Goal: Task Accomplishment & Management: Manage account settings

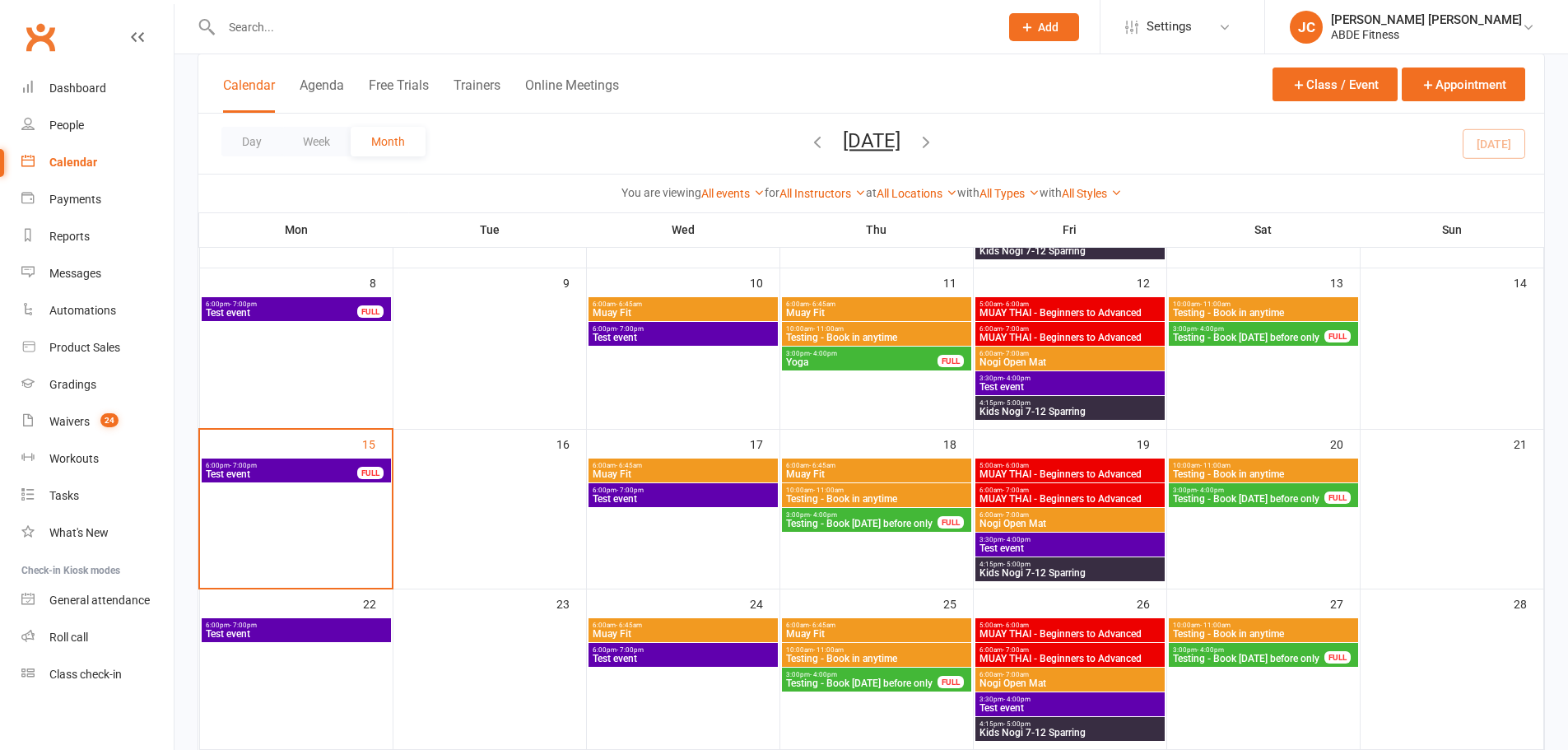
scroll to position [275, 0]
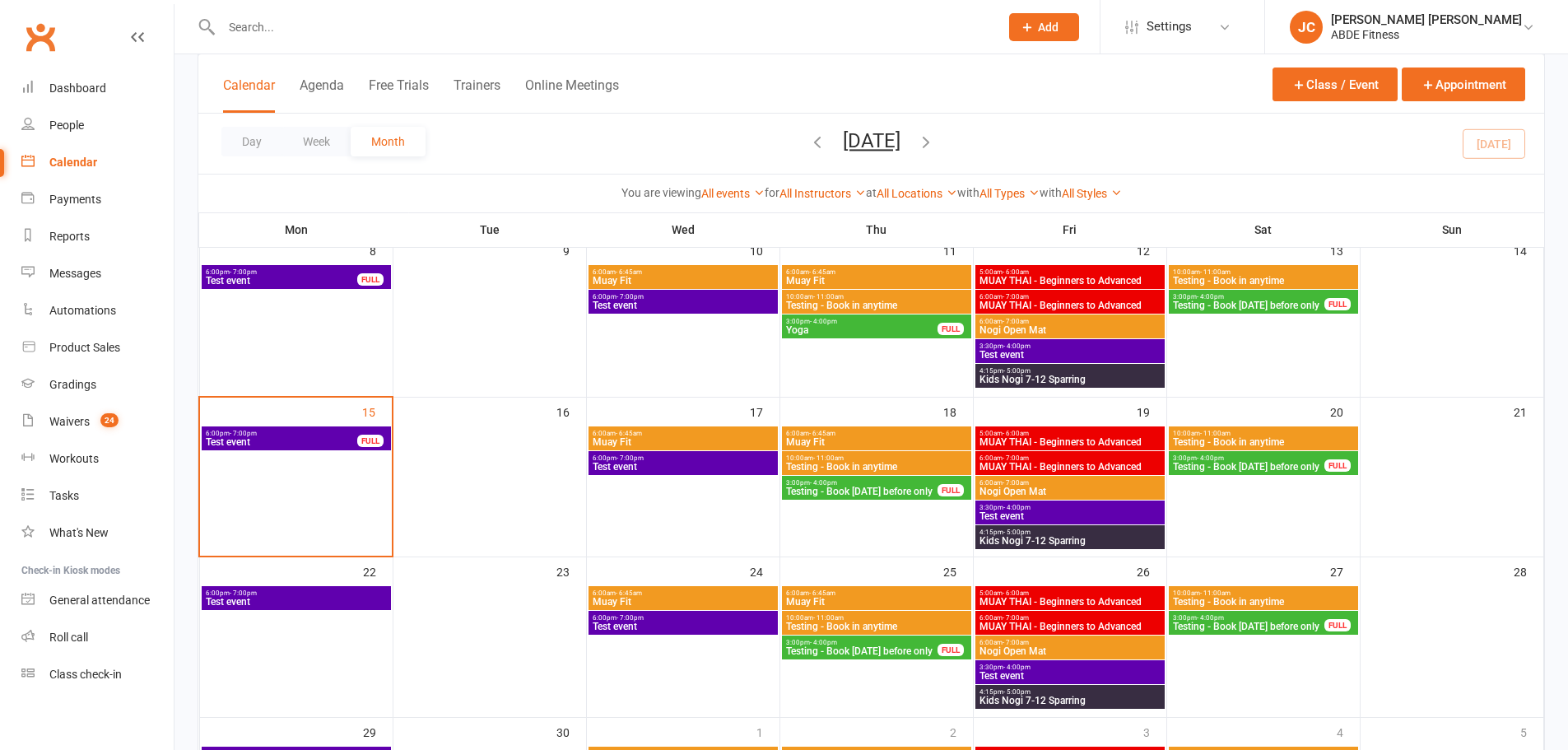
click at [617, 436] on span "- 6:45am" at bounding box center [628, 433] width 27 height 7
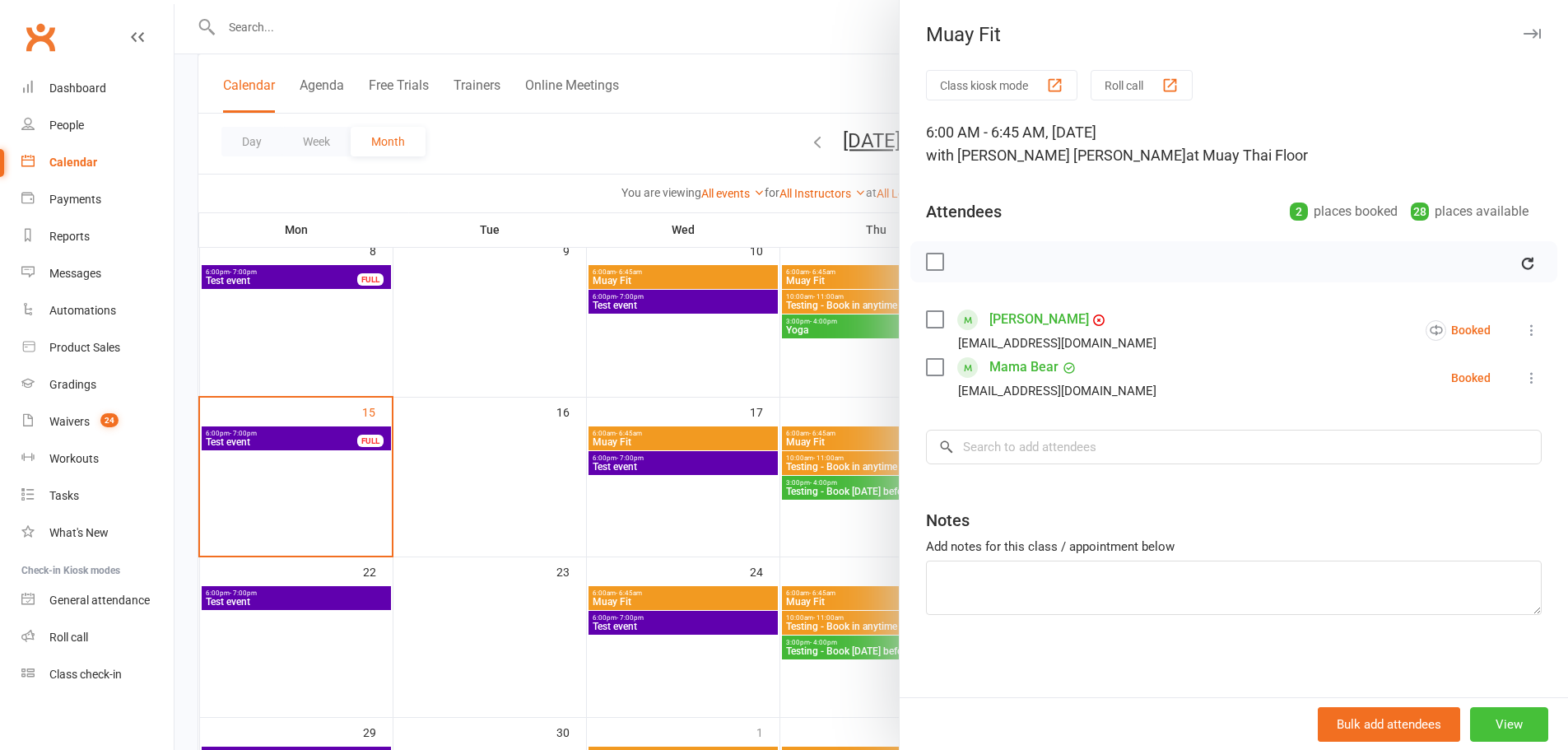
click at [1495, 723] on button "View" at bounding box center [1509, 724] width 78 height 35
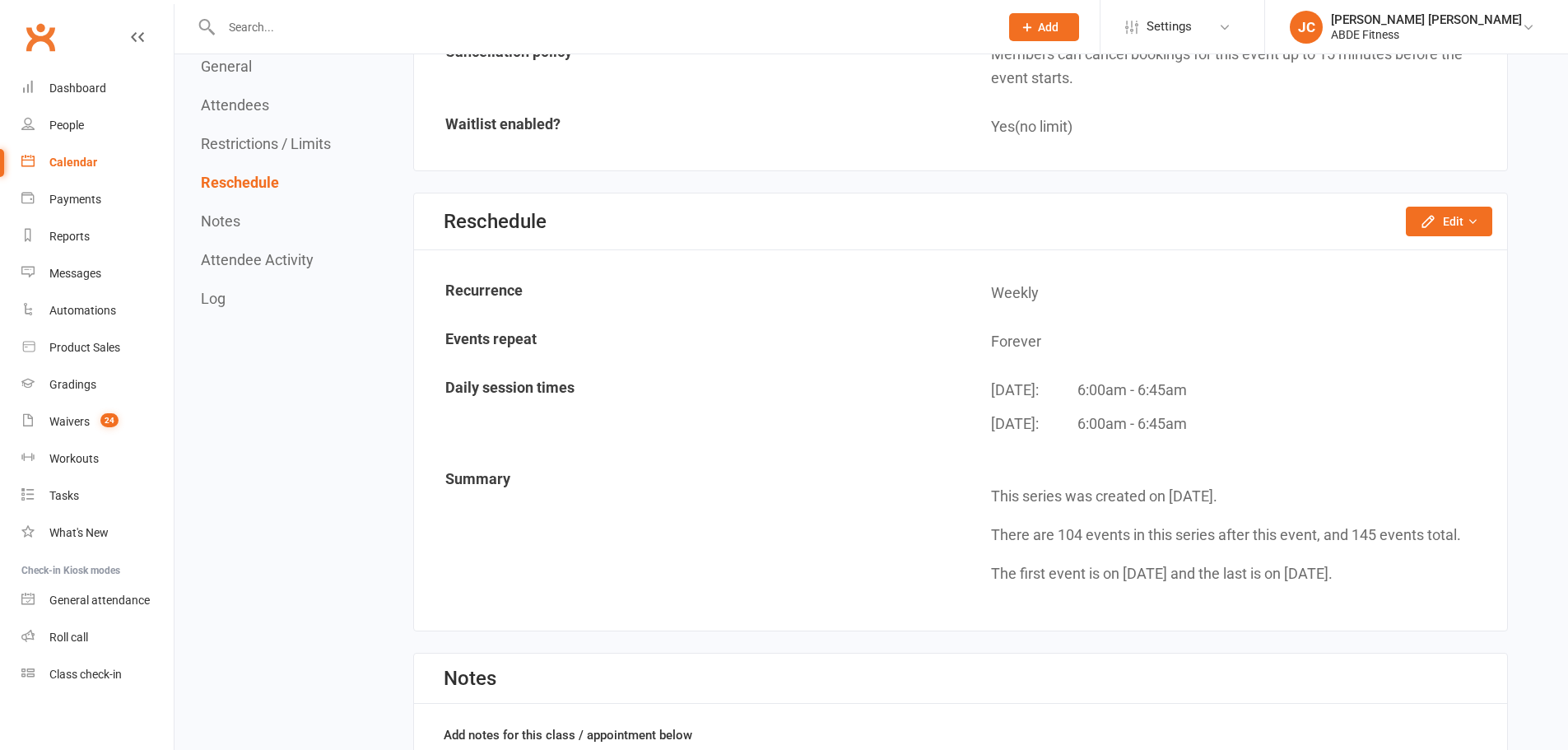
scroll to position [1615, 0]
click at [1480, 217] on button "Edit" at bounding box center [1449, 219] width 87 height 29
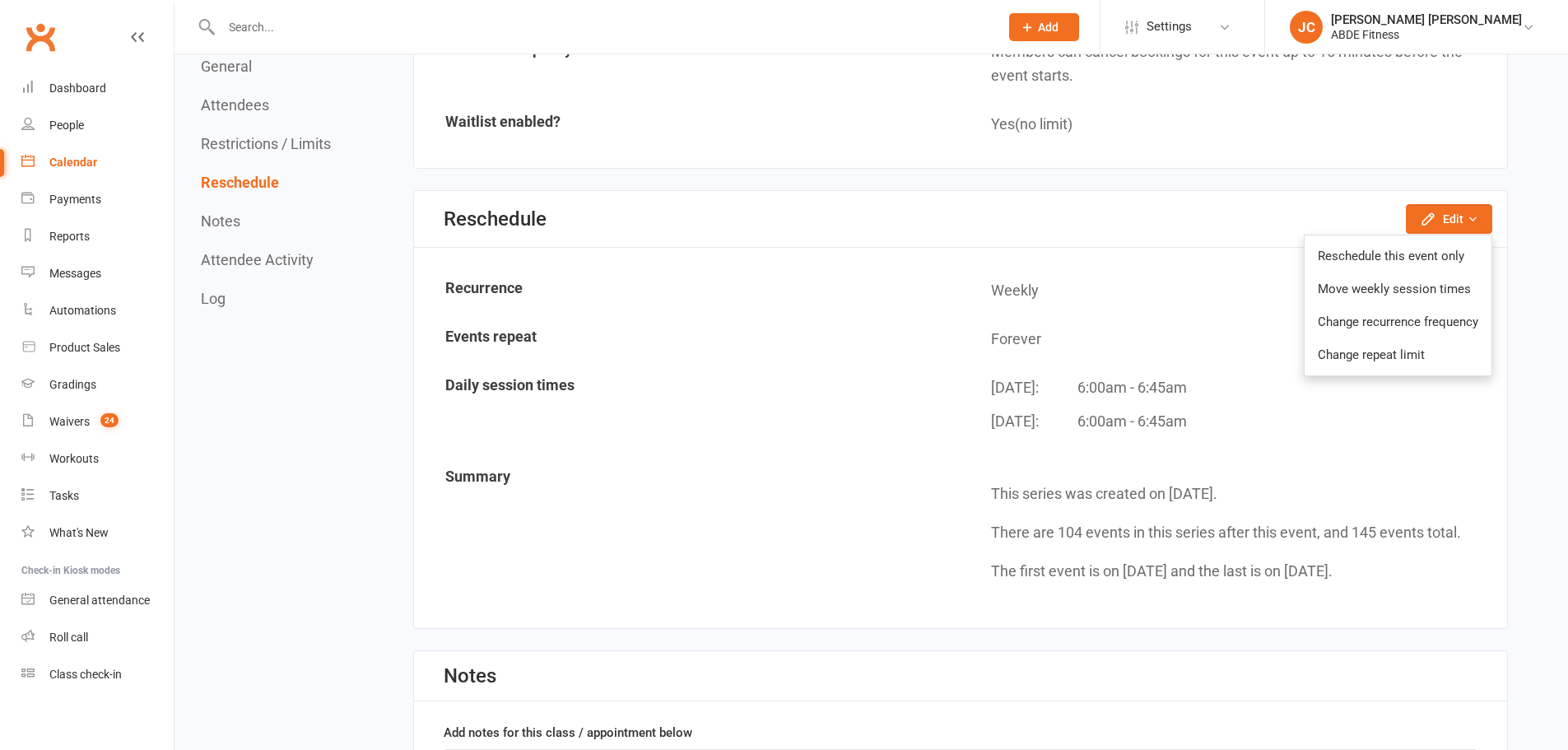
click at [1420, 319] on link "Change recurrence frequency" at bounding box center [1398, 322] width 187 height 33
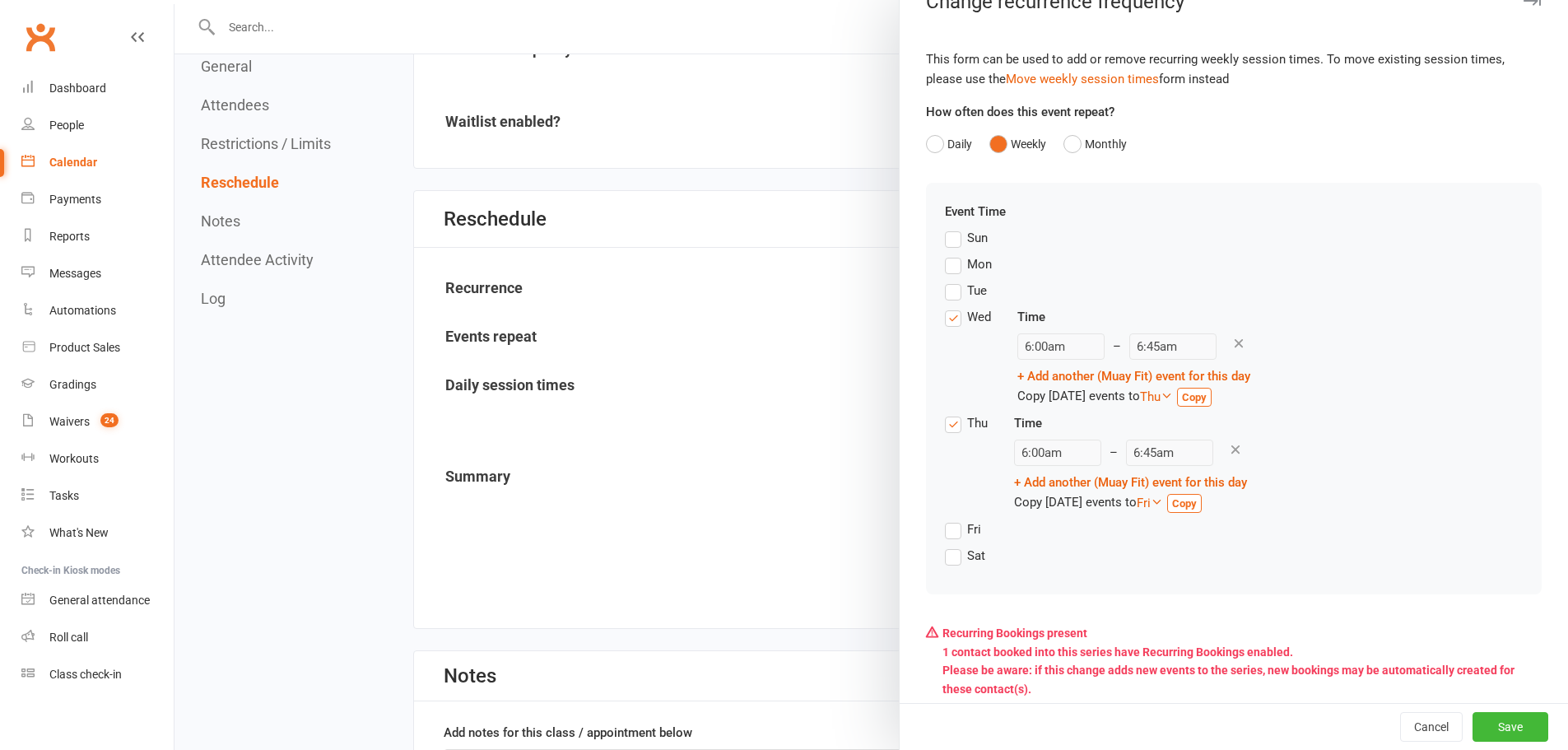
scroll to position [58, 0]
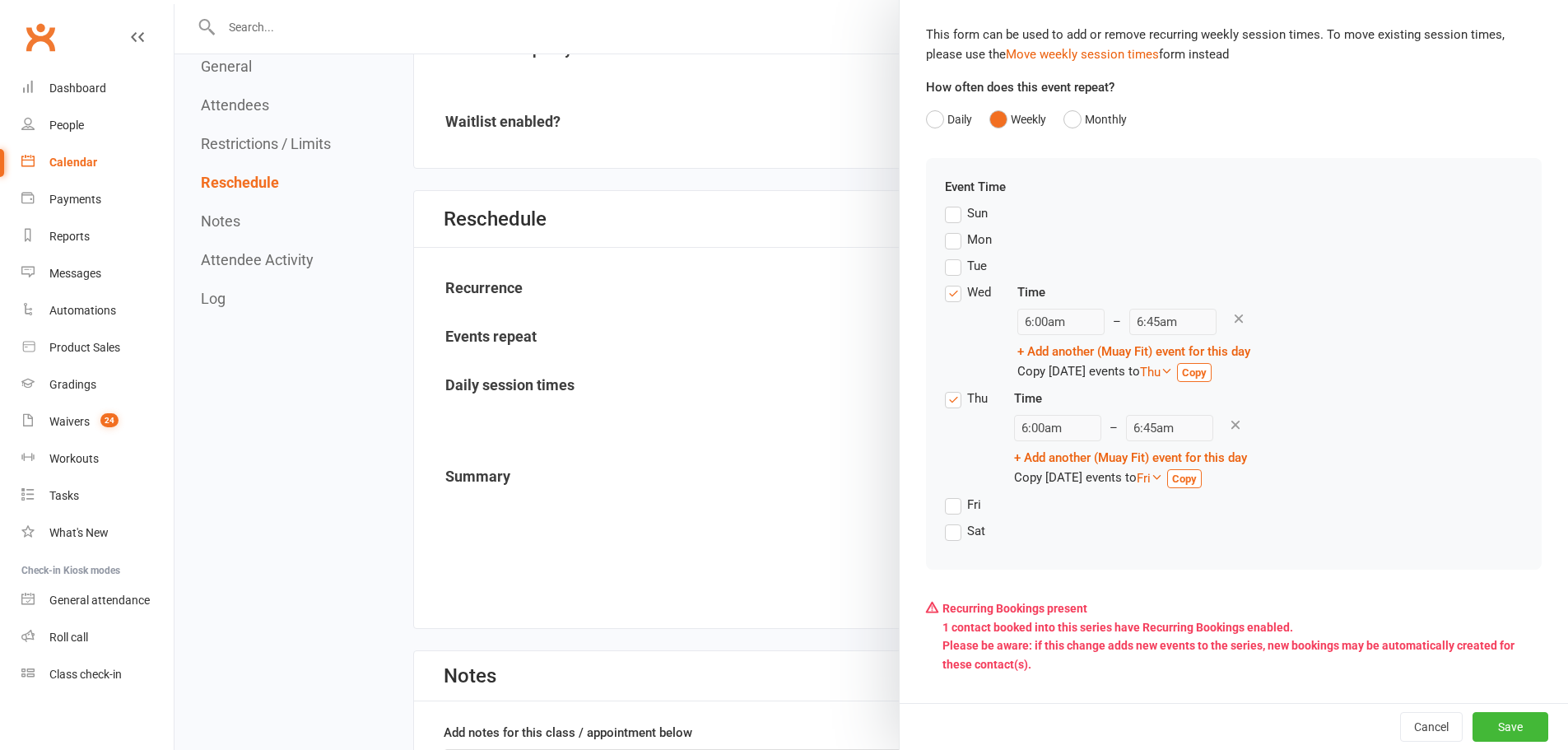
click at [946, 505] on label "Fri" at bounding box center [963, 504] width 36 height 19
click at [946, 495] on input "Fri" at bounding box center [951, 495] width 11 height 0
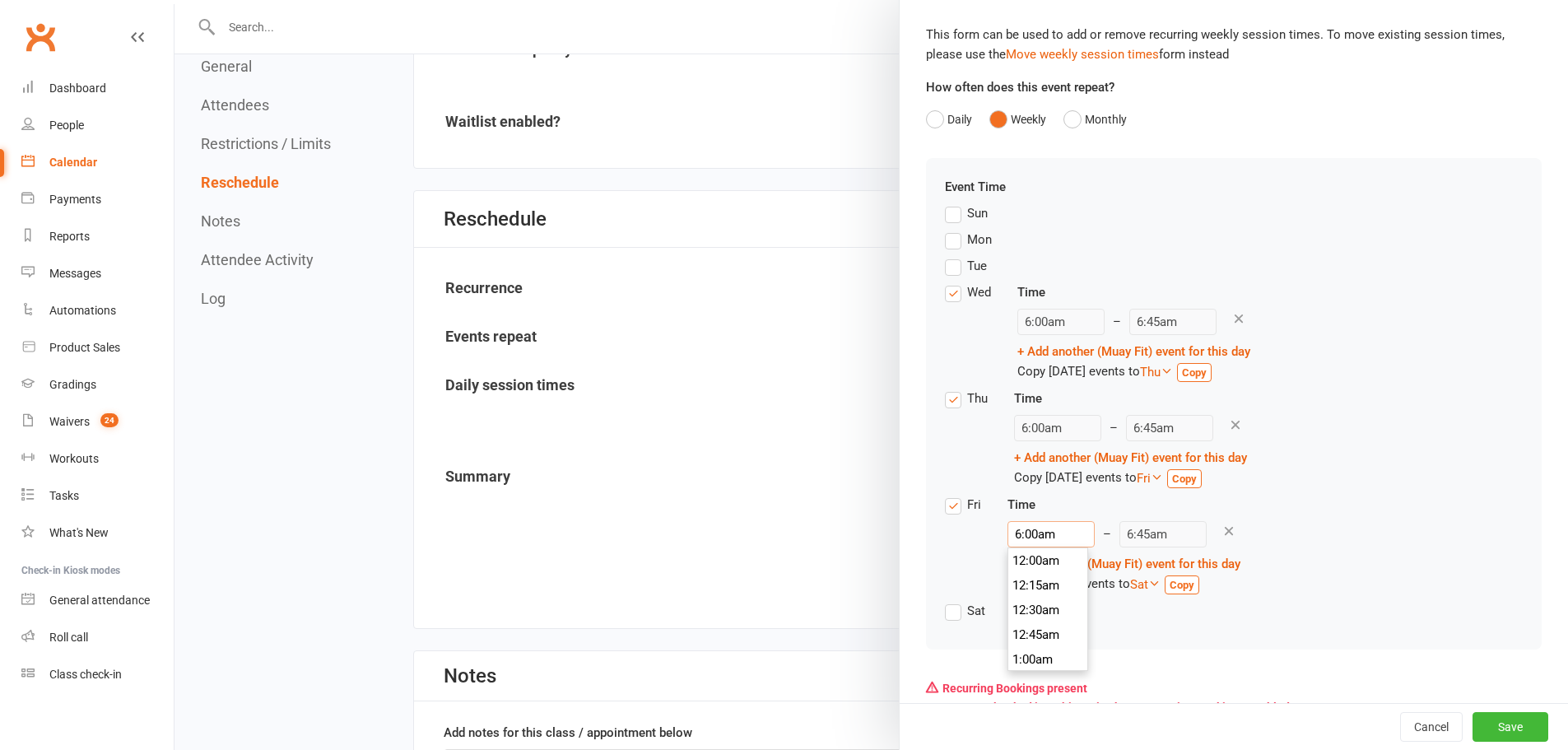
click at [1050, 533] on input "6:00am" at bounding box center [1051, 534] width 88 height 27
type input "5:45am"
type input "6:30am"
click at [1036, 558] on li "5:45am" at bounding box center [1047, 560] width 79 height 25
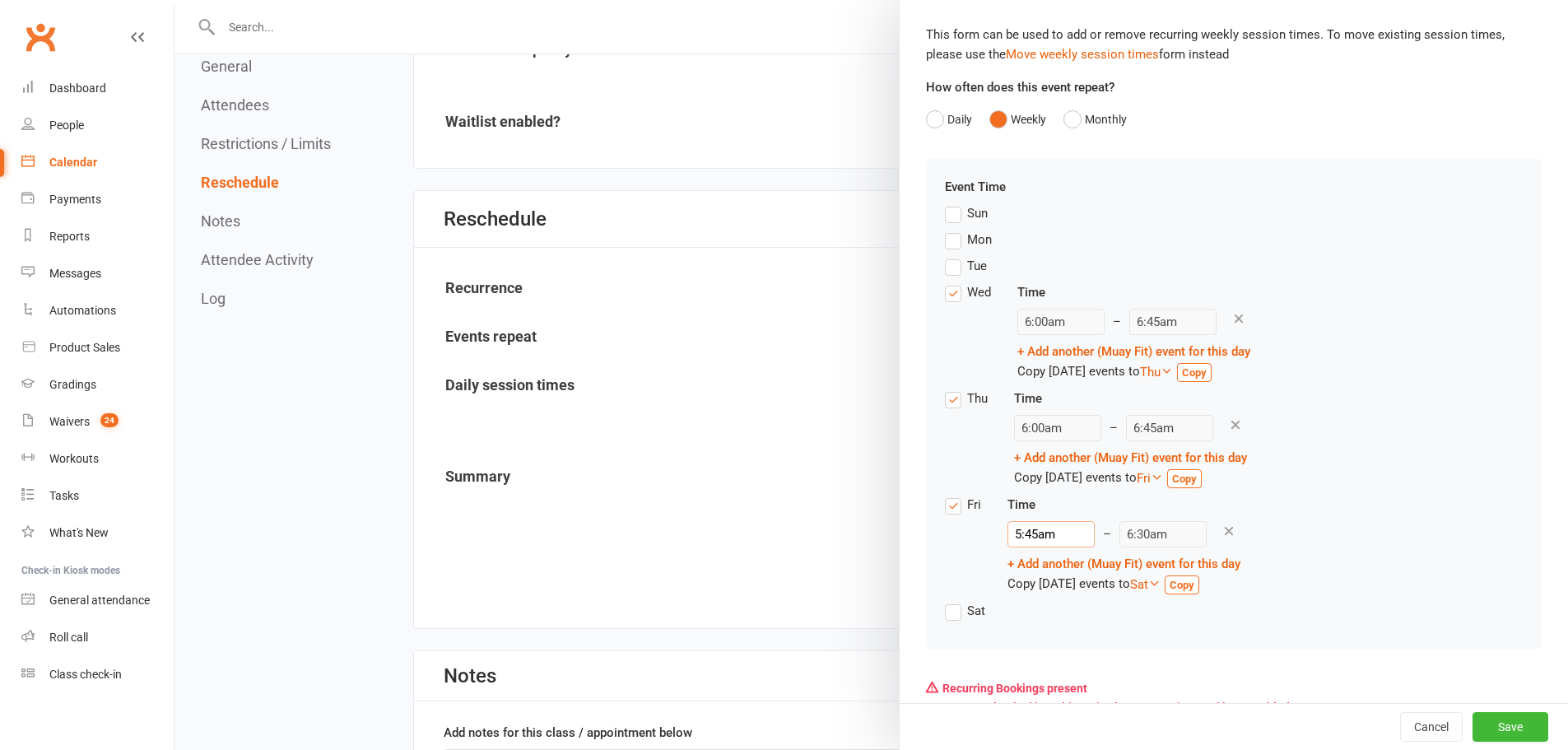
click at [1043, 533] on input "5:45am" at bounding box center [1051, 534] width 88 height 27
type input "6:15am"
type input "7:00am"
click at [1047, 636] on li "6:15am" at bounding box center [1047, 634] width 79 height 25
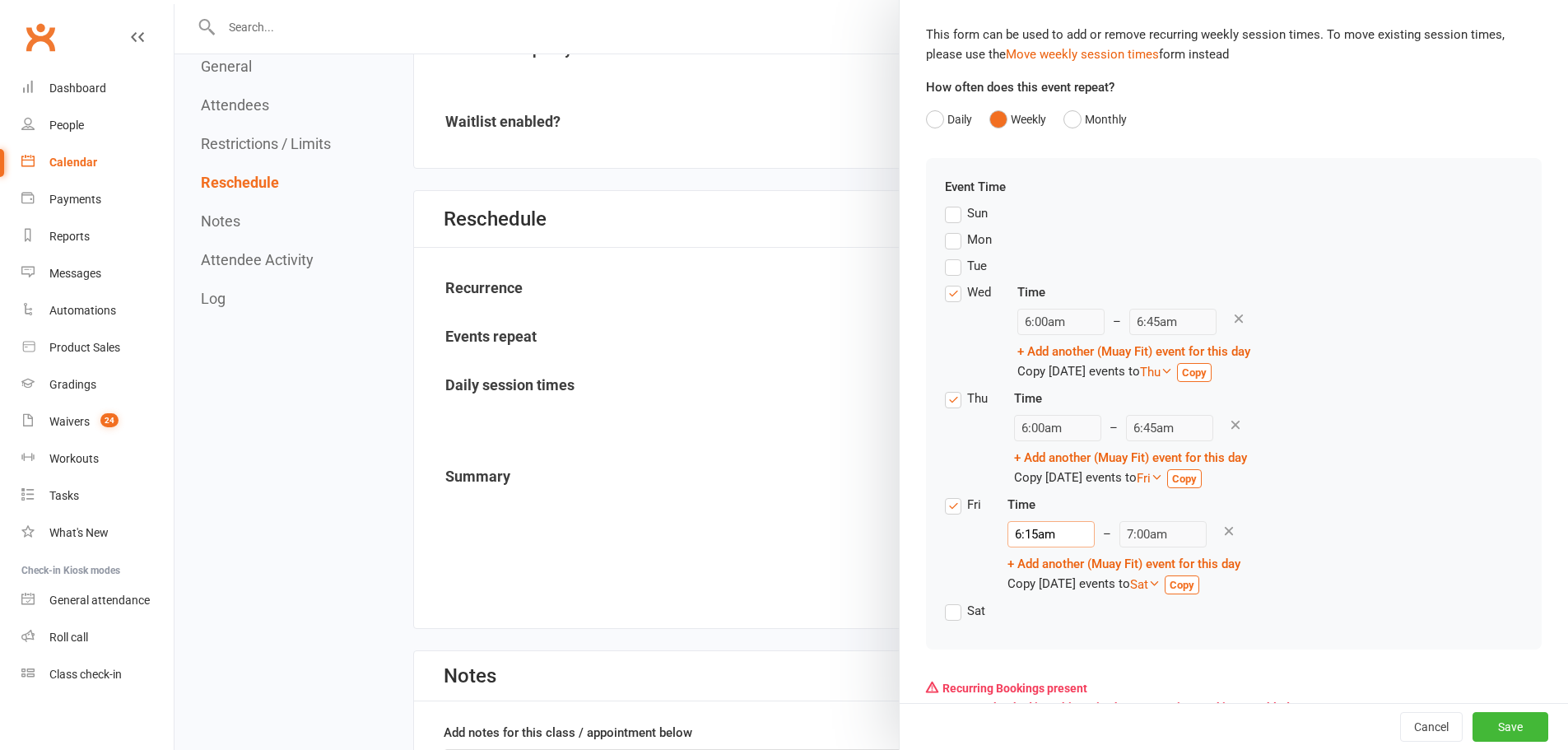
click at [1027, 529] on input "6:15am" at bounding box center [1051, 534] width 88 height 27
click at [1036, 533] on input "6:15am" at bounding box center [1051, 534] width 88 height 27
click at [1032, 535] on input "6:15am" at bounding box center [1051, 534] width 88 height 27
type input "6:1am"
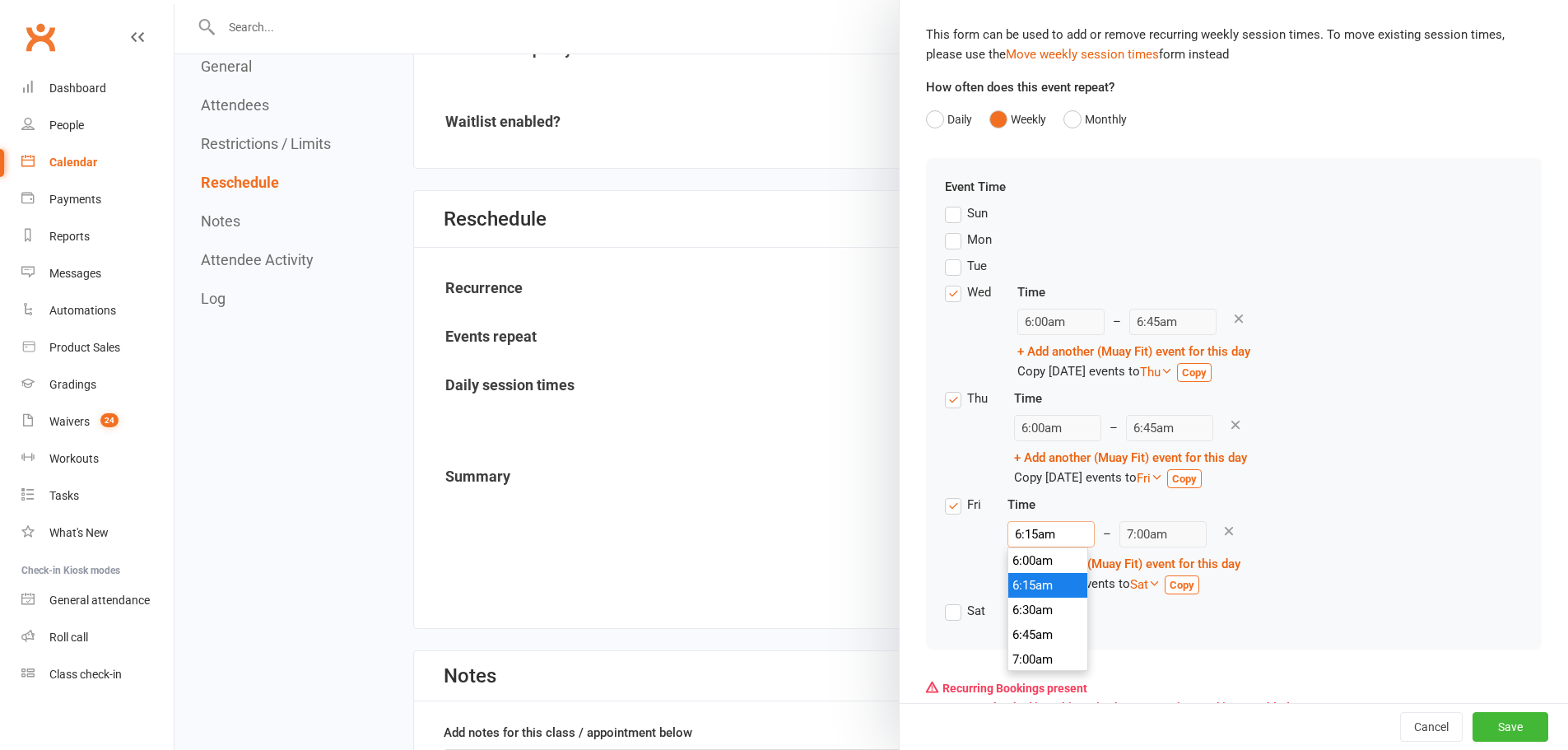
type input "6:45am"
type input "6:20am"
type input "7:05am"
type input "6:20am"
click at [1405, 731] on button "Cancel" at bounding box center [1432, 727] width 63 height 29
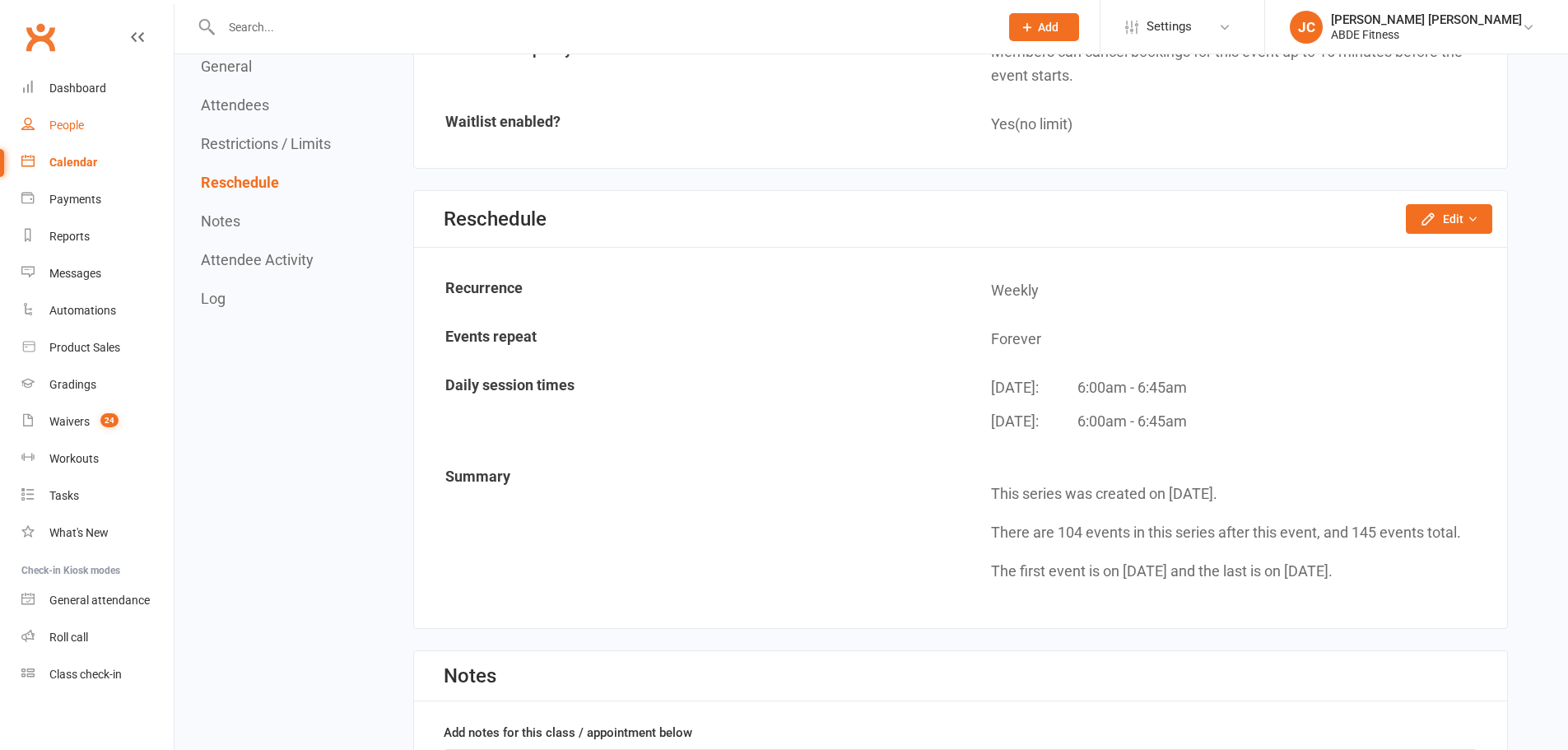
click at [58, 124] on div "People" at bounding box center [67, 125] width 35 height 13
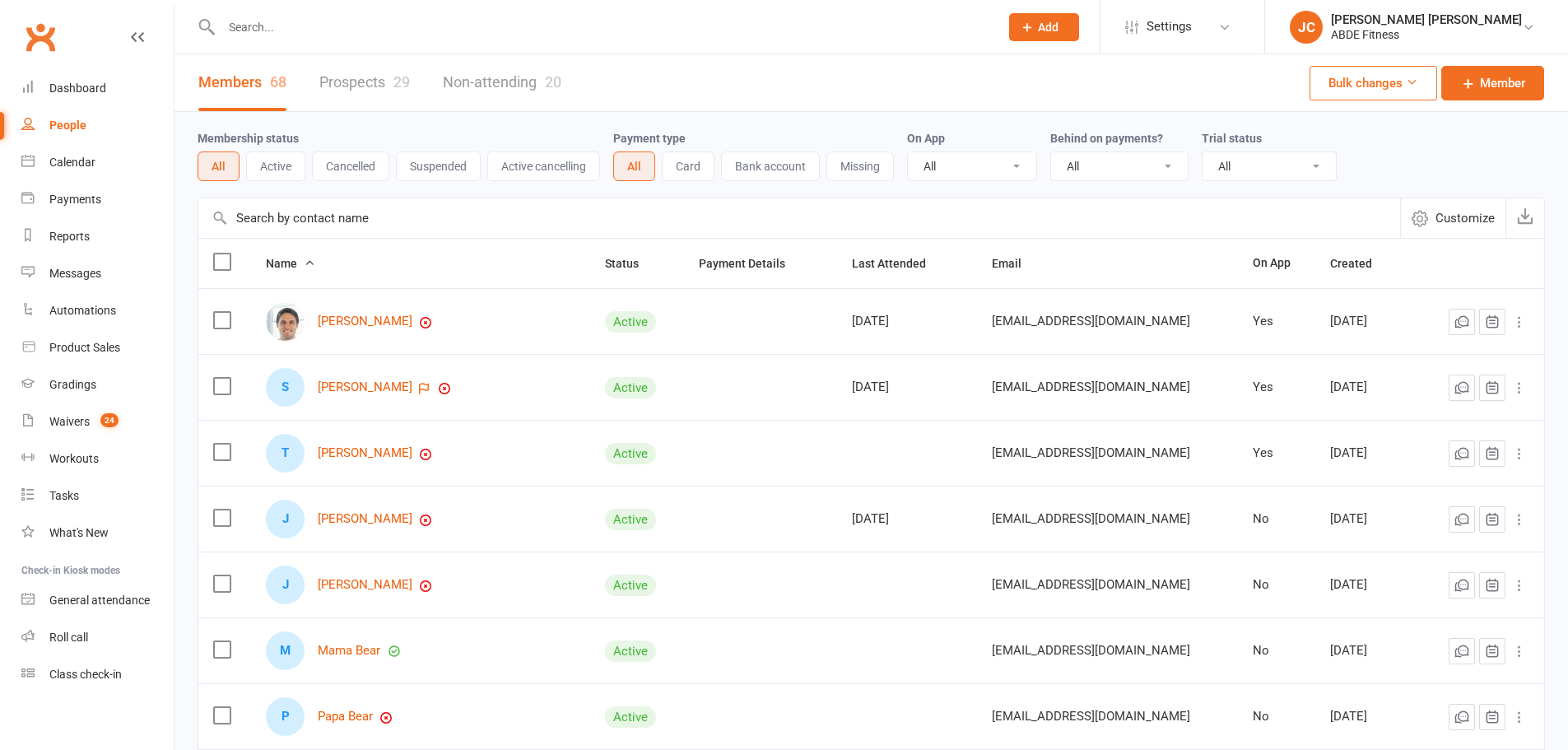
click at [451, 30] on input "text" at bounding box center [602, 27] width 771 height 23
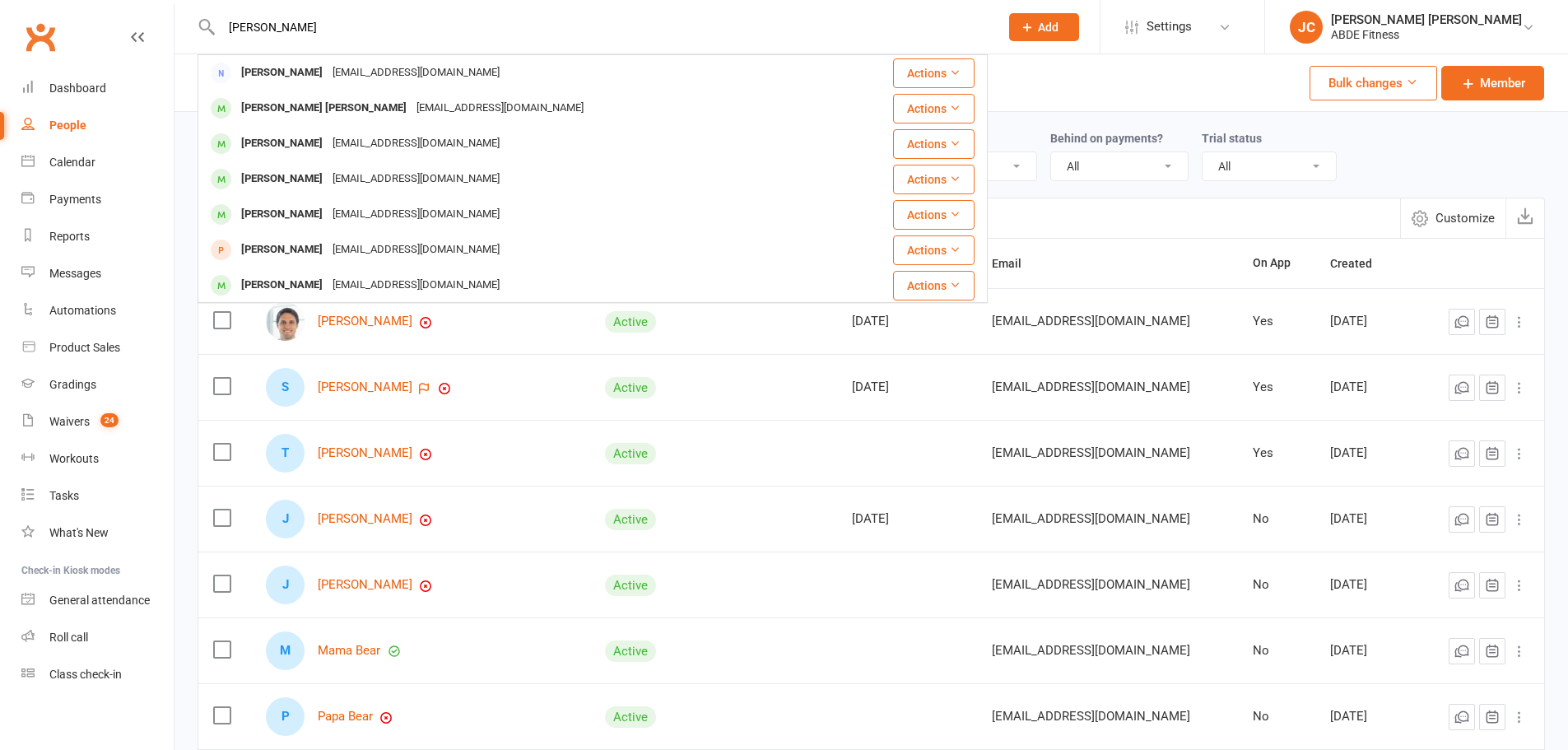
type input "jia chan"
click at [1192, 27] on span "Settings" at bounding box center [1169, 27] width 45 height 37
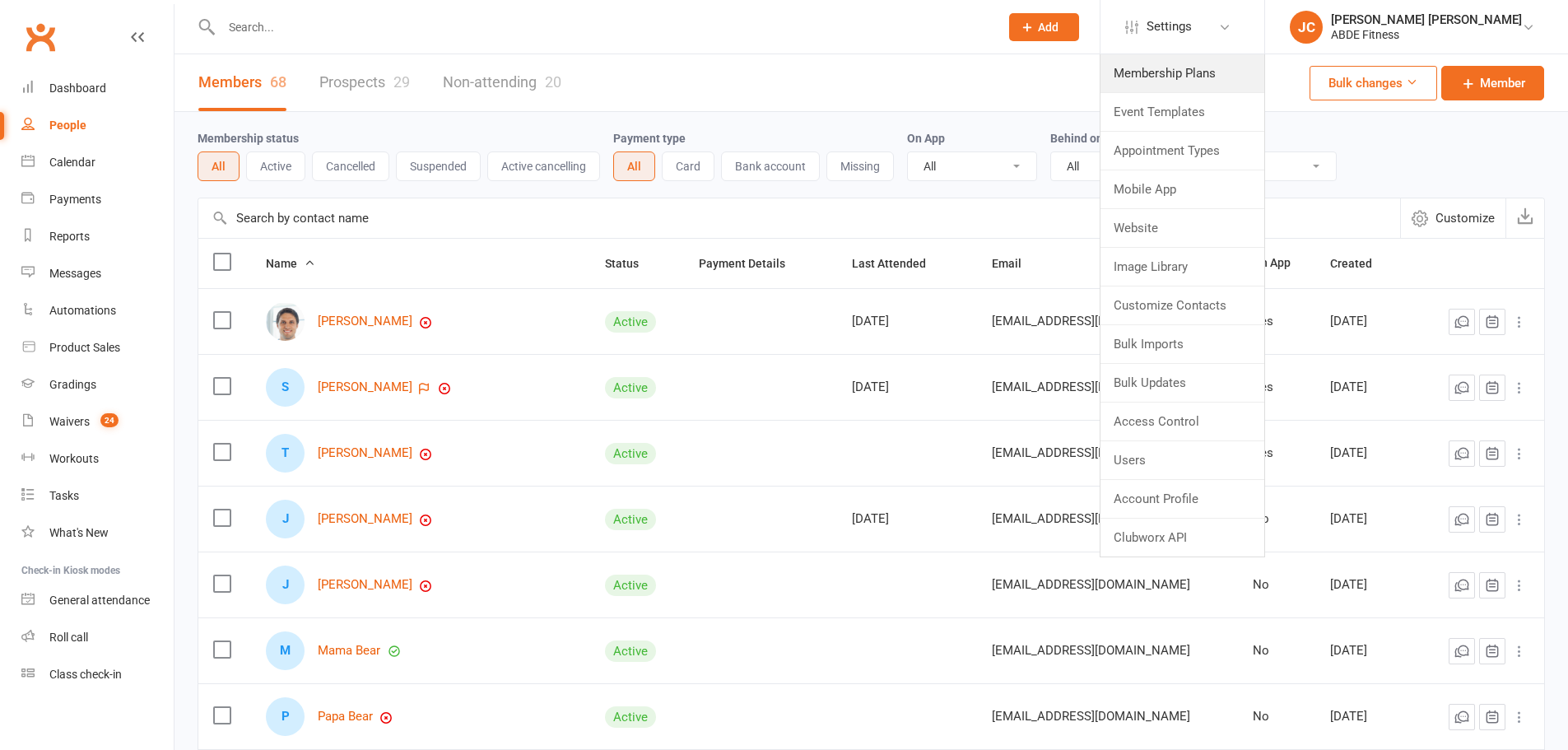
click at [1230, 75] on link "Membership Plans" at bounding box center [1183, 73] width 164 height 38
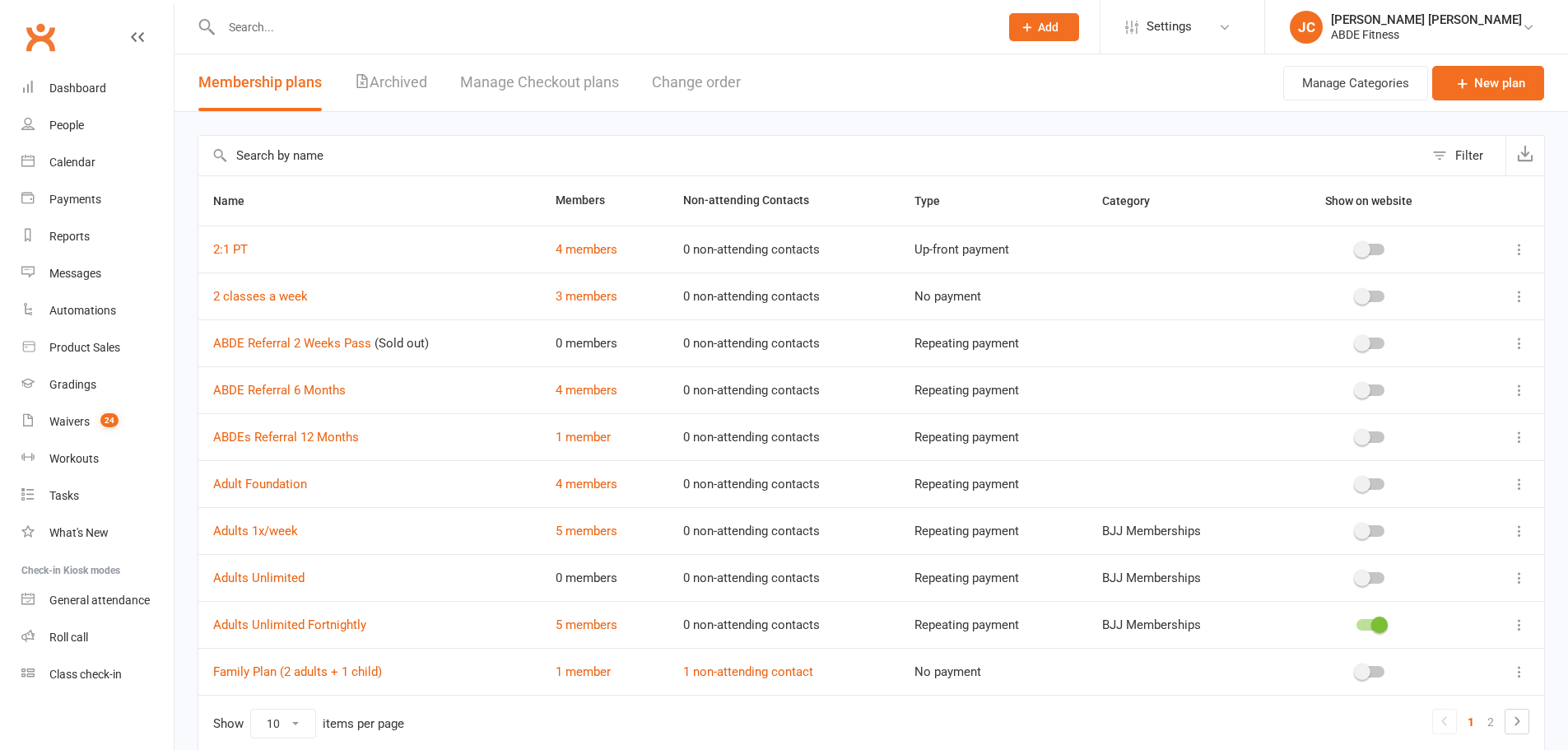
click at [1192, 18] on span "Settings" at bounding box center [1169, 27] width 45 height 37
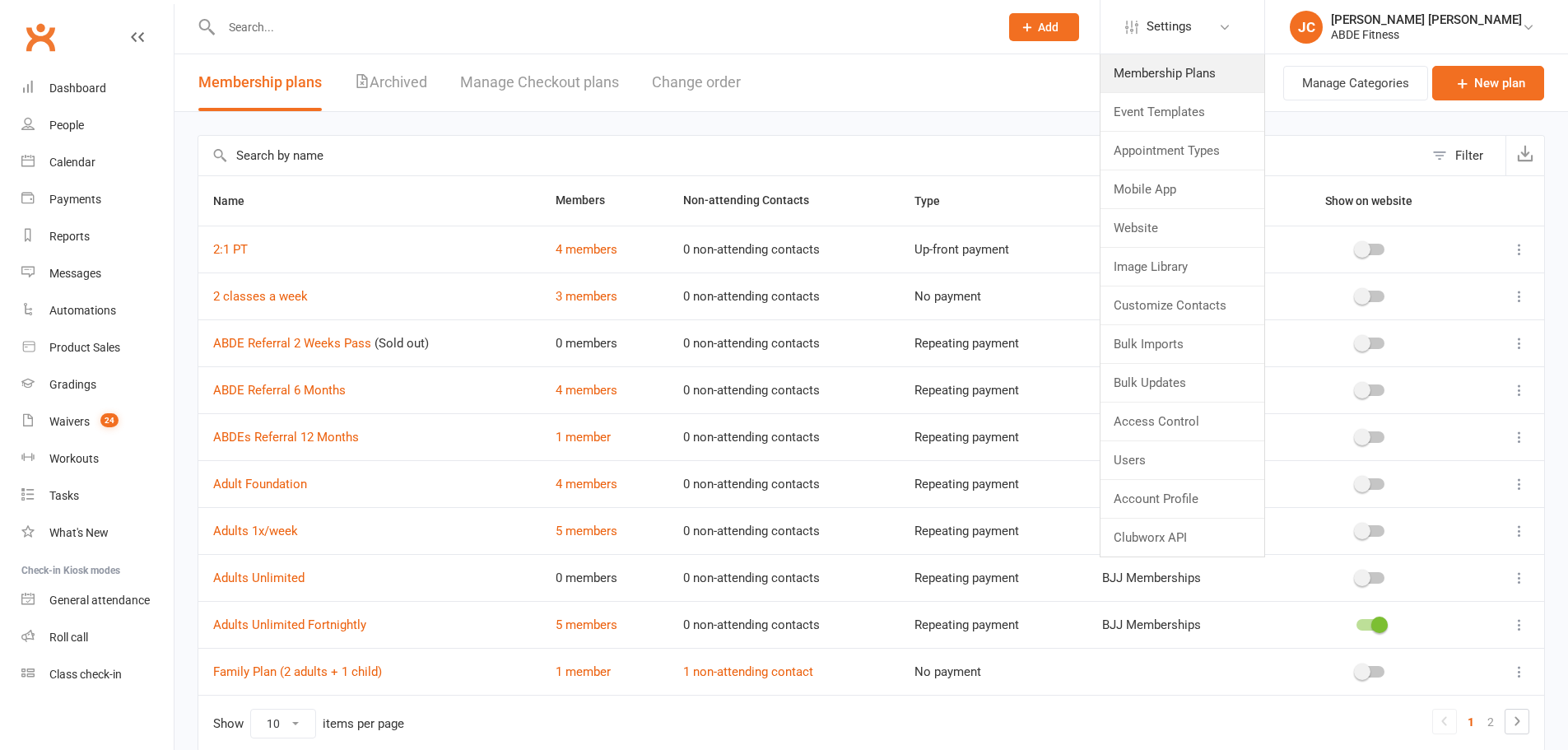
click at [1240, 67] on link "Membership Plans" at bounding box center [1183, 73] width 164 height 38
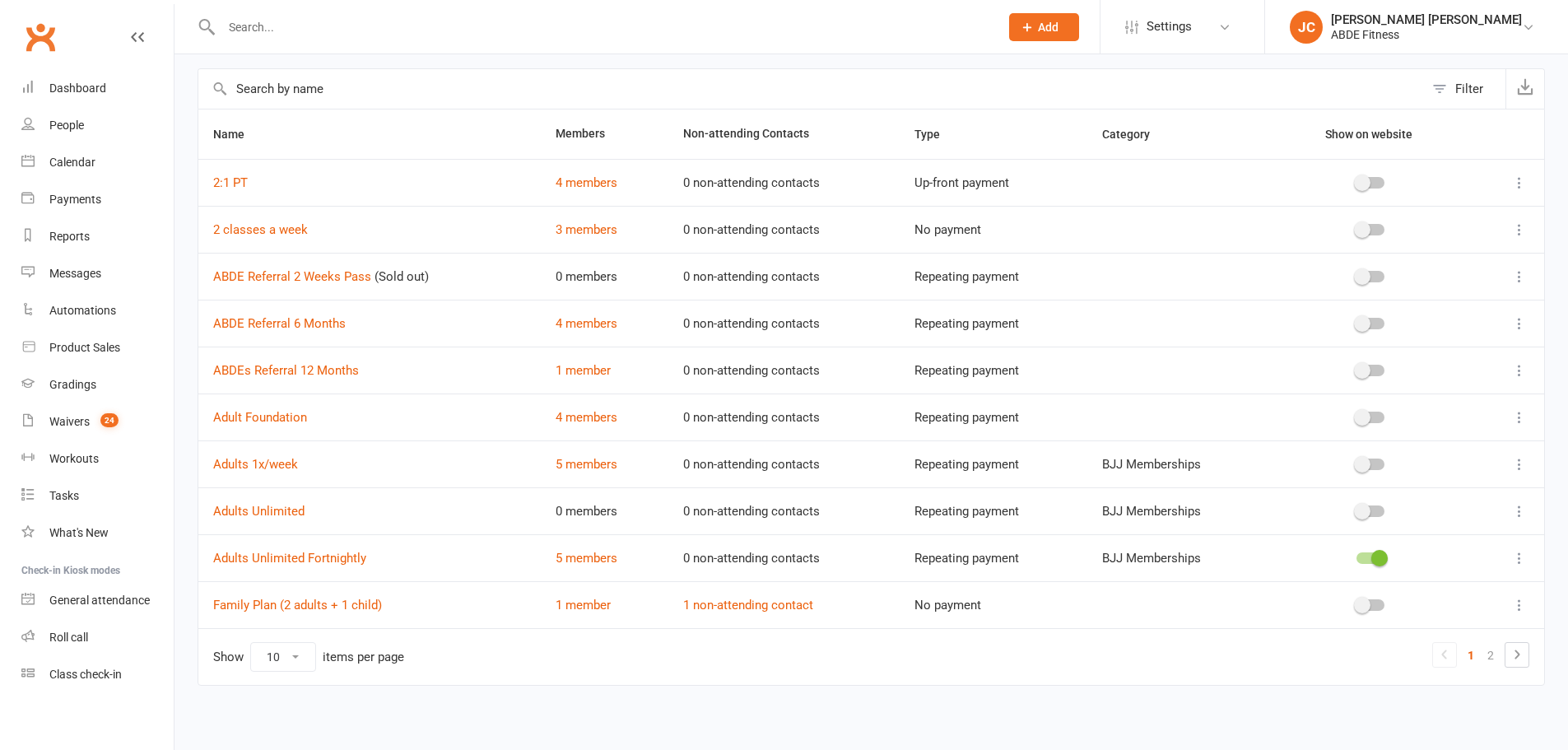
scroll to position [74, 0]
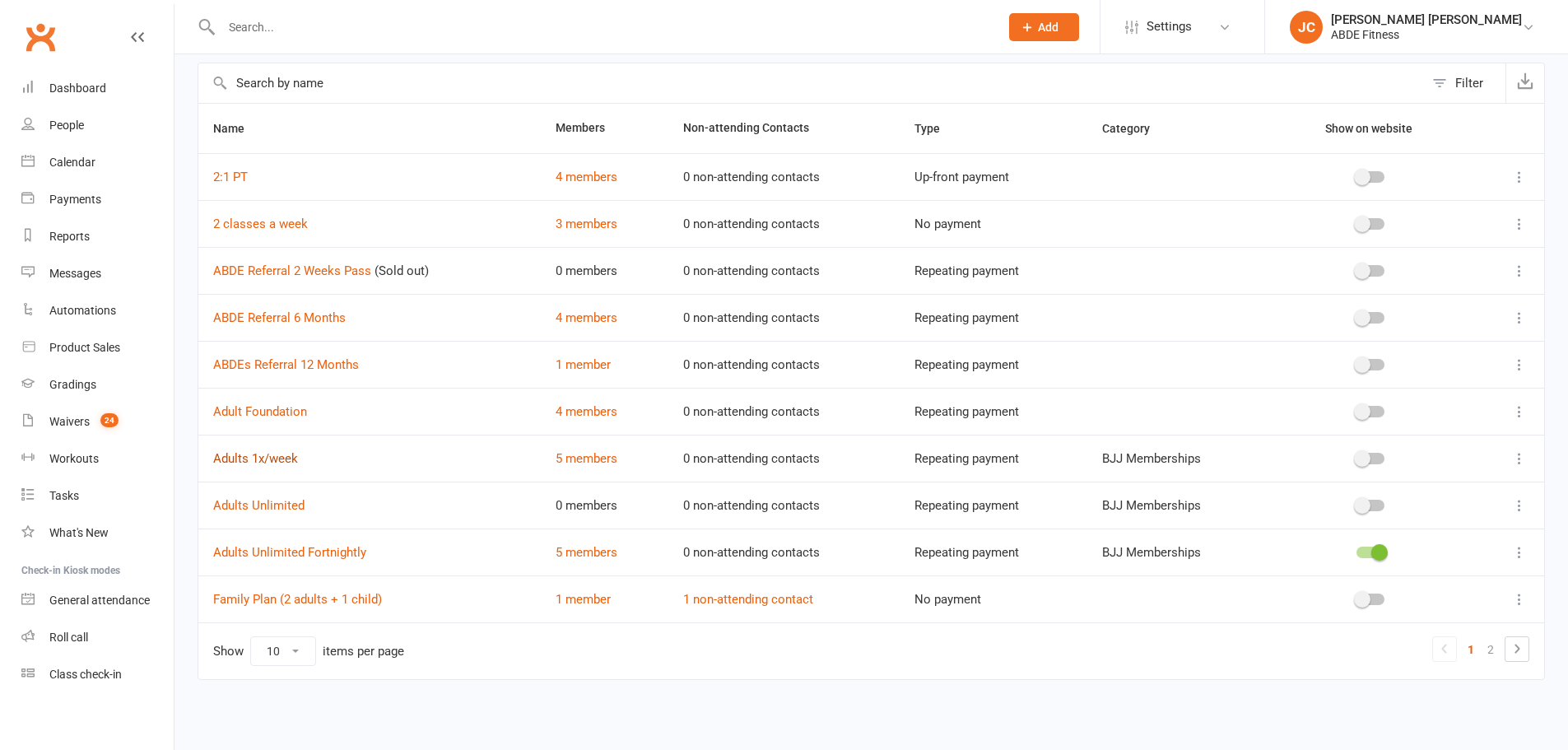
click at [261, 458] on link "Adults 1x/week" at bounding box center [255, 459] width 85 height 15
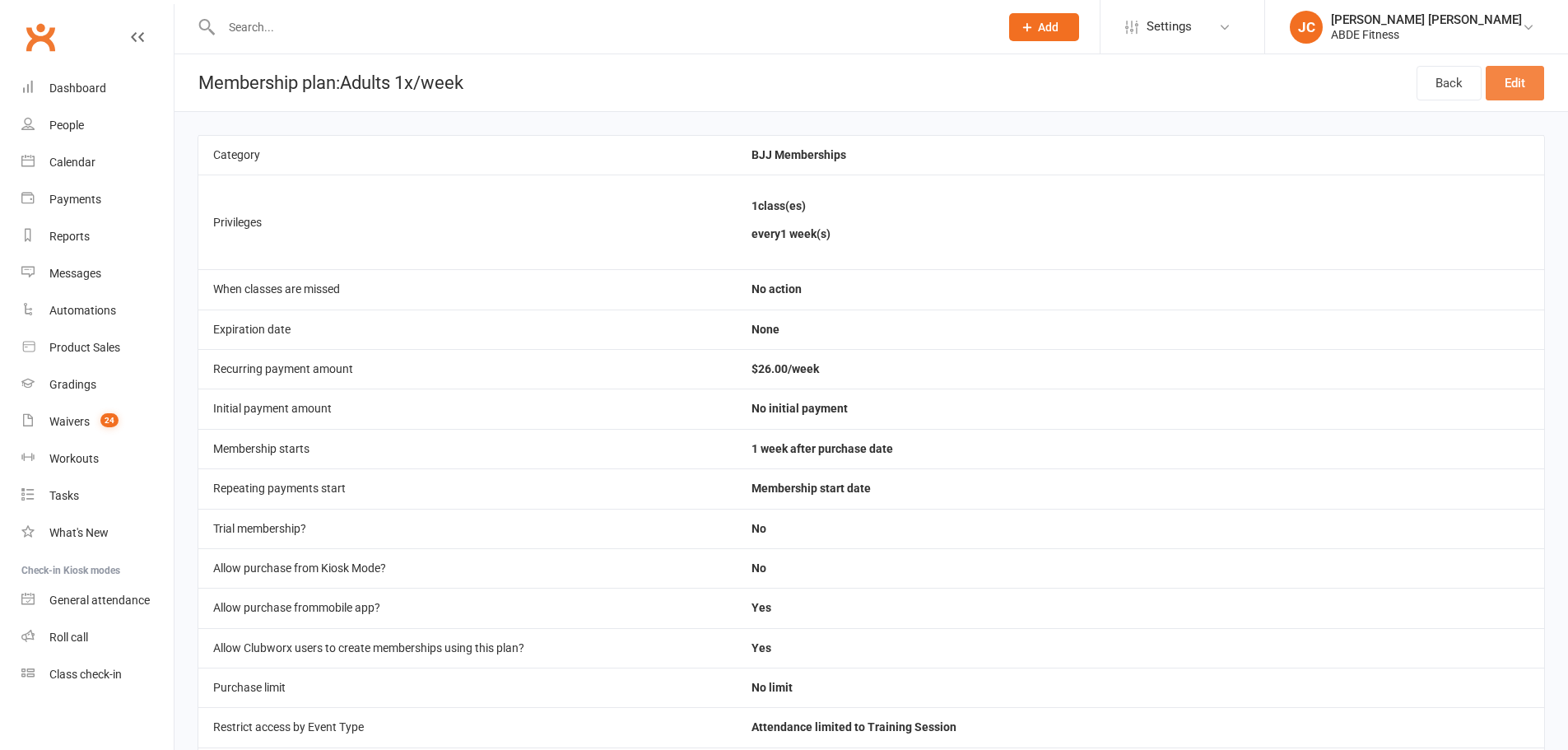
click at [1512, 78] on link "Edit" at bounding box center [1515, 83] width 58 height 35
click at [1469, 72] on link "Back" at bounding box center [1449, 83] width 65 height 35
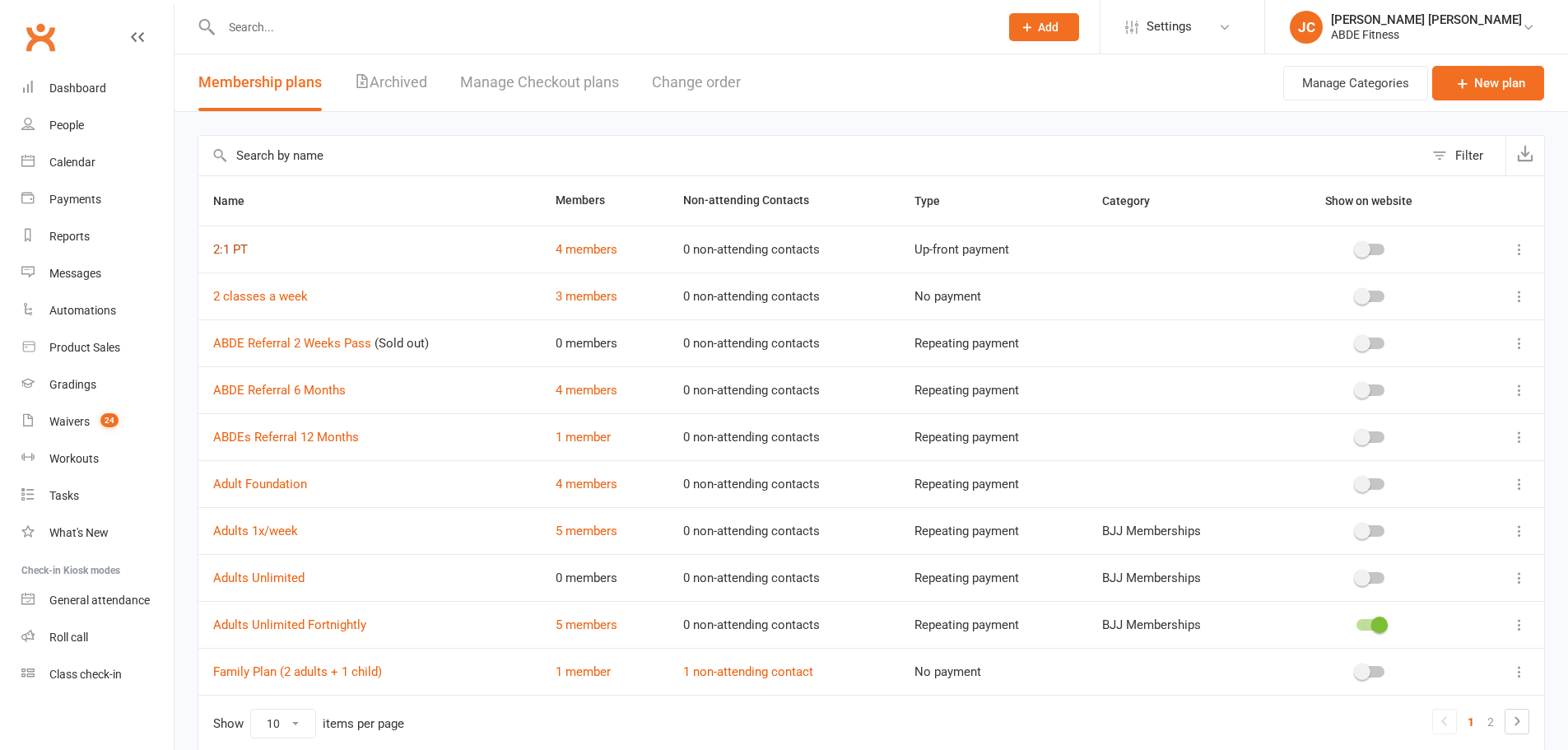
click at [229, 246] on link "2:1 PT" at bounding box center [230, 250] width 35 height 15
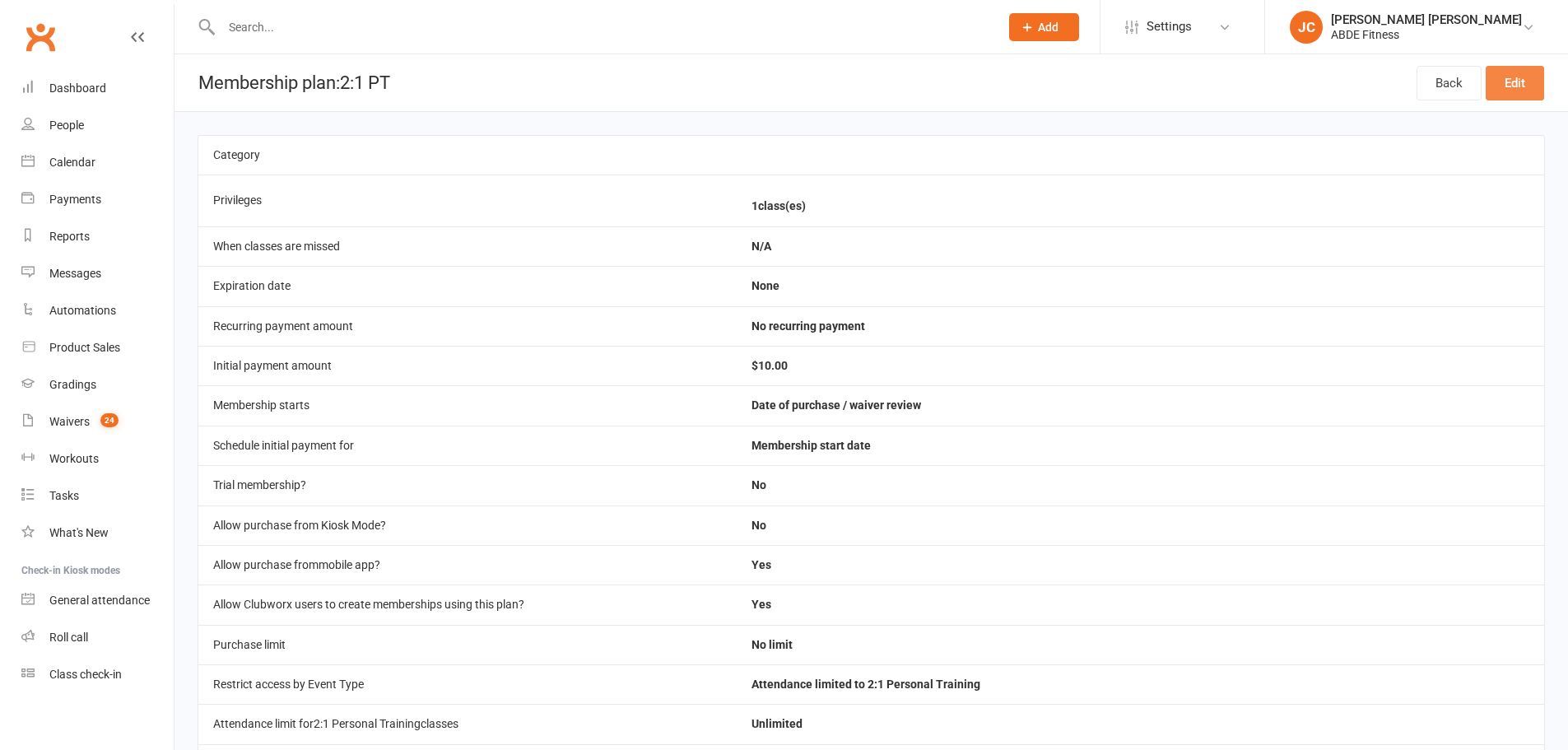
click at [1536, 82] on link "Edit" at bounding box center [1515, 83] width 58 height 35
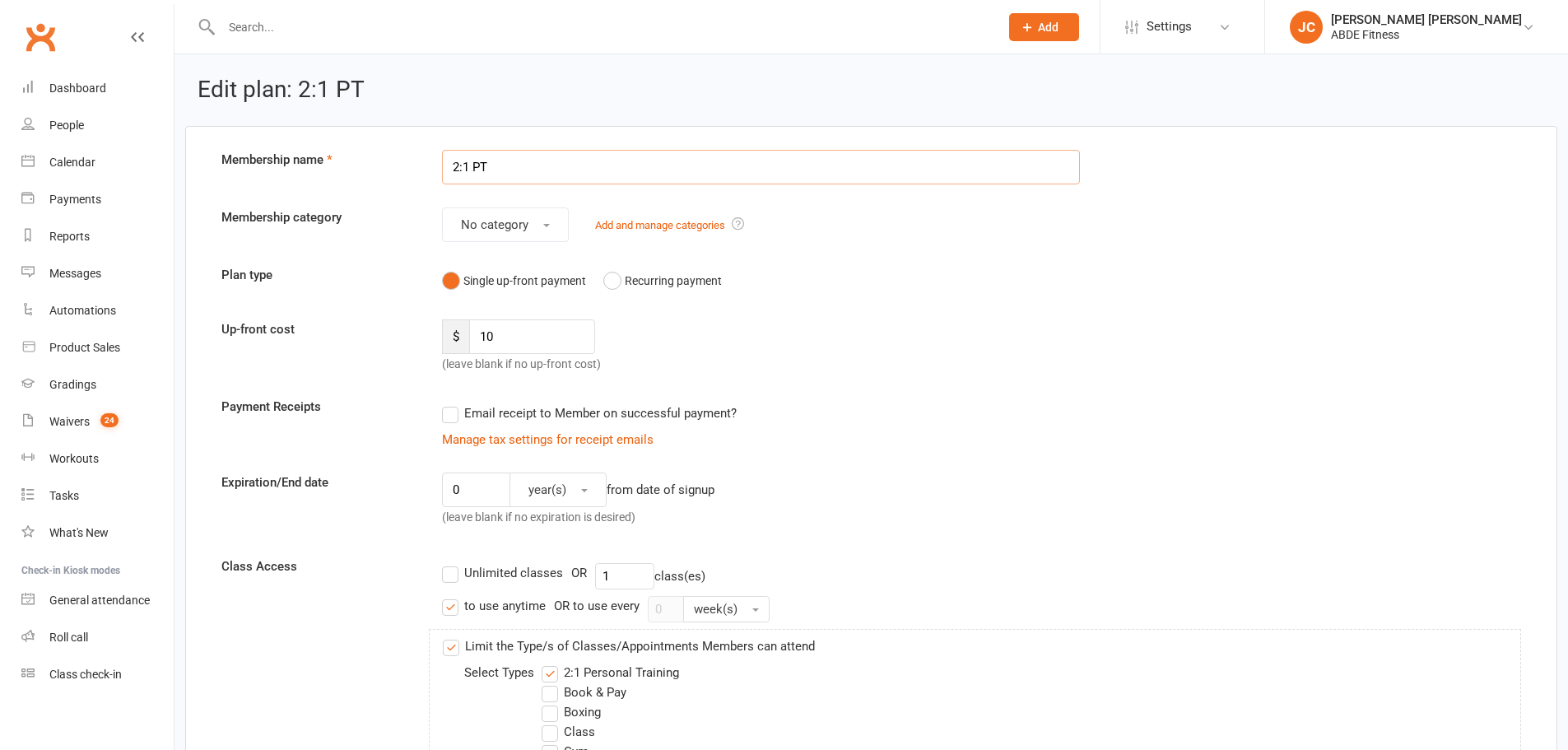
drag, startPoint x: 544, startPoint y: 153, endPoint x: 340, endPoint y: 135, distance: 204.8
paste input "10 Session Pass"
type input "10 Session Pass"
click at [529, 230] on button "No category" at bounding box center [506, 225] width 127 height 35
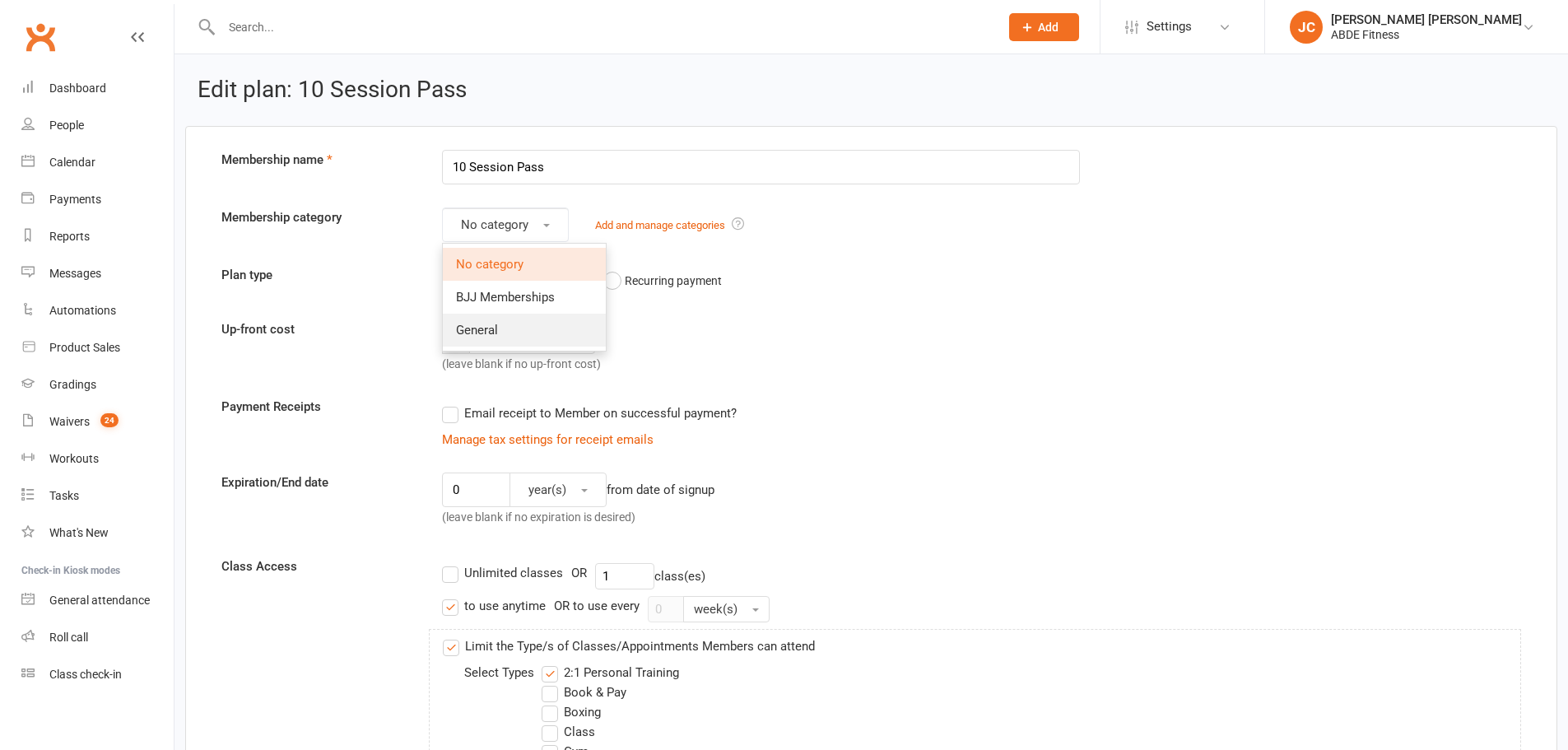
click at [486, 316] on link "General" at bounding box center [524, 330] width 163 height 33
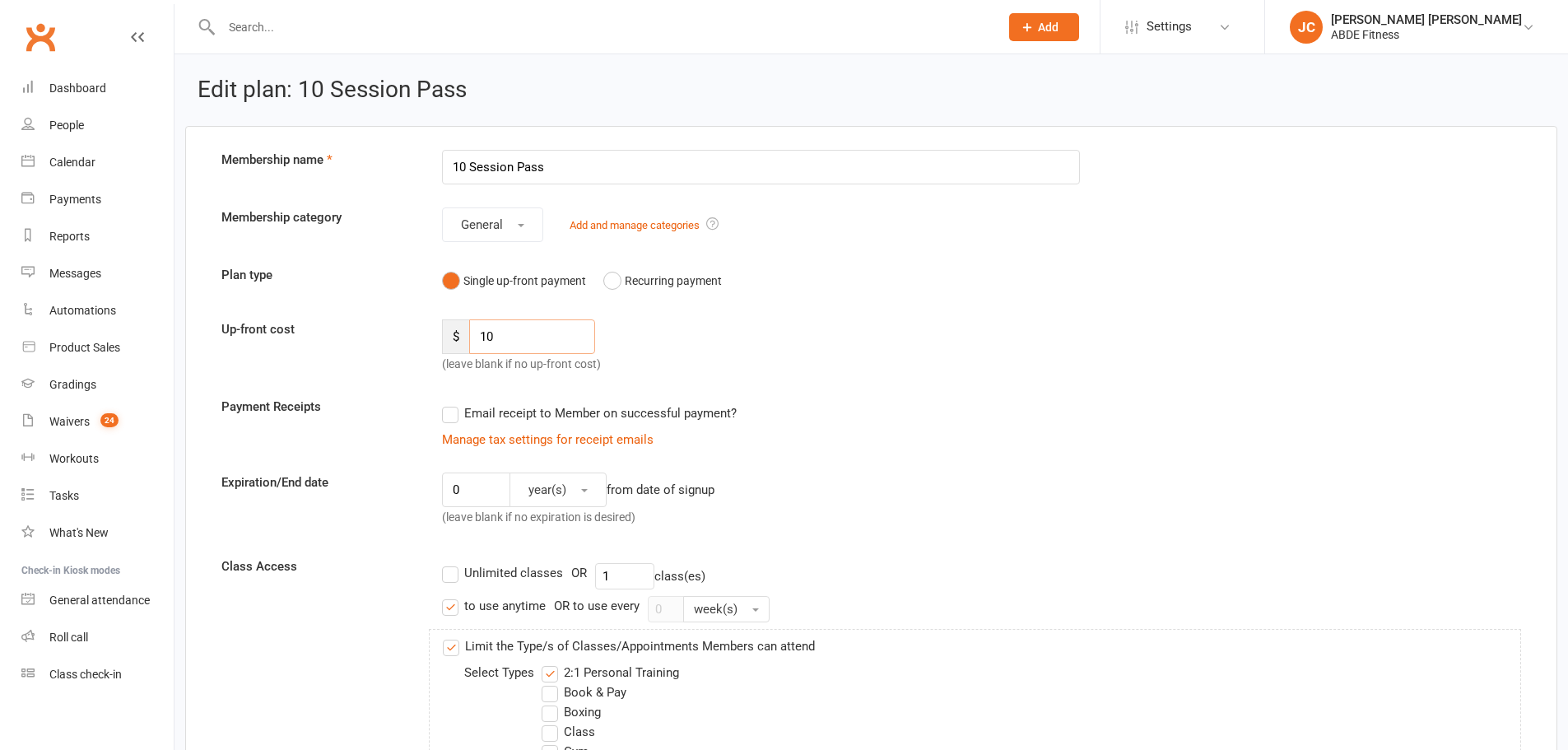
drag, startPoint x: 521, startPoint y: 342, endPoint x: 449, endPoint y: 333, distance: 72.6
click at [449, 333] on div "$ 10" at bounding box center [519, 337] width 153 height 35
type input "230"
drag, startPoint x: 477, startPoint y: 495, endPoint x: 430, endPoint y: 491, distance: 47.2
click at [430, 491] on div "0 year(s) from date of signup (leave blank if no expiration is desired)" at bounding box center [760, 503] width 662 height 61
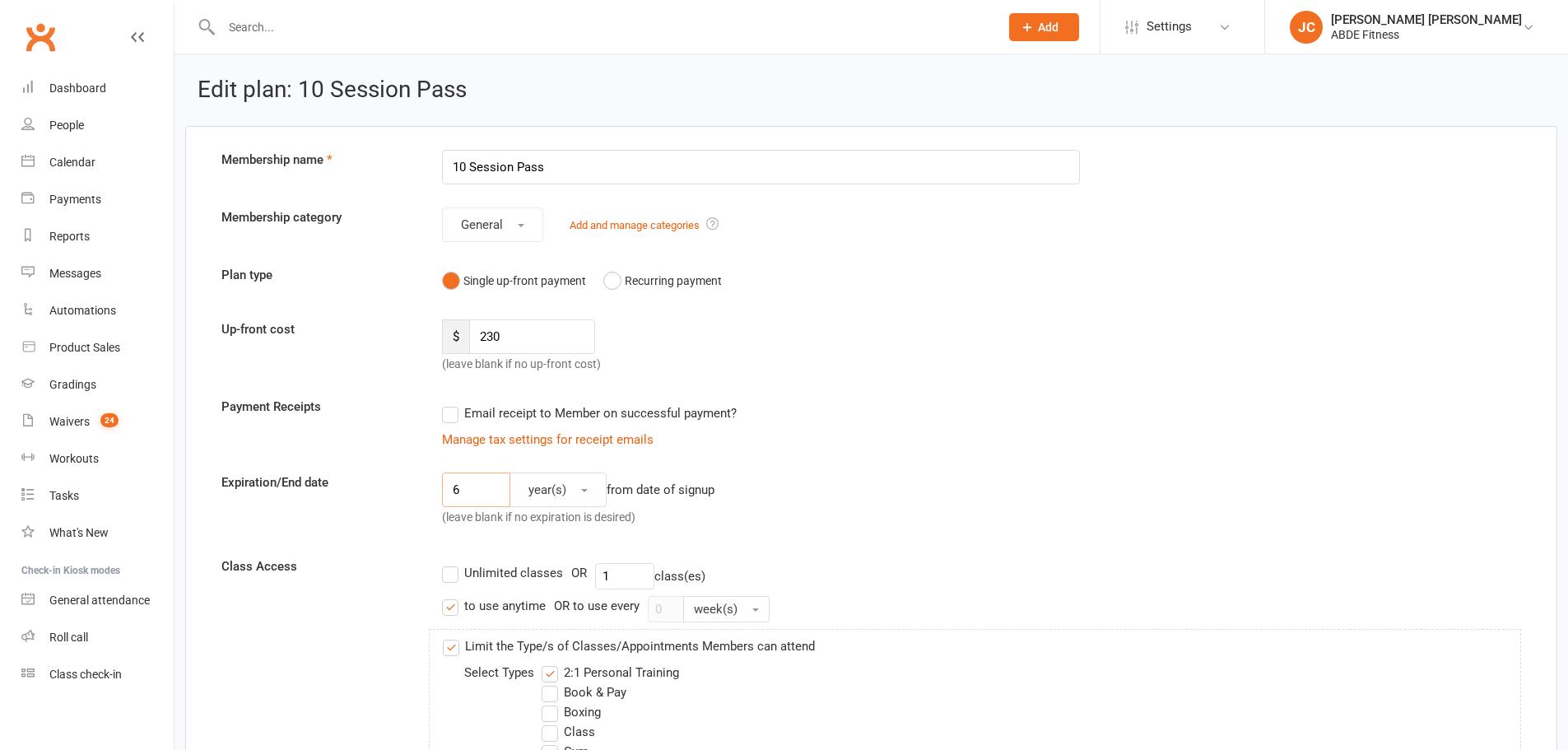
type input "6"
click at [555, 490] on span "year(s)" at bounding box center [547, 490] width 38 height 15
drag, startPoint x: 553, startPoint y: 592, endPoint x: 632, endPoint y: 509, distance: 114.6
click at [552, 591] on span "month(s)" at bounding box center [548, 595] width 51 height 15
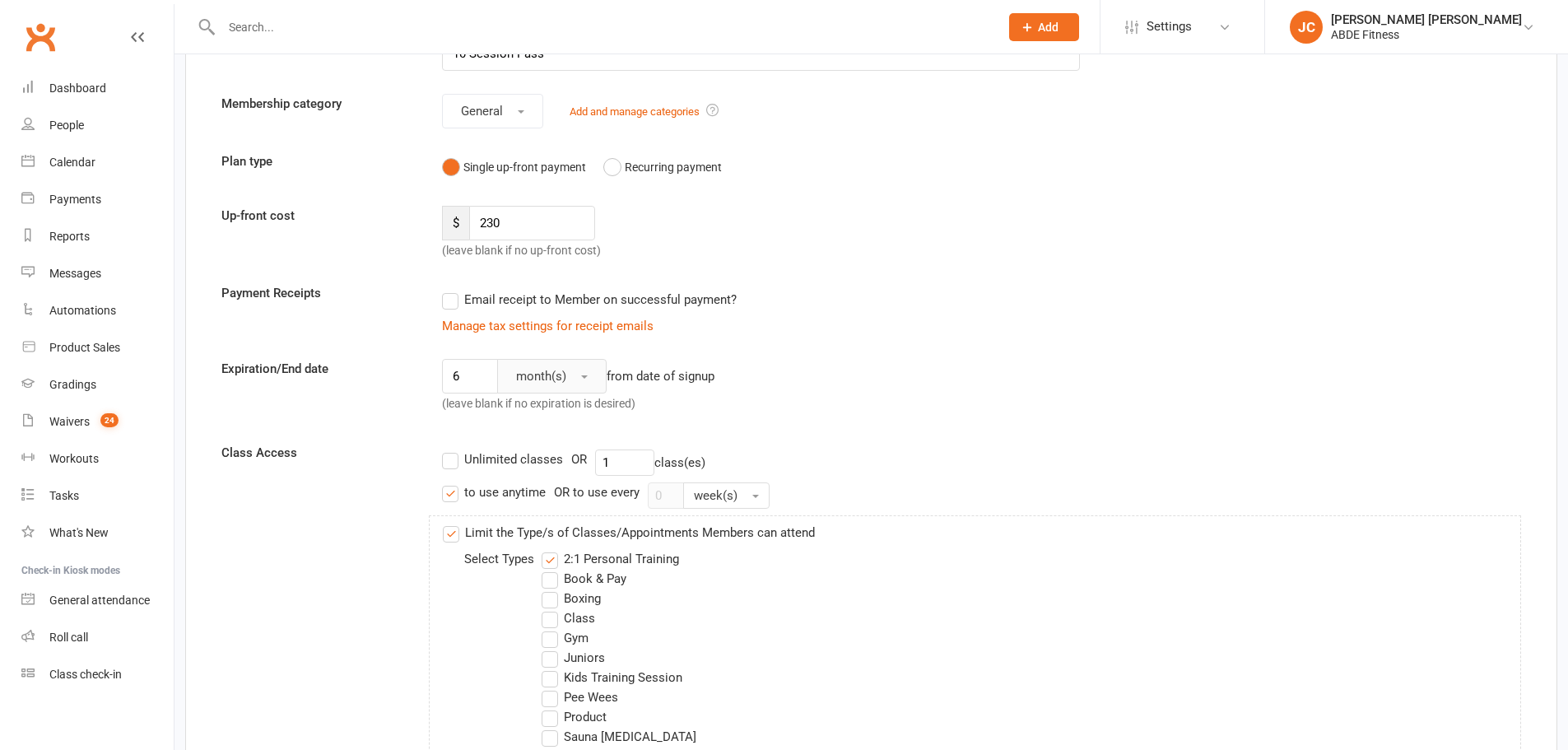
scroll to position [165, 0]
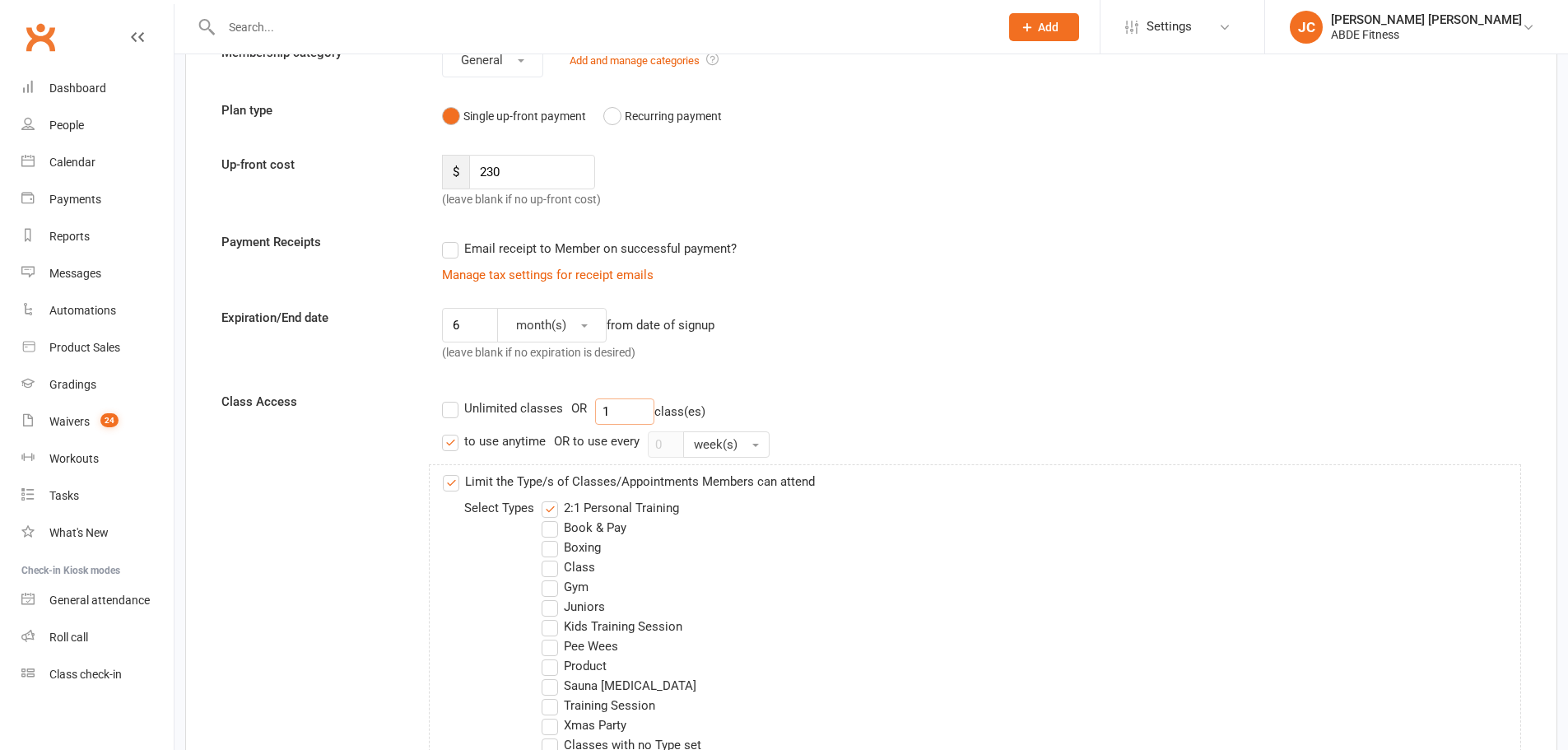
click at [614, 404] on input "1" at bounding box center [625, 411] width 59 height 27
type input "10"
click at [452, 483] on label "Limit the Type/s of Classes/Appointments Members can attend" at bounding box center [629, 481] width 372 height 19
click at [452, 472] on input "Limit the Type/s of Classes/Appointments Members can attend" at bounding box center [449, 472] width 11 height 0
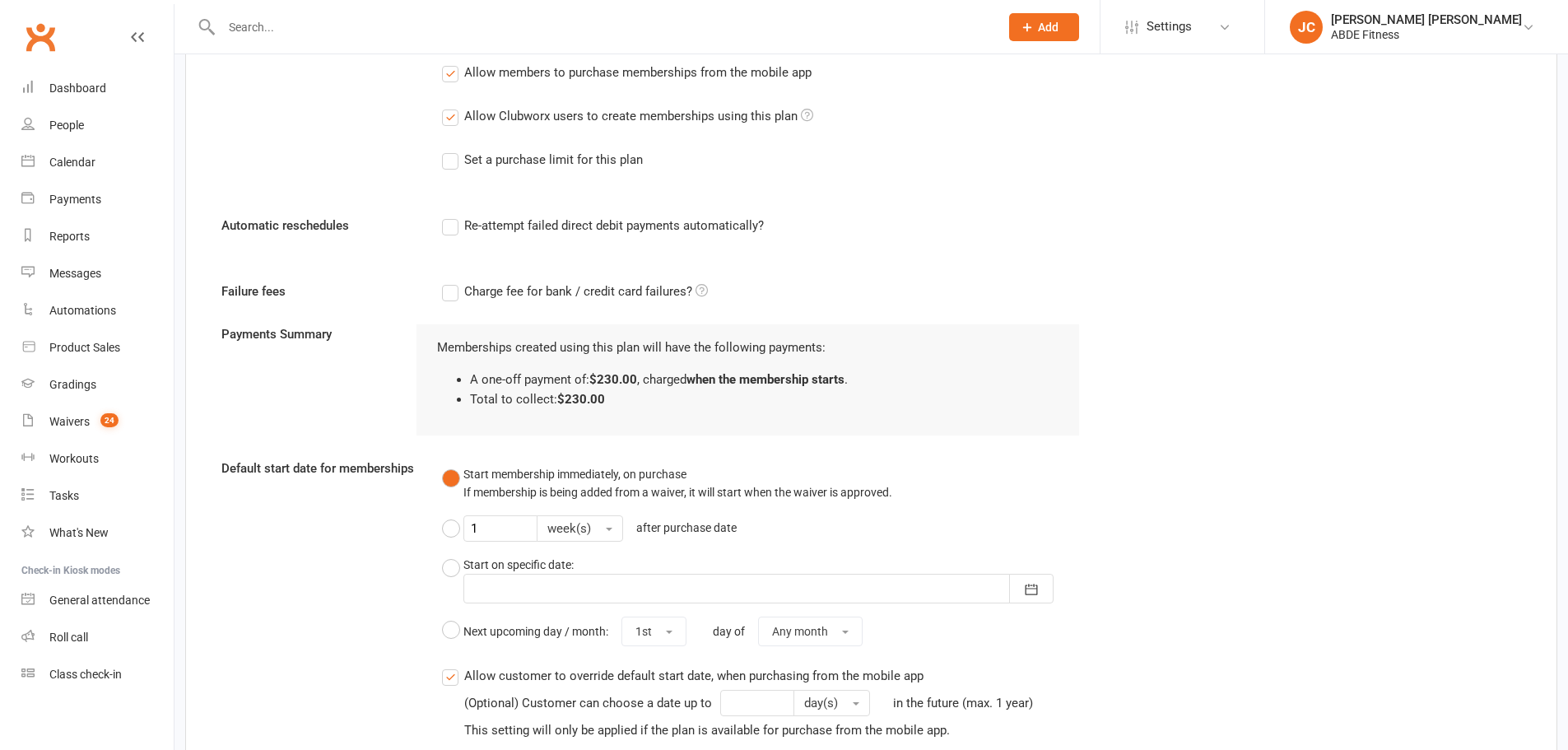
scroll to position [932, 0]
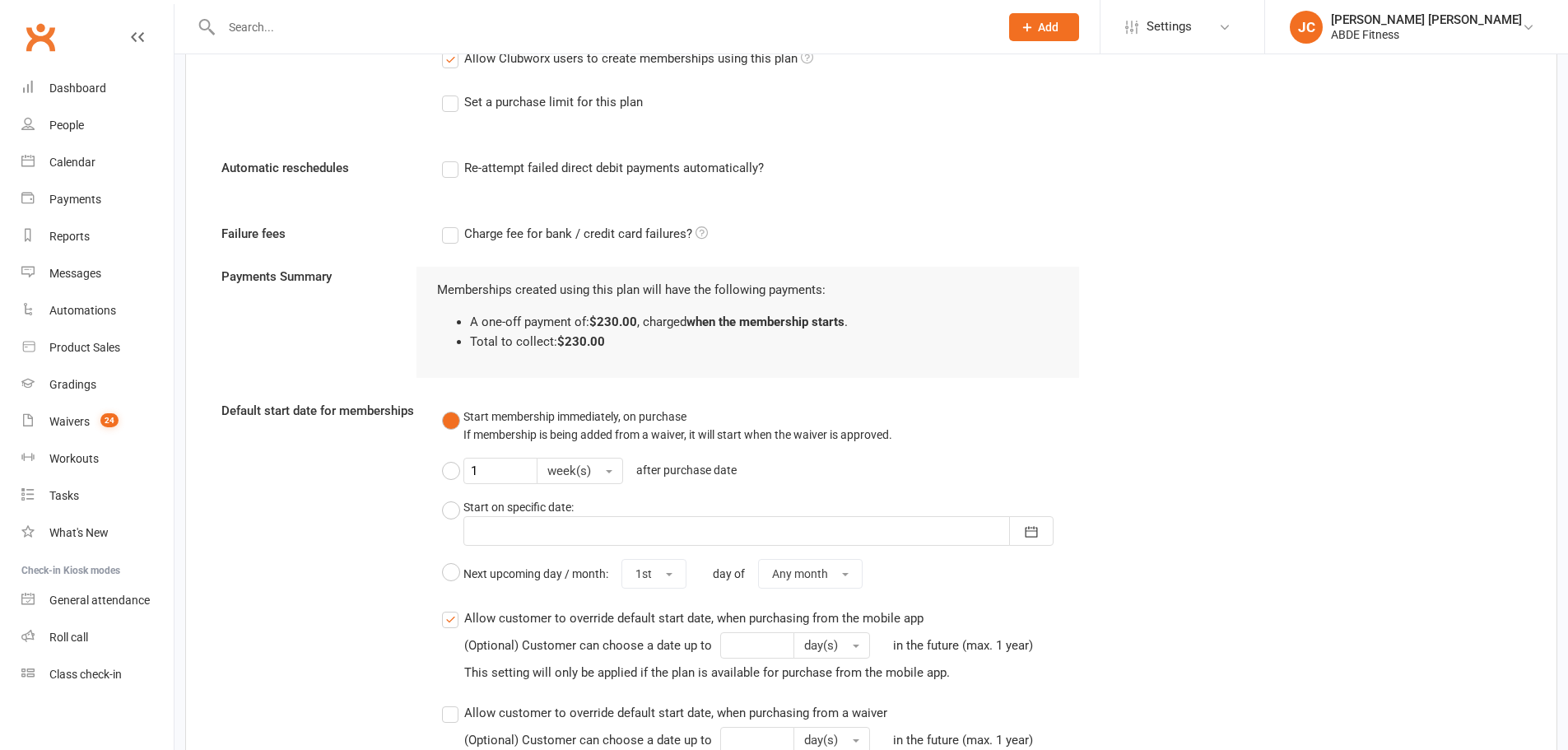
click at [454, 173] on label "Re-attempt failed direct debit payments automatically?" at bounding box center [603, 168] width 322 height 19
click at [452, 158] on input "Re-attempt failed direct debit payments automatically?" at bounding box center [448, 158] width 11 height 0
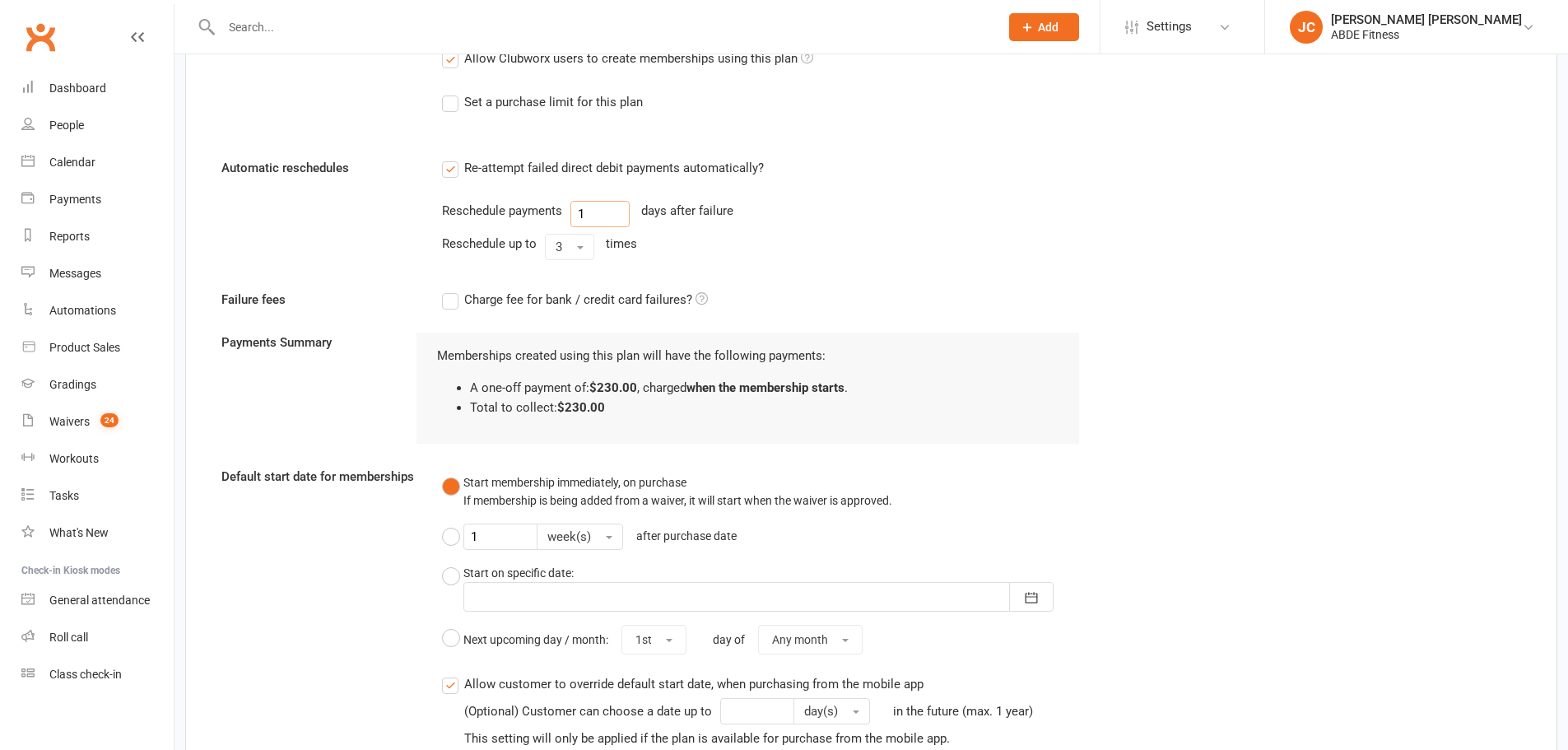
drag, startPoint x: 555, startPoint y: 210, endPoint x: 540, endPoint y: 207, distance: 15.3
click at [540, 207] on div "Reschedule payments 1 days after failure" at bounding box center [761, 214] width 638 height 27
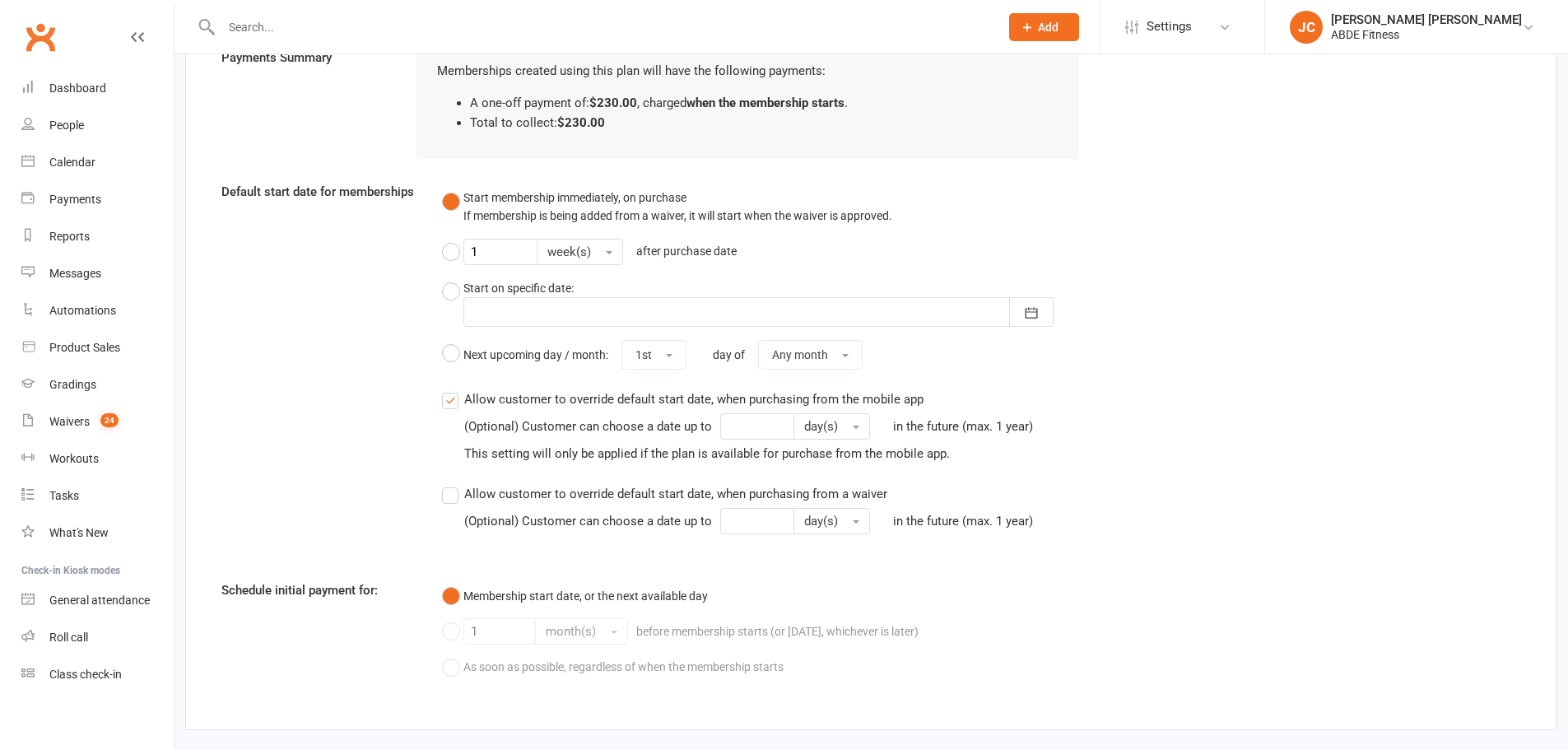
scroll to position [1262, 0]
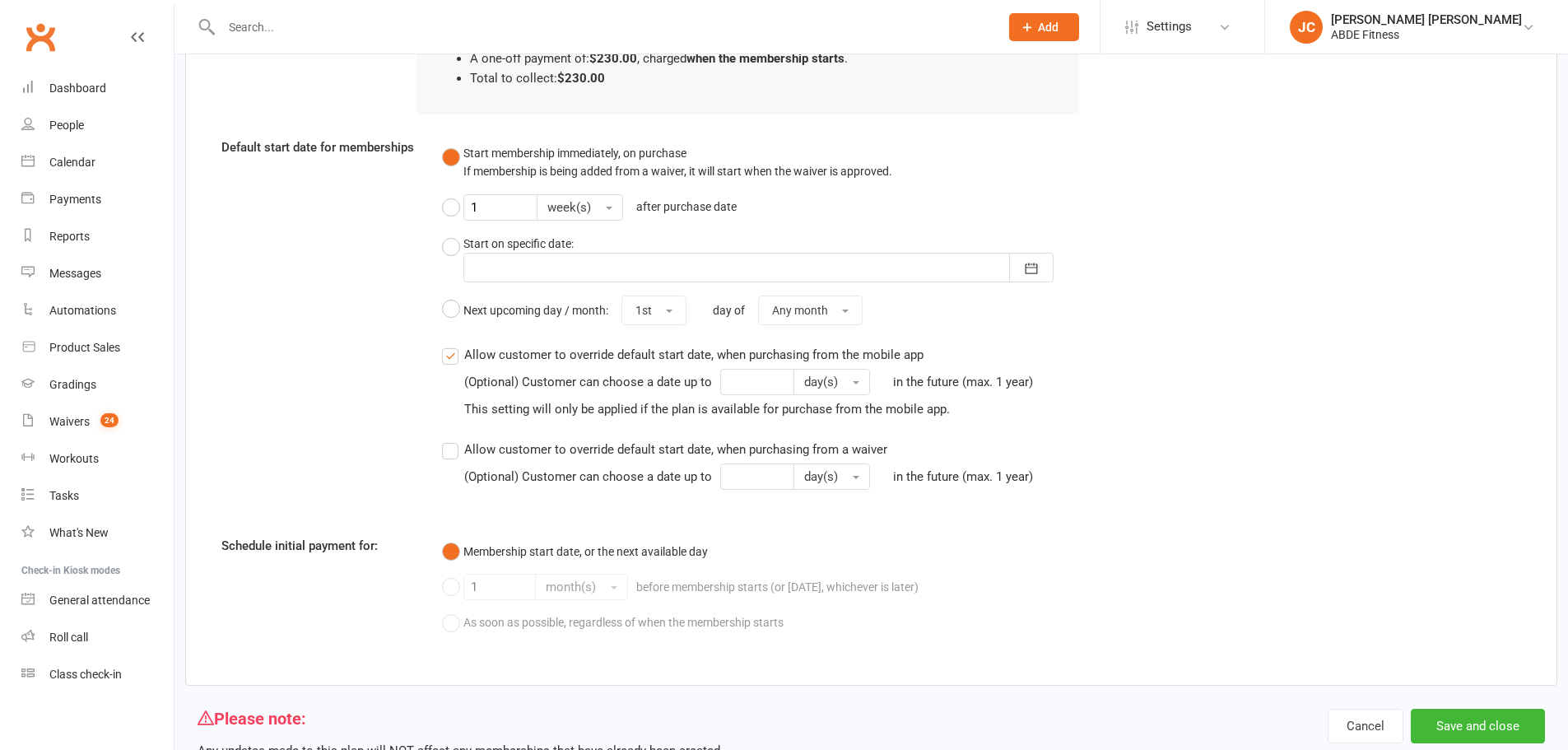
type input "3"
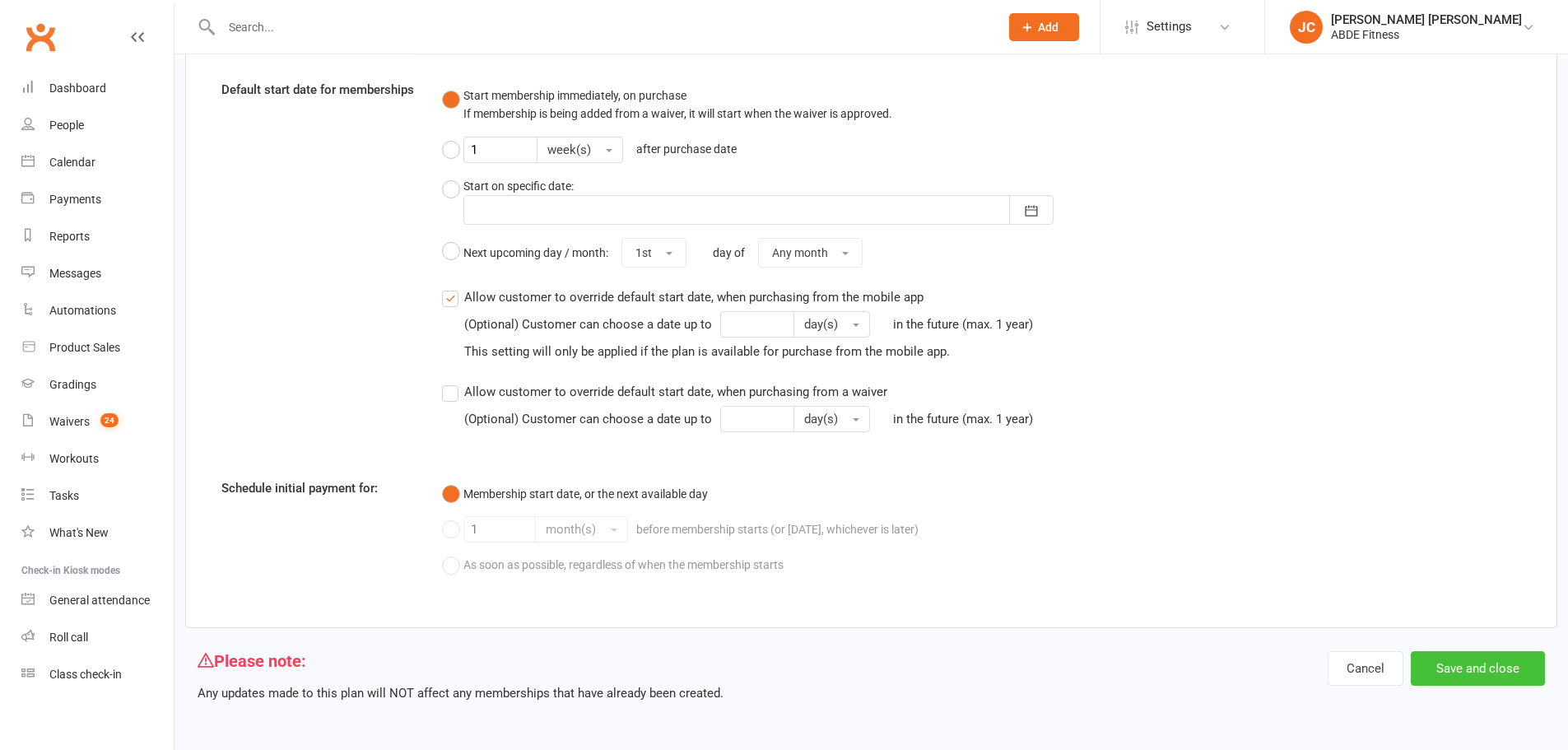
click at [1480, 668] on button "Save and close" at bounding box center [1478, 669] width 135 height 35
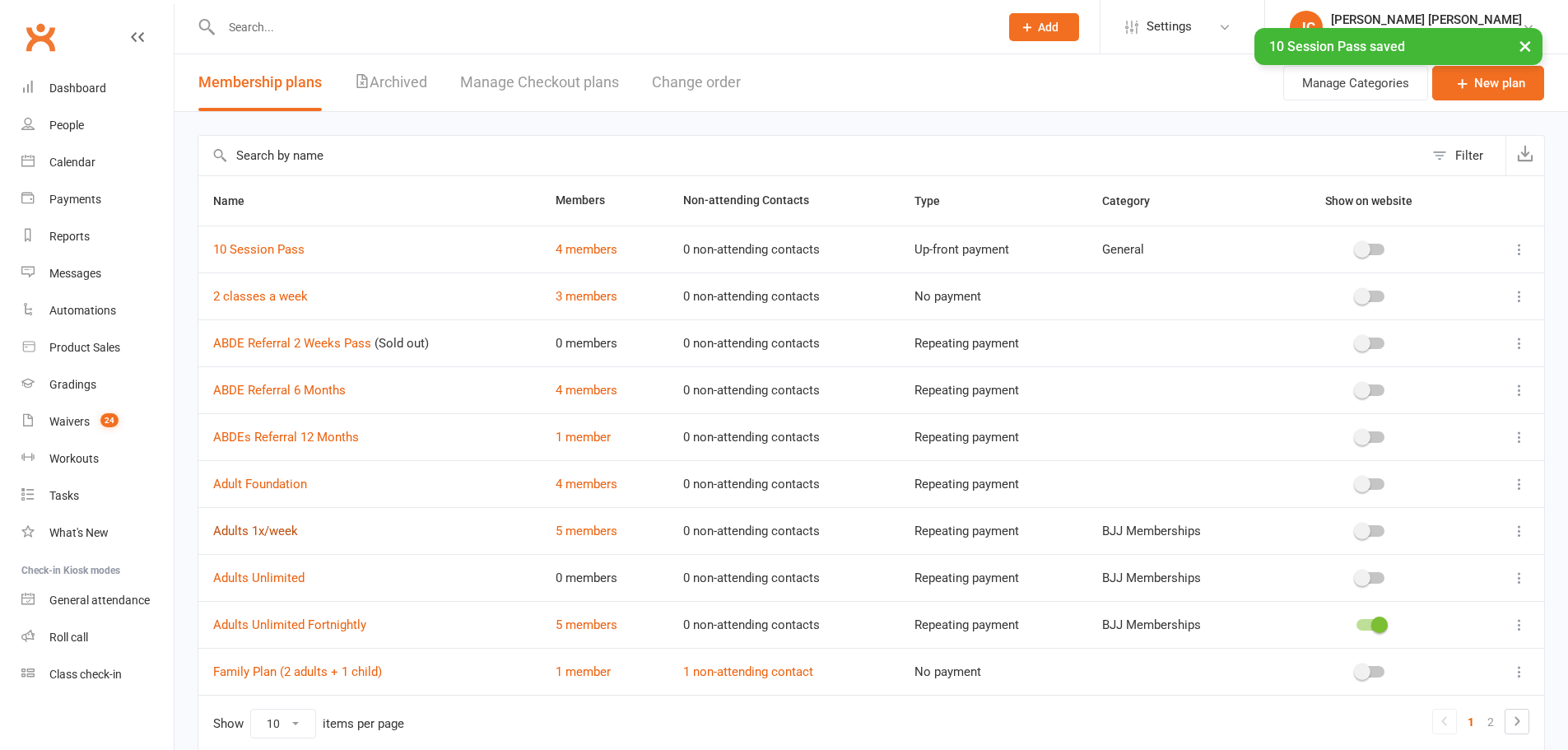
click at [263, 527] on link "Adults 1x/week" at bounding box center [255, 531] width 85 height 15
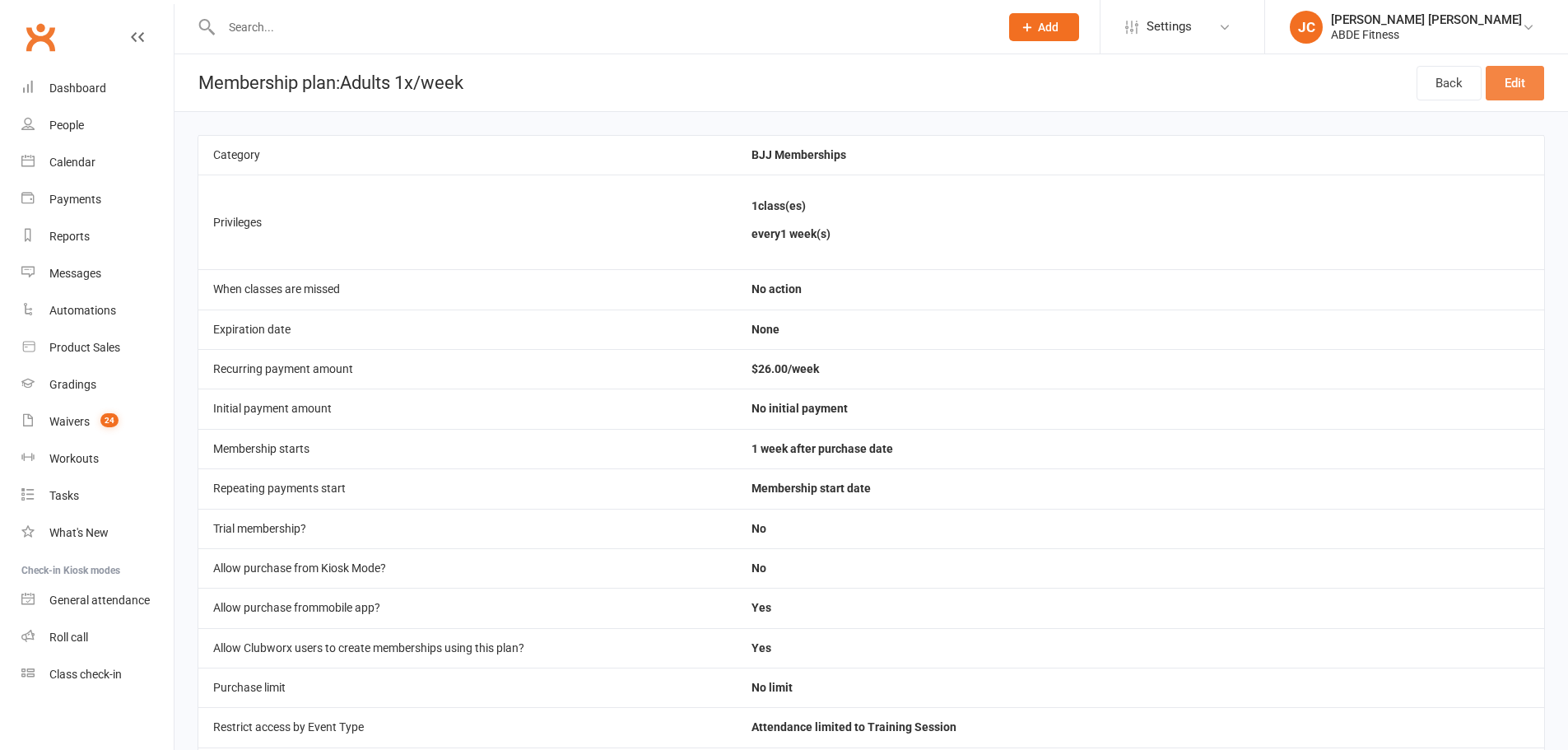
click at [1503, 82] on link "Edit" at bounding box center [1515, 83] width 58 height 35
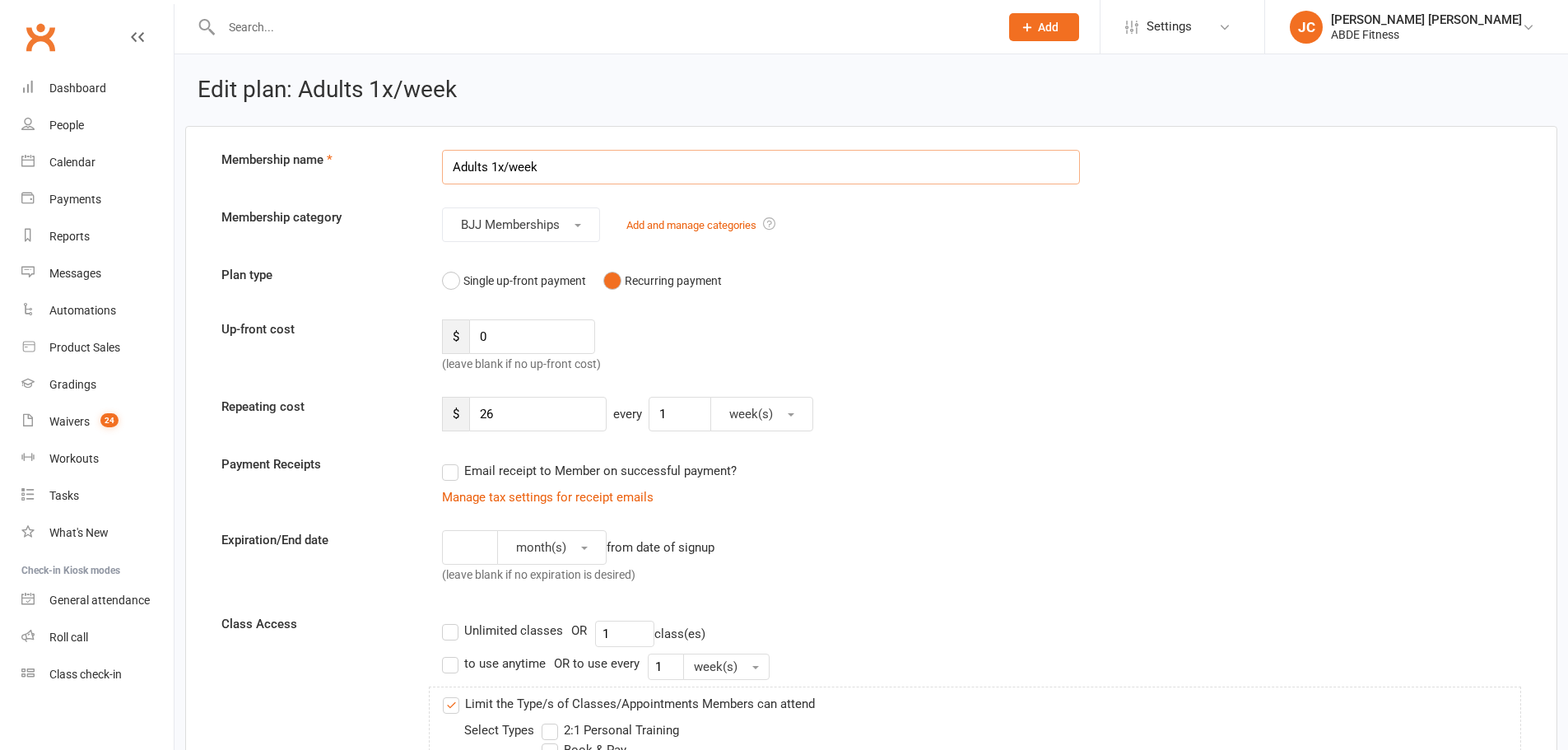
drag, startPoint x: 614, startPoint y: 162, endPoint x: 304, endPoint y: 163, distance: 310.0
click at [304, 163] on div "Membership name Adults 1x/week" at bounding box center [872, 168] width 1325 height 35
paste input "DULTS 12 MONTHS (3 SESSIONS P/W)"
type input "ADULTS 12 MONTHS (3 SESSIONS P/W)"
click at [535, 233] on button "BJJ Memberships" at bounding box center [521, 225] width 158 height 35
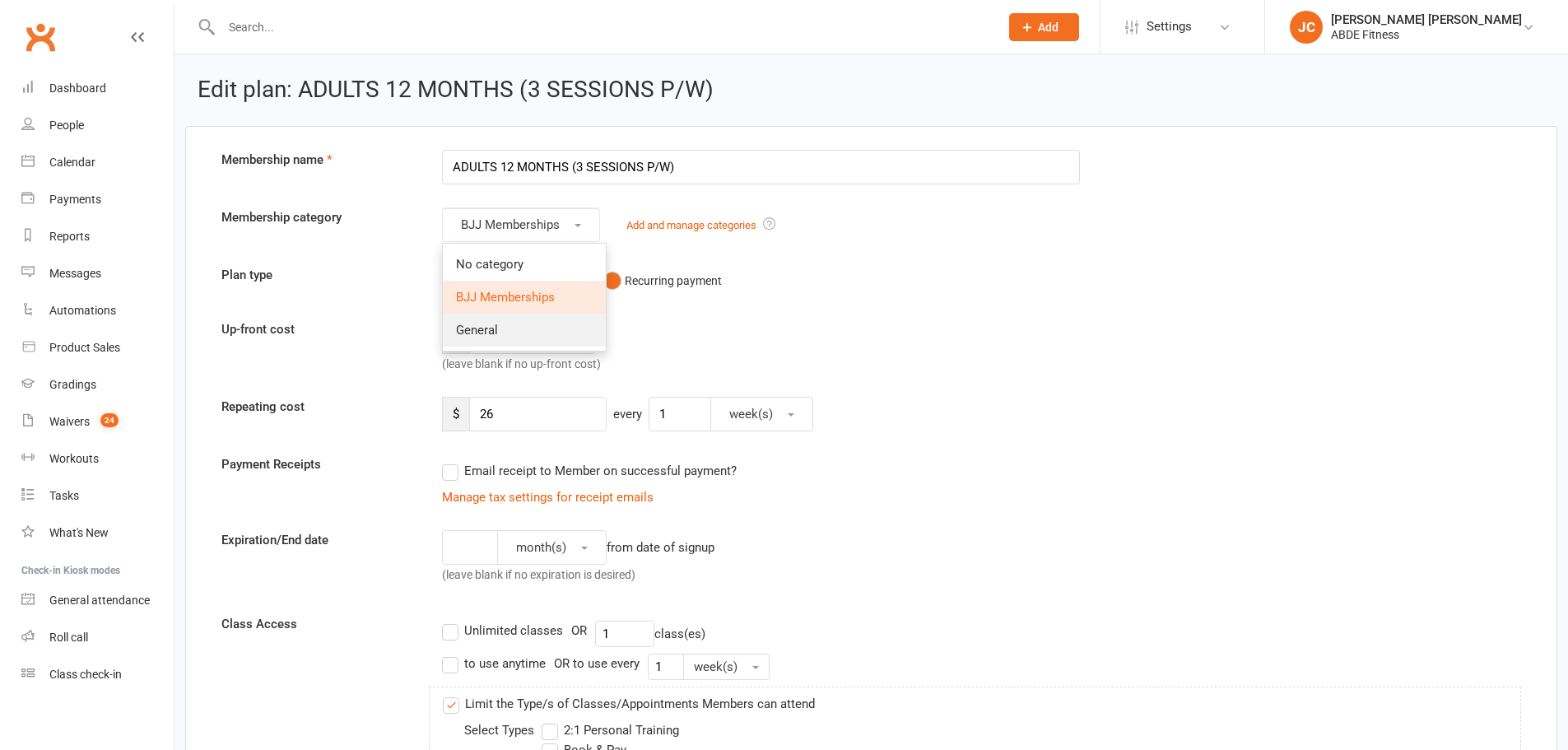
click at [483, 333] on span "General" at bounding box center [477, 330] width 42 height 15
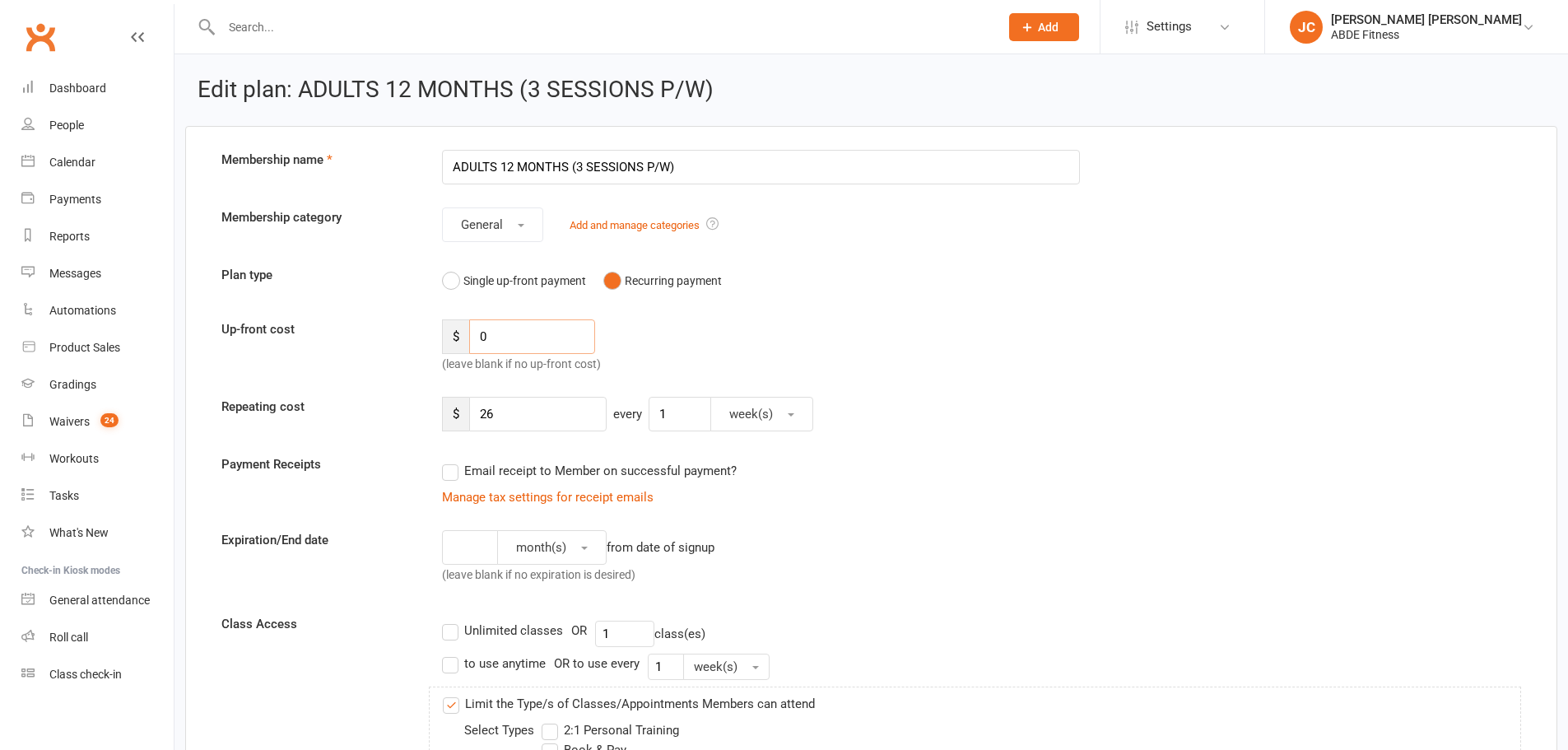
drag, startPoint x: 500, startPoint y: 337, endPoint x: 401, endPoint y: 329, distance: 99.3
click at [401, 329] on div "Up-front cost $ 0 (leave blank if no up-front cost)" at bounding box center [872, 346] width 1325 height 54
paste input "99"
type input "99"
drag, startPoint x: 561, startPoint y: 405, endPoint x: 388, endPoint y: 392, distance: 173.5
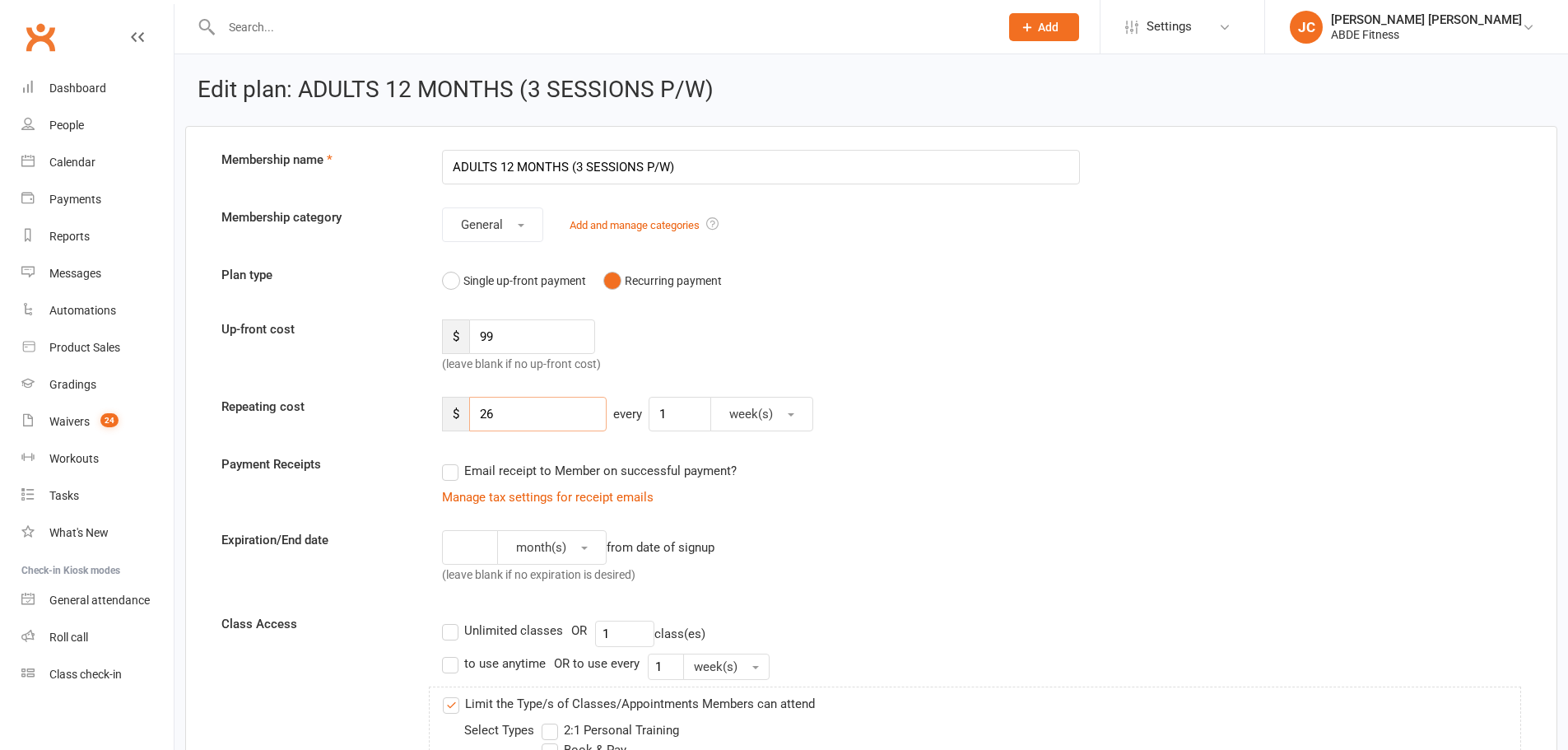
paste input "40"
type input "40"
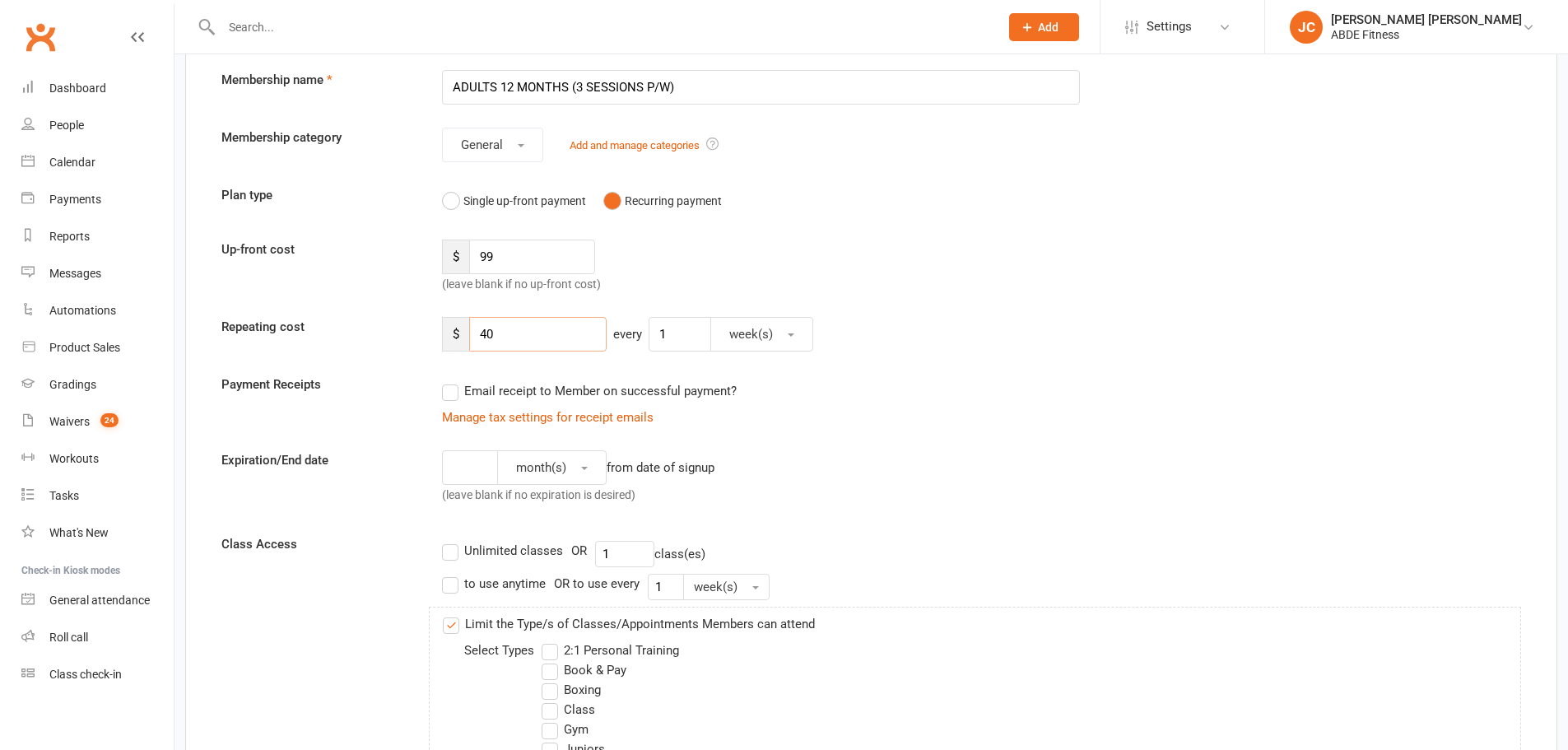
scroll to position [247, 0]
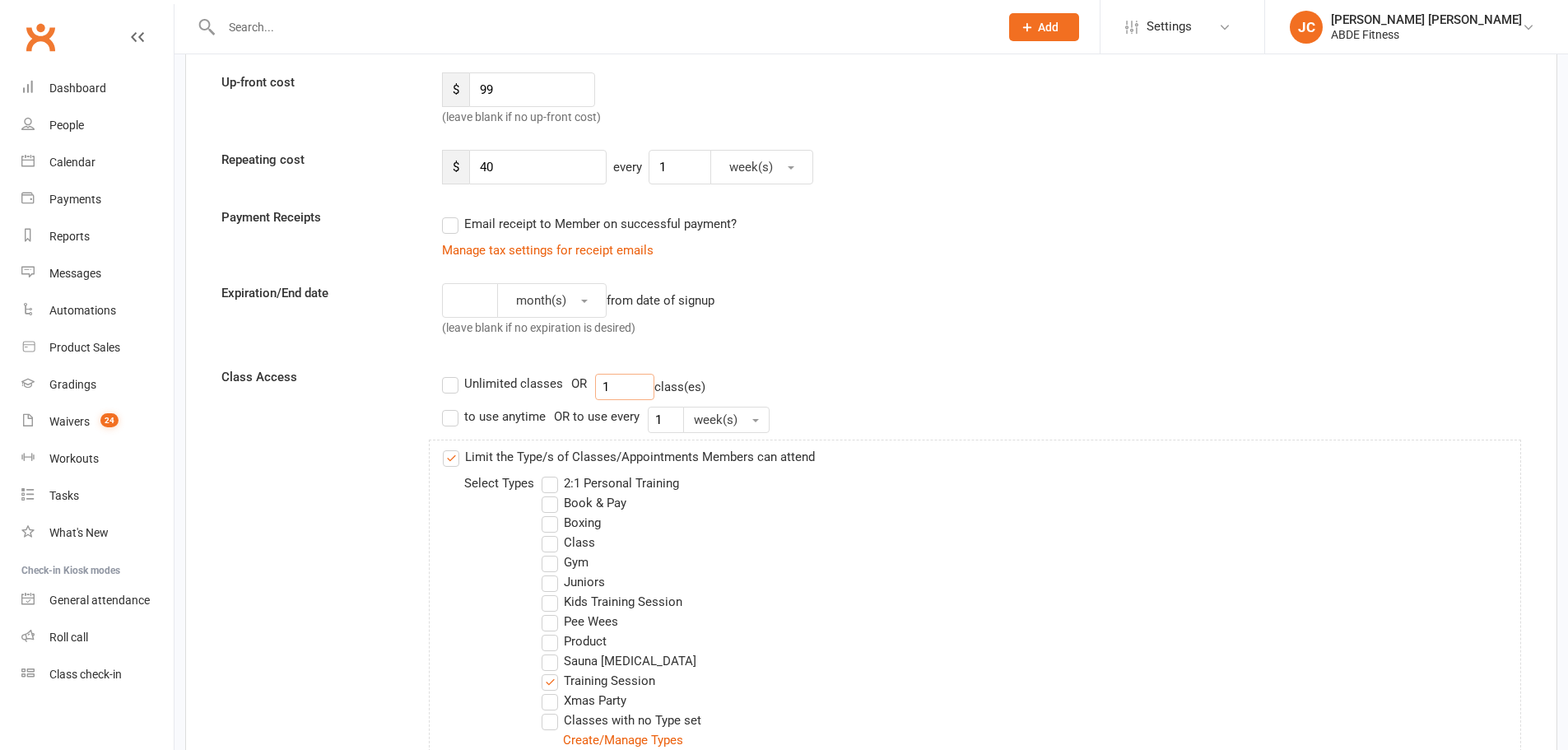
drag, startPoint x: 640, startPoint y: 391, endPoint x: 537, endPoint y: 386, distance: 103.1
click at [537, 386] on div "Unlimited classes OR 1 class(es)" at bounding box center [981, 387] width 1079 height 27
type input "3"
click at [456, 460] on label "Limit the Type/s of Classes/Appointments Members can attend" at bounding box center [629, 456] width 372 height 19
click at [453, 447] on input "Limit the Type/s of Classes/Appointments Members can attend" at bounding box center [449, 447] width 11 height 0
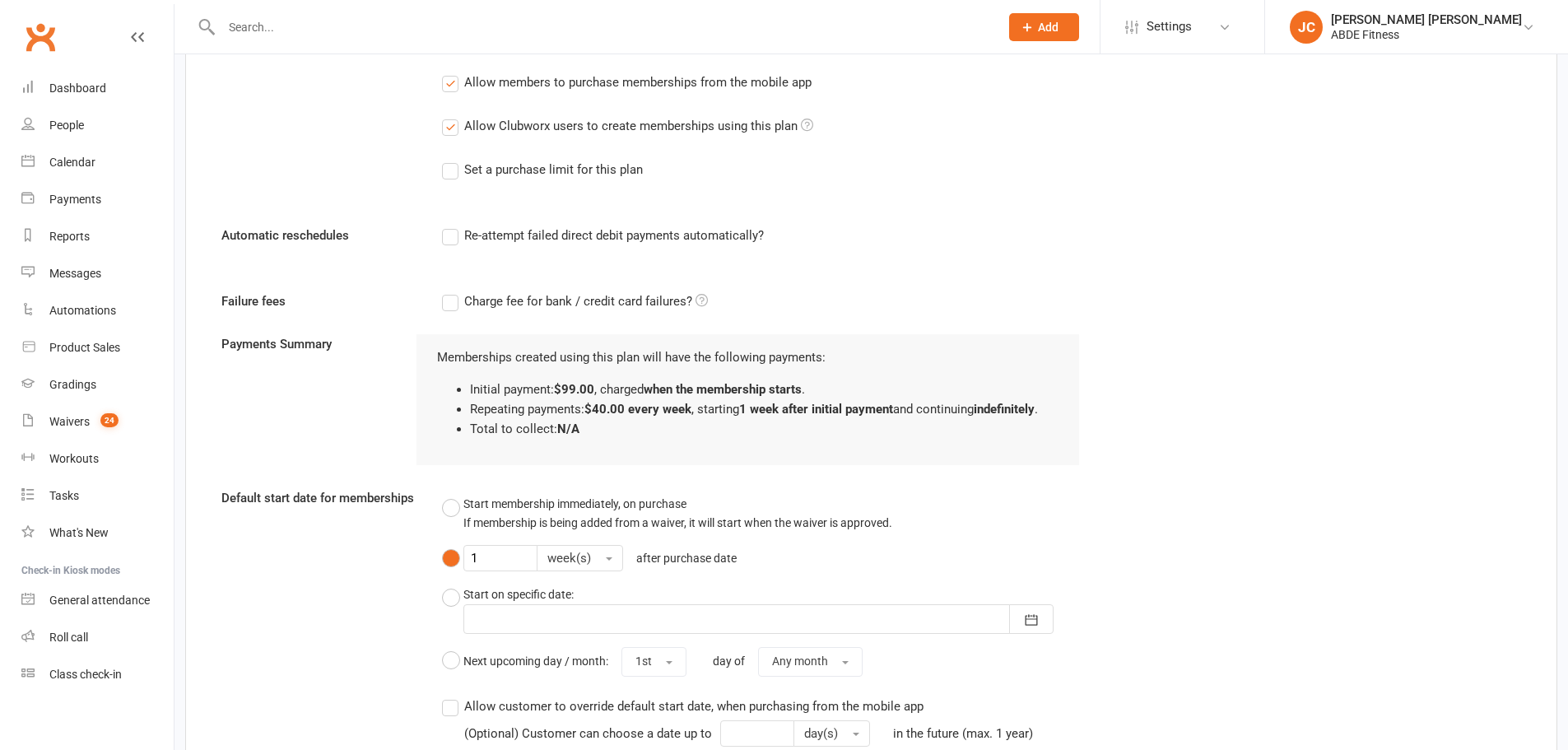
scroll to position [988, 0]
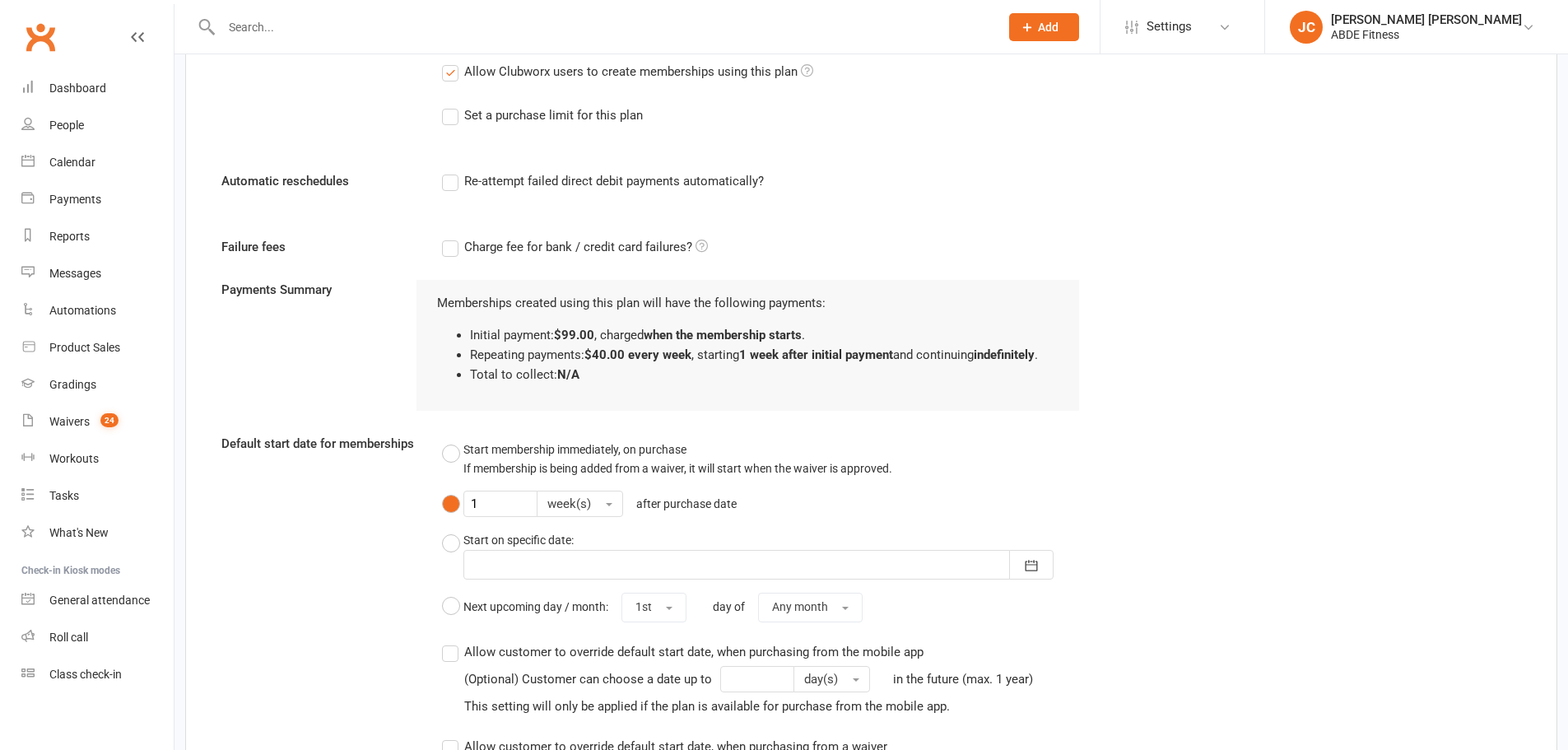
click at [445, 177] on label "Re-attempt failed direct debit payments automatically?" at bounding box center [603, 181] width 322 height 19
click at [445, 171] on input "Re-attempt failed direct debit payments automatically?" at bounding box center [448, 171] width 11 height 0
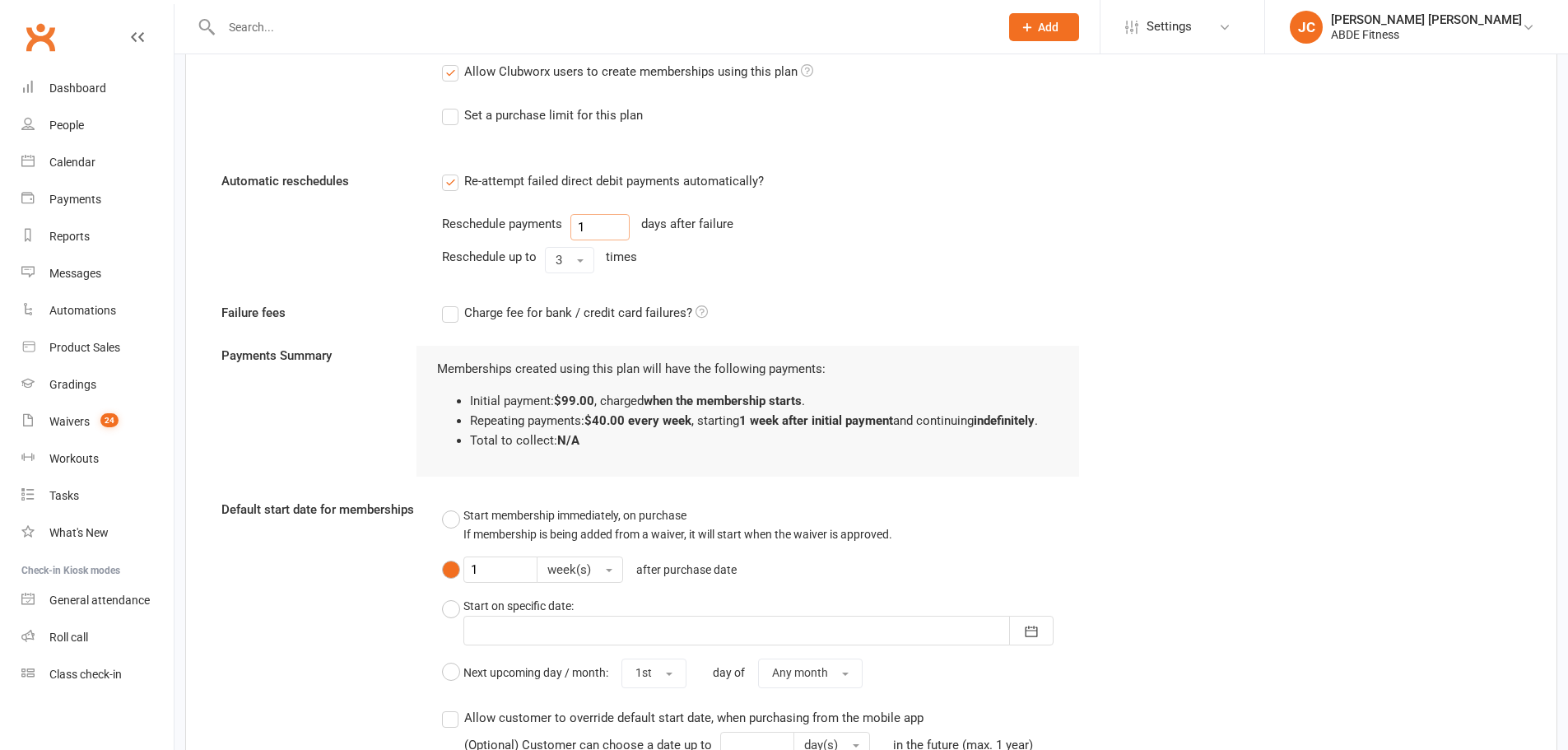
drag, startPoint x: 556, startPoint y: 217, endPoint x: 539, endPoint y: 213, distance: 17.5
click at [539, 213] on div "Re-attempt failed direct debit payments automatically? Reschedule payments 1 da…" at bounding box center [760, 226] width 662 height 109
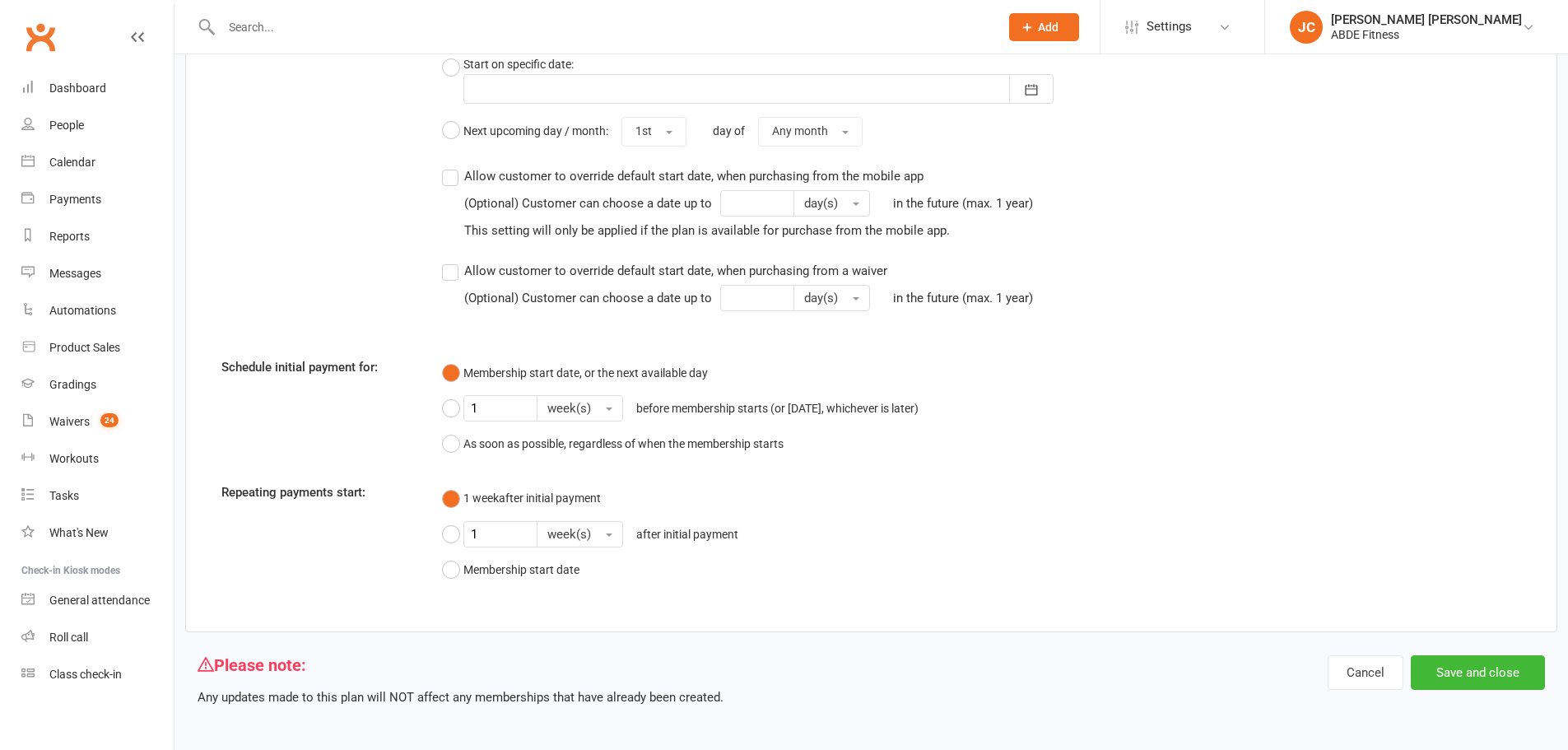
scroll to position [1534, 0]
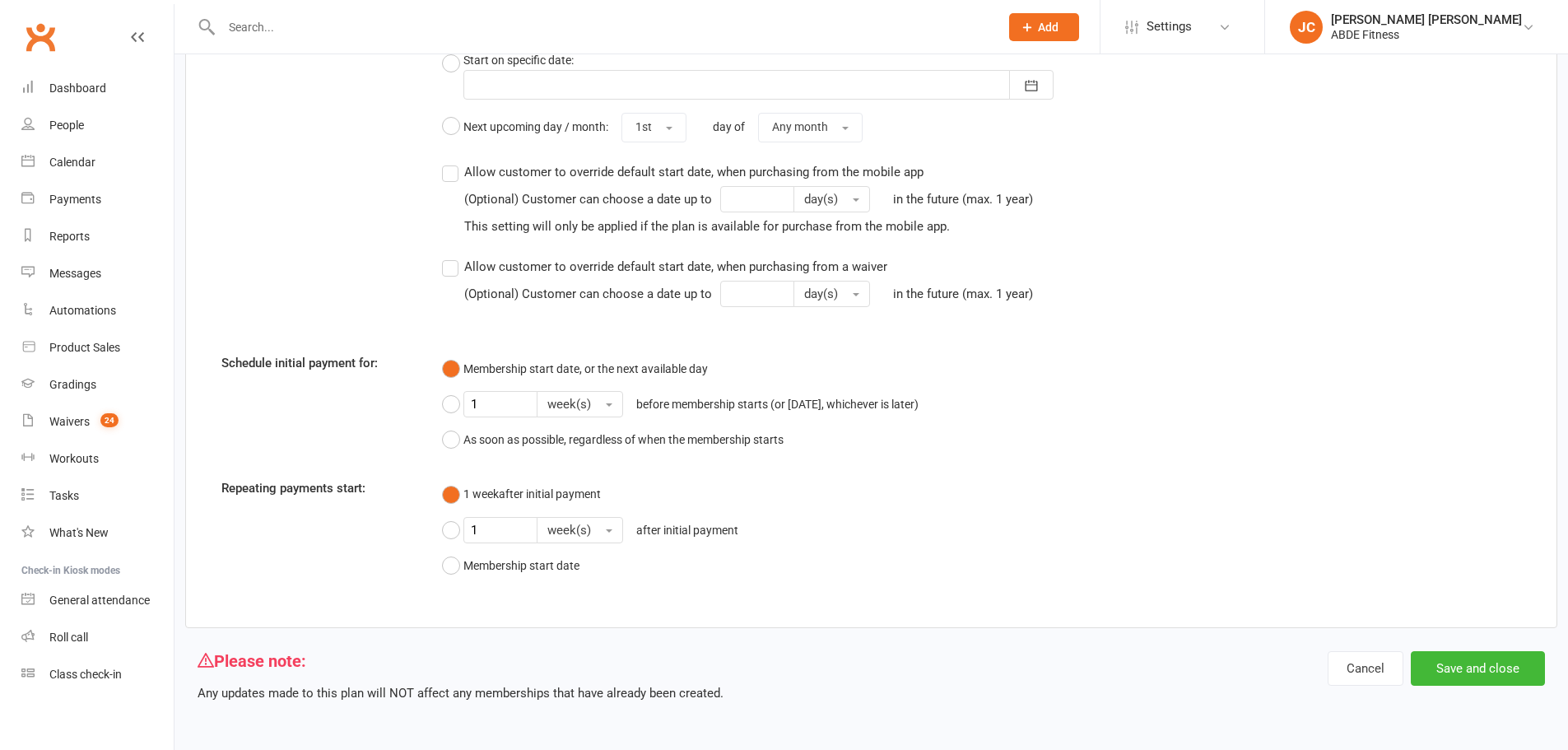
type input "3"
click at [1439, 662] on button "Save and close" at bounding box center [1478, 669] width 135 height 35
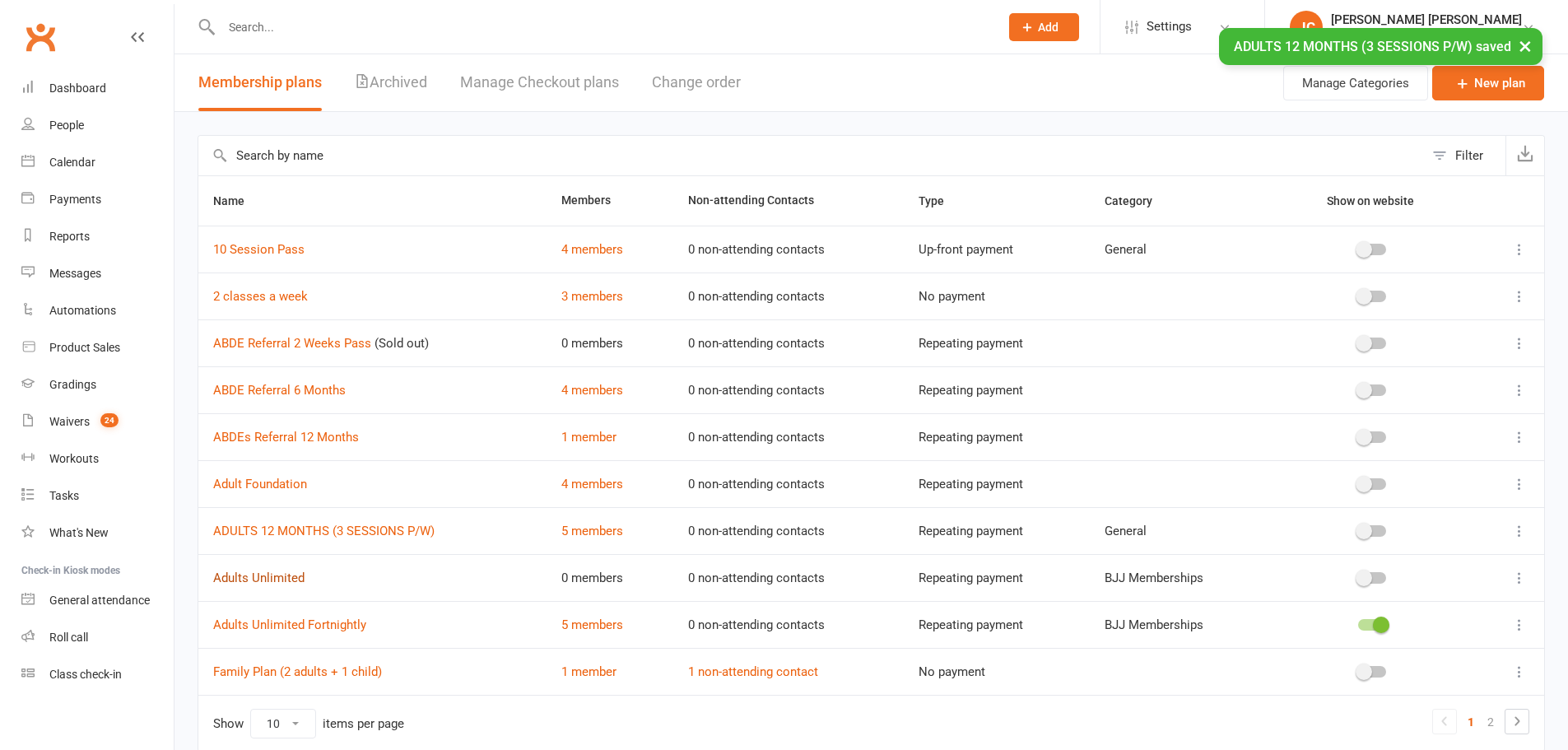
click at [274, 577] on link "Adults Unlimited" at bounding box center [258, 578] width 91 height 15
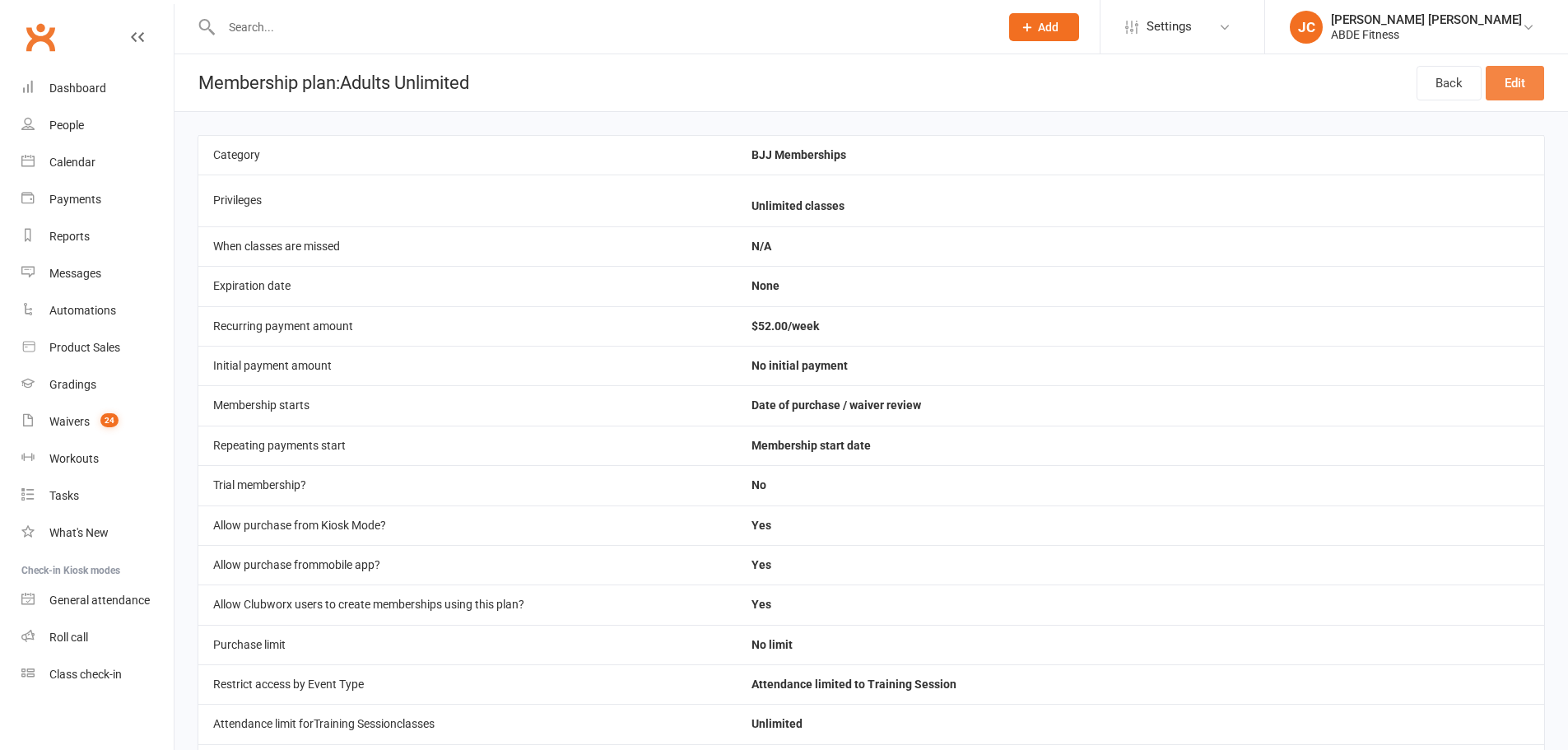
click at [1508, 84] on link "Edit" at bounding box center [1515, 83] width 58 height 35
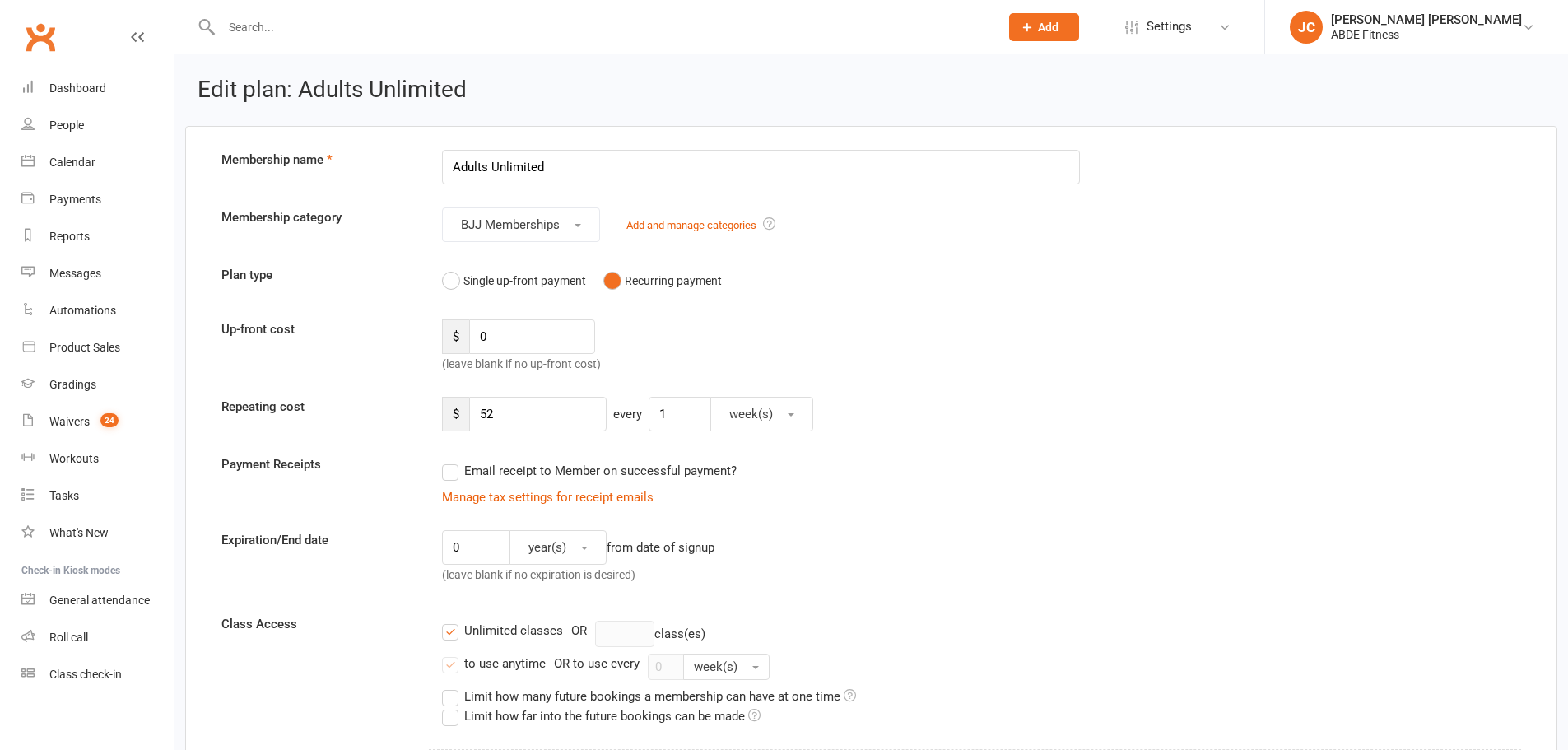
drag, startPoint x: 604, startPoint y: 173, endPoint x: 357, endPoint y: 160, distance: 247.3
click at [357, 160] on div "Membership name Adults Unlimited" at bounding box center [872, 168] width 1325 height 35
type input "ADULTS 12 MONTHS (UNLIMITED SESSIONS)"
click at [490, 228] on span "BJJ Memberships" at bounding box center [509, 225] width 99 height 15
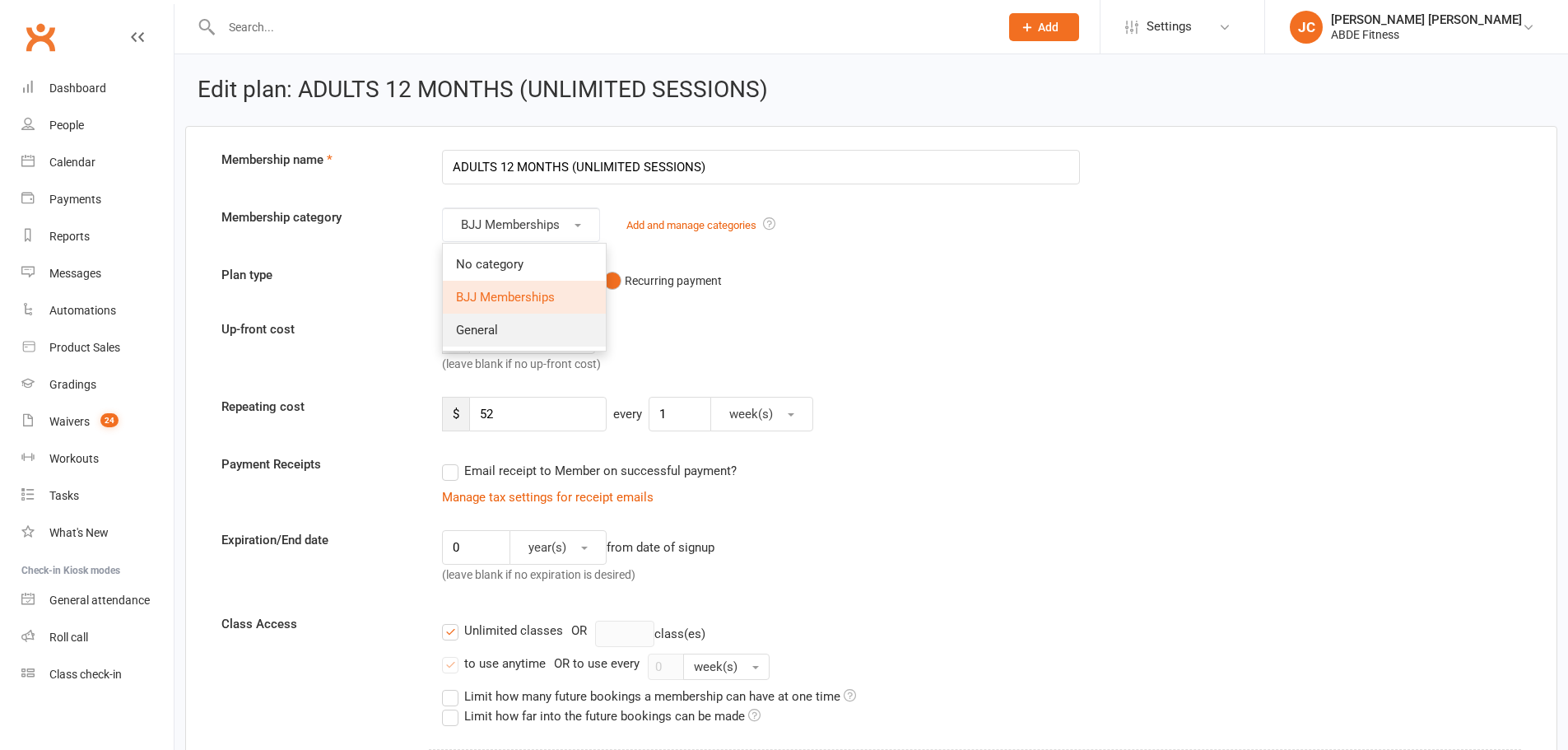
click at [483, 319] on link "General" at bounding box center [524, 330] width 163 height 33
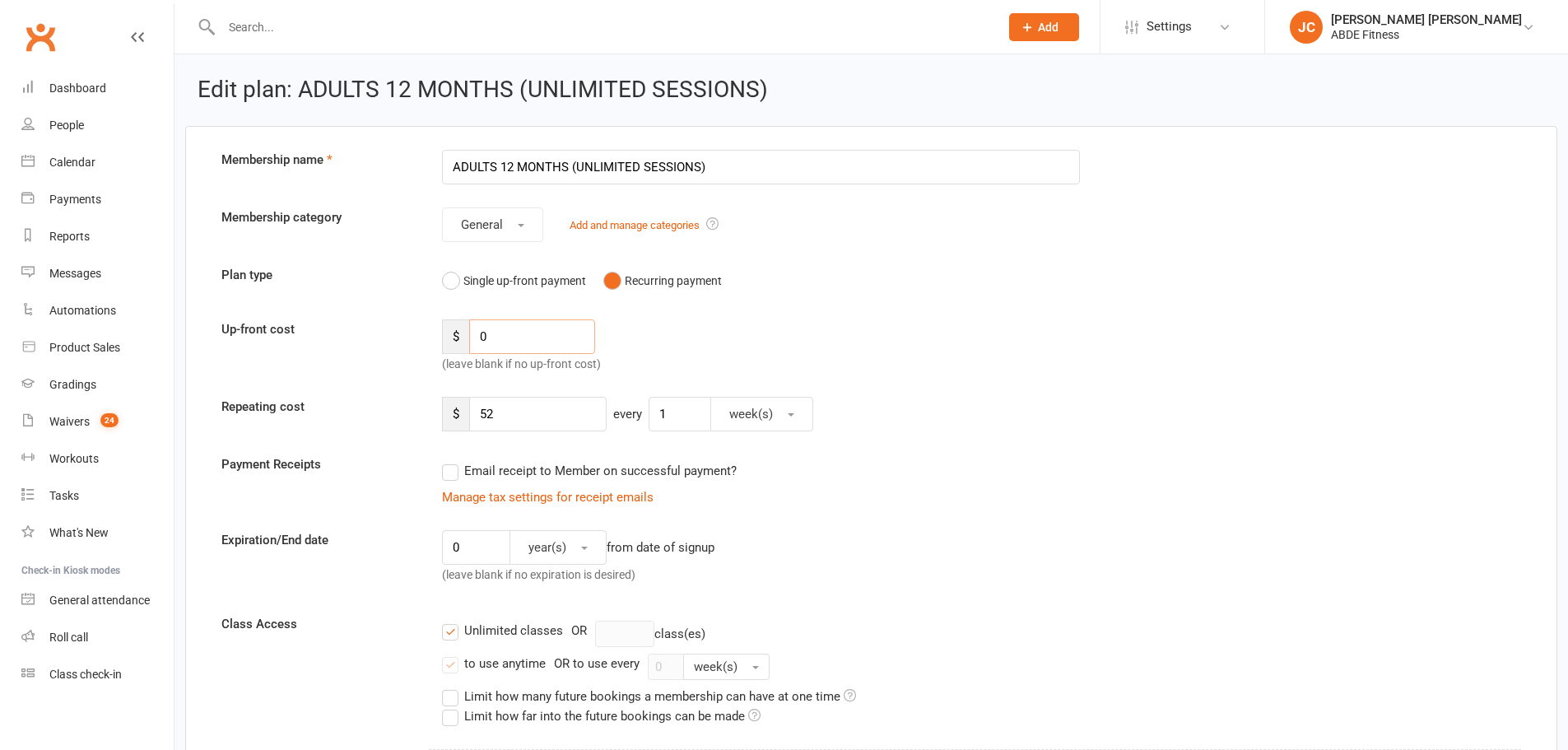
drag, startPoint x: 483, startPoint y: 343, endPoint x: 414, endPoint y: 344, distance: 69.0
click at [414, 344] on div "Up-front cost $ 0 (leave blank if no up-front cost)" at bounding box center [872, 346] width 1325 height 54
paste input "99"
type input "99"
drag, startPoint x: 497, startPoint y: 419, endPoint x: 445, endPoint y: 414, distance: 52.2
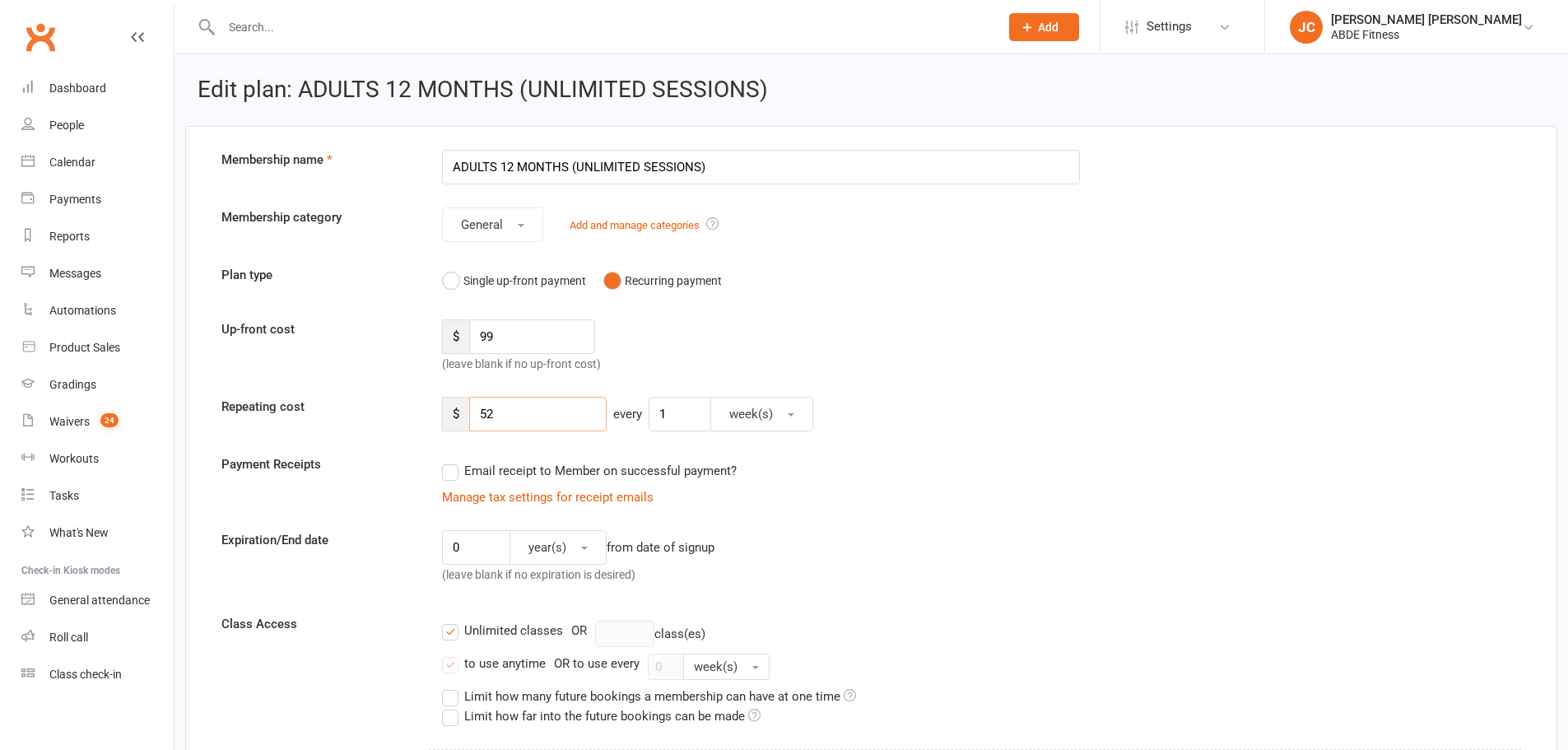
click at [445, 414] on div "$ 52" at bounding box center [524, 415] width 165 height 35
paste input "5"
type input "55"
drag, startPoint x: 487, startPoint y: 552, endPoint x: 427, endPoint y: 551, distance: 60.0
click at [427, 551] on div "Expiration/End date 0 year(s) from date of signup (leave blank if no expiration…" at bounding box center [872, 560] width 1325 height 61
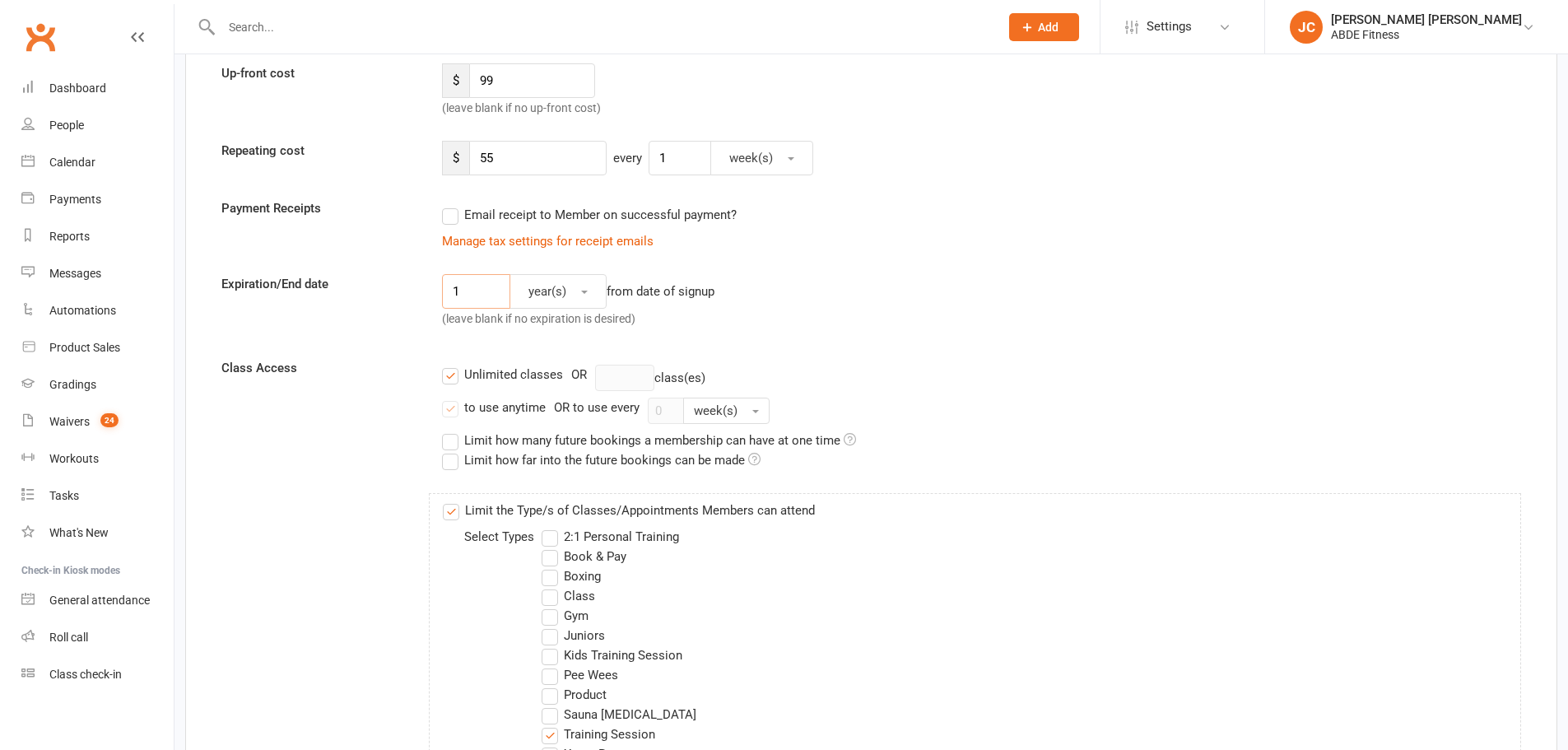
scroll to position [275, 0]
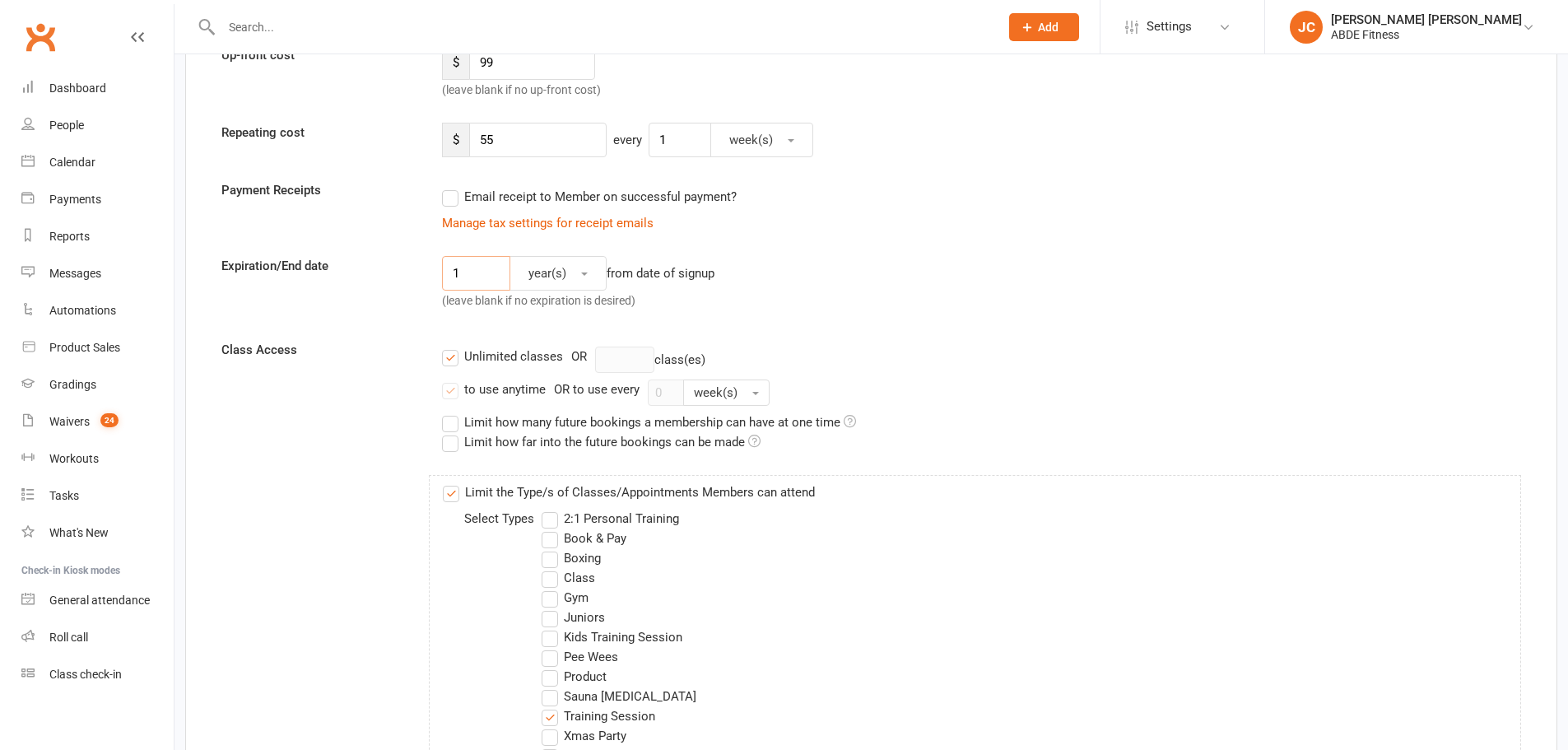
type input "1"
click at [451, 491] on label "Limit the Type/s of Classes/Appointments Members can attend" at bounding box center [629, 492] width 372 height 19
click at [451, 483] on input "Limit the Type/s of Classes/Appointments Members can attend" at bounding box center [449, 483] width 11 height 0
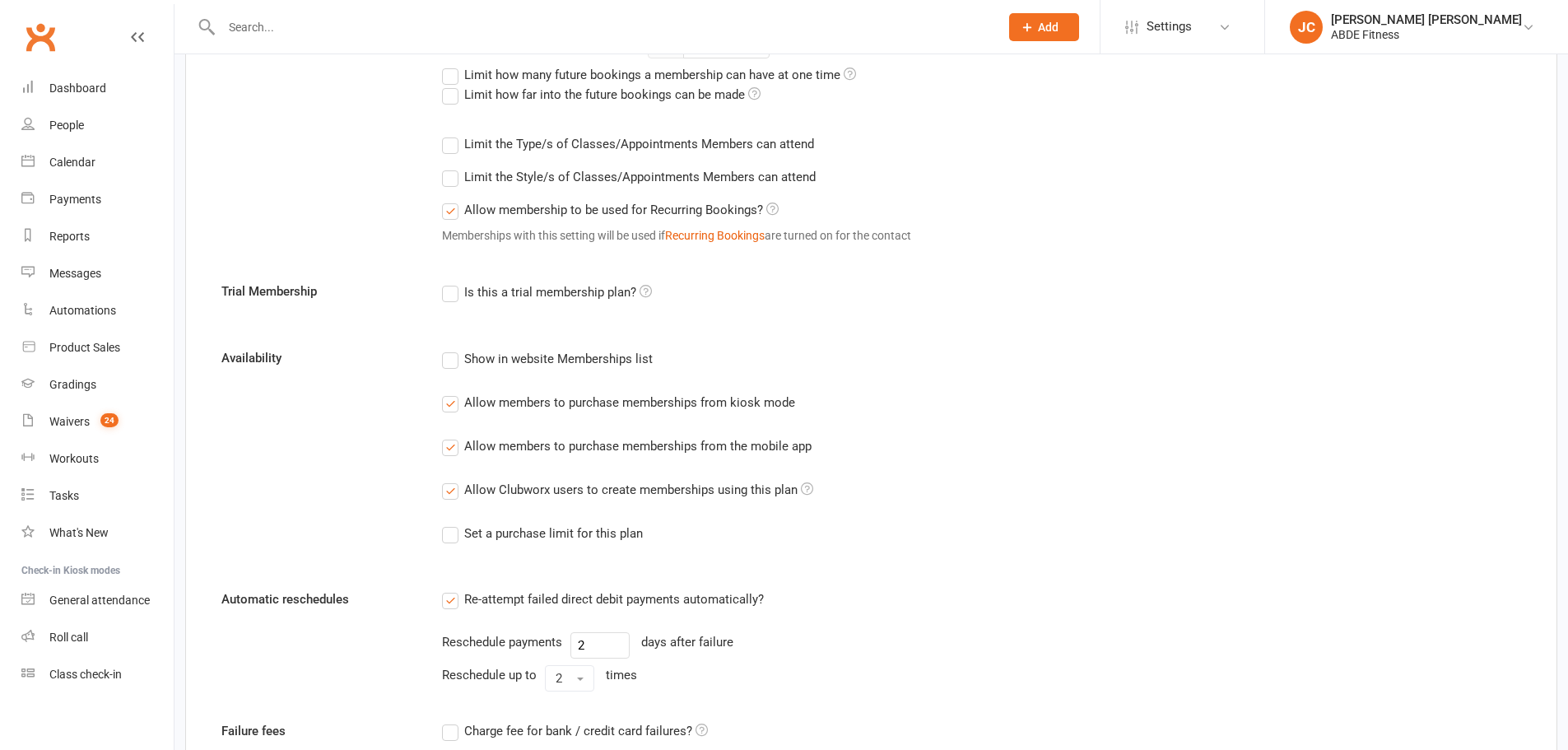
scroll to position [631, 0]
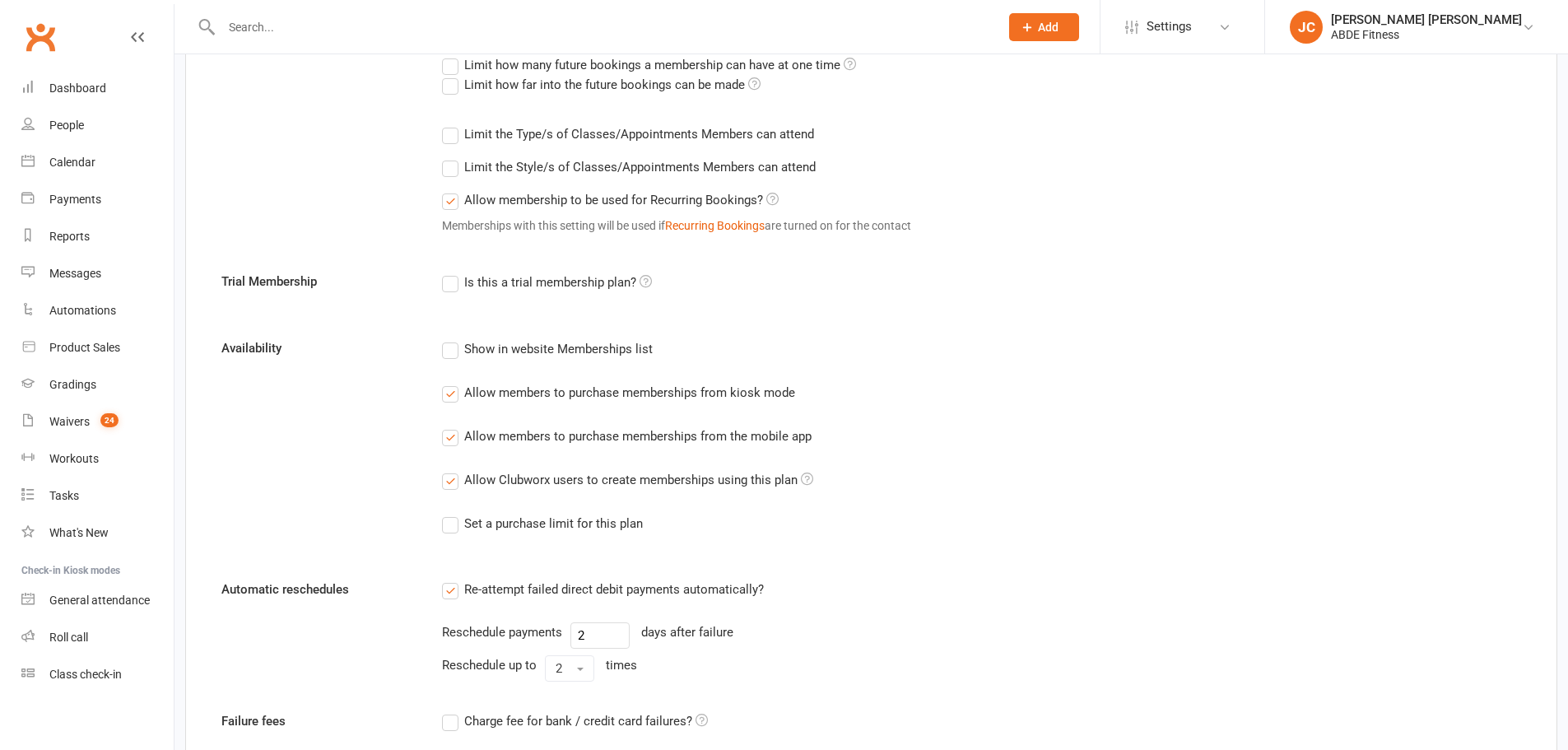
click at [454, 231] on div "Memberships with this setting will be used if Recurring Bookings are turned on …" at bounding box center [981, 226] width 1079 height 18
click at [455, 202] on label "Allow membership to be used for Recurring Bookings?" at bounding box center [610, 199] width 336 height 19
click at [452, 190] on input "Allow membership to be used for Recurring Bookings?" at bounding box center [448, 190] width 11 height 0
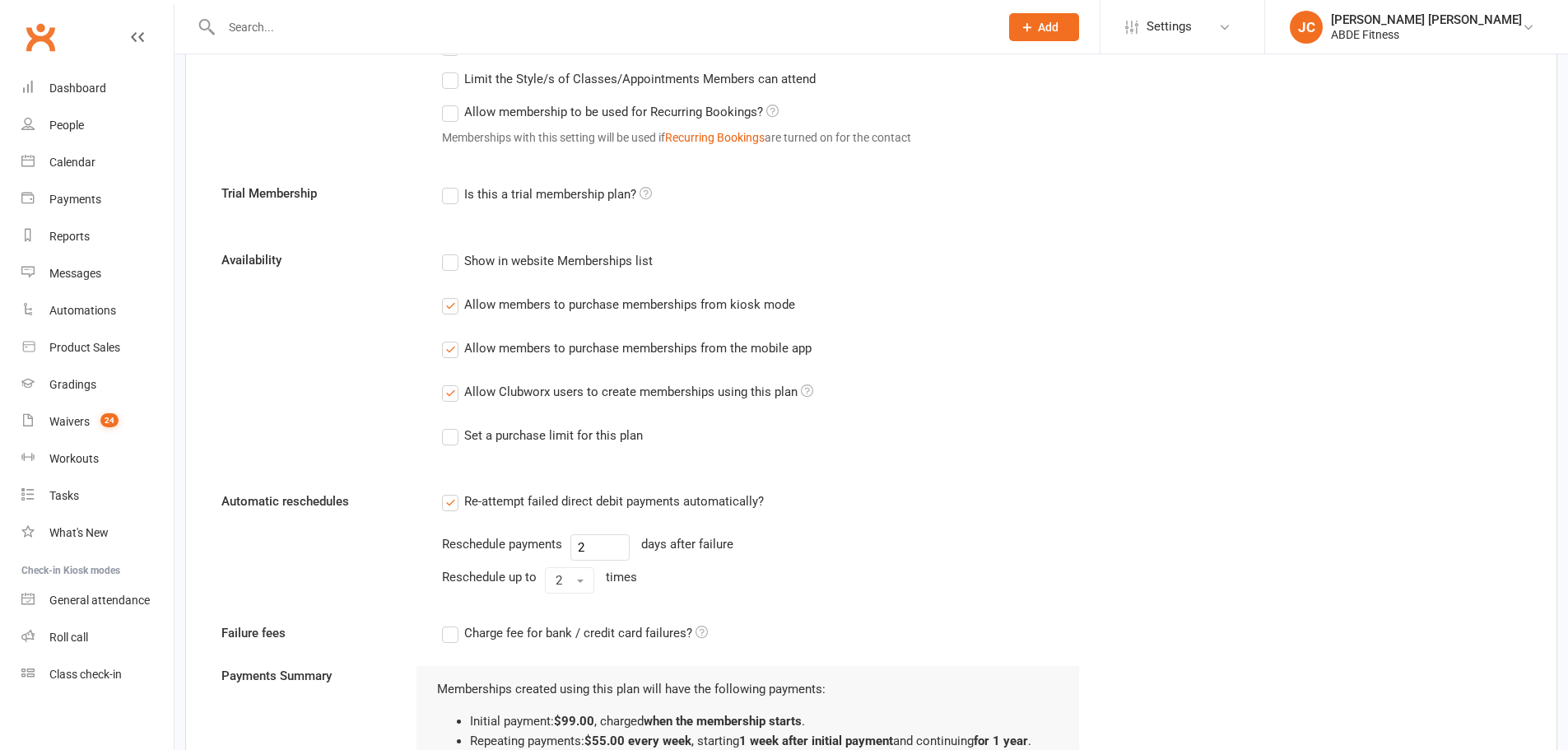
scroll to position [1043, 0]
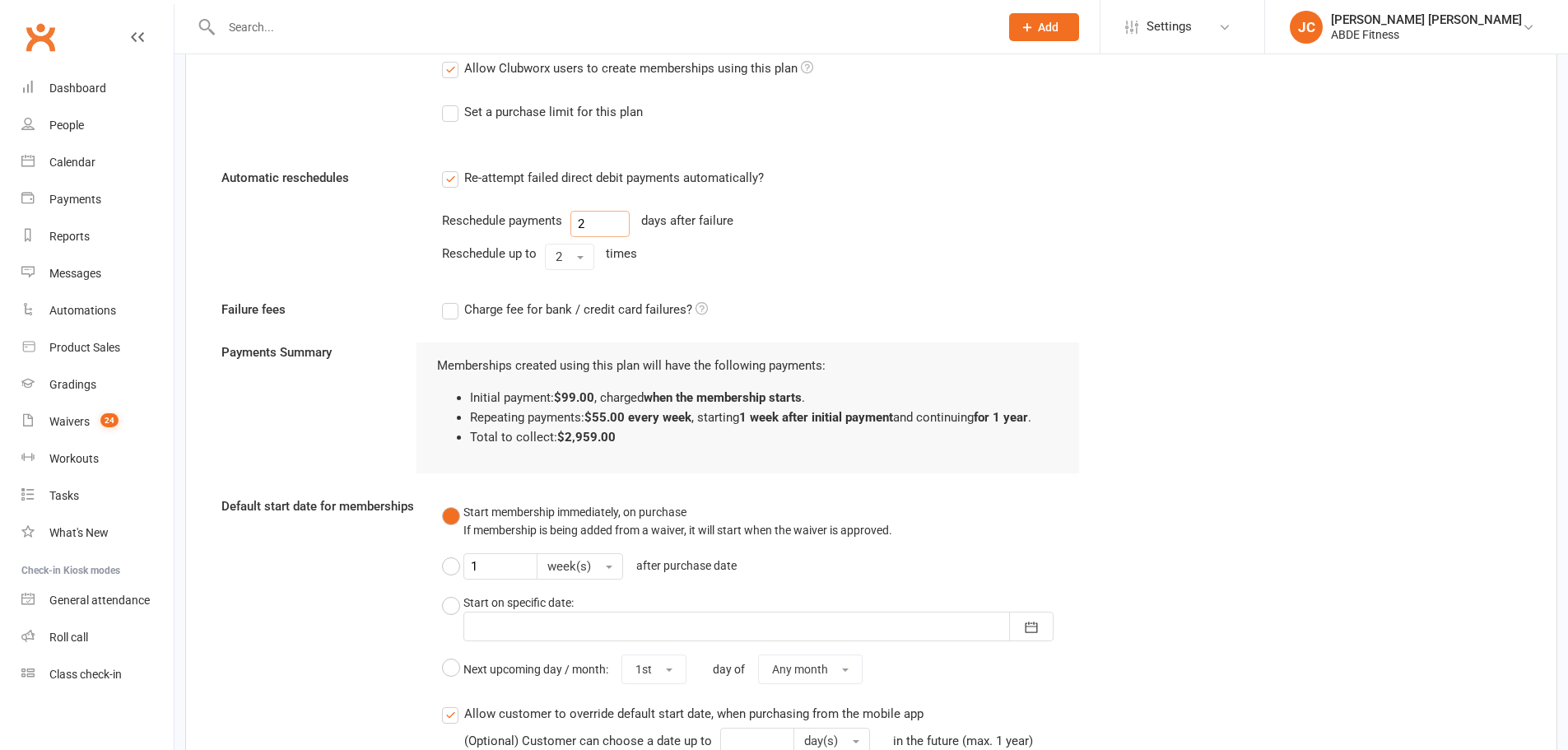
drag, startPoint x: 611, startPoint y: 220, endPoint x: 554, endPoint y: 213, distance: 57.4
click at [554, 213] on div "Reschedule payments 2 days after failure" at bounding box center [761, 224] width 638 height 27
type input "3"
click at [551, 247] on button "2" at bounding box center [569, 256] width 50 height 27
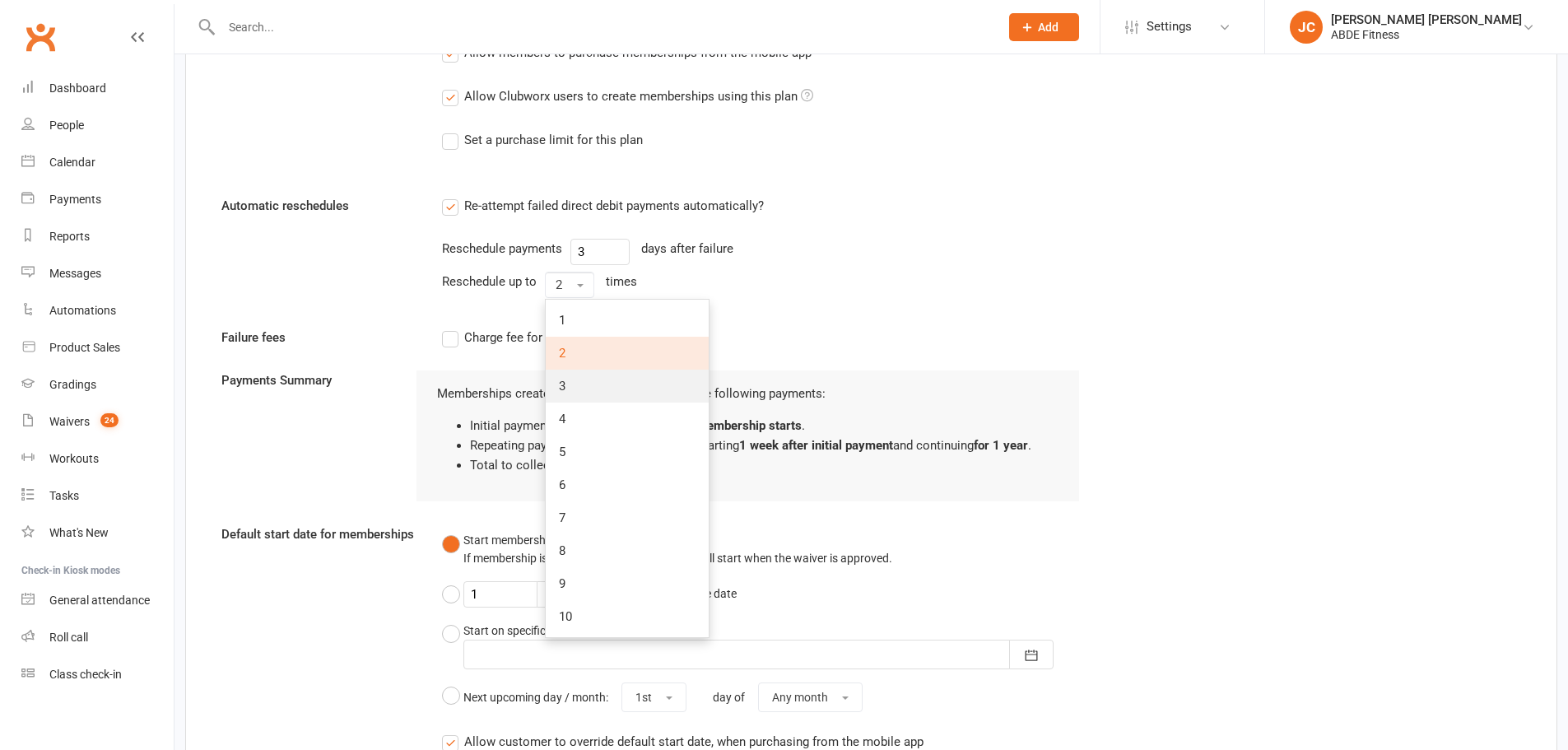
click at [568, 388] on link "3" at bounding box center [626, 386] width 163 height 33
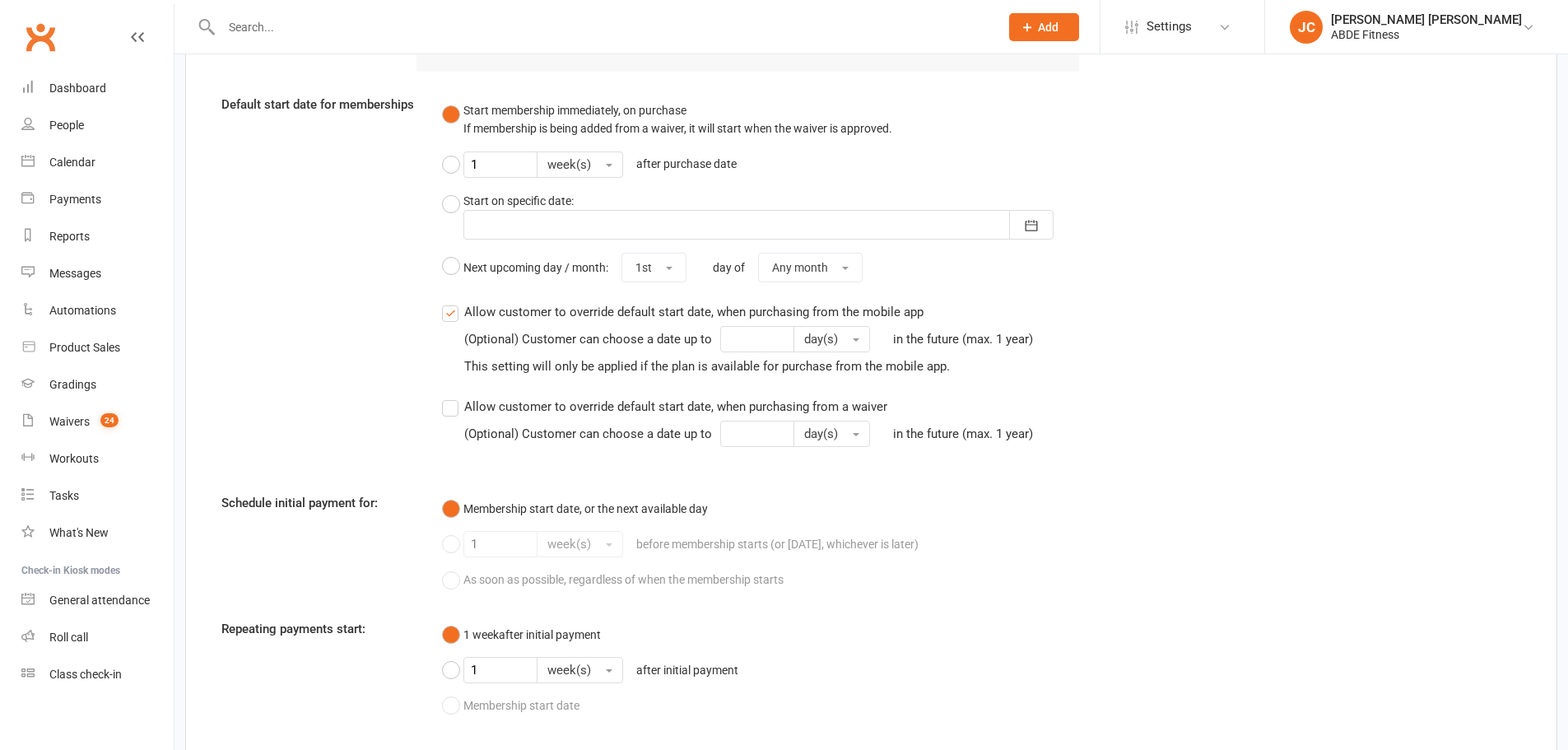
scroll to position [1585, 0]
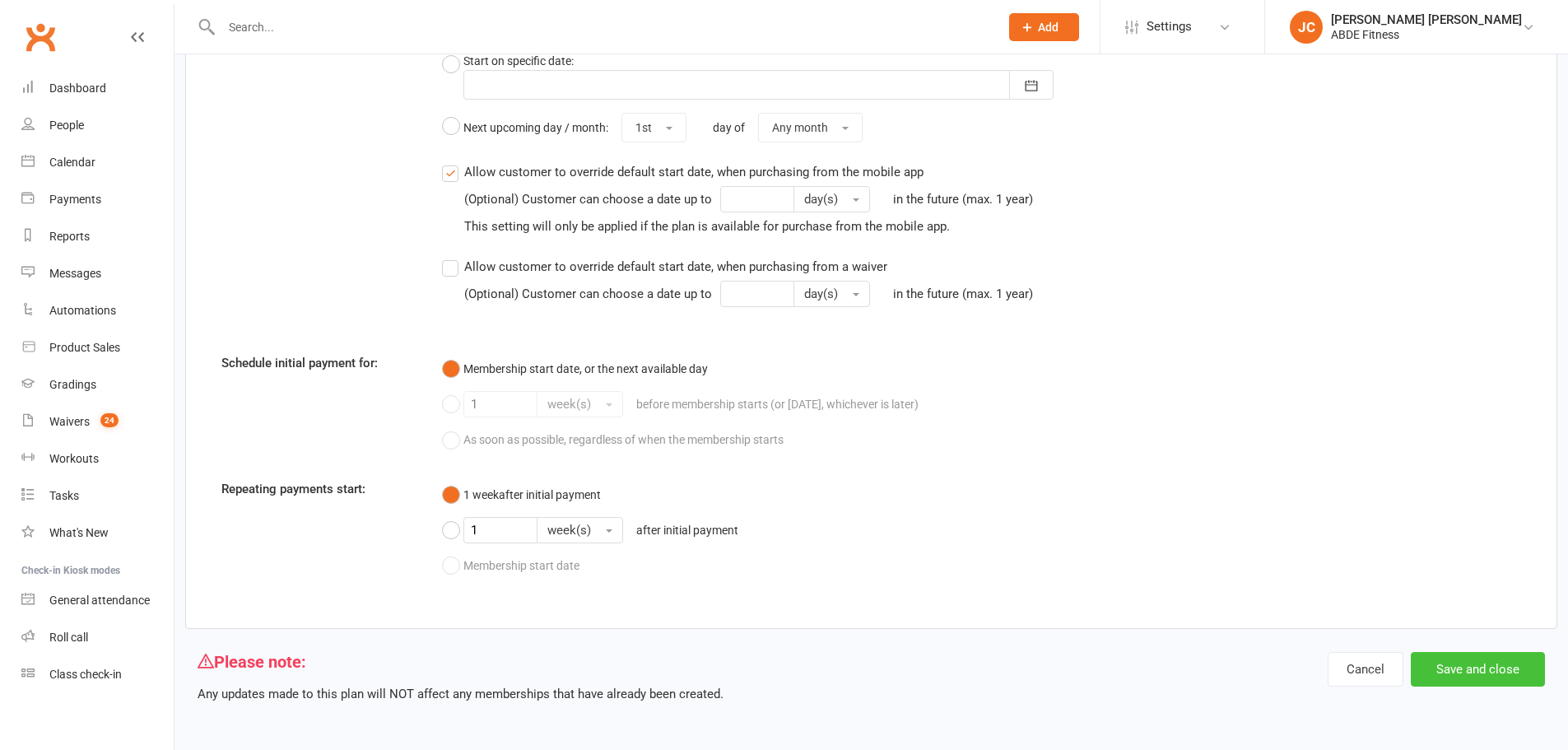
click at [1473, 664] on button "Save and close" at bounding box center [1478, 670] width 135 height 35
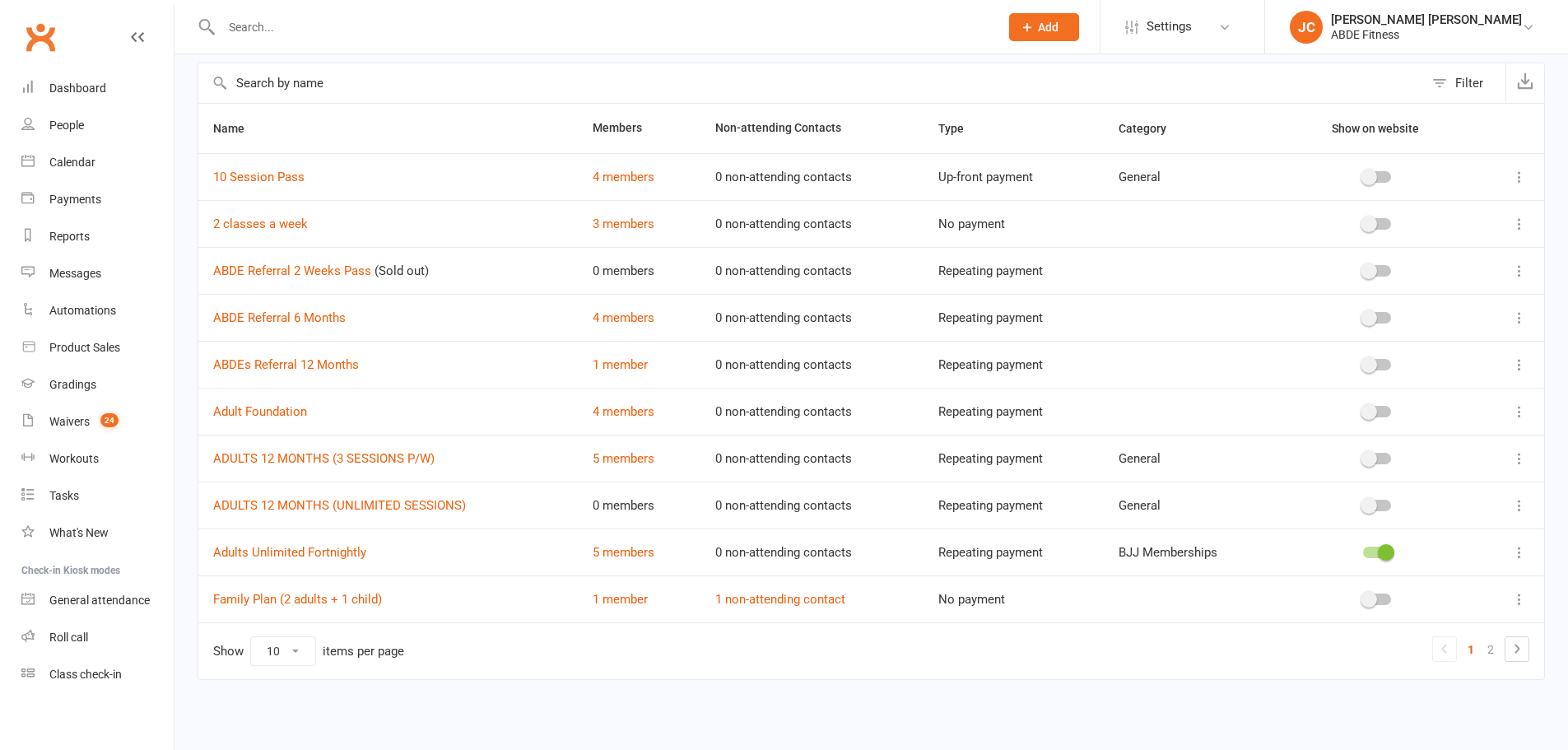
scroll to position [74, 0]
click at [341, 554] on link "Adults Unlimited Fortnightly" at bounding box center [289, 552] width 153 height 15
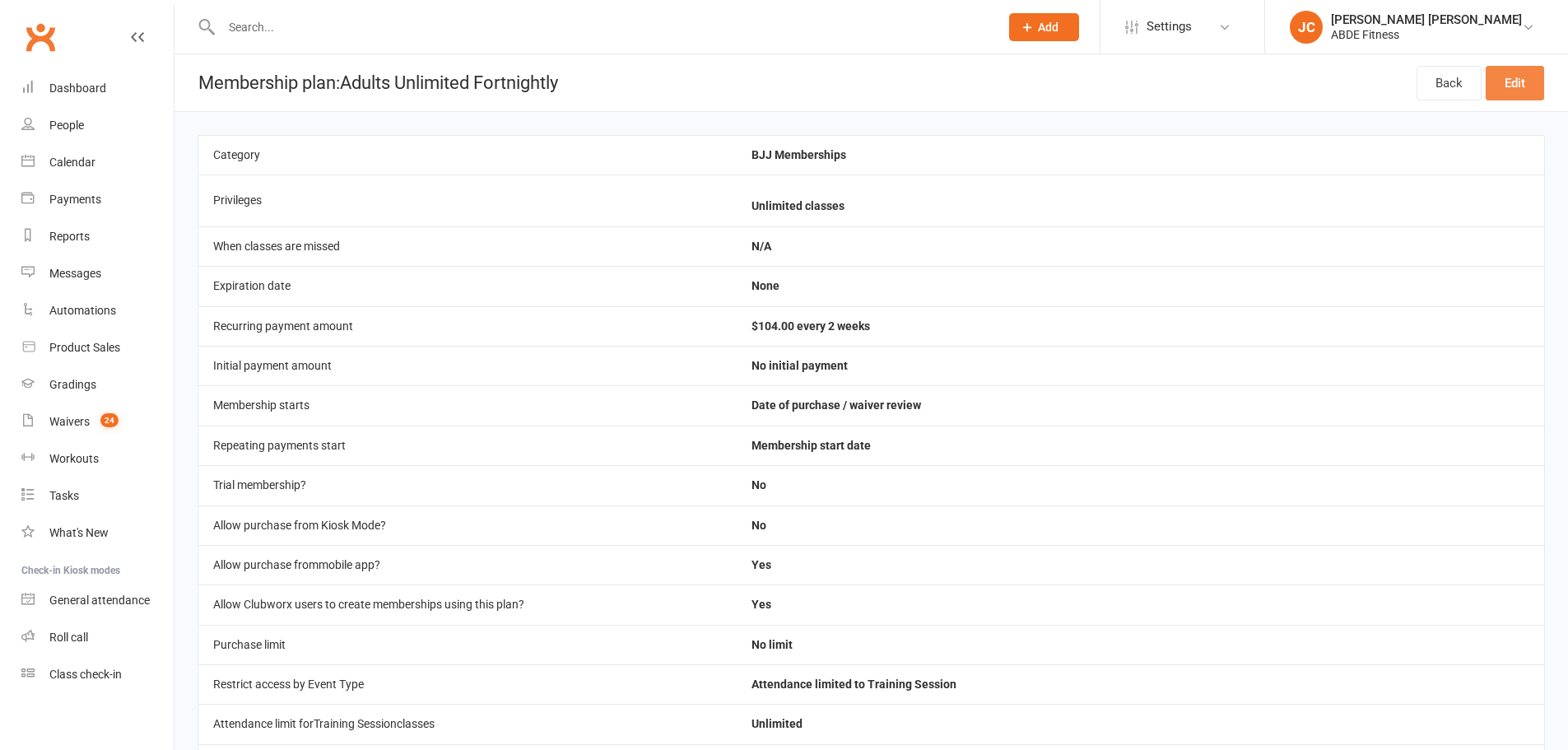
click at [1503, 81] on link "Edit" at bounding box center [1515, 83] width 58 height 35
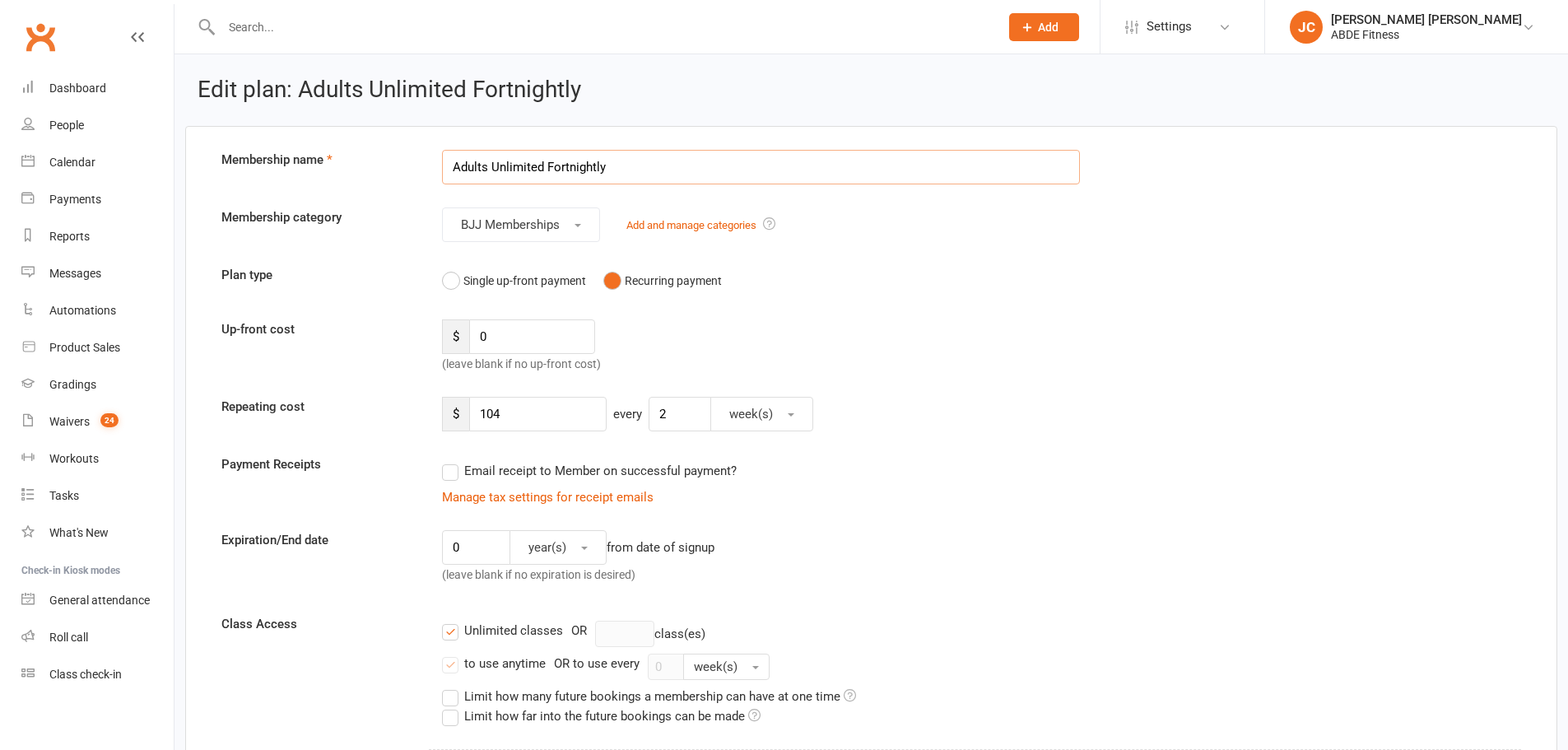
drag, startPoint x: 469, startPoint y: 158, endPoint x: 442, endPoint y: 154, distance: 27.3
click at [442, 154] on input "Adults Unlimited Fortnightly" at bounding box center [761, 168] width 638 height 35
paste input "DULTS UNLIMITED SESSIONS PER WEEK"
type input "ADULTS UNLIMITED SESSIONS PER WEEK"
drag, startPoint x: 517, startPoint y: 336, endPoint x: 414, endPoint y: 344, distance: 103.3
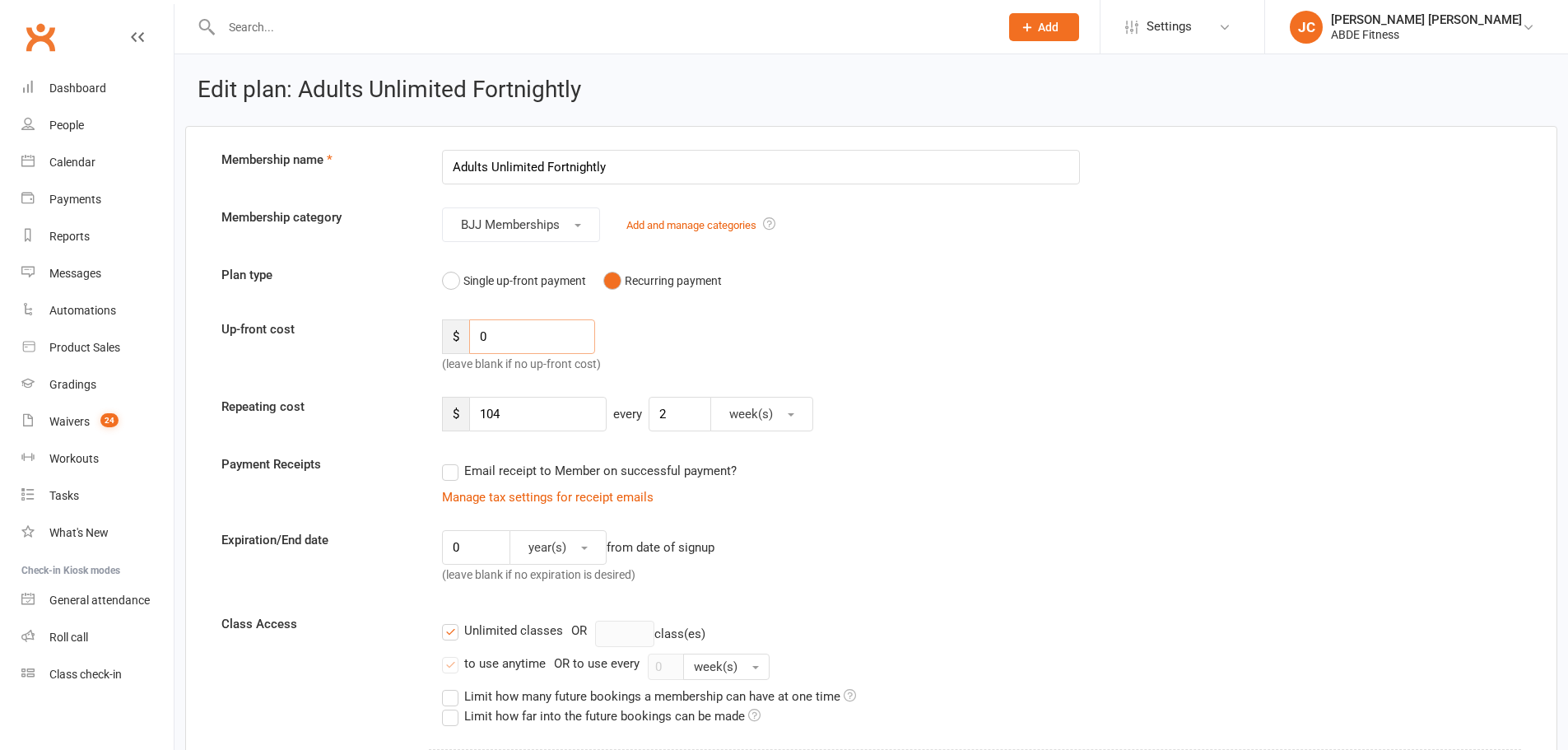
click at [414, 344] on div "Up-front cost $ 0 (leave blank if no up-front cost)" at bounding box center [872, 346] width 1325 height 54
paste input "65"
type input "65"
drag, startPoint x: 539, startPoint y: 424, endPoint x: 408, endPoint y: 422, distance: 131.0
click at [409, 422] on div "Repeating cost $ 104 every 2 week(s)" at bounding box center [872, 415] width 1325 height 35
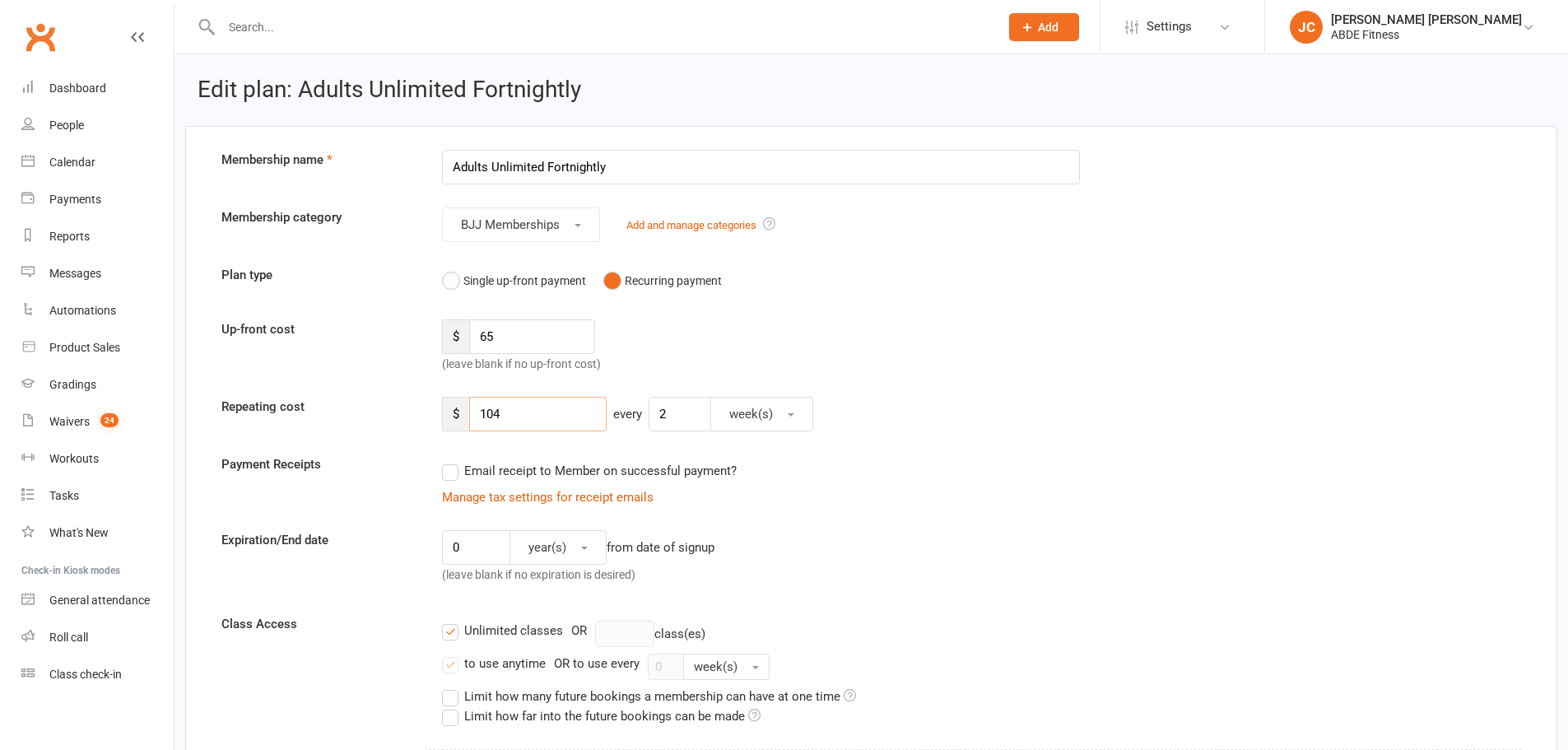
paste input "55"
type input "55"
drag, startPoint x: 699, startPoint y: 414, endPoint x: 626, endPoint y: 416, distance: 73.0
click at [626, 416] on div "$ 55 every 2 week(s)" at bounding box center [926, 415] width 993 height 35
type input "1"
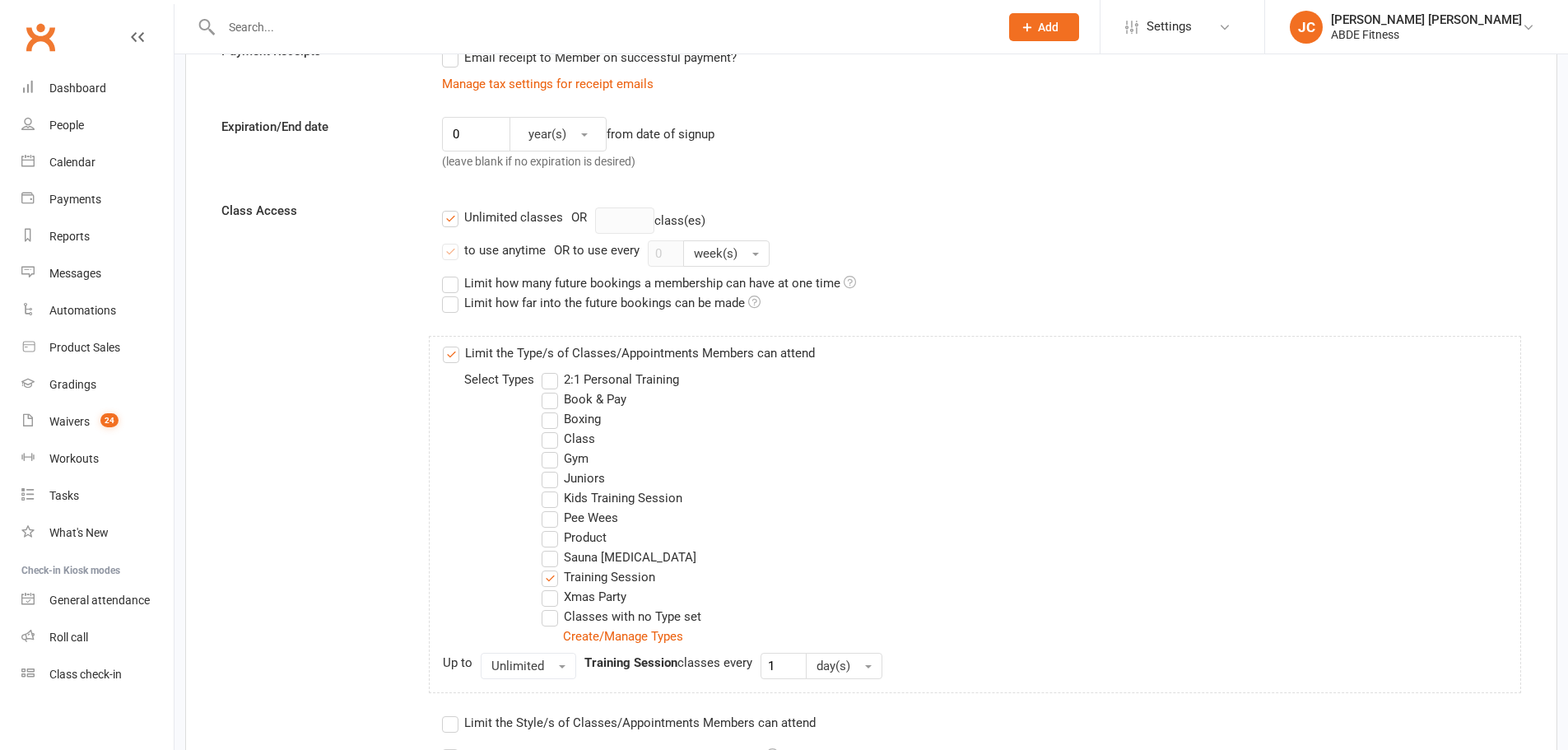
scroll to position [686, 0]
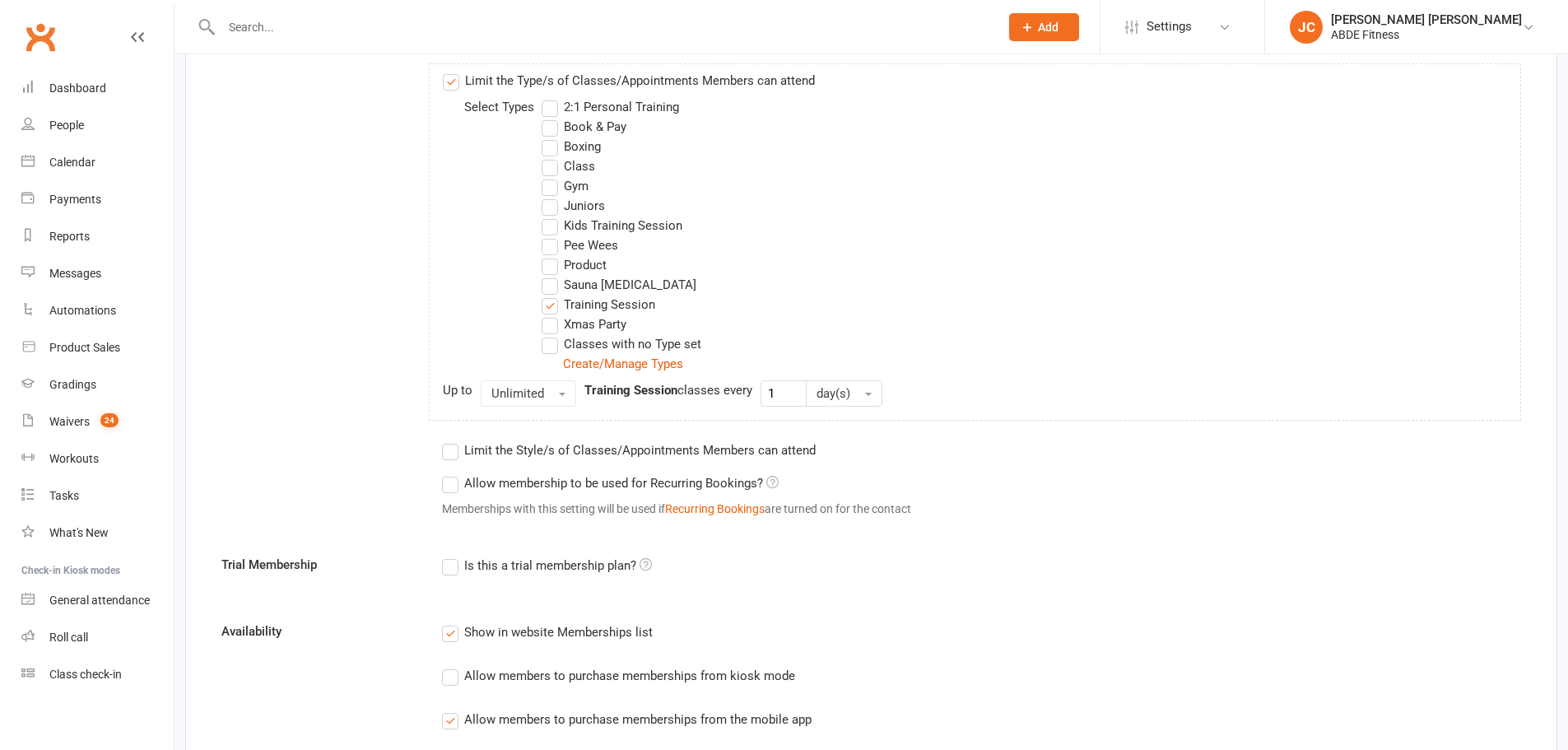
click at [454, 82] on label "Limit the Type/s of Classes/Appointments Members can attend" at bounding box center [629, 80] width 372 height 19
click at [453, 71] on input "Limit the Type/s of Classes/Appointments Members can attend" at bounding box center [449, 71] width 11 height 0
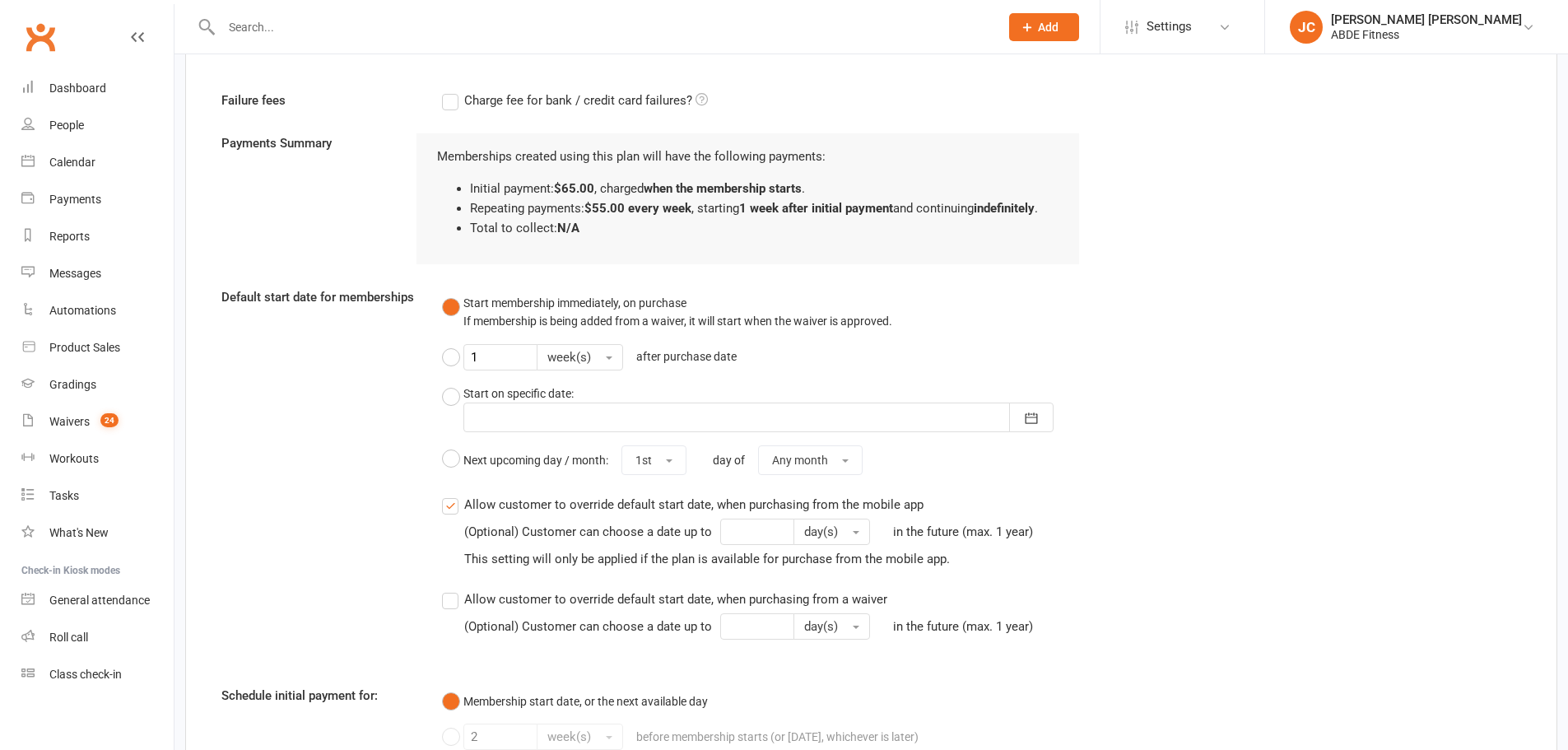
scroll to position [1518, 0]
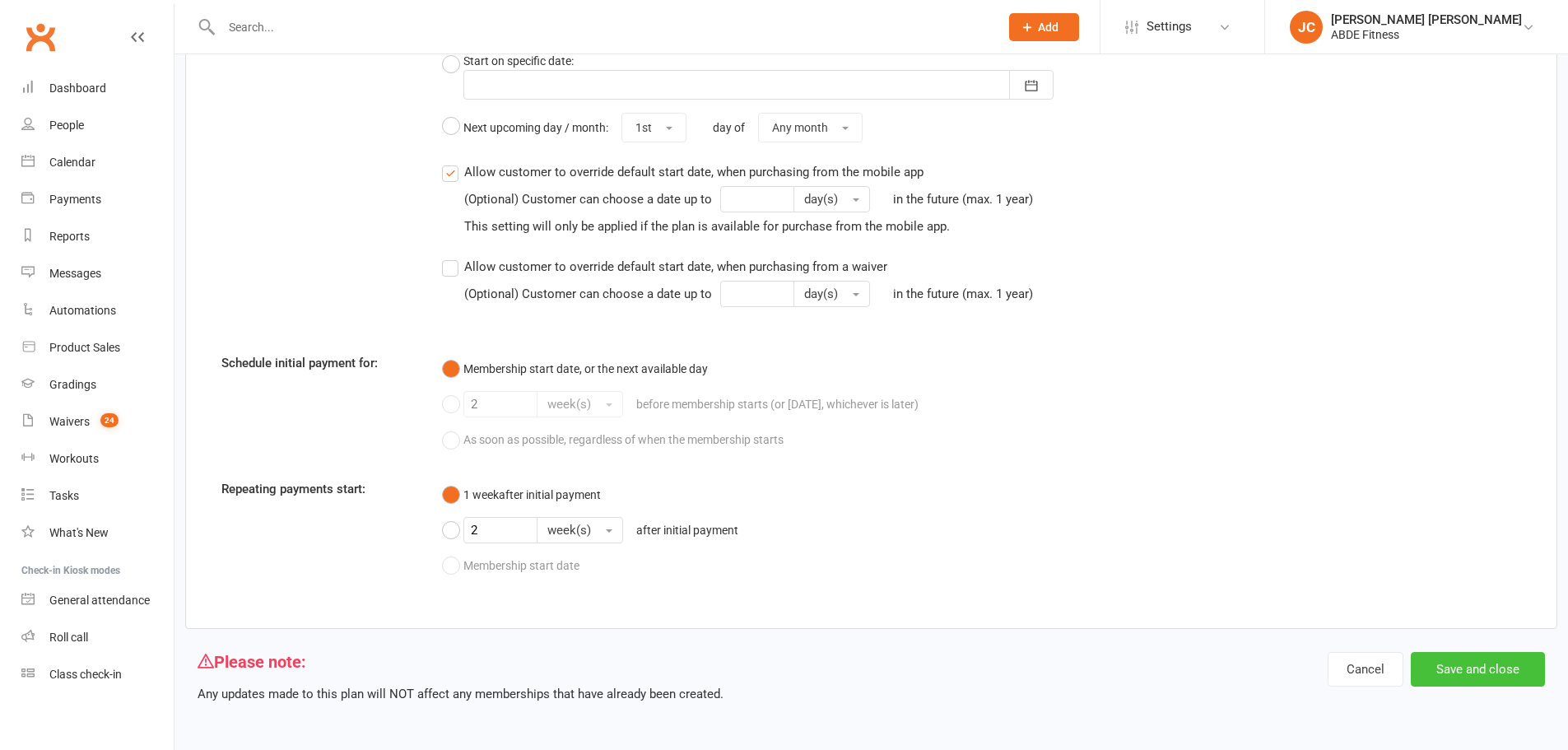
click at [1472, 667] on button "Save and close" at bounding box center [1478, 670] width 135 height 35
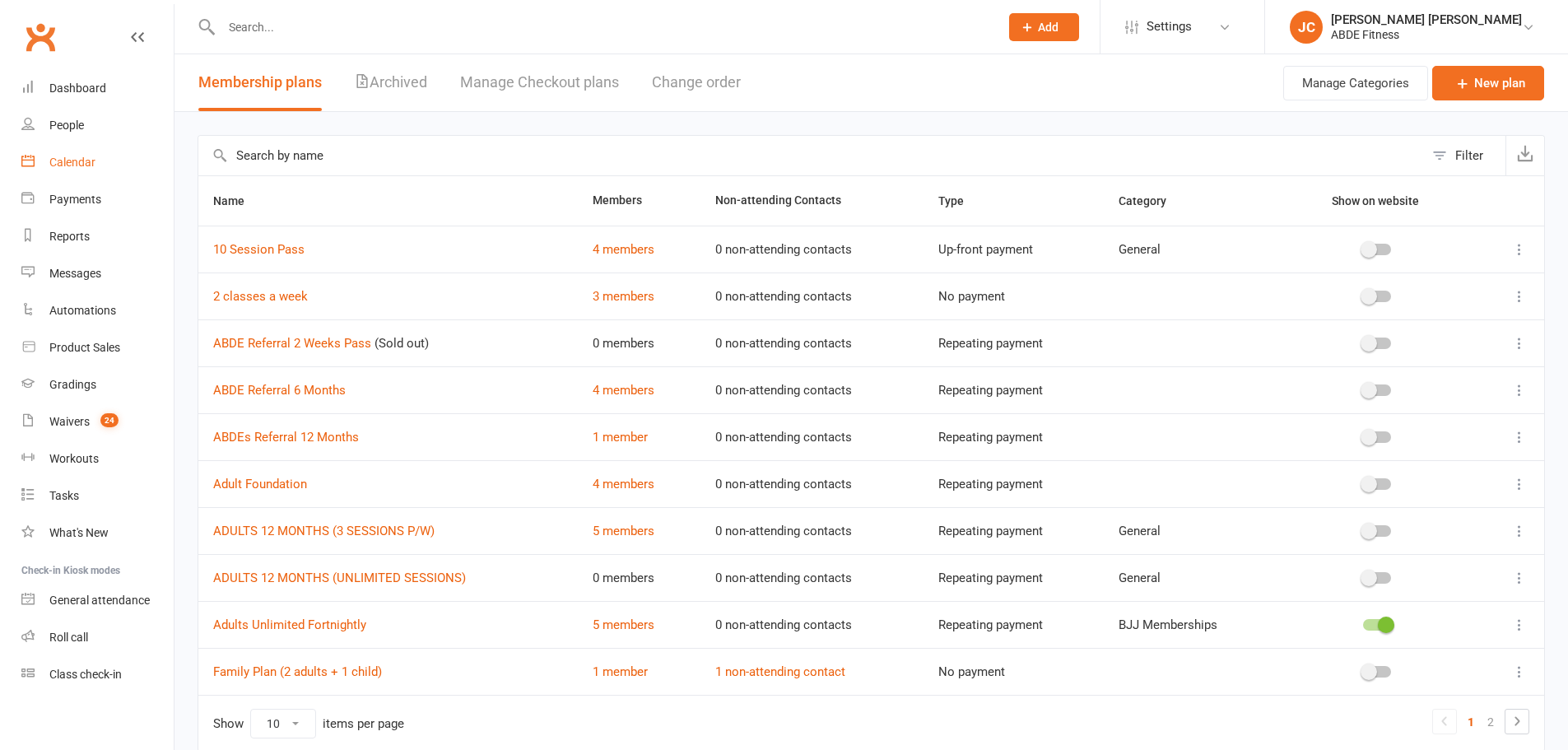
click at [98, 165] on link "Calendar" at bounding box center [97, 162] width 152 height 37
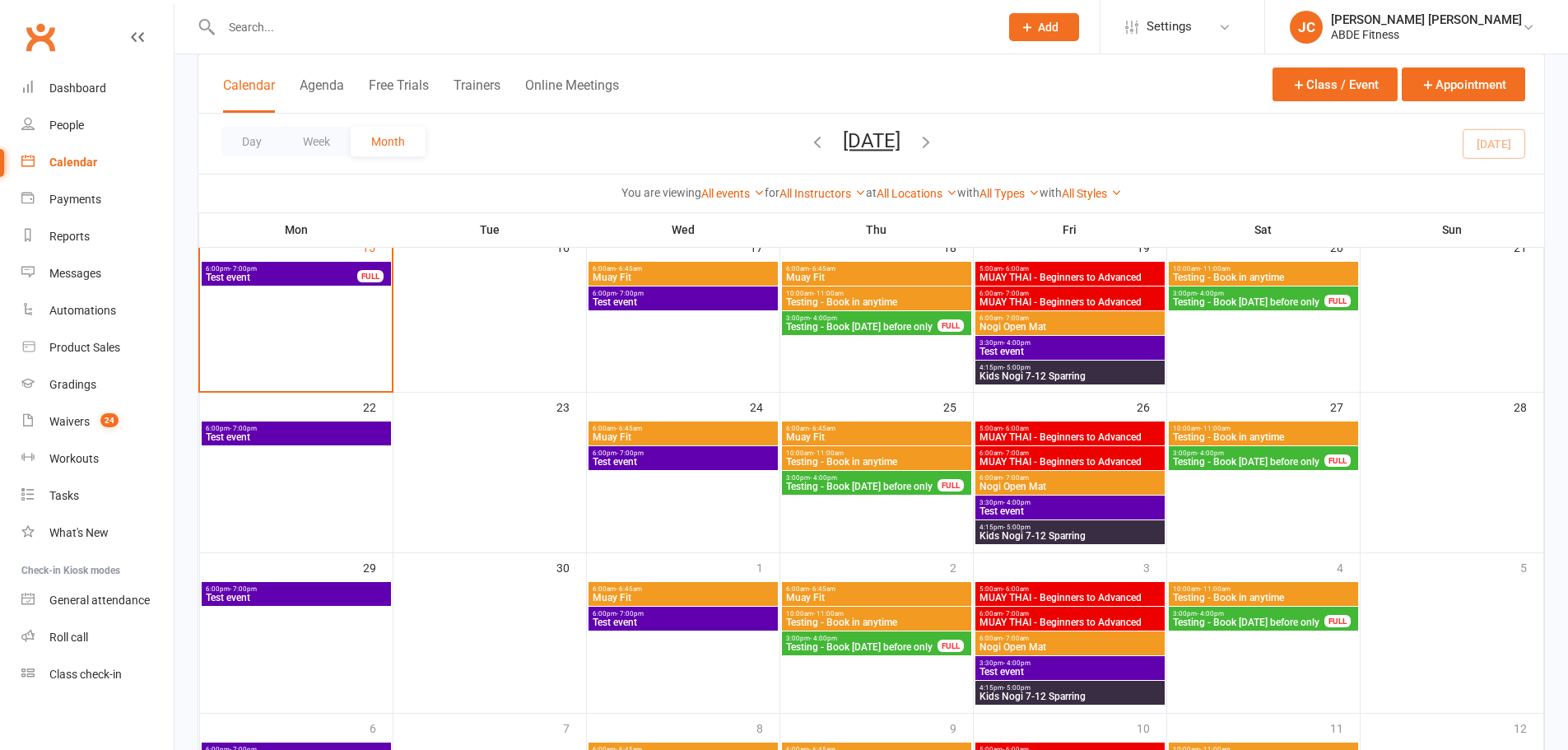
scroll to position [275, 0]
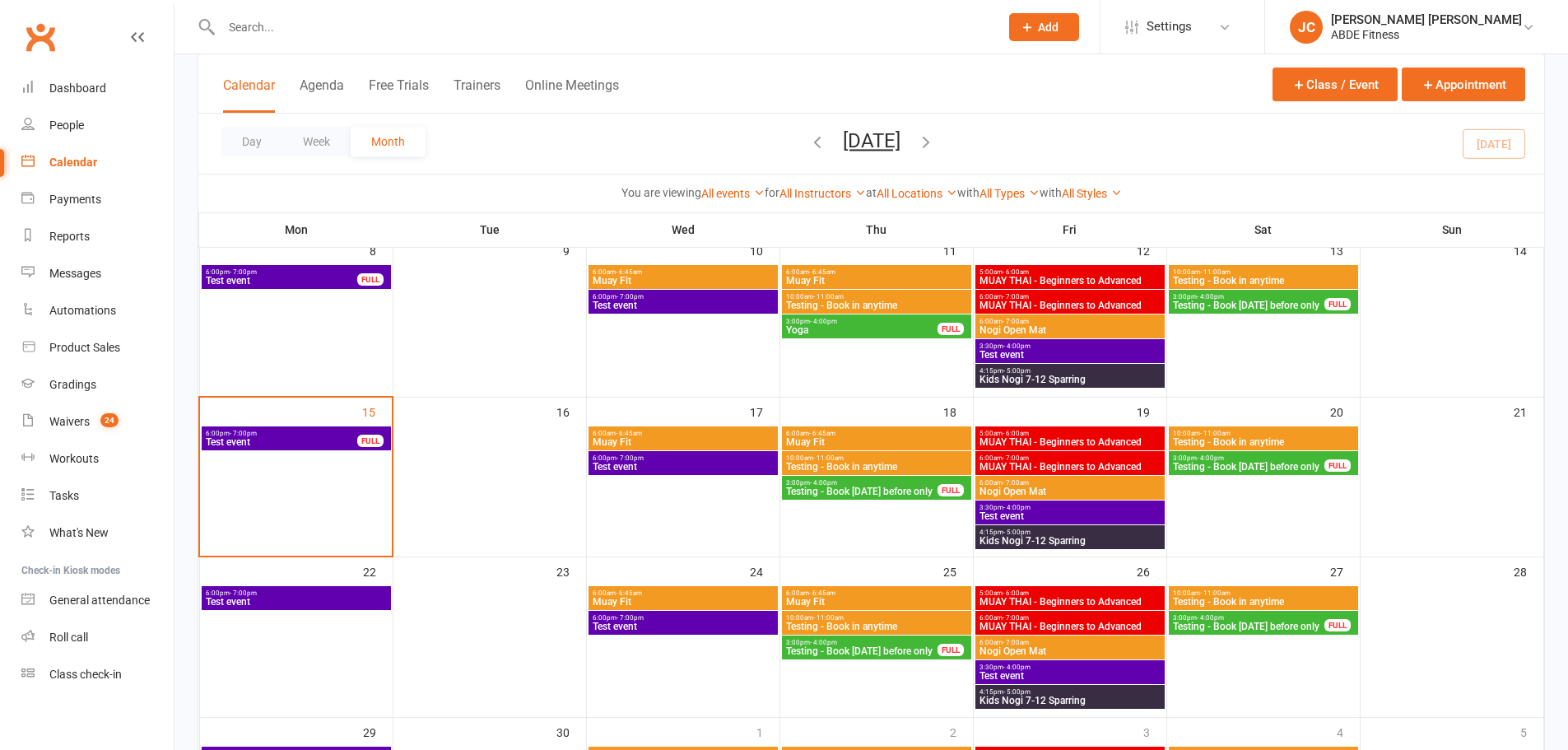
click at [1098, 433] on span "5:00am - 6:00am" at bounding box center [1070, 433] width 182 height 7
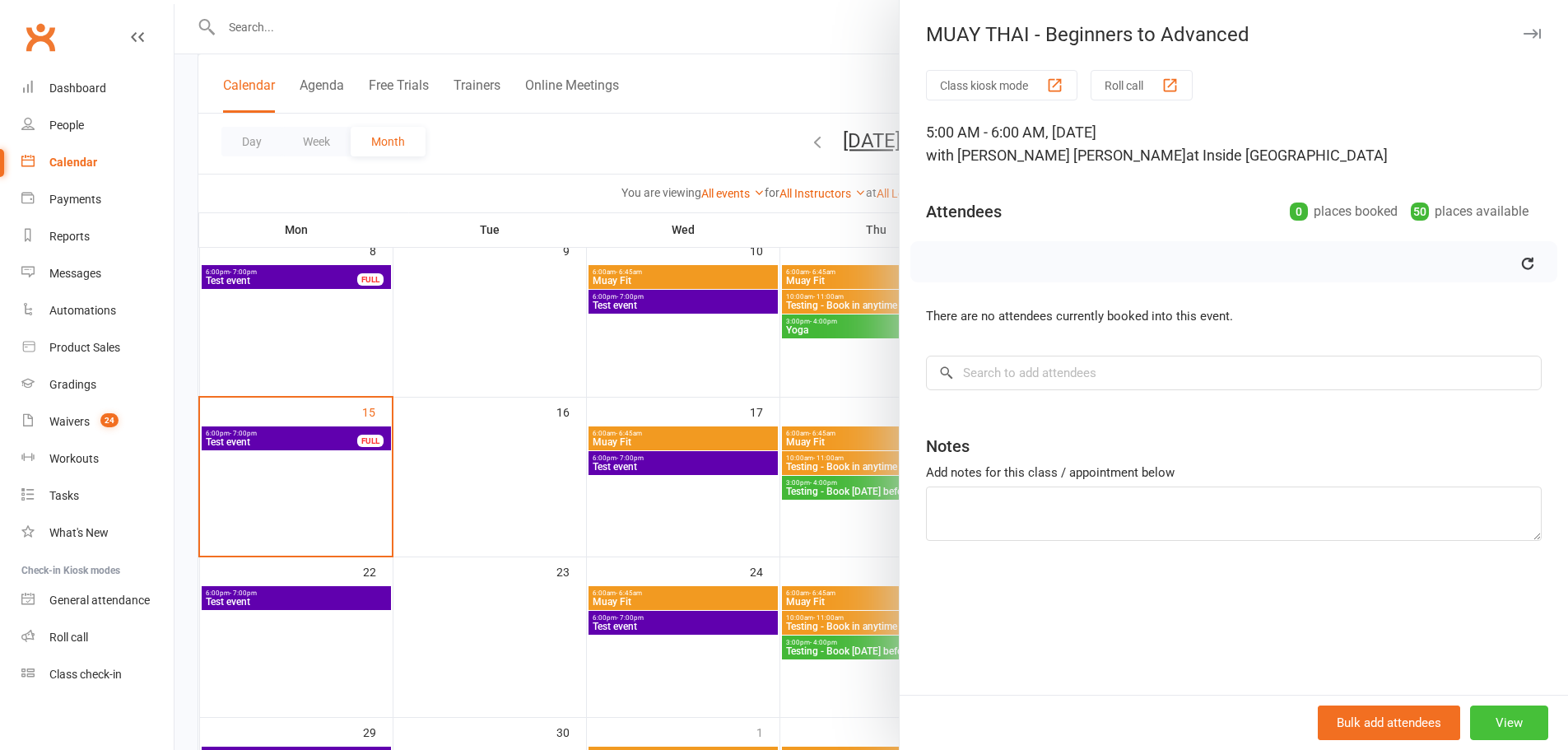
click at [1515, 722] on button "View" at bounding box center [1509, 723] width 78 height 35
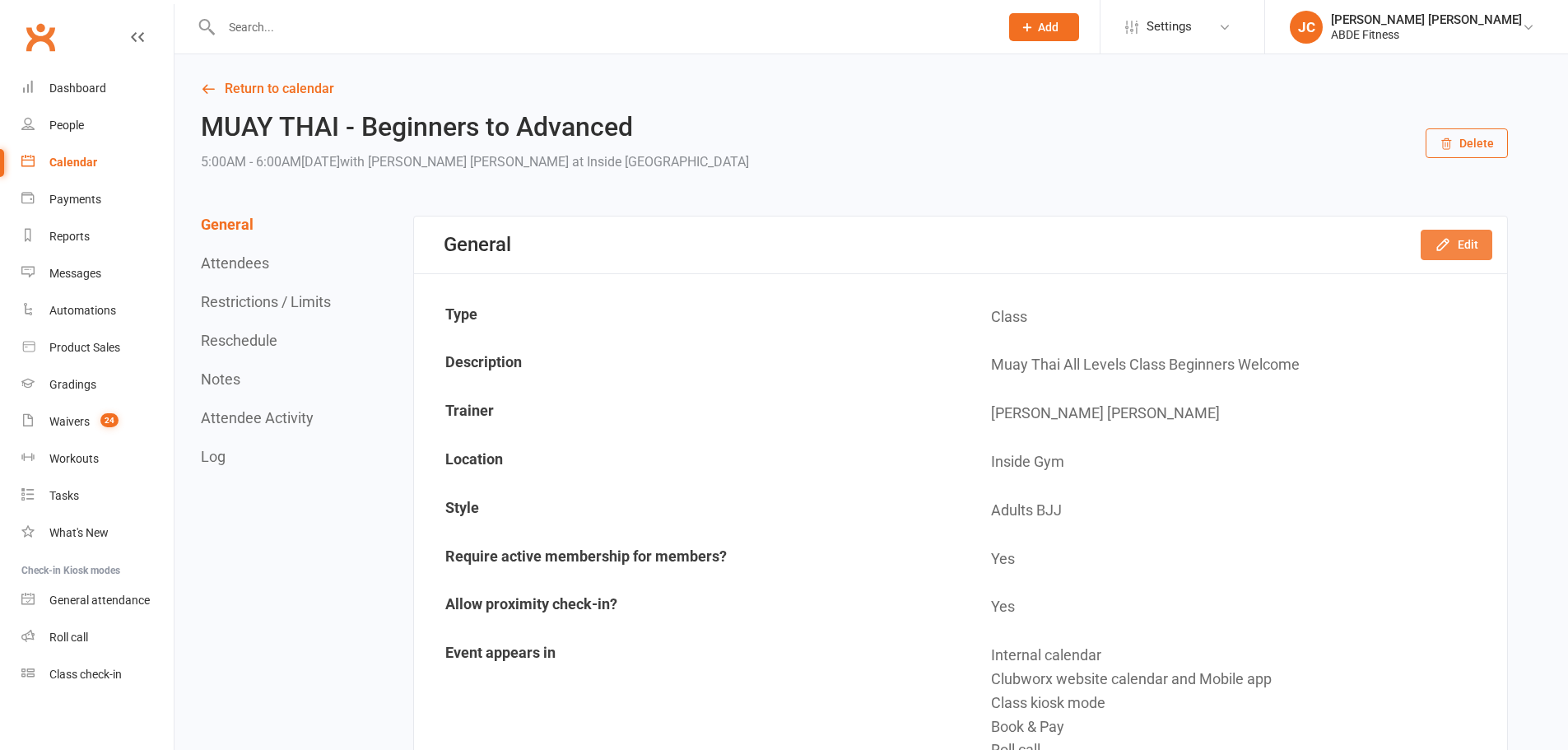
click at [1451, 243] on icon "button" at bounding box center [1443, 244] width 17 height 17
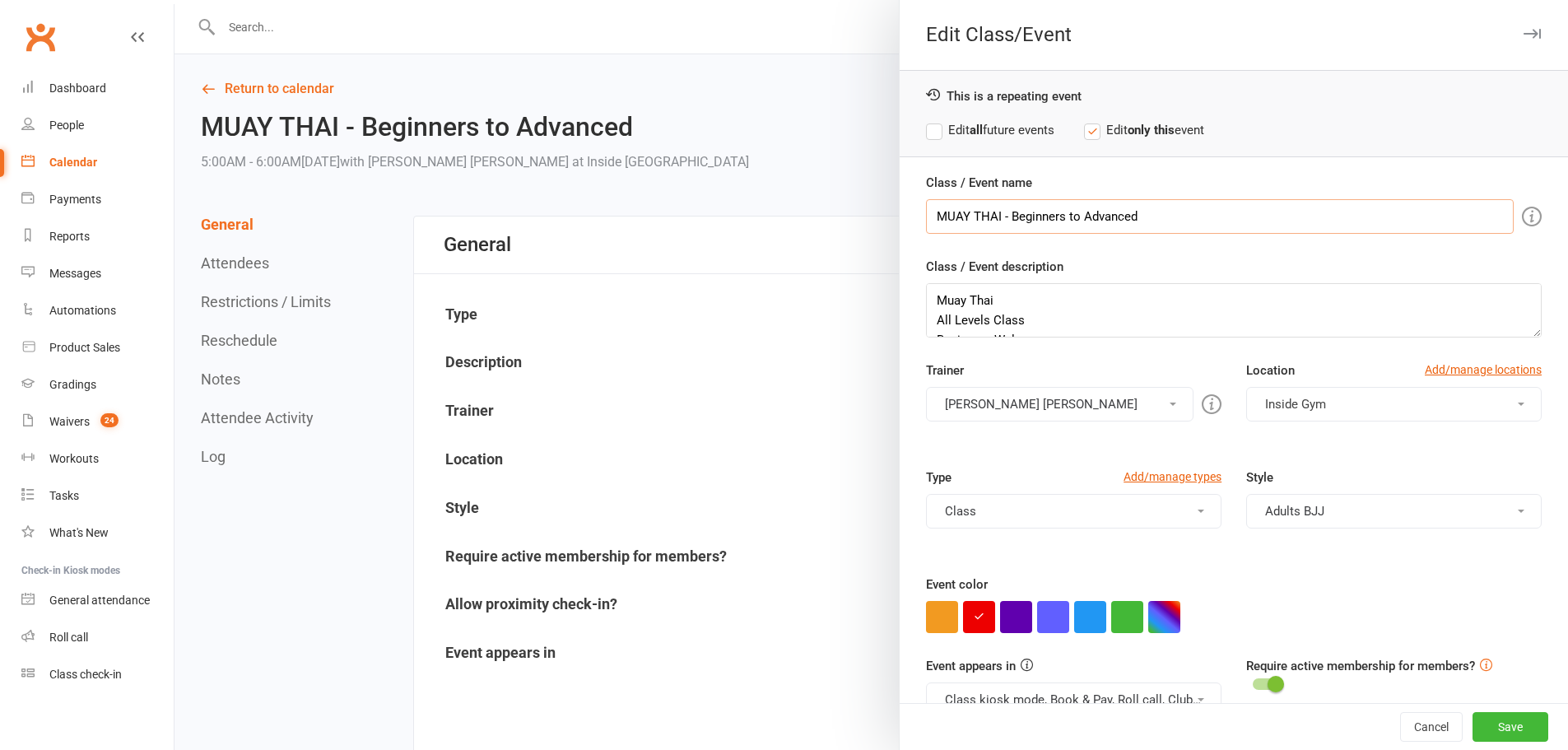
drag, startPoint x: 1208, startPoint y: 210, endPoint x: 645, endPoint y: 182, distance: 563.7
click at [645, 0] on div "Edit Class/Event This is a repeating event Edit all future events Edit only thi…" at bounding box center [871, 0] width 1394 height 0
paste input "FITNESS - ALL LEVELS"
type input "MUAY THAI FITNESS - ALL LEVELS"
click at [1363, 392] on button "Inside Gym" at bounding box center [1394, 404] width 296 height 35
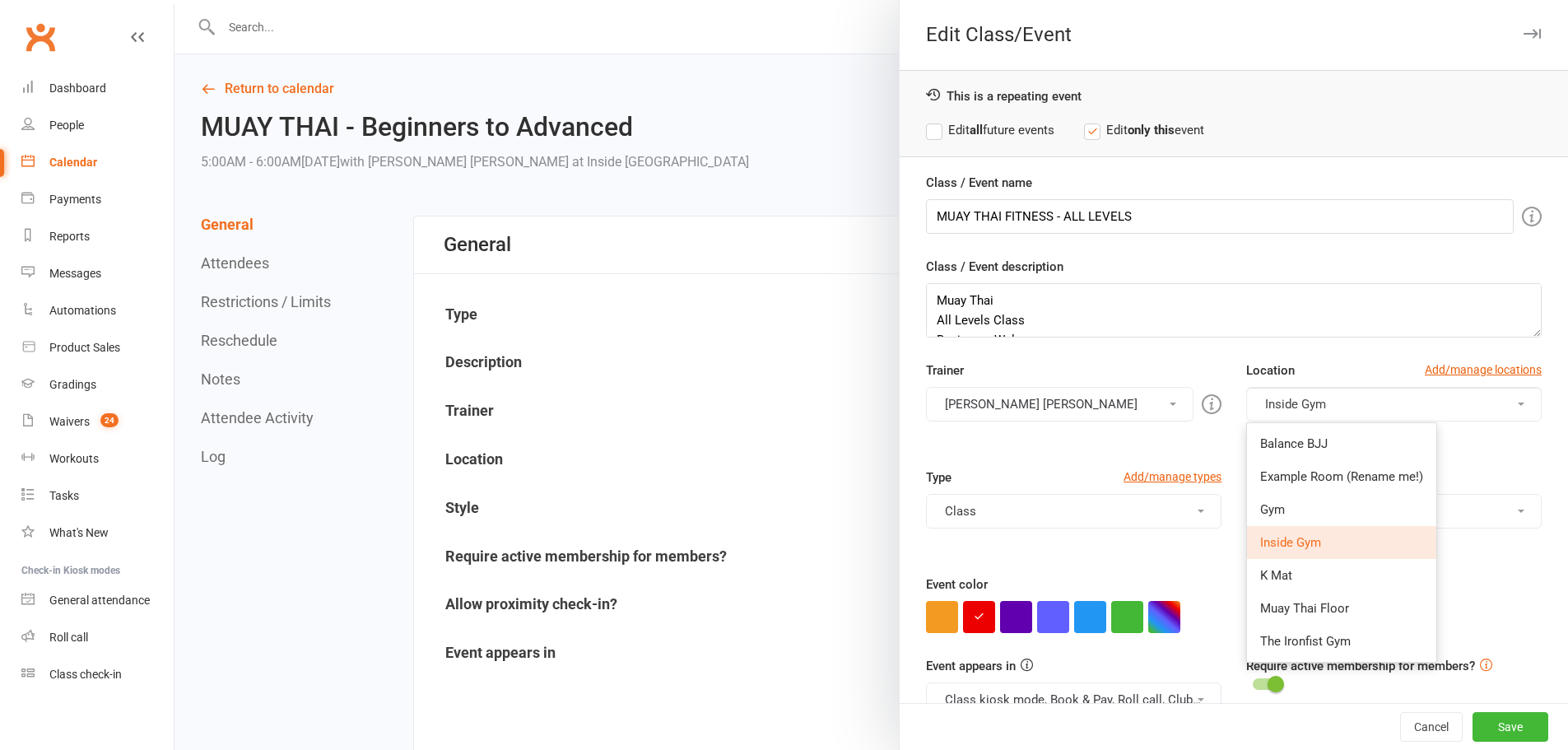
click at [1469, 370] on link "Add/manage locations" at bounding box center [1483, 369] width 117 height 18
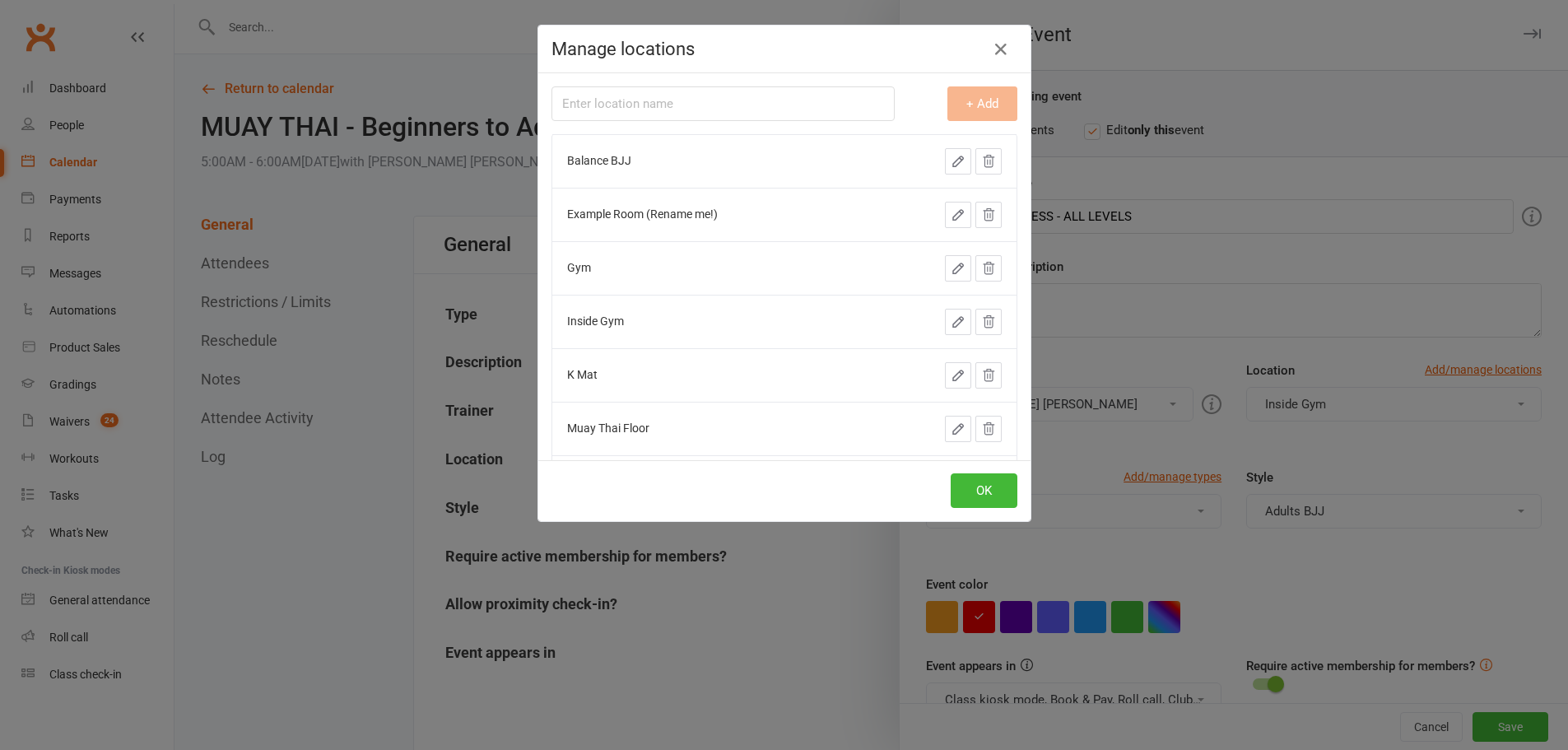
click at [586, 100] on input "text" at bounding box center [723, 104] width 344 height 35
type input "TSMT"
click at [978, 104] on button "+ Add" at bounding box center [982, 104] width 70 height 35
click at [967, 488] on button "OK" at bounding box center [984, 491] width 66 height 35
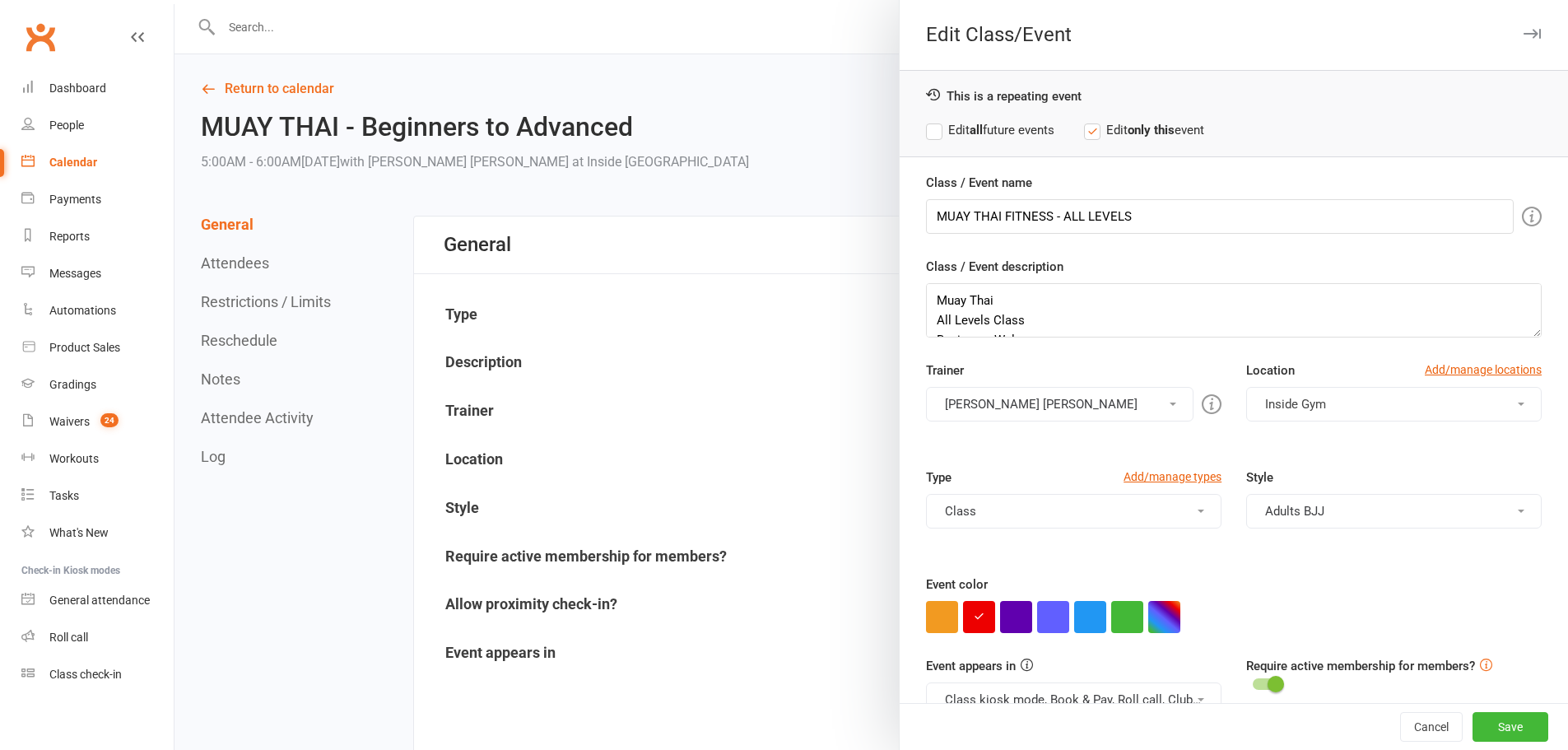
click at [1307, 401] on span "Inside Gym" at bounding box center [1295, 404] width 61 height 15
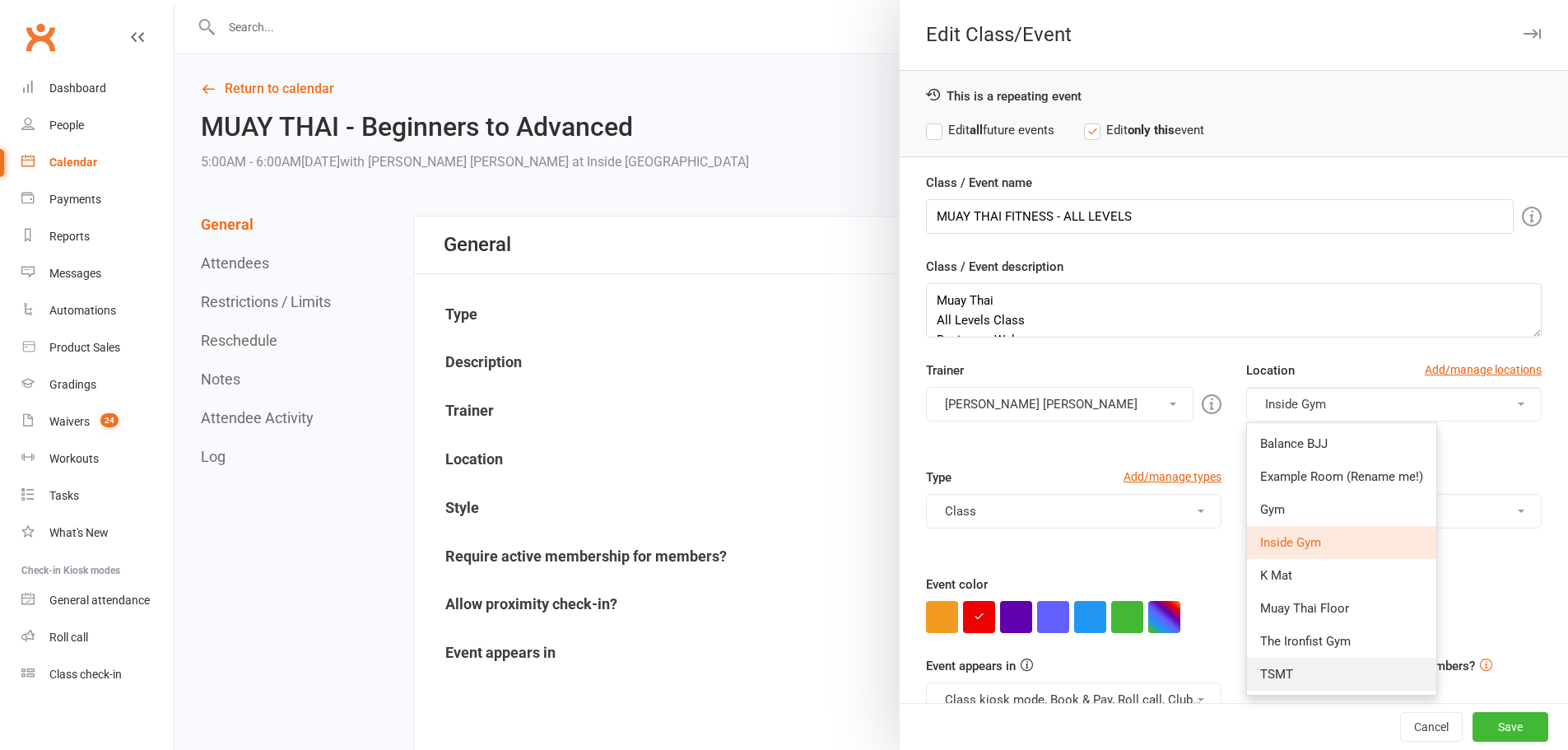
click at [1260, 679] on span "TSMT" at bounding box center [1277, 674] width 33 height 15
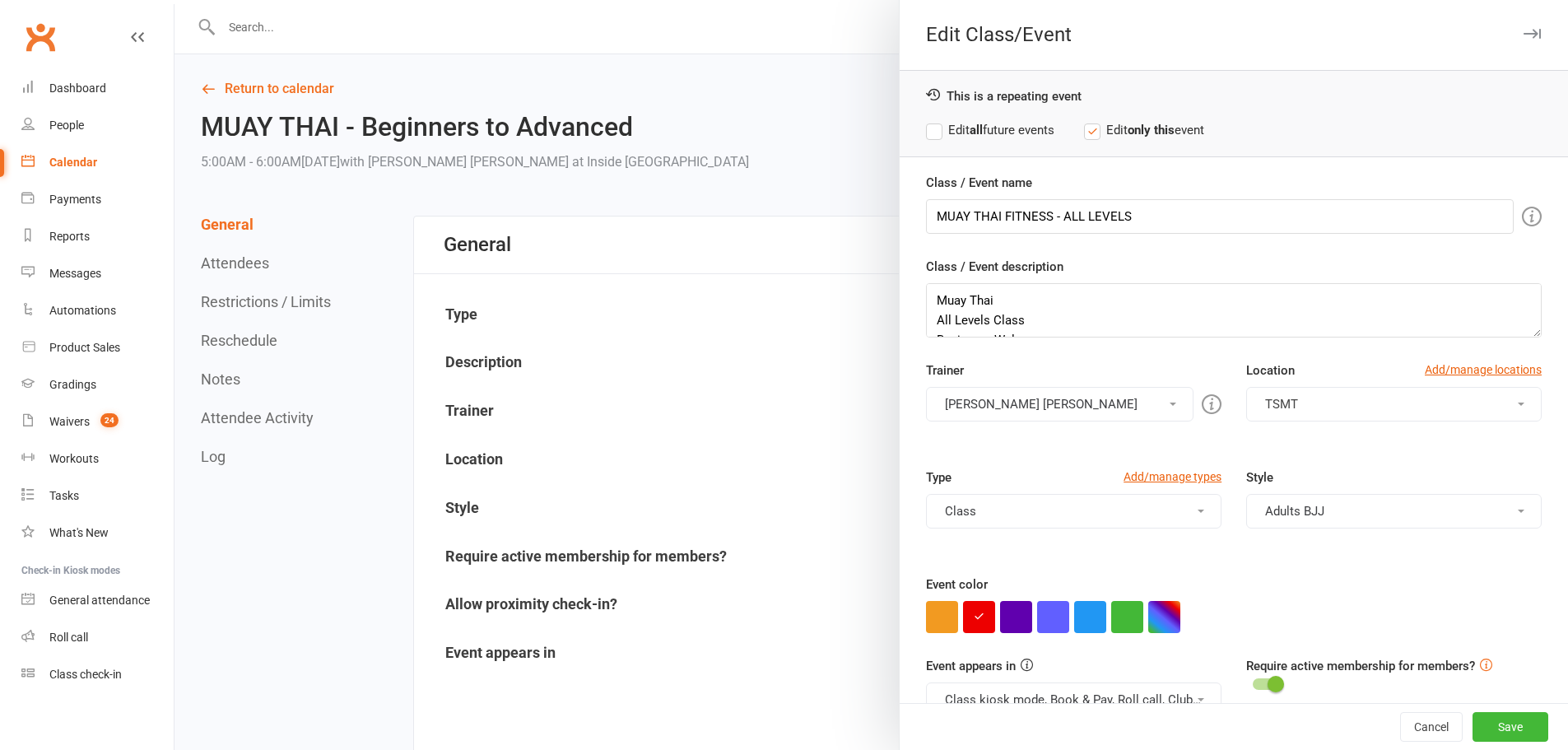
click at [965, 512] on button "Class" at bounding box center [1073, 511] width 296 height 35
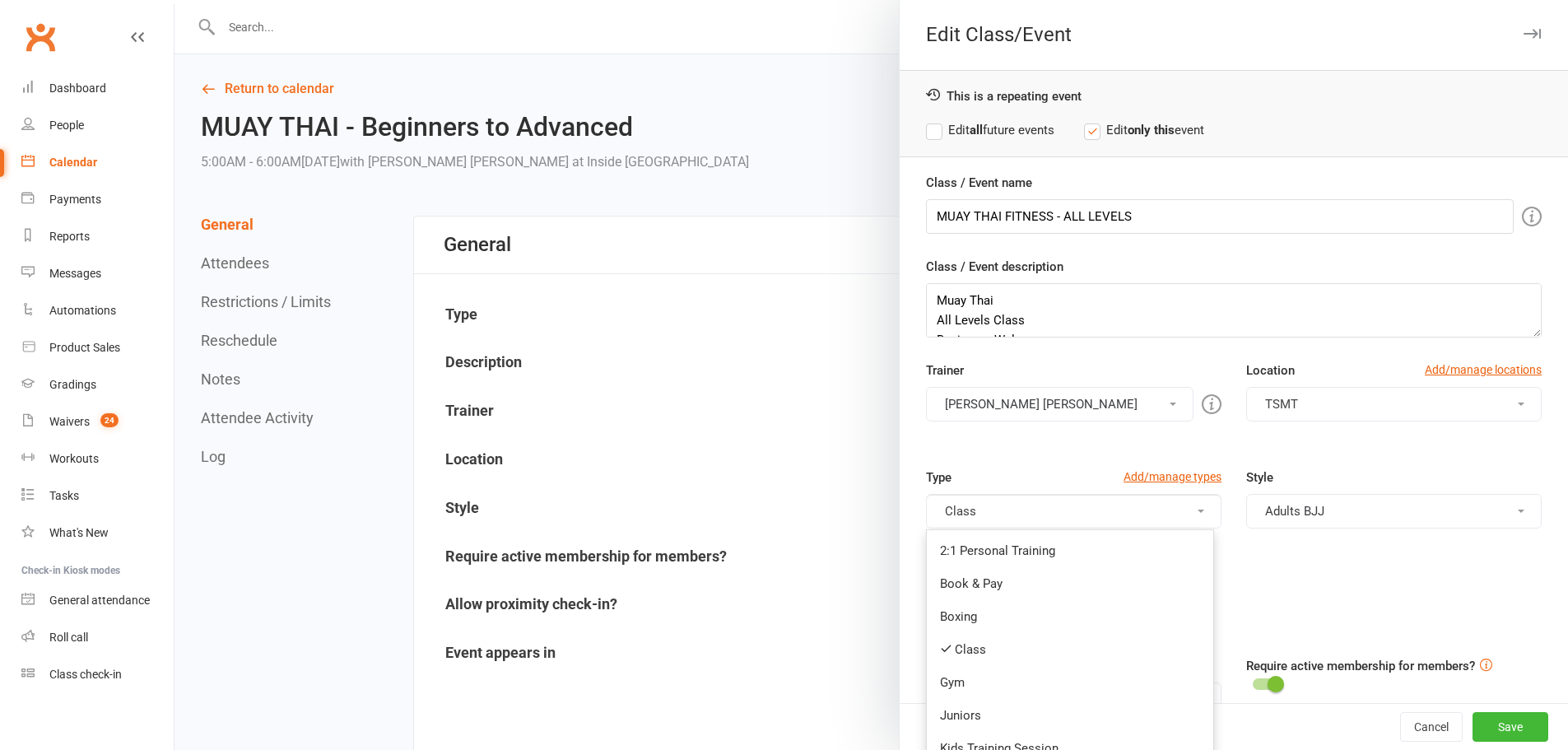
click at [960, 646] on link "Class" at bounding box center [1070, 650] width 287 height 33
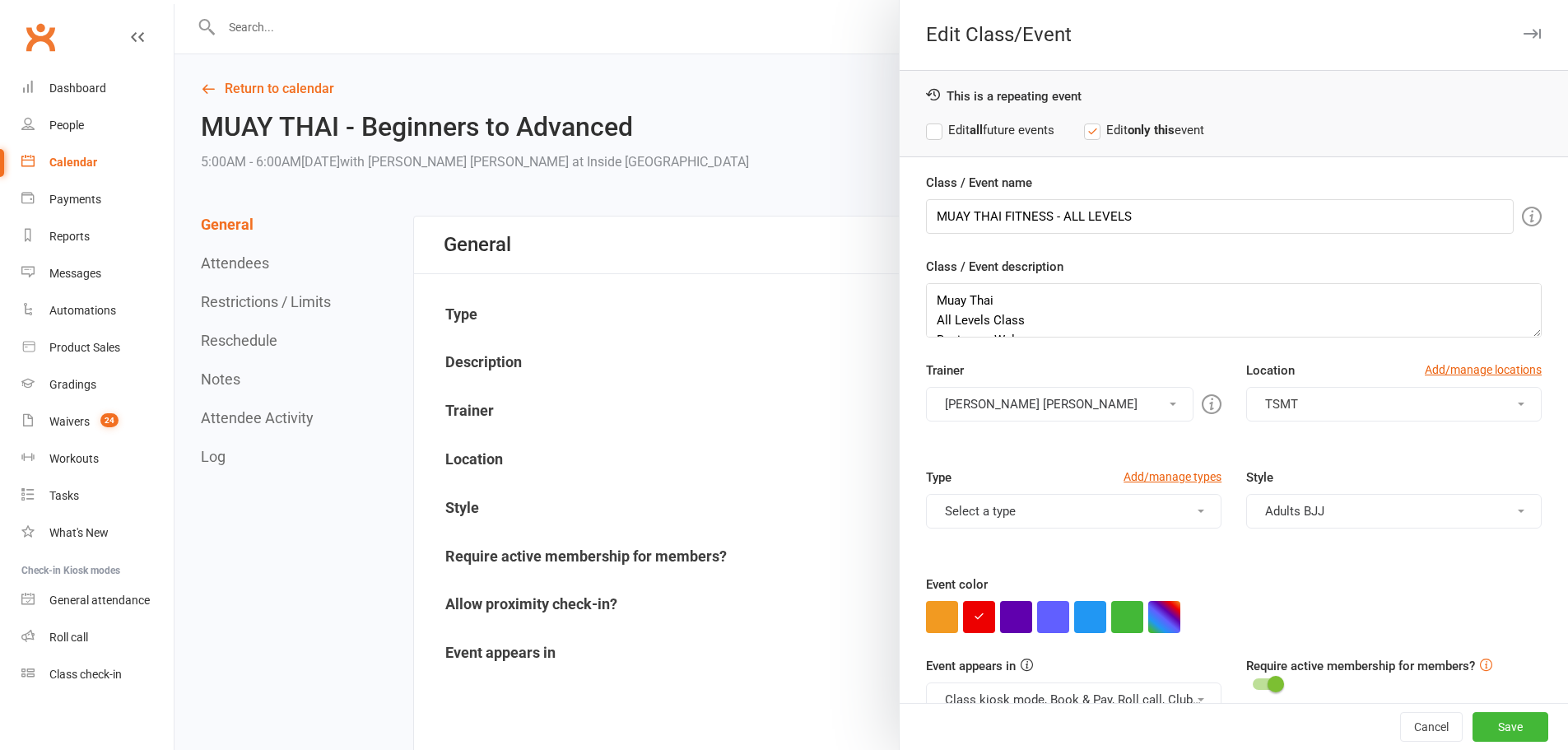
click at [1277, 498] on button "Adults BJJ" at bounding box center [1394, 511] width 296 height 35
click at [1333, 543] on link "Adults BJJ" at bounding box center [1390, 551] width 287 height 33
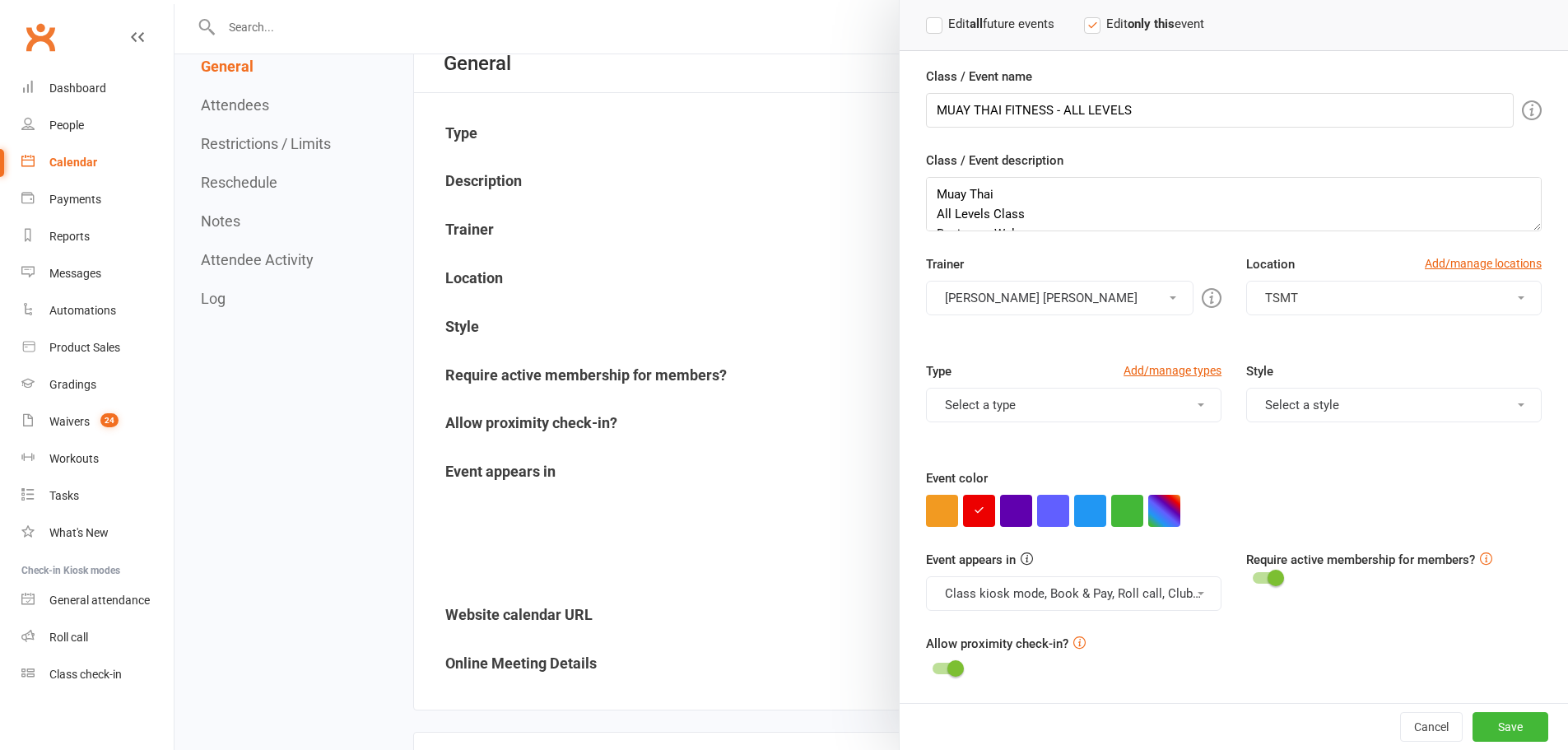
scroll to position [247, 0]
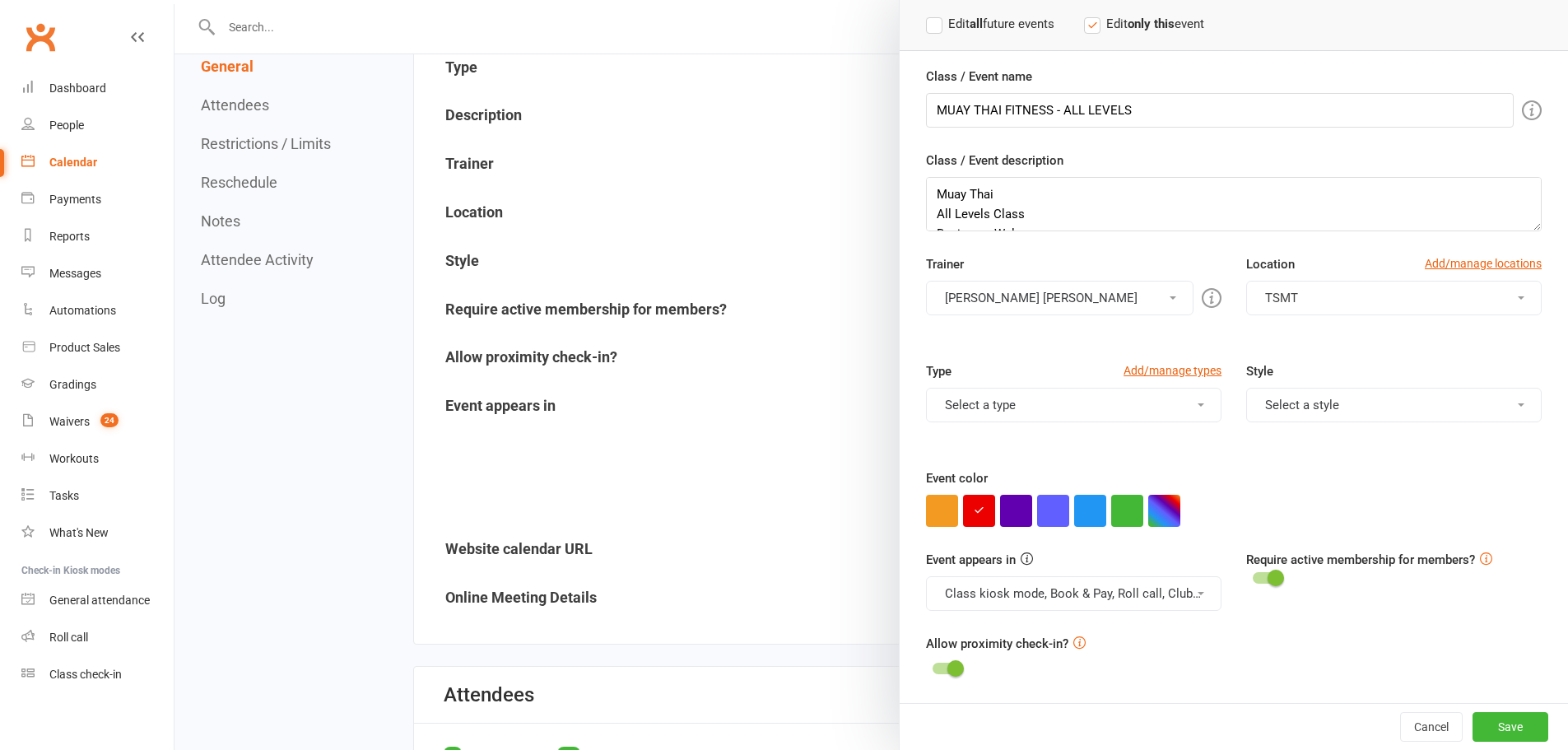
click at [1160, 504] on button "button" at bounding box center [1164, 510] width 32 height 32
click at [1183, 473] on input "text" at bounding box center [1188, 476] width 82 height 19
paste input "#0f8b00"
type input "#0f8b00"
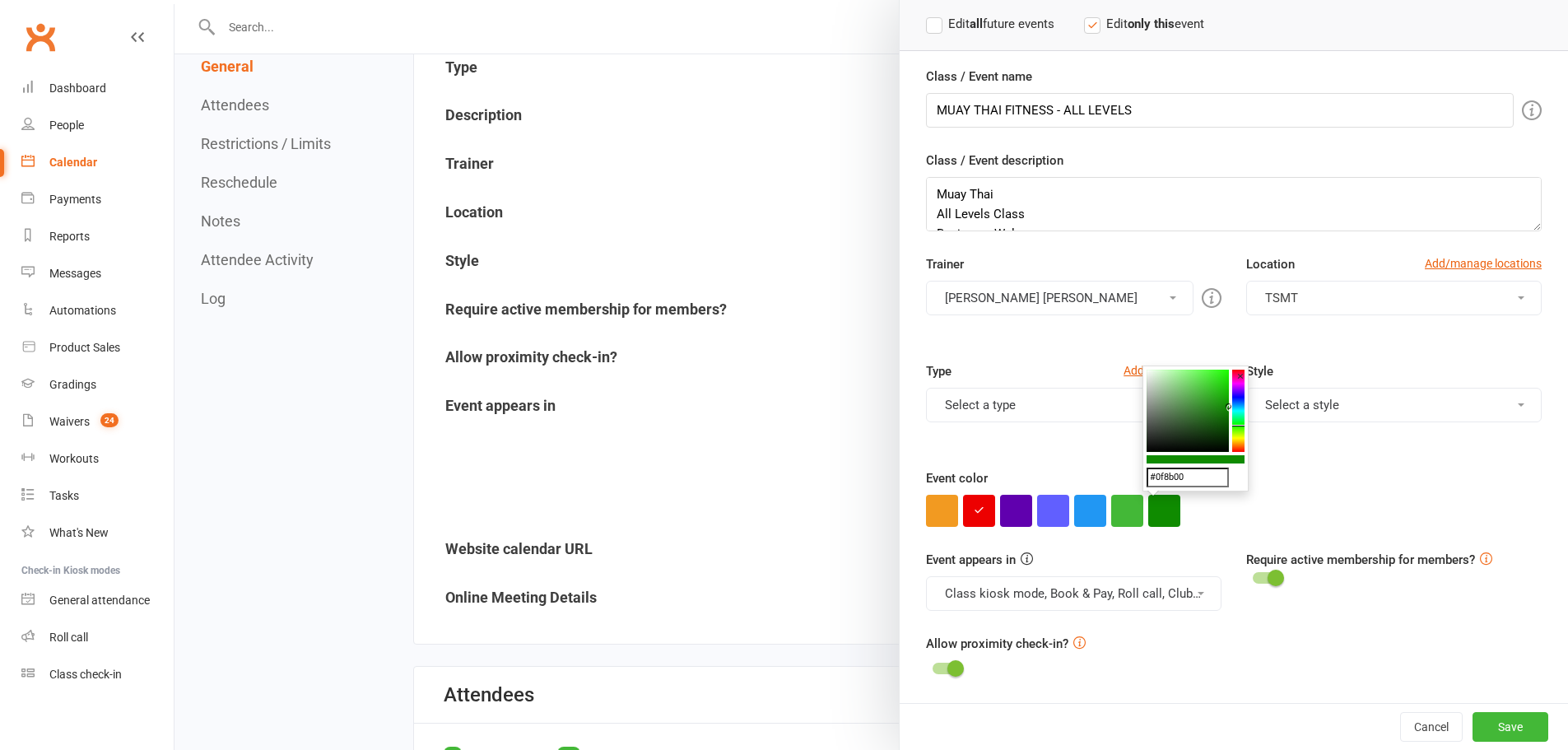
click at [1324, 471] on div "Event color" at bounding box center [1234, 497] width 615 height 58
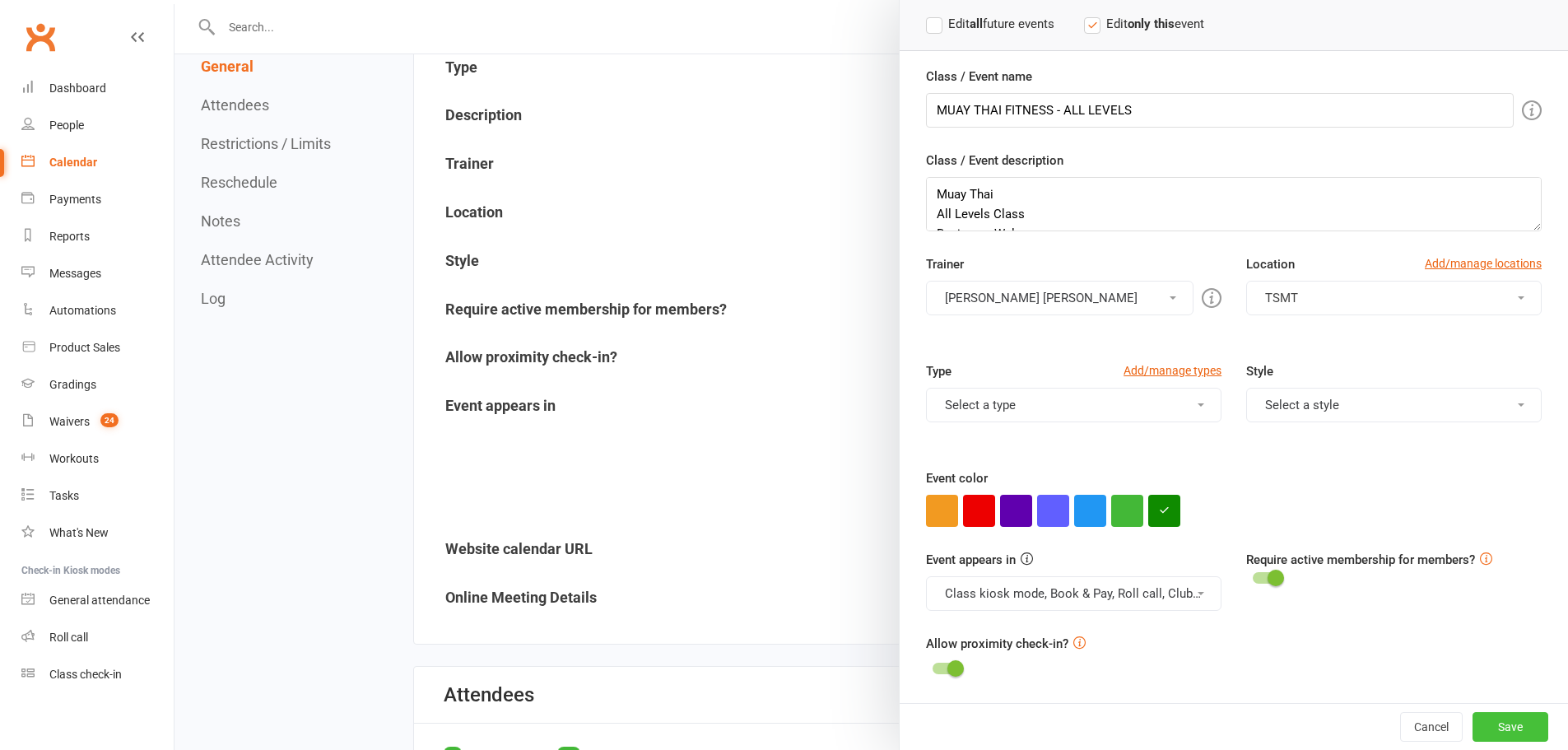
click at [1511, 723] on button "Save" at bounding box center [1510, 727] width 76 height 29
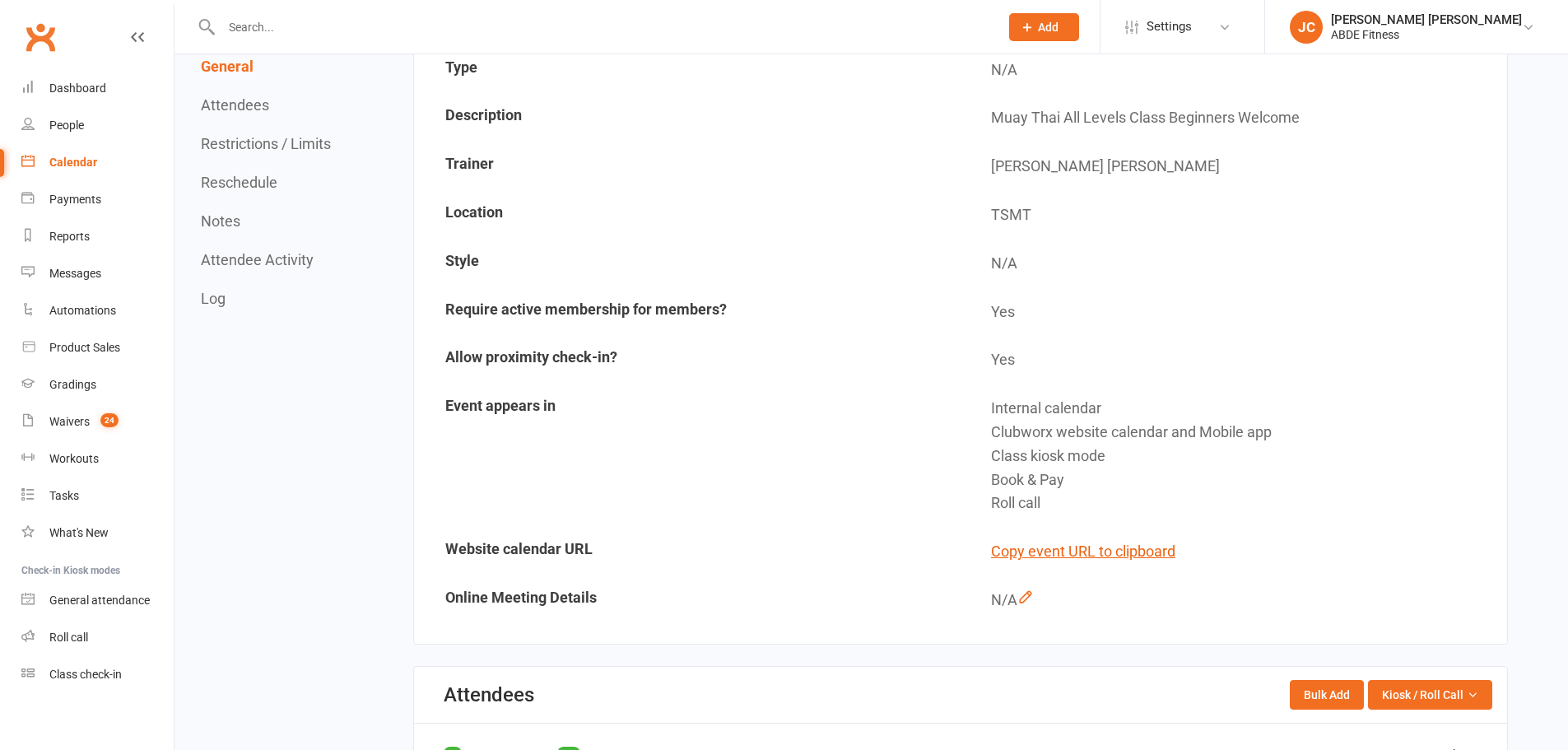
click at [1418, 21] on div "[PERSON_NAME] [PERSON_NAME]" at bounding box center [1426, 19] width 191 height 15
drag, startPoint x: 1228, startPoint y: 25, endPoint x: 1233, endPoint y: 39, distance: 14.9
click at [1192, 25] on span "Settings" at bounding box center [1169, 27] width 45 height 37
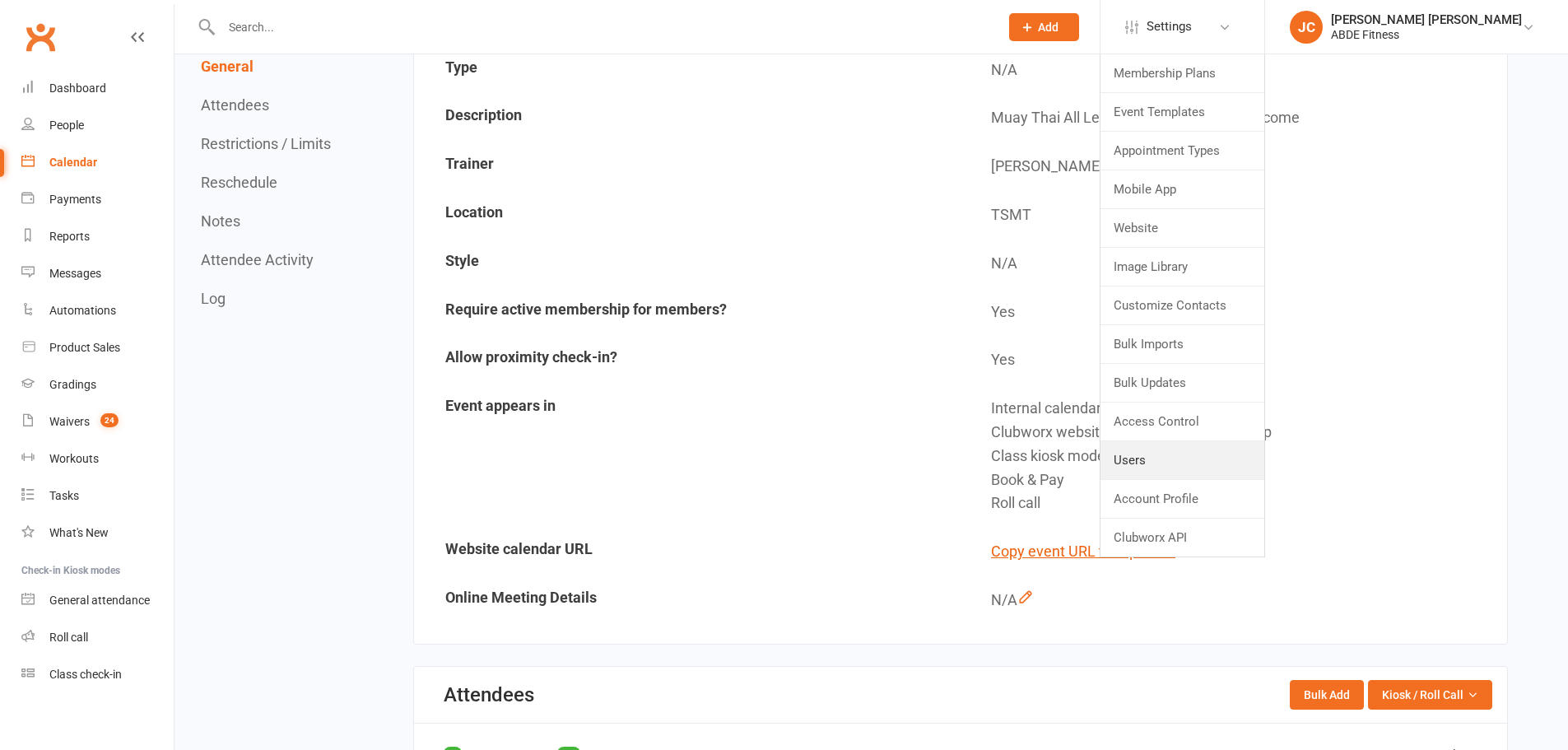
click at [1209, 465] on link "Users" at bounding box center [1183, 460] width 164 height 38
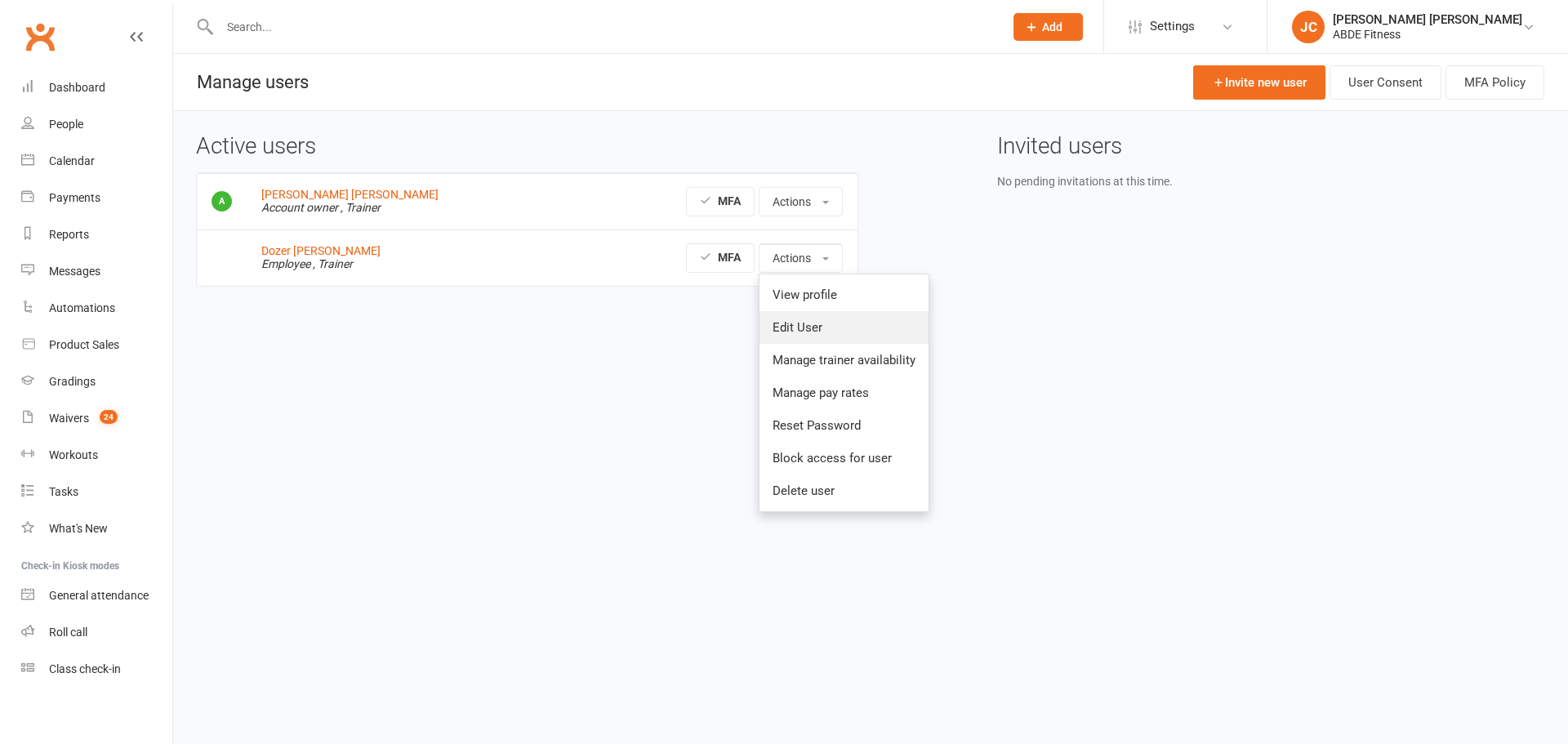
click at [821, 324] on link "Edit User" at bounding box center [844, 327] width 169 height 33
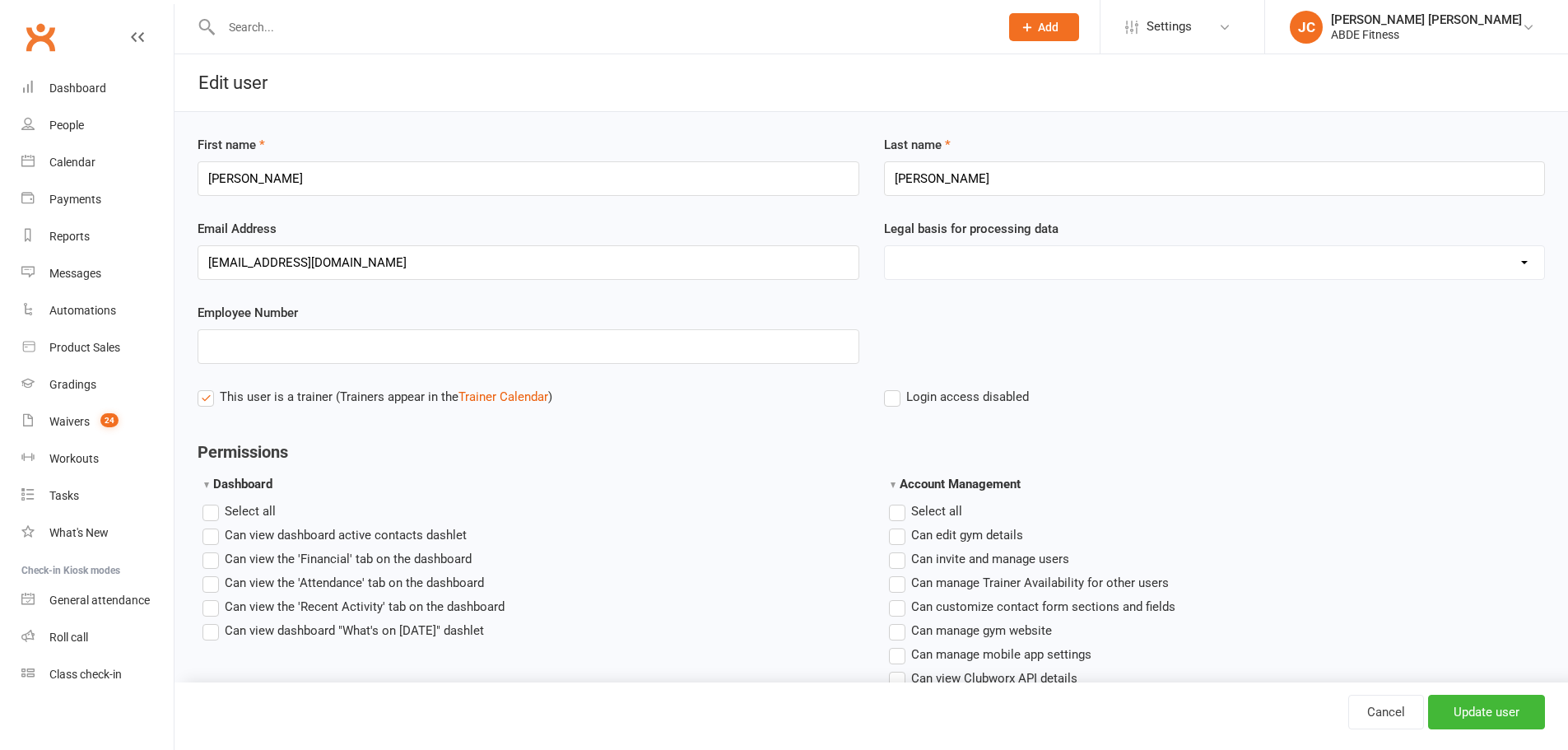
drag, startPoint x: 243, startPoint y: 174, endPoint x: 346, endPoint y: 176, distance: 103.0
click at [346, 176] on input "Brodie Stalder" at bounding box center [528, 179] width 661 height 35
type input "Brodie Stalder"
drag, startPoint x: 992, startPoint y: 179, endPoint x: 768, endPoint y: 190, distance: 224.3
click at [768, 190] on div "First name Brodie Stalder Last name Shanks" at bounding box center [871, 177] width 1372 height 84
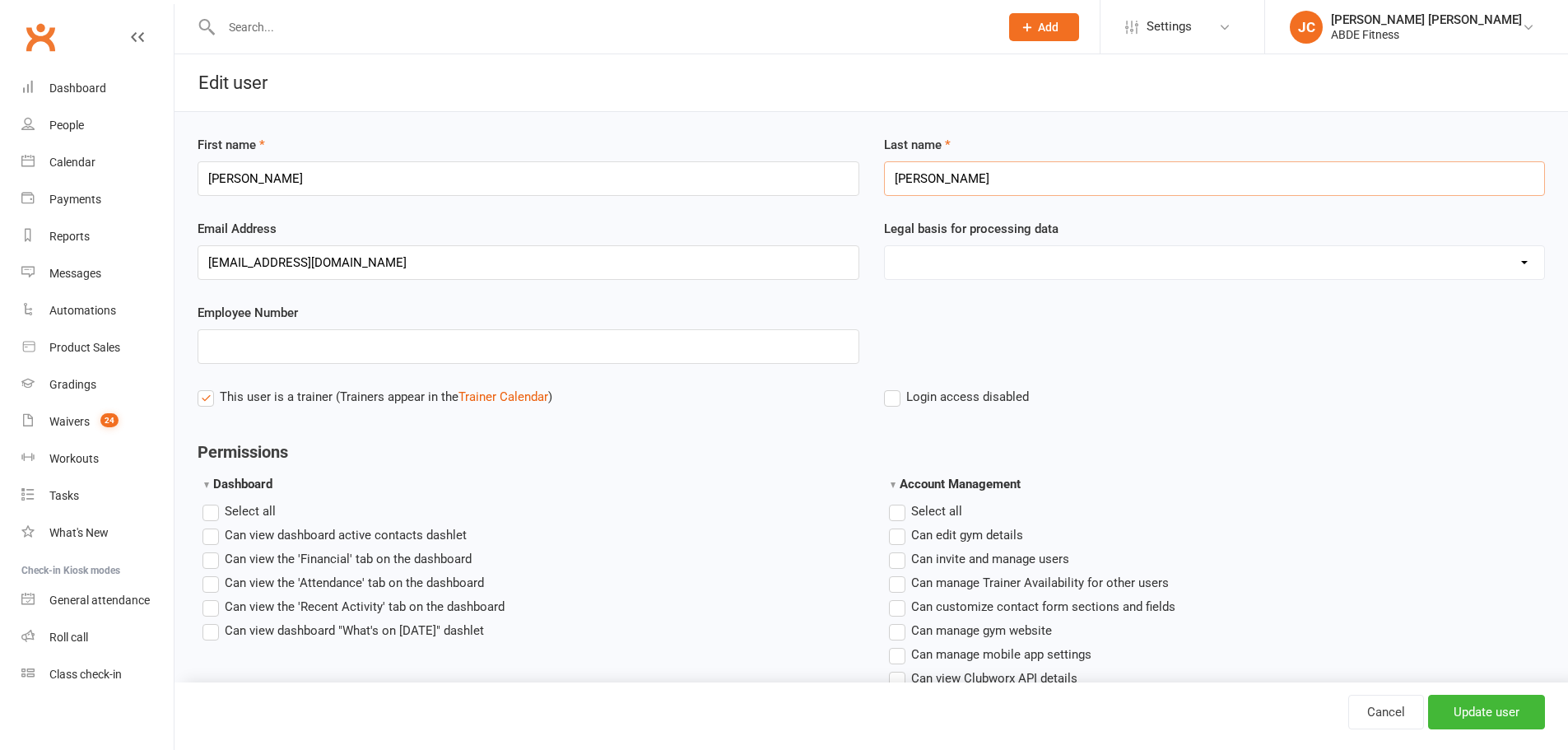
paste input "Stalder"
type input "Stalder"
drag, startPoint x: 249, startPoint y: 177, endPoint x: 373, endPoint y: 168, distance: 124.3
click at [373, 168] on input "Brodie Stalder" at bounding box center [528, 179] width 661 height 35
type input "Brodie"
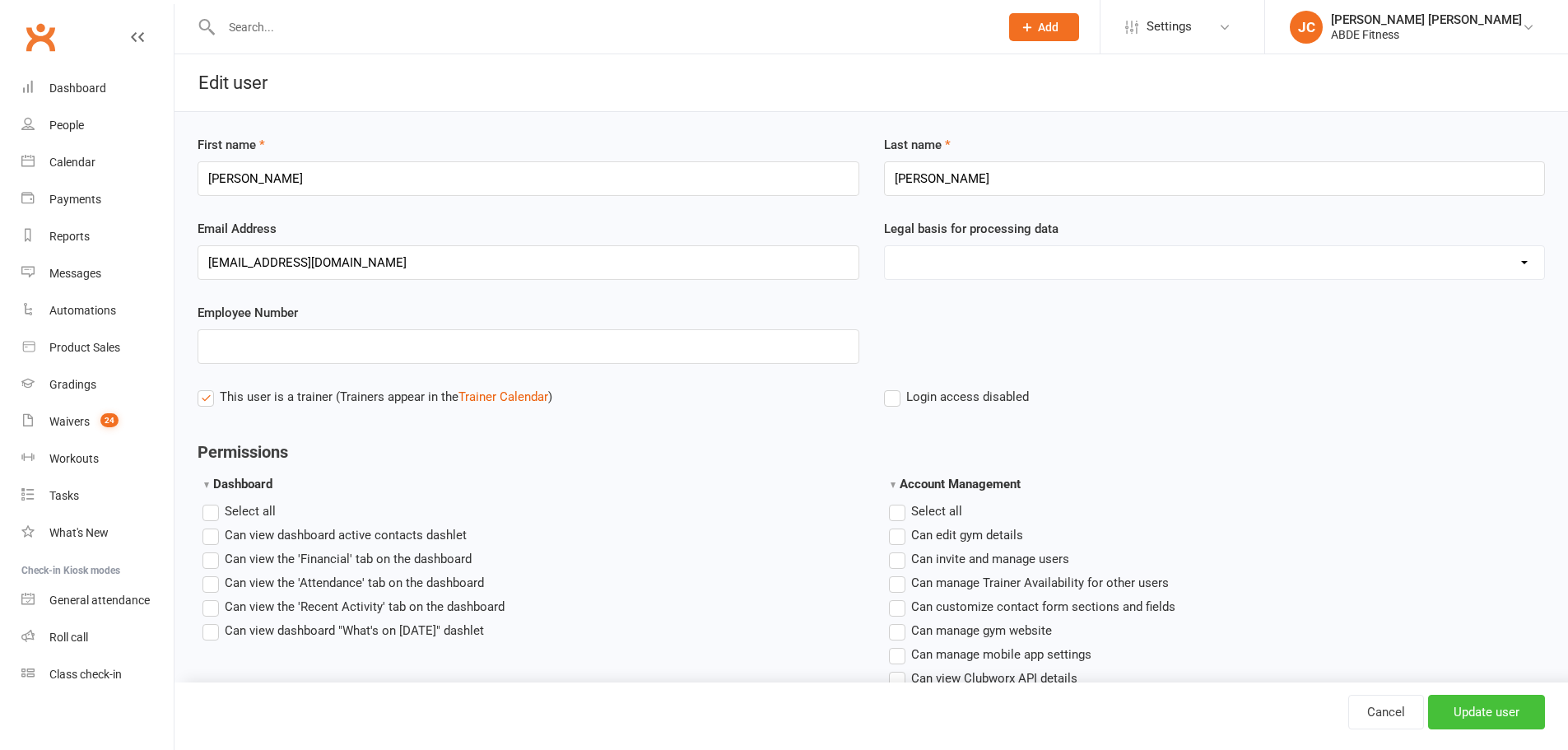
click at [1484, 698] on input "Update user" at bounding box center [1486, 712] width 117 height 35
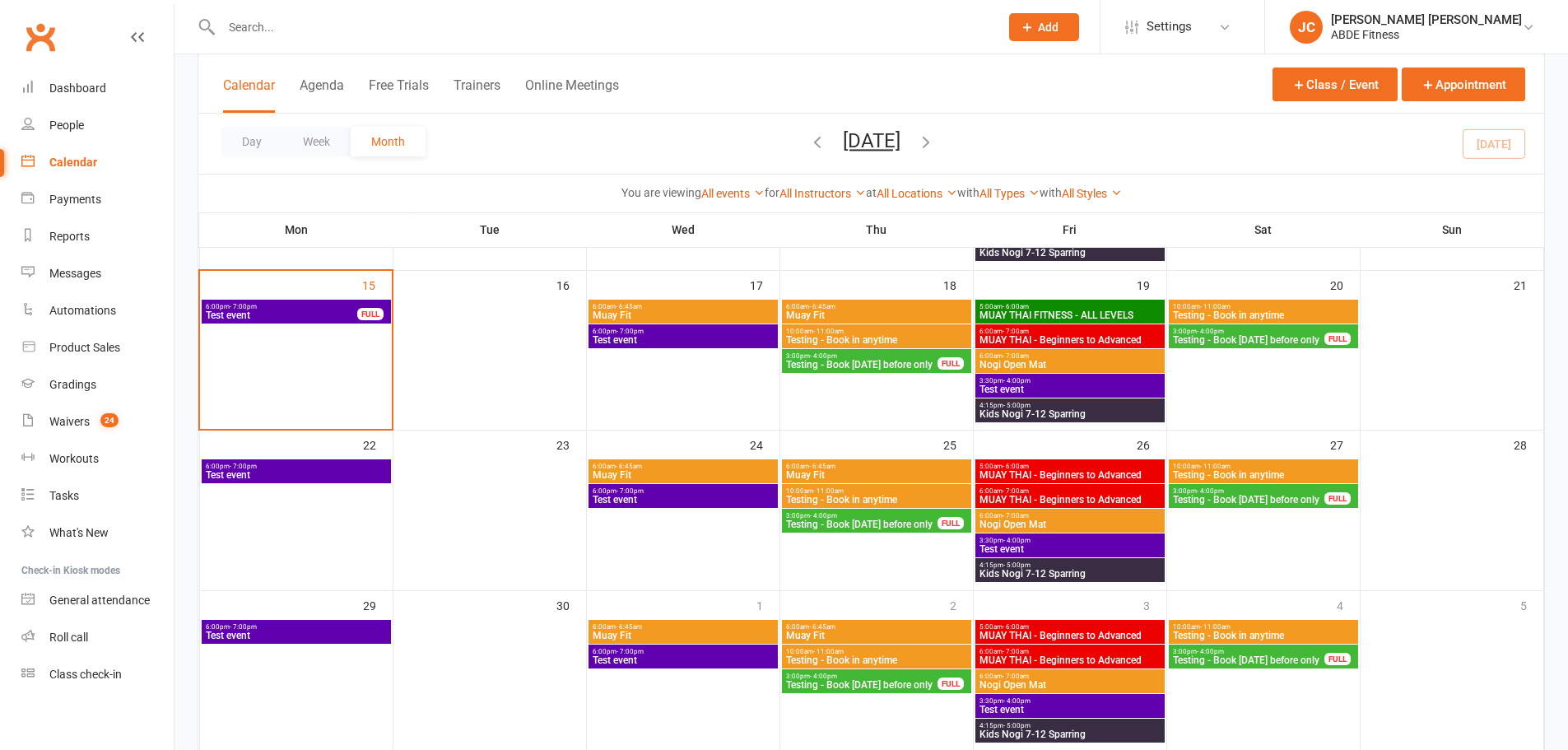
scroll to position [384, 0]
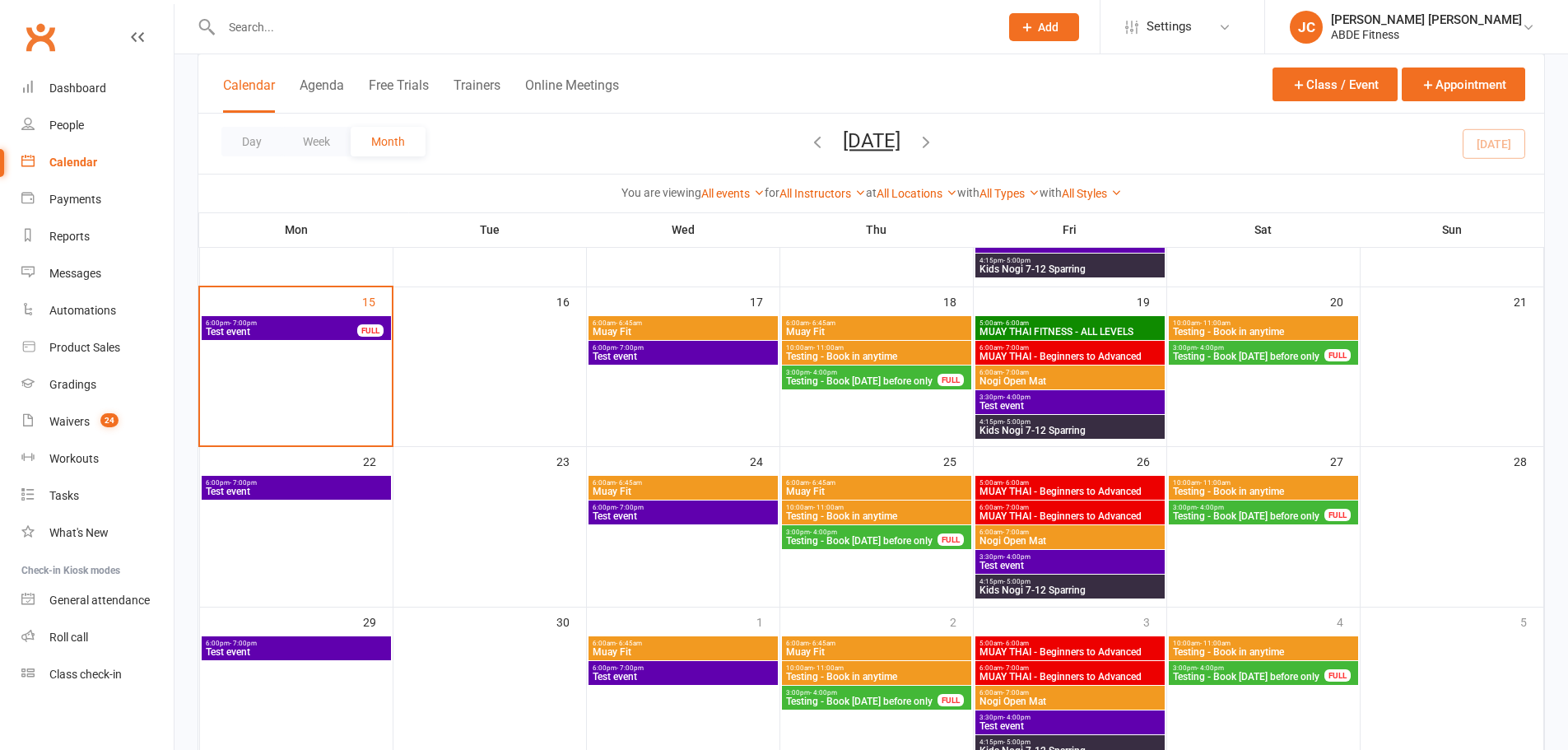
click at [1107, 324] on span "5:00am - 6:00am" at bounding box center [1070, 323] width 182 height 7
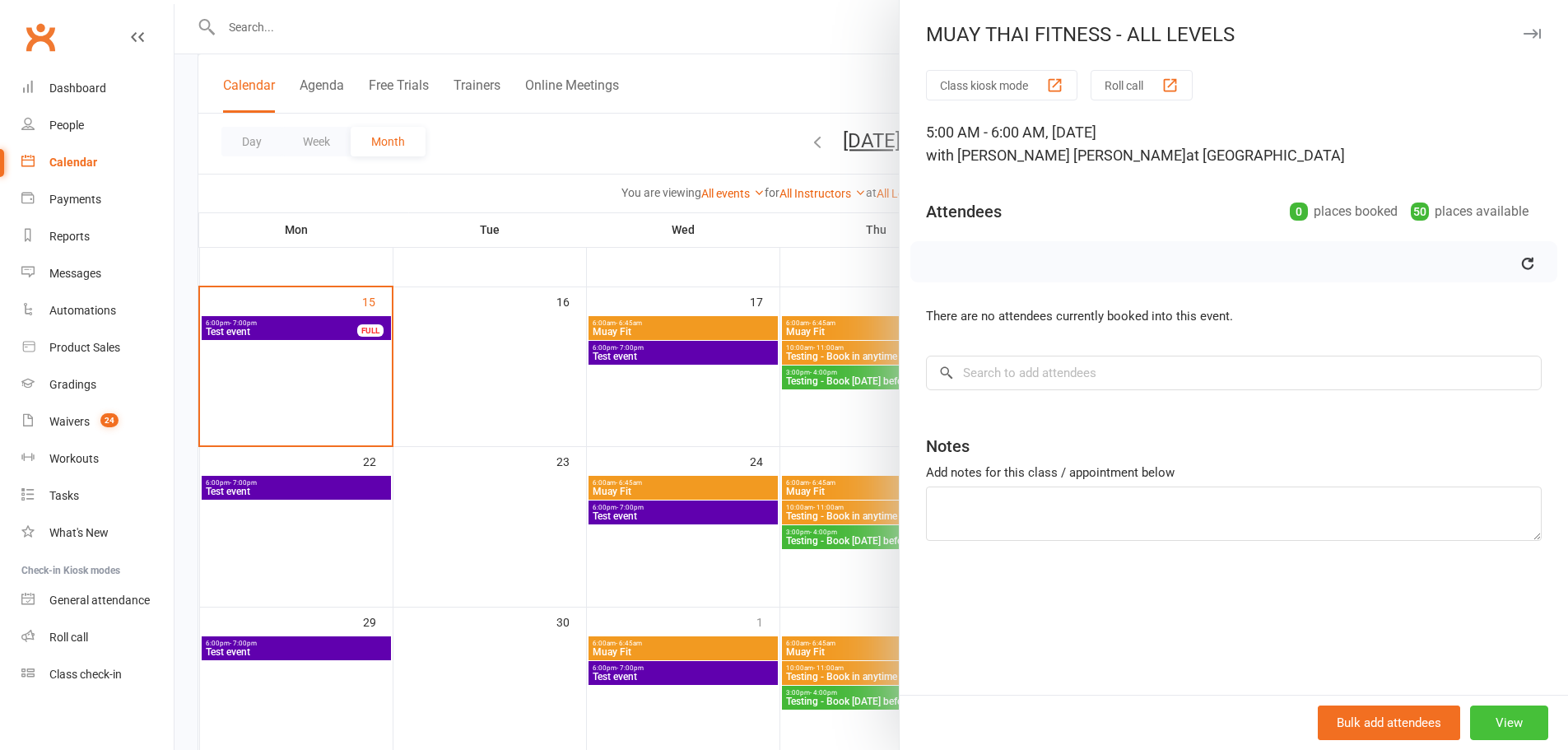
click at [1492, 721] on button "View" at bounding box center [1509, 723] width 78 height 35
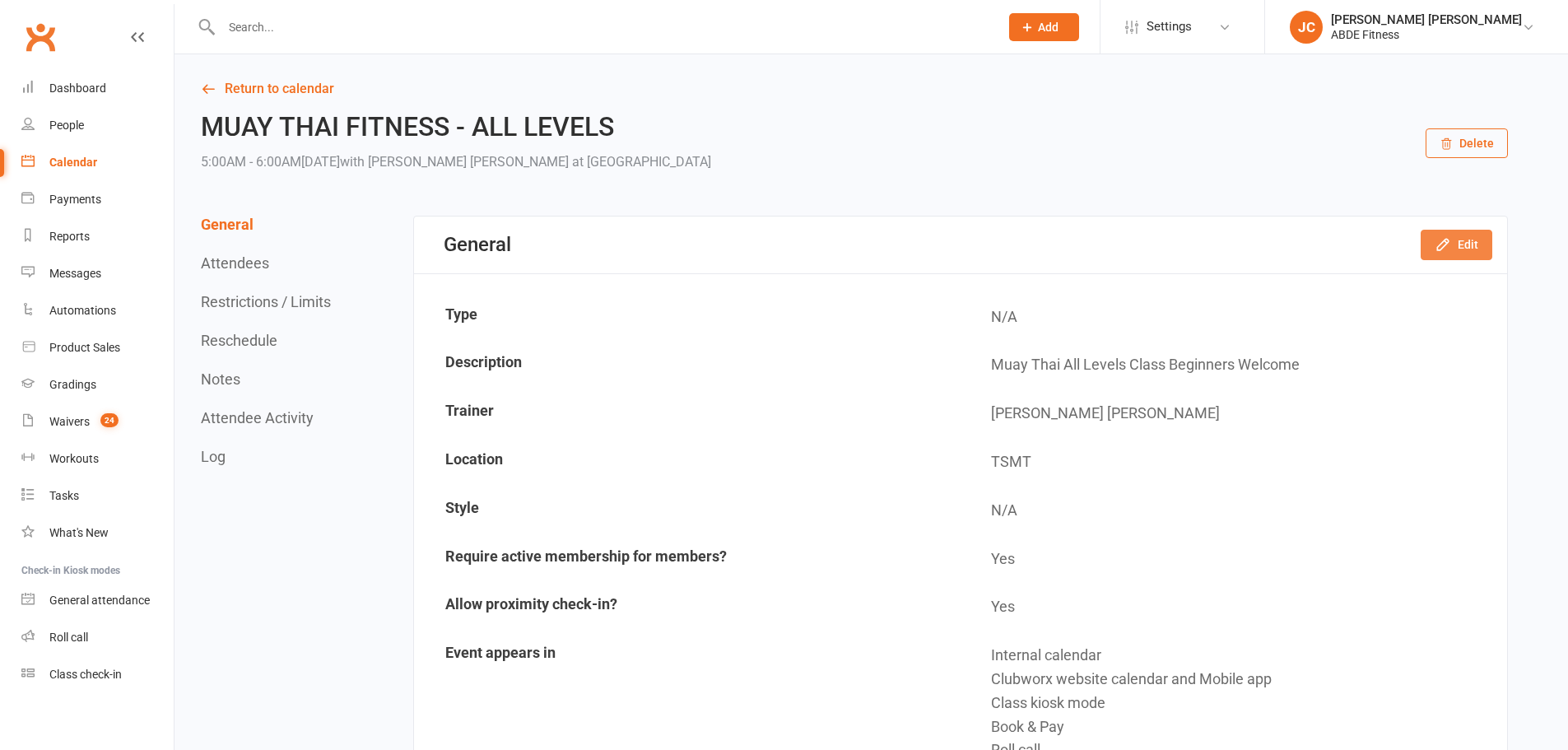
click at [1449, 238] on icon "button" at bounding box center [1443, 244] width 17 height 17
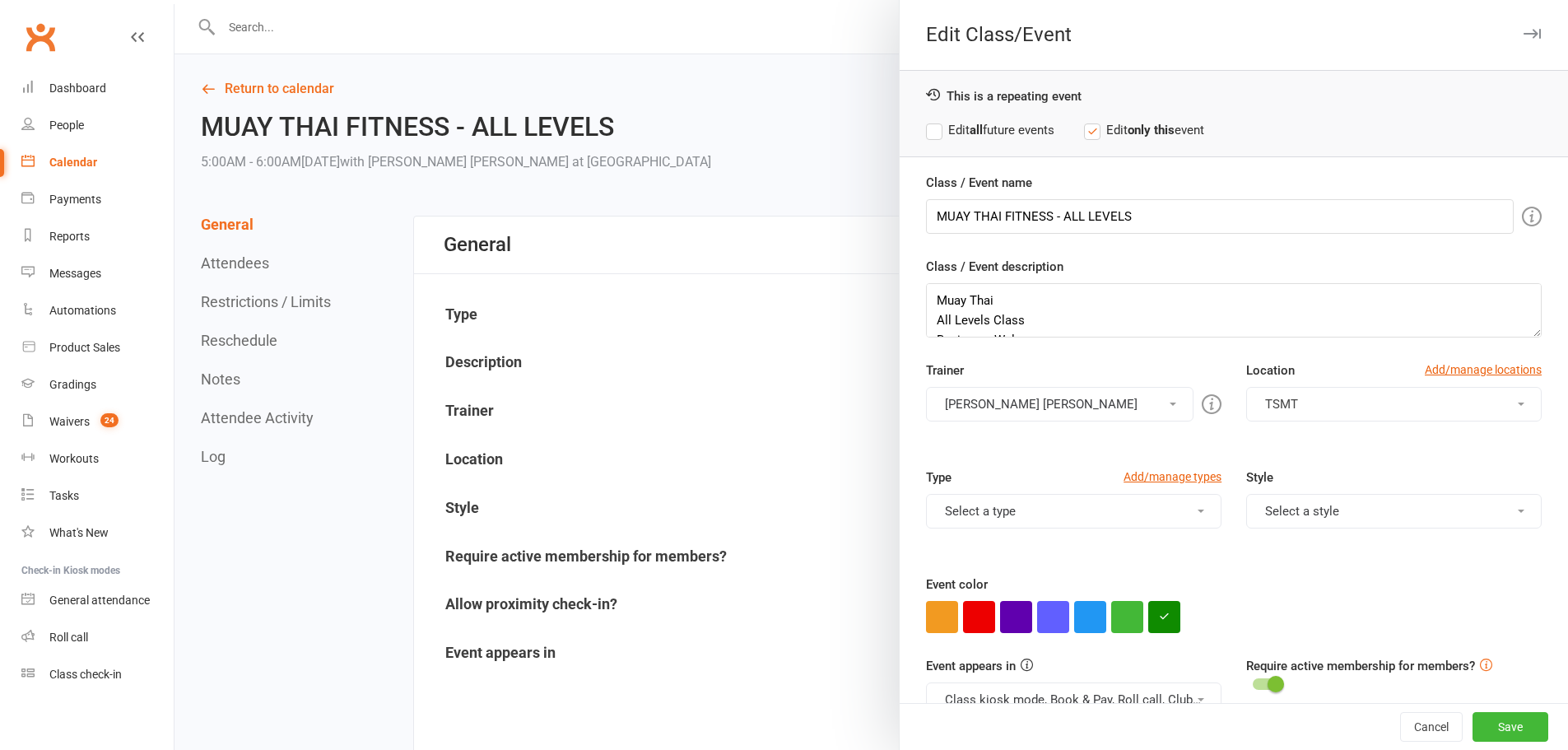
click at [661, 283] on div at bounding box center [871, 375] width 1394 height 750
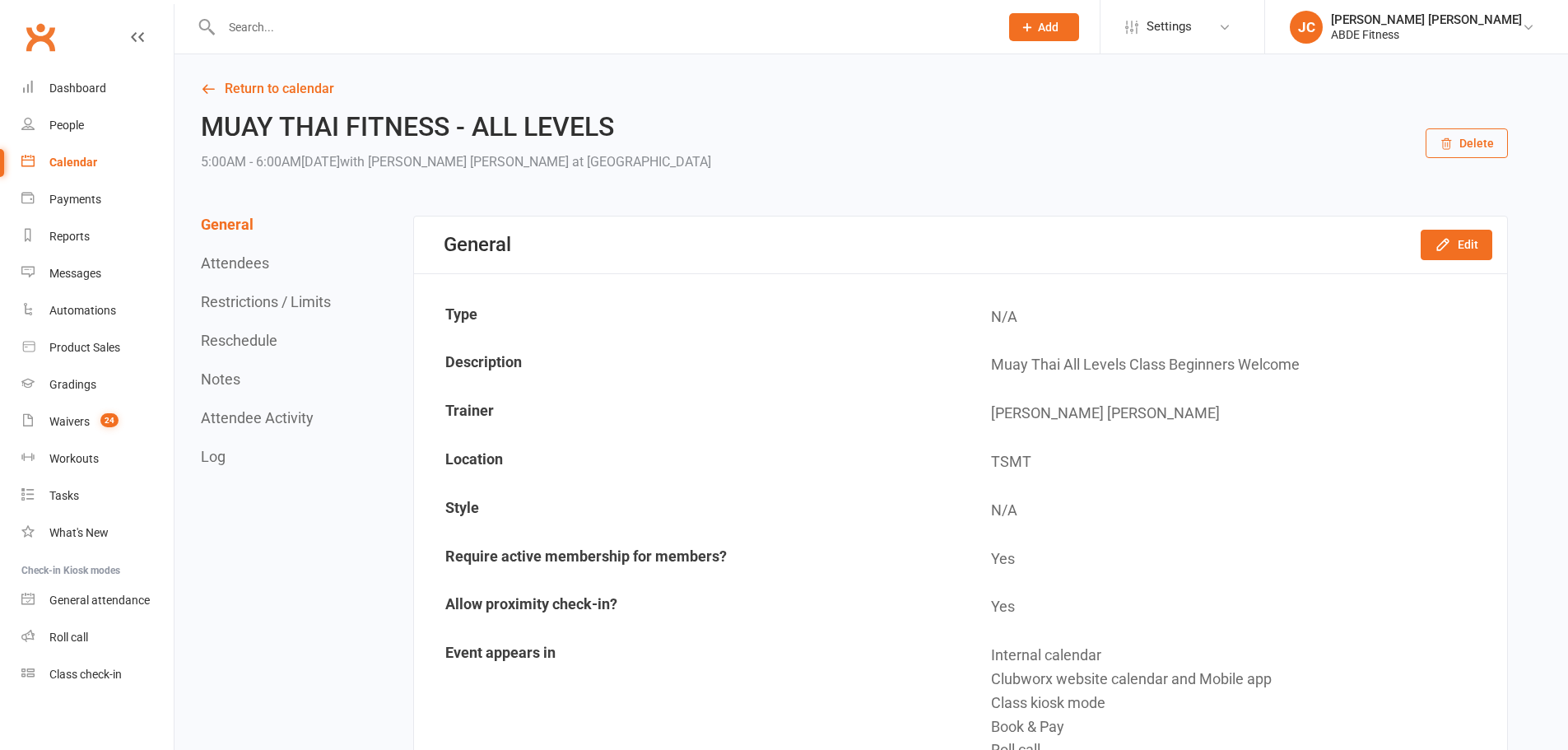
click at [88, 154] on link "Calendar" at bounding box center [97, 162] width 152 height 37
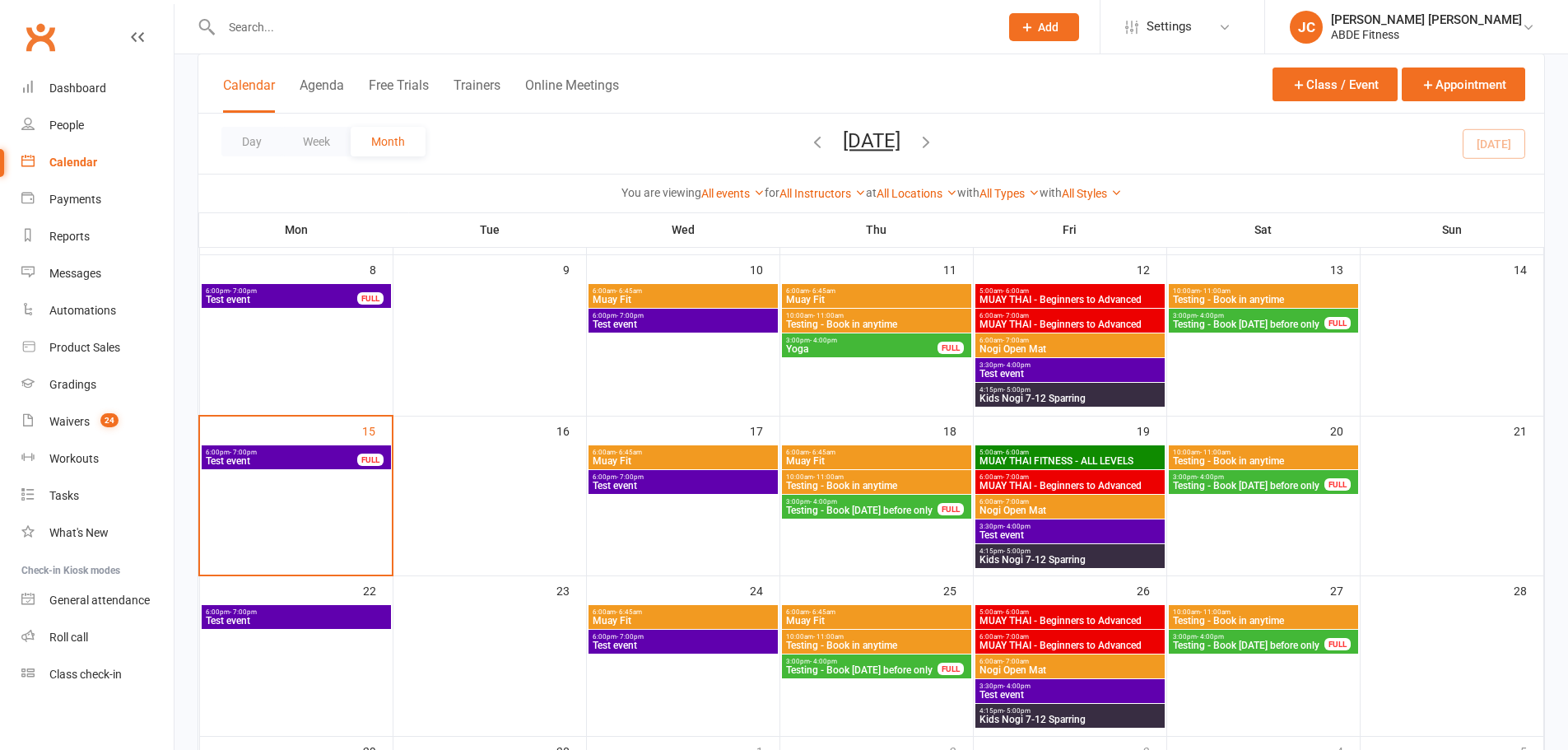
scroll to position [275, 0]
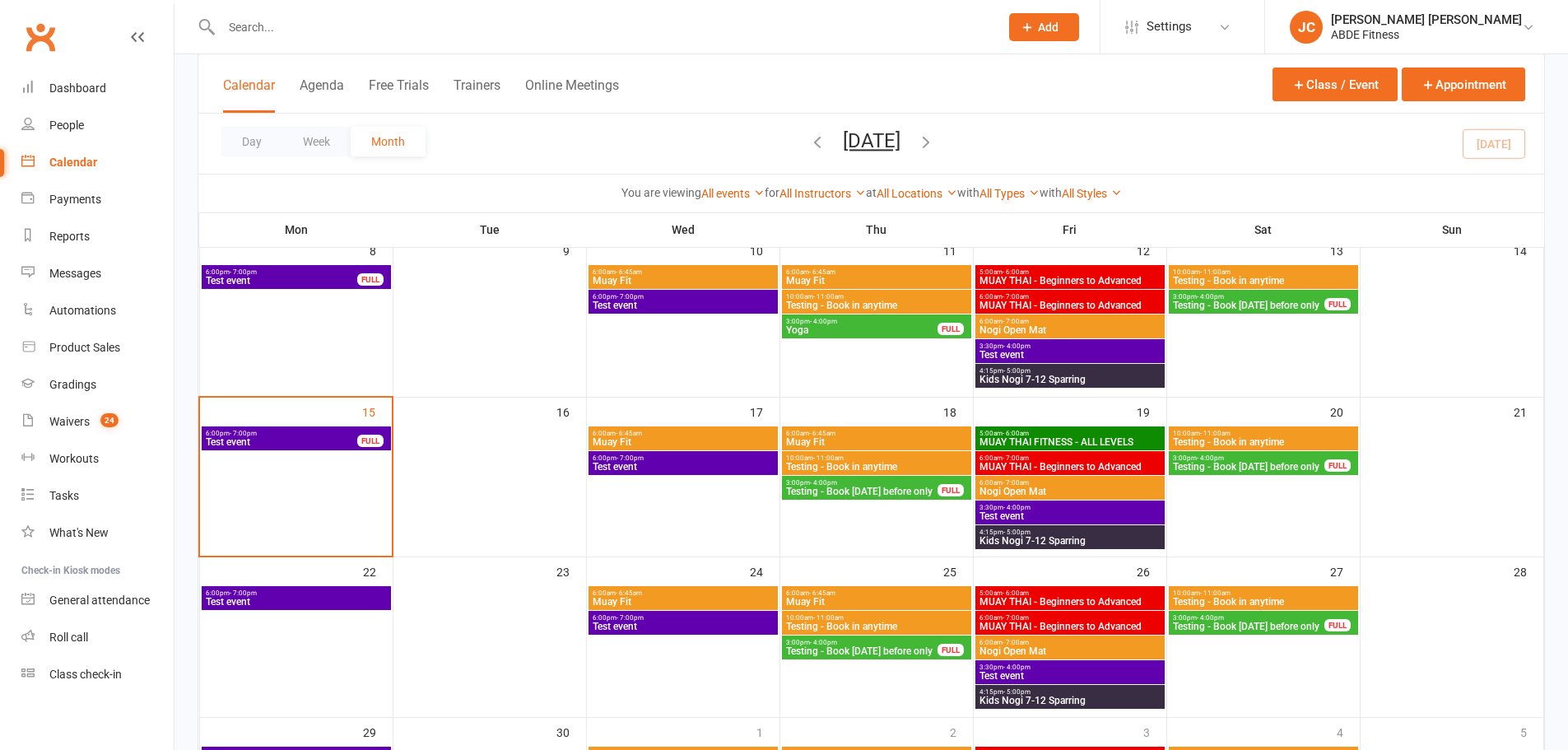
click at [1061, 436] on span "5:00am - 6:00am" at bounding box center [1070, 433] width 182 height 7
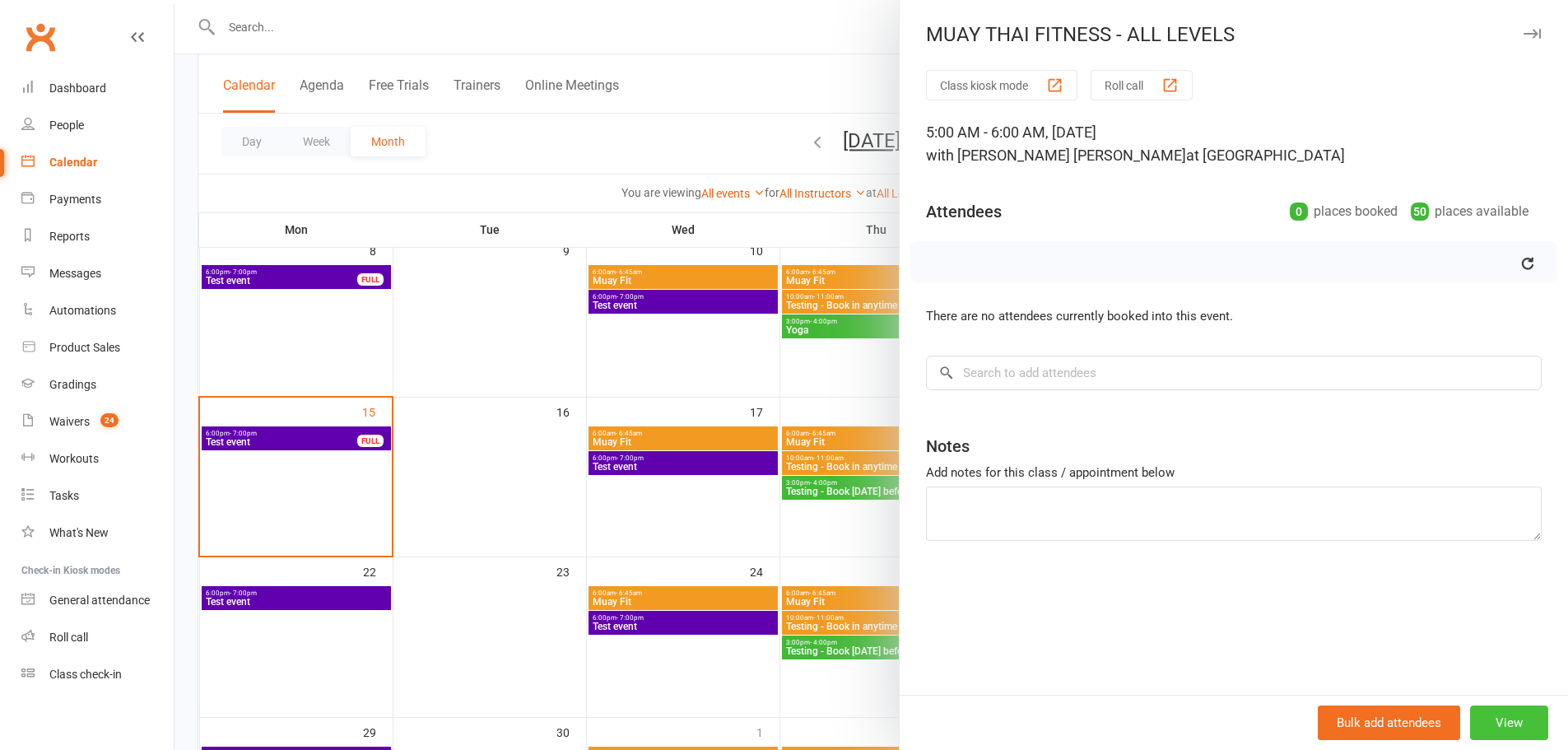
click at [1488, 722] on button "View" at bounding box center [1509, 723] width 78 height 35
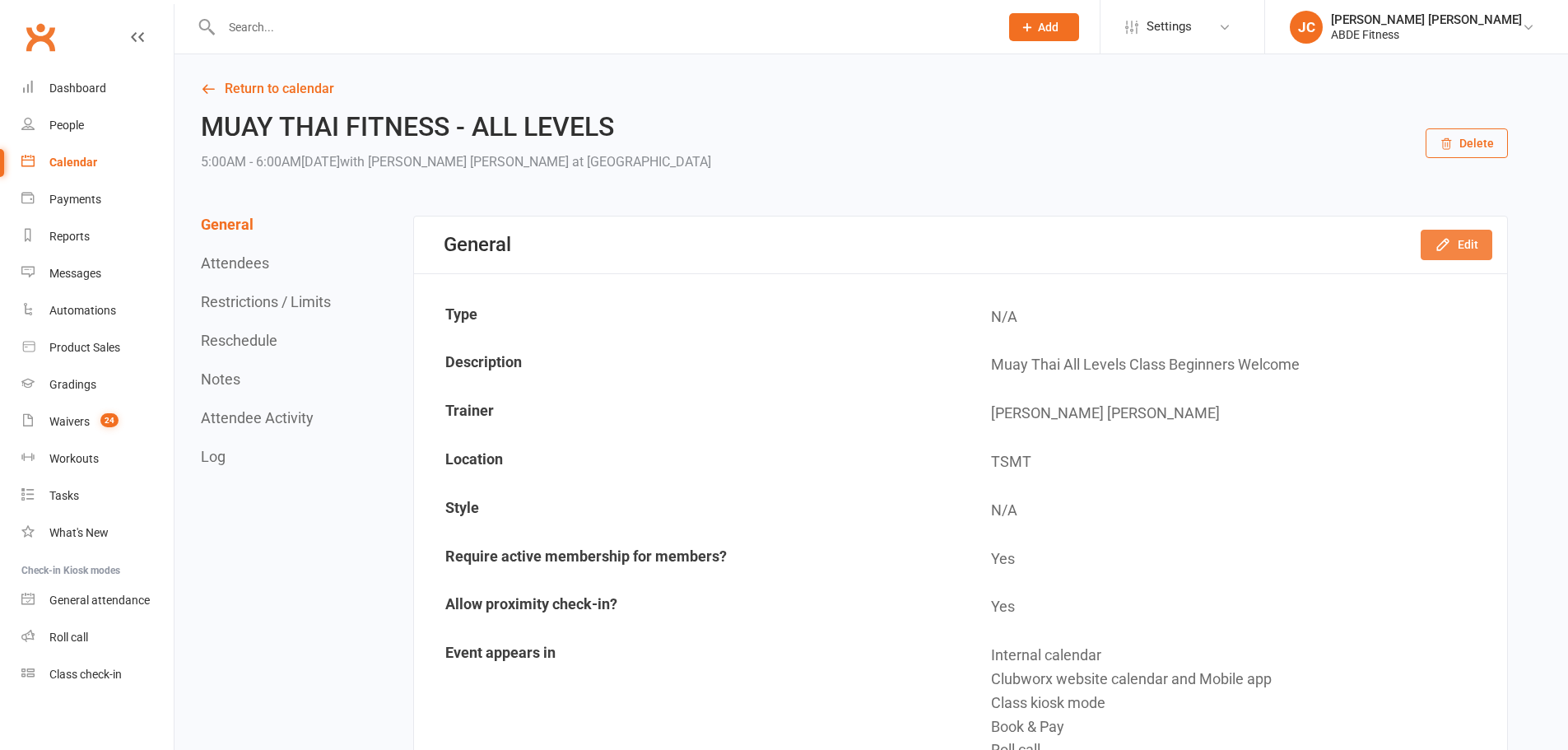
click at [1439, 242] on icon "button" at bounding box center [1443, 244] width 17 height 17
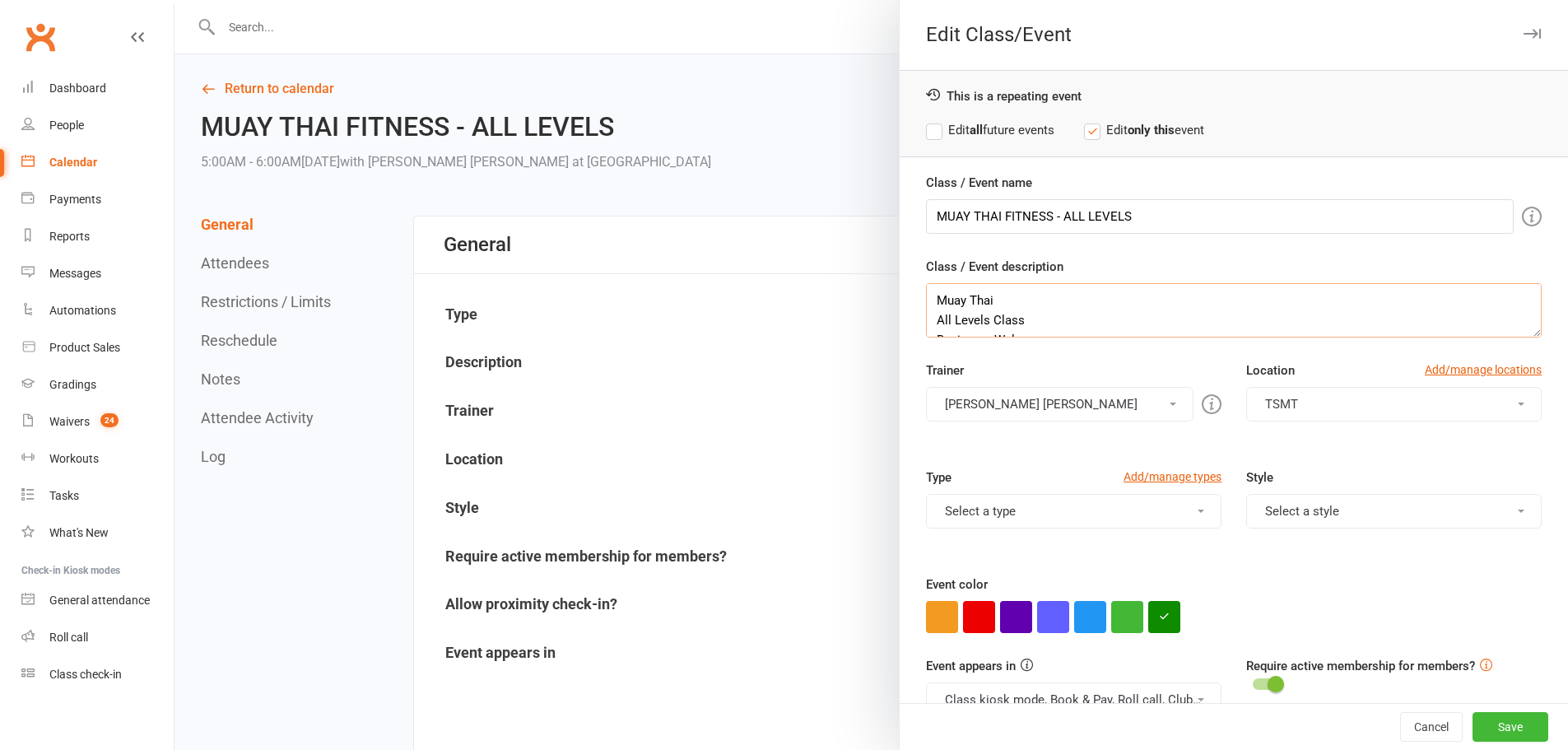
scroll to position [19, 0]
drag, startPoint x: 929, startPoint y: 298, endPoint x: 1117, endPoint y: 375, distance: 203.2
click at [1117, 375] on div "Class / Event name MUAY THAI FITNESS - ALL LEVELS Class / Event description Mua…" at bounding box center [1234, 491] width 668 height 637
click at [1047, 528] on button "Select a type" at bounding box center [1073, 511] width 296 height 35
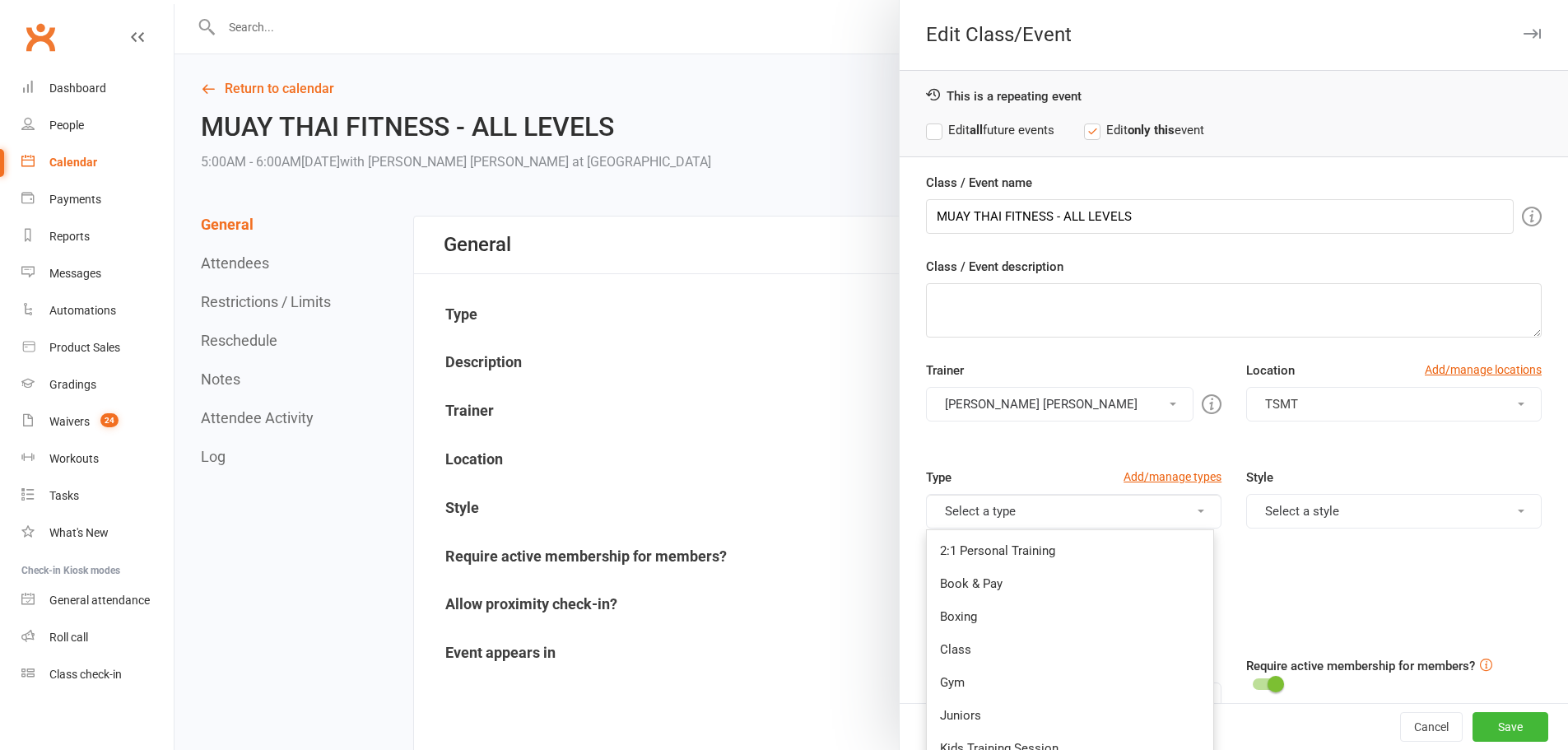
click at [1070, 411] on button "Jia Yu Chan" at bounding box center [1059, 404] width 267 height 35
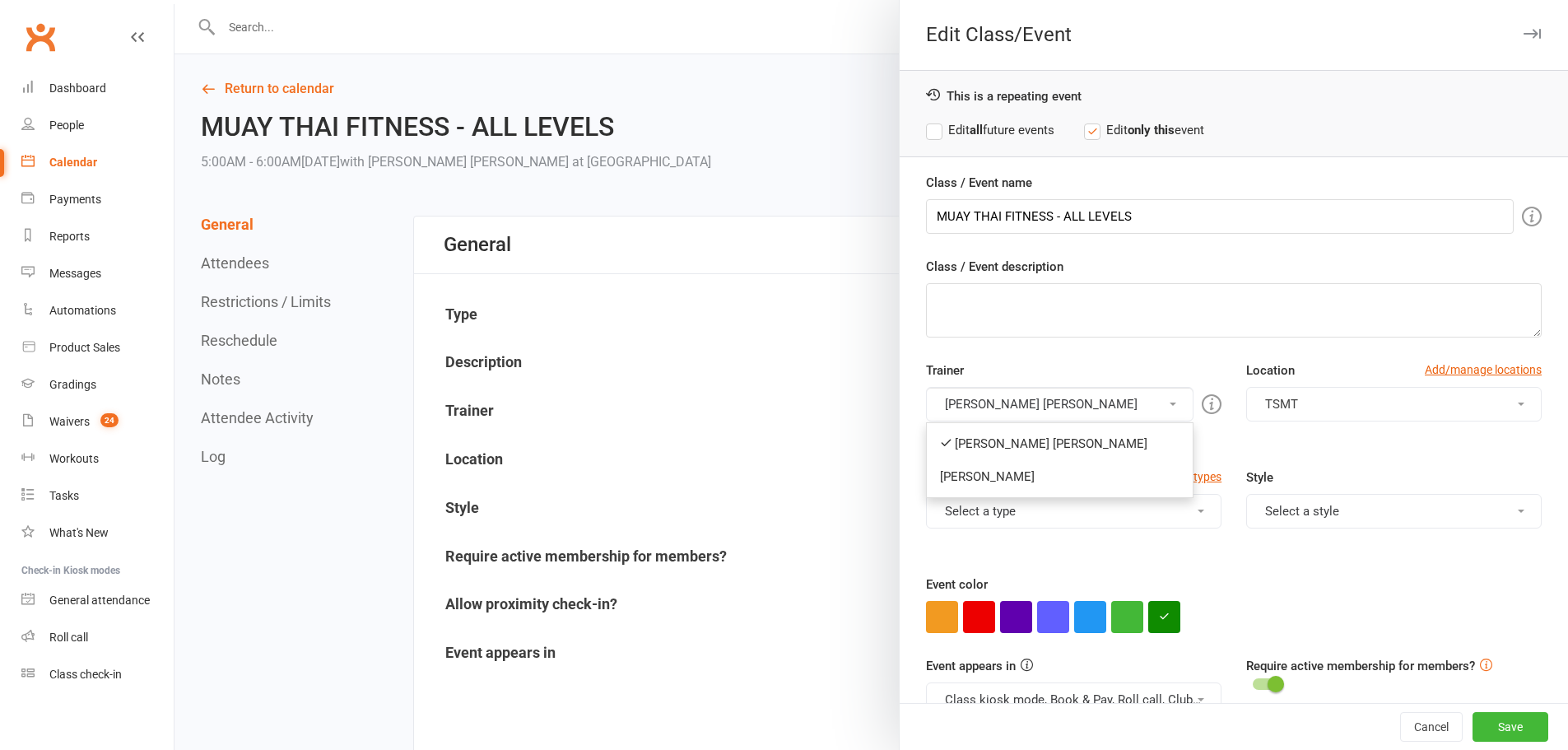
click at [991, 478] on link "[PERSON_NAME]" at bounding box center [1059, 476] width 266 height 33
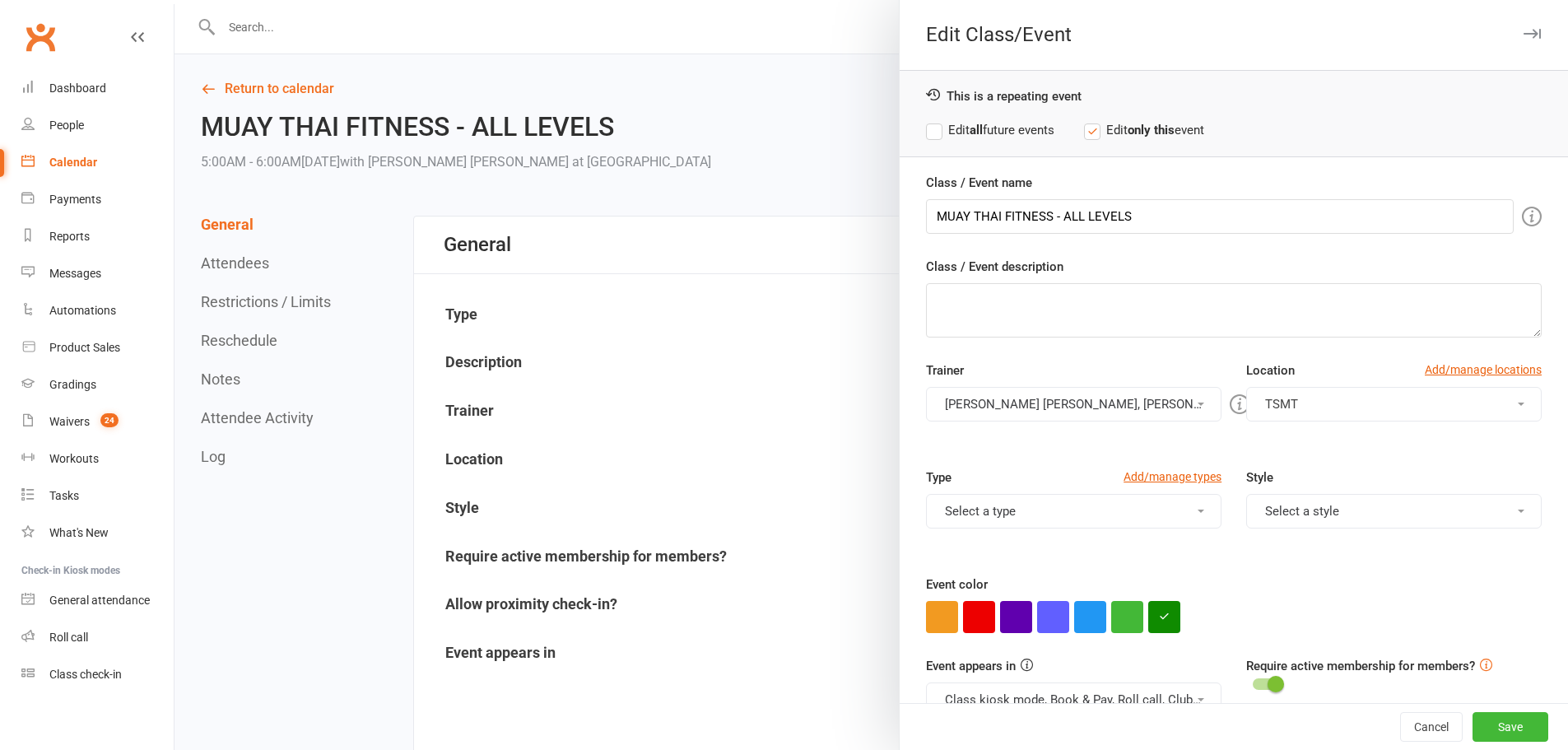
click at [985, 417] on button "Jia Yu Chan, Brodie Stalder" at bounding box center [1073, 404] width 296 height 35
click at [1000, 444] on link "[PERSON_NAME] [PERSON_NAME]" at bounding box center [1070, 444] width 287 height 33
click at [1478, 726] on button "Save" at bounding box center [1510, 727] width 76 height 29
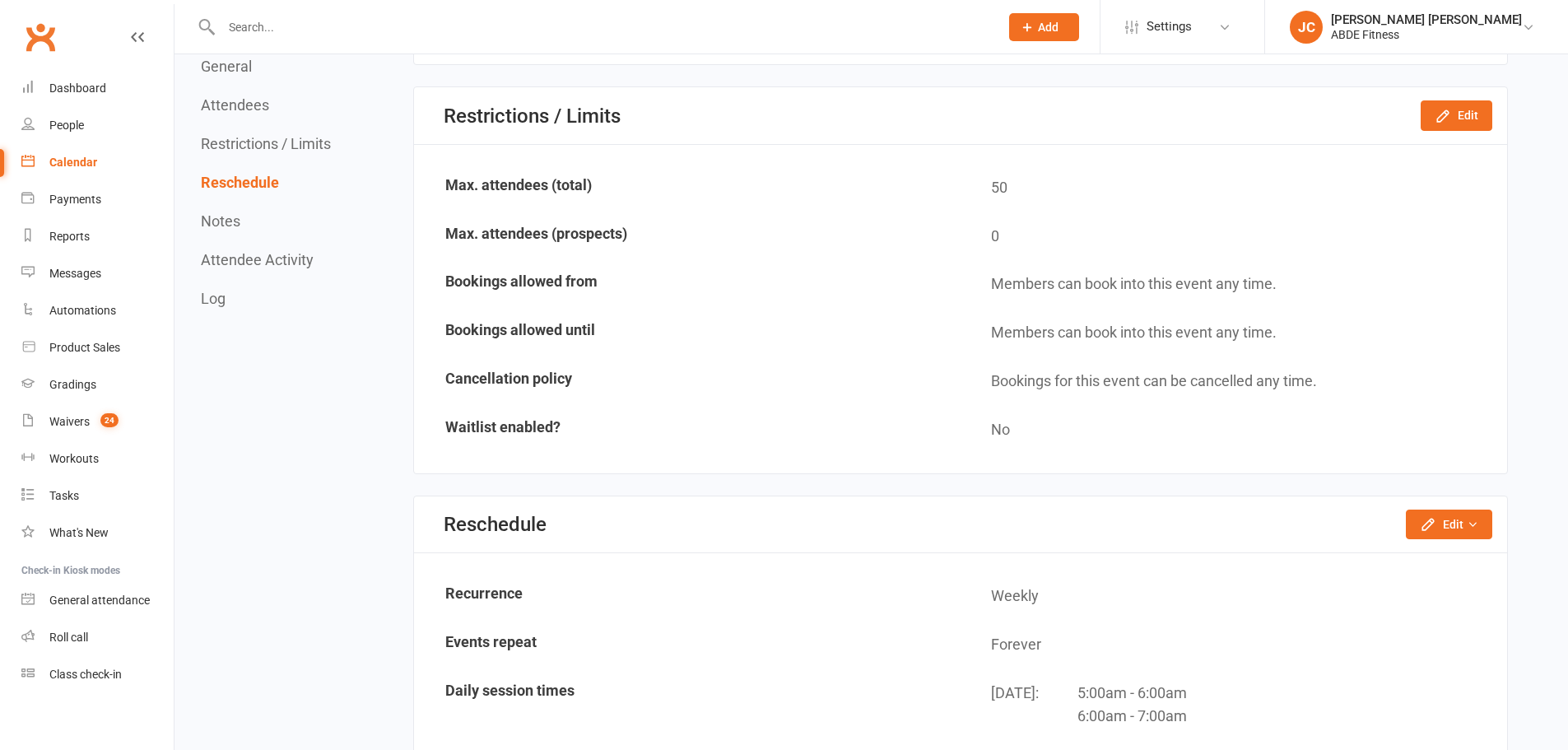
scroll to position [961, 0]
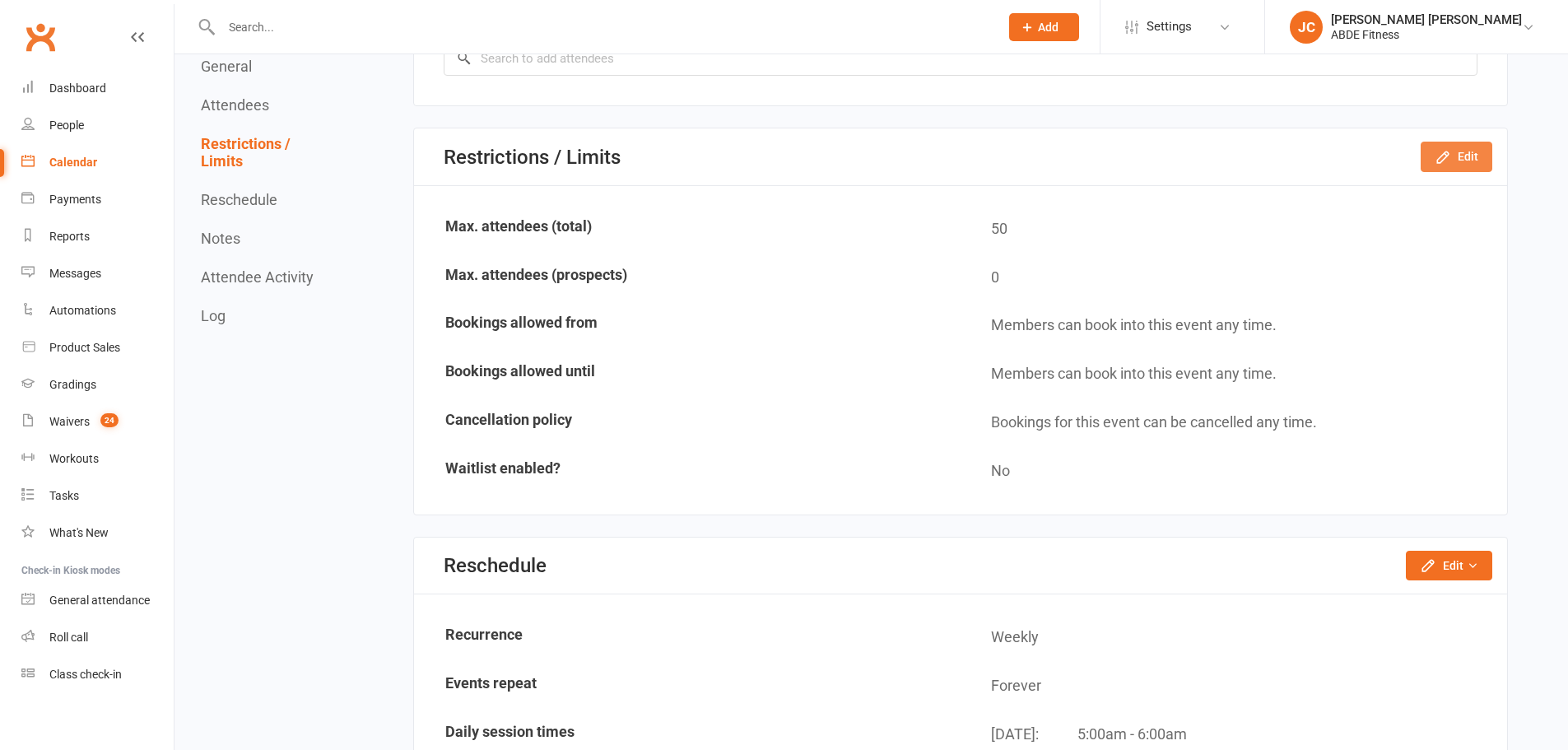
click at [1474, 146] on button "Edit" at bounding box center [1457, 157] width 72 height 29
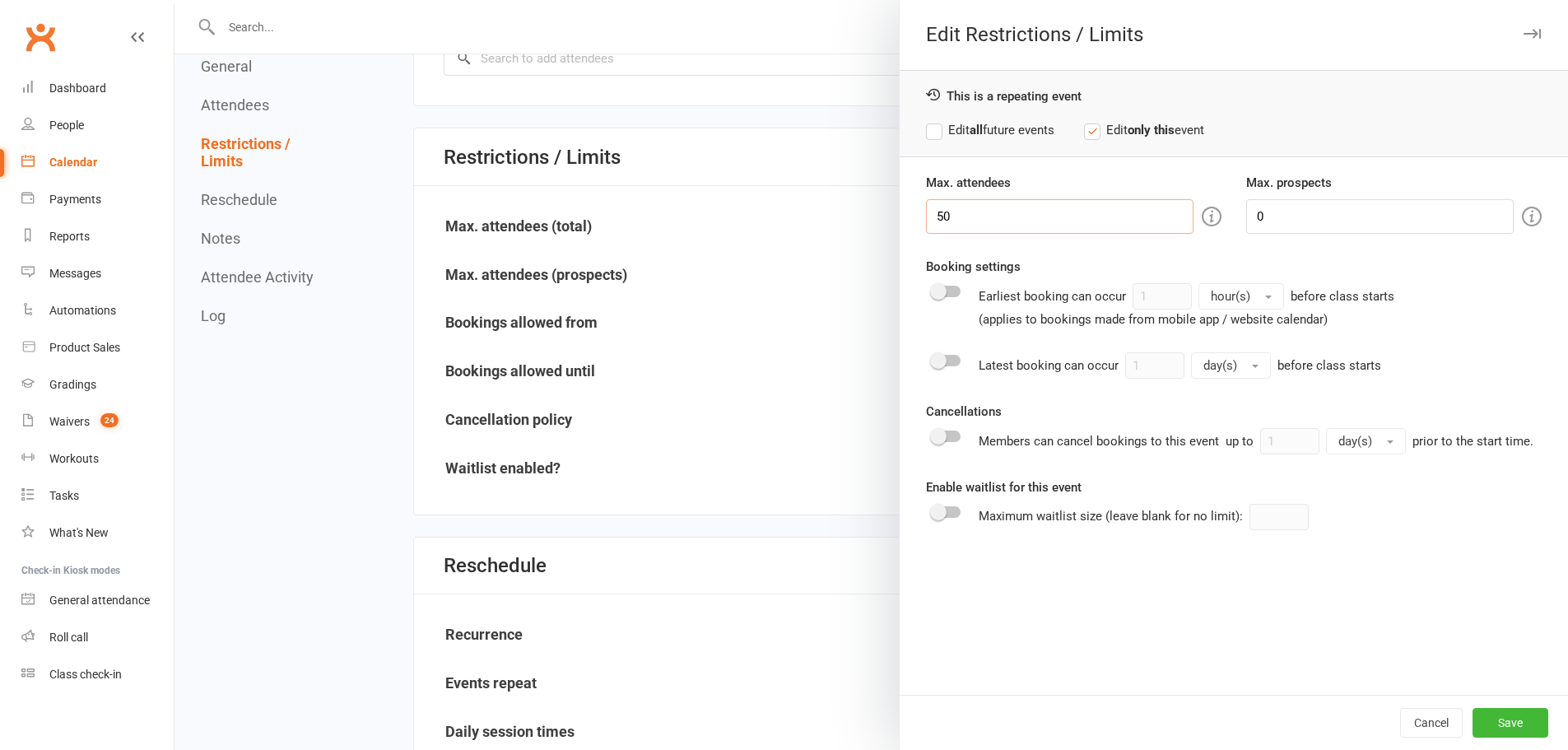
drag, startPoint x: 988, startPoint y: 215, endPoint x: 842, endPoint y: 203, distance: 146.5
click at [842, 0] on div "Edit Restrictions / Limits This is a repeating event Edit all future events Edi…" at bounding box center [871, 0] width 1394 height 0
type input "40"
click at [1146, 197] on body "Prospect Member Non-attending contact Class / event Appointment Grading event T…" at bounding box center [784, 658] width 1568 height 3229
type input "2"
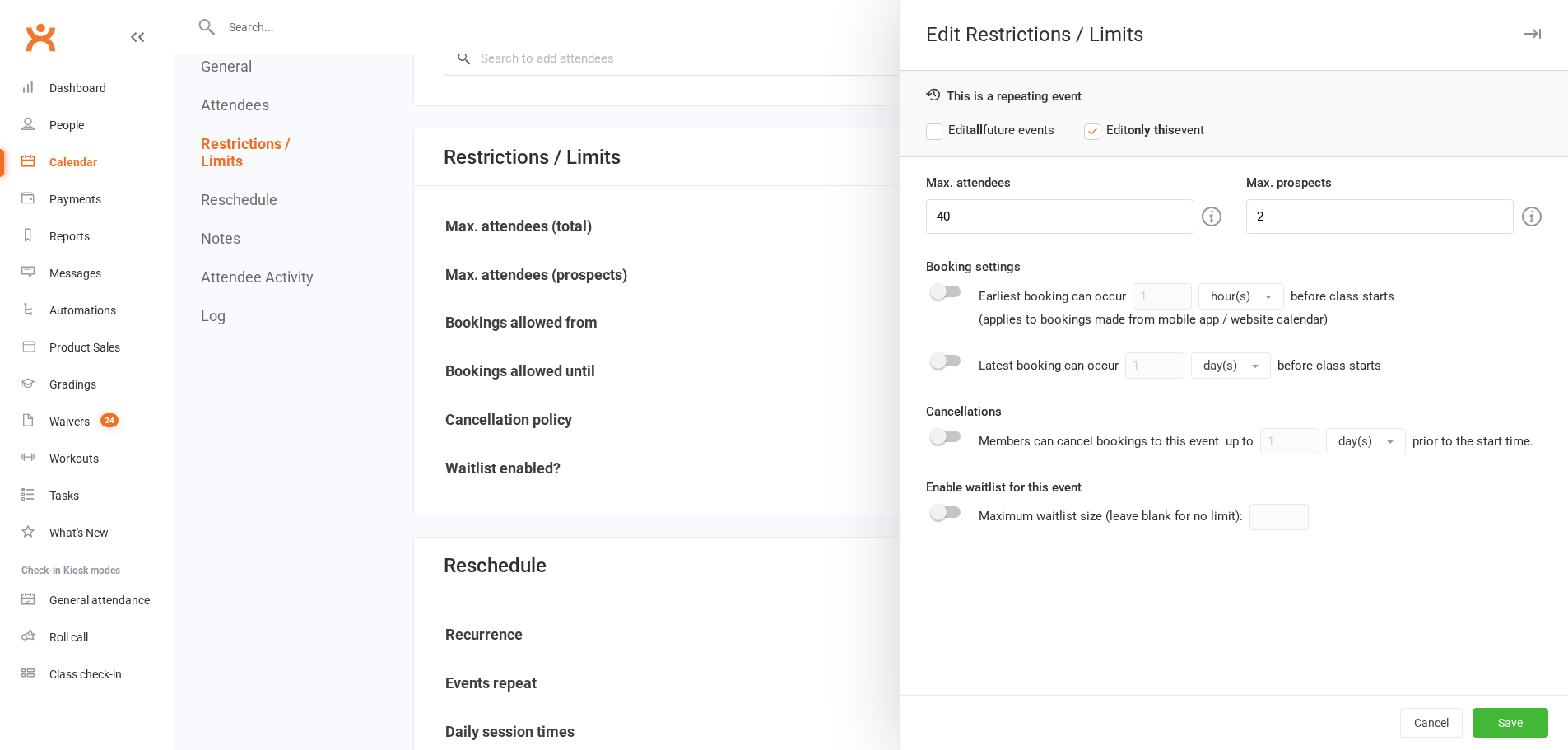
click at [932, 366] on span at bounding box center [939, 360] width 17 height 17
click at [932, 358] on input "checkbox" at bounding box center [932, 358] width 0 height 0
click at [1233, 359] on button "day(s)" at bounding box center [1231, 365] width 80 height 27
click at [930, 437] on span at bounding box center [939, 437] width 17 height 17
click at [932, 434] on input "checkbox" at bounding box center [932, 434] width 0 height 0
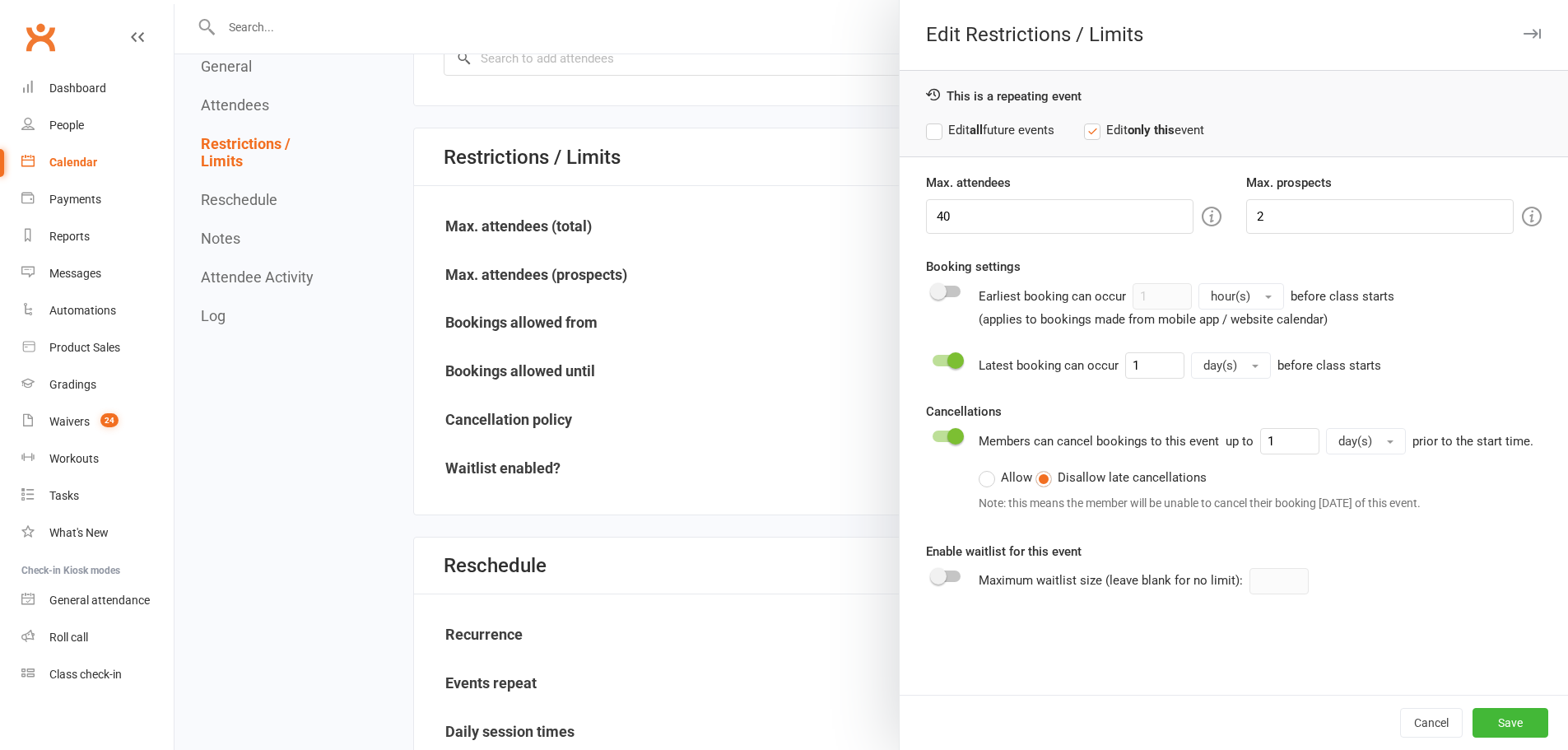
click at [1360, 431] on button "day(s)" at bounding box center [1365, 441] width 80 height 27
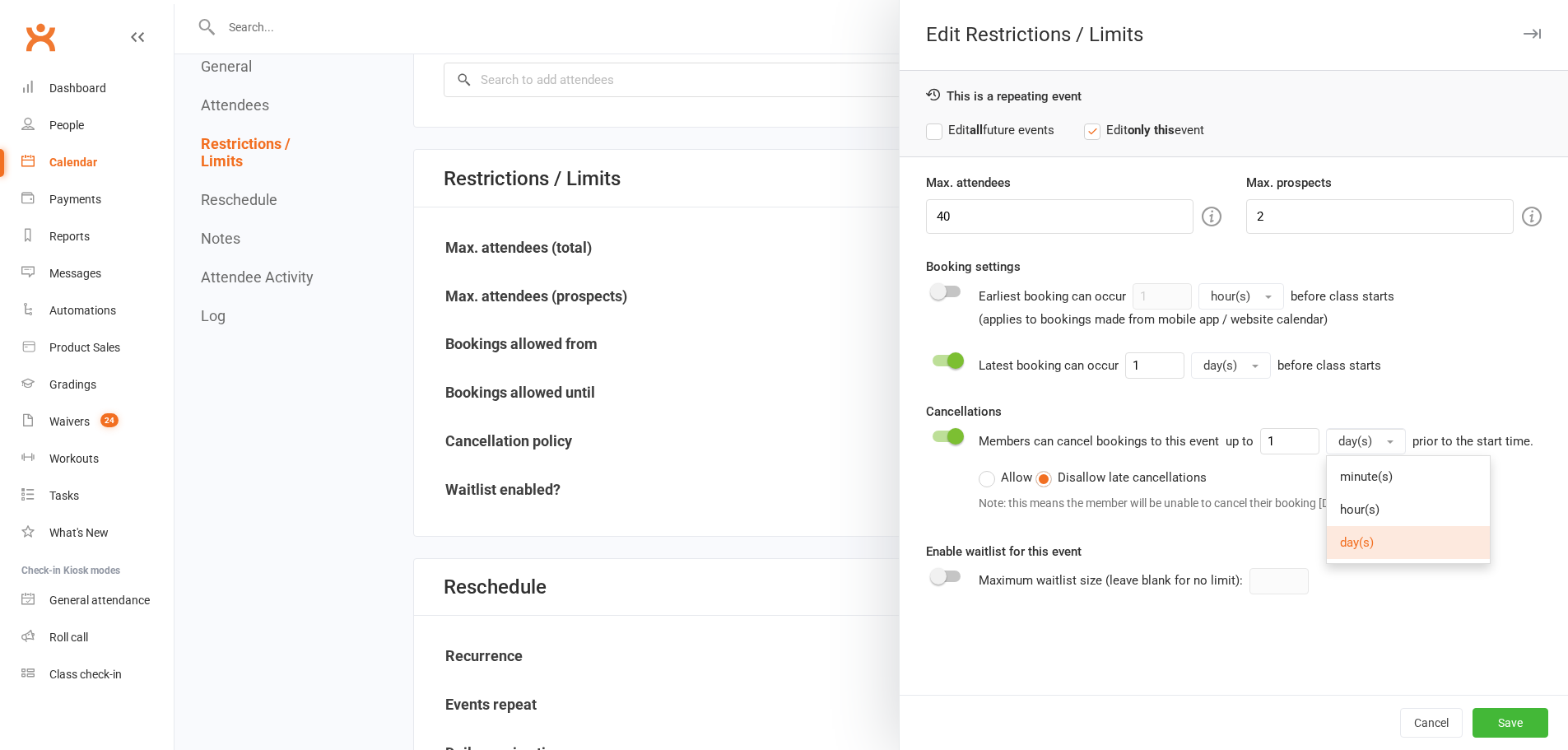
scroll to position [933, 0]
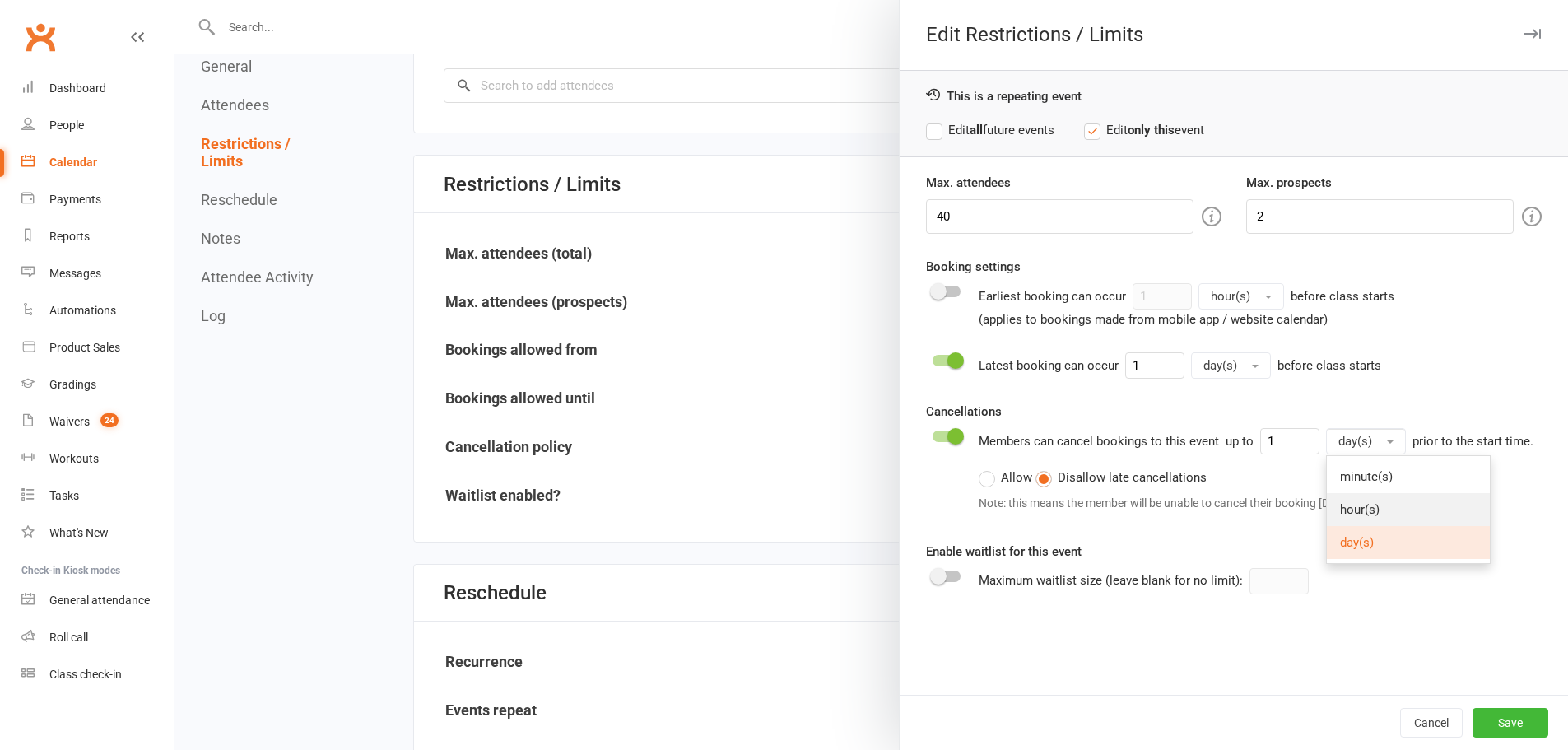
drag, startPoint x: 1355, startPoint y: 506, endPoint x: 1279, endPoint y: 410, distance: 122.4
click at [1355, 506] on span "hour(s)" at bounding box center [1360, 510] width 40 height 15
click at [1518, 712] on button "Save" at bounding box center [1510, 722] width 76 height 29
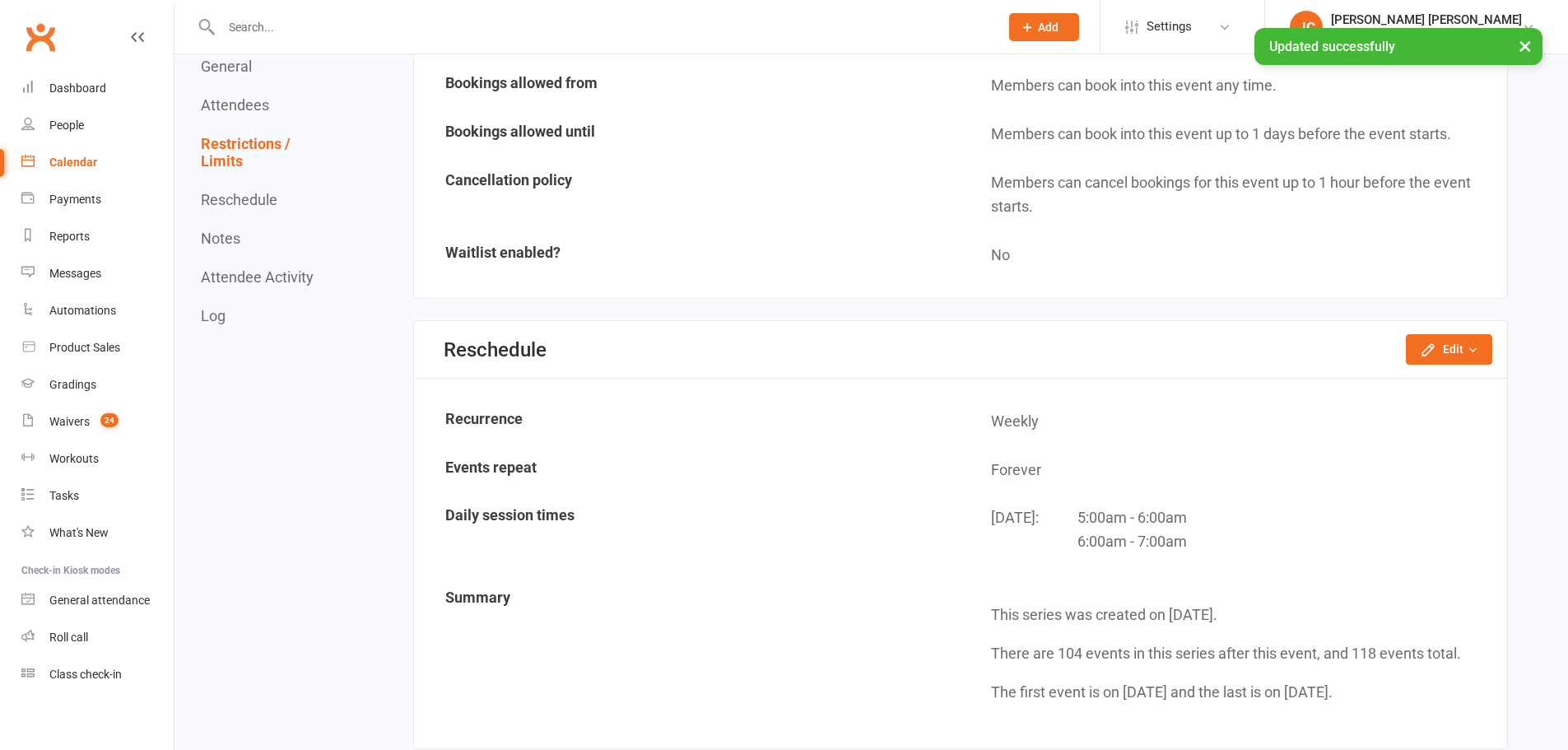
scroll to position [1235, 0]
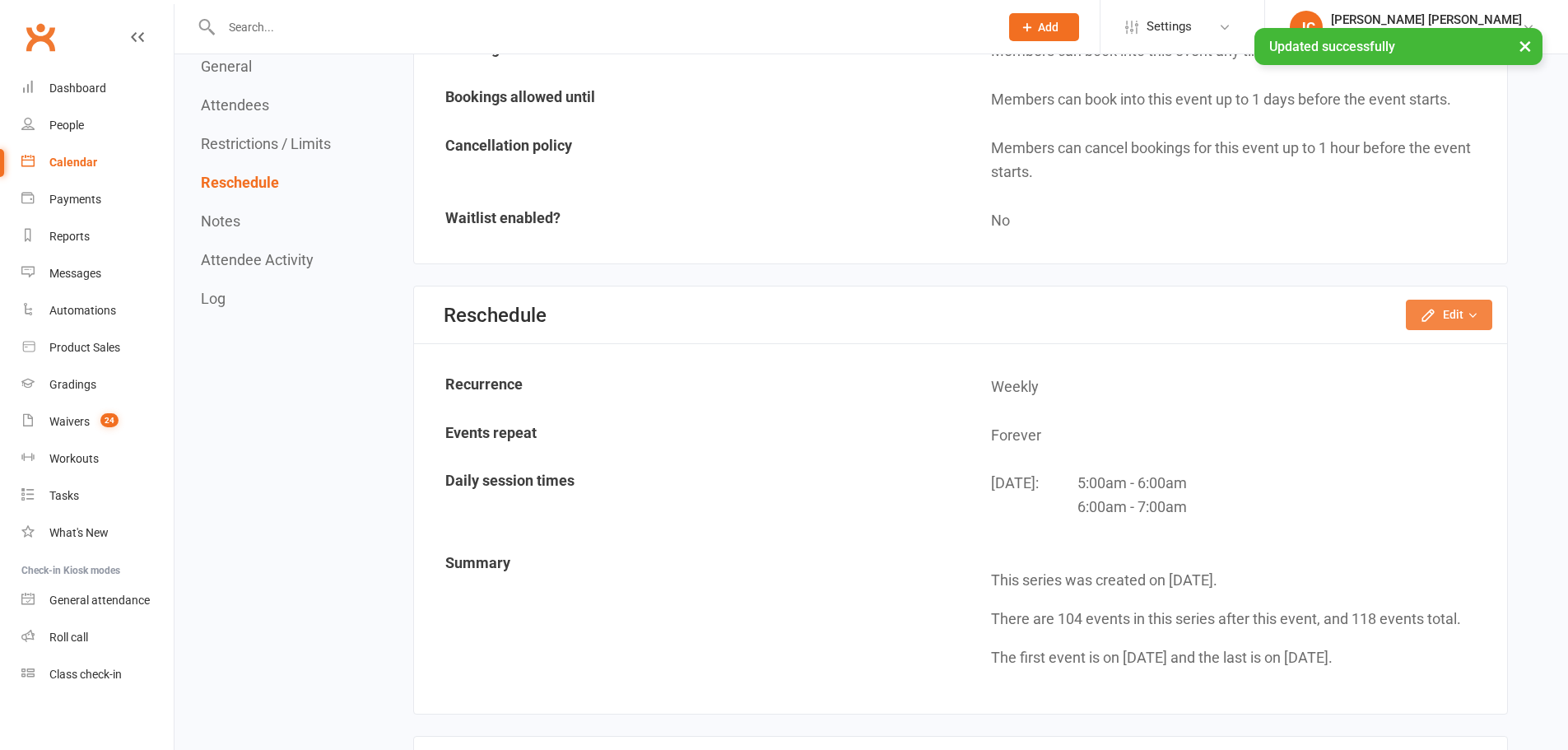
click at [1457, 326] on button "Edit" at bounding box center [1449, 314] width 87 height 29
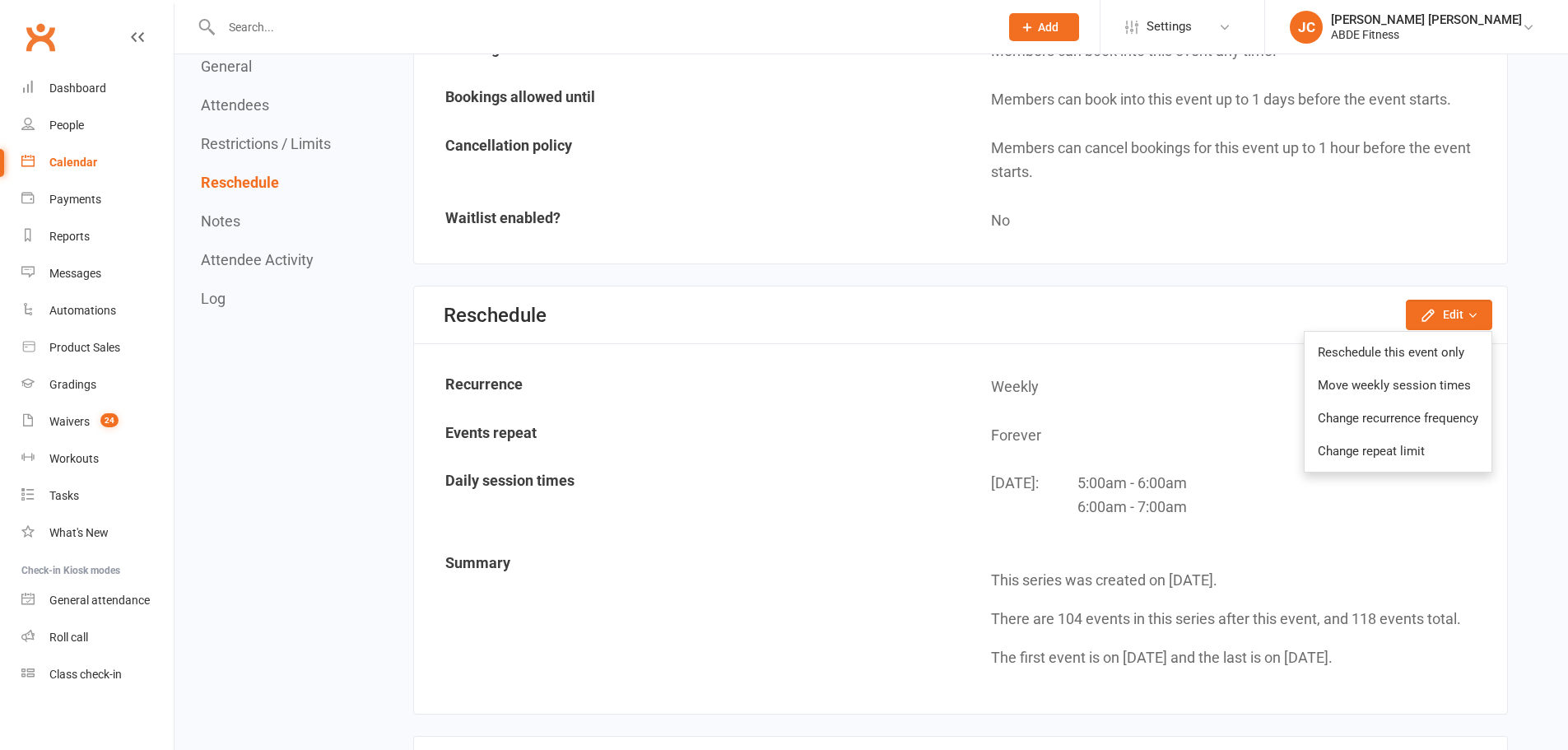
click at [1443, 393] on link "Move weekly session times" at bounding box center [1398, 385] width 187 height 33
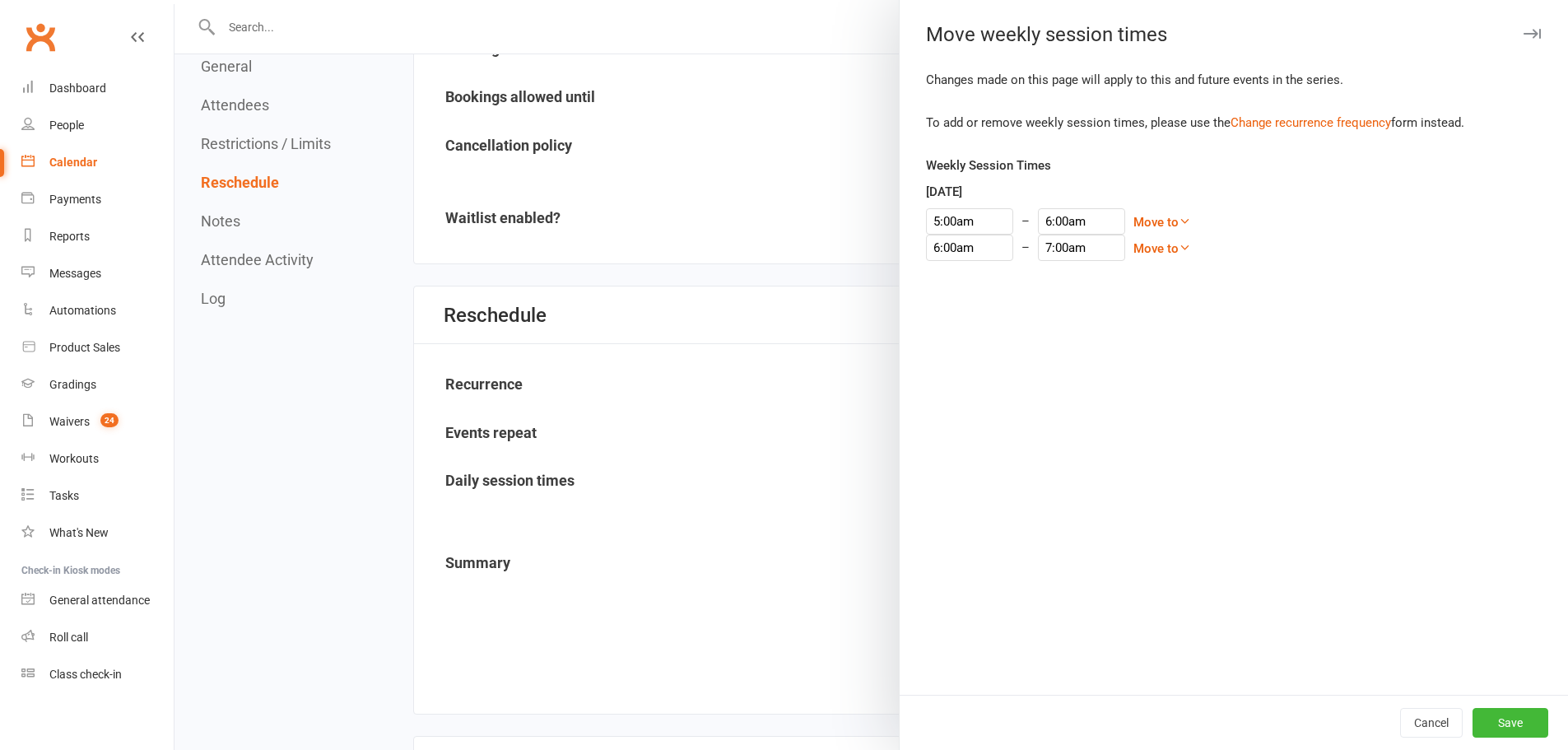
click at [1141, 251] on link "Move to" at bounding box center [1162, 249] width 58 height 15
click at [1191, 242] on div "6:00am – 7:00am Move to Sunday Monday Tuesday Wednesday Thursday Saturday Move …" at bounding box center [1234, 248] width 615 height 27
click at [946, 217] on input "5:00am" at bounding box center [969, 221] width 88 height 27
type input "5:15am"
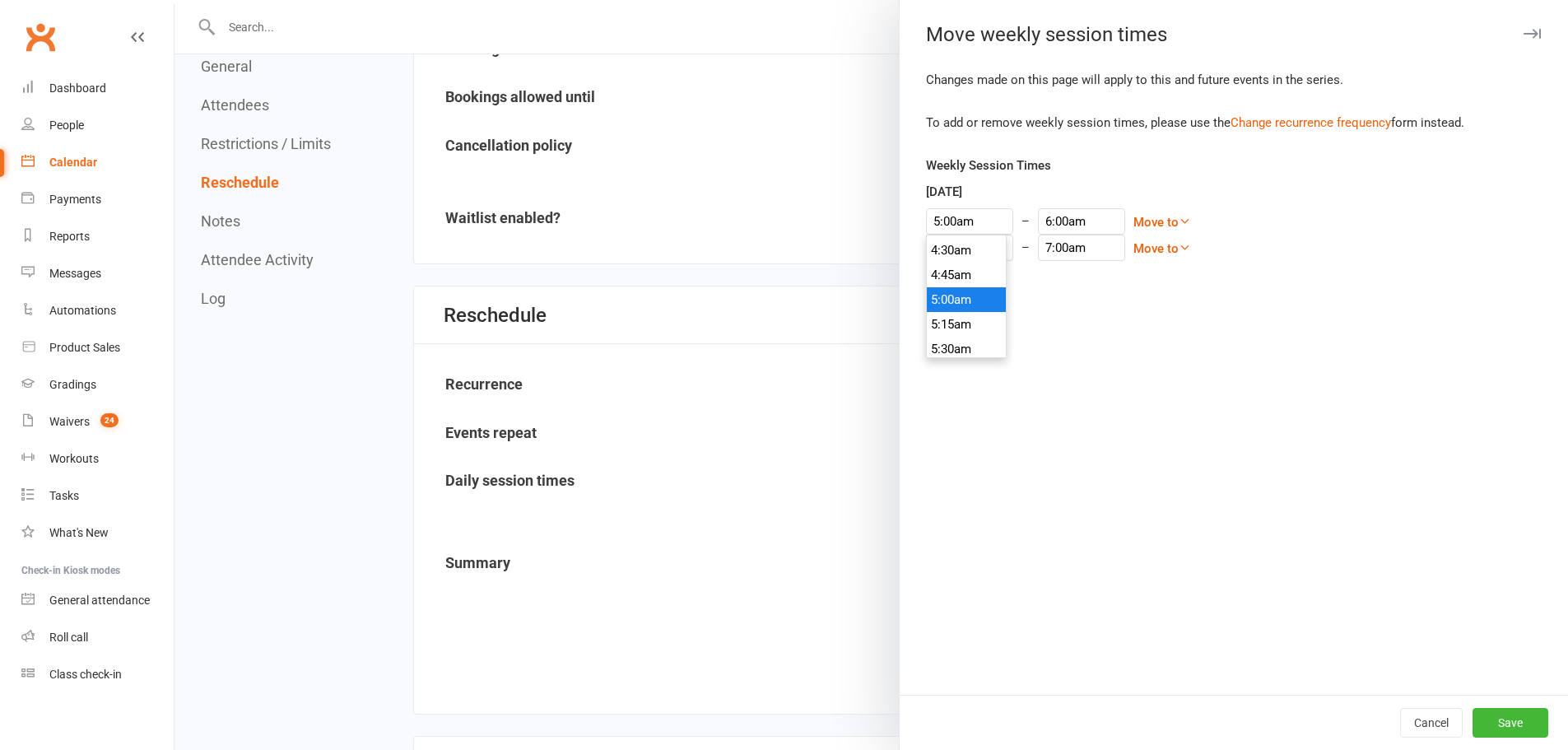
type input "6:15am"
click at [958, 316] on li "5:15am" at bounding box center [966, 324] width 79 height 25
click at [1503, 722] on button "Save" at bounding box center [1510, 722] width 76 height 29
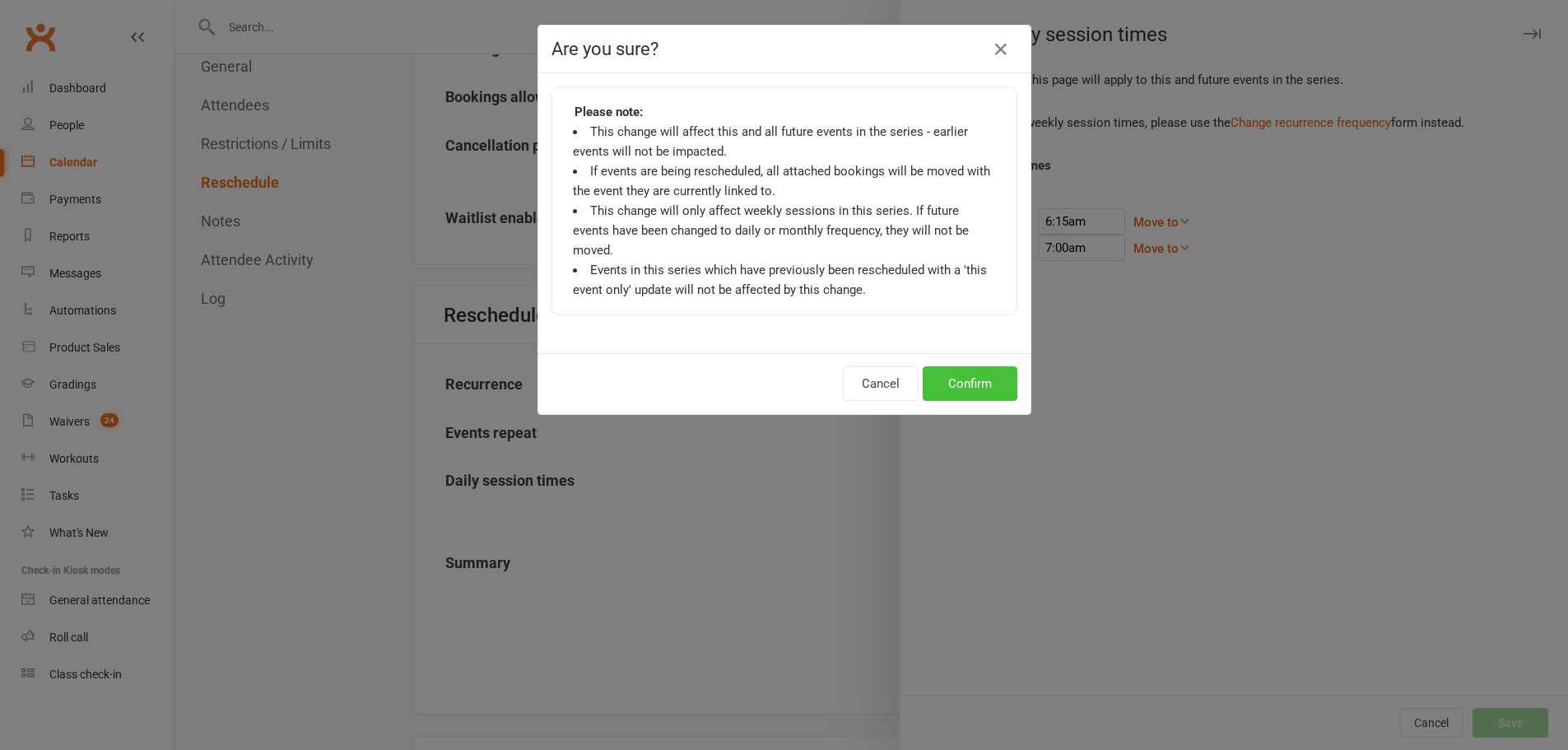
click at [983, 367] on button "Confirm" at bounding box center [970, 384] width 95 height 35
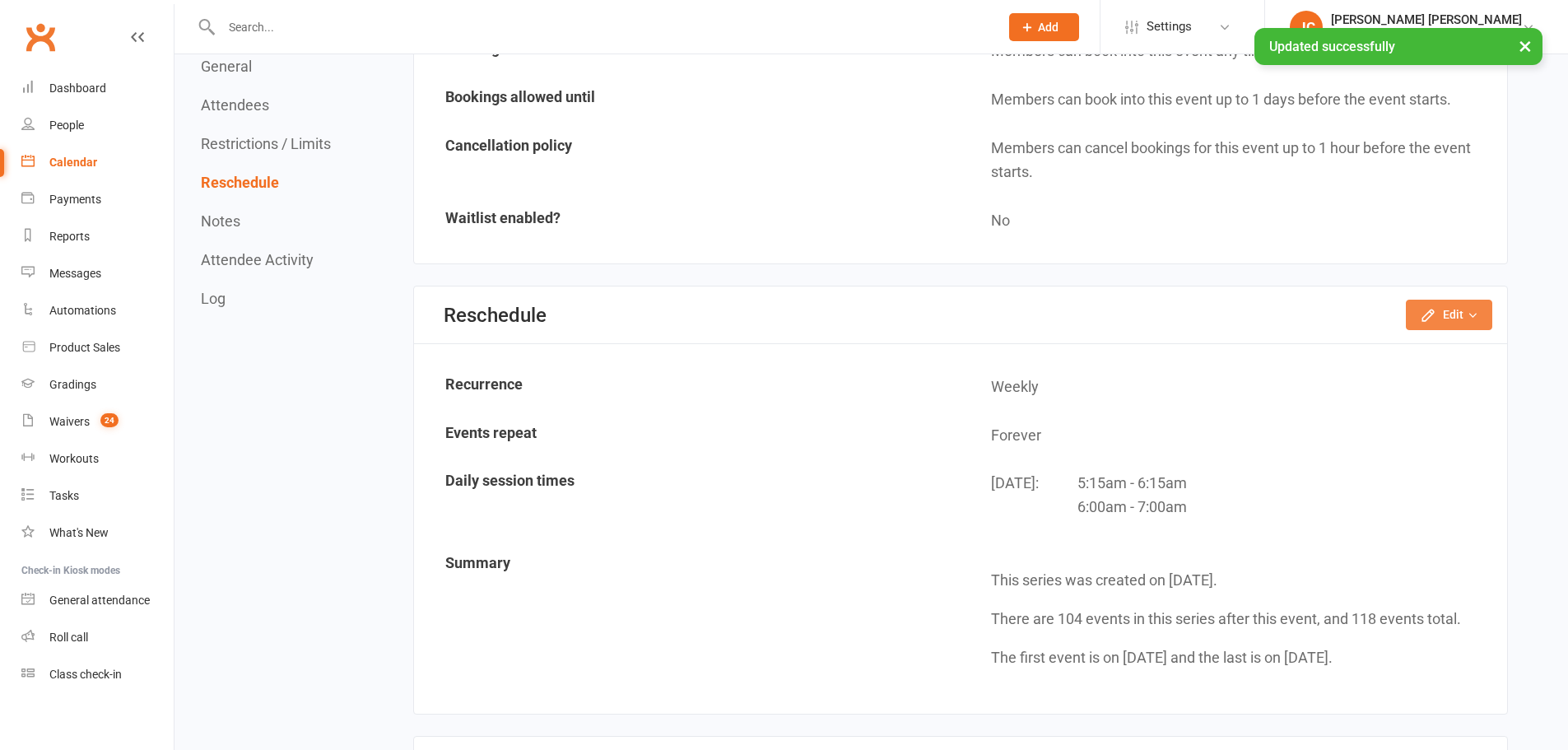
click at [1469, 313] on icon "button" at bounding box center [1472, 315] width 12 height 12
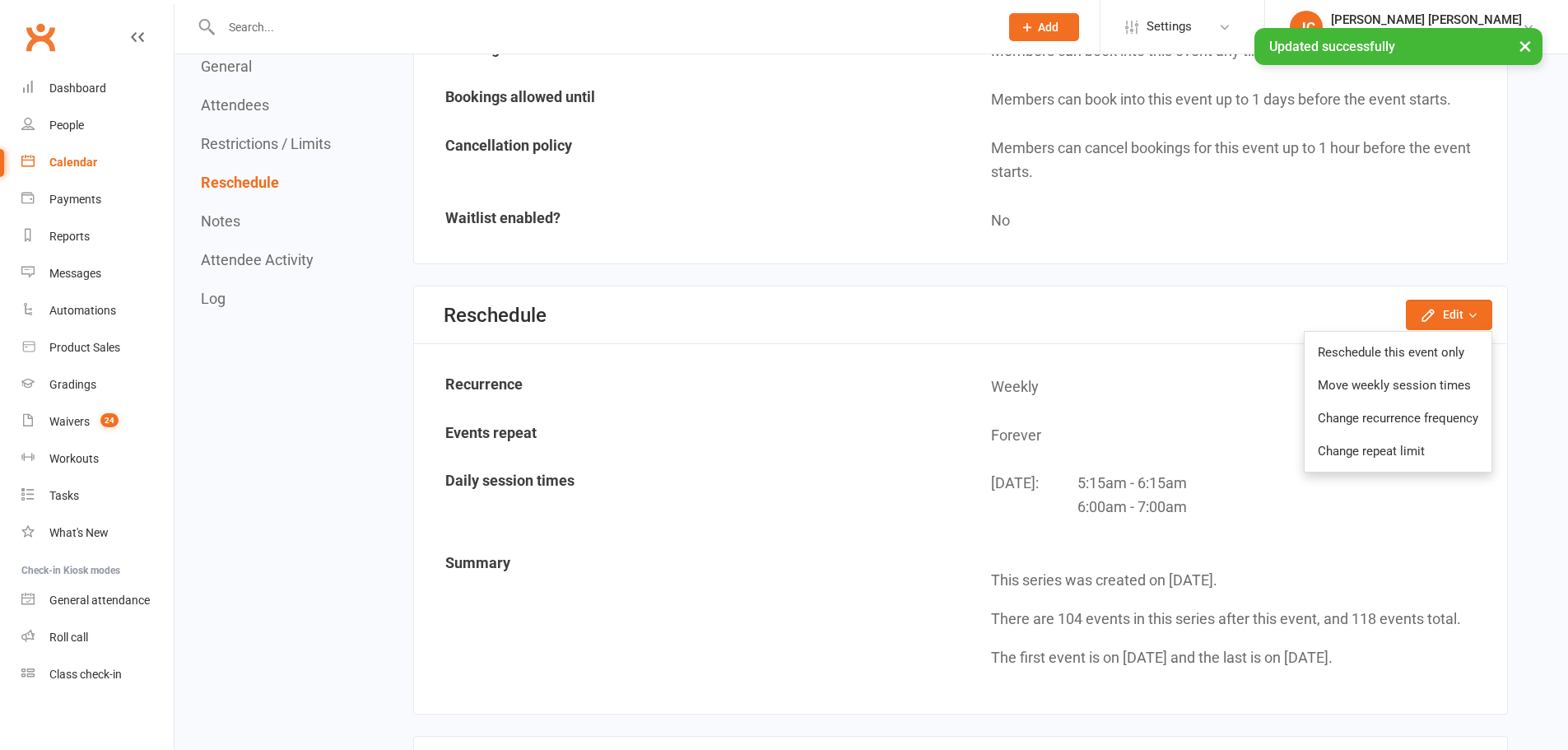
click at [1398, 439] on link "Change repeat limit" at bounding box center [1398, 451] width 187 height 33
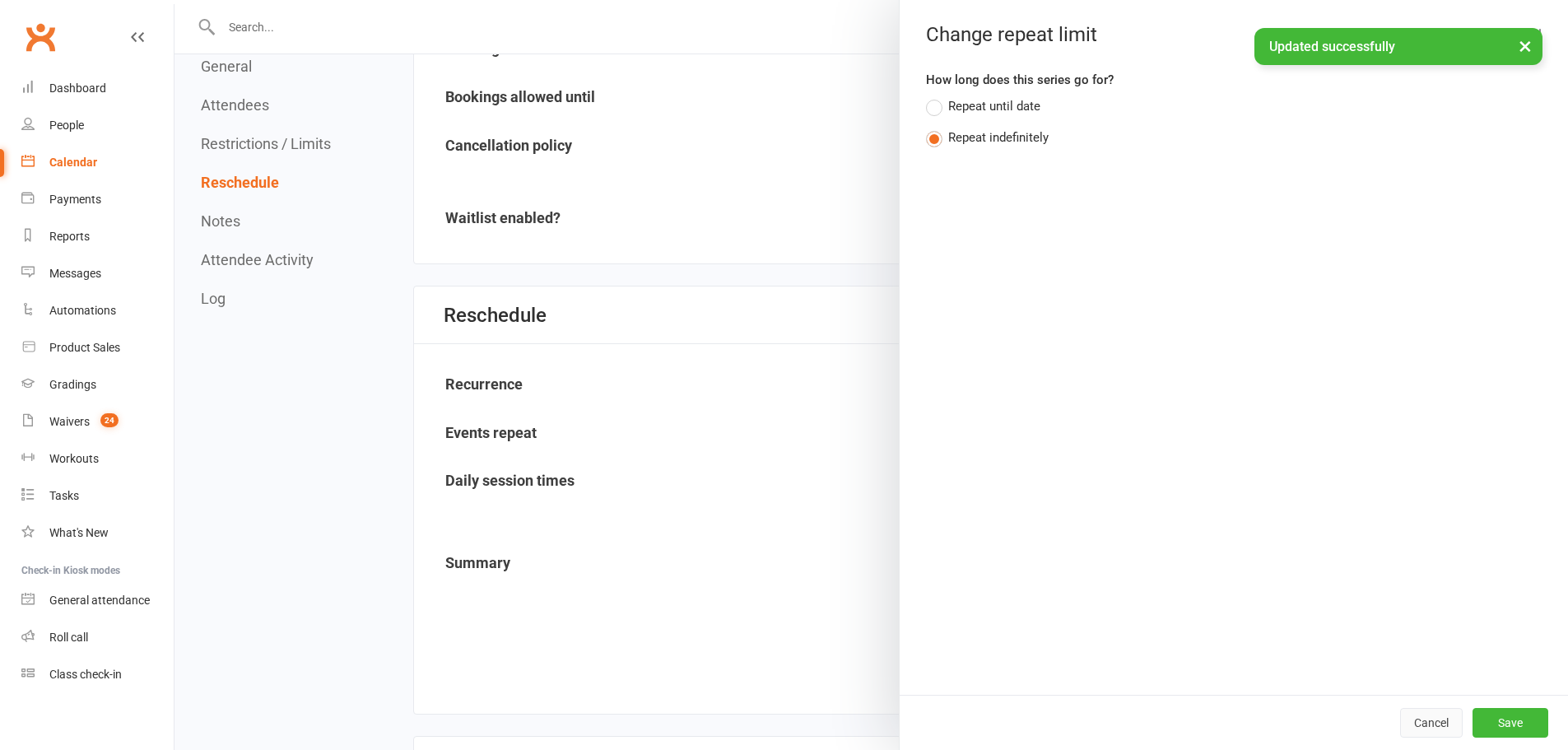
click at [1416, 727] on button "Cancel" at bounding box center [1432, 722] width 63 height 29
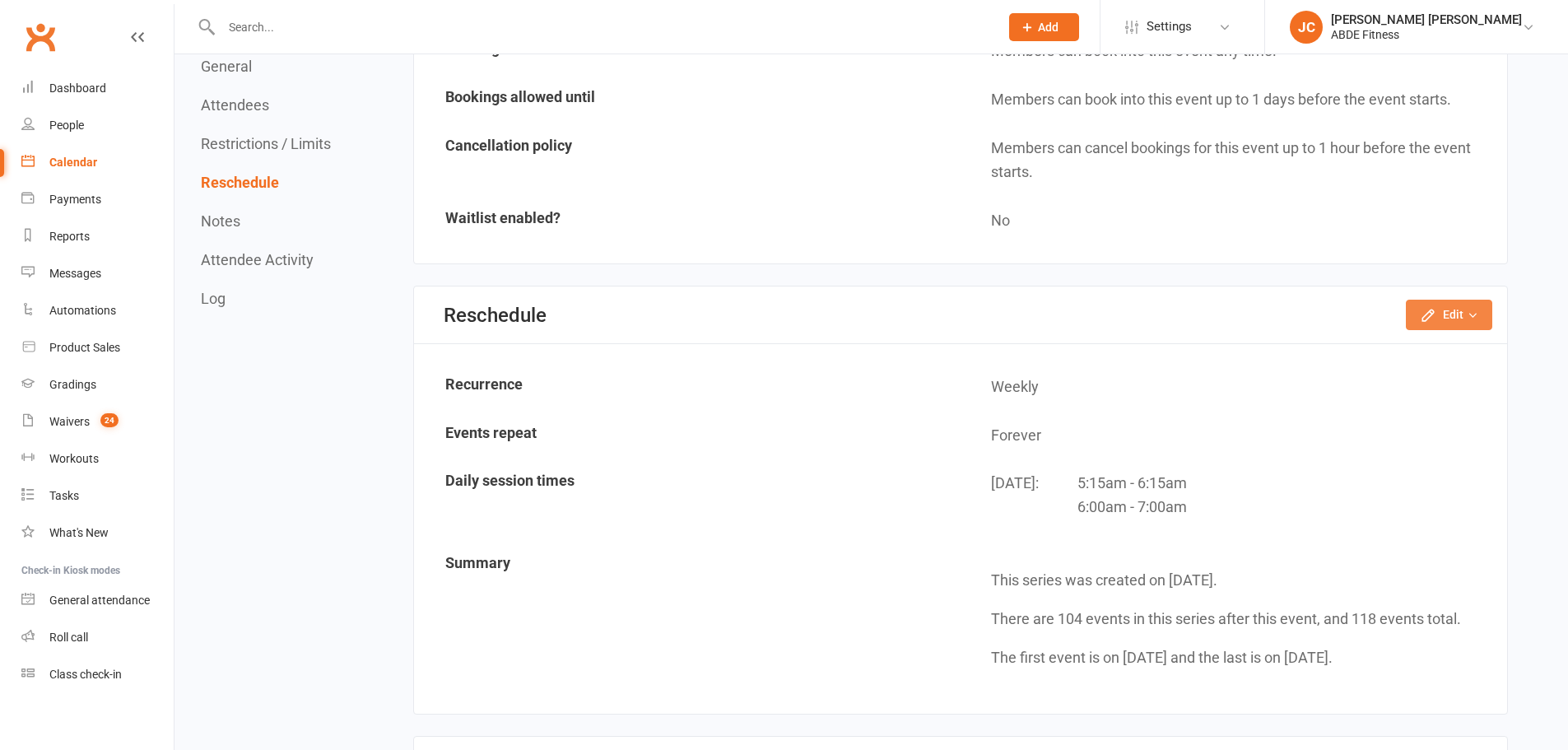
click at [1460, 303] on button "Edit" at bounding box center [1449, 314] width 87 height 29
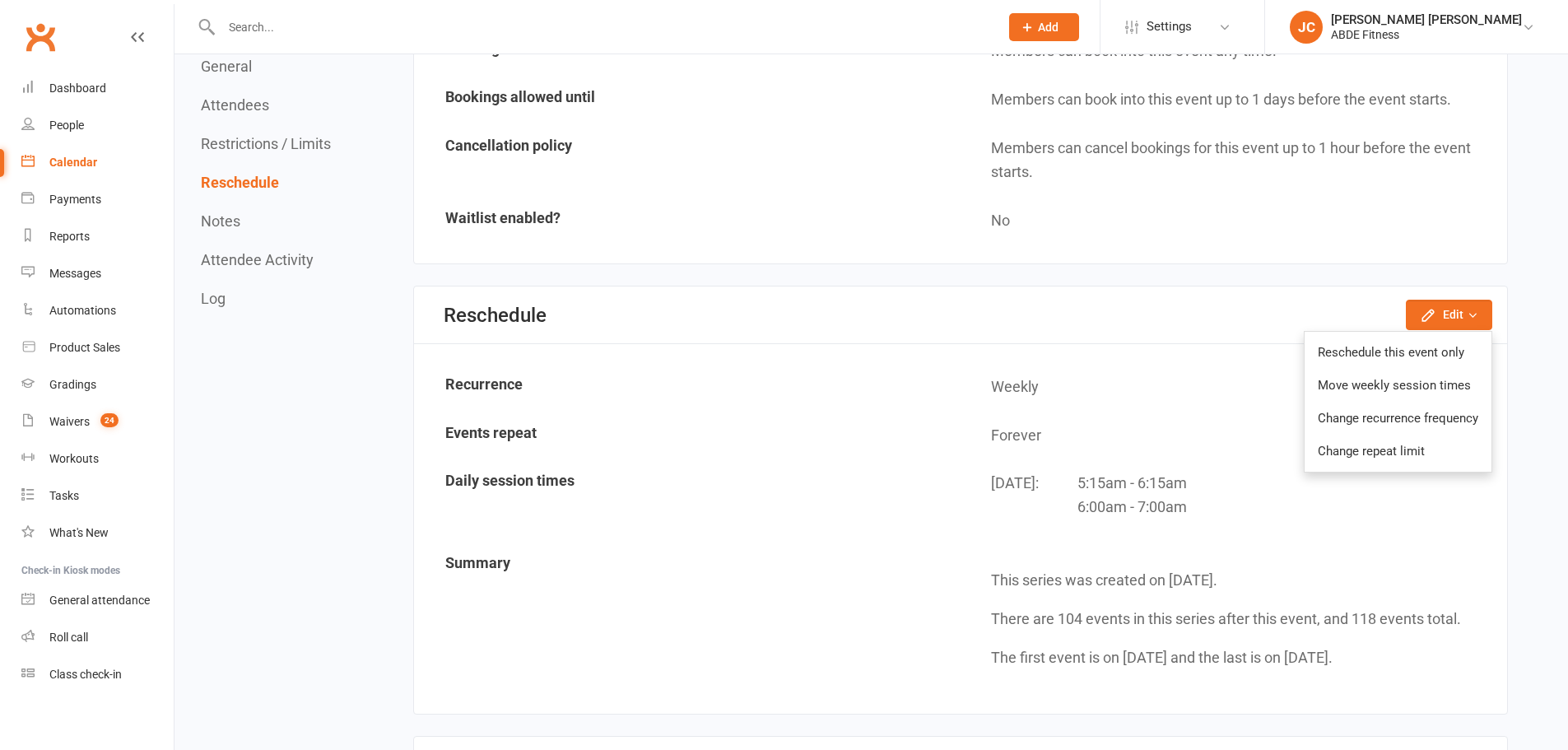
click at [1422, 428] on link "Change recurrence frequency" at bounding box center [1398, 418] width 187 height 33
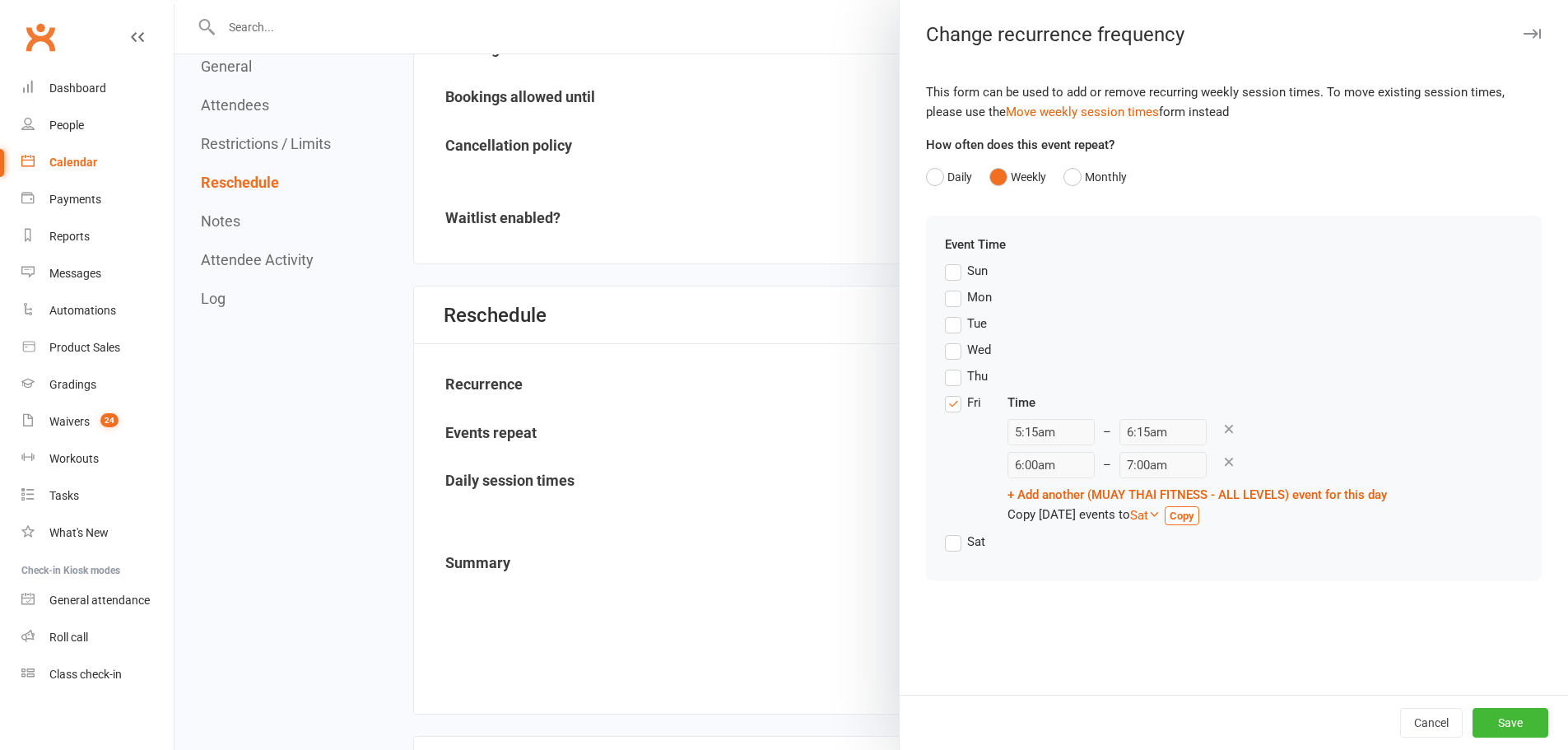
click at [1222, 465] on icon at bounding box center [1229, 462] width 15 height 15
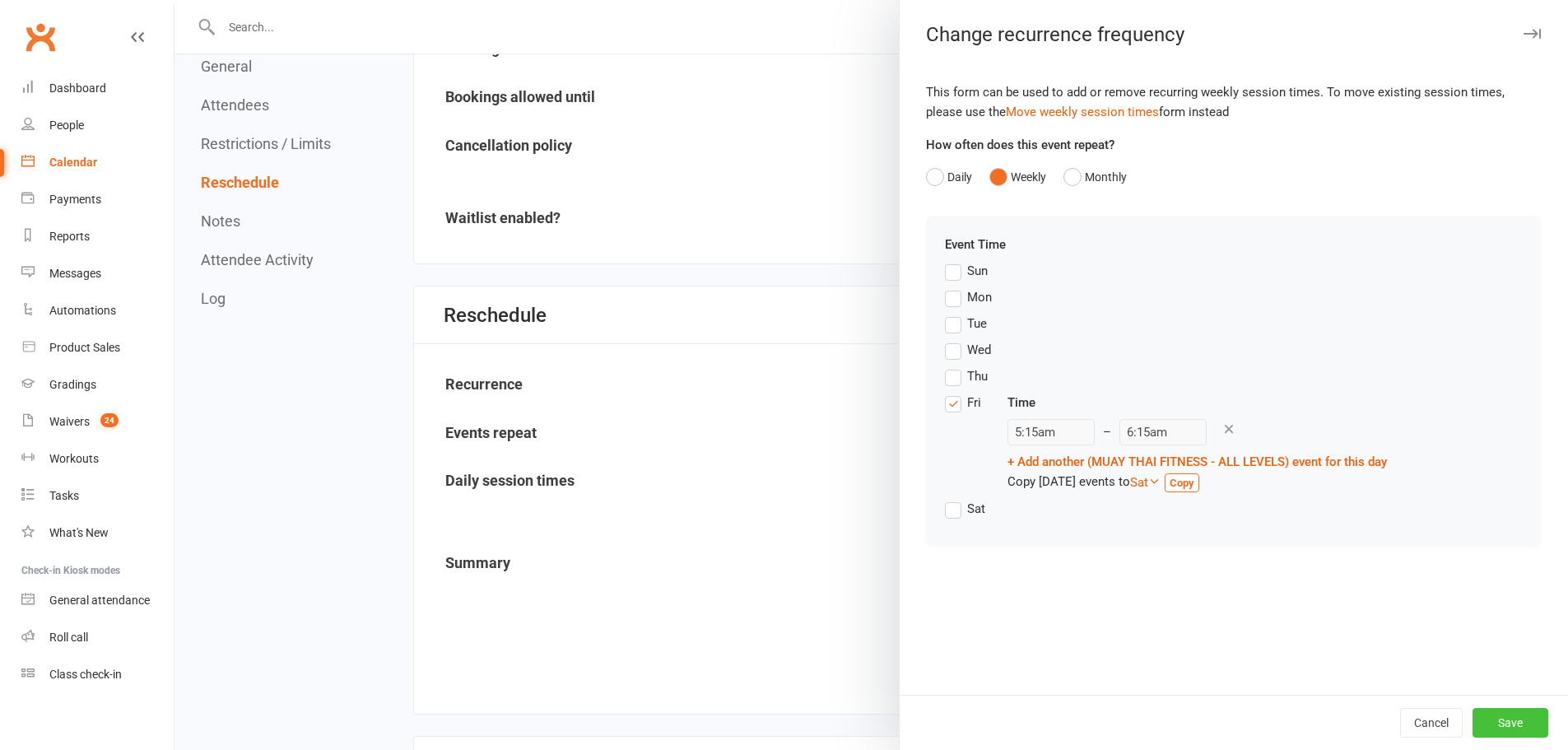
click at [1492, 715] on button "Save" at bounding box center [1510, 722] width 76 height 29
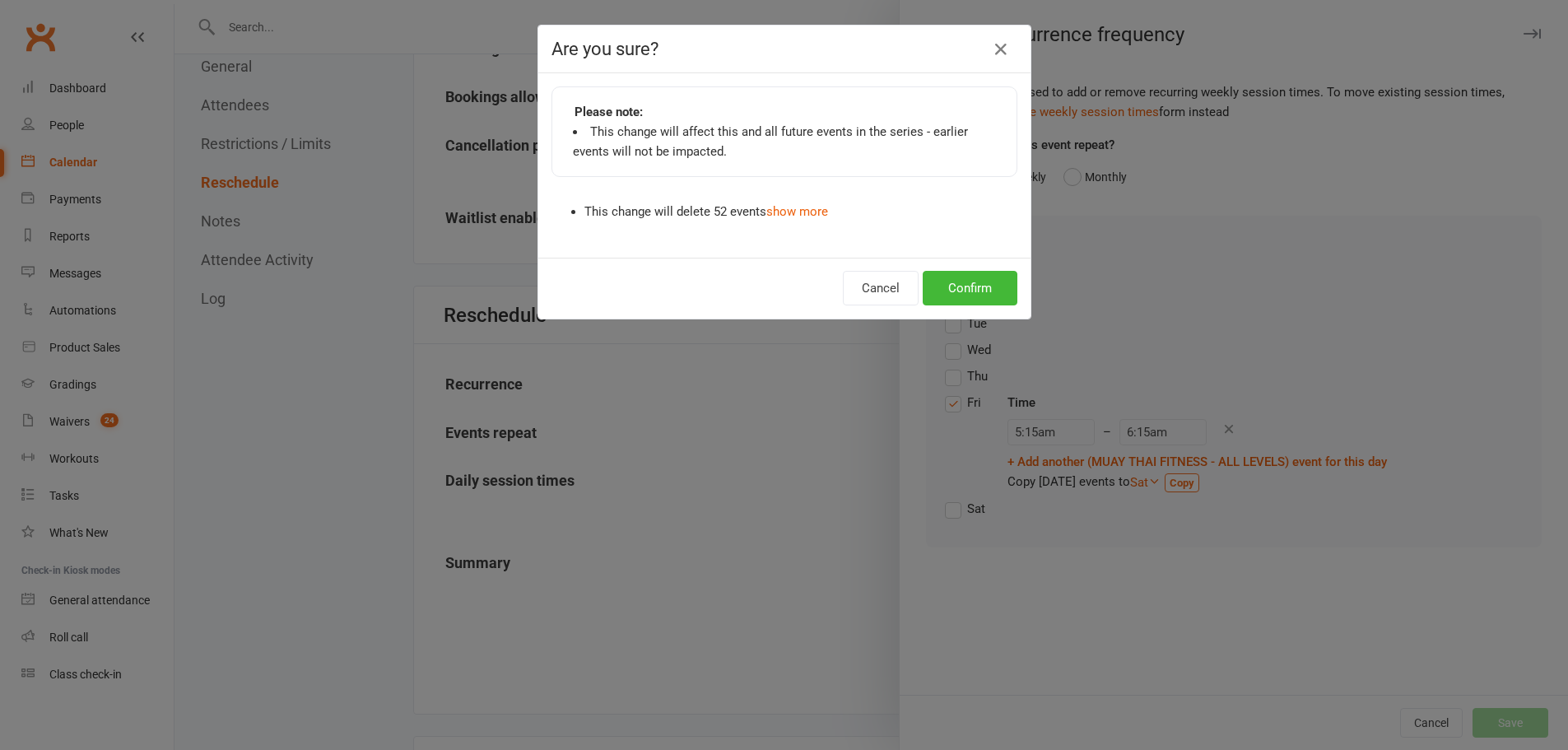
scroll to position [1098, 0]
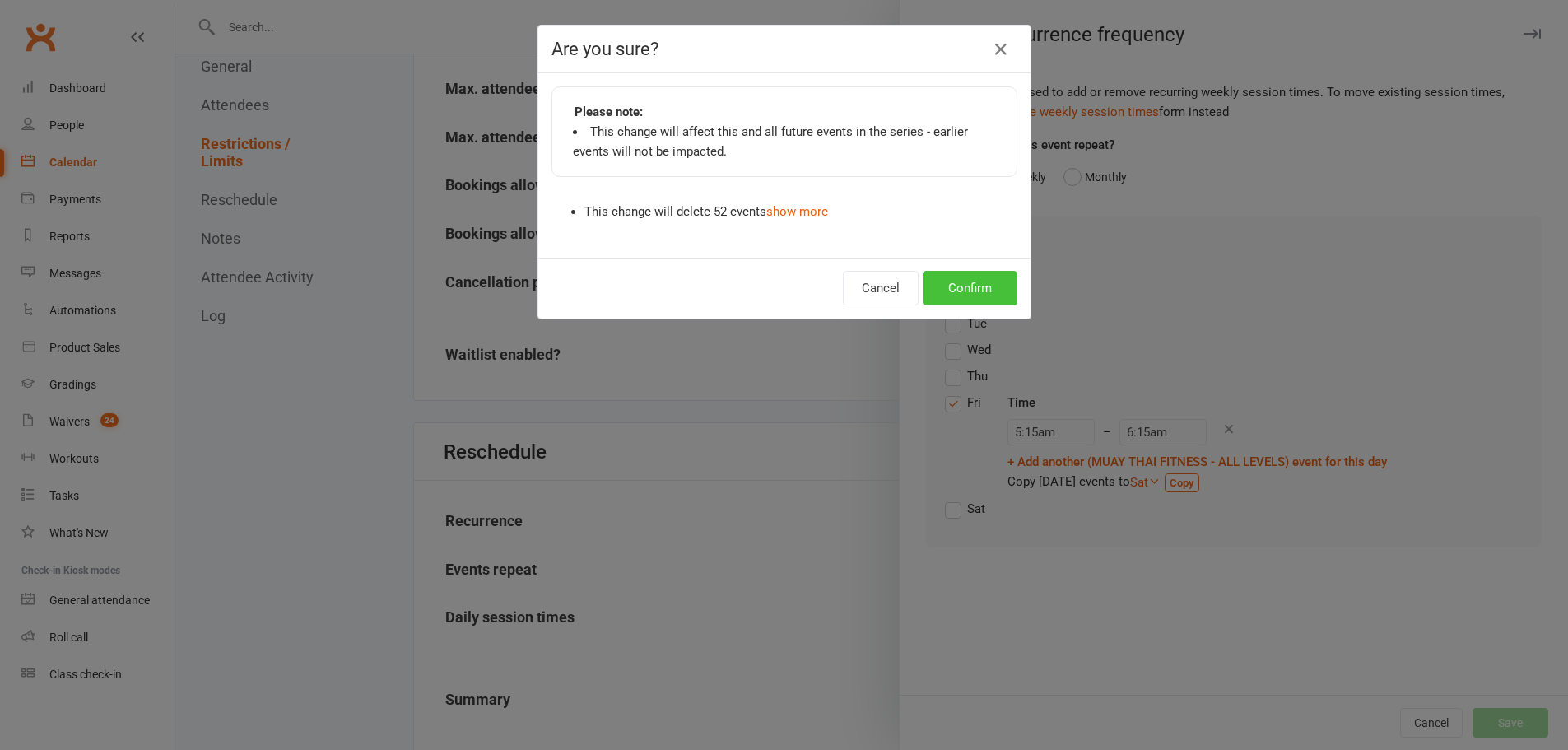
click at [954, 285] on button "Confirm" at bounding box center [970, 288] width 95 height 35
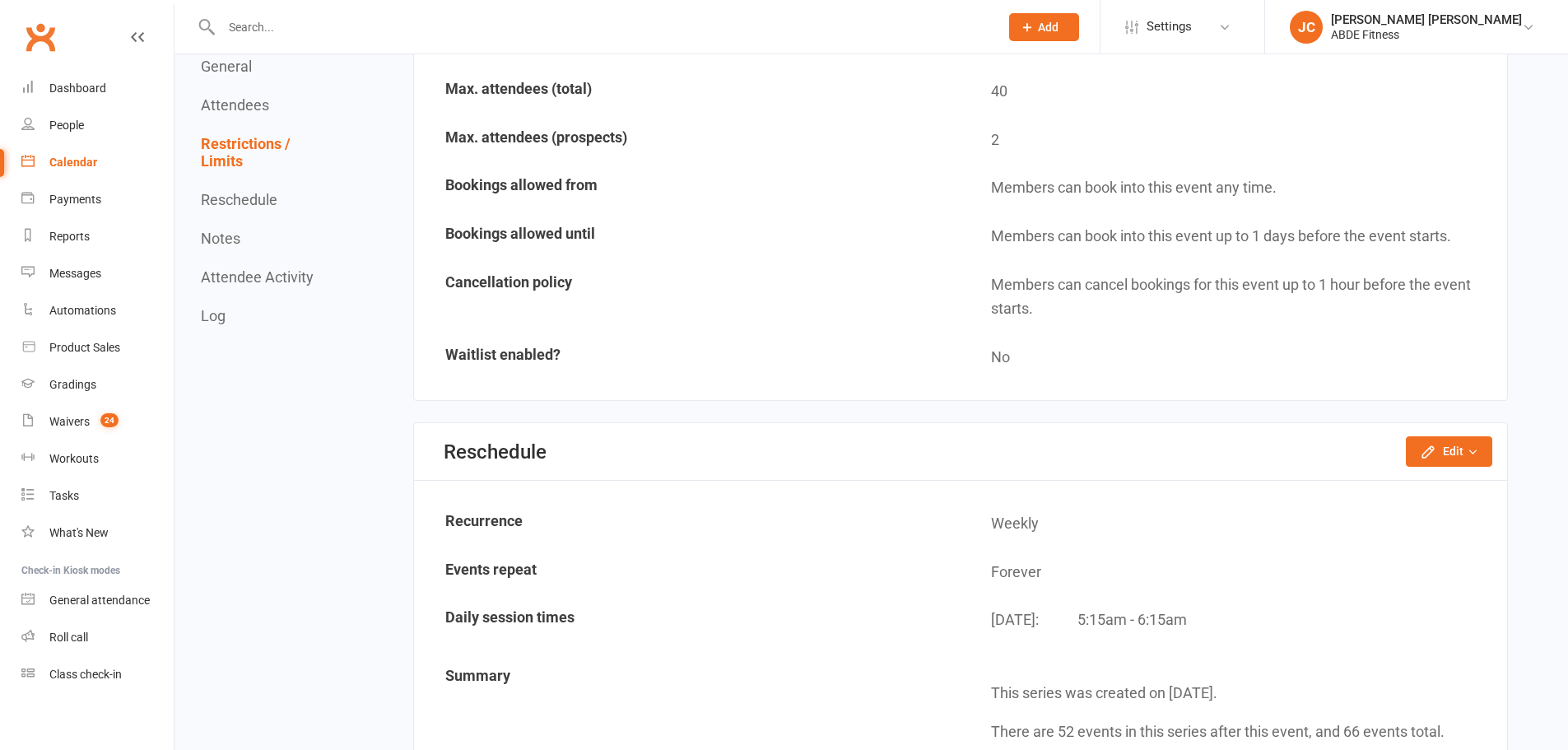
click at [1386, 35] on link "JC Jia Yu Chan ABDE Fitness" at bounding box center [1416, 28] width 253 height 33
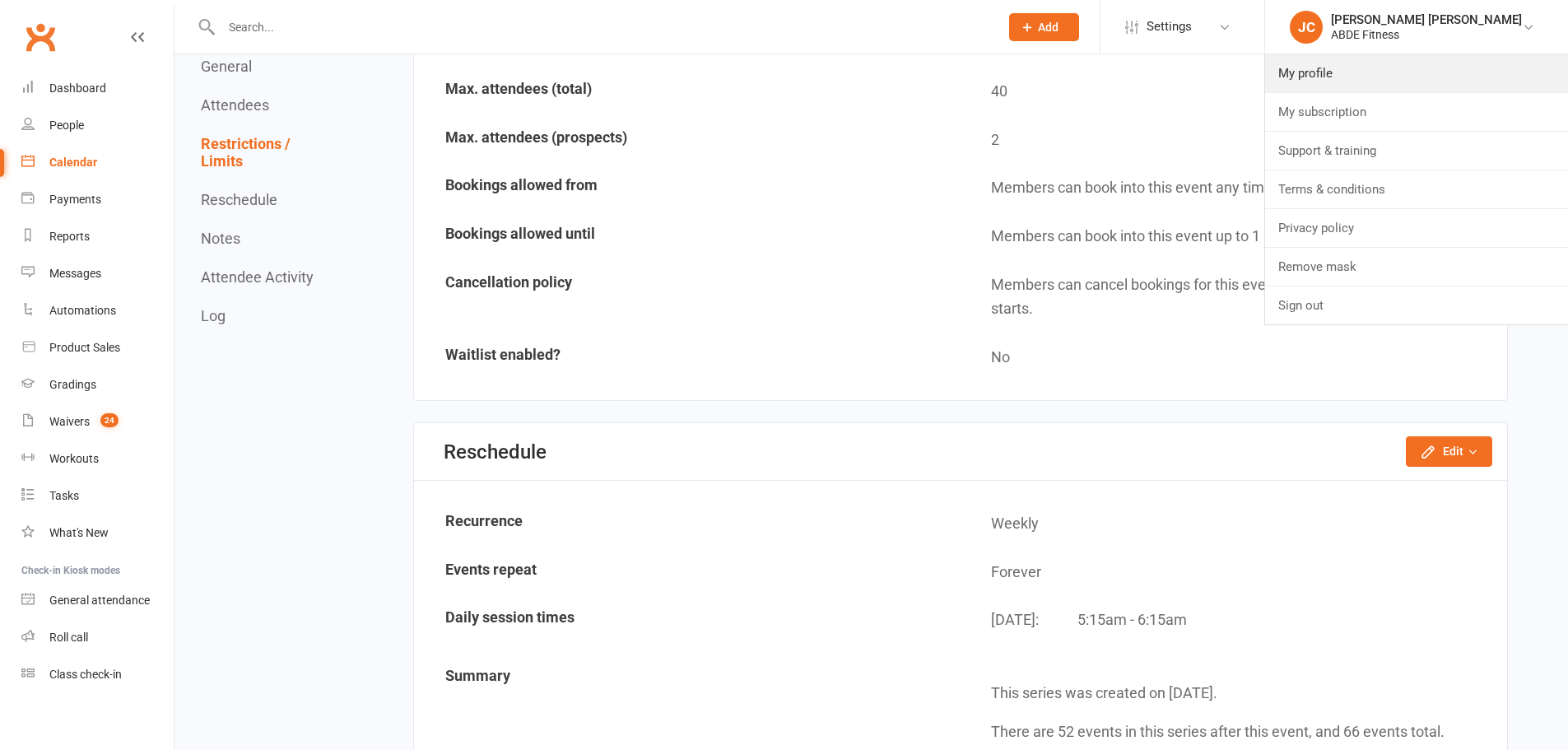
click at [1358, 71] on link "My profile" at bounding box center [1416, 73] width 303 height 38
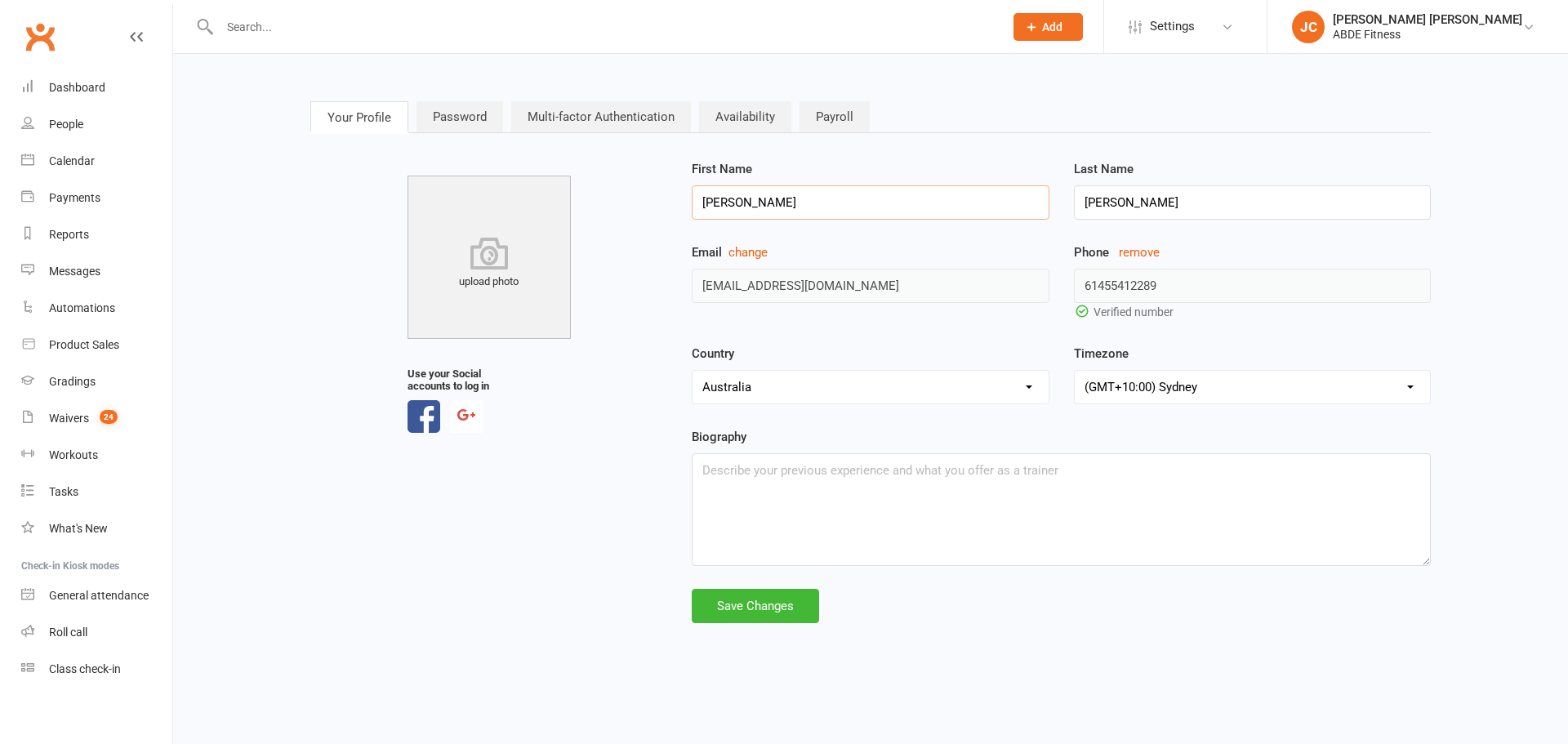
drag, startPoint x: 884, startPoint y: 201, endPoint x: 638, endPoint y: 185, distance: 246.5
click at [638, 185] on div "upload photo Use your Social accounts to log in First Name Jia Yu Last Name Cha…" at bounding box center [870, 390] width 1146 height 463
type input "BRODIE"
drag, startPoint x: 1155, startPoint y: 204, endPoint x: 962, endPoint y: 196, distance: 193.2
click at [962, 196] on div "First Name BRODIE Last Name Chan" at bounding box center [1061, 200] width 763 height 83
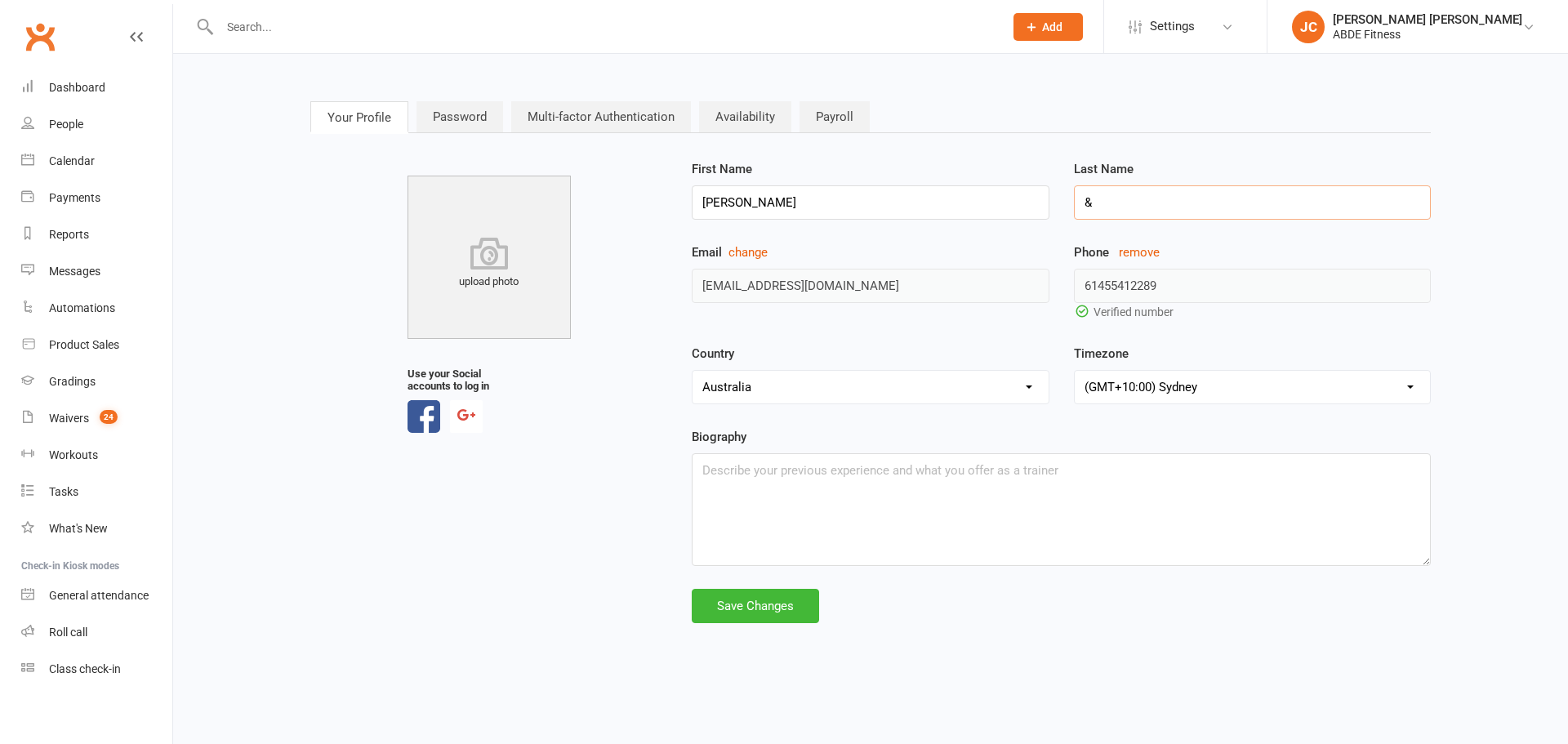
type input "&"
type input "S"
type input "STADLER"
click at [917, 198] on input "BRODIE" at bounding box center [870, 203] width 357 height 35
type input "BRODIE & ELSE"
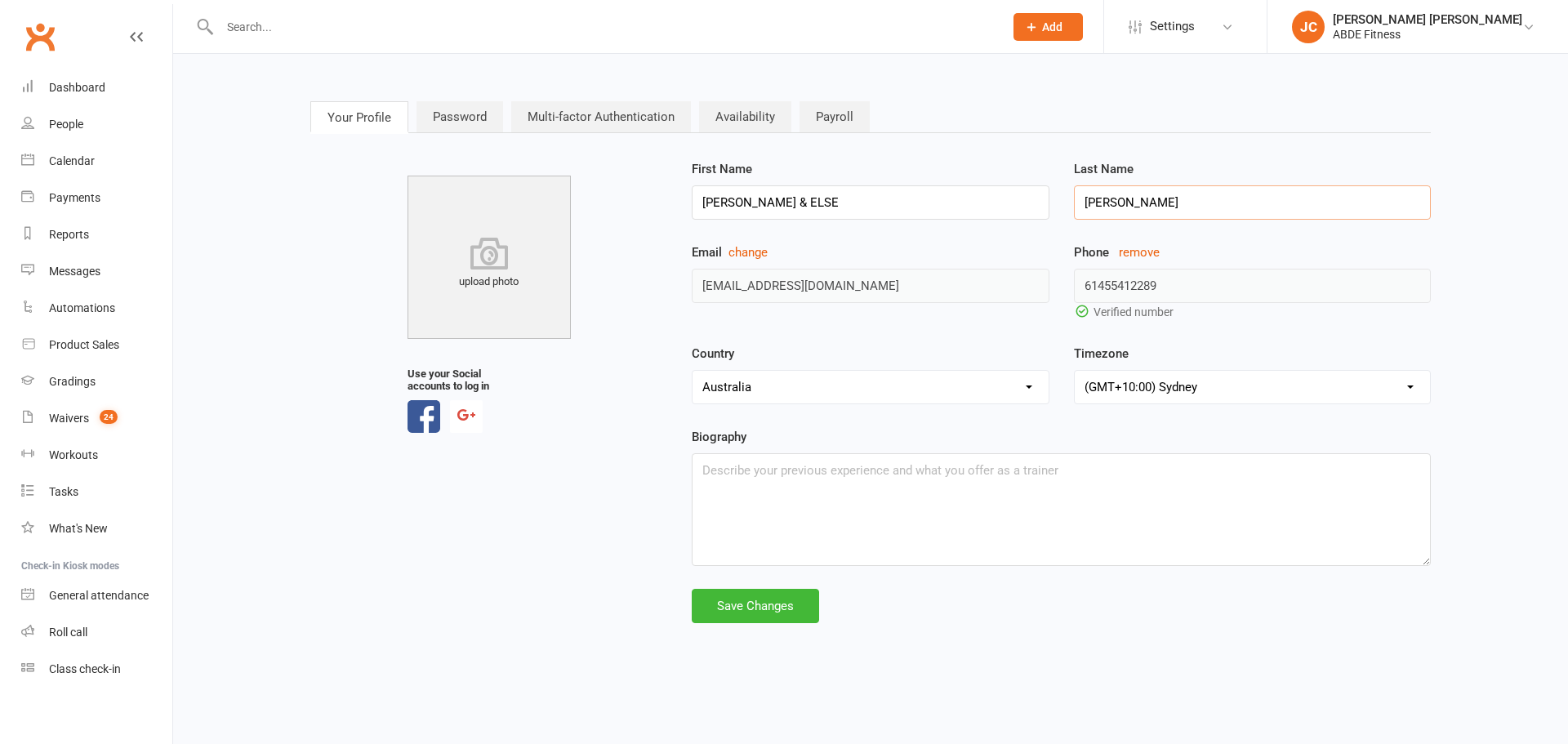
drag, startPoint x: 1104, startPoint y: 198, endPoint x: 1187, endPoint y: 203, distance: 83.2
click at [1187, 203] on input "STADLER" at bounding box center [1253, 203] width 357 height 35
type input "STALDER"
click at [752, 601] on div "Save Changes" at bounding box center [755, 606] width 127 height 35
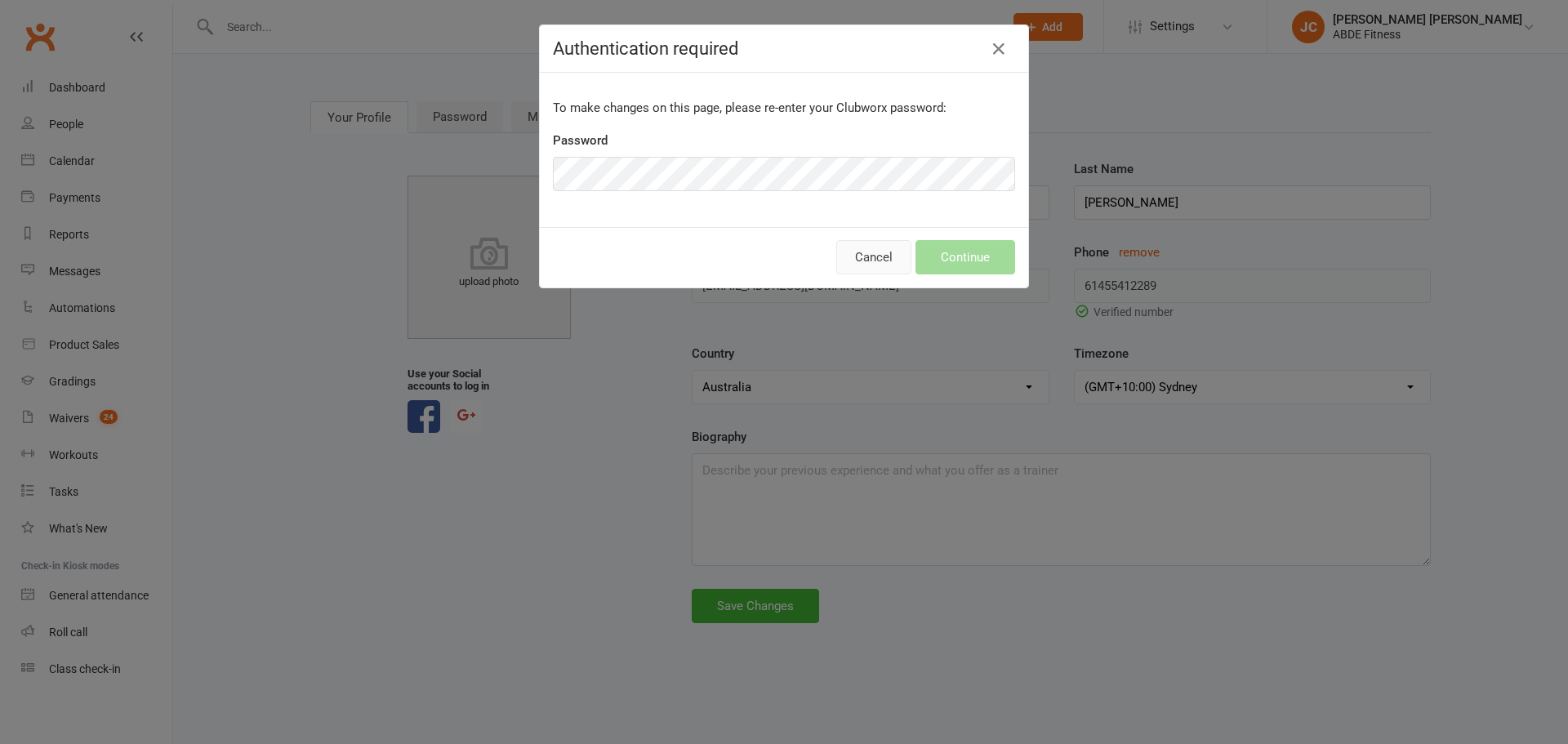
click at [861, 267] on button "Cancel" at bounding box center [874, 258] width 75 height 35
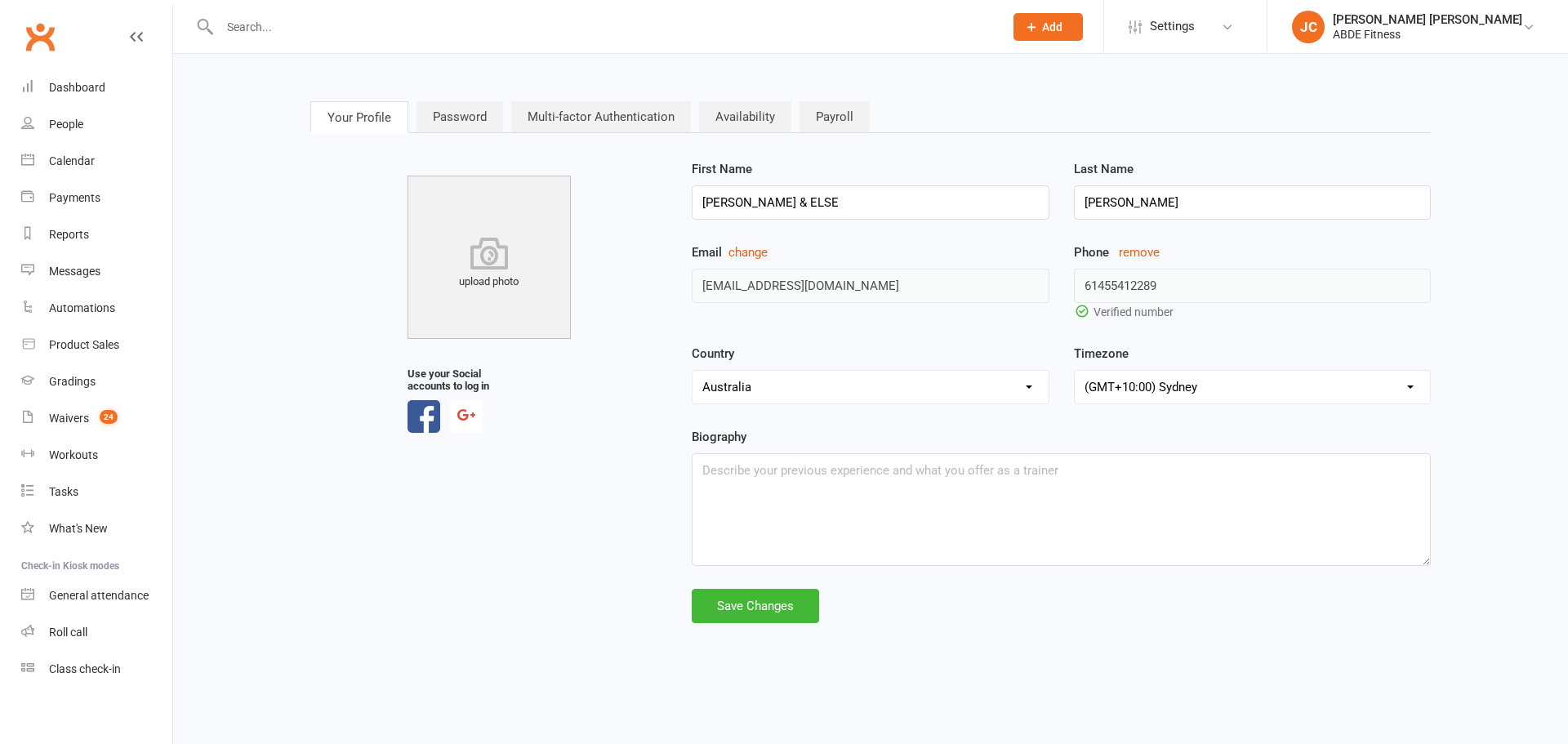
click at [1195, 20] on span "Settings" at bounding box center [1172, 27] width 45 height 37
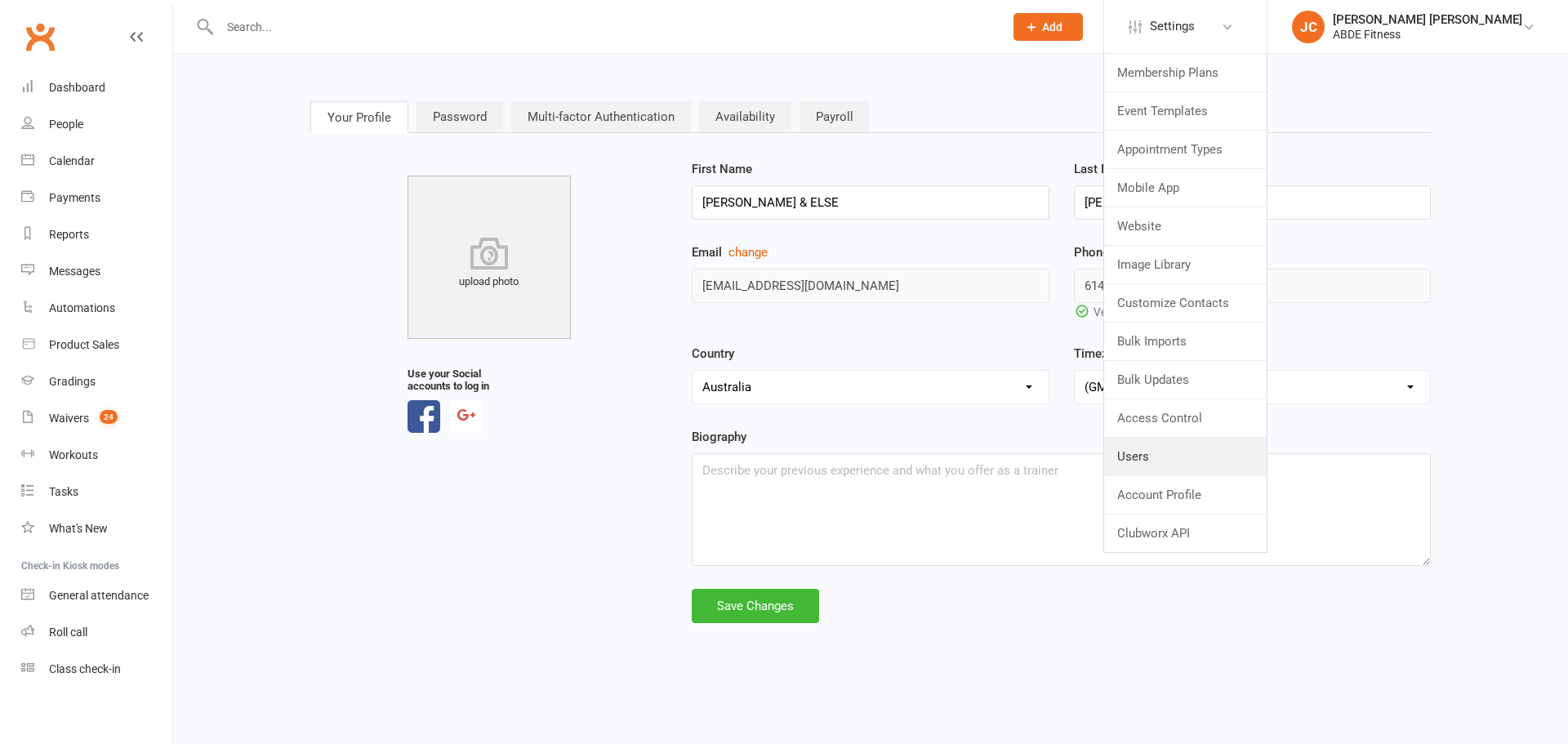
click at [1189, 454] on link "Users" at bounding box center [1186, 456] width 163 height 37
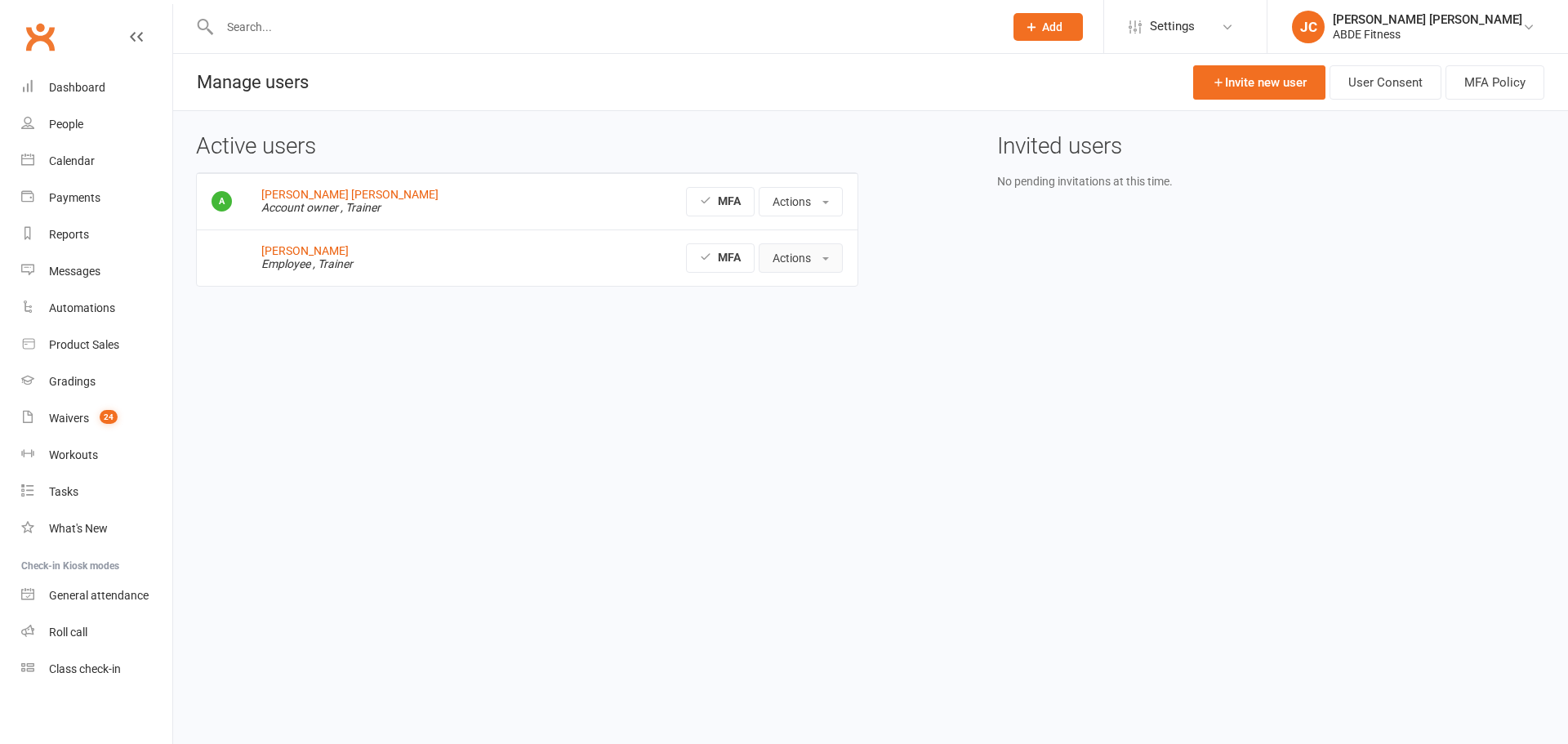
click at [824, 247] on button "Actions" at bounding box center [801, 258] width 84 height 29
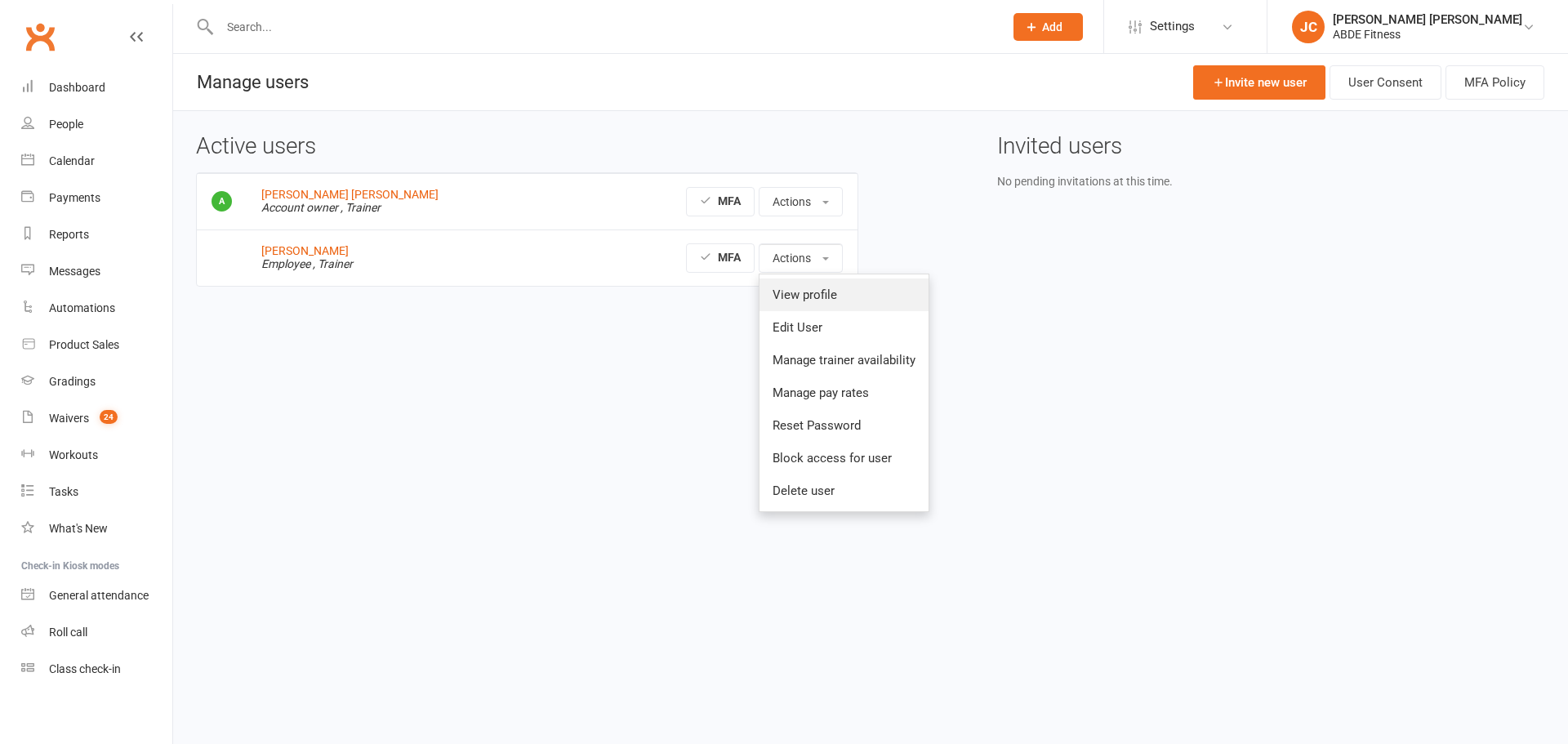
click at [816, 295] on link "View profile" at bounding box center [844, 295] width 169 height 33
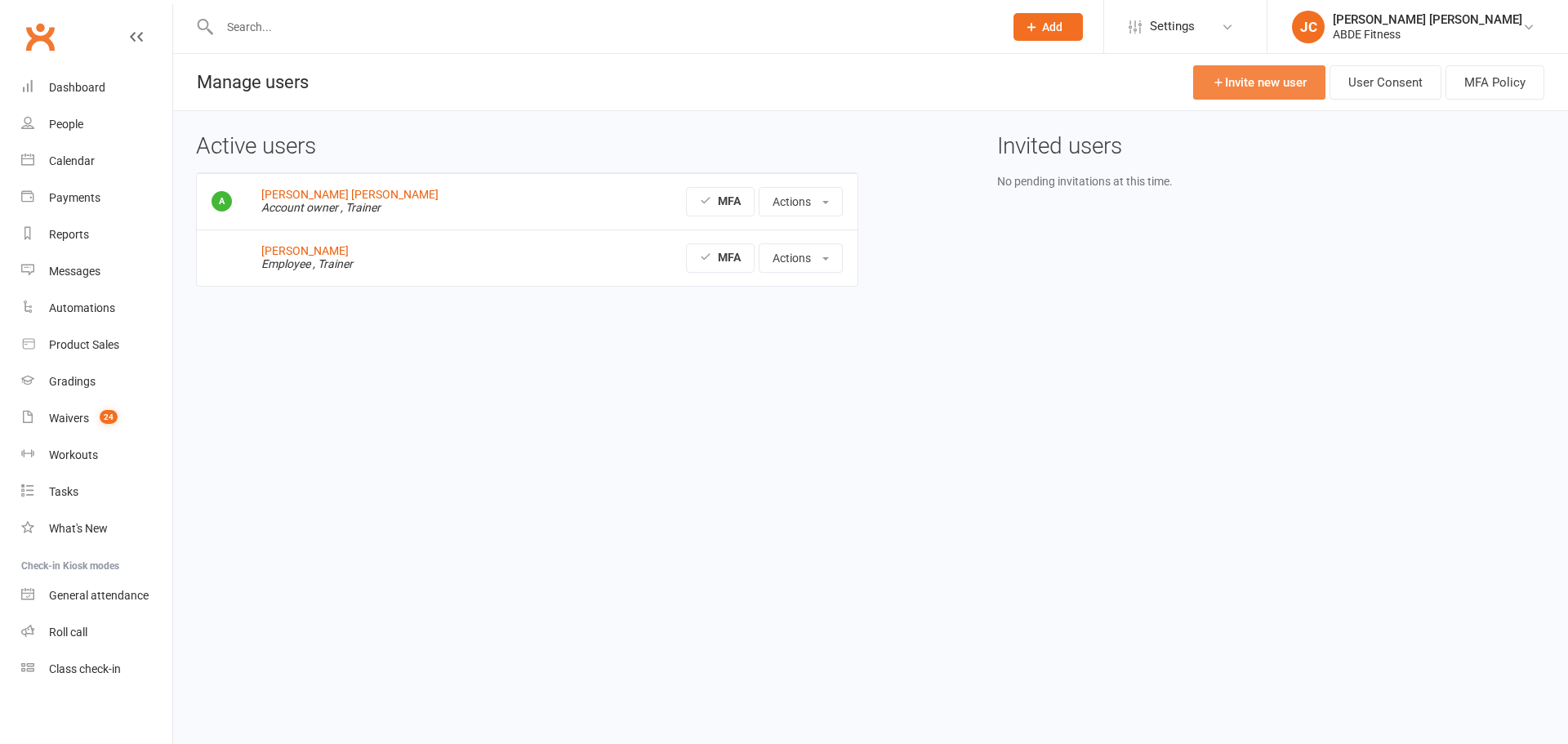
click at [1283, 92] on link "Invite new user" at bounding box center [1259, 82] width 133 height 35
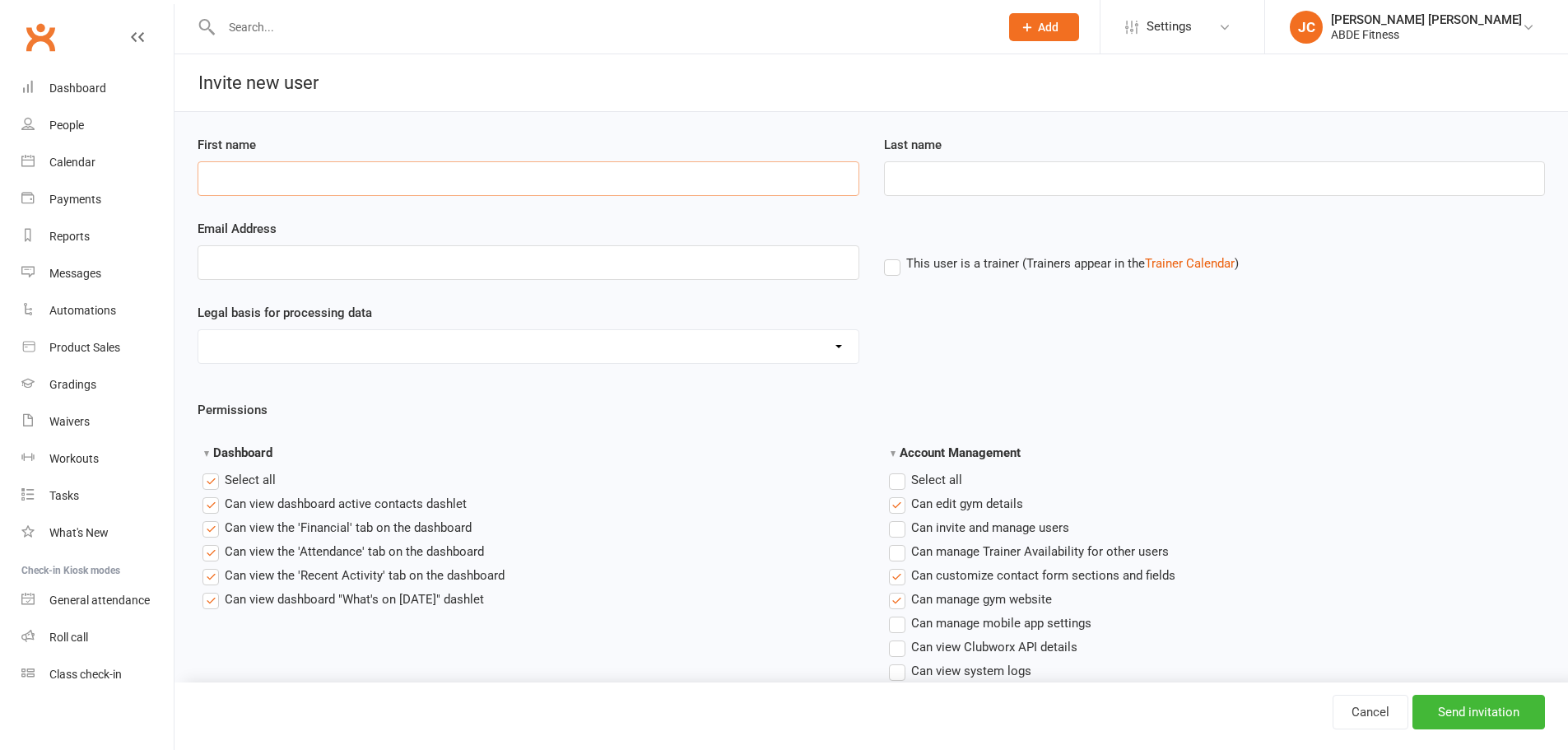
click at [371, 169] on input "First name" at bounding box center [528, 179] width 661 height 35
type input "Jia"
click at [993, 184] on input "Last name" at bounding box center [1215, 179] width 661 height 35
type input "[PERSON_NAME]"
click at [765, 259] on input "Email Address" at bounding box center [528, 263] width 661 height 35
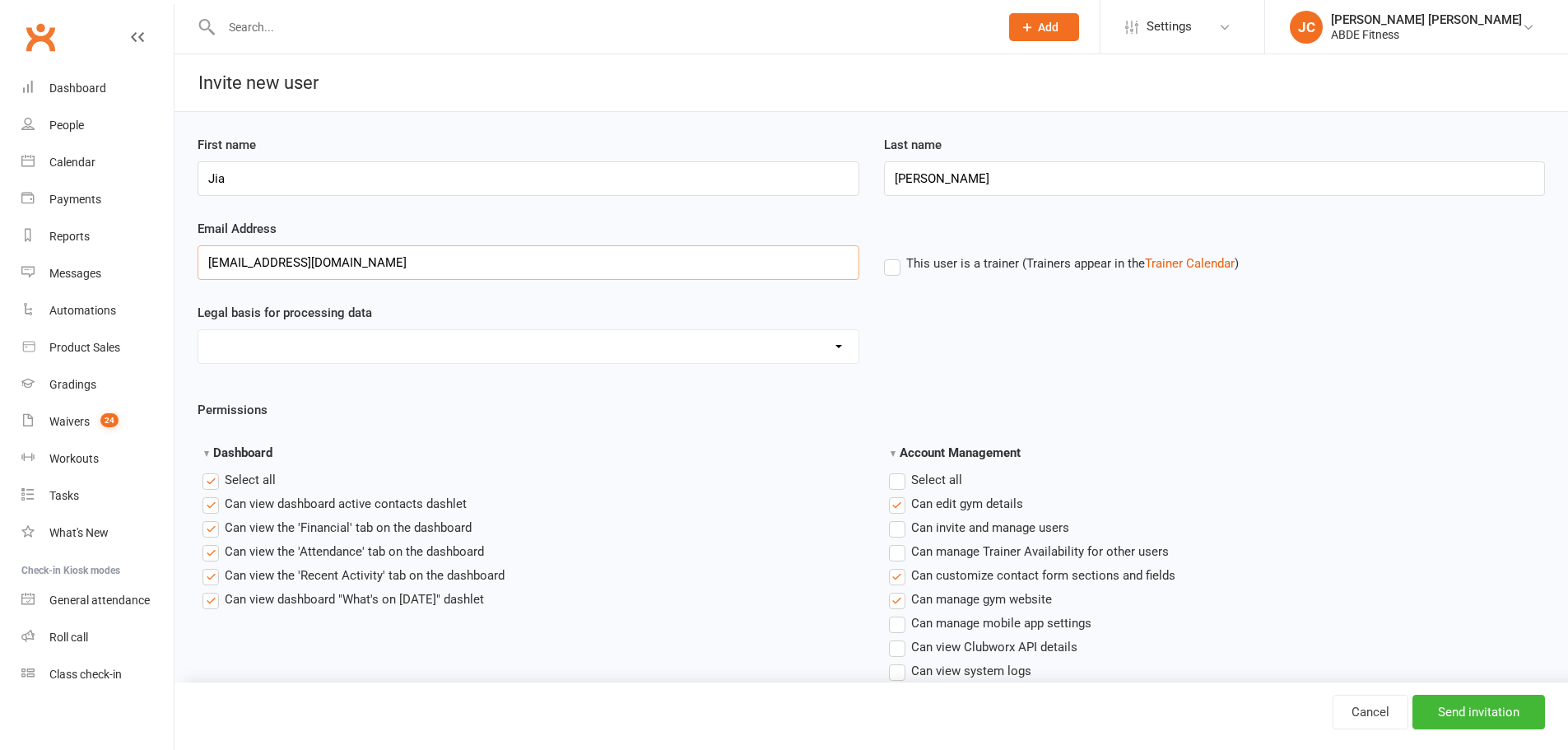
type input "[EMAIL_ADDRESS][DOMAIN_NAME]"
click at [898, 261] on label "This user is a trainer (Trainers appear in the Trainer Calendar )" at bounding box center [1061, 264] width 355 height 15
click at [895, 253] on input "This user is a trainer (Trainers appear in the Trainer Calendar )" at bounding box center [890, 253] width 11 height 0
click at [1466, 711] on input "Send invitation" at bounding box center [1479, 712] width 133 height 35
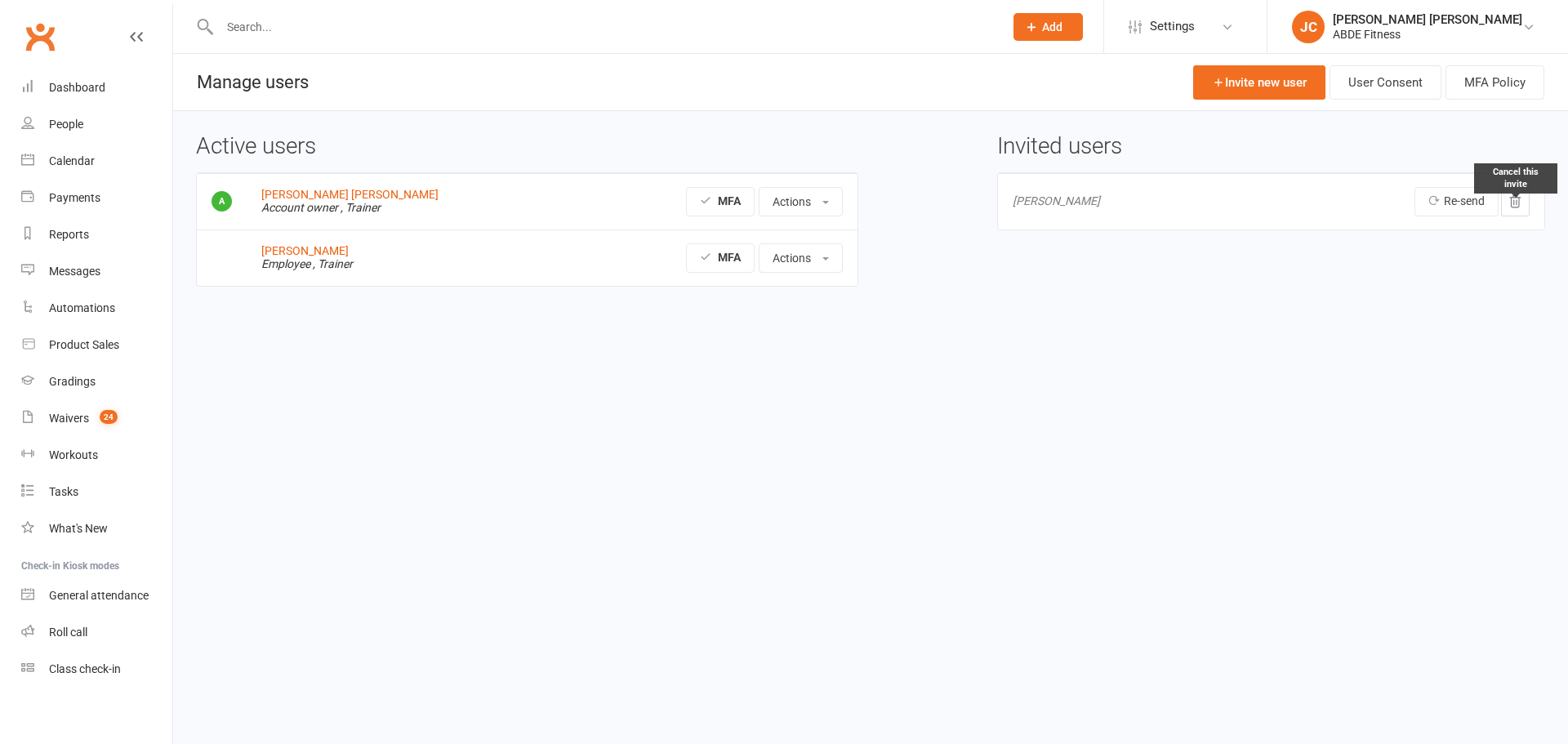
click at [1517, 200] on icon at bounding box center [1516, 201] width 11 height 12
click at [816, 187] on button "Actions" at bounding box center [801, 202] width 84 height 29
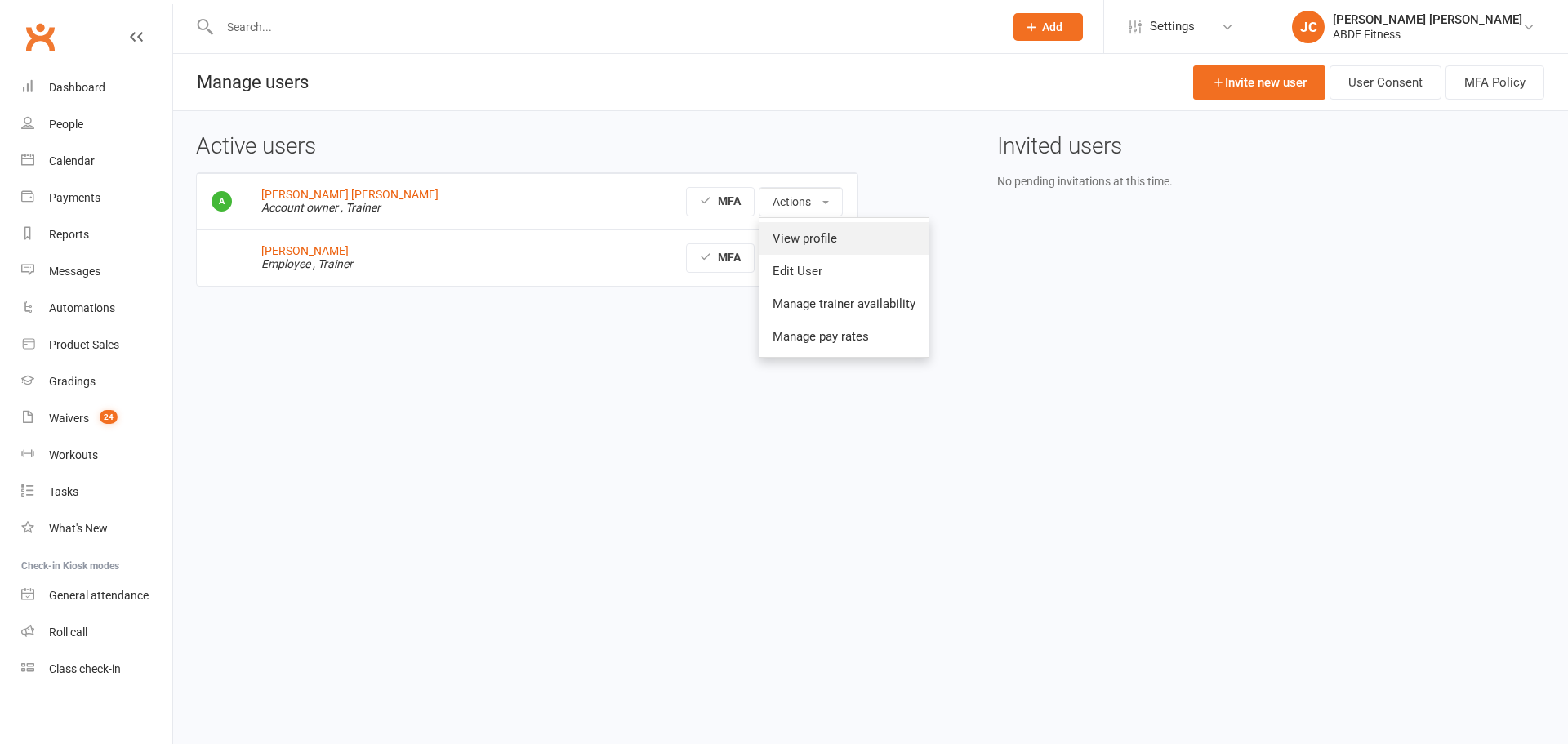
click at [808, 239] on link "View profile" at bounding box center [844, 239] width 169 height 33
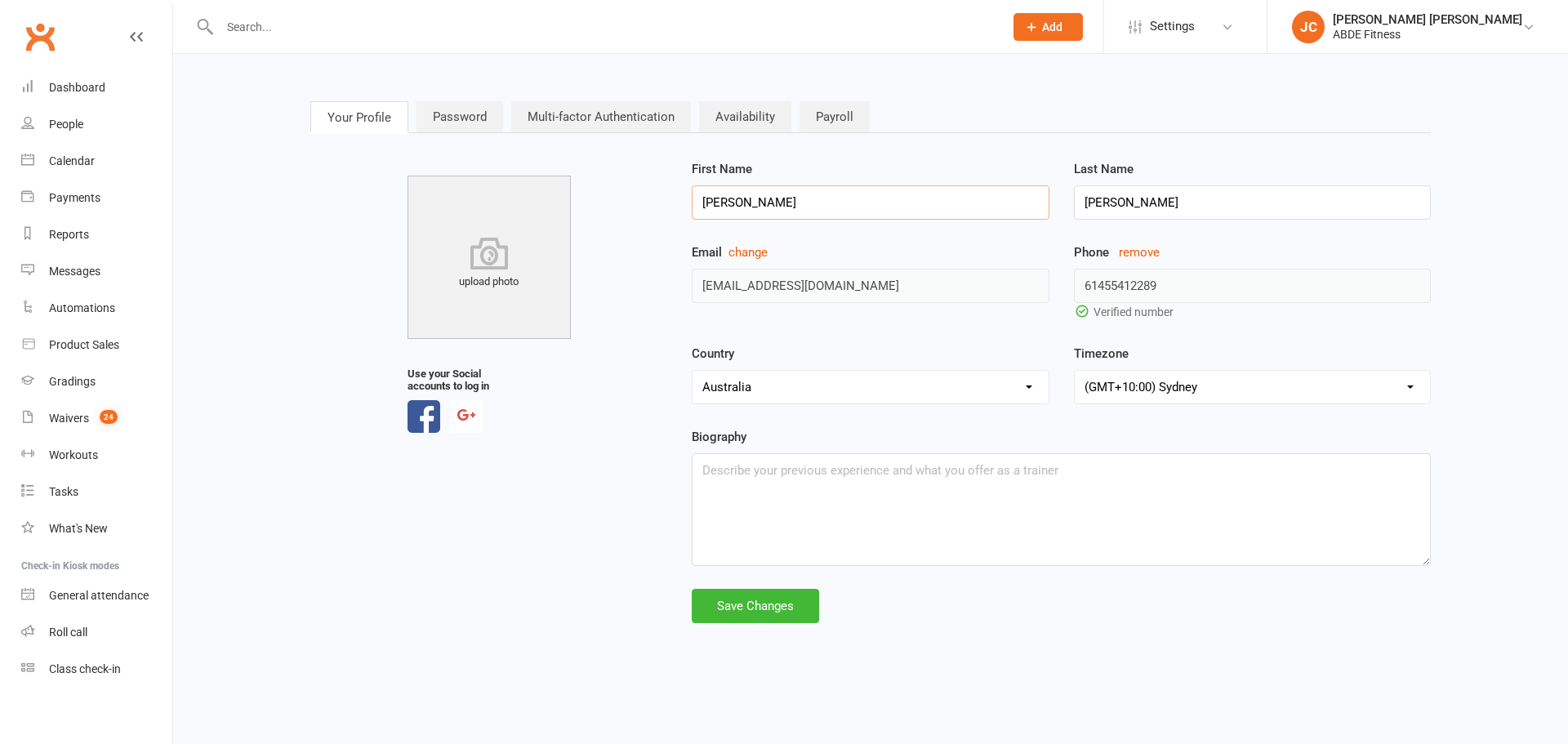
drag, startPoint x: 758, startPoint y: 202, endPoint x: 663, endPoint y: 196, distance: 95.2
click at [663, 196] on div "upload photo Use your Social accounts to log in First Name Jia Yu Last Name Cha…" at bounding box center [870, 390] width 1146 height 463
type input "BRODIE & ELISE"
drag, startPoint x: 1147, startPoint y: 197, endPoint x: 1018, endPoint y: 197, distance: 129.0
click at [1018, 197] on div "First Name BRODIE & ELISE Last Name Chan" at bounding box center [1061, 200] width 763 height 83
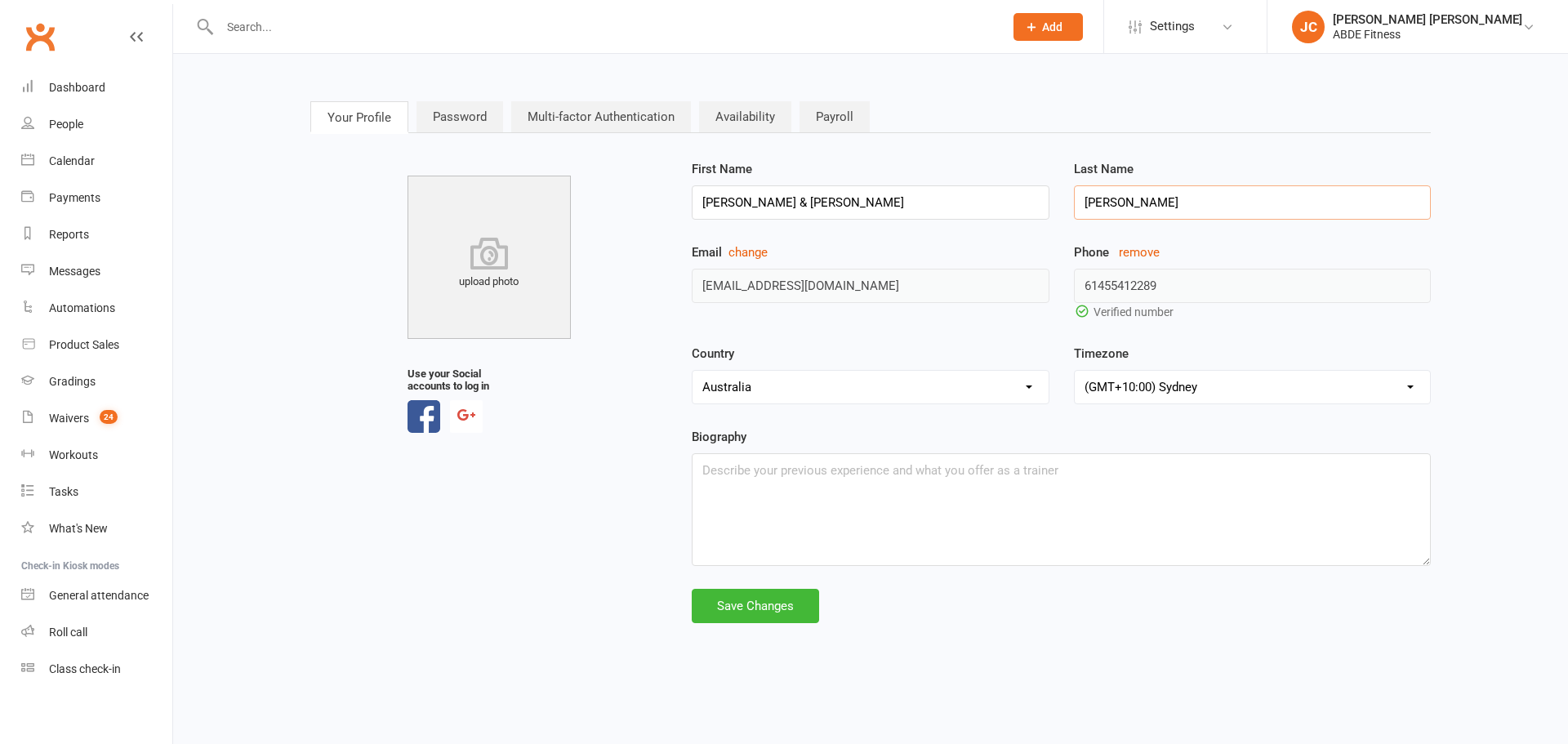
type input "[PERSON_NAME]"
click at [785, 612] on div "Save Changes" at bounding box center [755, 606] width 127 height 35
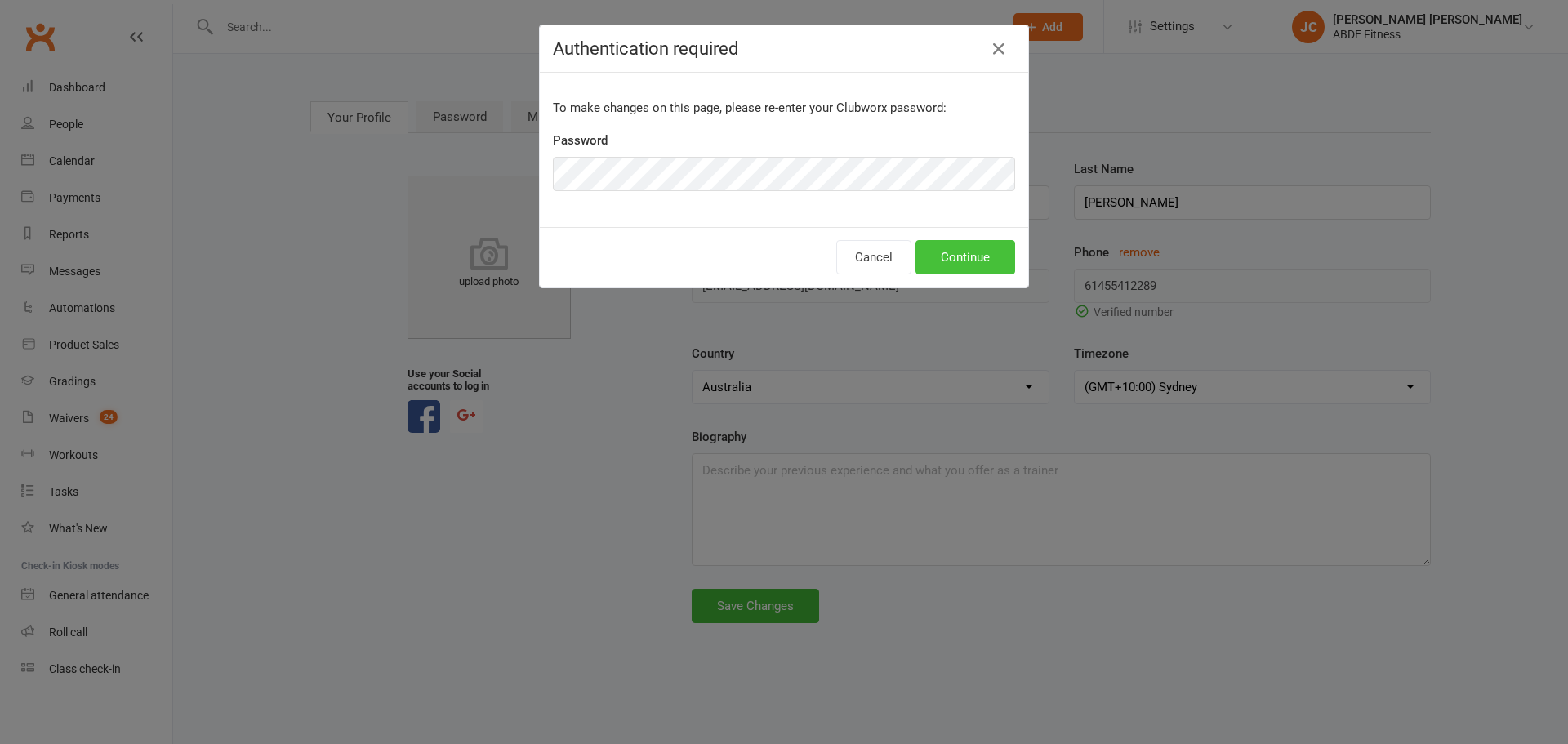
click at [963, 268] on button "Continue" at bounding box center [965, 258] width 100 height 35
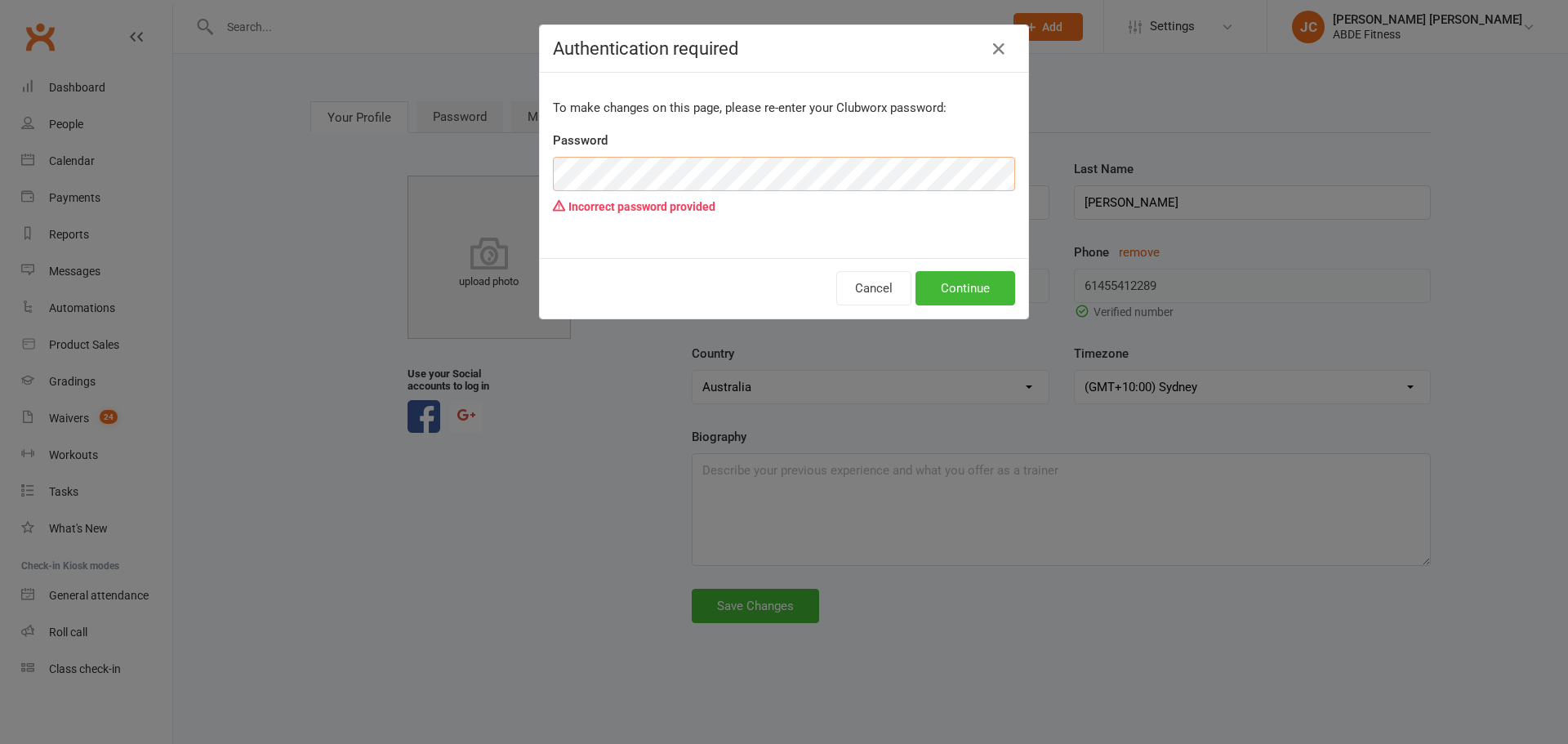
click at [433, 140] on div "Authentication required To make changes on this page, please re-enter your Club…" at bounding box center [784, 372] width 1568 height 744
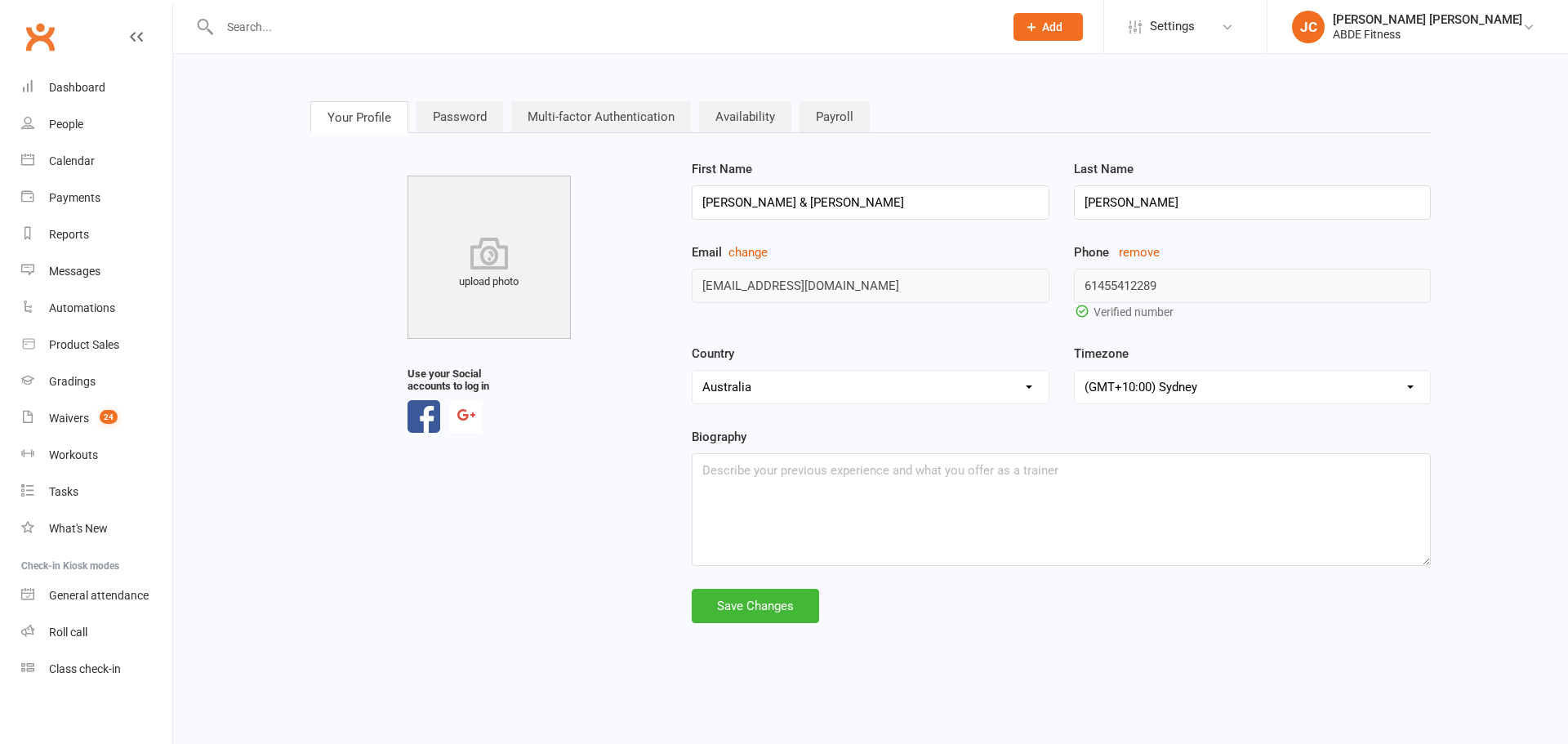
click at [753, 606] on div "Save Changes" at bounding box center [755, 606] width 127 height 35
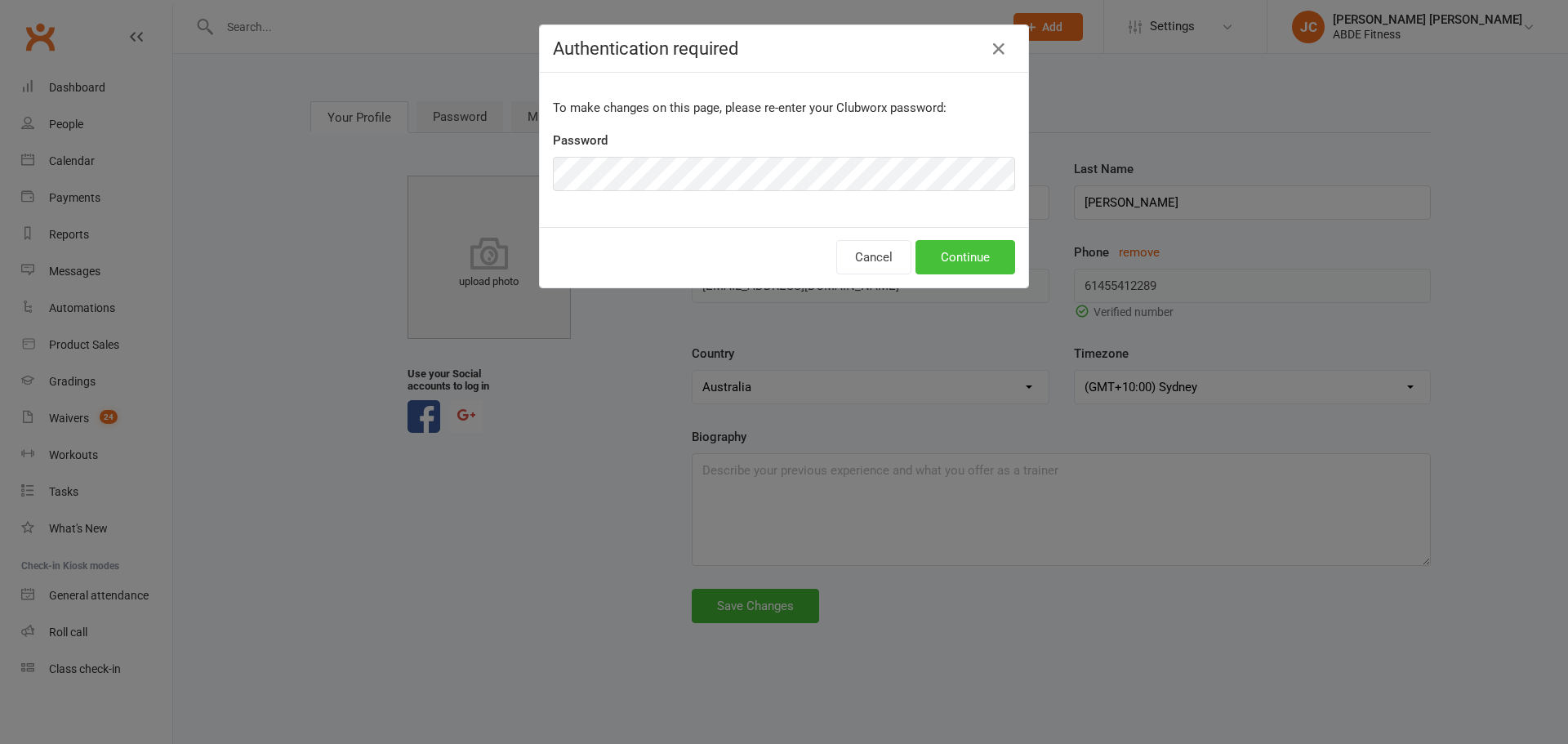
click at [966, 252] on button "Continue" at bounding box center [965, 258] width 100 height 35
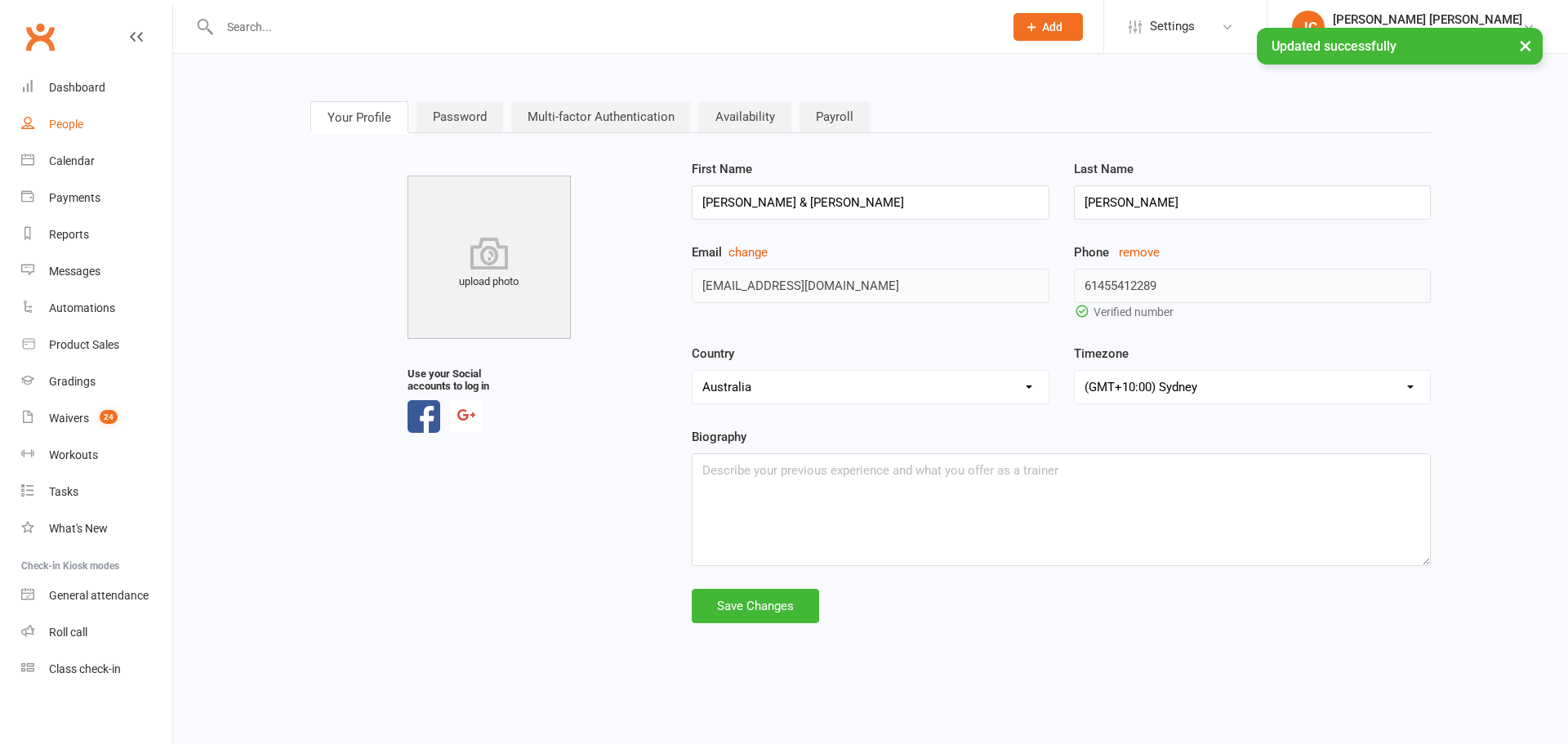
click at [78, 127] on div "People" at bounding box center [67, 124] width 35 height 13
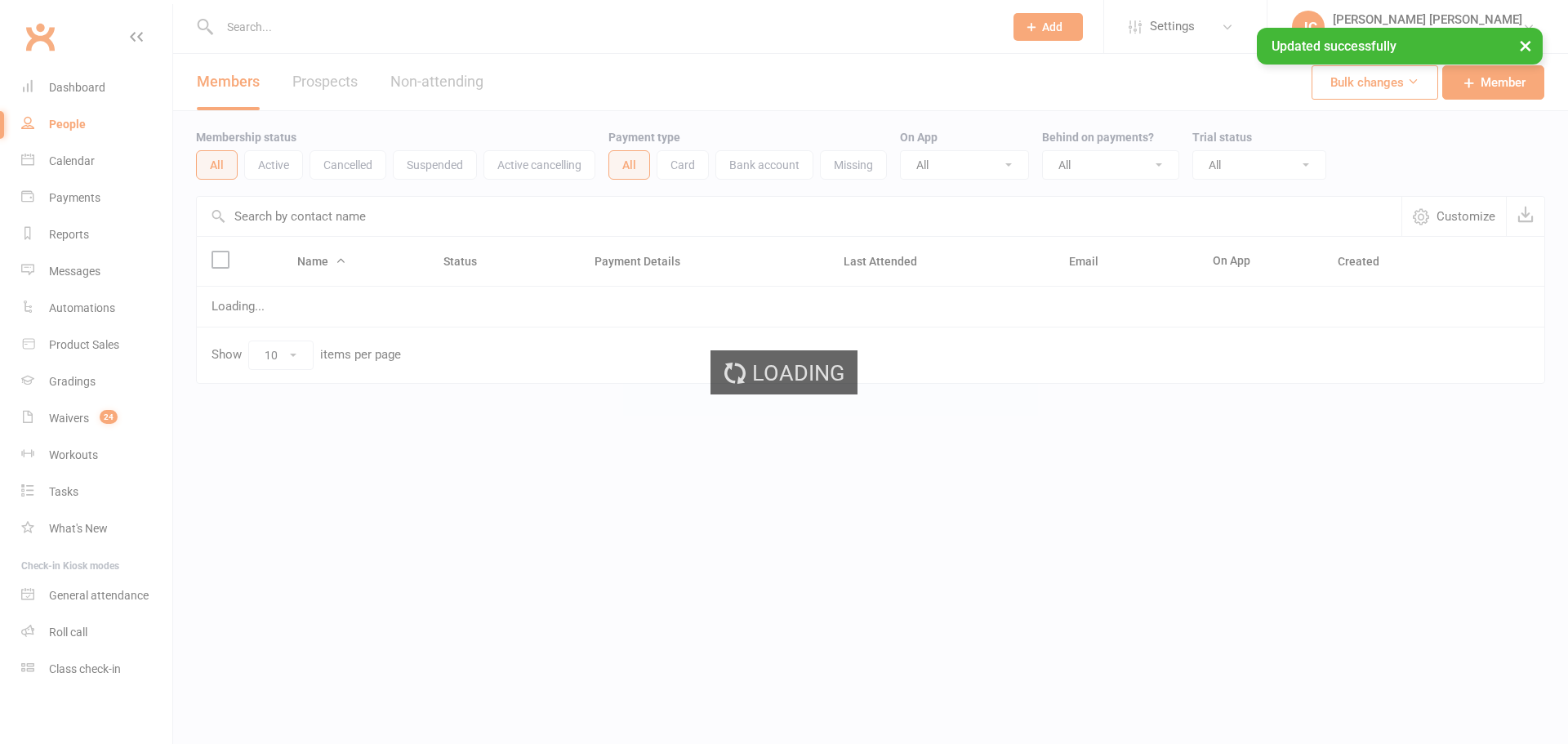
click at [103, 159] on div "Loading" at bounding box center [784, 372] width 1568 height 744
click at [79, 166] on div "Calendar" at bounding box center [72, 161] width 46 height 13
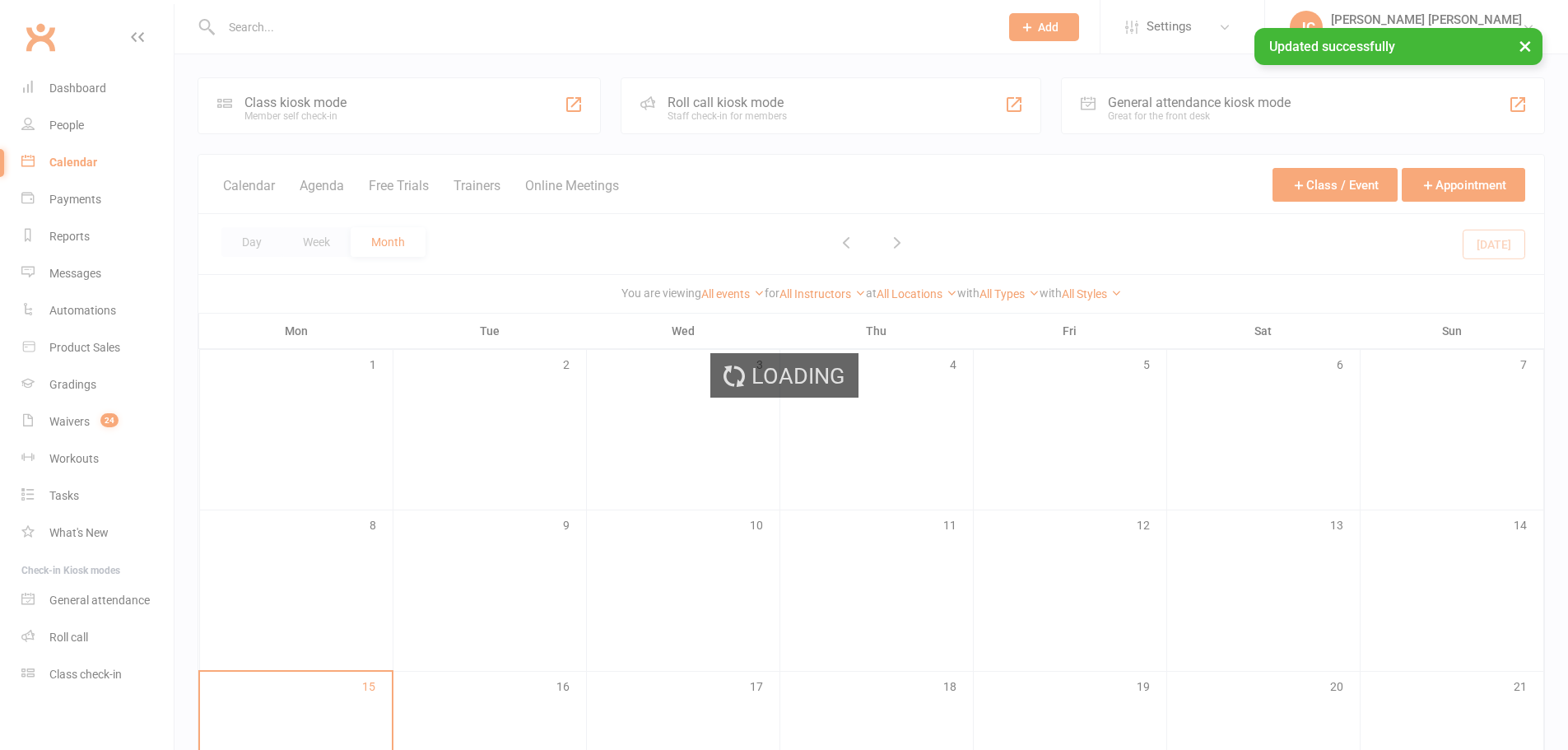
click at [88, 161] on div "Loading" at bounding box center [784, 375] width 1568 height 750
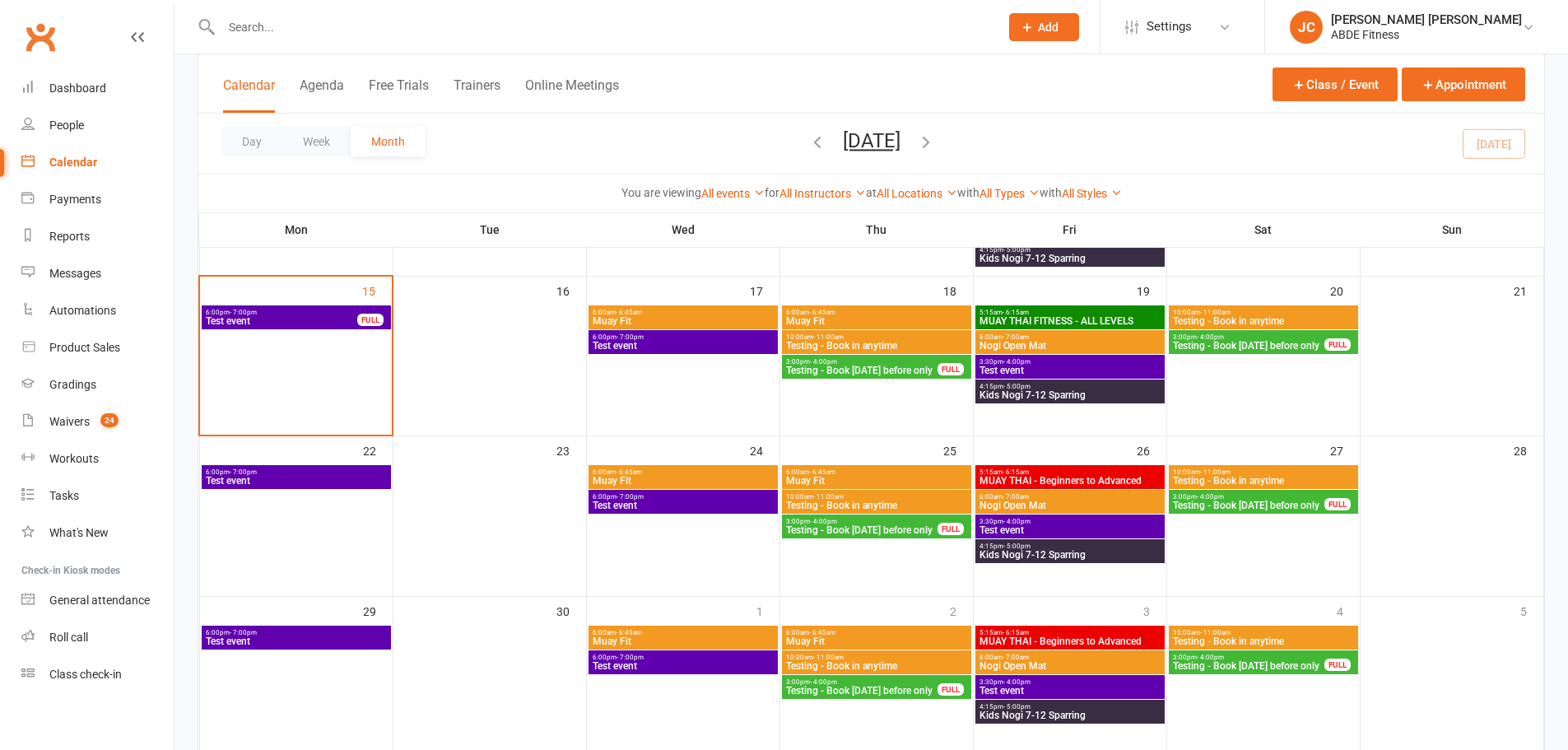
scroll to position [384, 0]
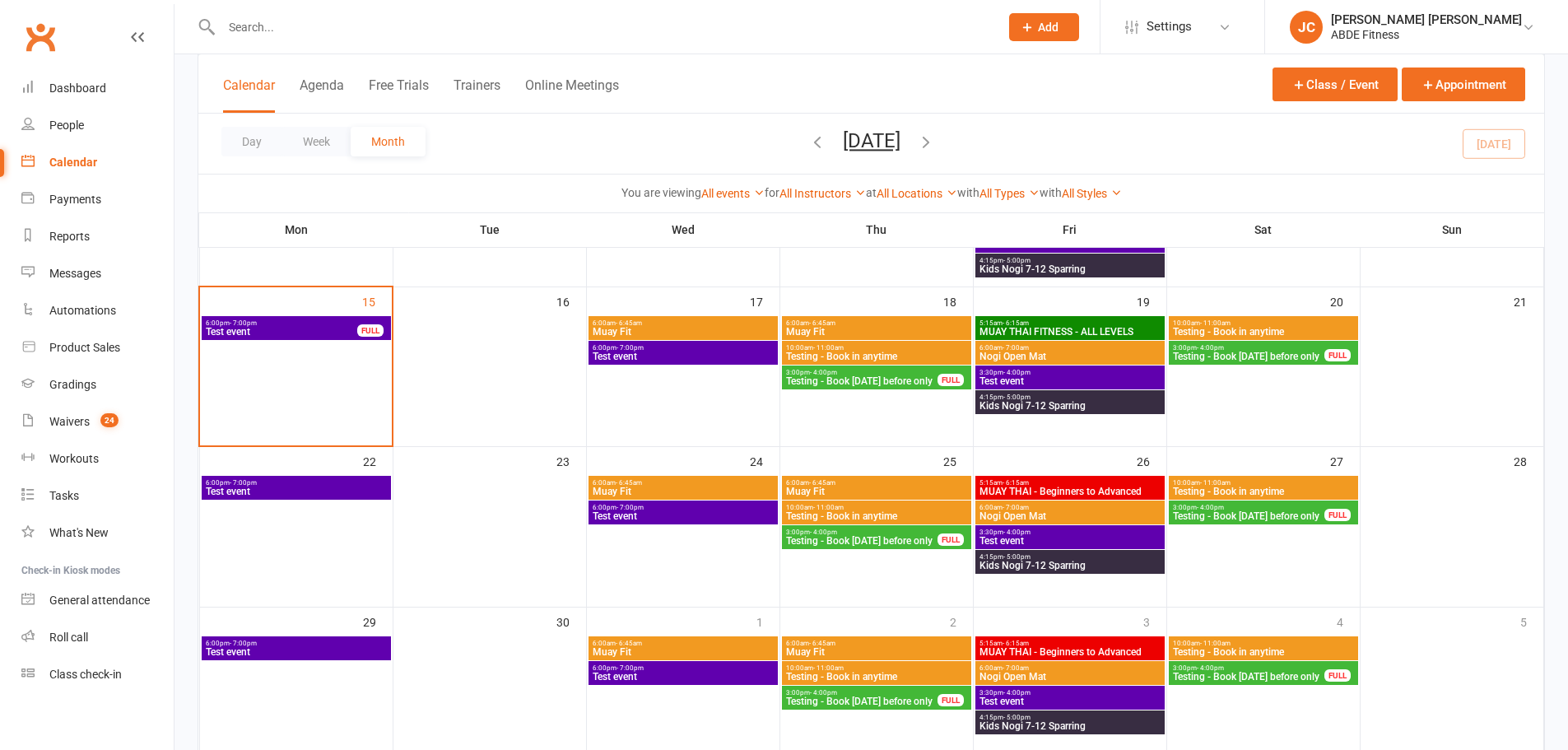
click at [1011, 352] on span "Nogi Open Mat" at bounding box center [1070, 357] width 182 height 10
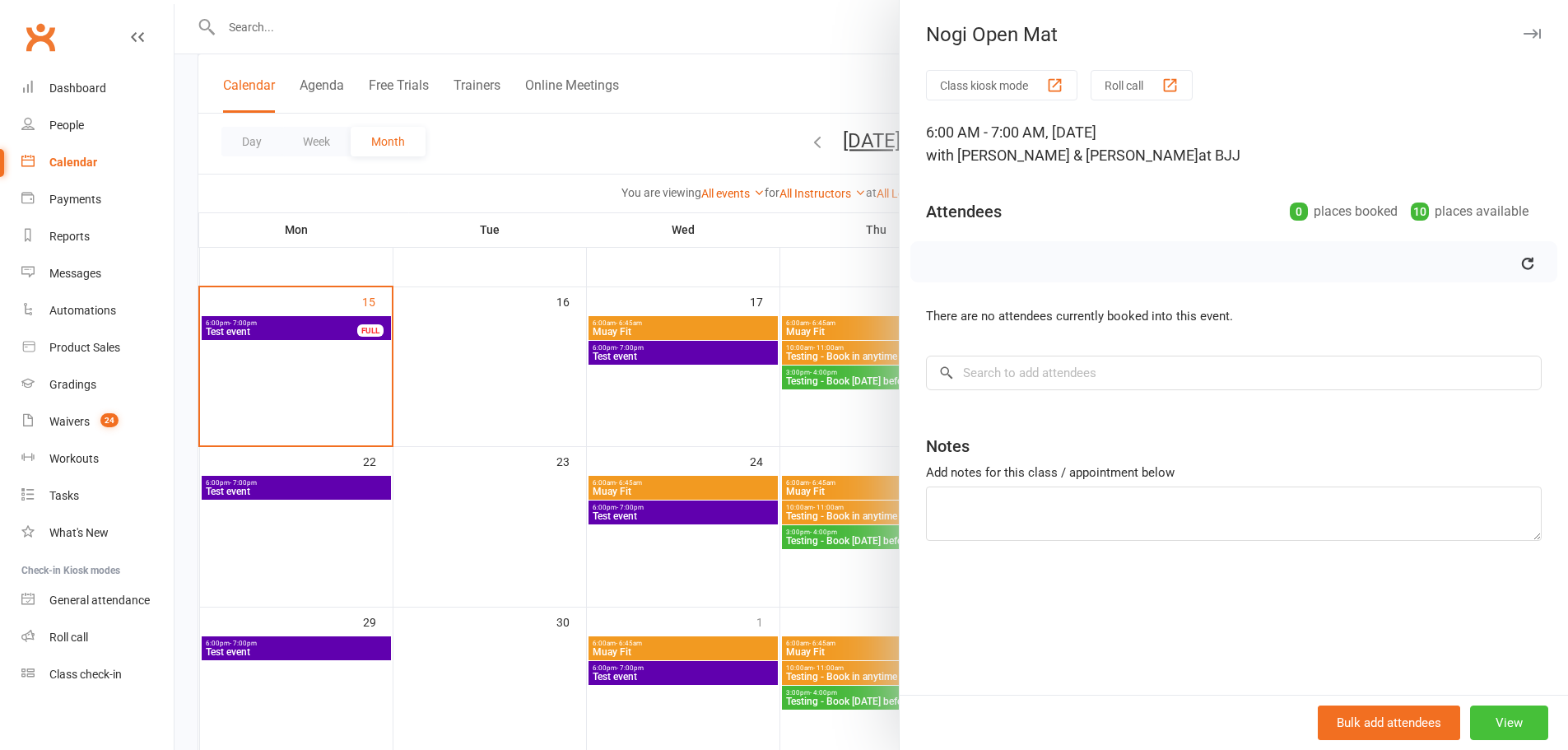
click at [1493, 707] on button "View" at bounding box center [1509, 723] width 78 height 35
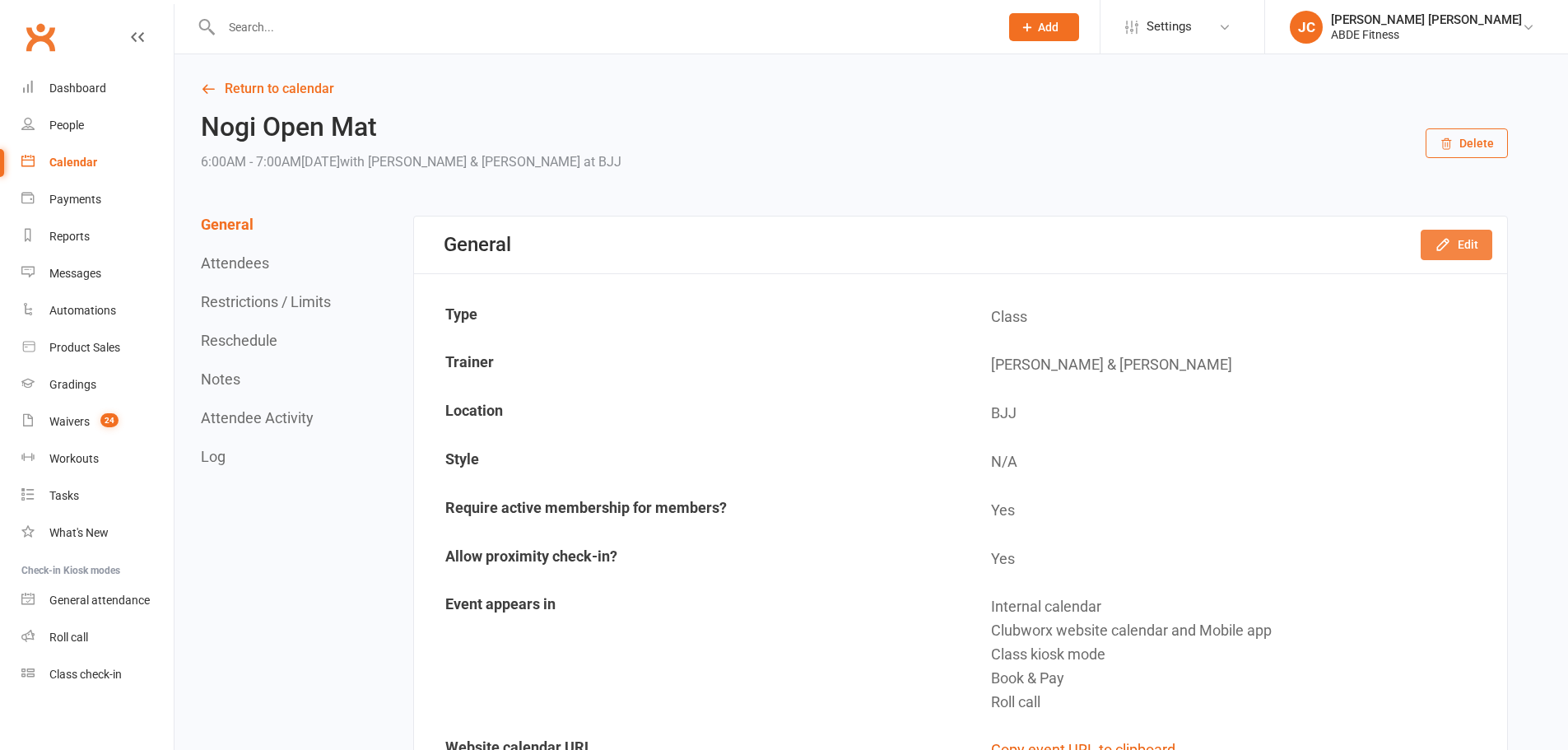
click at [1458, 235] on button "Edit" at bounding box center [1457, 244] width 72 height 29
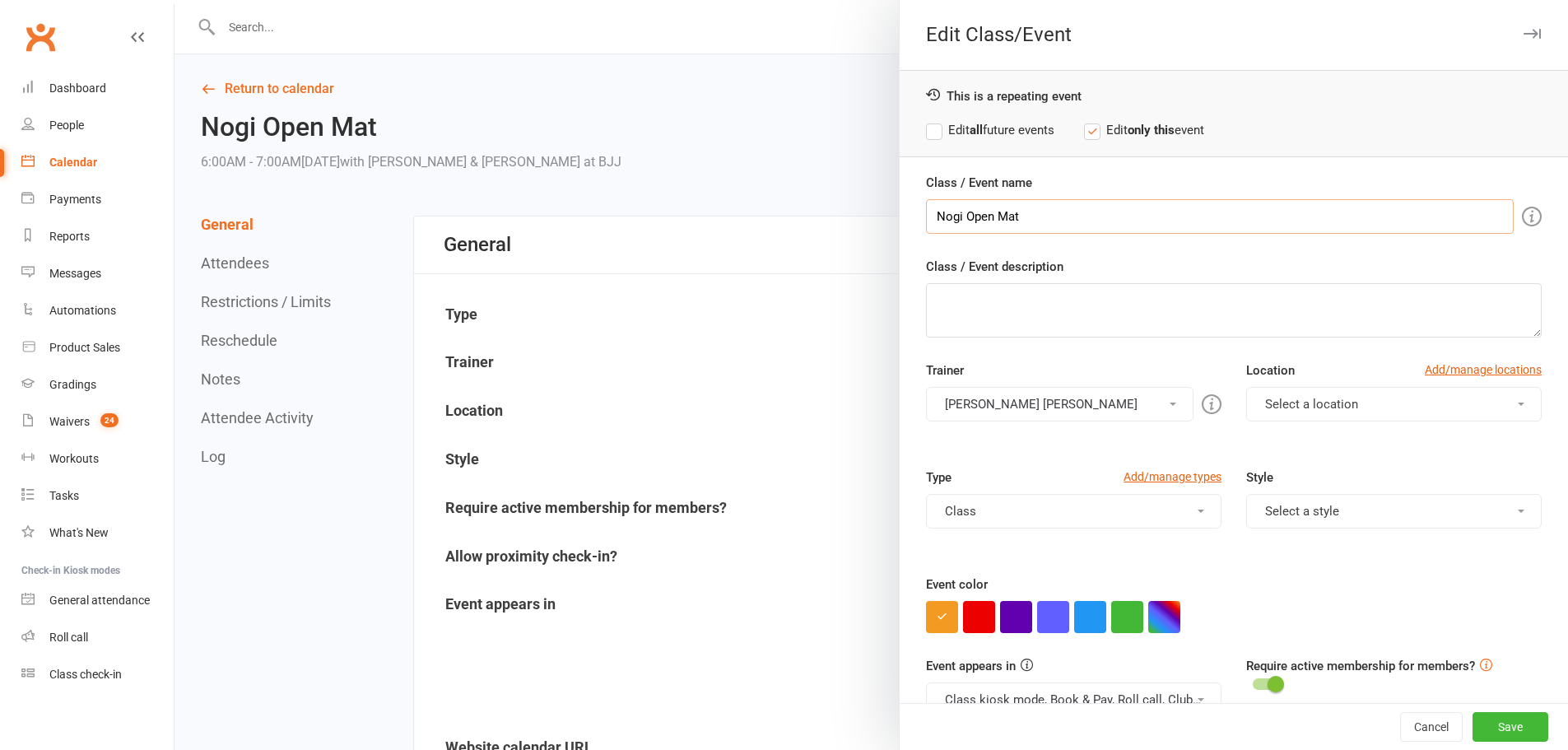
drag, startPoint x: 1071, startPoint y: 229, endPoint x: 844, endPoint y: 215, distance: 227.4
click at [844, 0] on div "Edit Class/Event This is a repeating event Edit all future events Edit only thi…" at bounding box center [871, 0] width 1394 height 0
paste input "MUAY THAI - BEG / FDN"
type input "MUAY THAI - BEG / FDN"
click at [1028, 317] on textarea "Class / Event description" at bounding box center [1234, 310] width 615 height 54
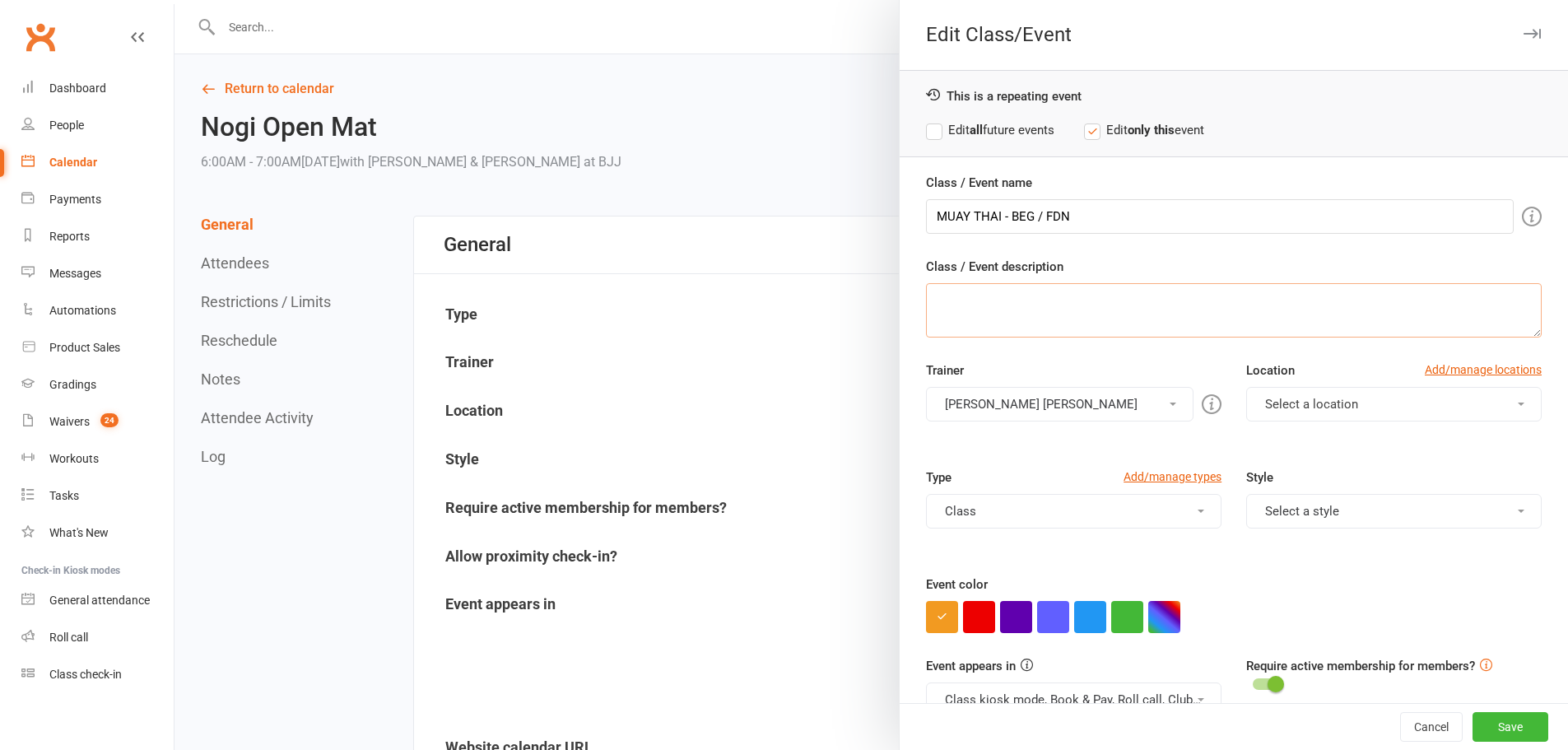
paste textarea "BEGINNER / FUNDAMENTALS"
type textarea "BEGINNER / FUNDAMENTALS"
click at [1065, 412] on button "Jia Yu Chan" at bounding box center [1059, 404] width 267 height 35
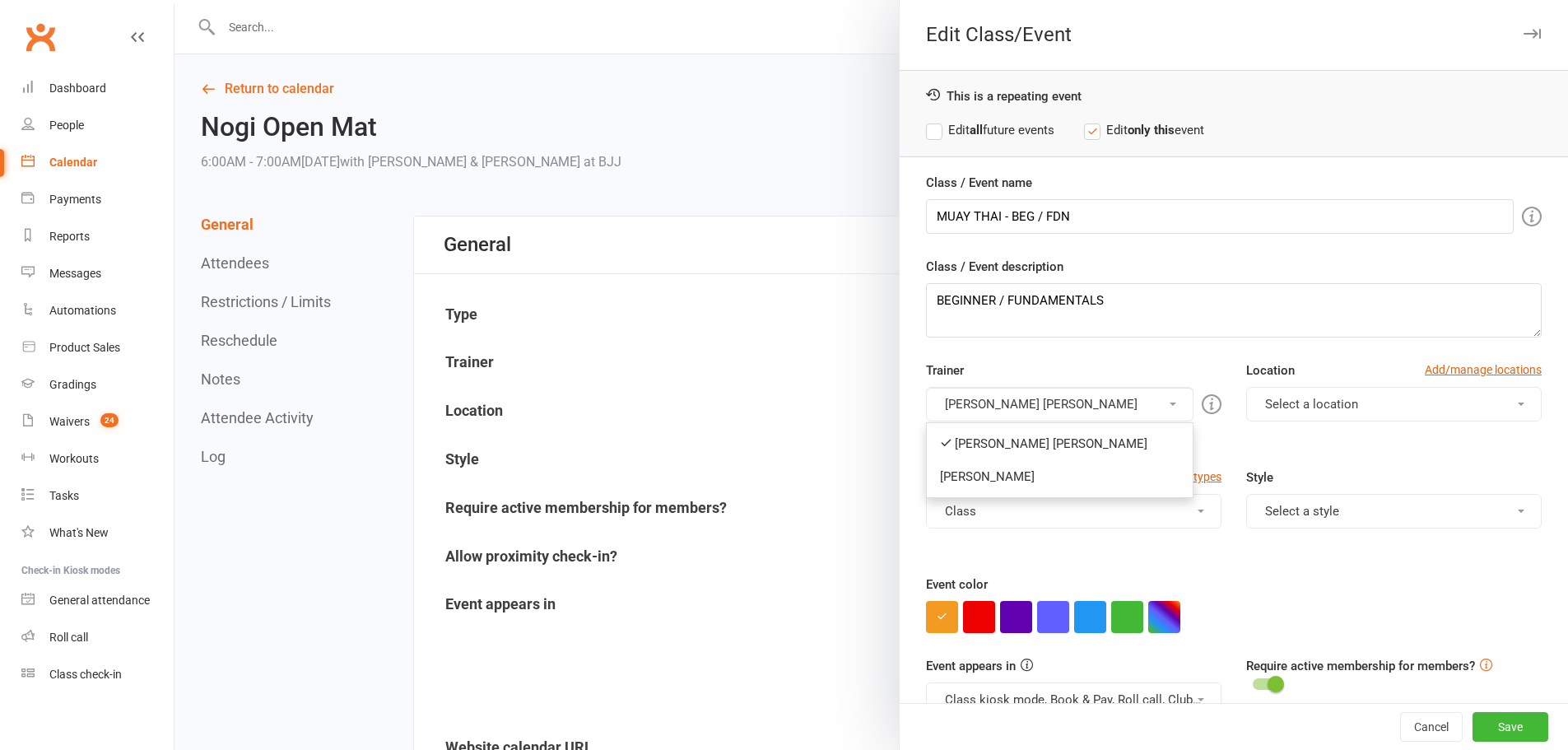
scroll to position [27, 0]
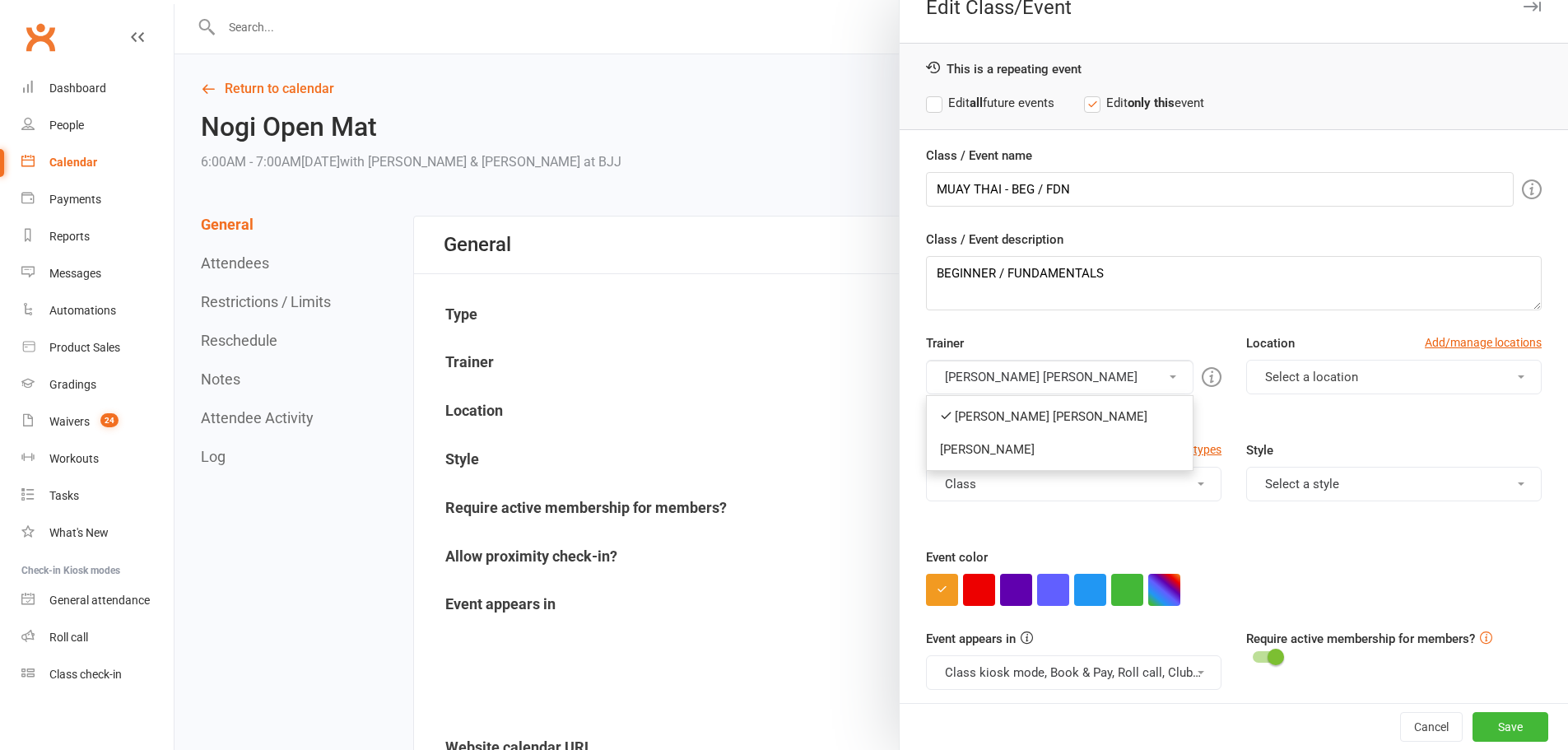
click at [827, 444] on div at bounding box center [871, 375] width 1394 height 750
click at [727, 101] on div at bounding box center [871, 375] width 1394 height 750
drag, startPoint x: 1482, startPoint y: 719, endPoint x: 1387, endPoint y: 694, distance: 98.2
click at [1482, 720] on button "Save" at bounding box center [1510, 727] width 76 height 29
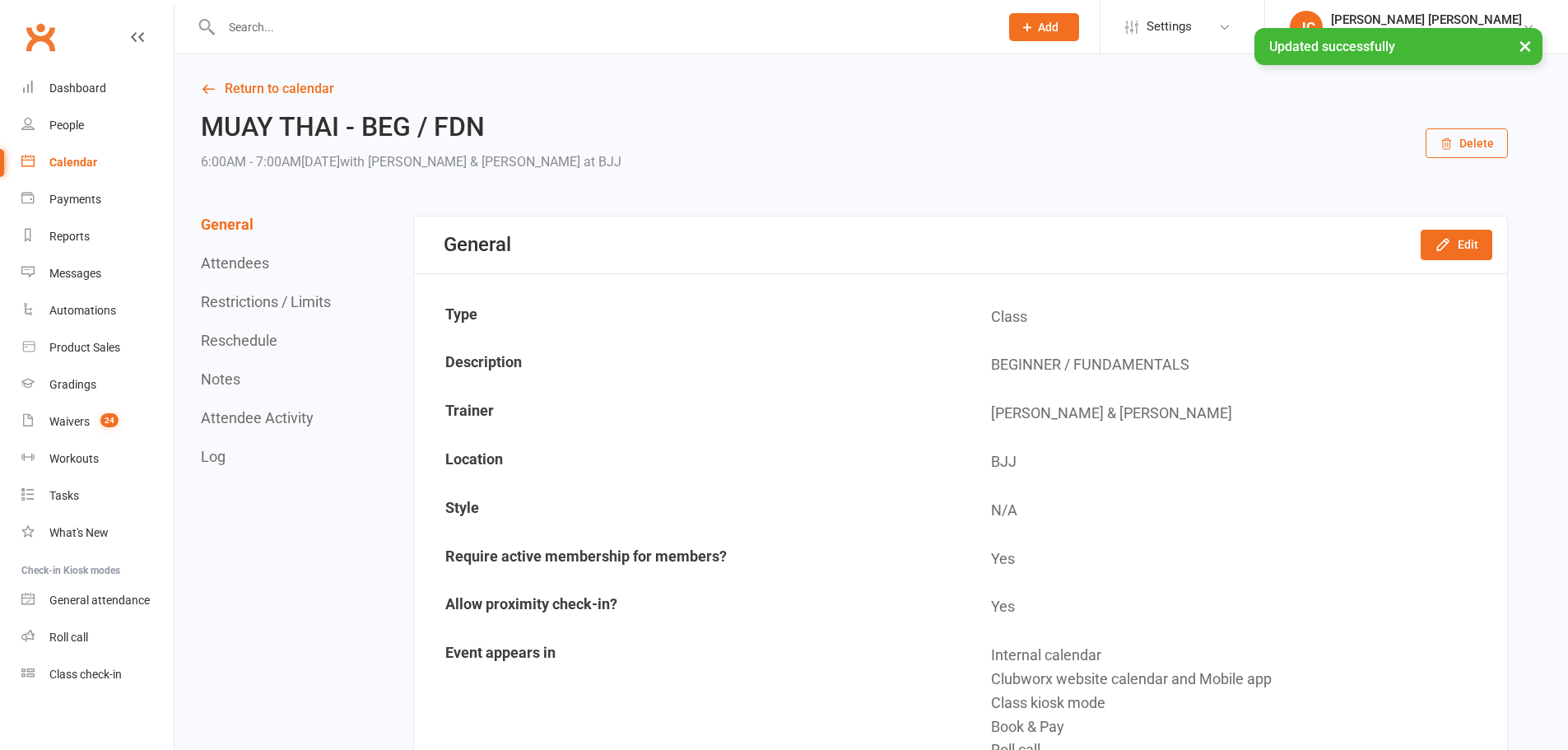
click at [1201, 26] on link "Settings" at bounding box center [1182, 27] width 114 height 37
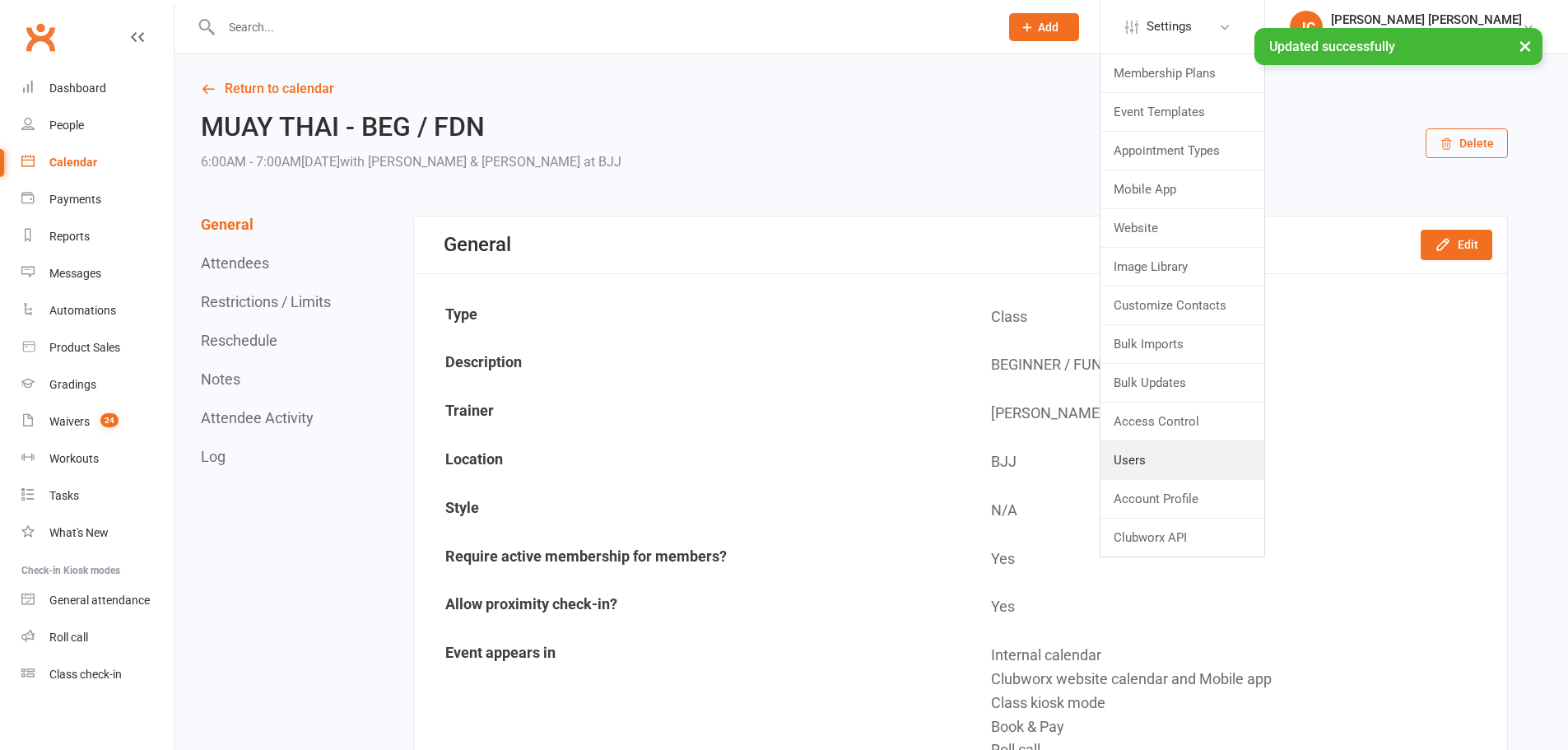
drag, startPoint x: 1229, startPoint y: 445, endPoint x: 1217, endPoint y: 443, distance: 12.2
click at [1229, 445] on link "Users" at bounding box center [1183, 460] width 164 height 38
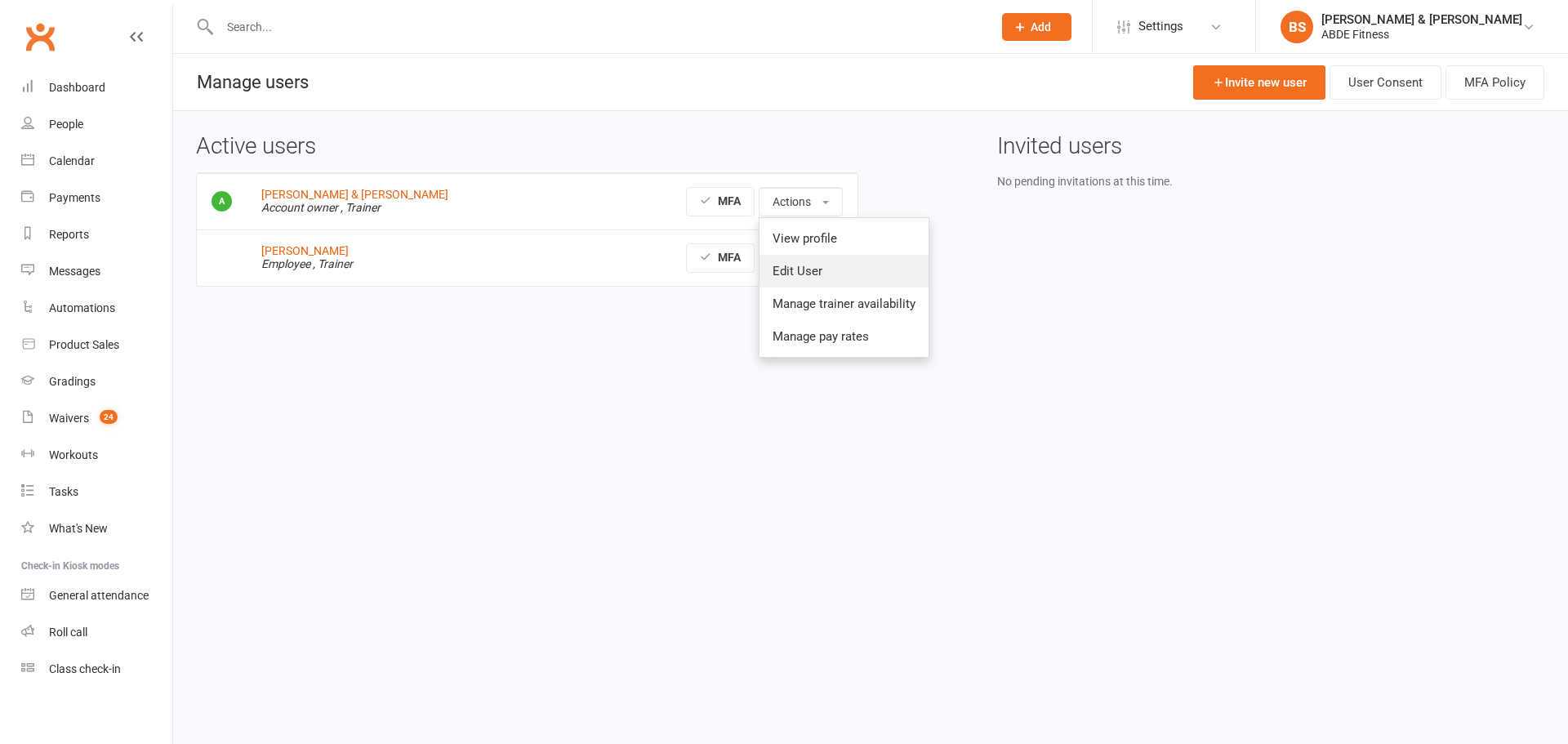
click at [796, 263] on link "Edit User" at bounding box center [844, 271] width 169 height 33
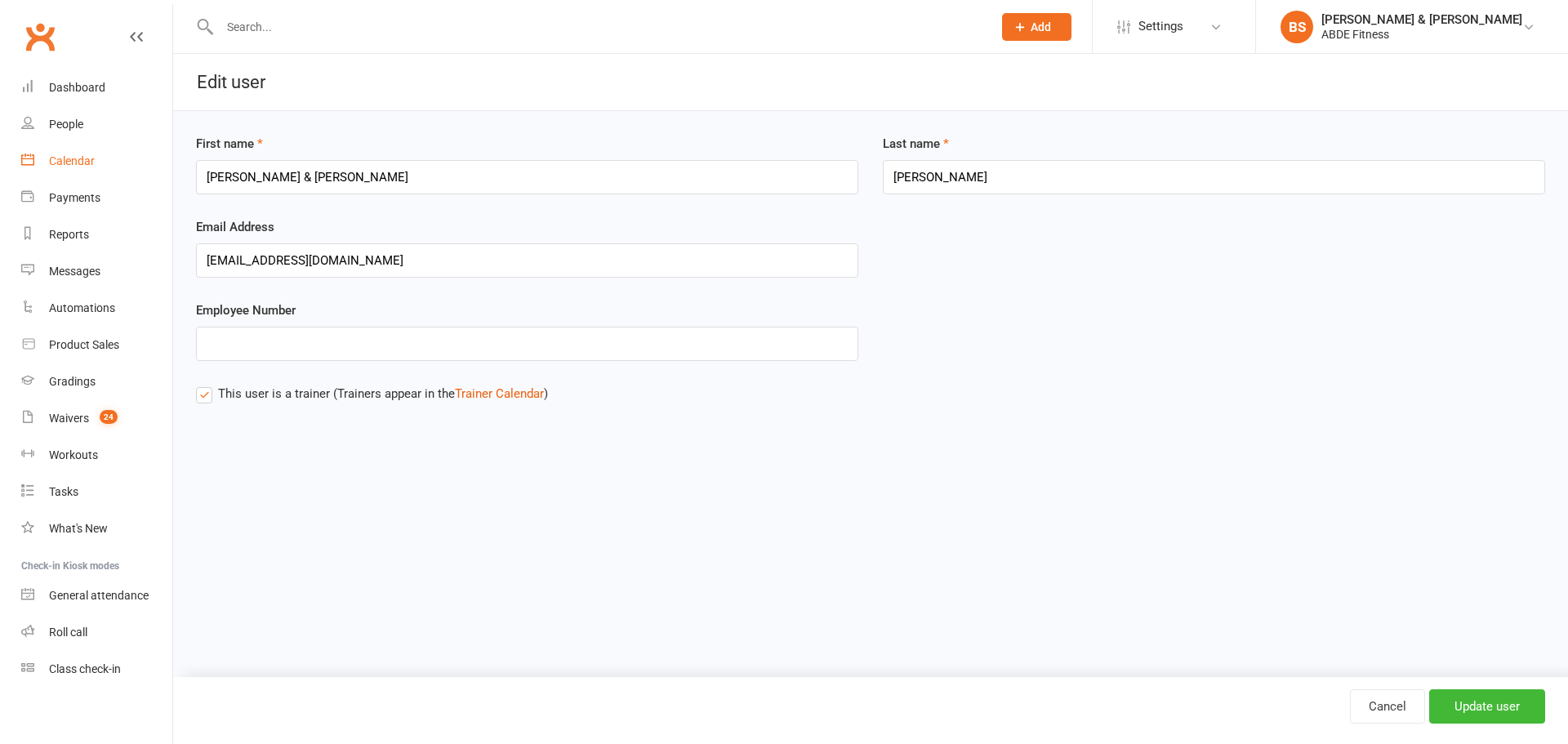
click at [96, 167] on link "Calendar" at bounding box center [96, 161] width 151 height 37
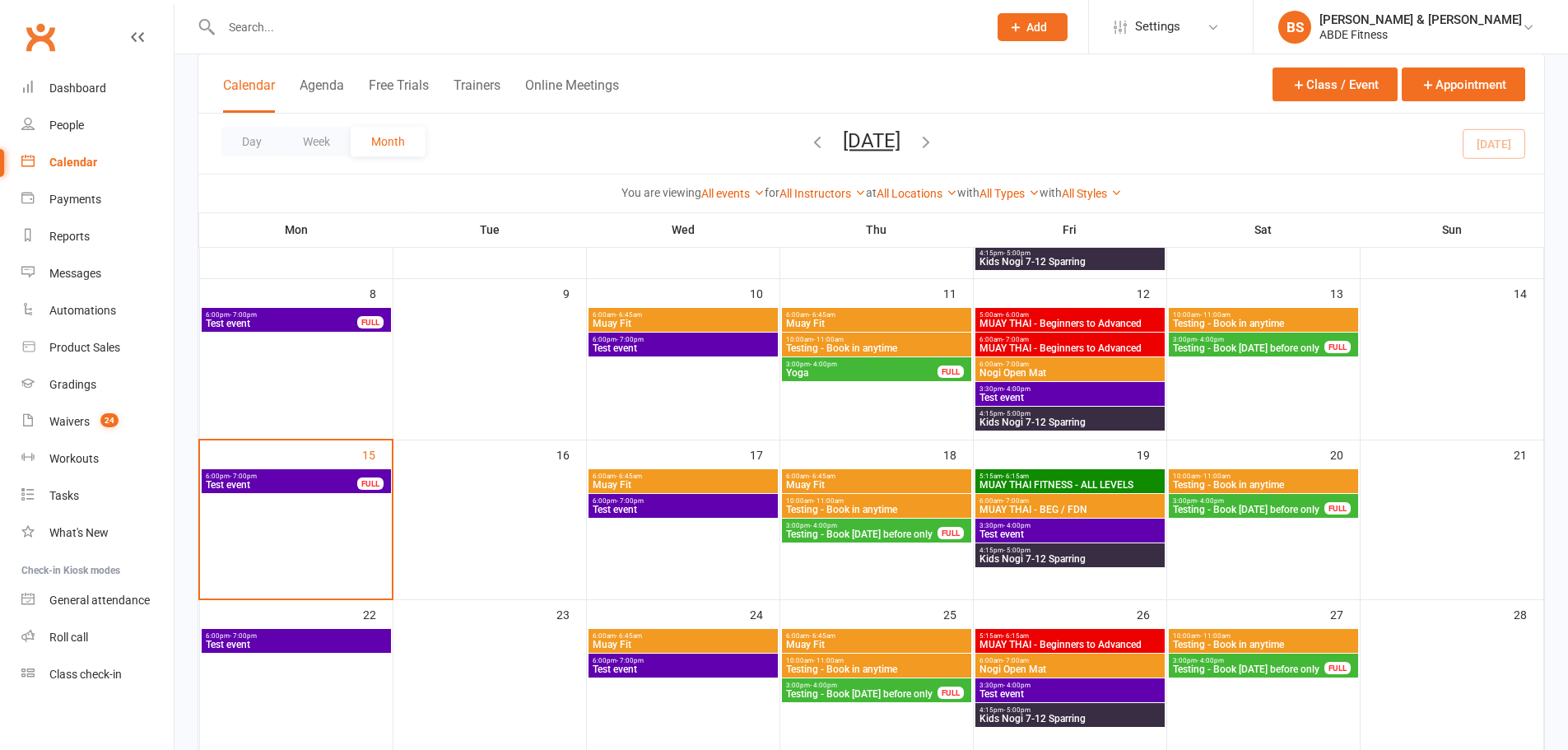
scroll to position [329, 0]
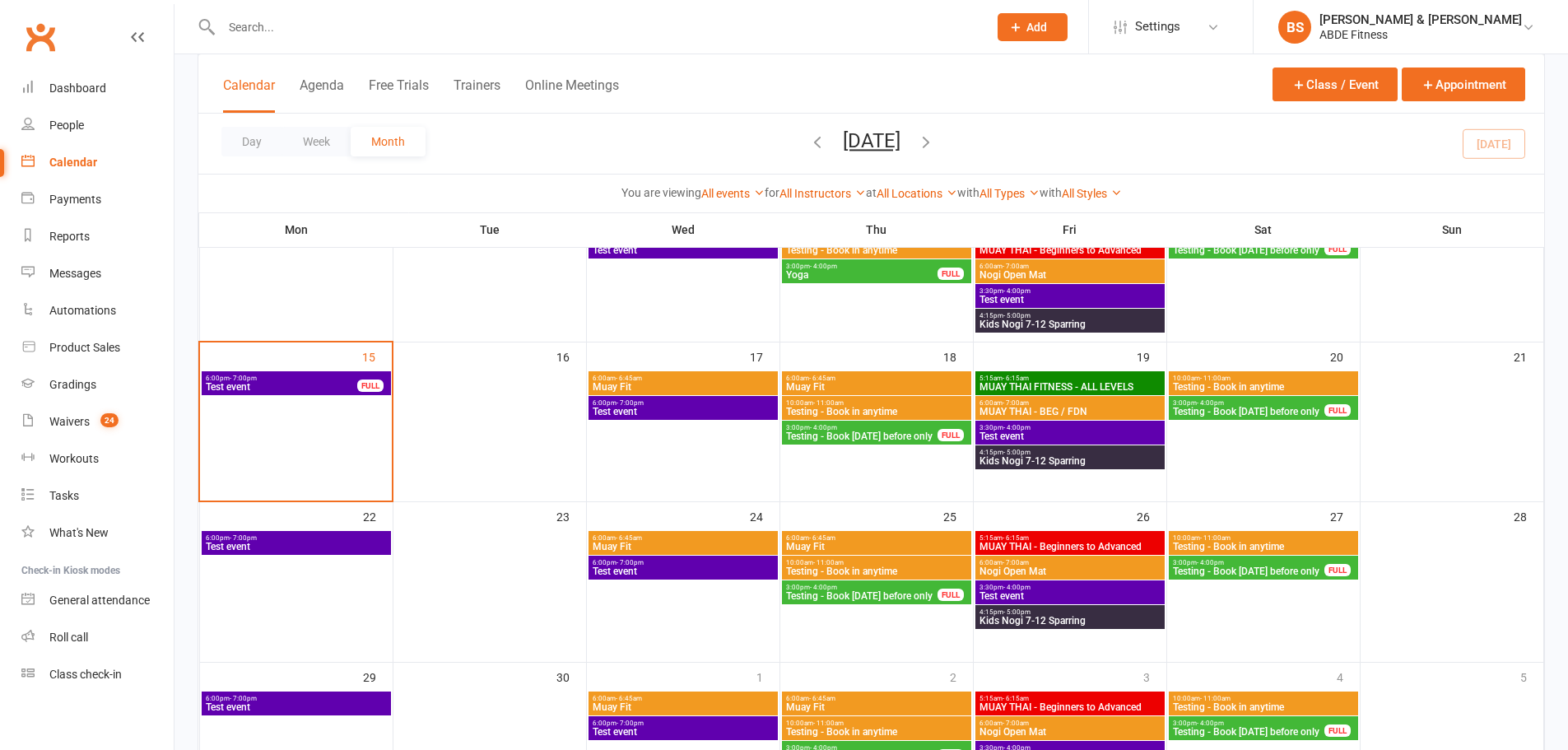
click at [1062, 406] on span "MUAY THAI - BEG / FDN" at bounding box center [1070, 411] width 182 height 10
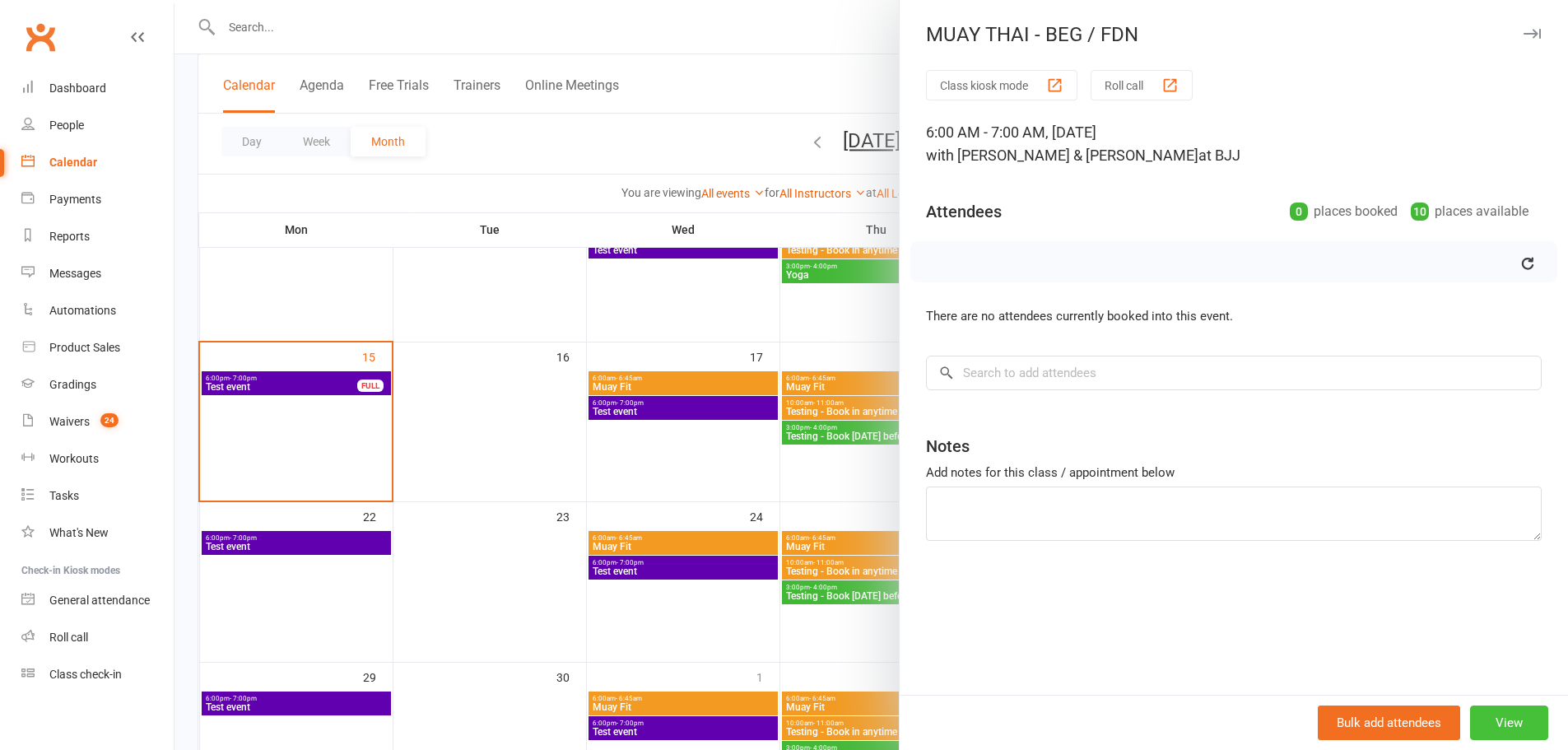
click at [1509, 722] on button "View" at bounding box center [1509, 723] width 78 height 35
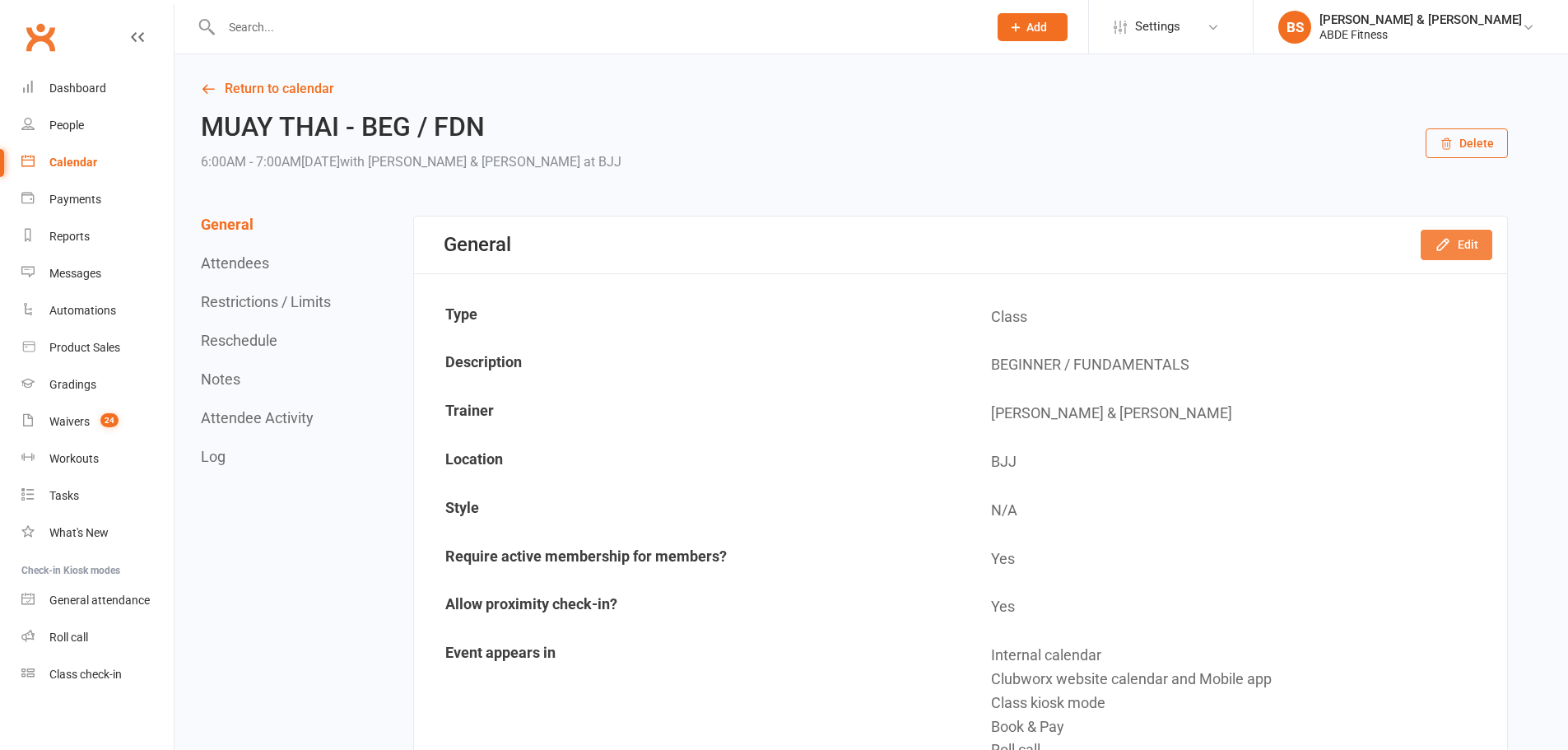
click at [1457, 246] on button "Edit" at bounding box center [1457, 244] width 72 height 29
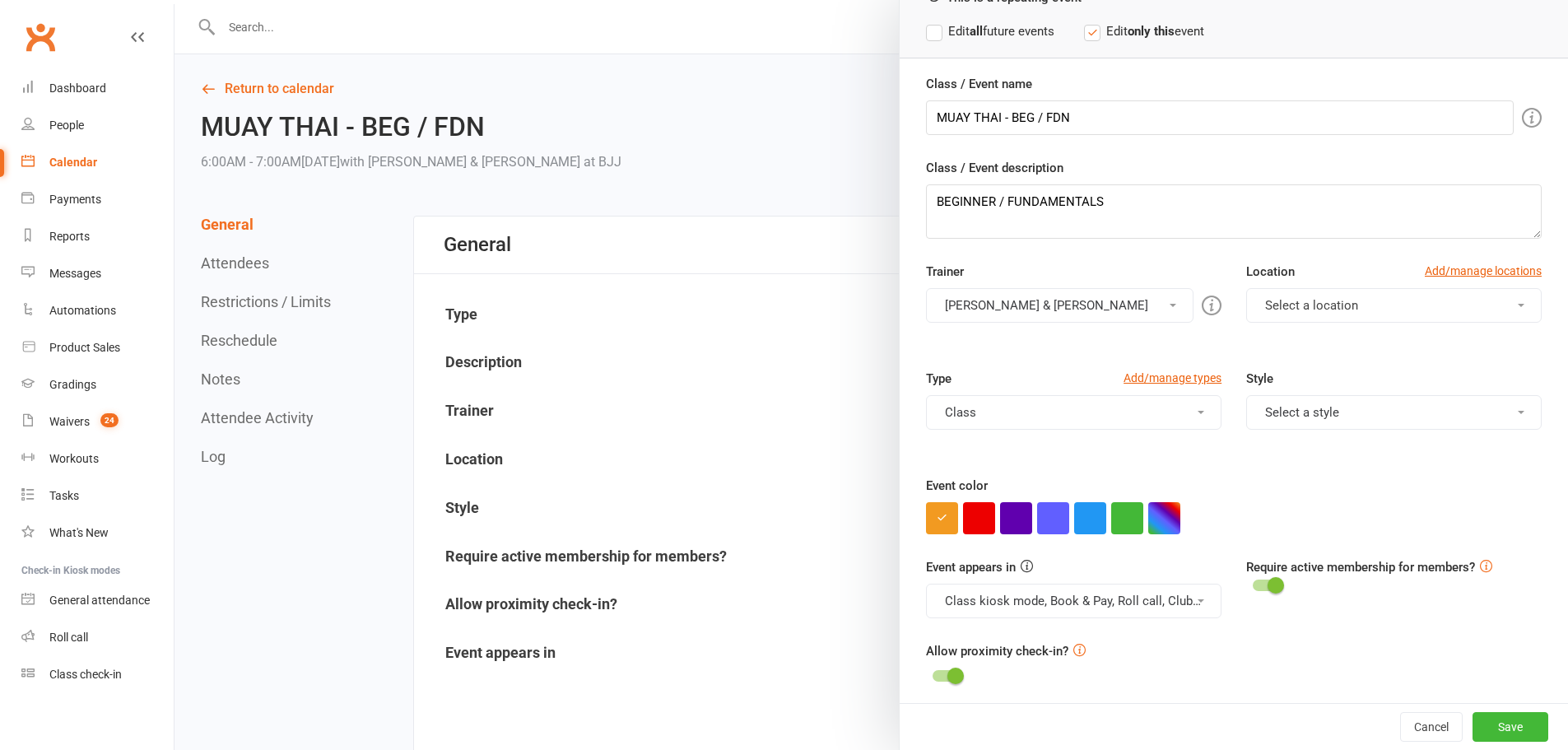
scroll to position [106, 0]
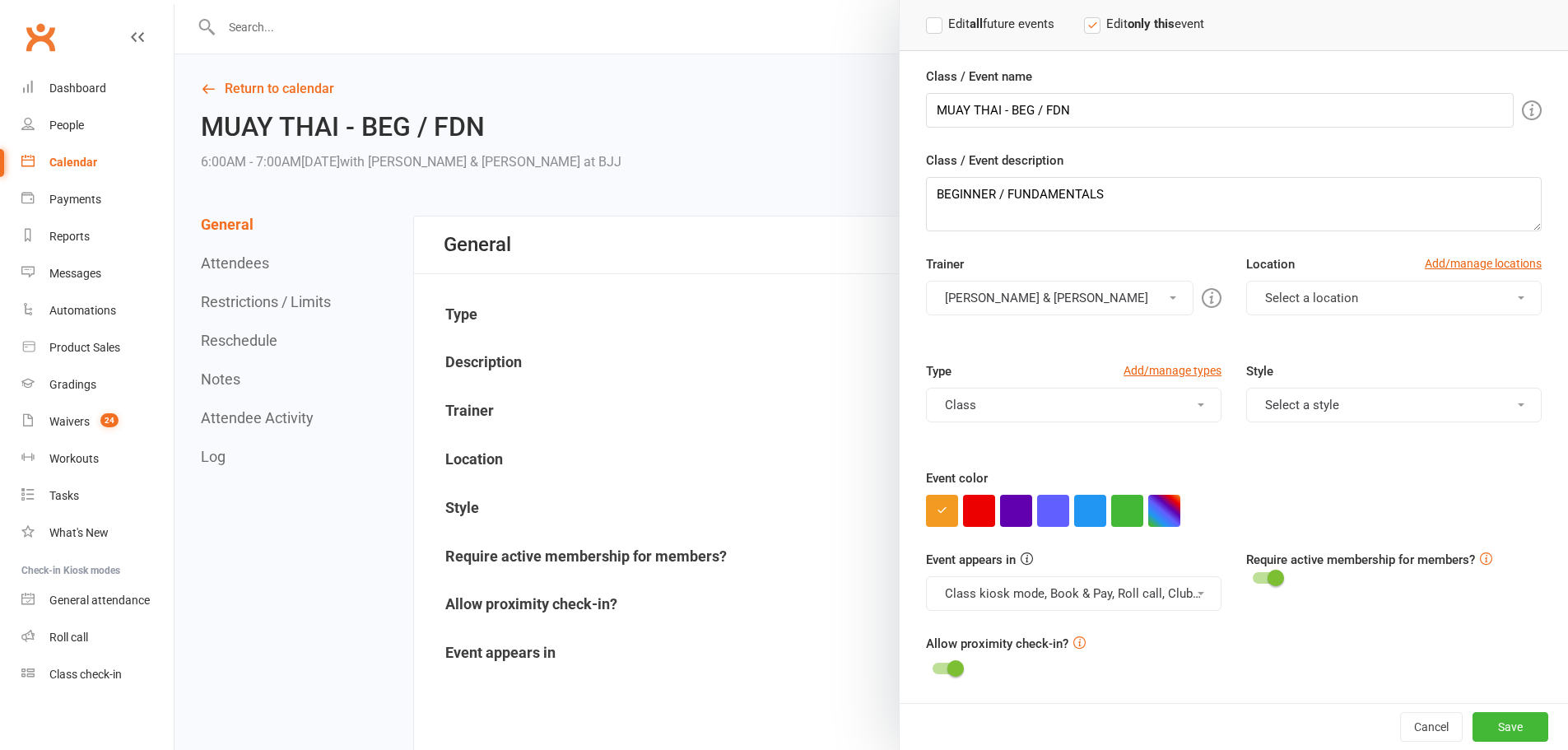
click at [1298, 290] on span "Select a location" at bounding box center [1311, 298] width 93 height 15
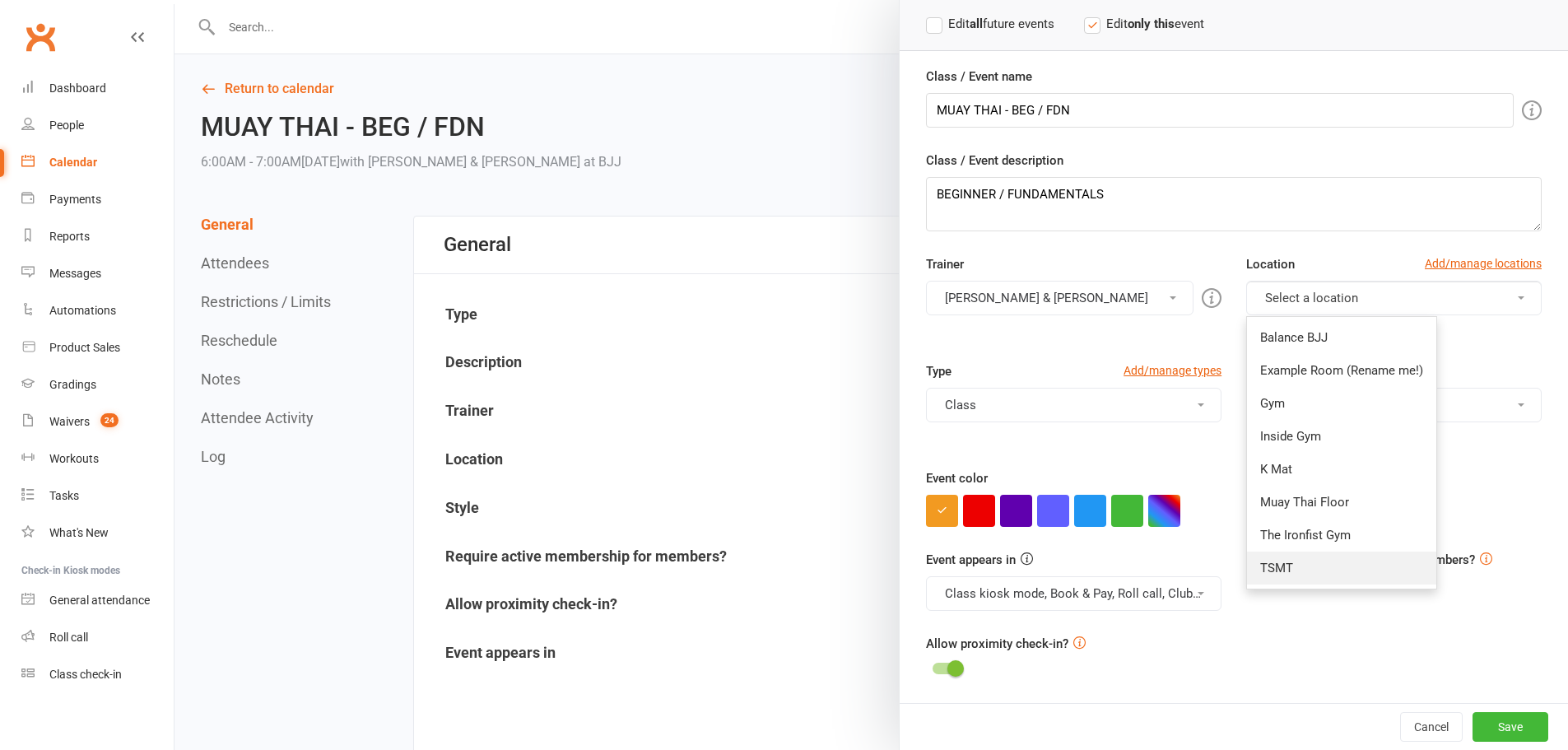
click at [1281, 562] on link "TSMT" at bounding box center [1341, 568] width 189 height 33
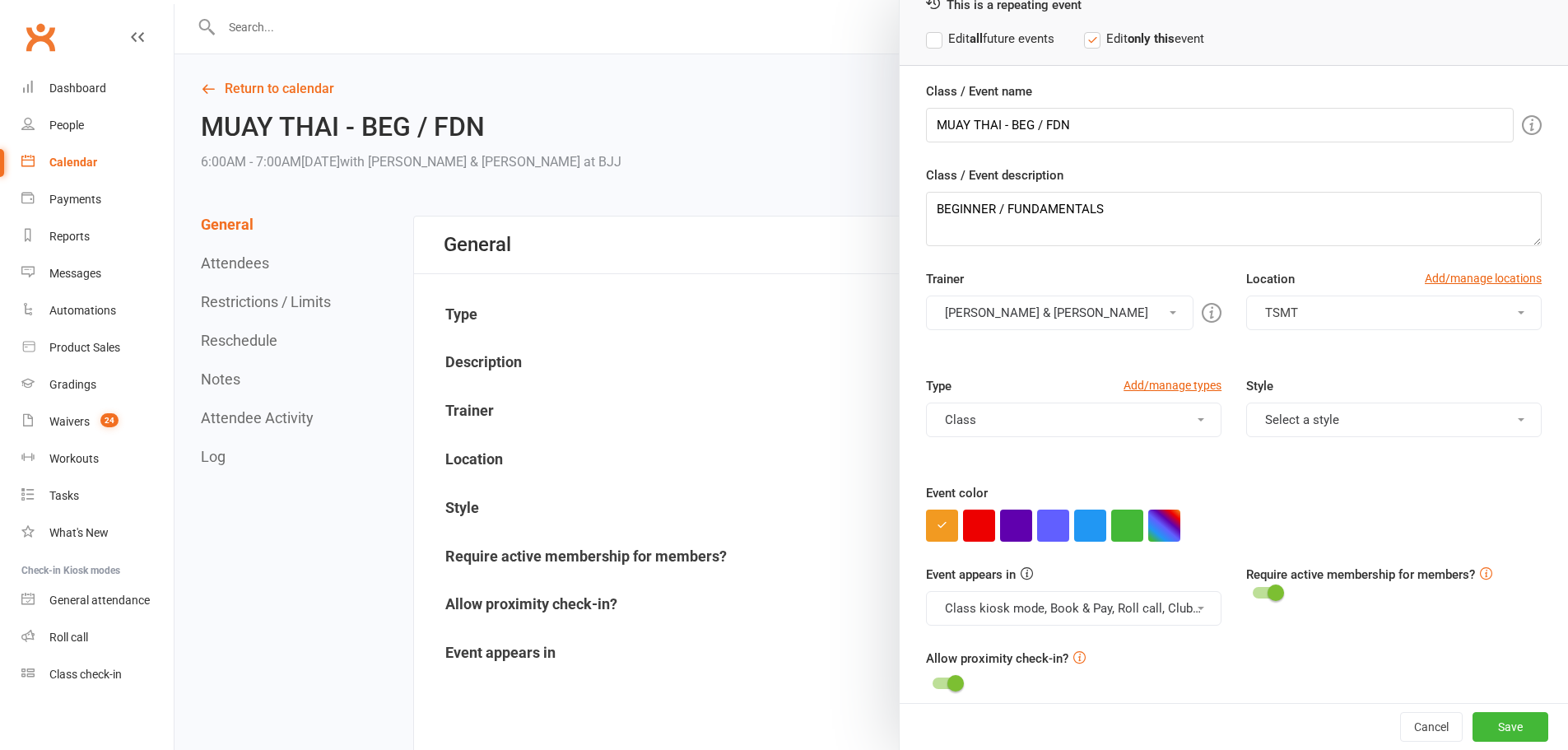
click at [1024, 414] on button "Class" at bounding box center [1073, 420] width 296 height 35
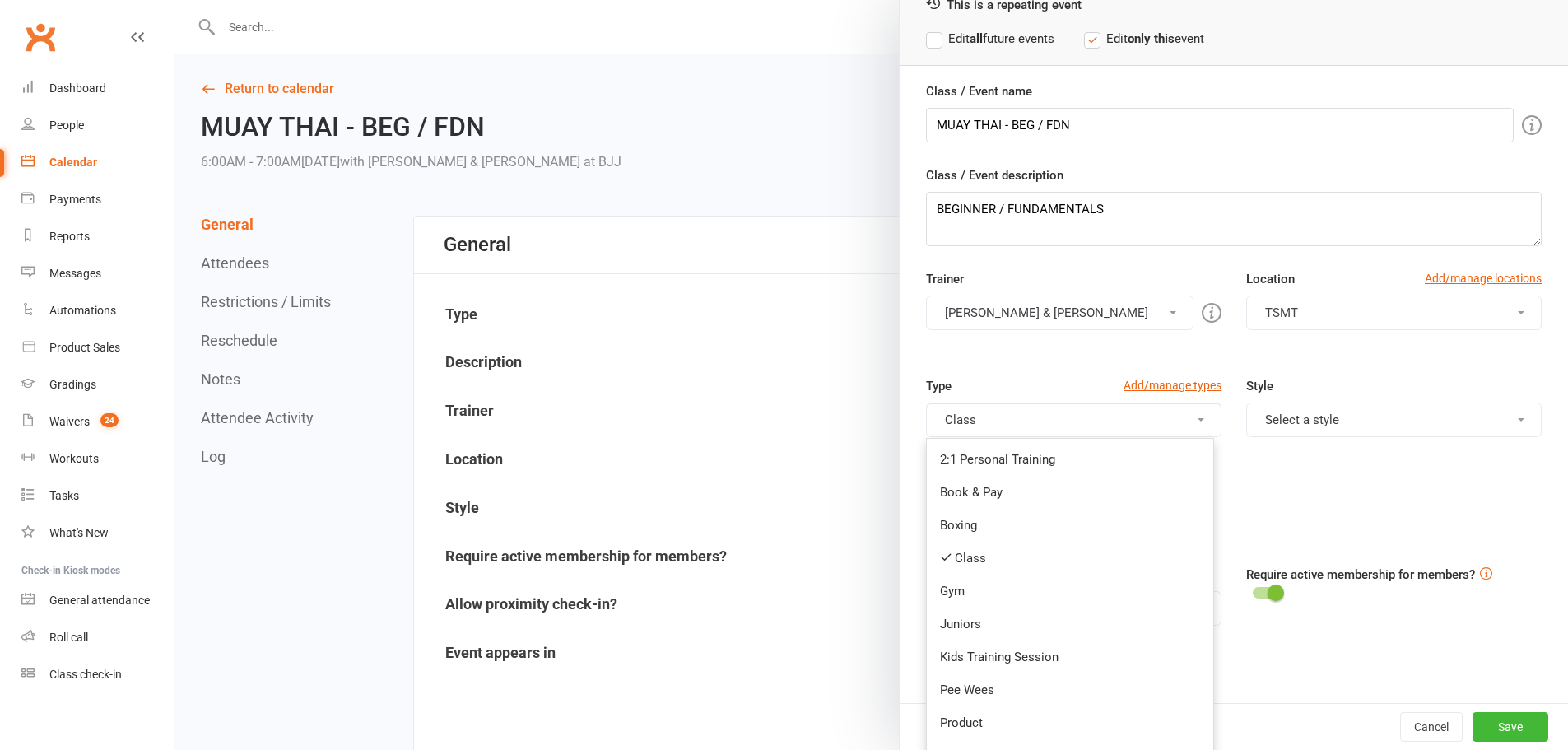
click at [1155, 387] on link "Add/manage types" at bounding box center [1173, 385] width 98 height 18
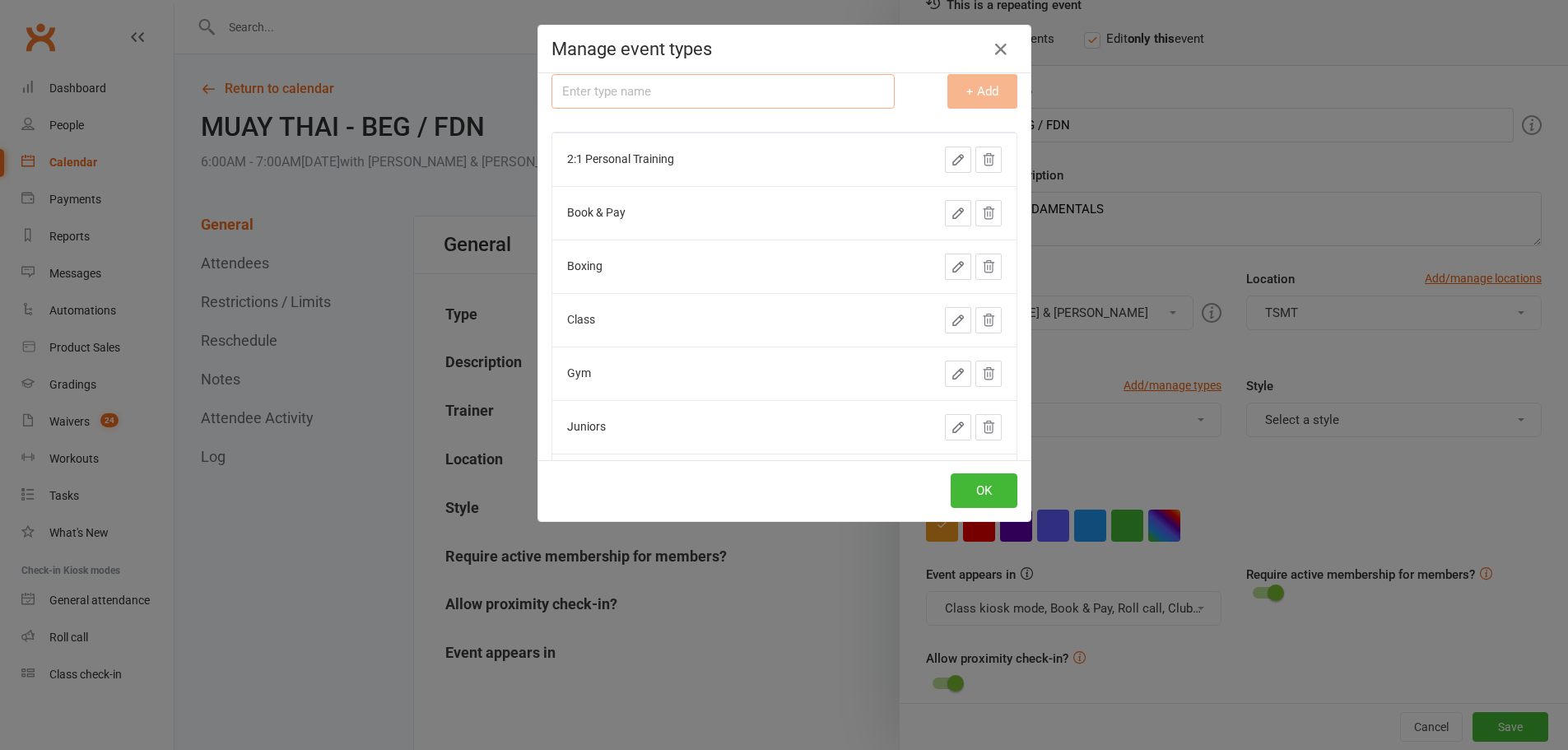
scroll to position [0, 0]
click at [590, 112] on input "text" at bounding box center [723, 104] width 344 height 35
type input "ADULTS"
drag, startPoint x: 931, startPoint y: 104, endPoint x: 939, endPoint y: 125, distance: 22.5
click at [947, 104] on button "+ Add" at bounding box center [982, 104] width 70 height 35
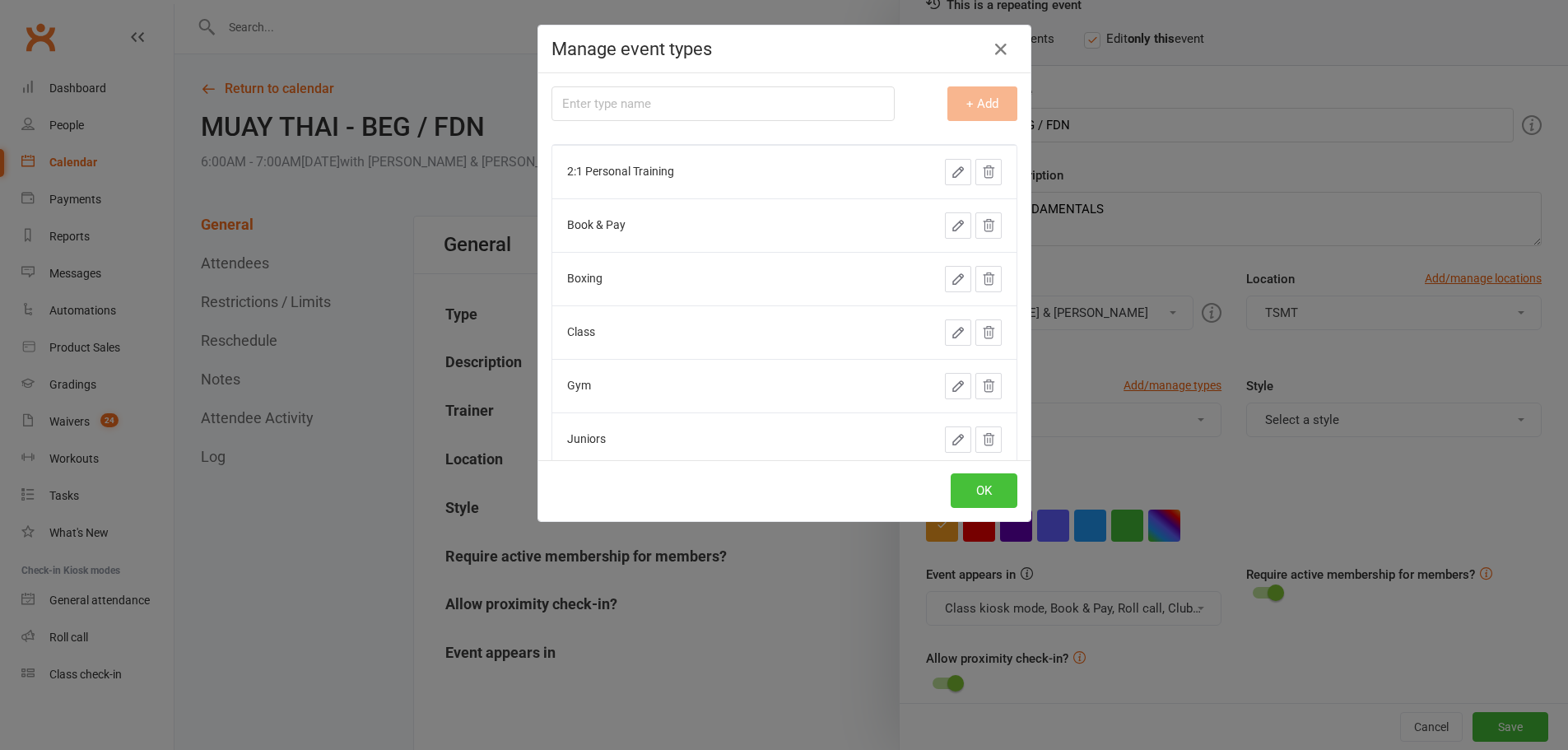
click at [964, 477] on button "OK" at bounding box center [984, 491] width 66 height 35
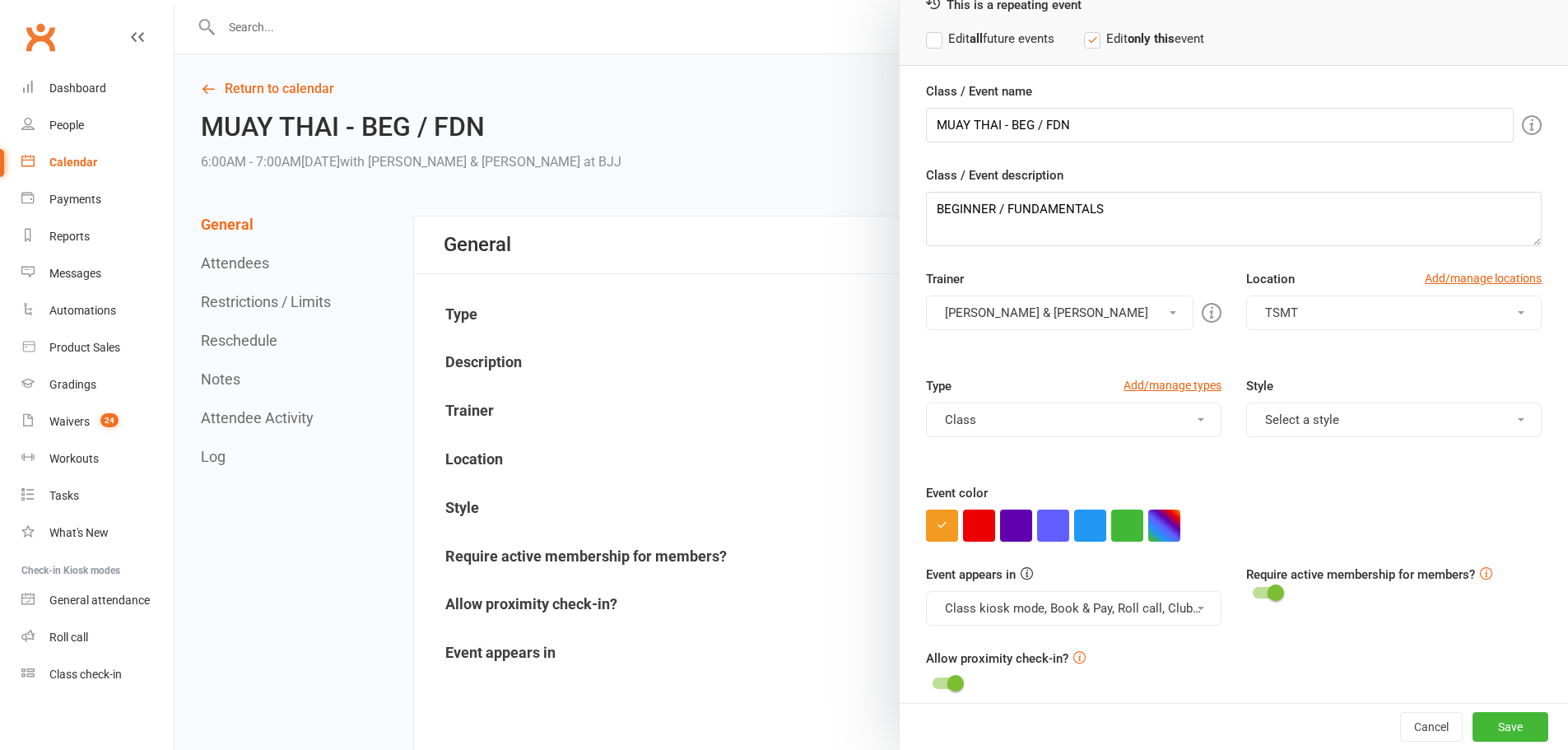
click at [985, 425] on button "Class" at bounding box center [1073, 420] width 296 height 35
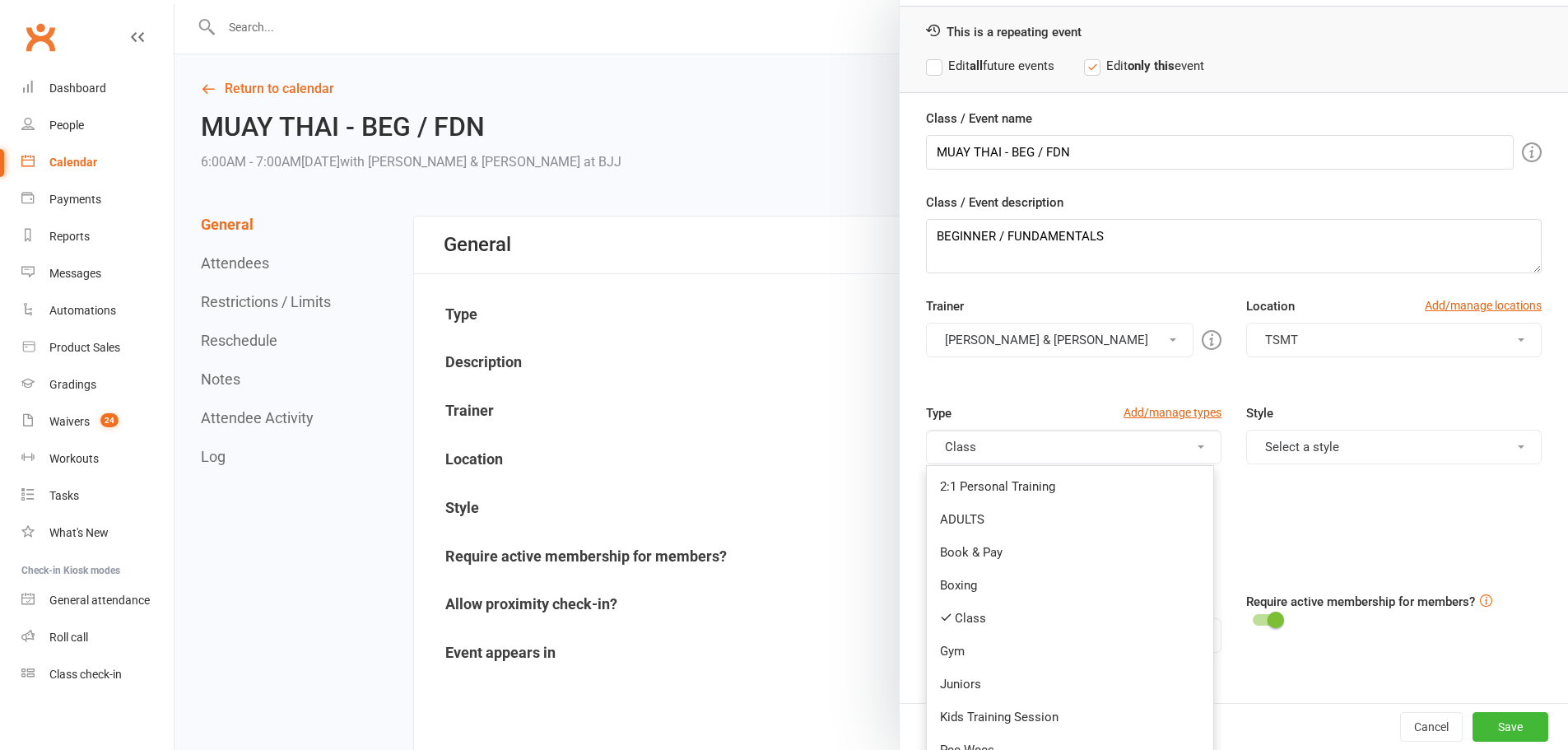
click at [965, 515] on link "ADULTS" at bounding box center [1070, 520] width 287 height 33
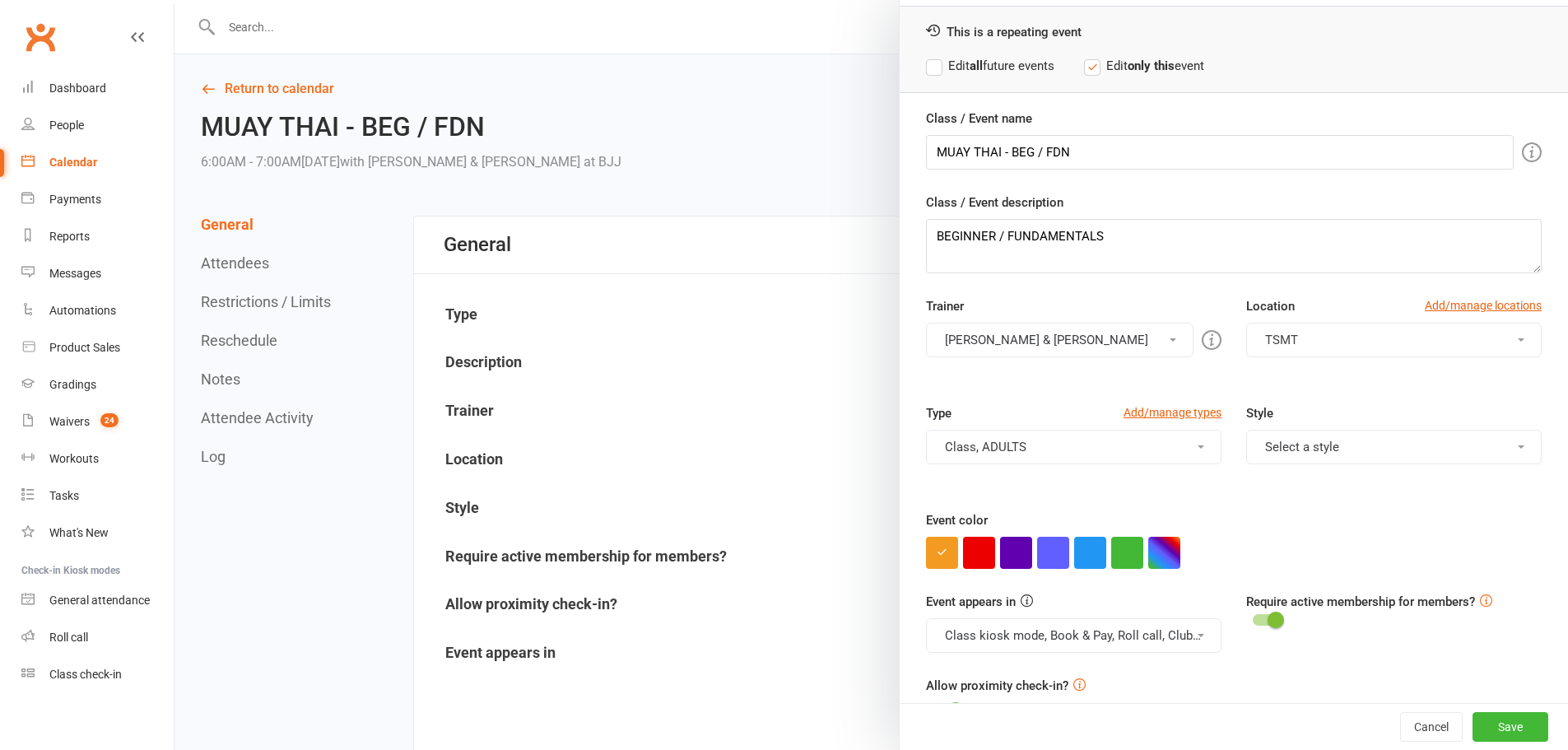
click at [989, 451] on button "Class, ADULTS" at bounding box center [1073, 447] width 296 height 35
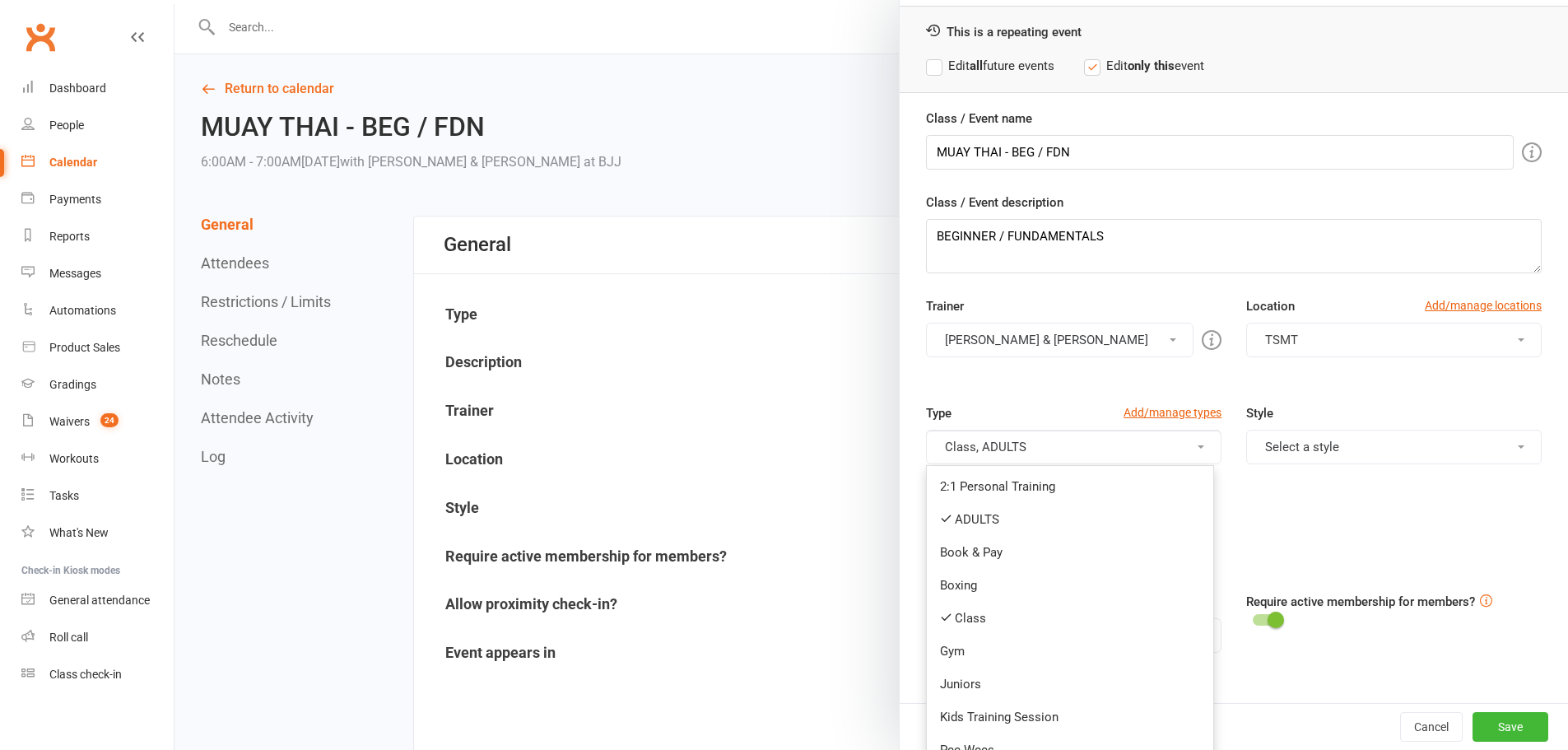
click at [951, 618] on link "Class" at bounding box center [1070, 618] width 287 height 33
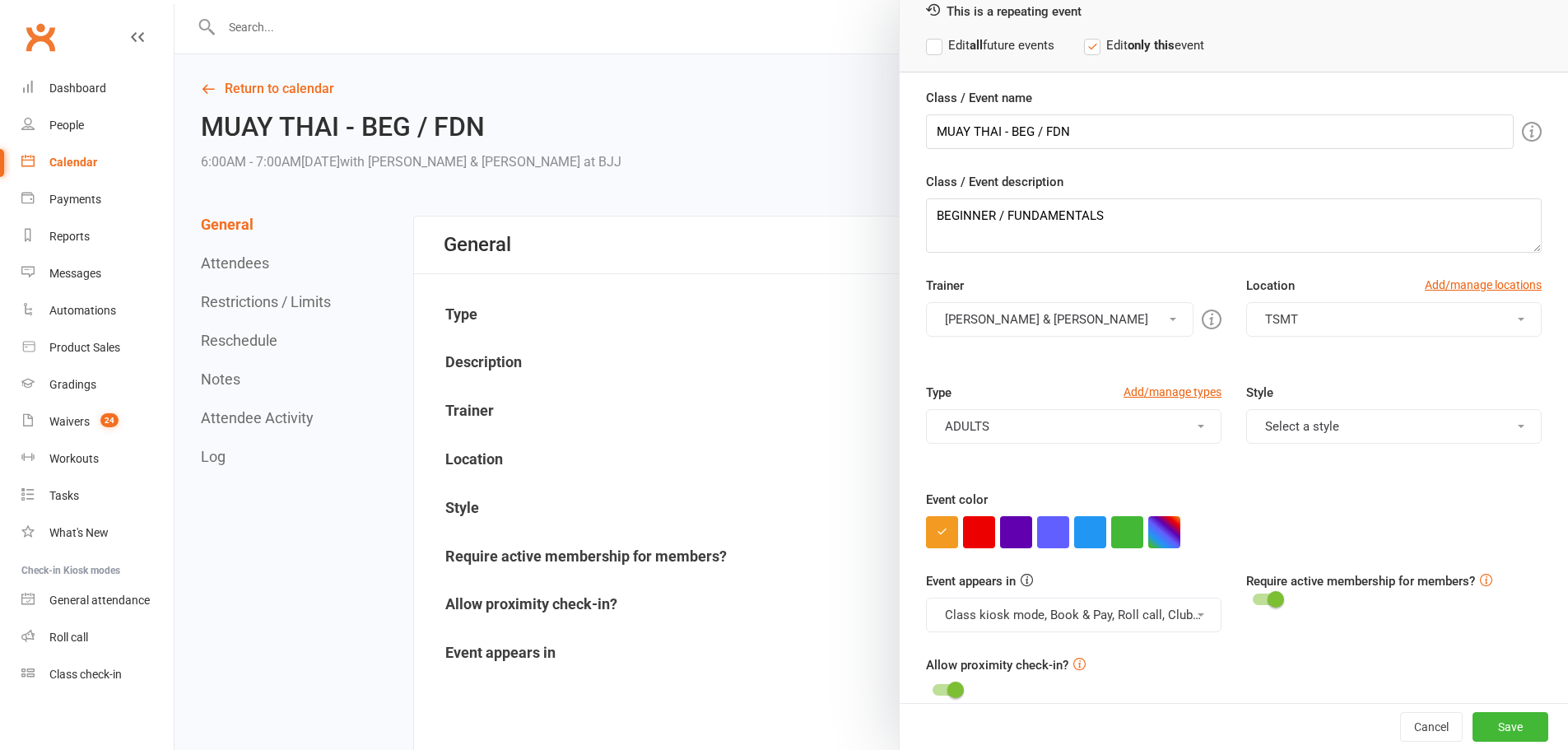
scroll to position [91, 0]
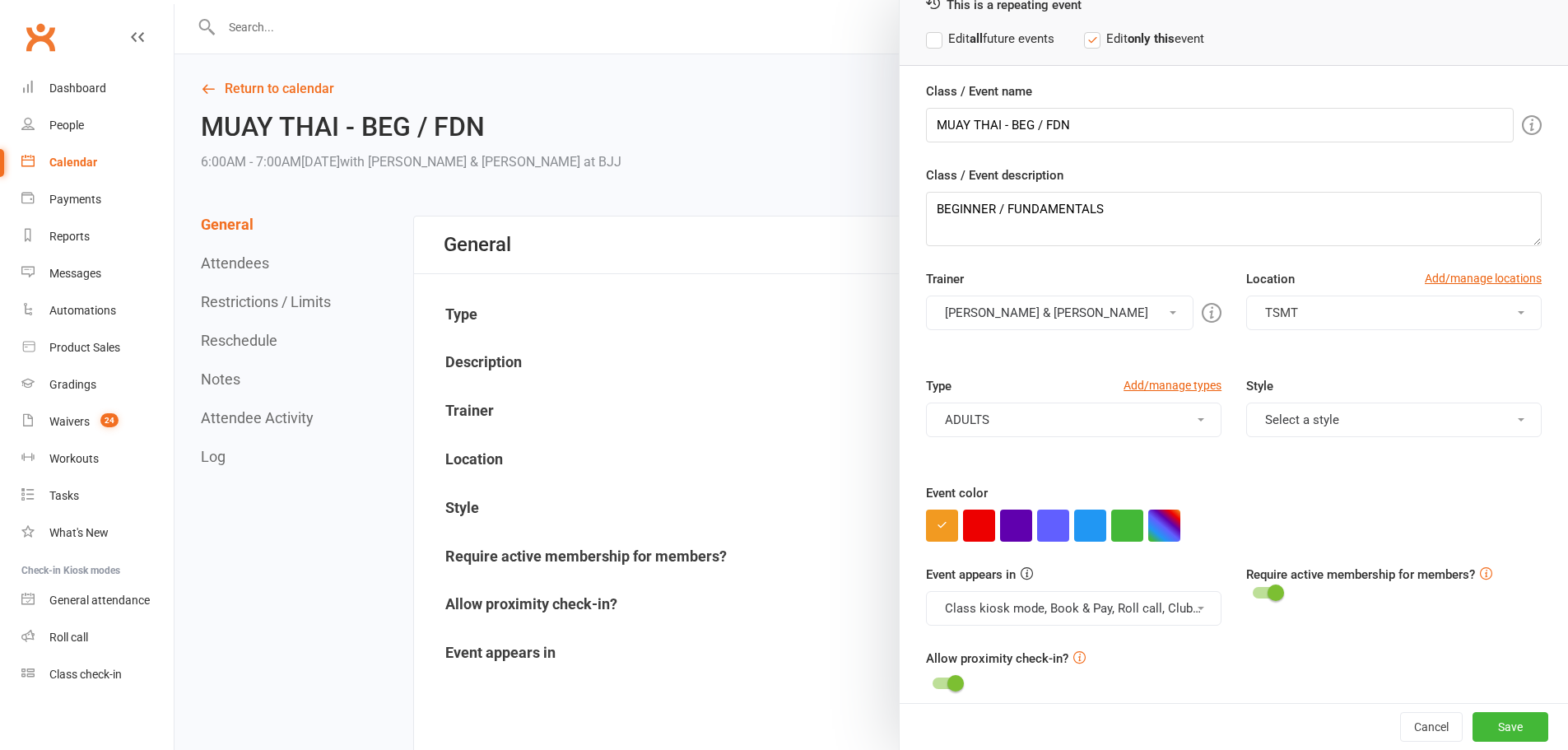
click at [1148, 525] on button "button" at bounding box center [1164, 525] width 32 height 32
click at [1182, 498] on input "text" at bounding box center [1188, 492] width 82 height 19
paste input "#a8a8a8"
type input "#a8a8a8"
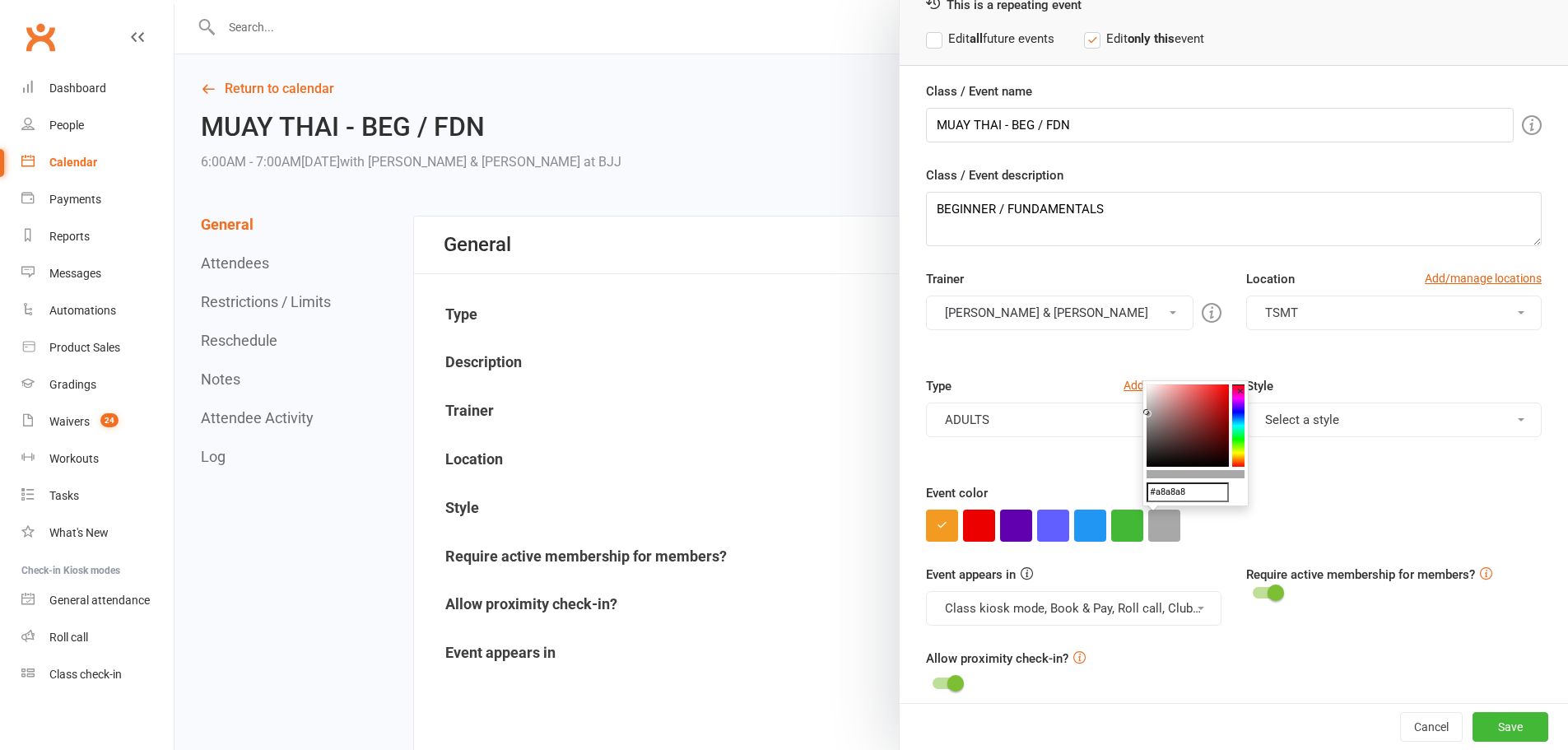
click at [1340, 489] on div "Event color" at bounding box center [1234, 511] width 615 height 58
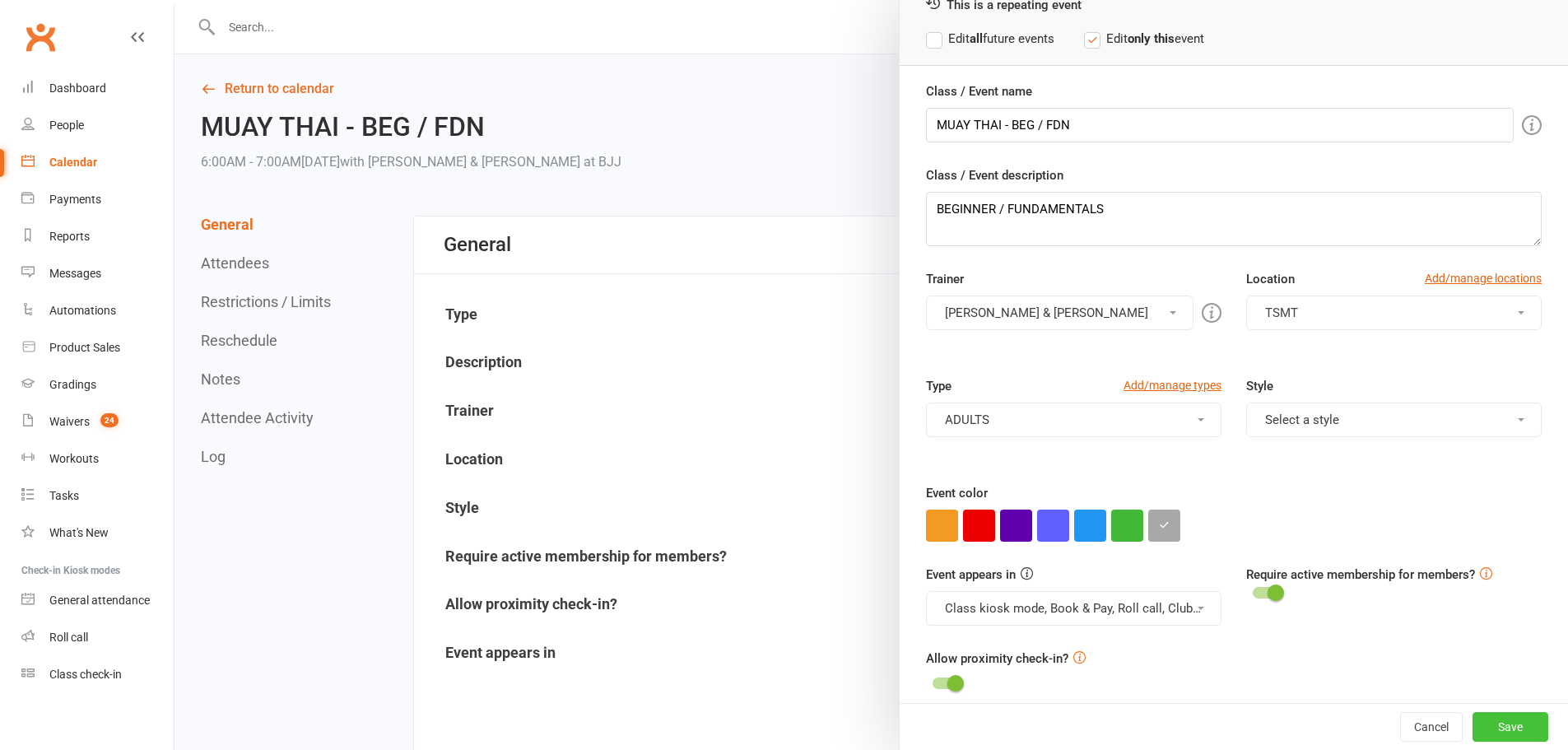
click at [1472, 717] on button "Save" at bounding box center [1510, 727] width 76 height 29
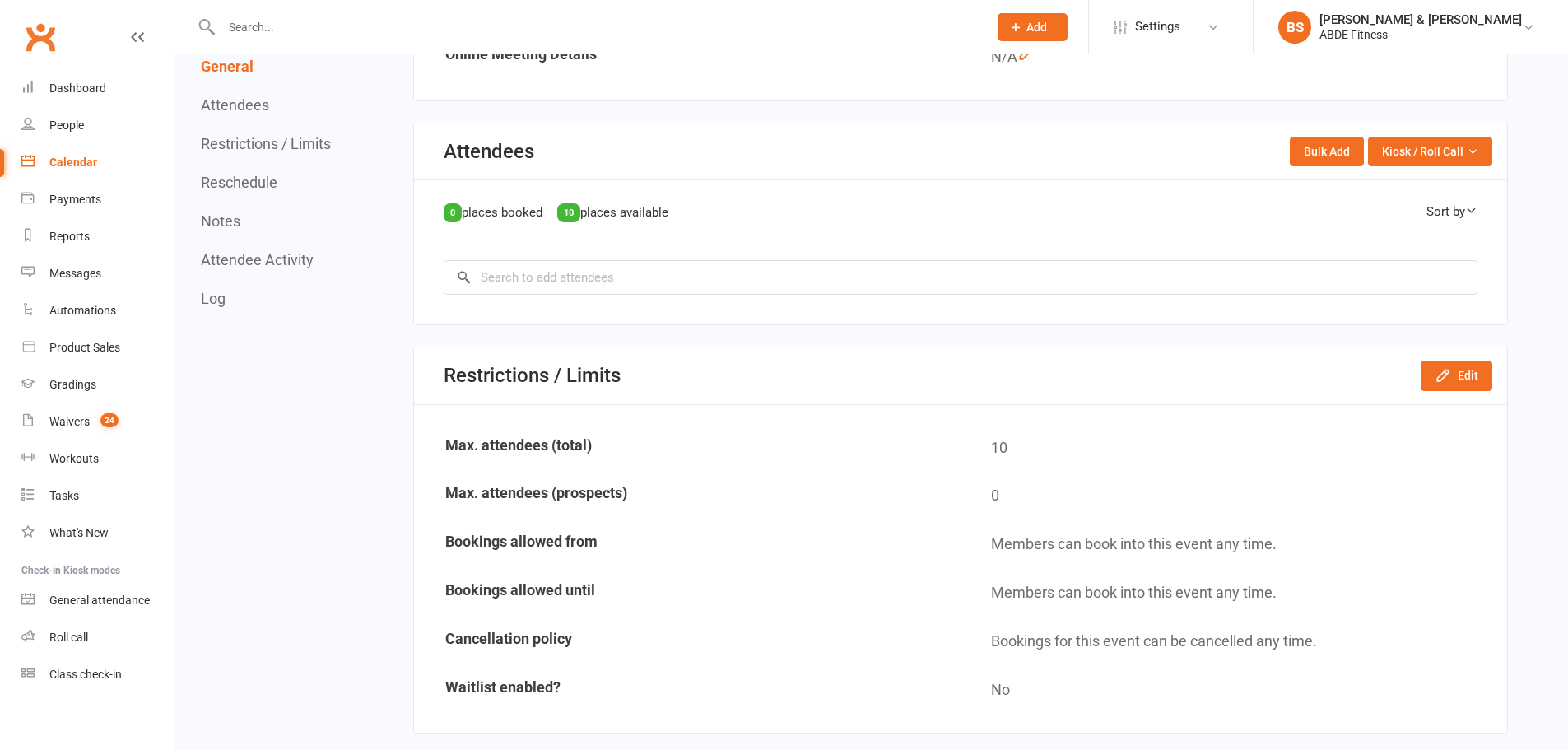
scroll to position [796, 0]
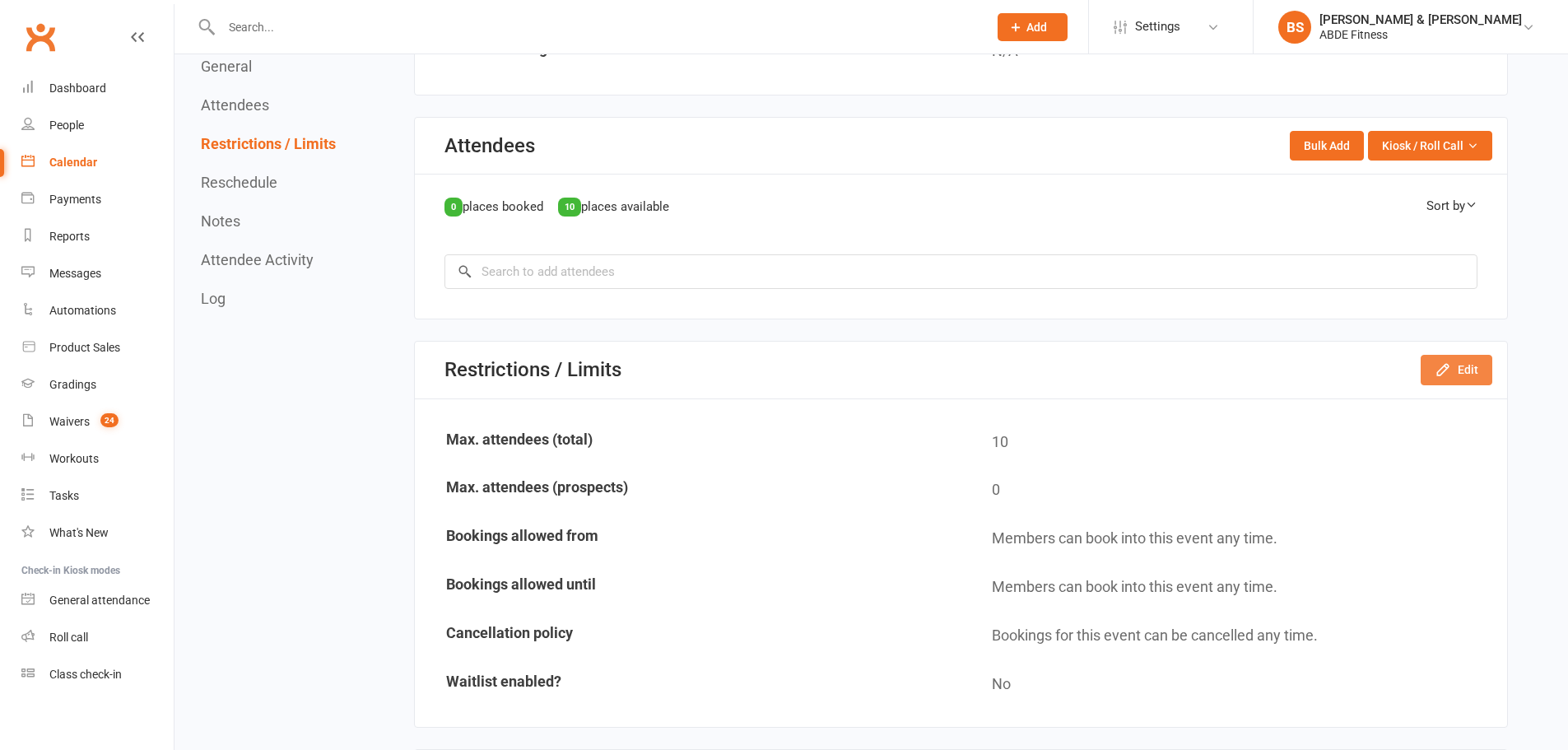
click at [1487, 367] on button "Edit" at bounding box center [1457, 369] width 72 height 29
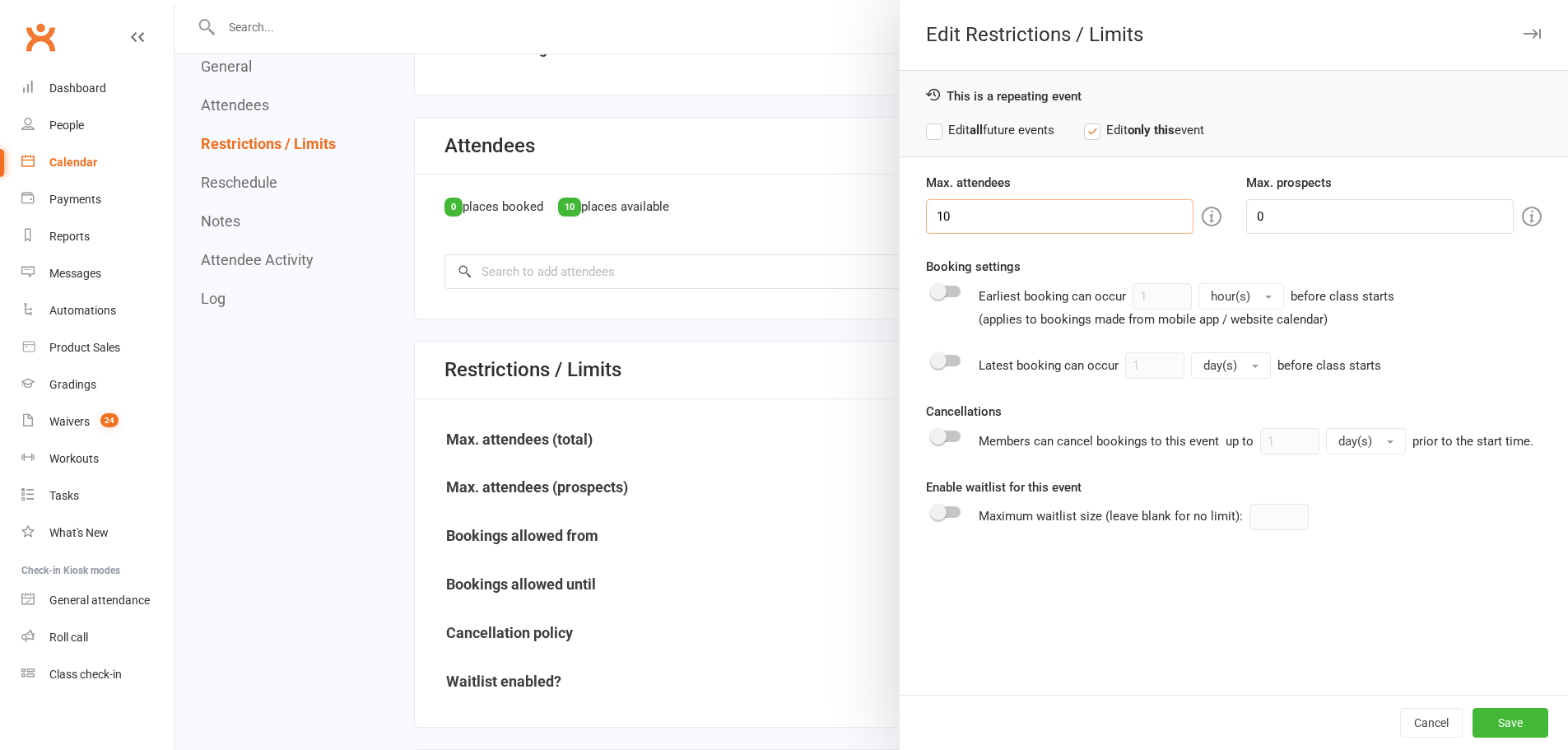
drag, startPoint x: 985, startPoint y: 221, endPoint x: 880, endPoint y: 202, distance: 106.7
click at [880, 0] on div "Edit Restrictions / Limits This is a repeating event Edit all future events Edi…" at bounding box center [871, 0] width 1394 height 0
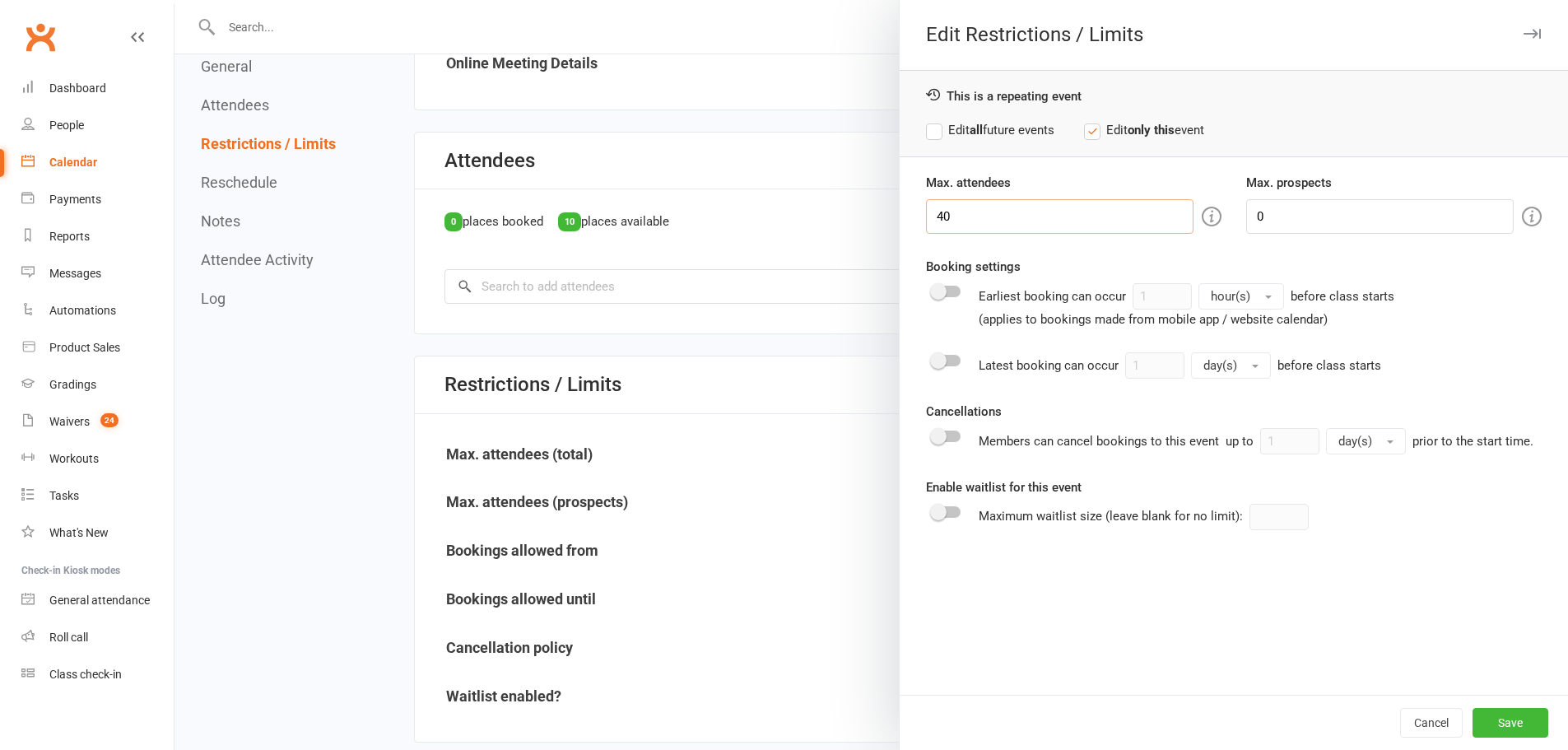
scroll to position [768, 0]
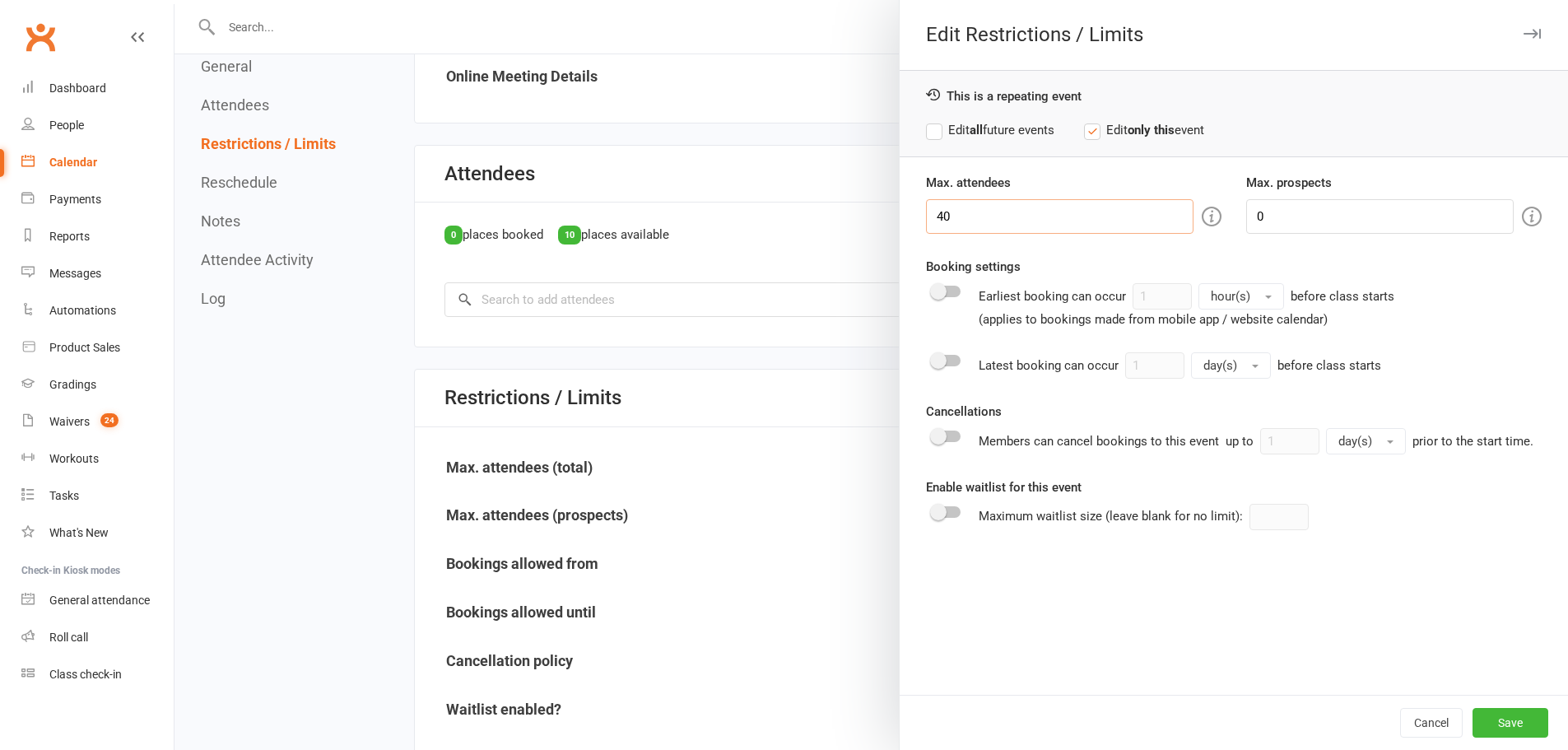
type input "40"
click at [938, 363] on span at bounding box center [939, 360] width 17 height 17
click at [932, 358] on input "checkbox" at bounding box center [932, 358] width 0 height 0
drag, startPoint x: 1160, startPoint y: 366, endPoint x: 1086, endPoint y: 357, distance: 74.5
click at [1086, 357] on div "Latest booking can occur 1 day(s) before class starts" at bounding box center [1179, 365] width 403 height 27
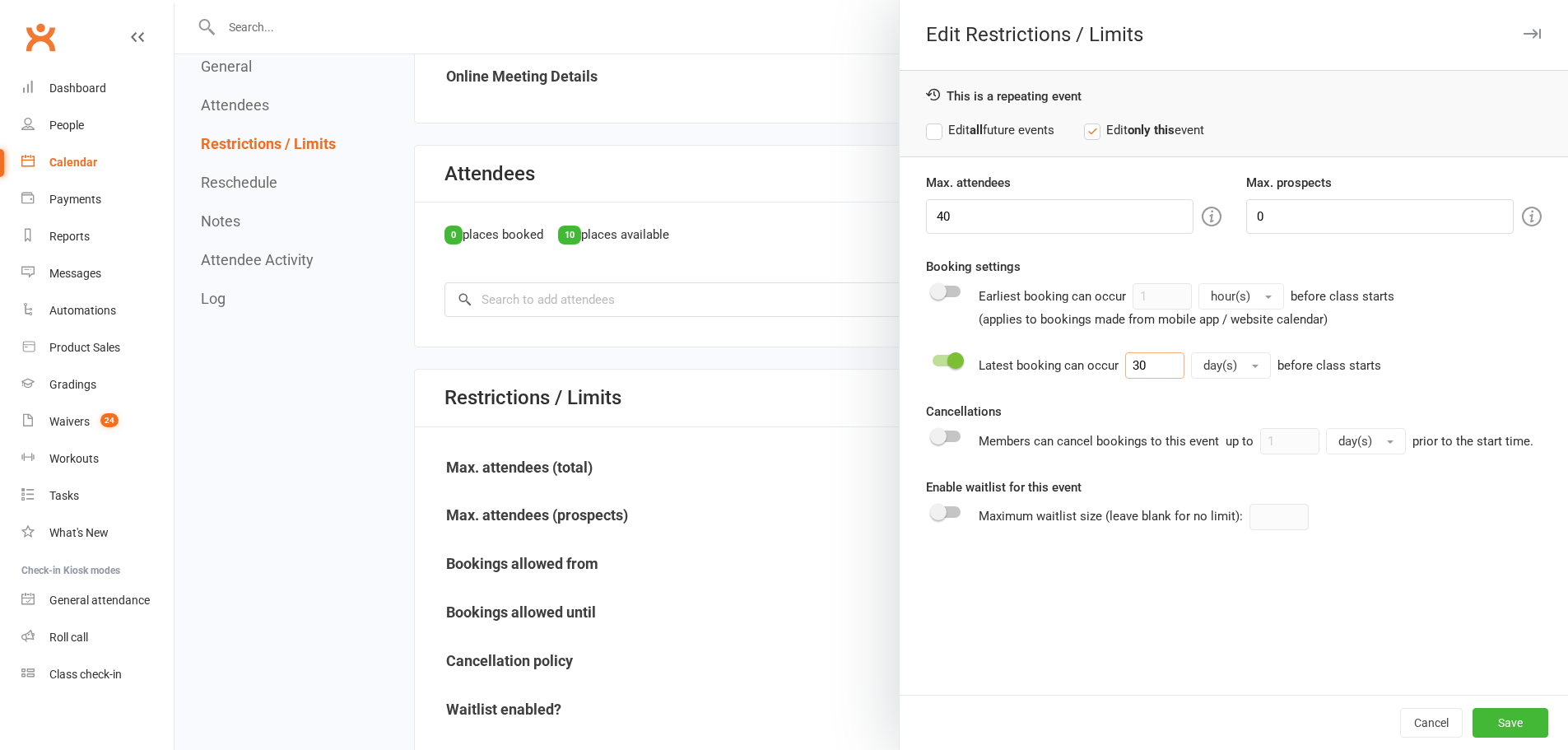
type input "30"
click at [1242, 360] on button "day(s)" at bounding box center [1231, 365] width 80 height 27
drag, startPoint x: 1243, startPoint y: 405, endPoint x: 1179, endPoint y: 383, distance: 67.7
click at [1243, 405] on span "minute(s)" at bounding box center [1231, 401] width 53 height 15
click at [931, 515] on span at bounding box center [939, 512] width 17 height 17
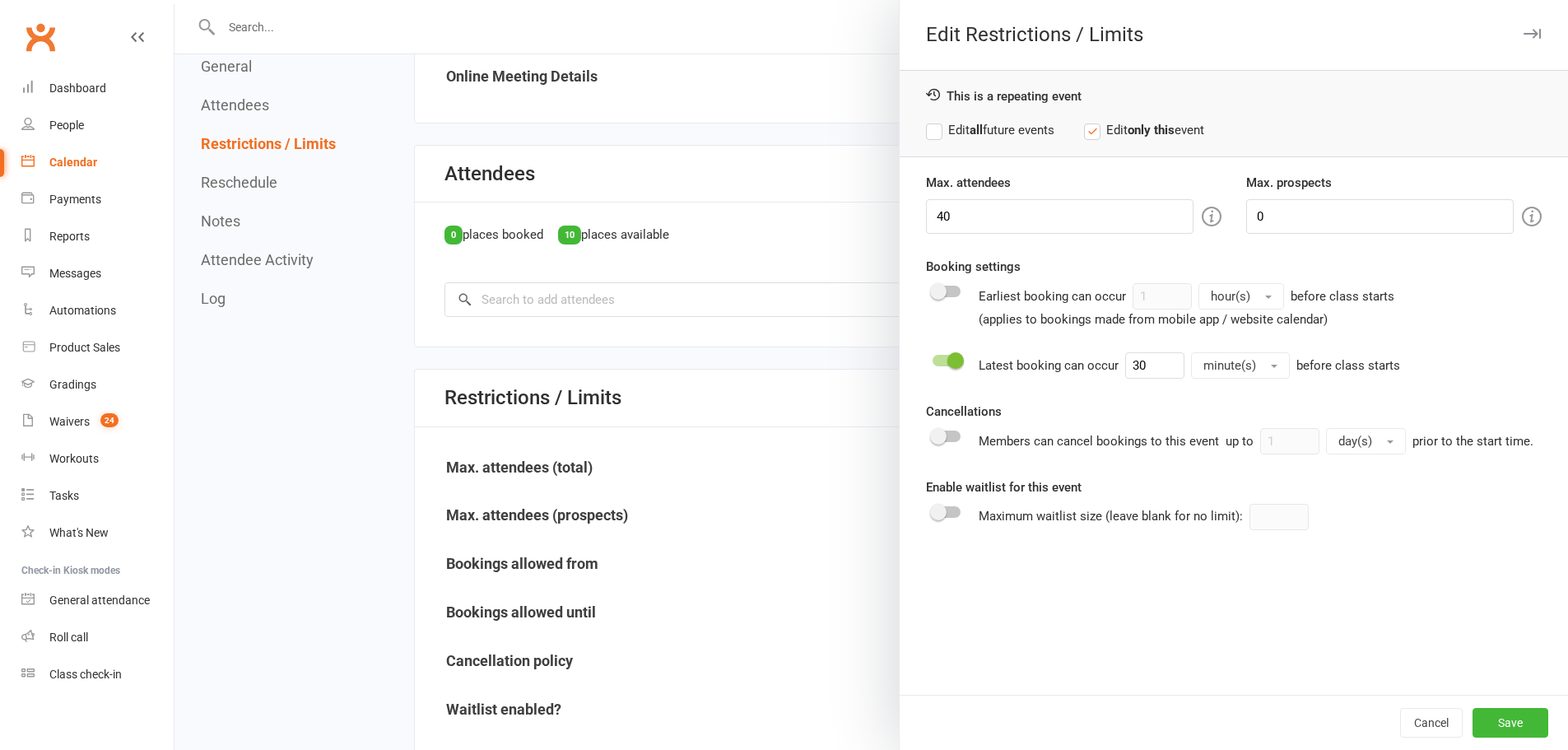
click at [932, 510] on input "checkbox" at bounding box center [932, 510] width 0 height 0
click at [930, 438] on span at bounding box center [939, 437] width 17 height 17
click at [932, 434] on input "checkbox" at bounding box center [932, 434] width 0 height 0
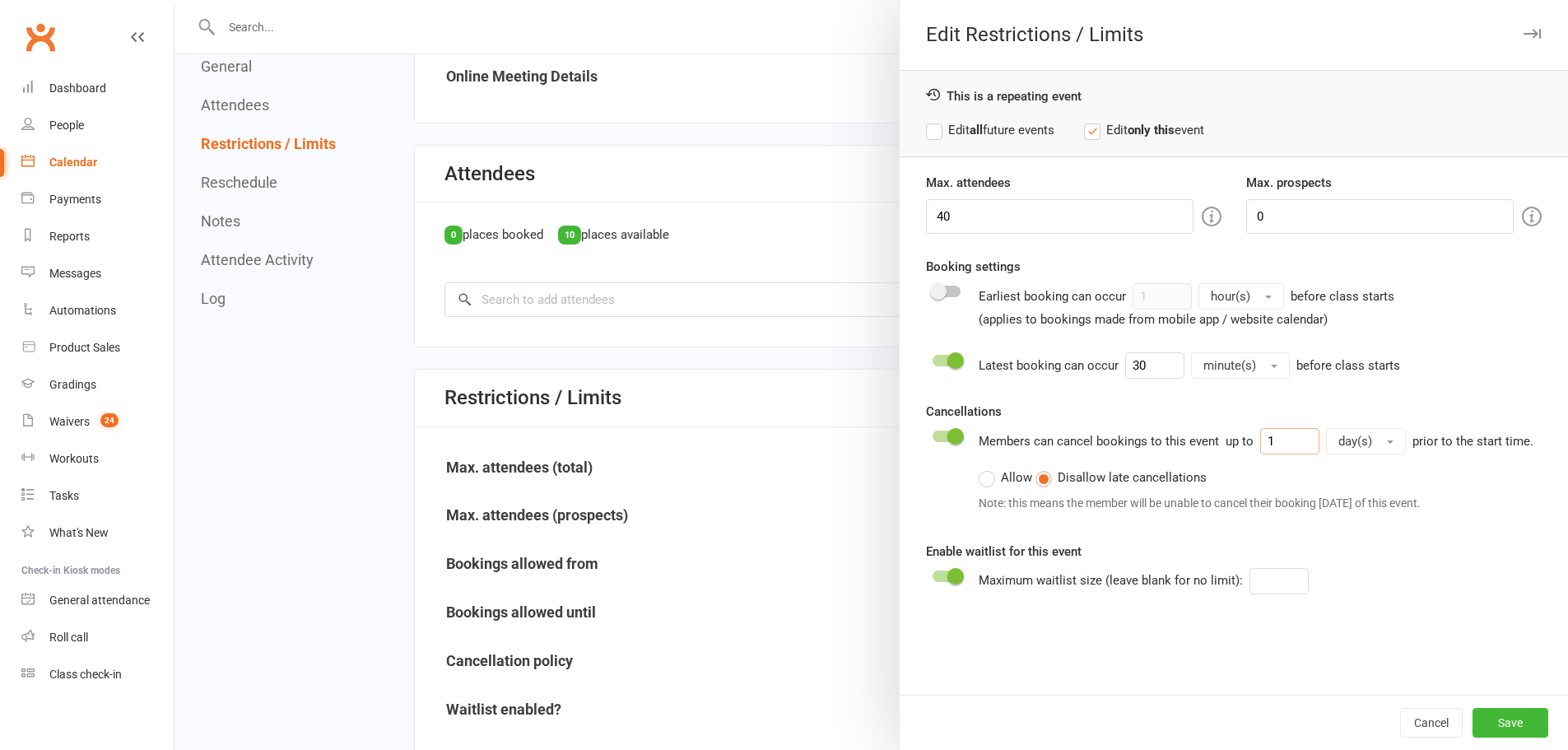
drag, startPoint x: 1293, startPoint y: 441, endPoint x: 1227, endPoint y: 437, distance: 66.1
click at [1227, 437] on div "up to 1 day(s)" at bounding box center [1316, 441] width 181 height 27
type input "30"
click at [1364, 428] on button "day(s)" at bounding box center [1365, 441] width 80 height 27
click at [1363, 446] on button "day(s)" at bounding box center [1365, 441] width 80 height 27
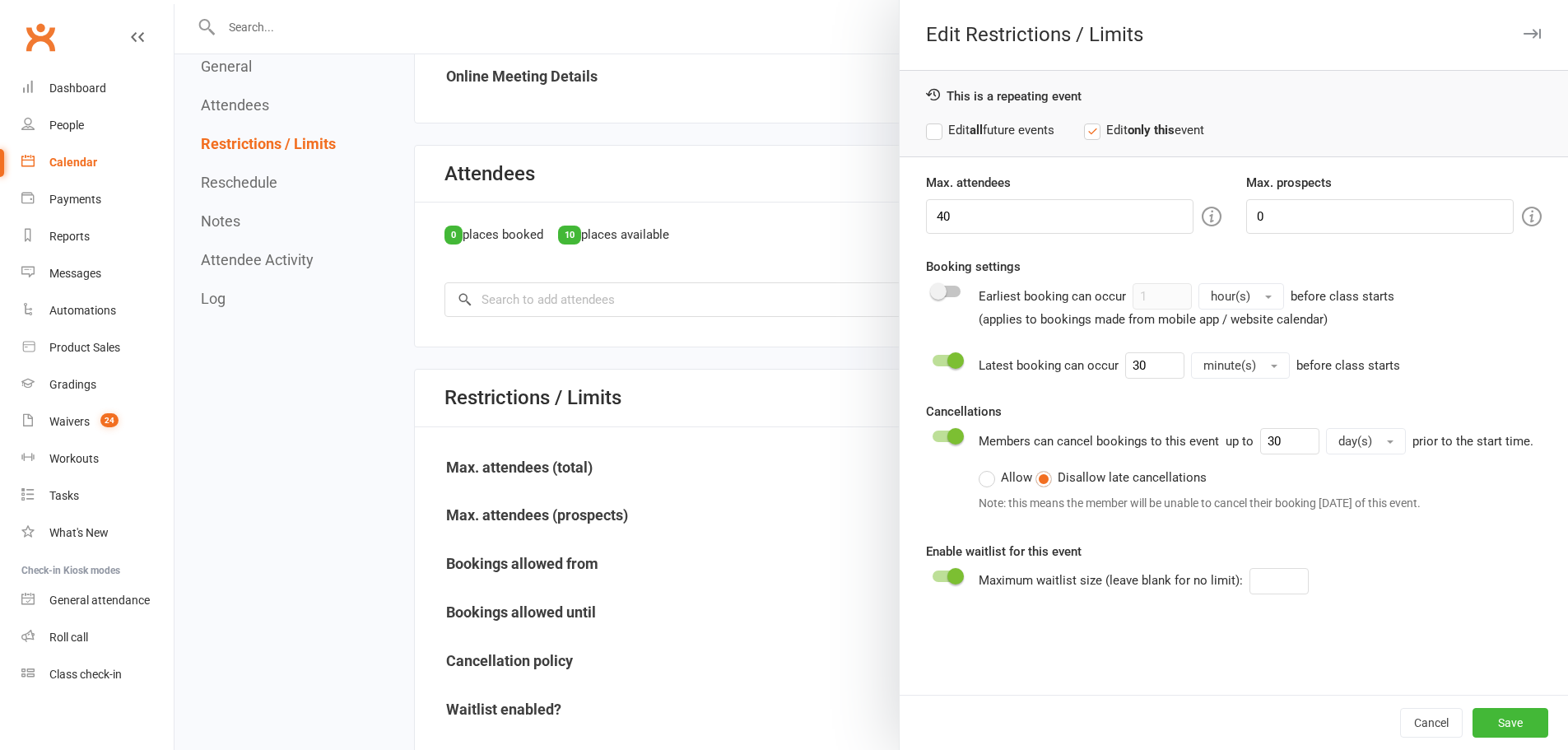
click at [1375, 443] on button "day(s)" at bounding box center [1365, 441] width 80 height 27
click at [1357, 487] on link "minute(s)" at bounding box center [1408, 476] width 163 height 33
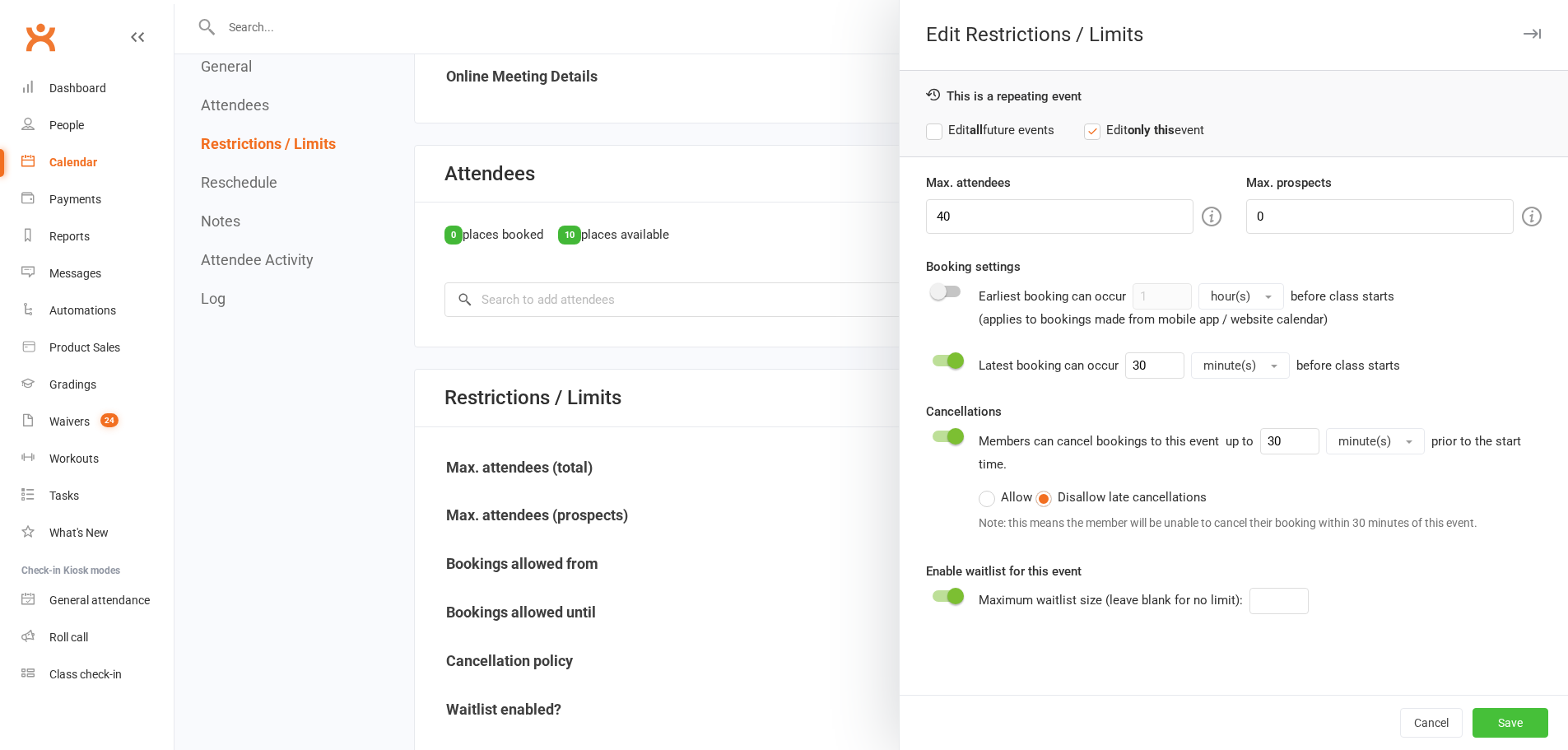
click at [1500, 721] on button "Save" at bounding box center [1510, 722] width 76 height 29
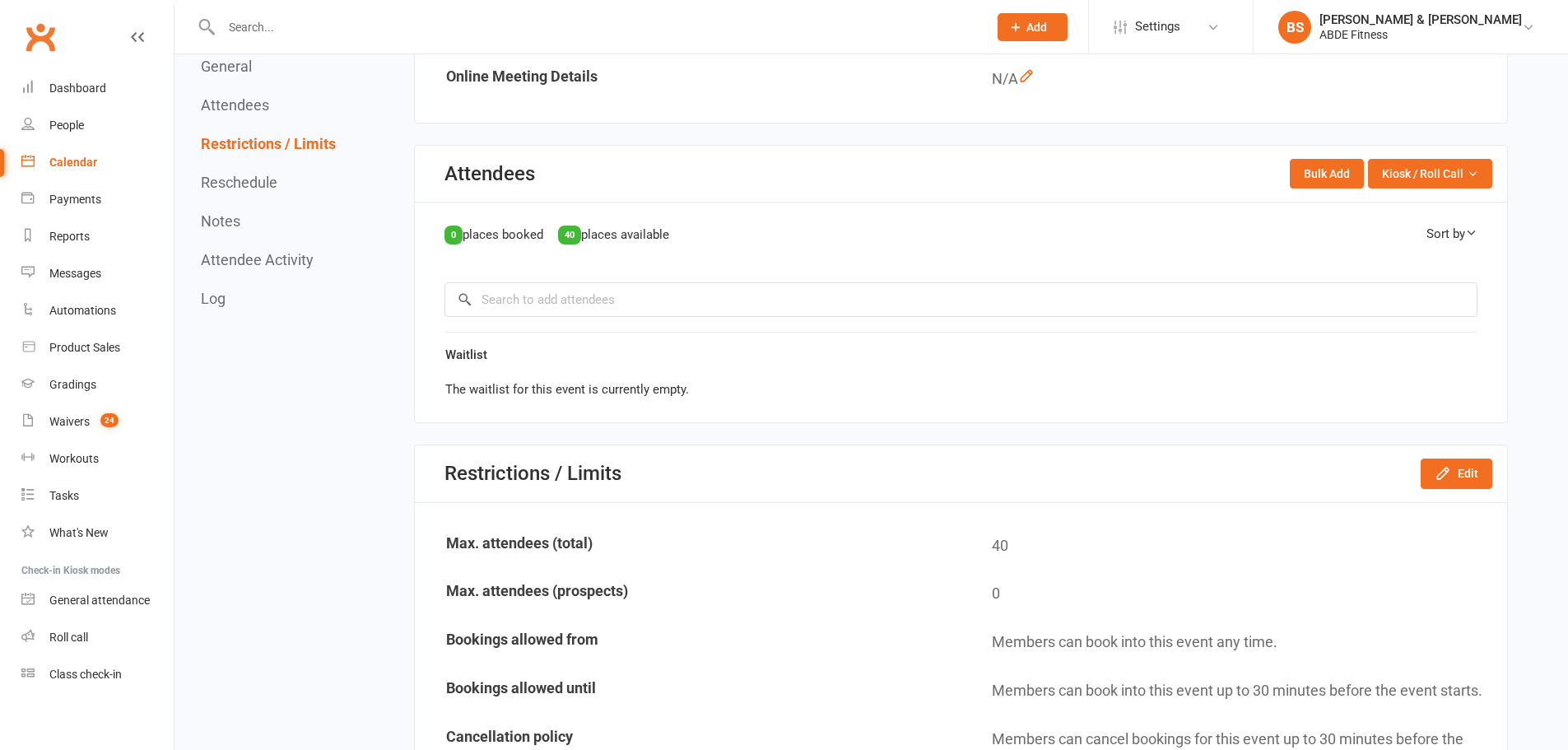
click at [94, 156] on div "Calendar" at bounding box center [74, 162] width 48 height 13
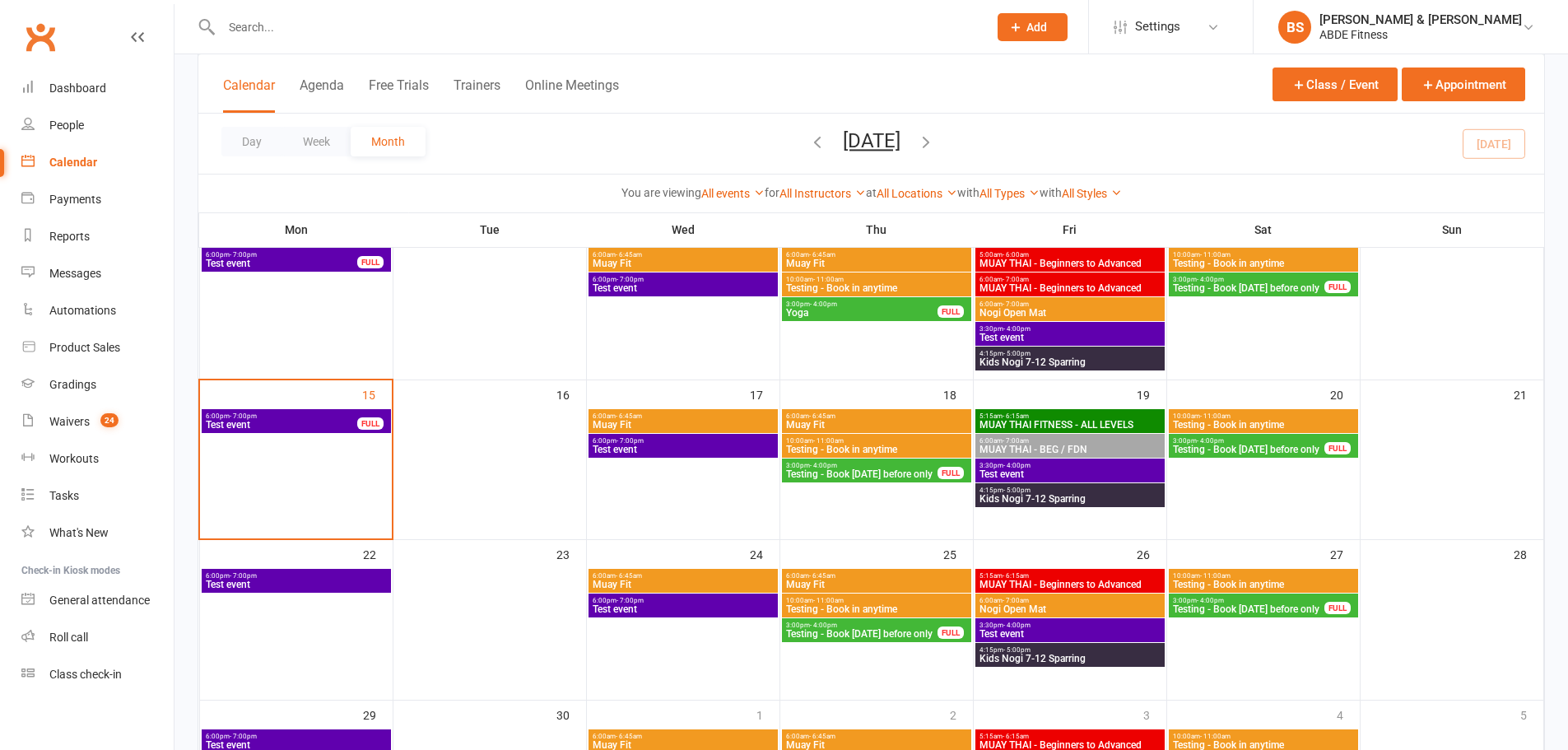
scroll to position [329, 0]
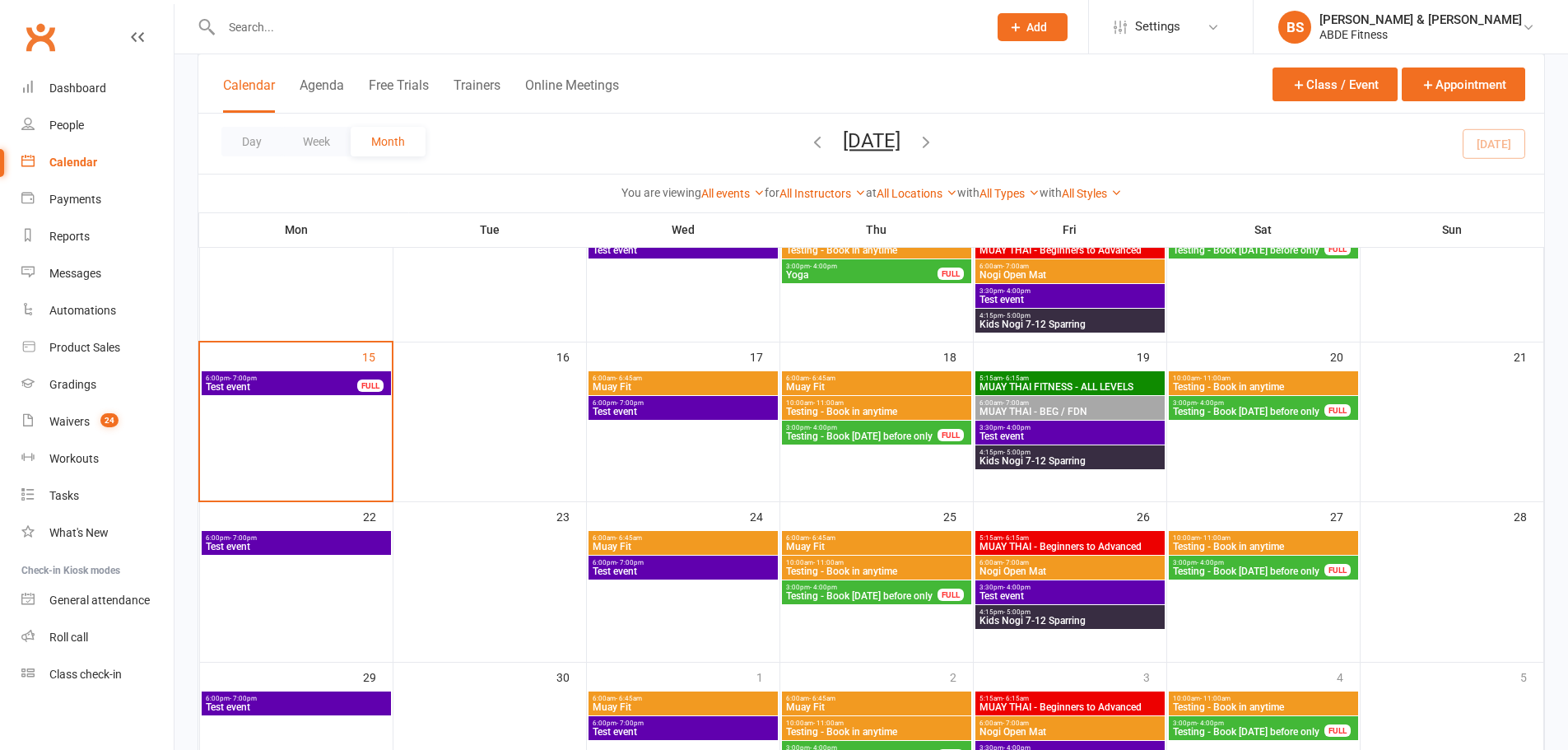
click at [1057, 430] on span "3:30pm - 4:00pm" at bounding box center [1070, 428] width 182 height 7
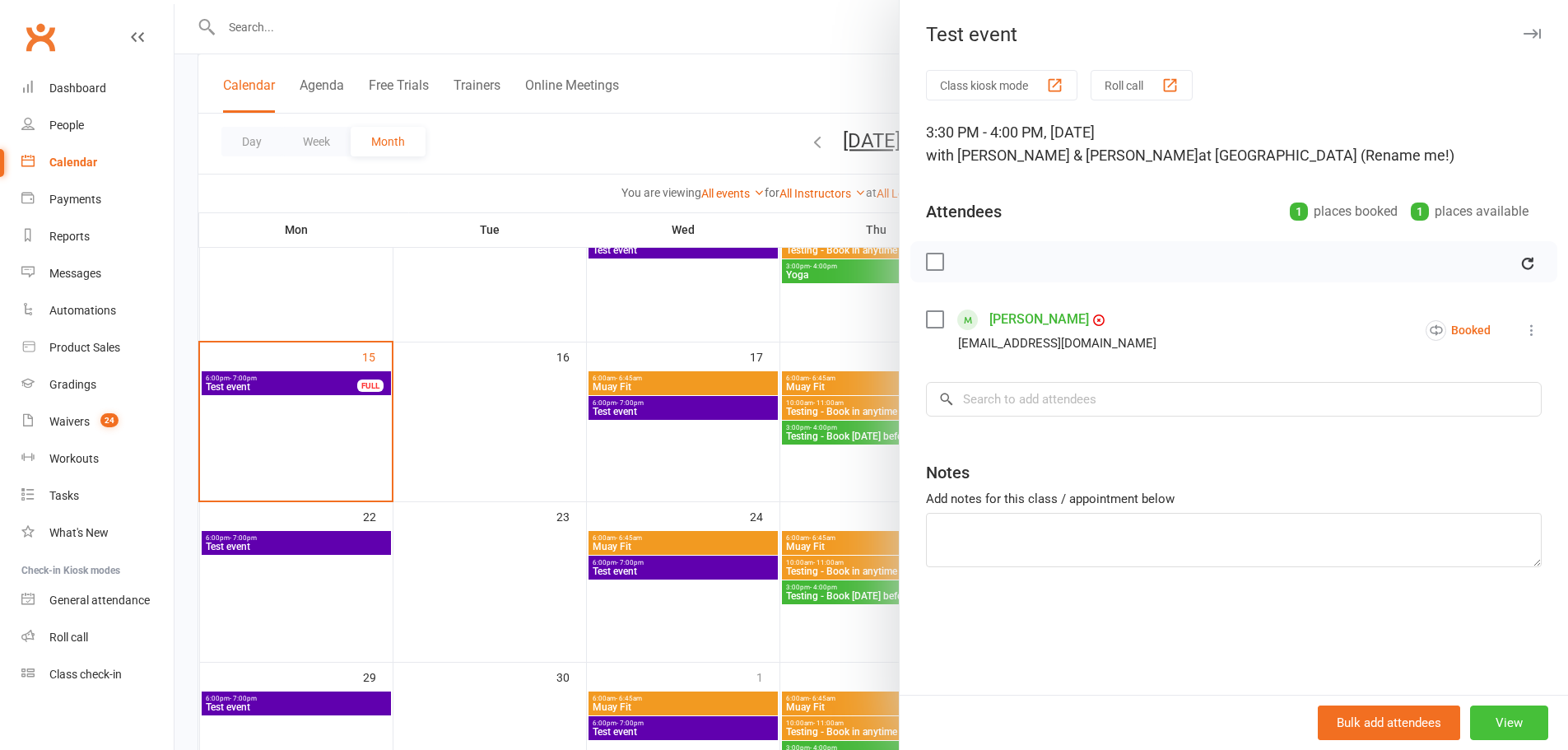
click at [1482, 724] on button "View" at bounding box center [1509, 723] width 78 height 35
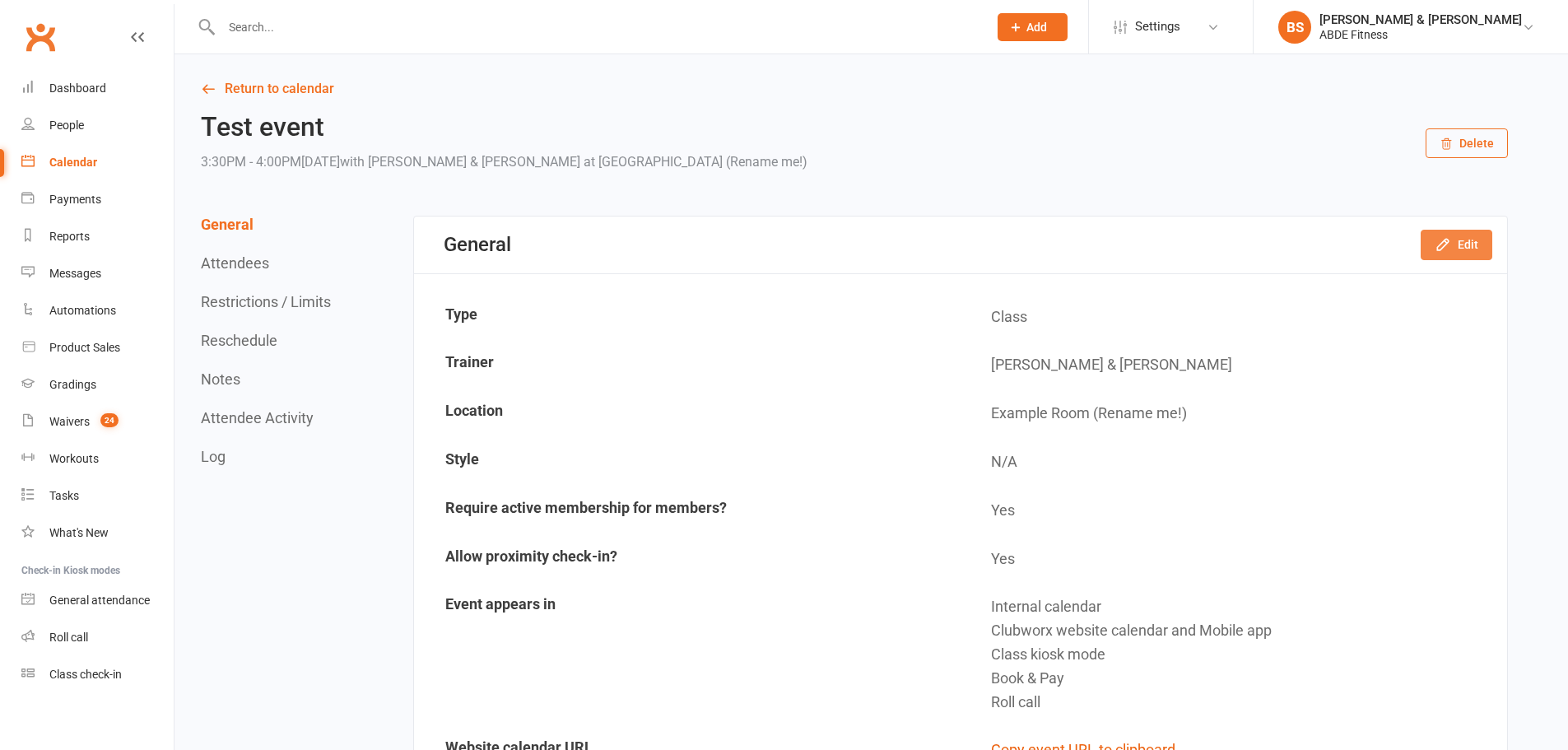
click at [1467, 245] on button "Edit" at bounding box center [1457, 244] width 72 height 29
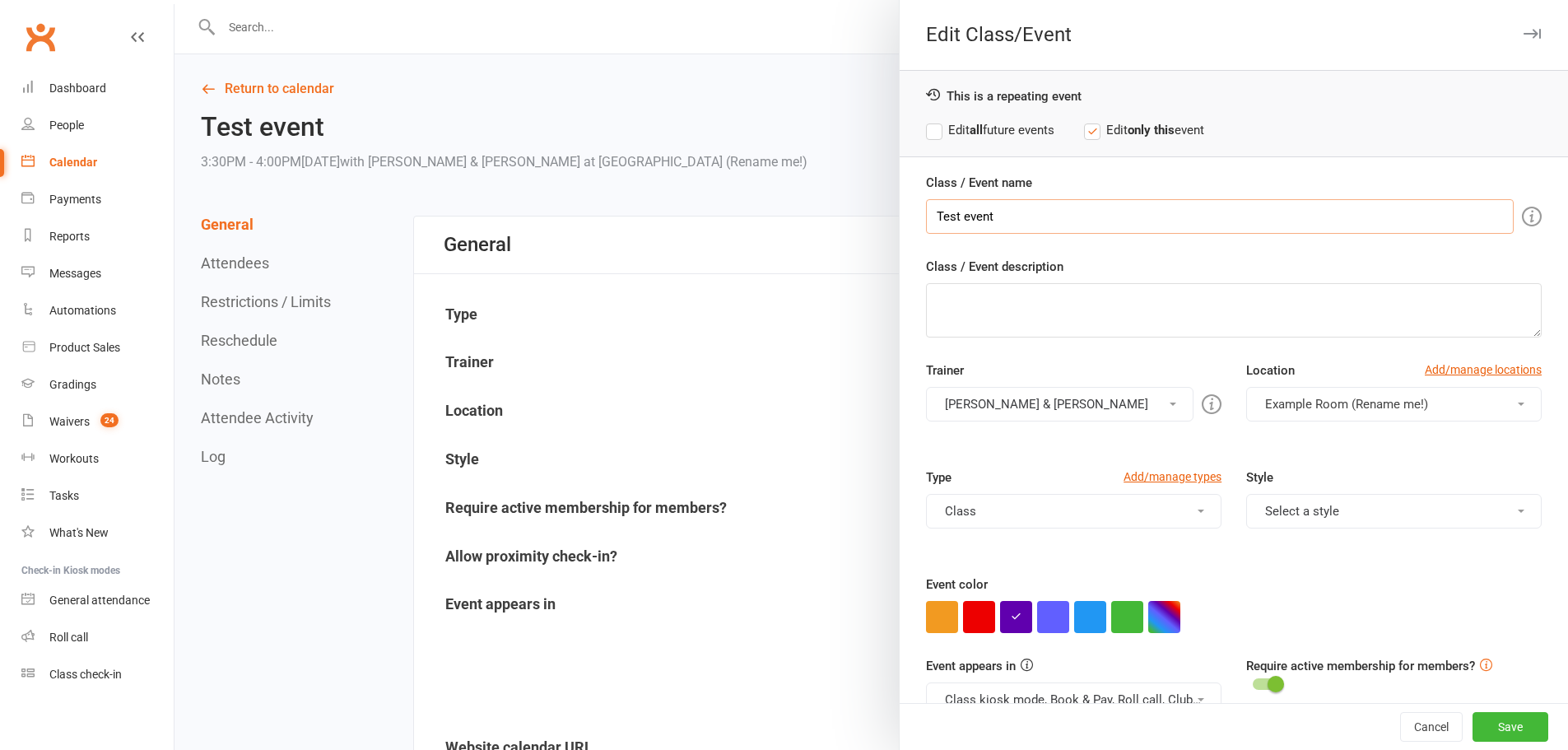
drag, startPoint x: 1094, startPoint y: 224, endPoint x: 878, endPoint y: 205, distance: 216.8
click at [878, 0] on div "Edit Class/Event This is a repeating event Edit all future events Edit only thi…" at bounding box center [871, 0] width 1394 height 0
paste input "SNR FIGHT TEAM"
type input "SNR FIGHT TEAM"
click at [1065, 300] on textarea "Class / Event description" at bounding box center [1234, 310] width 615 height 54
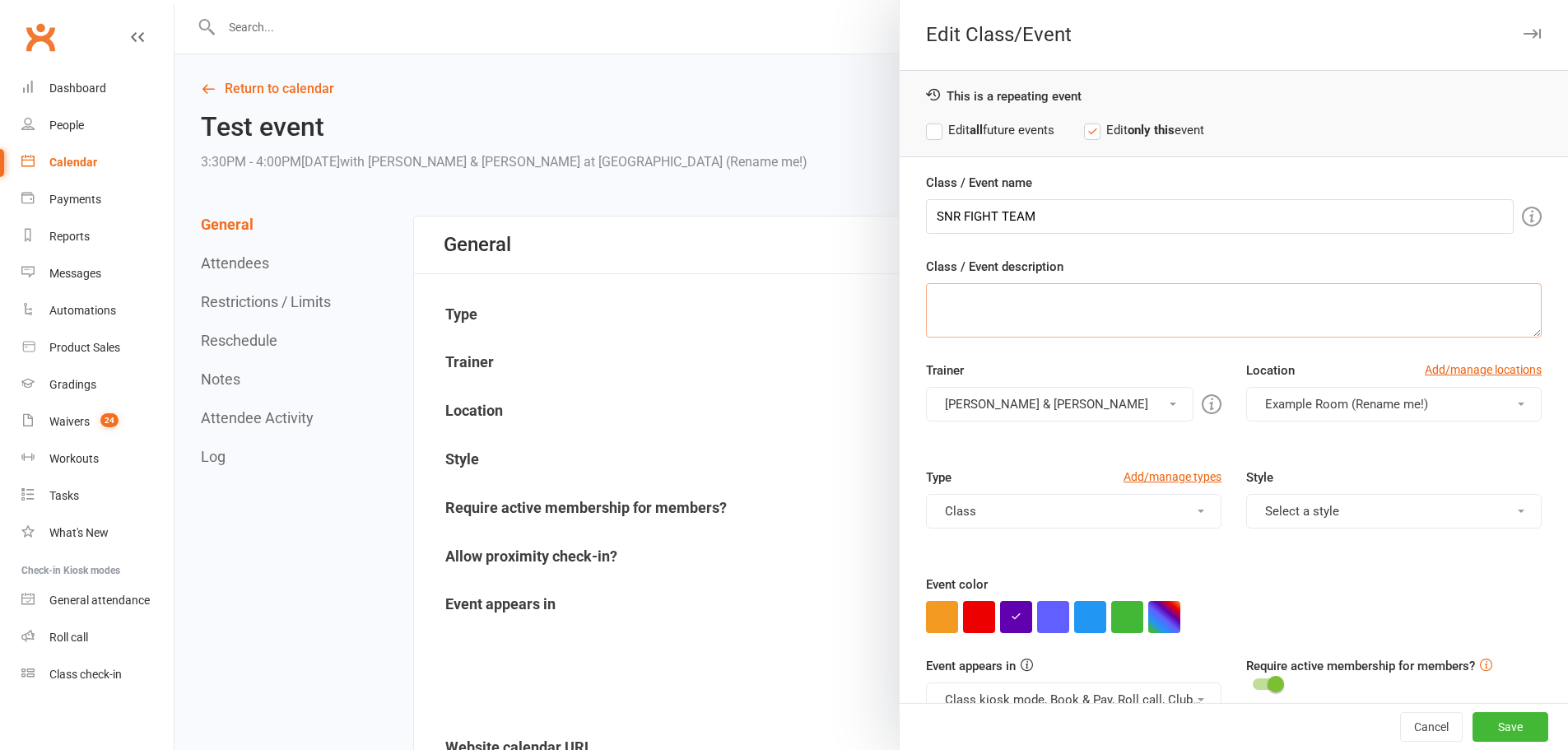
paste textarea "INVITE ONLY"
type textarea "INVITE ONLY"
click at [1009, 394] on button "[PERSON_NAME] & [PERSON_NAME]" at bounding box center [1059, 404] width 267 height 35
click at [987, 446] on link "[PERSON_NAME] & [PERSON_NAME]" at bounding box center [1059, 444] width 266 height 33
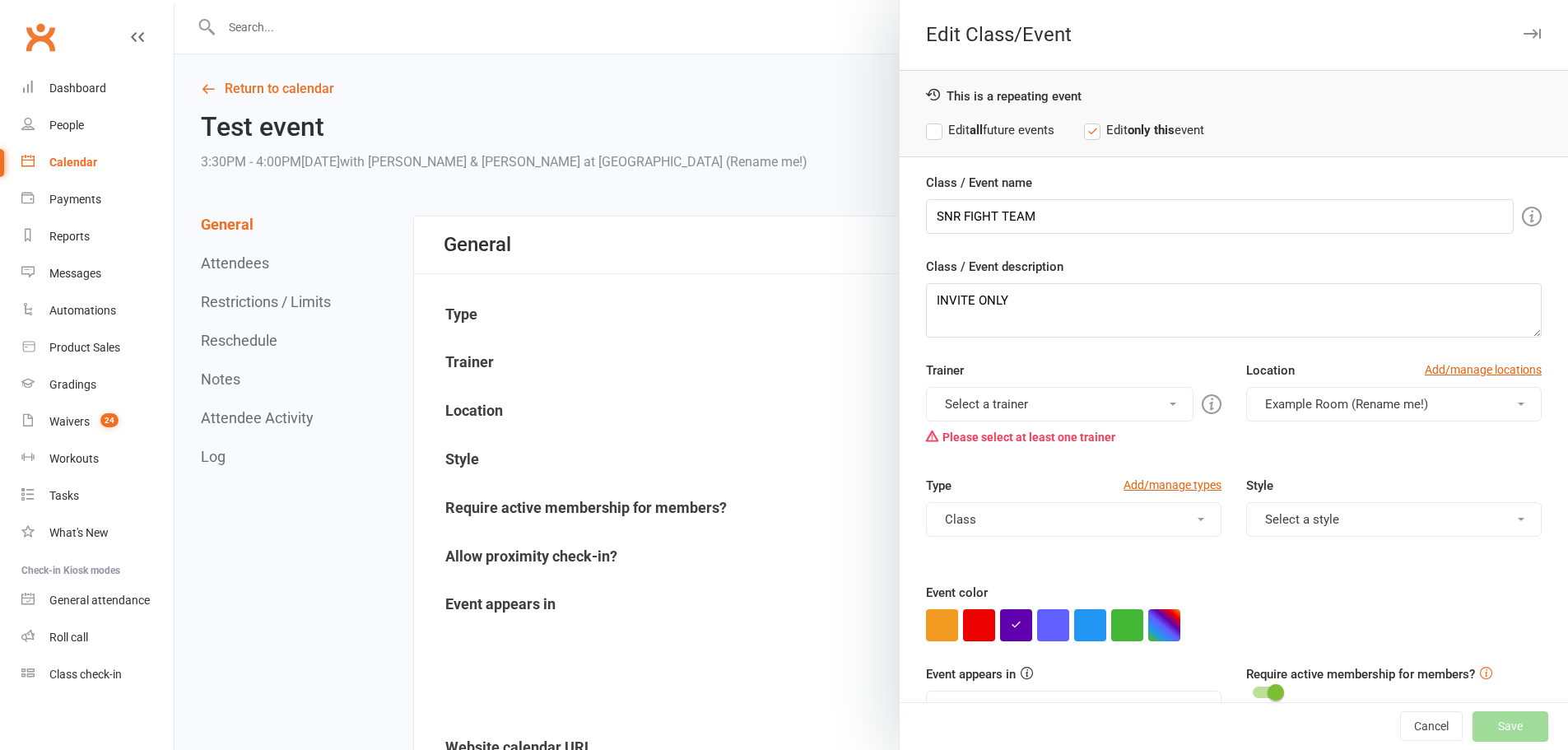
click at [1019, 405] on button "Select a trainer" at bounding box center [1059, 404] width 267 height 35
click at [975, 470] on link "[PERSON_NAME]" at bounding box center [1059, 476] width 266 height 33
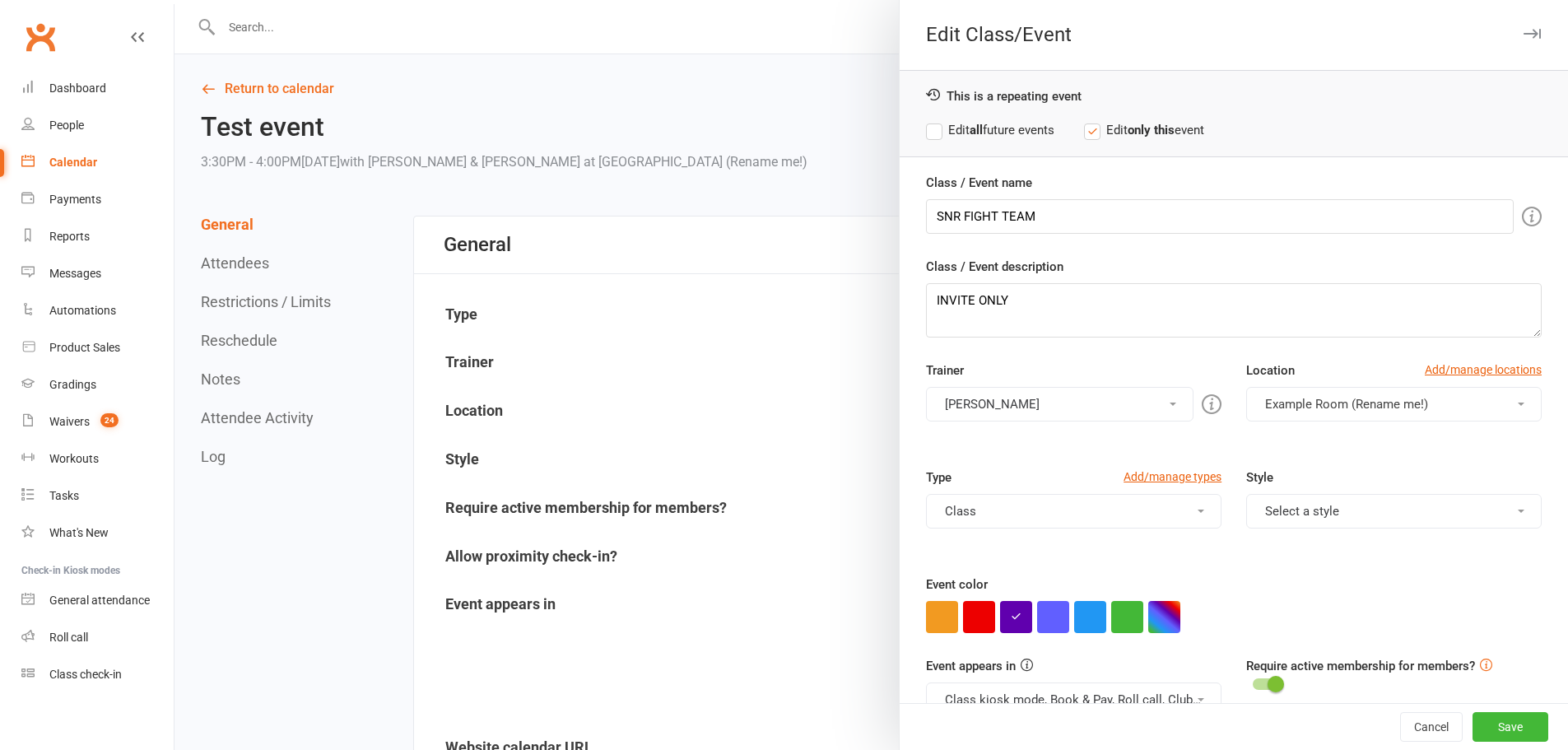
click at [1333, 402] on span "Example Room (Rename me!)" at bounding box center [1346, 404] width 163 height 15
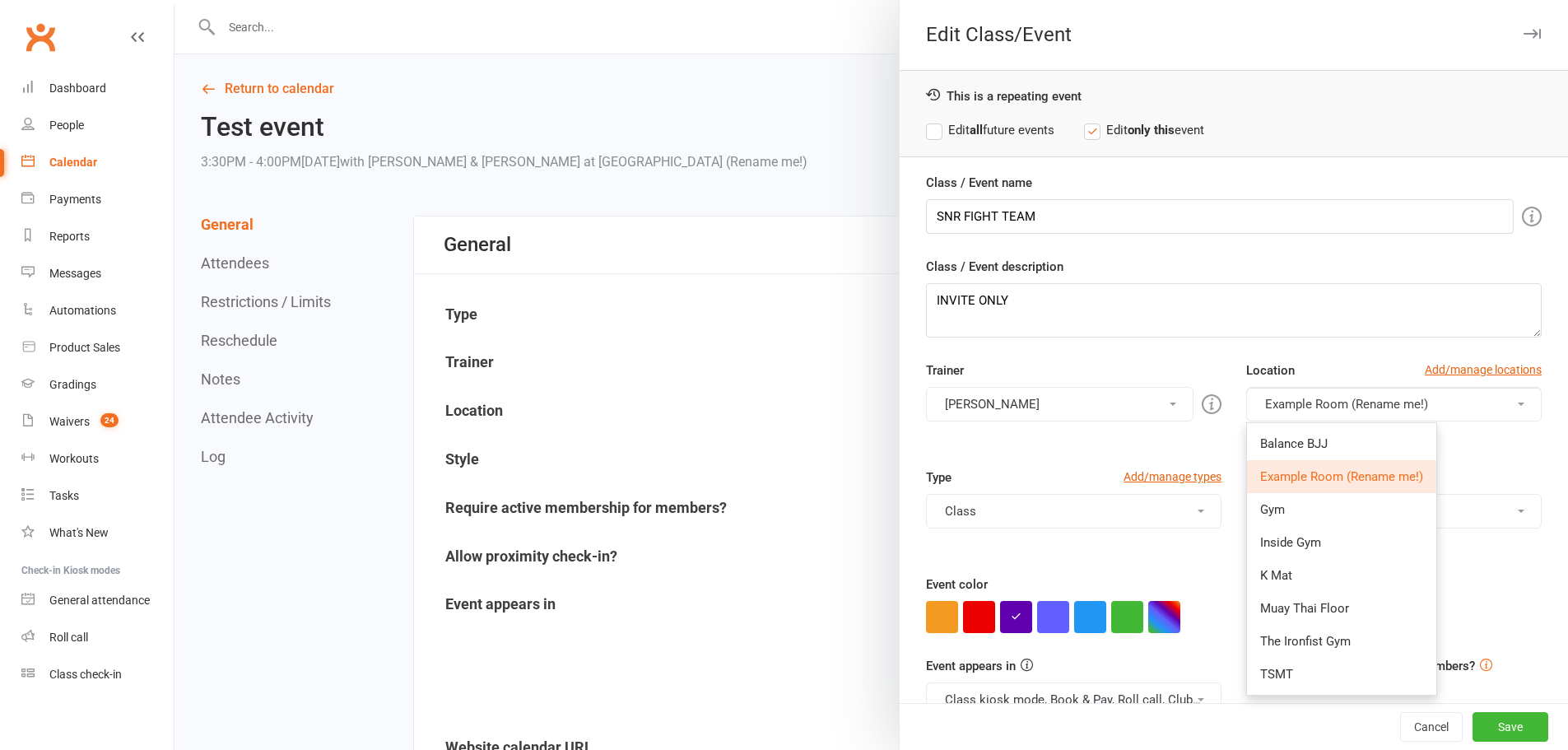
click at [1164, 458] on div "Trainer Brodie Stalder BRODIE & ELISE STALDER Brodie Stalder Please select at l…" at bounding box center [1234, 414] width 640 height 107
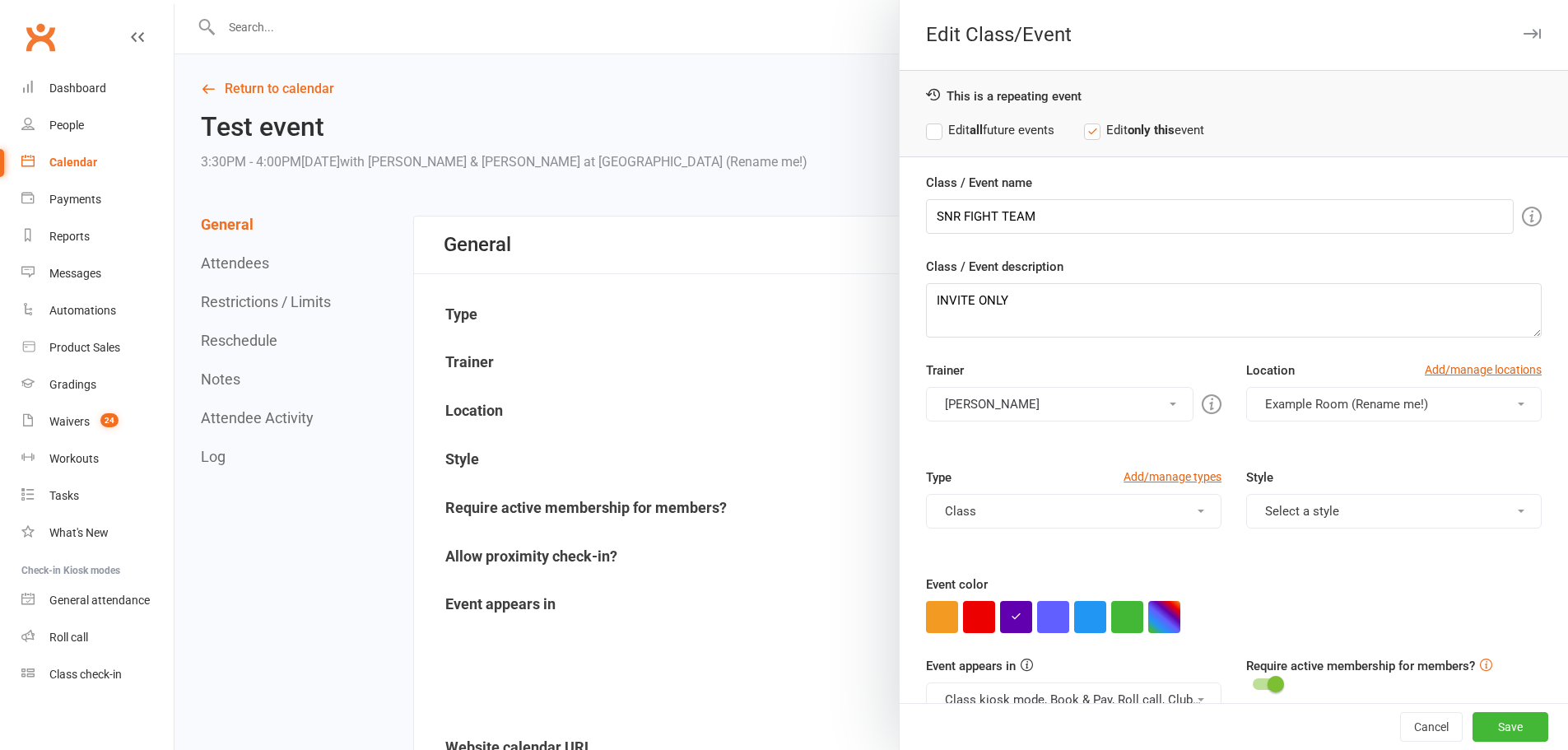
click at [1164, 616] on button "button" at bounding box center [1164, 616] width 32 height 32
click at [1174, 586] on input "text" at bounding box center [1188, 583] width 82 height 19
paste input "#04c1ea"
type input "#04c1ea"
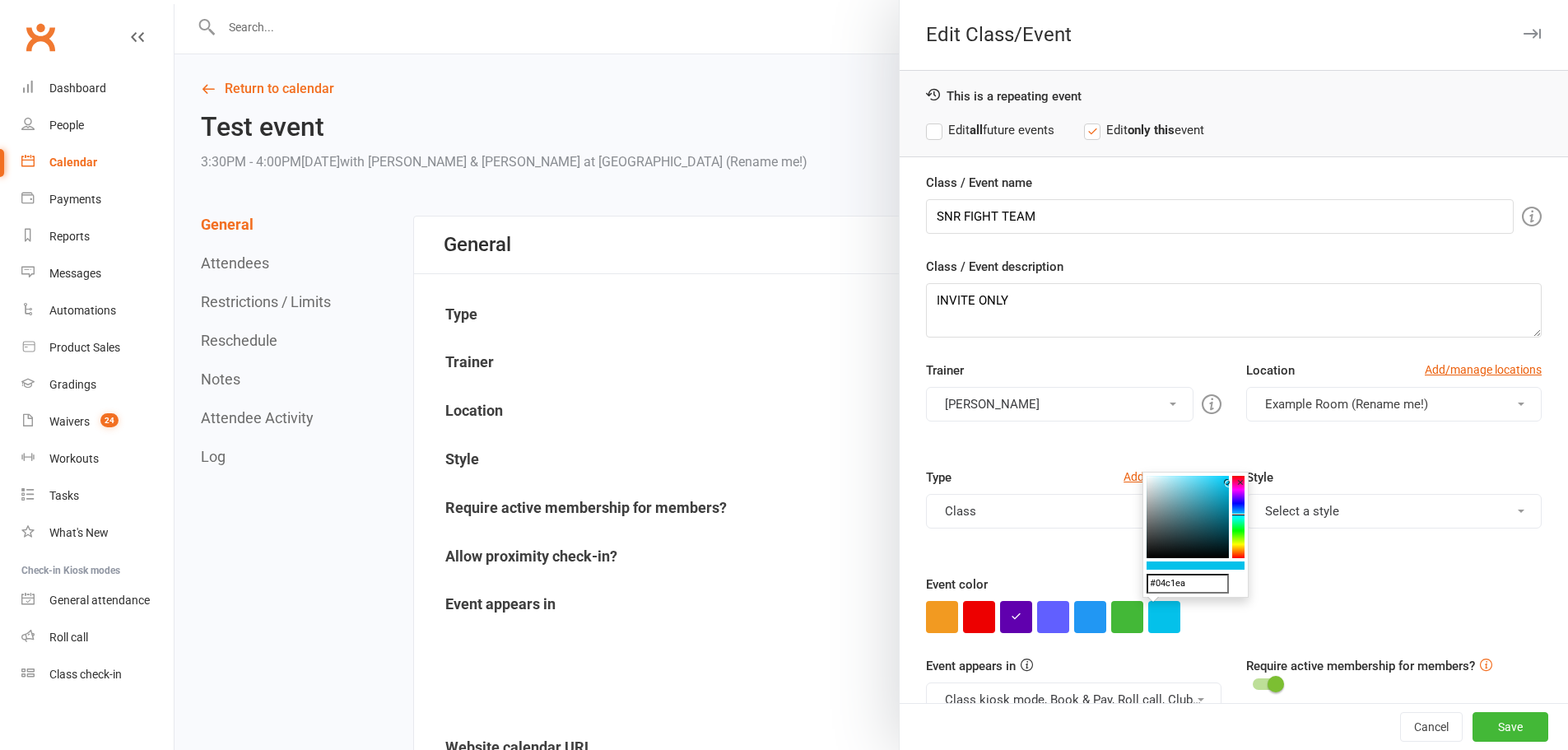
click at [1356, 576] on div "Event color" at bounding box center [1234, 604] width 615 height 58
drag, startPoint x: 1477, startPoint y: 721, endPoint x: 1086, endPoint y: 290, distance: 581.9
click at [1472, 714] on button "Save" at bounding box center [1510, 727] width 76 height 29
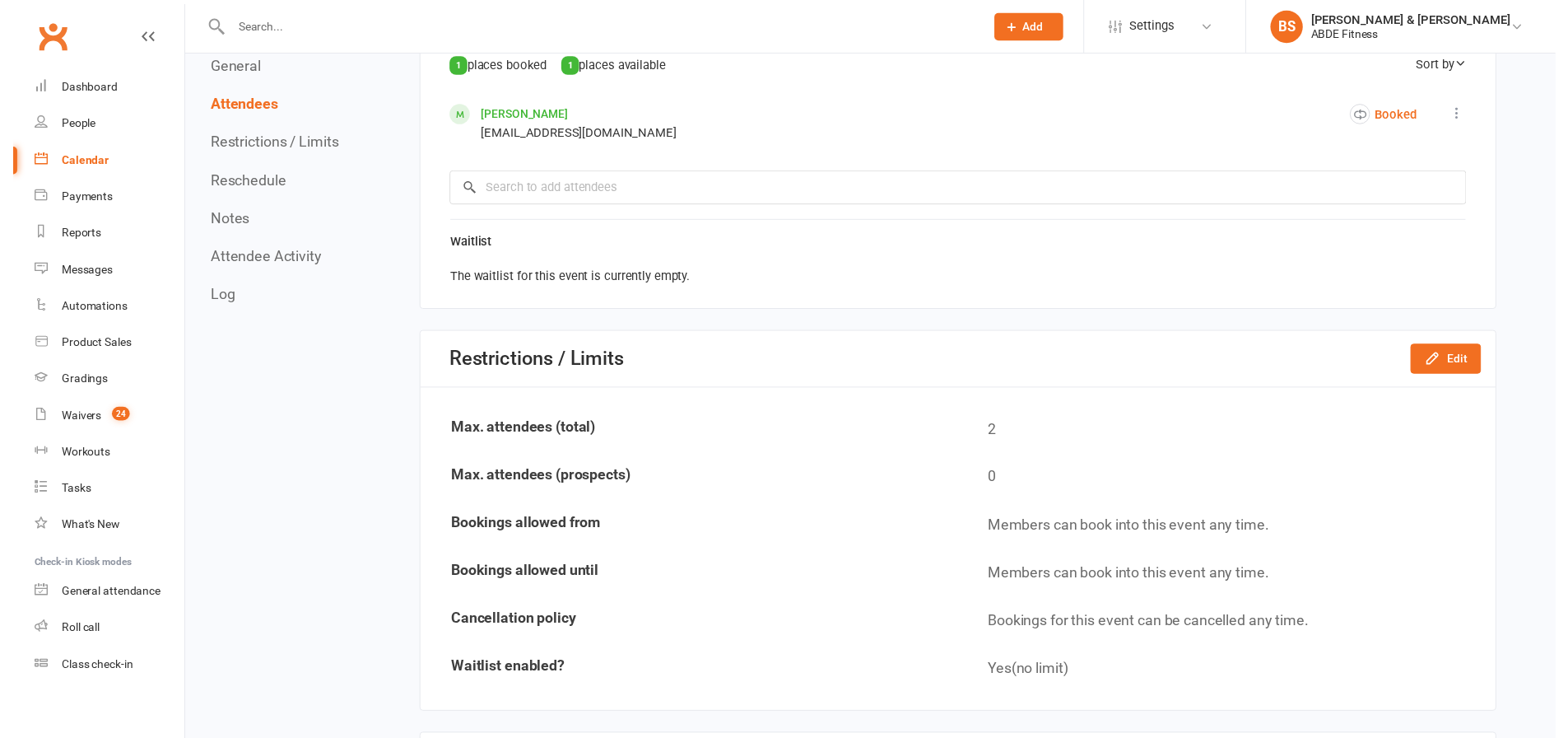
scroll to position [988, 0]
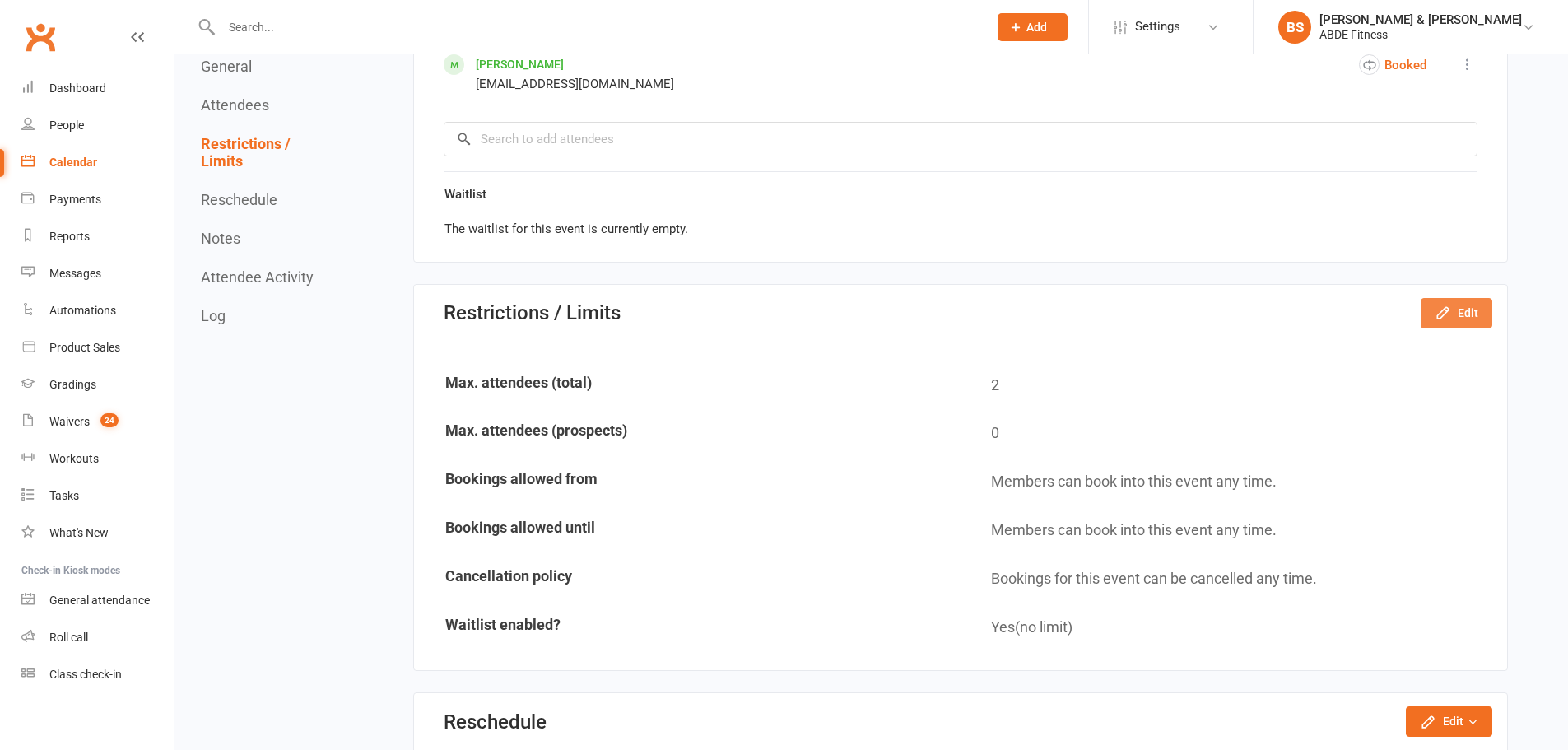
click at [1451, 319] on icon "button" at bounding box center [1443, 313] width 17 height 17
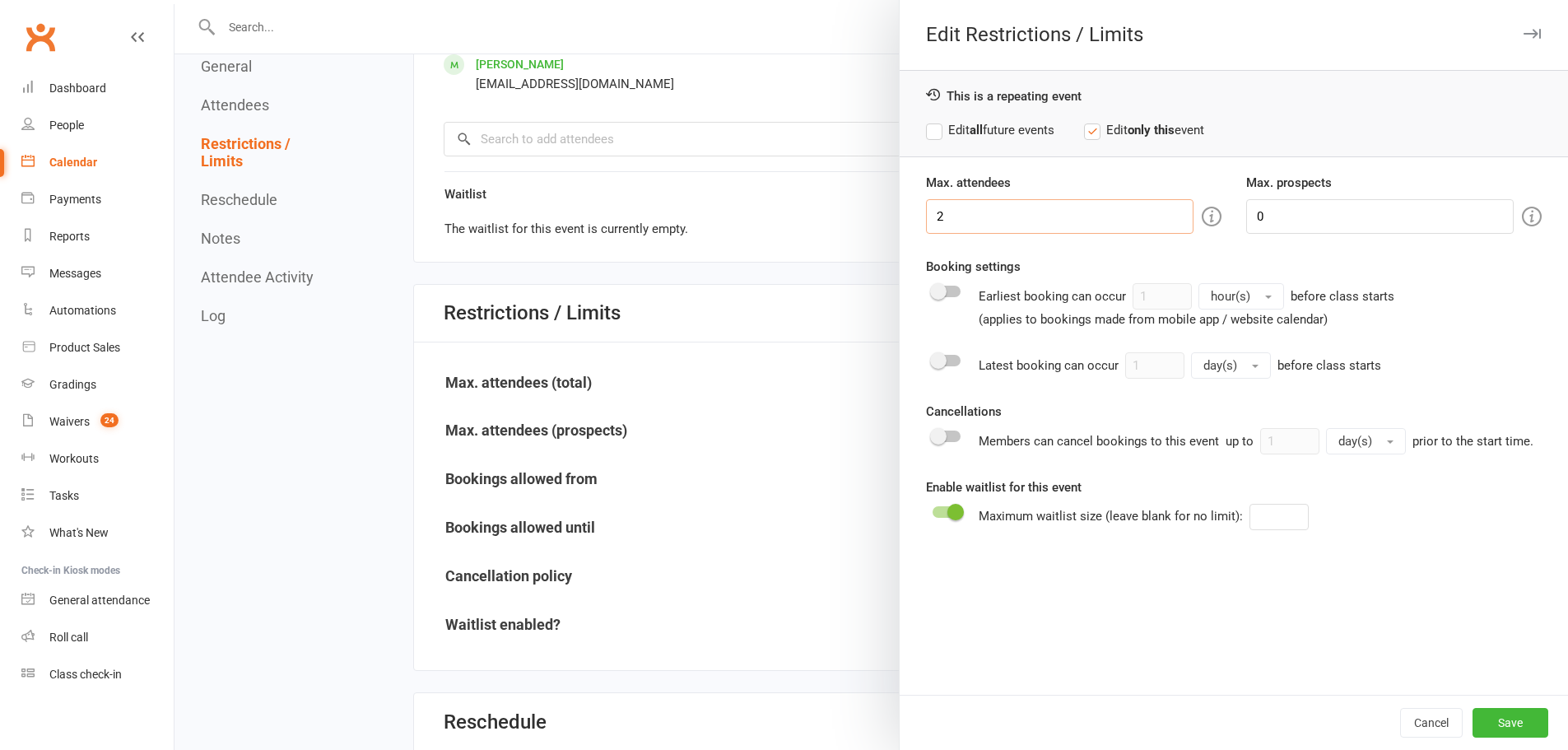
click at [998, 214] on input "2" at bounding box center [1059, 217] width 267 height 35
type input "20"
click at [954, 506] on span at bounding box center [955, 512] width 17 height 17
click at [932, 510] on input "checkbox" at bounding box center [932, 510] width 0 height 0
click at [1485, 717] on button "Save" at bounding box center [1510, 722] width 76 height 29
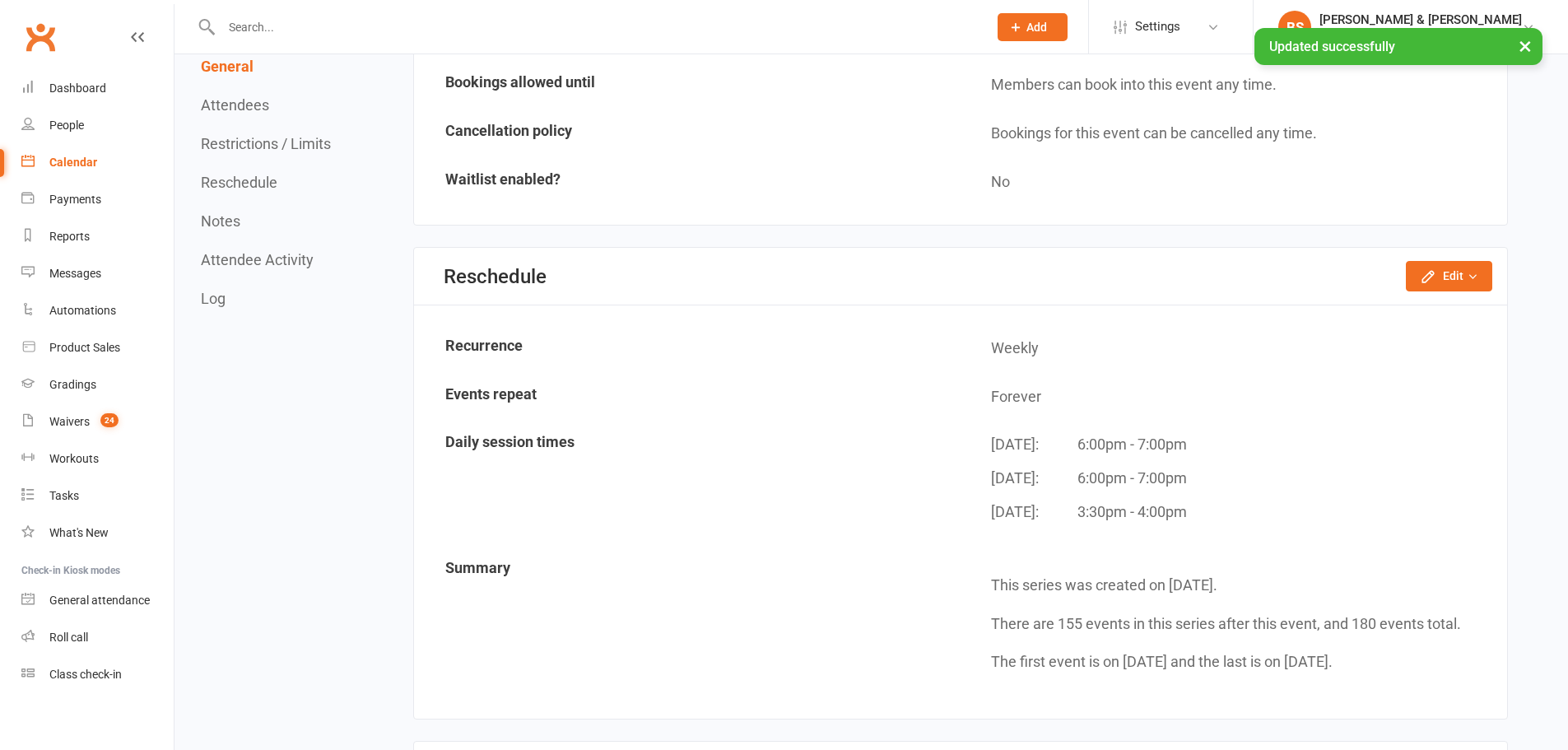
scroll to position [1400, 0]
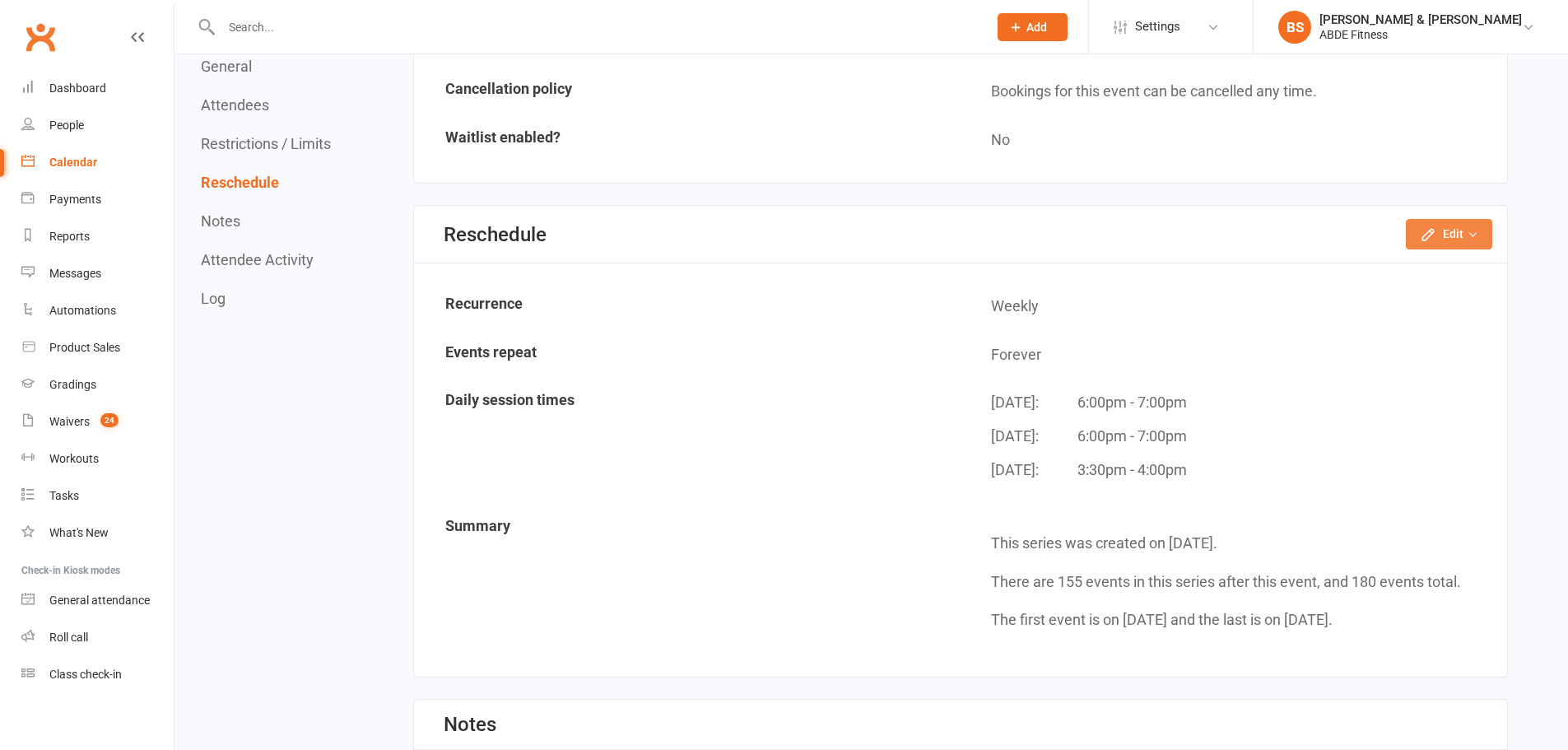
click at [1426, 230] on icon "button" at bounding box center [1428, 235] width 17 height 17
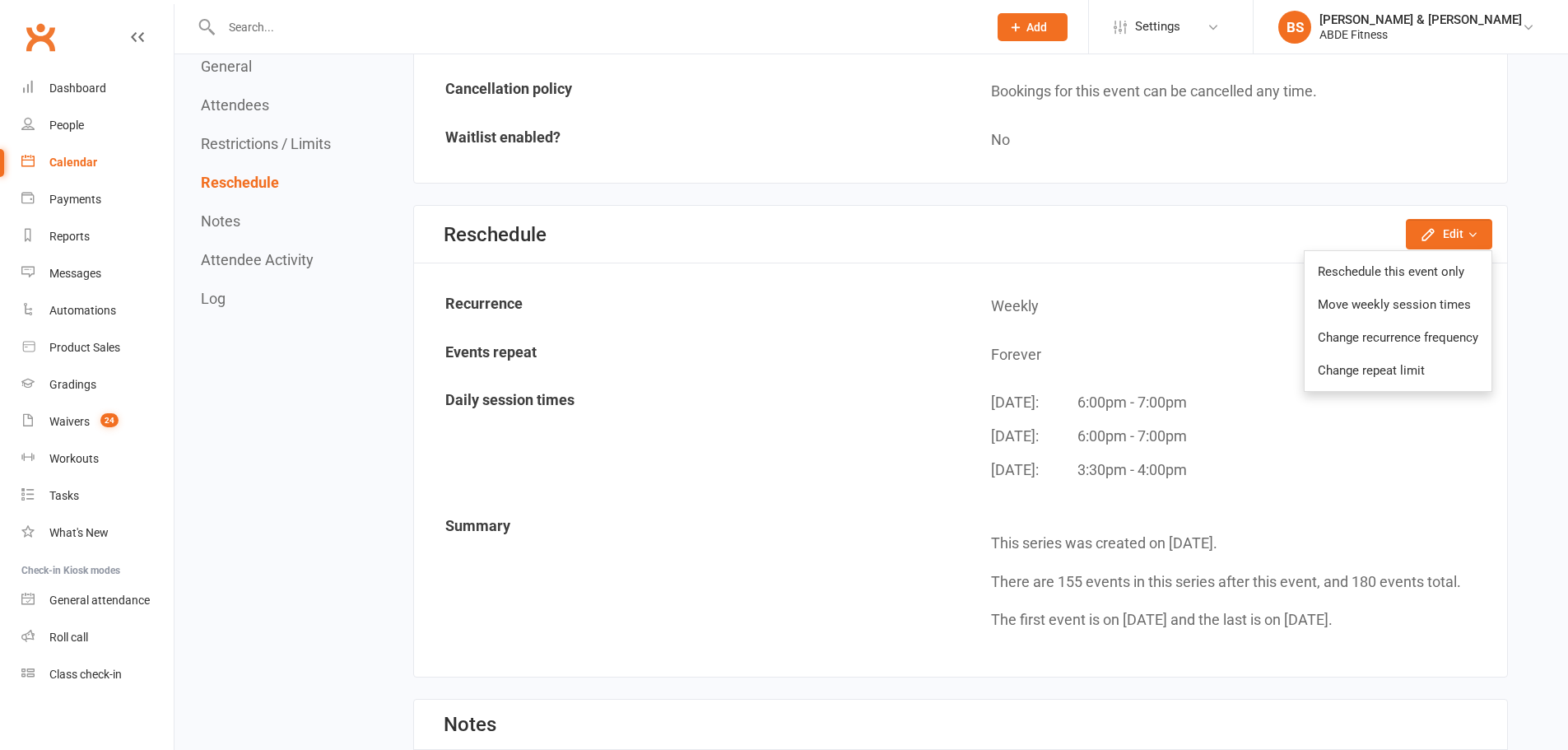
click at [1379, 313] on link "Move weekly session times" at bounding box center [1398, 305] width 187 height 33
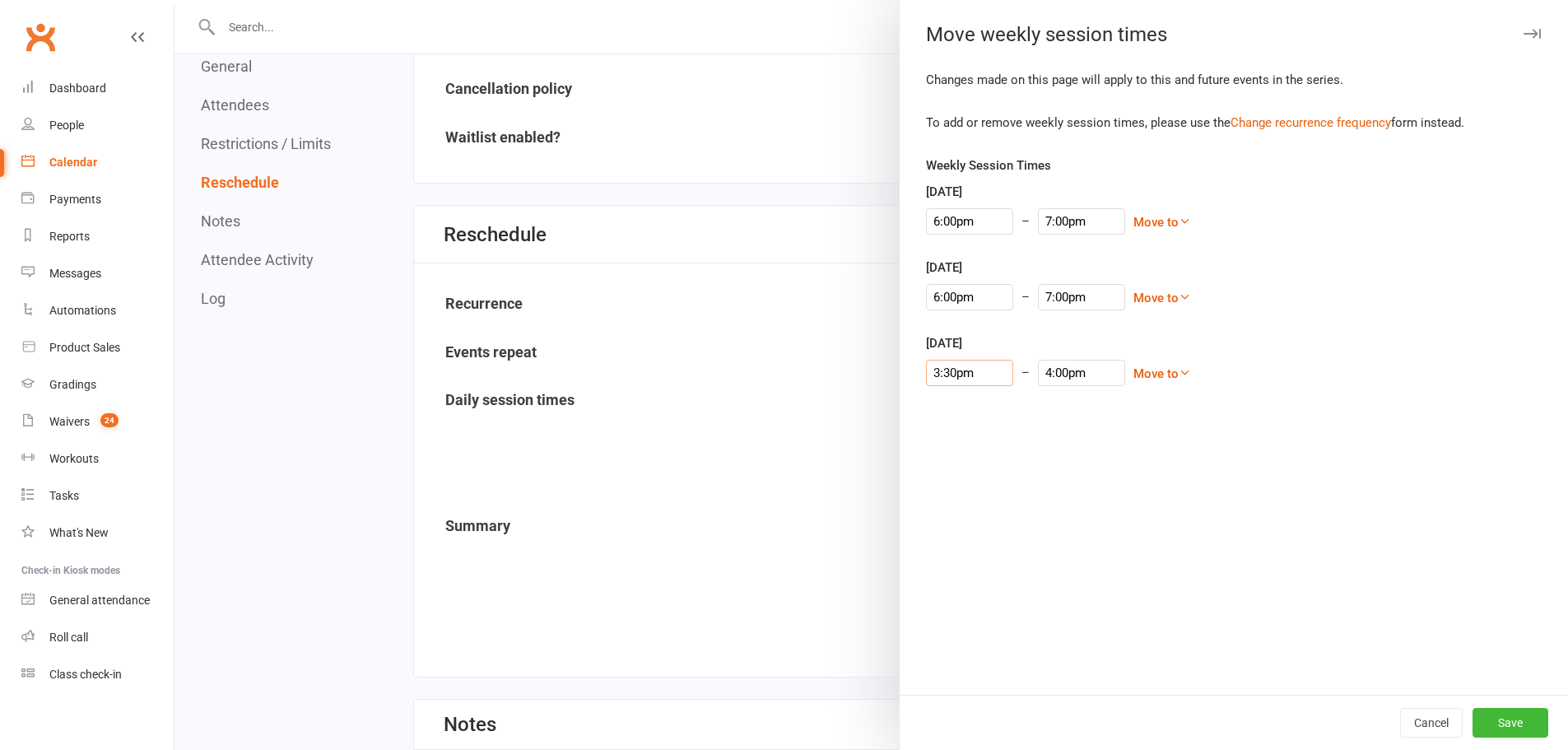
click at [953, 377] on input "3:30pm" at bounding box center [969, 372] width 88 height 27
type input "5:30pm"
click at [944, 428] on li "5:30pm" at bounding box center [966, 429] width 79 height 25
click at [1050, 369] on input "6:30pm" at bounding box center [1082, 372] width 88 height 27
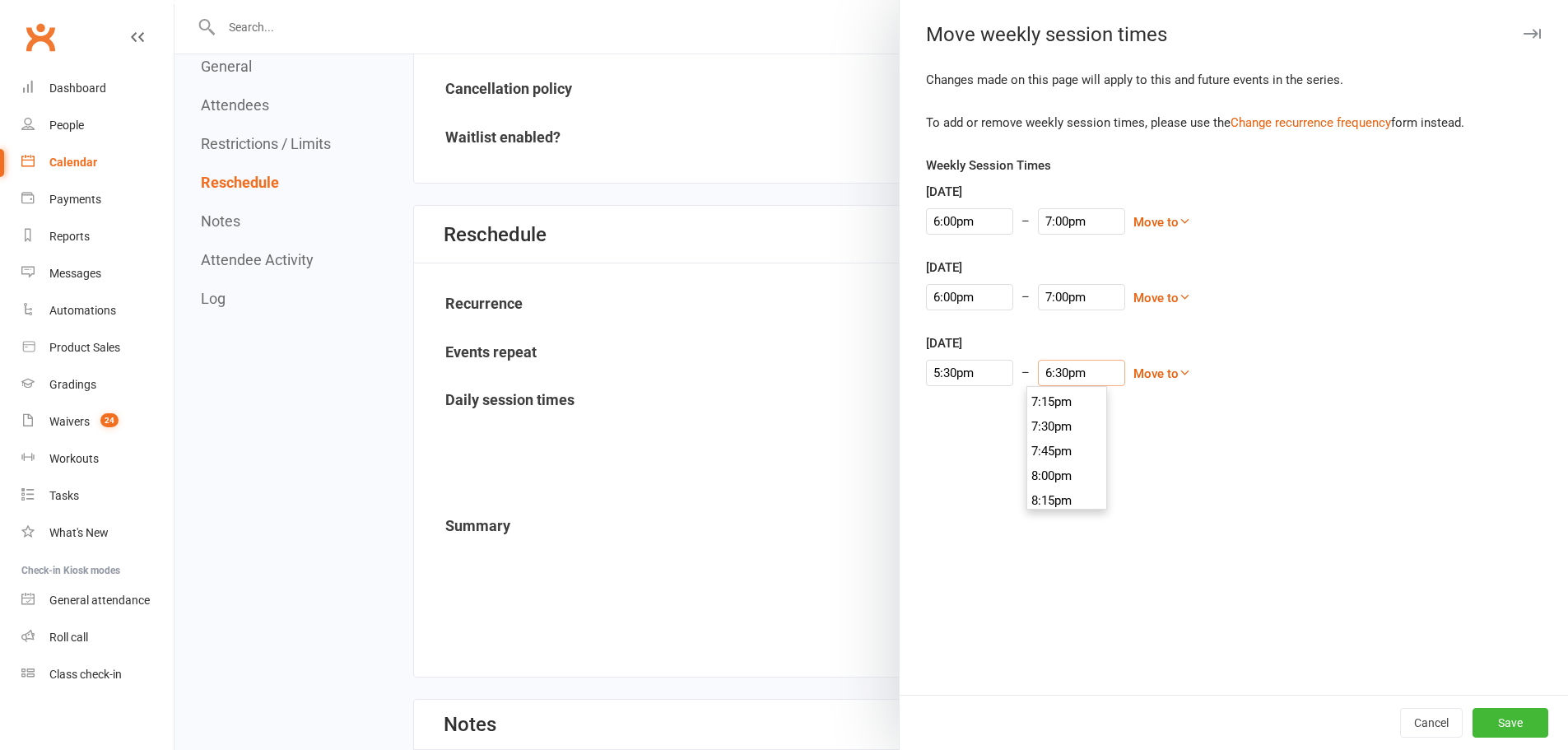
scroll to position [1913, 0]
type input "7:30pm"
click at [1056, 413] on li "7:30pm" at bounding box center [1067, 413] width 79 height 25
click at [1509, 721] on button "Save" at bounding box center [1510, 722] width 76 height 29
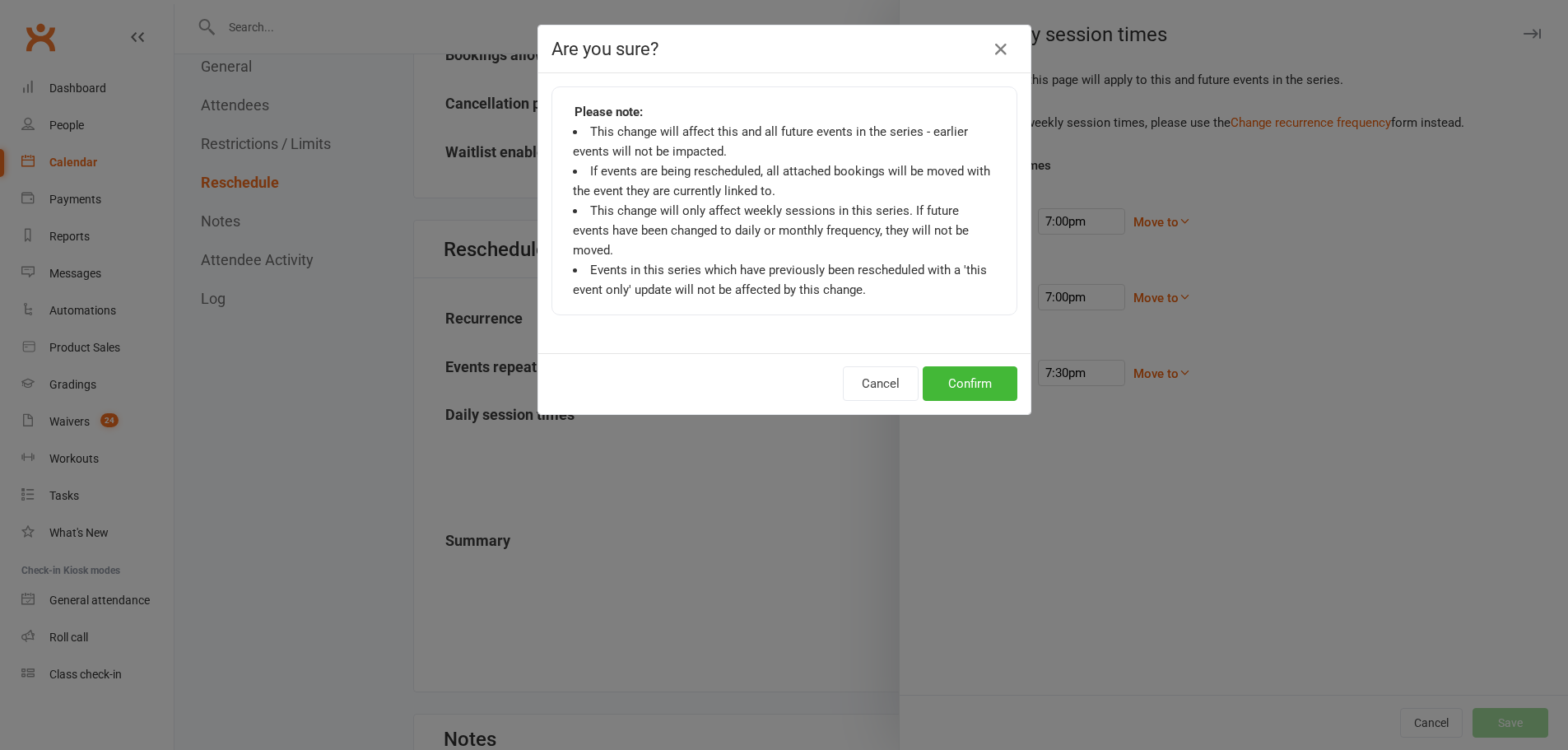
scroll to position [1372, 0]
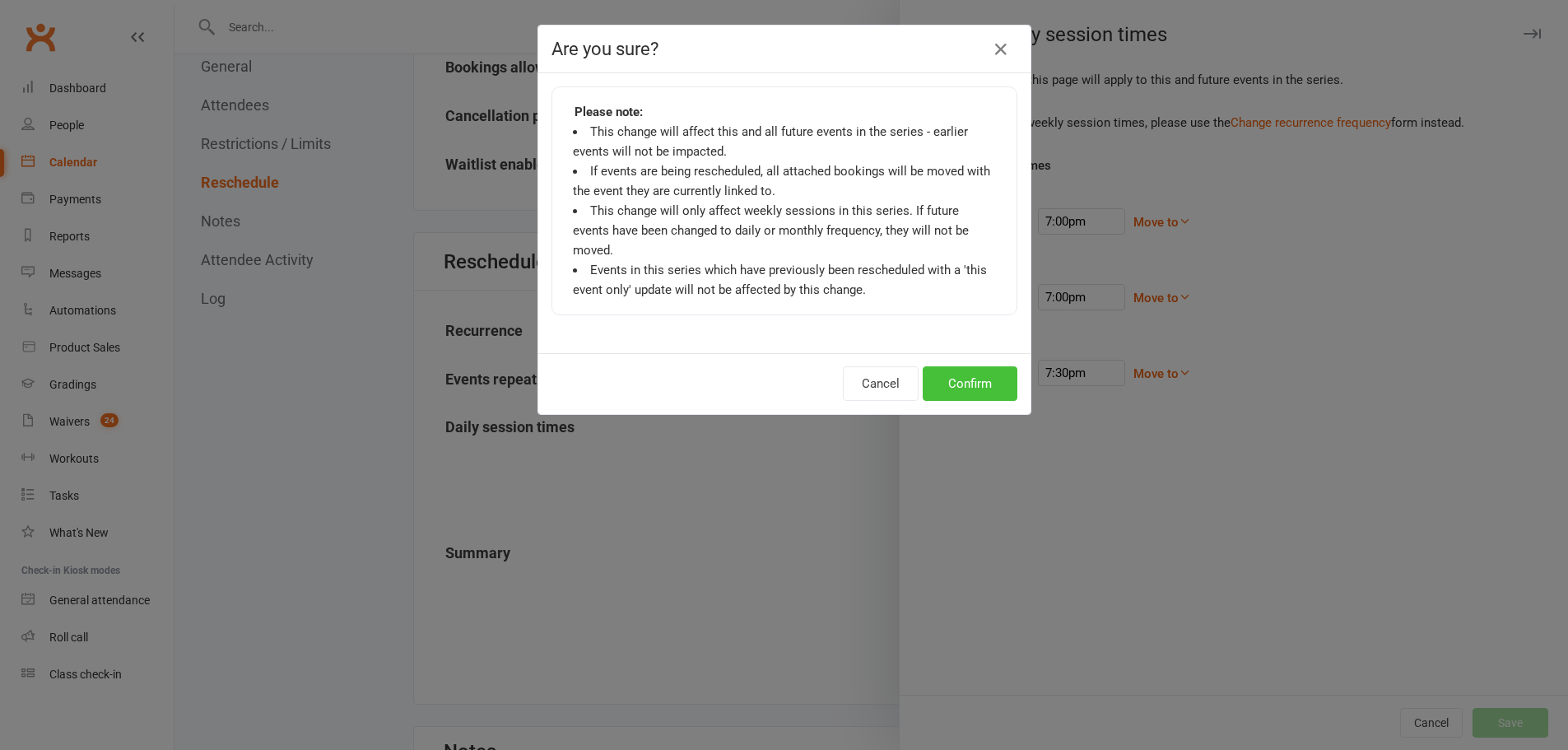
click at [984, 374] on button "Confirm" at bounding box center [970, 384] width 95 height 35
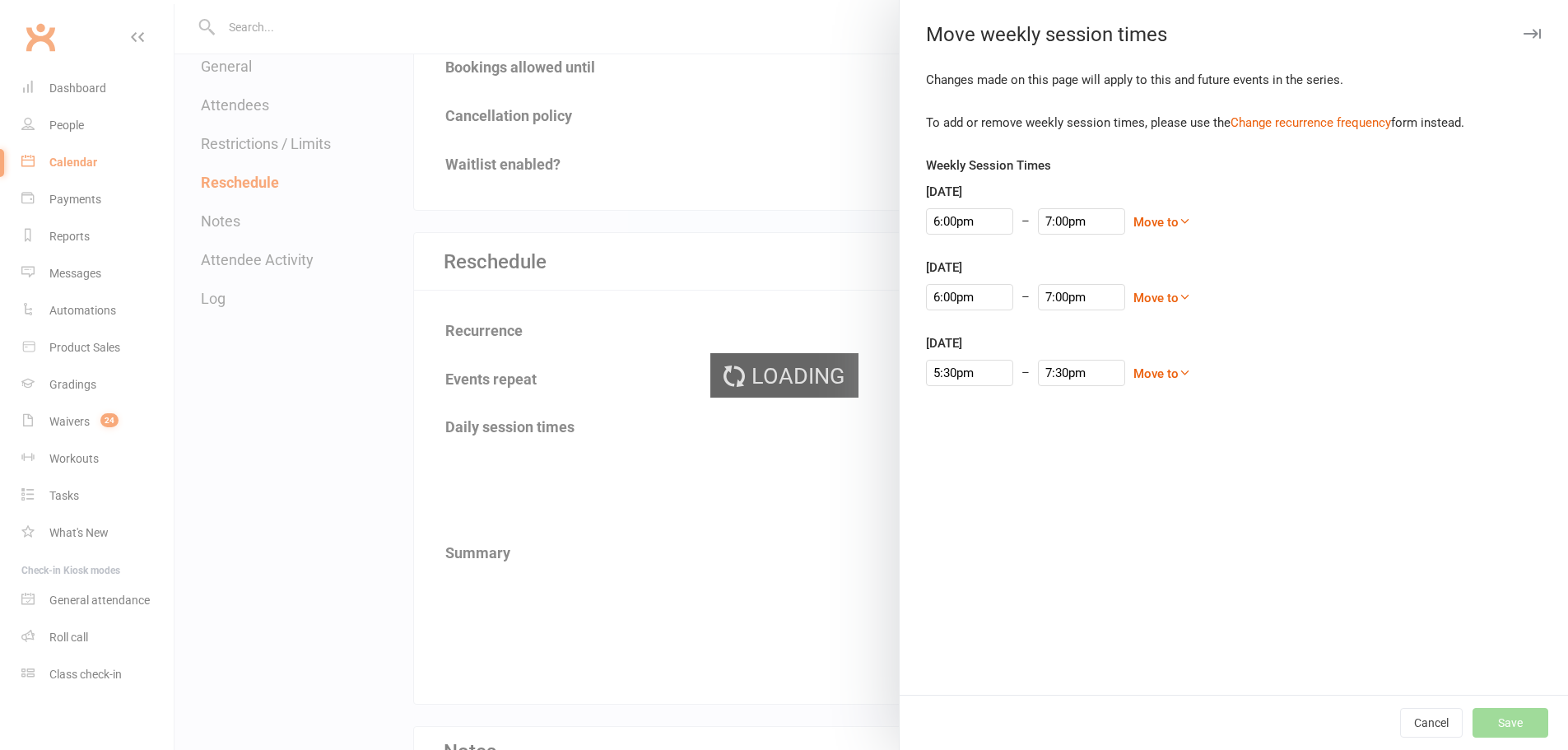
click at [111, 158] on div "Loading" at bounding box center [784, 375] width 1568 height 750
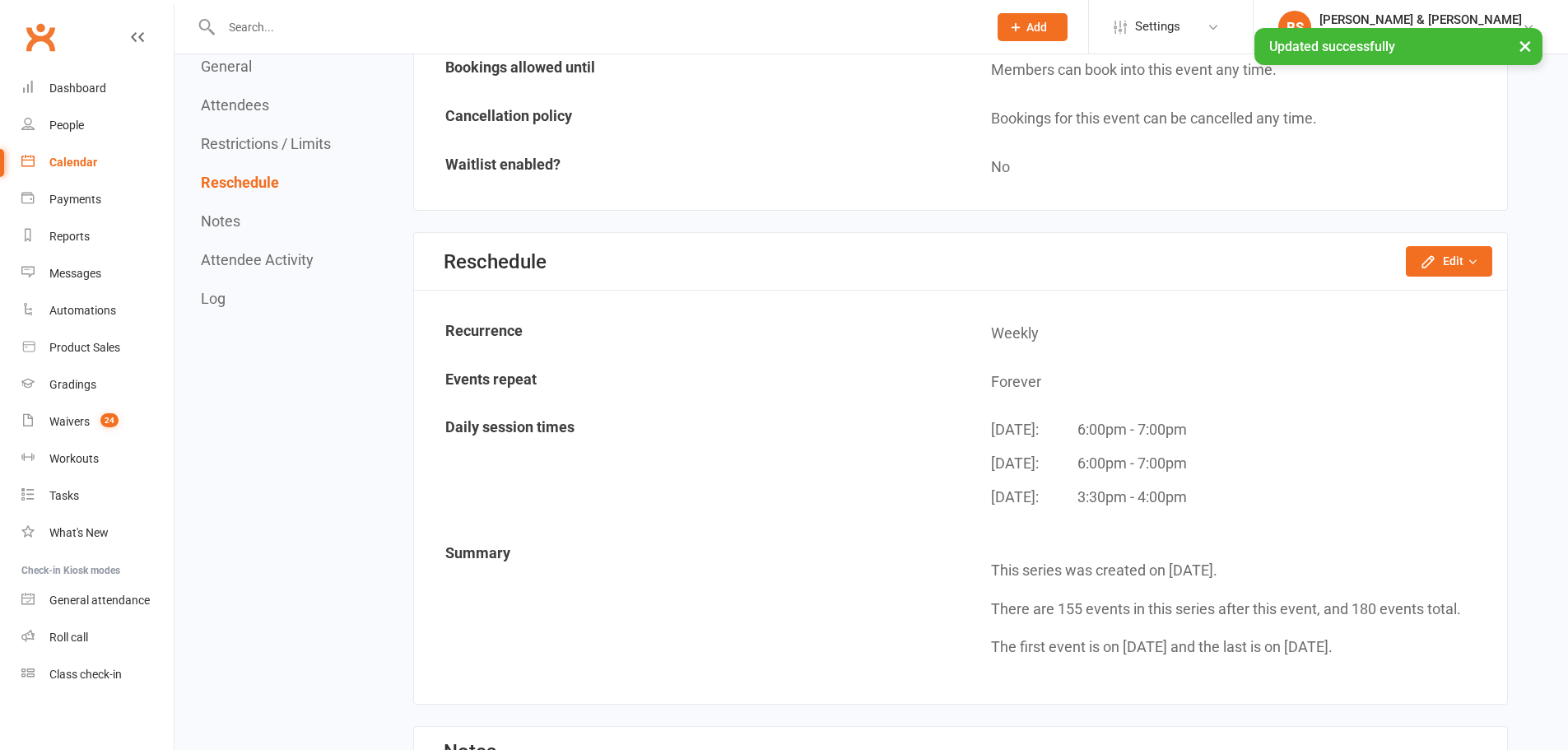
click at [97, 164] on link "Calendar" at bounding box center [97, 162] width 152 height 37
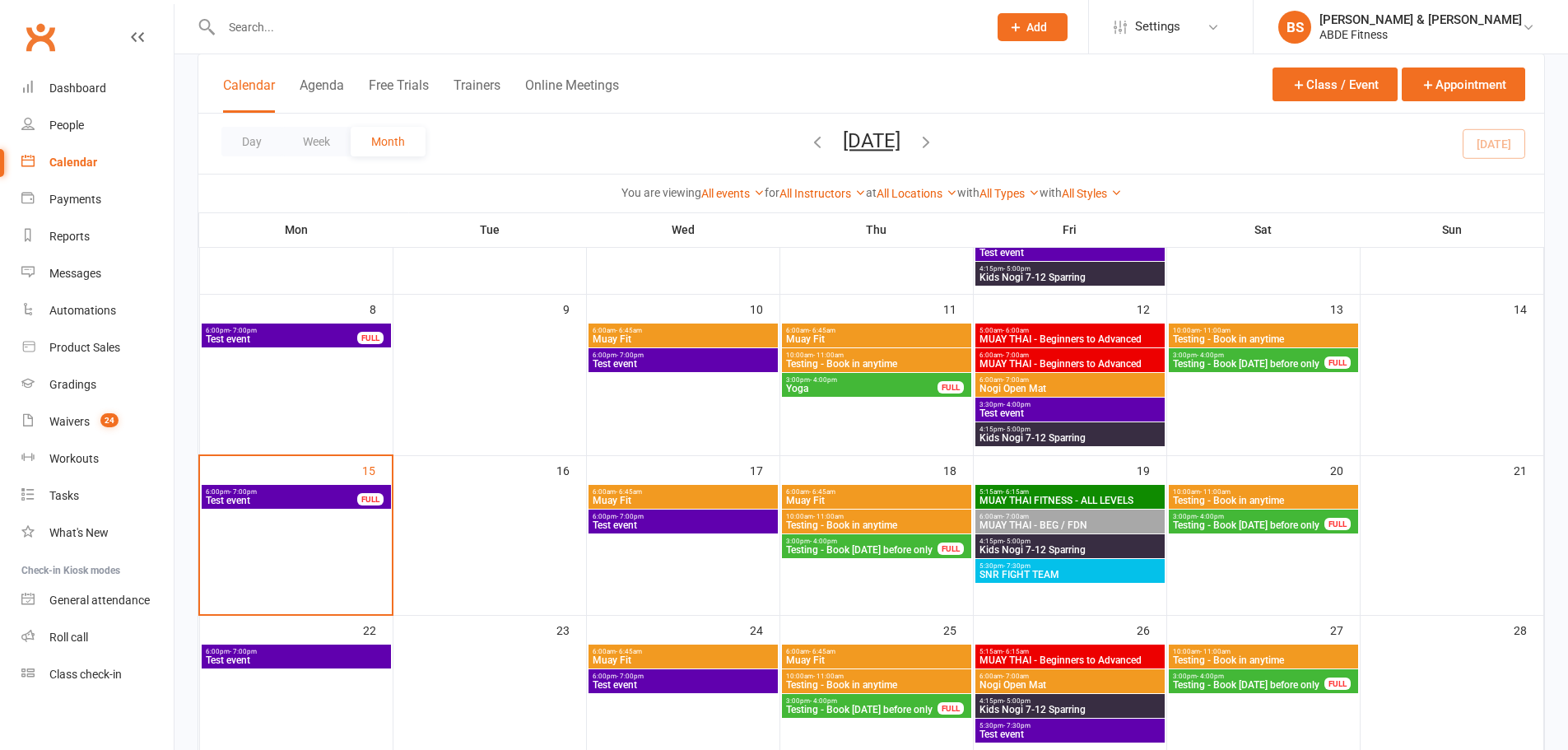
scroll to position [329, 0]
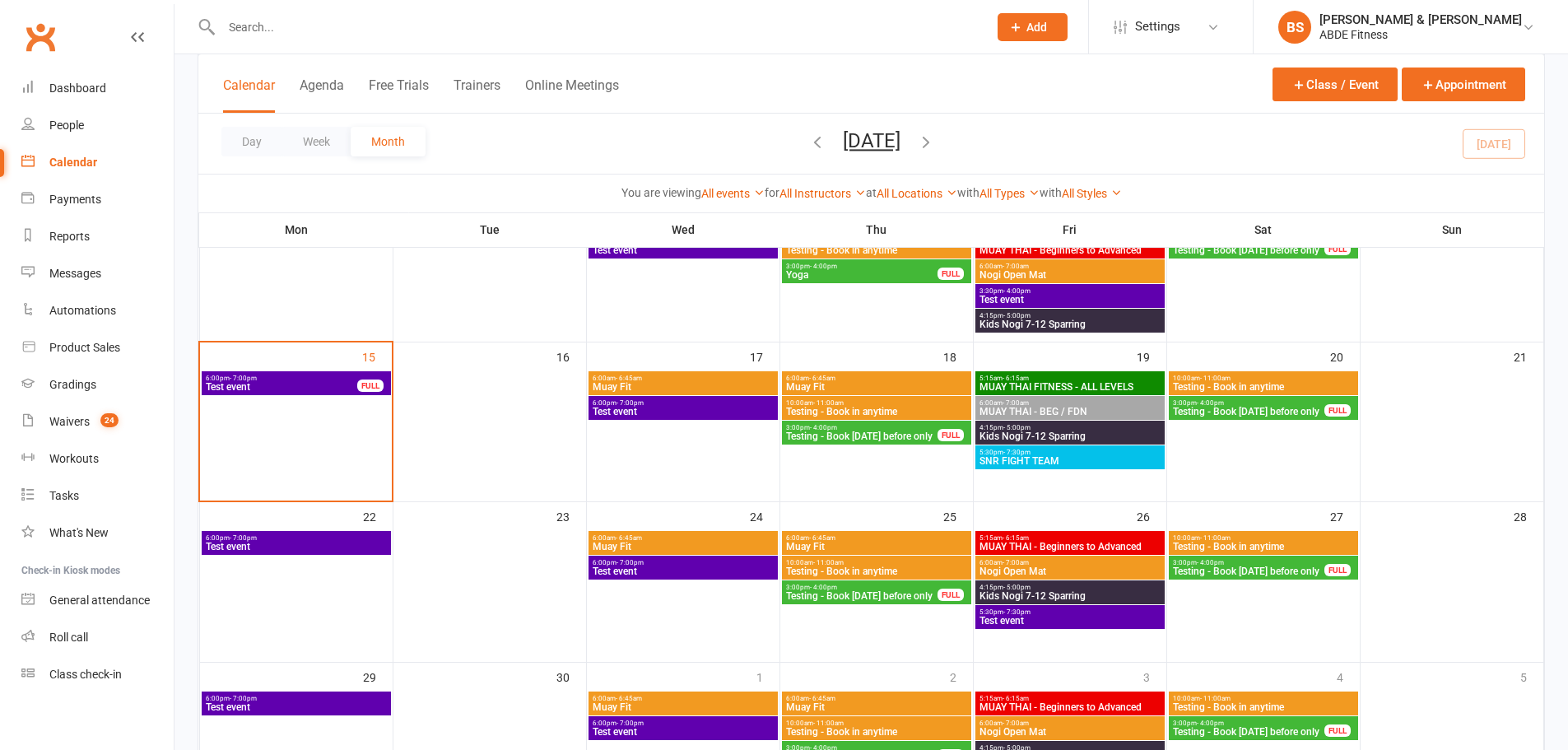
click at [1029, 402] on span "6:00am - 7:00am" at bounding box center [1070, 403] width 182 height 7
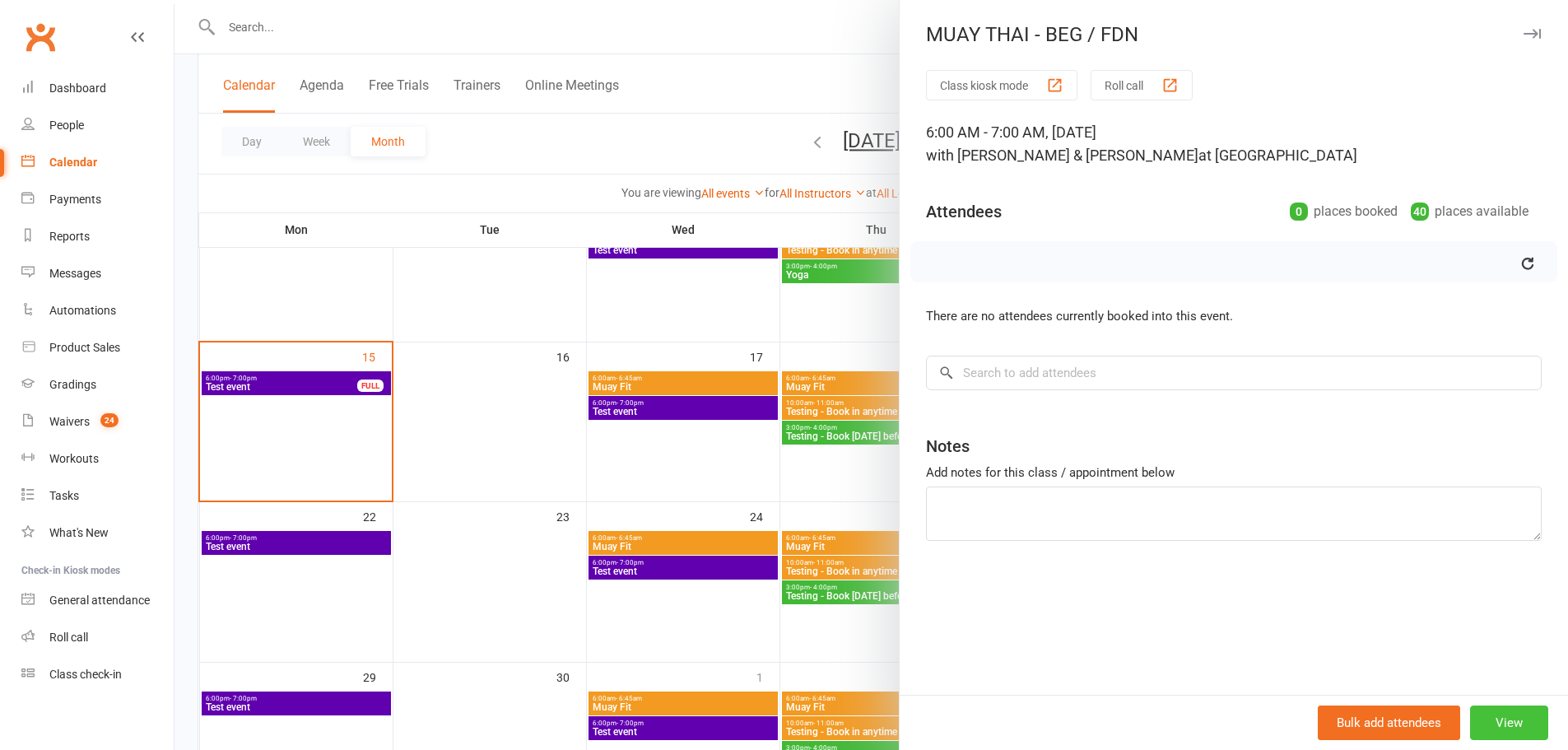
click at [1497, 722] on button "View" at bounding box center [1509, 723] width 78 height 35
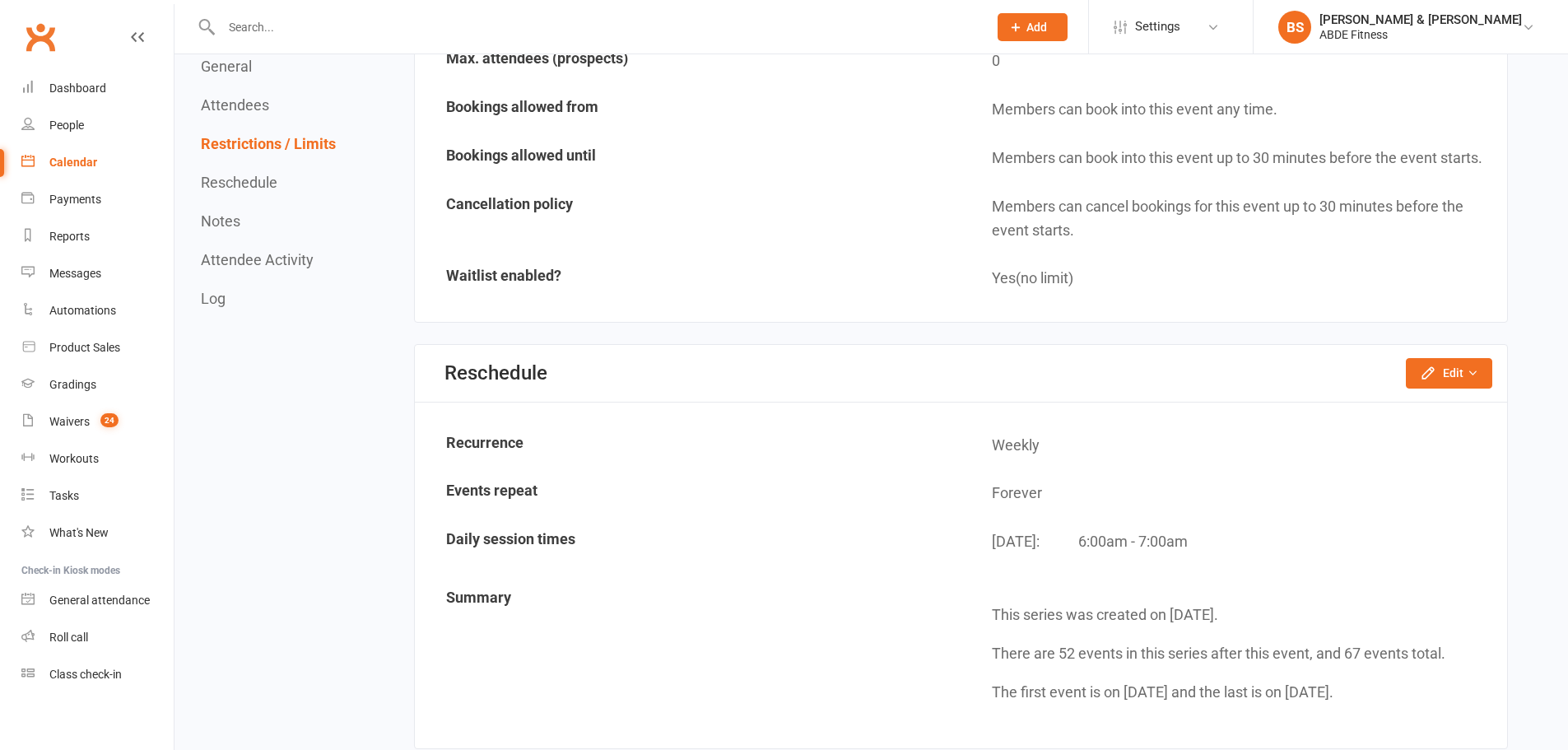
scroll to position [1564, 0]
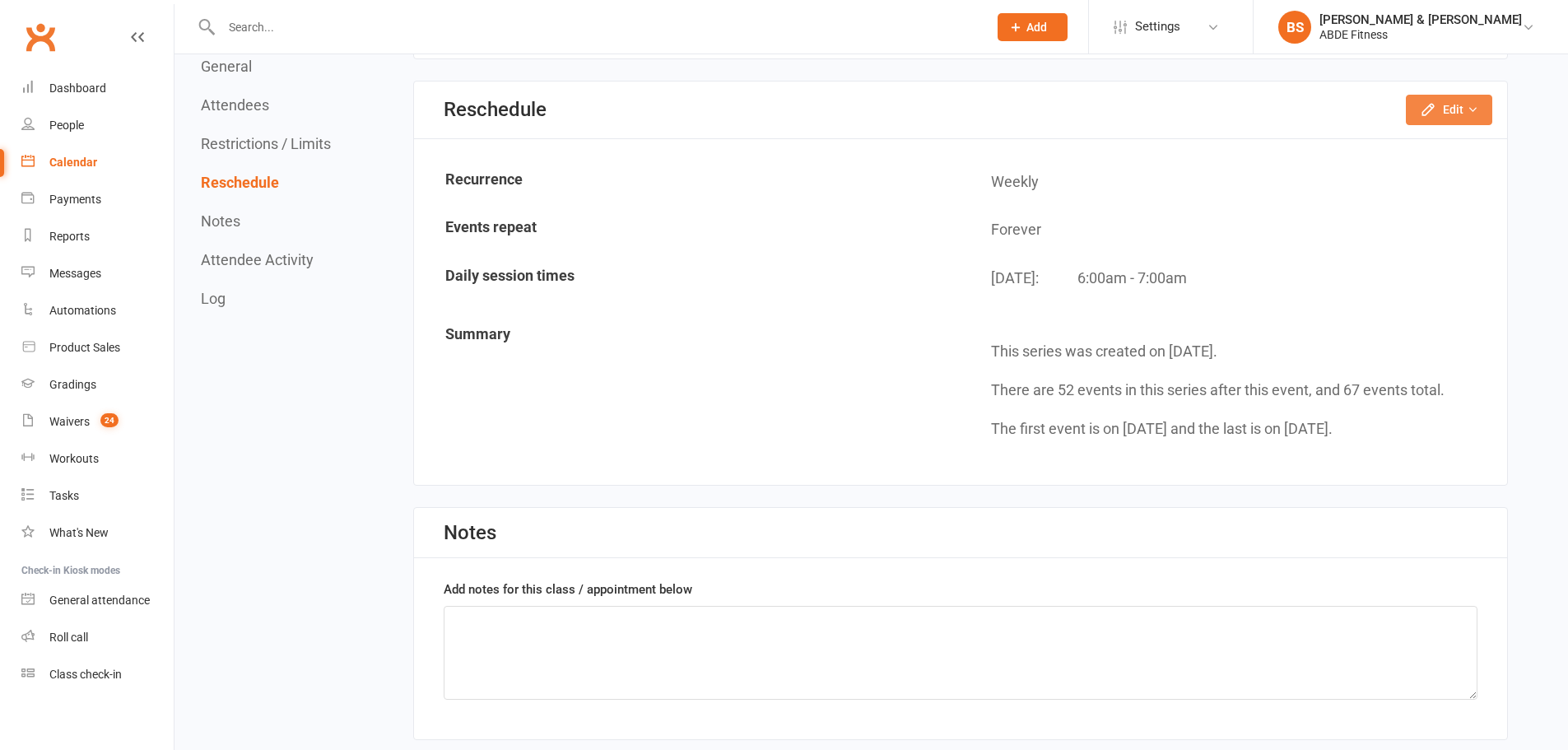
click at [1434, 117] on icon "button" at bounding box center [1428, 110] width 17 height 17
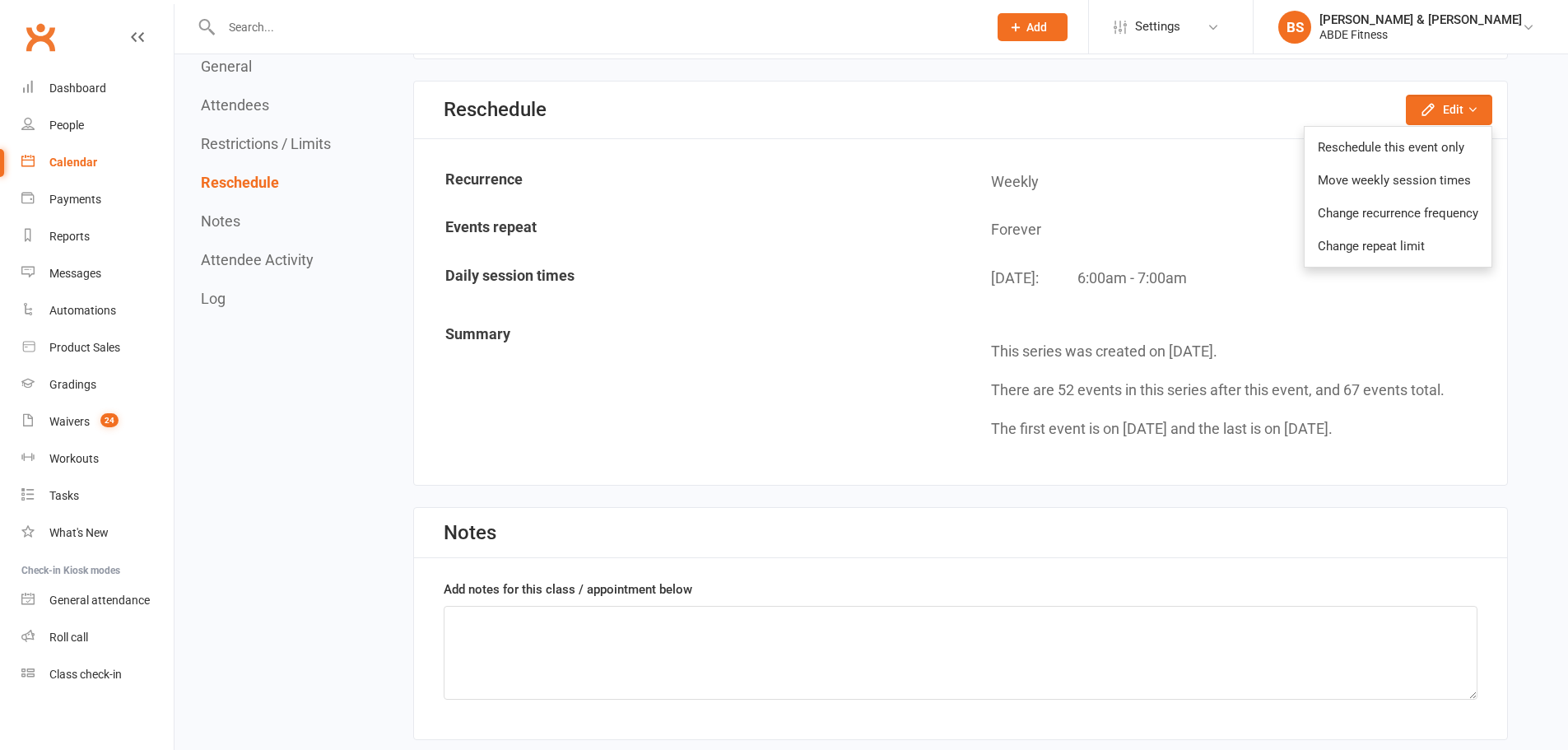
click at [1390, 185] on link "Move weekly session times" at bounding box center [1398, 181] width 187 height 33
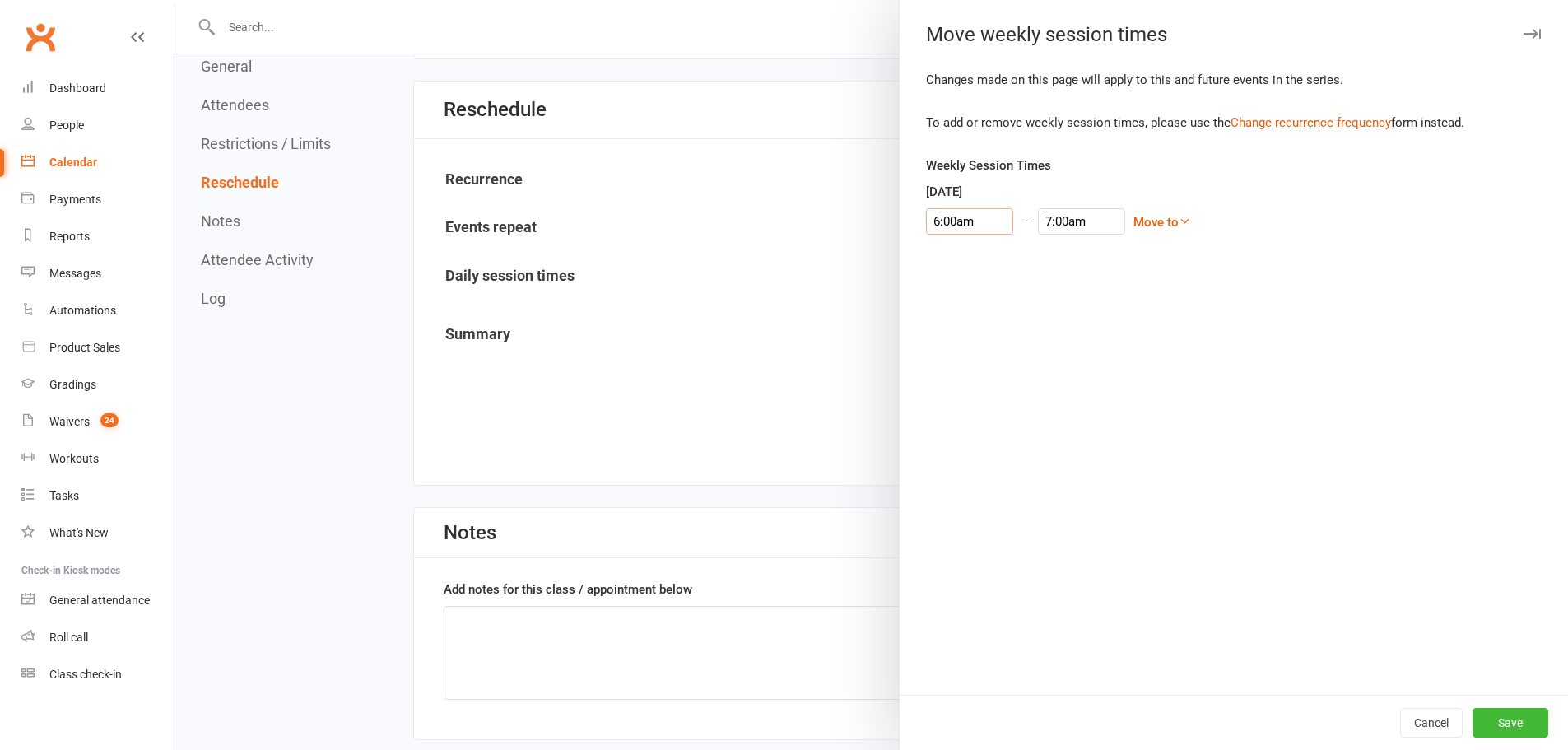
click at [937, 229] on input "6:00am" at bounding box center [969, 221] width 88 height 27
type input "5:30pm"
click at [968, 295] on li "5:30pm" at bounding box center [966, 295] width 79 height 25
click at [1056, 217] on input "6:30pm" at bounding box center [1082, 221] width 88 height 27
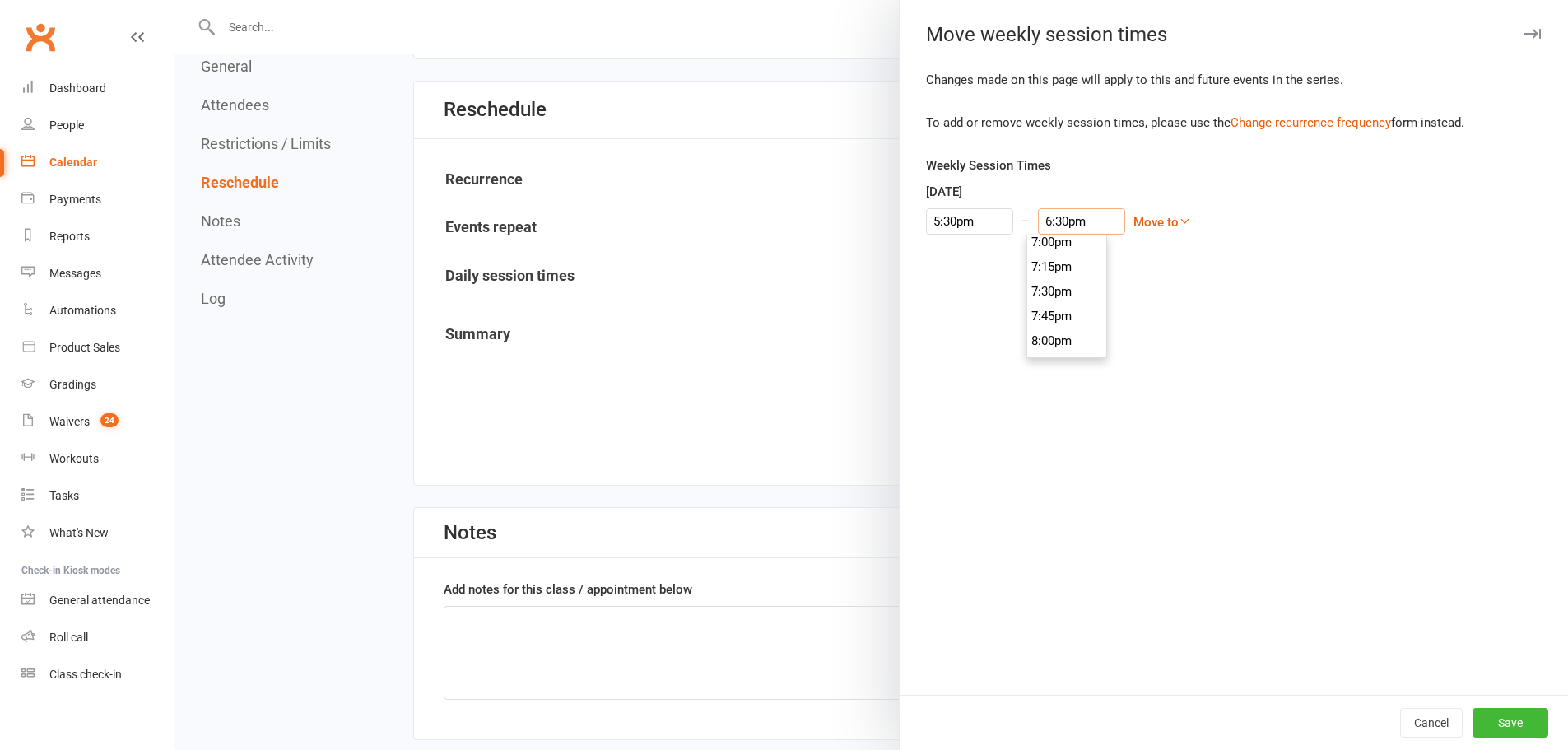
scroll to position [1885, 0]
click at [1055, 287] on li "7:30pm" at bounding box center [1067, 288] width 79 height 25
type input "6:30pm"
click at [1051, 285] on li "6:30pm" at bounding box center [1067, 283] width 79 height 25
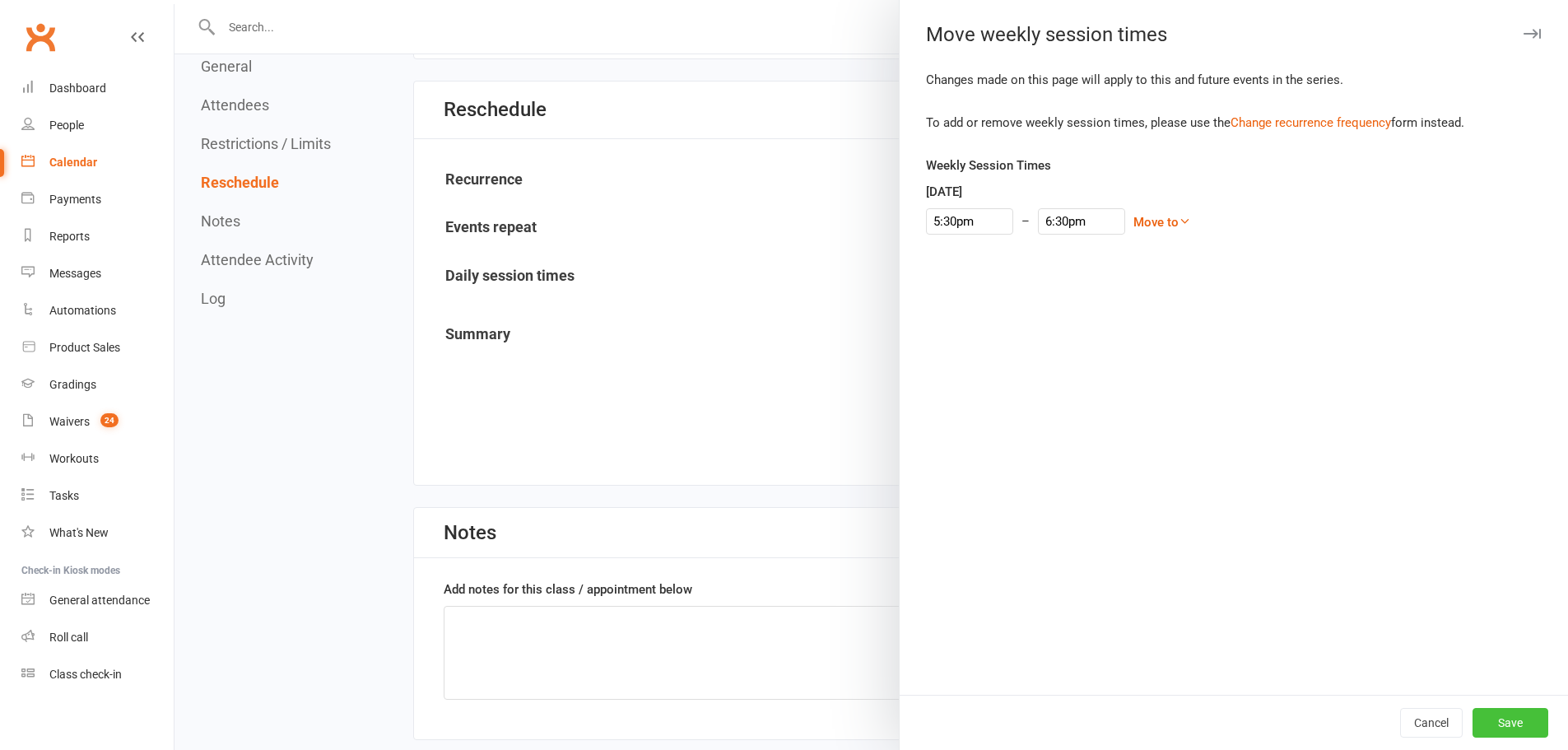
click at [1487, 721] on button "Save" at bounding box center [1510, 722] width 76 height 29
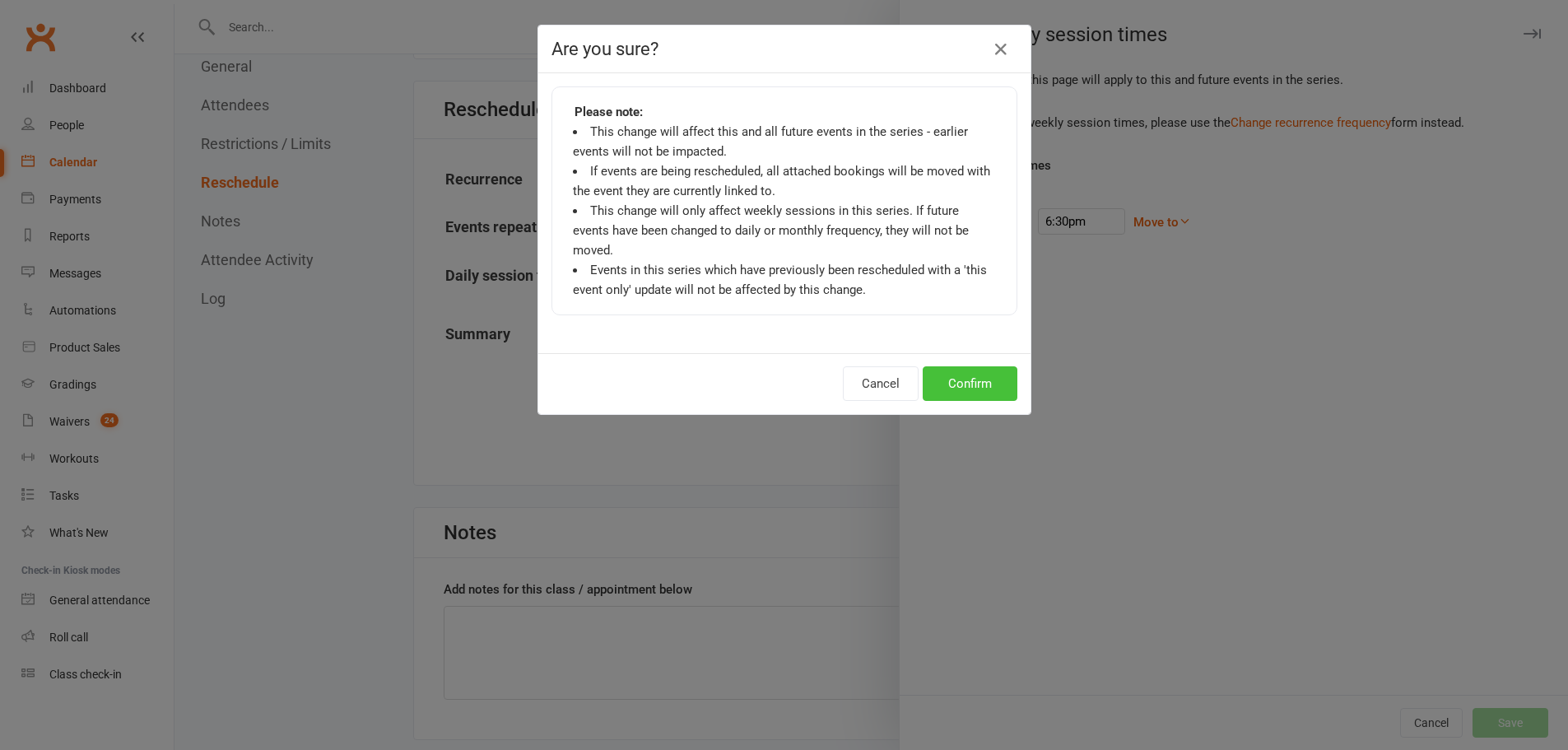
click at [940, 370] on button "Confirm" at bounding box center [970, 384] width 95 height 35
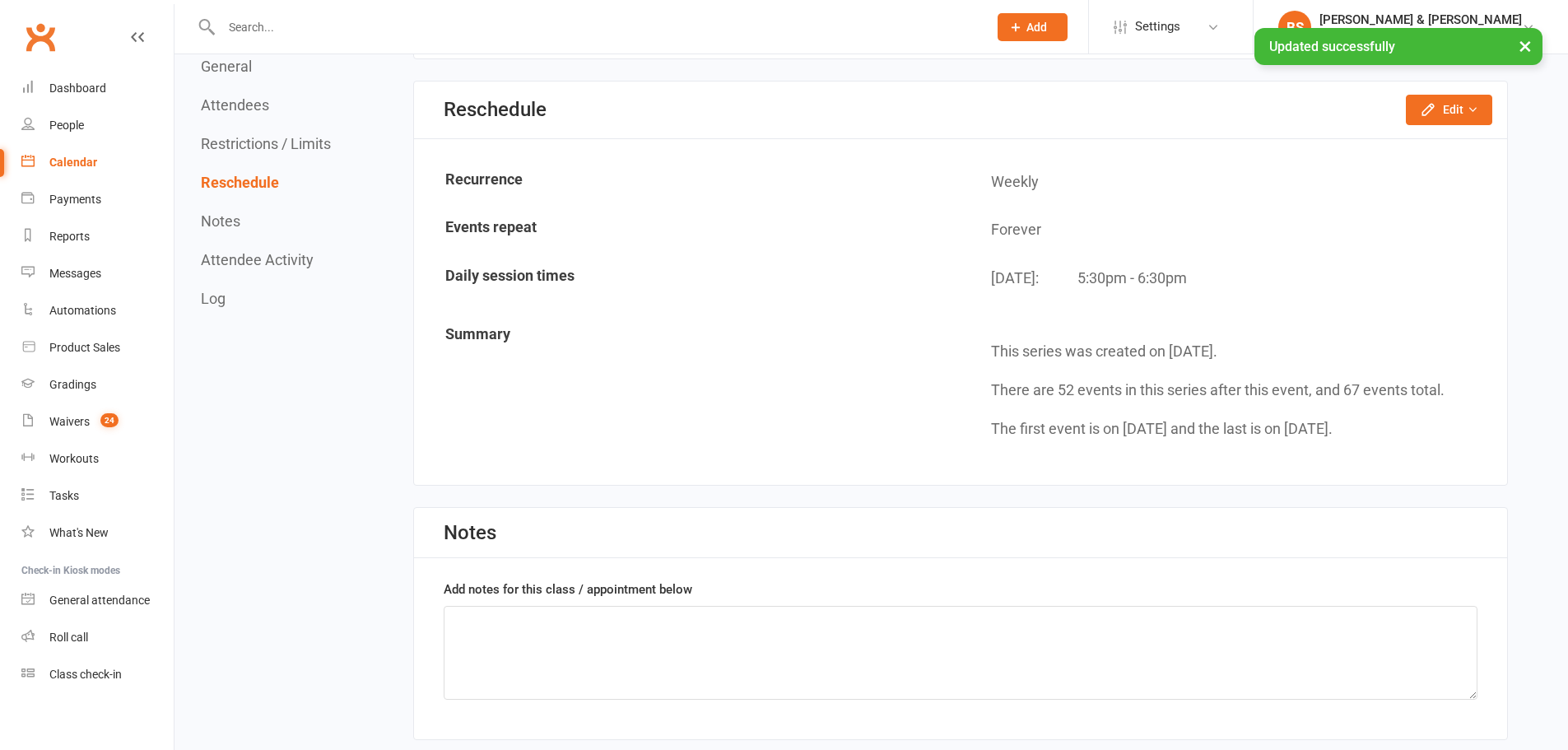
click at [86, 163] on div "Calendar" at bounding box center [74, 162] width 48 height 13
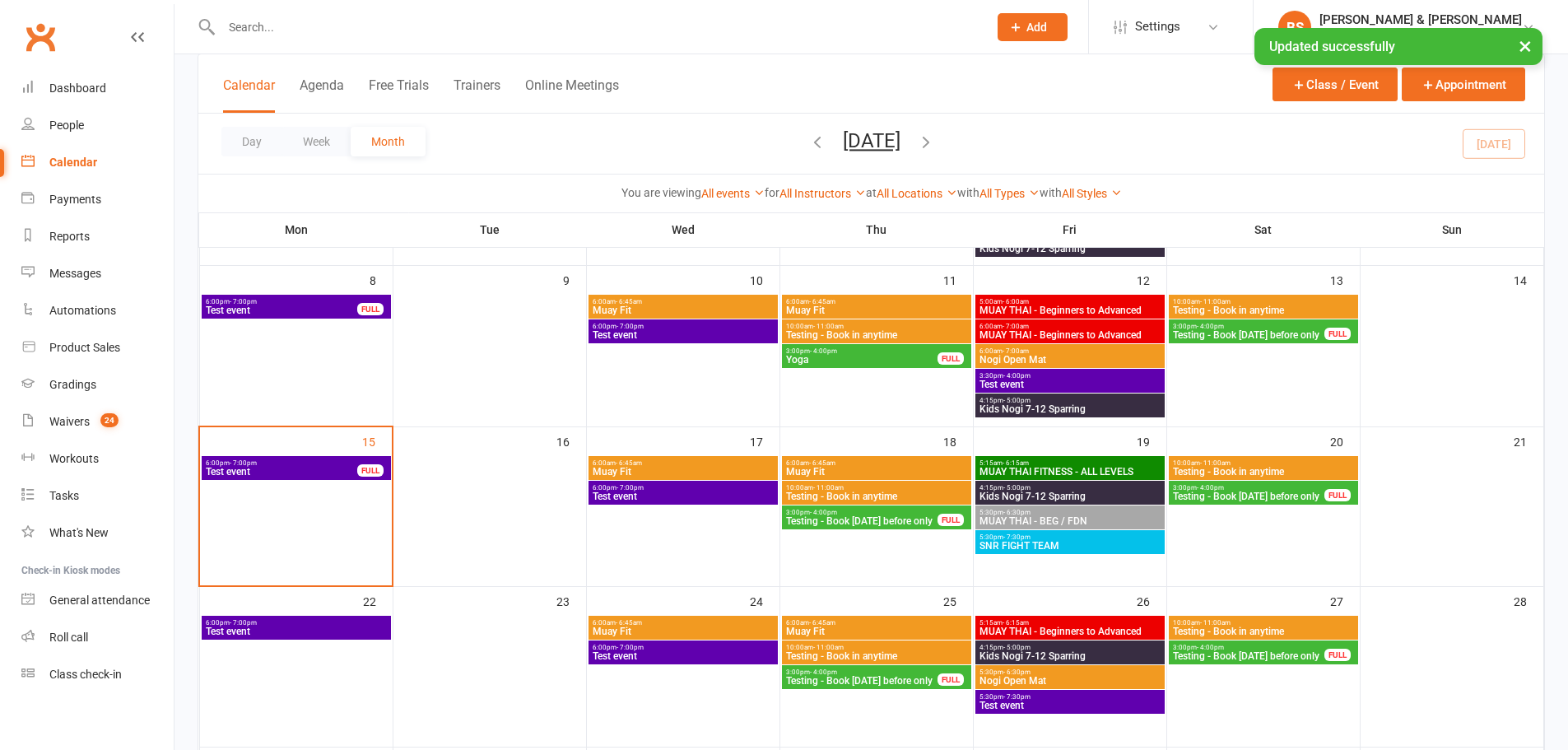
scroll to position [329, 0]
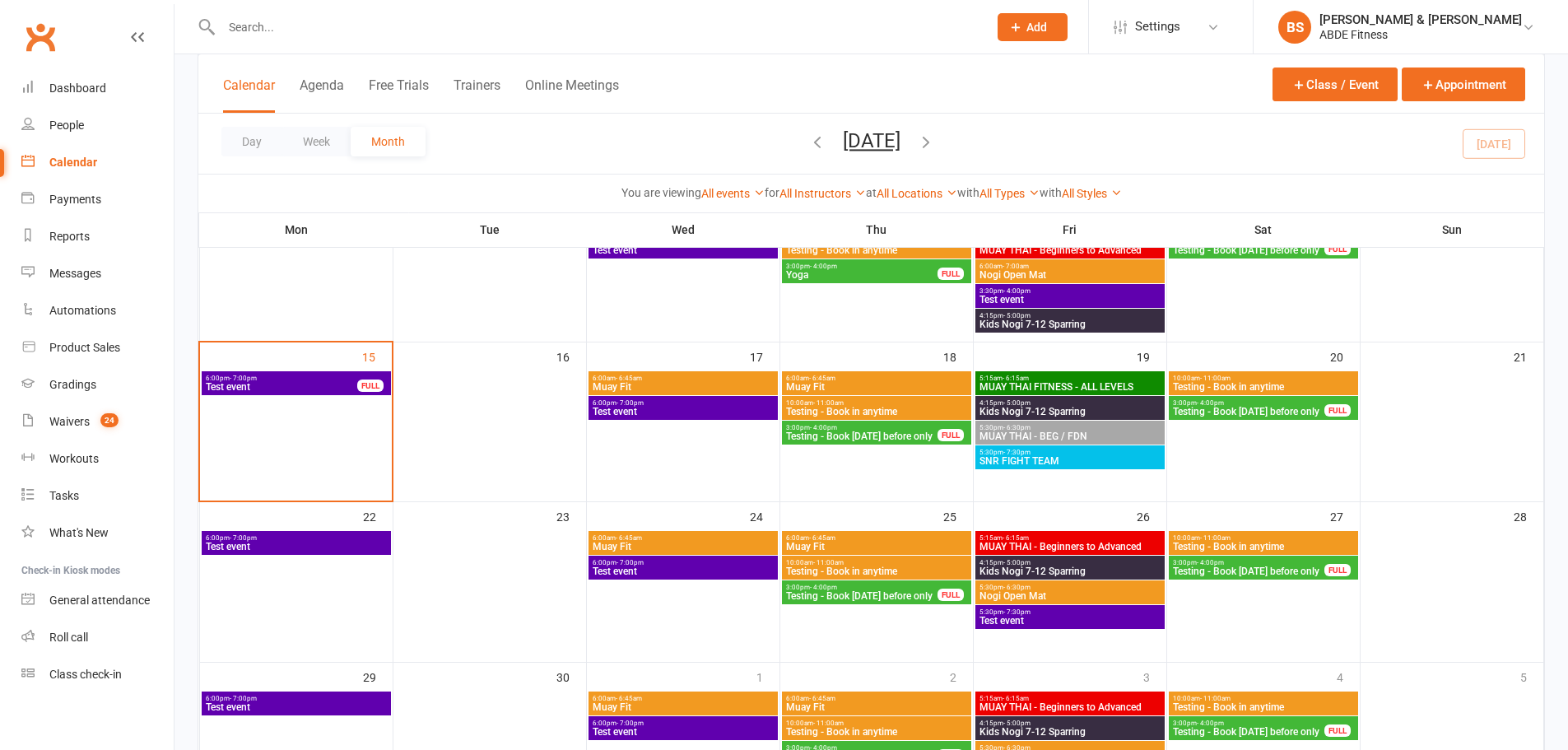
click at [1091, 455] on span "5:30pm - 7:30pm" at bounding box center [1070, 452] width 182 height 7
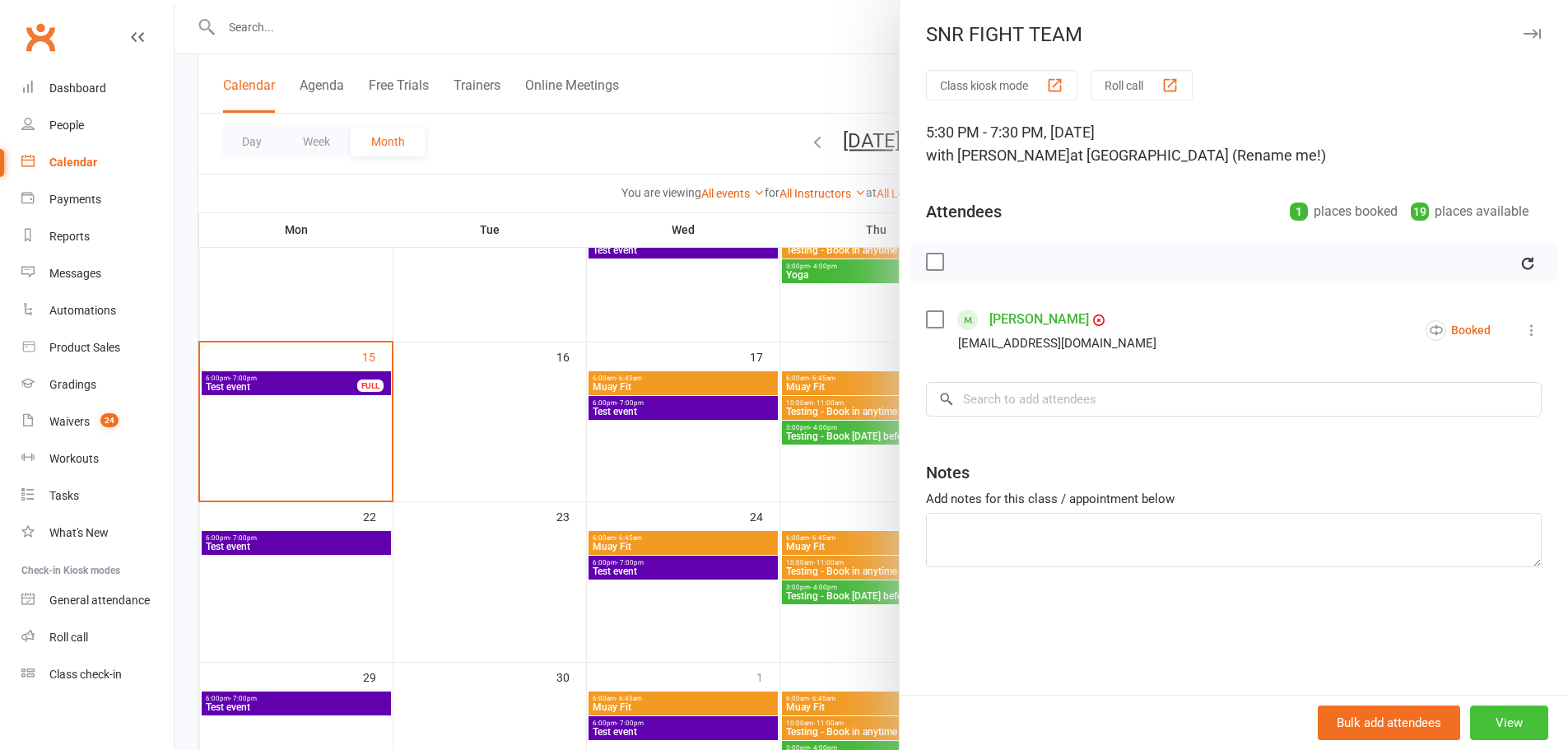
click at [1470, 724] on button "View" at bounding box center [1509, 723] width 78 height 35
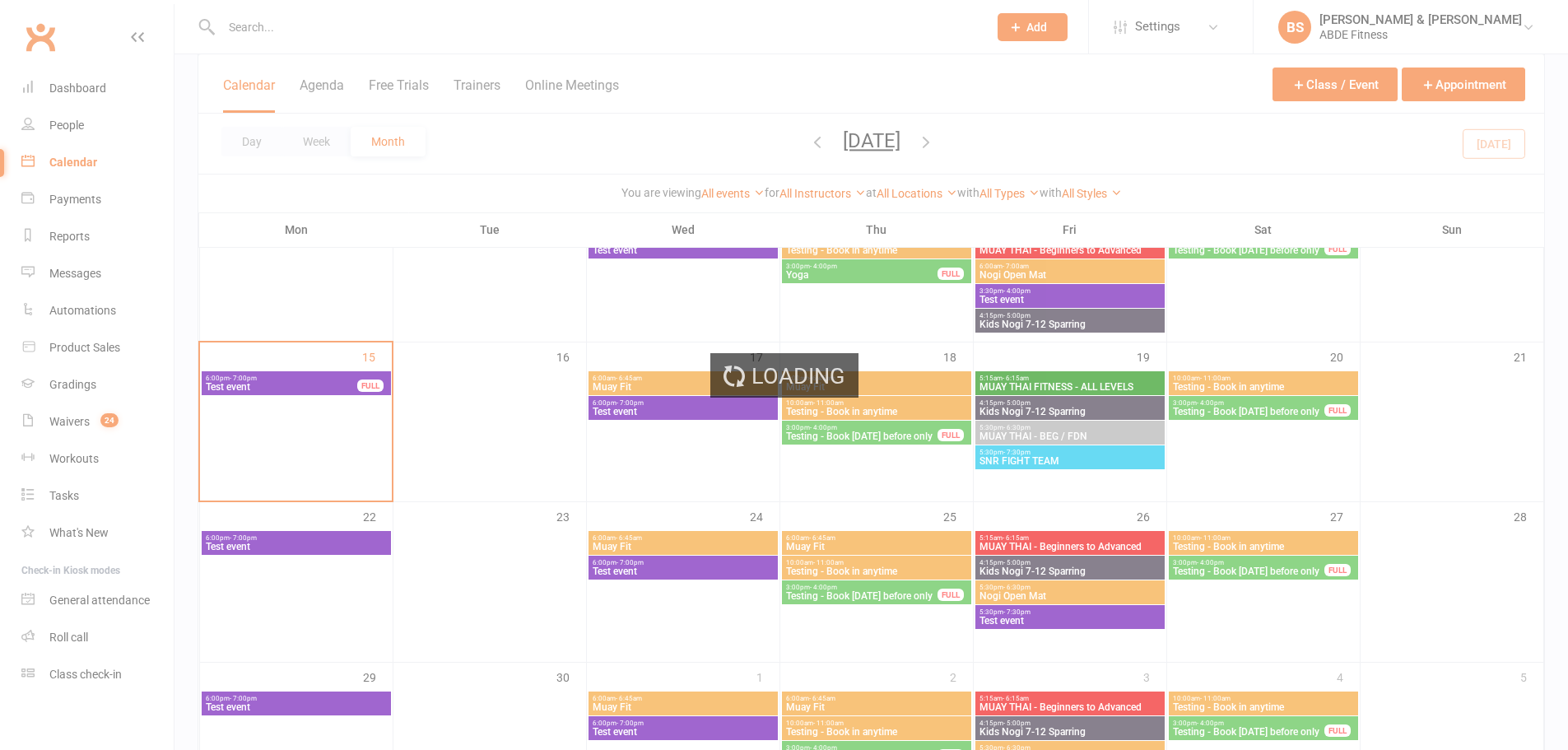
scroll to position [0, 0]
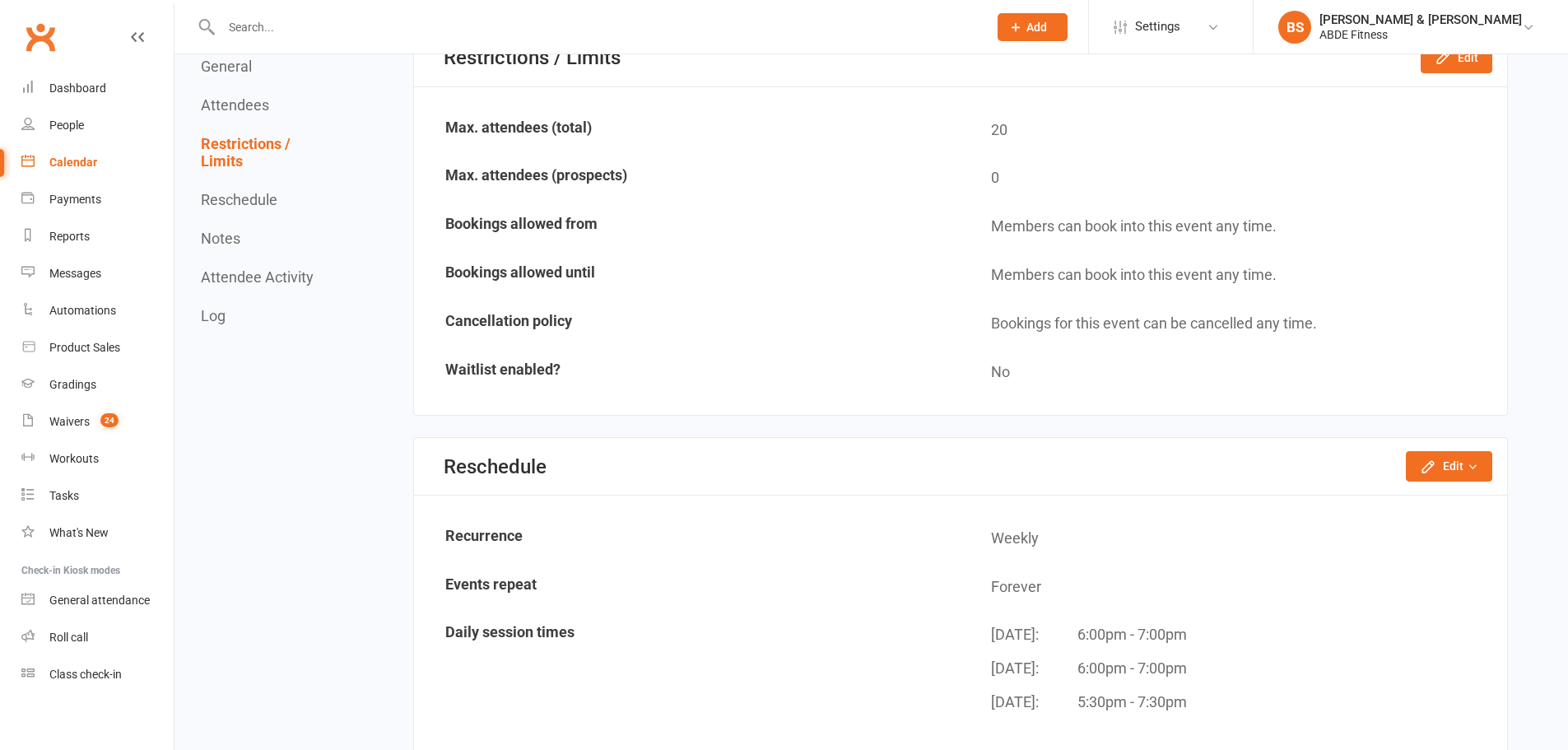
scroll to position [1179, 0]
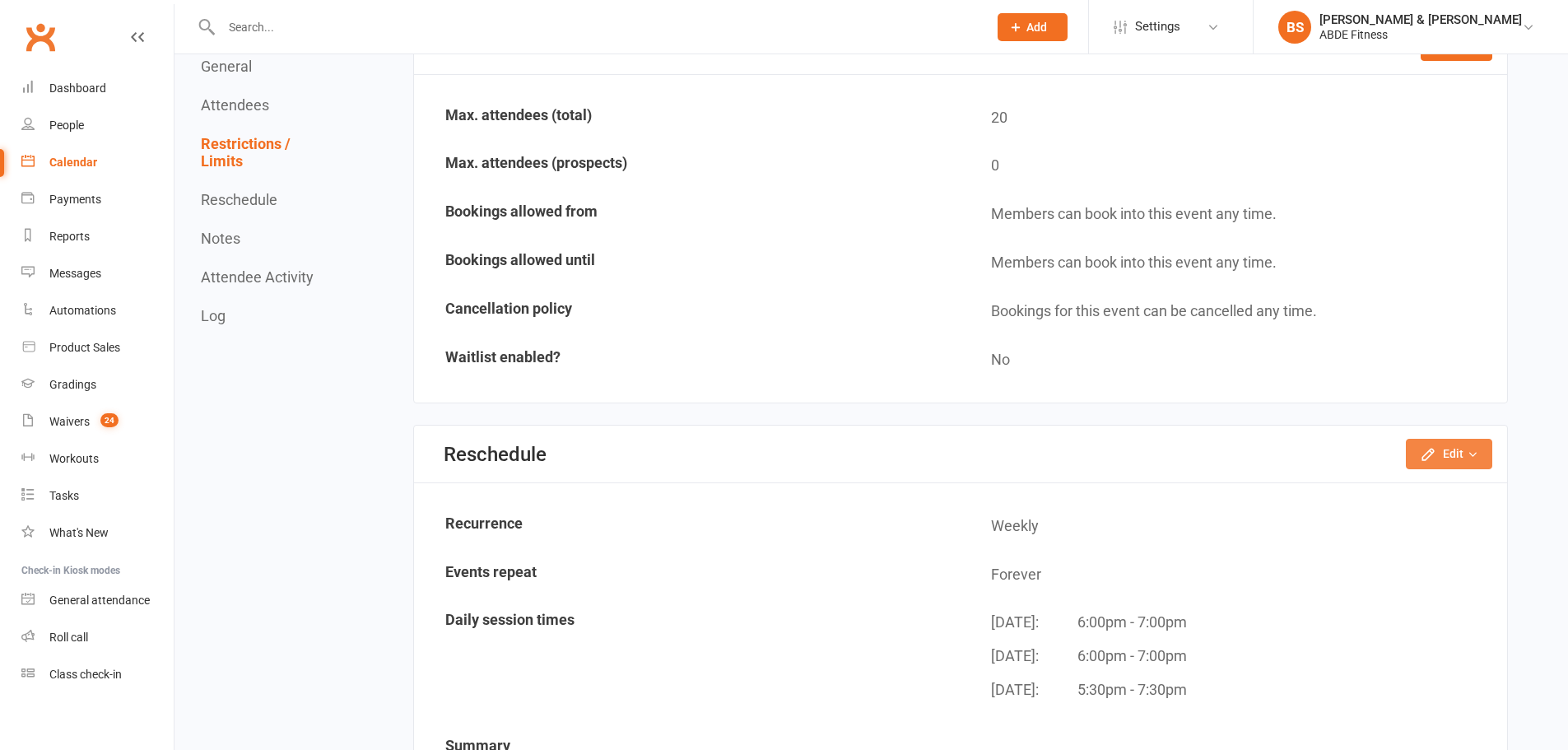
click at [1487, 463] on button "Edit" at bounding box center [1449, 453] width 87 height 29
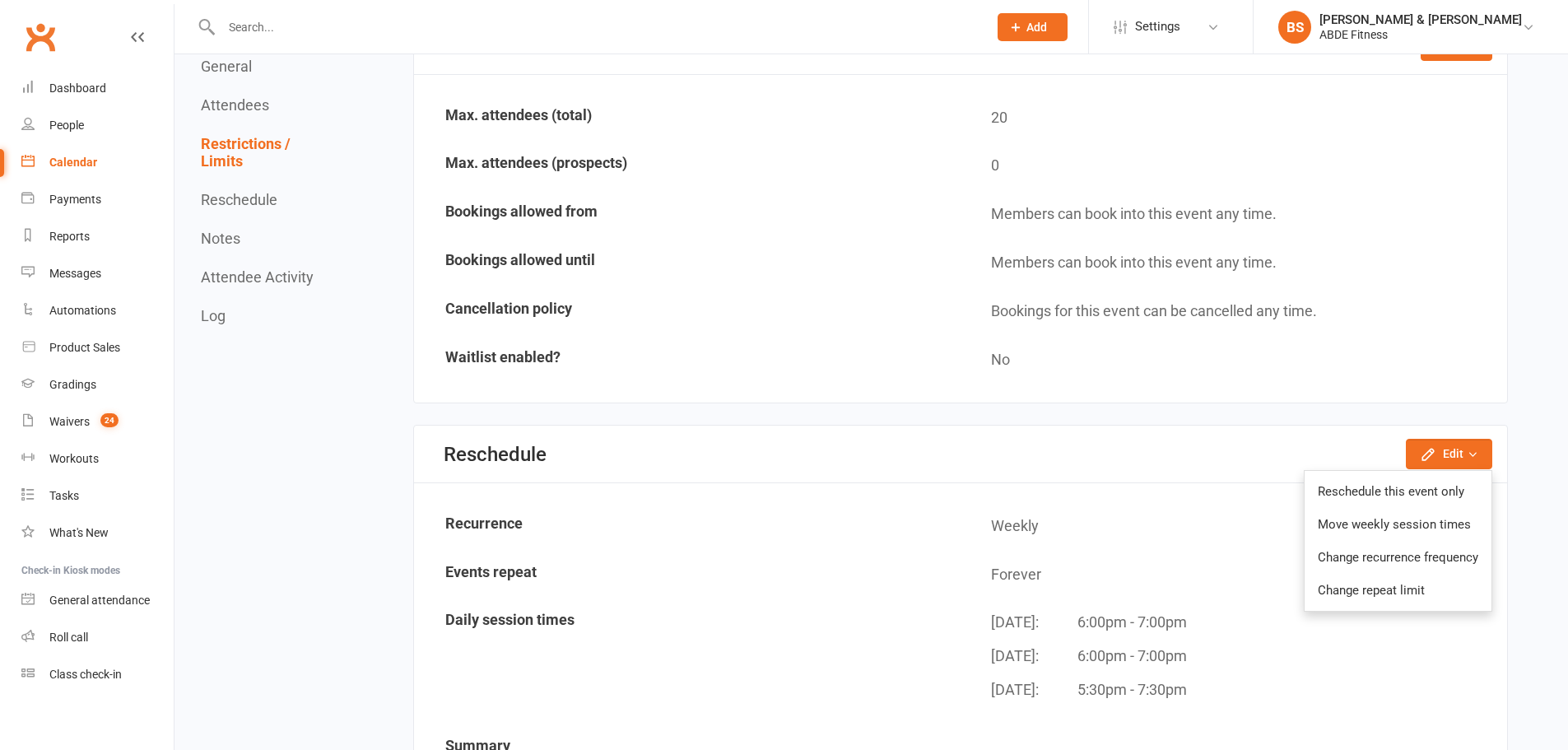
click at [1339, 525] on link "Move weekly session times" at bounding box center [1398, 524] width 187 height 33
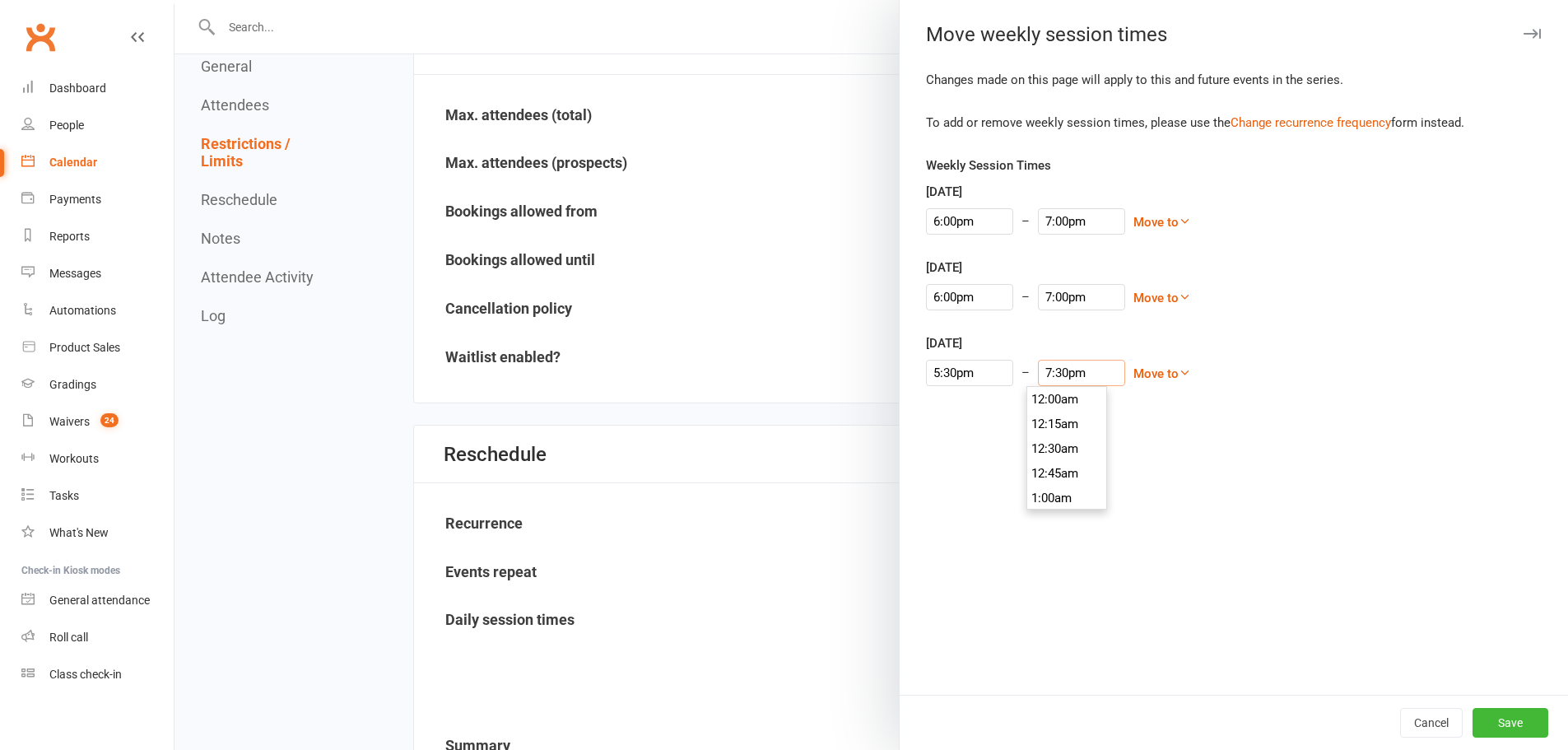
click at [1047, 376] on input "7:30pm" at bounding box center [1082, 372] width 88 height 27
type input "6:30pm"
click at [1043, 494] on li "6:30pm" at bounding box center [1067, 489] width 79 height 25
click at [1537, 726] on div "Cancel Save" at bounding box center [1234, 722] width 668 height 55
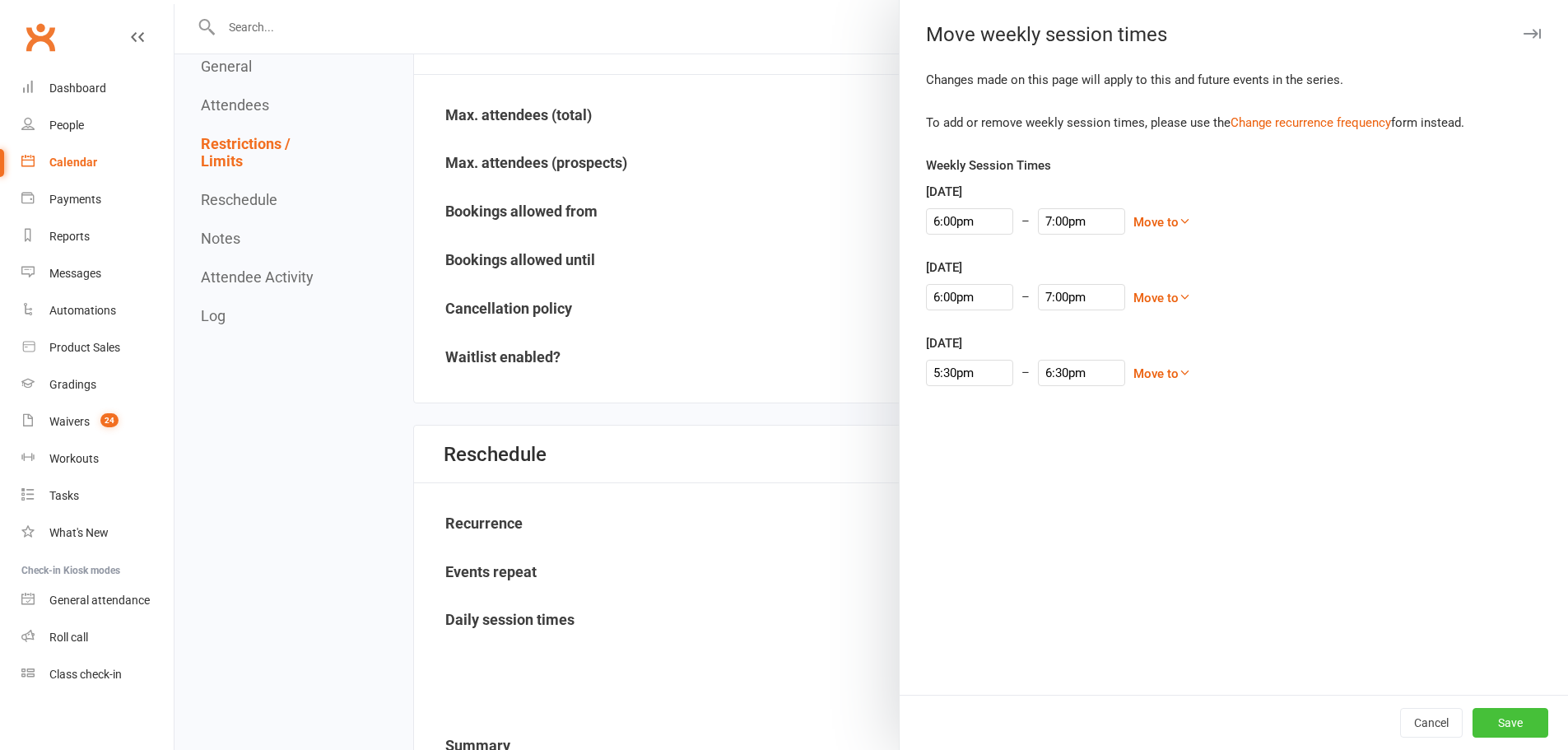
click at [1518, 721] on button "Save" at bounding box center [1510, 722] width 76 height 29
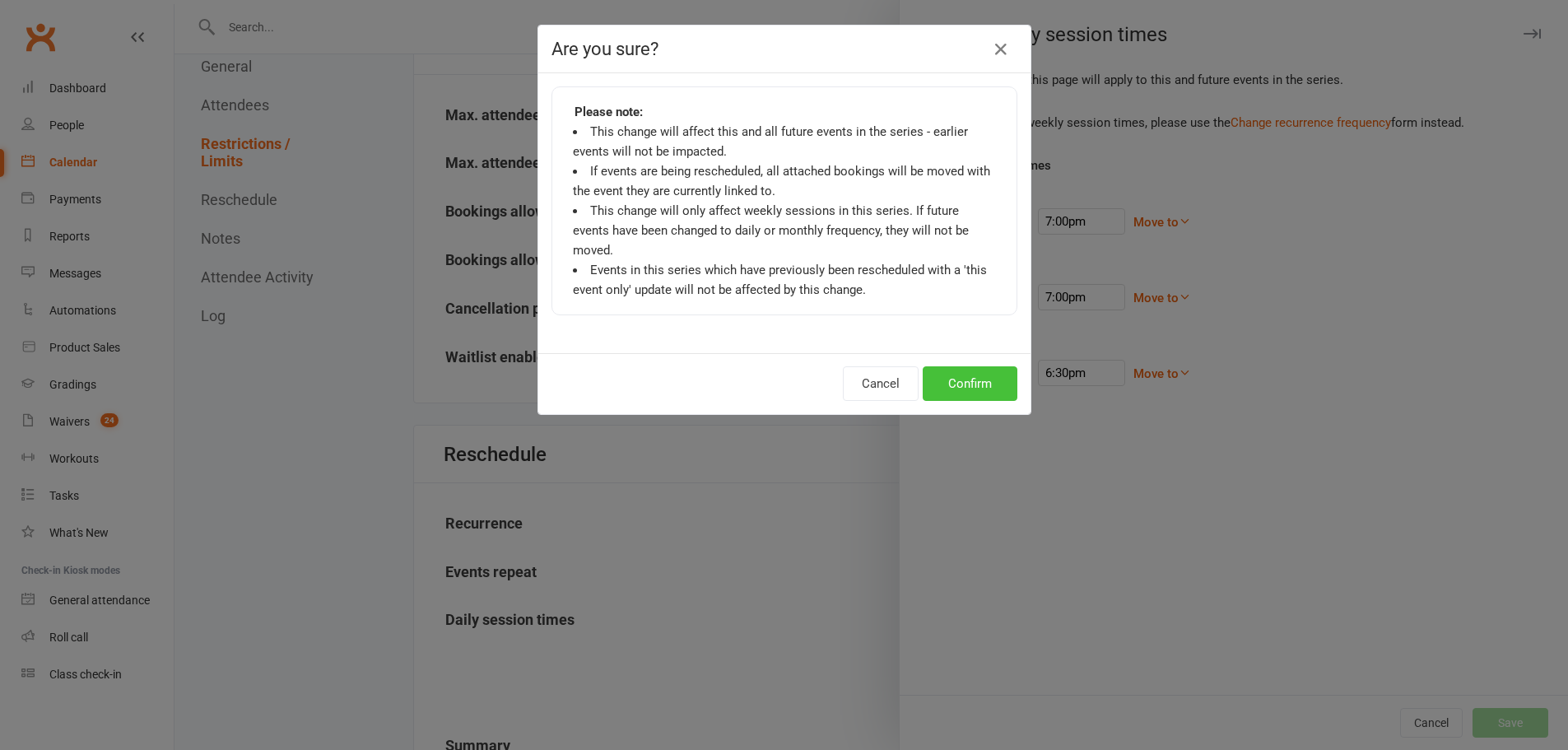
click at [969, 369] on button "Confirm" at bounding box center [970, 384] width 95 height 35
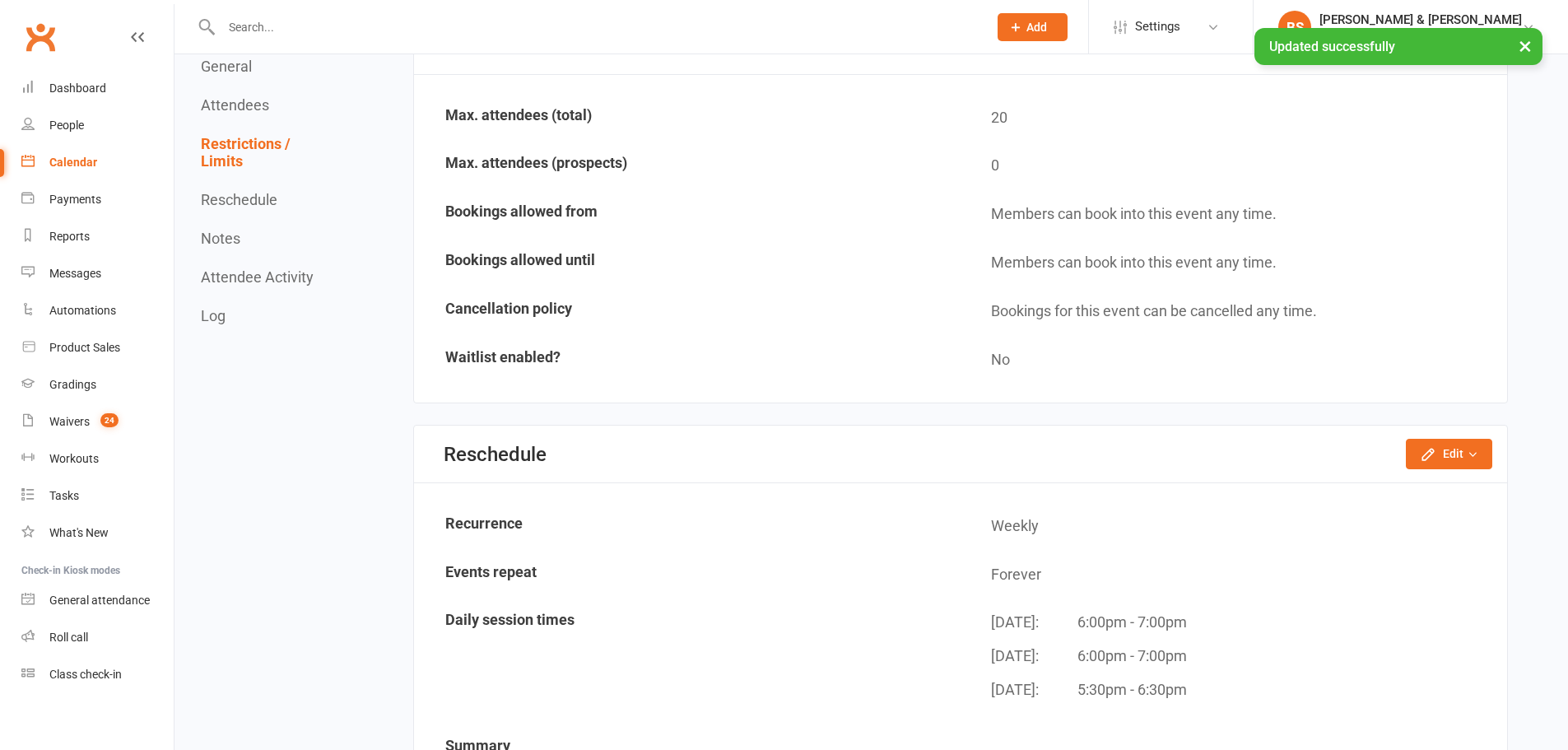
click at [79, 162] on div "Calendar" at bounding box center [74, 162] width 48 height 13
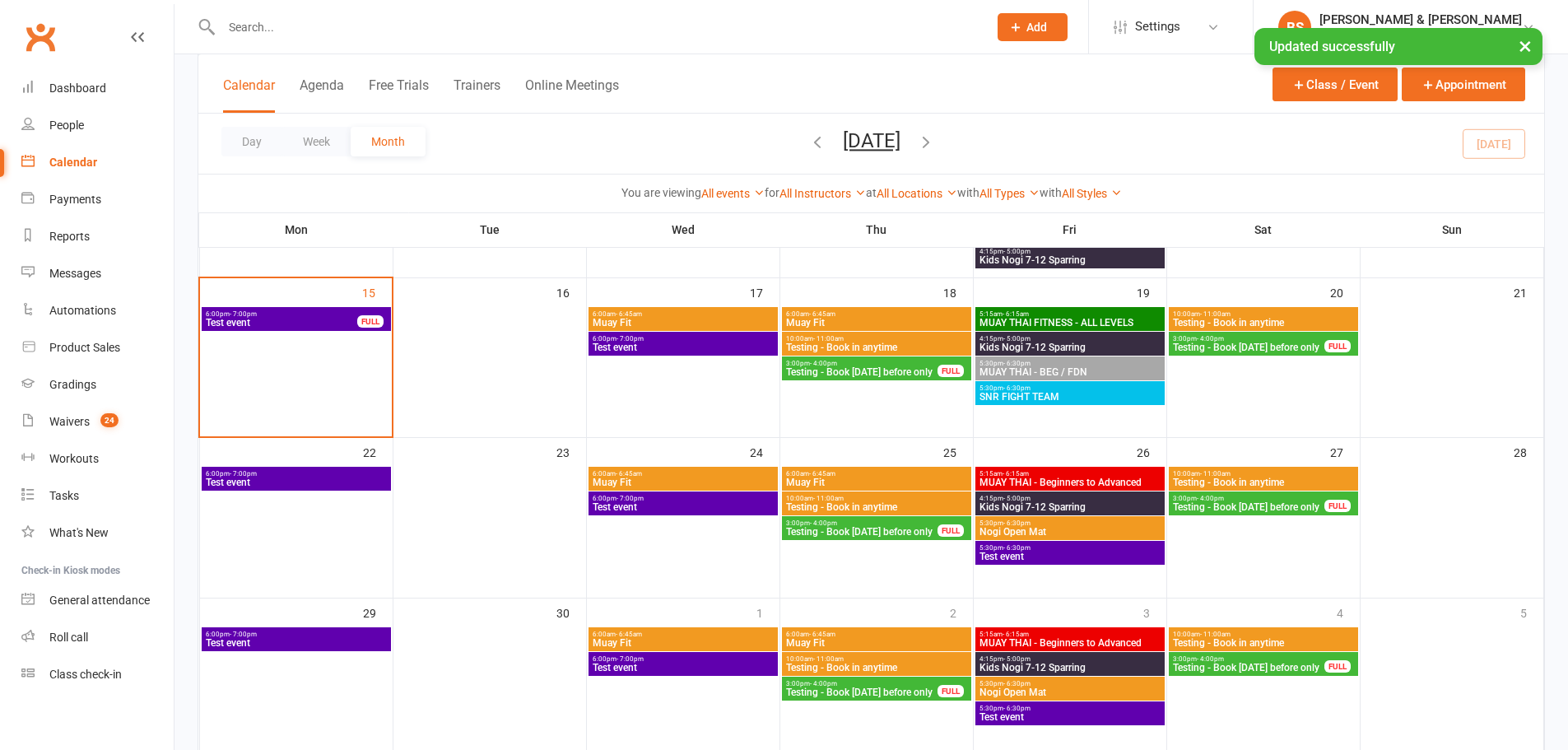
scroll to position [425, 0]
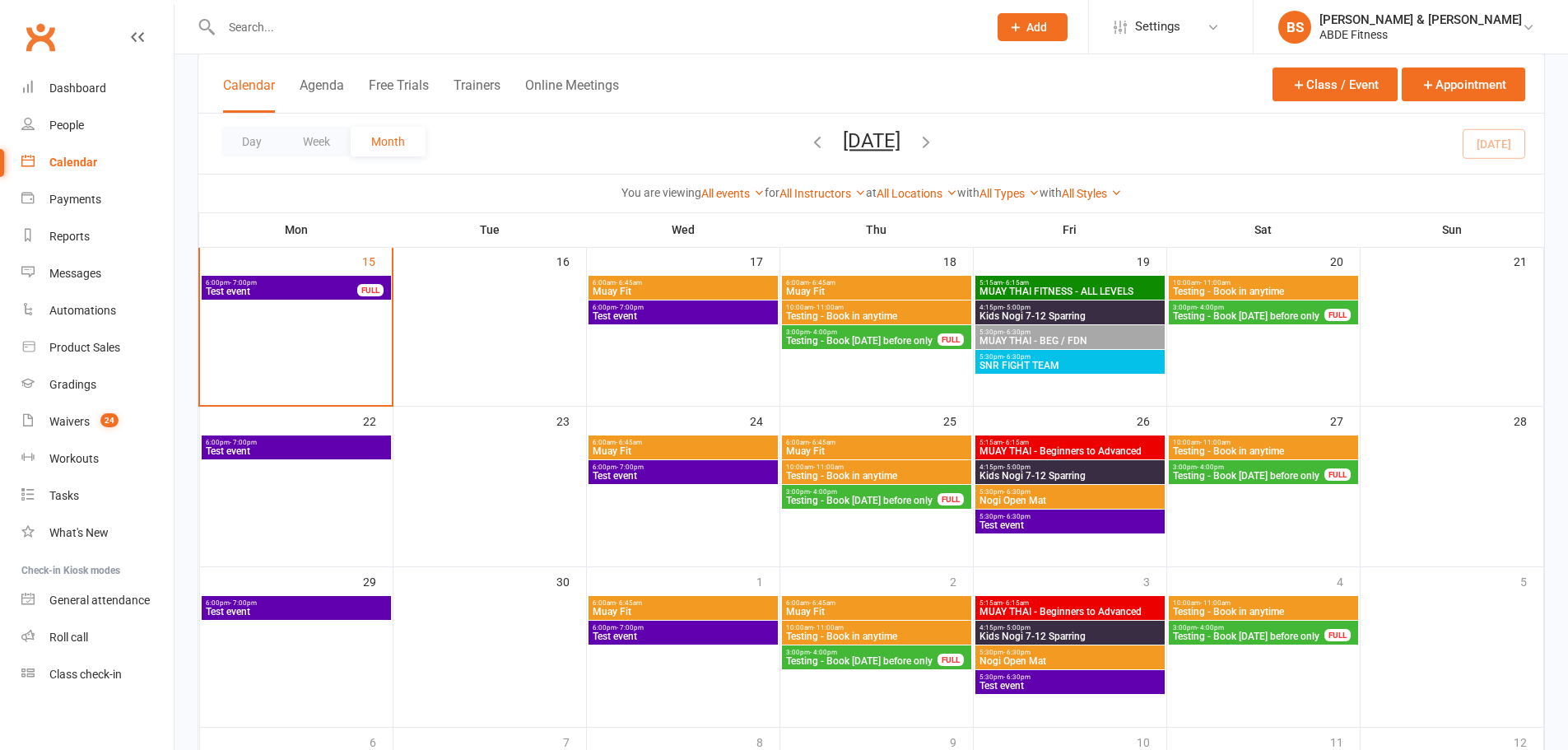
click at [1071, 312] on span "Kids Nogi 7-12 Sparring" at bounding box center [1070, 316] width 182 height 10
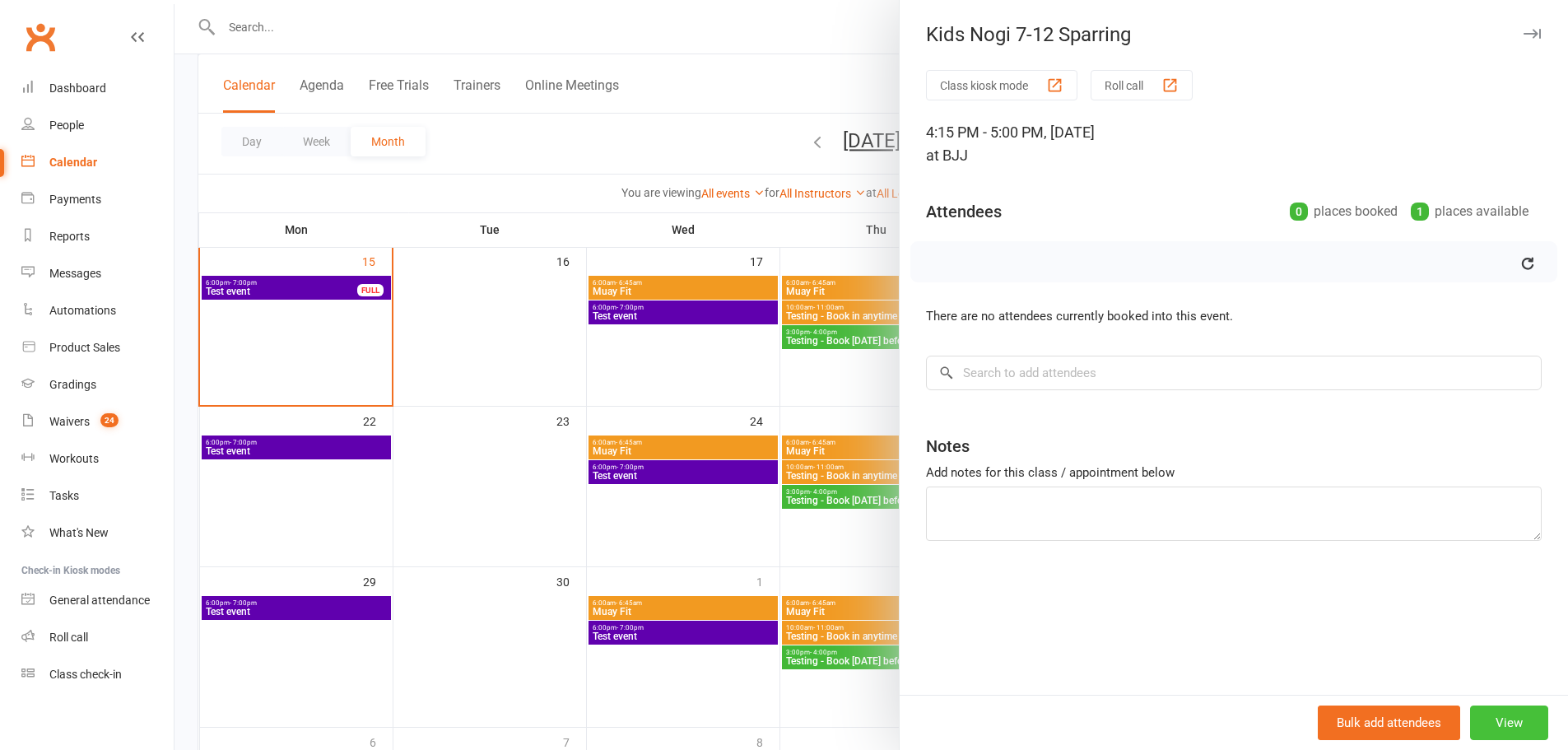
click at [1513, 728] on button "View" at bounding box center [1509, 723] width 78 height 35
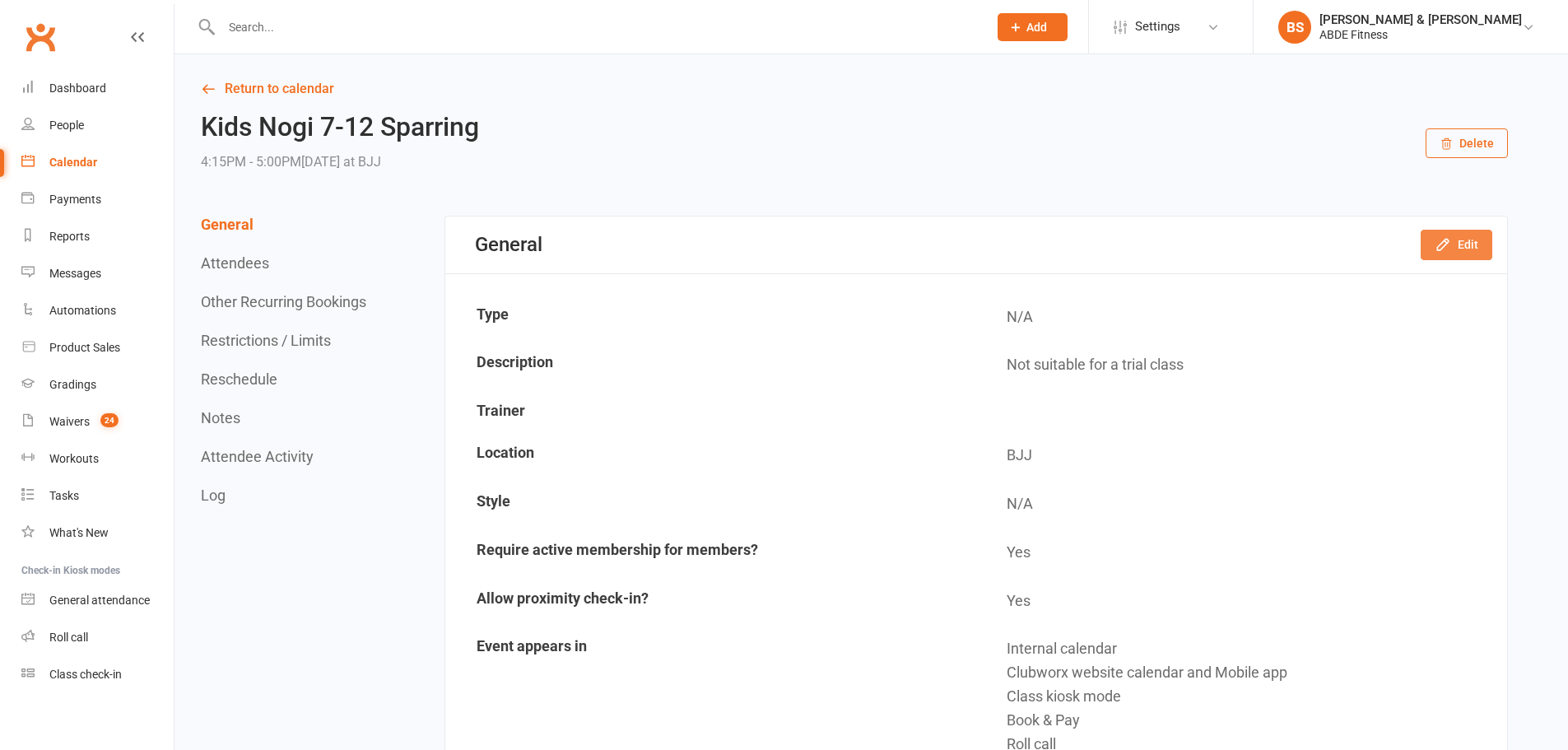
click at [1480, 238] on button "Edit" at bounding box center [1457, 244] width 72 height 29
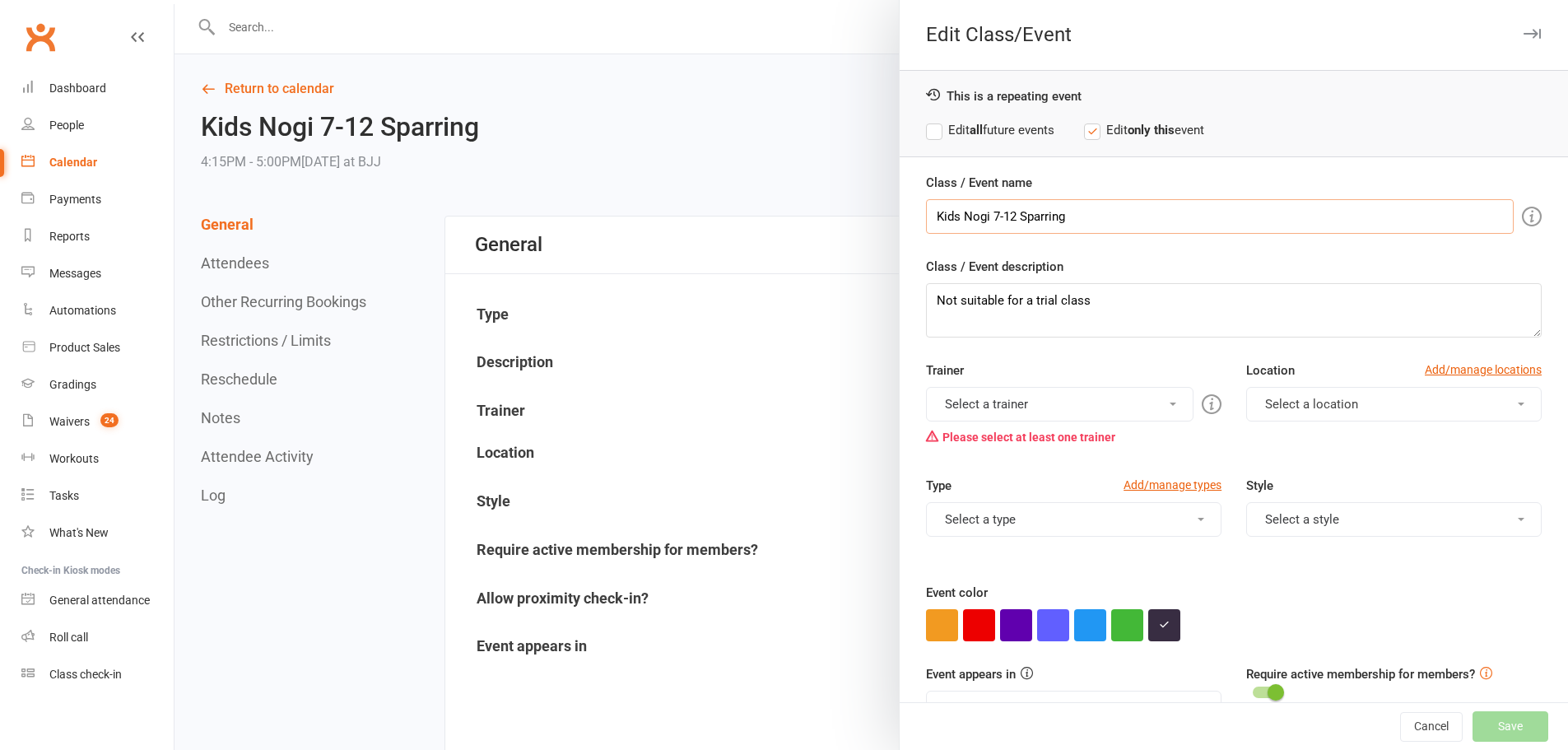
drag, startPoint x: 1094, startPoint y: 218, endPoint x: 828, endPoint y: 170, distance: 270.3
click at [828, 0] on div "Edit Class/Event This is a repeating event Edit all future events Edit only thi…" at bounding box center [871, 0] width 1394 height 0
paste input "MUAY THAI - INT / ADV"
type input "MUAY THAI - INT / ADV"
drag, startPoint x: 1116, startPoint y: 300, endPoint x: 743, endPoint y: 257, distance: 375.5
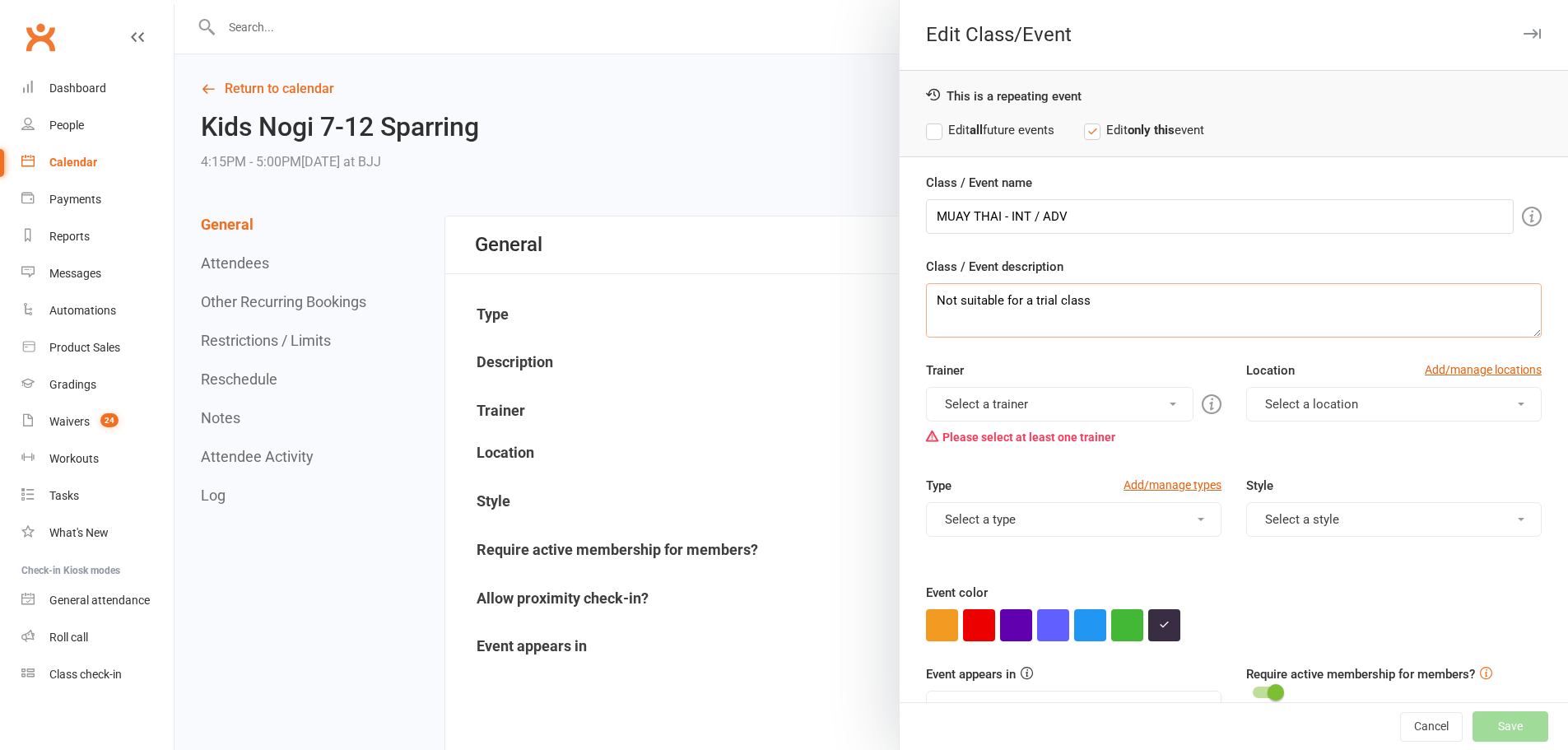
click at [743, 0] on div "Edit Class/Event This is a repeating event Edit all future events Edit only thi…" at bounding box center [871, 0] width 1394 height 0
paste textarea "INTERMEDIATE / ADVANCED"
type textarea "INTERMEDIATE / ADVANCED"
click at [1030, 411] on button "Select a trainer" at bounding box center [1059, 404] width 267 height 35
click at [974, 442] on link "[PERSON_NAME] & [PERSON_NAME]" at bounding box center [1059, 444] width 266 height 33
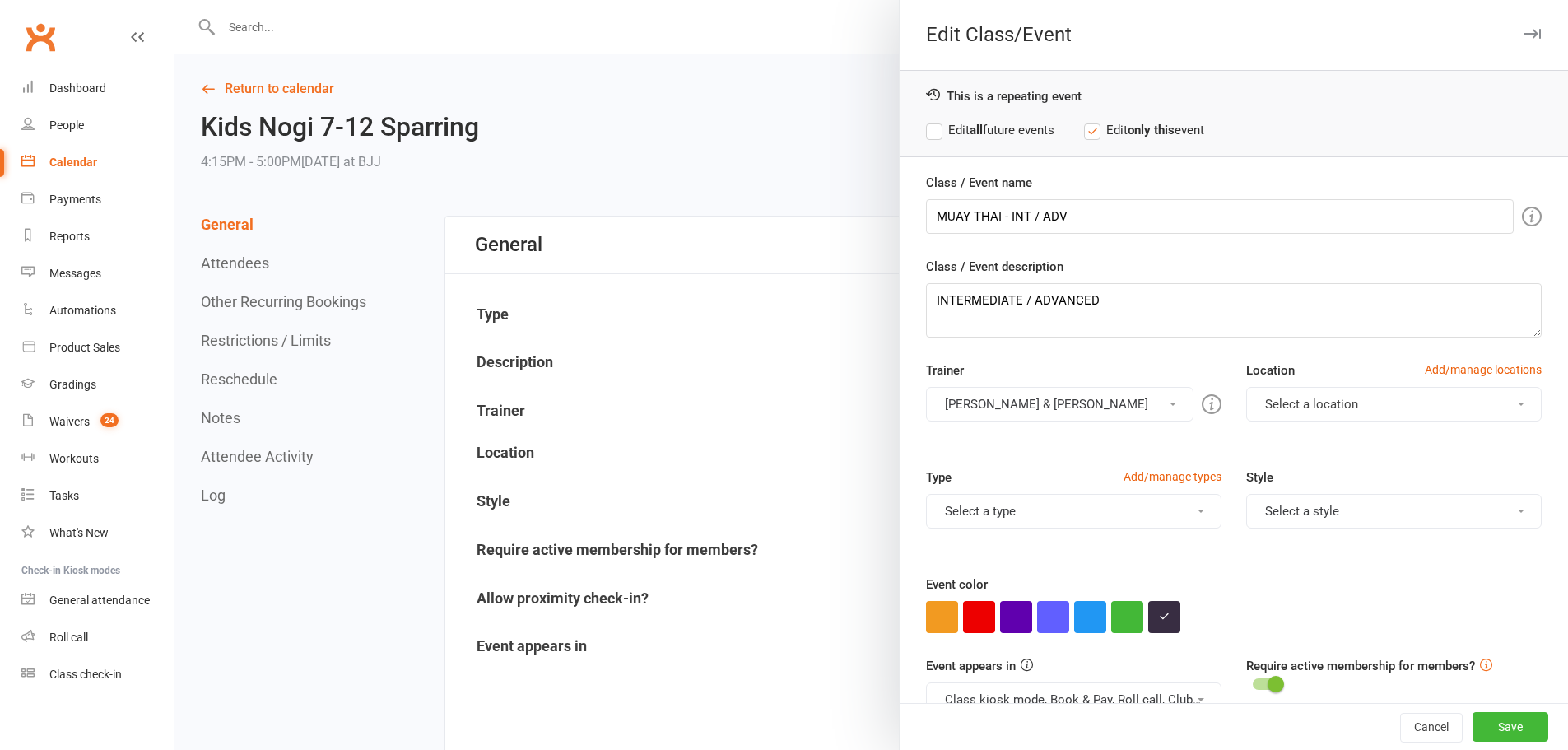
click at [1266, 405] on span "Select a location" at bounding box center [1311, 404] width 93 height 15
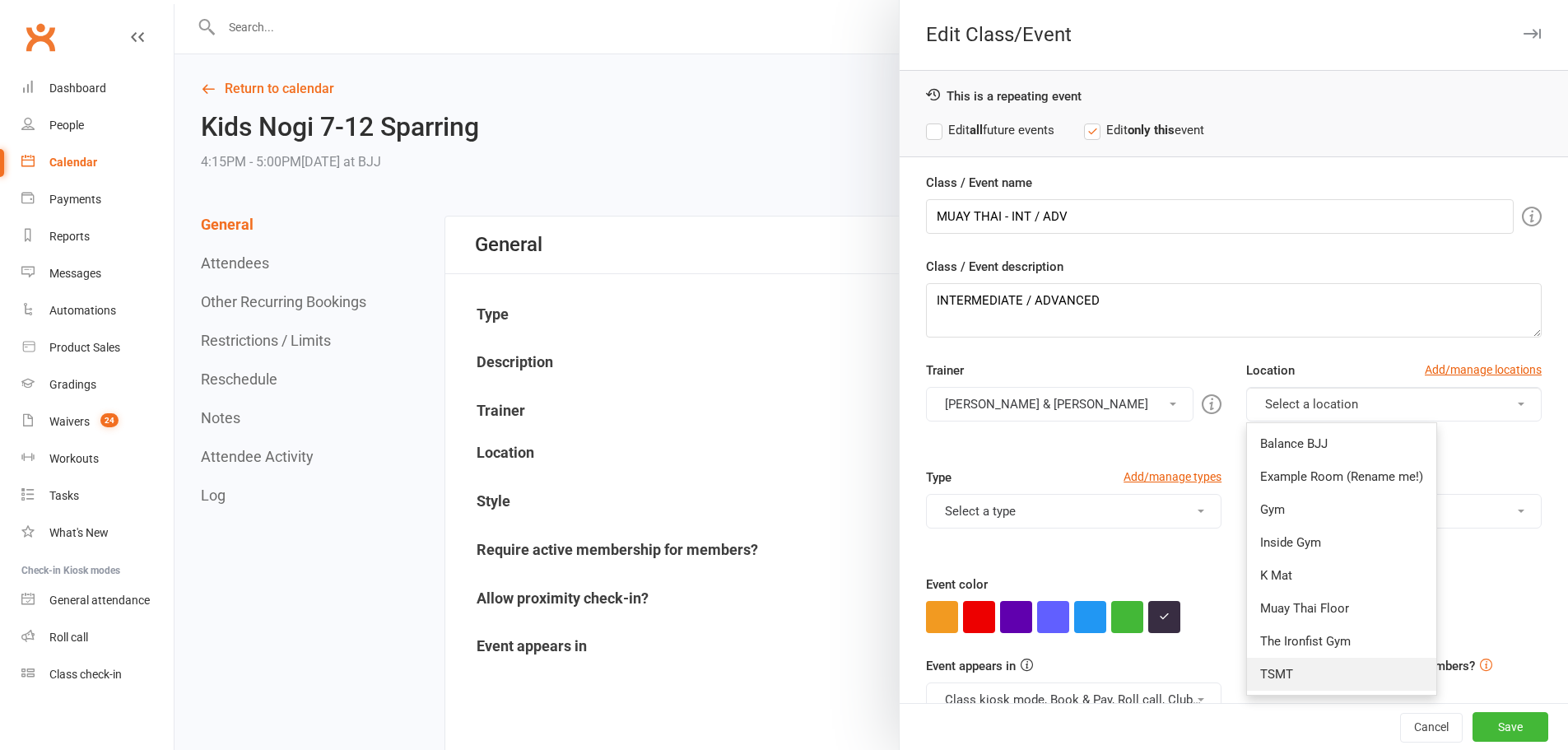
click at [1309, 676] on link "TSMT" at bounding box center [1341, 674] width 189 height 33
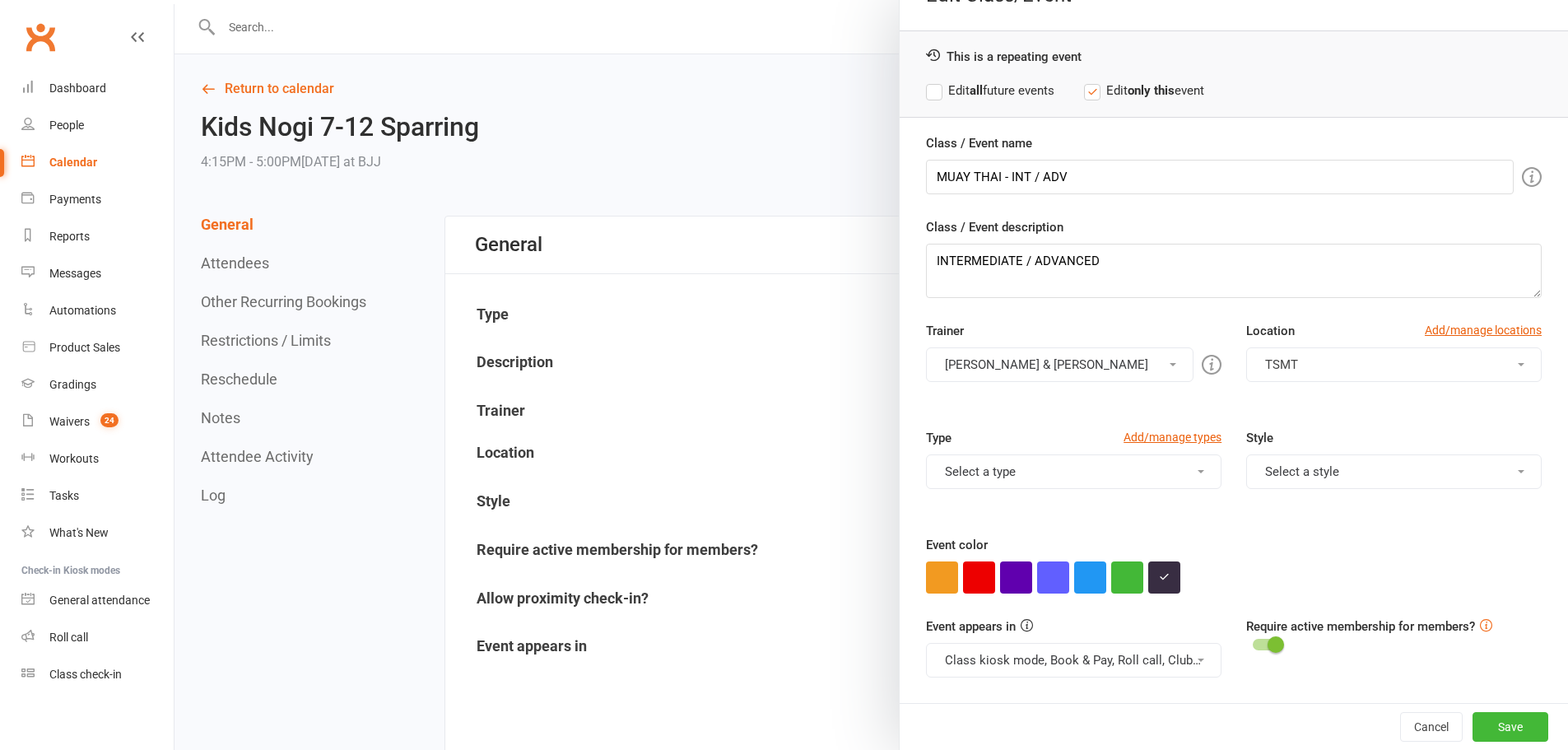
scroll to position [106, 0]
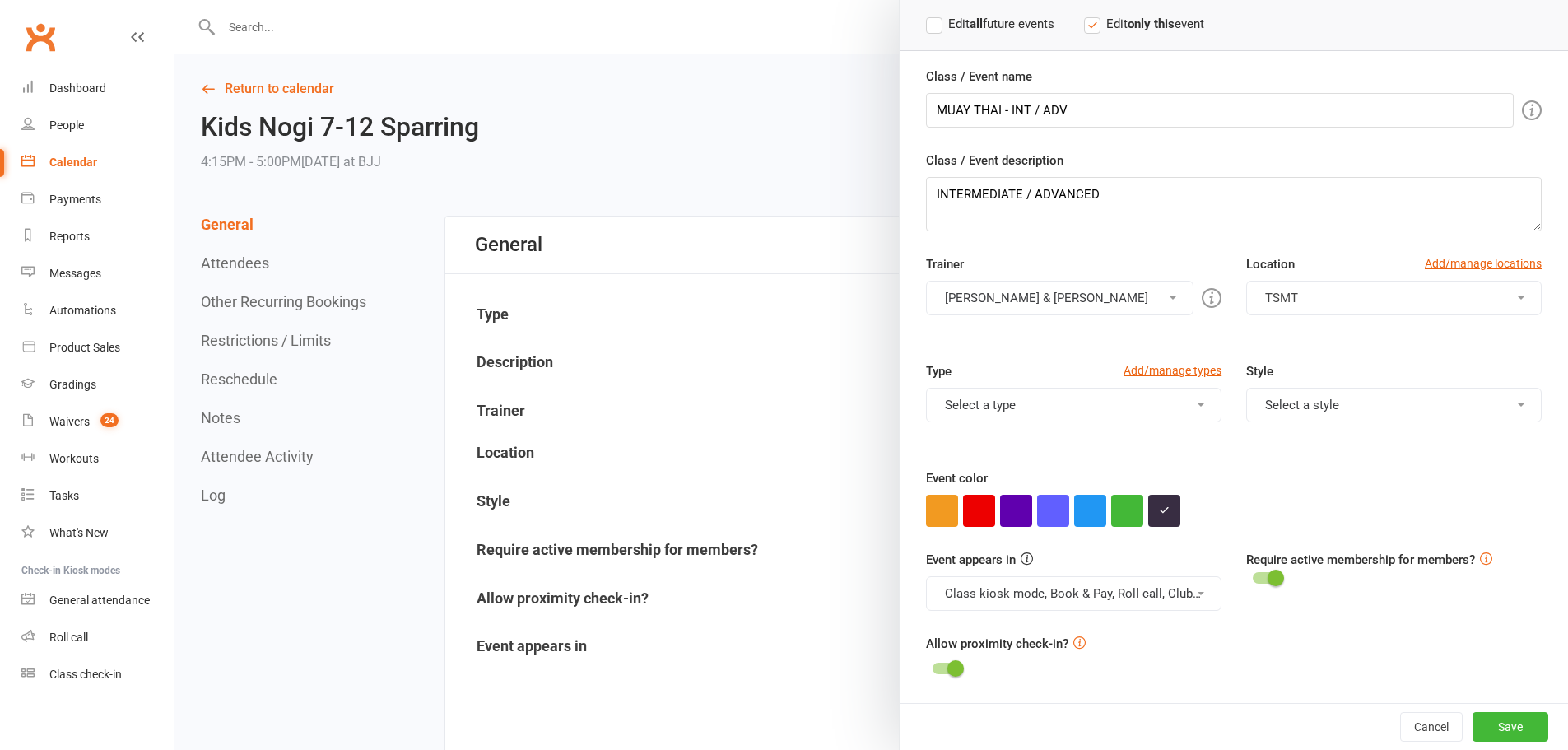
click at [1162, 511] on icon "button" at bounding box center [1164, 510] width 11 height 11
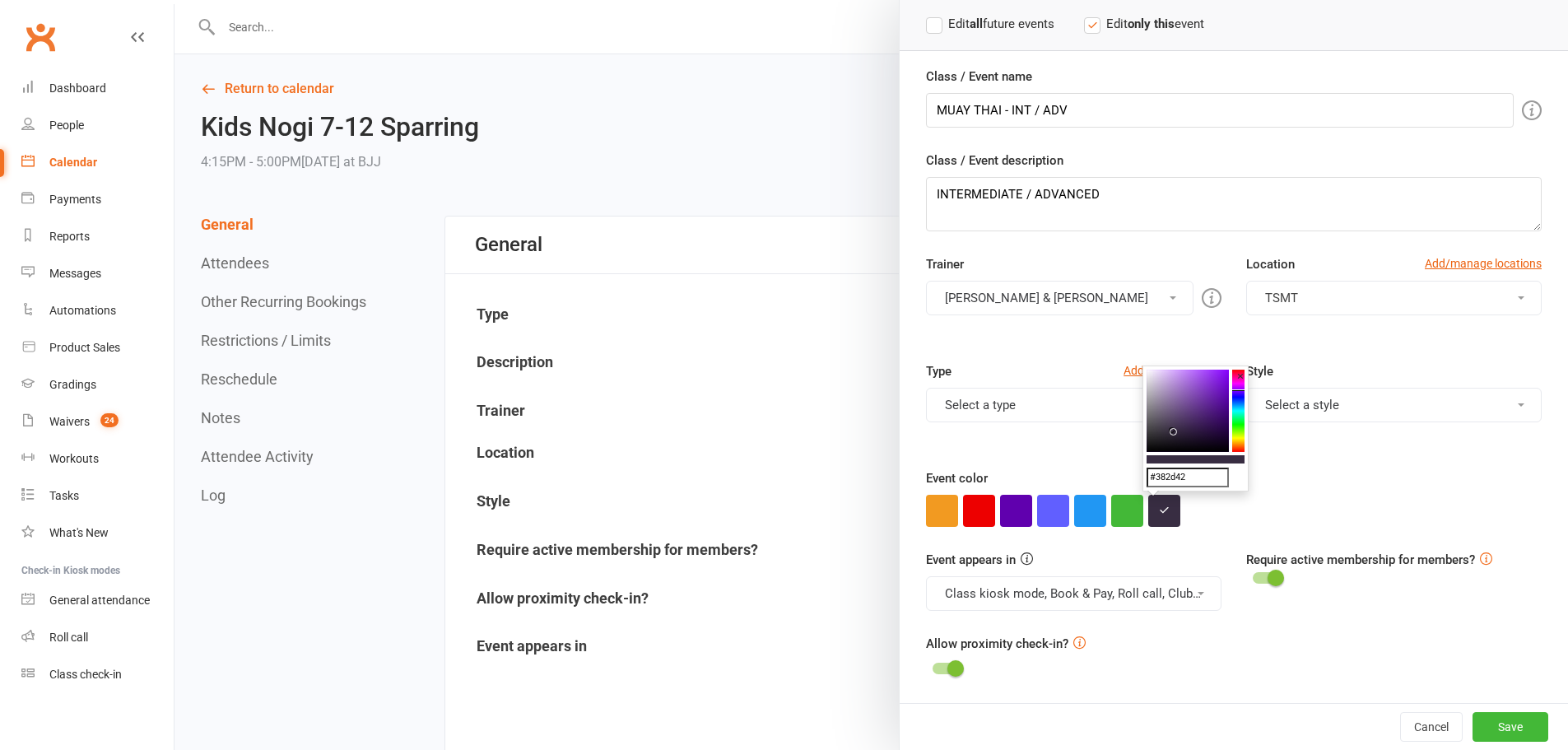
drag, startPoint x: 1221, startPoint y: 478, endPoint x: 1069, endPoint y: 461, distance: 152.9
paste input "00f035"
type input "#00f035"
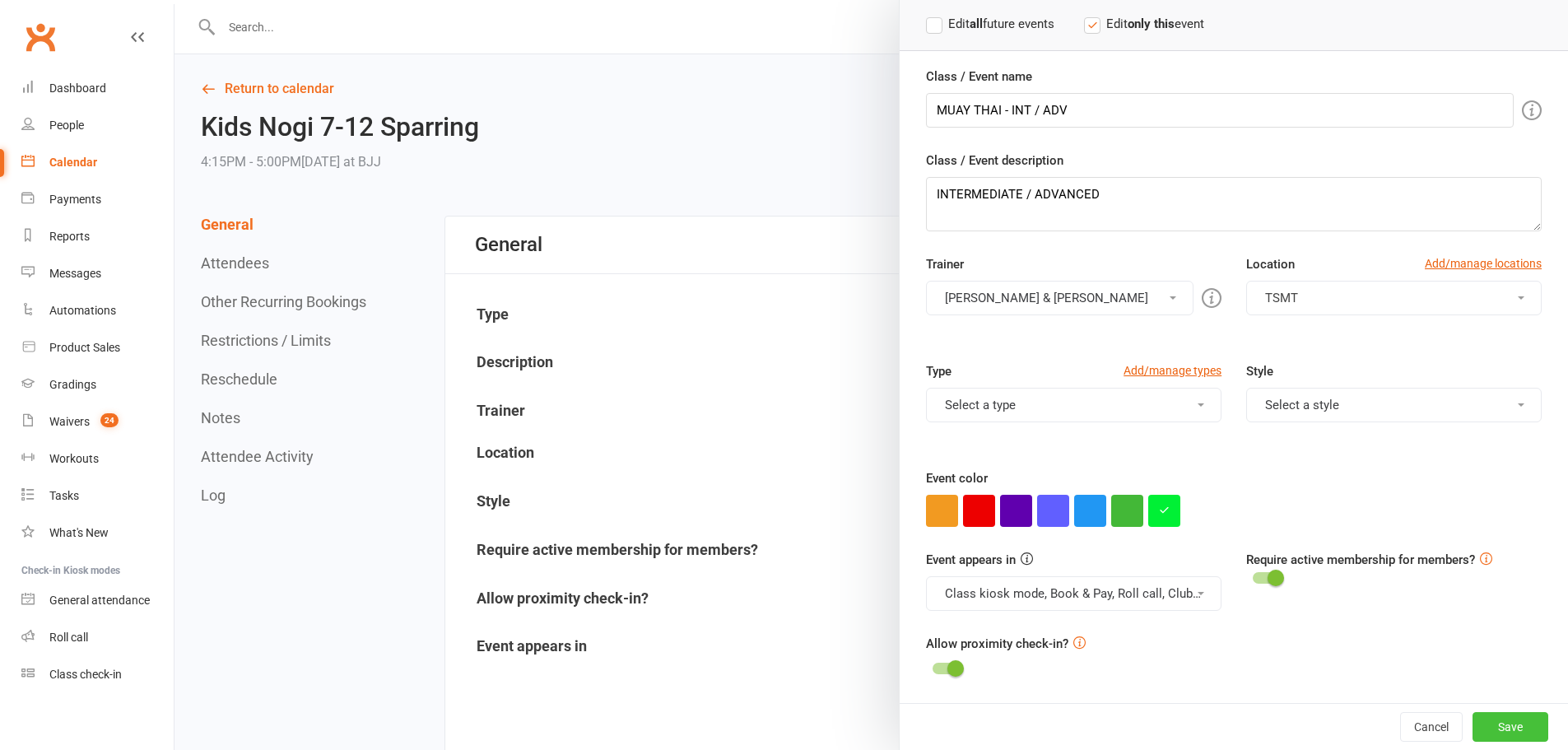
click at [1504, 723] on button "Save" at bounding box center [1510, 727] width 76 height 29
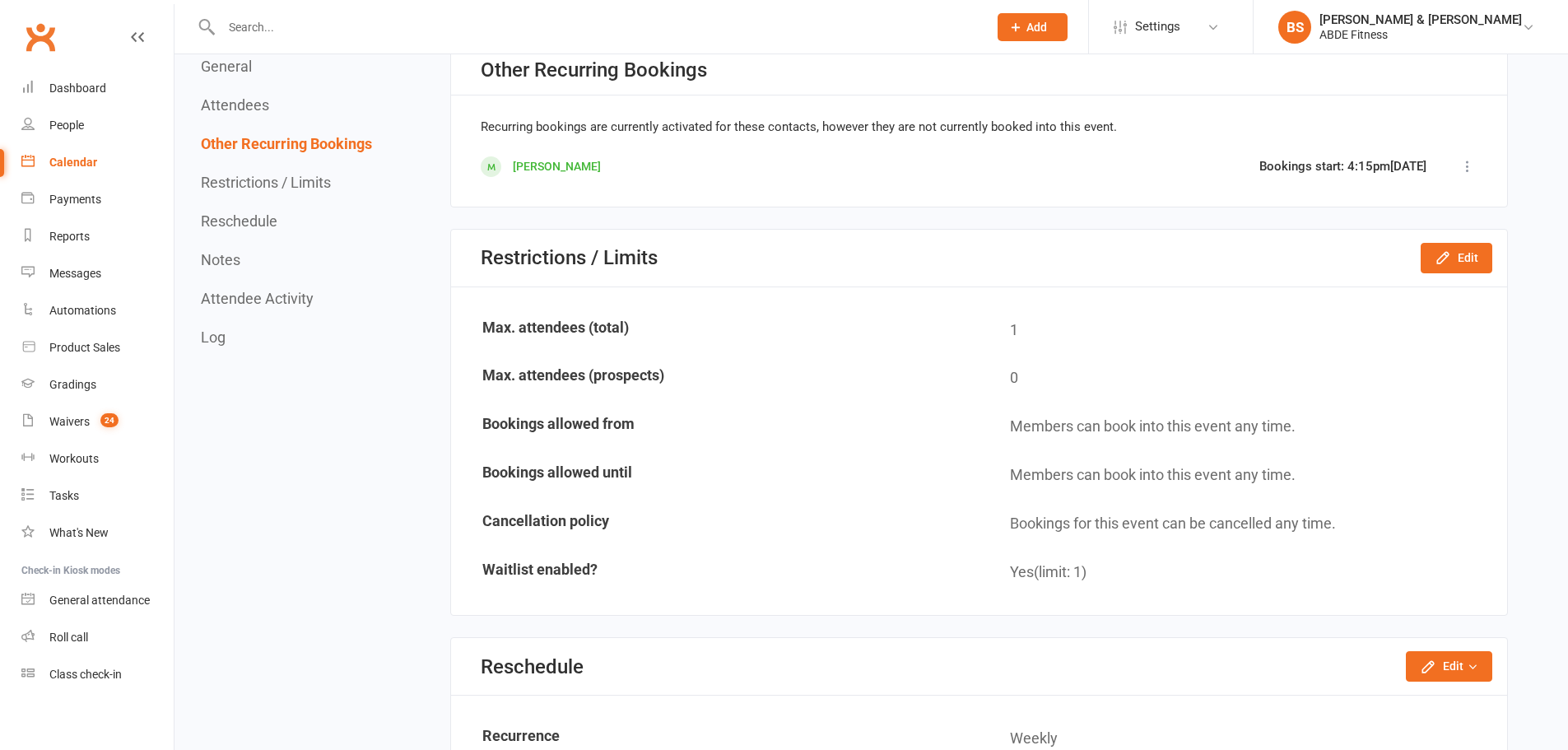
scroll to position [1179, 0]
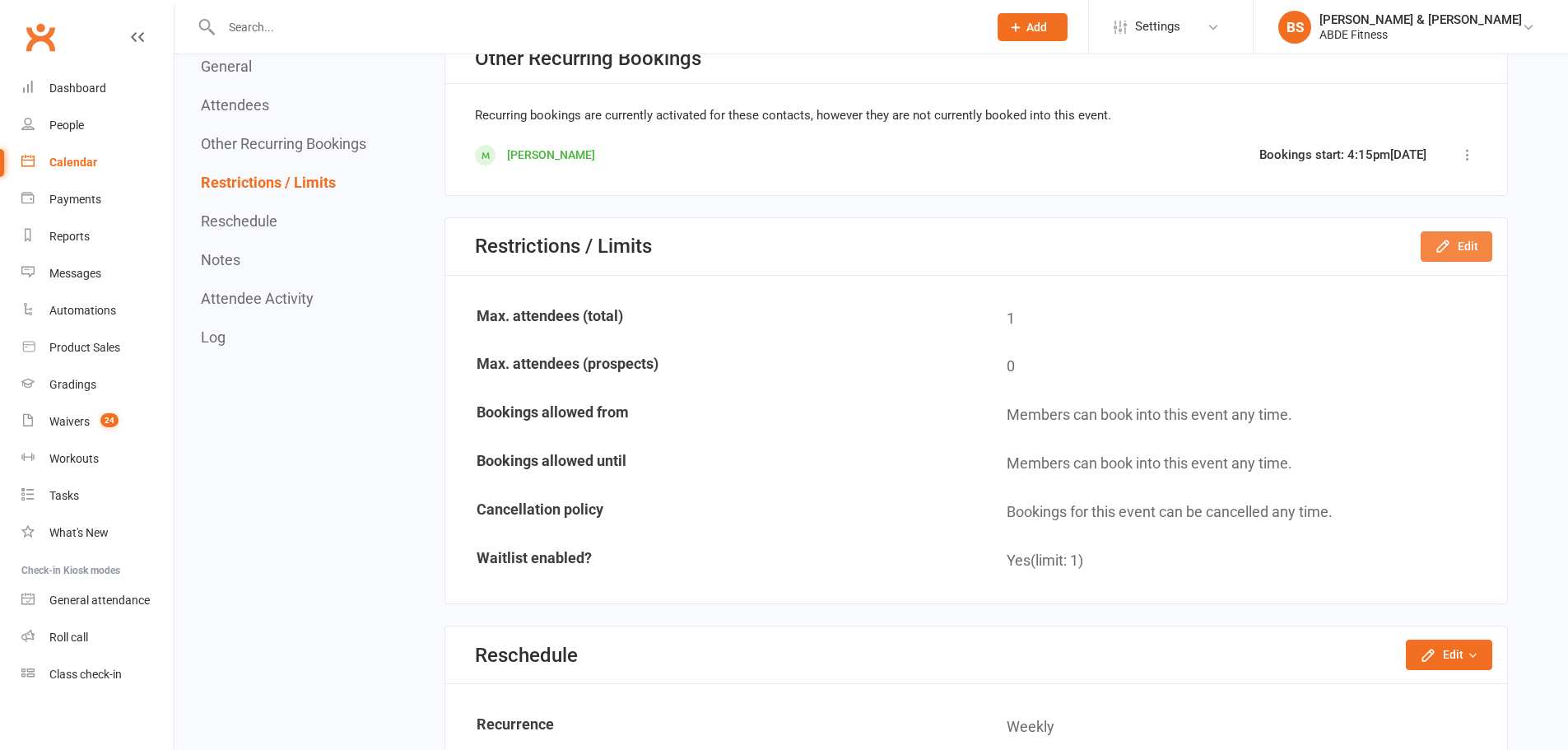
click at [1466, 238] on button "Edit" at bounding box center [1457, 246] width 72 height 29
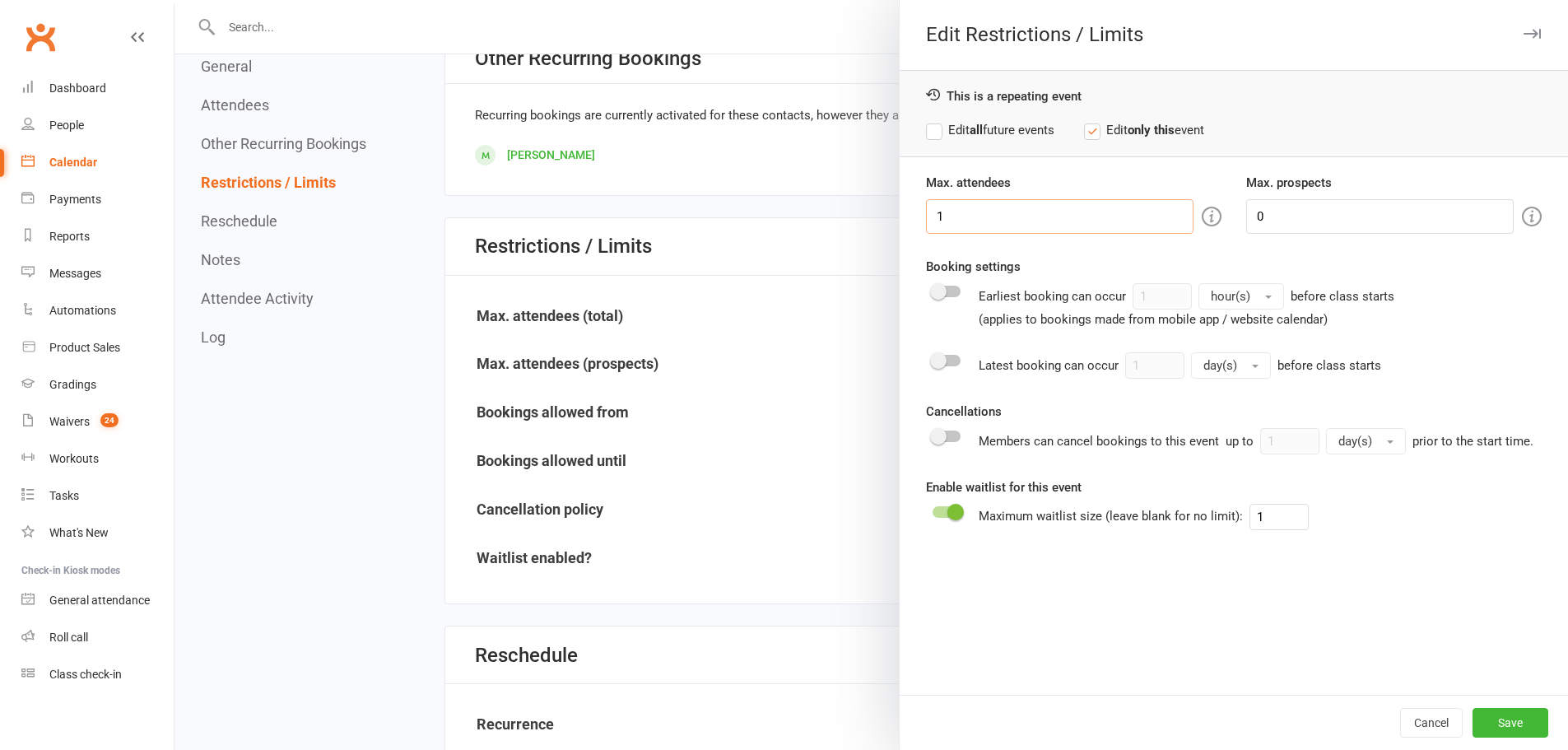
drag, startPoint x: 1005, startPoint y: 217, endPoint x: 891, endPoint y: 202, distance: 115.0
click at [891, 0] on div "Edit Restrictions / Limits This is a repeating event Edit all future events Edi…" at bounding box center [871, 0] width 1394 height 0
type input "40"
drag, startPoint x: 1324, startPoint y: 217, endPoint x: 1207, endPoint y: 208, distance: 117.3
click at [1207, 208] on div "Max. attendees 40 Max. prospects 0" at bounding box center [1234, 204] width 640 height 61
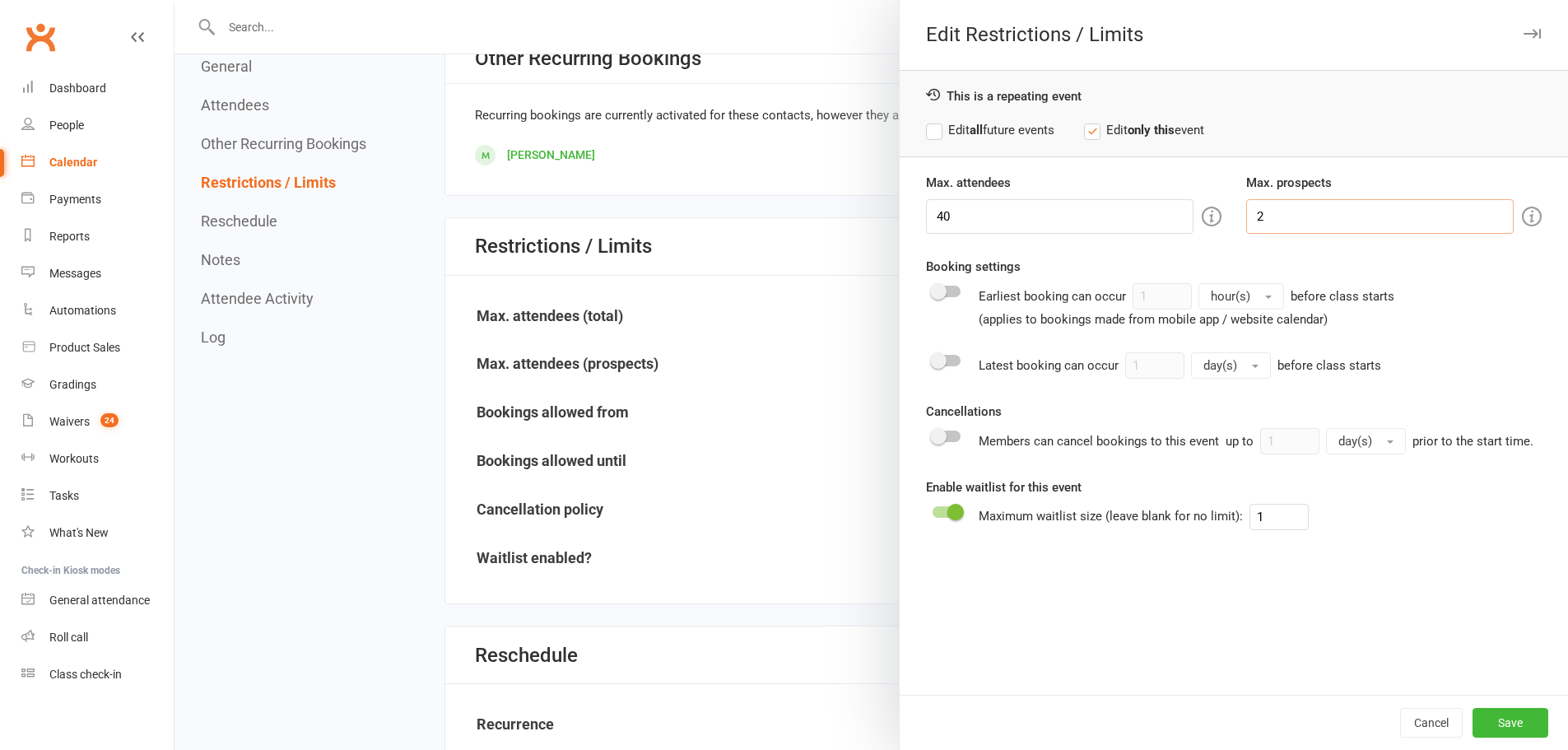
type input "2"
click at [954, 517] on span at bounding box center [955, 512] width 17 height 17
click at [932, 510] on input "checkbox" at bounding box center [932, 510] width 0 height 0
click at [1481, 713] on button "Save" at bounding box center [1510, 722] width 76 height 29
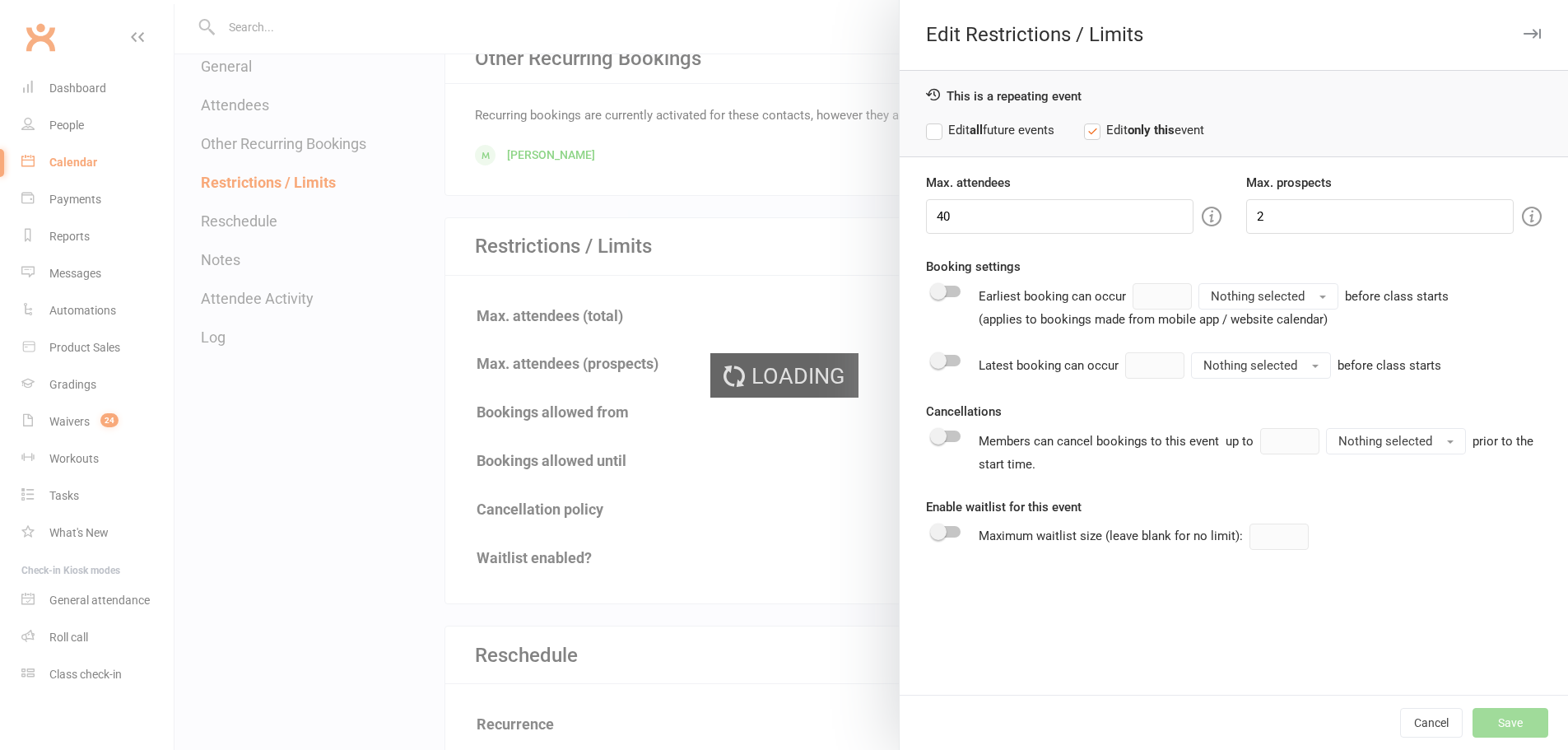
type input "1"
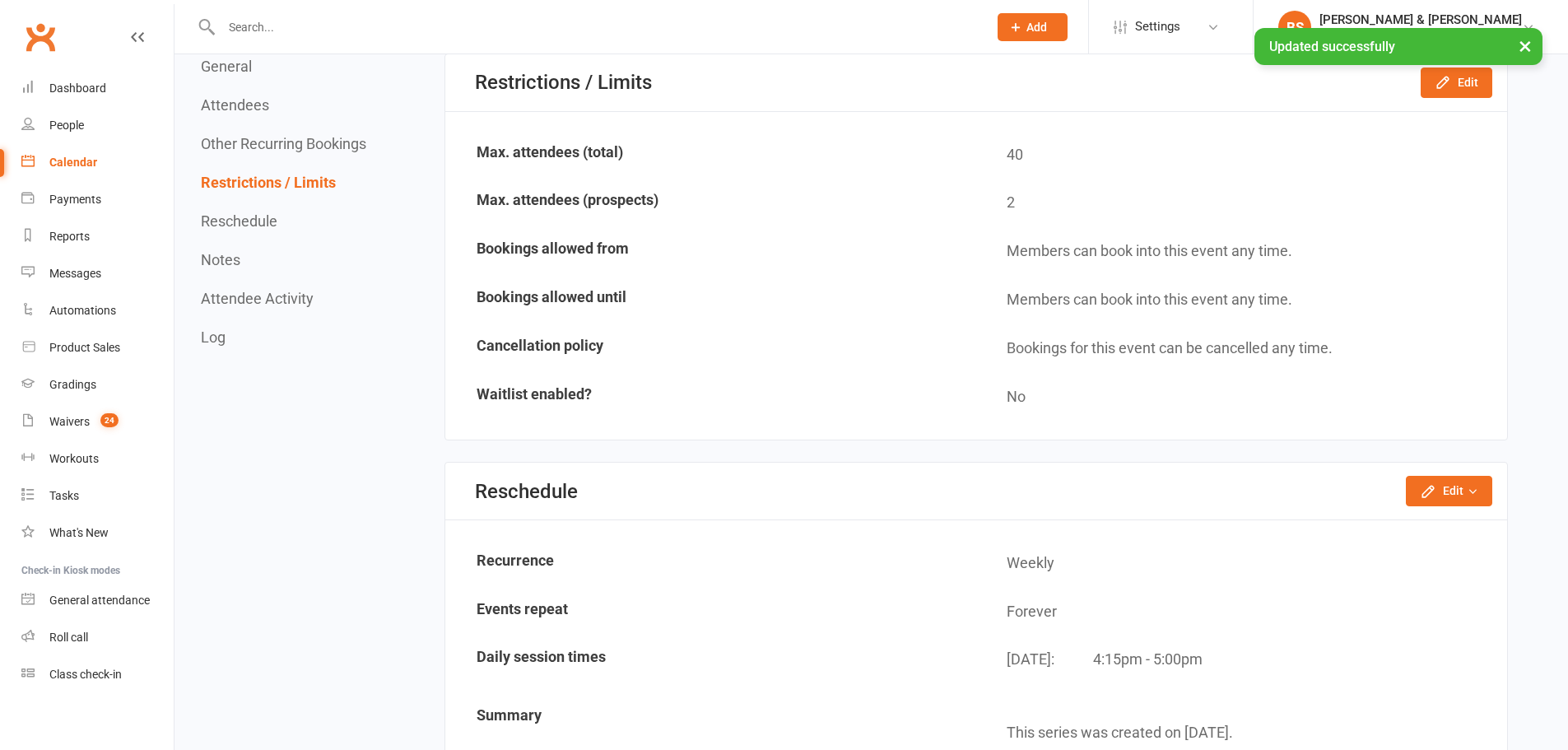
scroll to position [1591, 0]
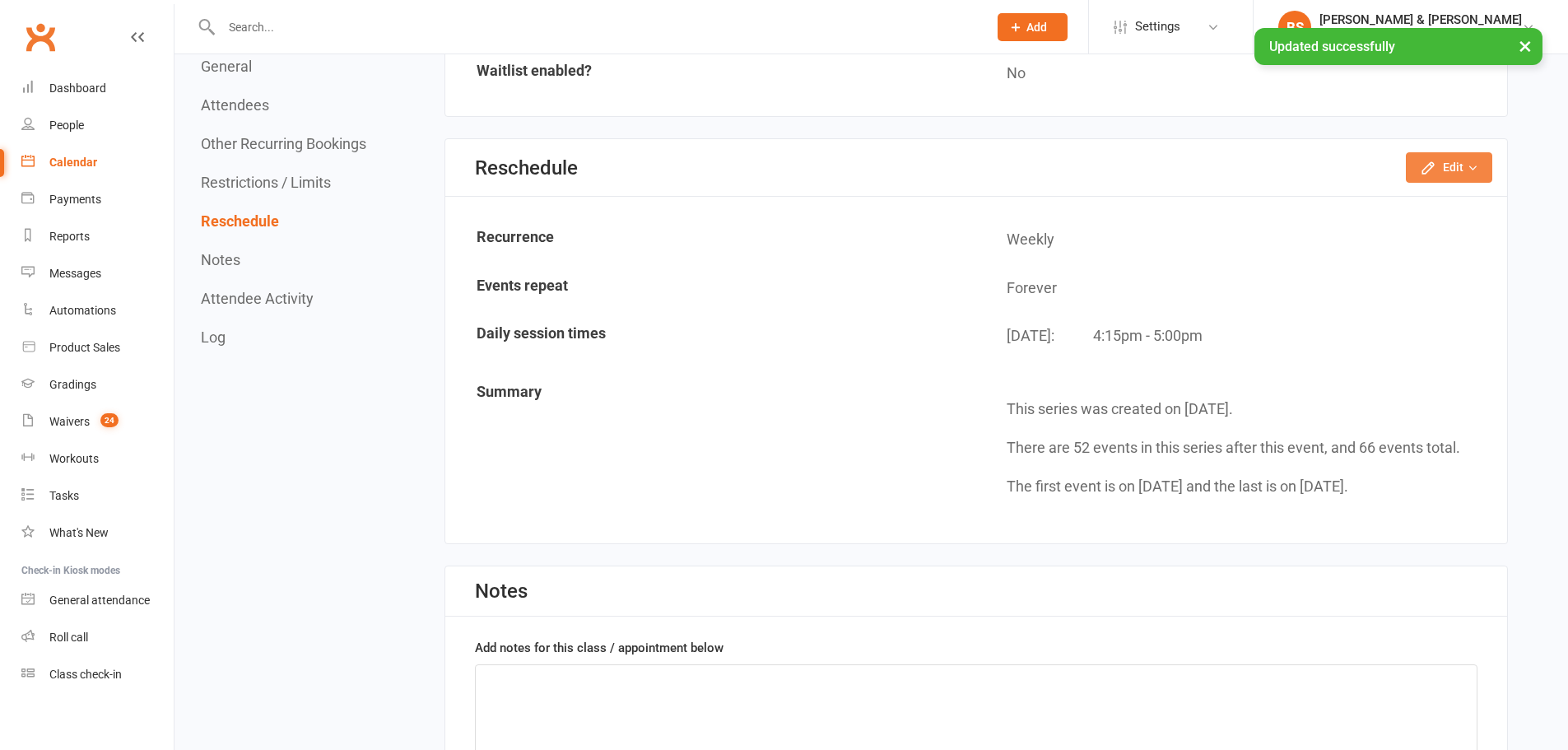
click at [1457, 174] on button "Edit" at bounding box center [1449, 167] width 87 height 29
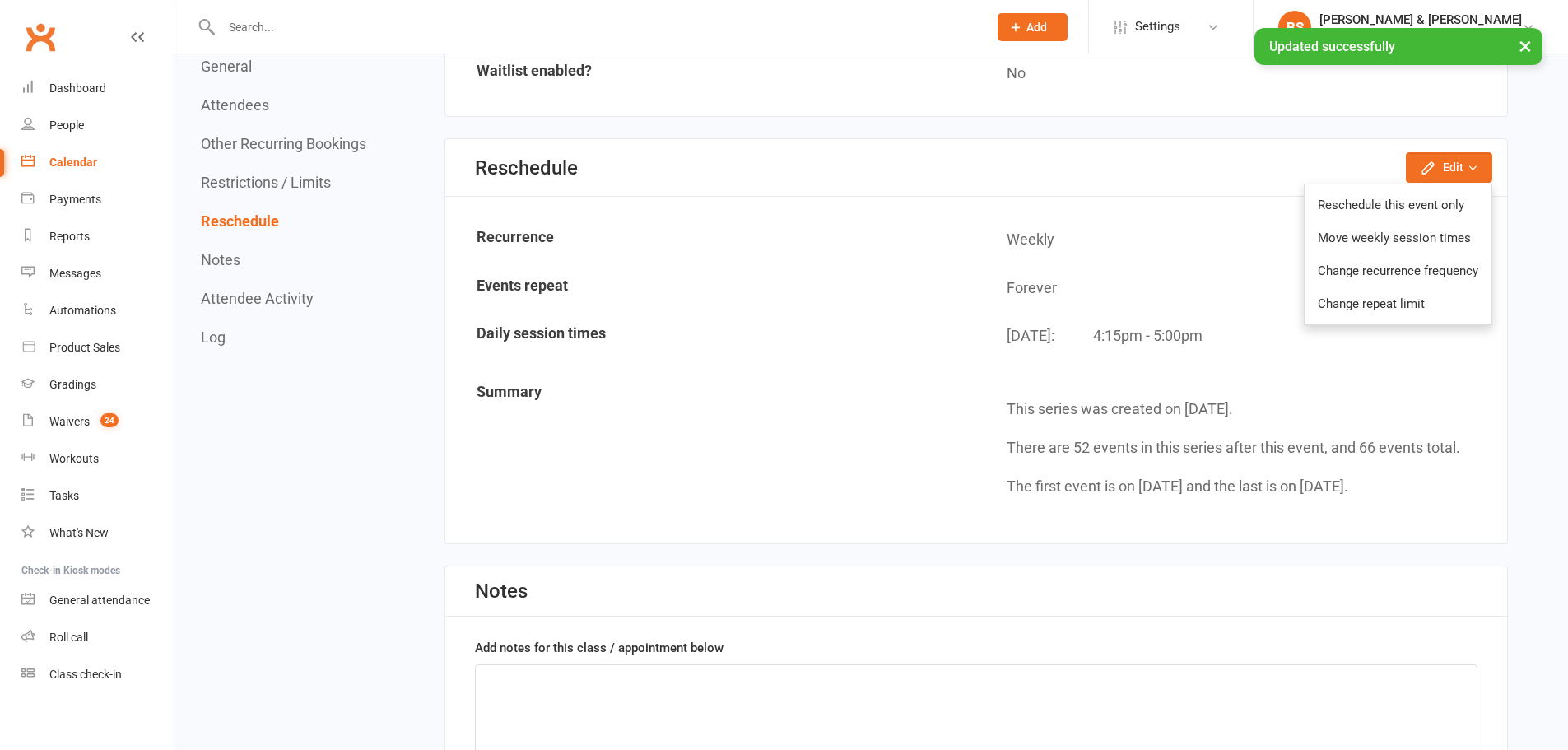
click at [1387, 236] on link "Move weekly session times" at bounding box center [1398, 238] width 187 height 33
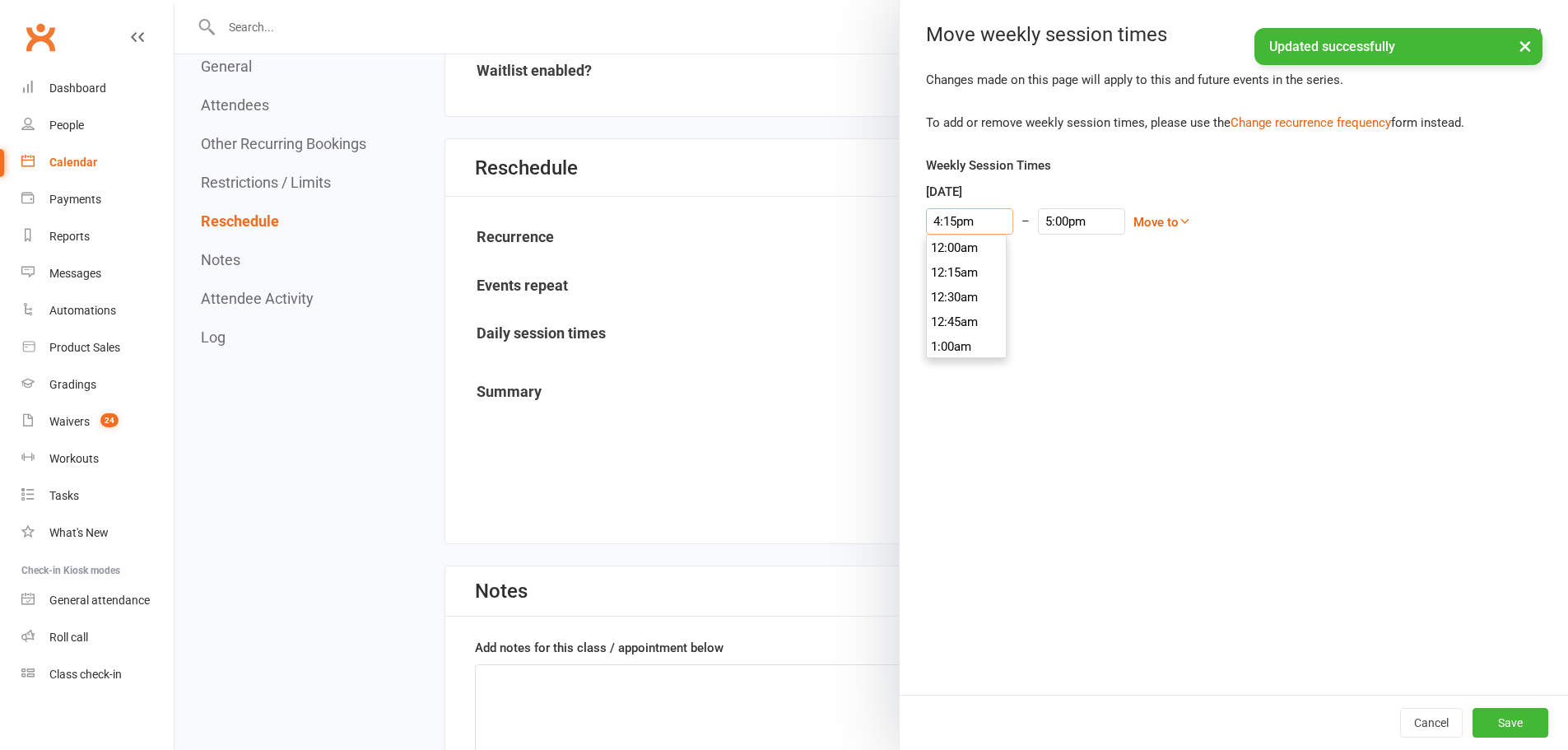
click at [966, 217] on input "4:15pm" at bounding box center [969, 221] width 88 height 27
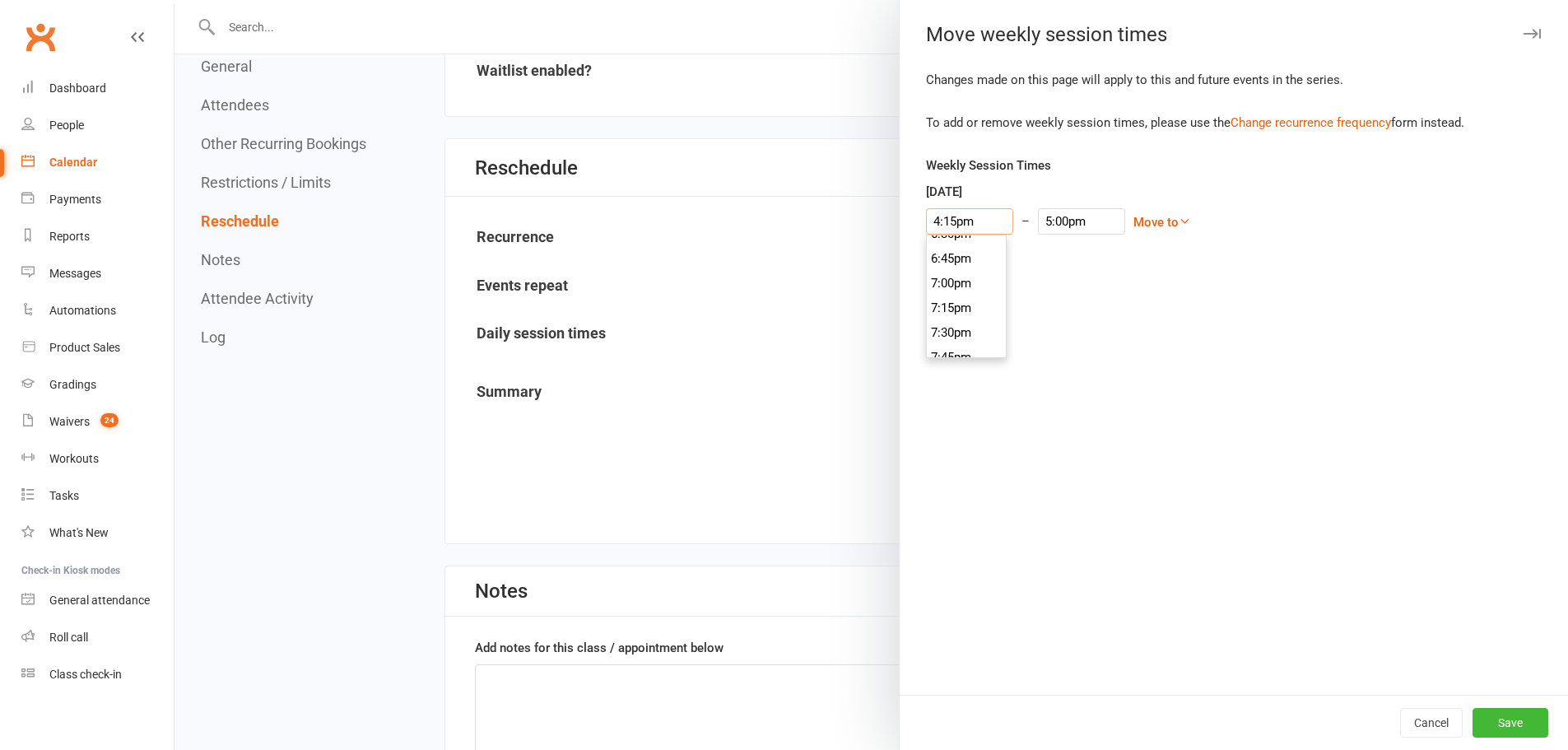
scroll to position [1827, 0]
type input "6:30pm"
click at [954, 246] on li "6:30pm" at bounding box center [966, 248] width 79 height 25
click at [1038, 228] on input "7:15pm" at bounding box center [1082, 221] width 88 height 27
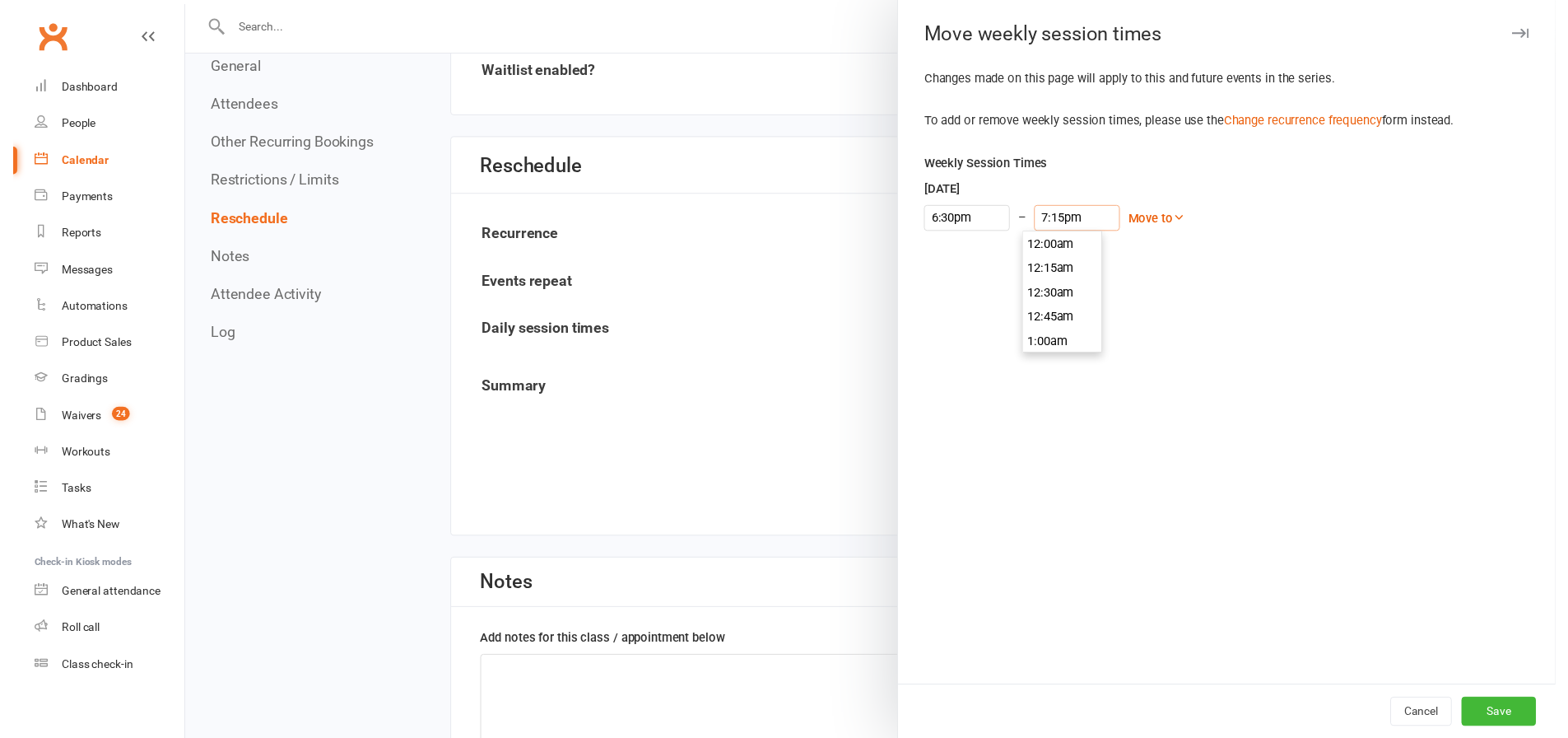
scroll to position [1877, 0]
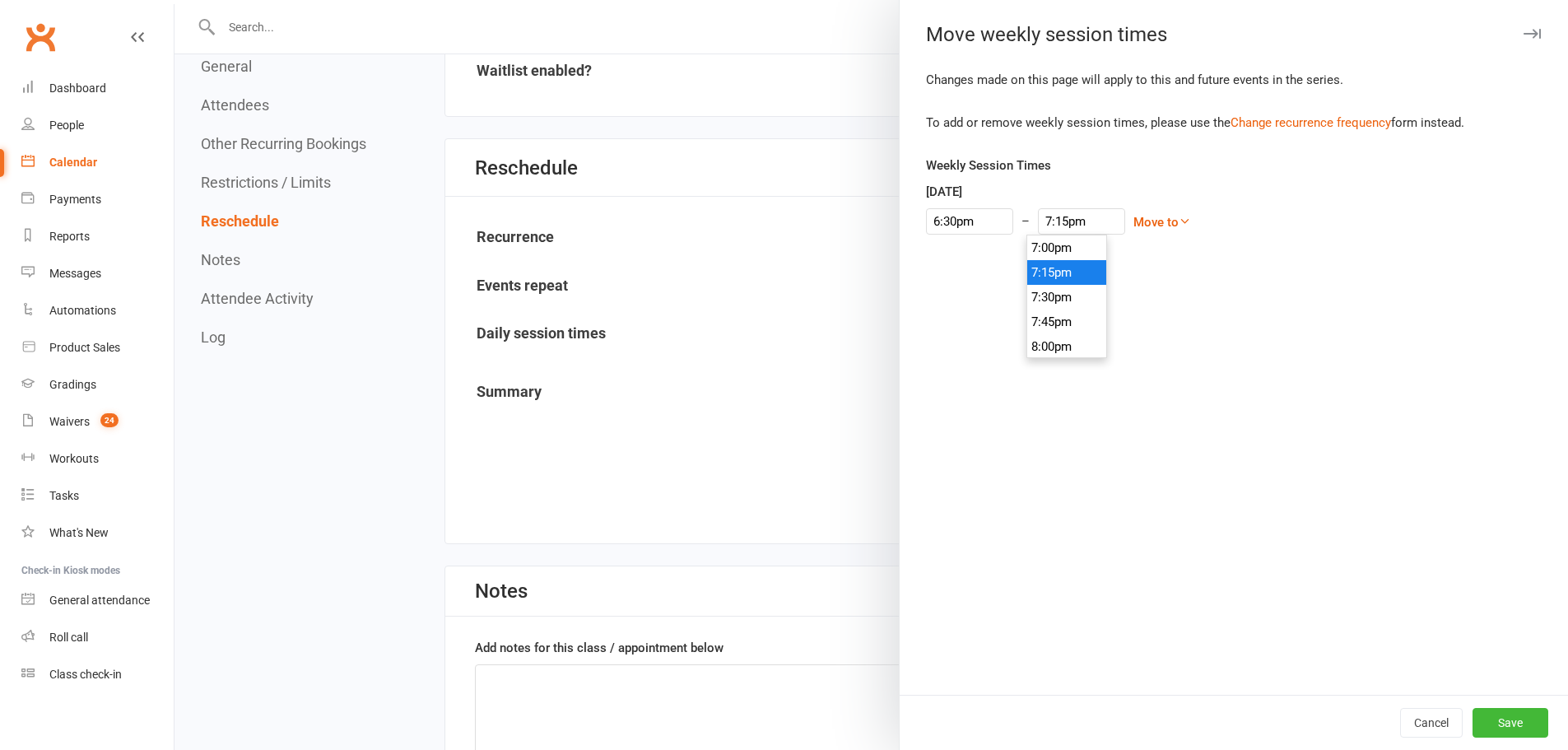
type input "7:30pm"
click at [1040, 291] on li "7:30pm" at bounding box center [1067, 297] width 79 height 25
click at [1498, 729] on button "Save" at bounding box center [1510, 722] width 76 height 29
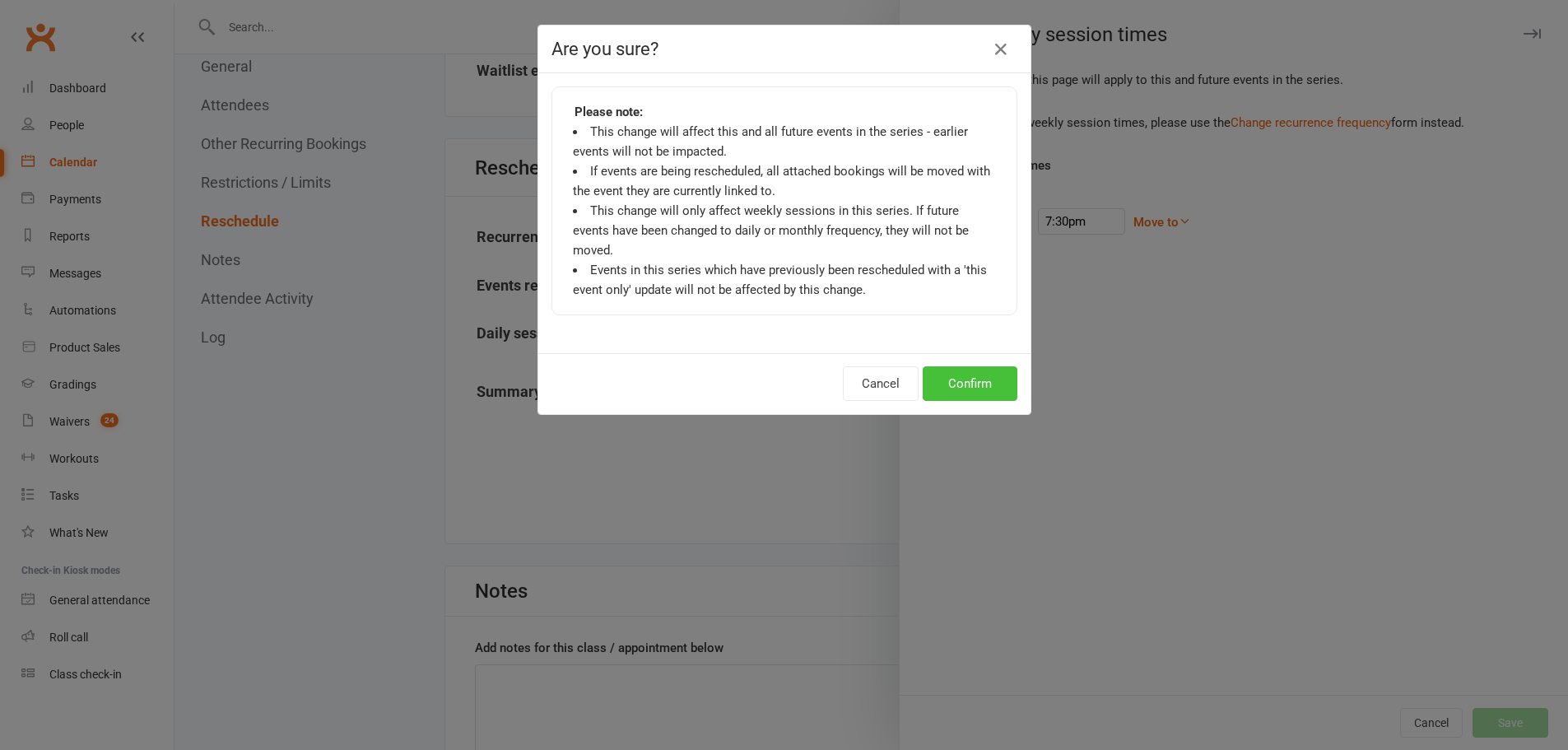
click at [957, 367] on button "Confirm" at bounding box center [970, 384] width 95 height 35
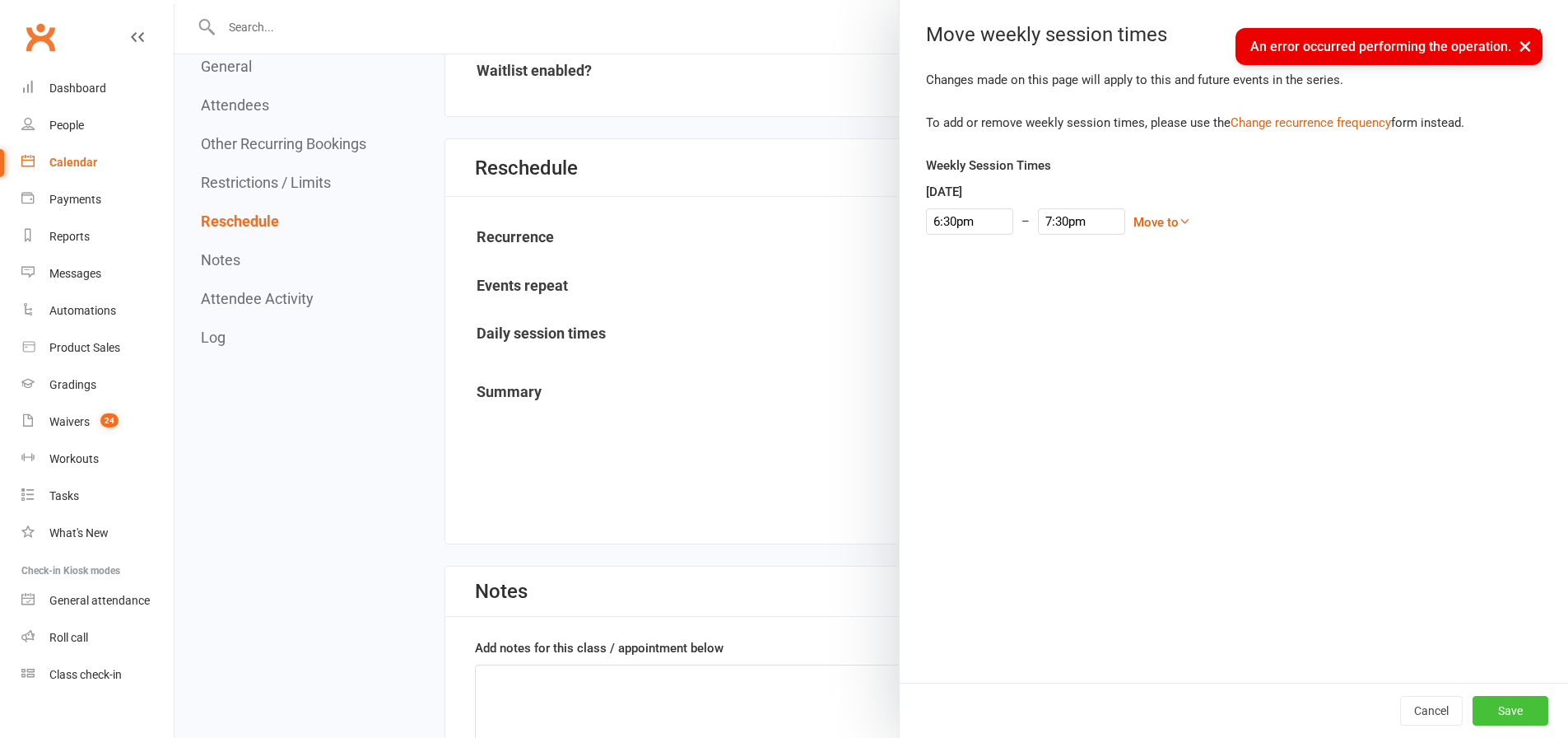
click at [1492, 710] on button "Save" at bounding box center [1510, 710] width 76 height 29
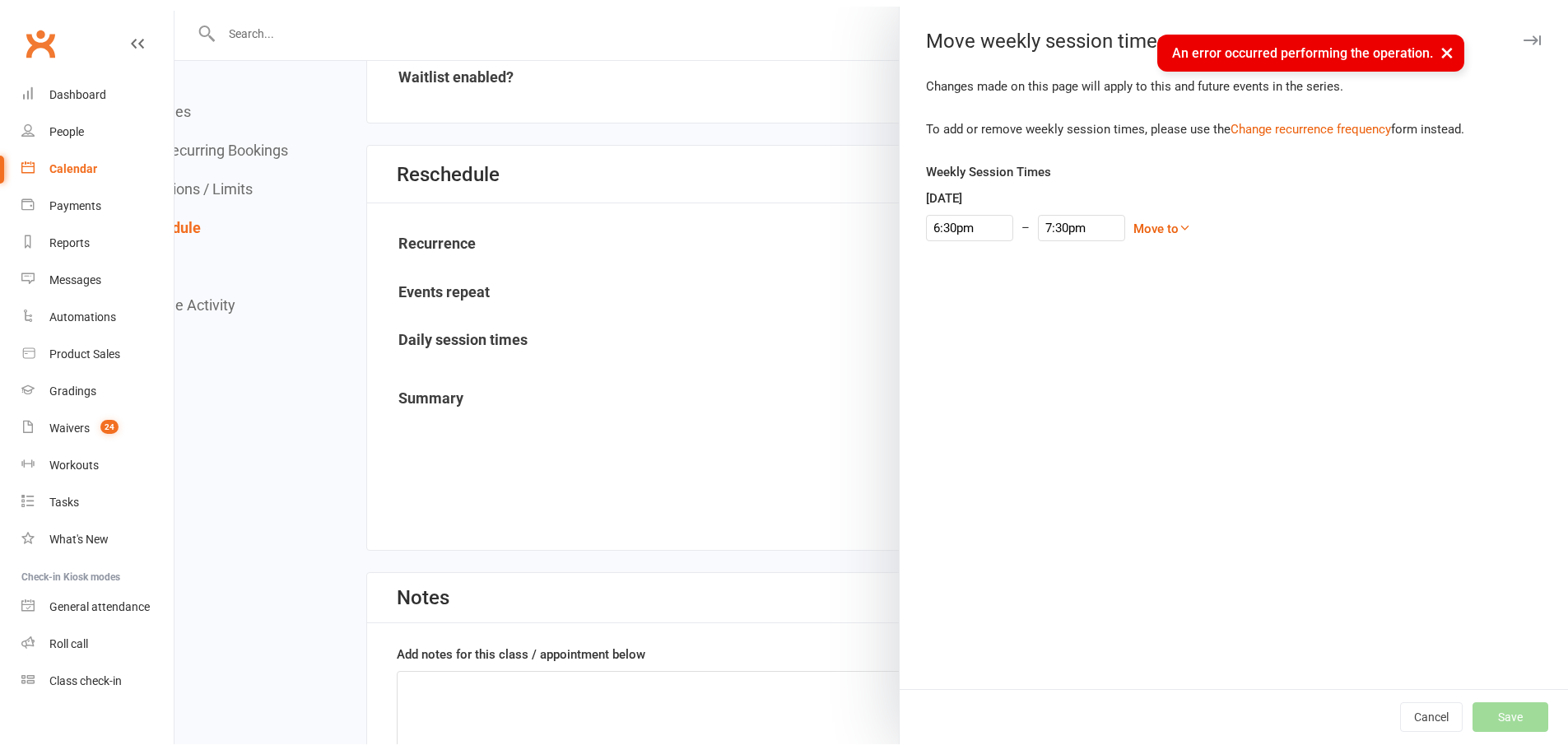
scroll to position [1591, 0]
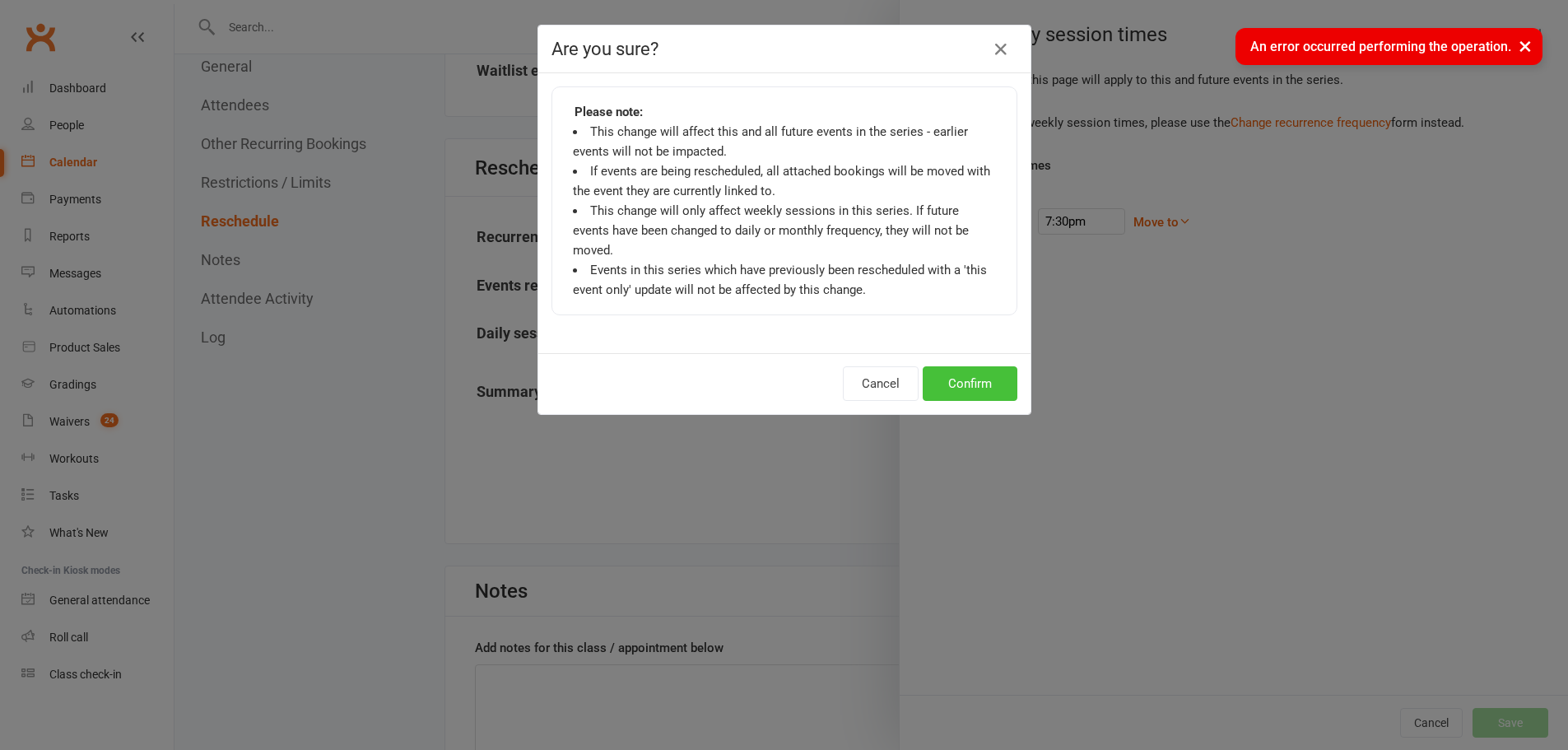
click at [949, 367] on button "Confirm" at bounding box center [970, 384] width 95 height 35
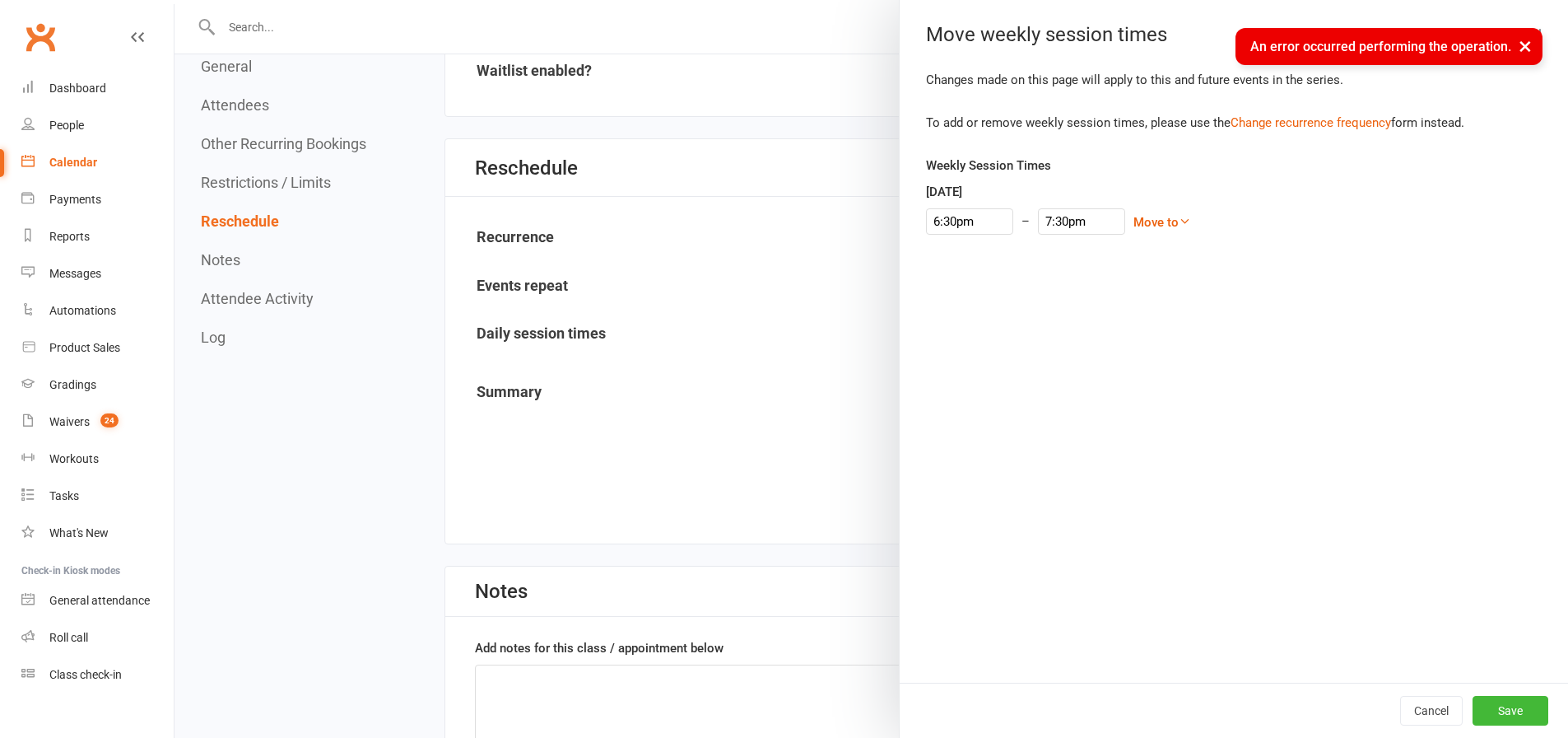
click at [1531, 41] on button "×" at bounding box center [1526, 45] width 29 height 35
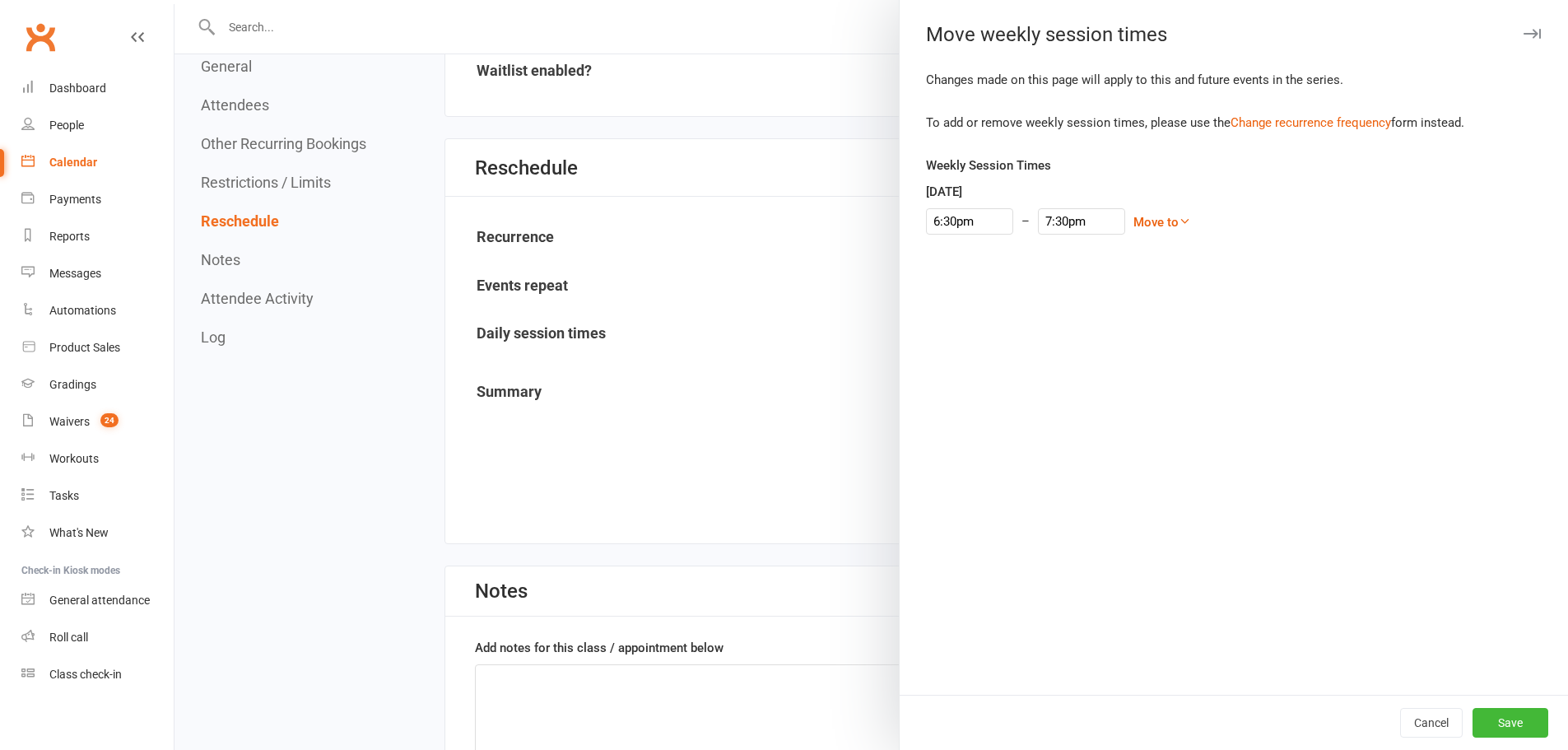
click at [684, 266] on div at bounding box center [871, 375] width 1394 height 750
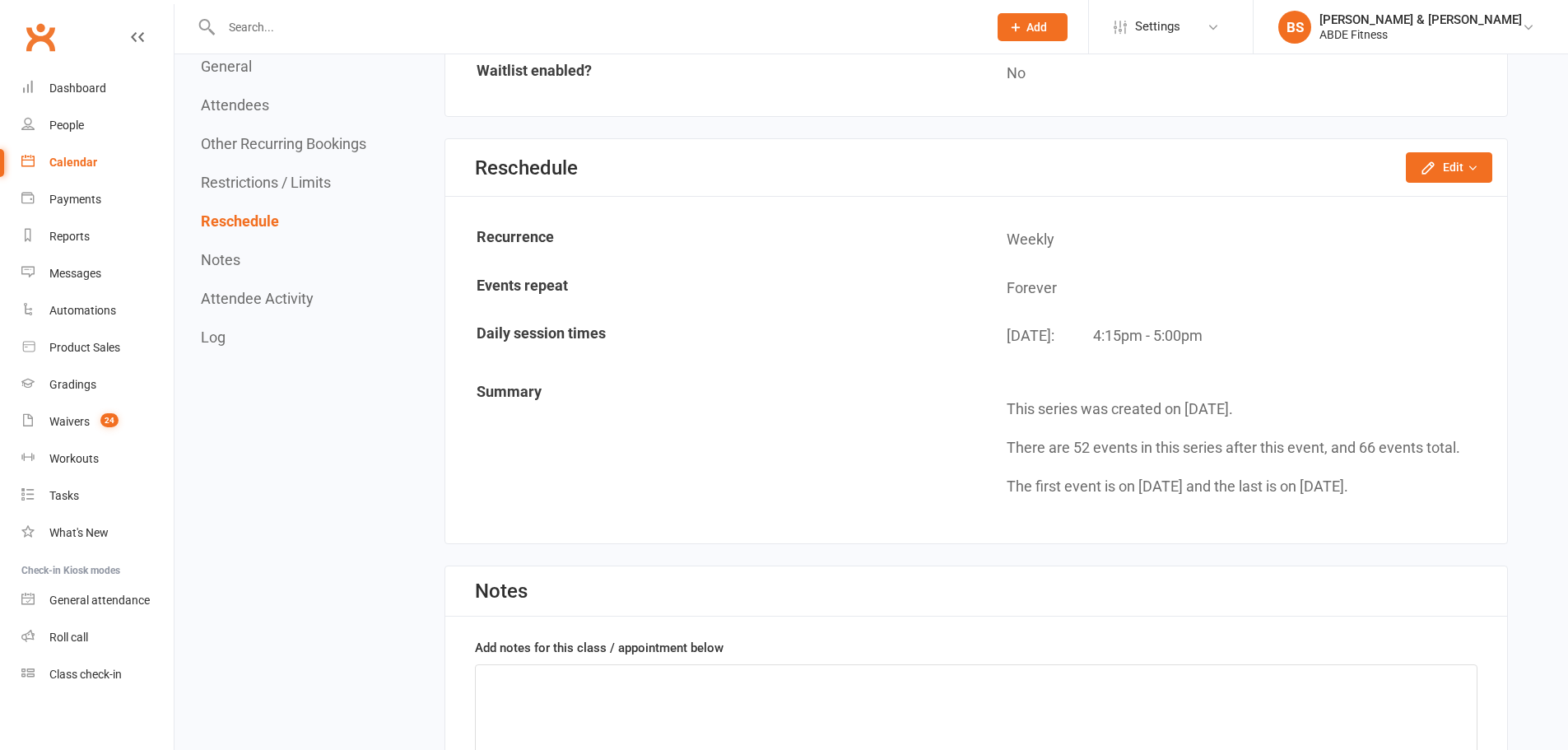
click at [88, 155] on link "Calendar" at bounding box center [97, 162] width 152 height 37
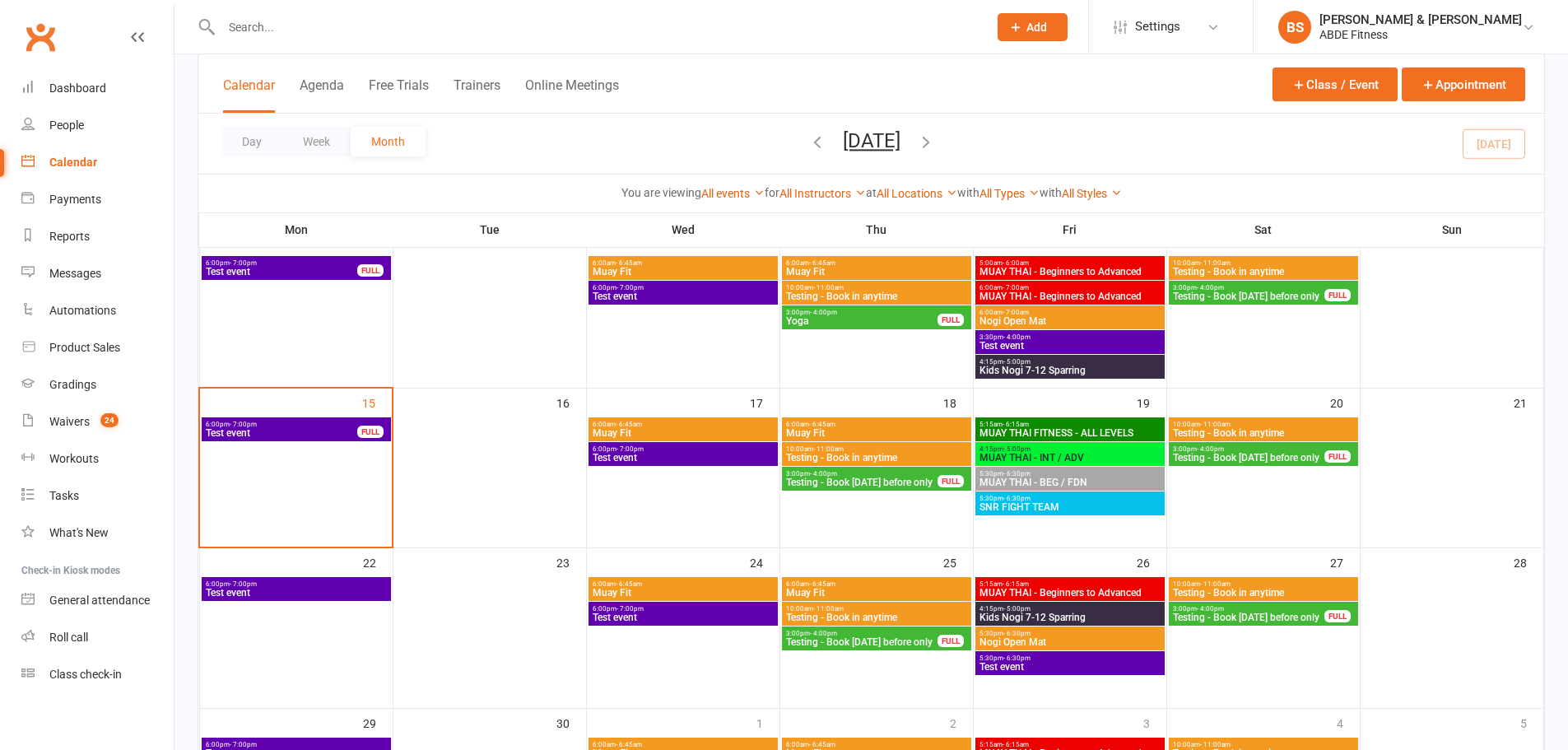
scroll to position [357, 0]
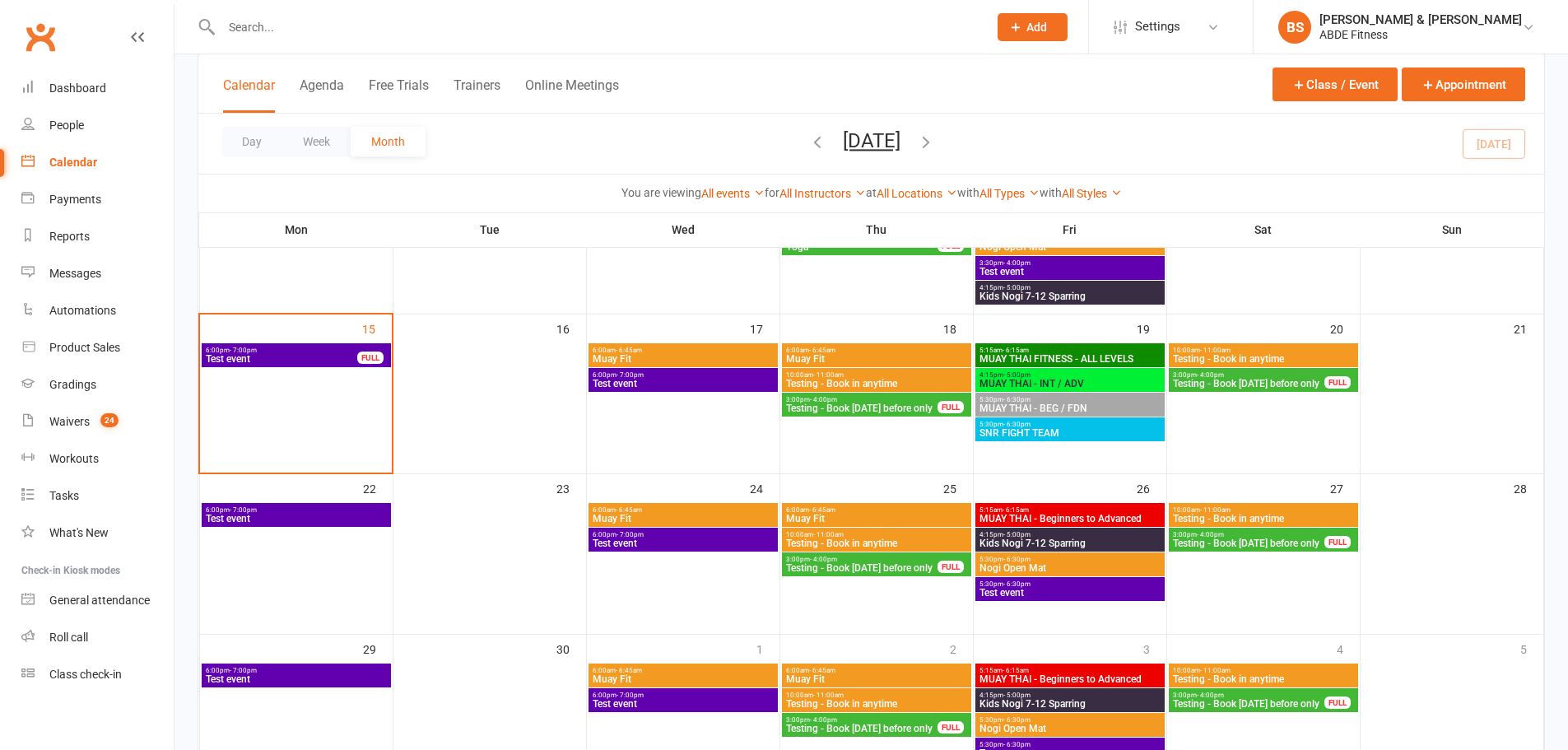
click at [1049, 375] on span "4:15pm - 5:00pm" at bounding box center [1070, 375] width 182 height 7
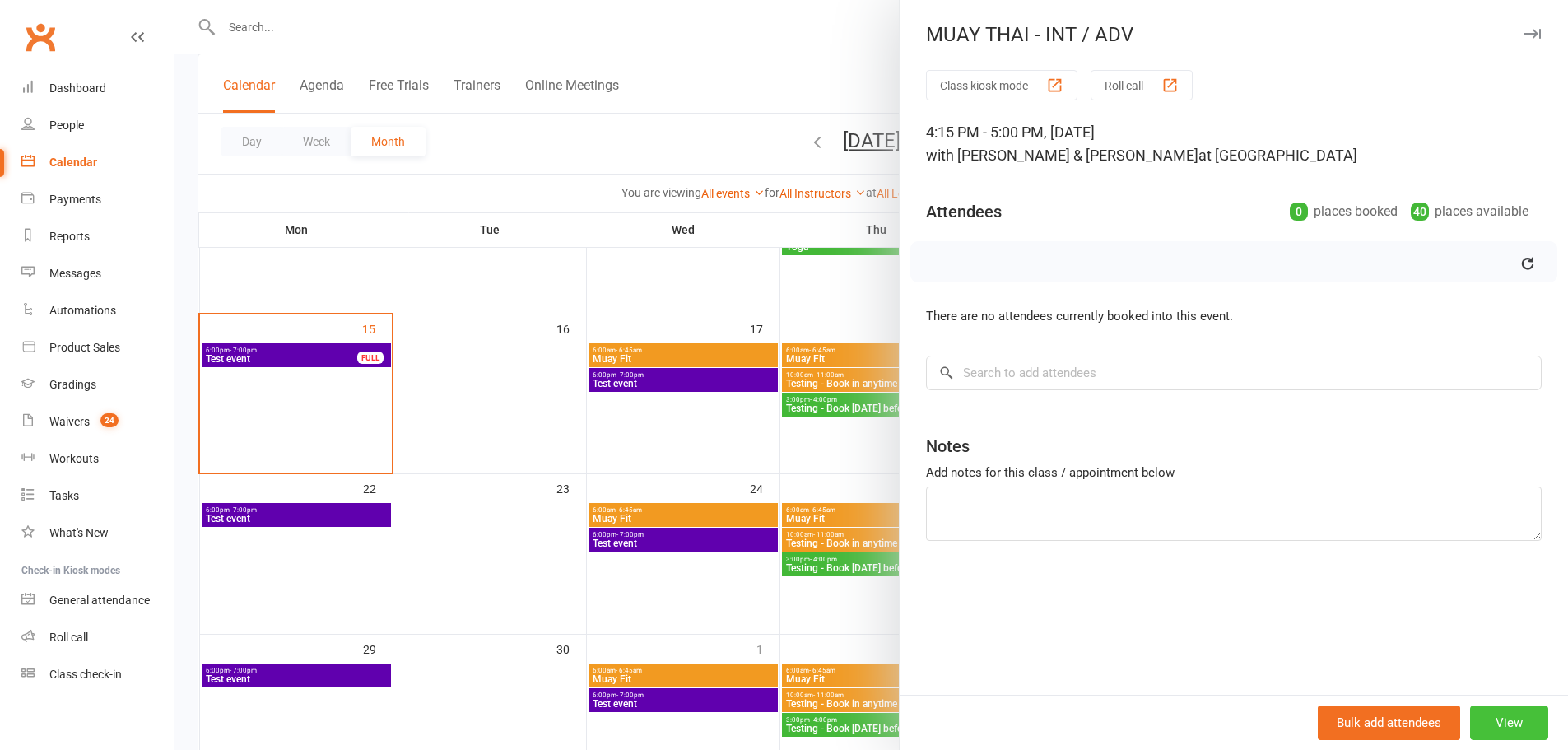
click at [1495, 726] on button "View" at bounding box center [1509, 723] width 78 height 35
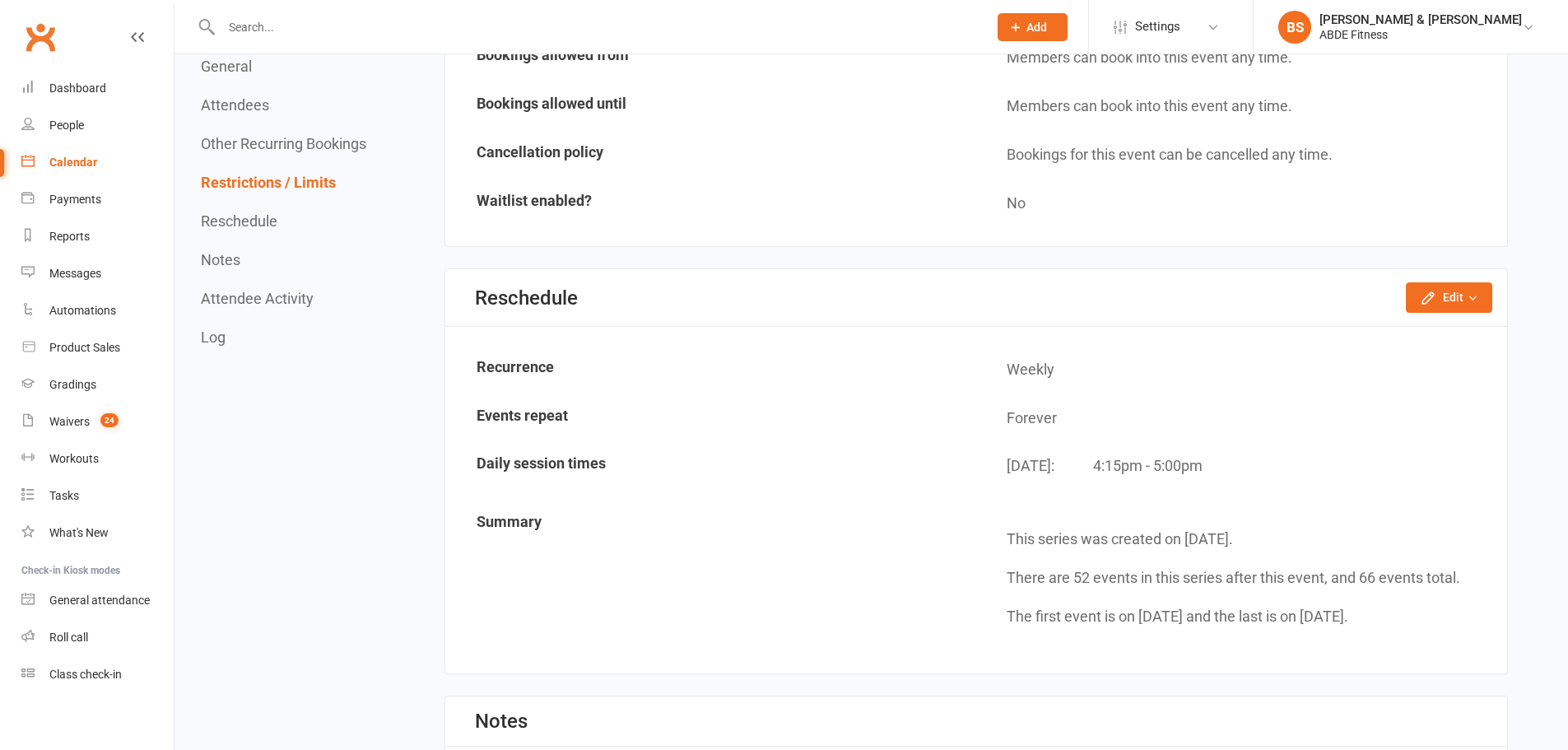
scroll to position [1537, 0]
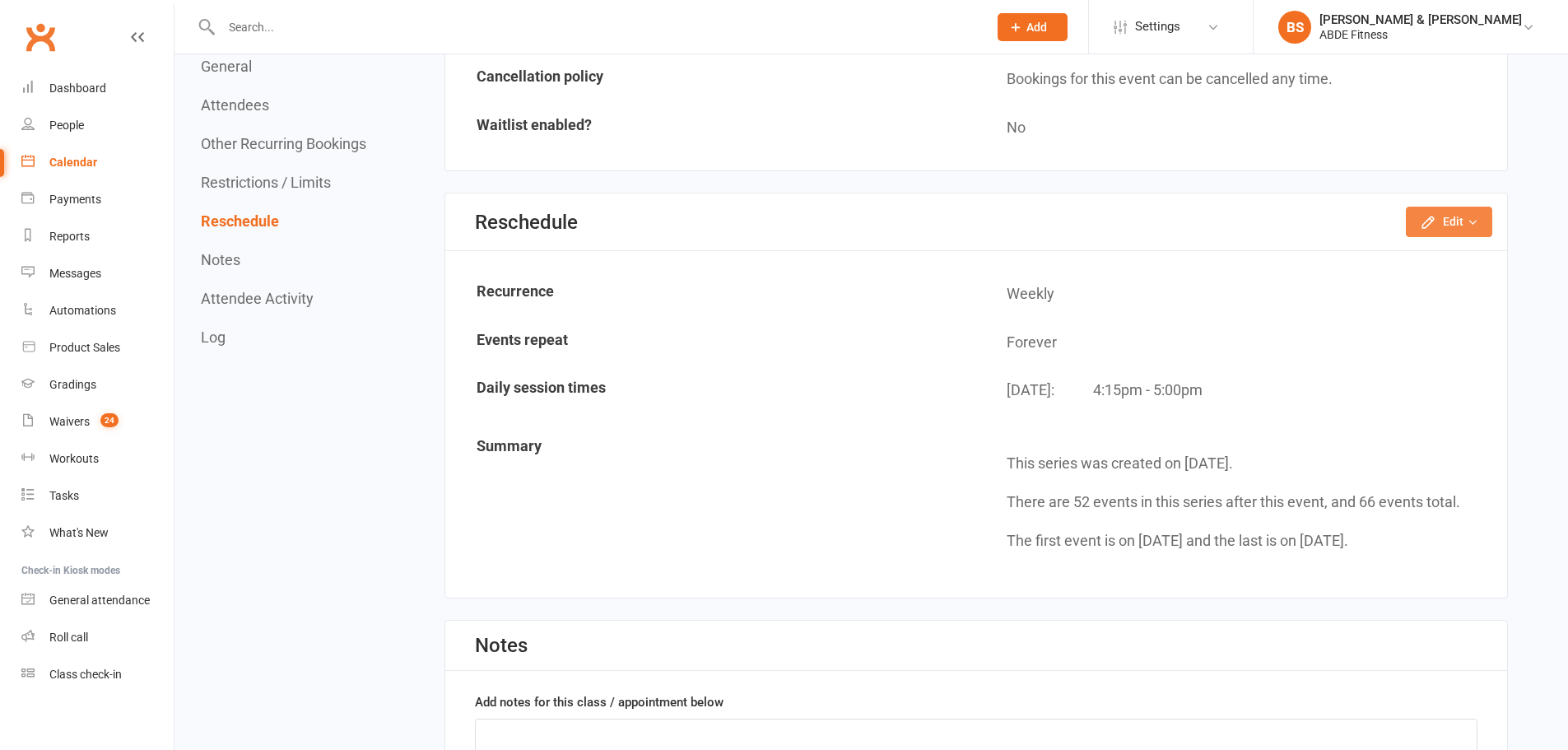
click at [1470, 220] on icon "button" at bounding box center [1472, 222] width 12 height 12
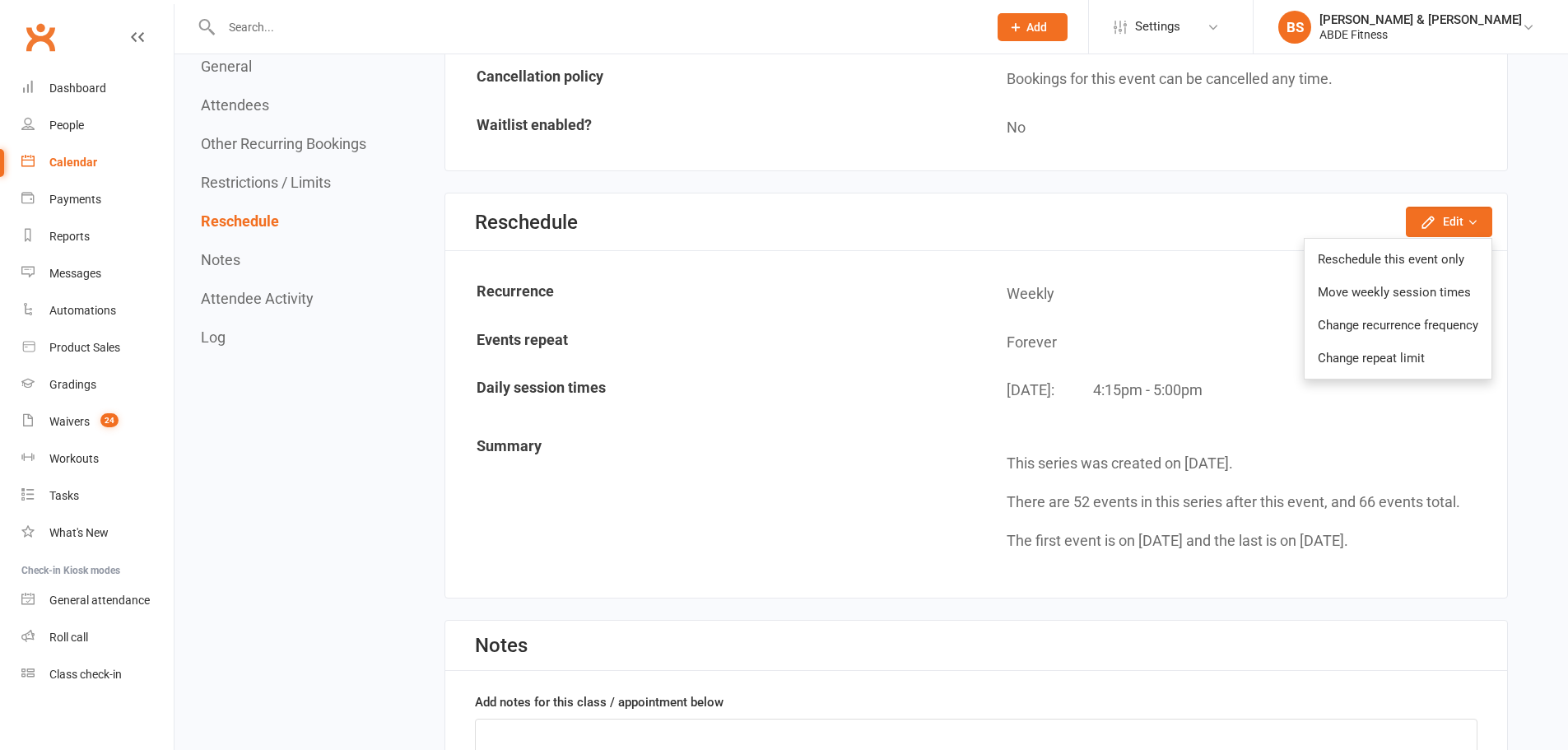
click at [1344, 298] on link "Move weekly session times" at bounding box center [1398, 292] width 187 height 33
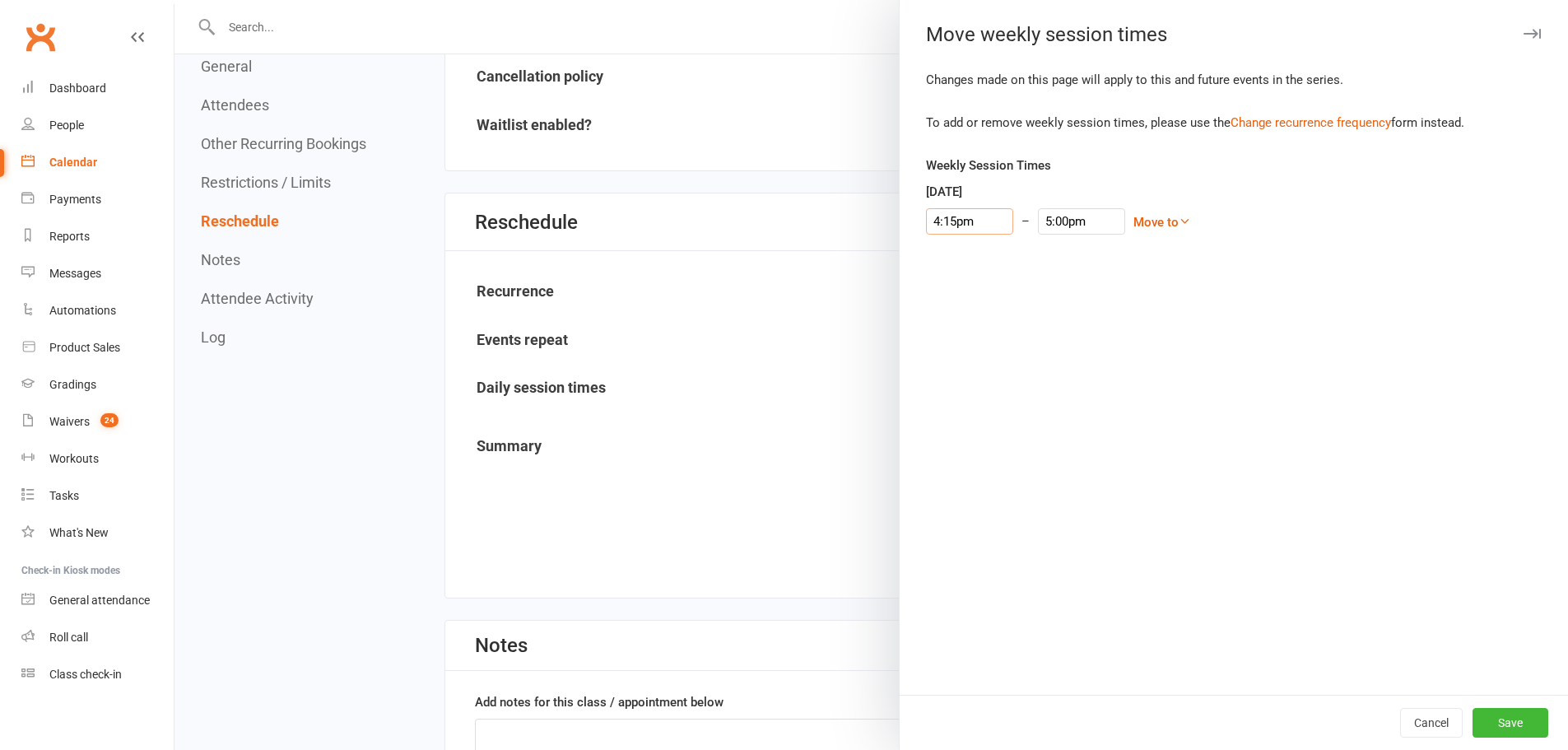
click at [983, 227] on input "4:15pm" at bounding box center [969, 221] width 88 height 27
type input "6:30pm"
click at [937, 329] on li "6:30pm" at bounding box center [966, 330] width 79 height 25
click at [1053, 220] on input "7:15pm" at bounding box center [1082, 221] width 88 height 27
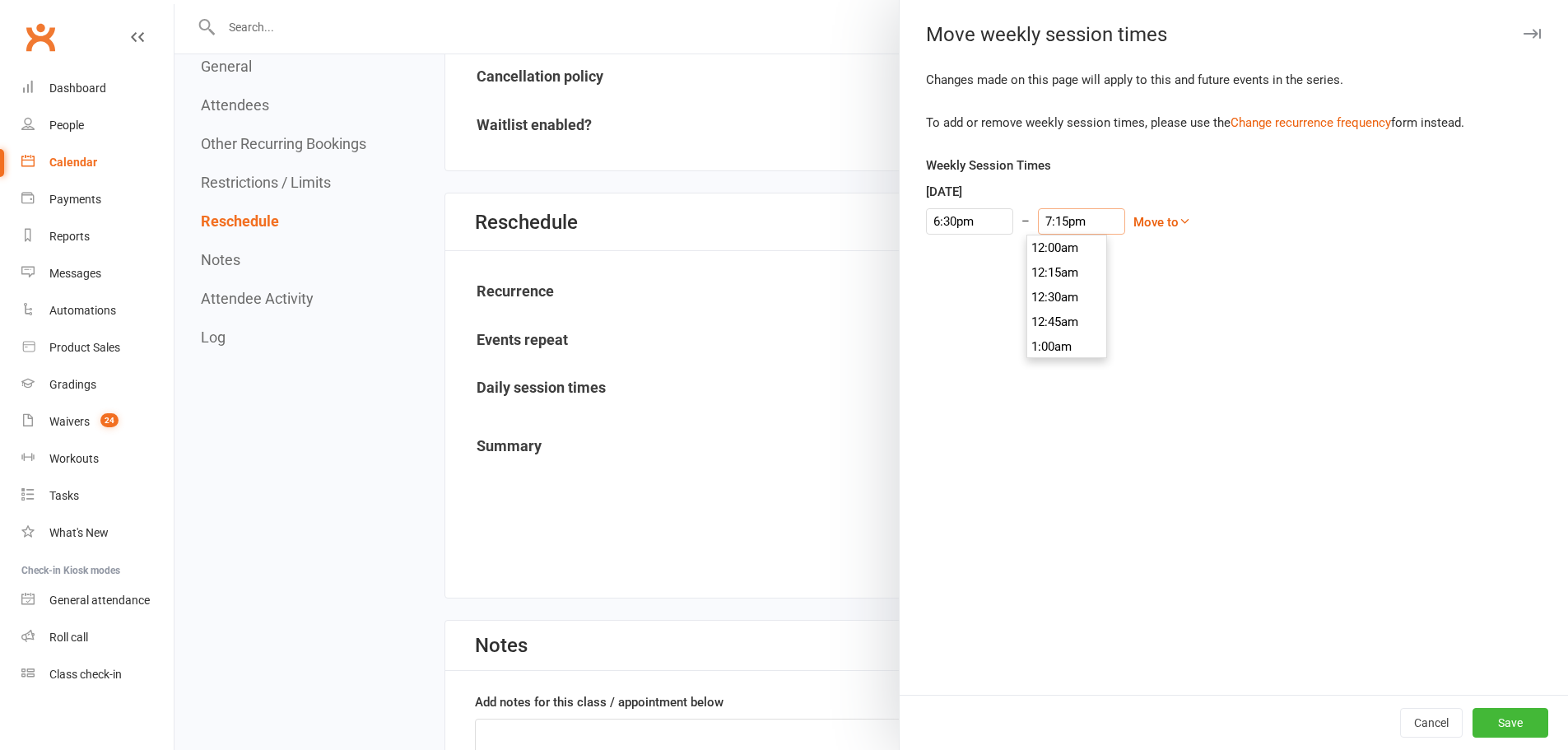
scroll to position [1877, 0]
type input "7:30pm"
click at [1040, 293] on li "7:30pm" at bounding box center [1067, 297] width 79 height 25
click at [1504, 725] on button "Save" at bounding box center [1510, 722] width 76 height 29
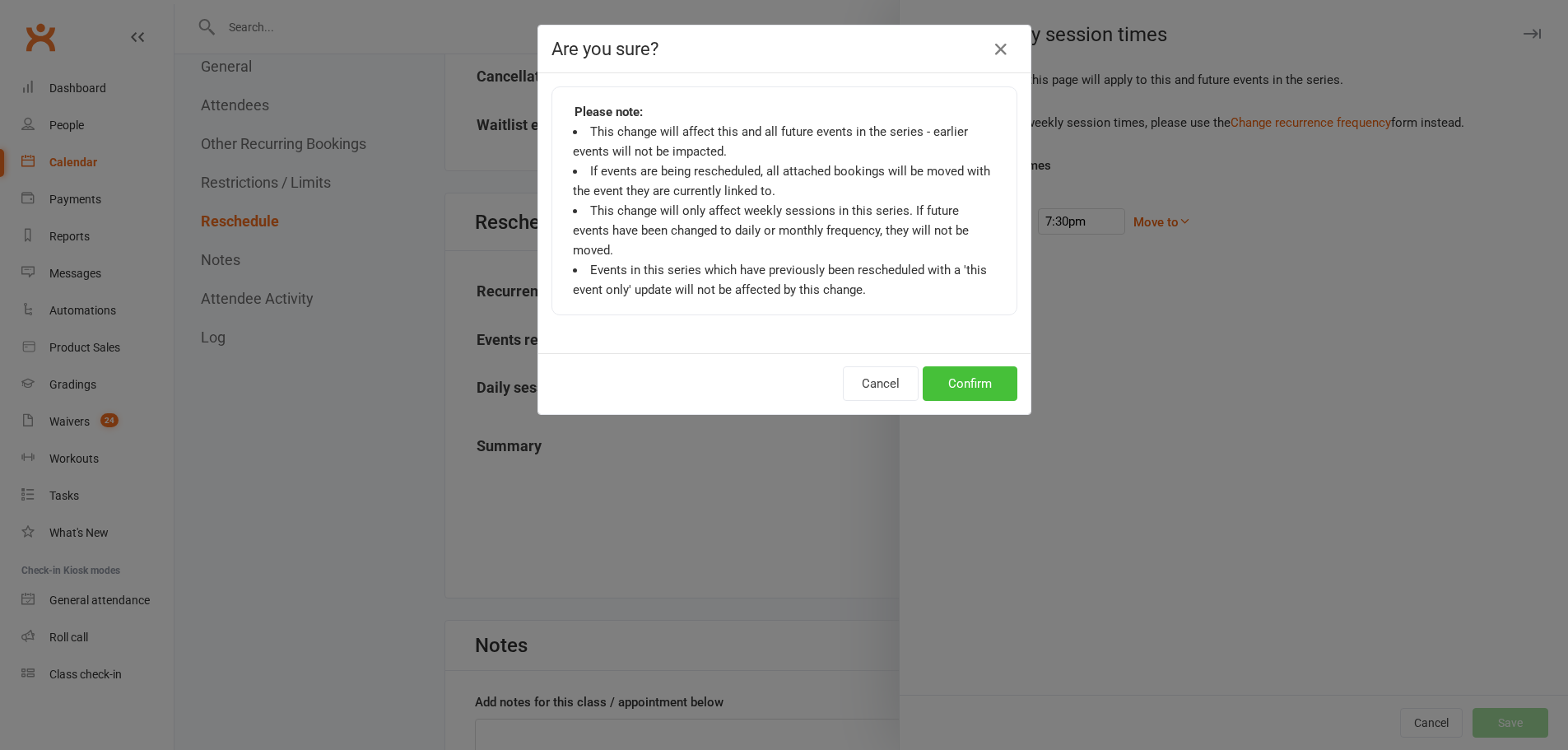
click at [947, 369] on button "Confirm" at bounding box center [970, 384] width 95 height 35
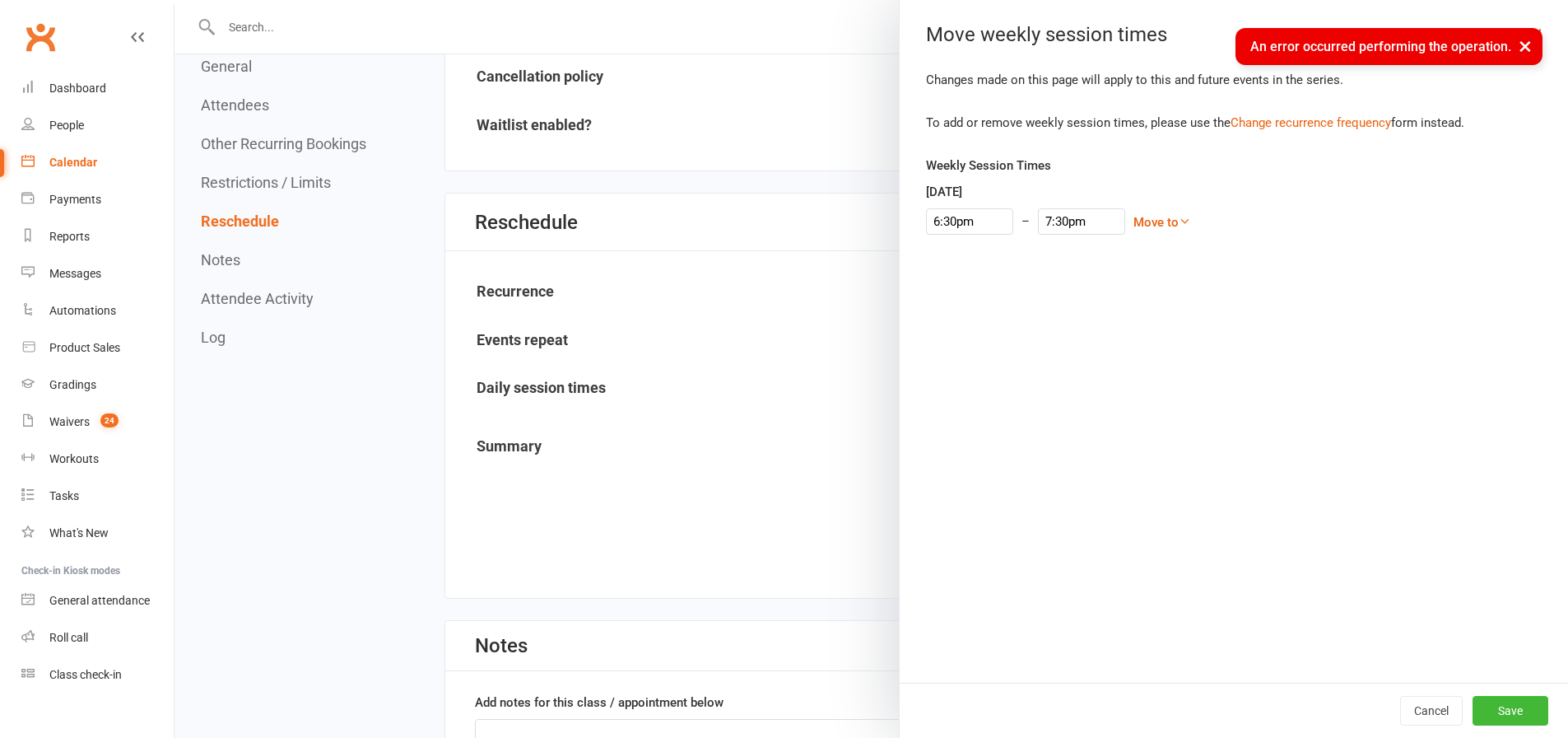
click at [77, 155] on link "Calendar" at bounding box center [97, 162] width 152 height 37
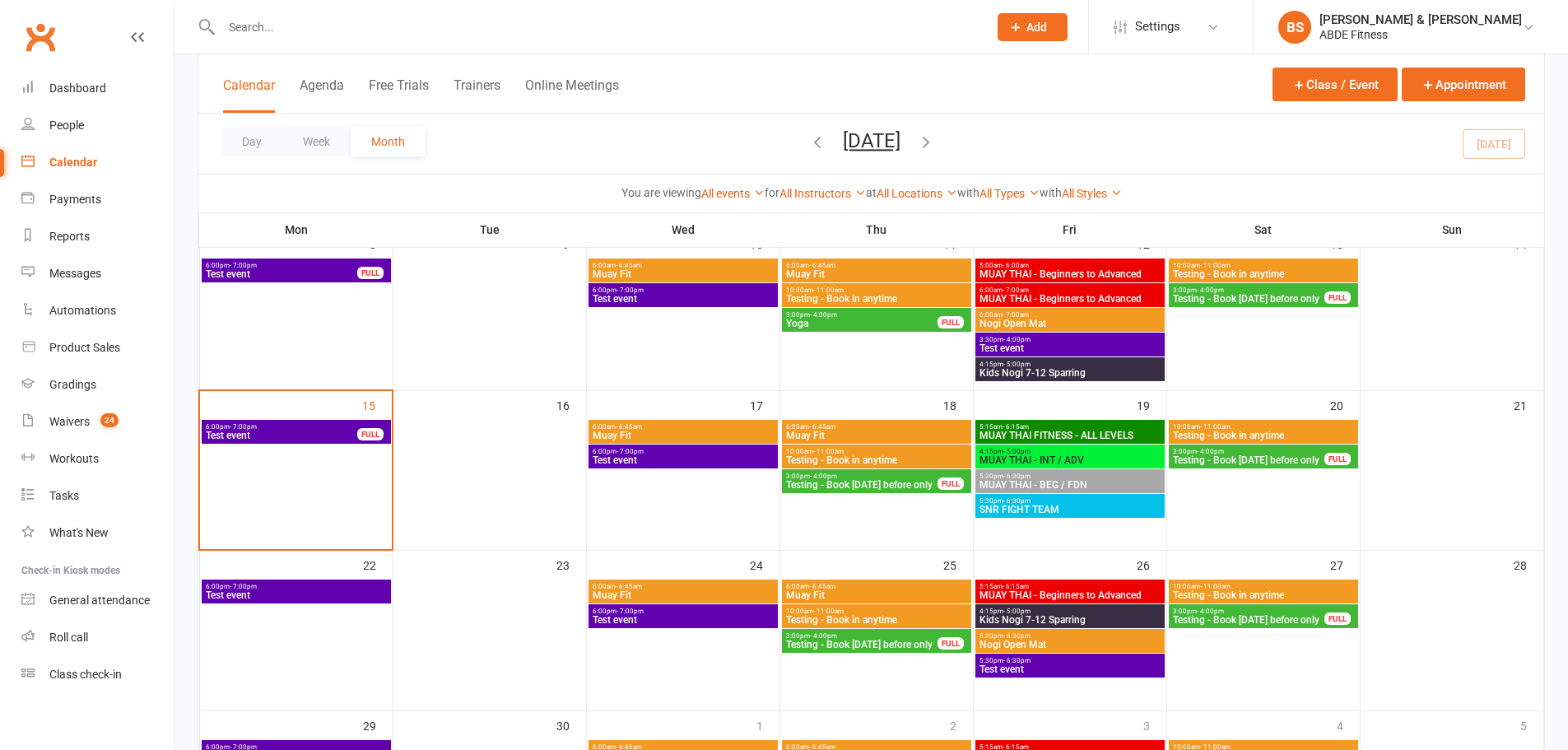
scroll to position [302, 0]
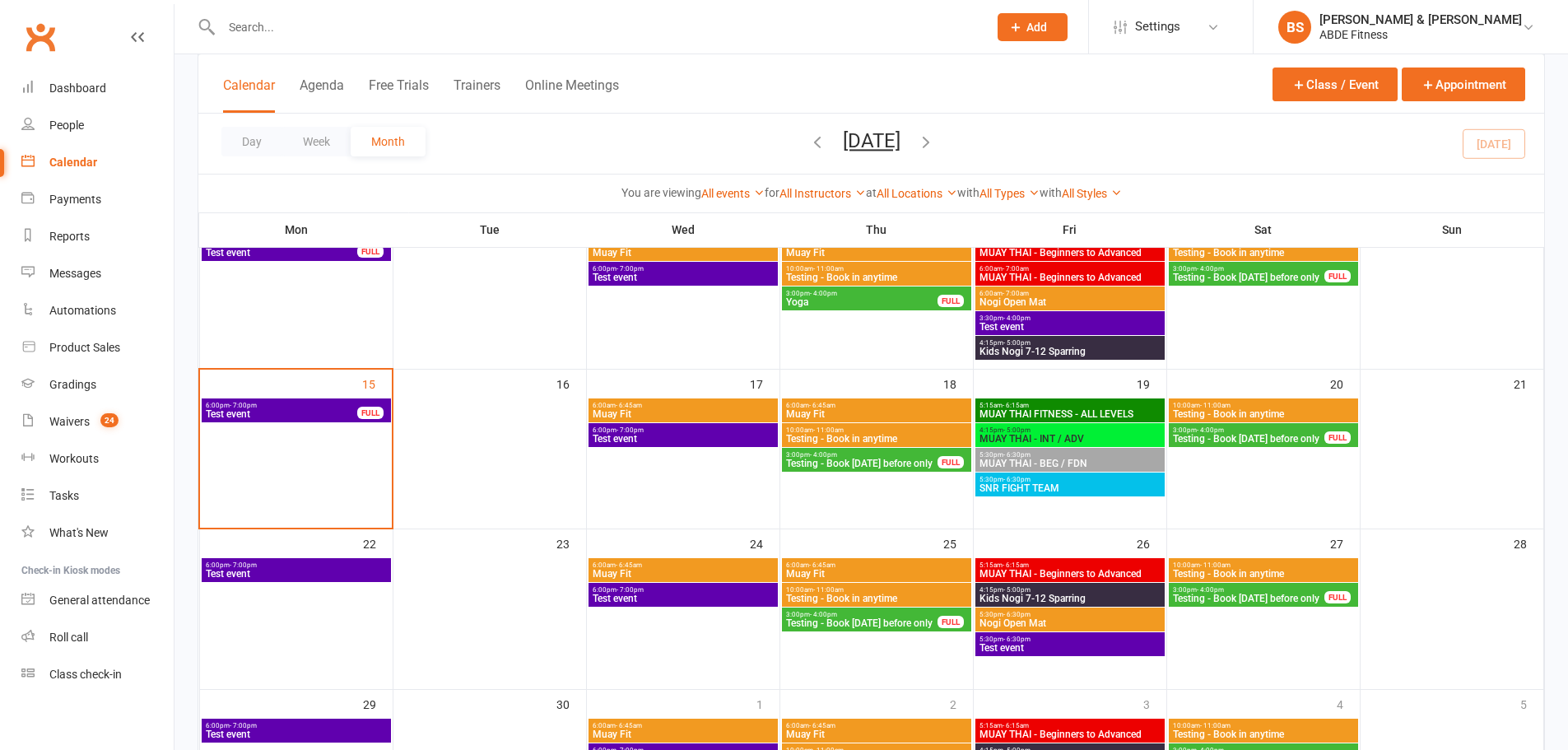
click at [1078, 430] on span "4:15pm - 5:00pm" at bounding box center [1070, 430] width 182 height 7
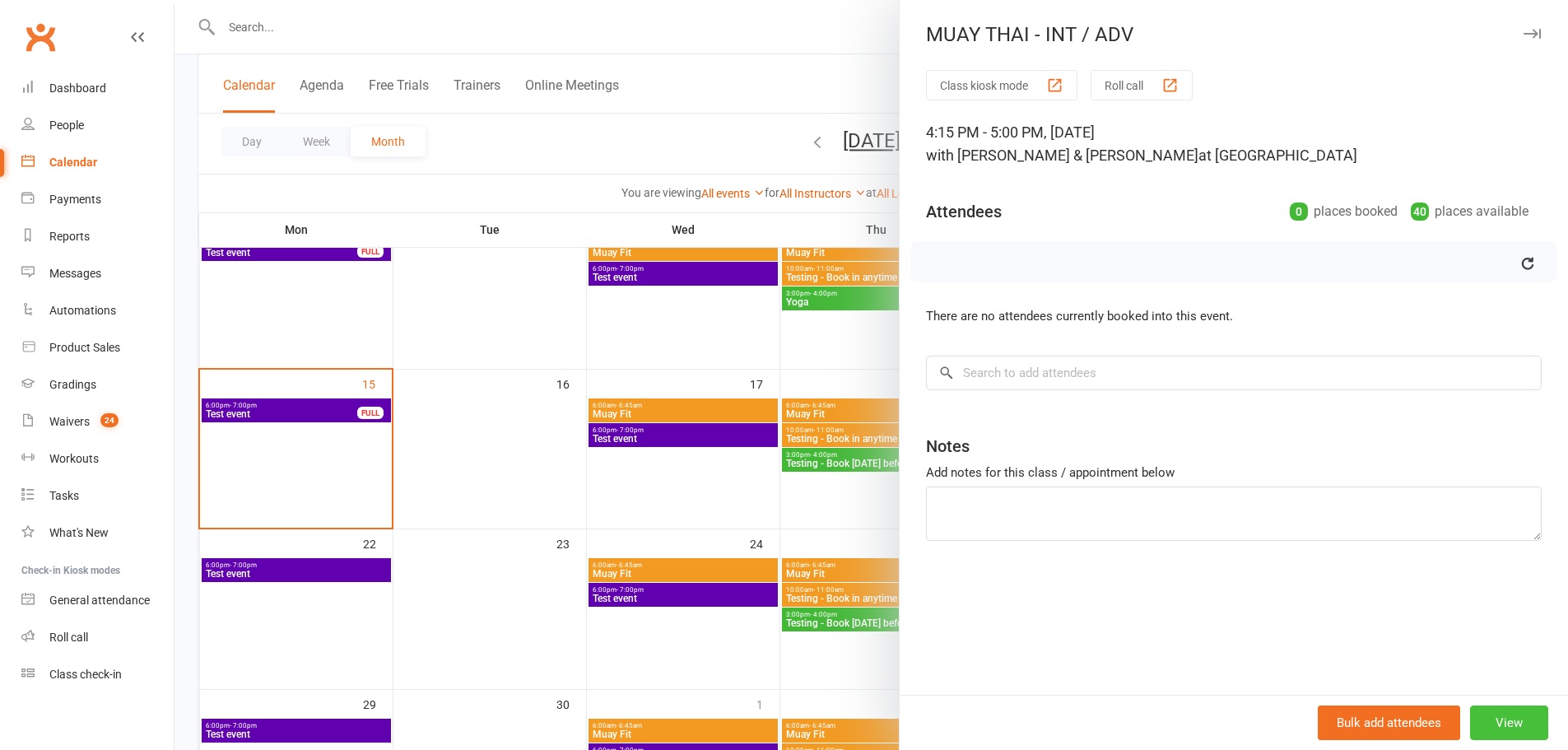
click at [1492, 719] on button "View" at bounding box center [1509, 723] width 78 height 35
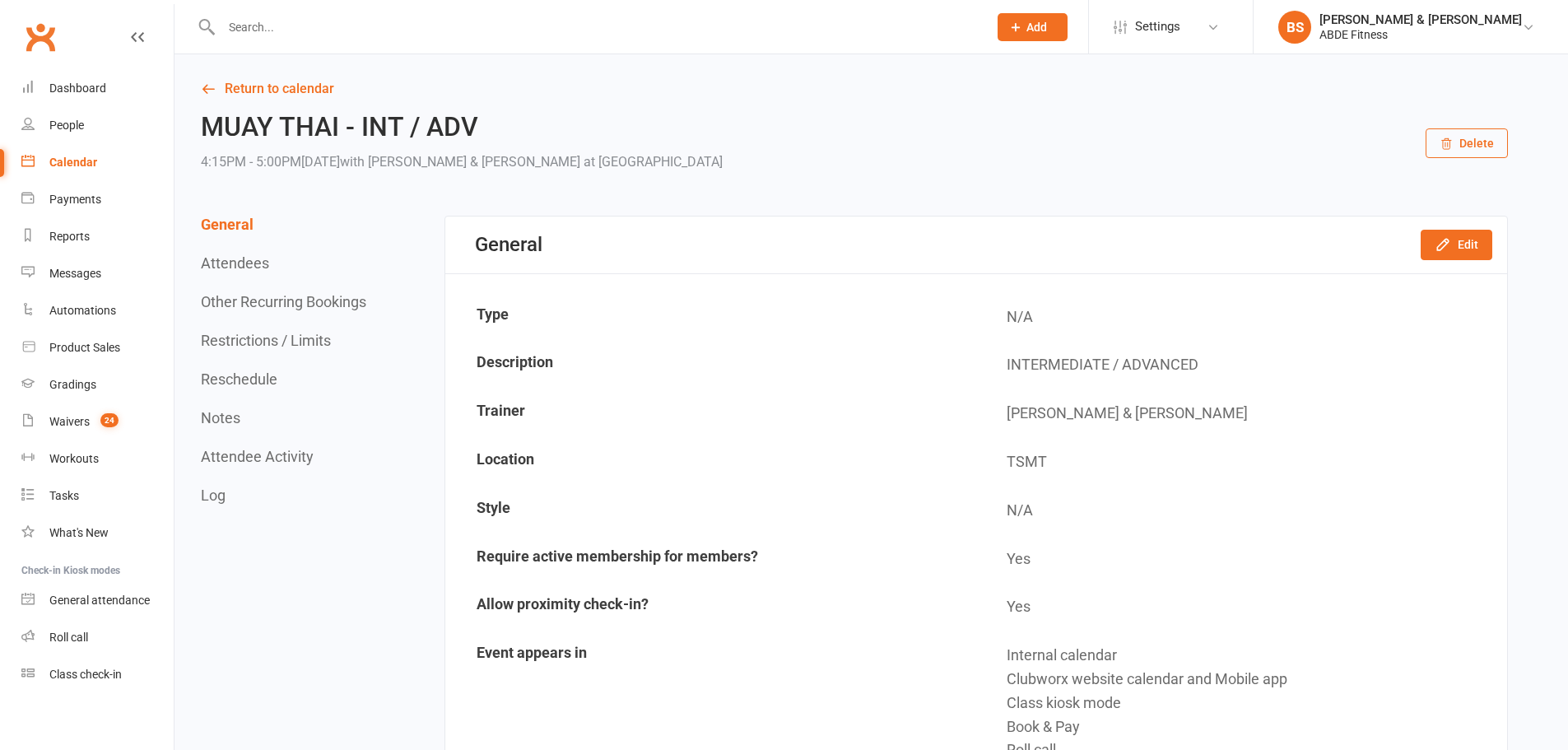
click at [1457, 140] on button "Delete" at bounding box center [1466, 143] width 82 height 29
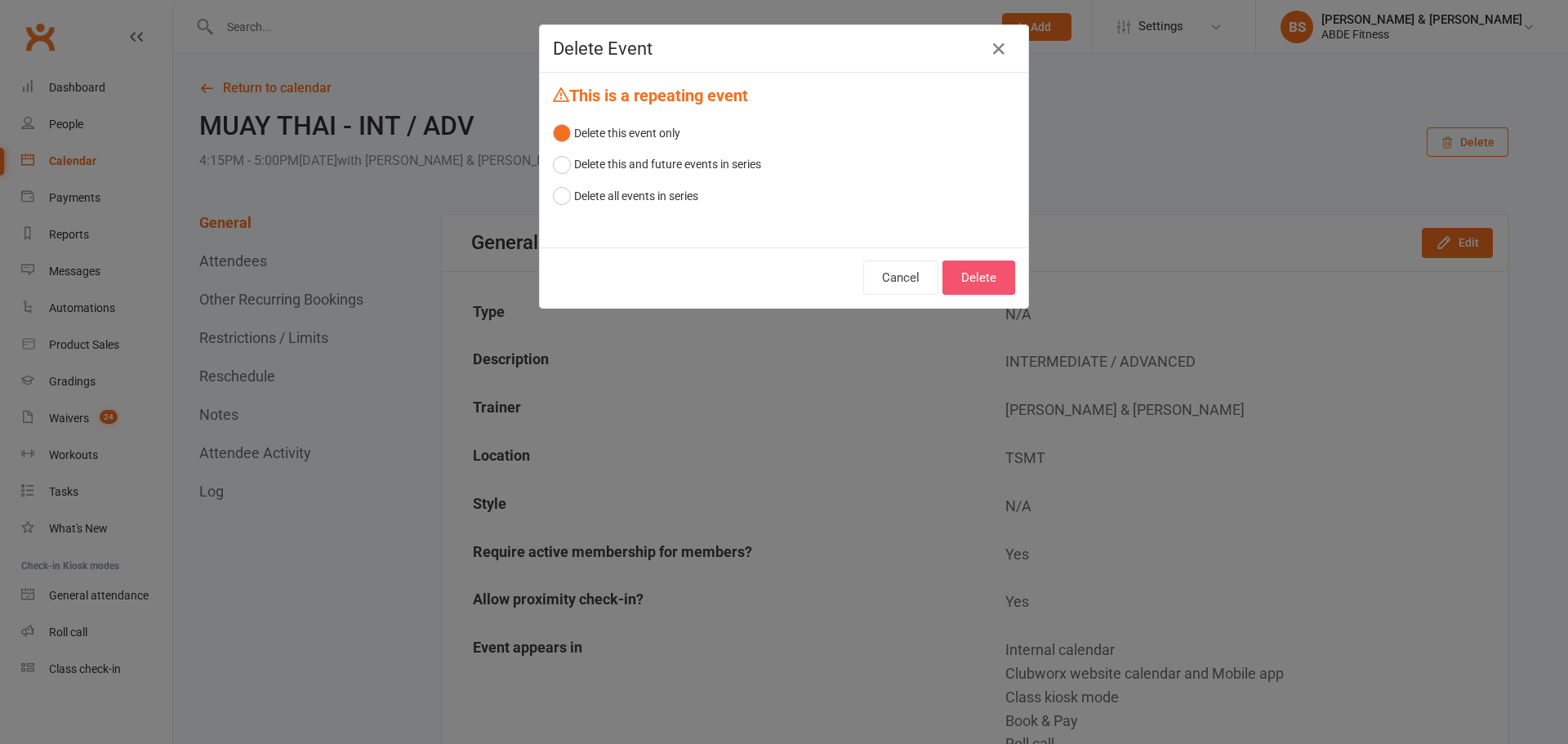
click at [966, 260] on button "Delete" at bounding box center [979, 278] width 73 height 35
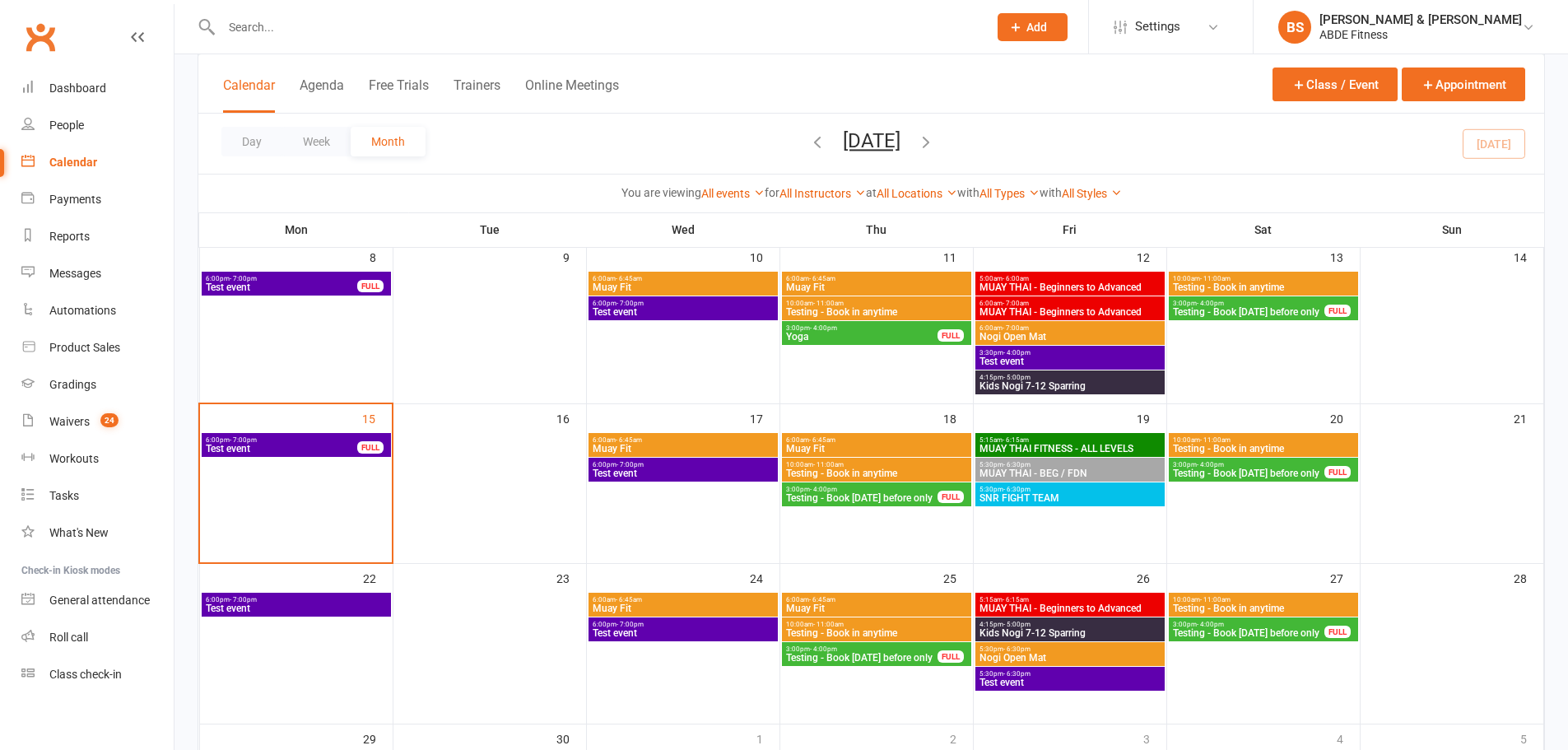
scroll to position [275, 0]
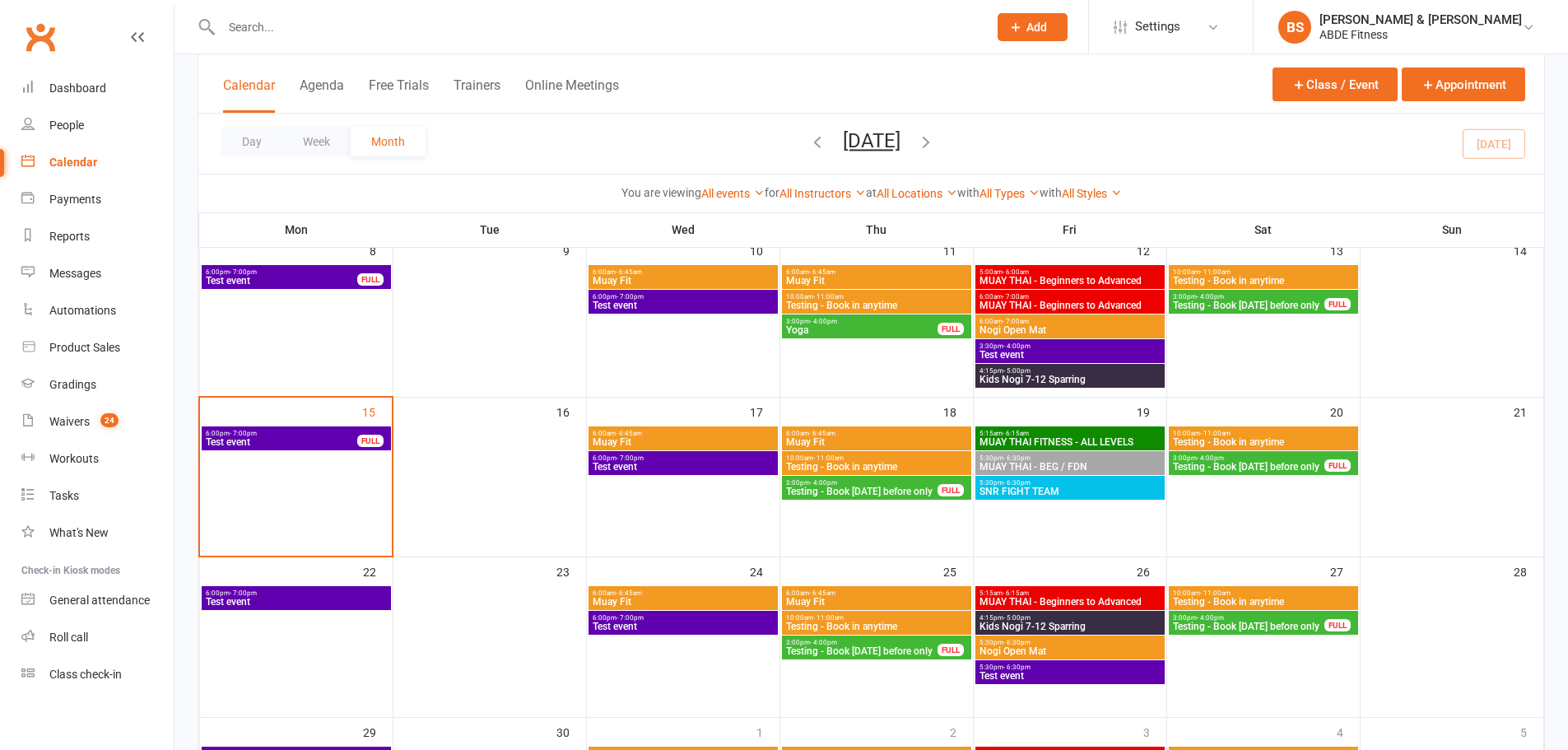
click at [1021, 517] on td "19" at bounding box center [1070, 476] width 193 height 159
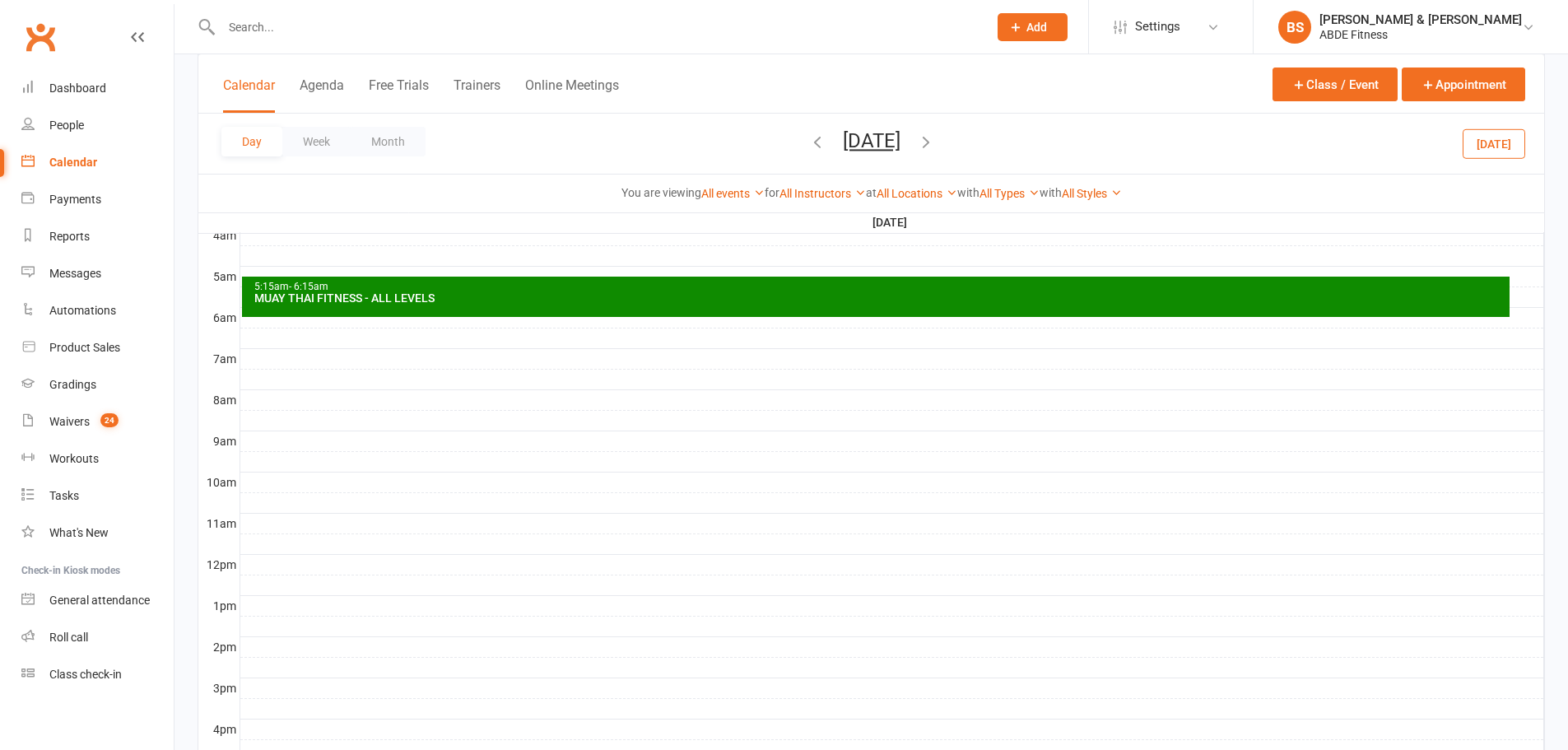
scroll to position [0, 0]
click at [1348, 88] on button "Class / Event" at bounding box center [1335, 84] width 125 height 34
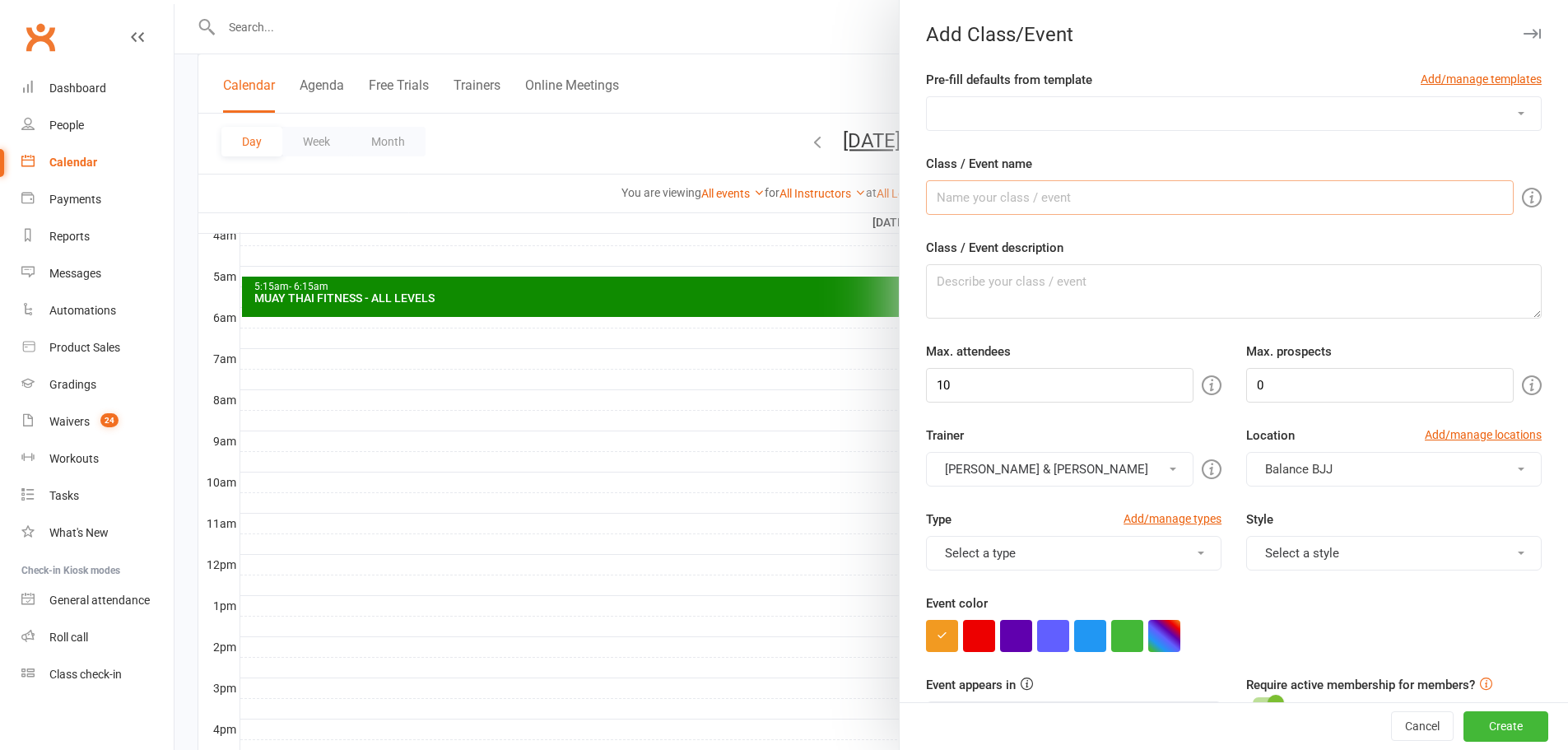
click at [1039, 203] on input "Class / Event name" at bounding box center [1220, 198] width 588 height 35
paste input "MUAY THAI - INT / ADV"
type input "MUAY THAI - INT / ADV"
click at [1024, 287] on textarea "Class / Event description" at bounding box center [1234, 291] width 615 height 54
paste textarea "INTERMEDIATE / ADVANCED"
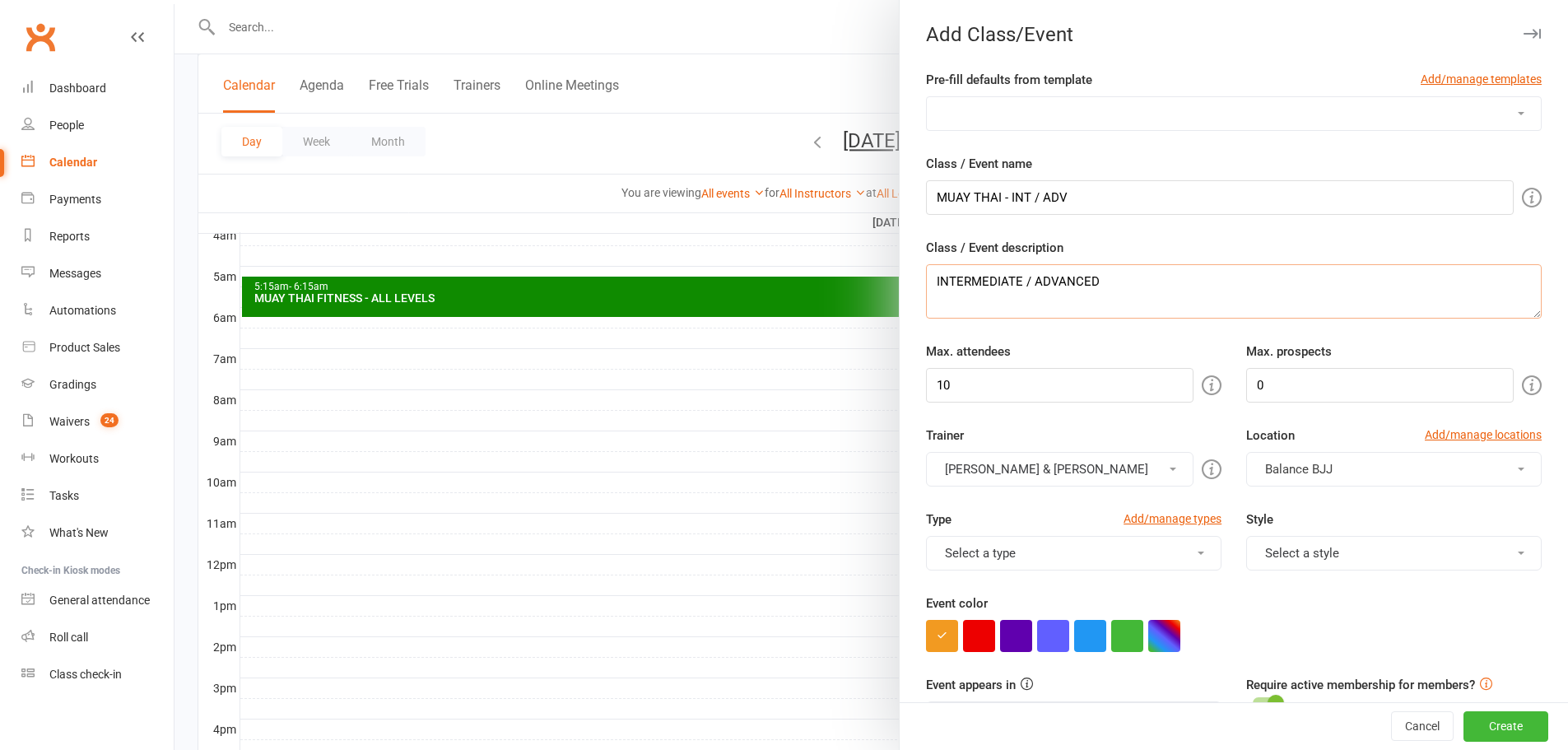
type textarea "INTERMEDIATE / ADVANCED"
drag, startPoint x: 992, startPoint y: 392, endPoint x: 900, endPoint y: 384, distance: 92.3
click at [900, 384] on div "Pre-fill defaults from template Add/manage templates Test Default Trainer Class…" at bounding box center [1234, 714] width 668 height 1288
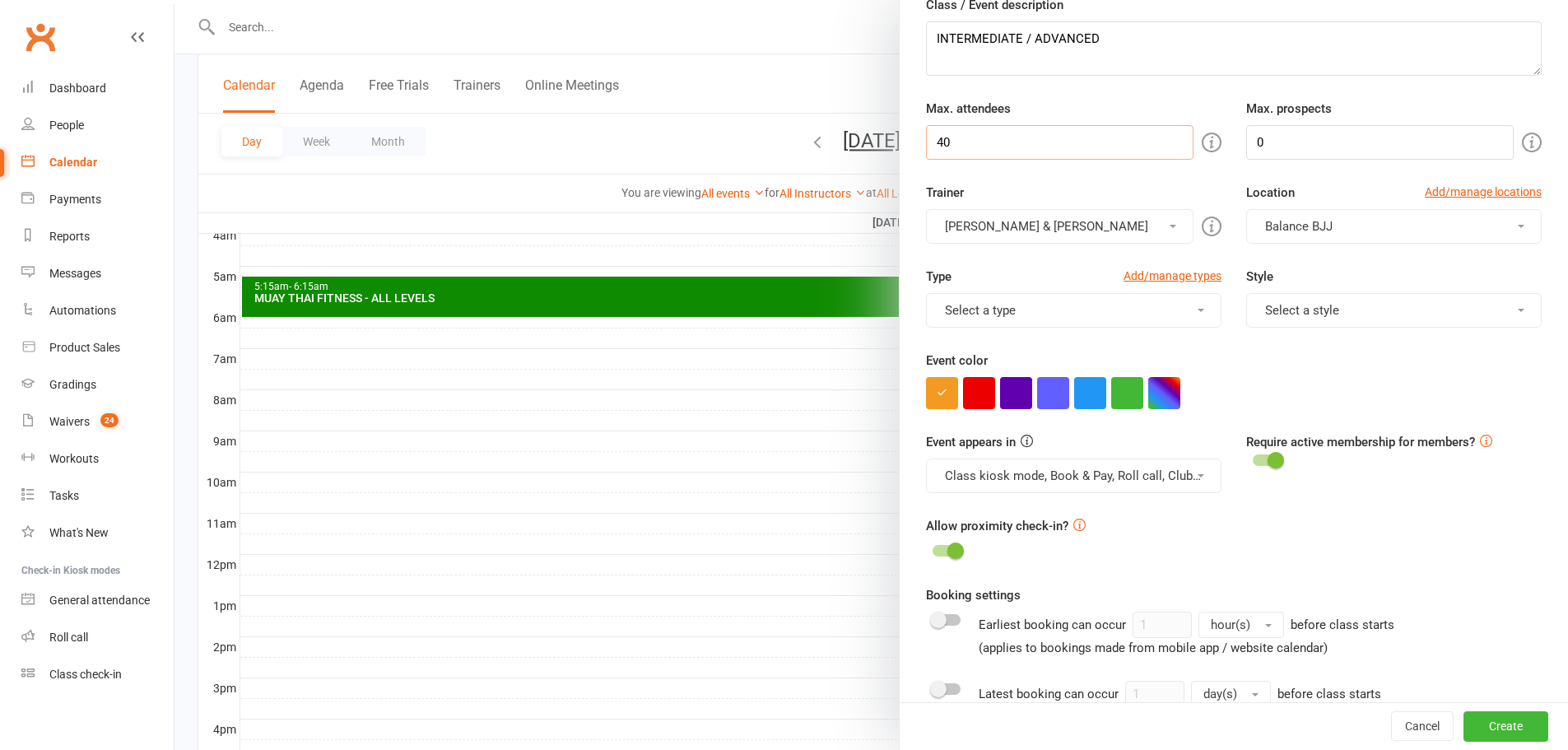
scroll to position [302, 0]
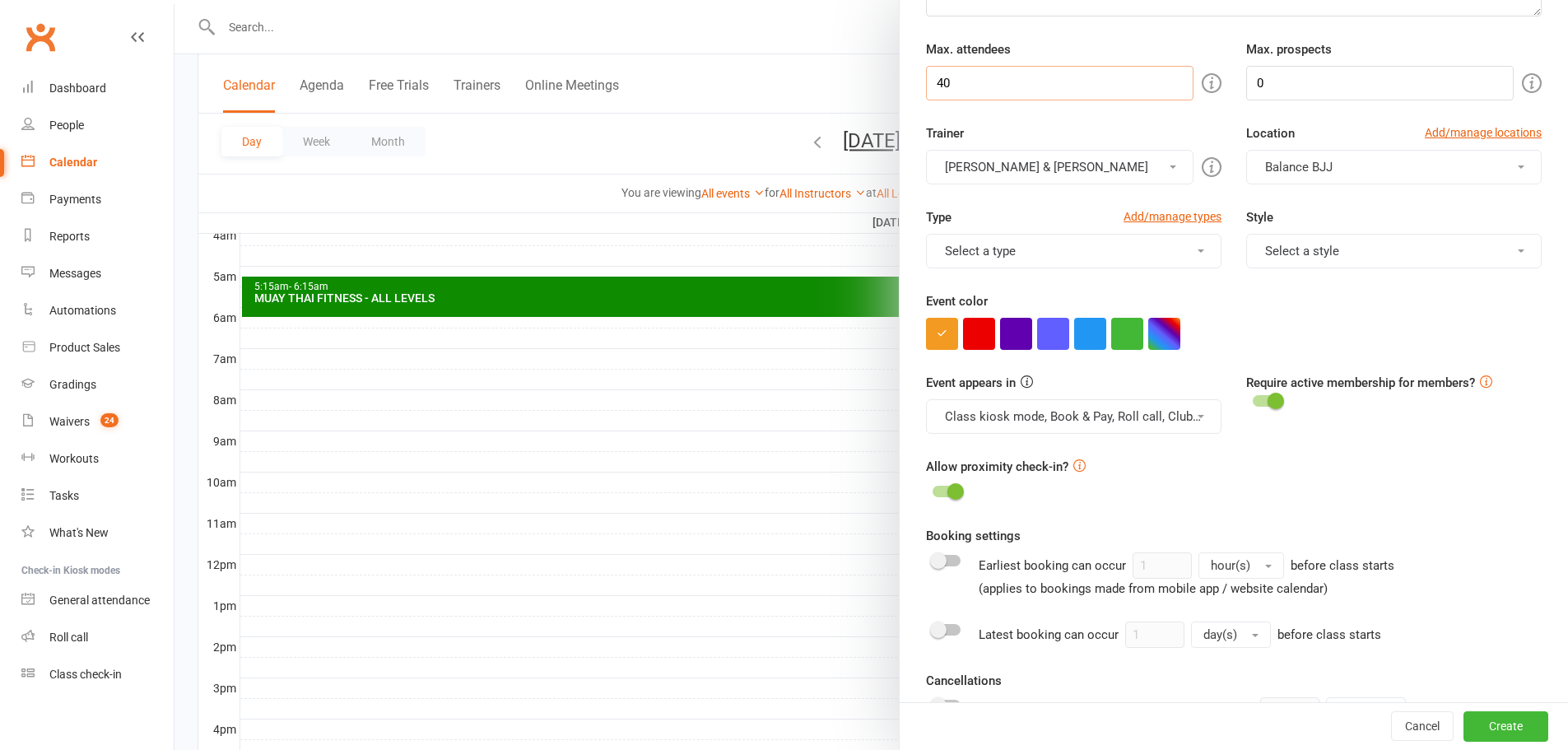
type input "40"
click at [1281, 164] on span "Balance BJJ" at bounding box center [1298, 167] width 67 height 15
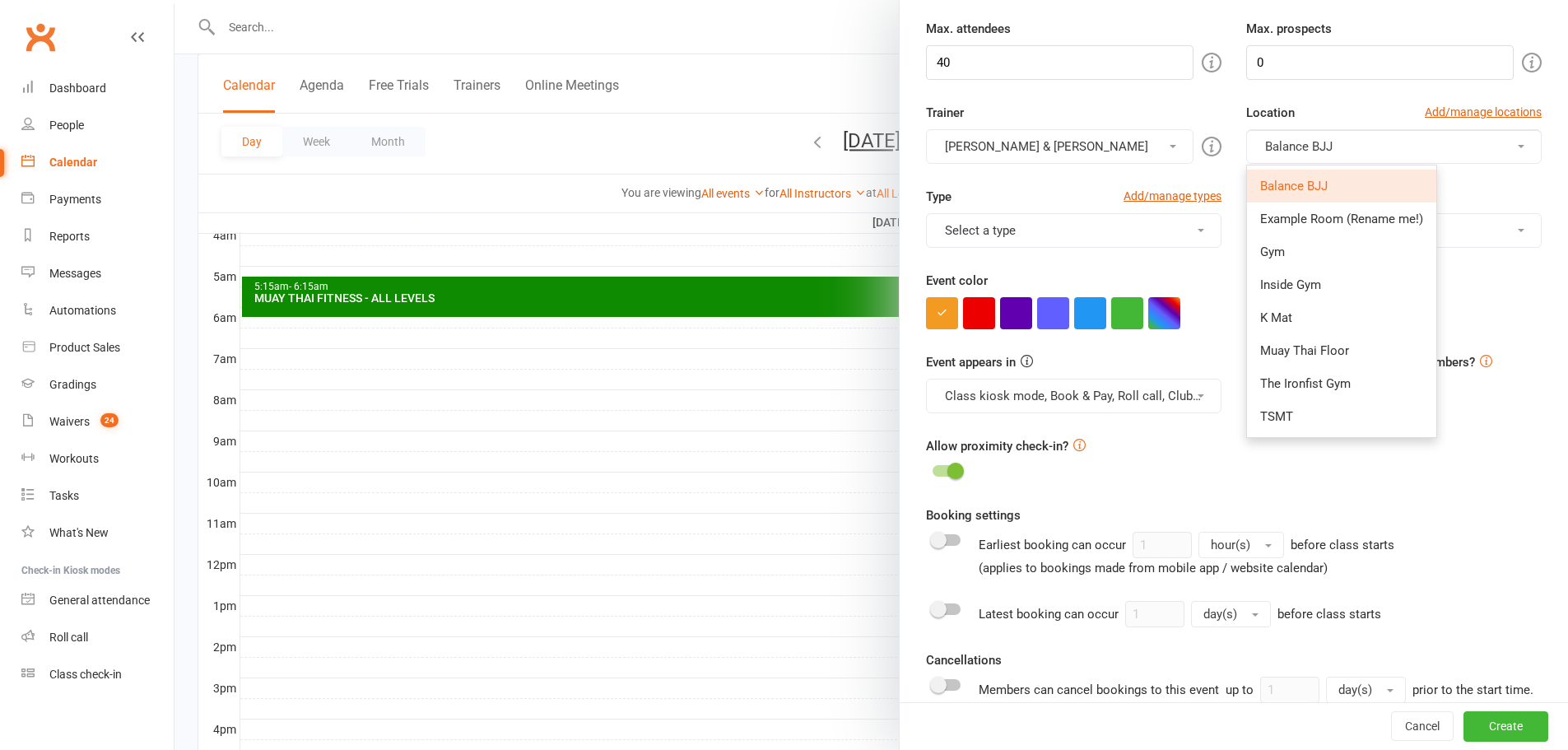
scroll to position [329, 0]
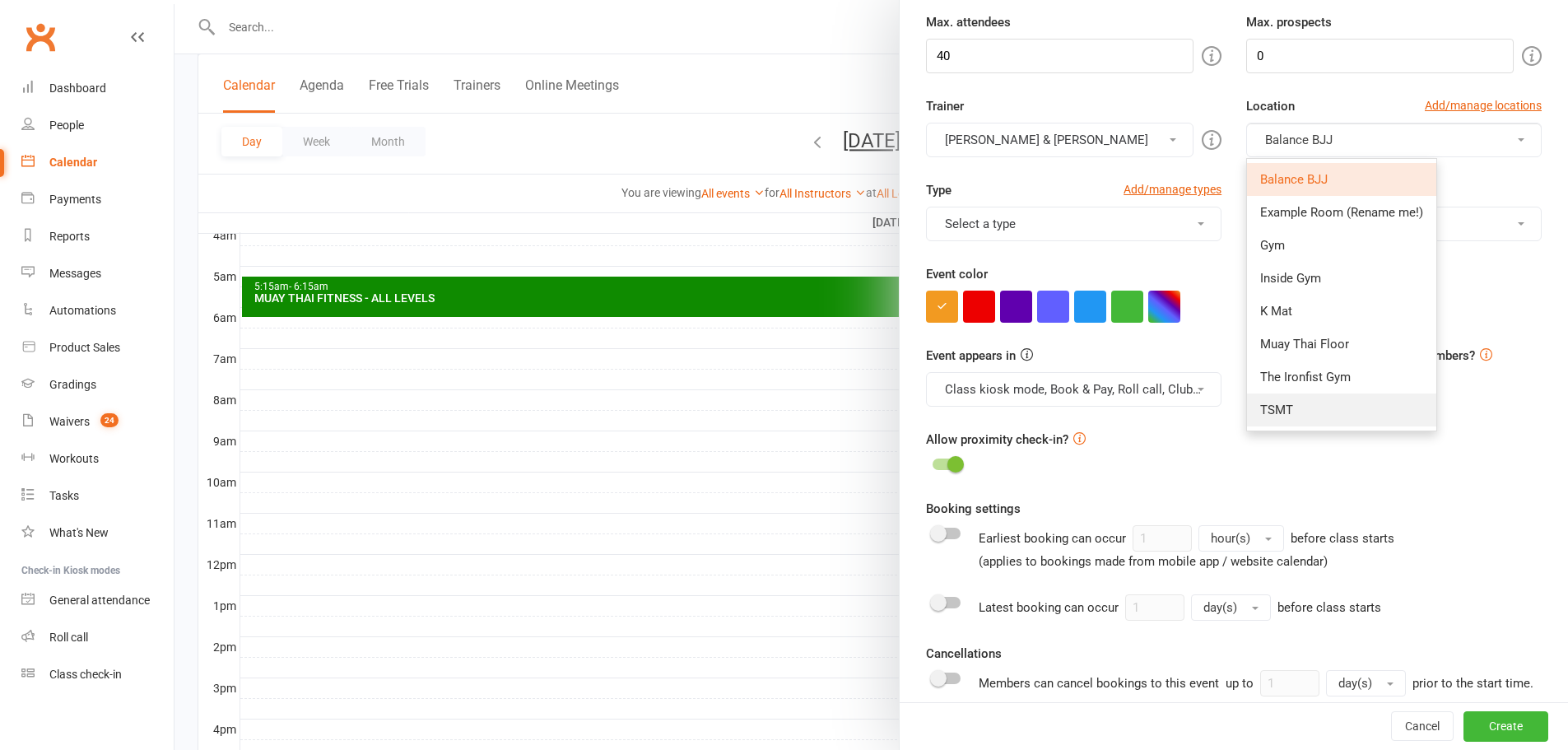
click at [1281, 398] on link "TSMT" at bounding box center [1341, 410] width 189 height 33
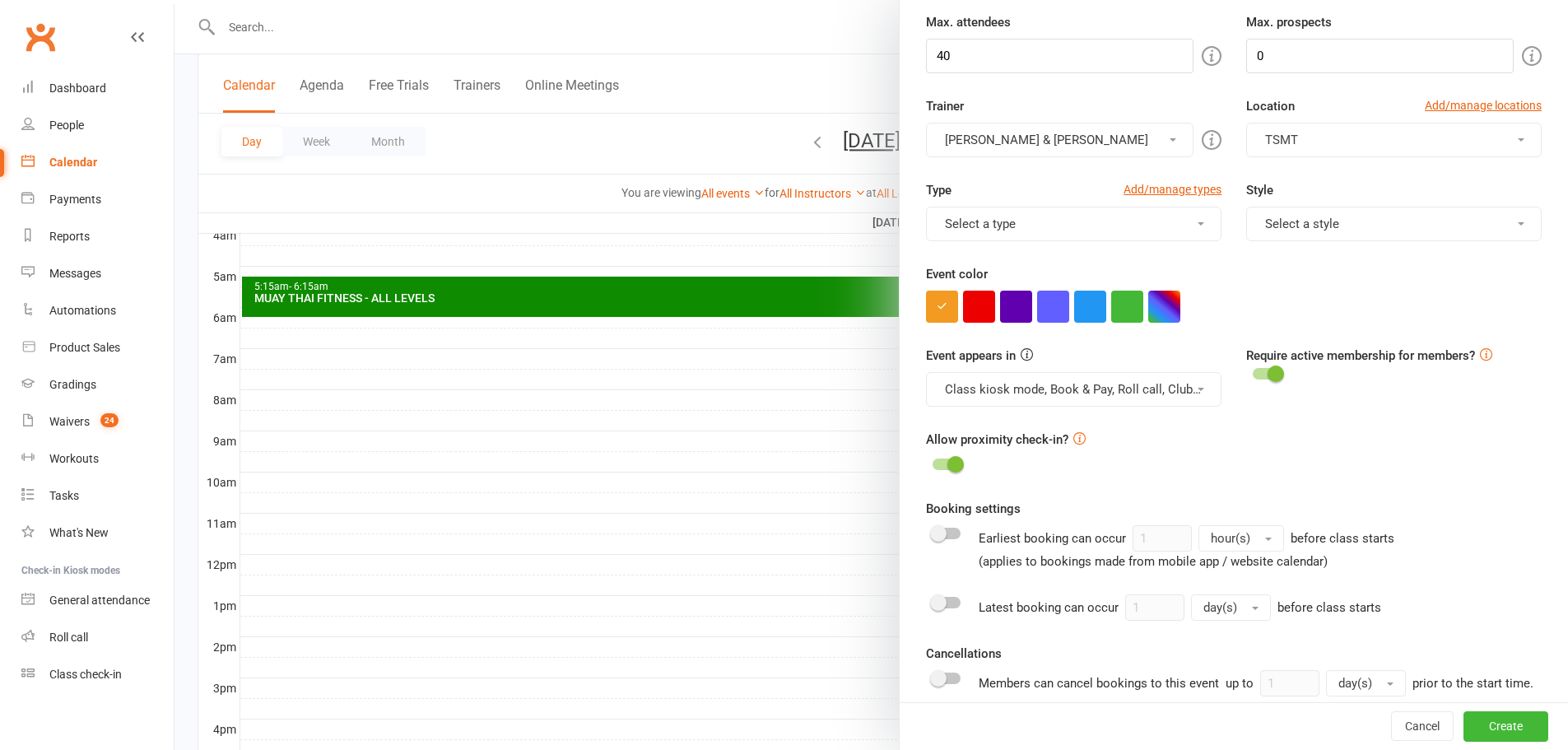
click at [1160, 310] on button "button" at bounding box center [1164, 306] width 32 height 32
click at [1095, 409] on input "text" at bounding box center [1080, 402] width 82 height 19
paste input "#00f035"
type input "#00f035"
click at [1348, 406] on div "Event appears in Class kiosk mode, Book & Pay, Roll call, Clubworx website cale…" at bounding box center [1234, 387] width 640 height 84
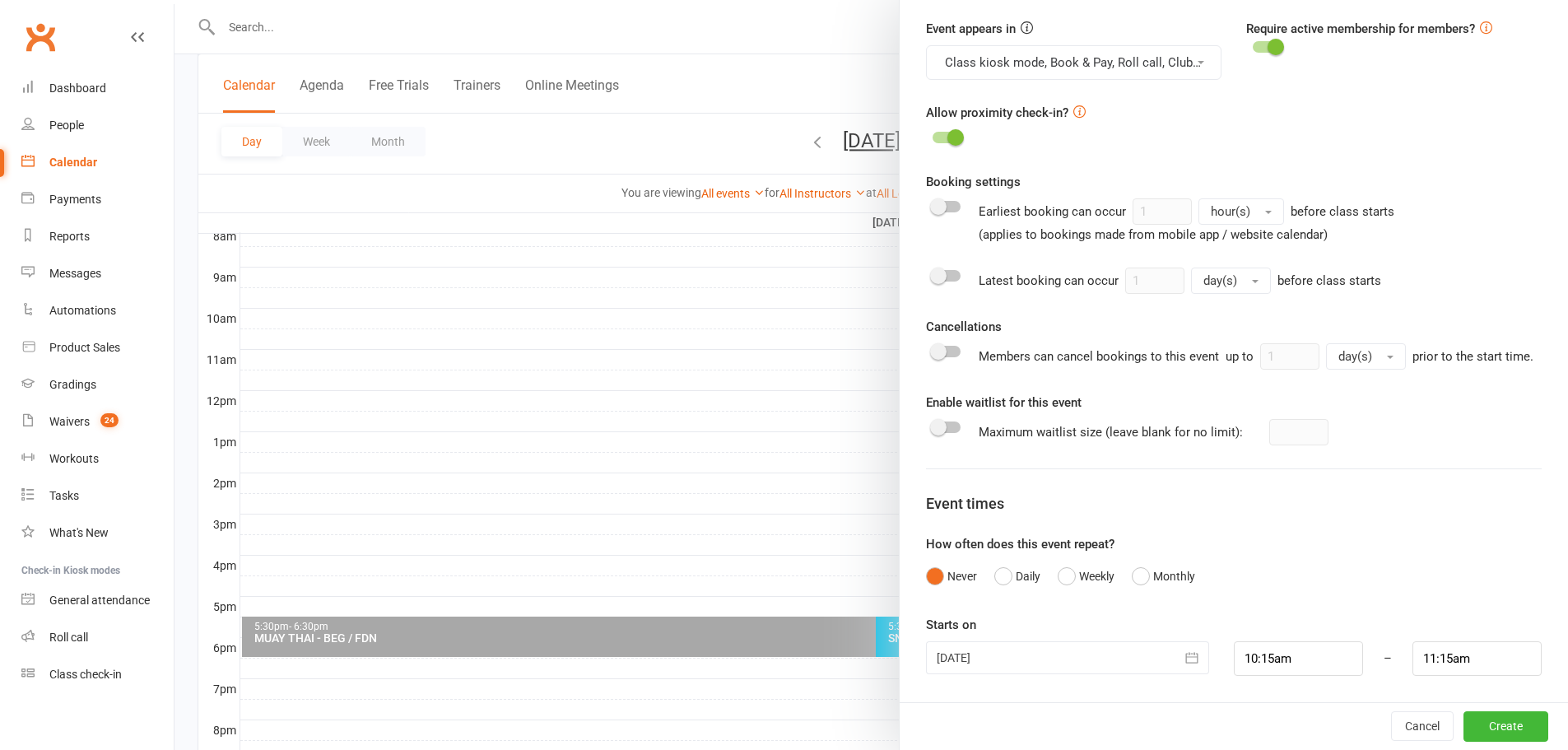
scroll to position [439, 0]
click at [1264, 661] on input "10:15am" at bounding box center [1298, 659] width 129 height 35
click at [1186, 657] on icon "button" at bounding box center [1191, 659] width 12 height 11
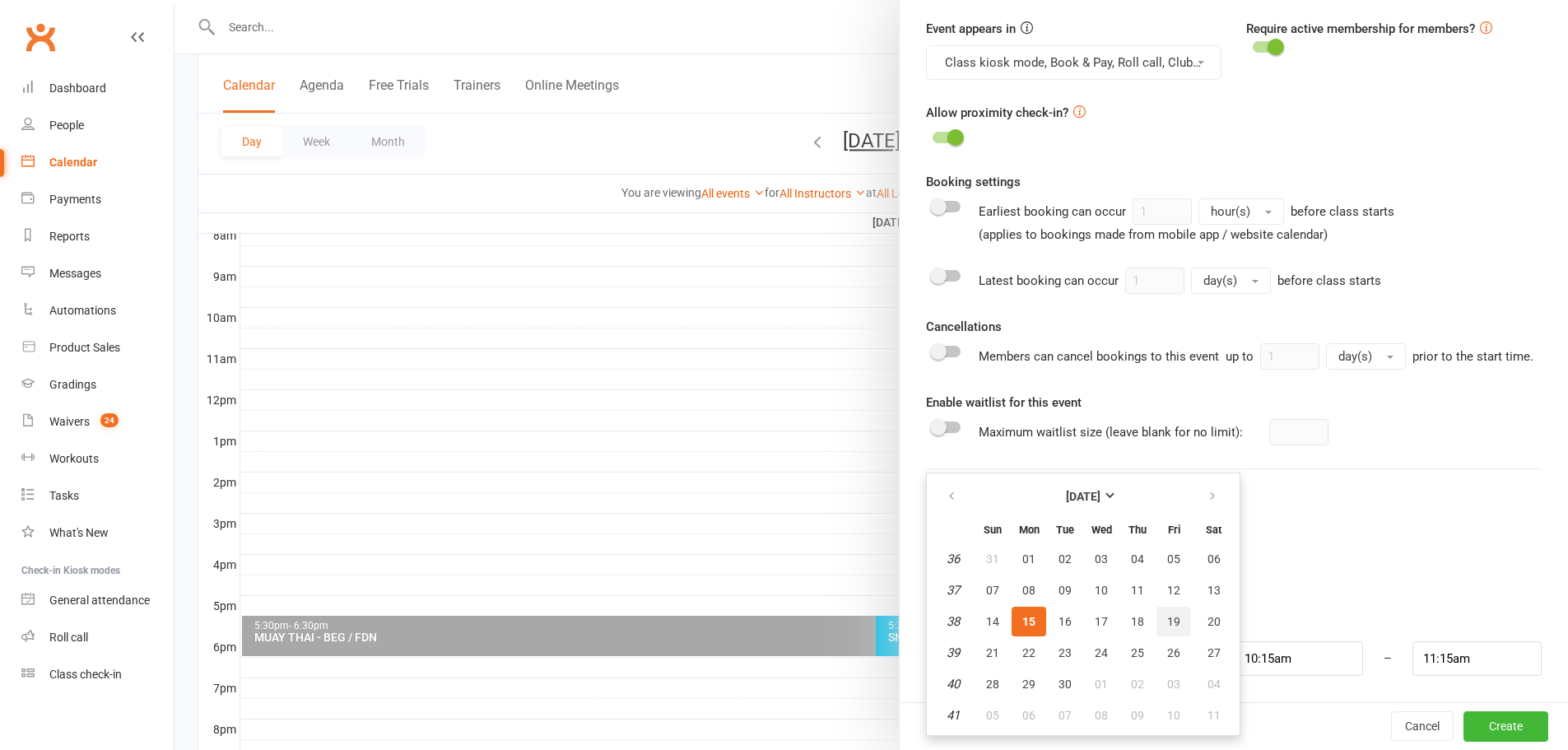
click at [1167, 621] on span "19" at bounding box center [1174, 621] width 13 height 13
type input "19 Sep 2025"
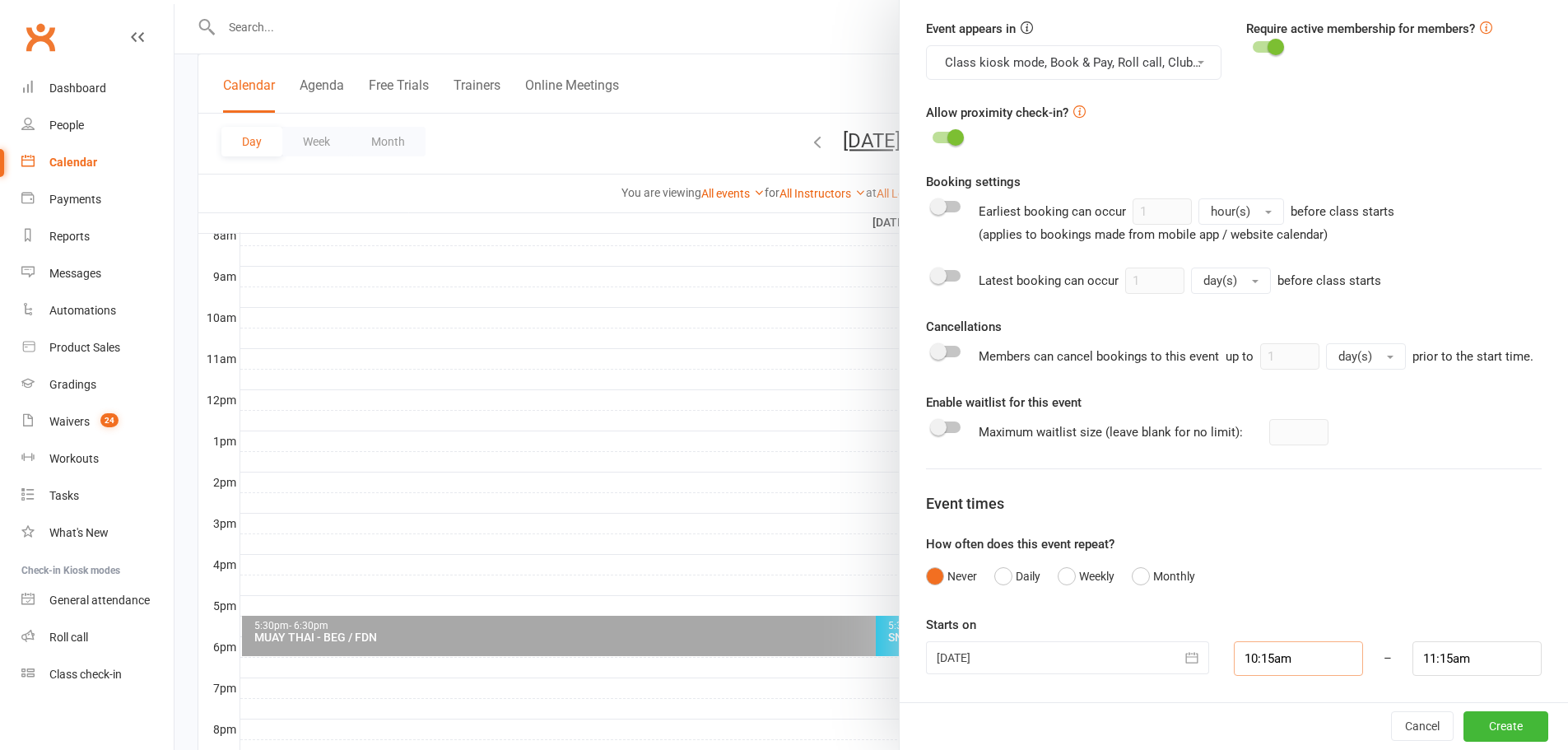
click at [1266, 665] on input "10:15am" at bounding box center [1298, 659] width 129 height 35
type input "6:30pm"
type input "7:30pm"
click at [1269, 520] on li "6:30pm" at bounding box center [1274, 520] width 79 height 25
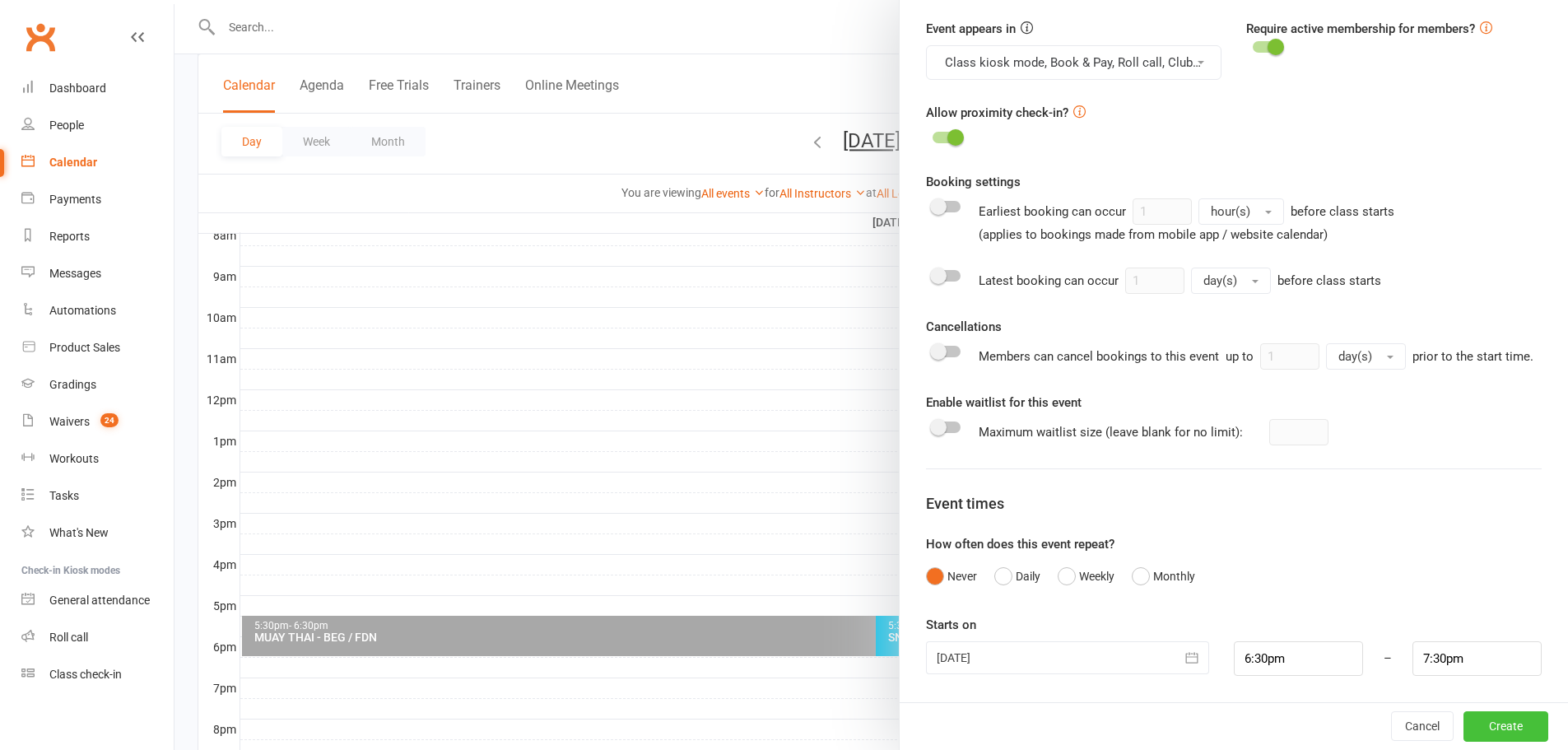
click at [1478, 721] on button "Create" at bounding box center [1506, 726] width 85 height 29
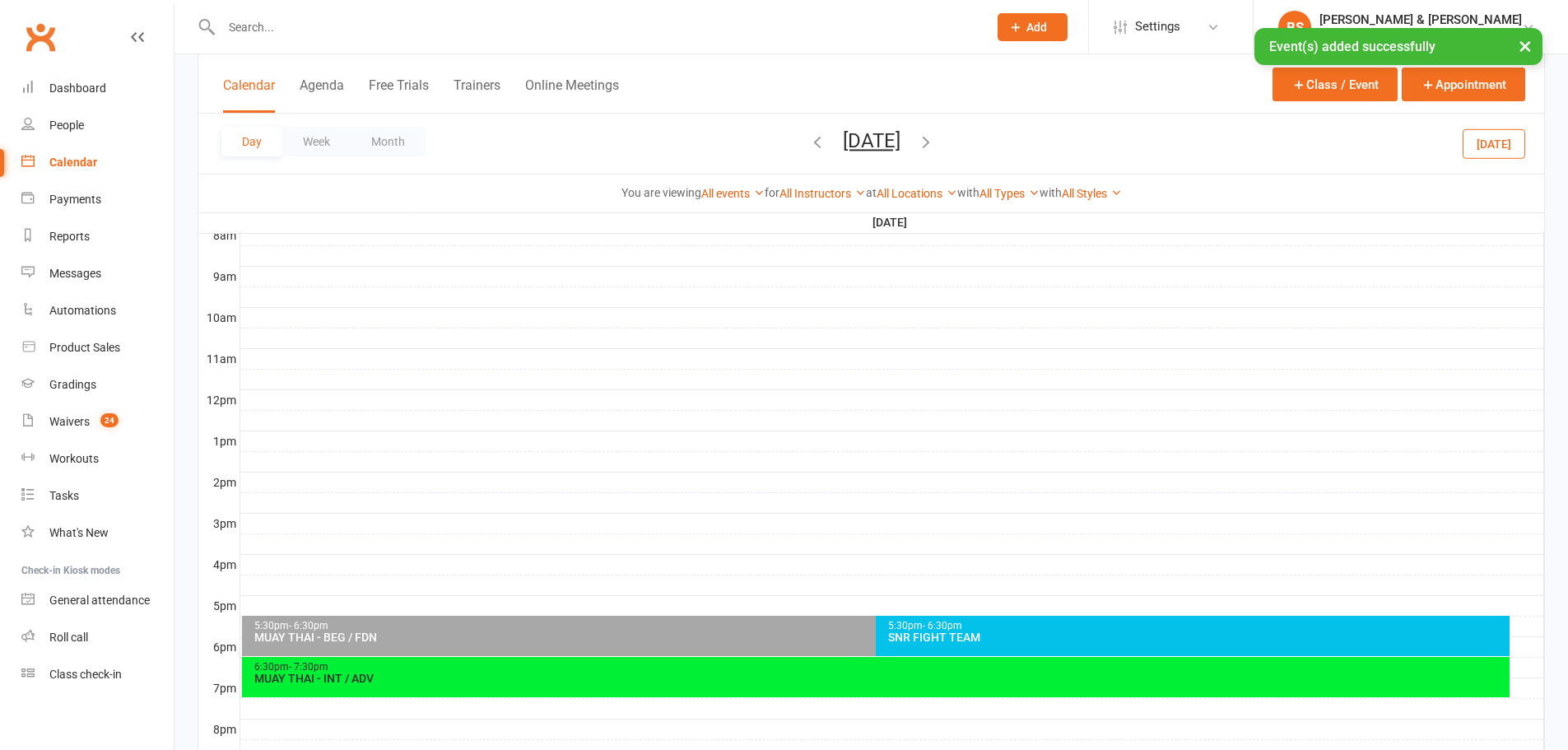
click at [95, 163] on div "Calendar" at bounding box center [74, 162] width 48 height 13
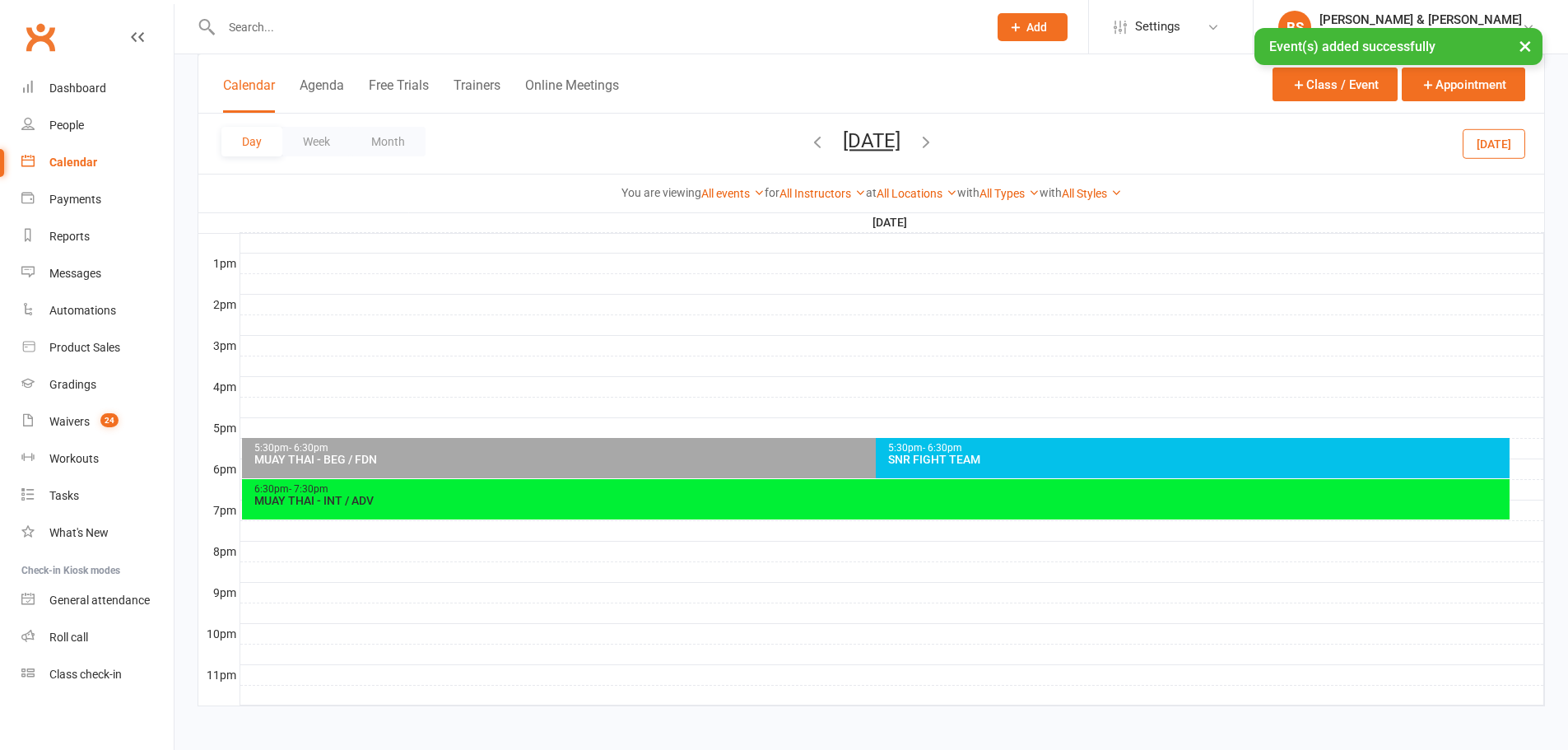
scroll to position [620, 0]
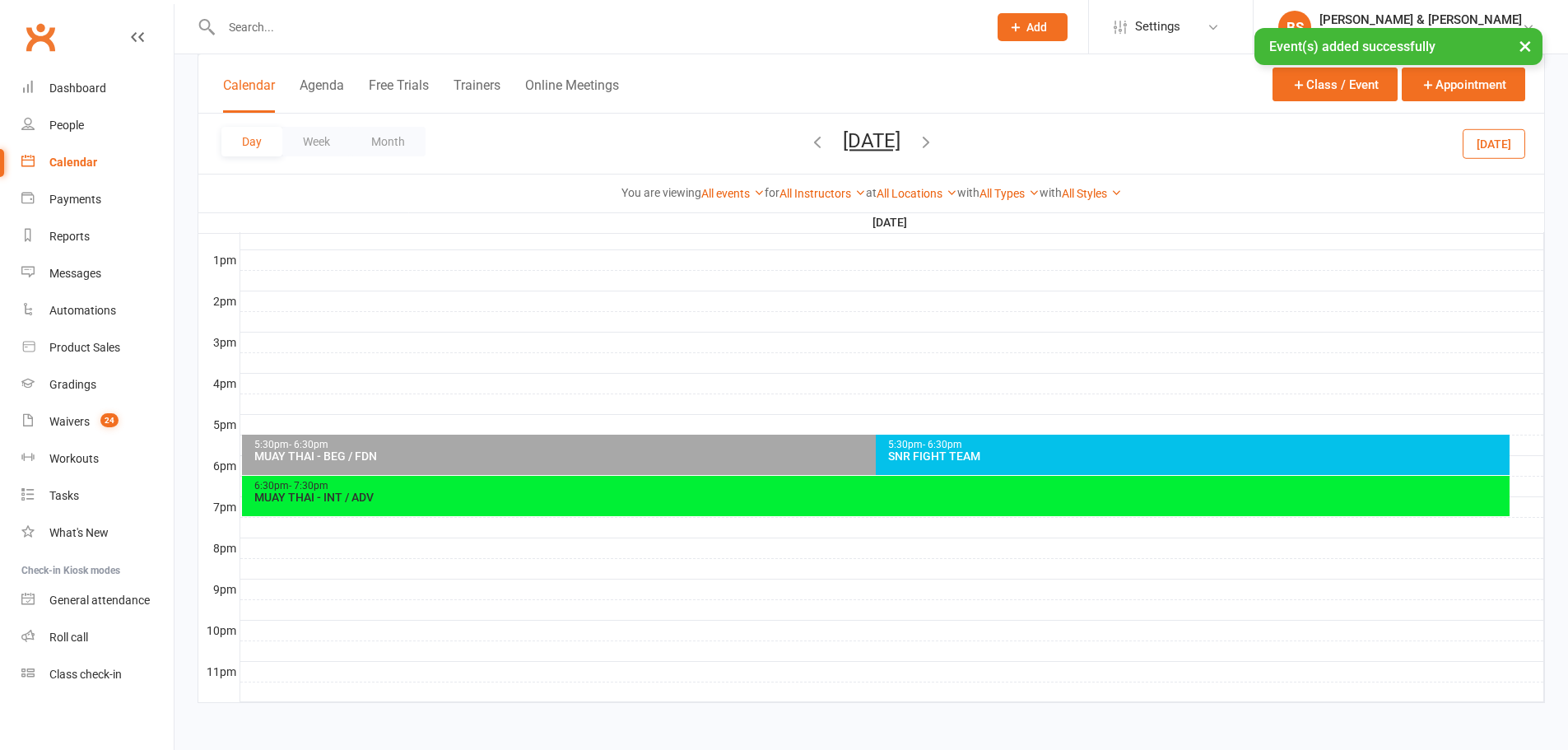
click at [380, 131] on button "Month" at bounding box center [388, 142] width 75 height 29
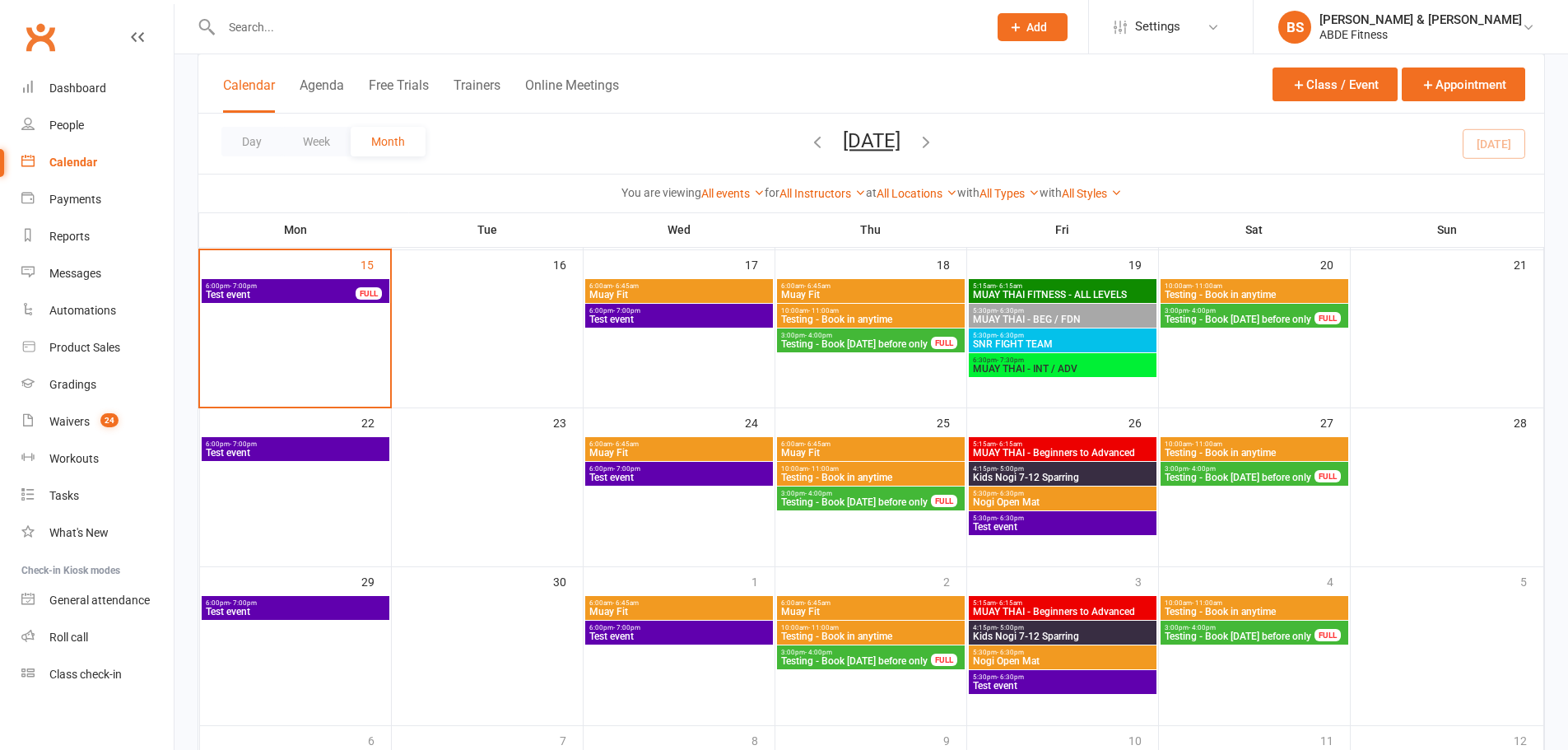
scroll to position [248, 0]
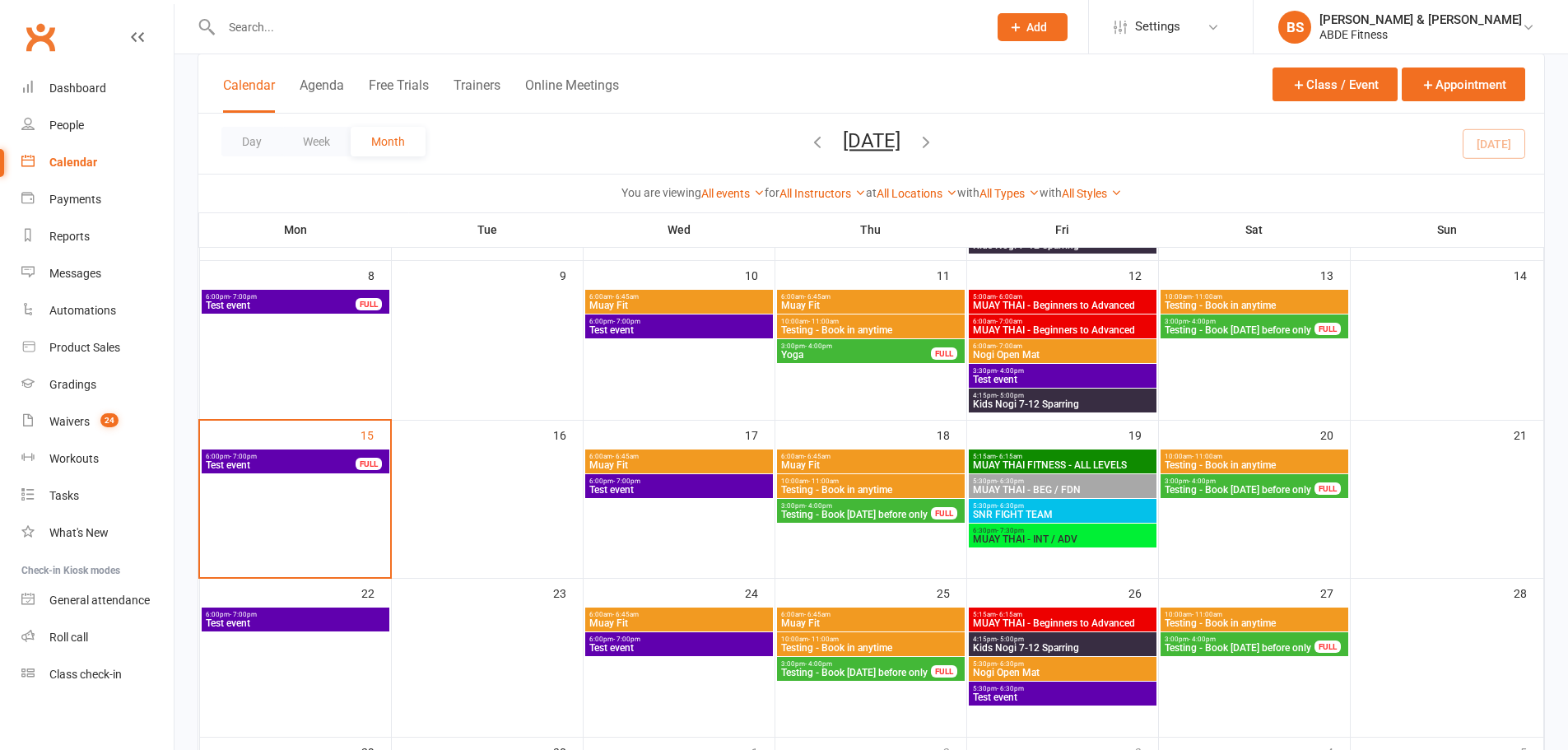
click at [1042, 534] on span "MUAY THAI - INT / ADV" at bounding box center [1062, 539] width 181 height 10
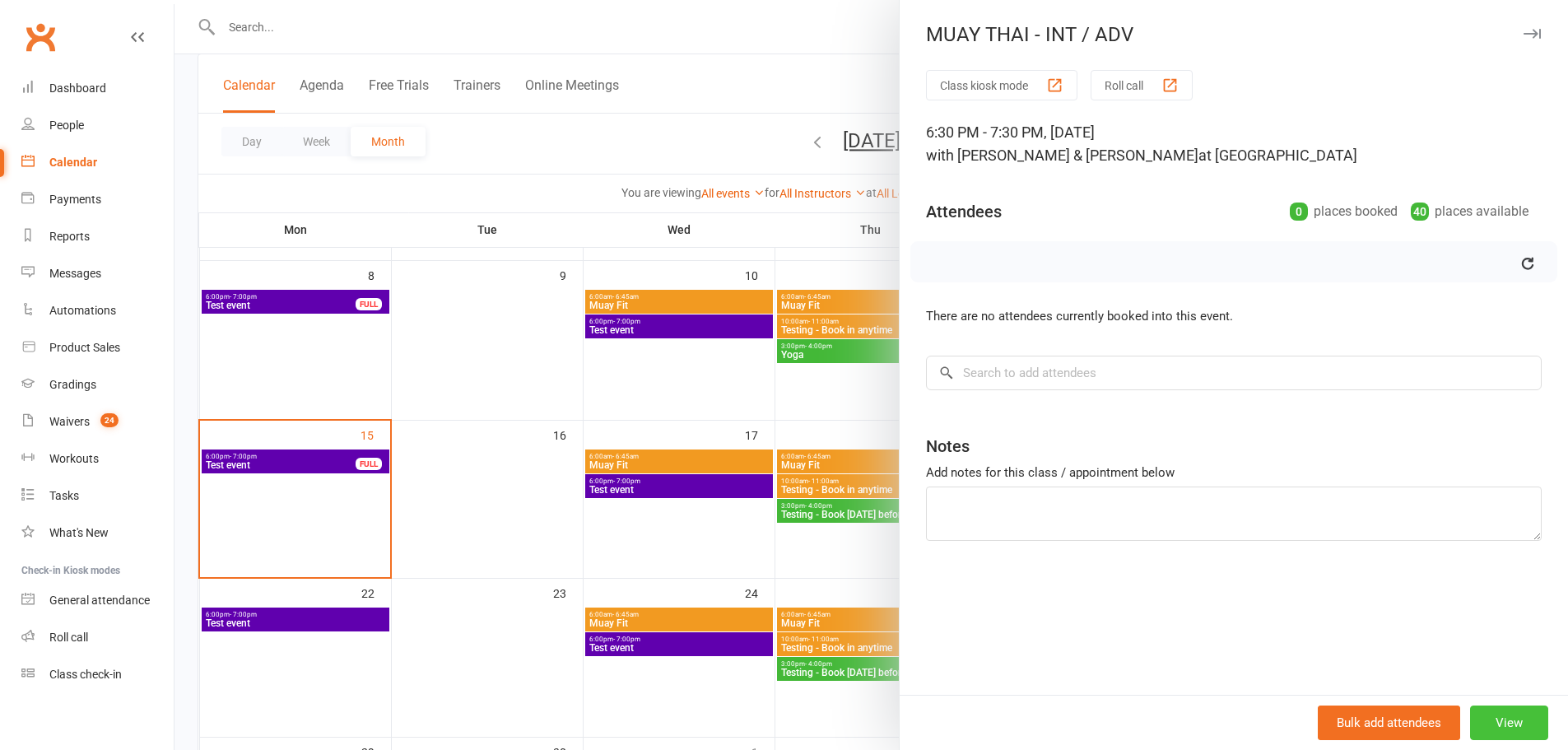
click at [1487, 717] on button "View" at bounding box center [1509, 723] width 78 height 35
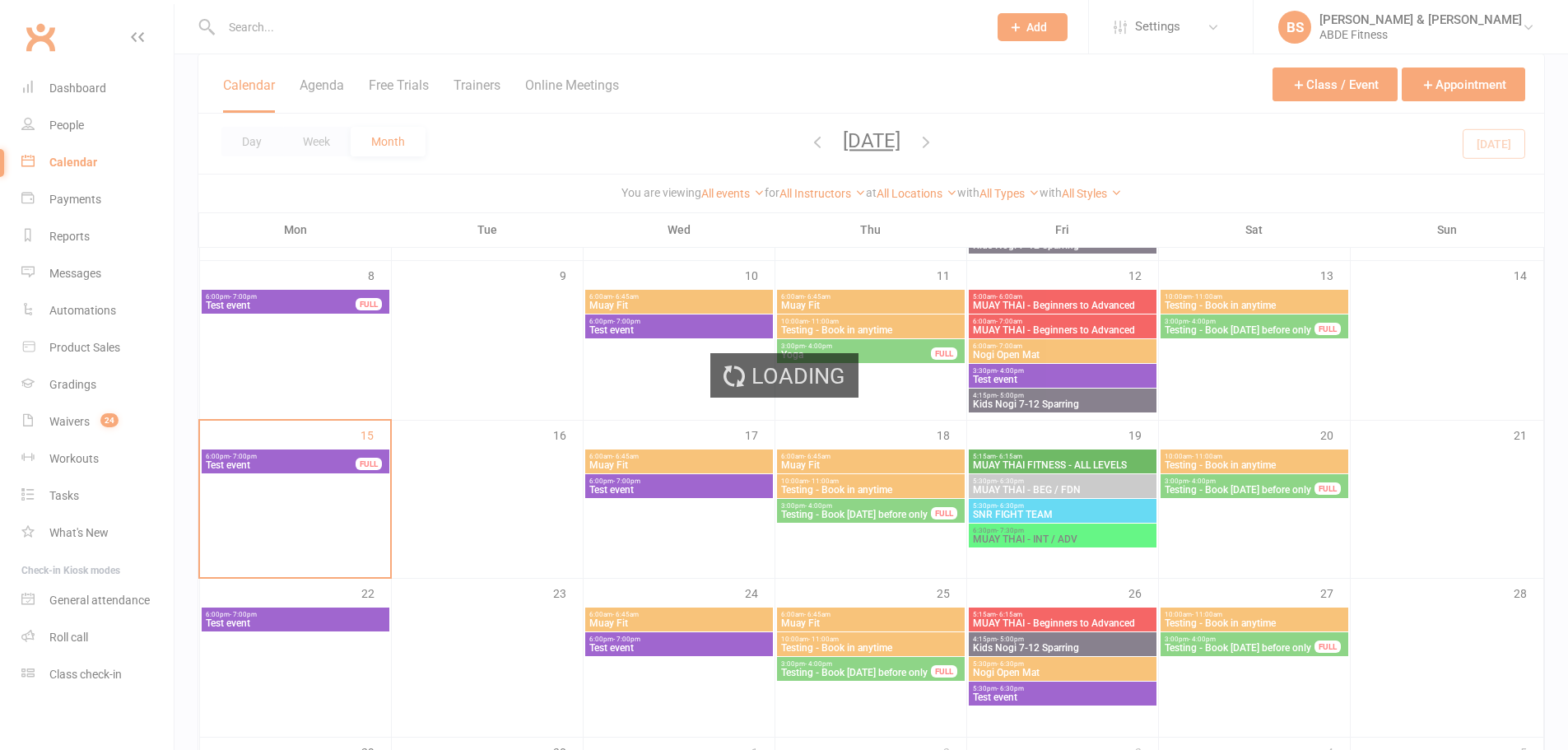
scroll to position [220, 0]
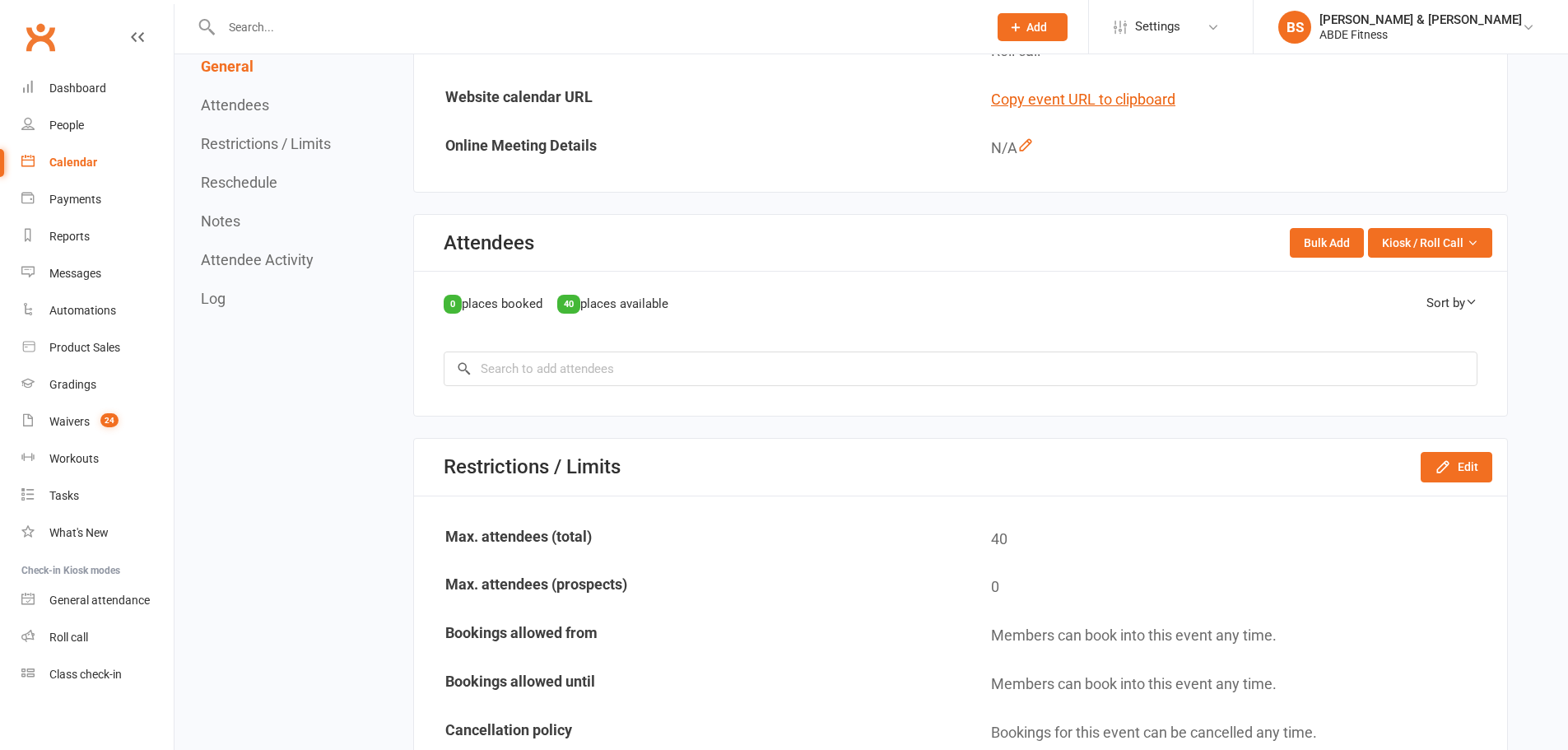
scroll to position [823, 0]
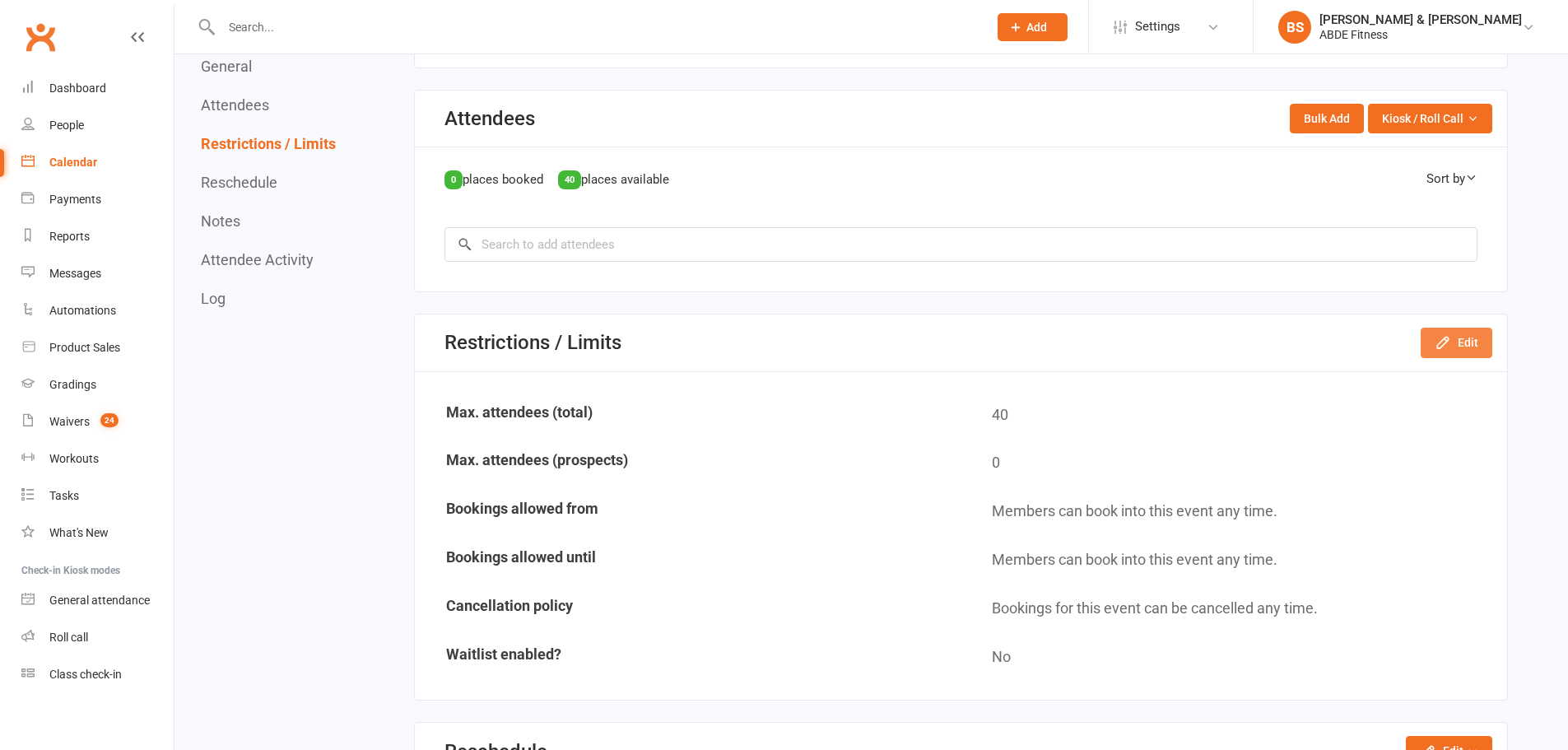
click at [1464, 337] on button "Edit" at bounding box center [1457, 343] width 72 height 29
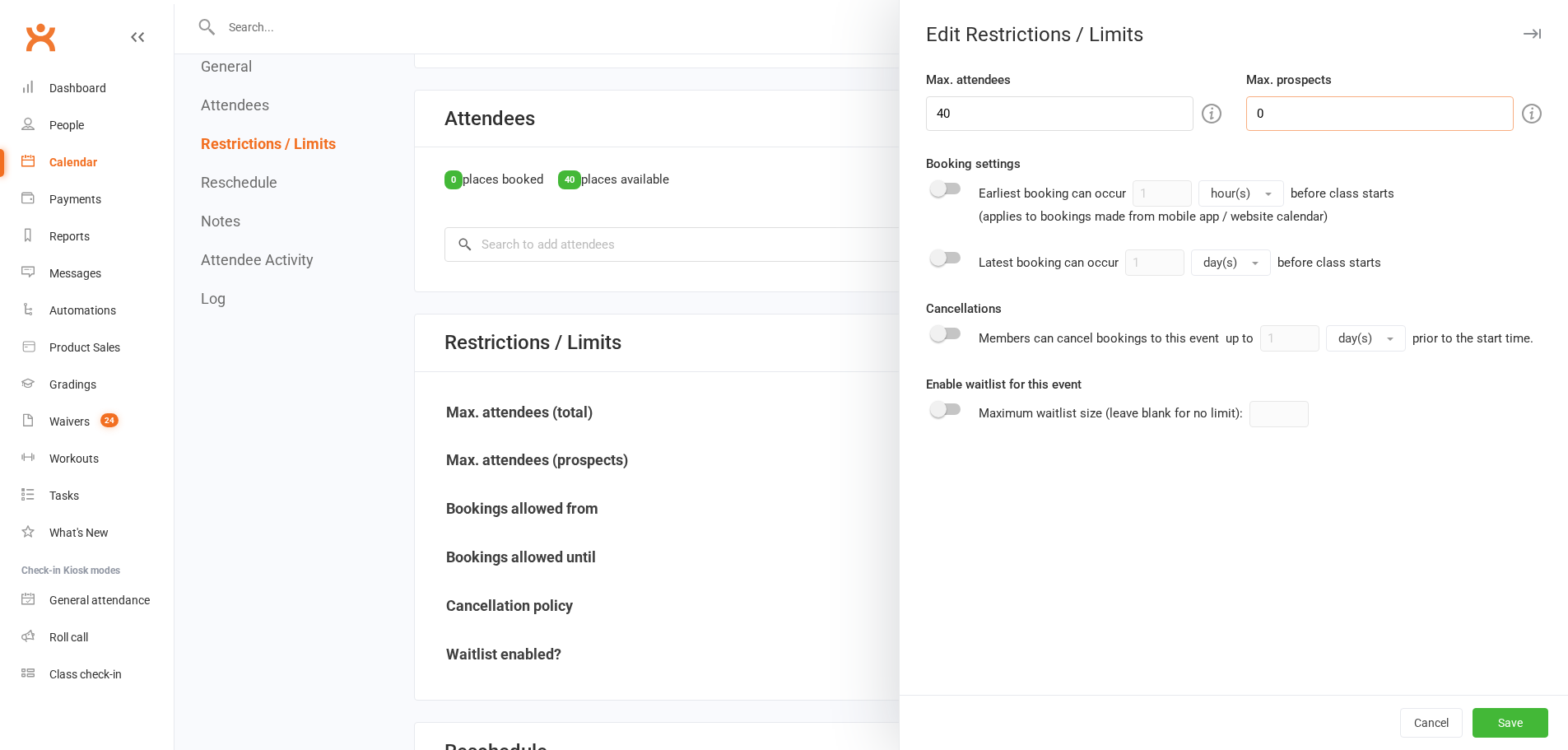
drag, startPoint x: 1296, startPoint y: 108, endPoint x: 1178, endPoint y: 97, distance: 118.5
click at [1178, 97] on div "Max. attendees 40 Max. prospects 0" at bounding box center [1234, 100] width 640 height 61
type input "2"
click at [1502, 710] on button "Save" at bounding box center [1510, 722] width 76 height 29
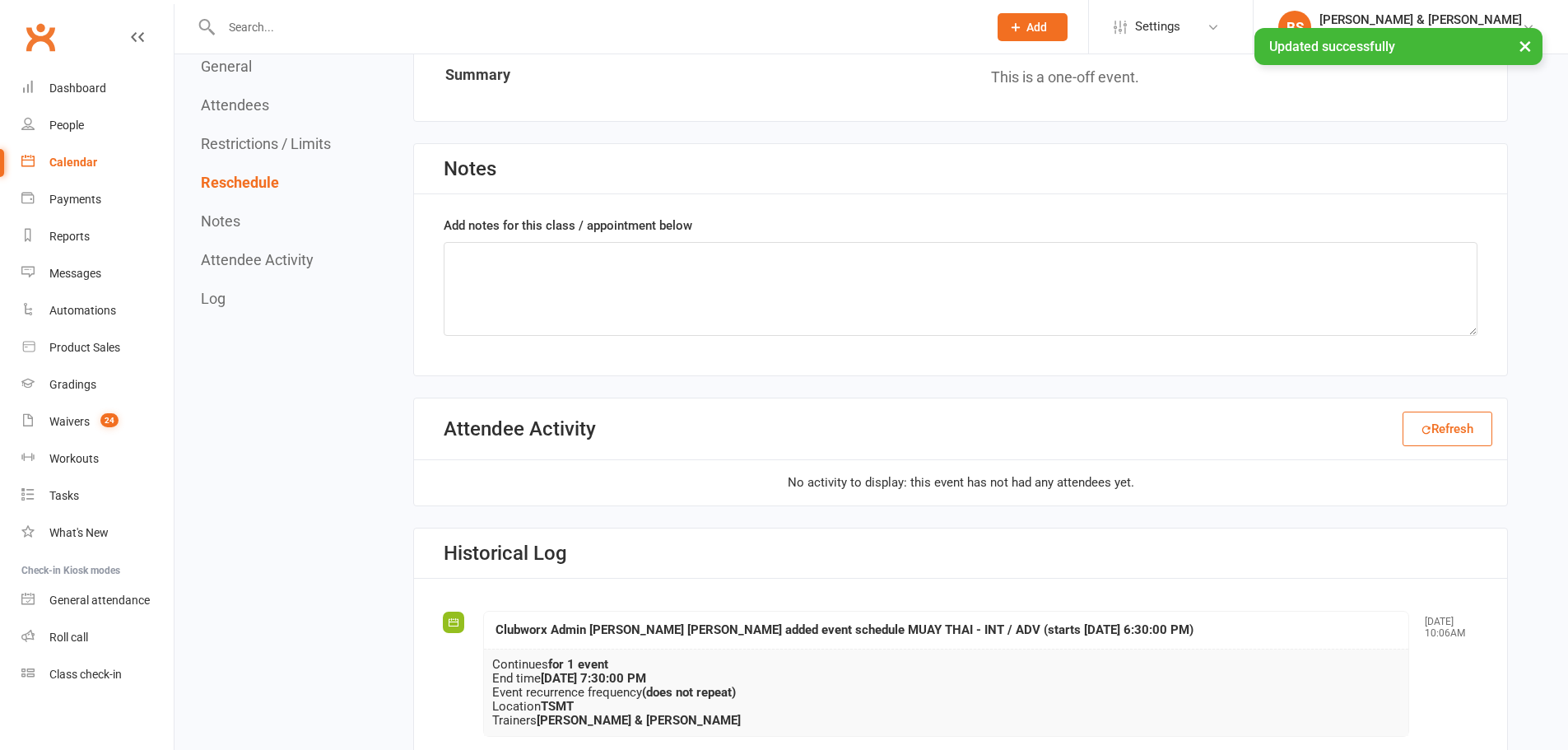
scroll to position [1646, 0]
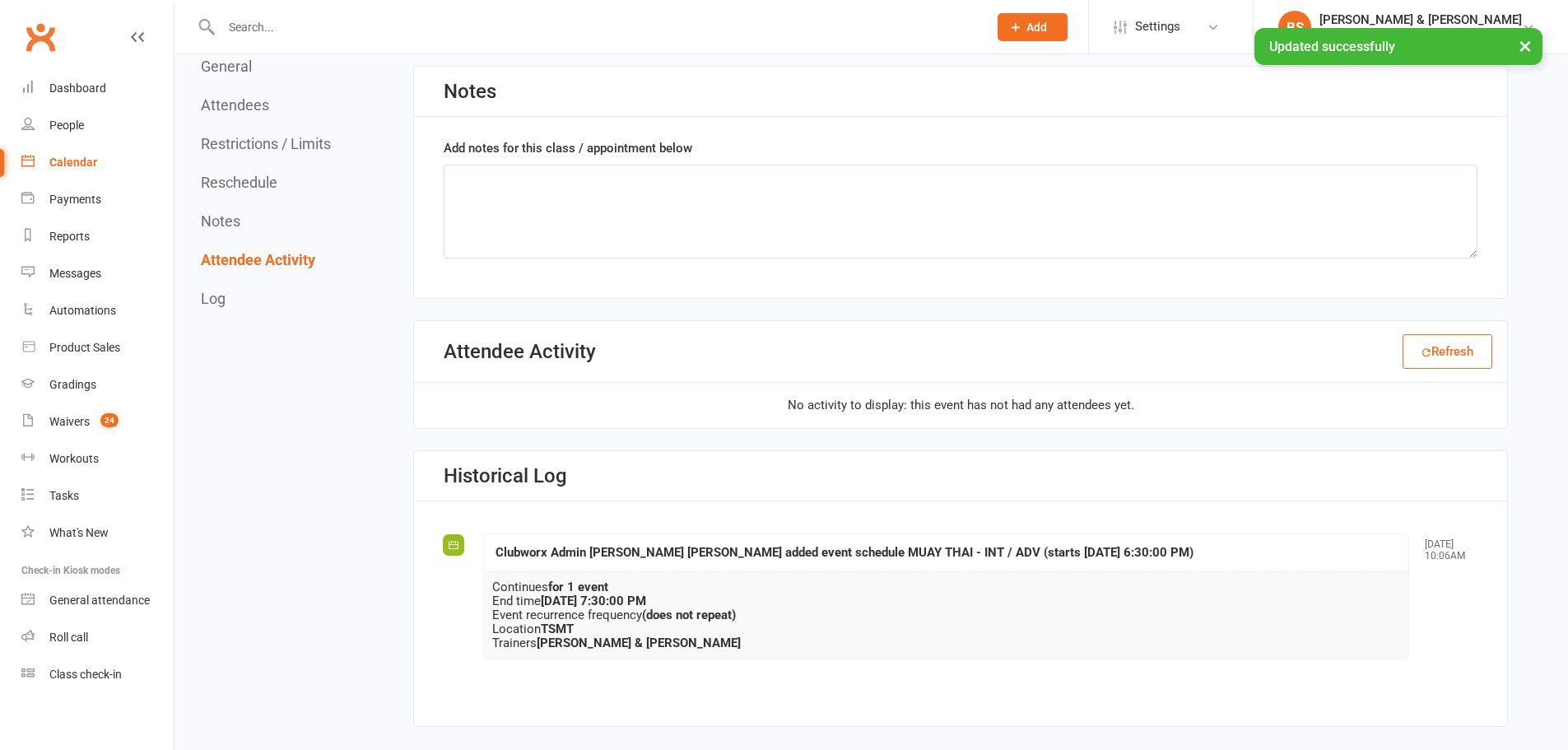
click at [83, 155] on link "Calendar" at bounding box center [97, 162] width 152 height 37
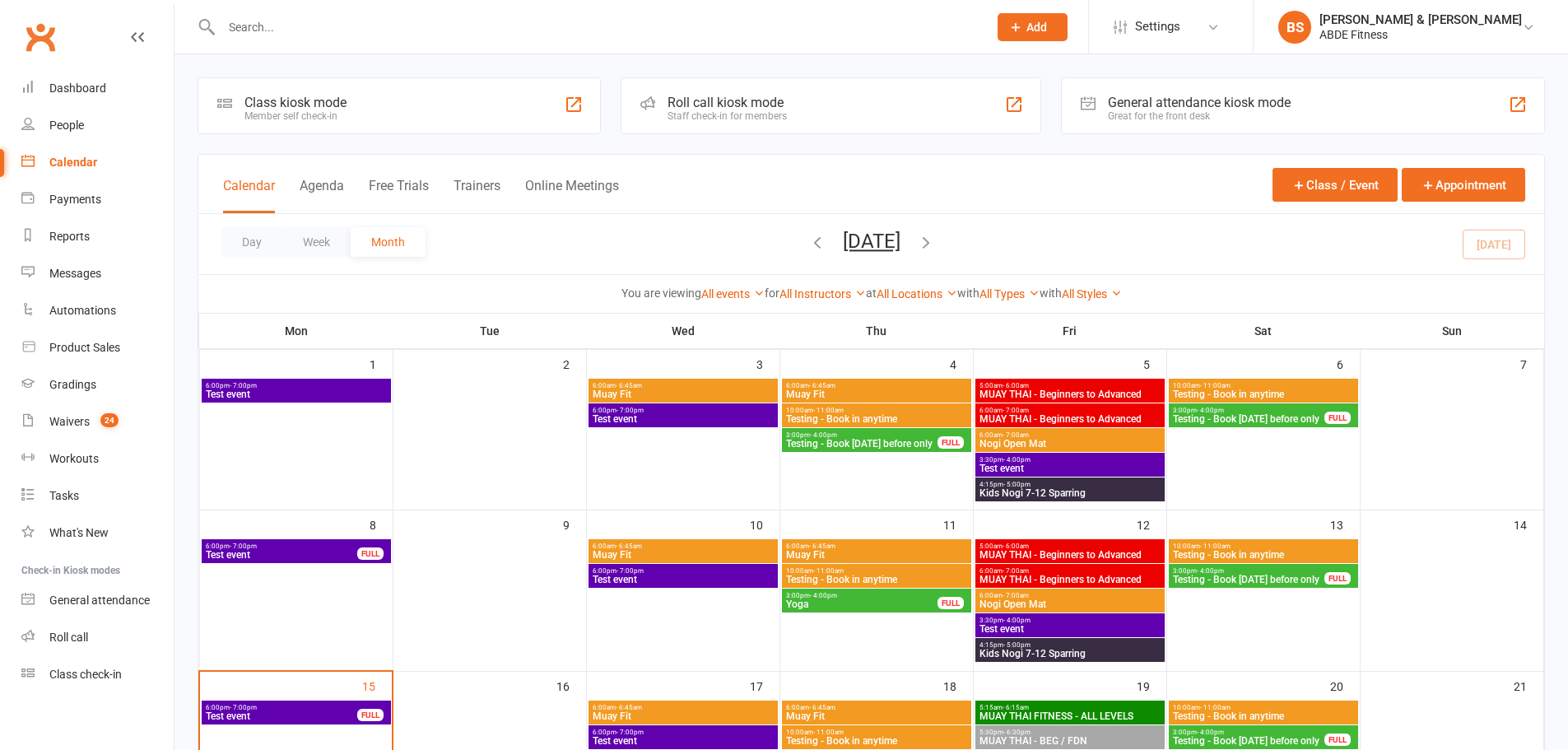
click at [513, 31] on input "text" at bounding box center [596, 27] width 760 height 23
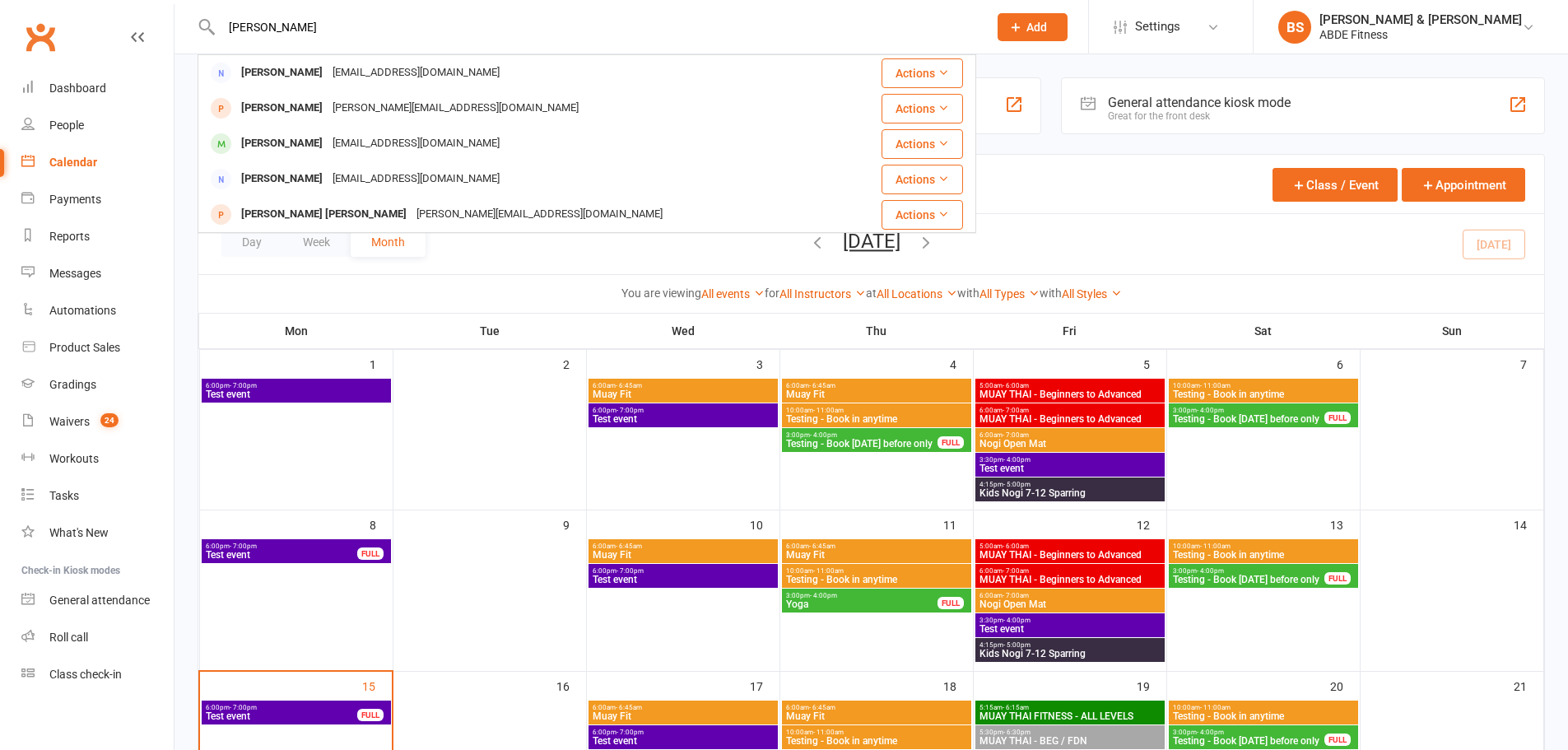
type input "archie"
click at [314, 135] on div "Archie Shanks" at bounding box center [281, 144] width 91 height 24
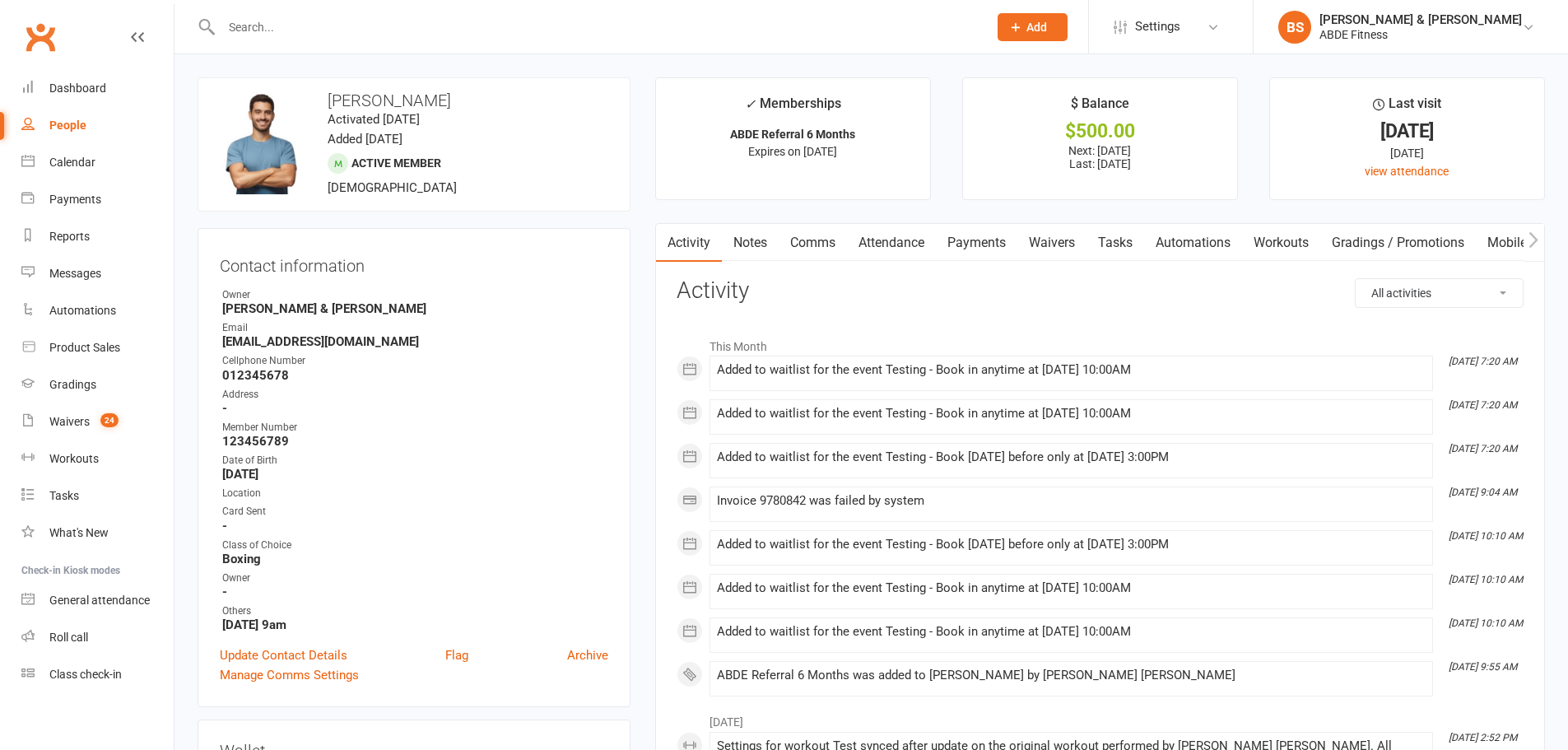
click at [295, 656] on link "Update Contact Details" at bounding box center [284, 654] width 127 height 19
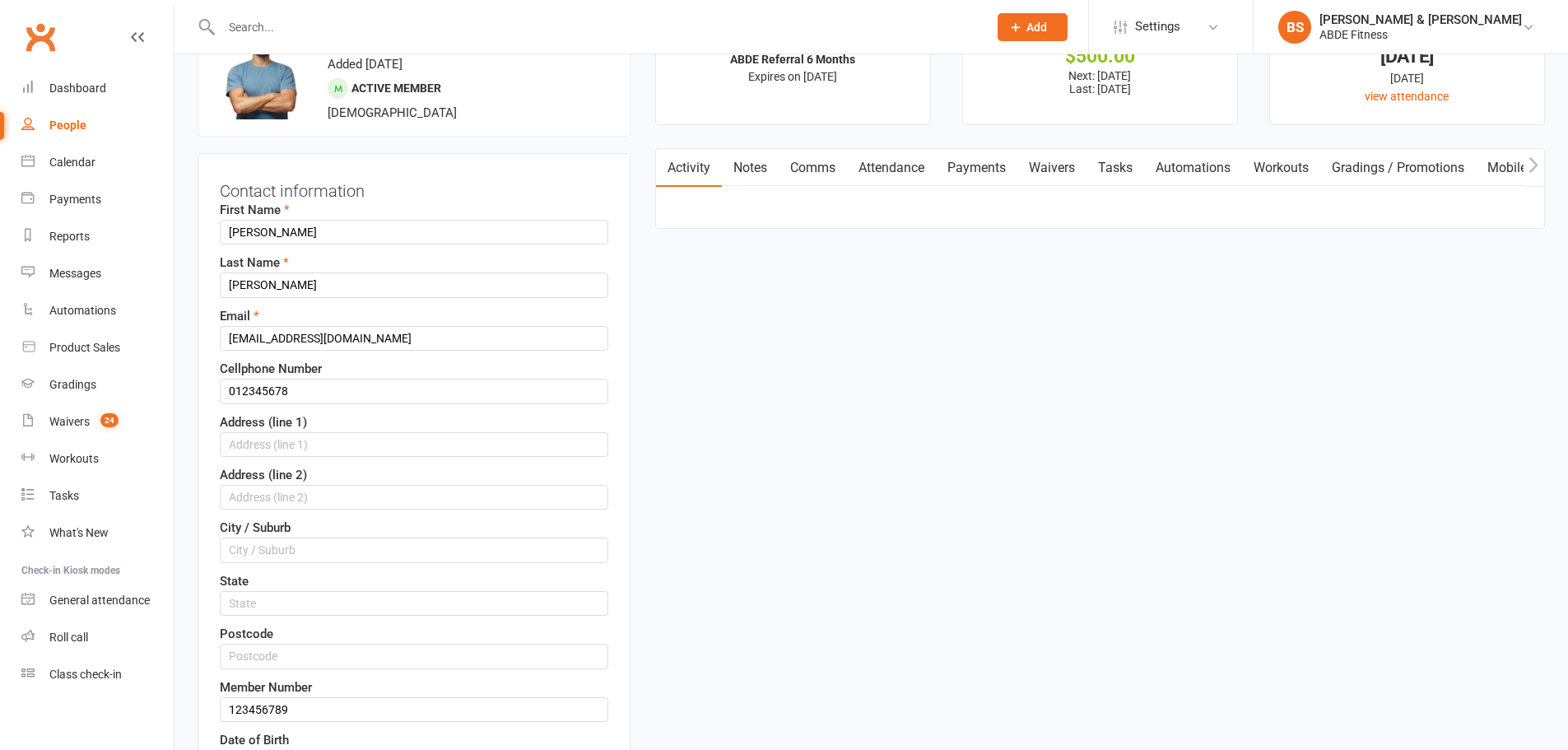
scroll to position [77, 0]
drag, startPoint x: 307, startPoint y: 234, endPoint x: 120, endPoint y: 211, distance: 188.4
type input "[PERSON_NAME]"
drag, startPoint x: 295, startPoint y: 279, endPoint x: 87, endPoint y: 254, distance: 209.5
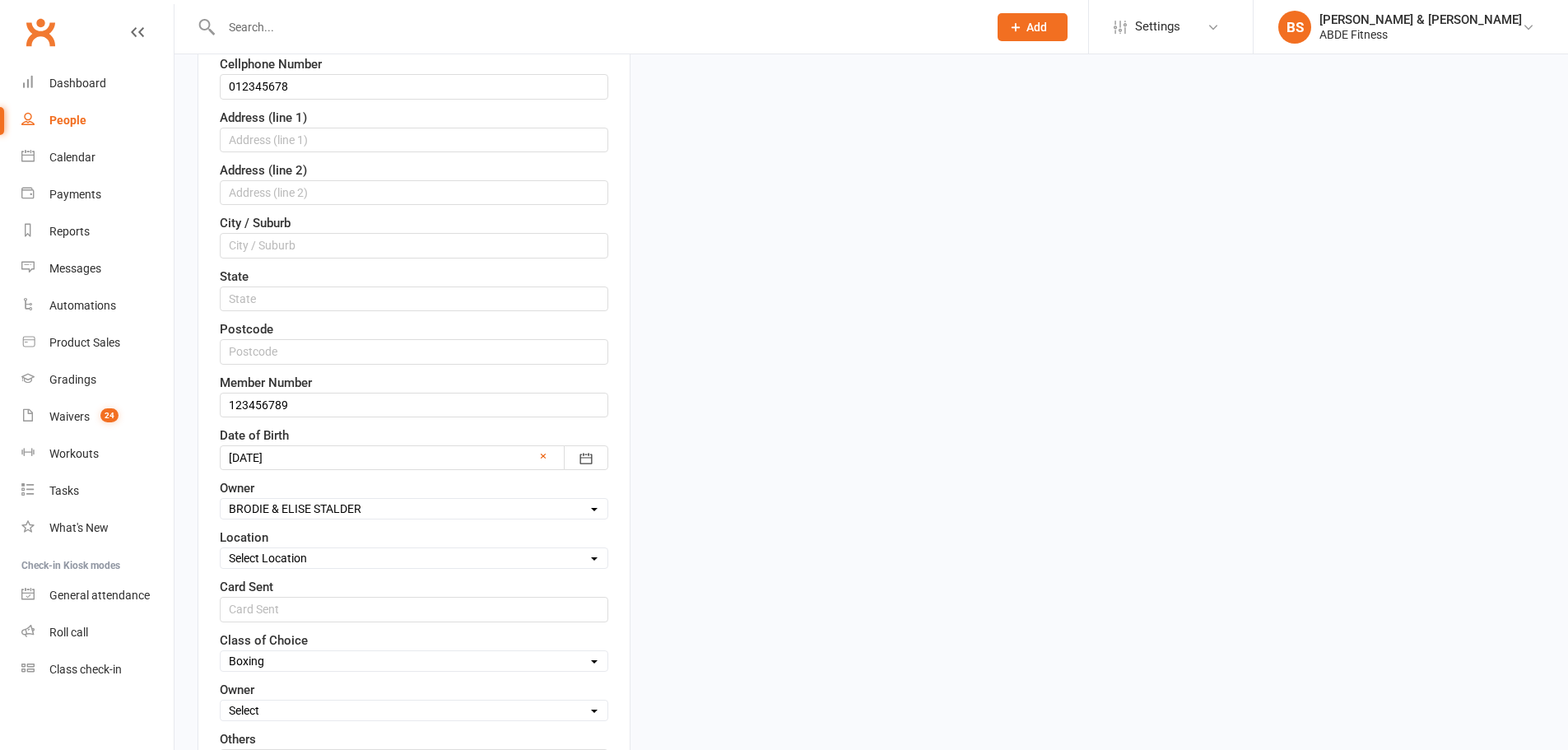
scroll to position [709, 0]
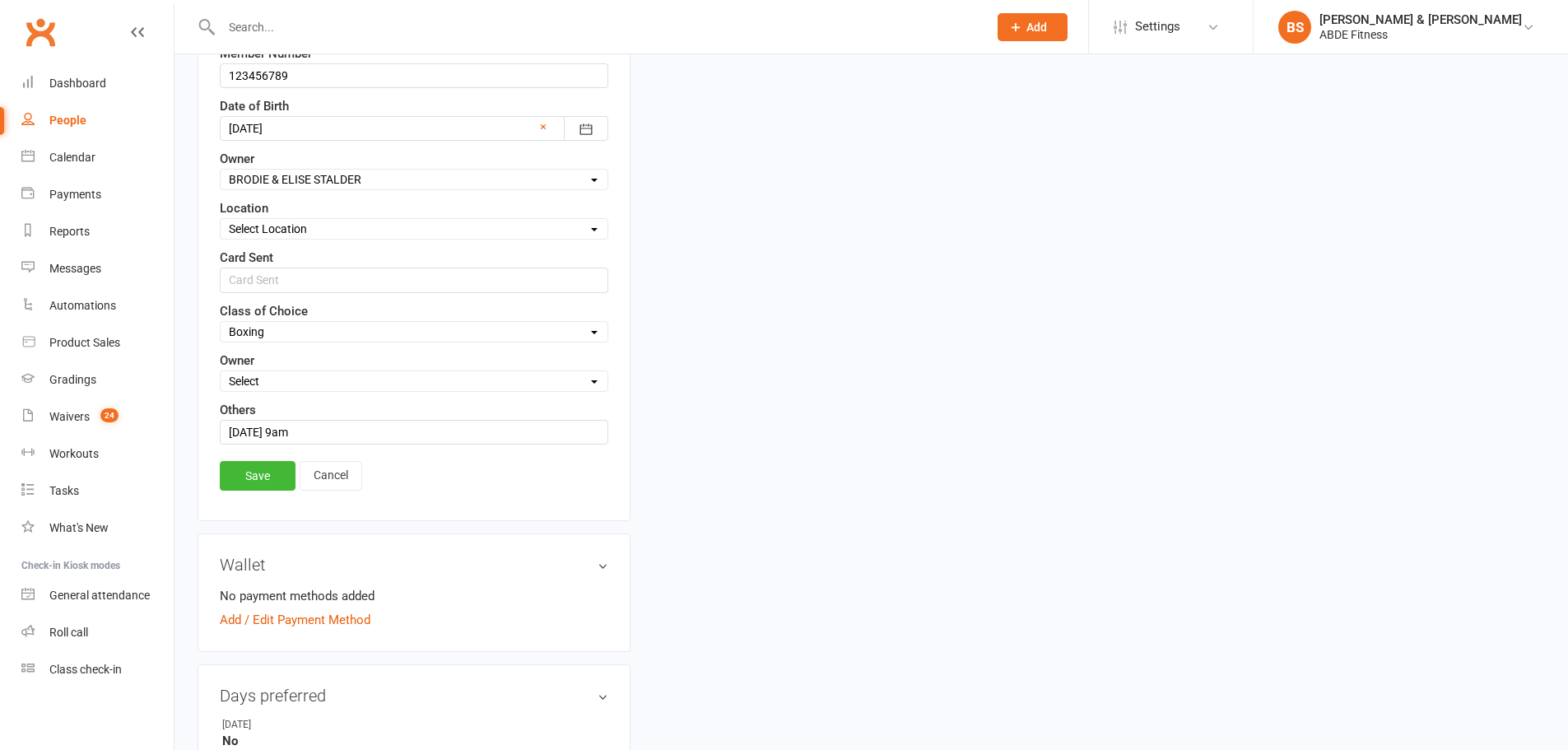
type input "[PERSON_NAME]"
click at [268, 489] on link "Save" at bounding box center [258, 475] width 76 height 29
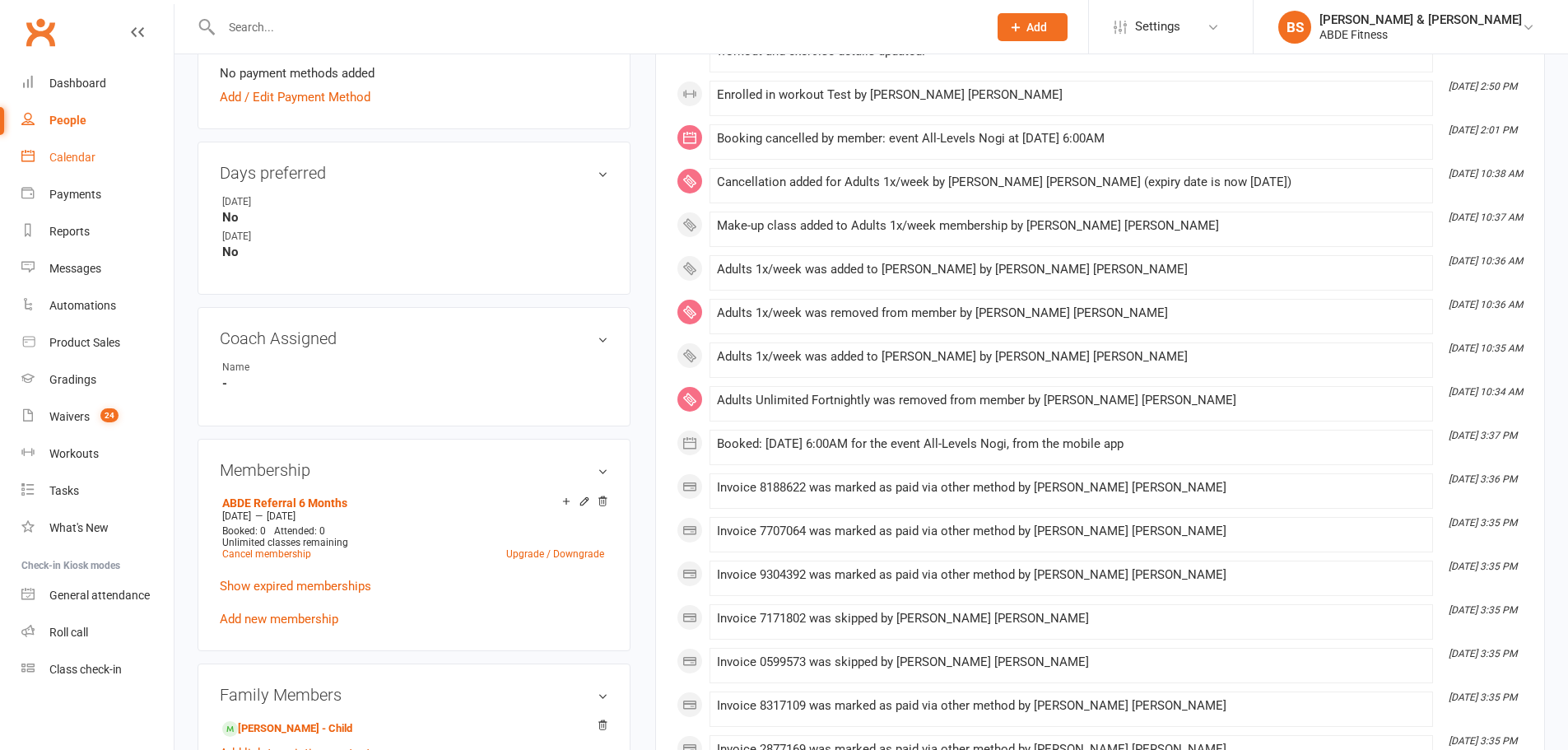
click at [77, 154] on div "Calendar" at bounding box center [73, 158] width 46 height 13
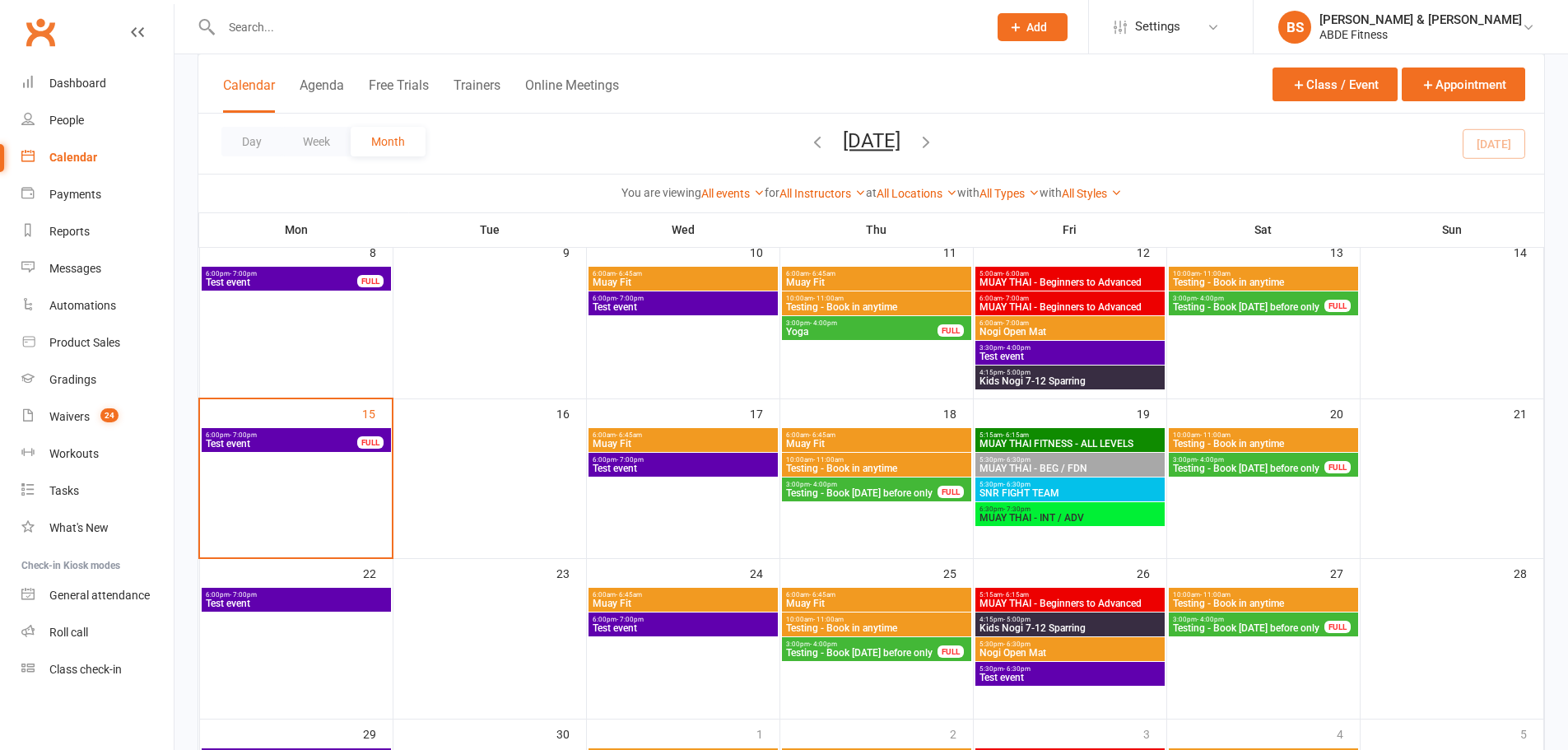
scroll to position [329, 0]
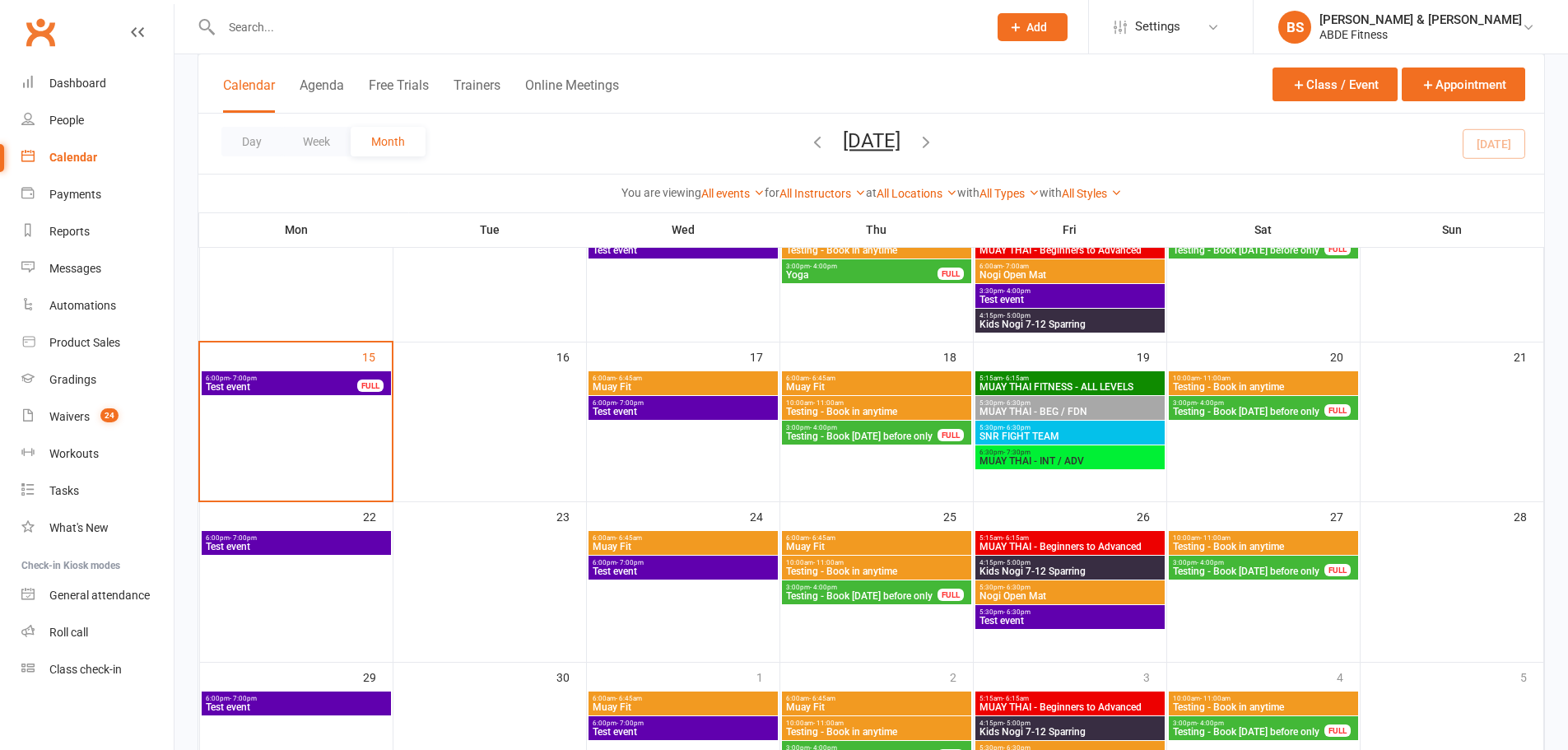
click at [1036, 431] on span "SNR FIGHT TEAM" at bounding box center [1070, 436] width 182 height 10
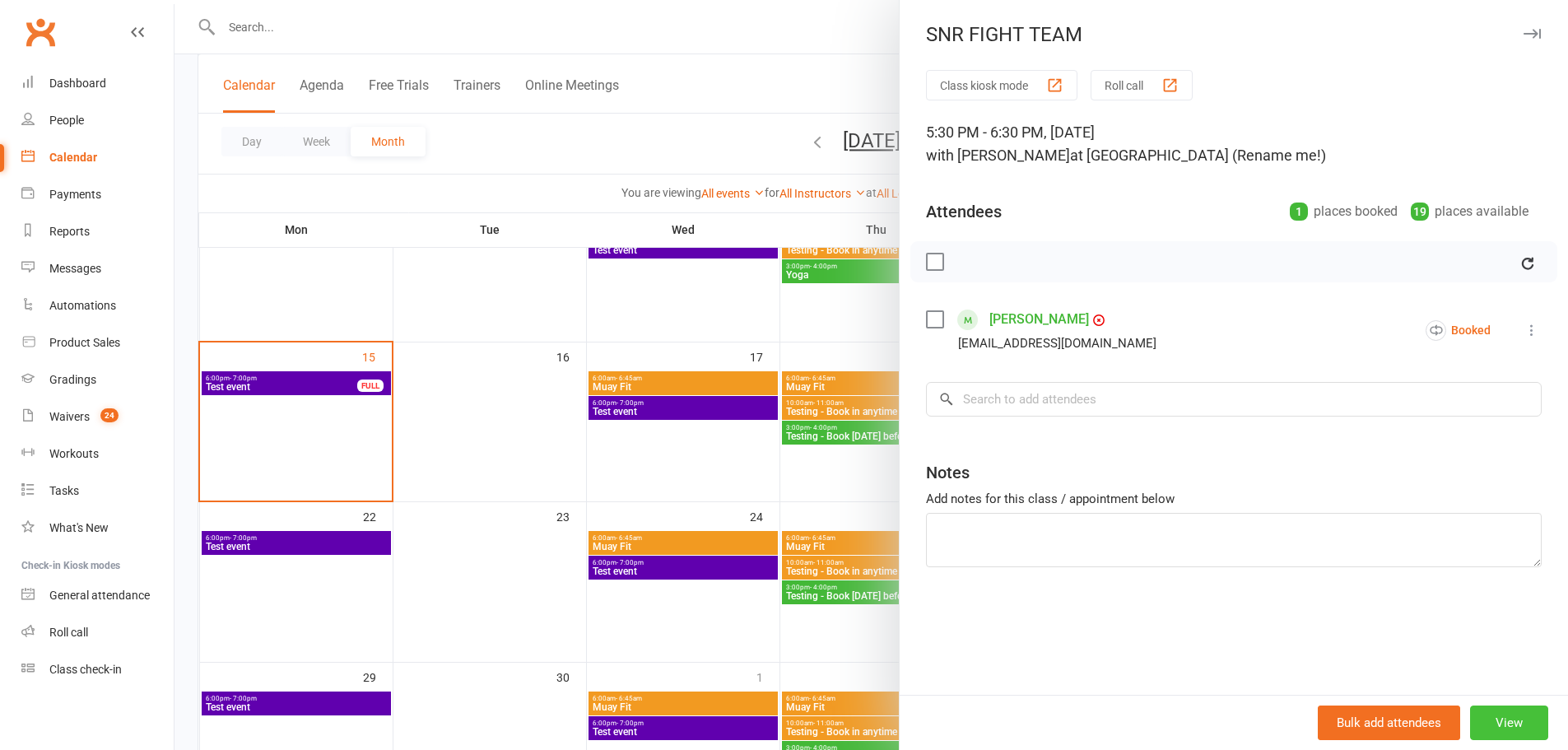
click at [1506, 724] on button "View" at bounding box center [1509, 723] width 78 height 35
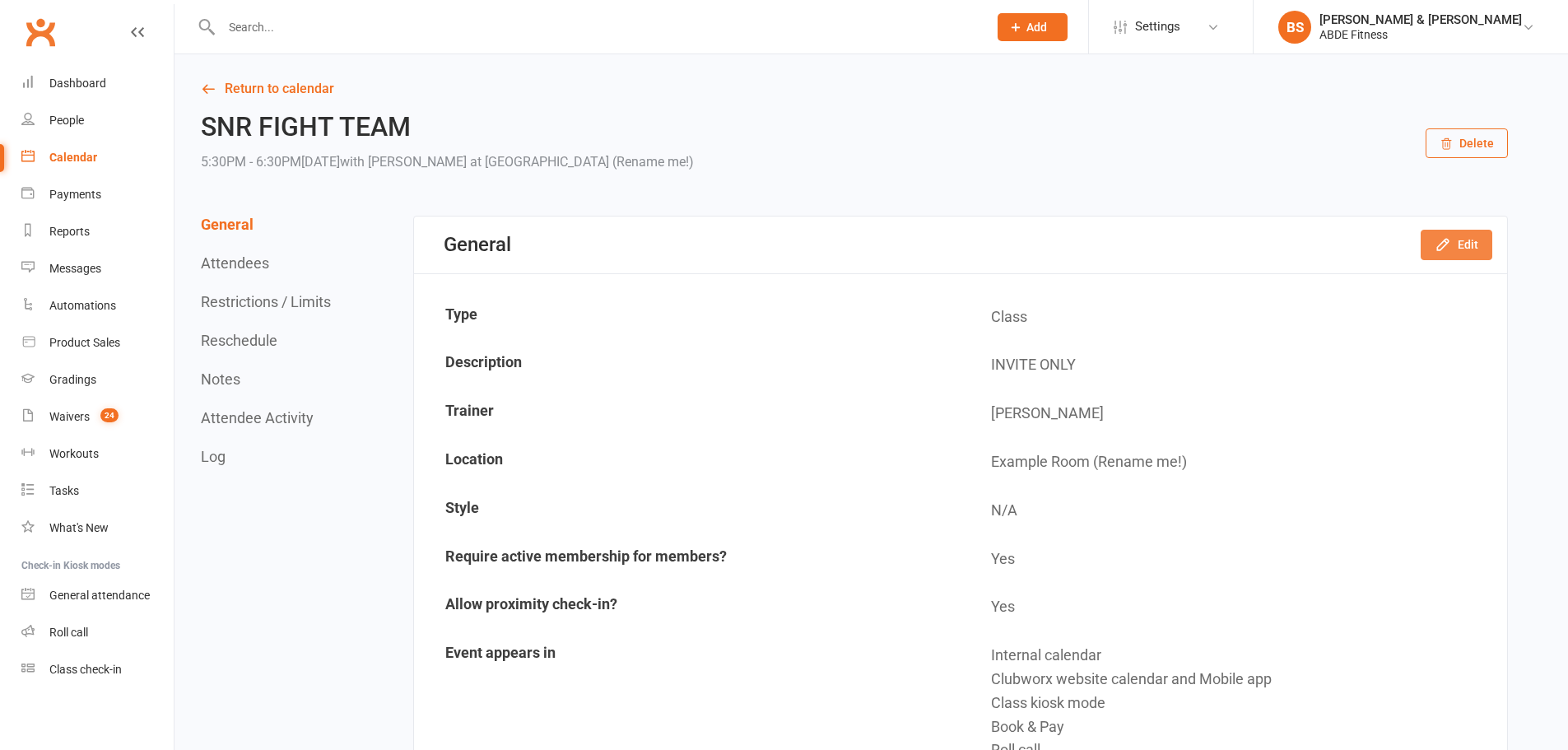
click at [1474, 242] on button "Edit" at bounding box center [1457, 244] width 72 height 29
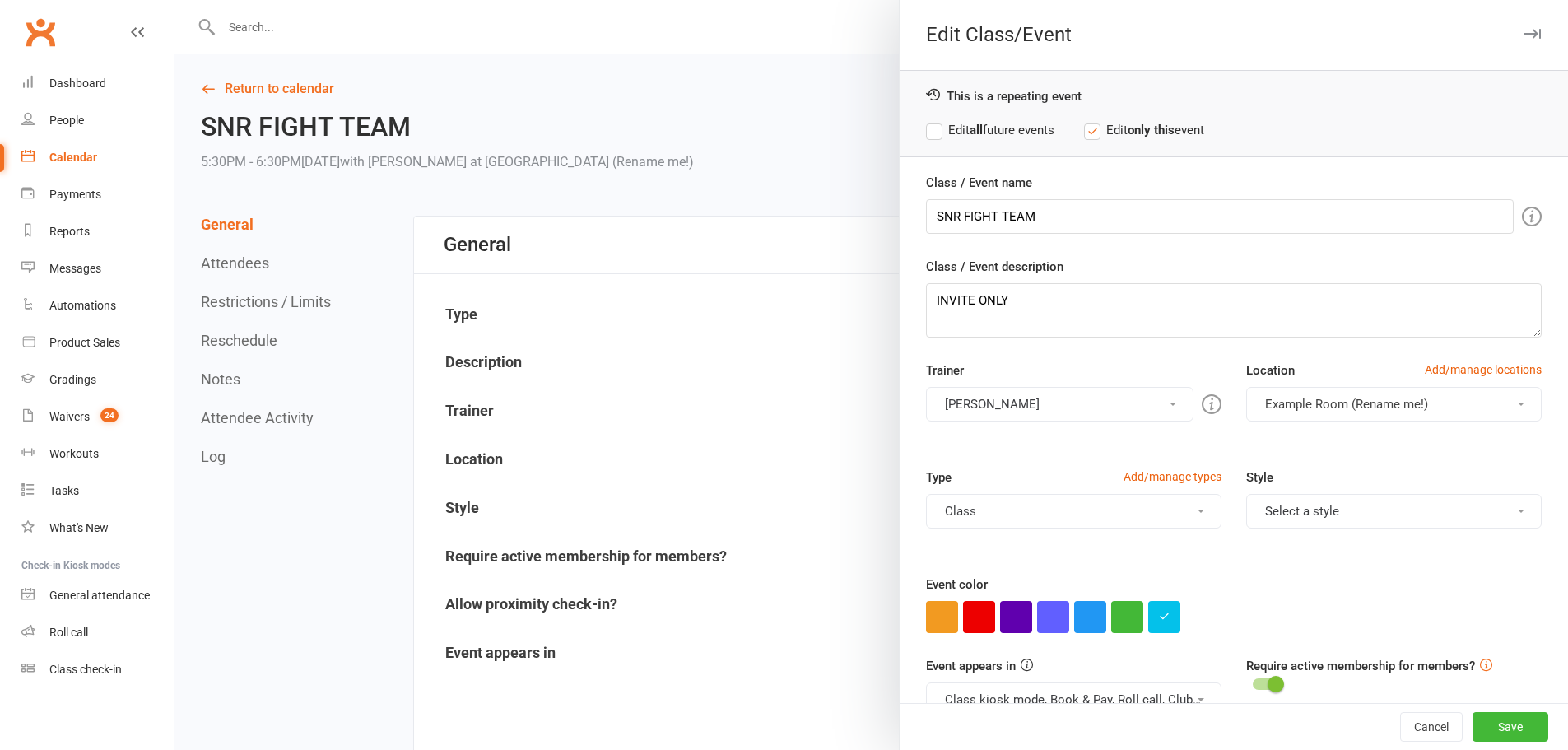
click at [1343, 418] on button "Example Room (Rename me!)" at bounding box center [1394, 404] width 296 height 35
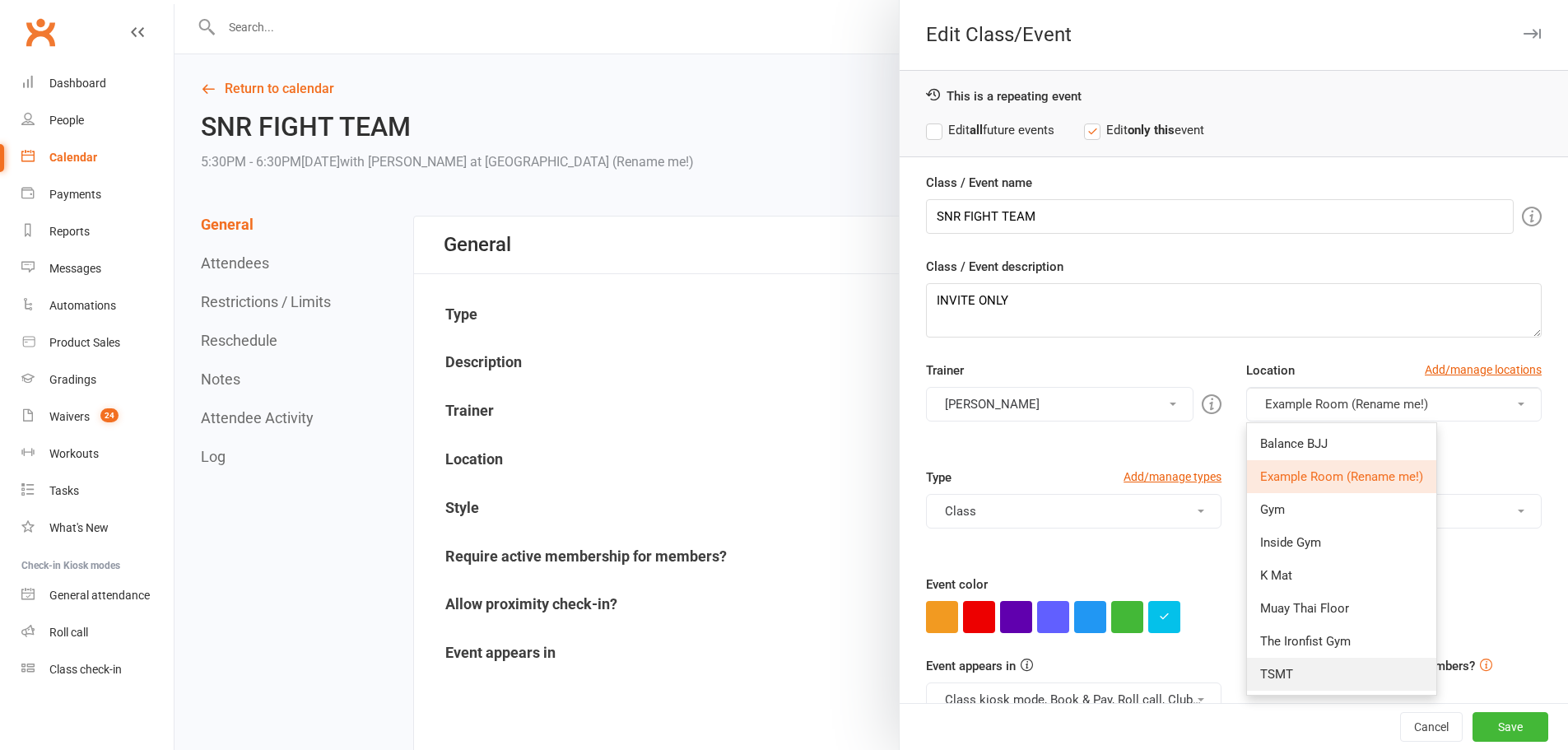
click at [1271, 666] on link "TSMT" at bounding box center [1341, 674] width 189 height 33
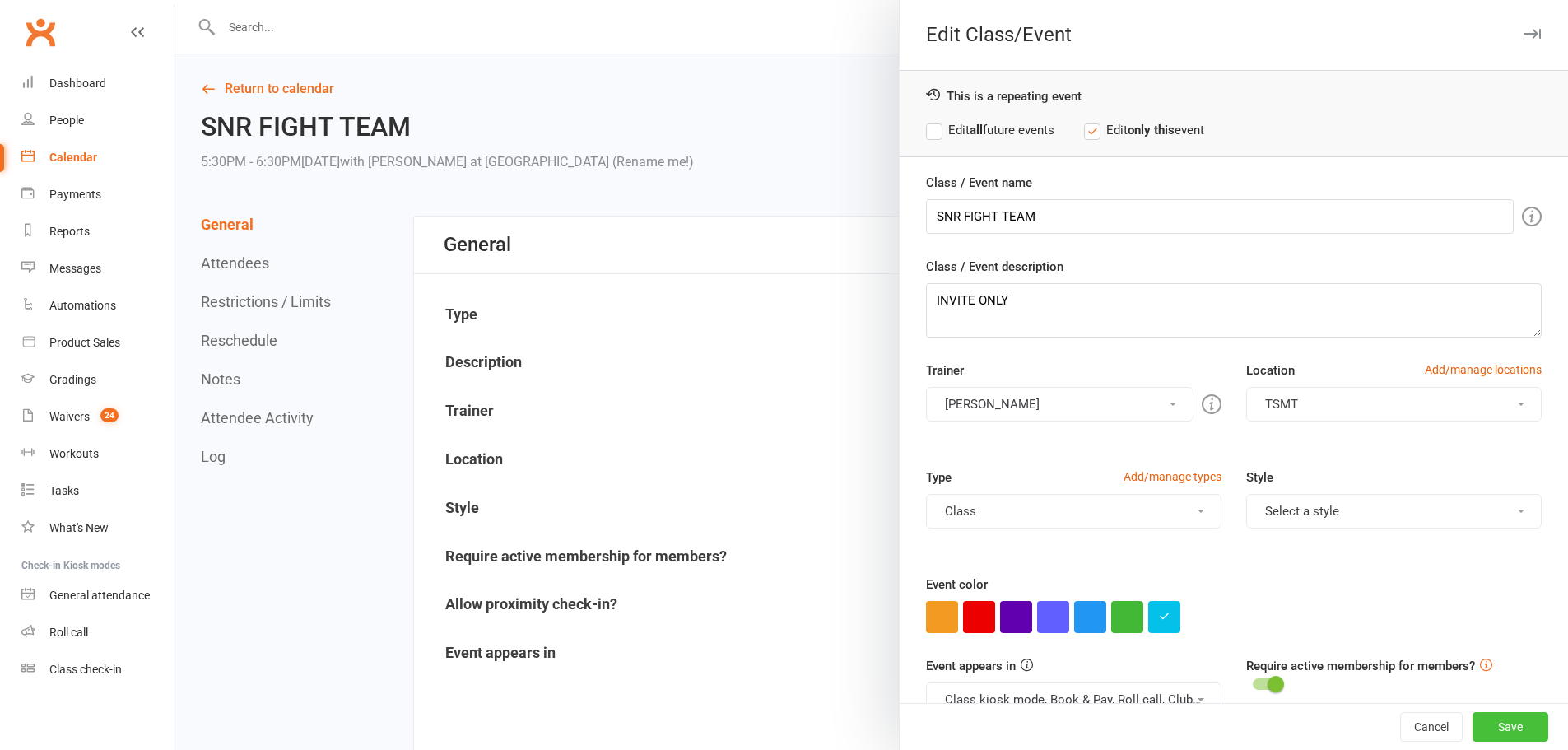
click at [1476, 715] on button "Save" at bounding box center [1510, 727] width 76 height 29
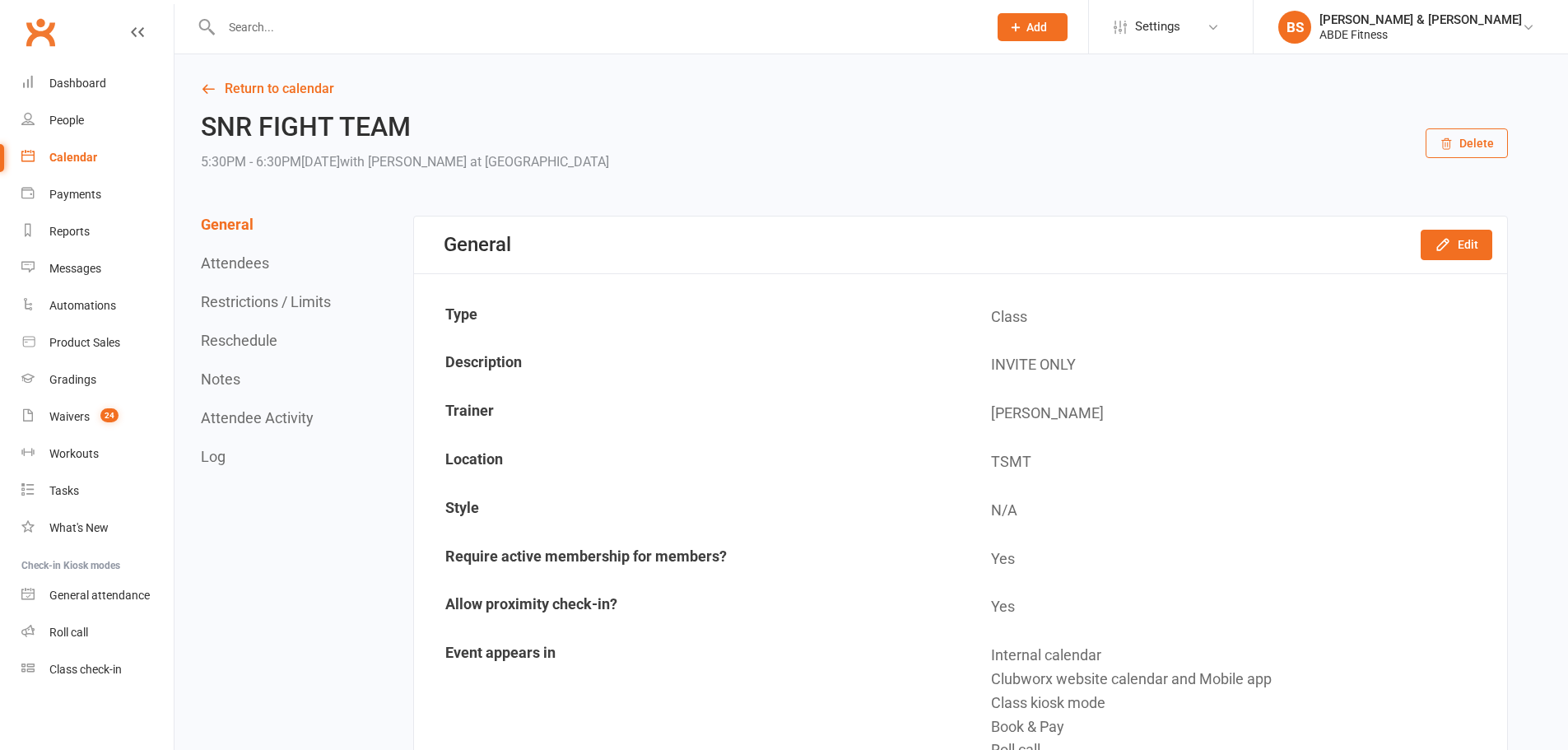
click at [1189, 29] on link "Settings" at bounding box center [1171, 27] width 114 height 37
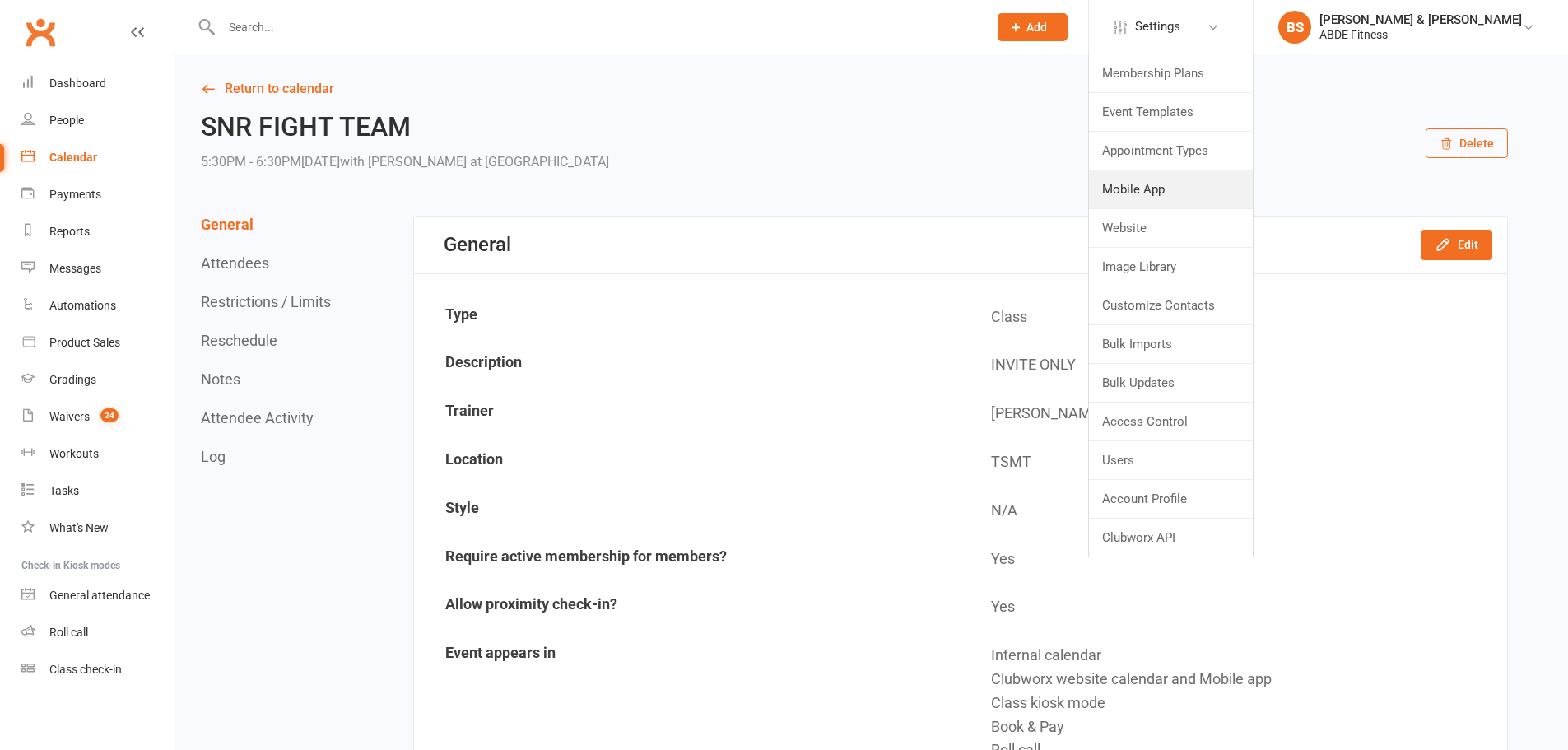
click at [1218, 202] on link "Mobile App" at bounding box center [1171, 189] width 164 height 38
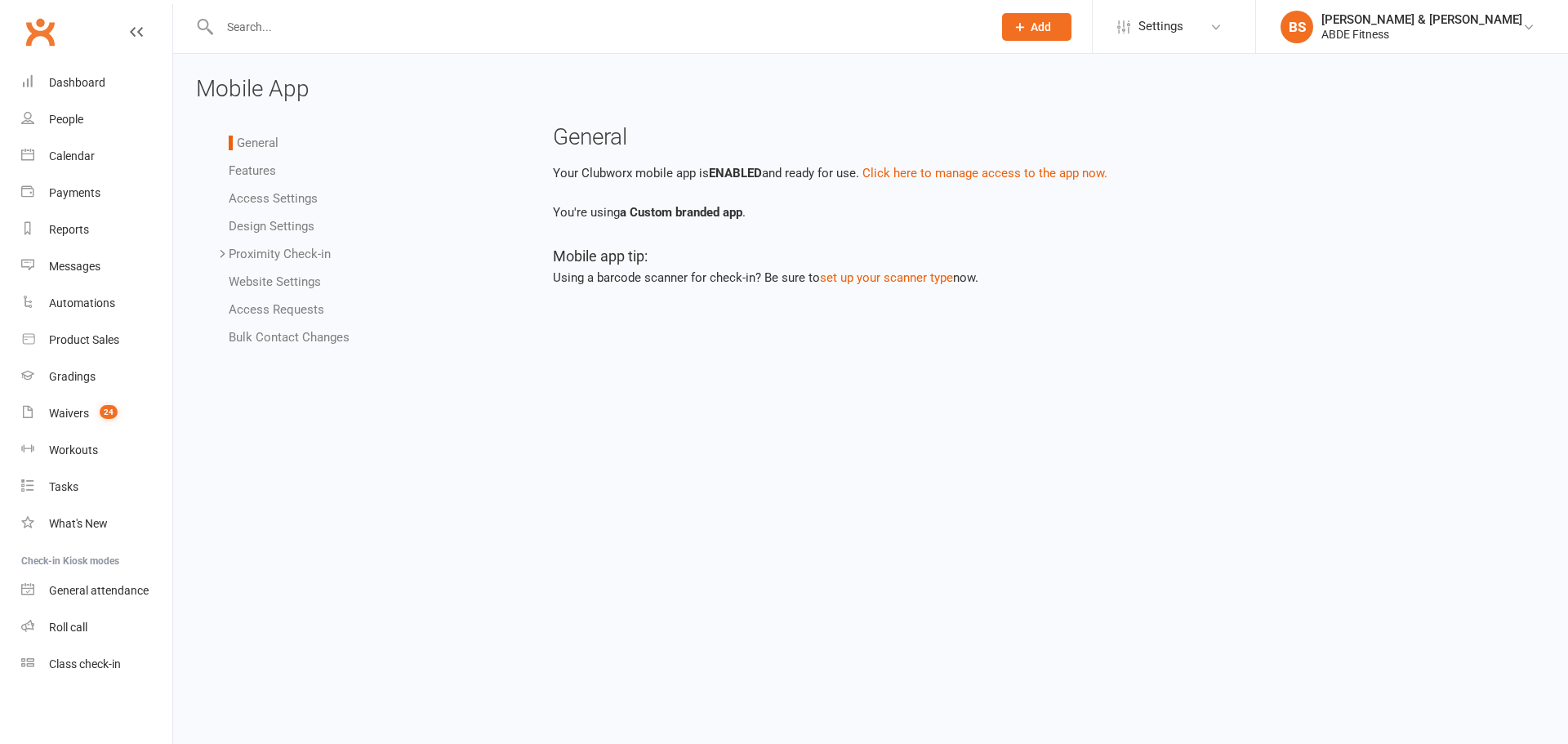
click at [271, 173] on link "Features" at bounding box center [252, 171] width 48 height 15
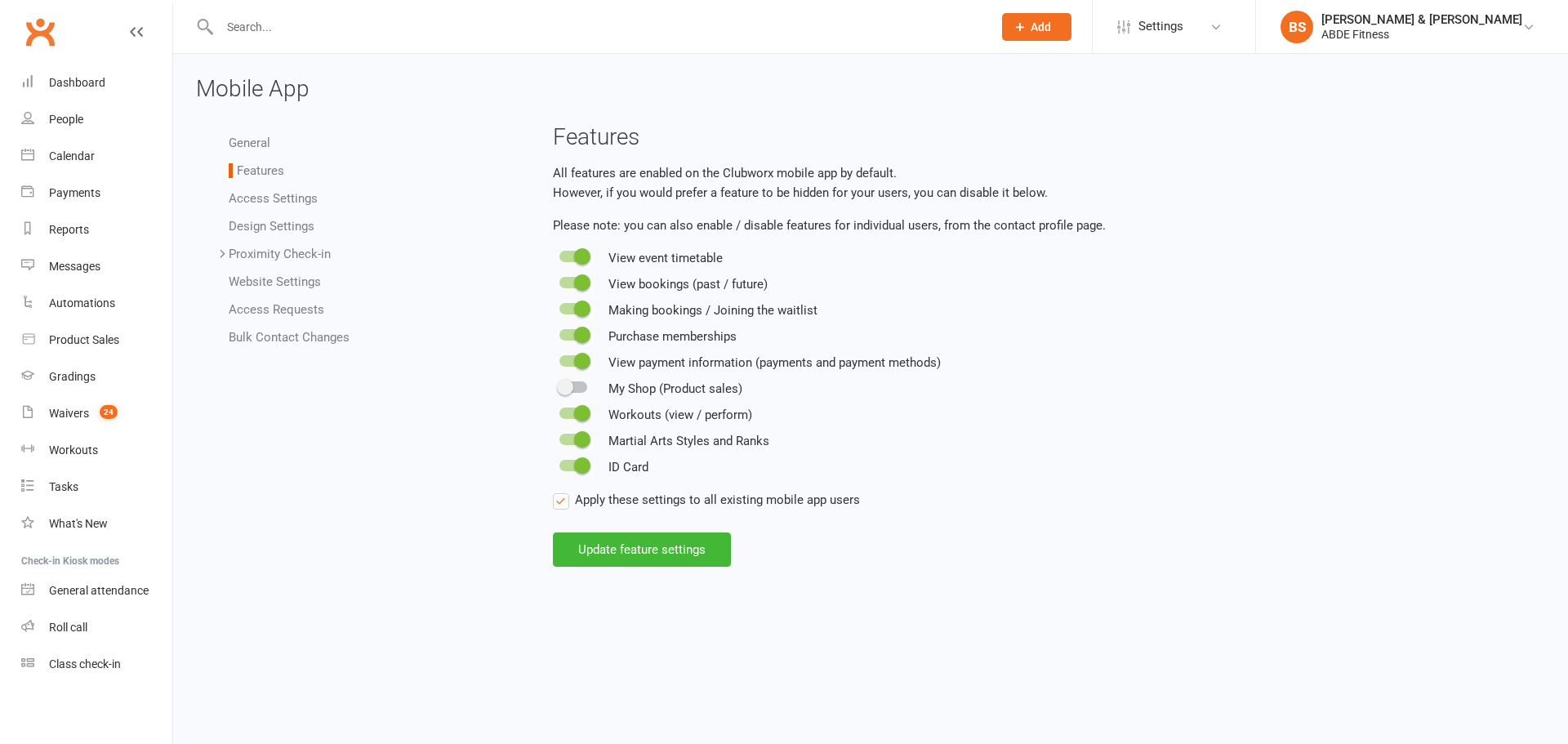
click at [563, 384] on span at bounding box center [565, 388] width 16 height 16
click at [560, 385] on input "checkbox" at bounding box center [560, 385] width 0 height 0
click at [669, 550] on button "Update feature settings" at bounding box center [642, 550] width 178 height 35
click at [283, 228] on link "Design Settings" at bounding box center [272, 226] width 86 height 15
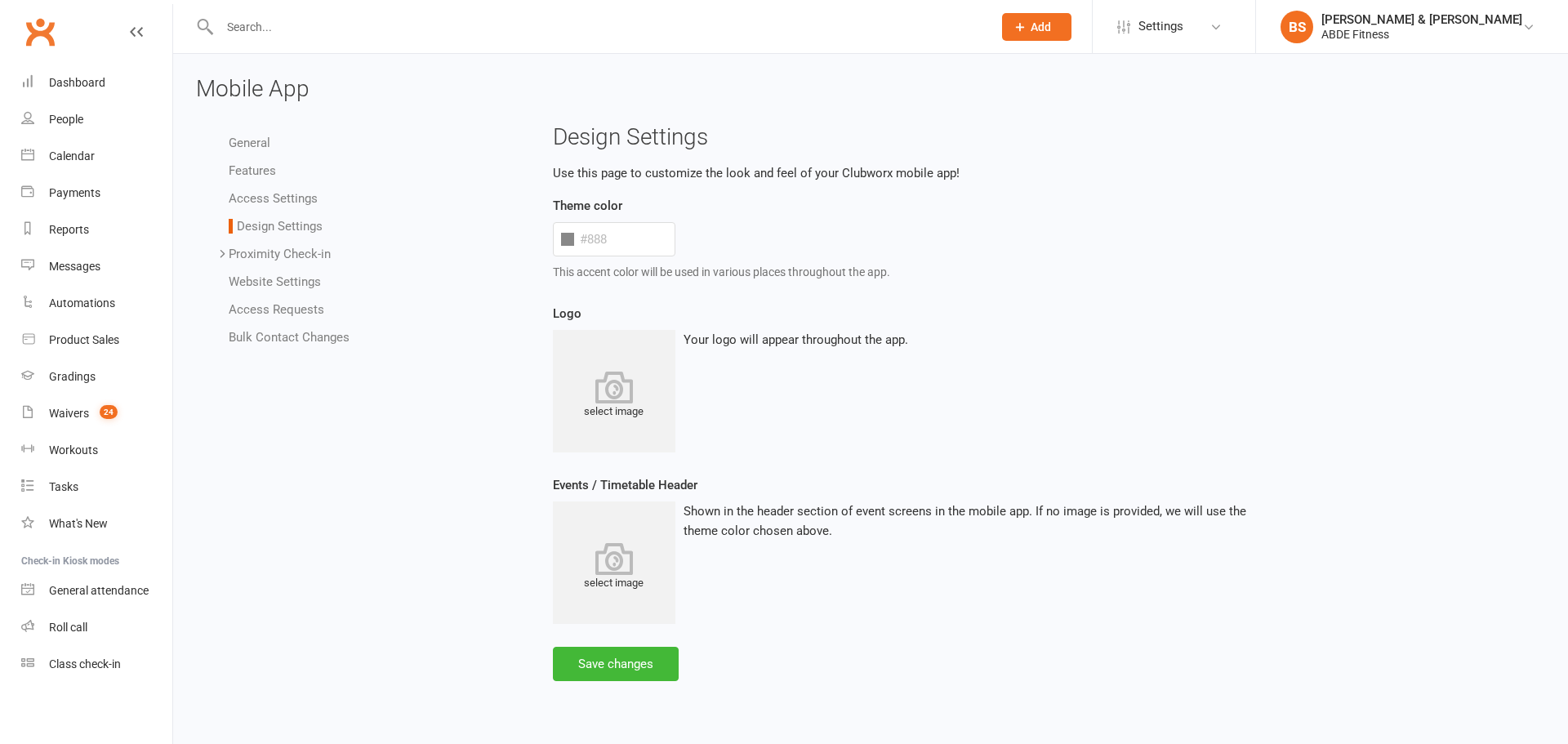
type input "#5b5b5b"
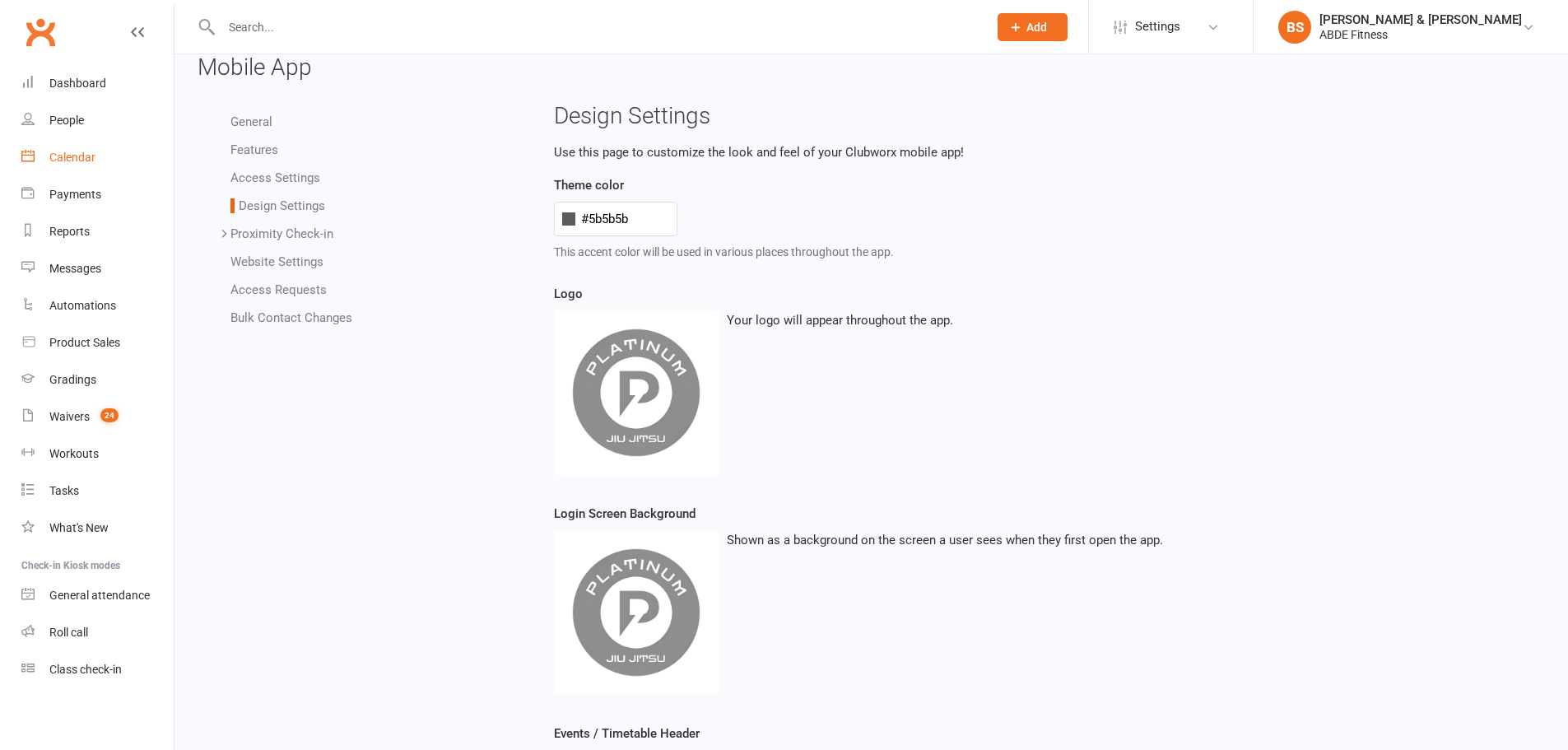
click at [61, 151] on div "Calendar" at bounding box center [73, 158] width 46 height 13
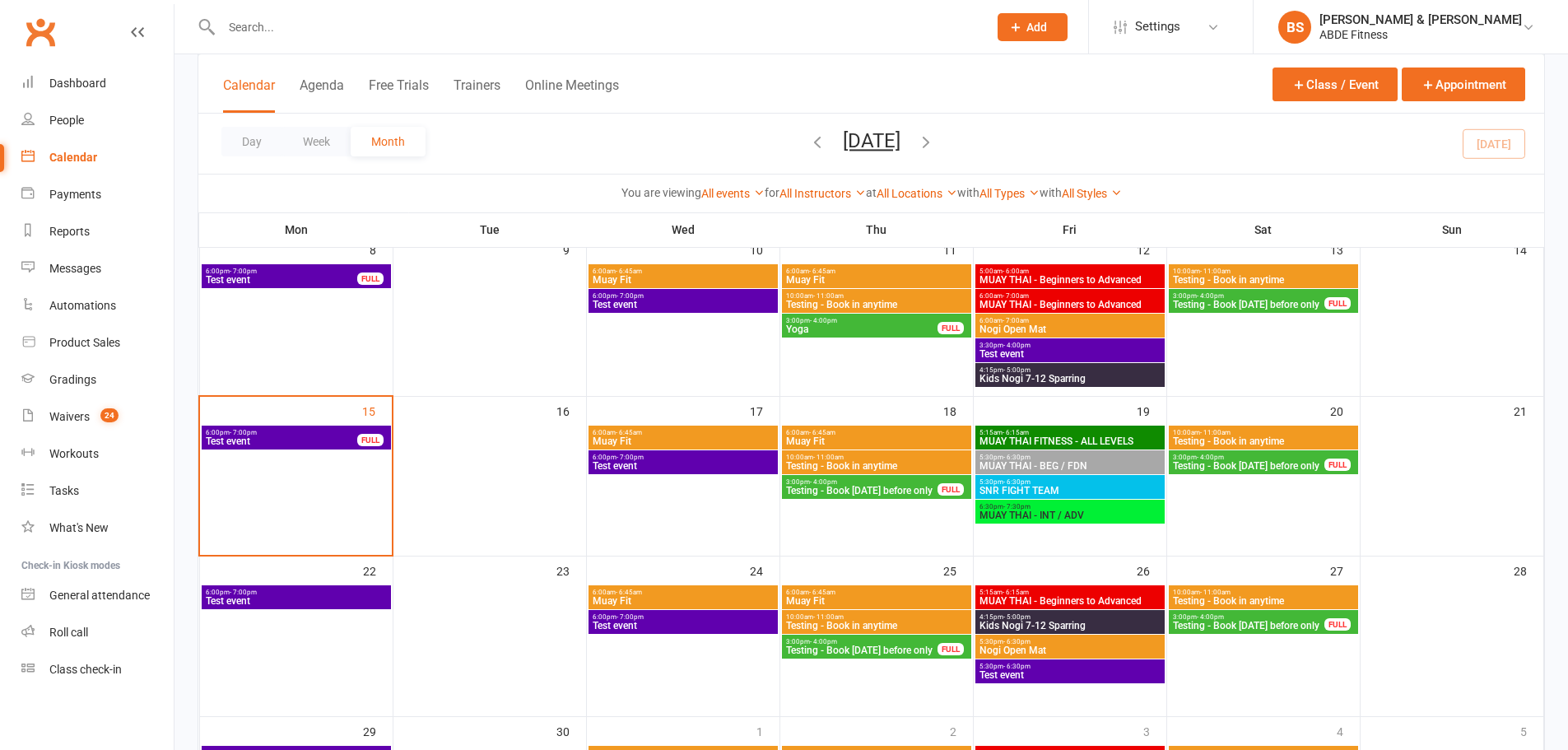
scroll to position [329, 0]
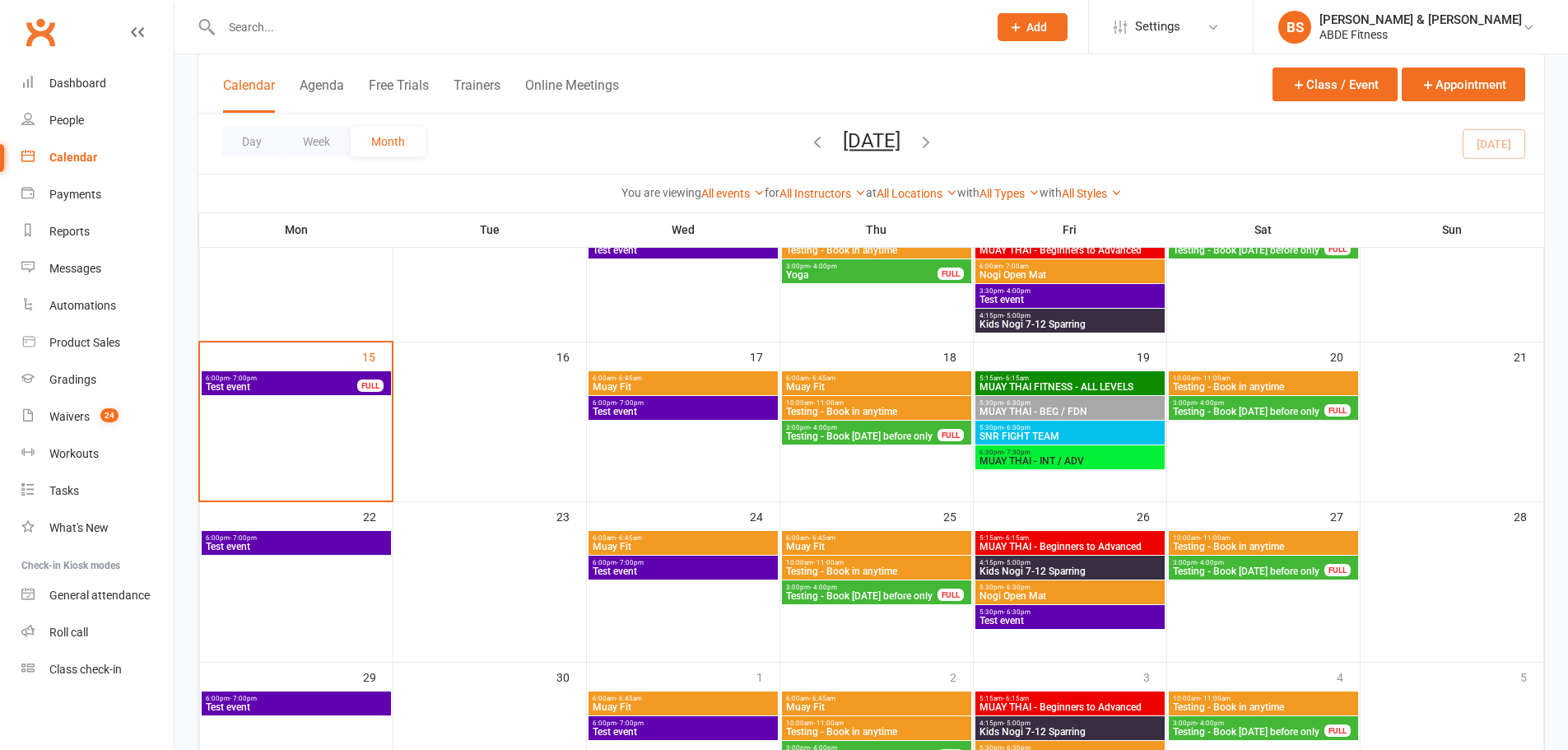
click at [1054, 375] on span "5:15am - 6:15am" at bounding box center [1070, 379] width 182 height 7
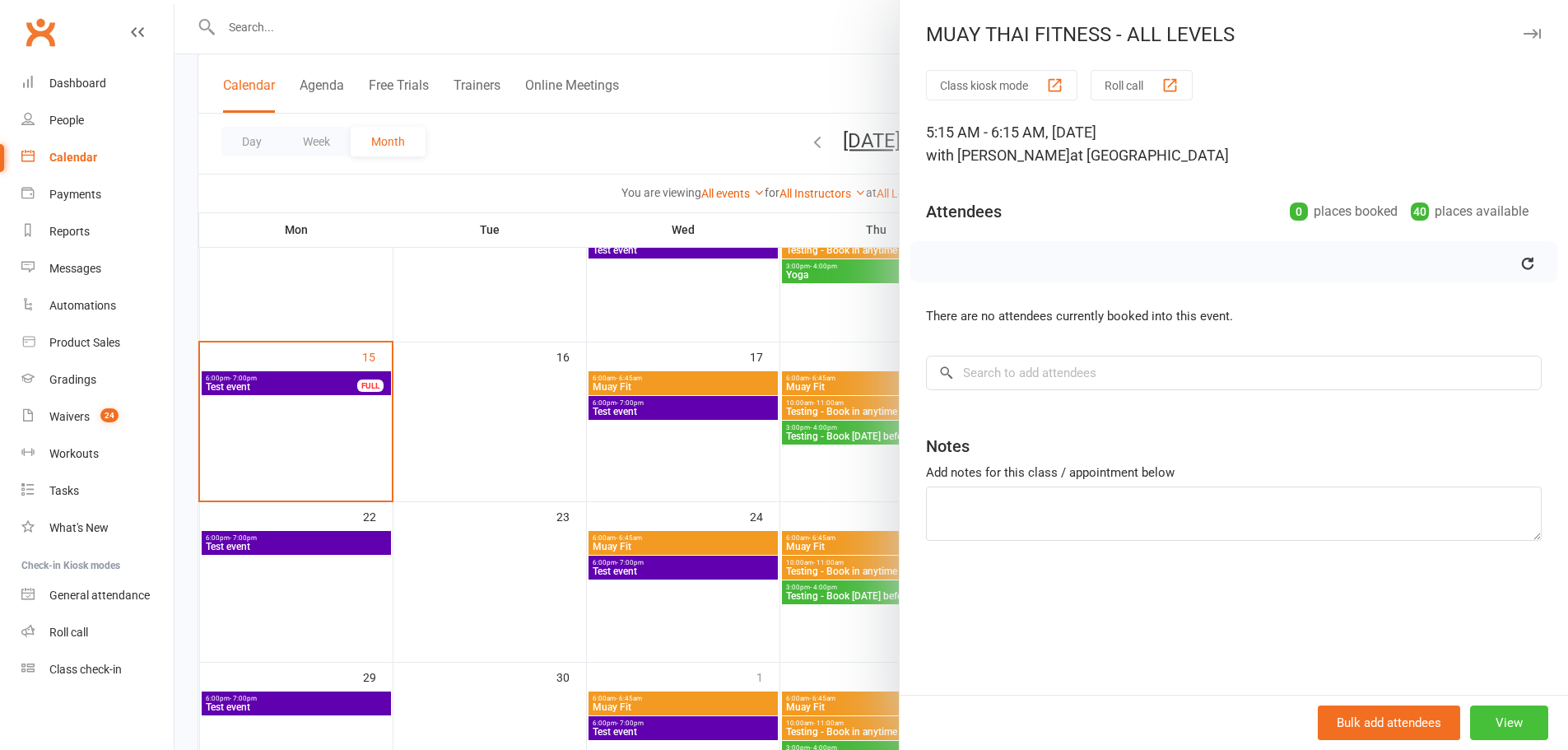
click at [1525, 721] on button "View" at bounding box center [1509, 723] width 78 height 35
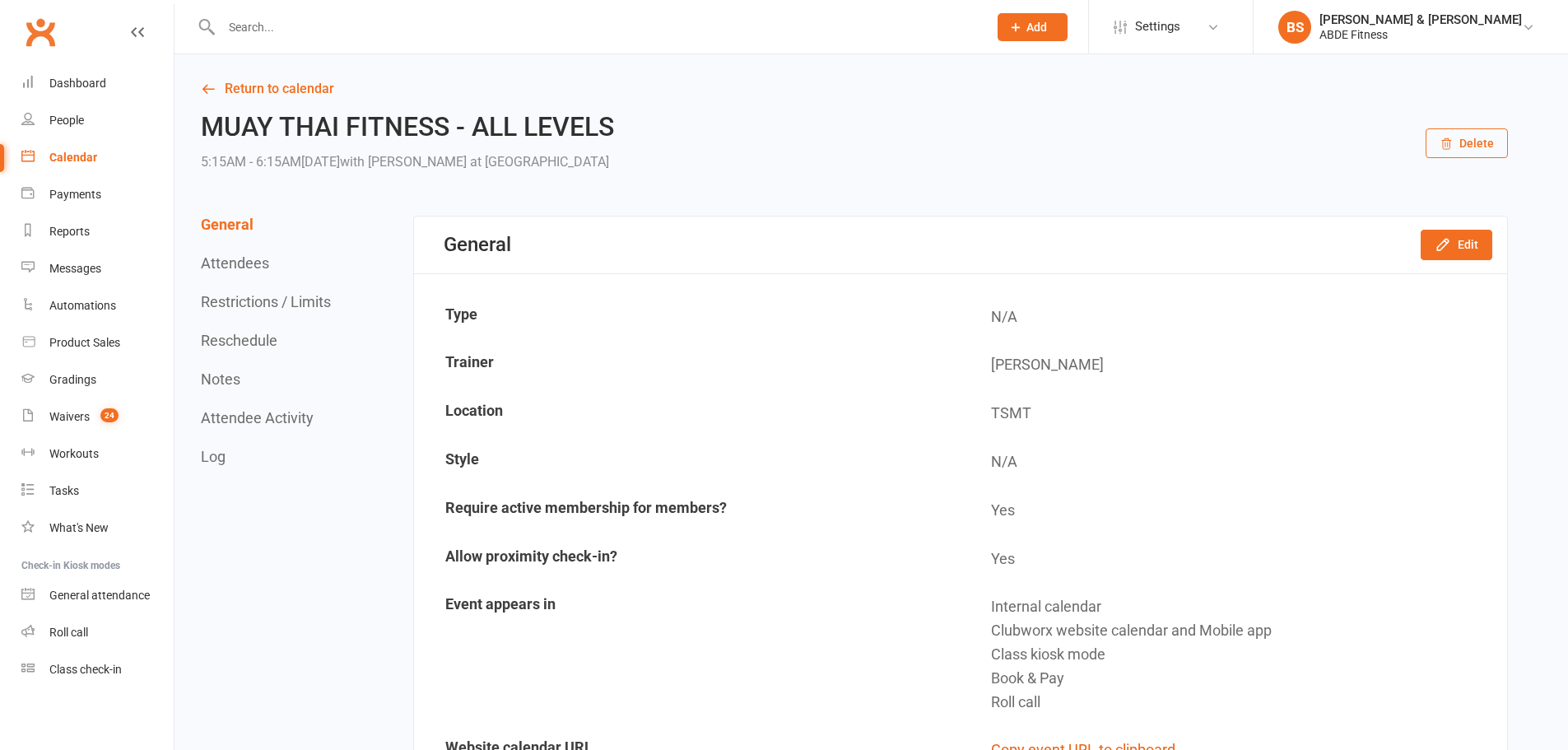
click at [1475, 221] on div "General Edit" at bounding box center [960, 245] width 1094 height 57
click at [1468, 238] on button "Edit" at bounding box center [1457, 244] width 72 height 29
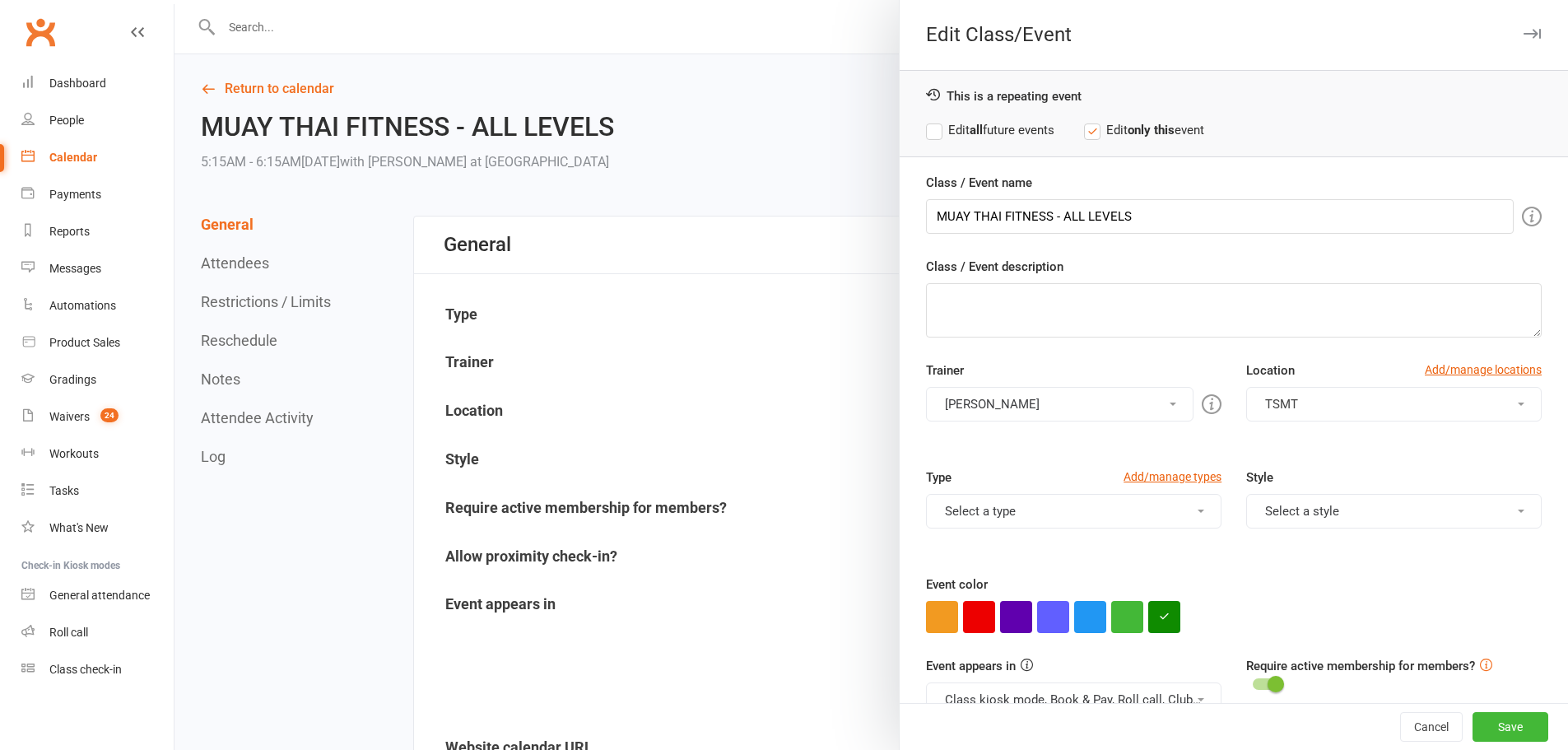
click at [1151, 616] on button "button" at bounding box center [1164, 616] width 32 height 32
drag, startPoint x: 1214, startPoint y: 580, endPoint x: 1084, endPoint y: 574, distance: 130.1
click at [664, 42] on div at bounding box center [871, 375] width 1394 height 750
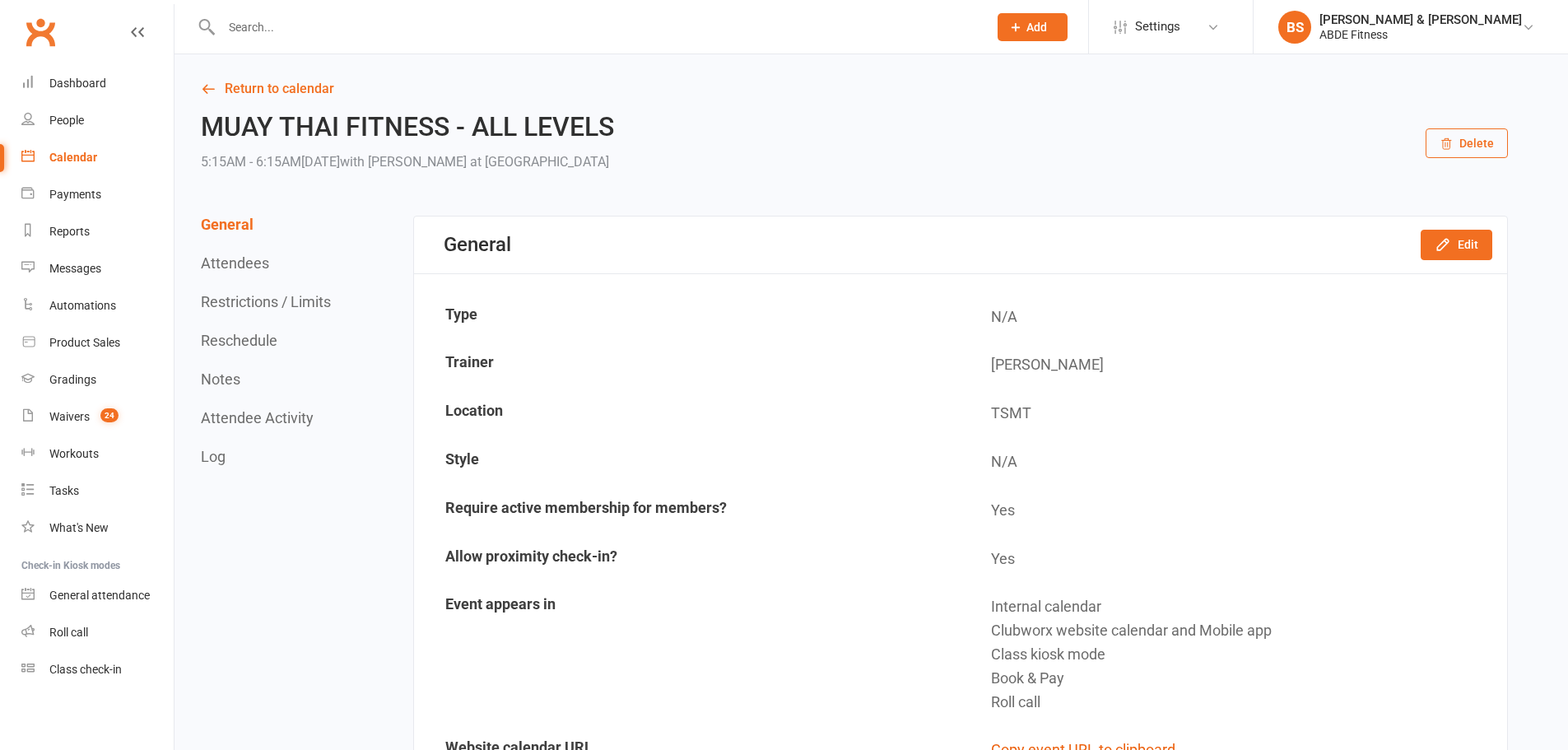
drag, startPoint x: 1191, startPoint y: 7, endPoint x: 1208, endPoint y: 27, distance: 26.2
click at [1192, 7] on li "Settings Membership Plans Event Templates Appointment Types Mobile App Website …" at bounding box center [1170, 27] width 165 height 53
click at [1180, 32] on span "Settings" at bounding box center [1157, 27] width 45 height 37
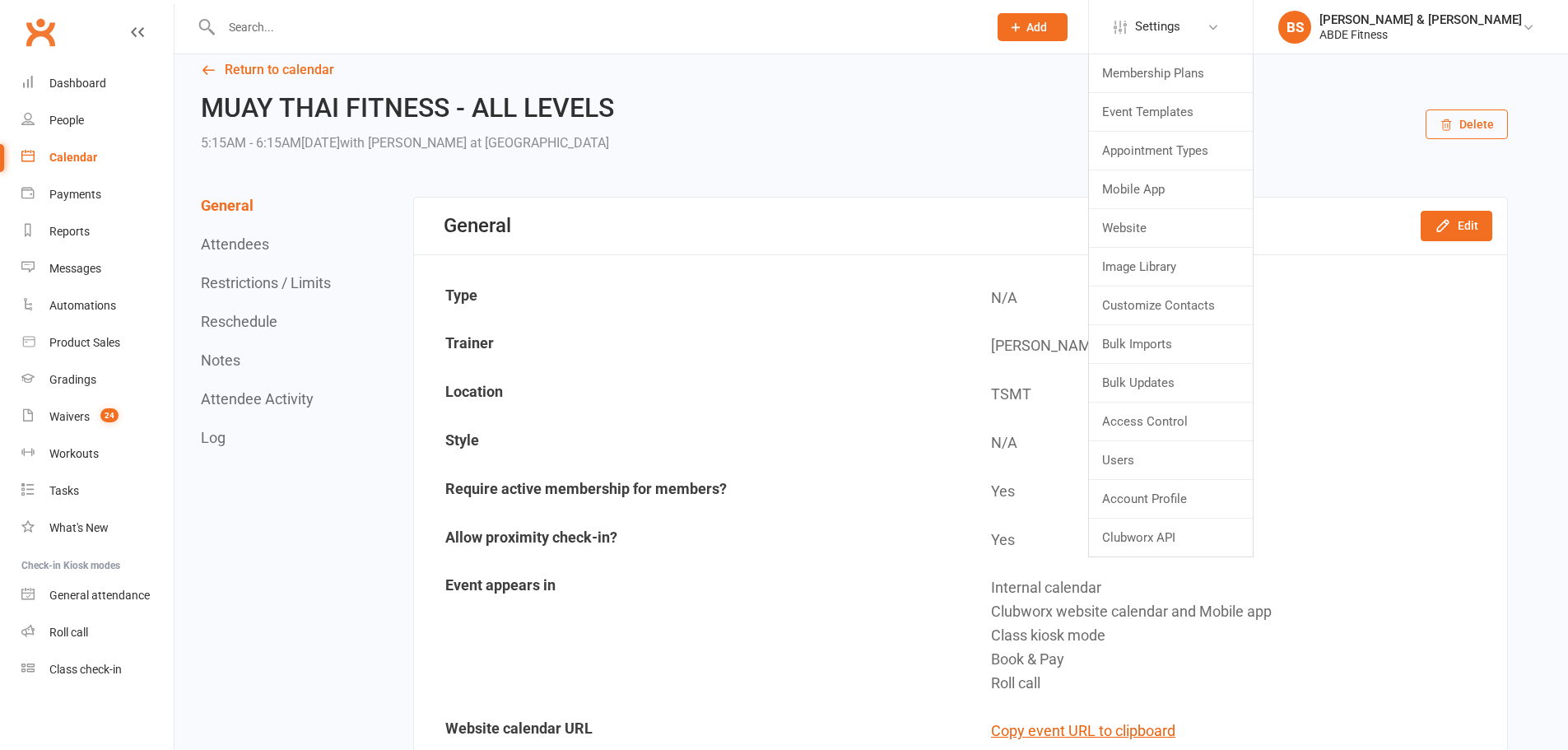
scroll to position [27, 0]
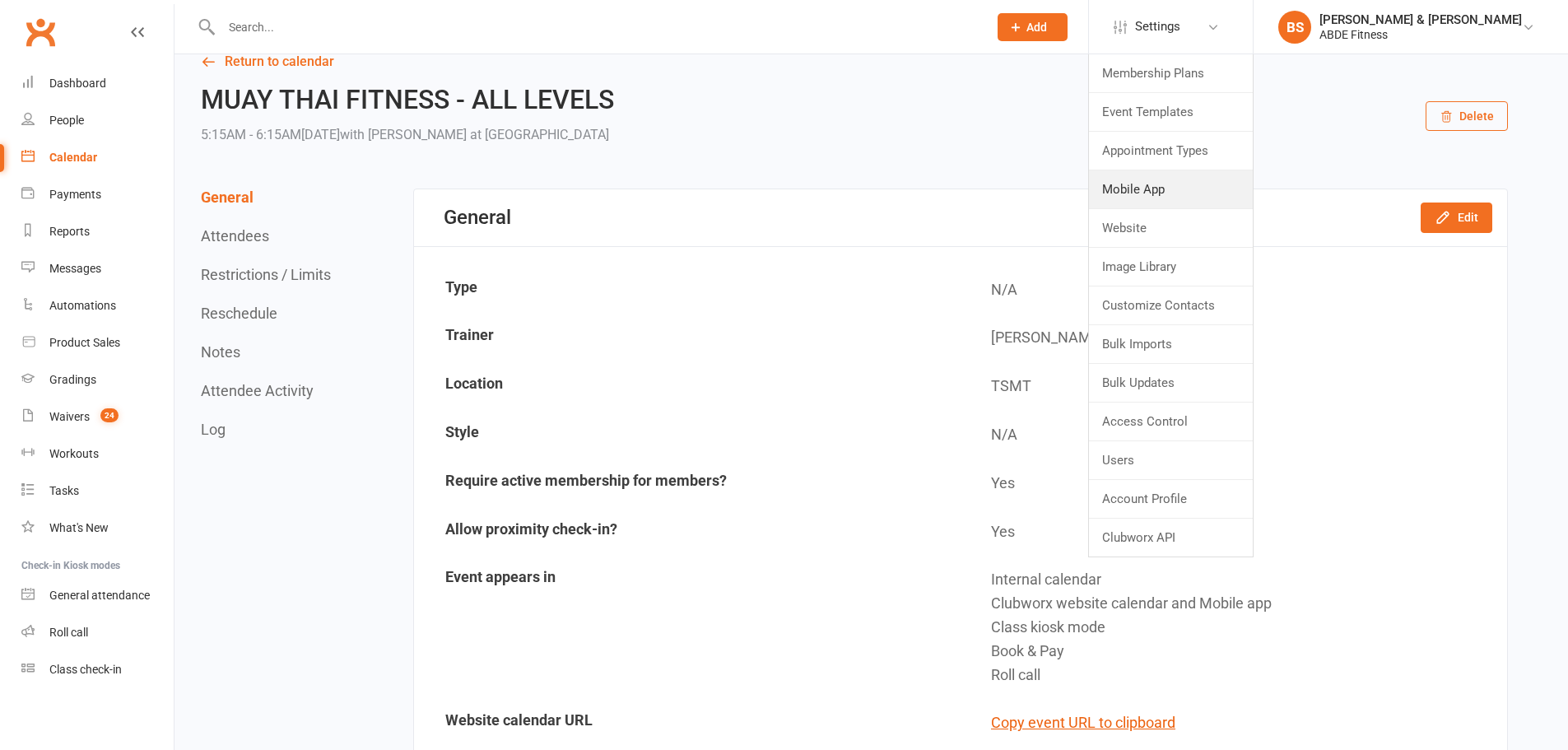
click at [1230, 204] on link "Mobile App" at bounding box center [1171, 189] width 164 height 38
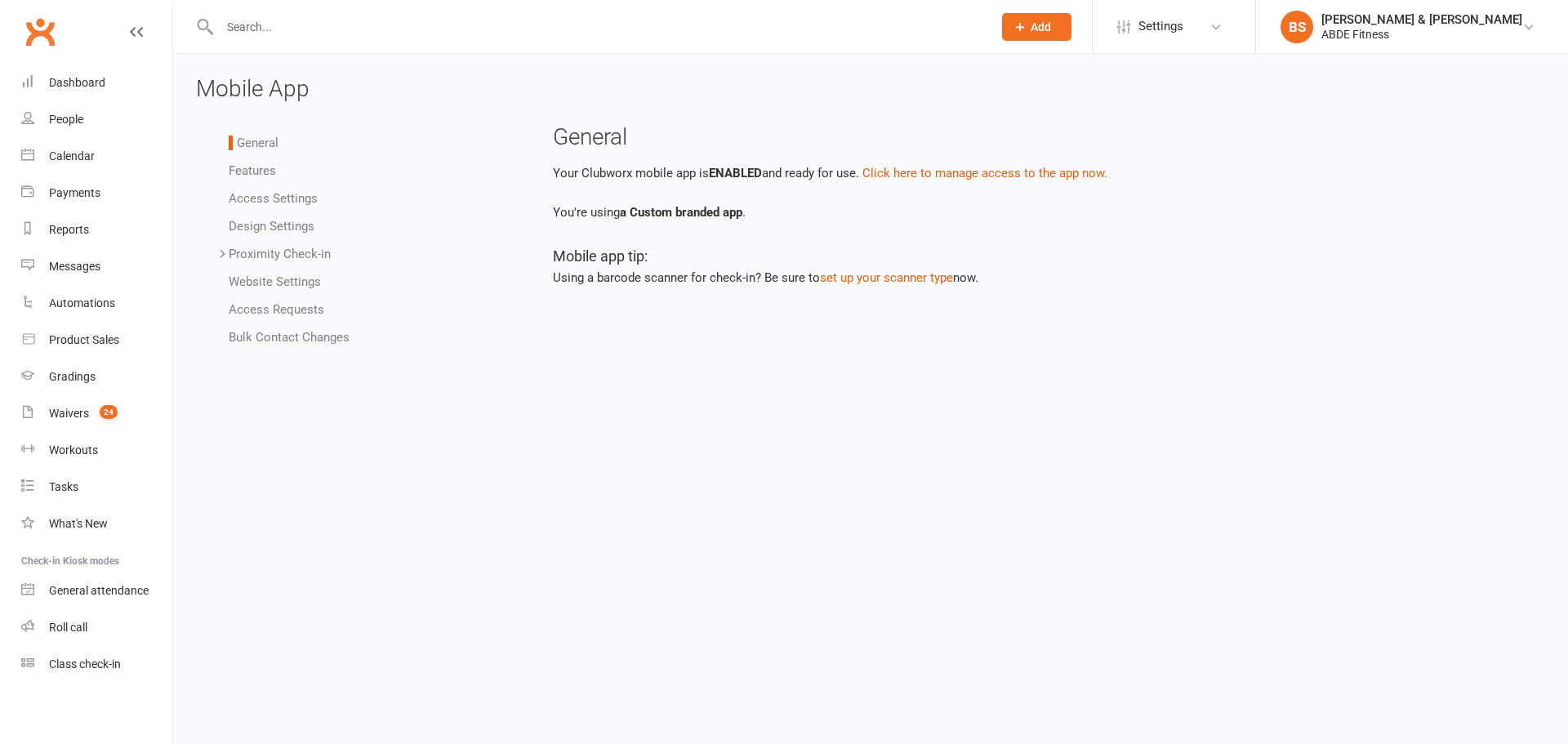
click at [264, 197] on link "Access Settings" at bounding box center [272, 198] width 89 height 15
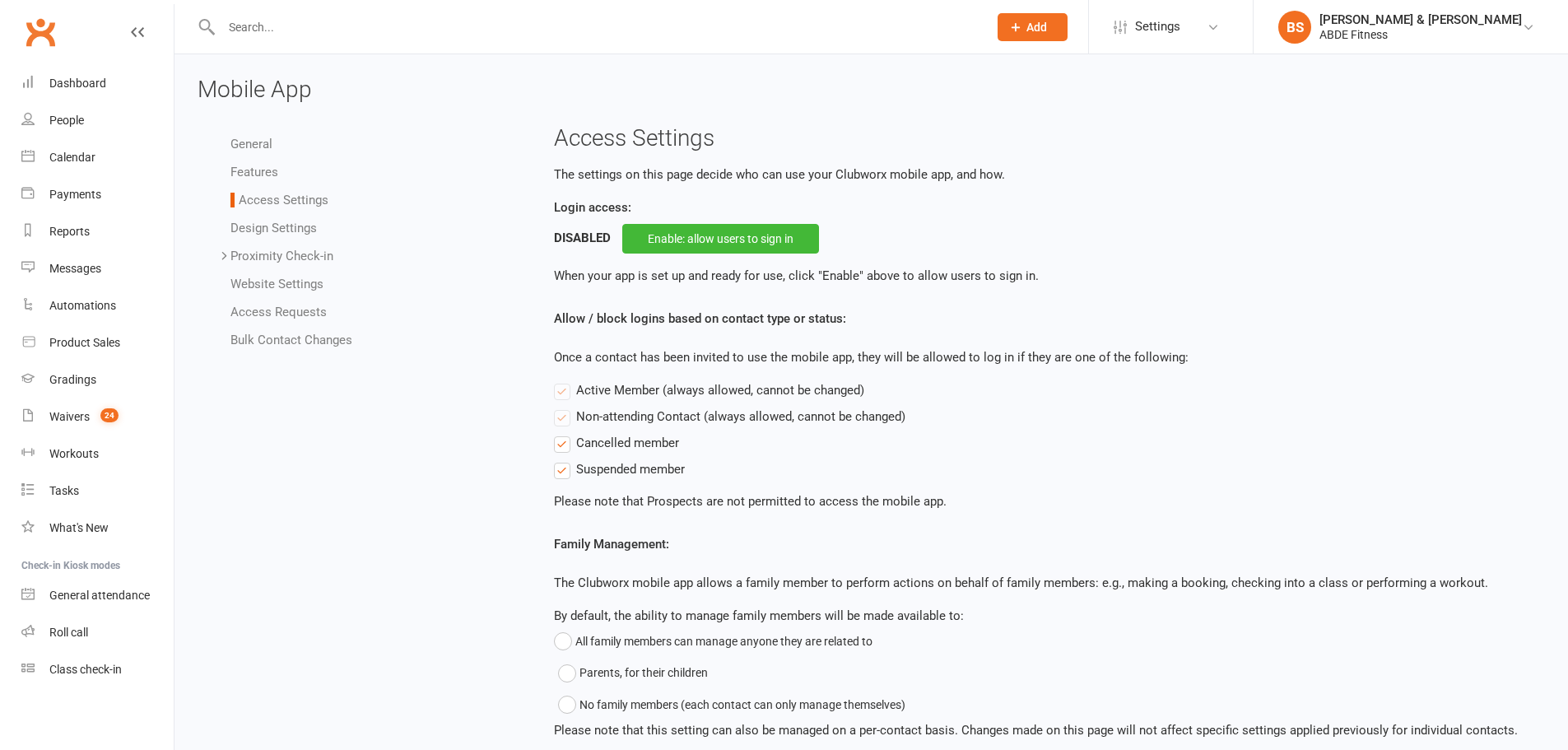
click at [271, 220] on link "Design Settings" at bounding box center [274, 228] width 87 height 15
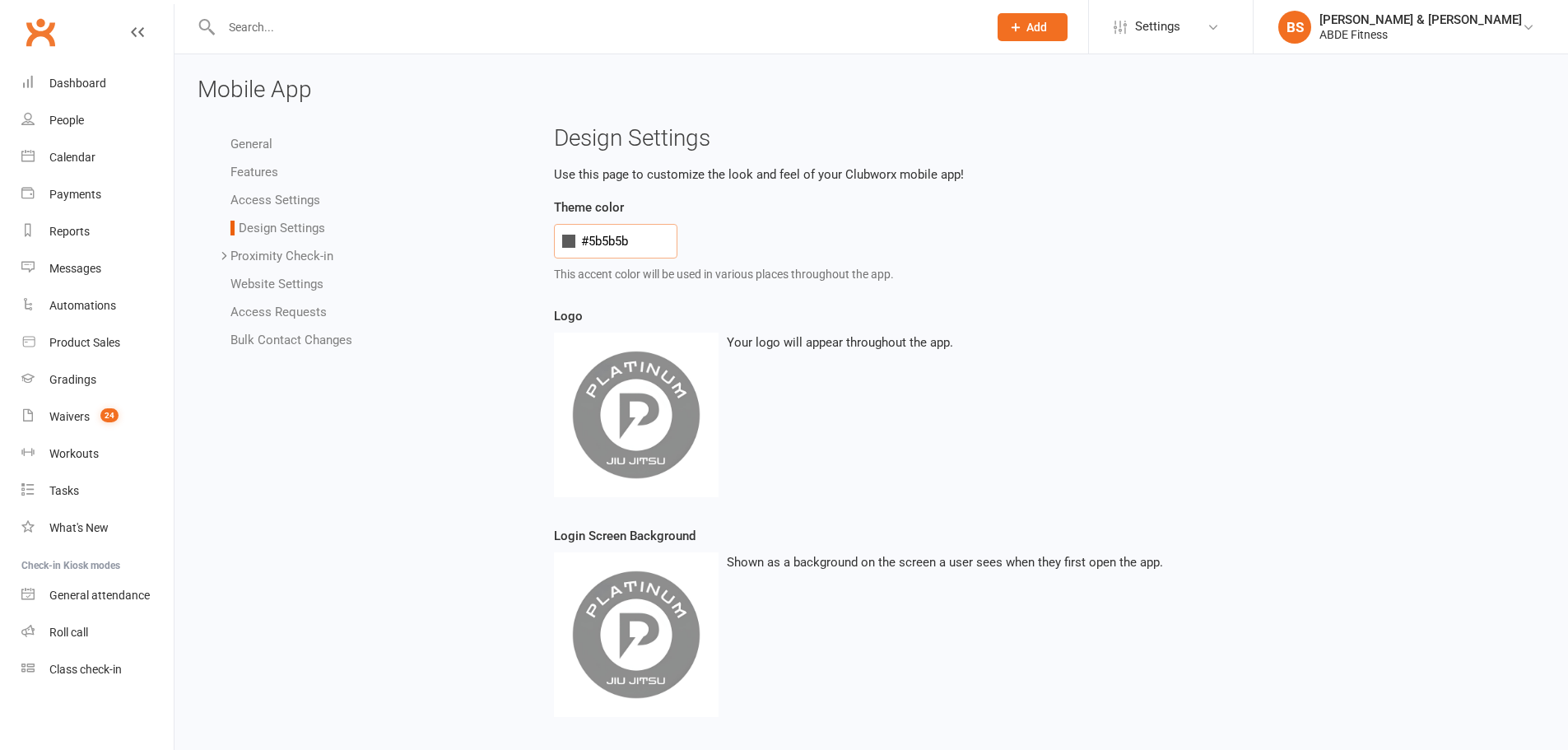
drag, startPoint x: 658, startPoint y: 238, endPoint x: 512, endPoint y: 232, distance: 146.1
click at [512, 232] on div "General Features Access Settings Design Settings Proximity Check-in Event Locat…" at bounding box center [871, 639] width 1372 height 1026
paste input "0f8b00"
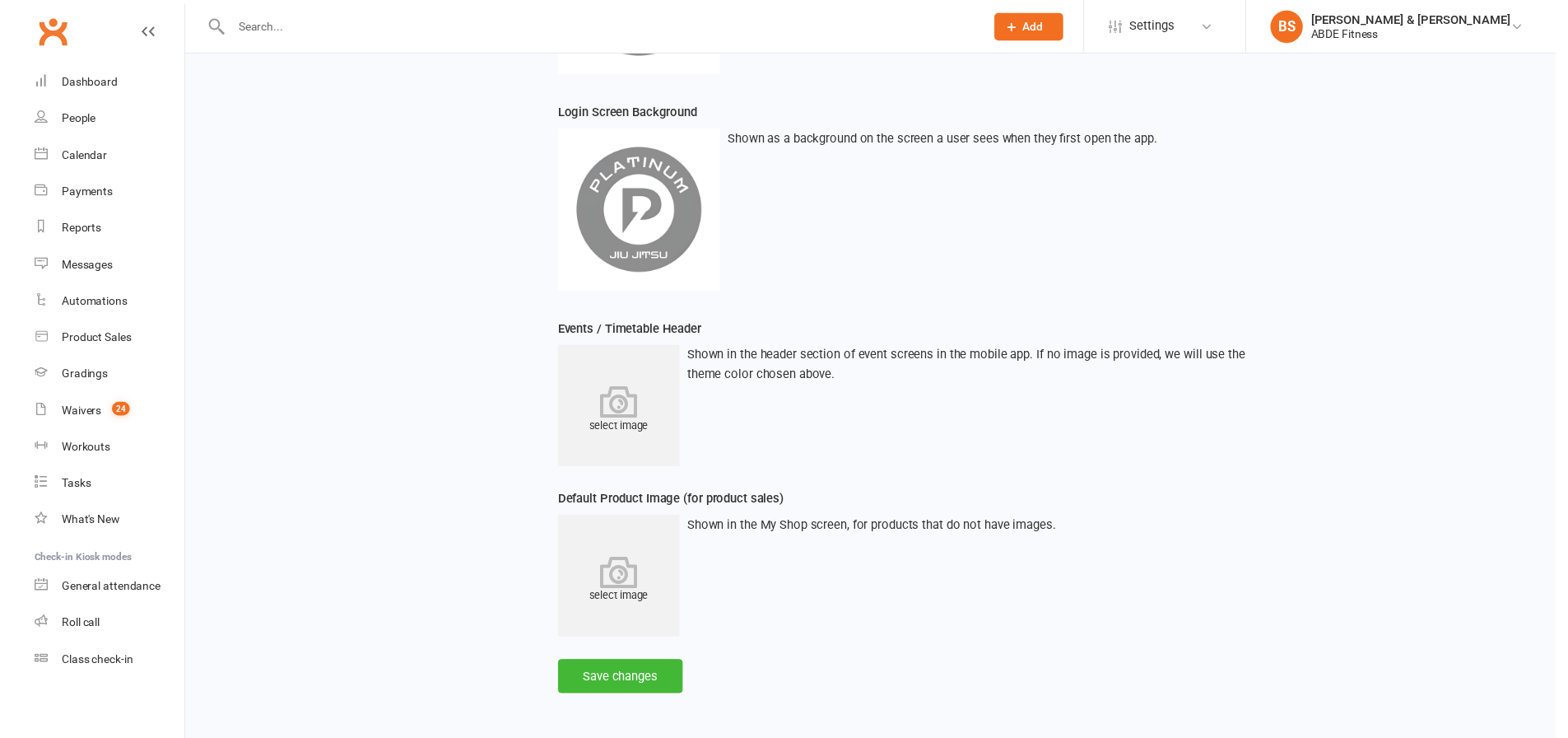
scroll to position [427, 0]
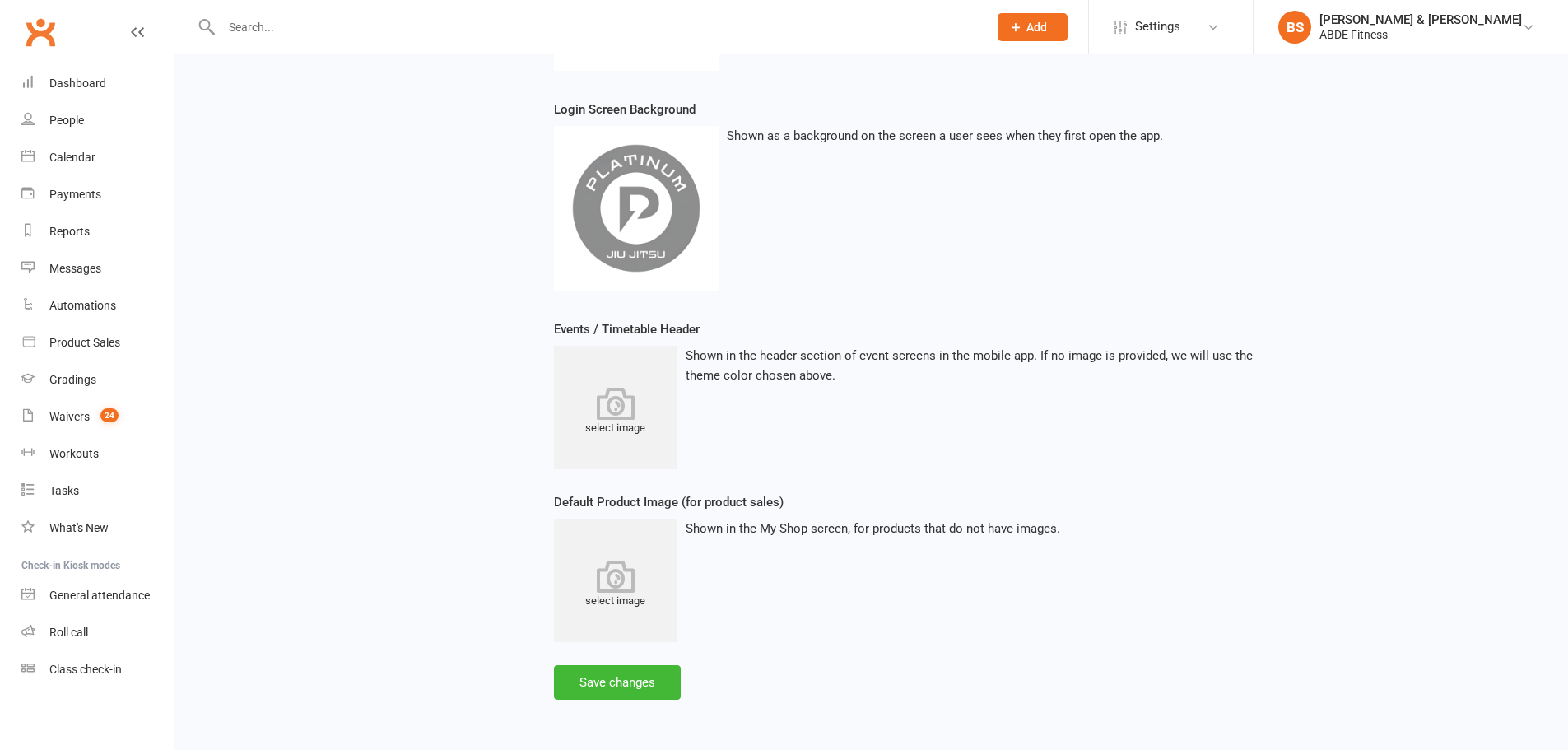
type input "#0f8b00"
click at [621, 677] on button "Save changes" at bounding box center [617, 683] width 127 height 35
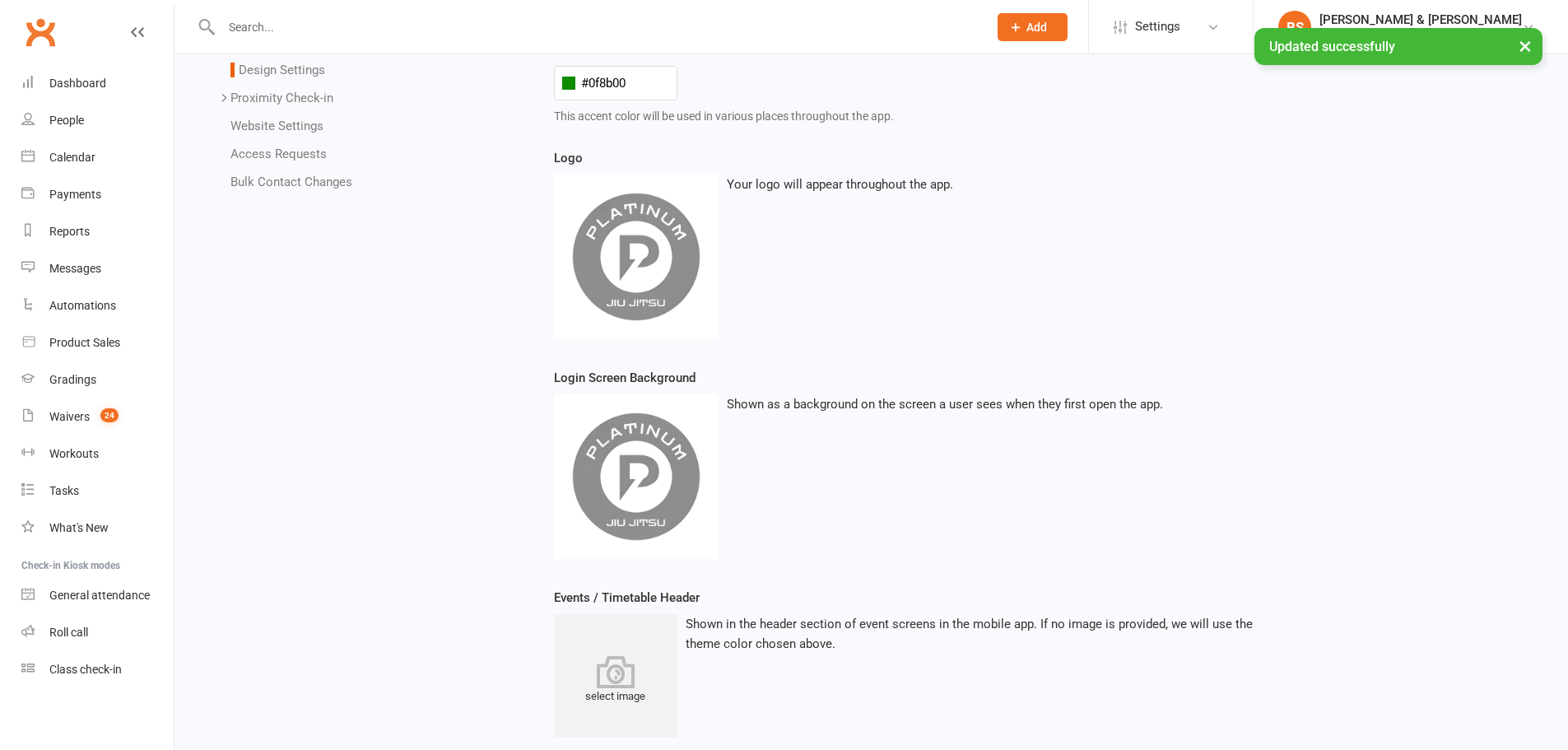
scroll to position [152, 0]
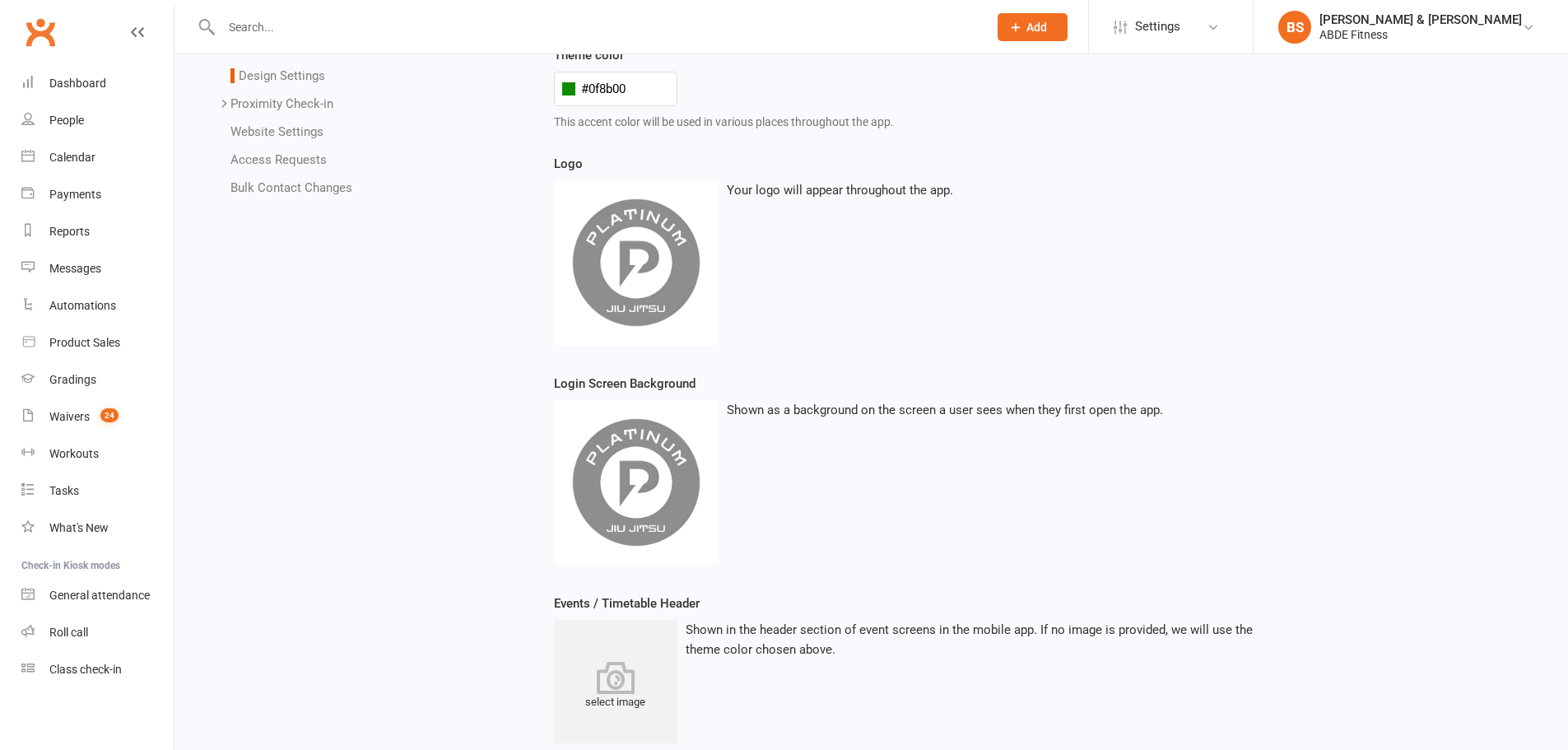
click at [0, 0] on div "change image" at bounding box center [0, 0] width 0 height 0
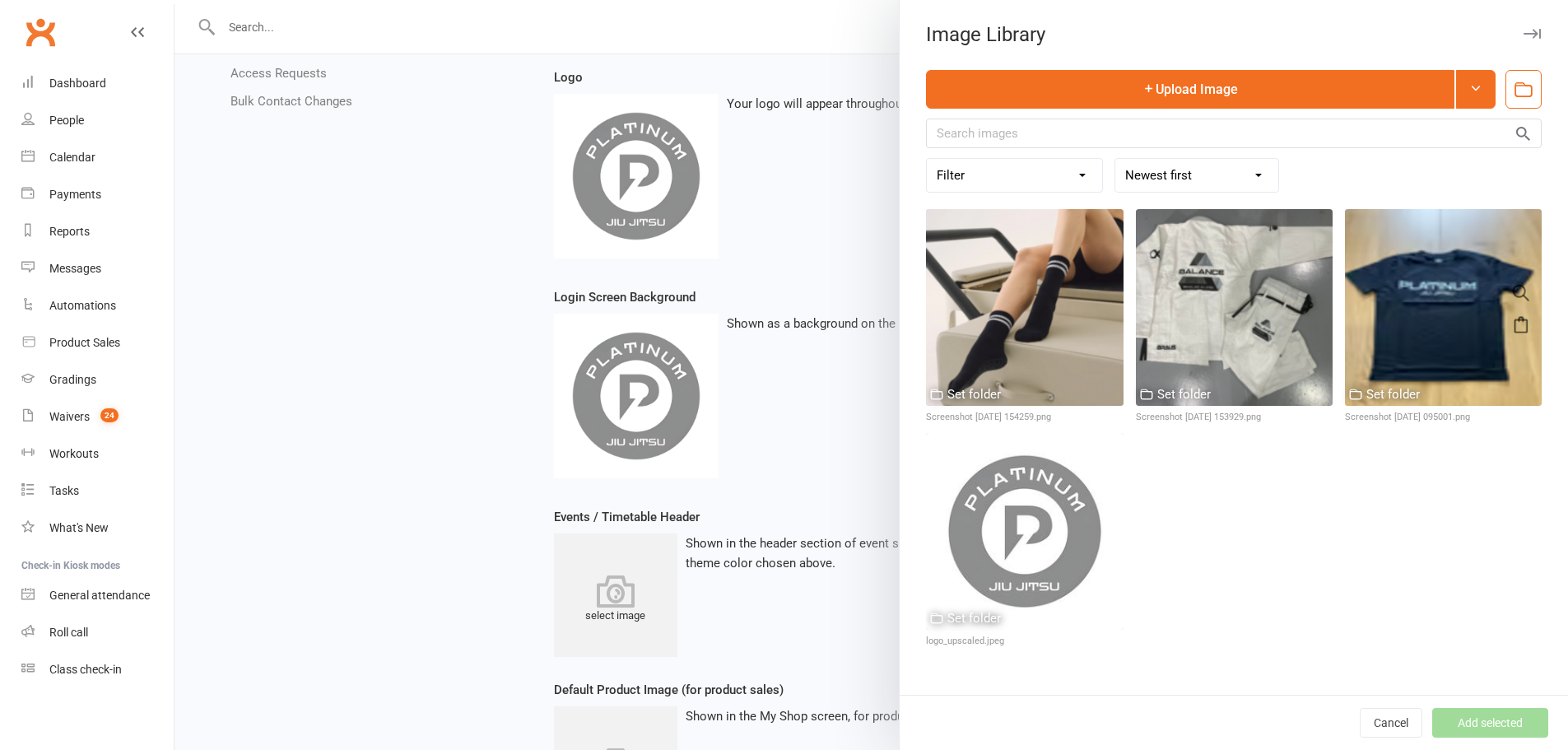
scroll to position [262, 0]
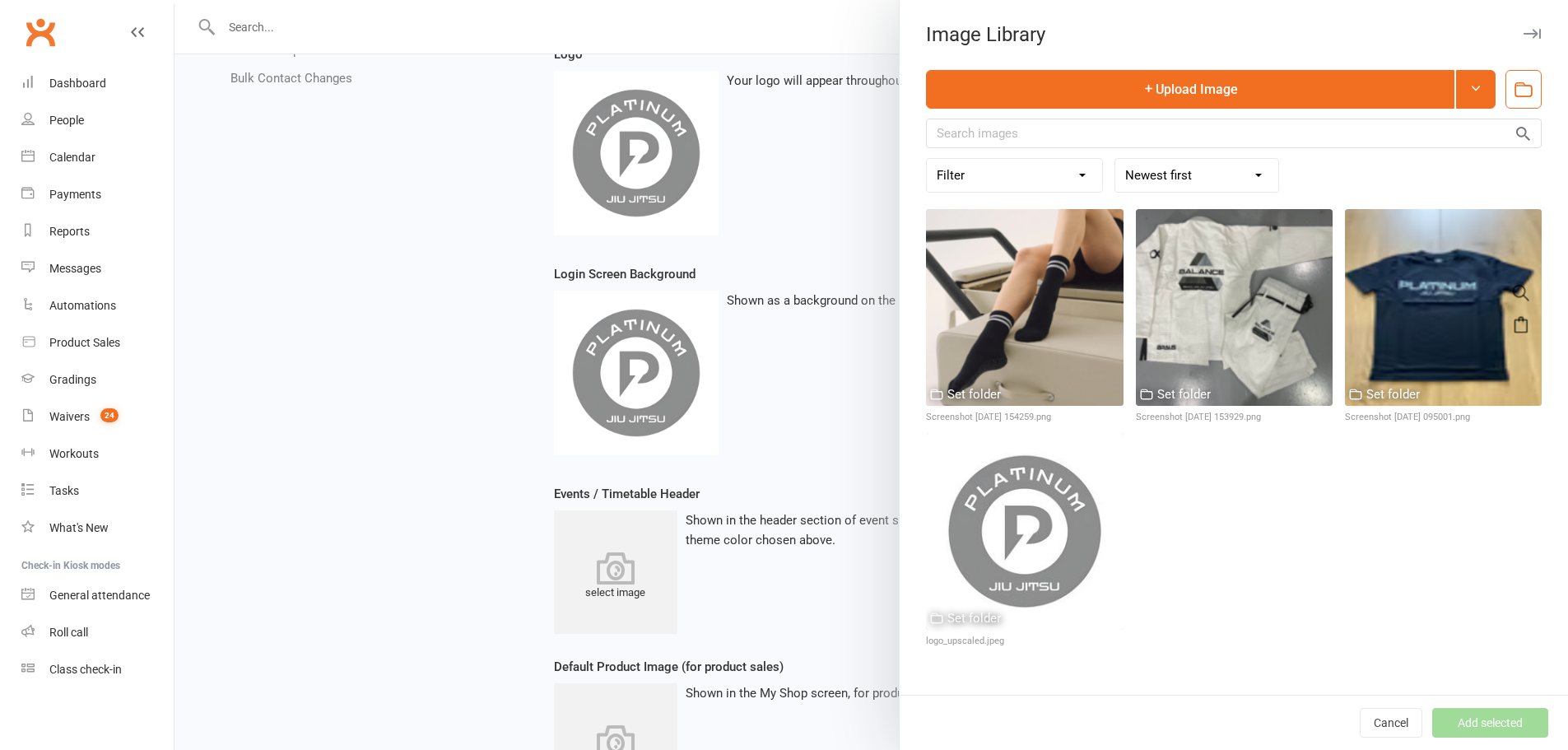
click at [1103, 447] on icon "button" at bounding box center [1108, 448] width 12 height 12
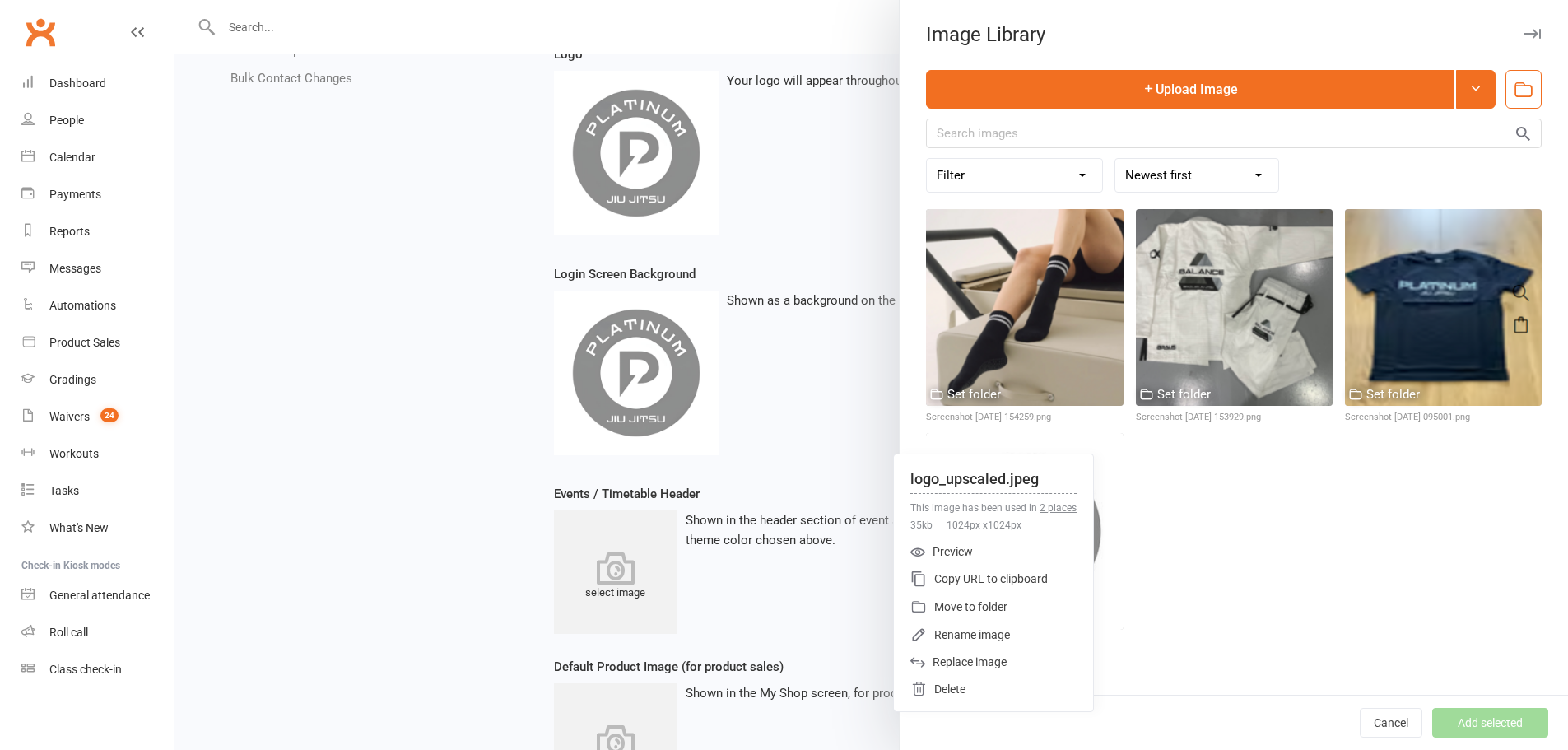
click at [960, 693] on div "Delete" at bounding box center [993, 689] width 199 height 28
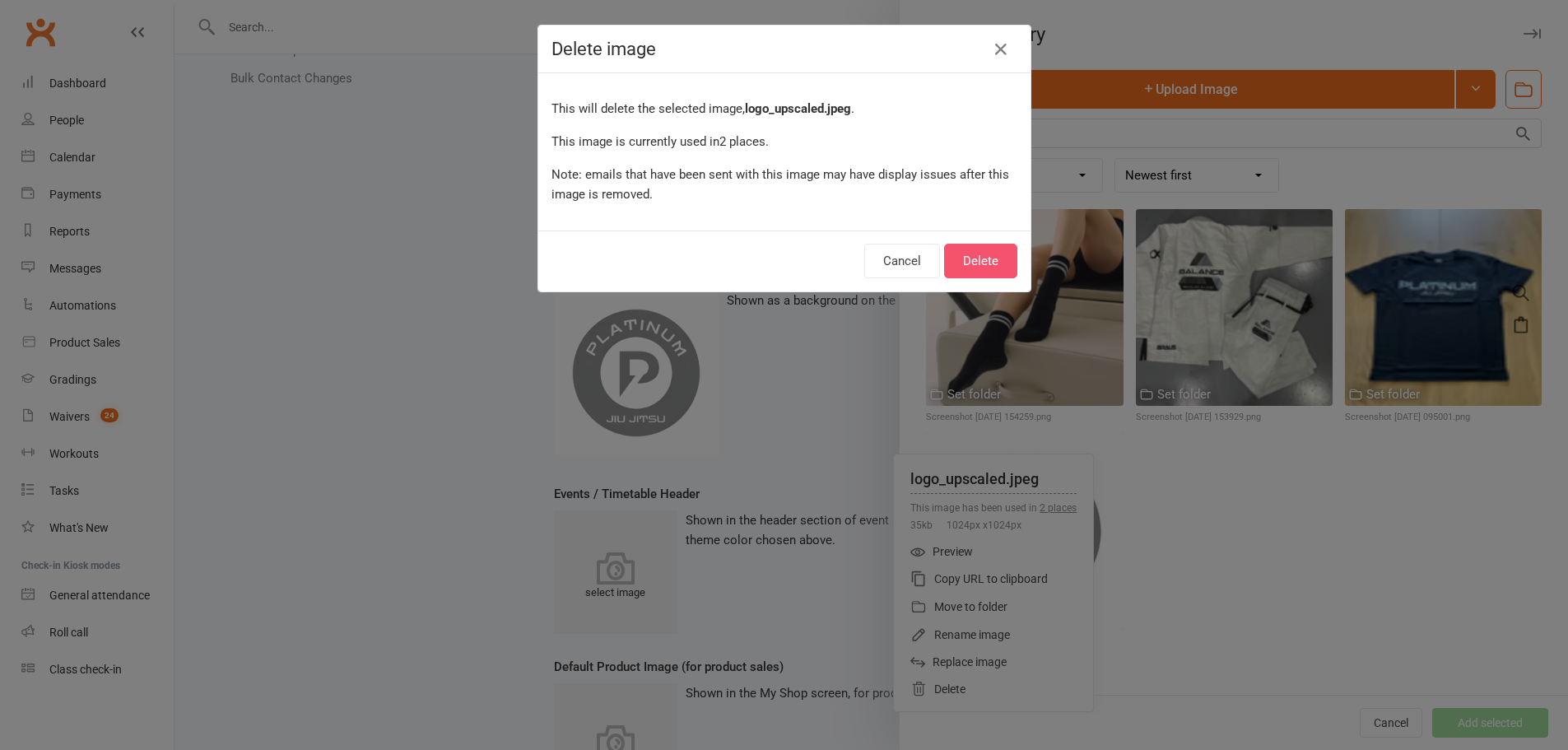
click at [967, 260] on button "Delete" at bounding box center [981, 261] width 74 height 35
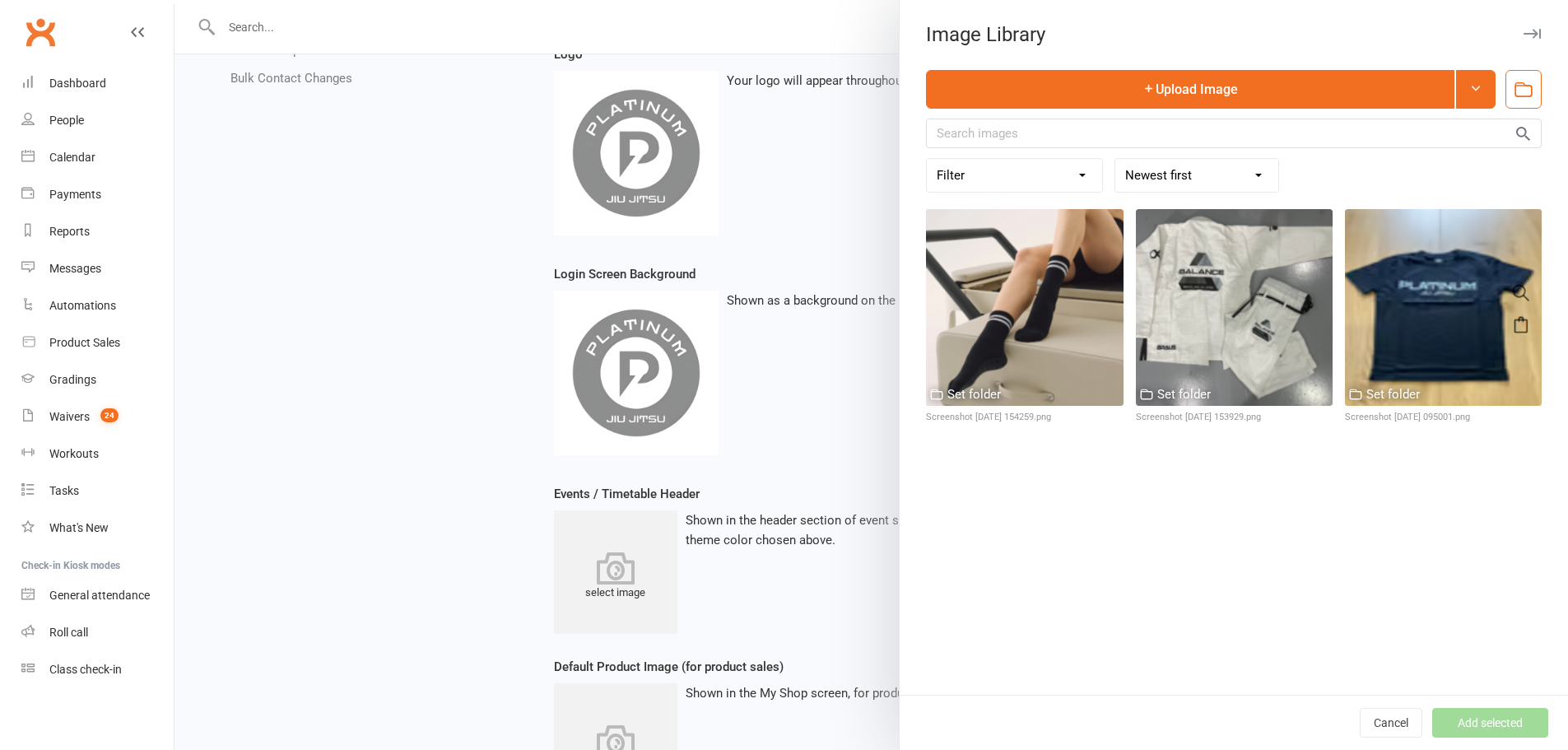
click at [1538, 35] on div "Image Library" at bounding box center [1234, 34] width 668 height 23
click at [1103, 225] on icon "button" at bounding box center [1108, 224] width 12 height 12
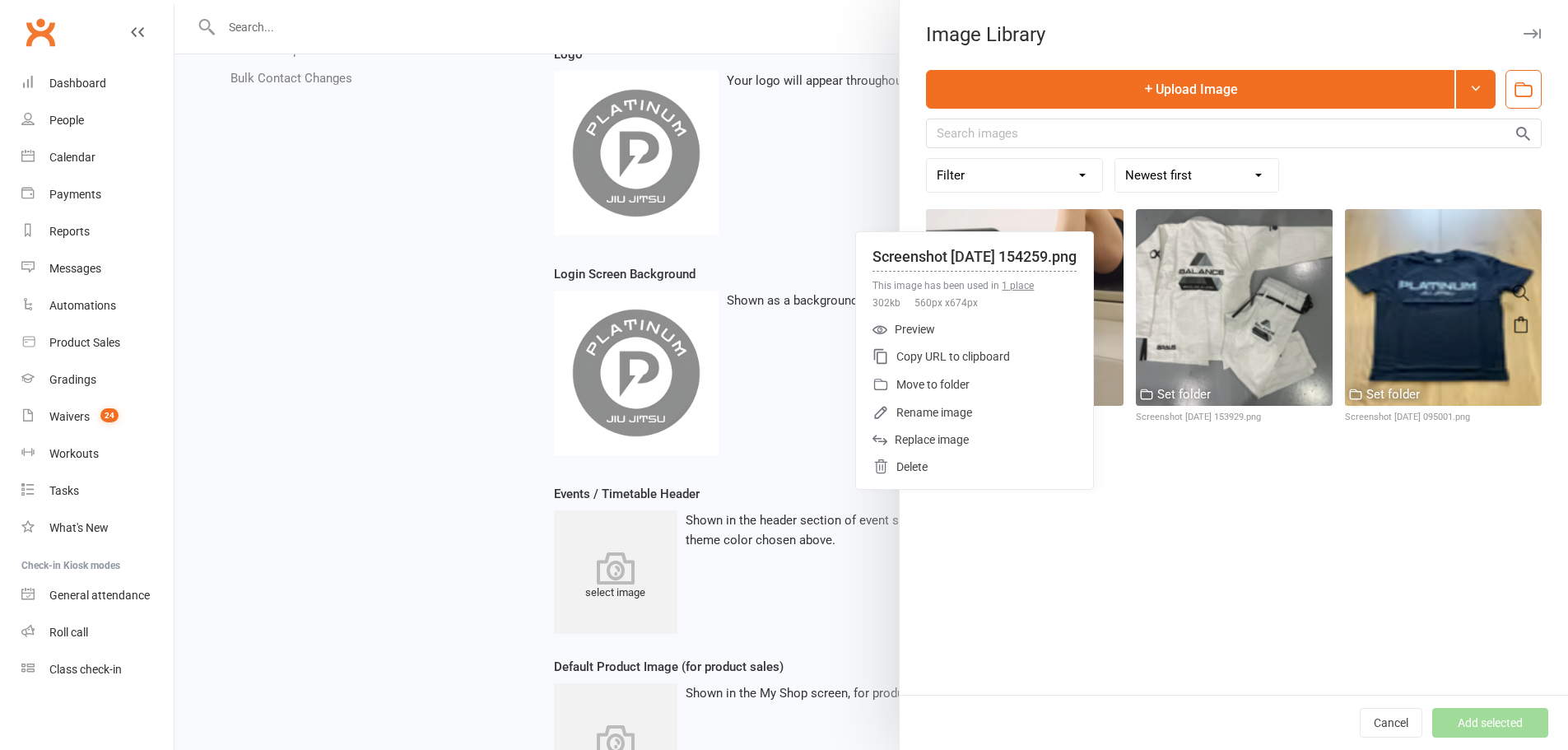
click at [888, 468] on div "Delete" at bounding box center [974, 466] width 237 height 28
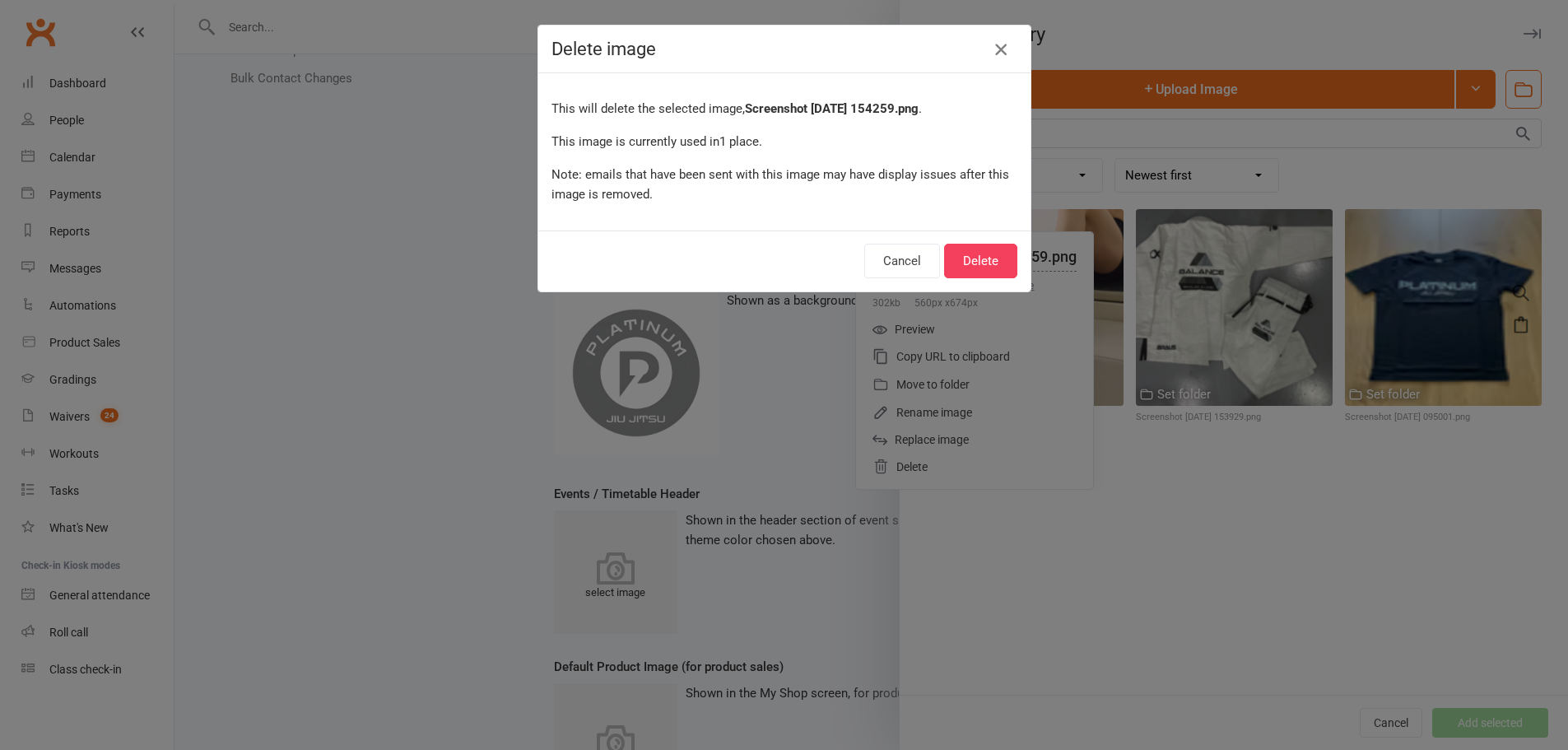
click at [1000, 51] on icon "button" at bounding box center [1000, 49] width 19 height 19
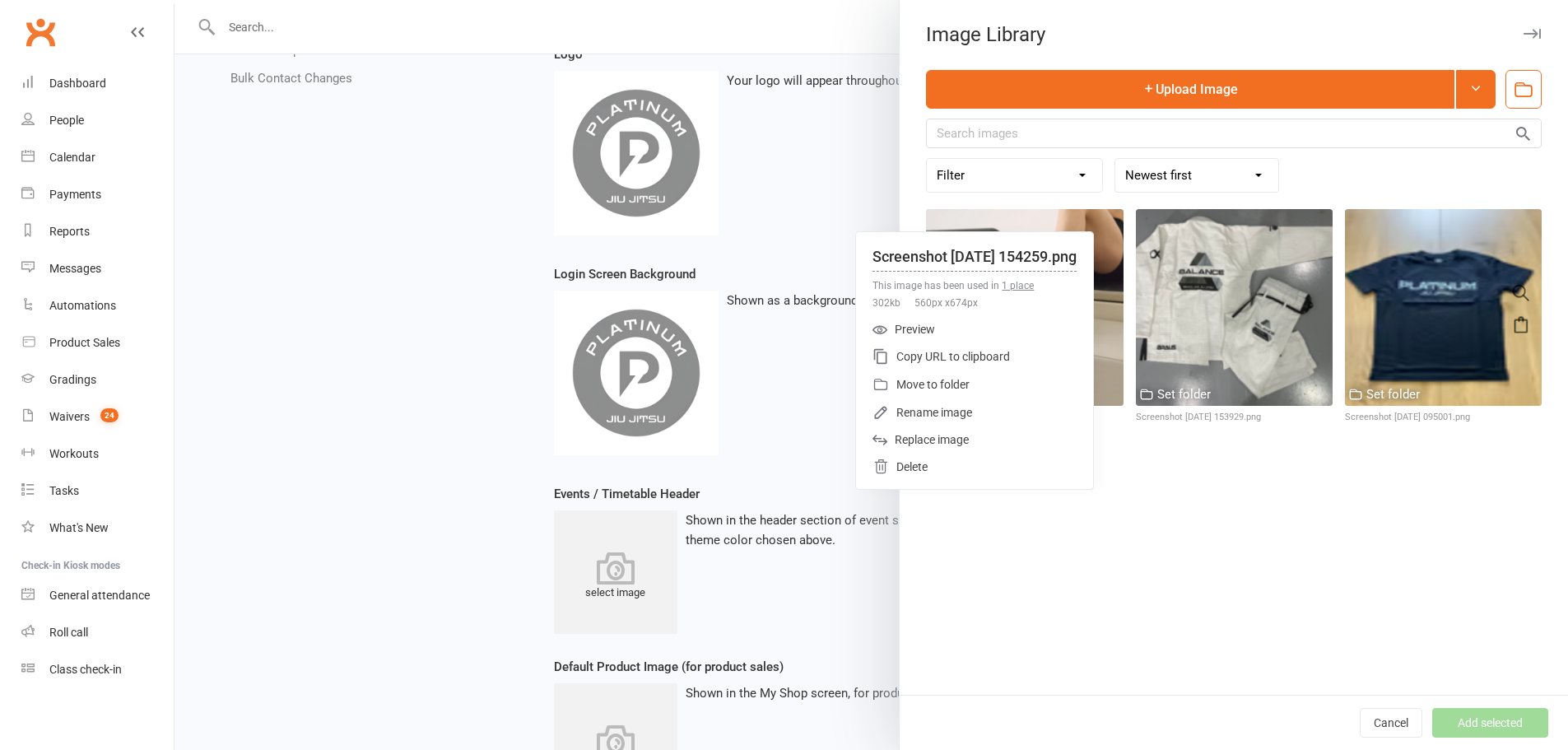
click at [460, 166] on div at bounding box center [871, 375] width 1394 height 750
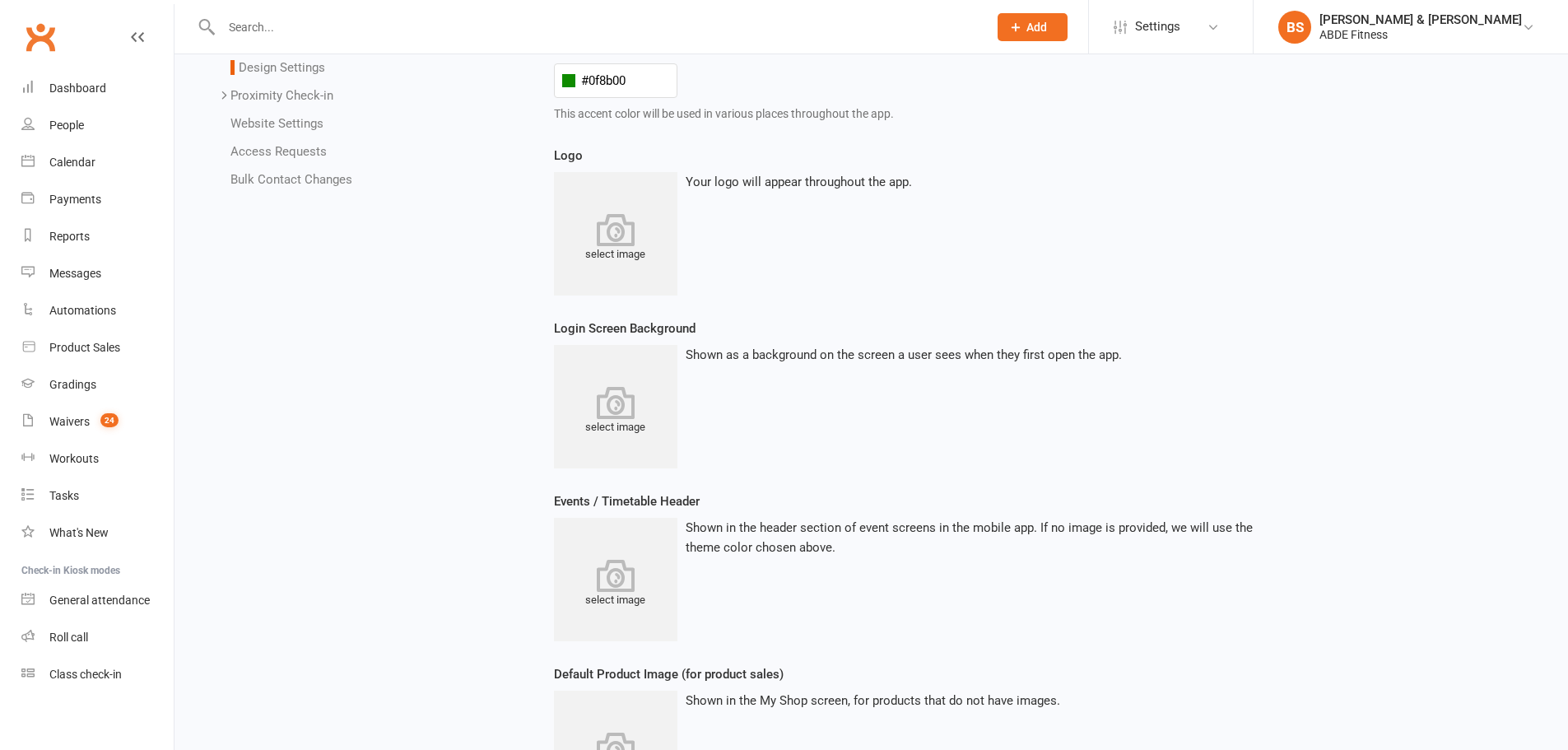
scroll to position [333, 0]
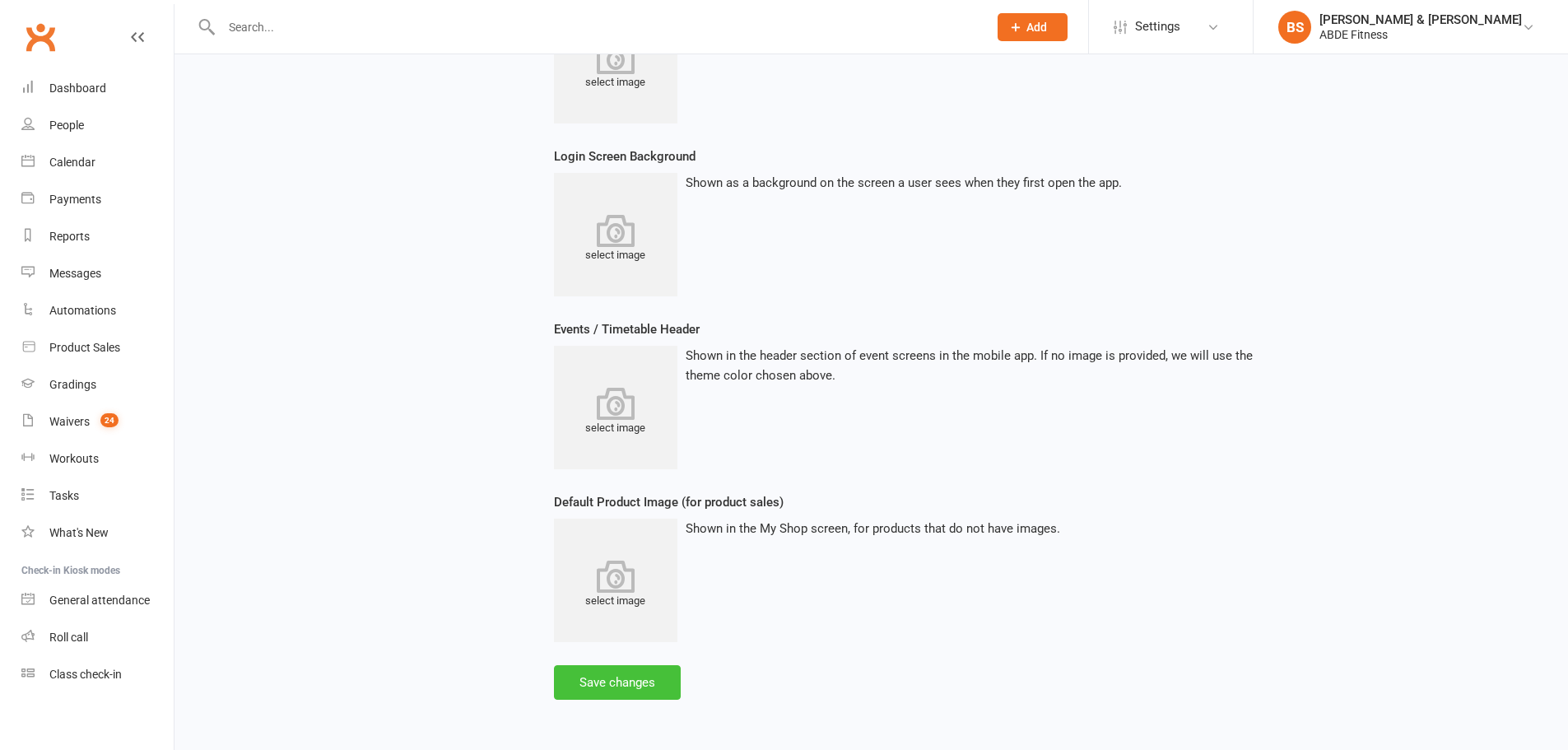
click at [641, 681] on button "Save changes" at bounding box center [617, 683] width 127 height 35
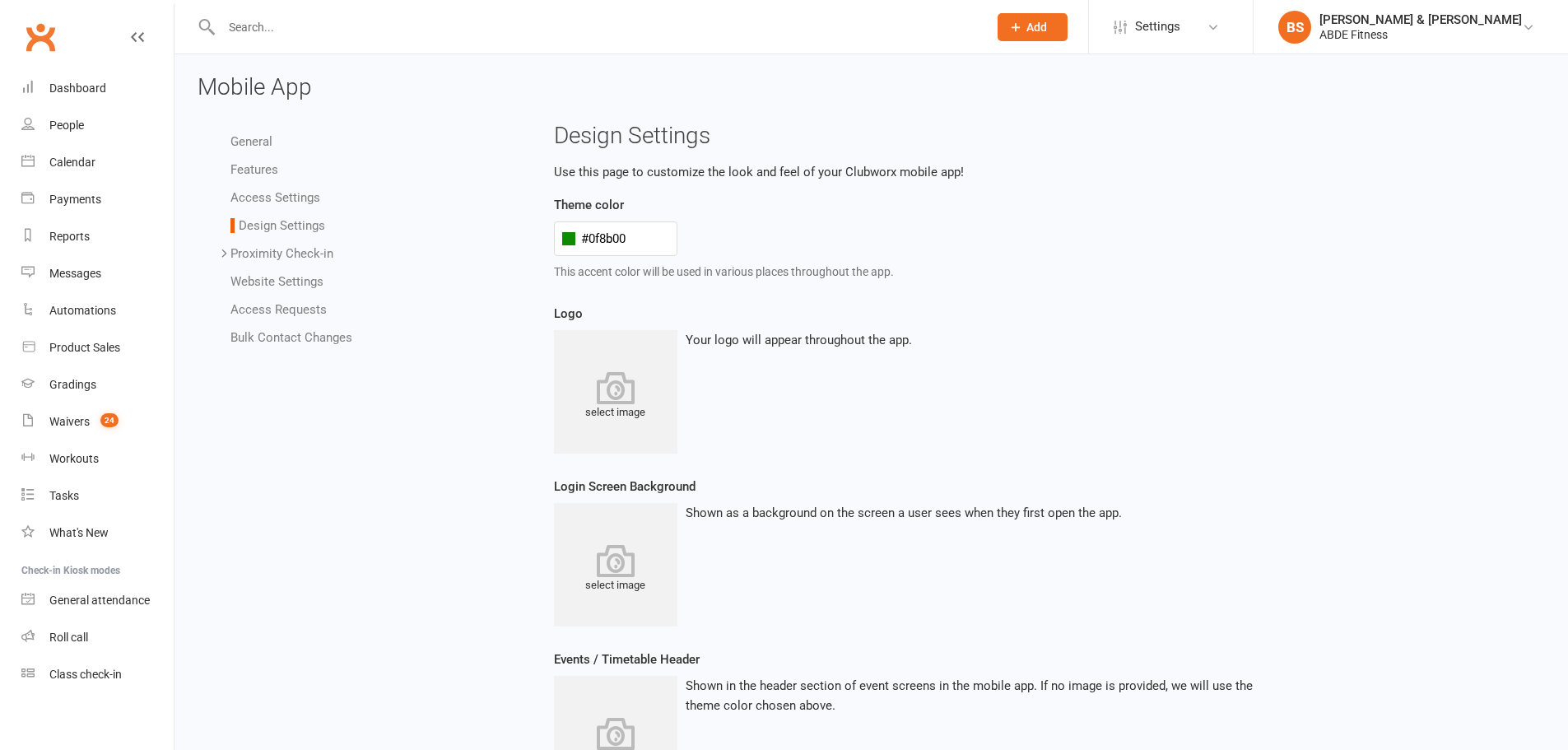
scroll to position [0, 0]
click at [259, 144] on link "General" at bounding box center [252, 144] width 42 height 15
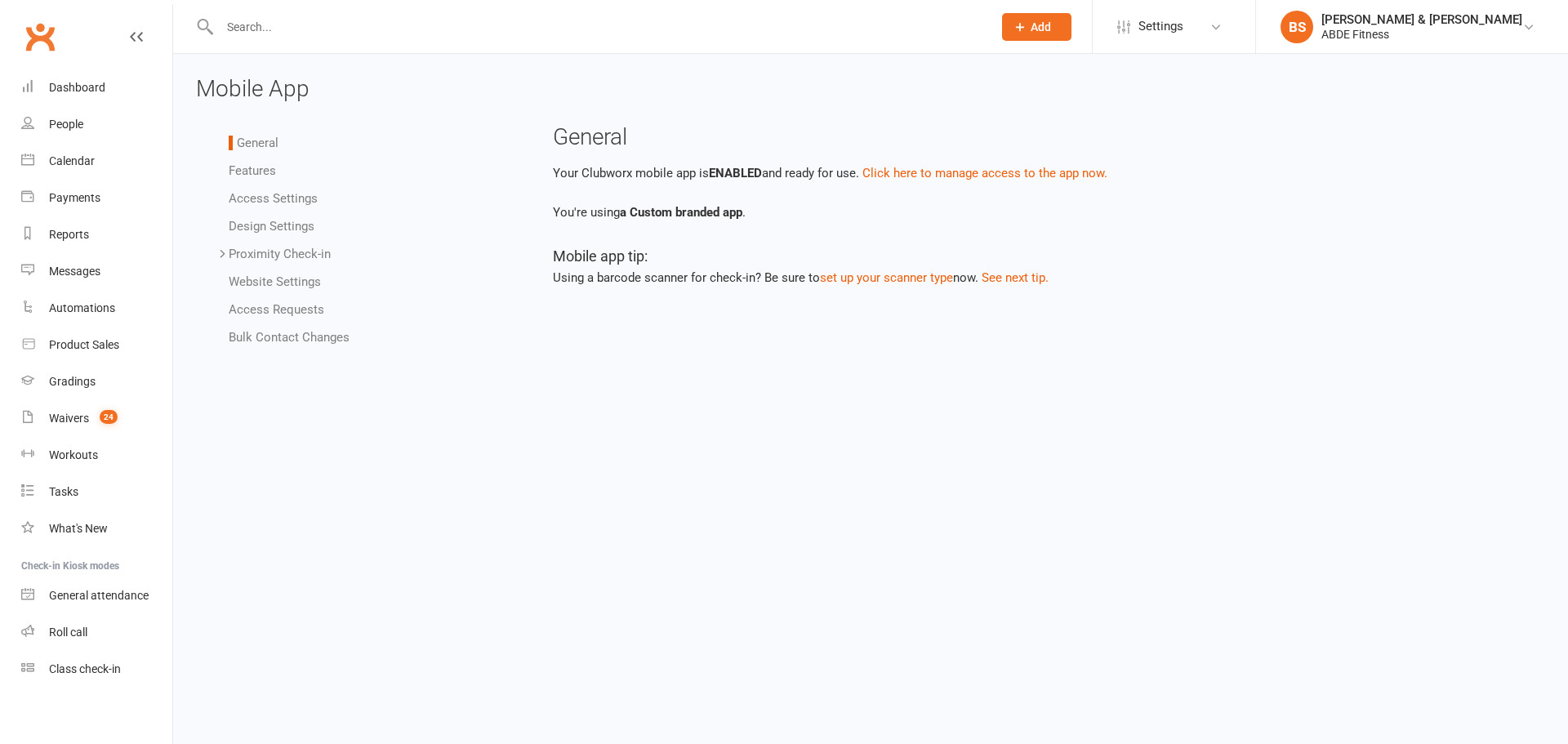
click at [261, 175] on link "Features" at bounding box center [252, 171] width 48 height 15
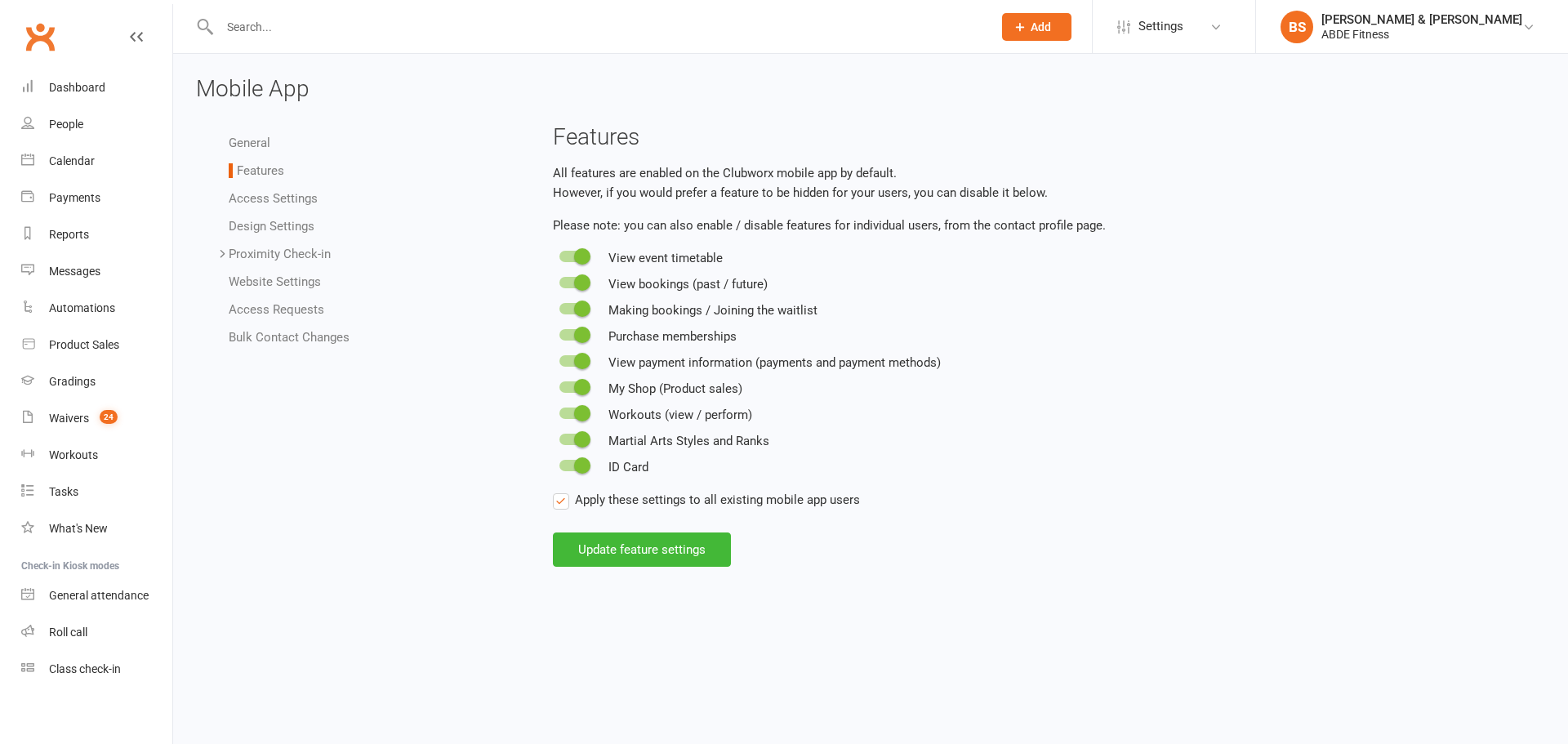
click at [581, 381] on span at bounding box center [582, 388] width 16 height 16
click at [560, 385] on input "checkbox" at bounding box center [560, 385] width 0 height 0
click at [640, 540] on button "Update feature settings" at bounding box center [642, 550] width 178 height 35
click at [327, 31] on input "text" at bounding box center [598, 27] width 766 height 23
type input "danie"
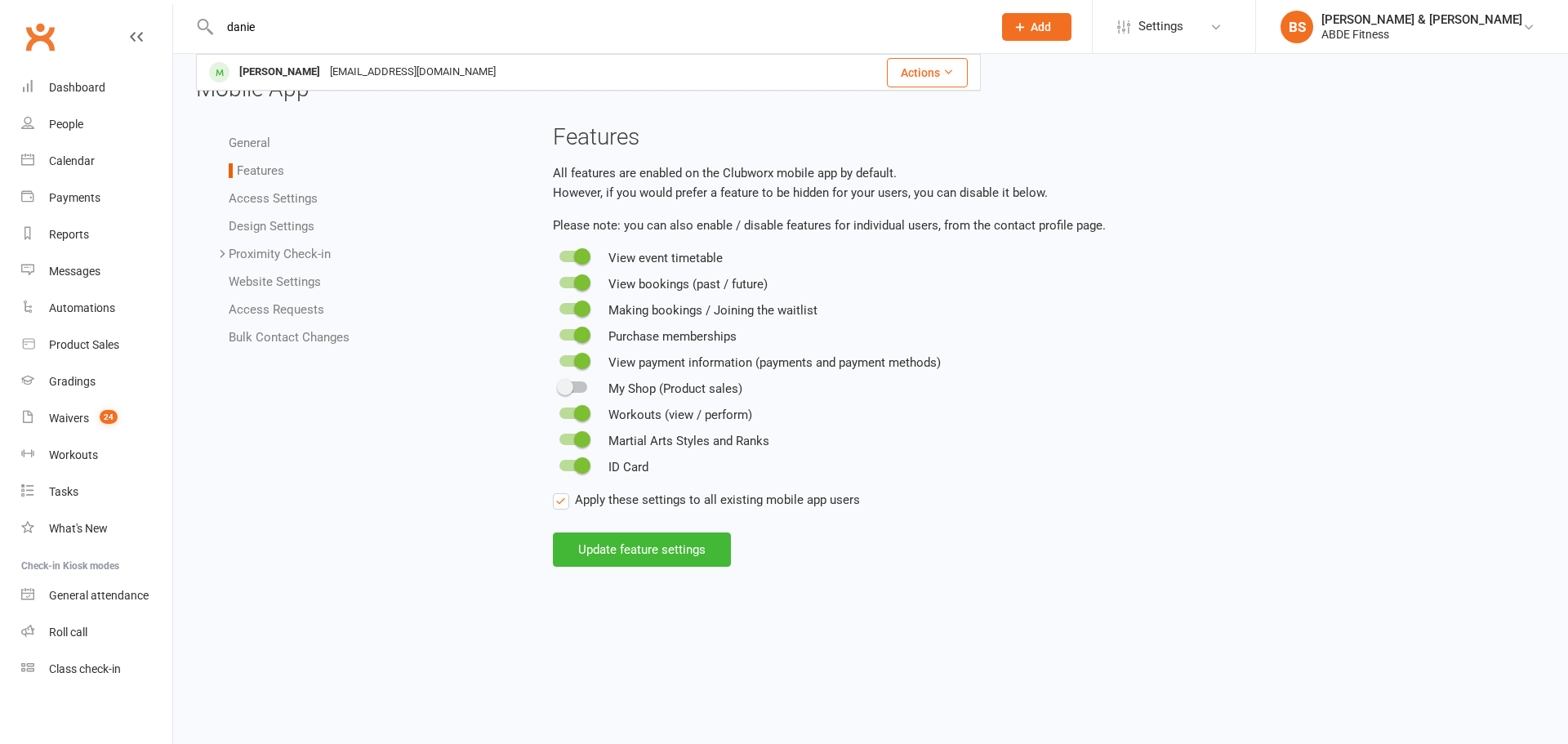
click at [325, 64] on div "[EMAIL_ADDRESS][DOMAIN_NAME]" at bounding box center [413, 72] width 176 height 24
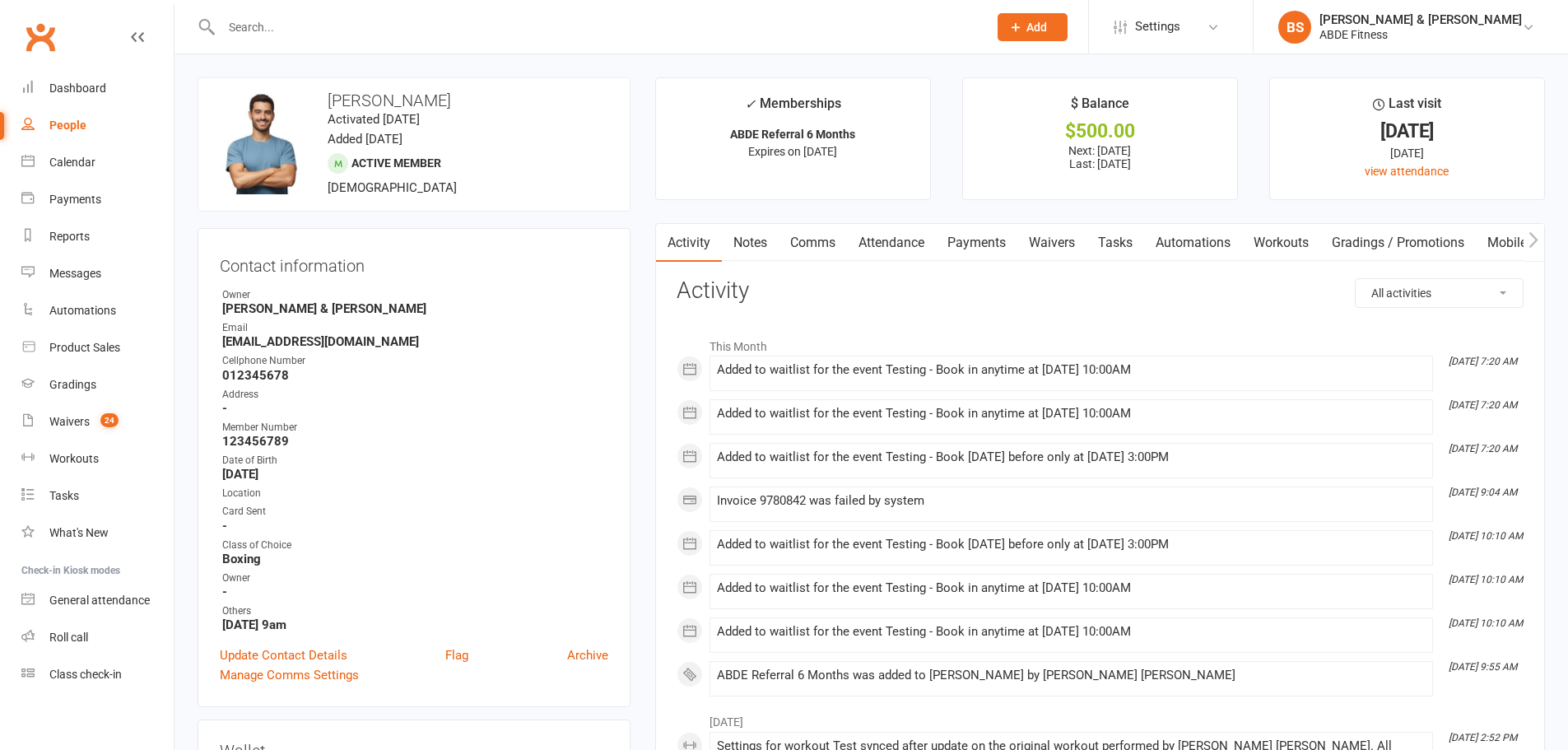
click at [830, 232] on link "Comms" at bounding box center [813, 242] width 68 height 38
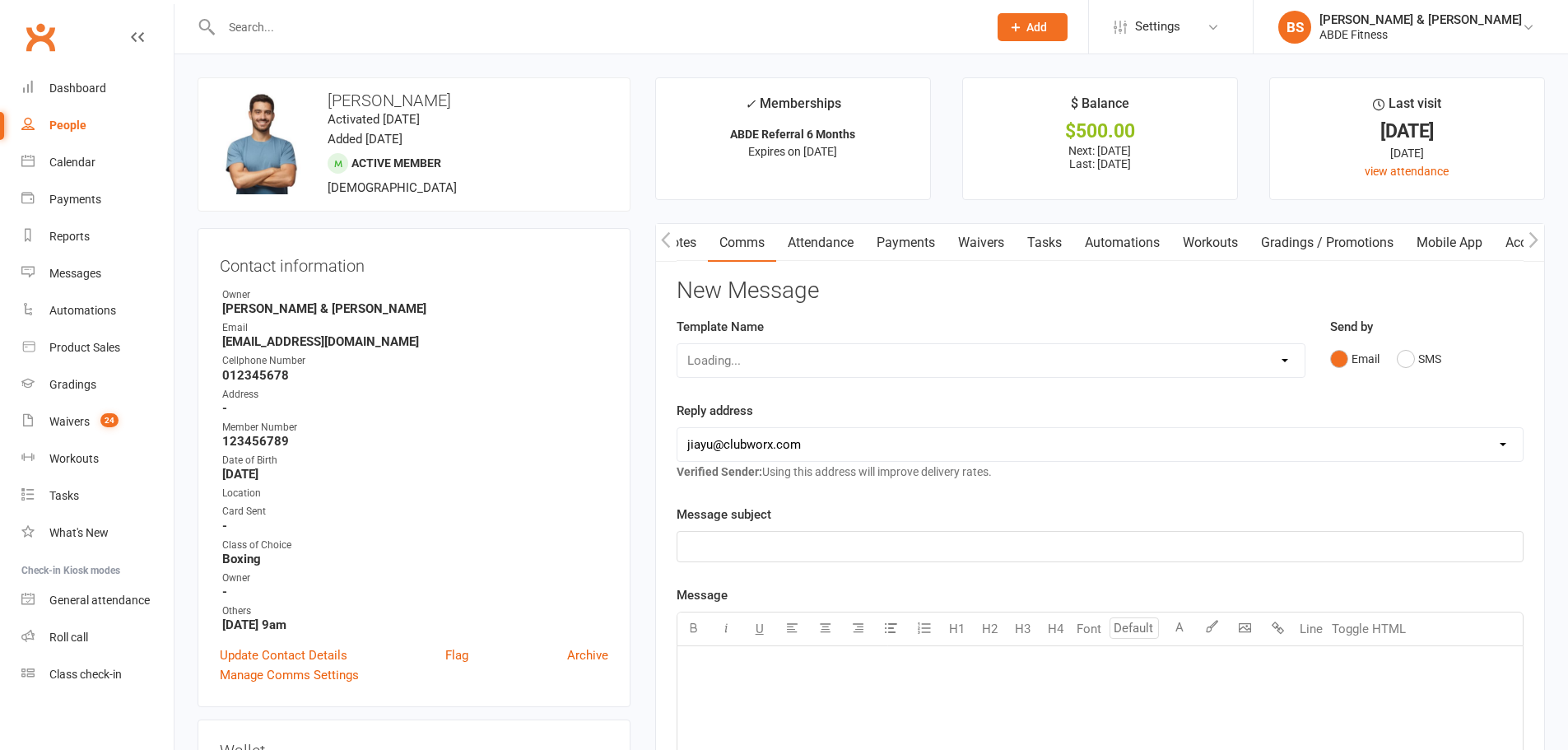
scroll to position [0, 82]
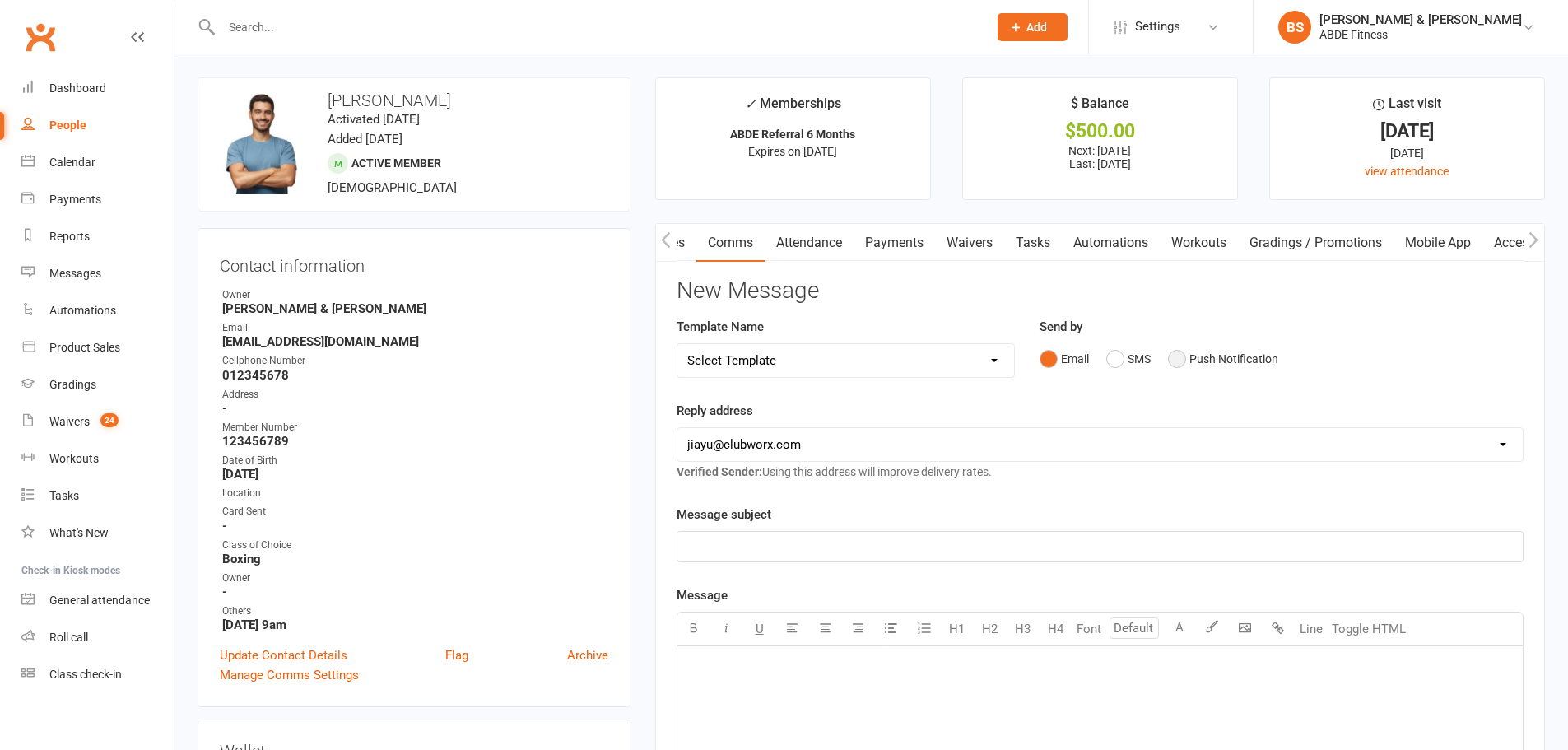
click at [1187, 352] on button "Push Notification" at bounding box center [1223, 359] width 111 height 31
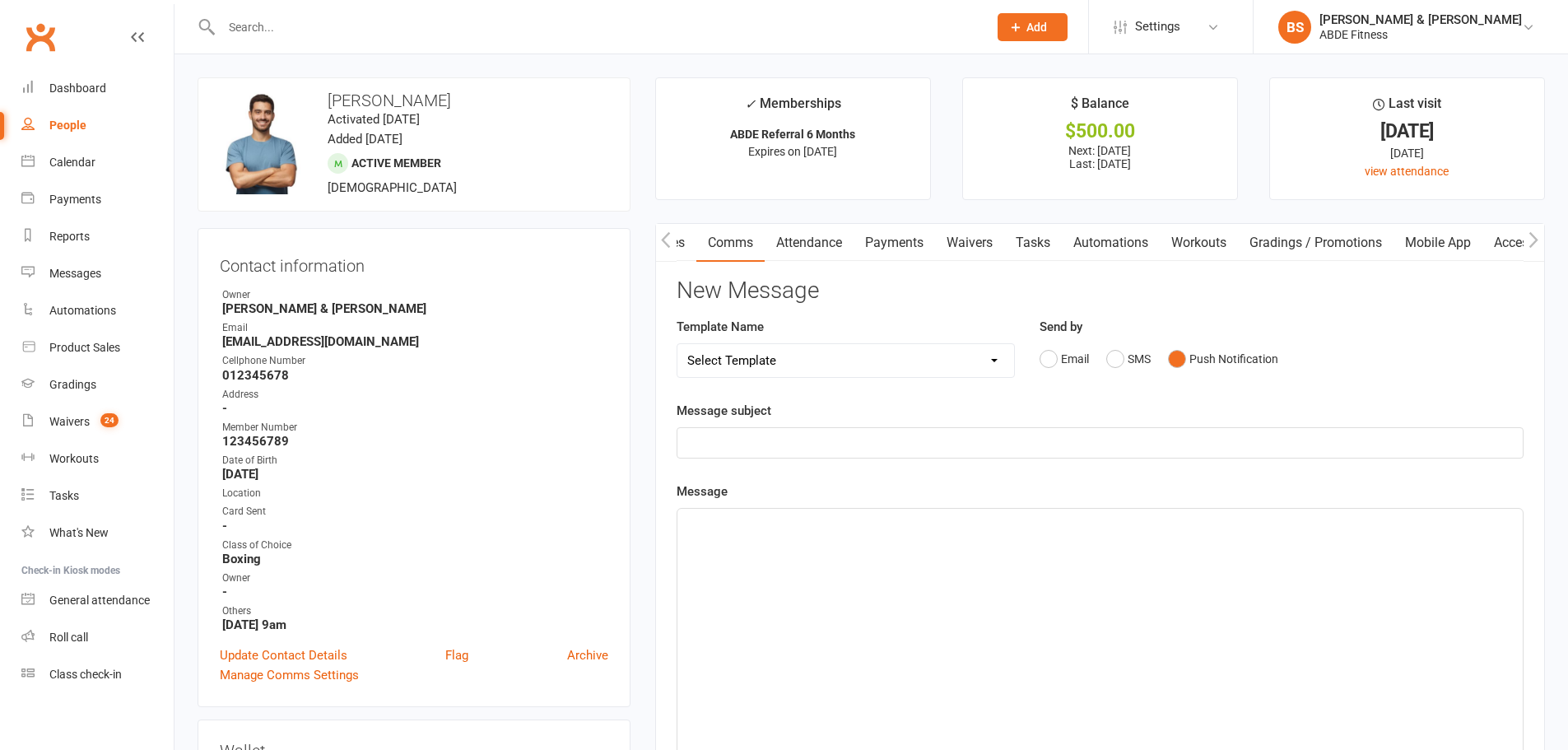
click at [848, 368] on select "Select Template [Email] Initial Contact Email to Prospects [SMS] Initial Contac…" at bounding box center [845, 360] width 336 height 33
click at [778, 439] on p "﻿" at bounding box center [1100, 442] width 825 height 19
click at [732, 534] on div "﻿" at bounding box center [1100, 632] width 846 height 247
drag, startPoint x: 925, startPoint y: 529, endPoint x: 609, endPoint y: 504, distance: 317.0
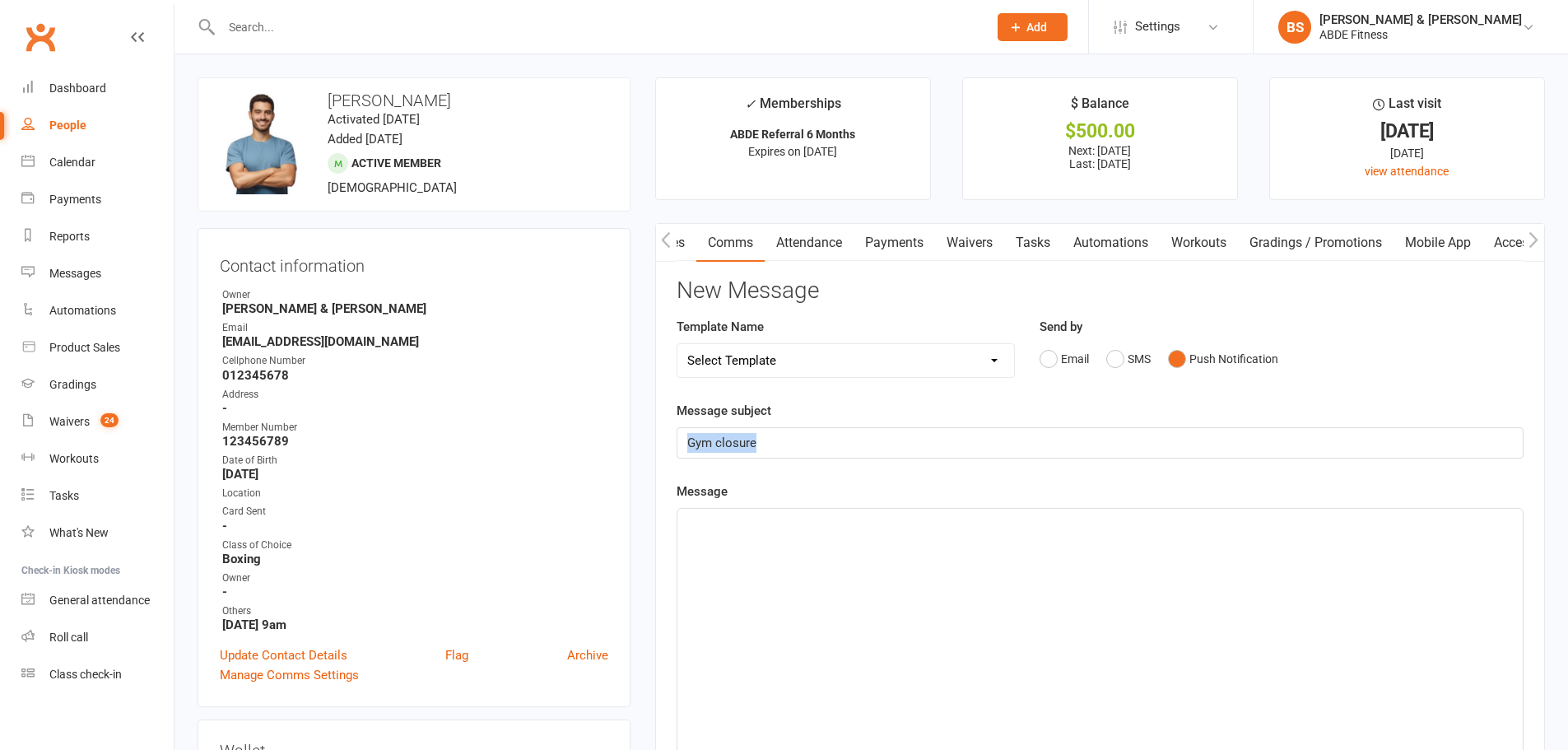
drag, startPoint x: 826, startPoint y: 434, endPoint x: 623, endPoint y: 411, distance: 204.3
drag, startPoint x: 815, startPoint y: 537, endPoint x: 833, endPoint y: 536, distance: 18.0
click at [826, 537] on div "﻿" at bounding box center [1100, 632] width 846 height 247
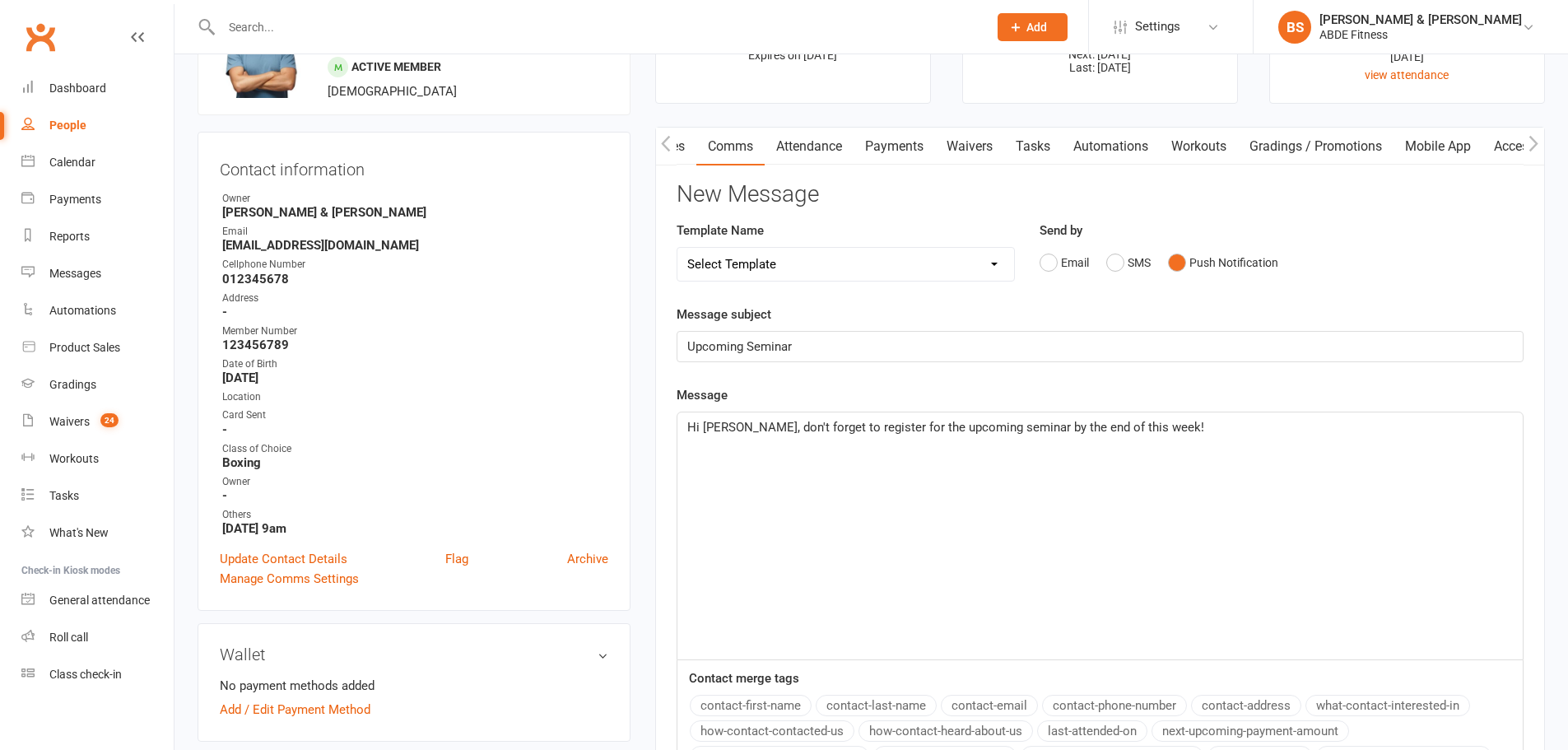
scroll to position [302, 0]
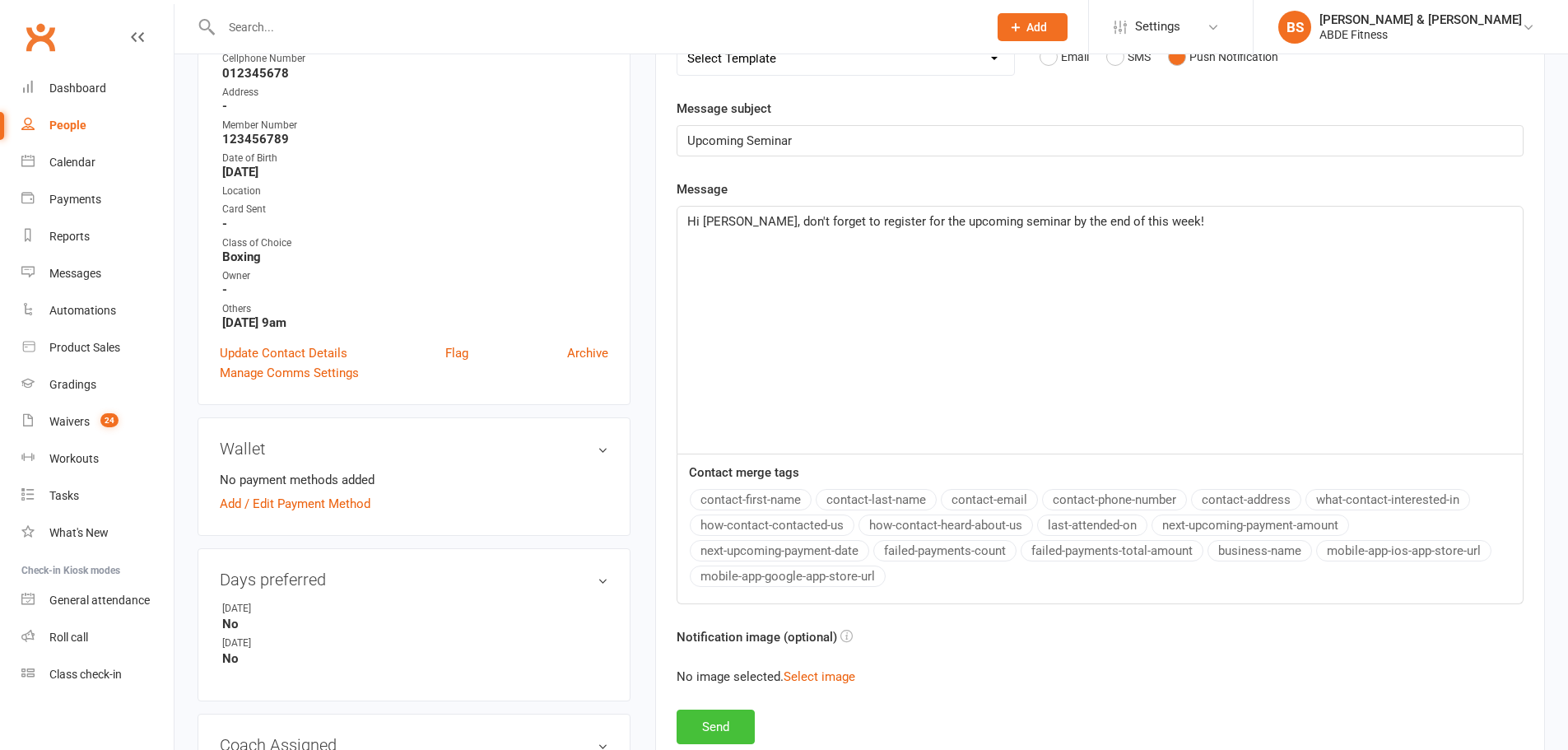
click at [724, 724] on button "Send" at bounding box center [715, 727] width 78 height 35
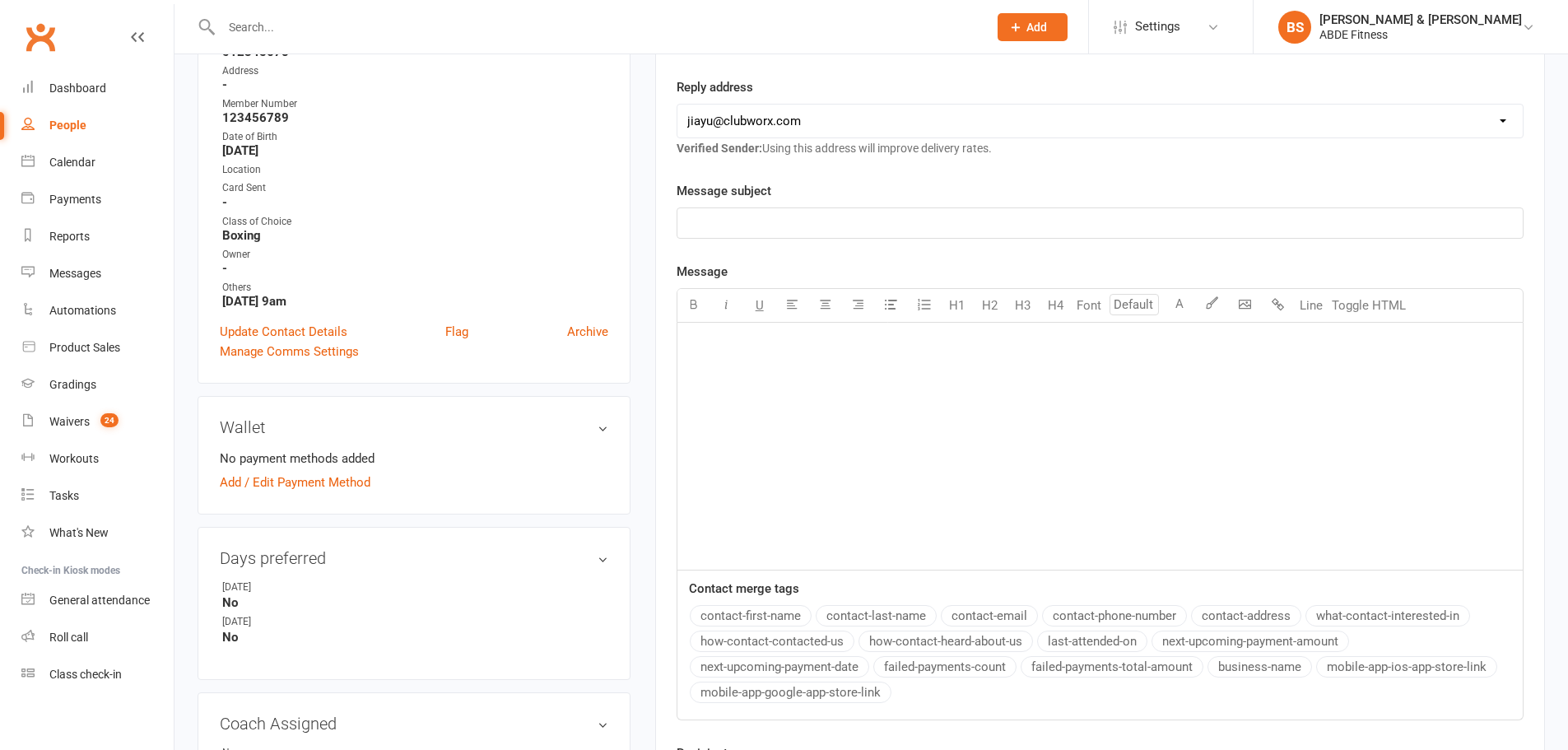
scroll to position [329, 0]
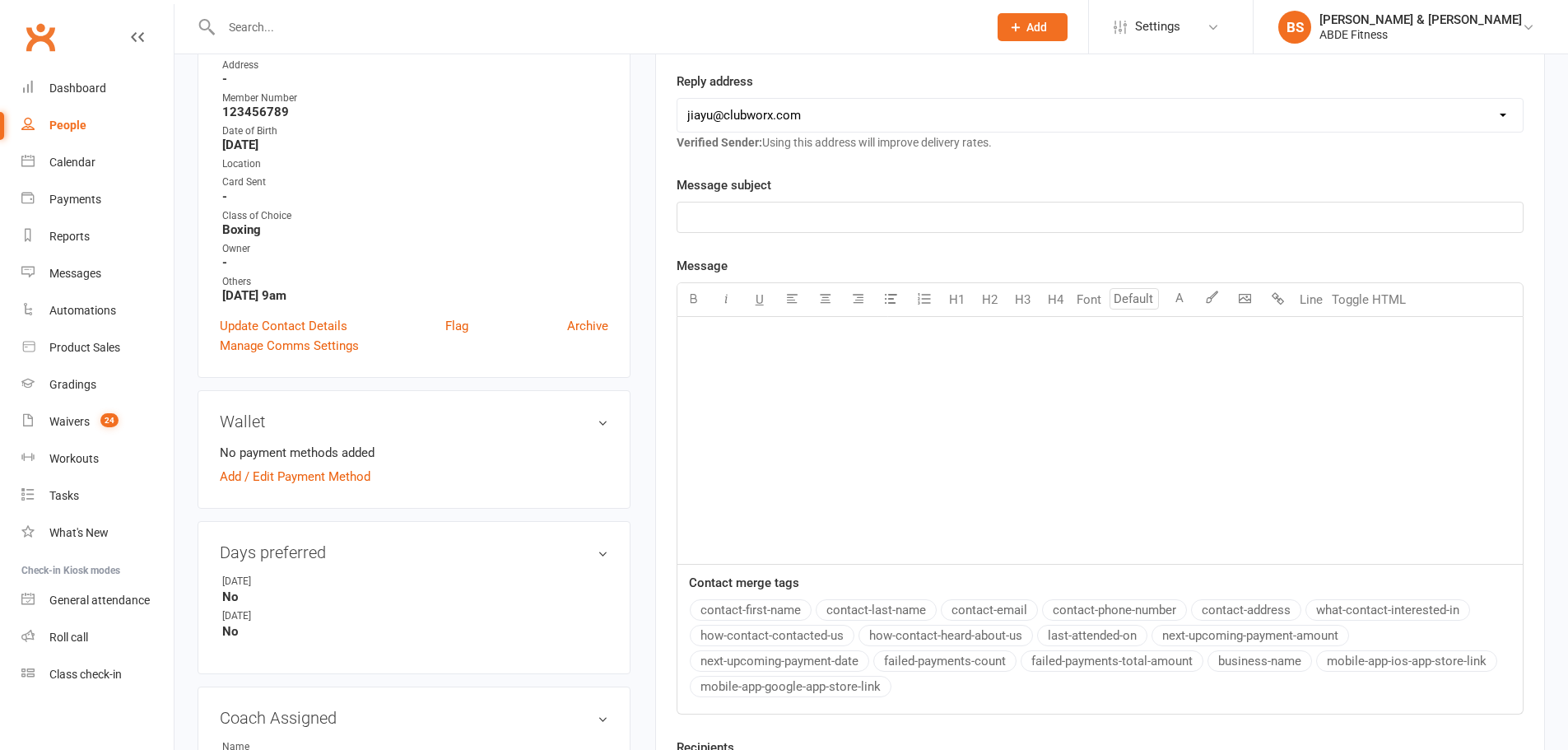
click at [1187, 30] on link "Settings" at bounding box center [1171, 27] width 114 height 37
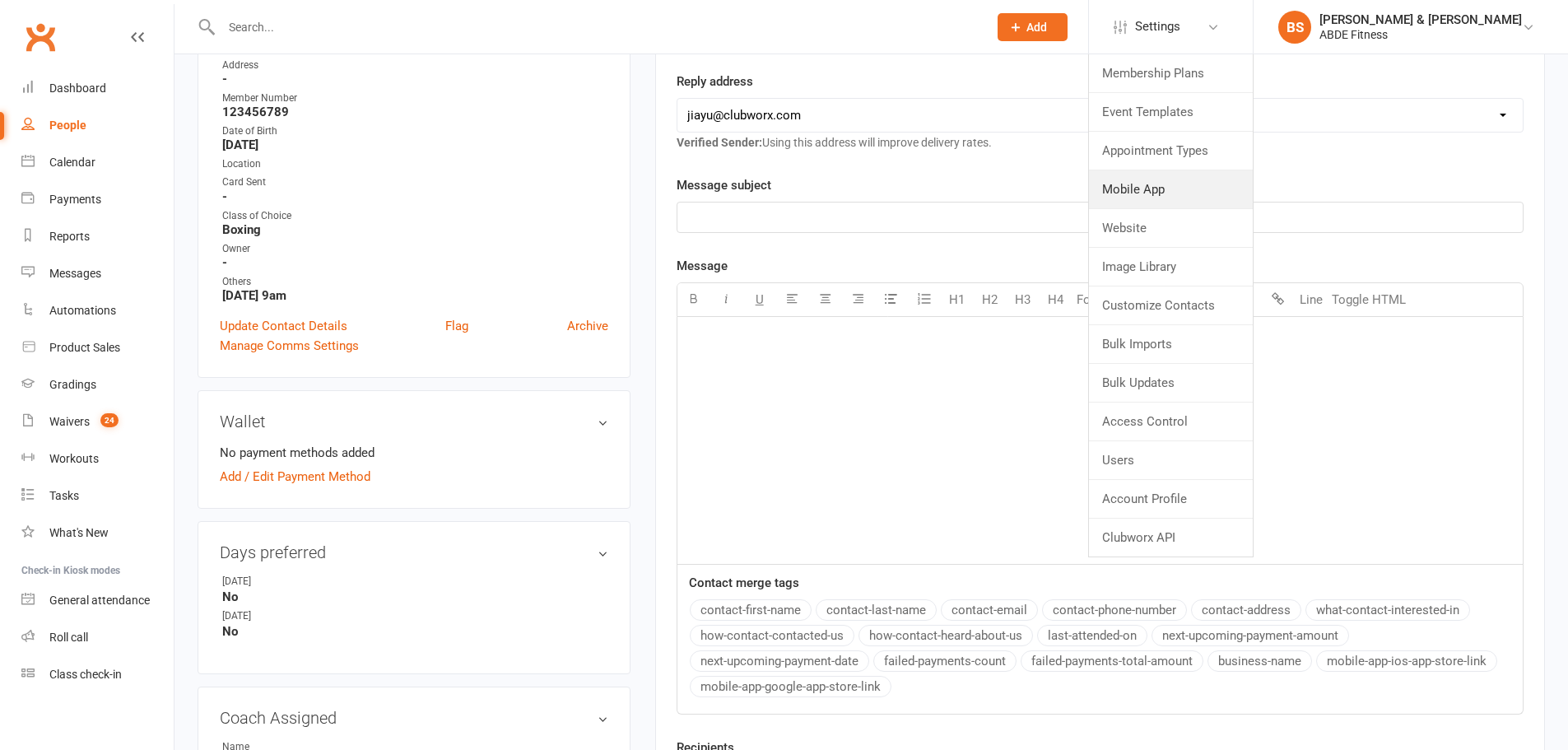
click at [1223, 193] on link "Mobile App" at bounding box center [1171, 189] width 164 height 38
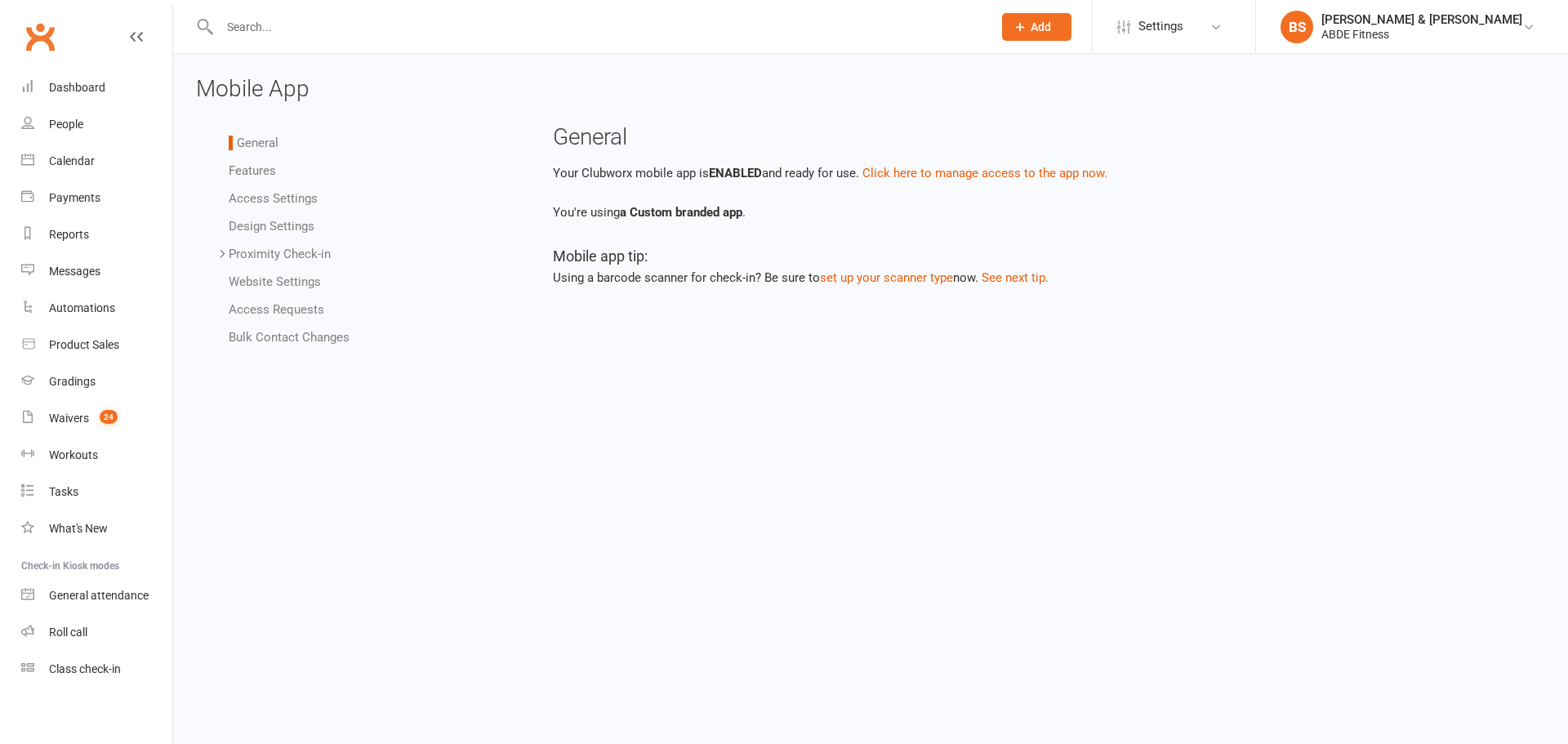
click at [253, 165] on link "Features" at bounding box center [252, 171] width 48 height 15
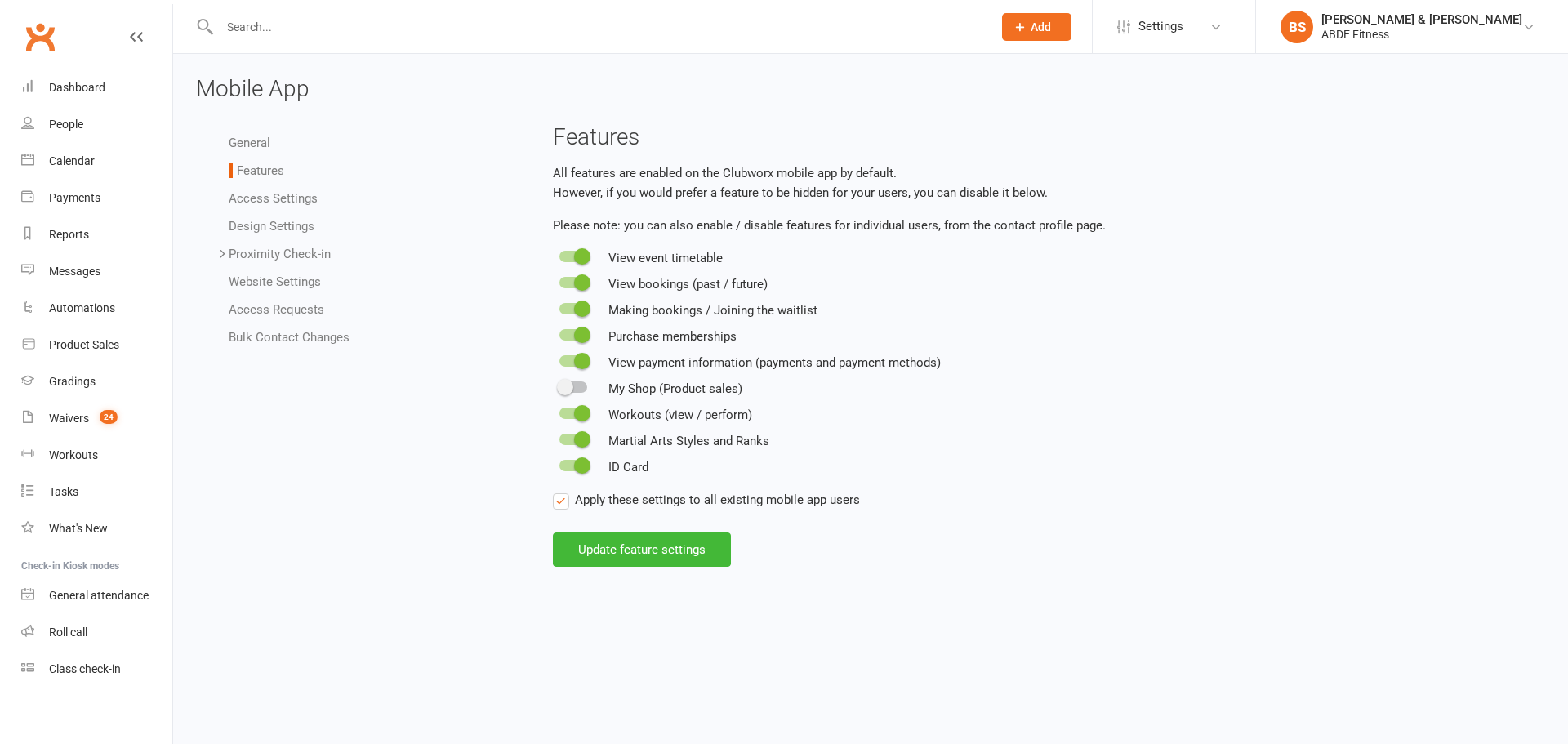
click at [564, 393] on span at bounding box center [565, 388] width 16 height 16
click at [560, 385] on input "checkbox" at bounding box center [560, 385] width 0 height 0
click at [683, 552] on button "Update feature settings" at bounding box center [642, 550] width 178 height 35
click at [494, 13] on div at bounding box center [588, 27] width 785 height 53
click at [486, 26] on input "text" at bounding box center [598, 27] width 766 height 23
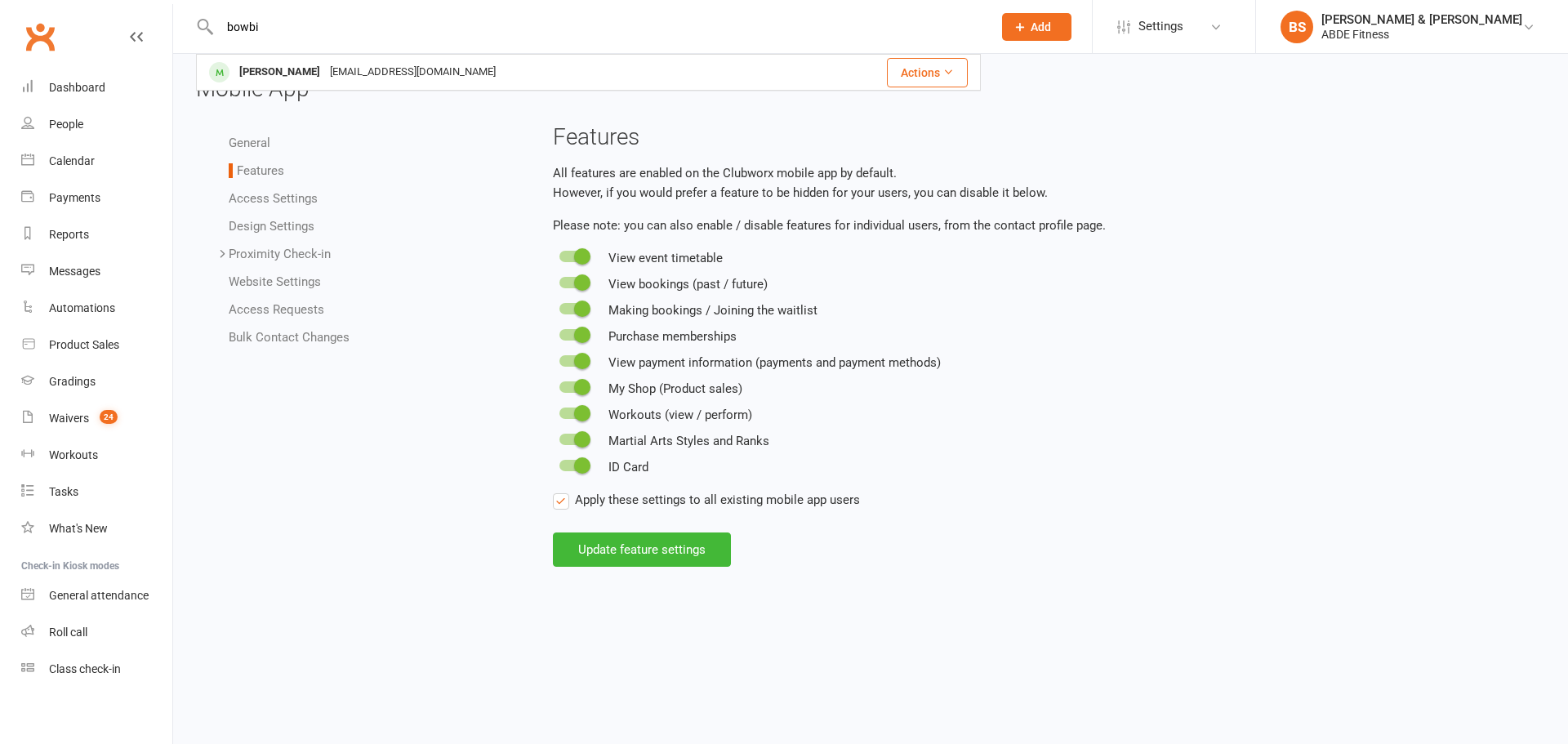
type input "bowbi"
click at [473, 67] on div "[PERSON_NAME] [EMAIL_ADDRESS][DOMAIN_NAME]" at bounding box center [497, 72] width 601 height 34
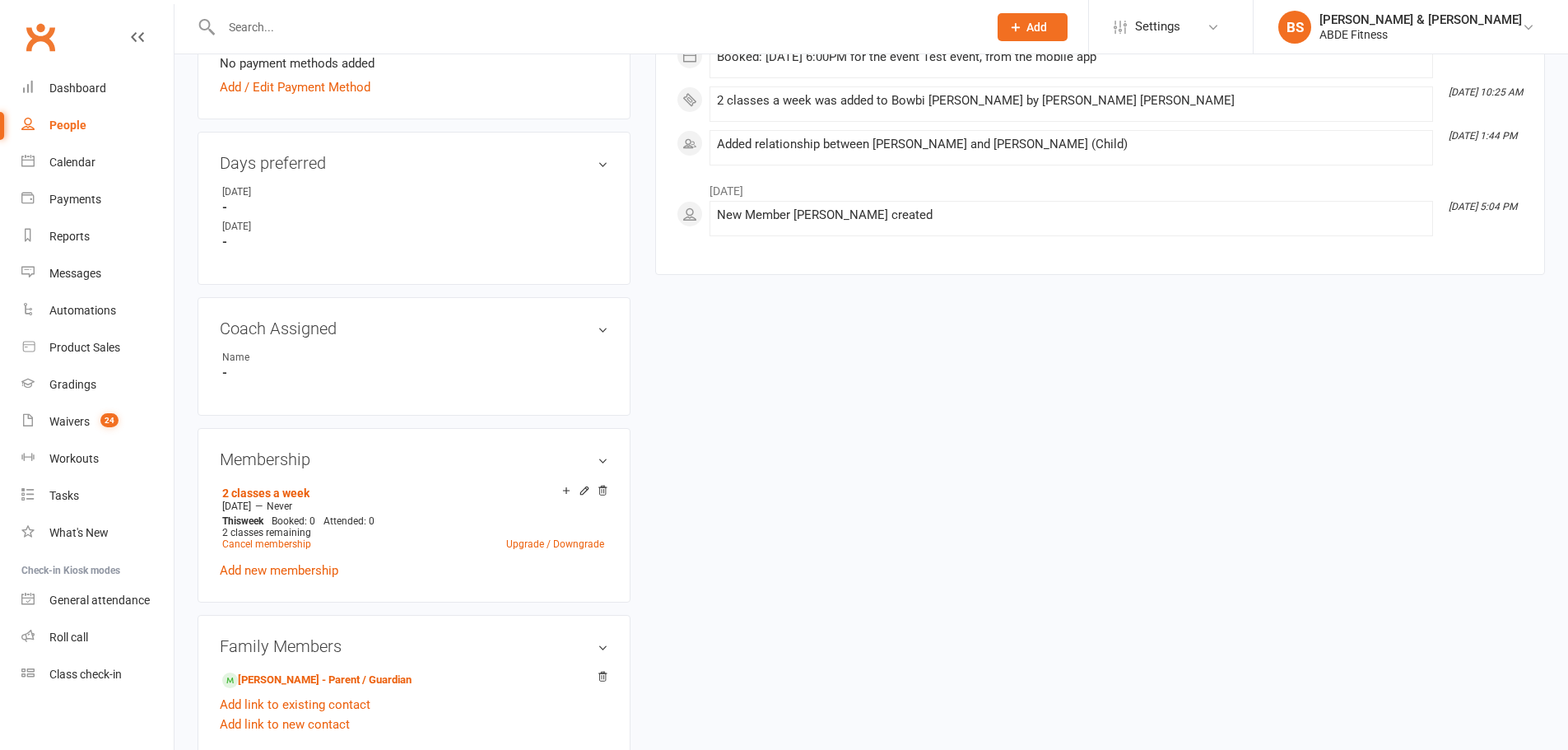
scroll to position [714, 0]
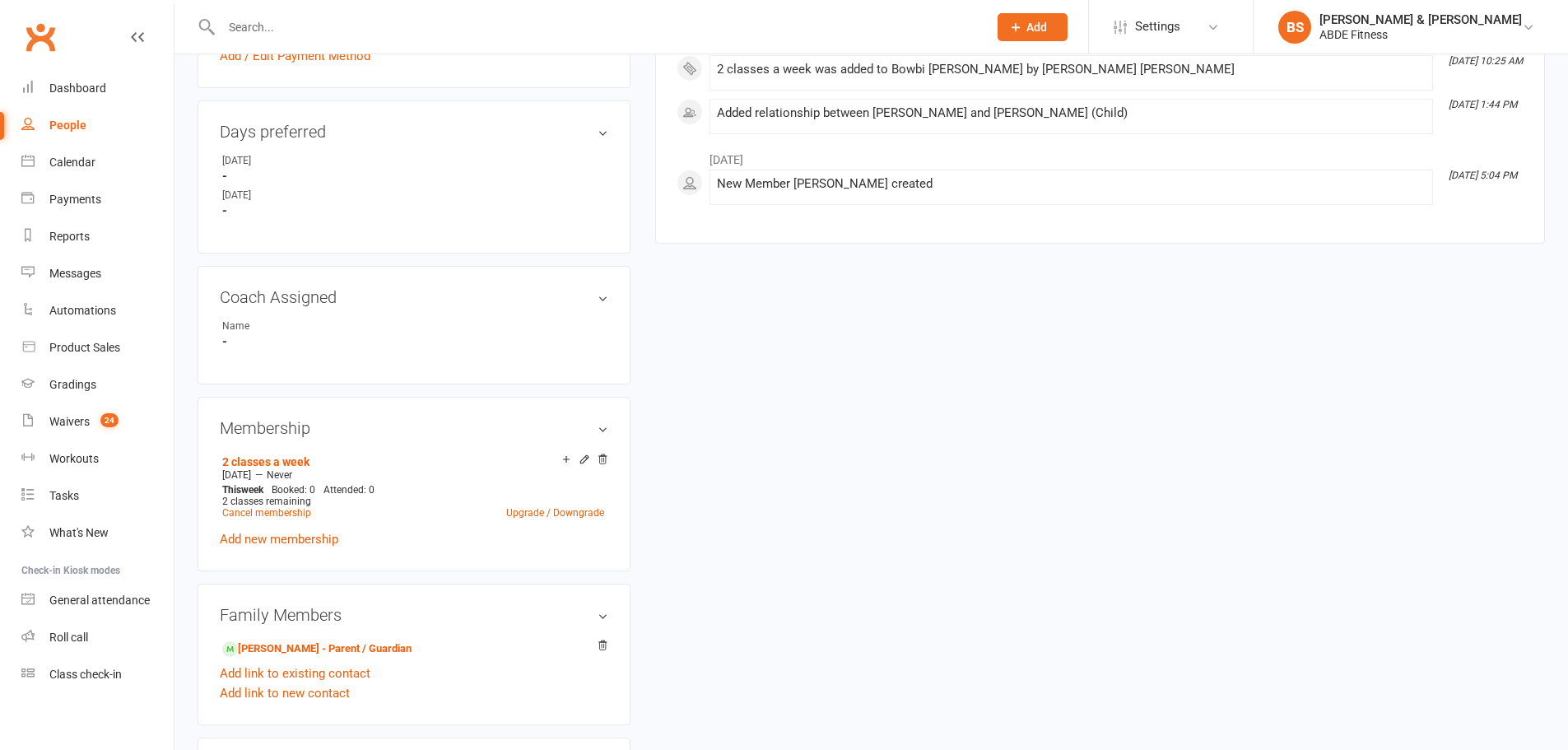
click at [599, 455] on icon at bounding box center [603, 459] width 12 height 12
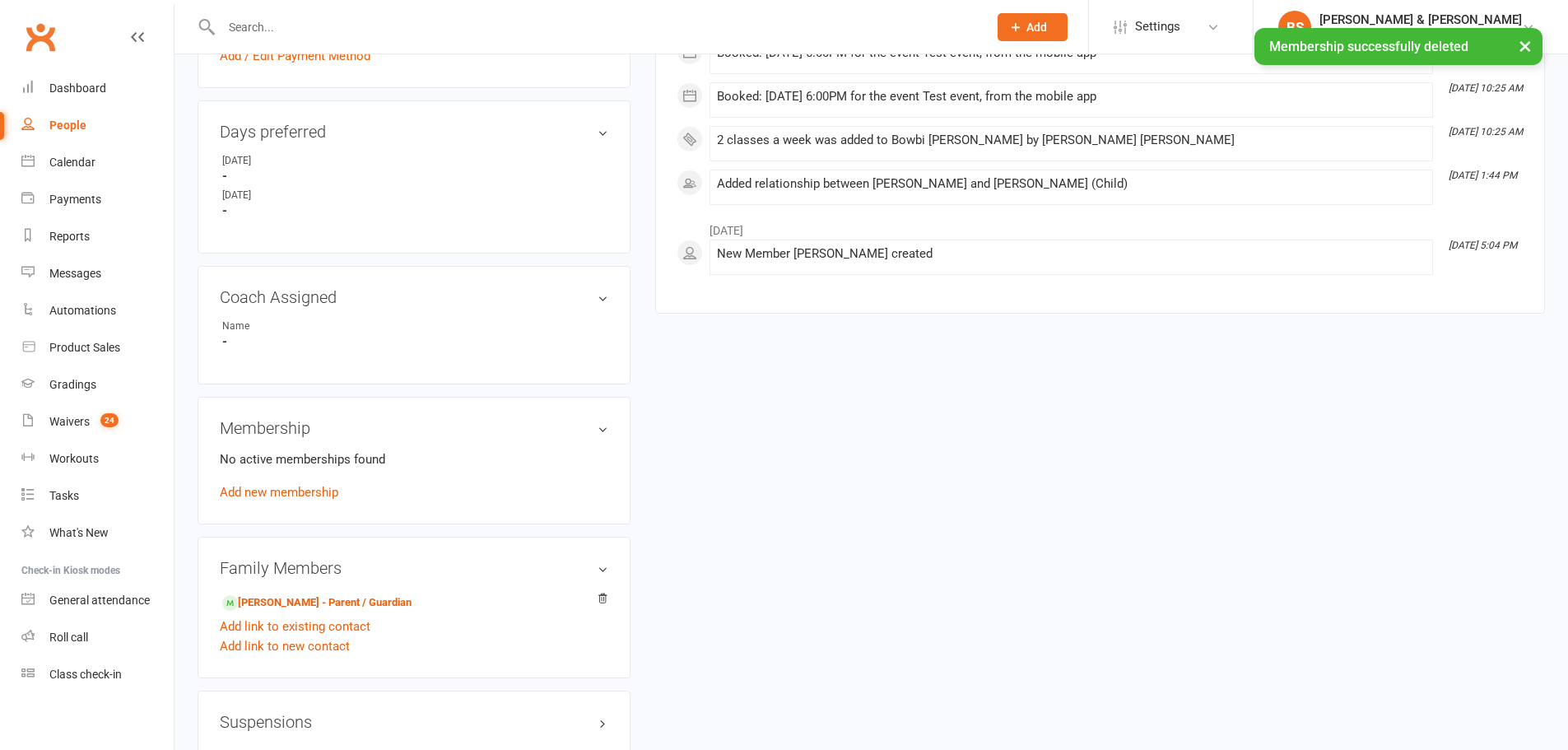
scroll to position [741, 0]
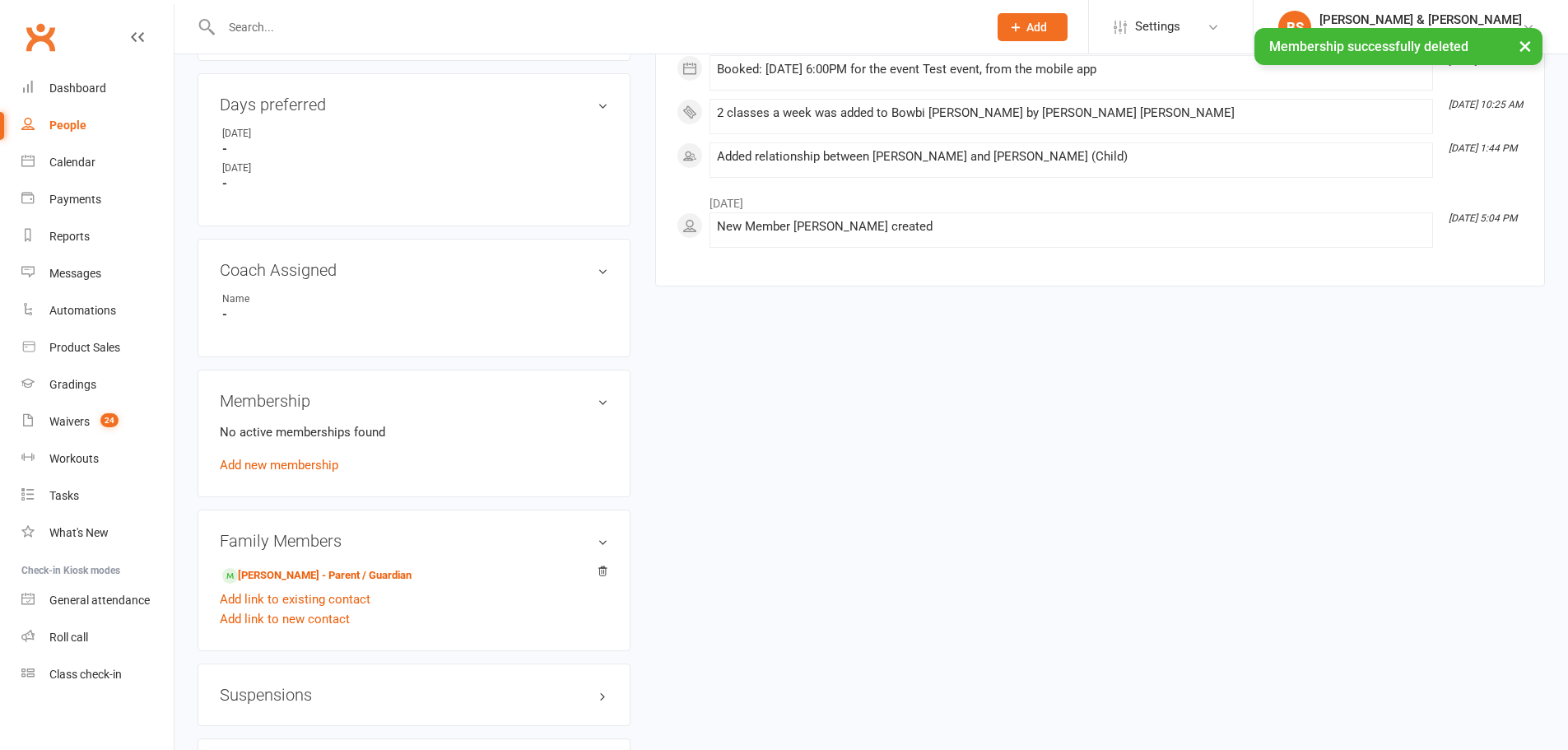
click at [302, 463] on link "Add new membership" at bounding box center [279, 465] width 119 height 15
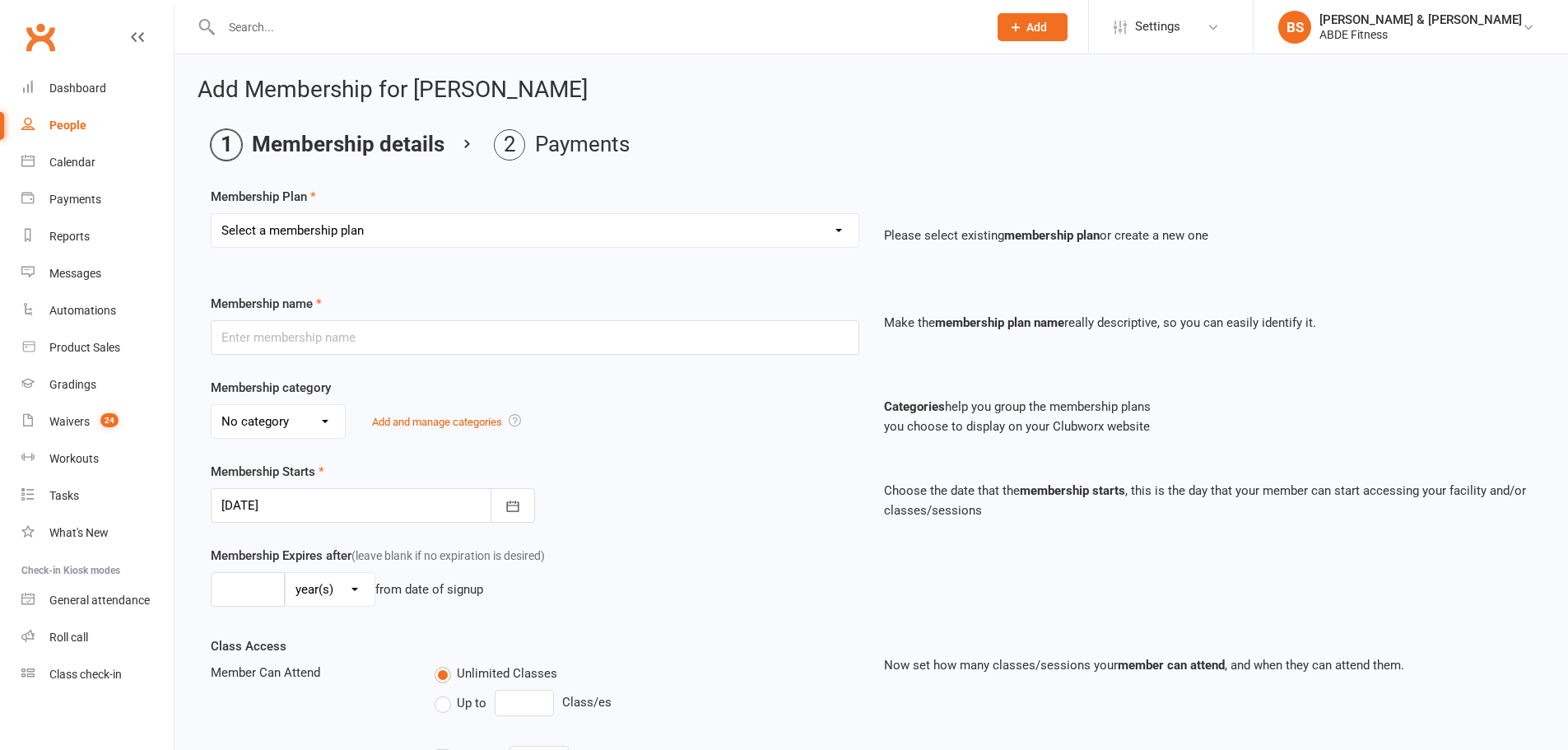
click at [477, 229] on select "Select a membership plan Create new Membership Plan ABDE Referral 2 Weeks Pass …" at bounding box center [535, 230] width 647 height 33
select select "8"
click at [212, 214] on select "Select a membership plan Create new Membership Plan ABDE Referral 2 Weeks Pass …" at bounding box center [535, 230] width 647 height 33
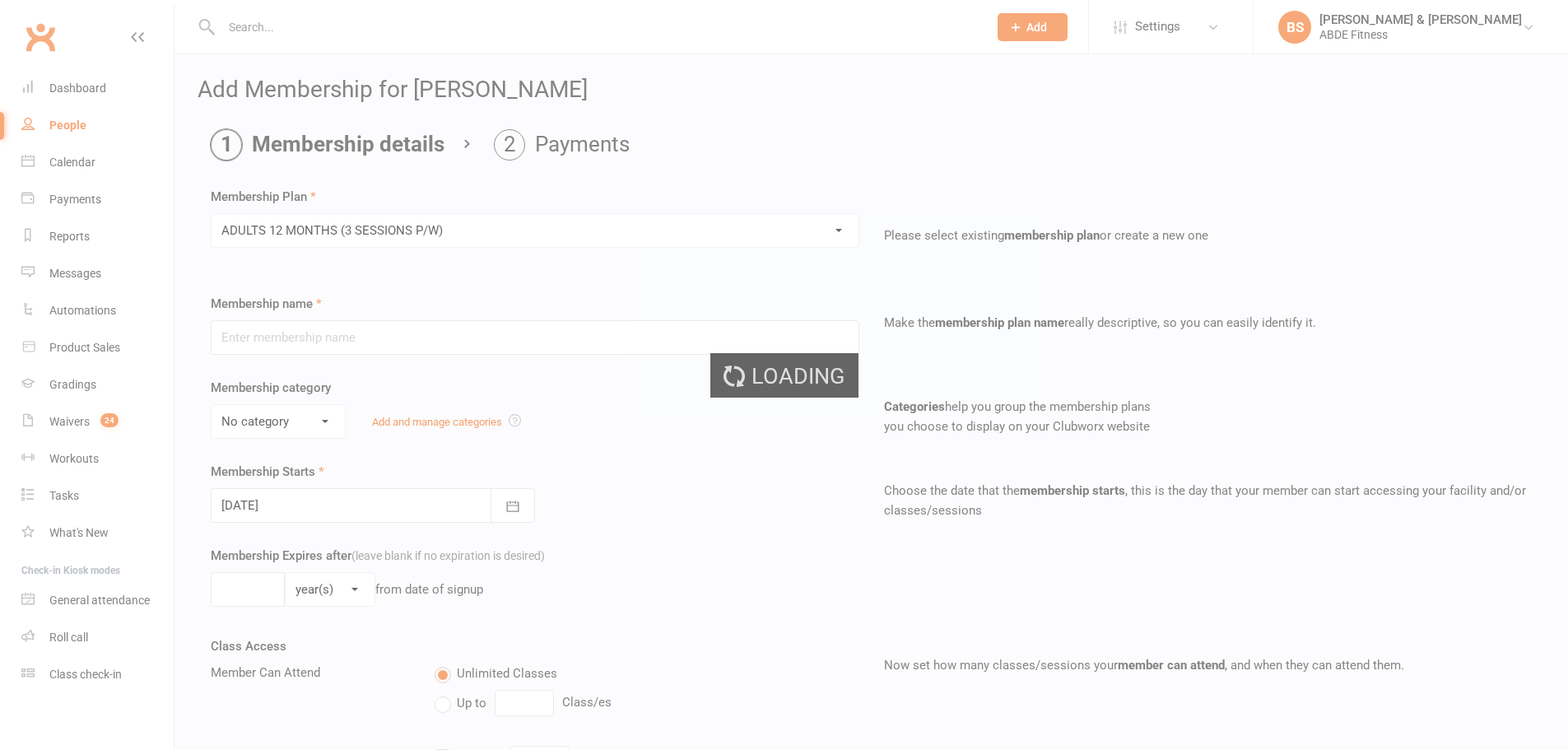
type input "ADULTS 12 MONTHS (3 SESSIONS P/W)"
select select "1"
type input "[DATE]"
select select "2"
type input "3"
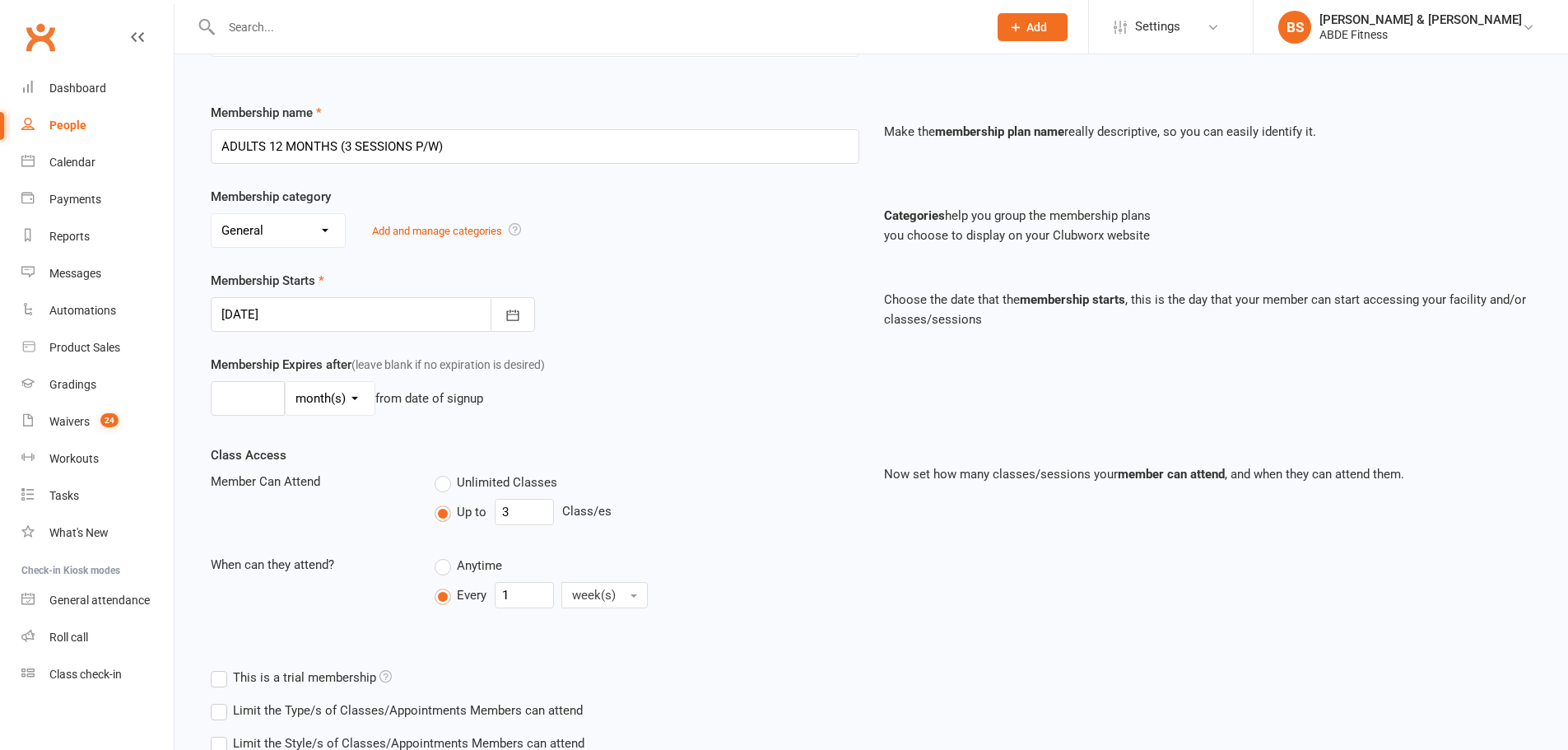
scroll to position [192, 0]
click at [506, 313] on icon "button" at bounding box center [513, 314] width 17 height 17
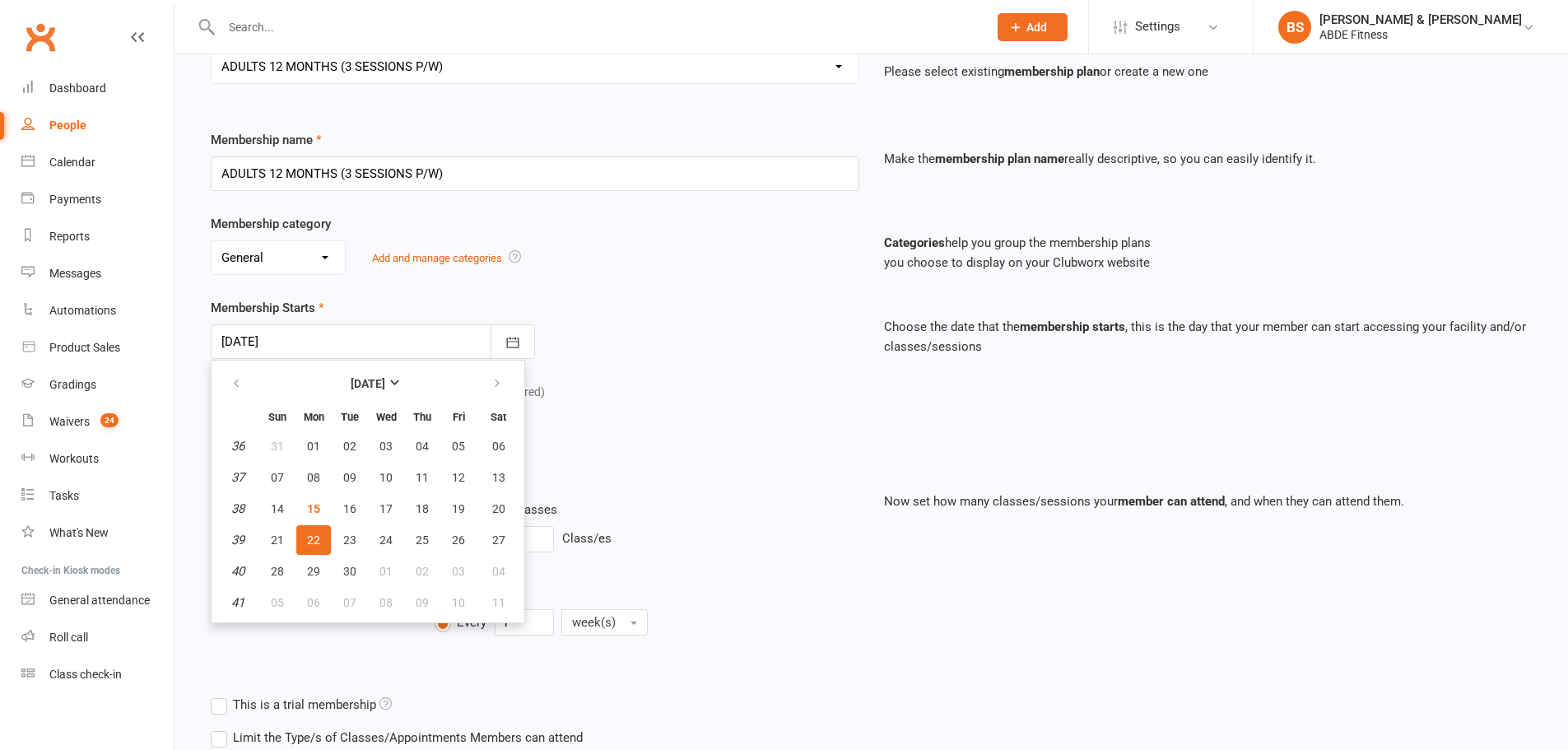
scroll to position [137, 0]
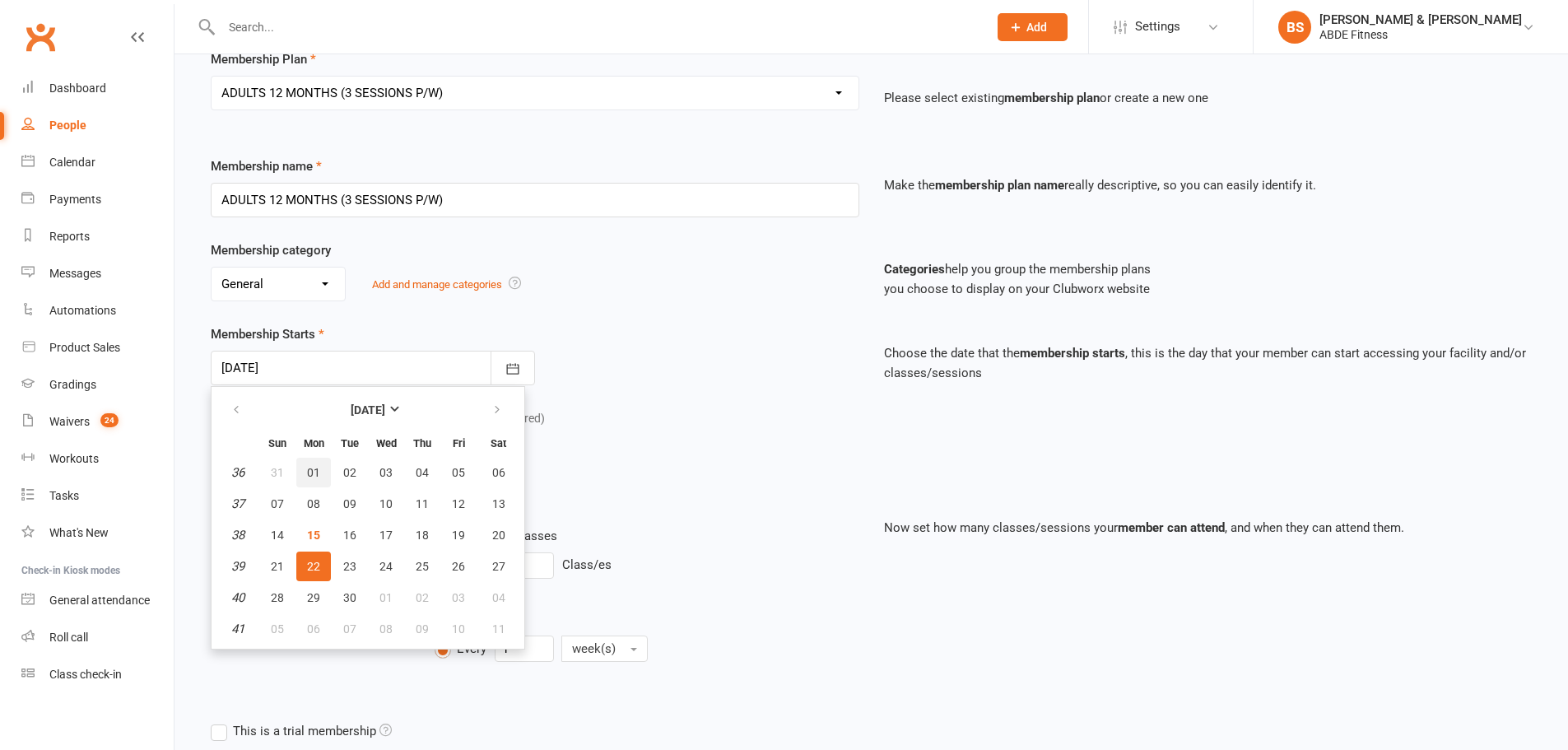
click at [311, 483] on button "01" at bounding box center [314, 473] width 35 height 29
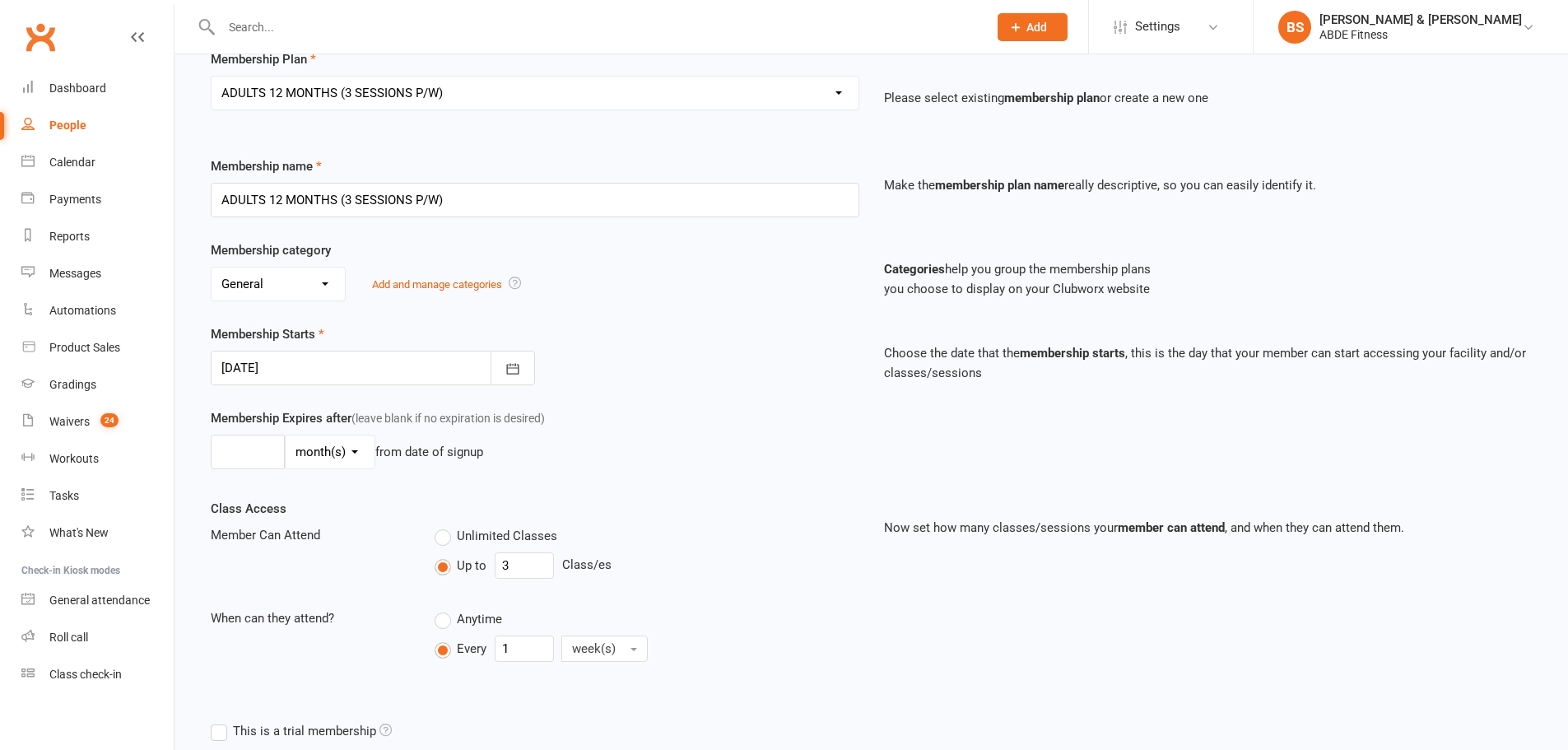
click at [391, 353] on div at bounding box center [373, 369] width 324 height 35
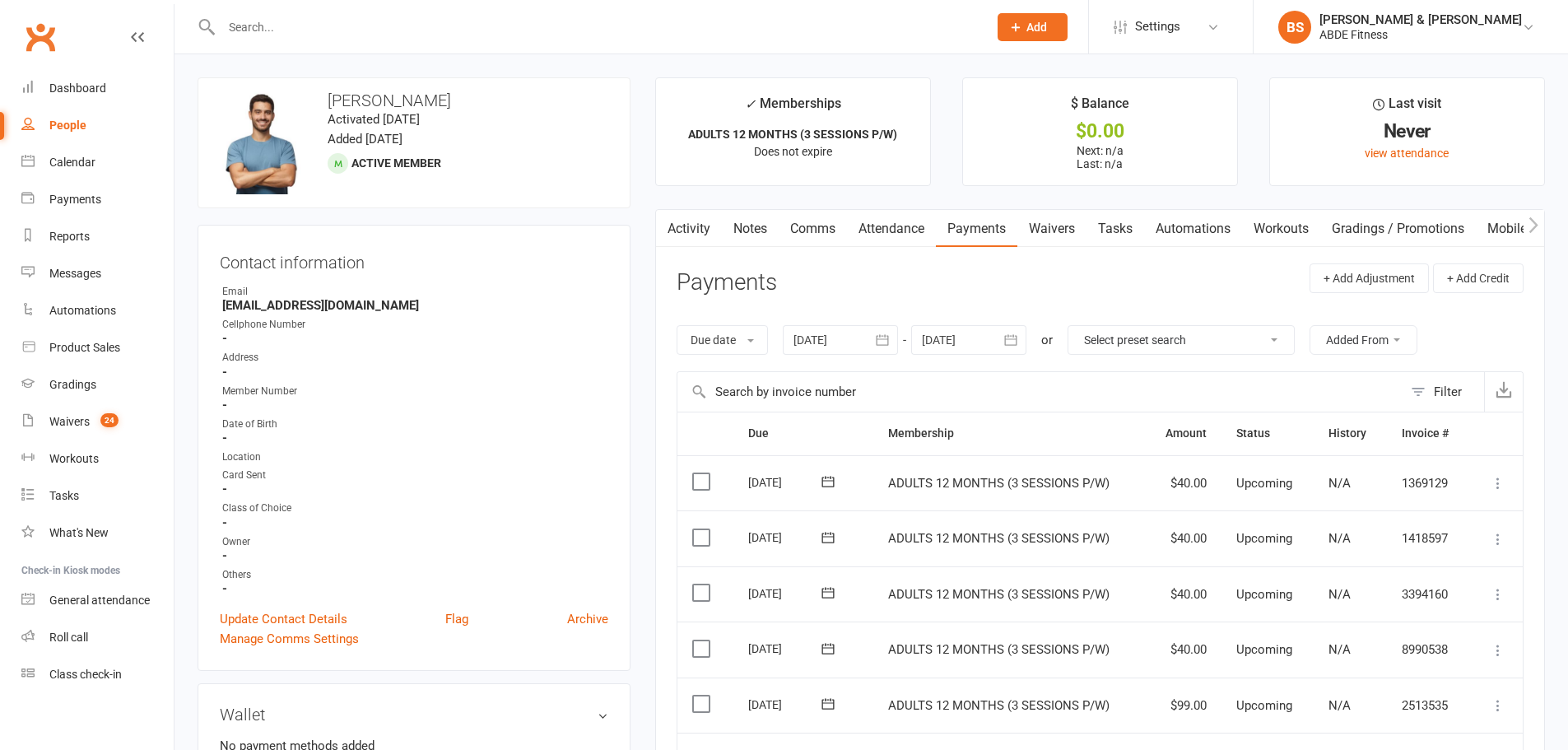
click at [275, 621] on link "Update Contact Details" at bounding box center [284, 618] width 127 height 19
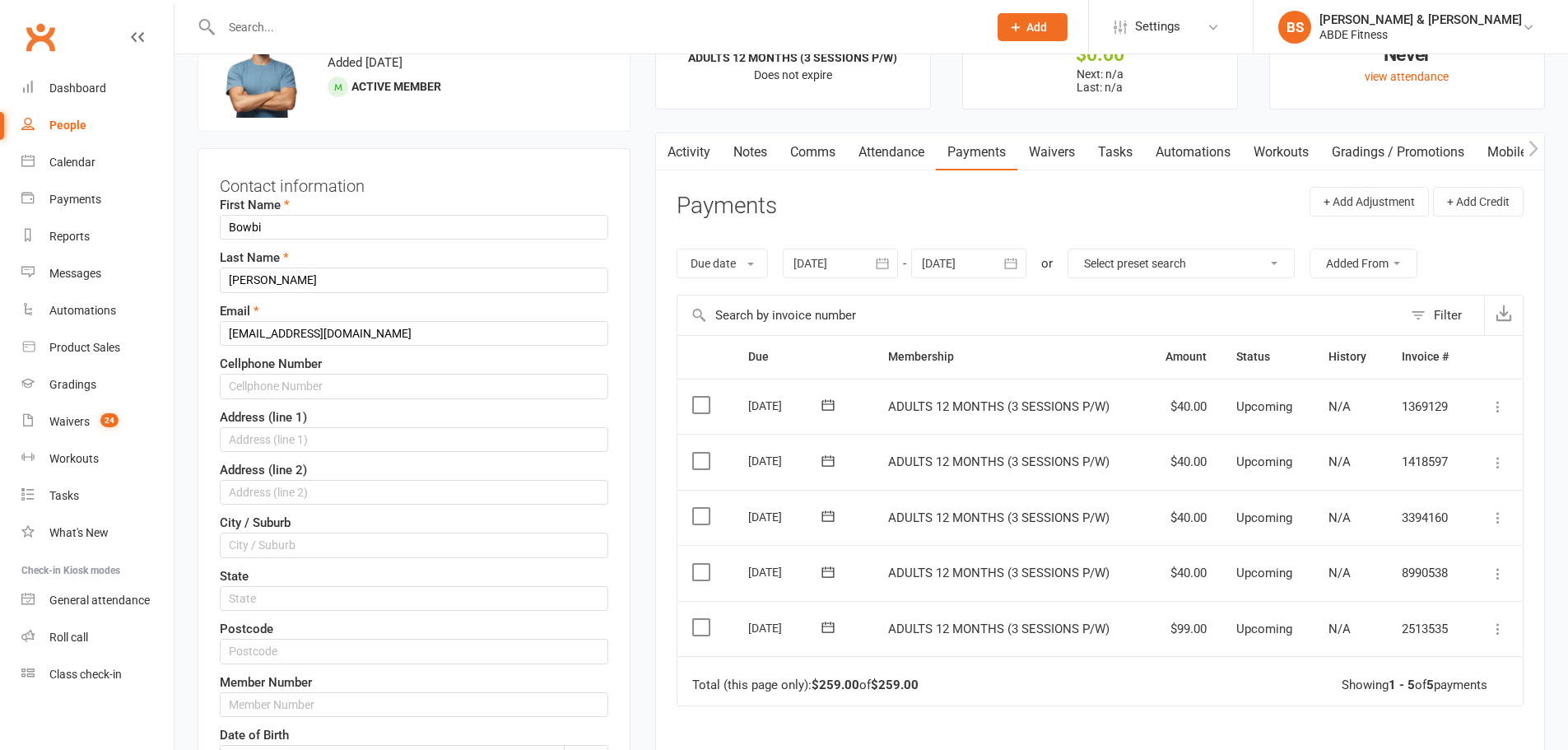
scroll to position [77, 0]
drag, startPoint x: 279, startPoint y: 239, endPoint x: 204, endPoint y: 227, distance: 76.0
click at [204, 227] on div "Contact information First Name Bowbi Last Name [PERSON_NAME] Email [EMAIL_ADDRE…" at bounding box center [414, 648] width 433 height 1002
type input "[PERSON_NAME]"
drag, startPoint x: 298, startPoint y: 264, endPoint x: 281, endPoint y: 267, distance: 17.3
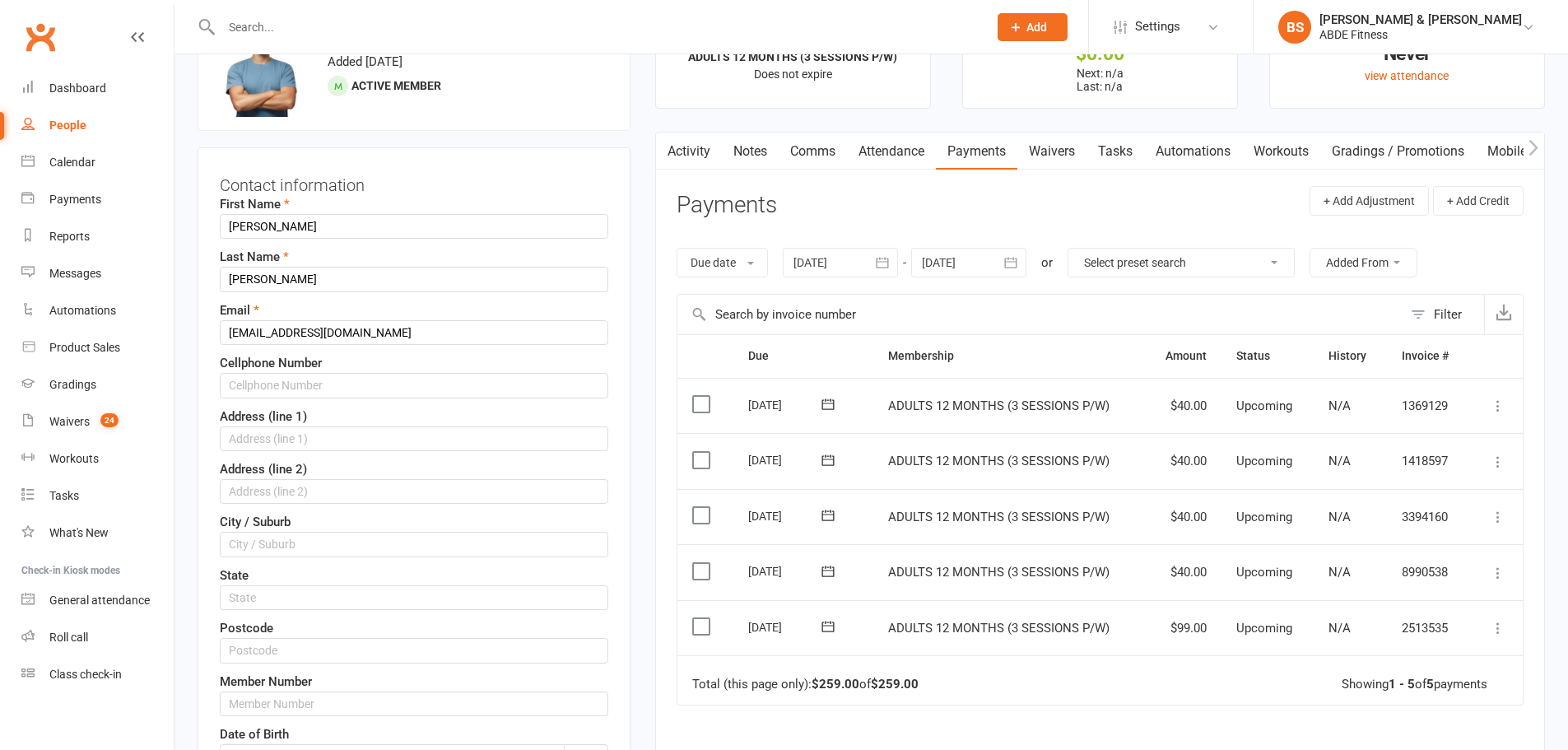
click at [281, 267] on div "Last Name [PERSON_NAME]" at bounding box center [415, 269] width 389 height 44
drag, startPoint x: 296, startPoint y: 281, endPoint x: 89, endPoint y: 256, distance: 208.5
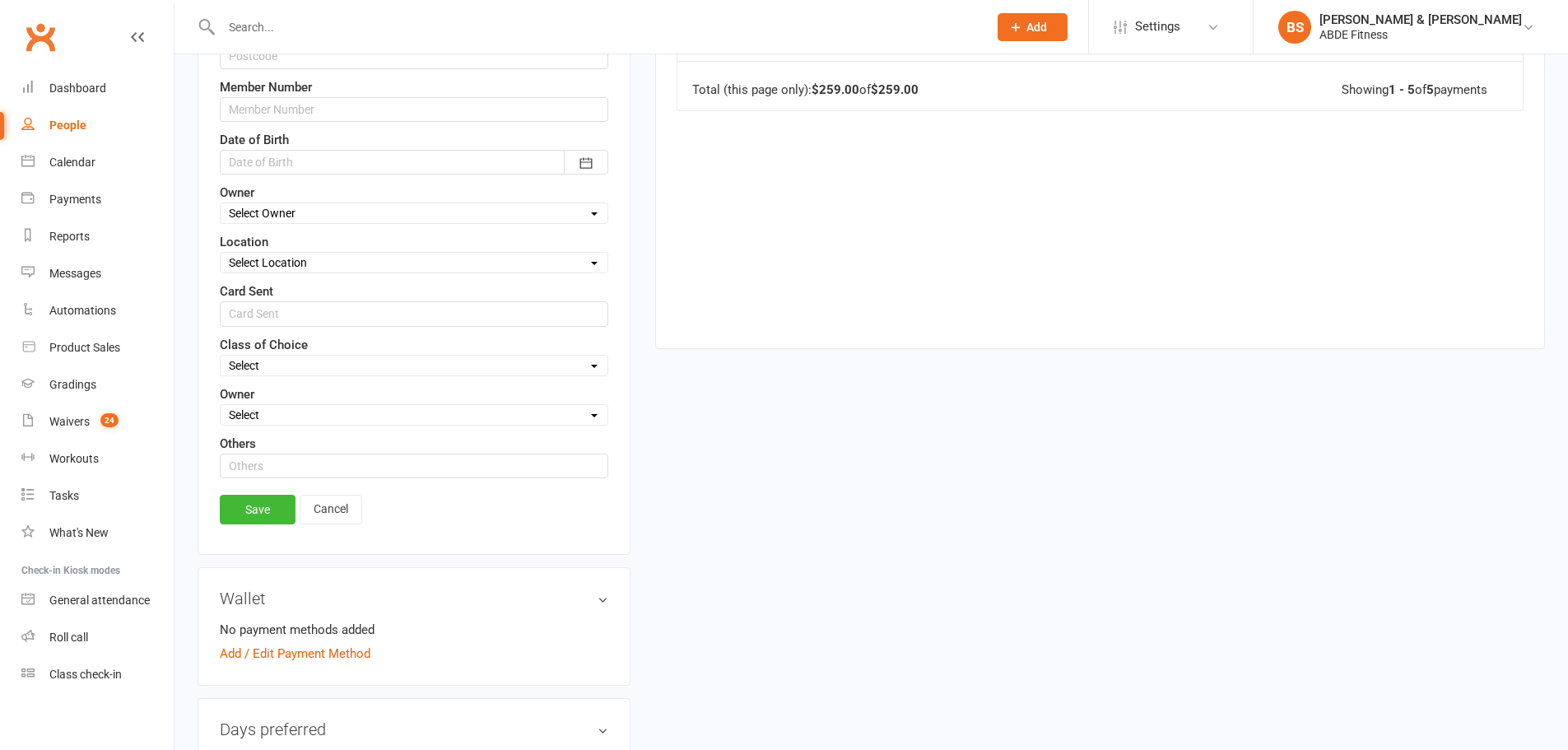
scroll to position [681, 0]
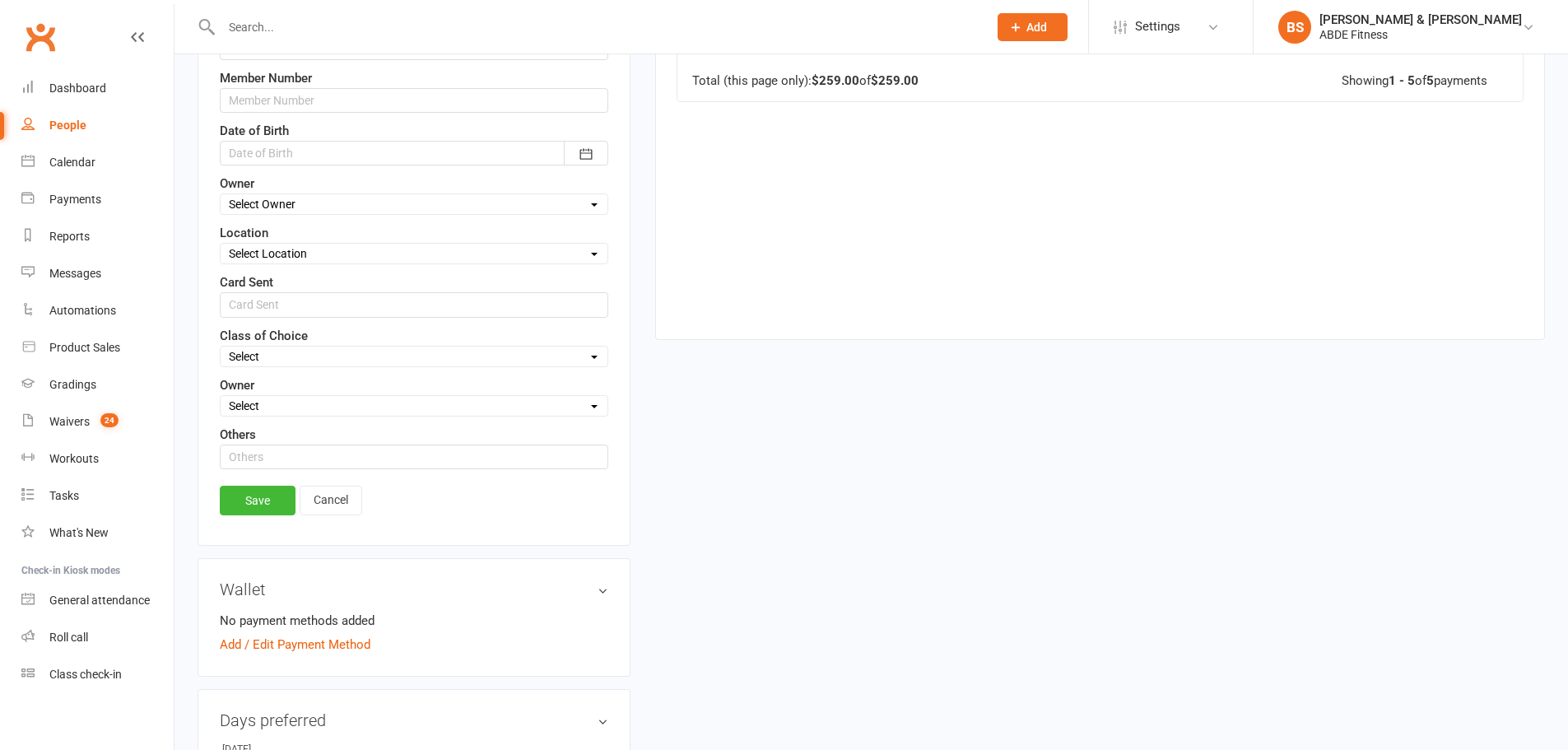
type input "[PERSON_NAME]"
click at [265, 505] on link "Save" at bounding box center [258, 500] width 76 height 29
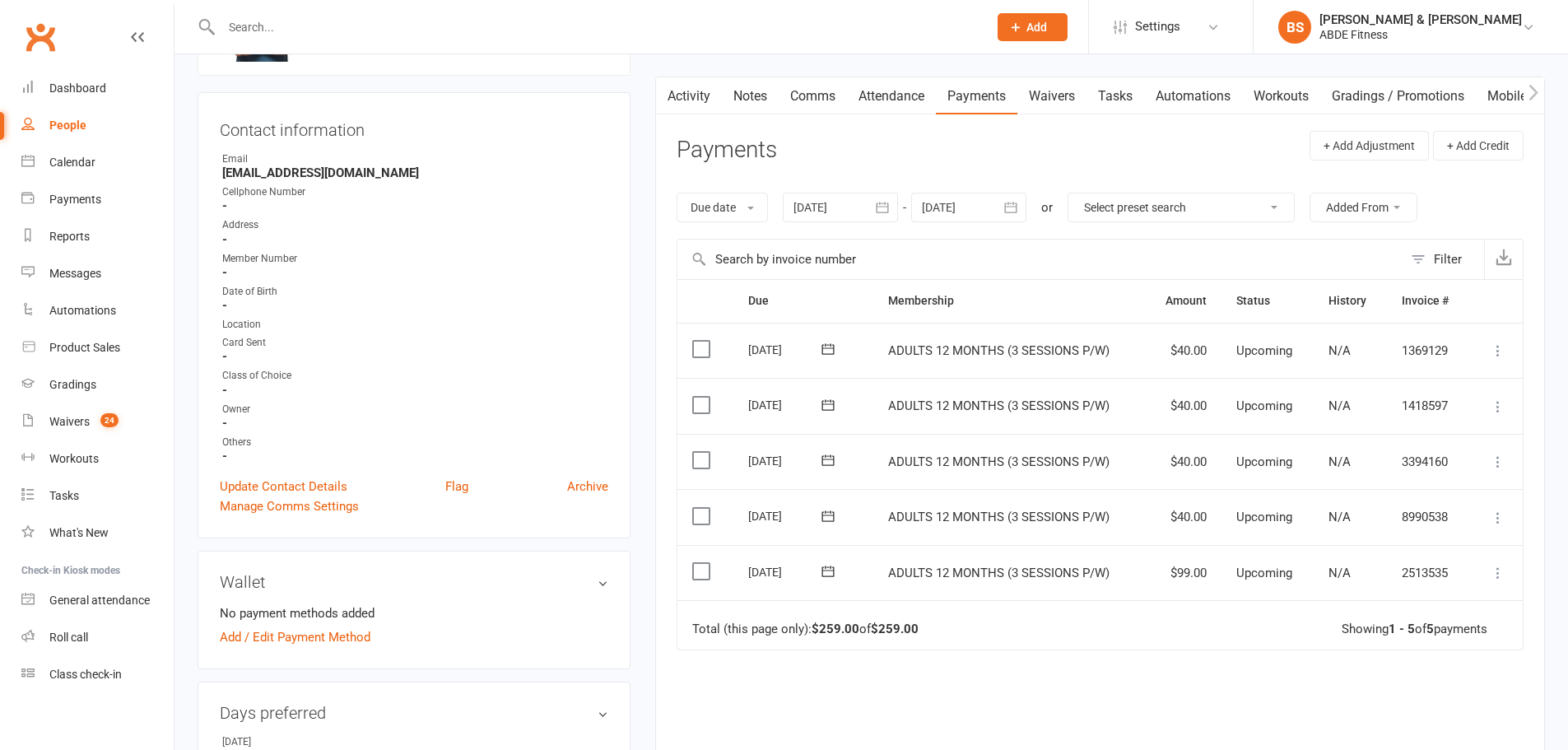
click at [300, 487] on link "Update Contact Details" at bounding box center [284, 486] width 127 height 19
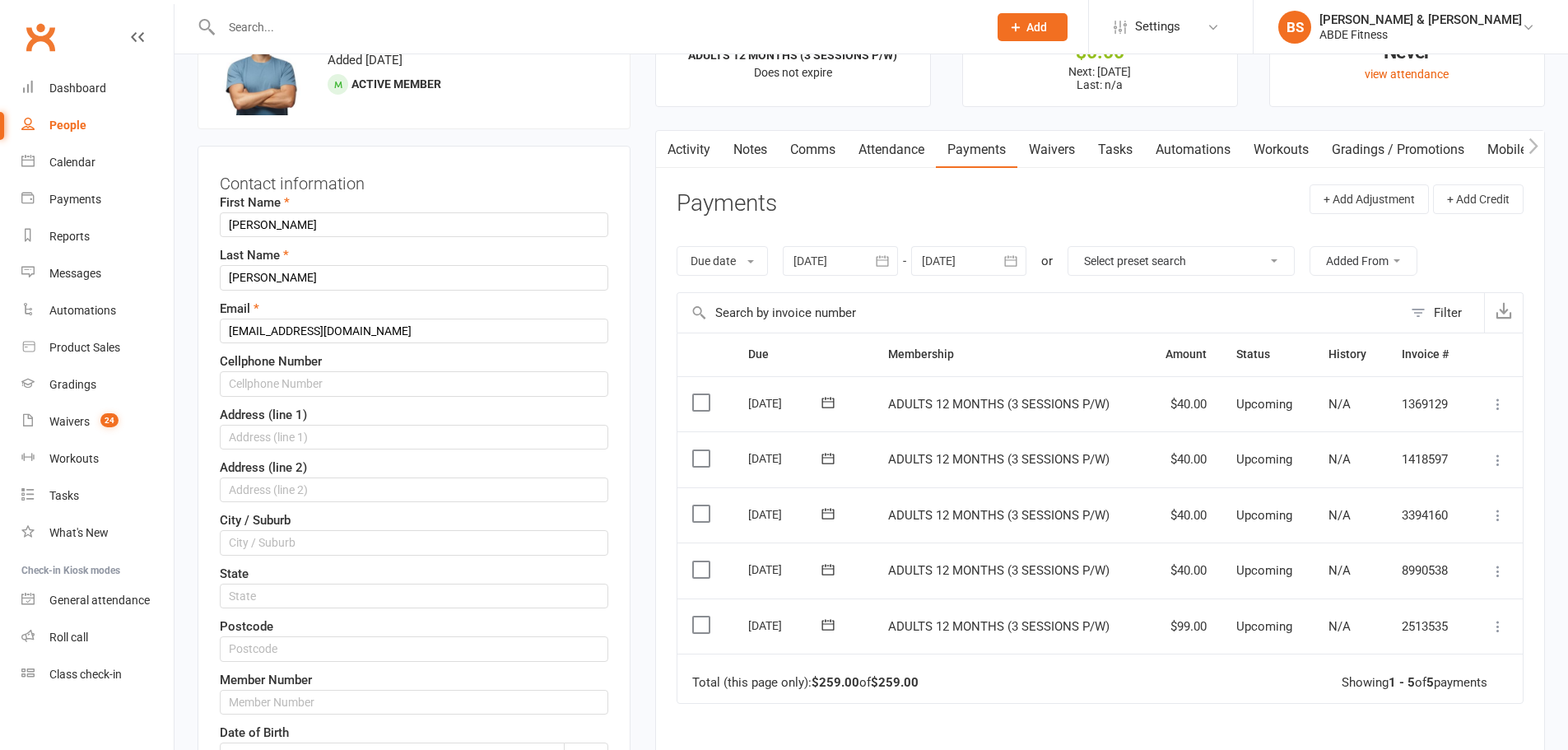
scroll to position [77, 0]
drag, startPoint x: 312, startPoint y: 226, endPoint x: 123, endPoint y: 220, distance: 189.1
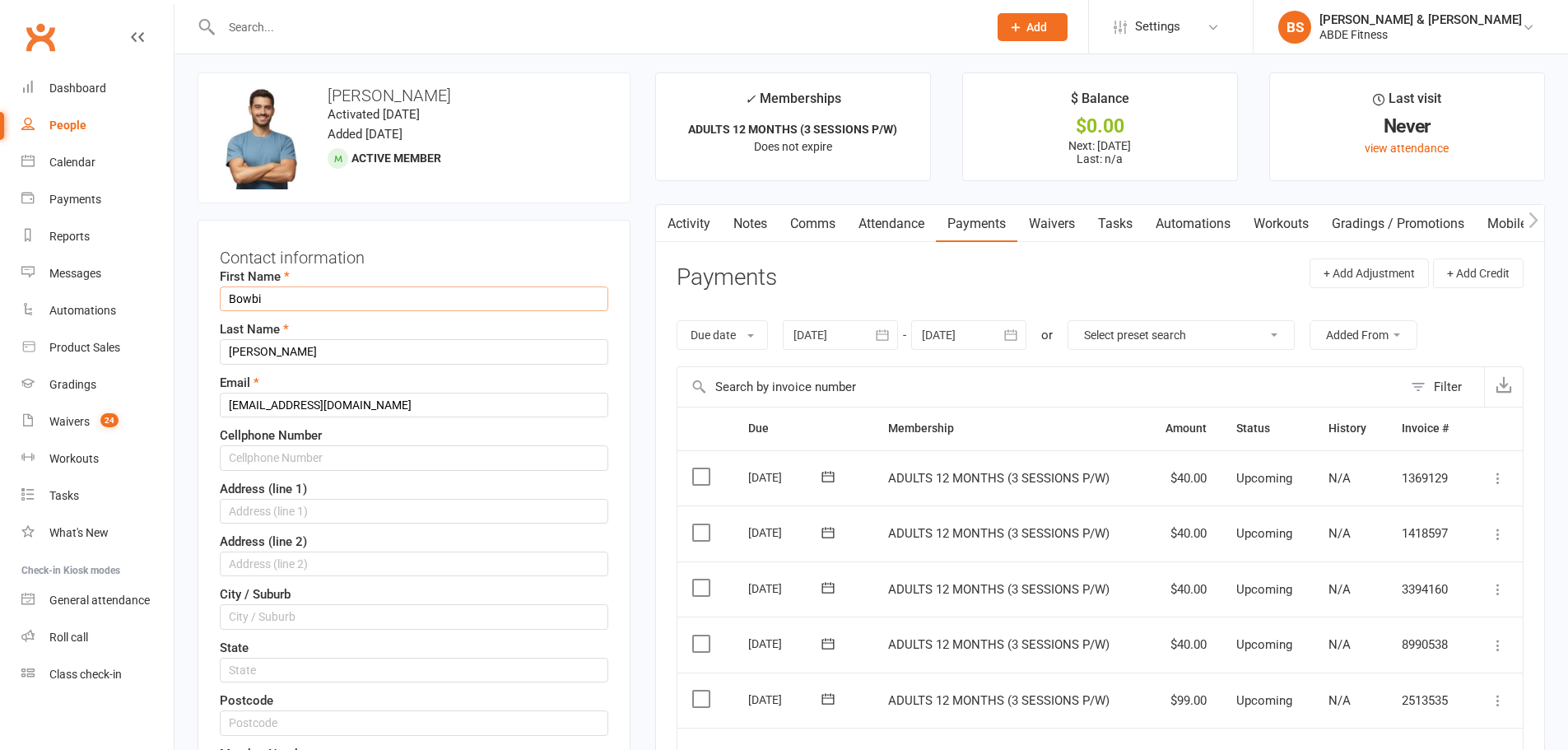
scroll to position [0, 0]
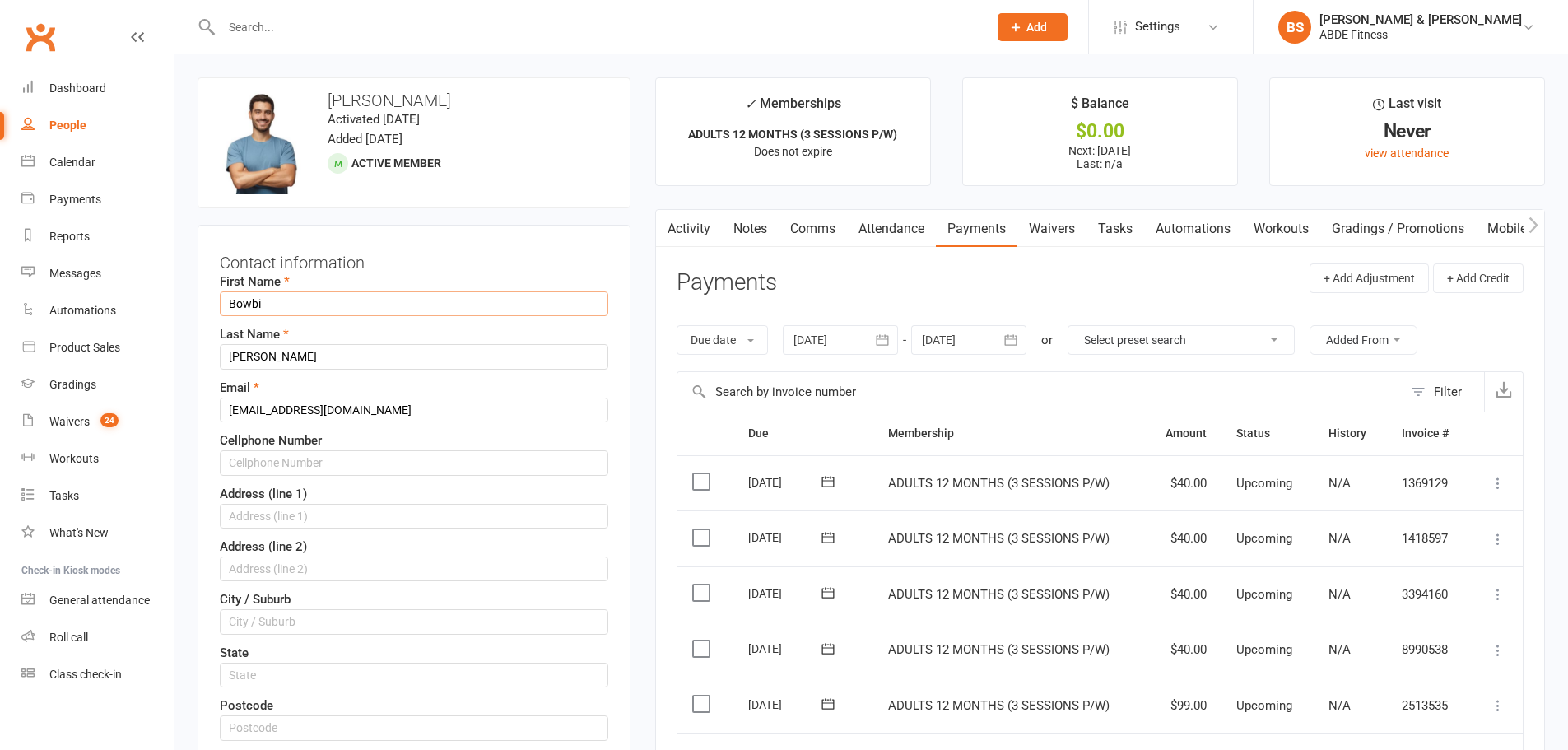
type input "Bowbi"
drag, startPoint x: 303, startPoint y: 356, endPoint x: 127, endPoint y: 336, distance: 177.1
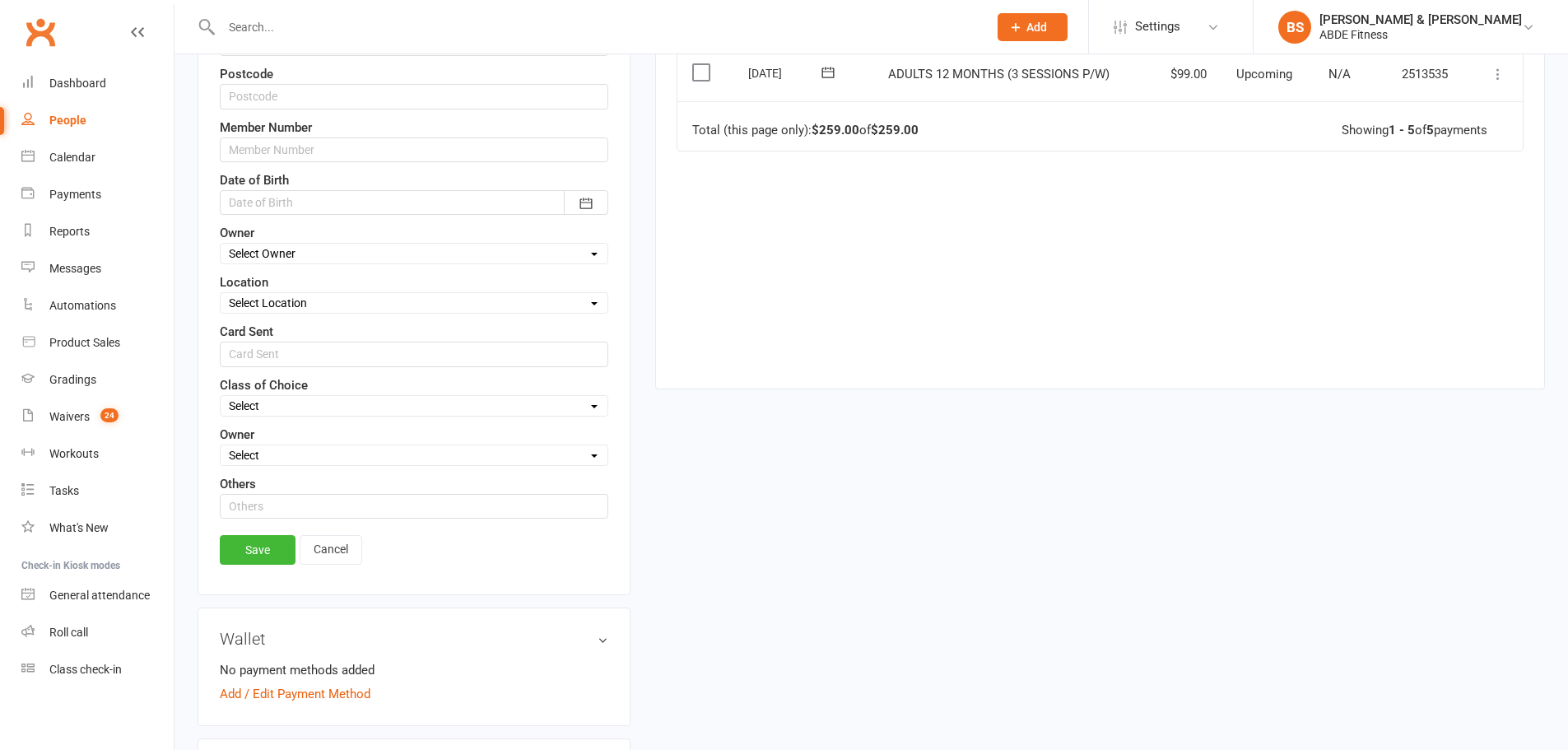
type input "[PERSON_NAME]"
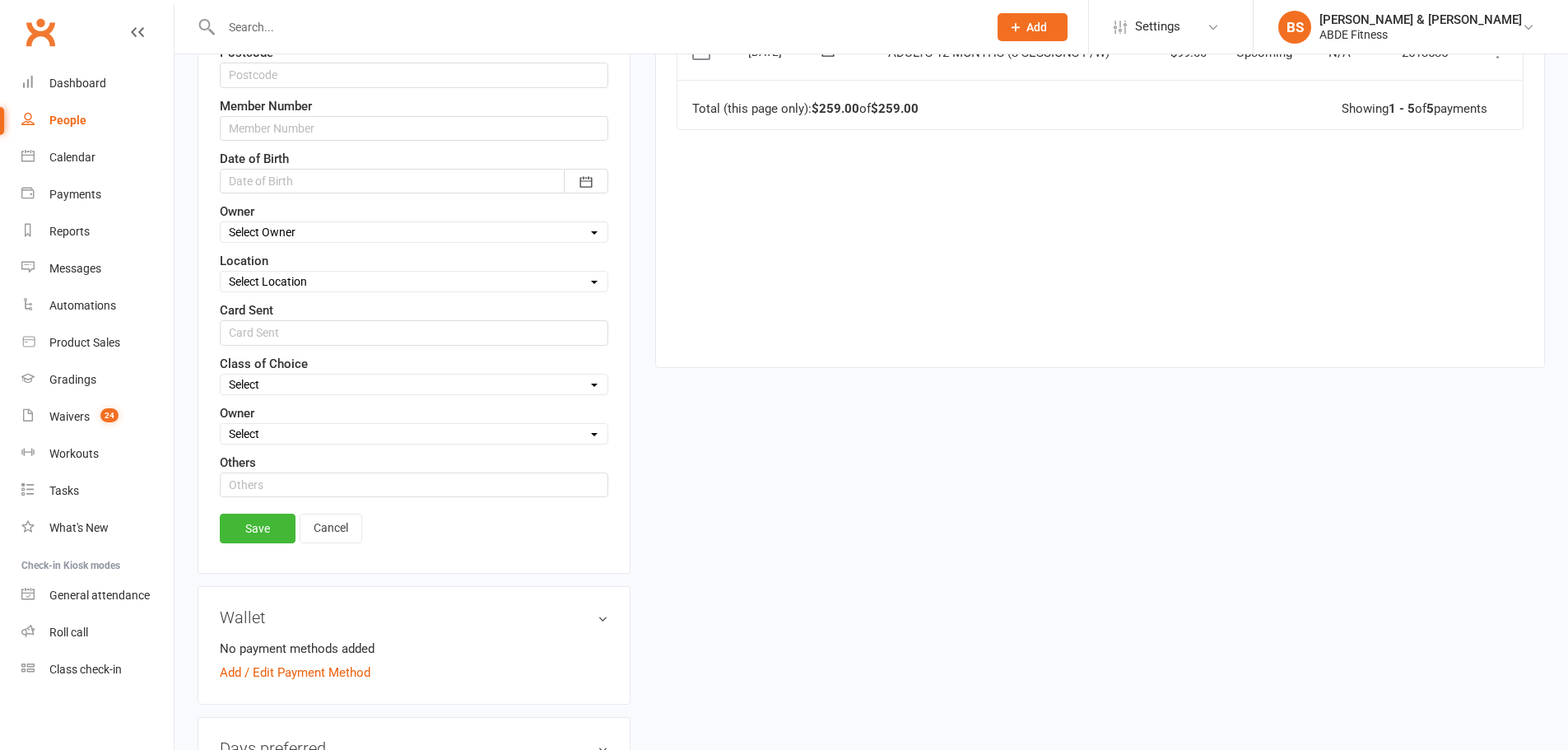
click at [265, 559] on div "Contact information First Name Bowbi Last Name [PERSON_NAME] Email [EMAIL_ADDRE…" at bounding box center [414, 72] width 433 height 1002
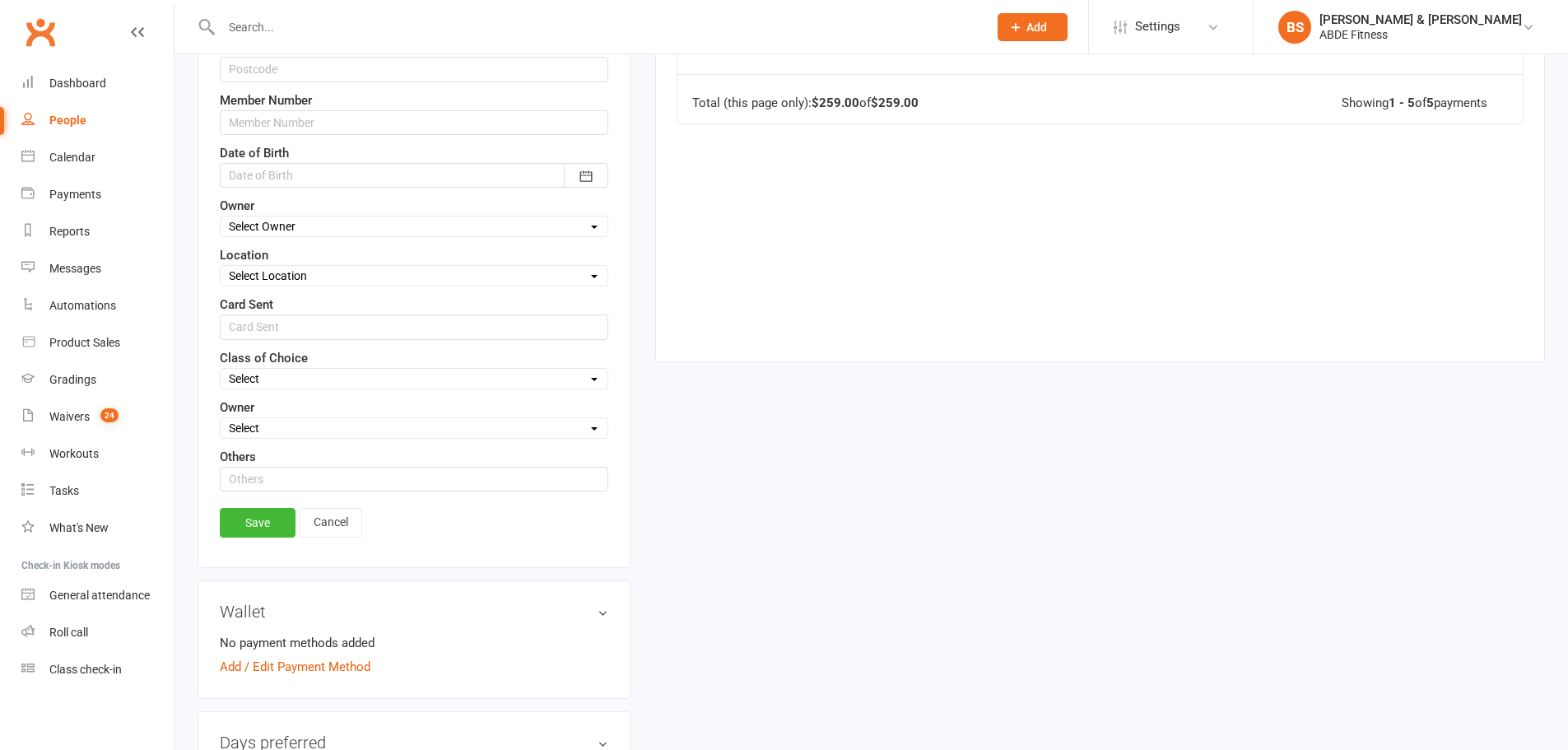
click at [267, 516] on link "Save" at bounding box center [258, 522] width 76 height 29
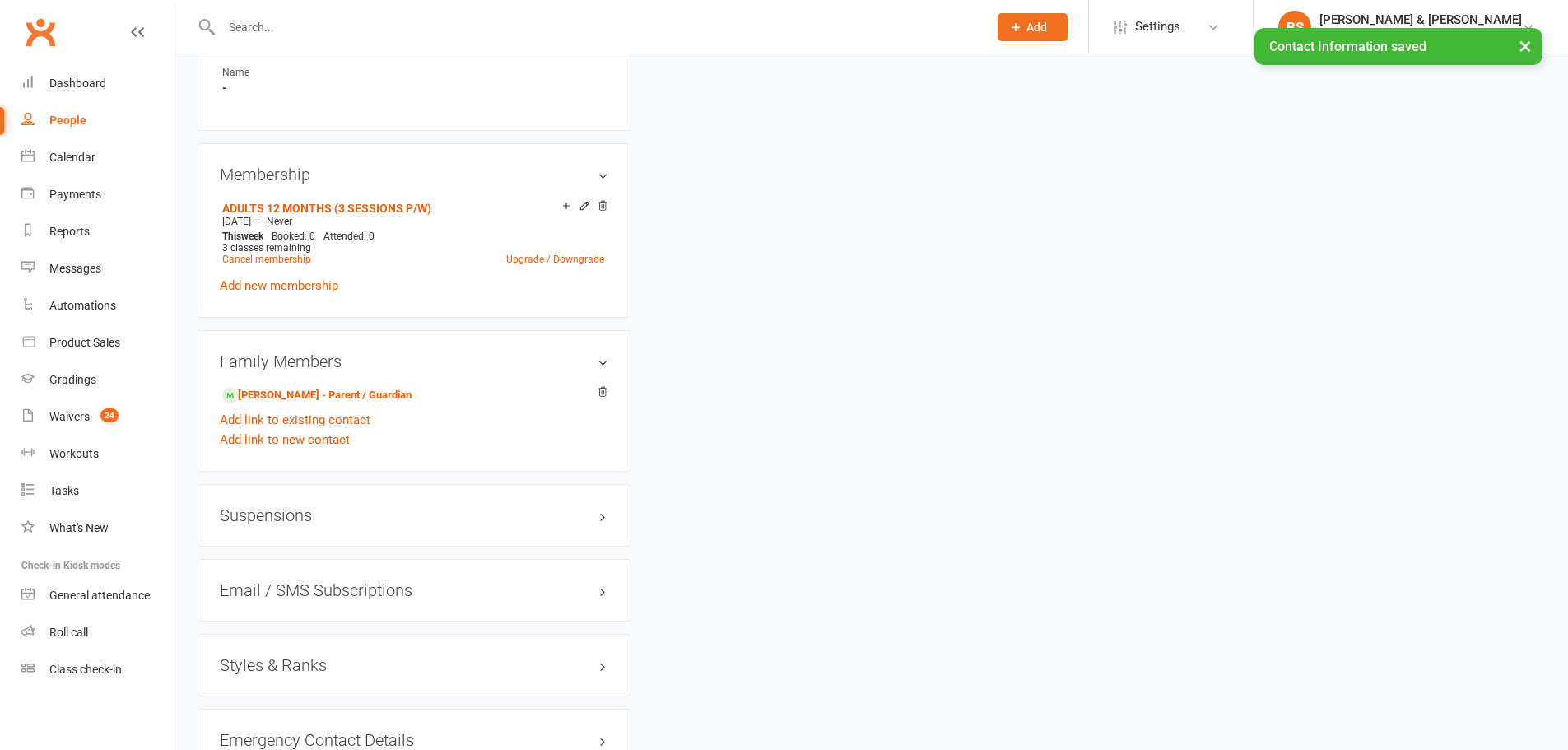
scroll to position [961, 0]
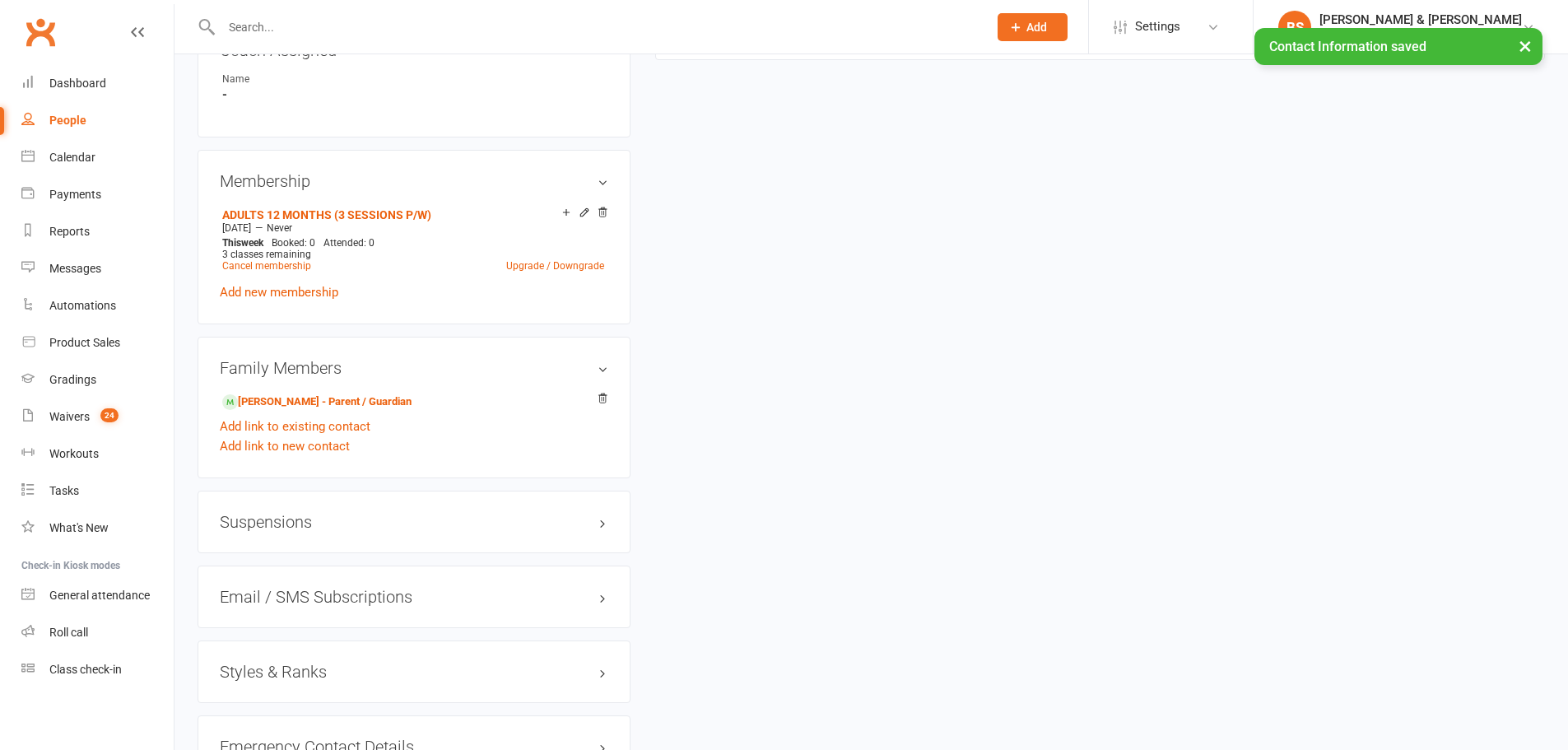
click at [606, 215] on icon at bounding box center [603, 212] width 12 height 12
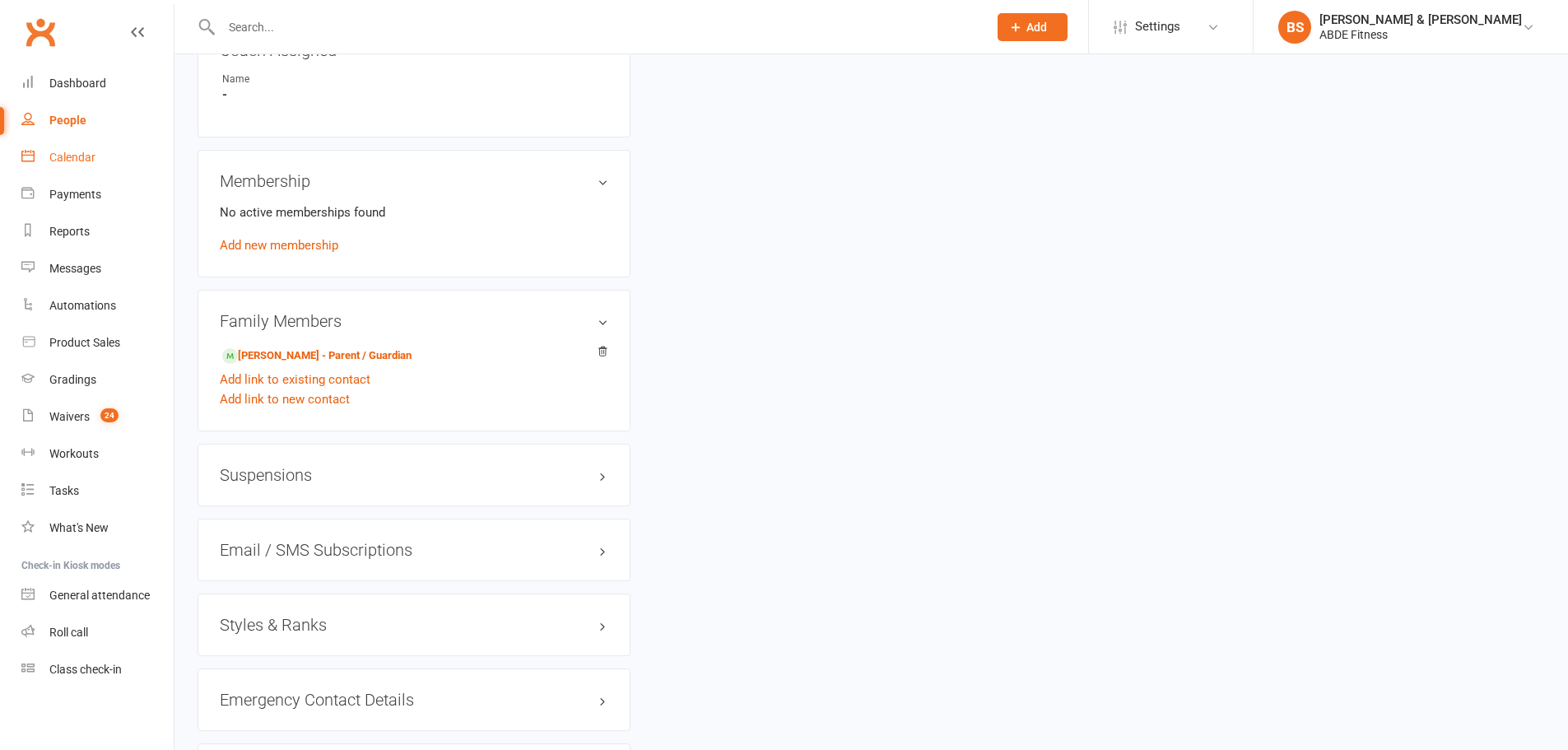
click at [64, 146] on link "Calendar" at bounding box center [97, 158] width 152 height 37
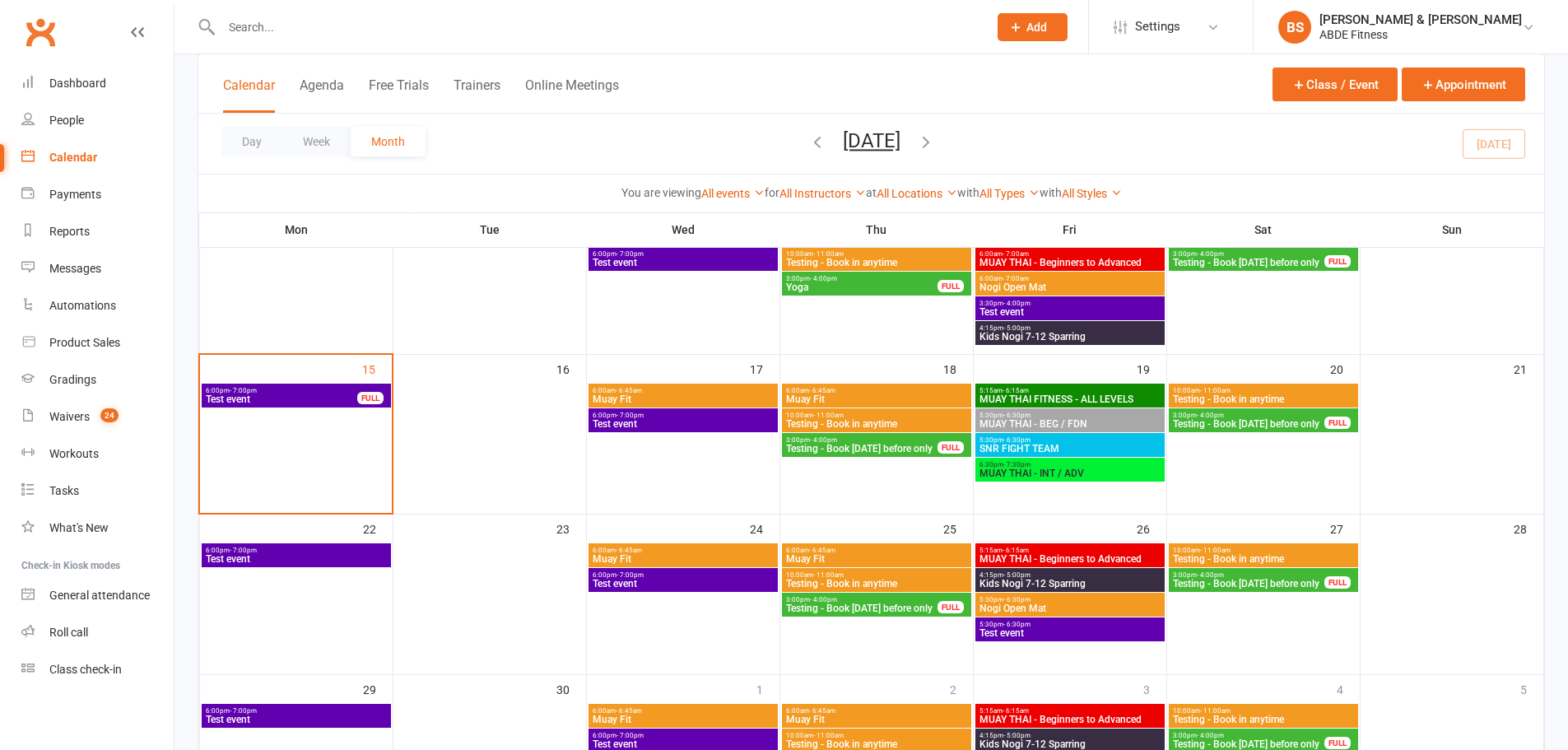
scroll to position [329, 0]
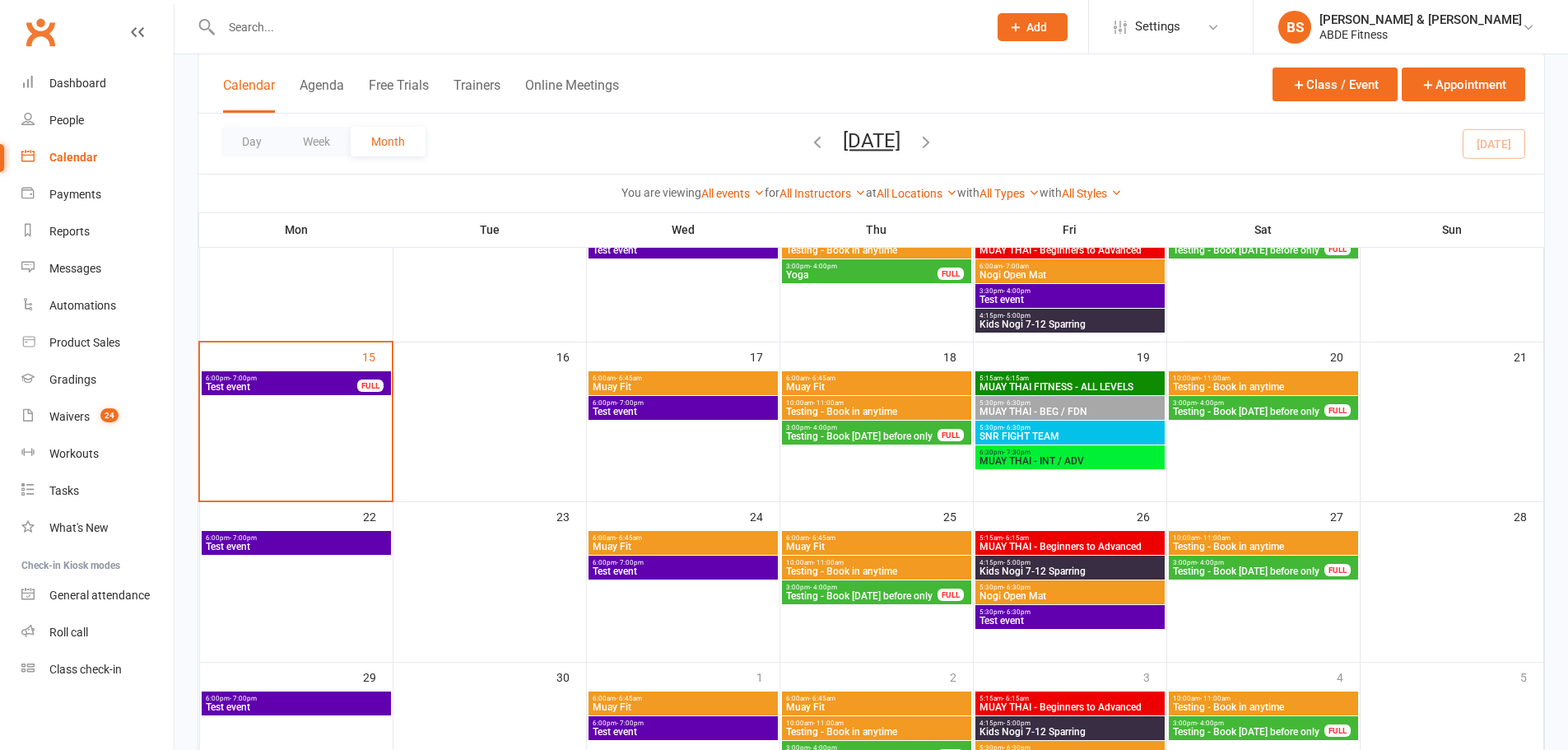
click at [1024, 387] on span "MUAY THAI FITNESS - ALL LEVELS" at bounding box center [1070, 387] width 182 height 10
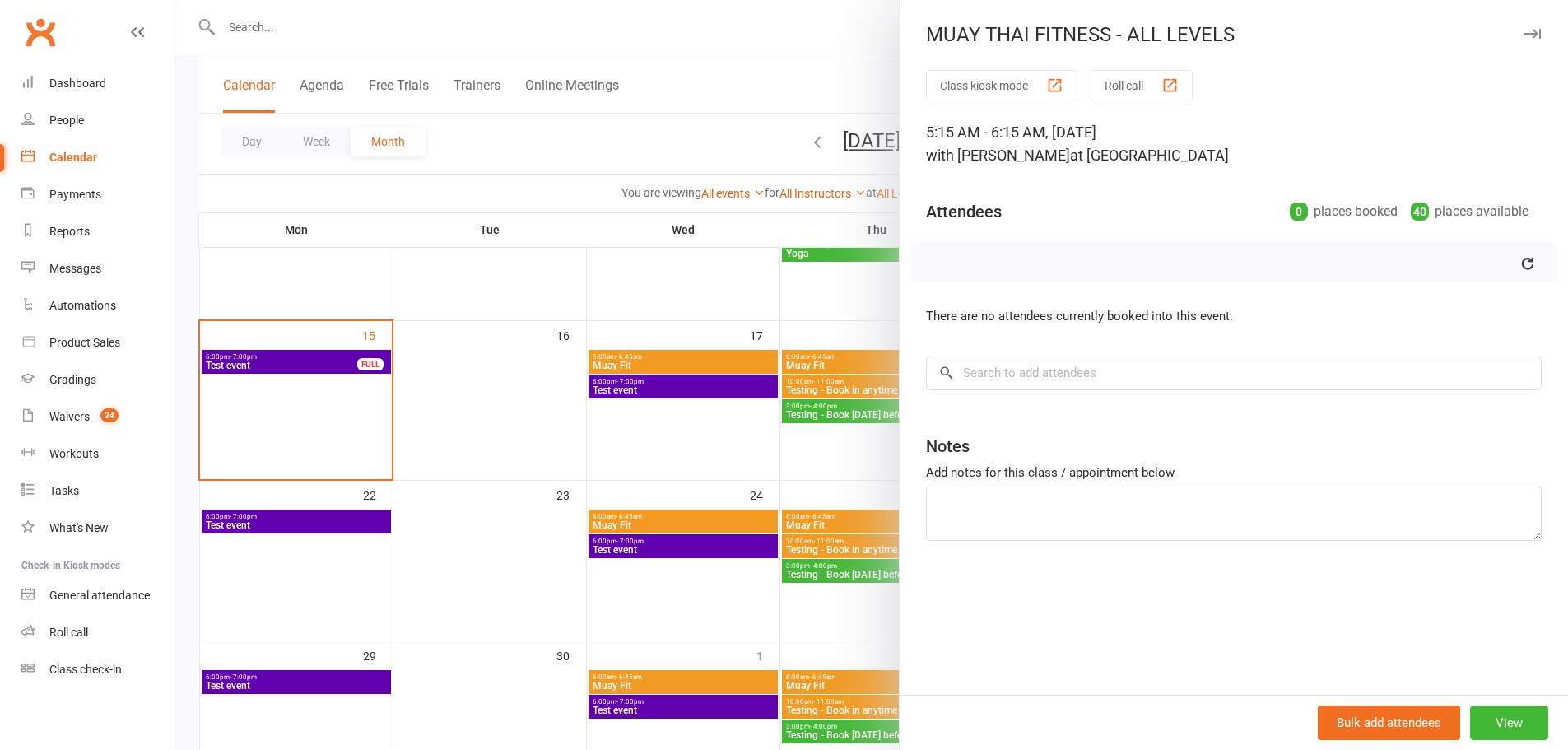
scroll to position [357, 0]
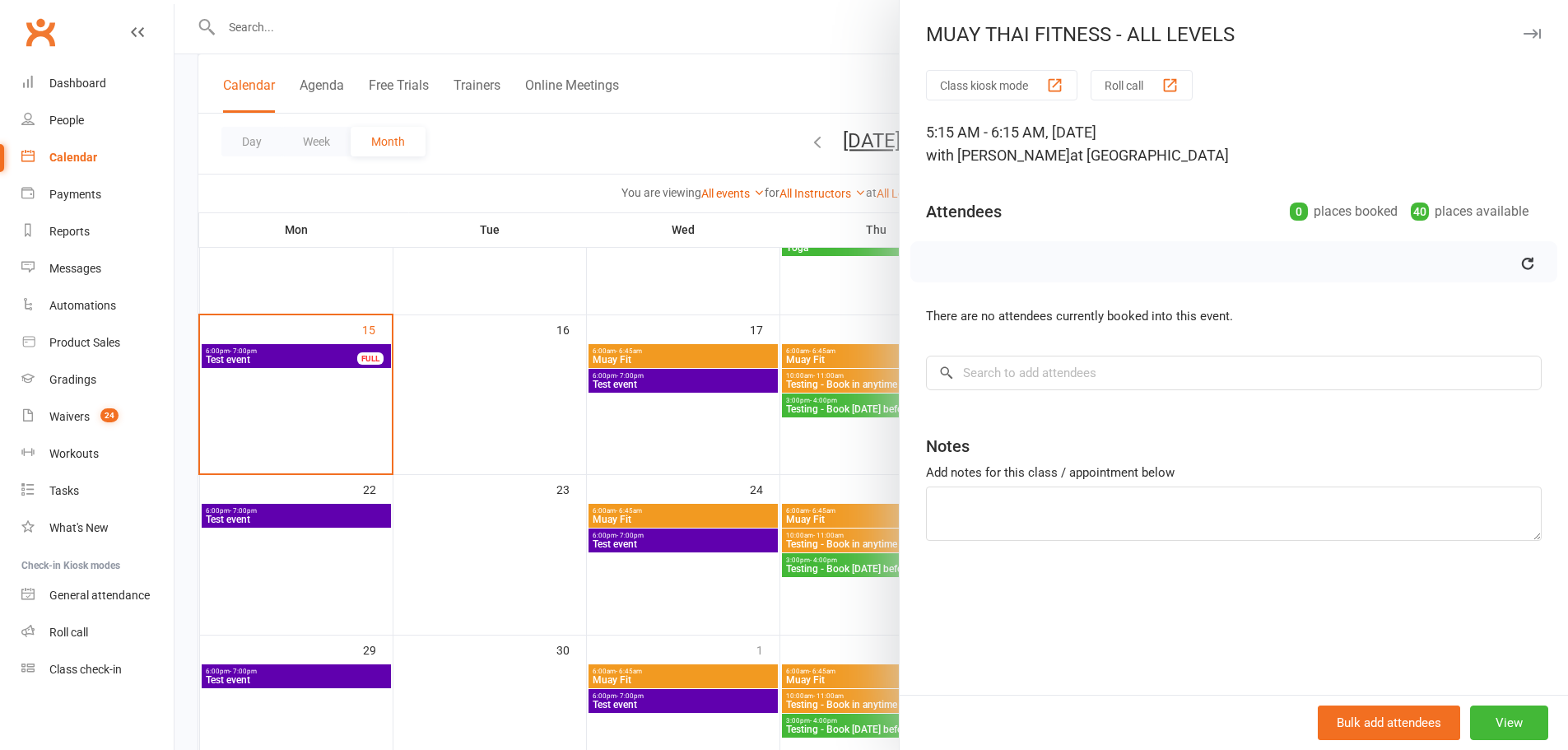
click at [761, 71] on div at bounding box center [871, 375] width 1394 height 750
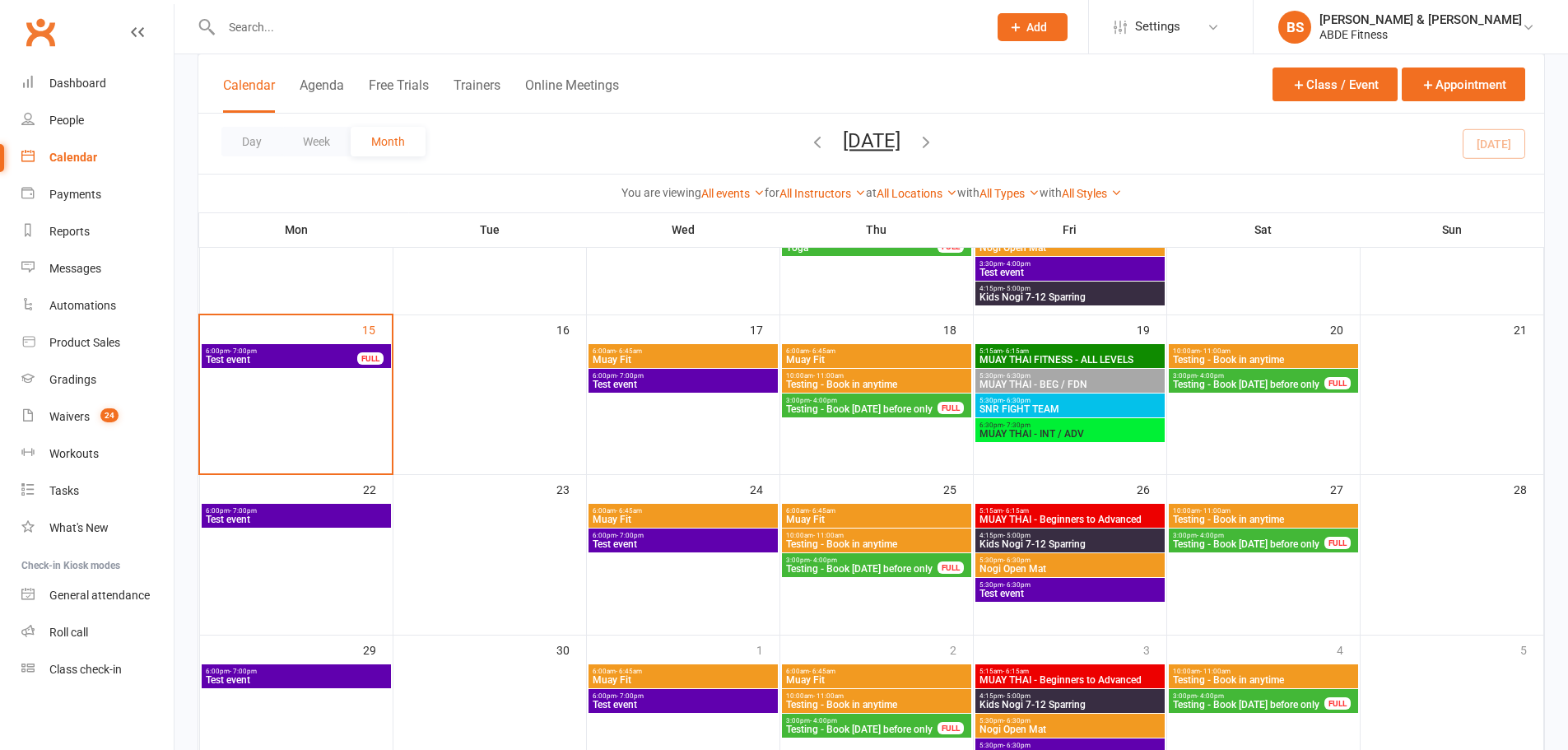
click at [1180, 10] on span "Settings" at bounding box center [1157, 27] width 45 height 37
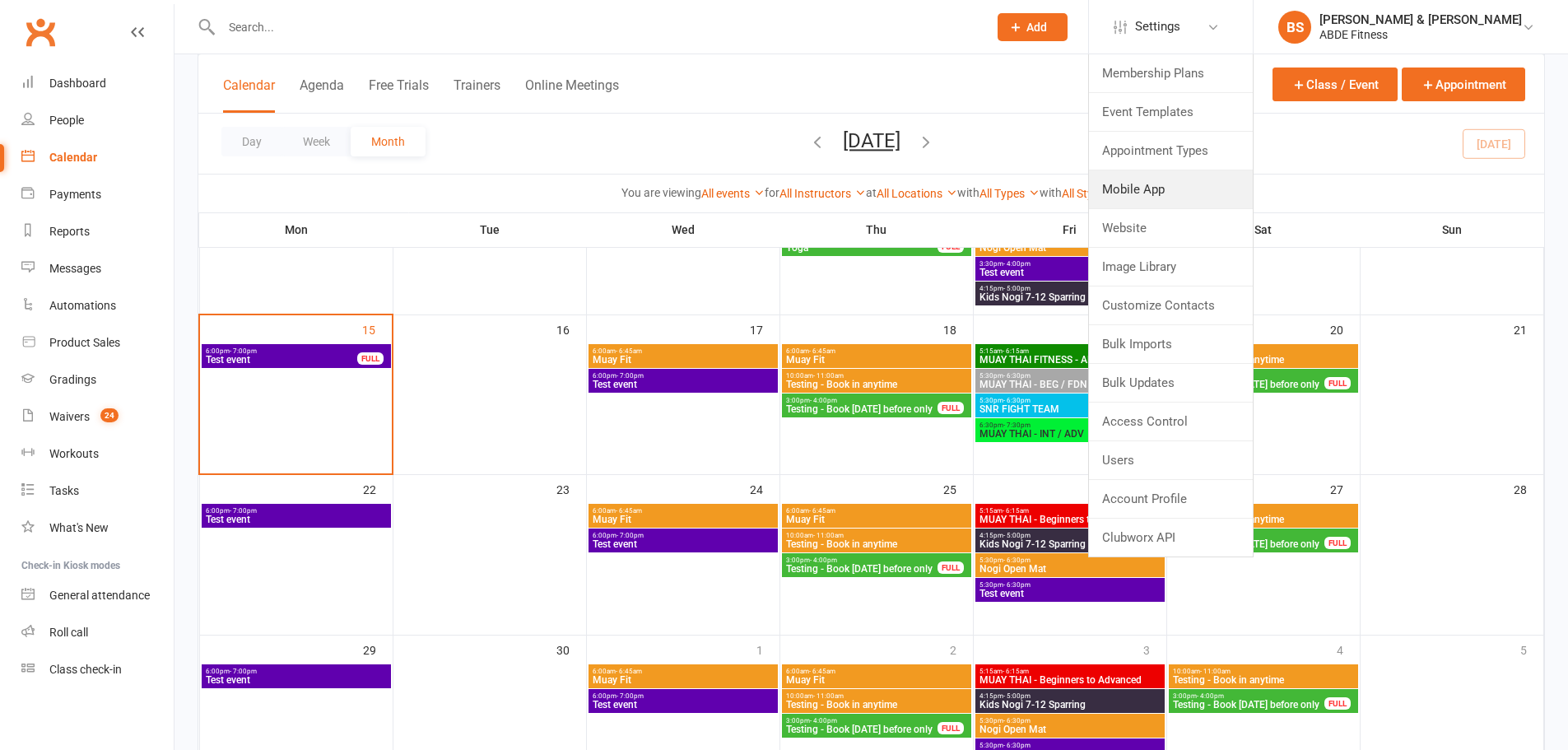
click at [1212, 190] on link "Mobile App" at bounding box center [1171, 189] width 164 height 38
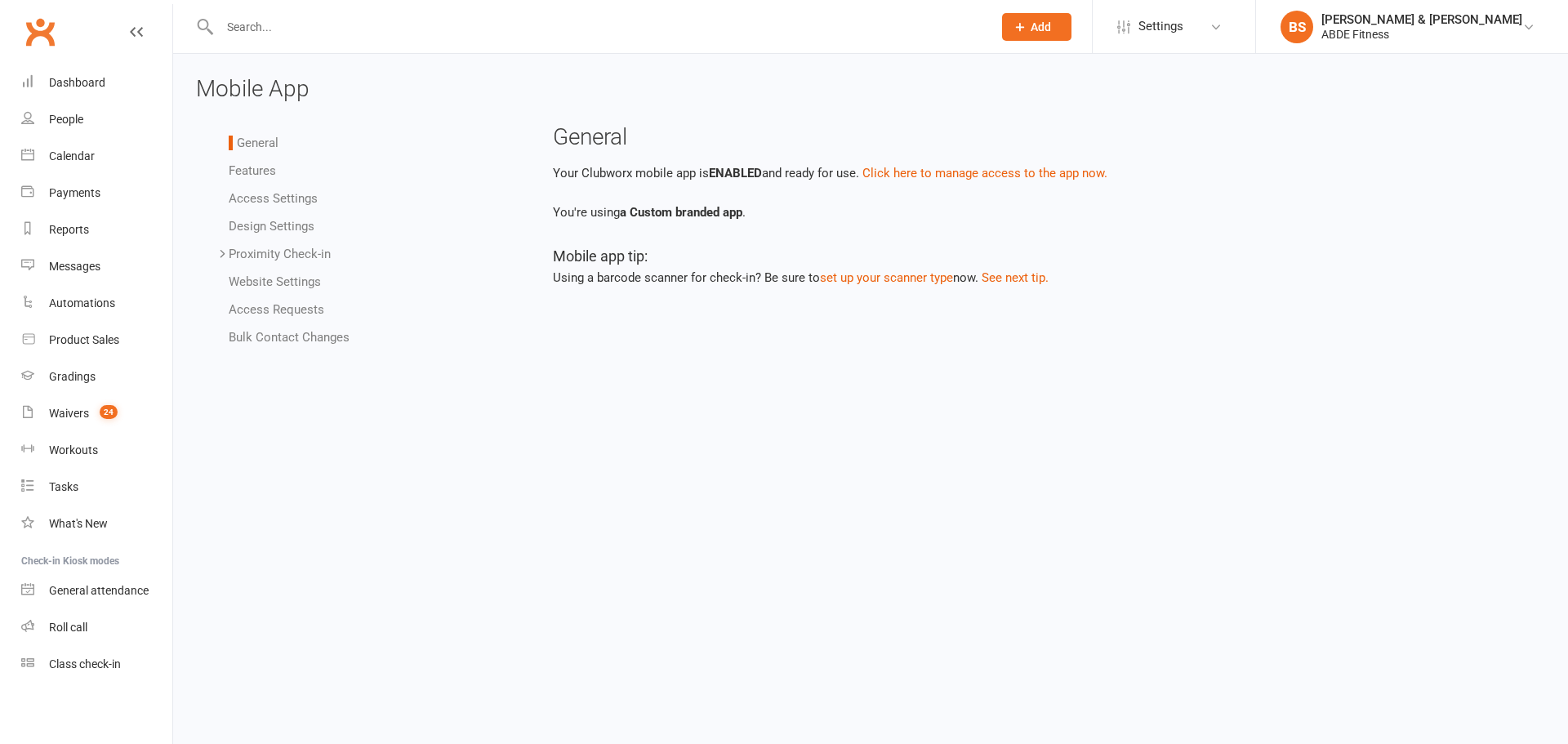
click at [249, 204] on link "Access Settings" at bounding box center [272, 198] width 89 height 15
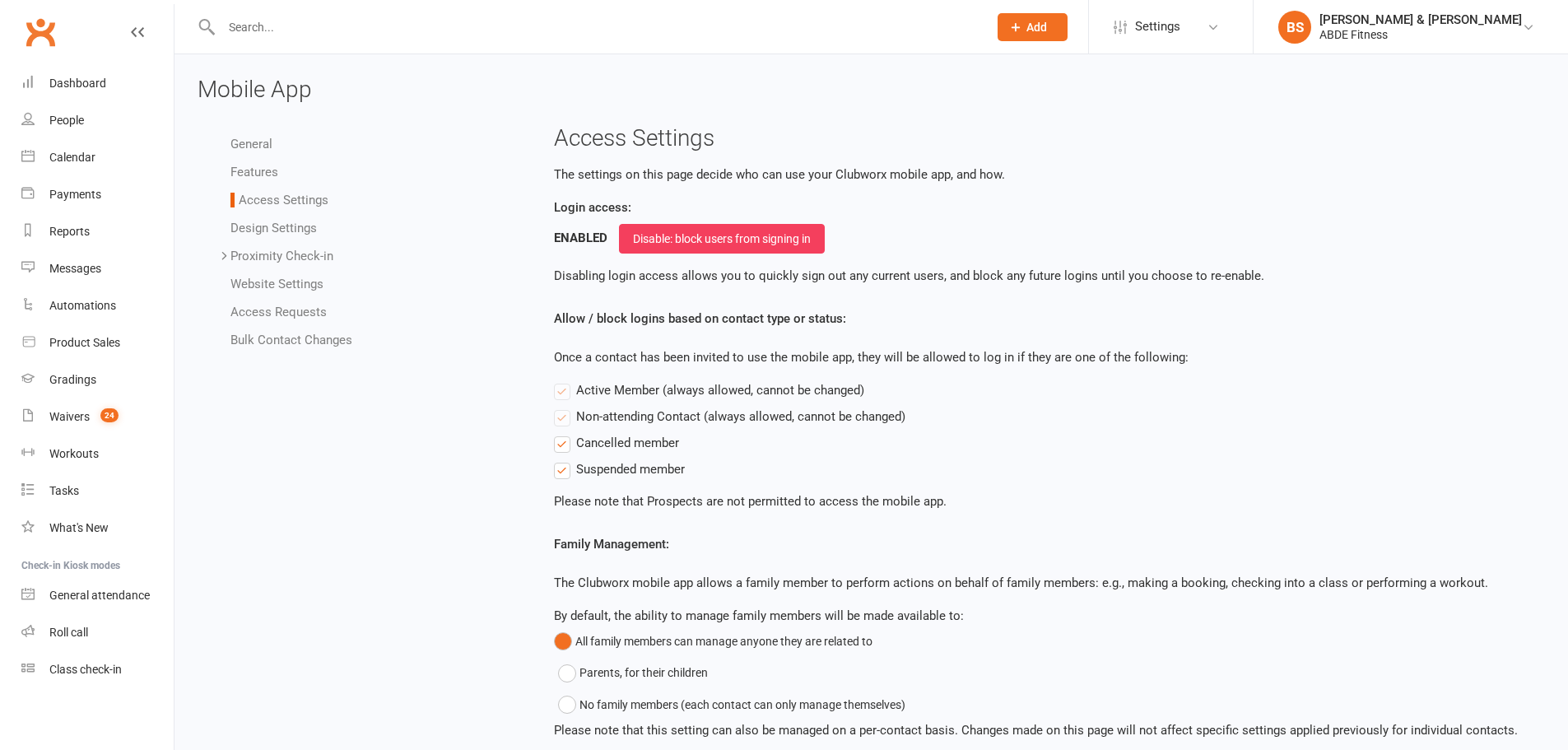
click at [266, 259] on link "Proximity Check-in" at bounding box center [282, 256] width 103 height 15
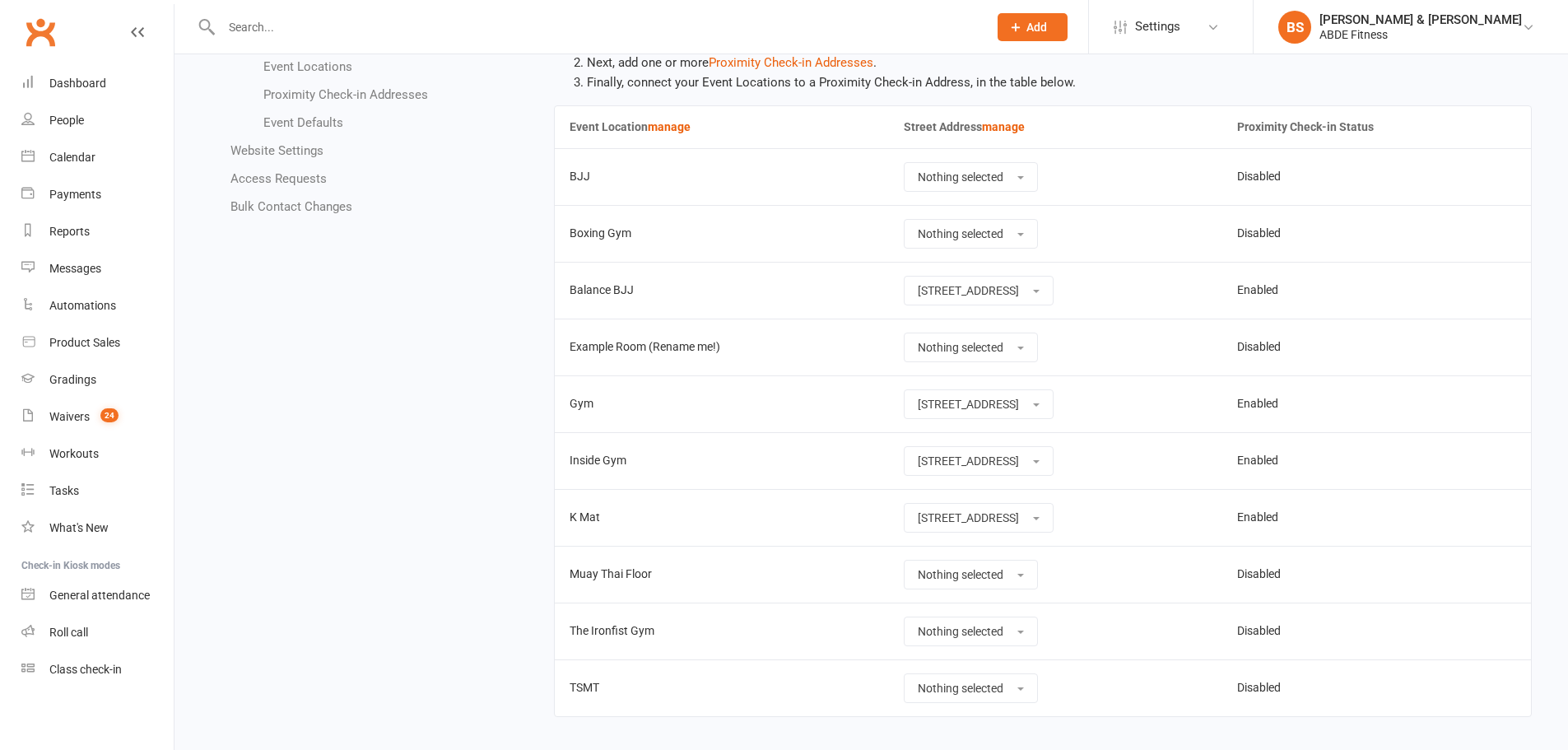
scroll to position [235, 0]
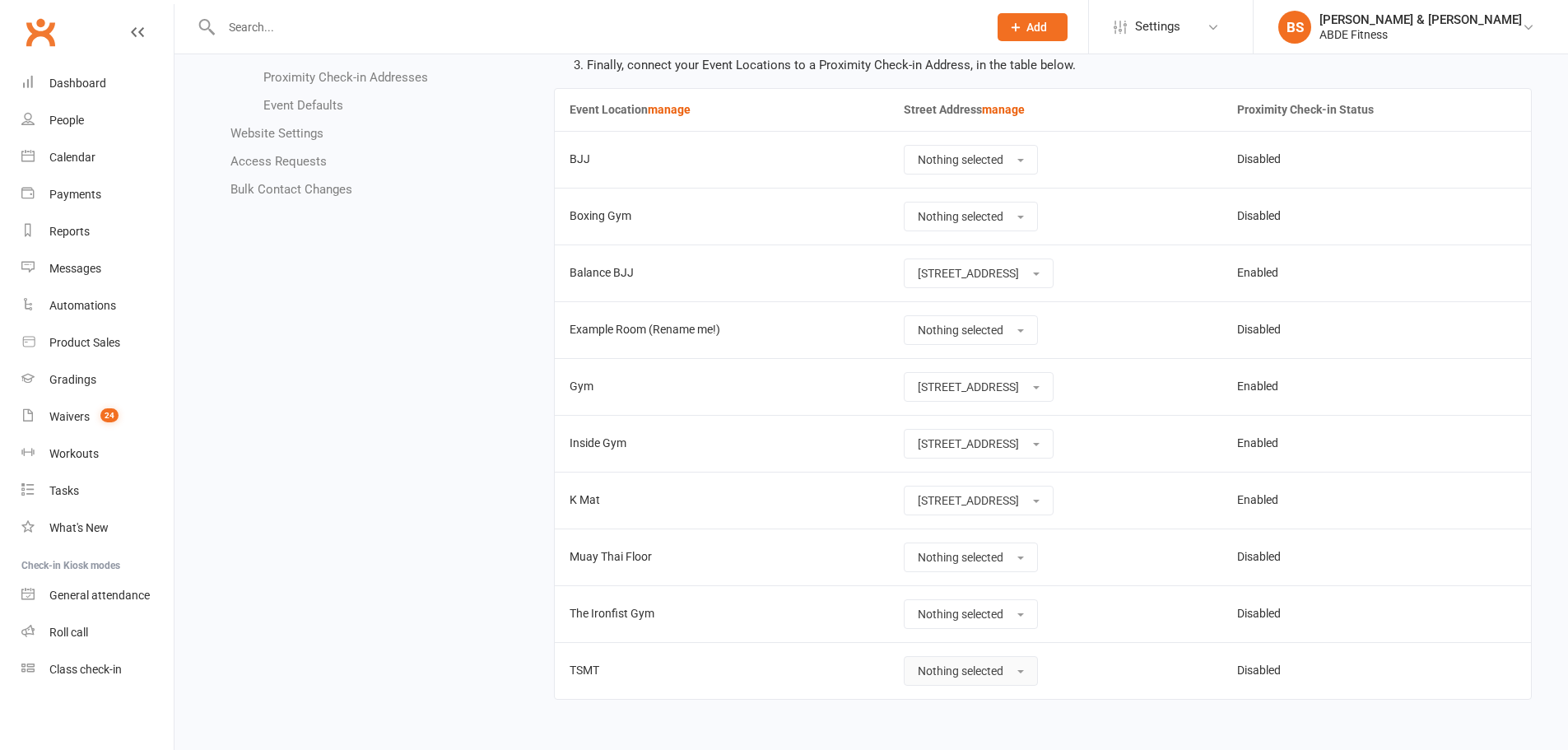
click at [999, 664] on span "Nothing selected" at bounding box center [960, 671] width 86 height 13
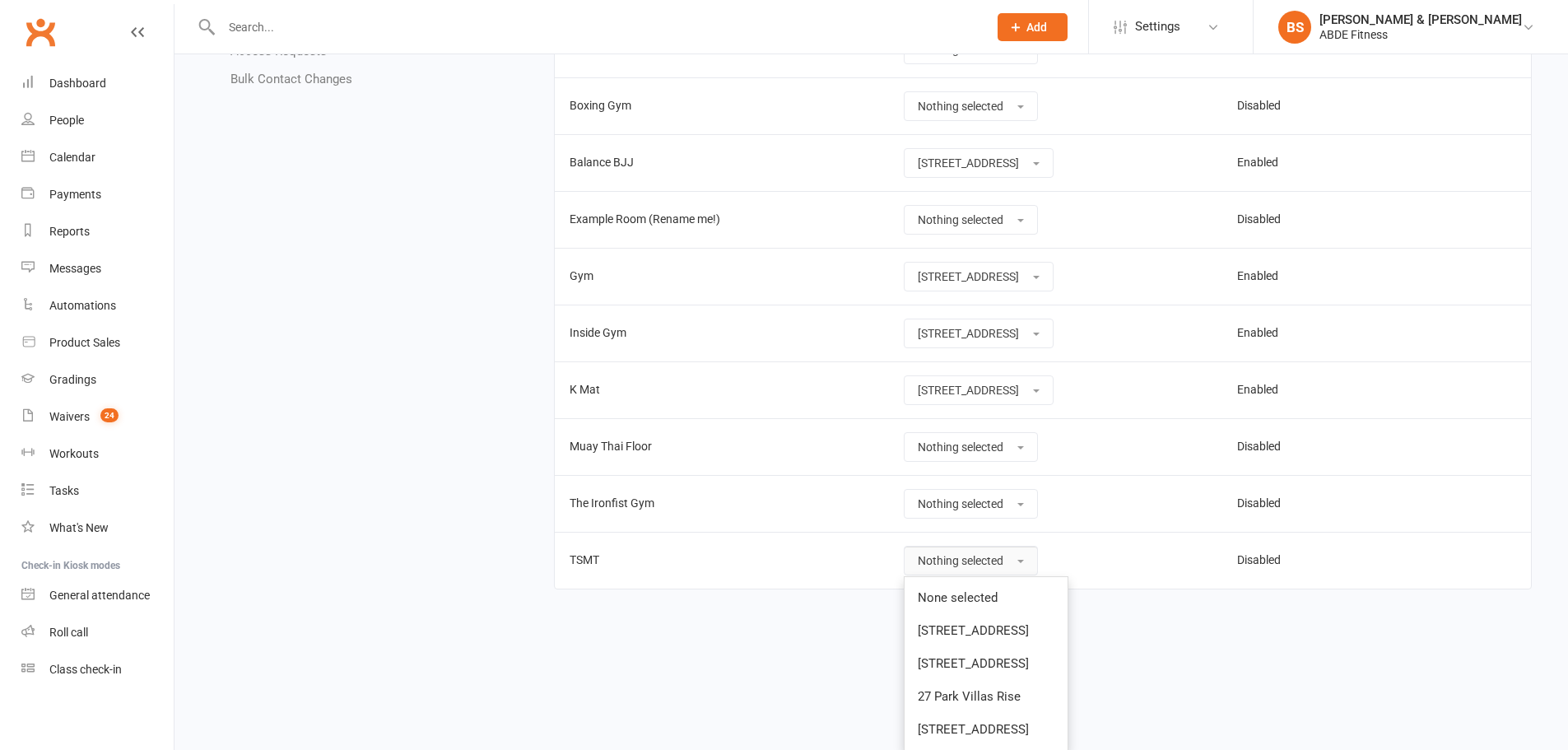
scroll to position [346, 0]
click at [985, 722] on span "[STREET_ADDRESS]" at bounding box center [973, 729] width 111 height 15
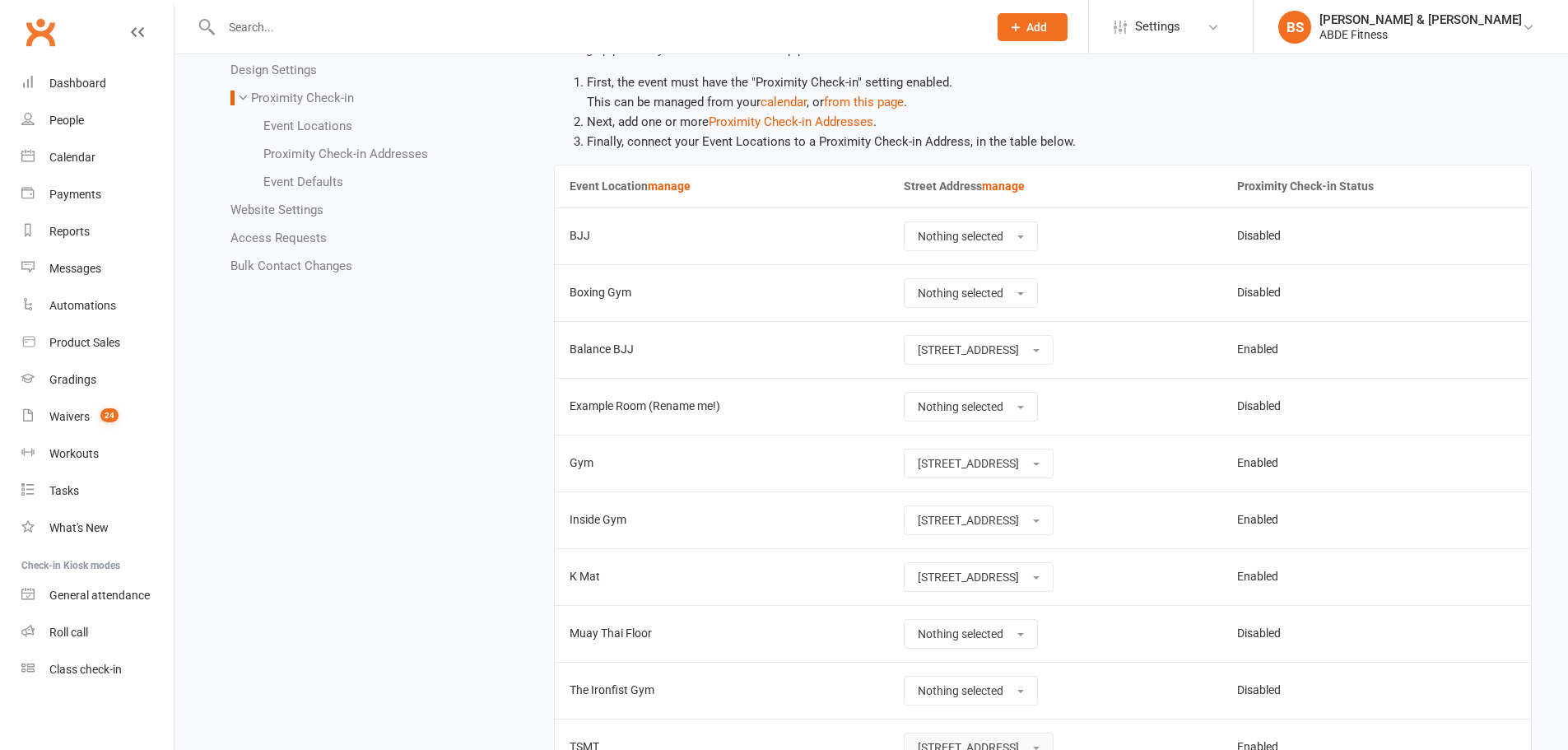
scroll to position [0, 0]
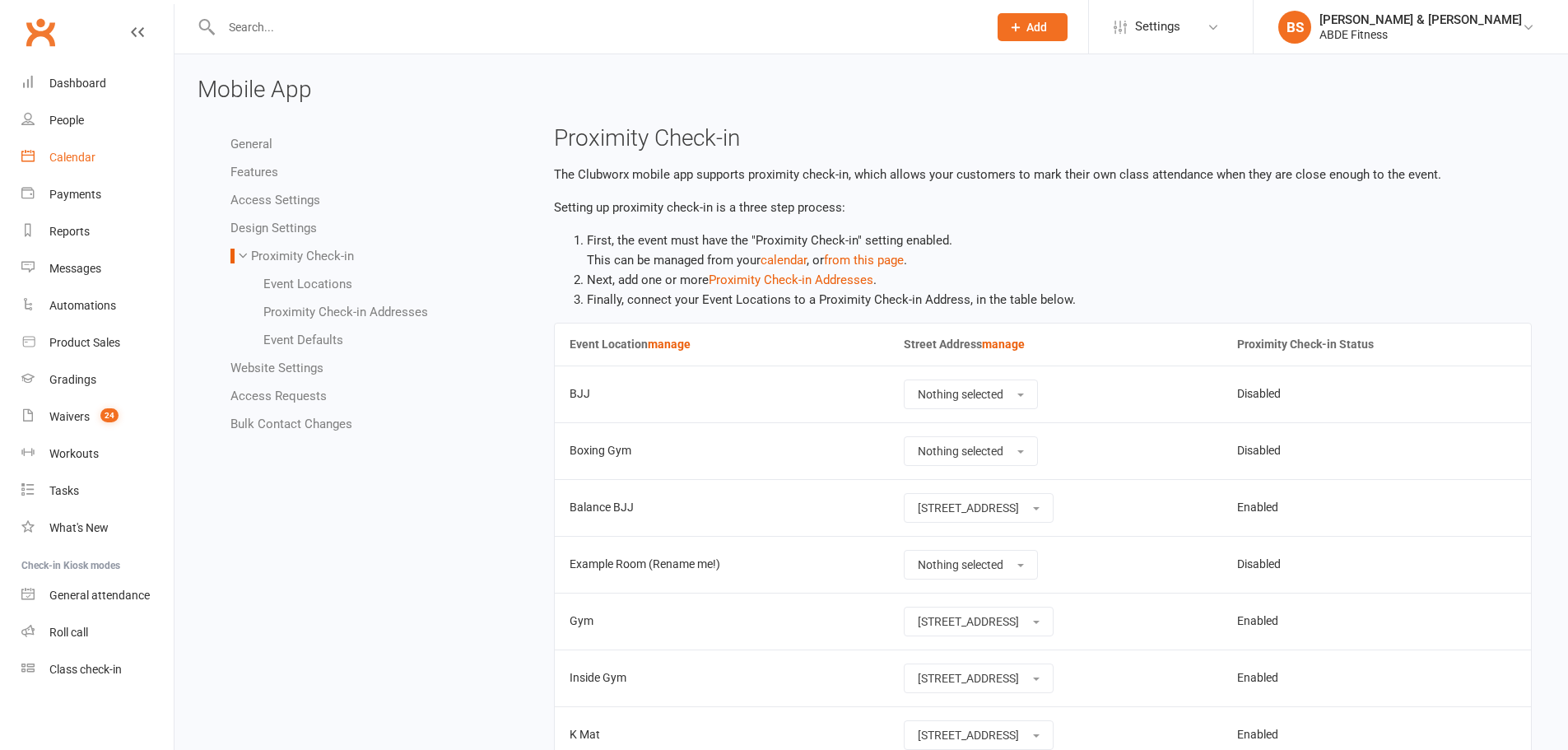
click at [64, 147] on link "Calendar" at bounding box center [97, 158] width 152 height 37
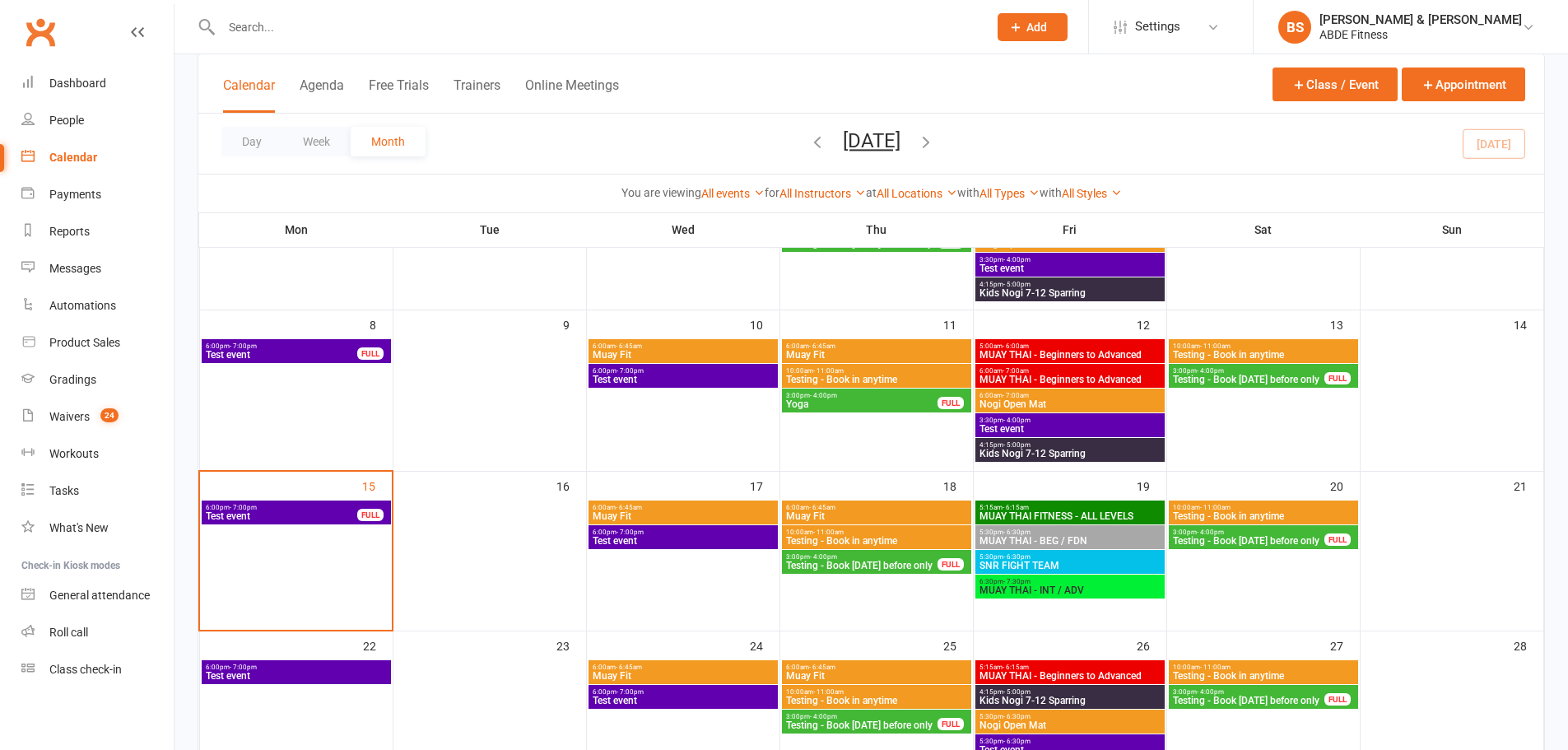
scroll to position [275, 0]
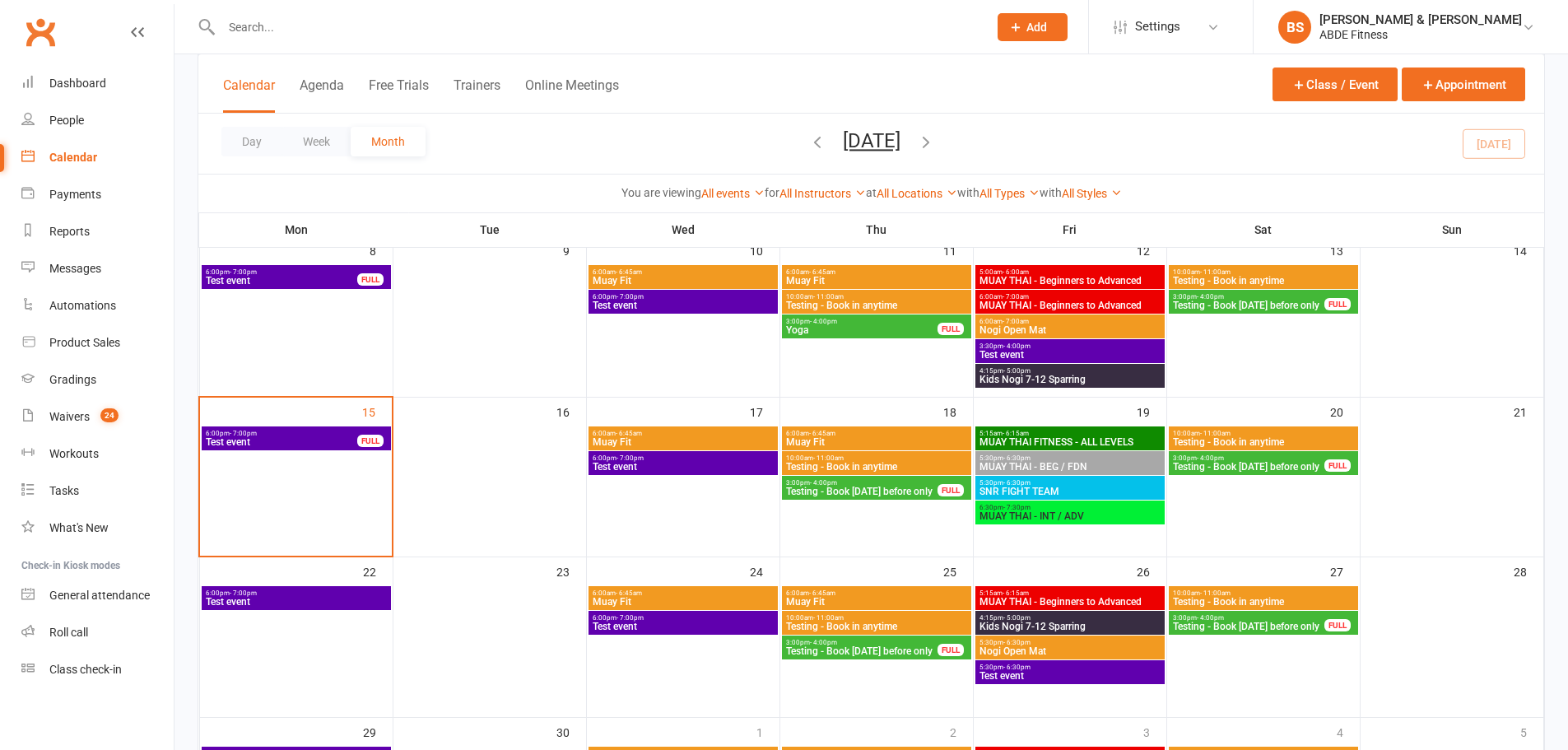
click at [1076, 438] on span "MUAY THAI FITNESS - ALL LEVELS" at bounding box center [1070, 441] width 182 height 10
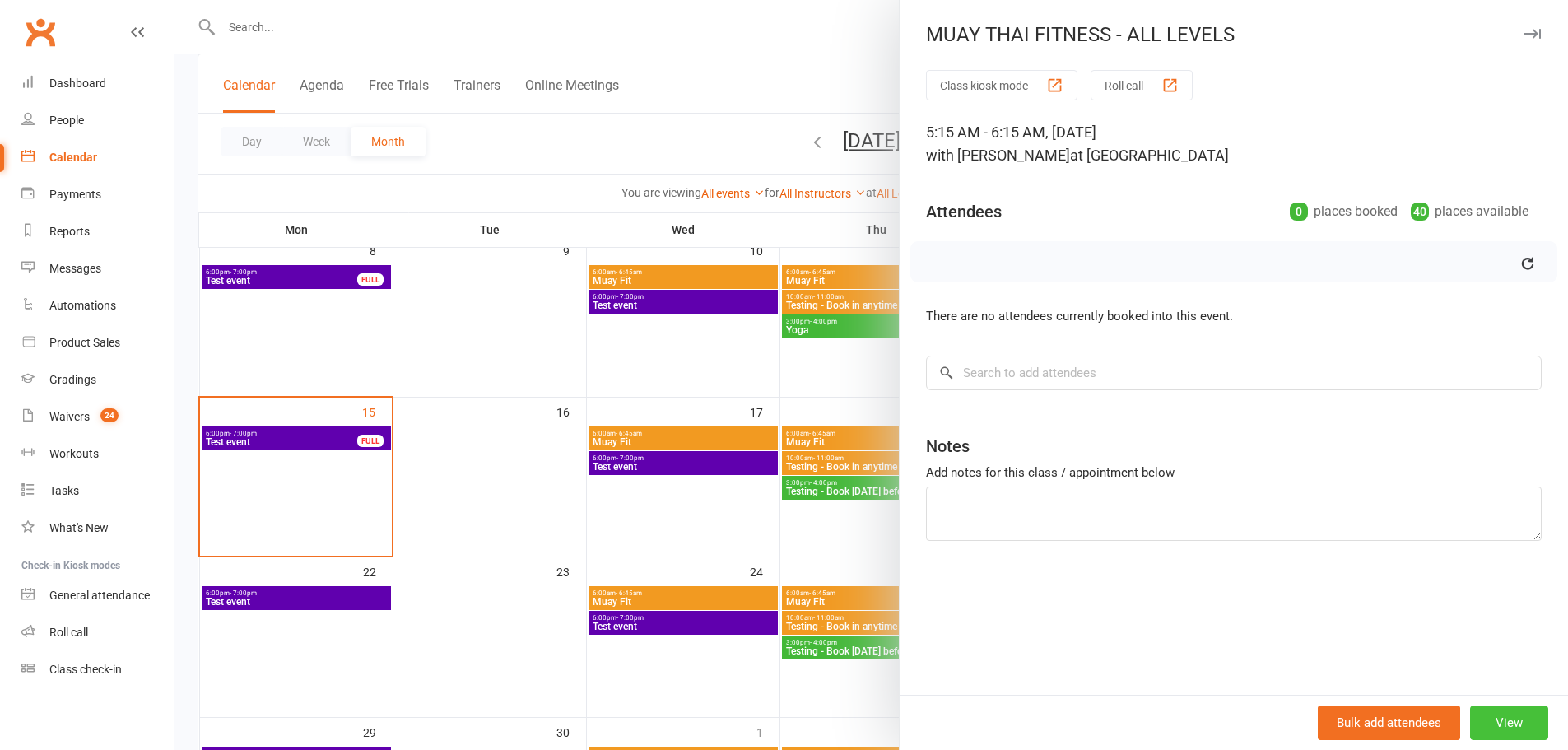
click at [1477, 721] on button "View" at bounding box center [1509, 723] width 78 height 35
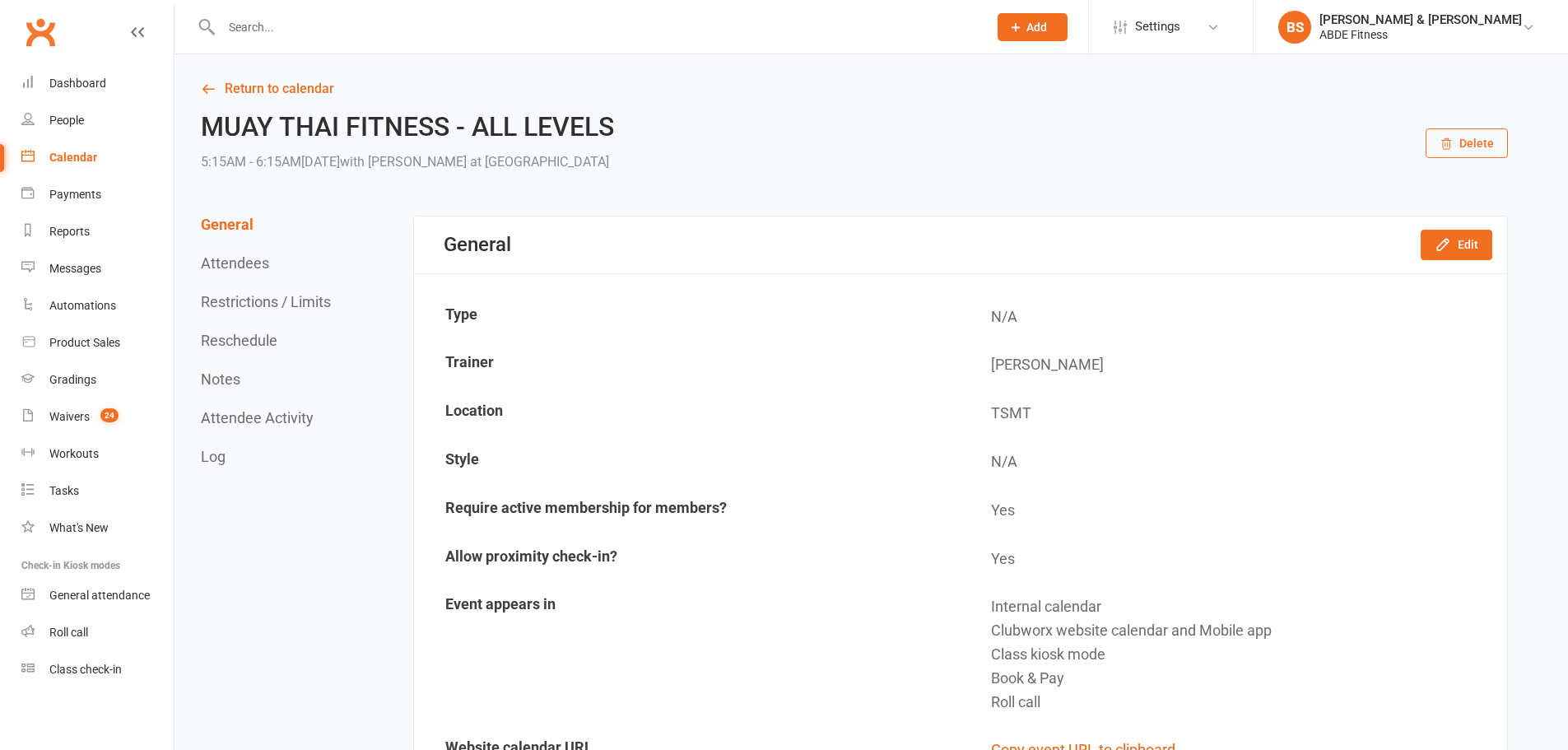
click at [1476, 224] on div "General Edit" at bounding box center [960, 245] width 1094 height 57
click at [1446, 236] on icon "button" at bounding box center [1443, 244] width 17 height 17
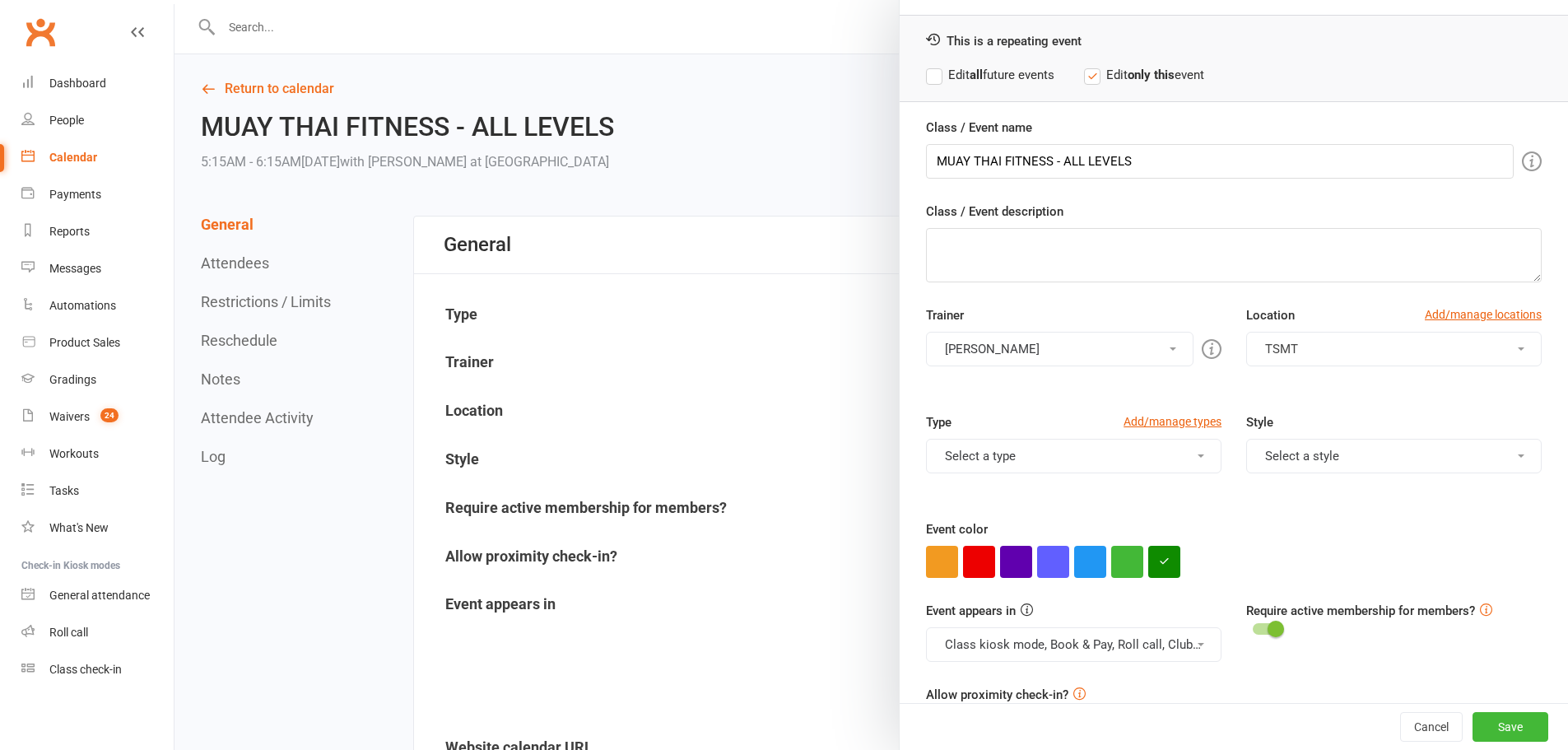
scroll to position [106, 0]
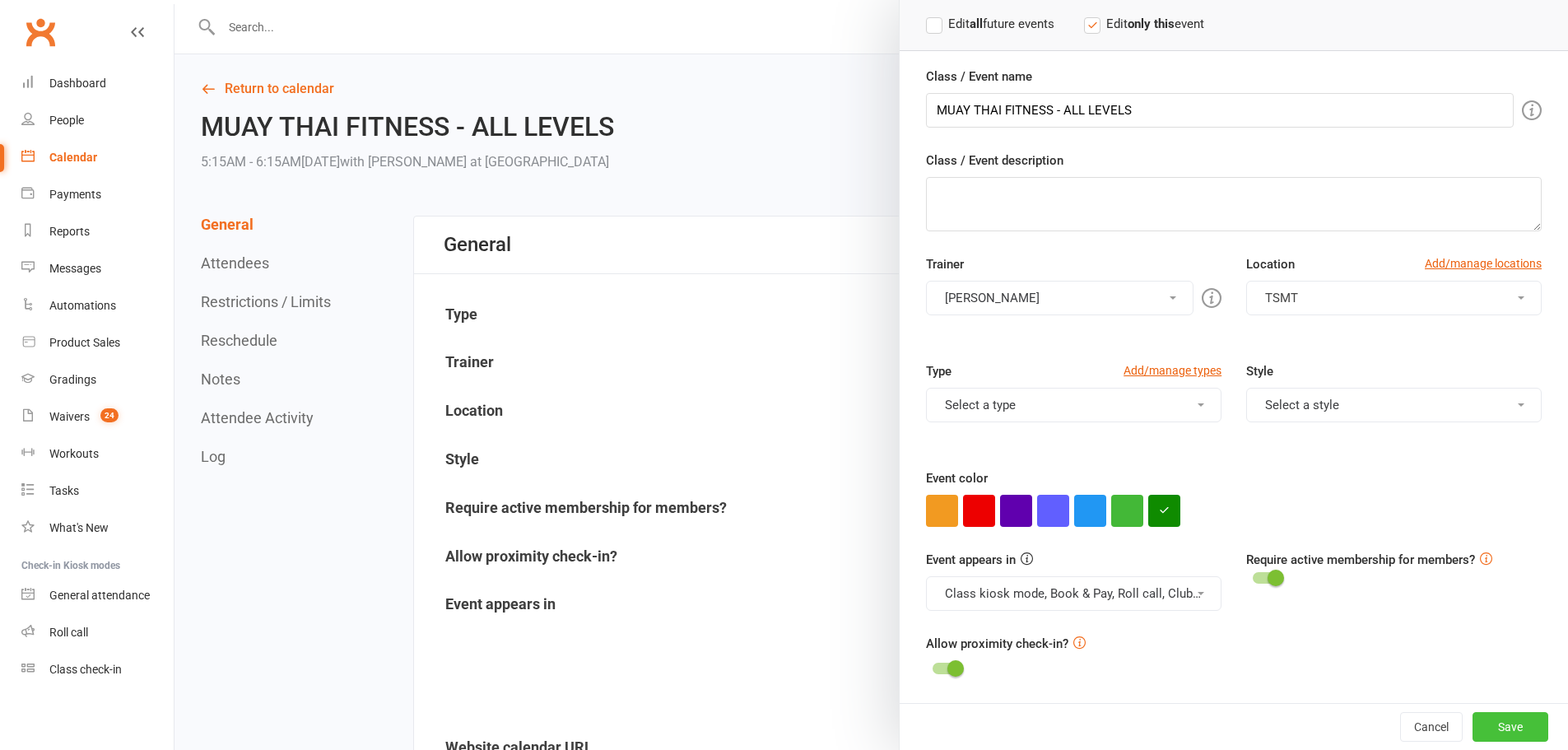
click at [1499, 738] on button "Save" at bounding box center [1510, 727] width 76 height 29
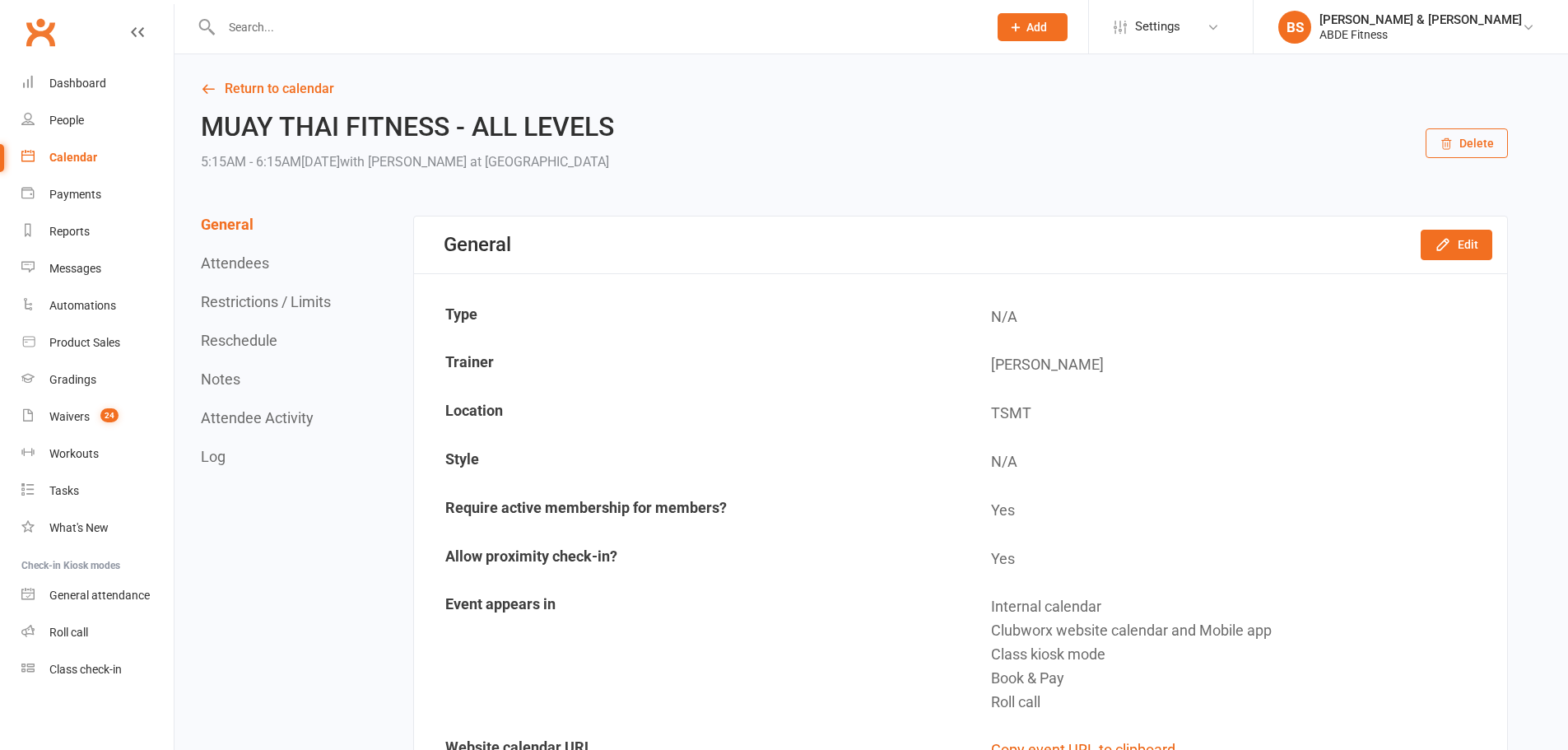
click at [752, 33] on input "text" at bounding box center [596, 27] width 760 height 23
type input "[PERSON_NAME]"
click at [328, 69] on div "[EMAIL_ADDRESS][DOMAIN_NAME]" at bounding box center [416, 73] width 177 height 24
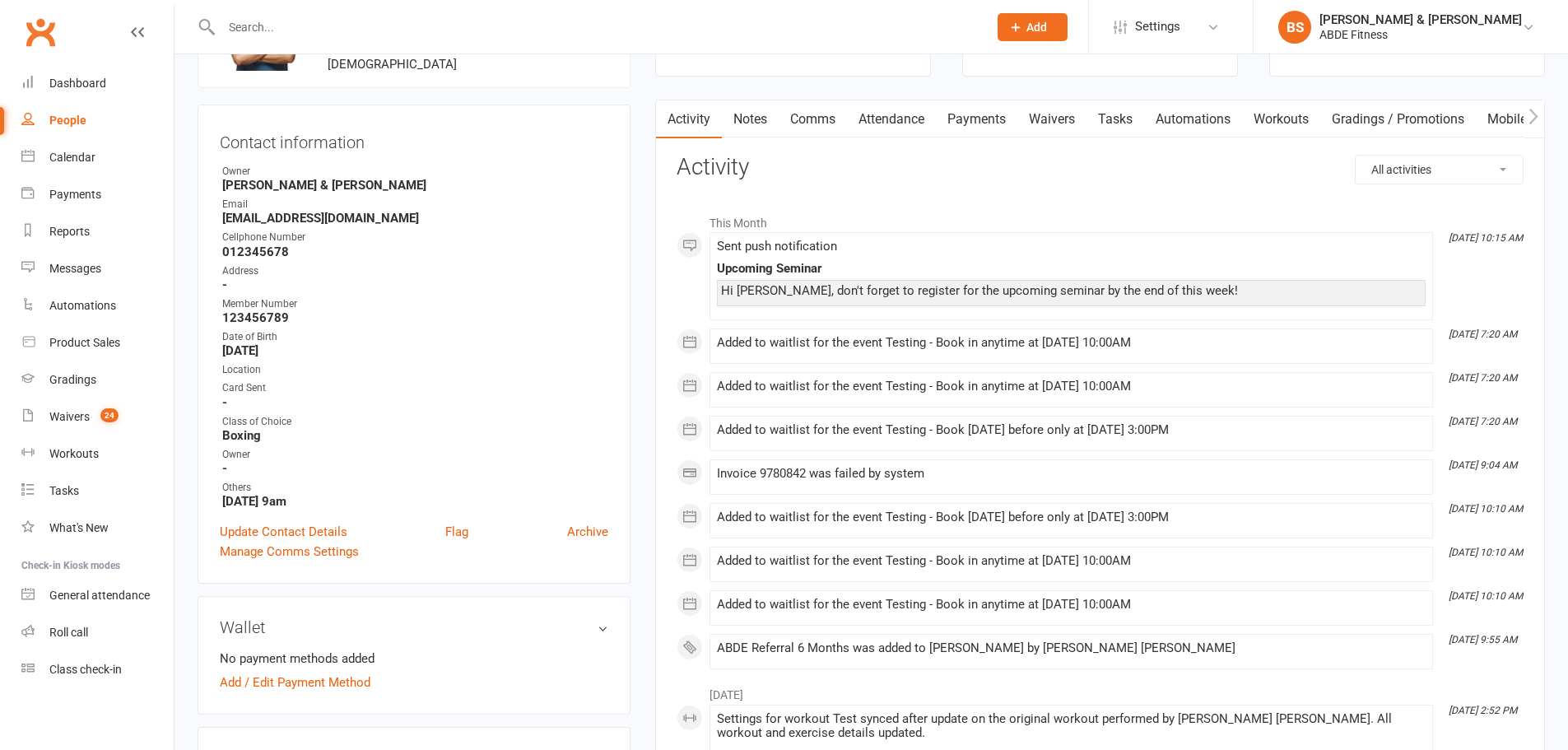
scroll to position [82, 0]
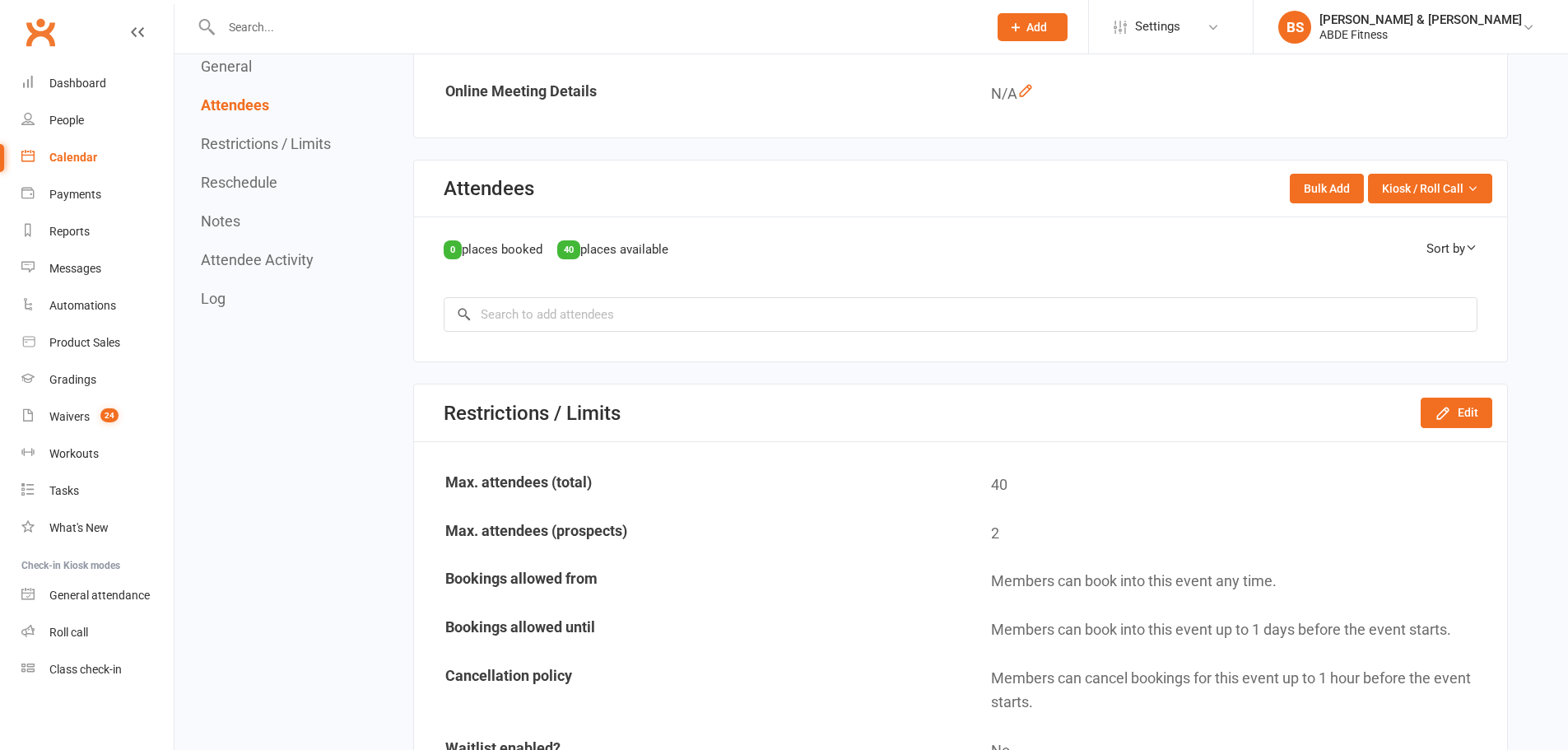
scroll to position [714, 0]
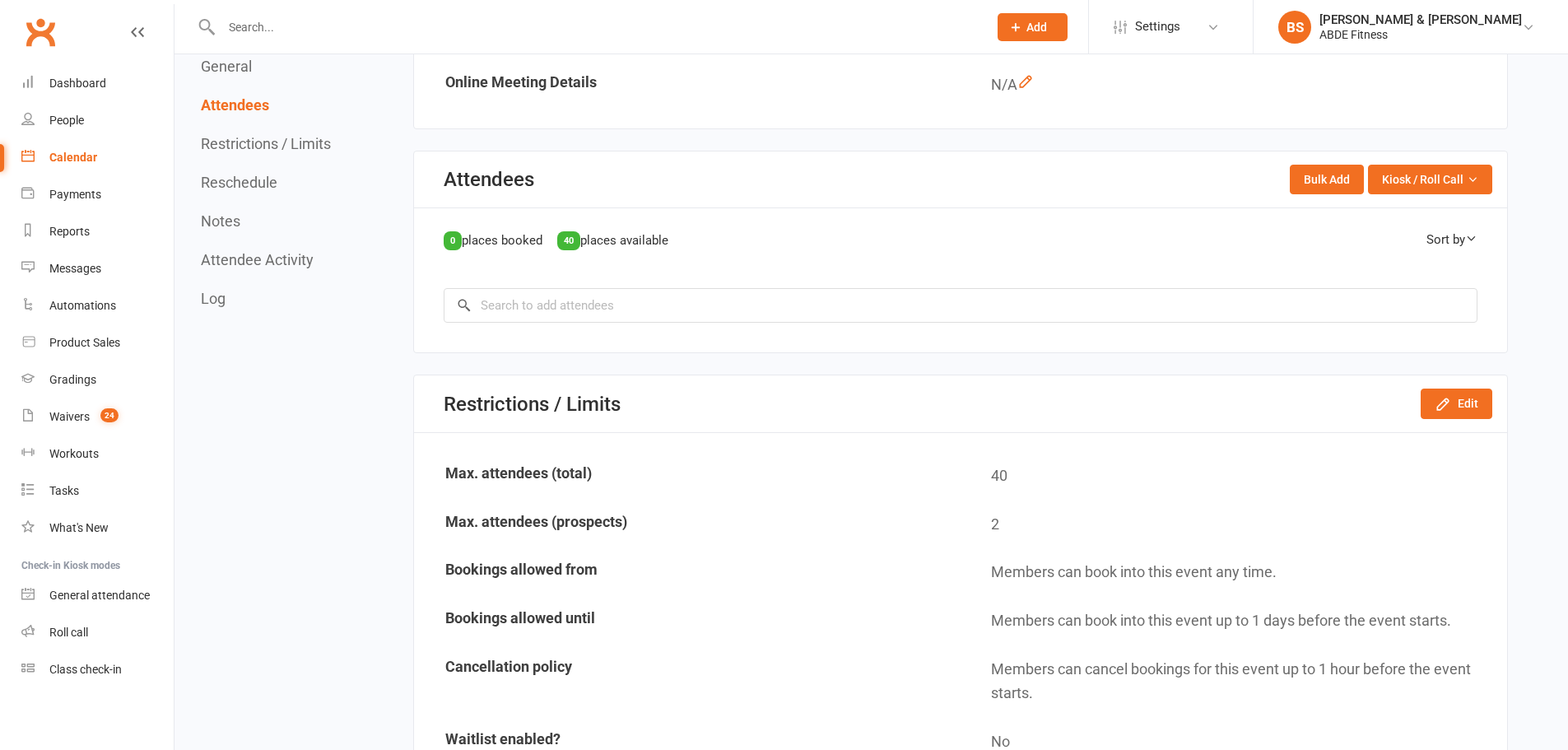
click at [531, 342] on div "0 places booked 40 places available Sort by First Name Last Name × No results" at bounding box center [960, 280] width 1094 height 144
click at [578, 310] on input "search" at bounding box center [961, 306] width 1034 height 35
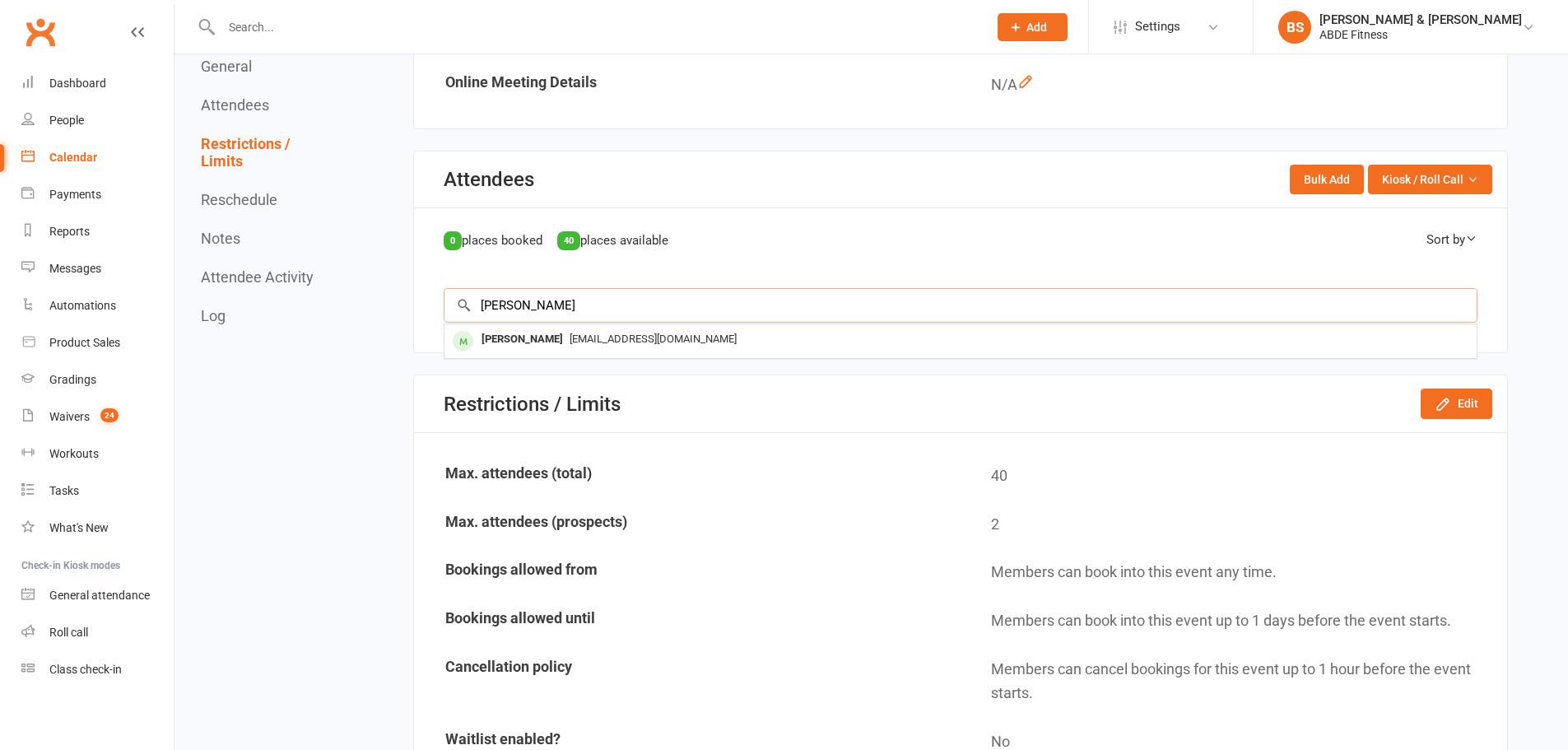
type input "[PERSON_NAME]"
click at [535, 340] on div "[PERSON_NAME]" at bounding box center [522, 340] width 95 height 24
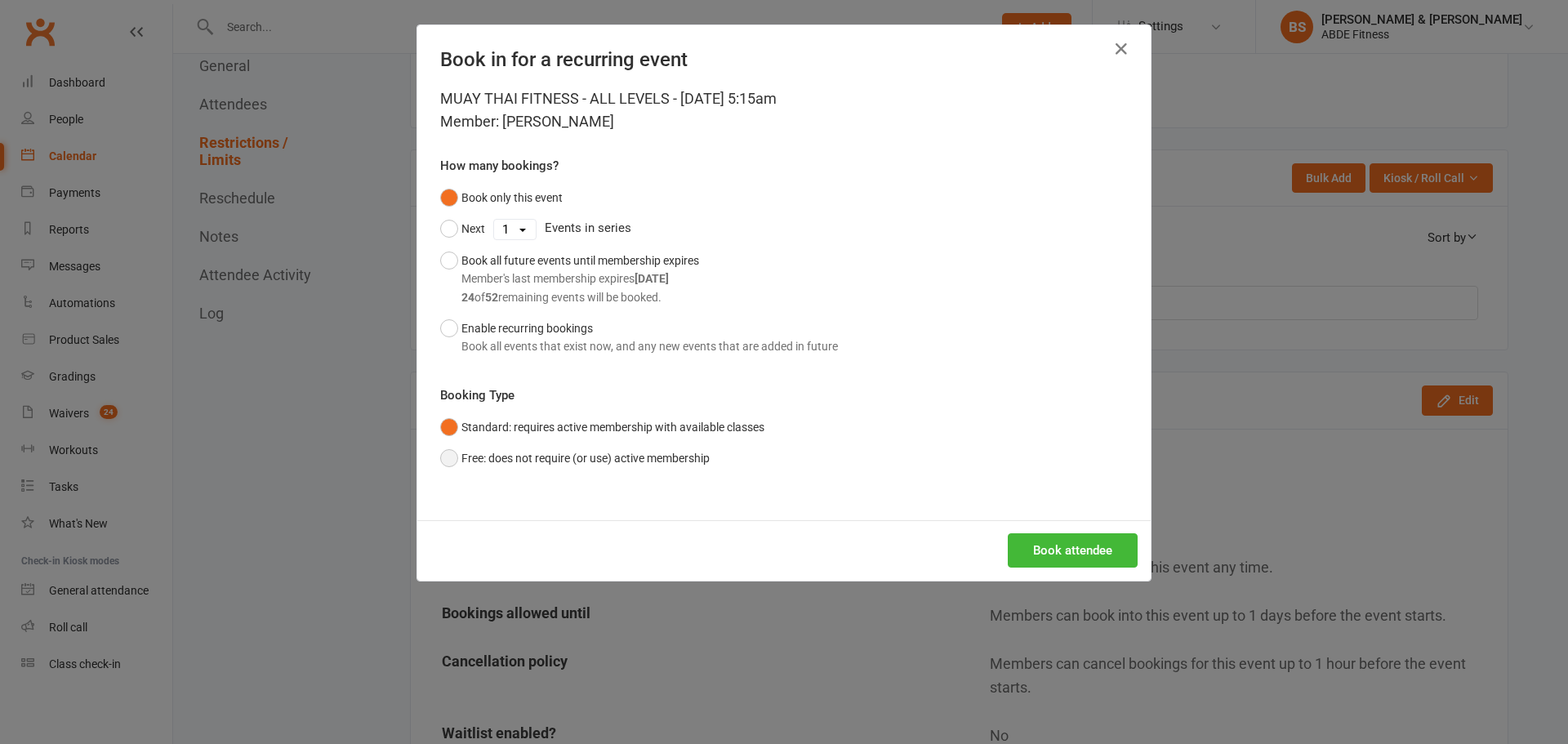
click at [458, 455] on button "Free: does not require (or use) active membership" at bounding box center [575, 458] width 270 height 31
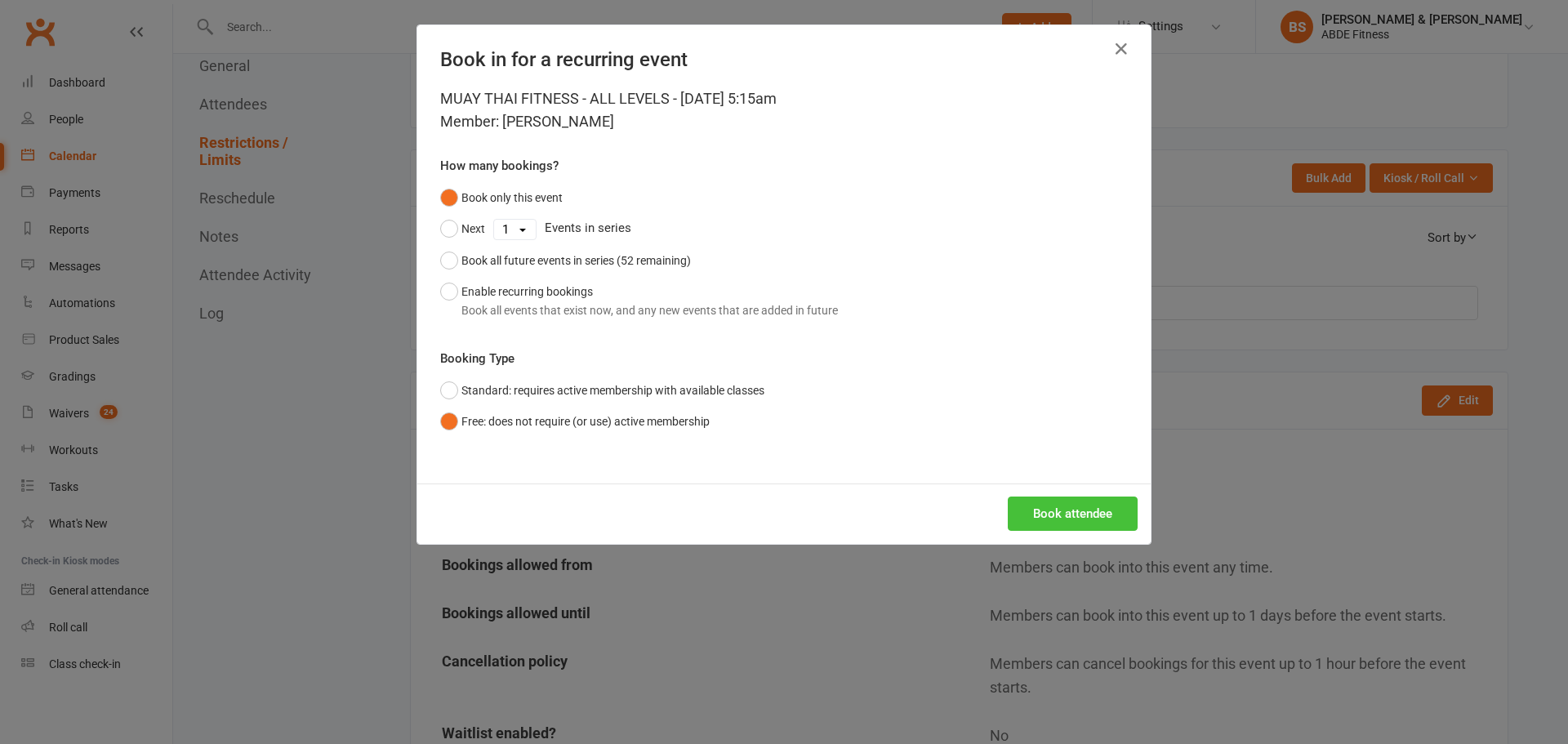
click at [1072, 500] on button "Book attendee" at bounding box center [1073, 514] width 130 height 35
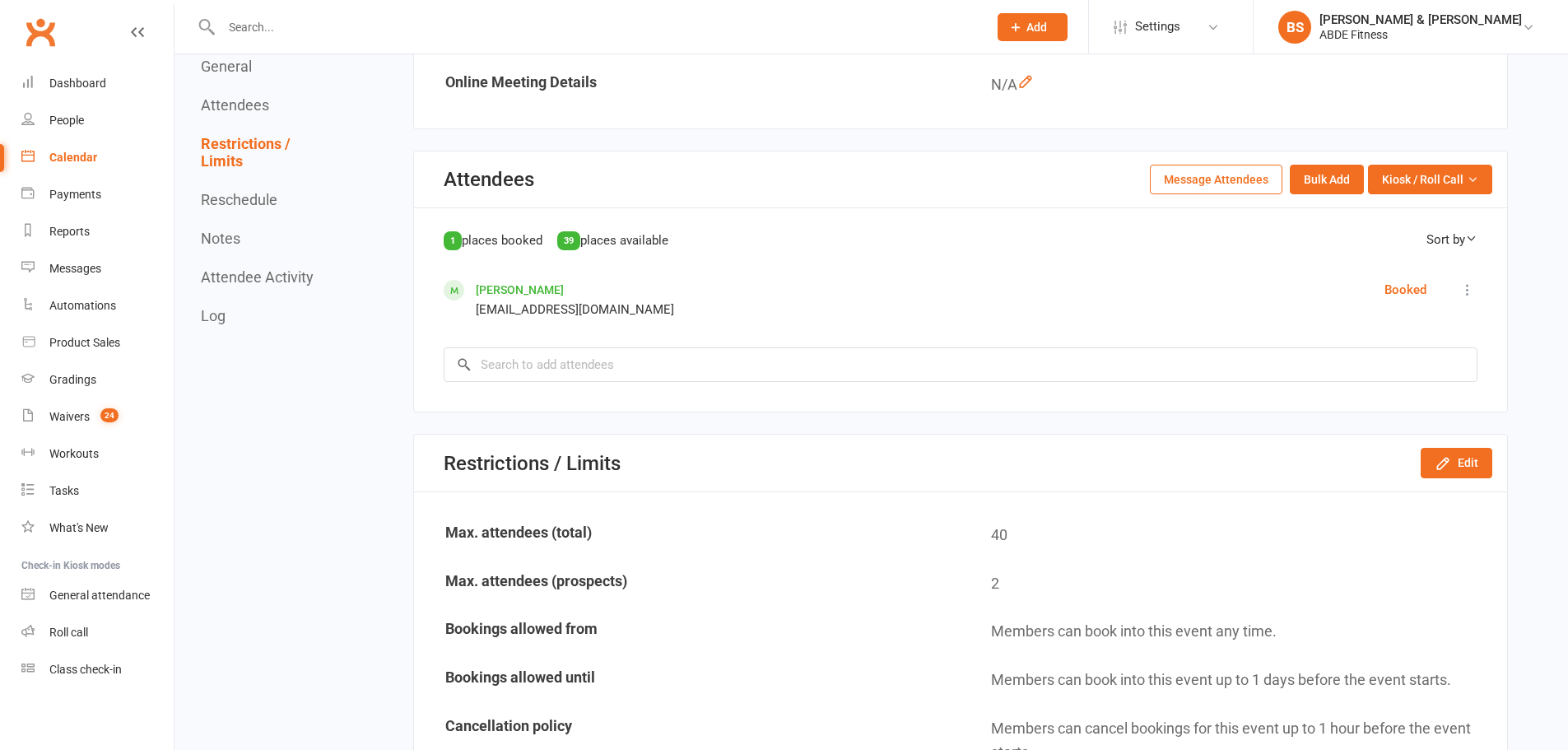
click at [95, 161] on div "Calendar" at bounding box center [74, 158] width 48 height 13
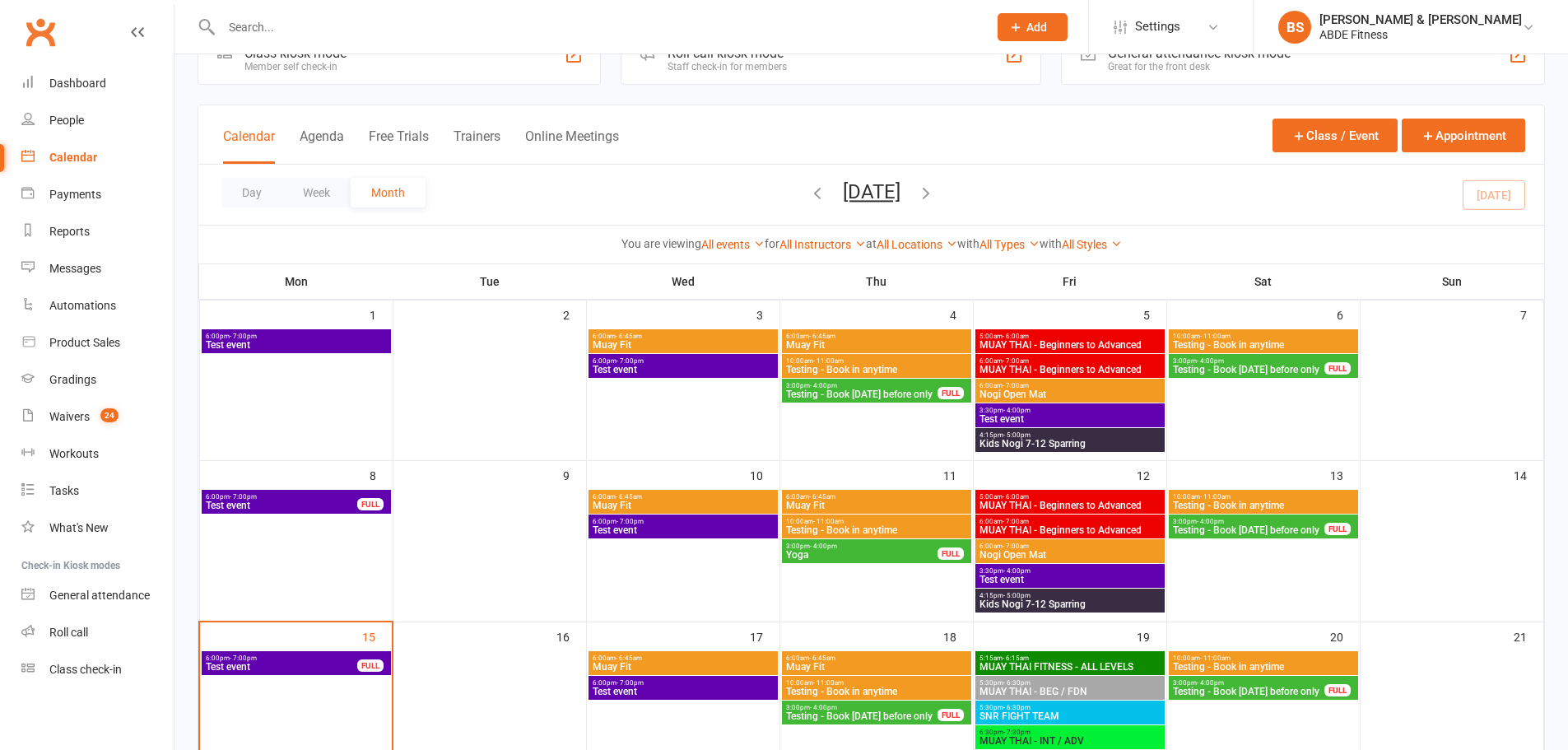
scroll to position [275, 0]
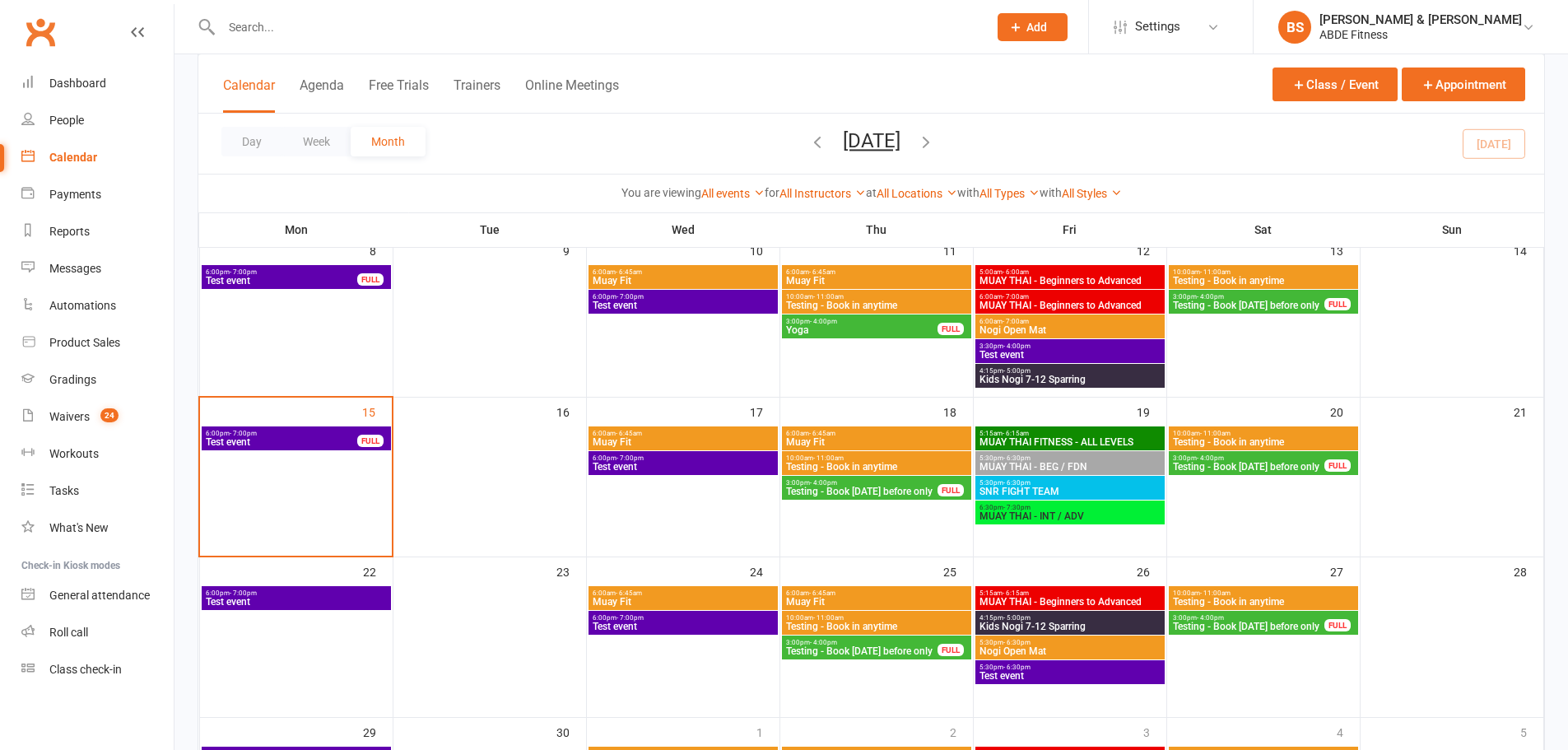
click at [287, 439] on span "Test event" at bounding box center [281, 441] width 153 height 10
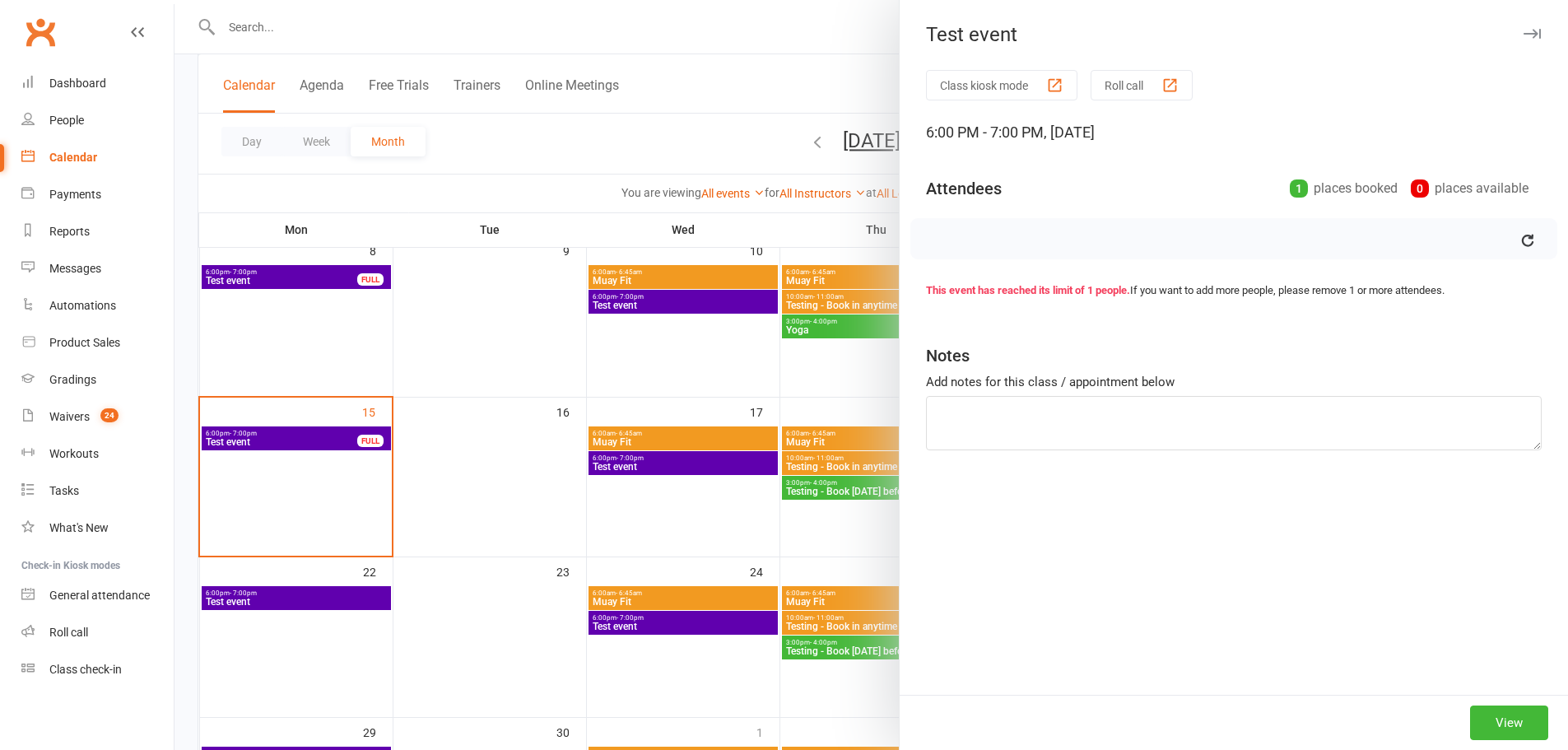
scroll to position [0, 0]
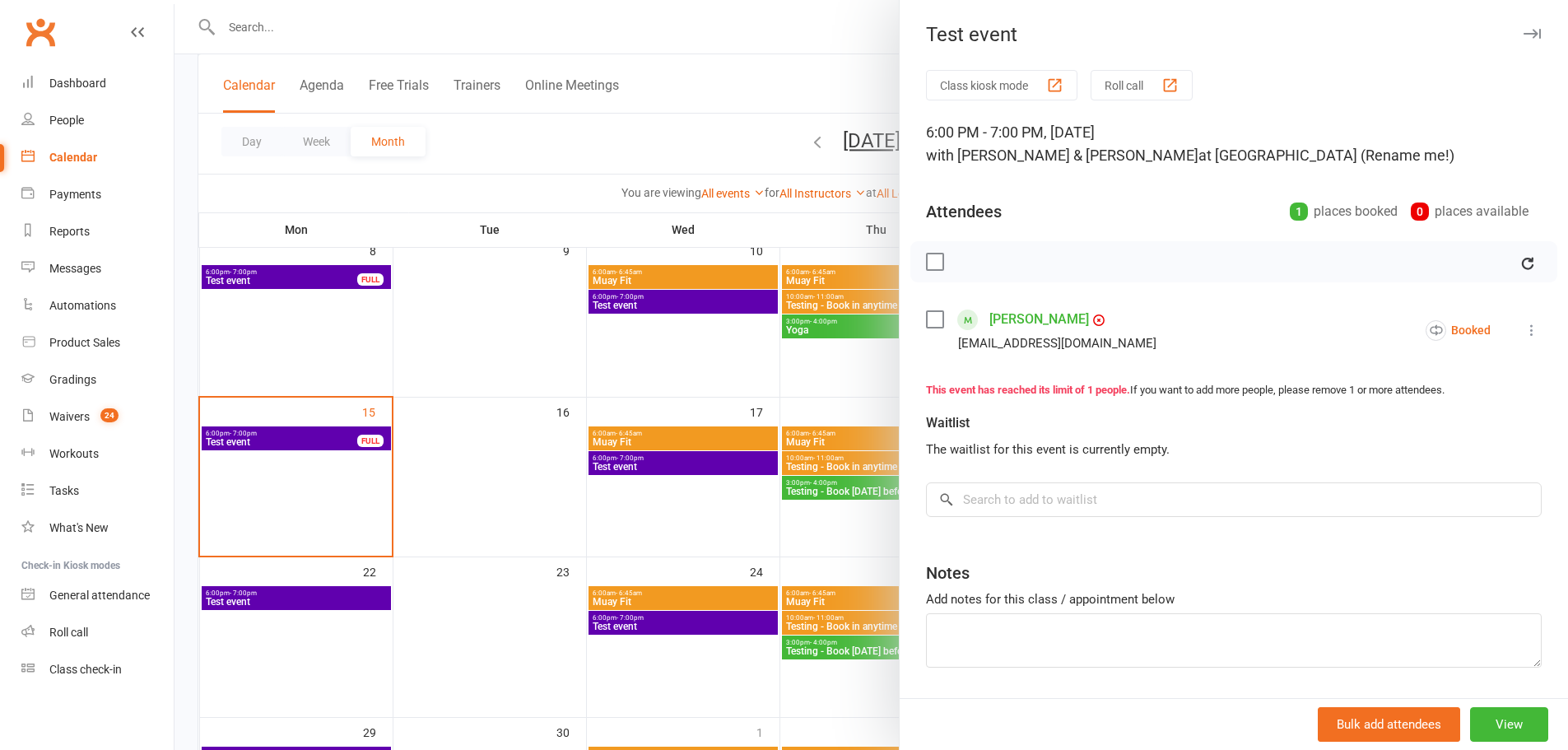
click at [1524, 325] on icon at bounding box center [1532, 330] width 17 height 17
click at [1384, 393] on link "Remove" at bounding box center [1433, 395] width 214 height 33
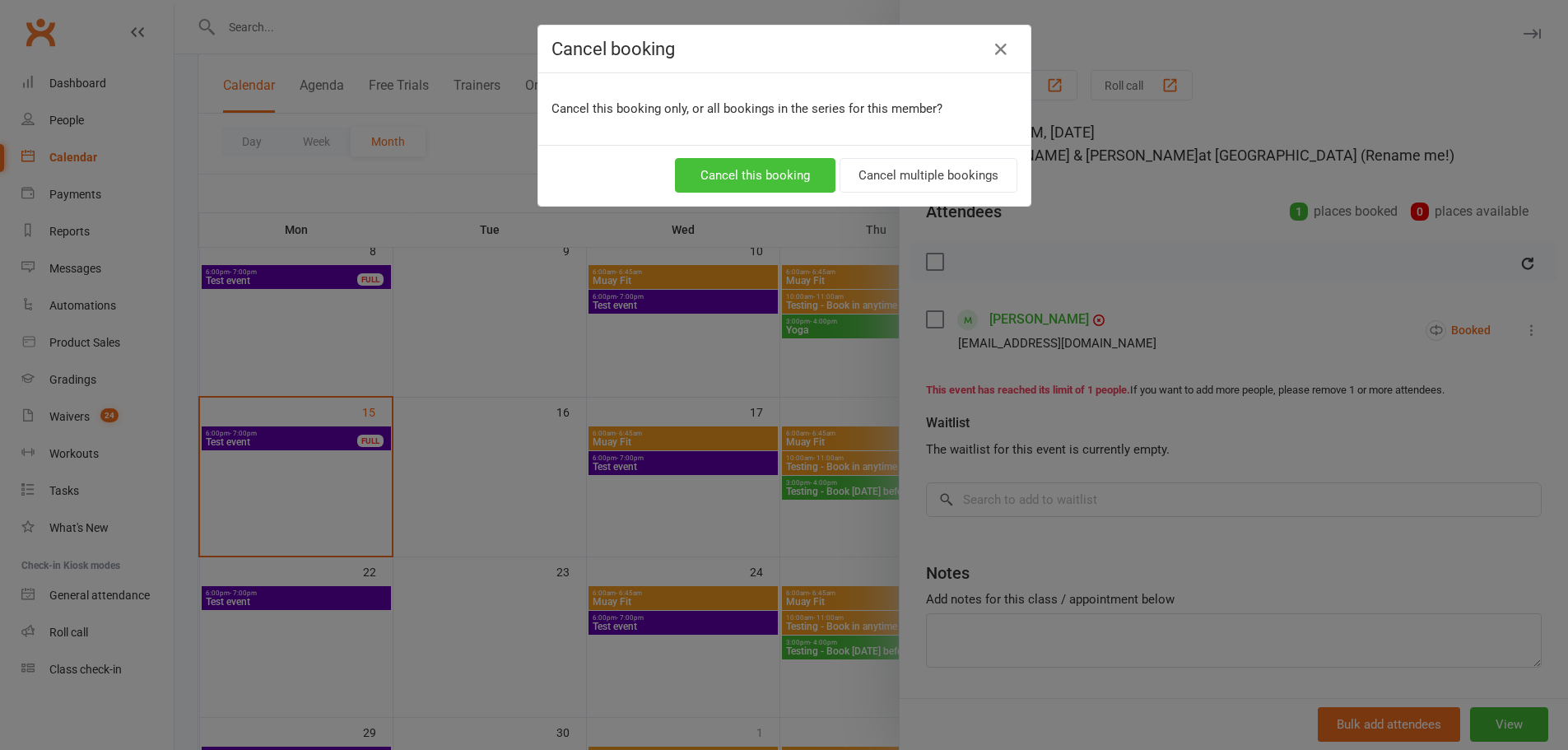
click at [792, 172] on button "Cancel this booking" at bounding box center [755, 176] width 160 height 35
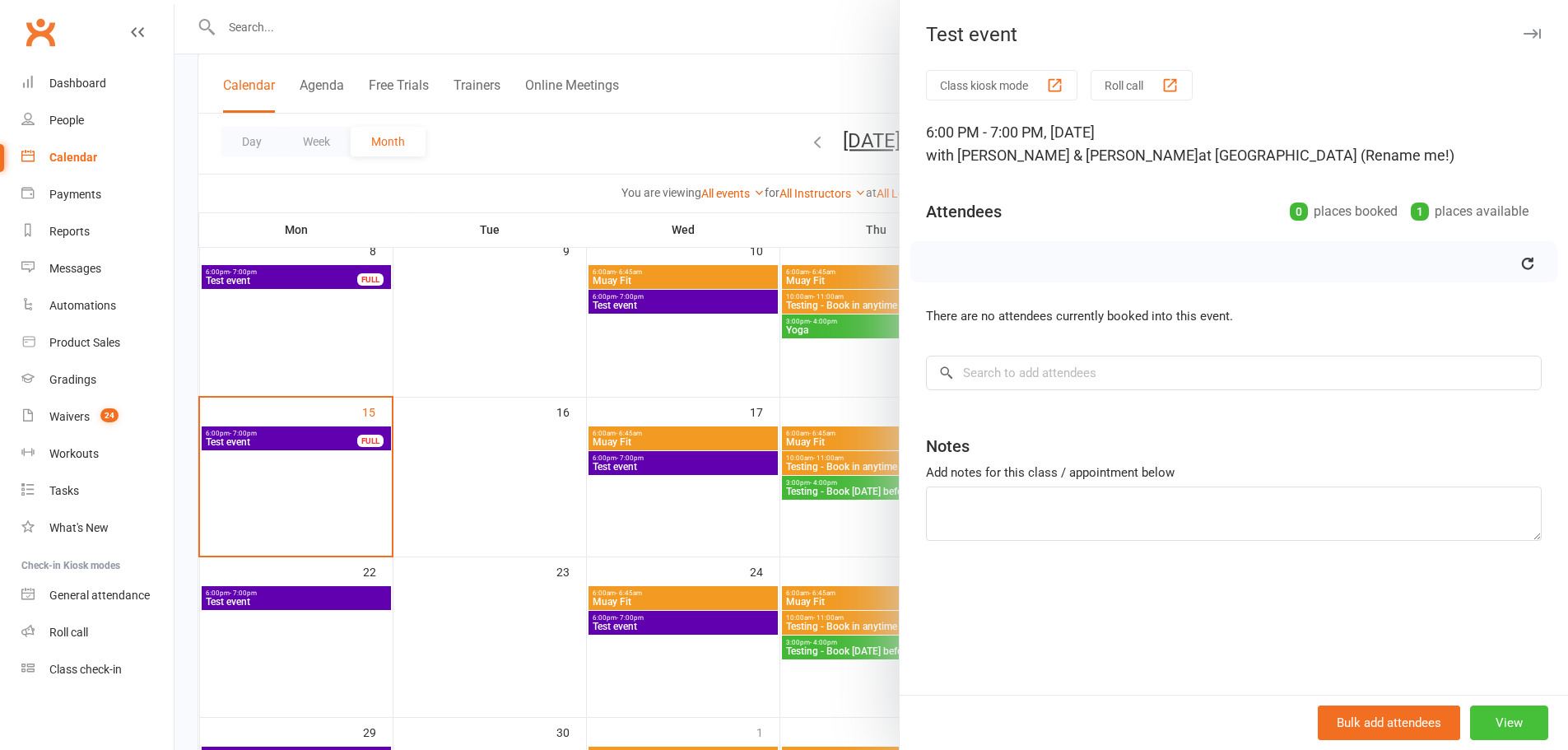
click at [1505, 727] on button "View" at bounding box center [1509, 723] width 78 height 35
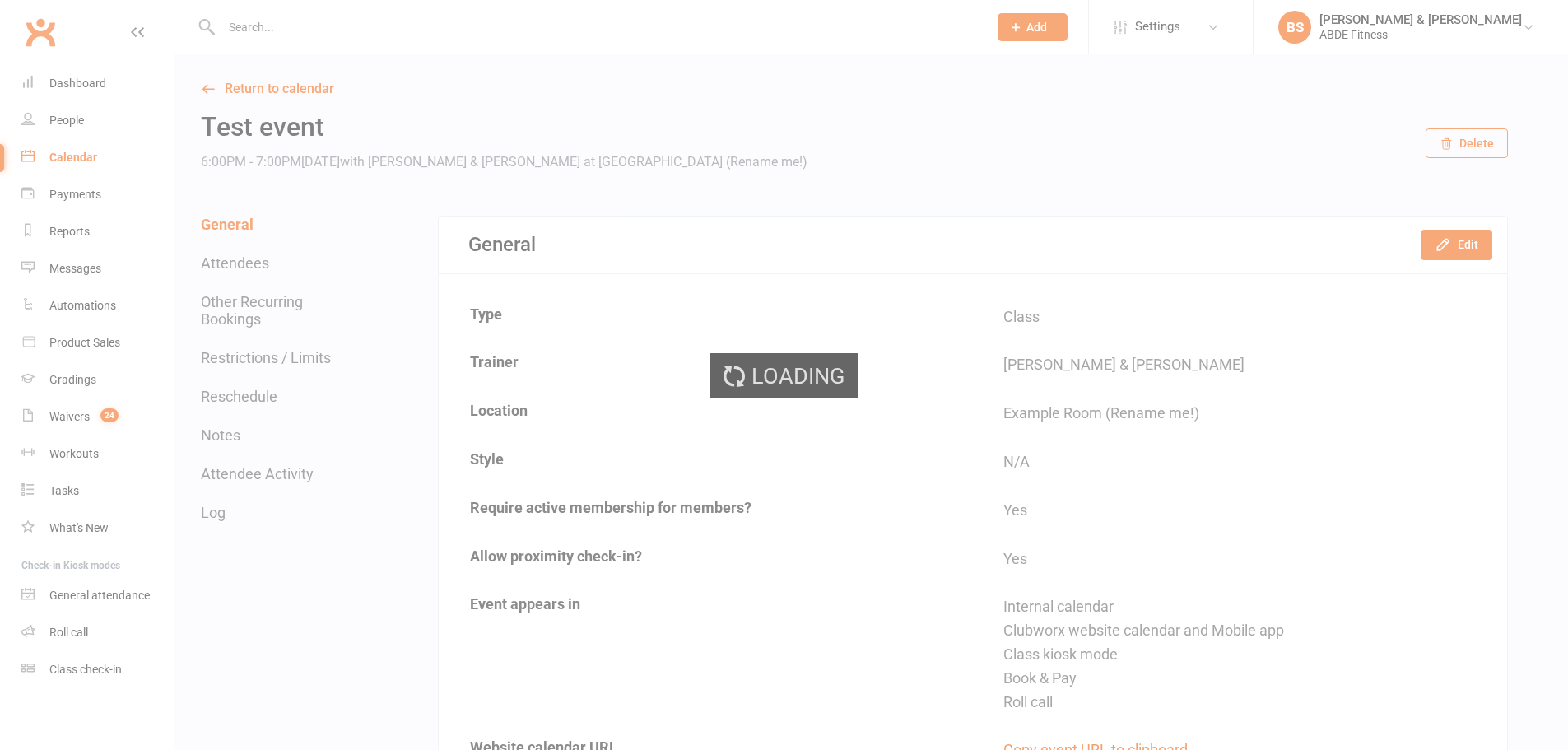
click at [1449, 240] on div "Loading" at bounding box center [784, 375] width 1568 height 750
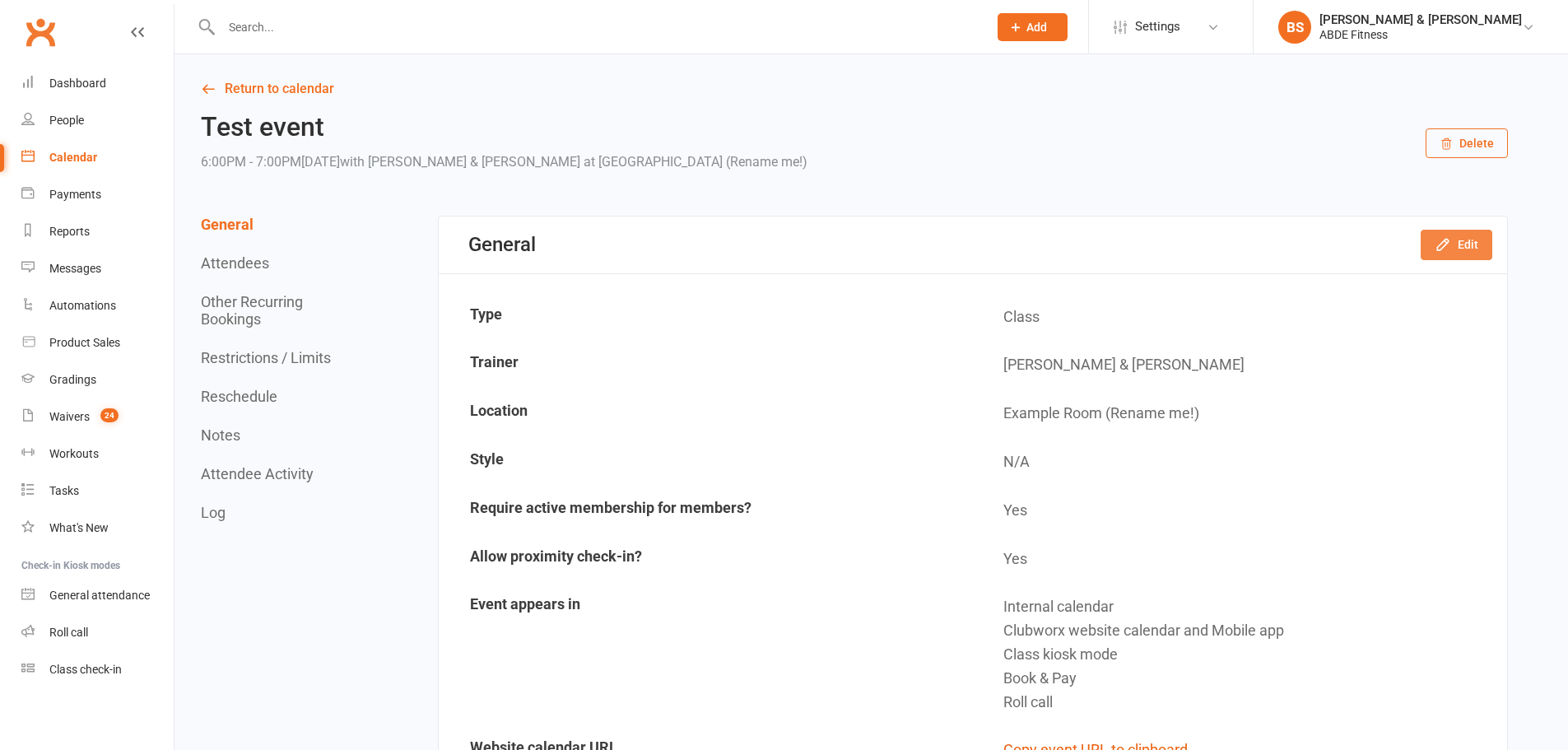
click at [1480, 243] on button "Edit" at bounding box center [1457, 244] width 72 height 29
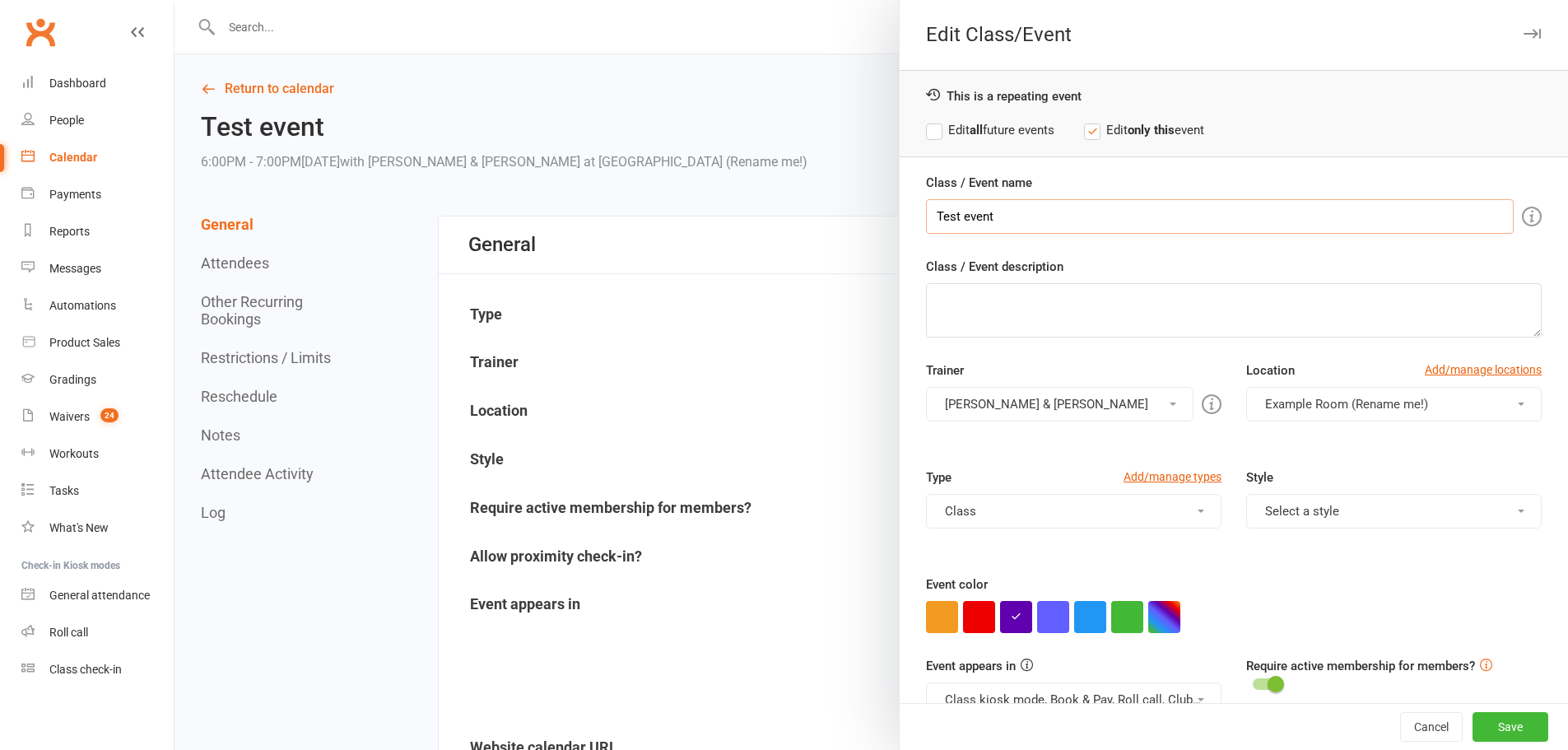
drag, startPoint x: 1039, startPoint y: 230, endPoint x: 785, endPoint y: 214, distance: 254.5
click at [785, 0] on div "Edit Class/Event This is a repeating event Edit all future events Edit only thi…" at bounding box center [871, 0] width 1394 height 0
paste input "JNR FIGHT TEAM"
type input "JNR FIGHT TEAM"
click at [1061, 396] on button "[PERSON_NAME] & [PERSON_NAME]" at bounding box center [1059, 404] width 267 height 35
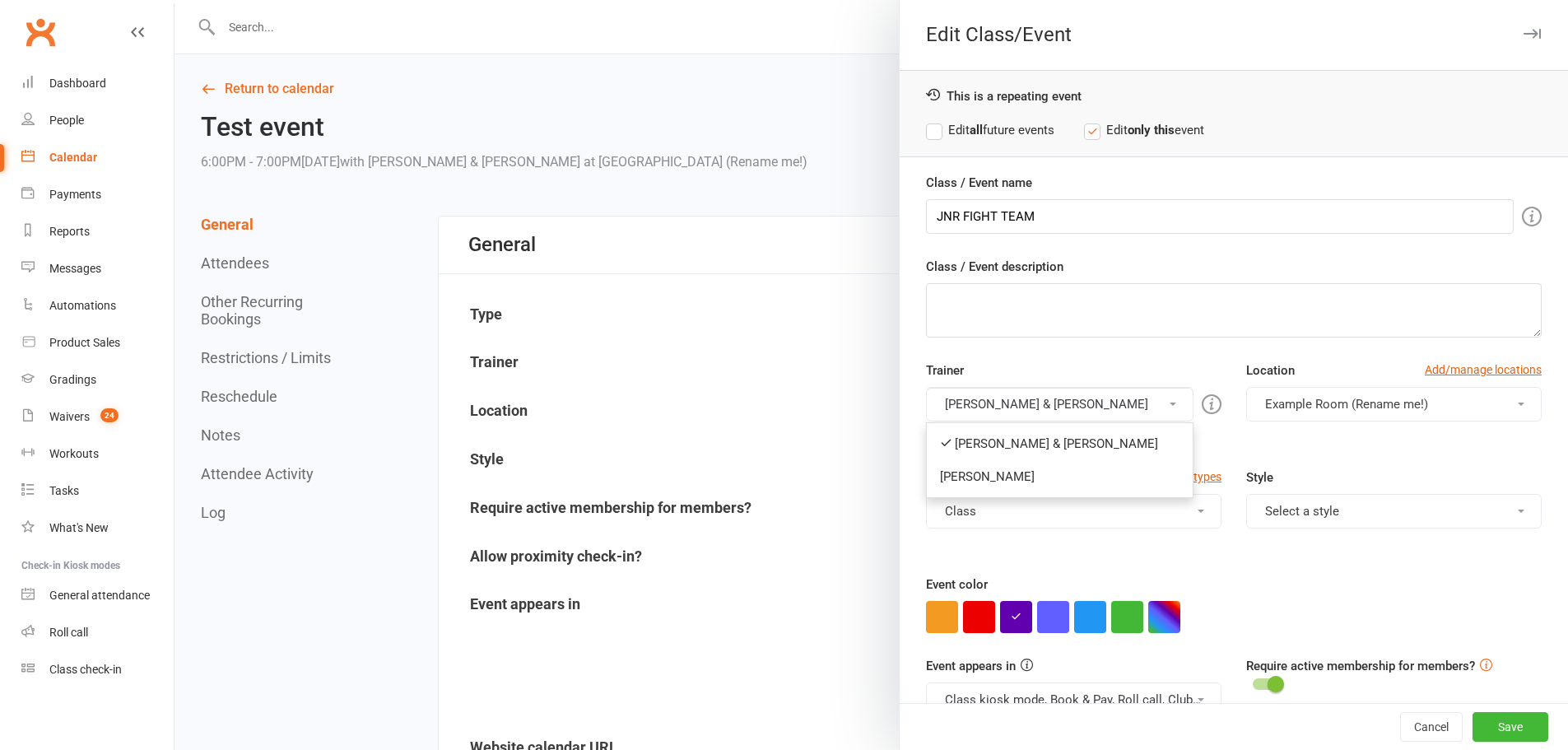
click at [1024, 436] on link "[PERSON_NAME] & [PERSON_NAME]" at bounding box center [1059, 444] width 266 height 33
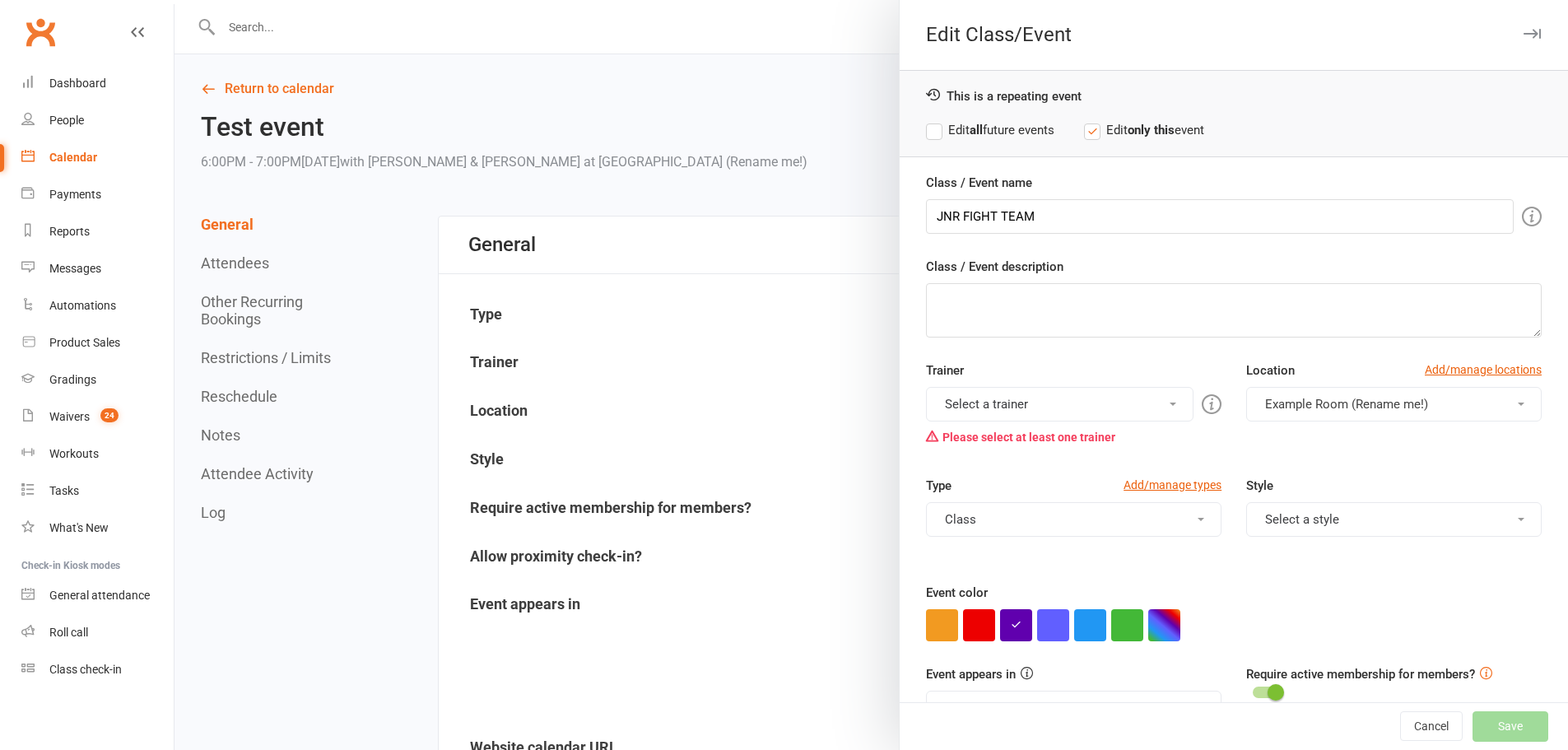
click at [1036, 399] on button "Select a trainer" at bounding box center [1059, 404] width 267 height 35
click at [997, 476] on link "[PERSON_NAME]" at bounding box center [1059, 476] width 266 height 33
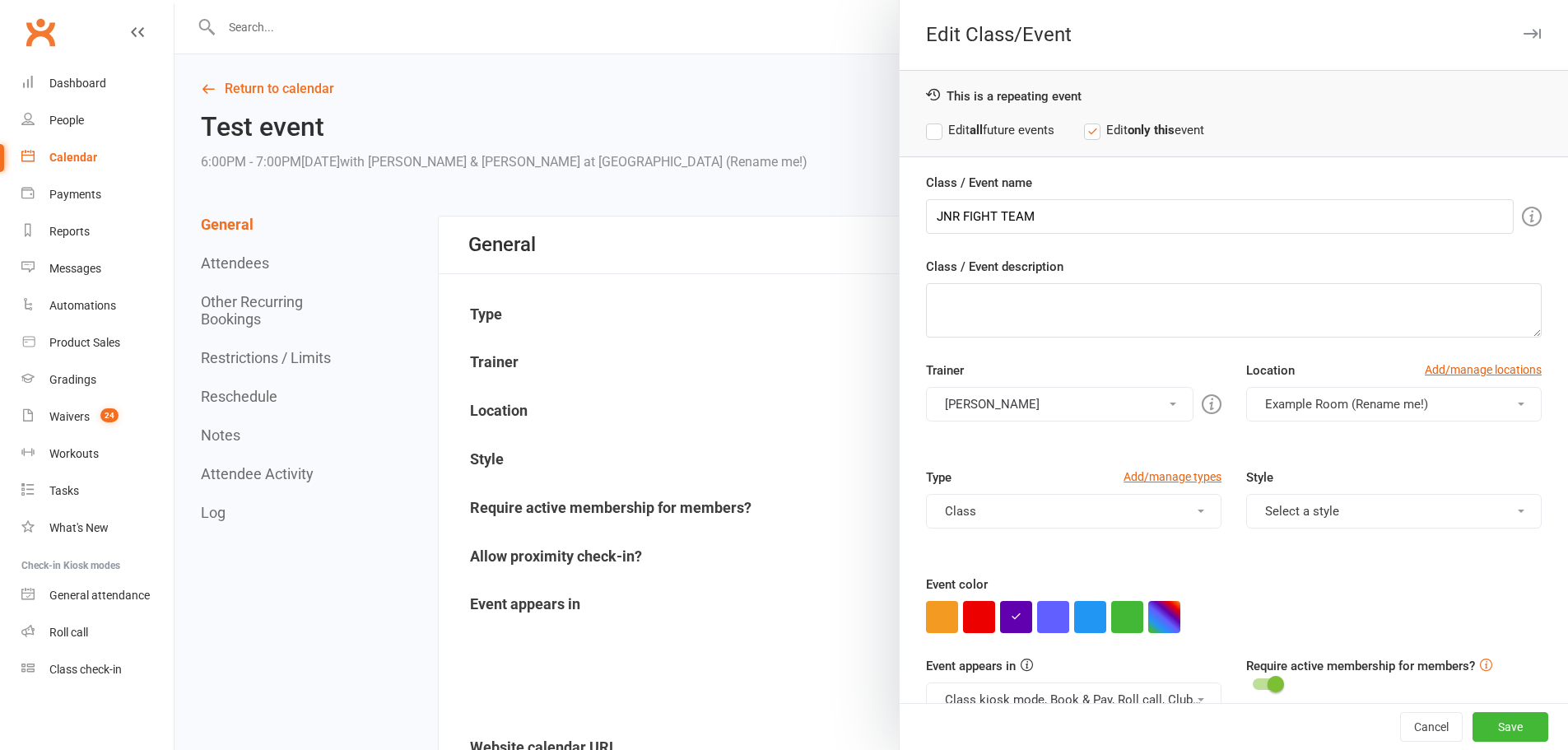
drag, startPoint x: 1321, startPoint y: 414, endPoint x: 1314, endPoint y: 420, distance: 9.2
click at [1320, 415] on button "Example Room (Rename me!)" at bounding box center [1394, 404] width 296 height 35
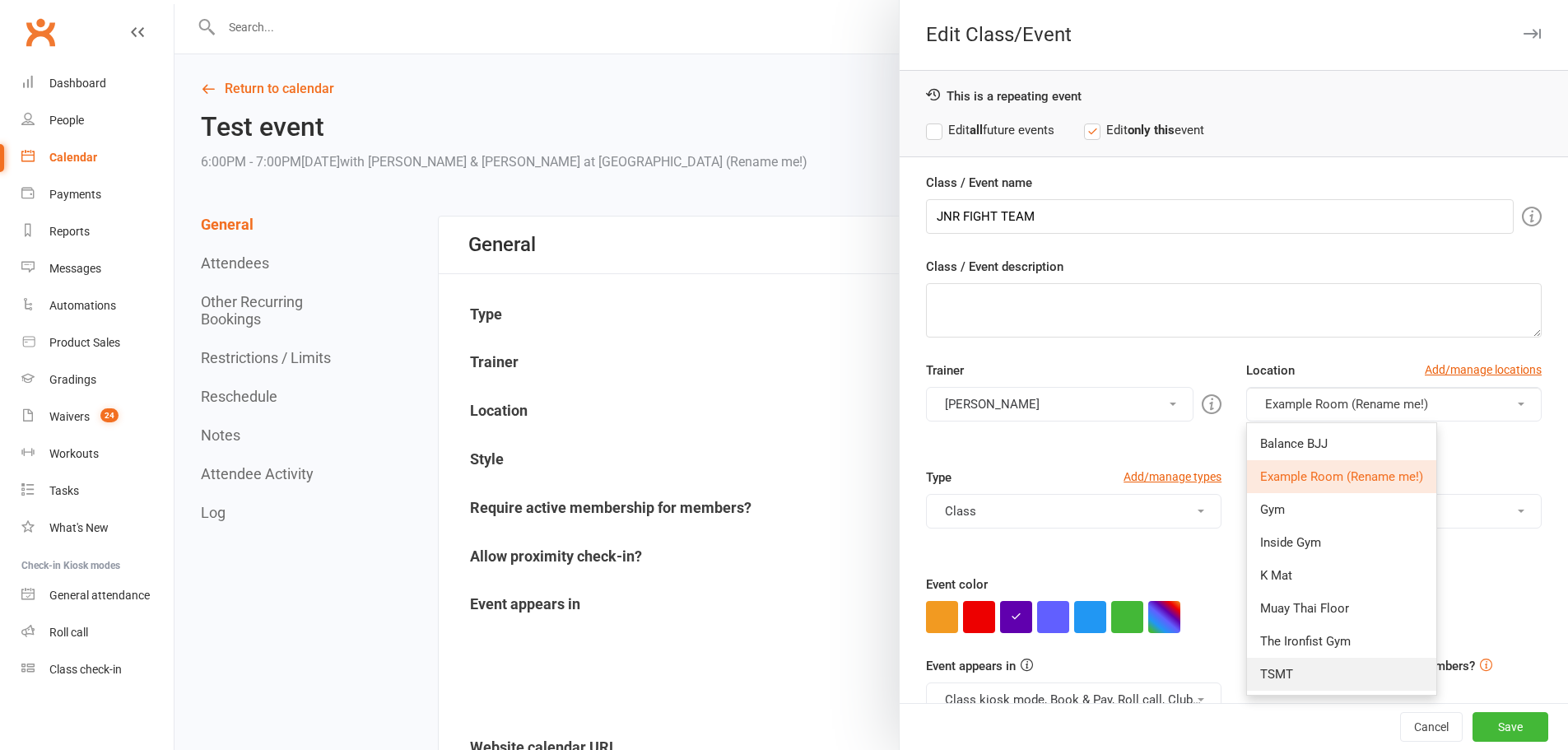
click at [1285, 670] on link "TSMT" at bounding box center [1341, 674] width 189 height 33
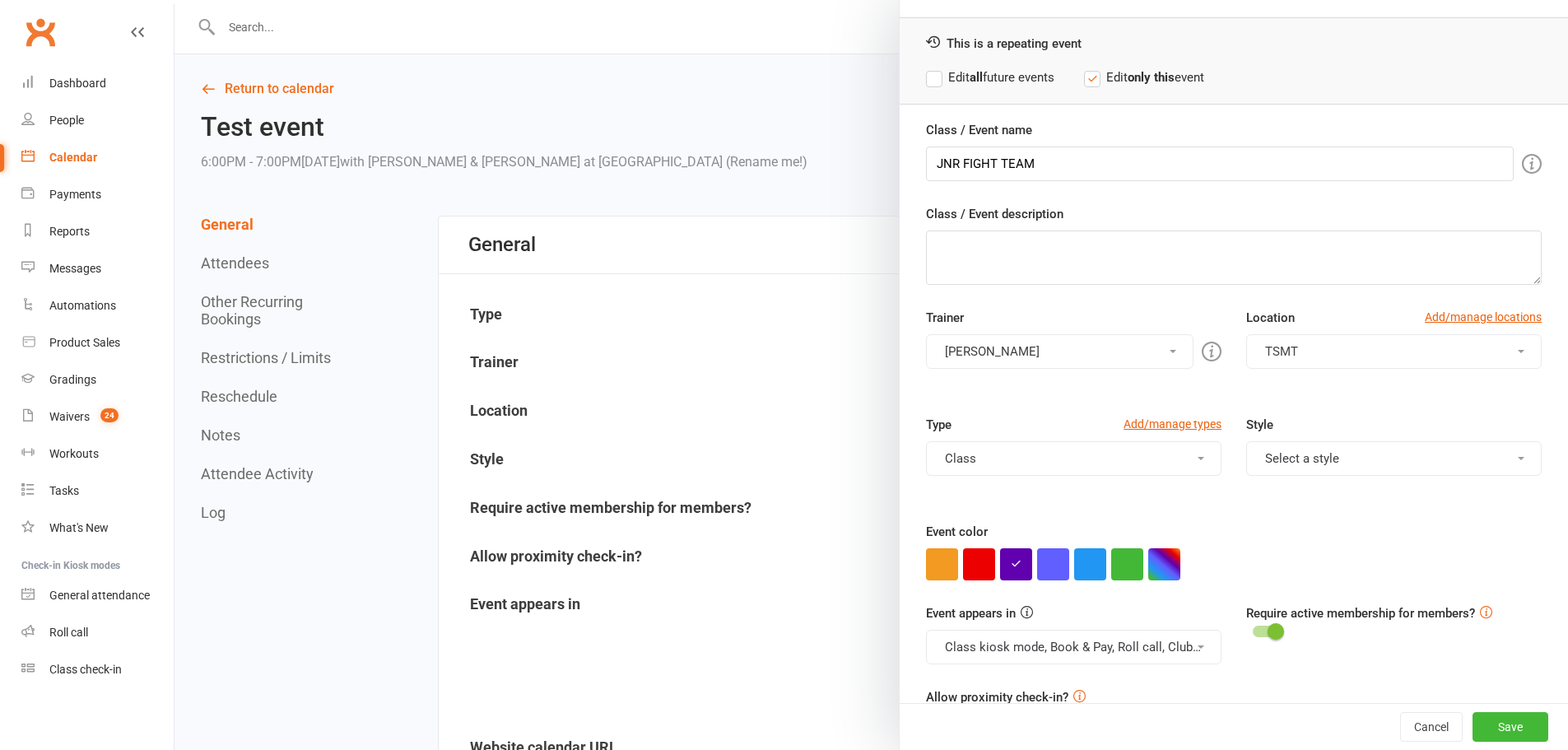
scroll to position [106, 0]
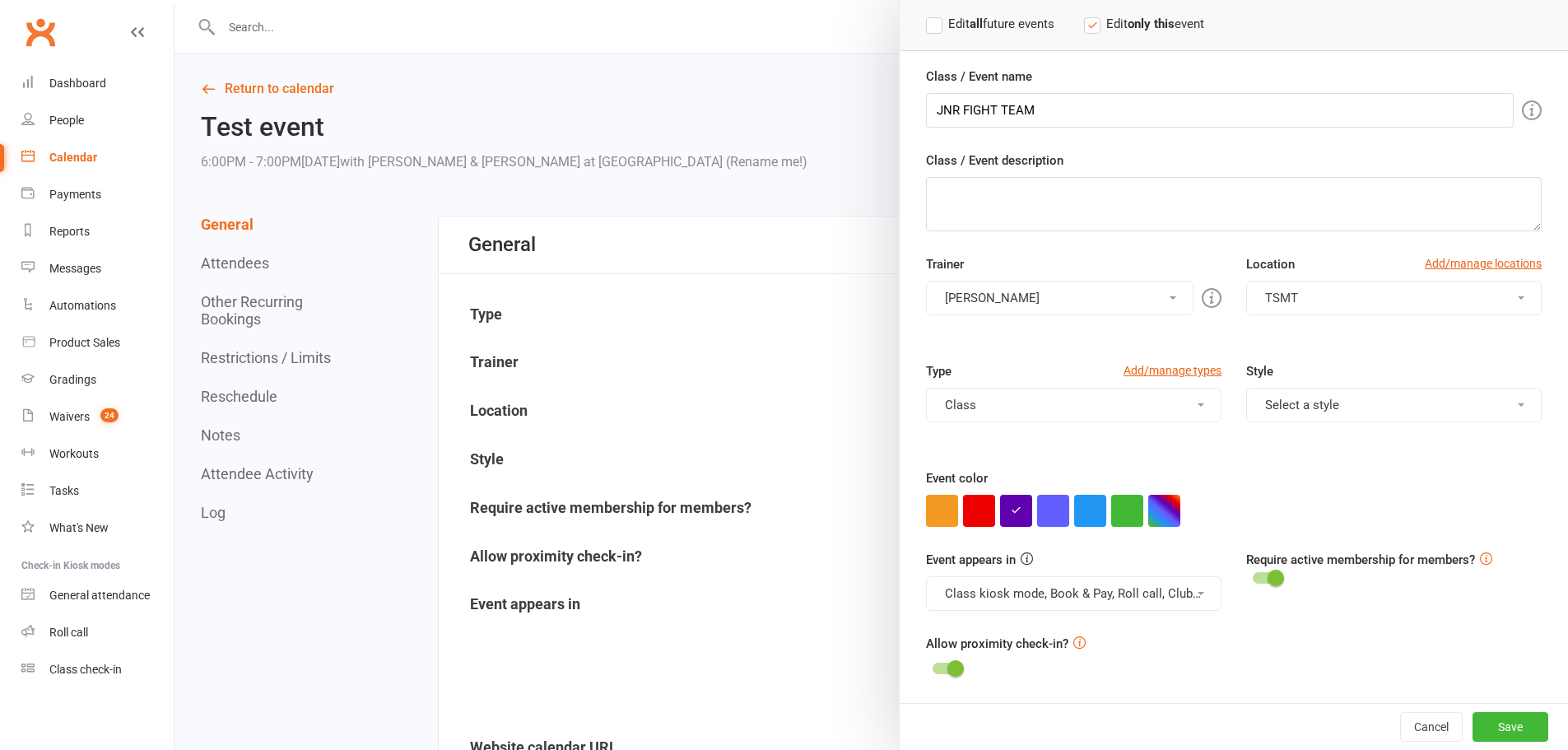
click at [1013, 407] on button "Class" at bounding box center [1073, 405] width 296 height 35
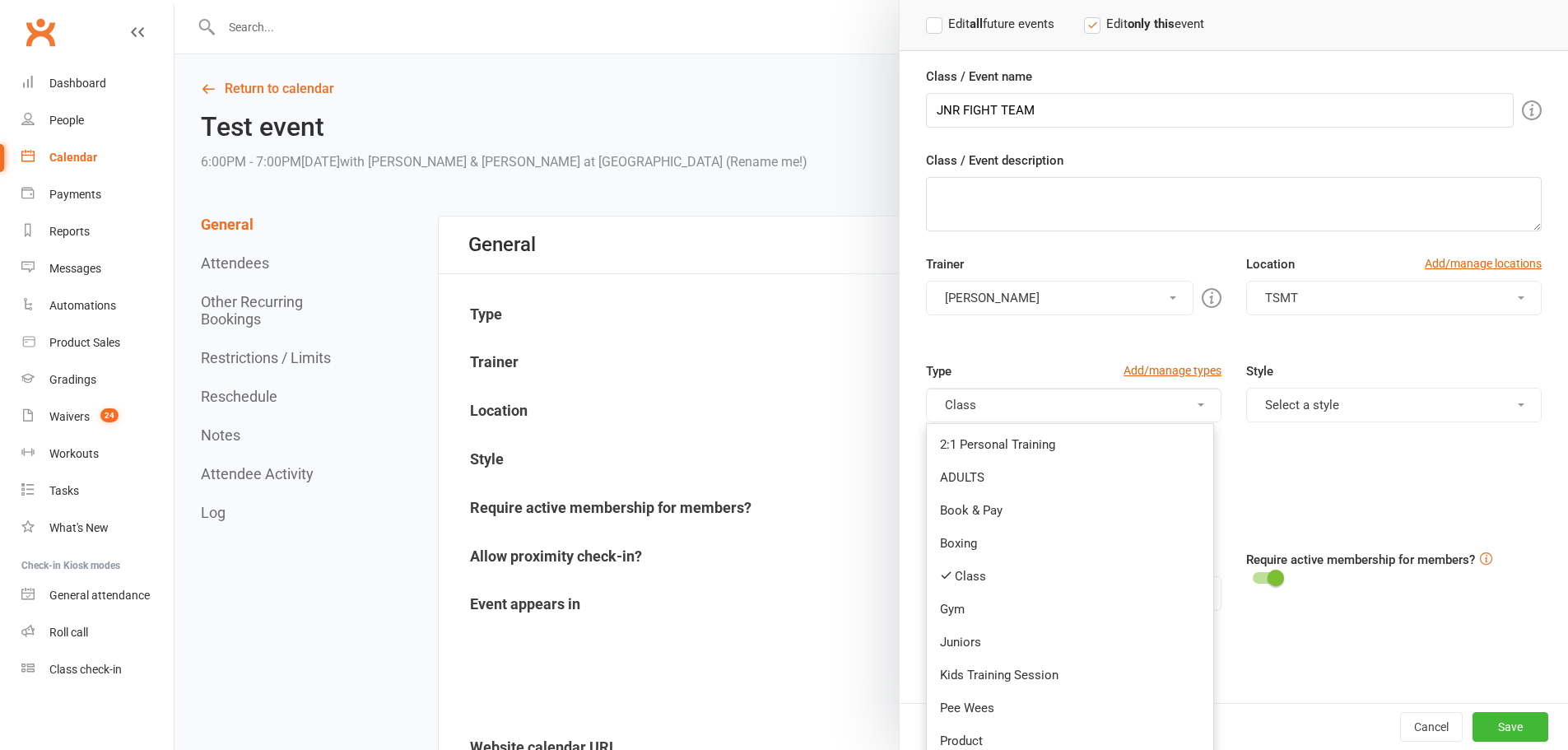
click at [1004, 582] on link "Class" at bounding box center [1070, 577] width 287 height 33
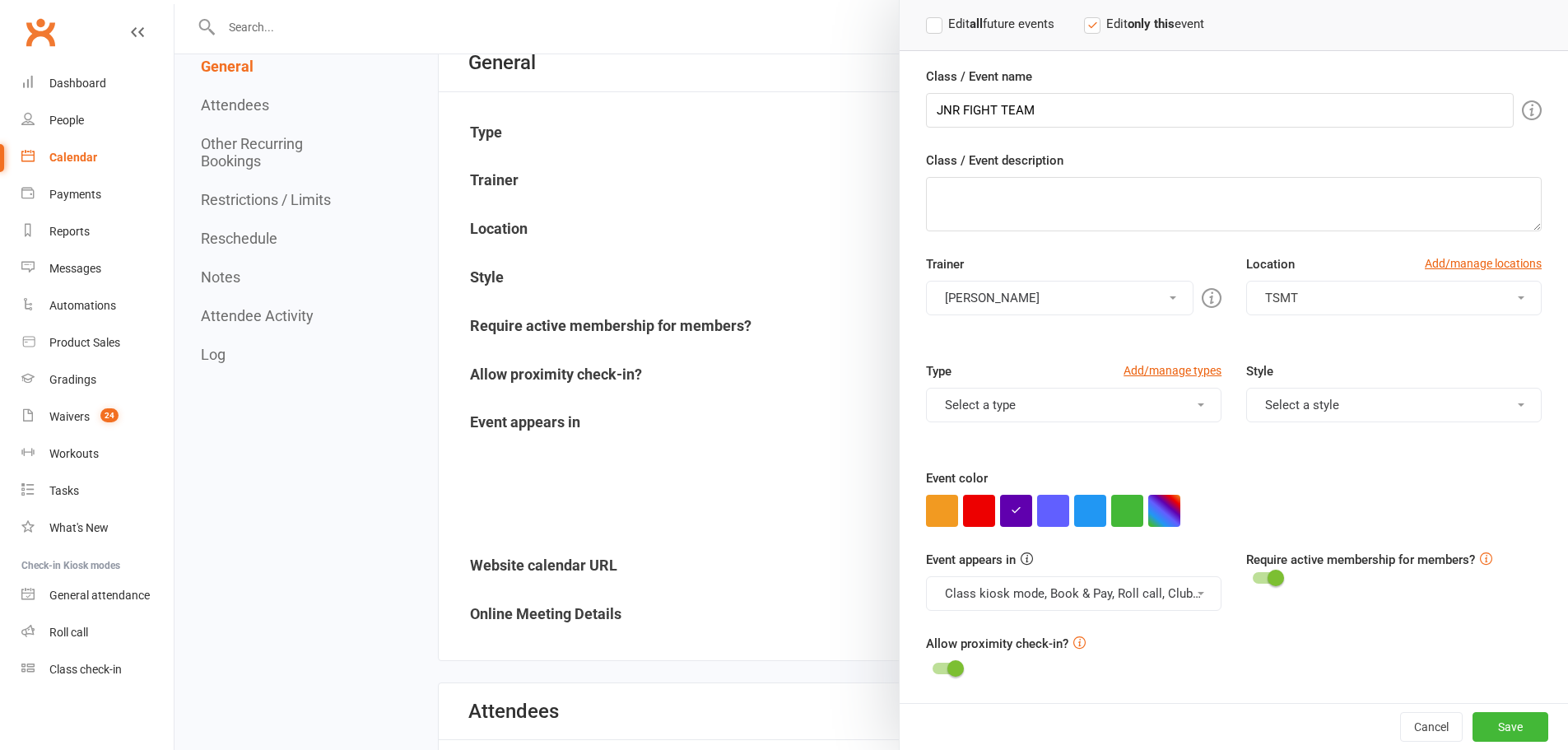
scroll to position [275, 0]
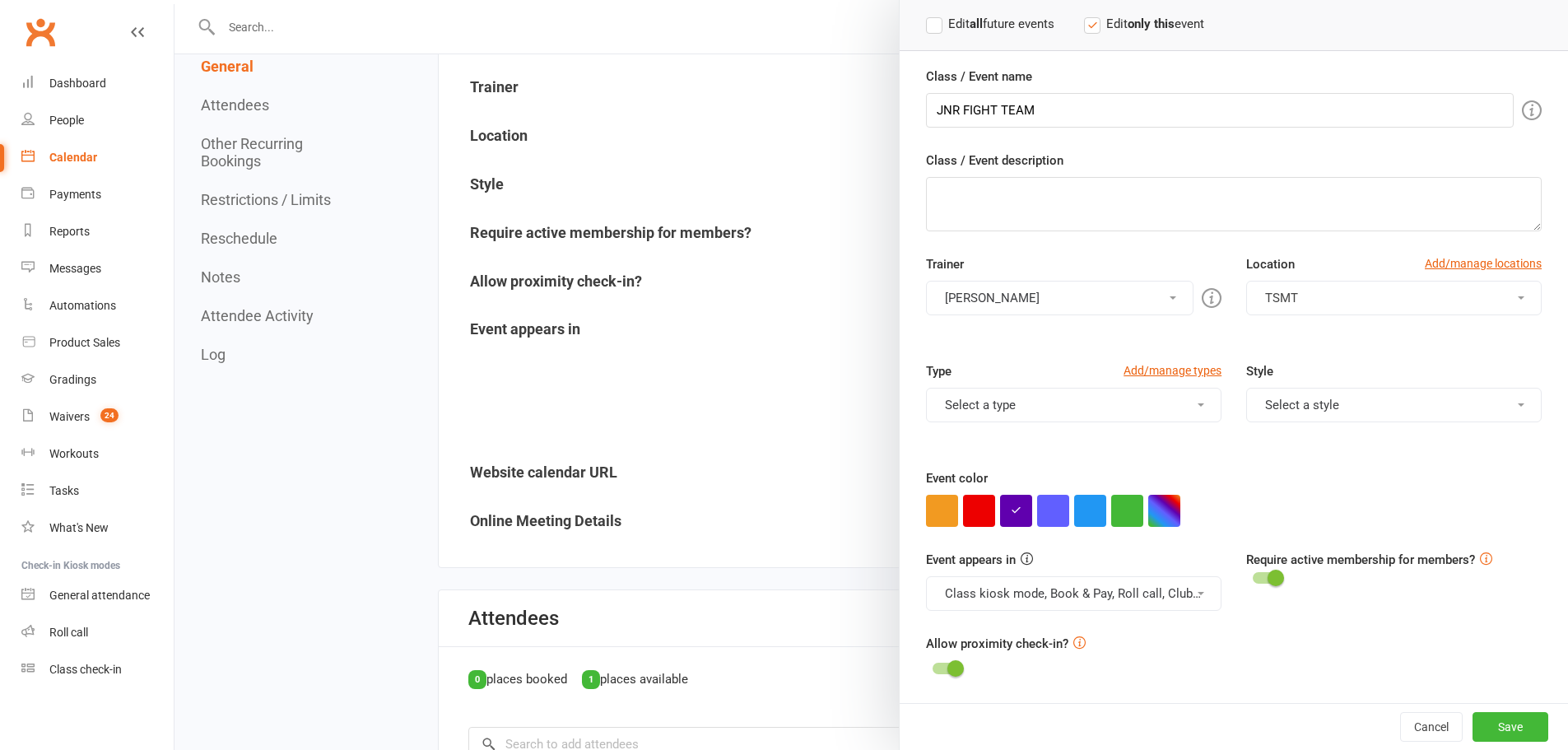
click at [1153, 510] on button "button" at bounding box center [1164, 510] width 32 height 32
click at [1199, 475] on input "text" at bounding box center [1188, 476] width 82 height 19
paste input "#0aafaa"
type input "#0aafaa"
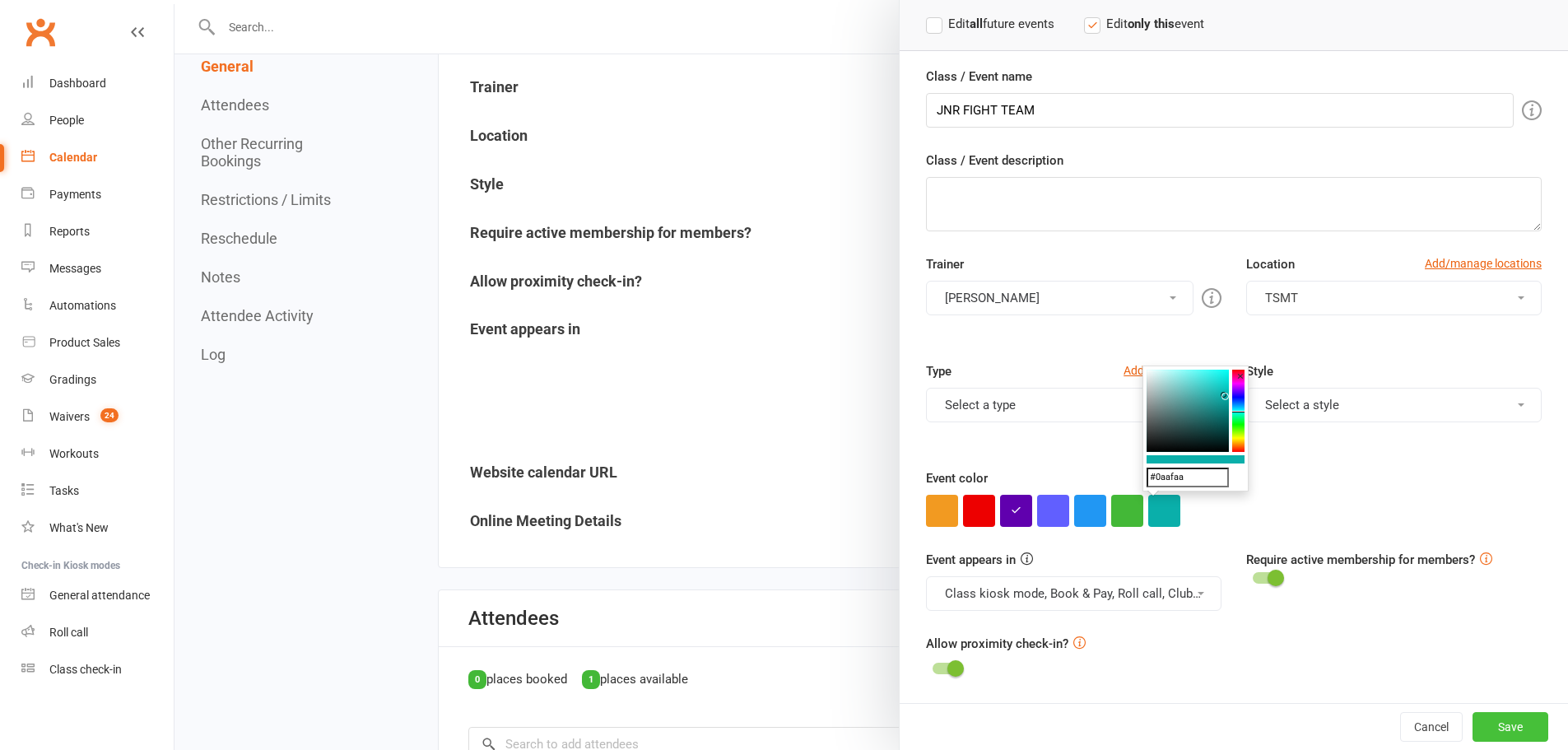
click at [1472, 723] on button "Save" at bounding box center [1510, 727] width 76 height 29
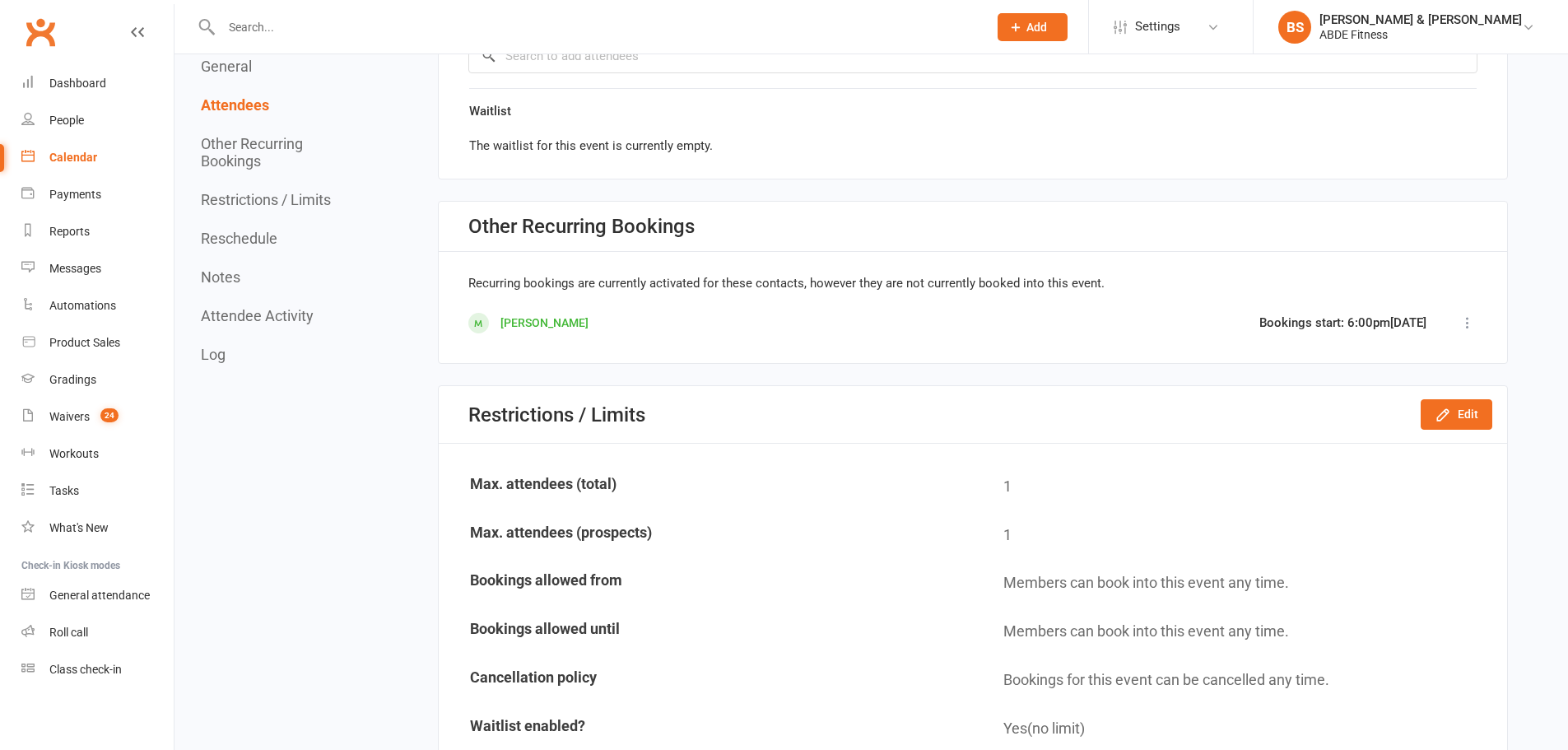
scroll to position [988, 0]
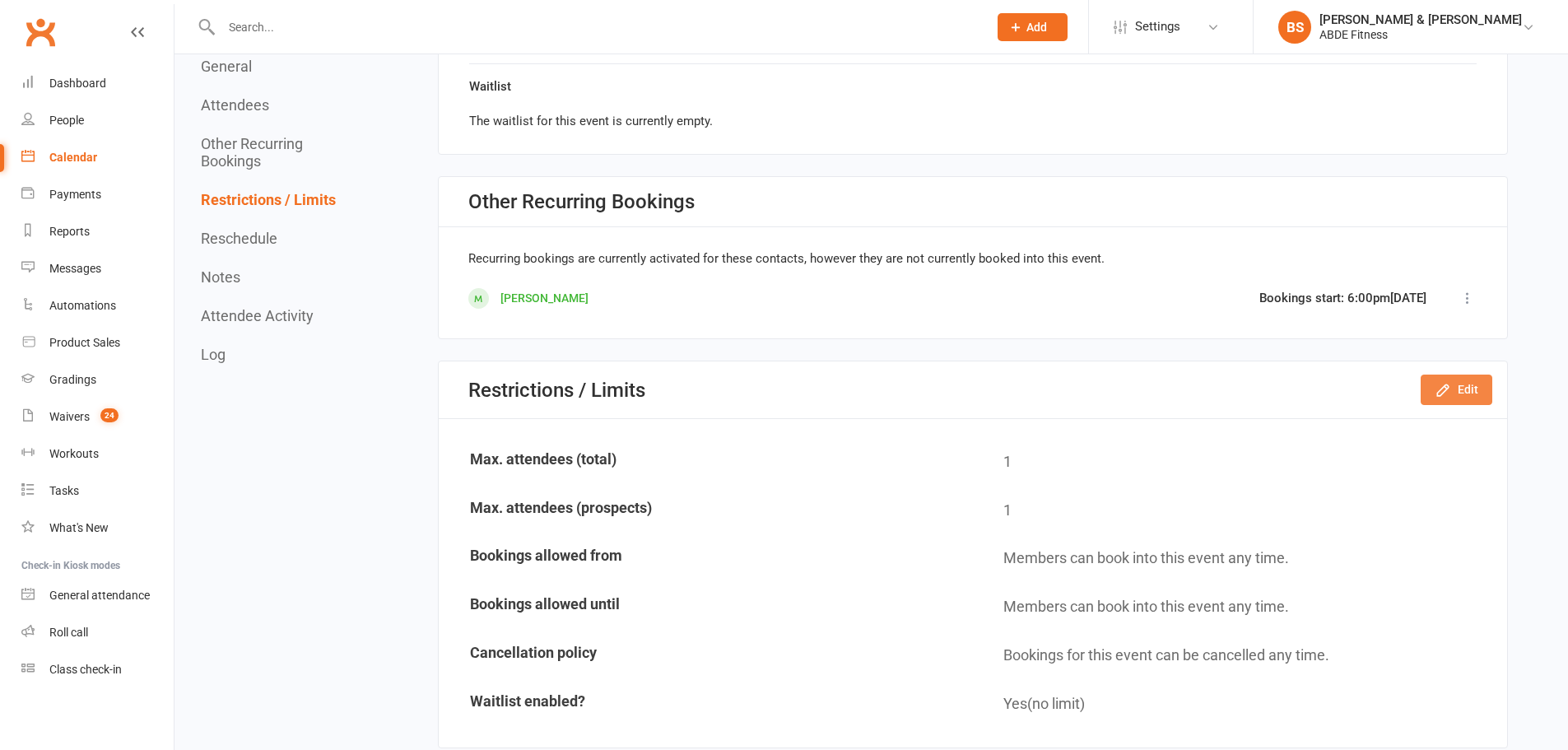
click at [1448, 396] on icon "button" at bounding box center [1443, 391] width 17 height 17
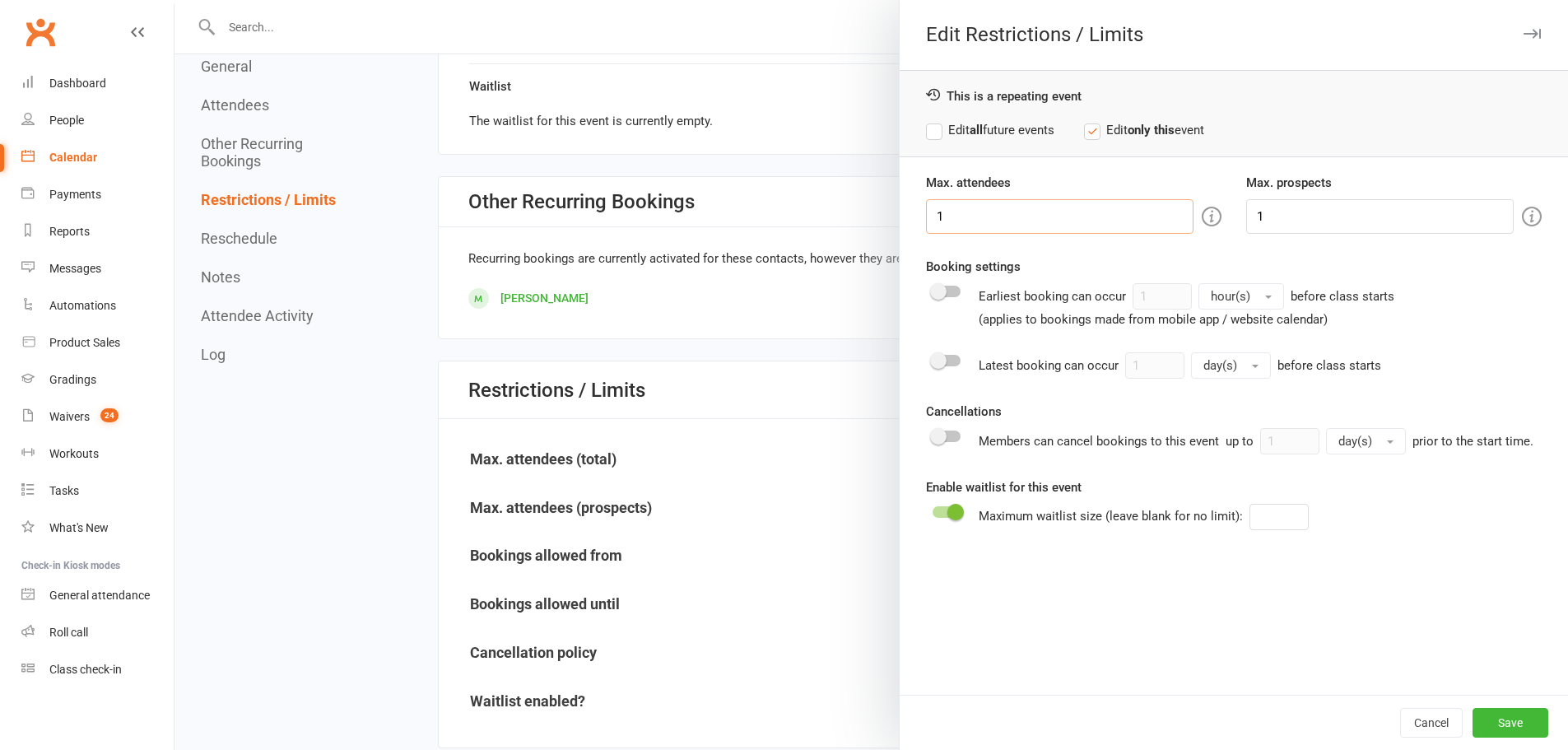
drag, startPoint x: 955, startPoint y: 210, endPoint x: 837, endPoint y: 190, distance: 119.7
click at [837, 0] on div "Edit Restrictions / Limits This is a repeating event Edit all future events Edi…" at bounding box center [871, 0] width 1394 height 0
type input "20"
drag, startPoint x: 1323, startPoint y: 216, endPoint x: 1149, endPoint y: 194, distance: 175.4
click at [1149, 194] on div "Max. attendees 20 Max. prospects 1" at bounding box center [1234, 204] width 640 height 61
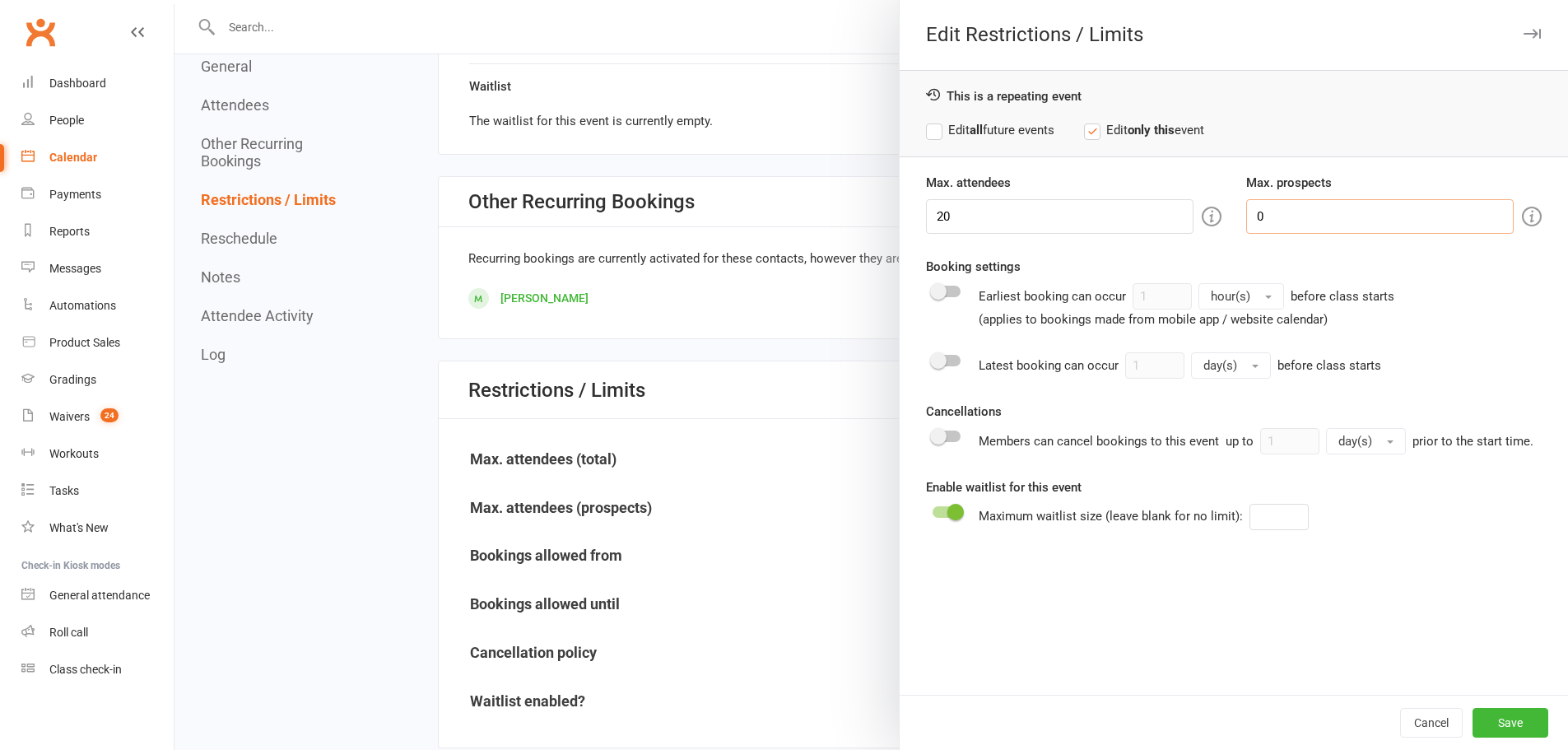
type input "0"
click at [1509, 726] on button "Save" at bounding box center [1510, 722] width 76 height 29
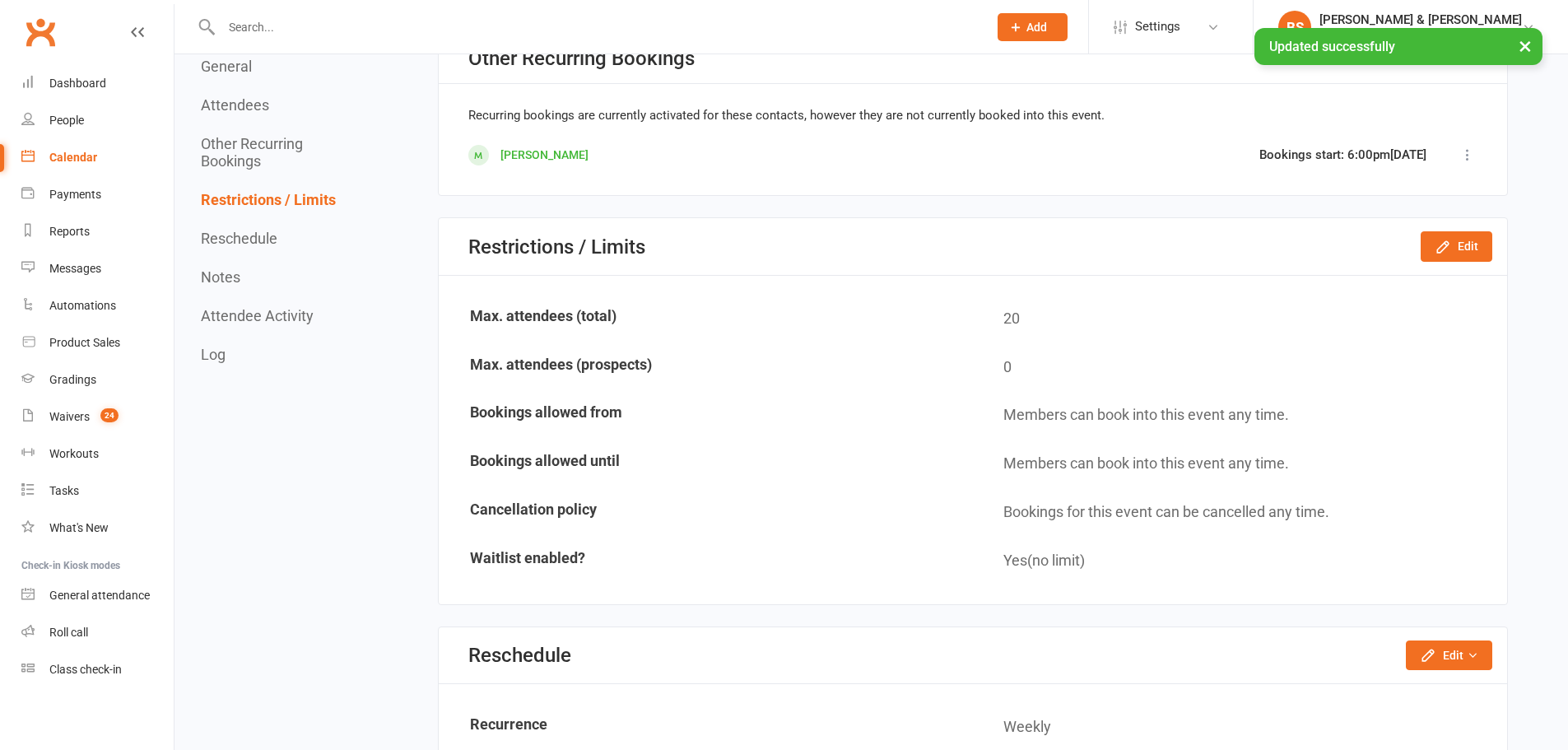
scroll to position [1400, 0]
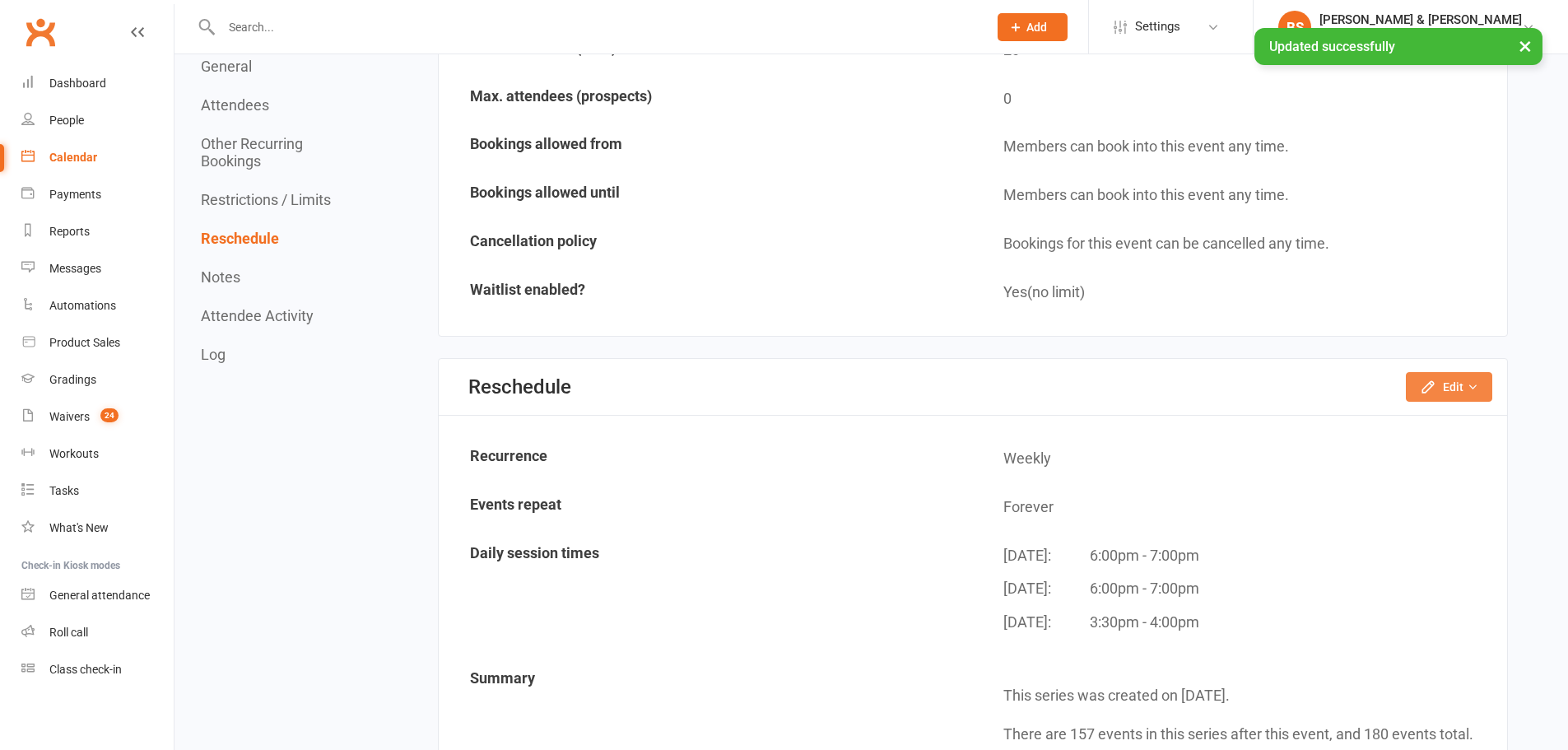
click at [1457, 384] on button "Edit" at bounding box center [1449, 387] width 87 height 29
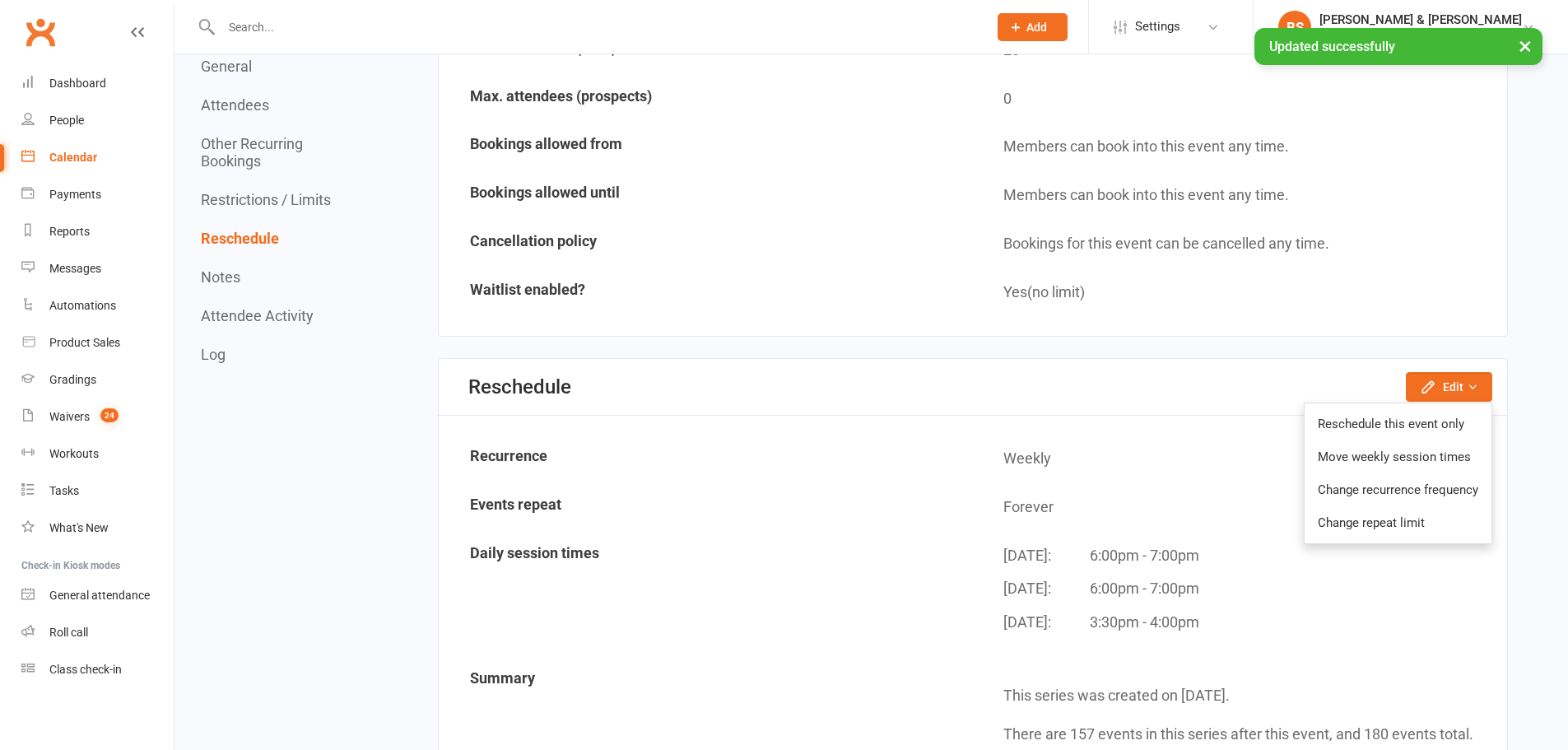
click at [1364, 460] on link "Move weekly session times" at bounding box center [1398, 457] width 187 height 33
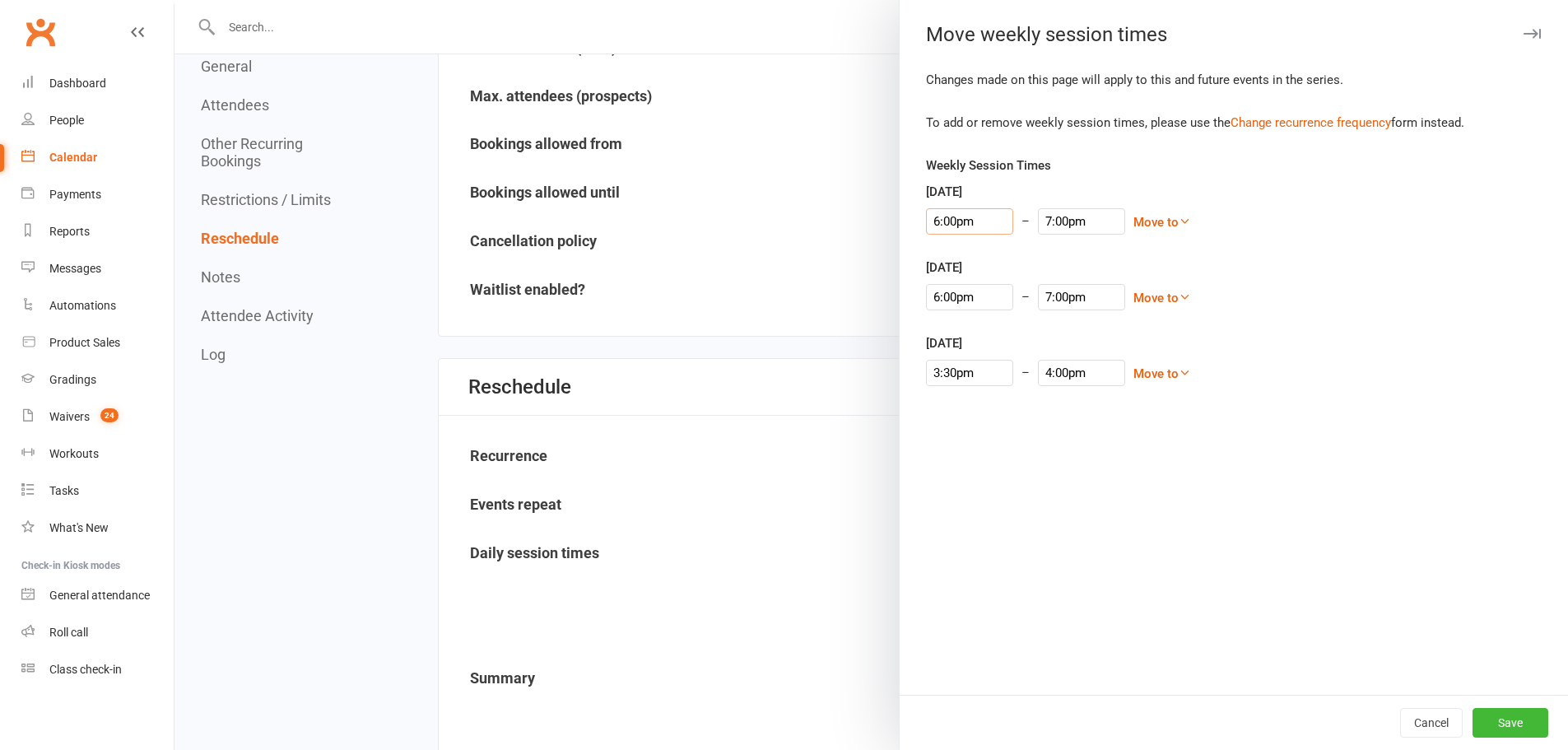
click at [930, 216] on input "6:00pm" at bounding box center [969, 221] width 88 height 27
type input "4:00pm"
click at [949, 322] on li "4:00pm" at bounding box center [966, 322] width 79 height 25
click at [1047, 218] on input "5:00pm" at bounding box center [1082, 221] width 88 height 27
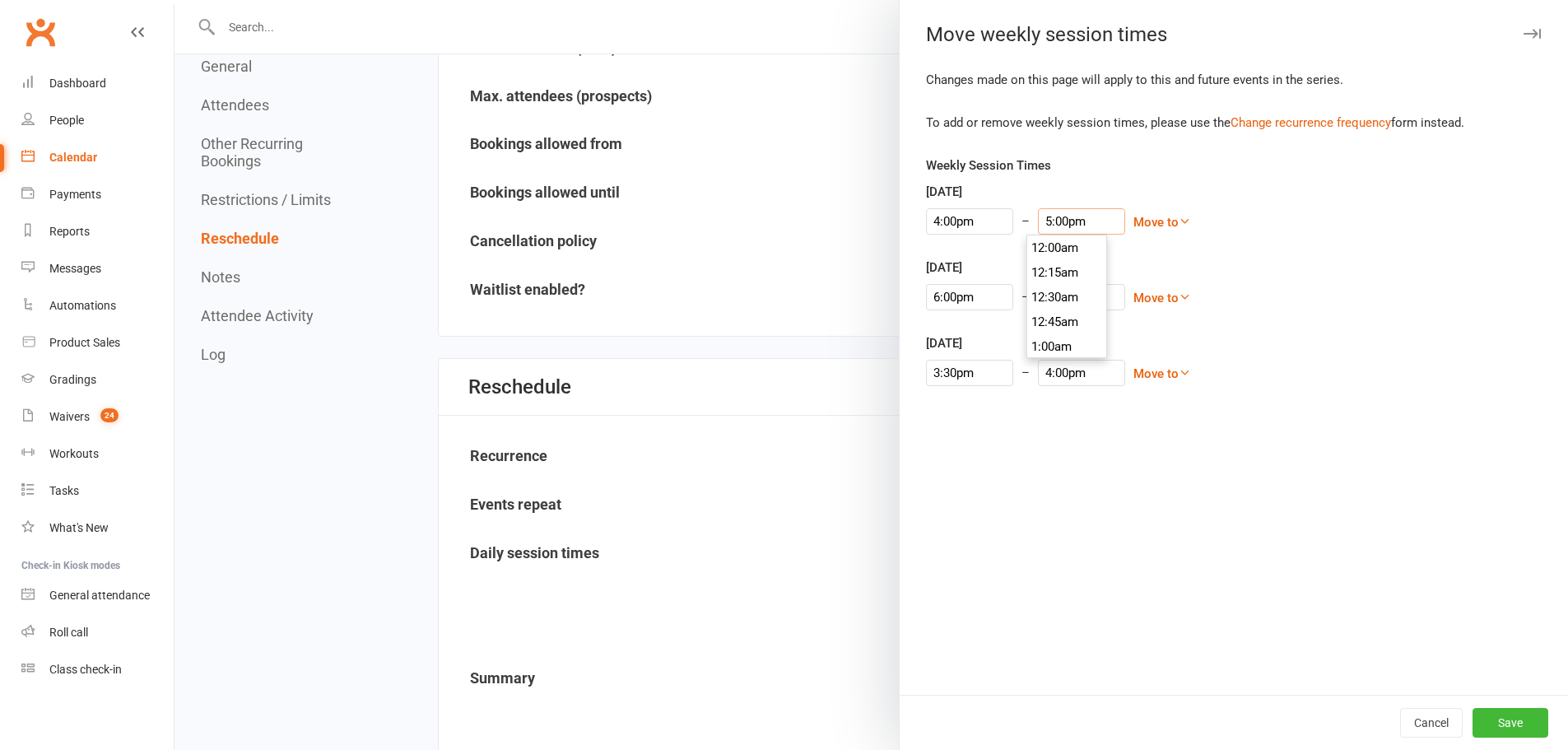
scroll to position [1655, 0]
type input "5:30pm"
click at [1049, 322] on li "5:30pm" at bounding box center [1067, 322] width 79 height 25
click at [1494, 720] on button "Save" at bounding box center [1510, 722] width 76 height 29
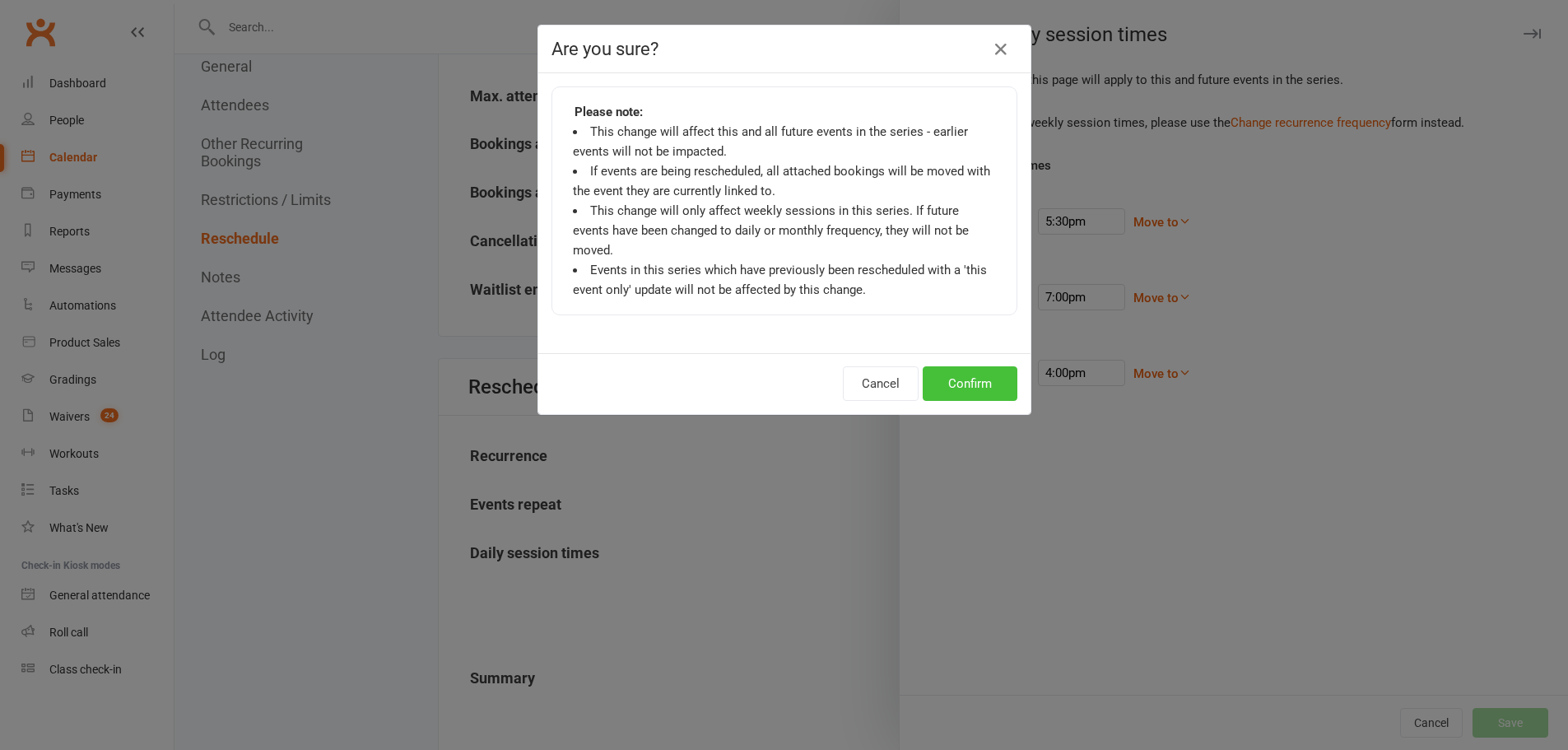
click at [958, 369] on button "Confirm" at bounding box center [970, 384] width 95 height 35
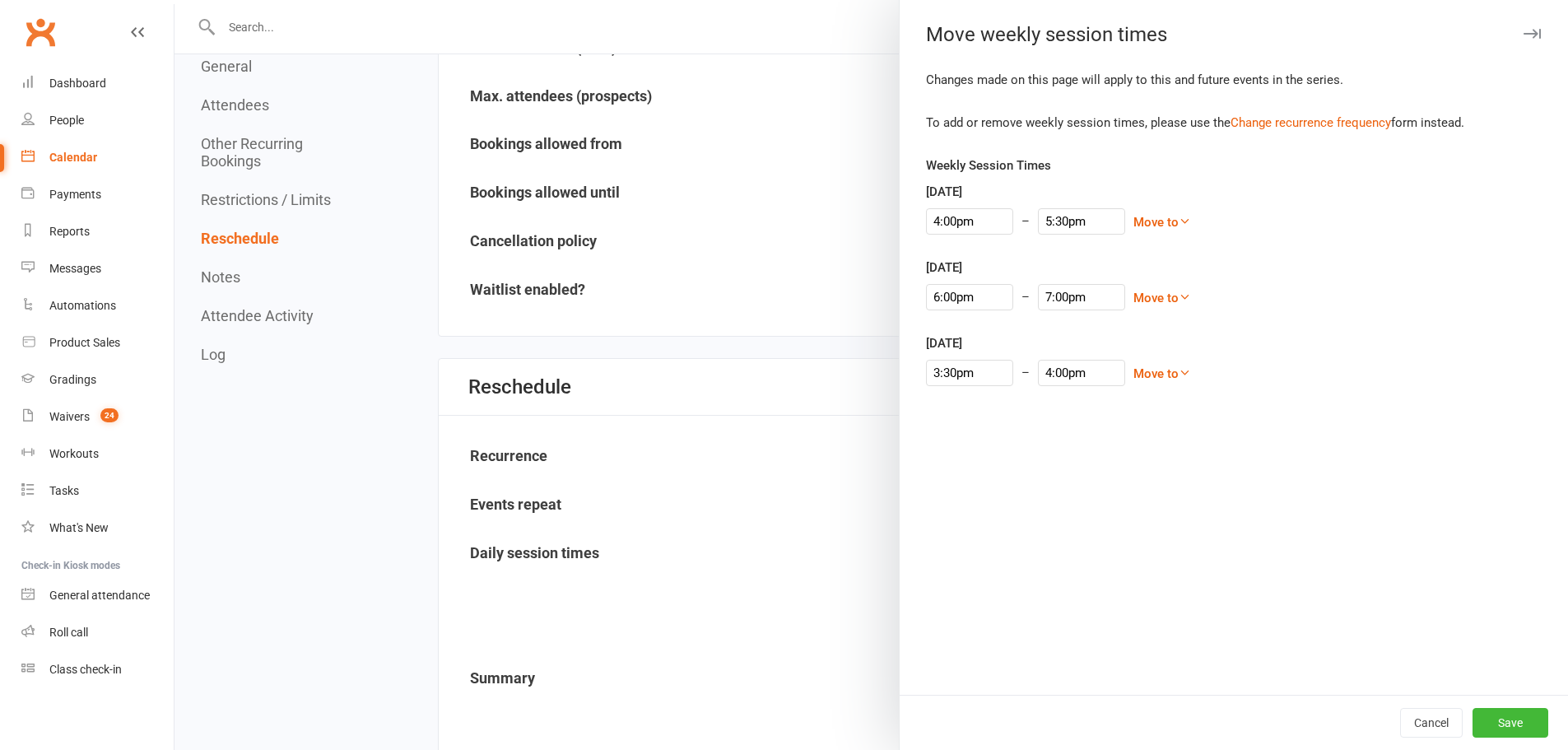
click at [1477, 738] on div "Cancel Save" at bounding box center [1234, 722] width 668 height 55
click at [1487, 733] on button "Save" at bounding box center [1510, 722] width 76 height 29
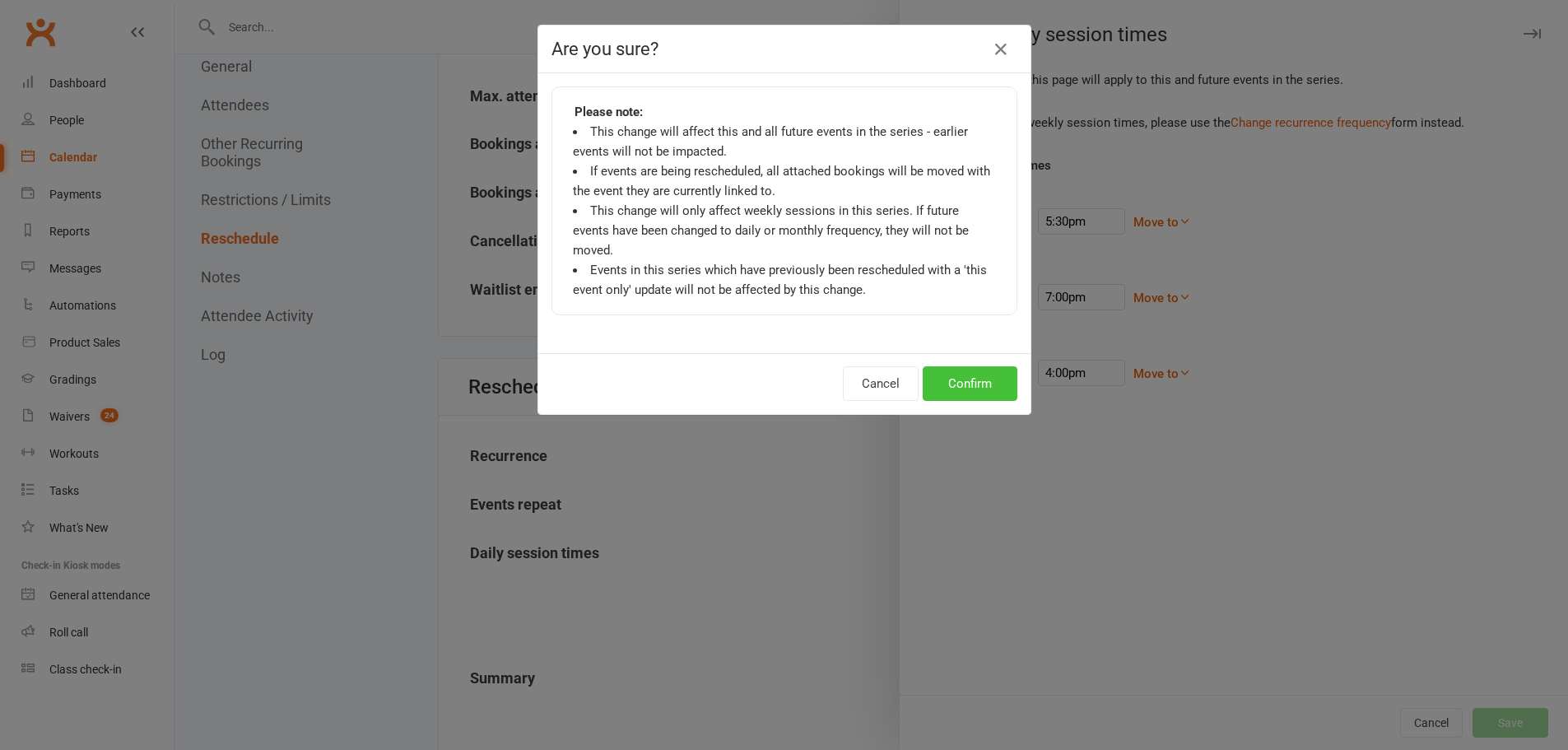
click at [965, 375] on button "Confirm" at bounding box center [970, 384] width 95 height 35
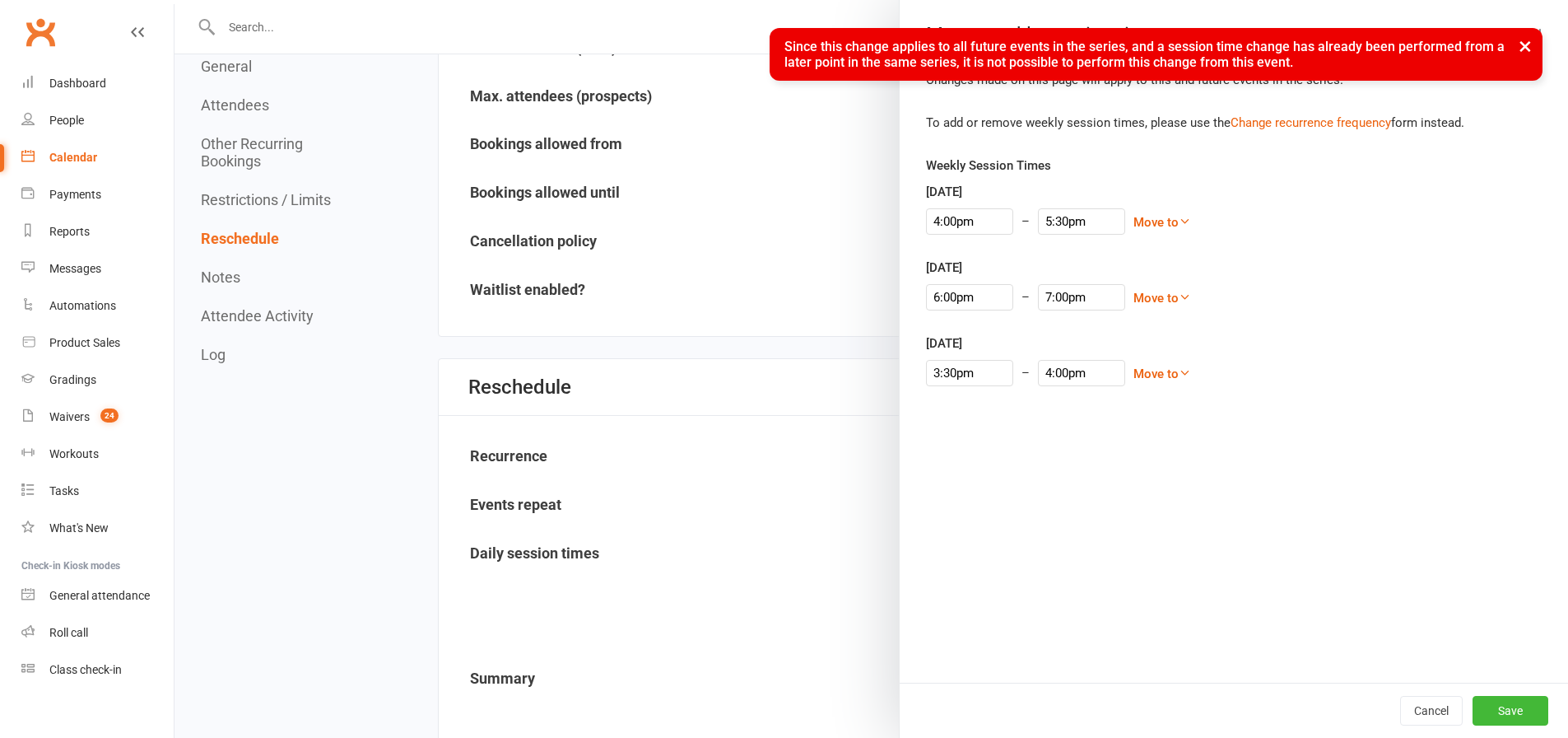
drag, startPoint x: 105, startPoint y: 158, endPoint x: 881, endPoint y: 42, distance: 784.6
click at [105, 158] on link "Calendar" at bounding box center [97, 158] width 152 height 37
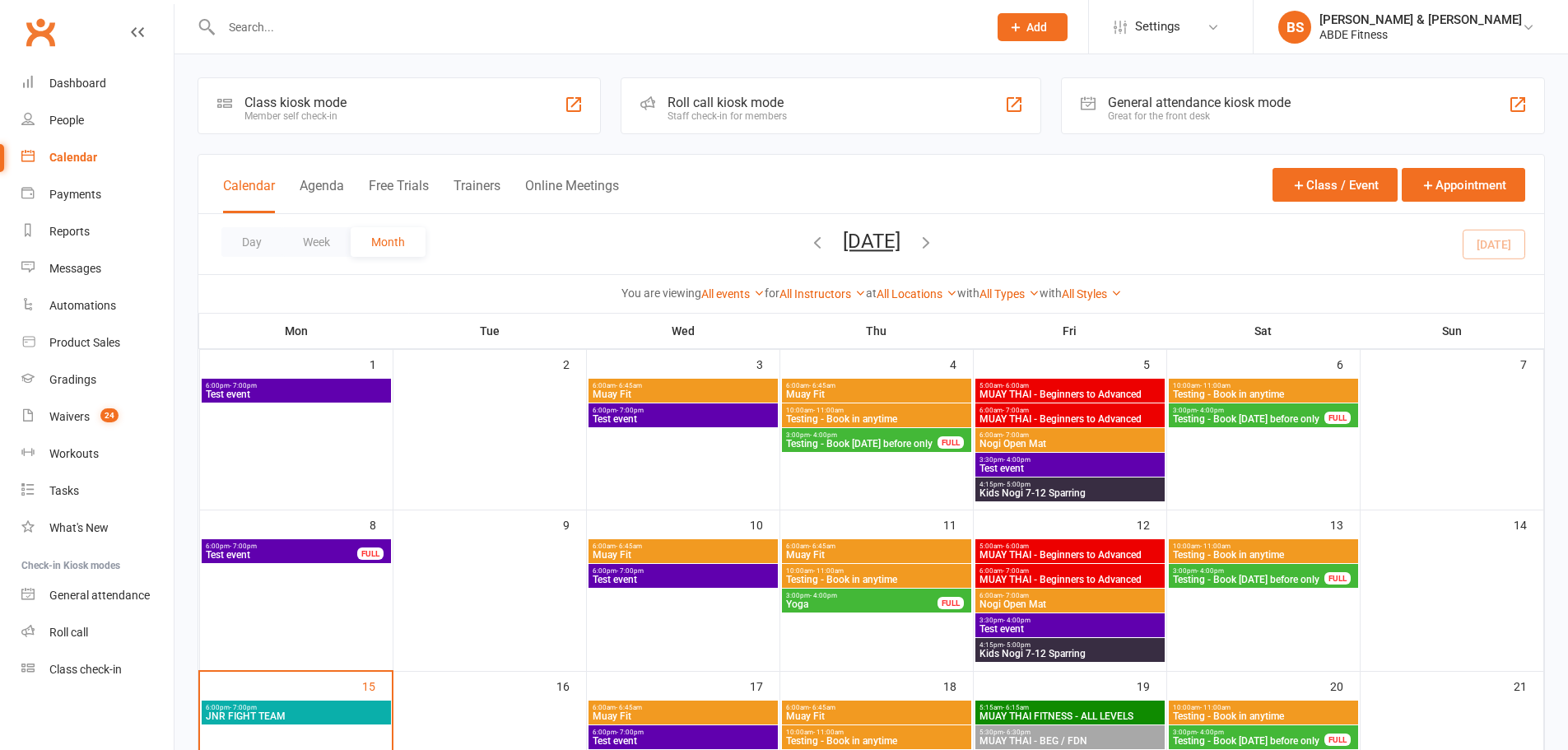
click at [741, 22] on input "text" at bounding box center [596, 27] width 760 height 23
type input "danie"
click at [504, 68] on div "[PERSON_NAME] [PERSON_NAME][EMAIL_ADDRESS][DOMAIN_NAME]" at bounding box center [497, 73] width 595 height 34
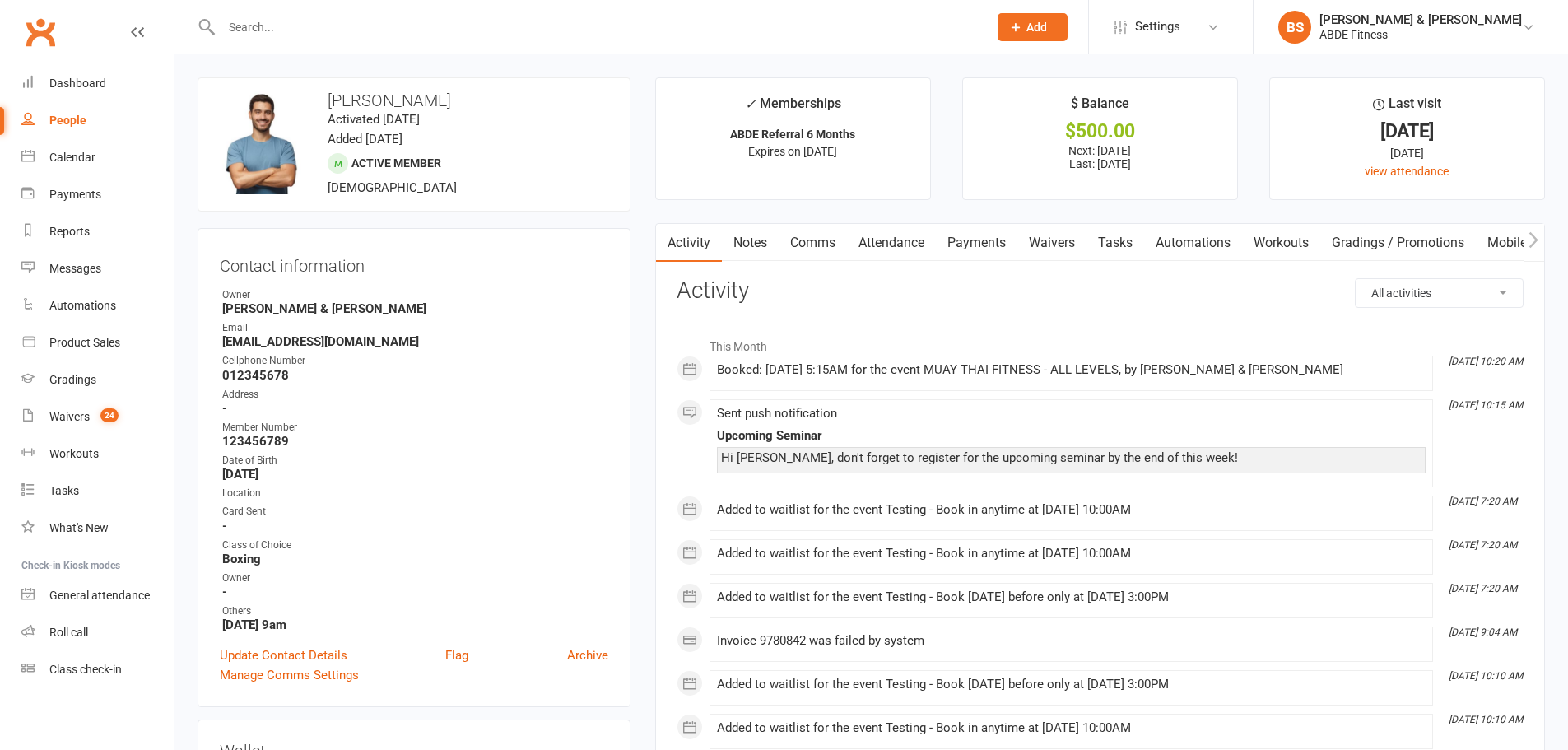
click at [980, 246] on link "Payments" at bounding box center [977, 242] width 81 height 38
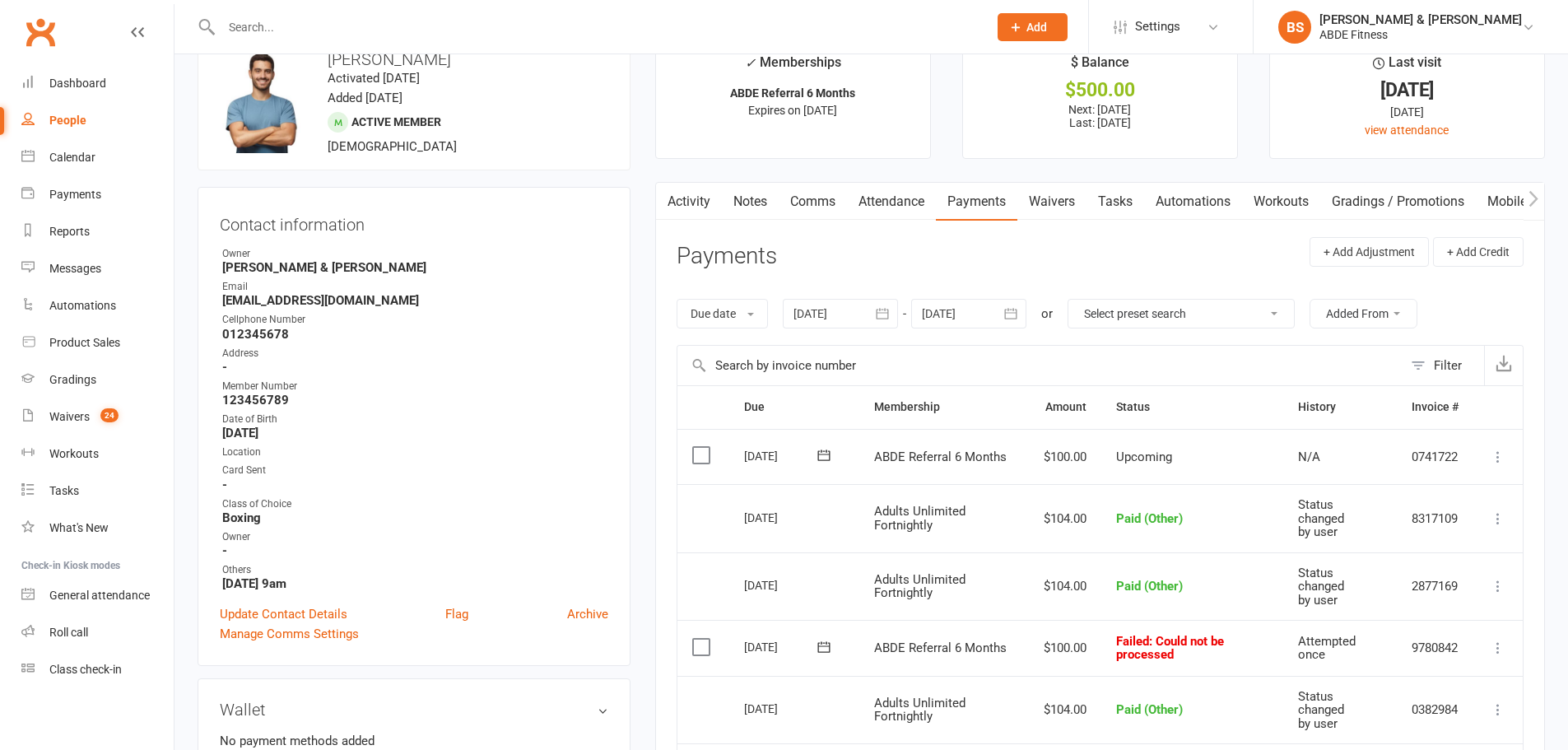
scroll to position [247, 0]
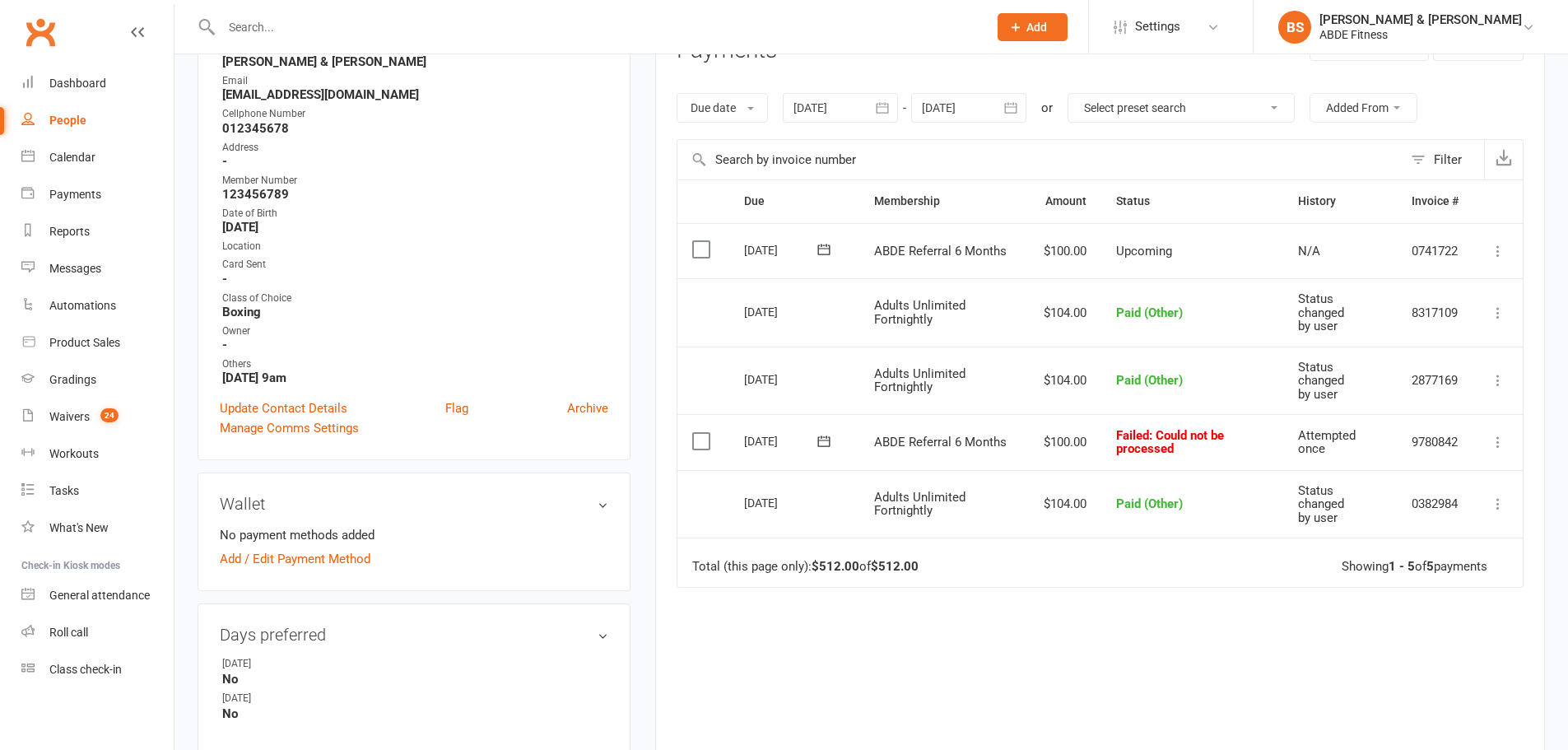
click at [1492, 443] on icon at bounding box center [1498, 442] width 17 height 17
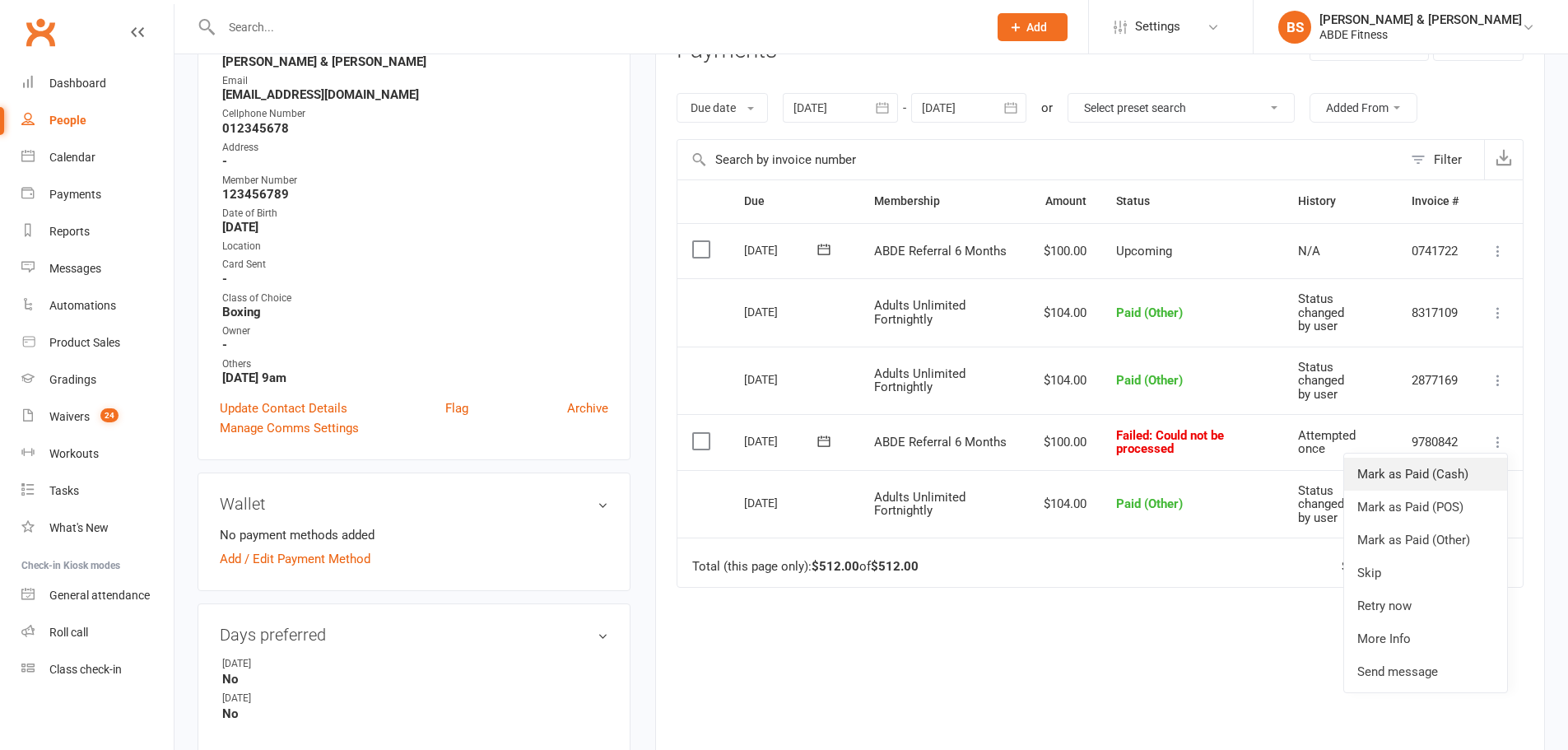
click at [1438, 475] on link "Mark as Paid (Cash)" at bounding box center [1425, 475] width 163 height 33
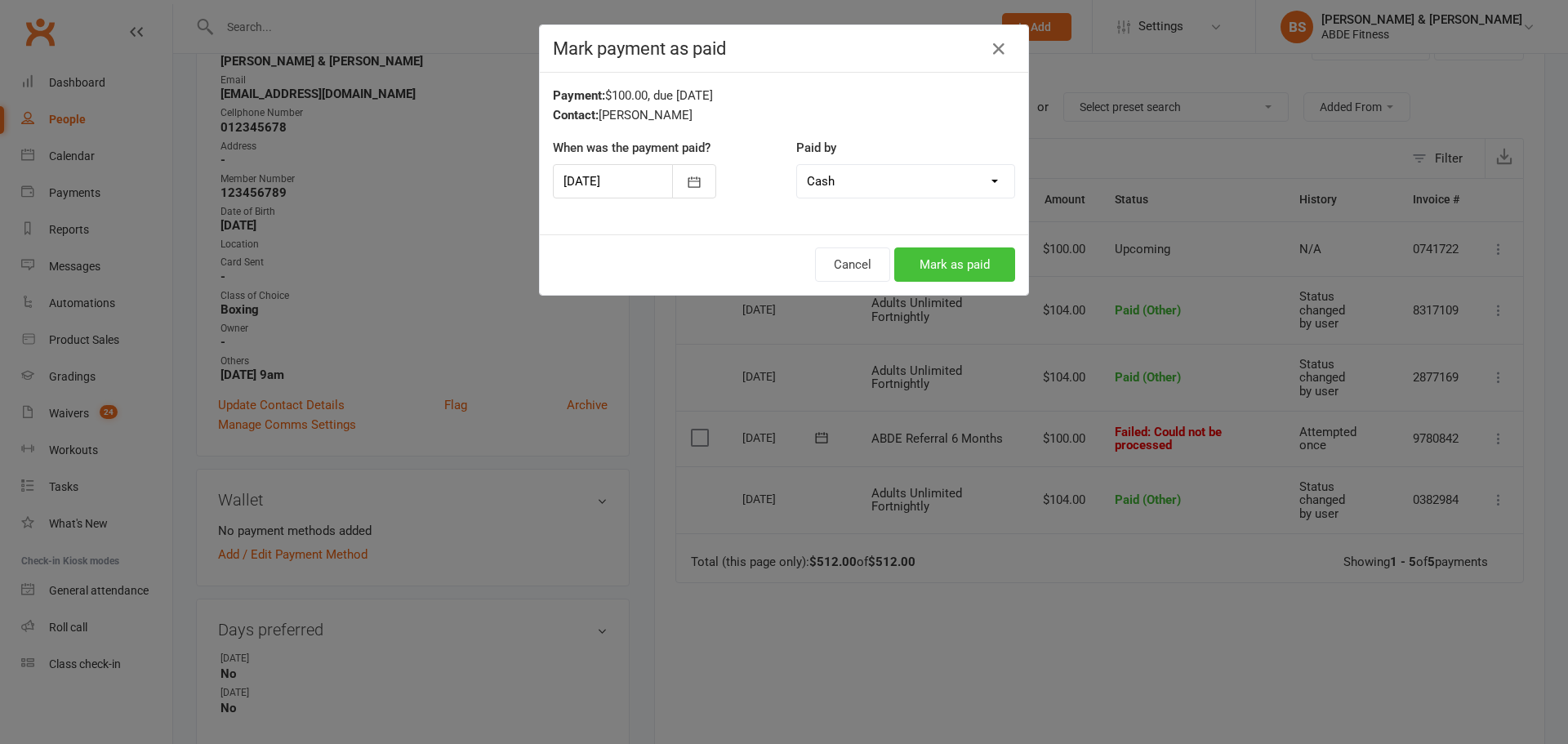
click at [928, 264] on button "Mark as paid" at bounding box center [955, 265] width 121 height 35
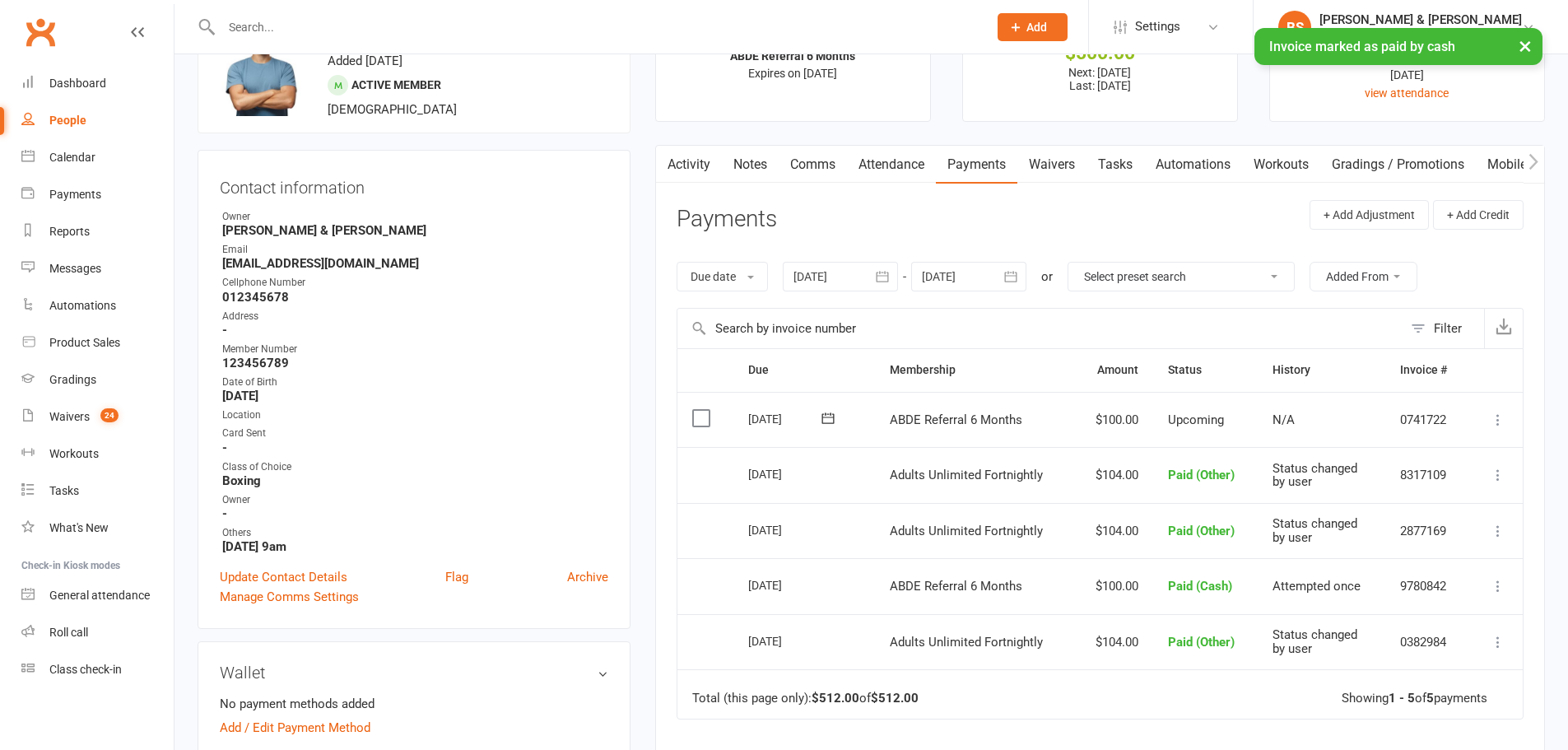
scroll to position [28, 0]
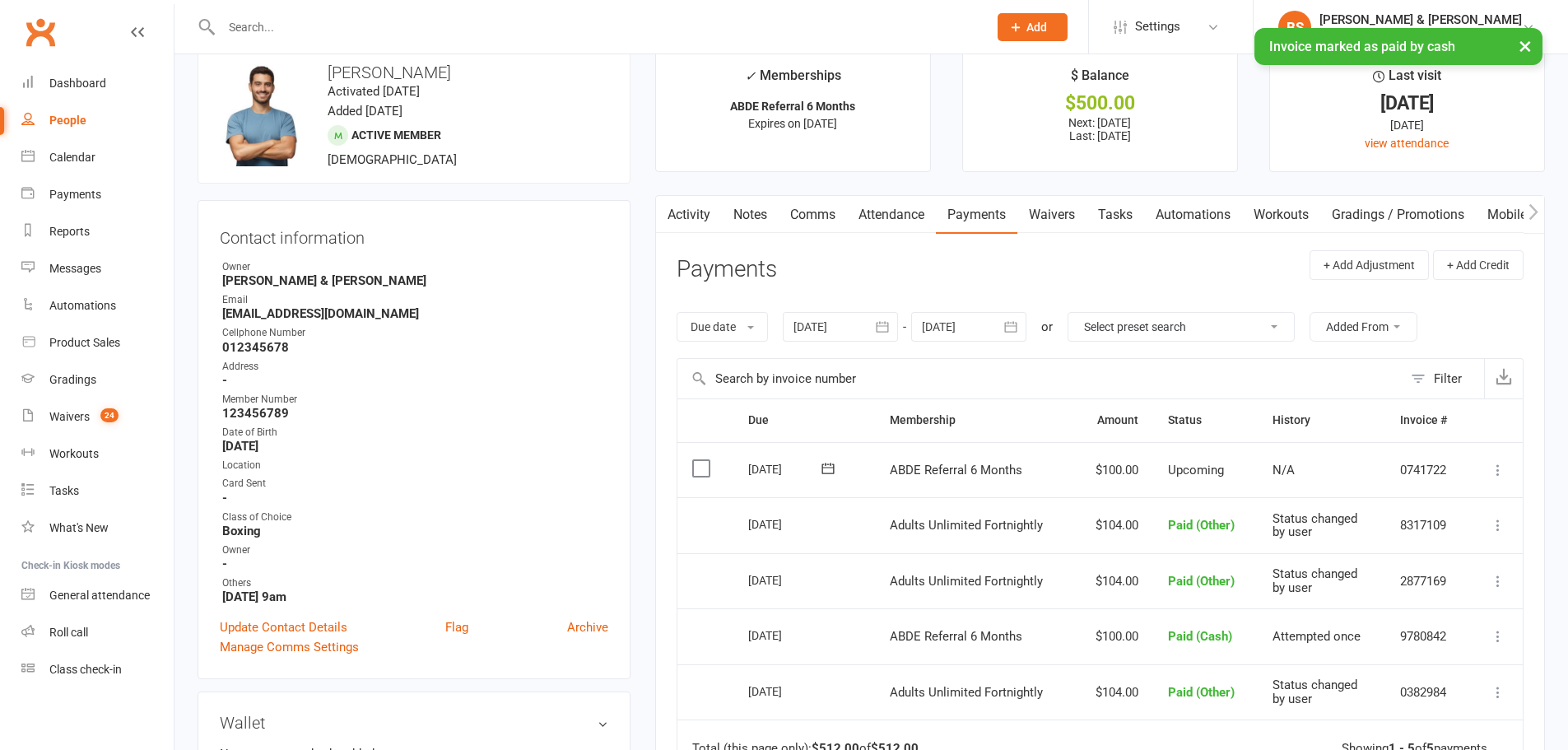
click at [879, 200] on link "Attendance" at bounding box center [891, 215] width 88 height 38
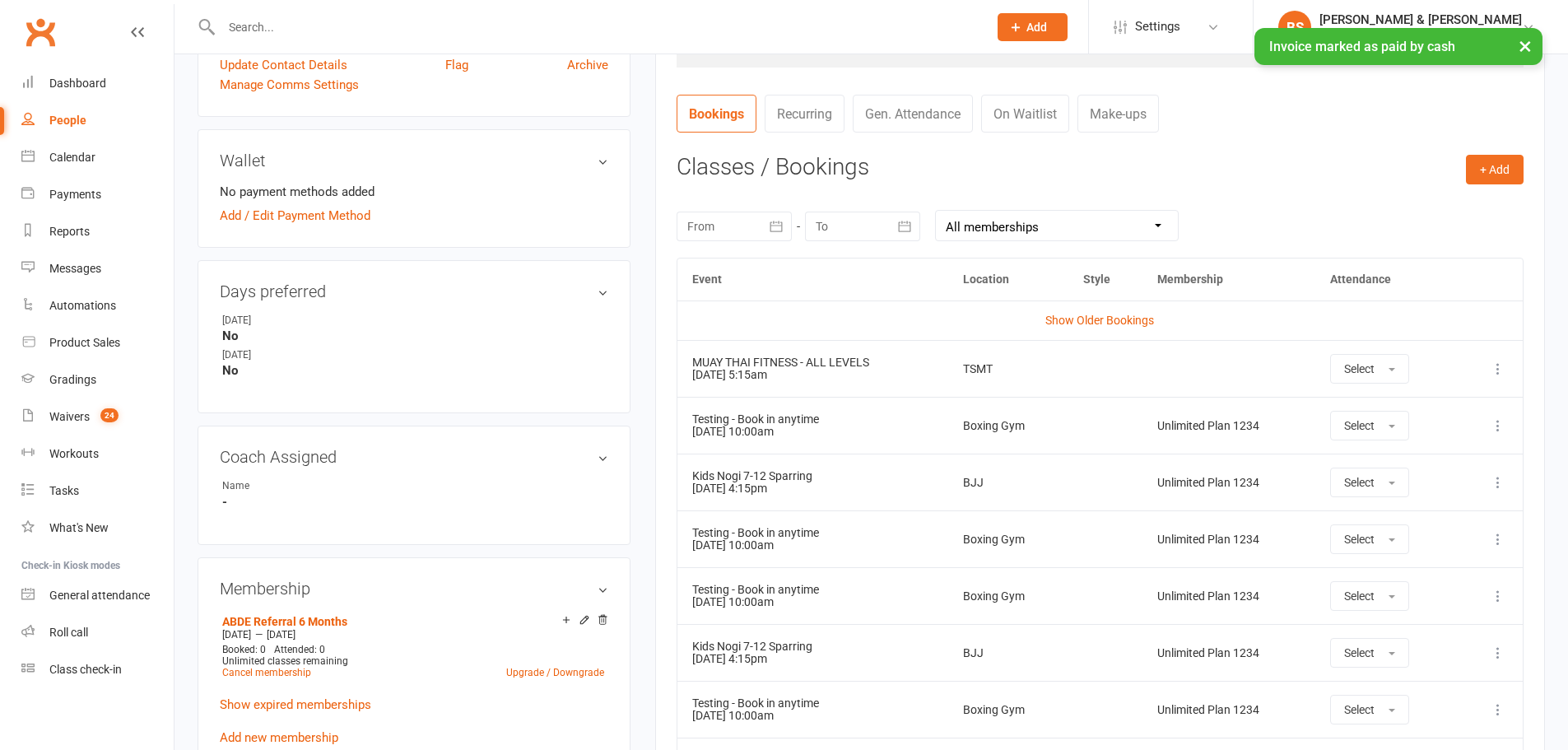
scroll to position [631, 0]
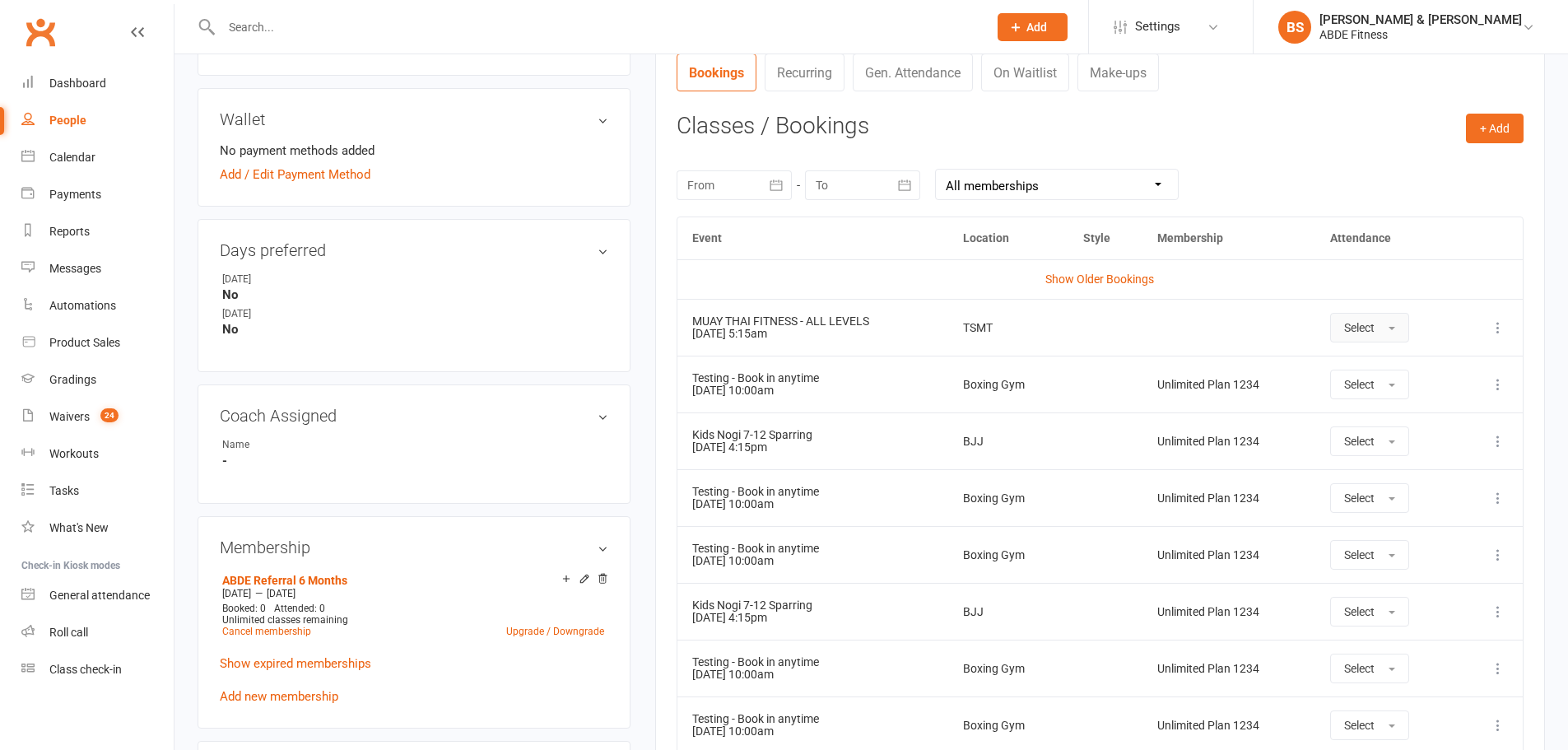
click at [1393, 336] on button "Select" at bounding box center [1370, 328] width 79 height 29
click at [1164, 328] on td at bounding box center [1229, 327] width 173 height 57
click at [302, 662] on link "Show expired memberships" at bounding box center [296, 663] width 151 height 15
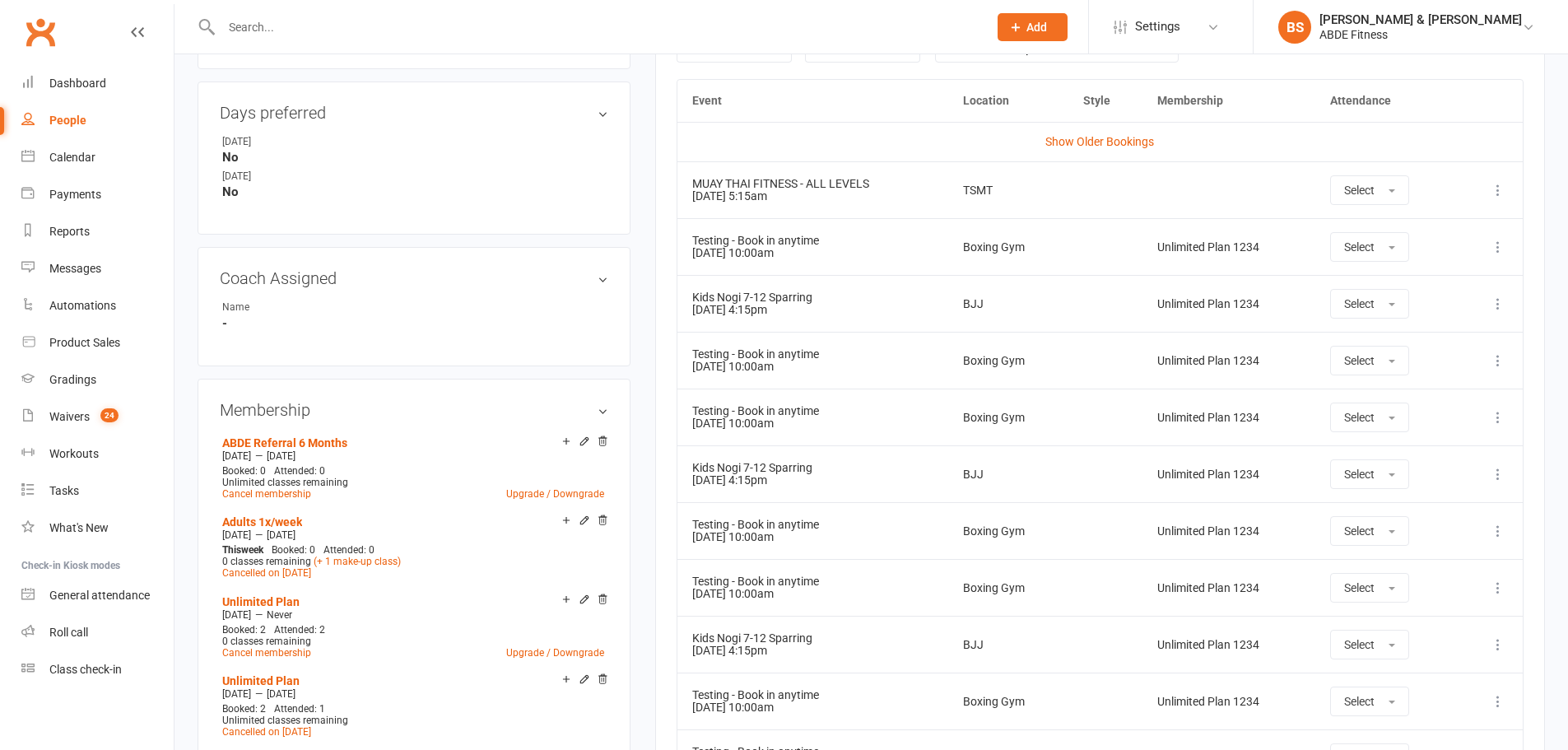
click at [496, 367] on aside "upload photo change photo [PERSON_NAME] Activated [DATE] Added [DATE] Active me…" at bounding box center [414, 546] width 433 height 2477
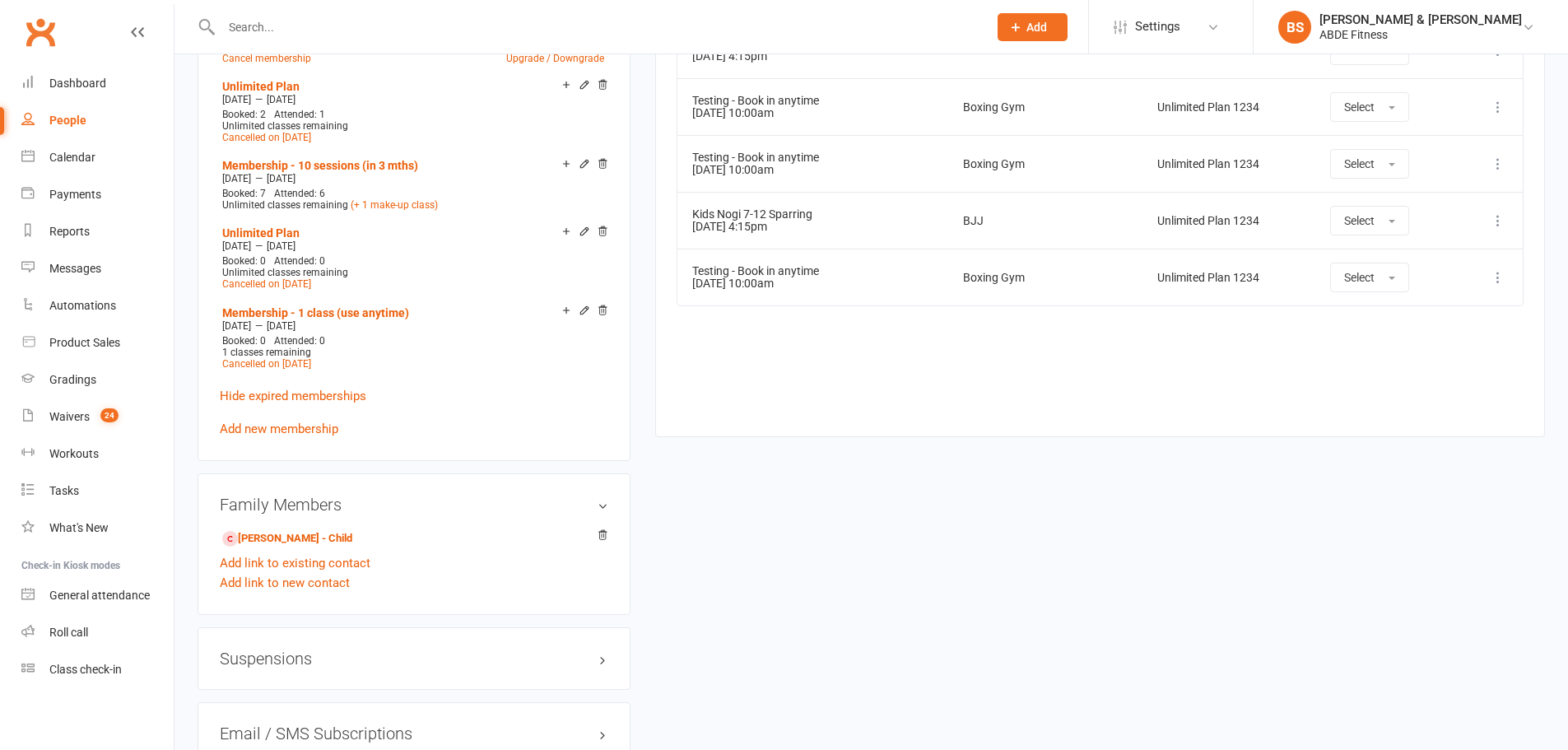
click at [308, 442] on div "Membership ABDE Referral 6 Months [DATE] — [DATE] Booked: 0 Attended: 0 Unlimit…" at bounding box center [414, 123] width 433 height 676
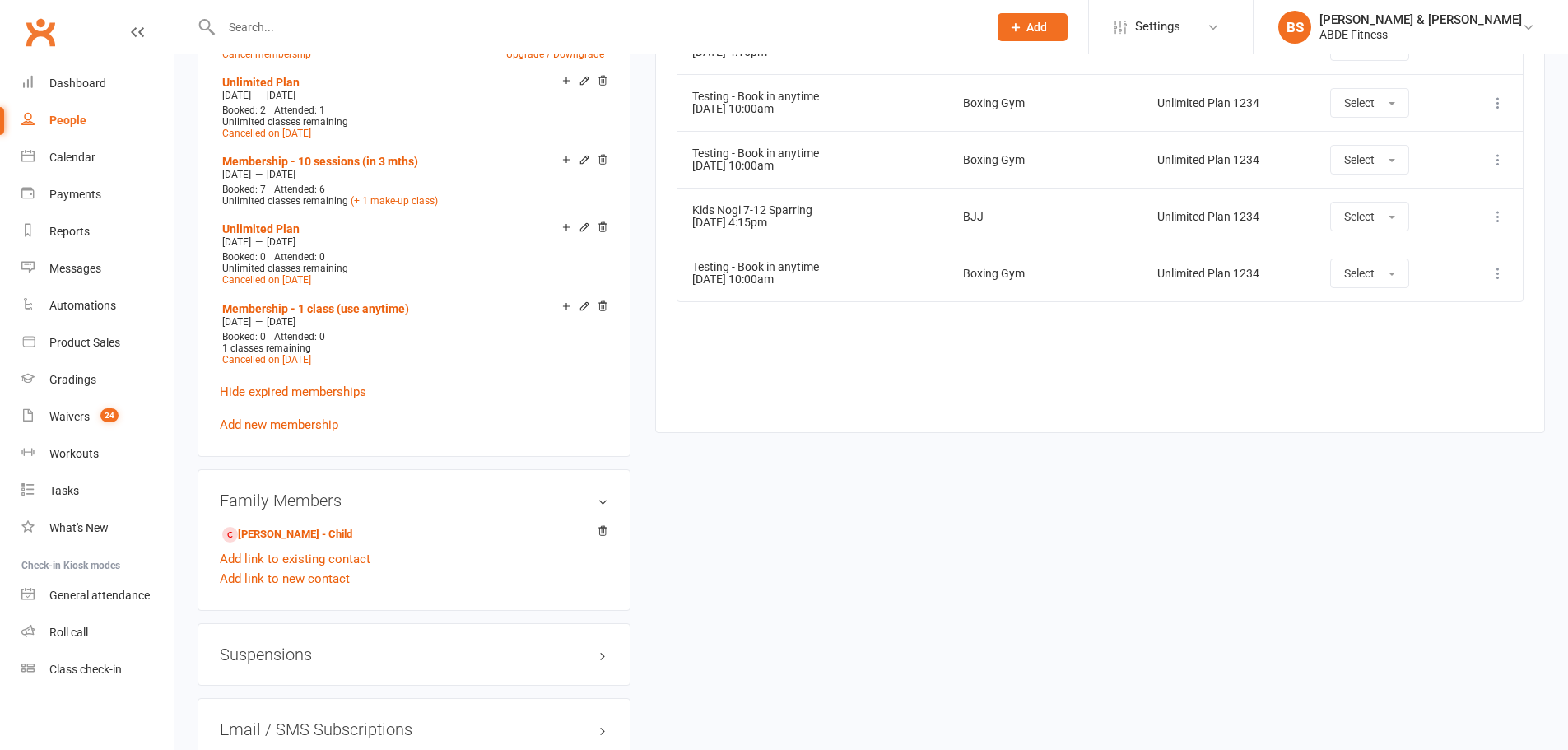
scroll to position [1372, 0]
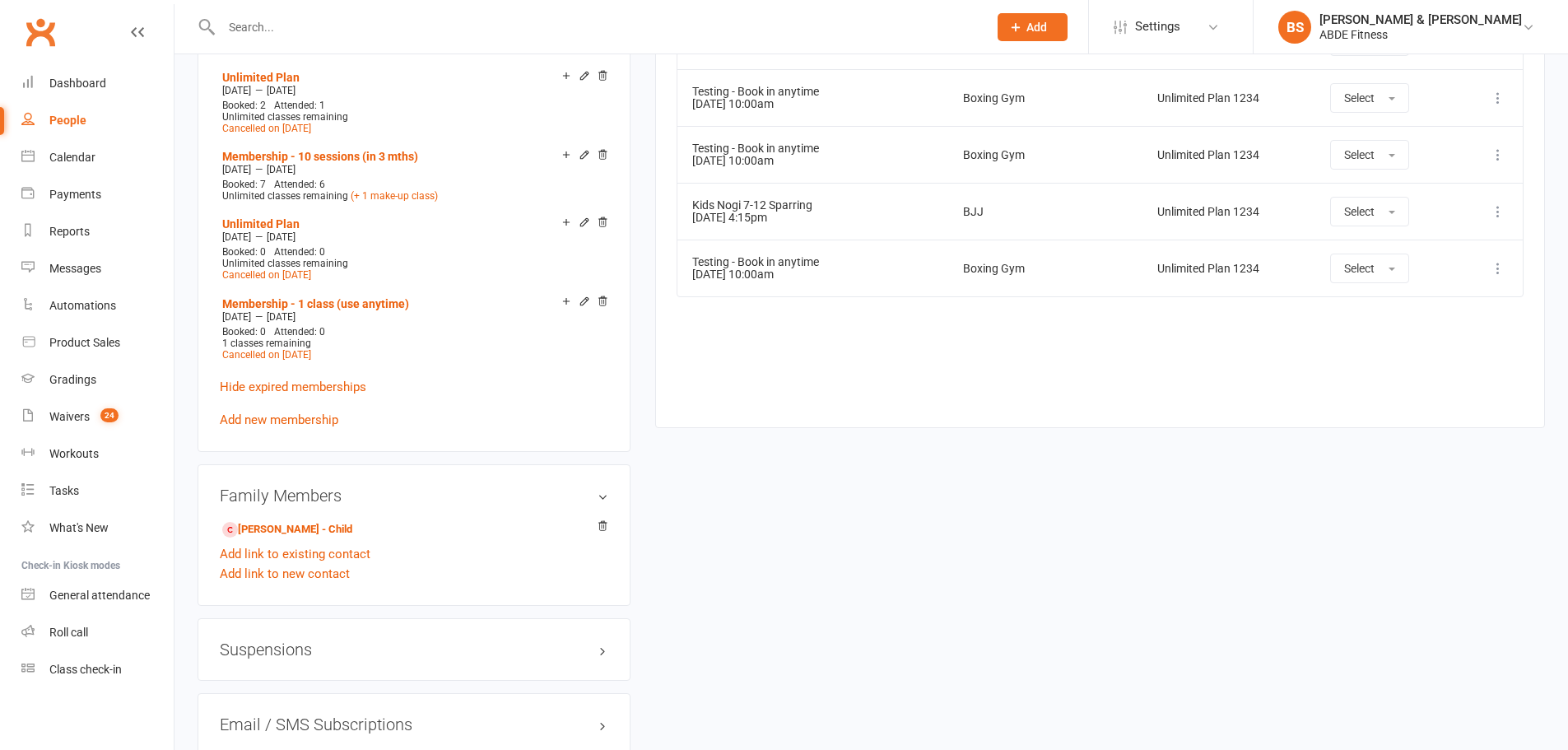
click at [276, 413] on link "Add new membership" at bounding box center [279, 420] width 119 height 15
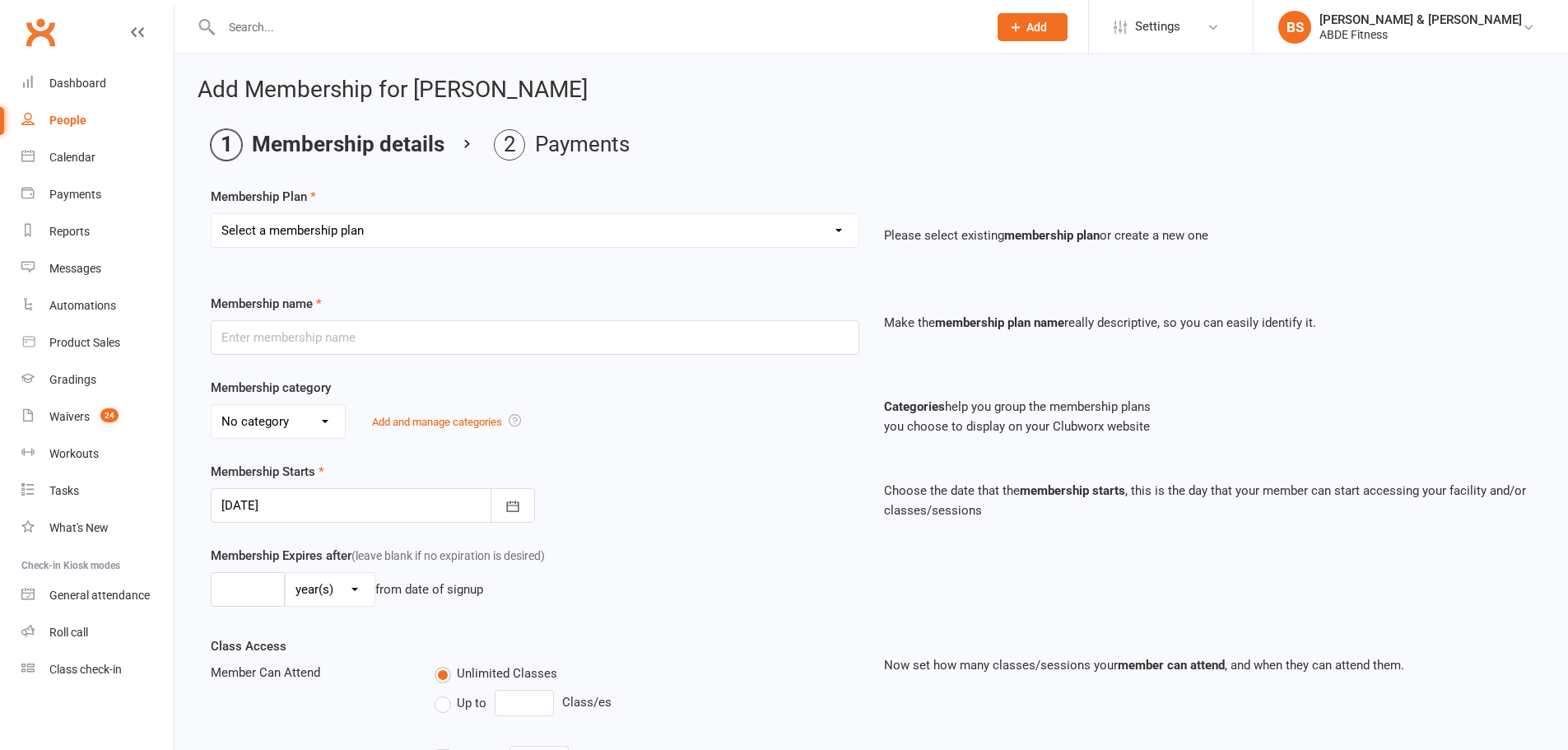
click at [292, 229] on select "Select a membership plan Create new Membership Plan ABDE Referral 2 Weeks Pass …" at bounding box center [535, 230] width 647 height 33
click at [379, 234] on select "Select a membership plan Create new Membership Plan ABDE Referral 2 Weeks Pass …" at bounding box center [535, 230] width 647 height 33
select select "8"
click at [212, 214] on select "Select a membership plan Create new Membership Plan ABDE Referral 2 Weeks Pass …" at bounding box center [535, 230] width 647 height 33
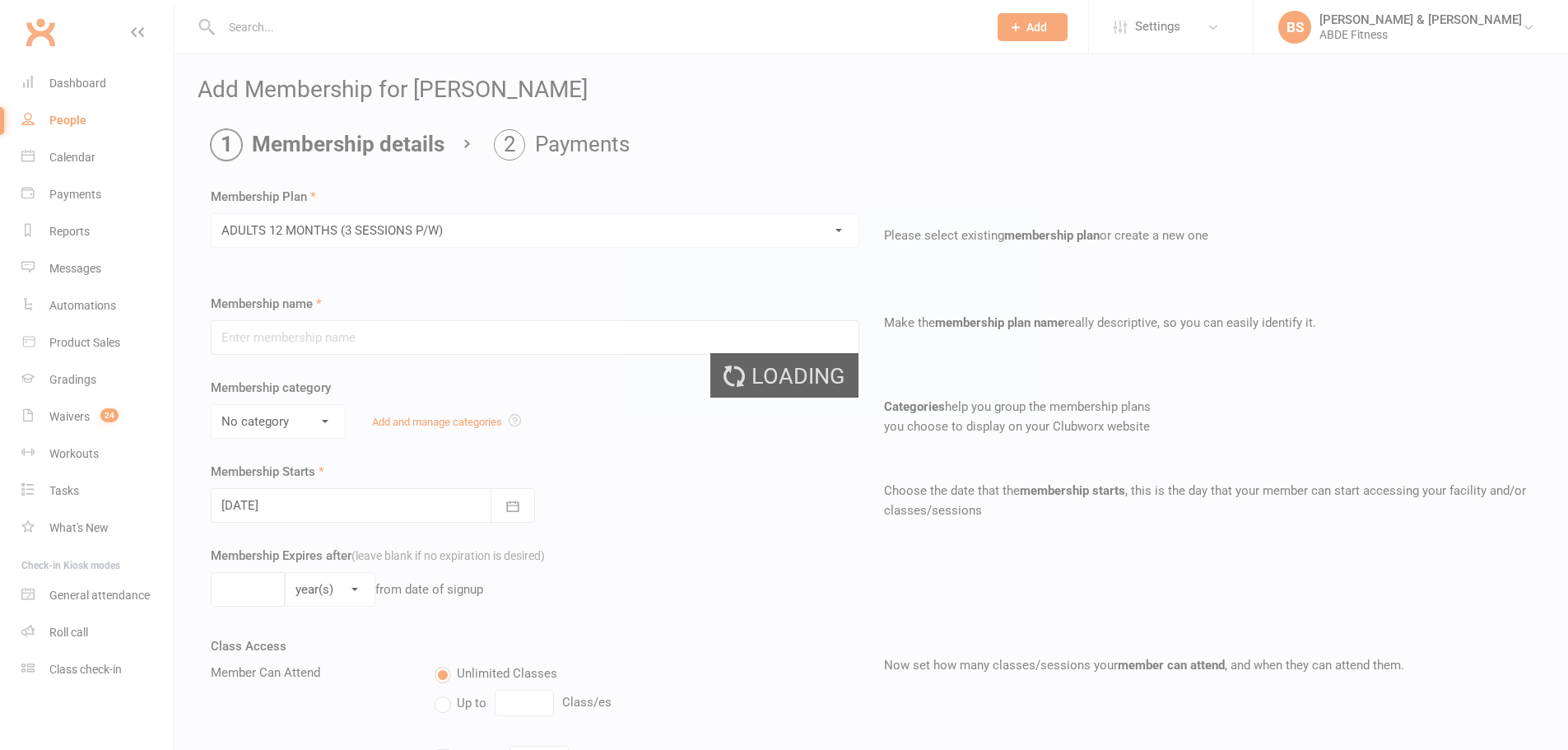
type input "ADULTS 12 MONTHS (3 SESSIONS P/W)"
select select "1"
type input "[DATE]"
select select "2"
type input "3"
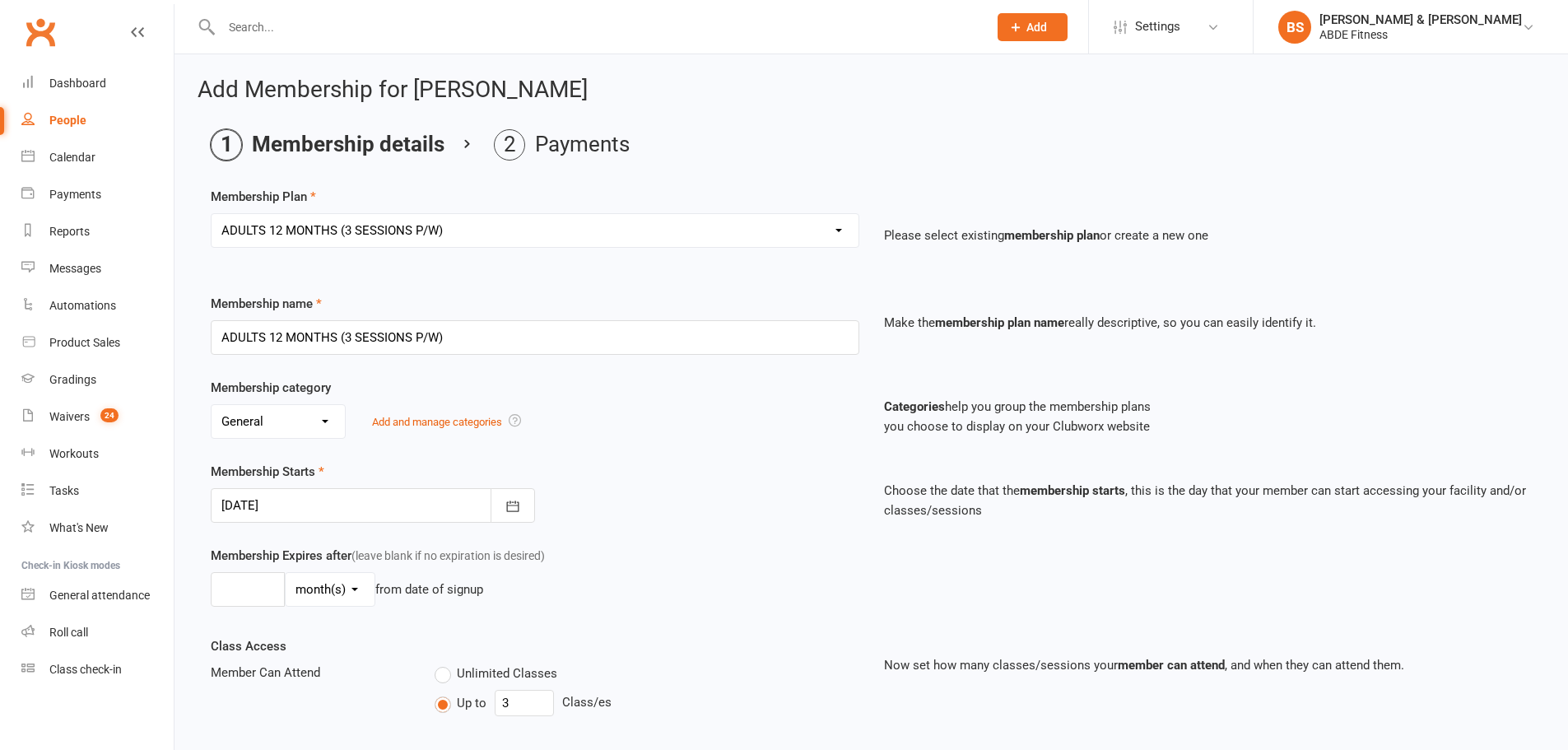
click at [396, 498] on div at bounding box center [373, 506] width 324 height 35
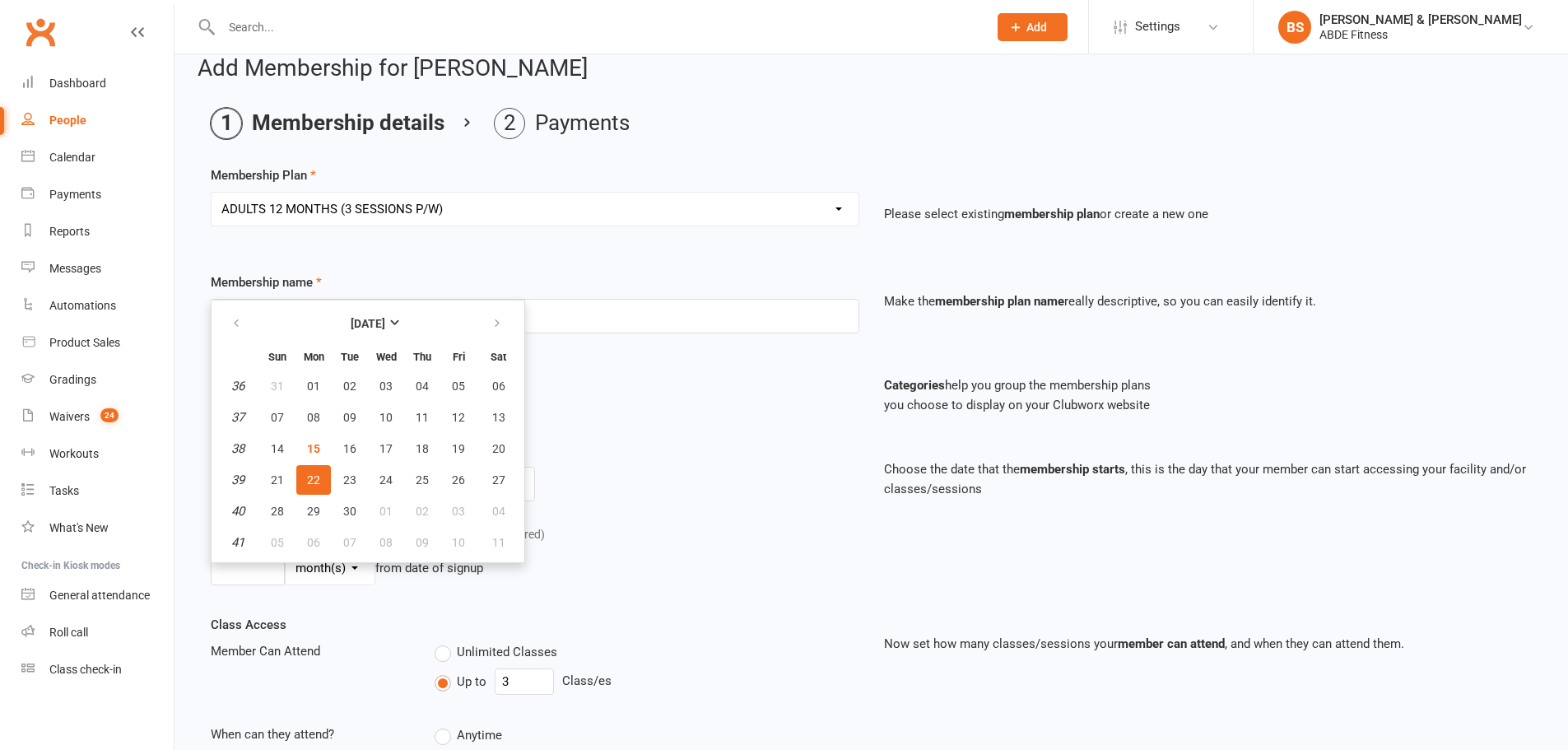
scroll to position [27, 0]
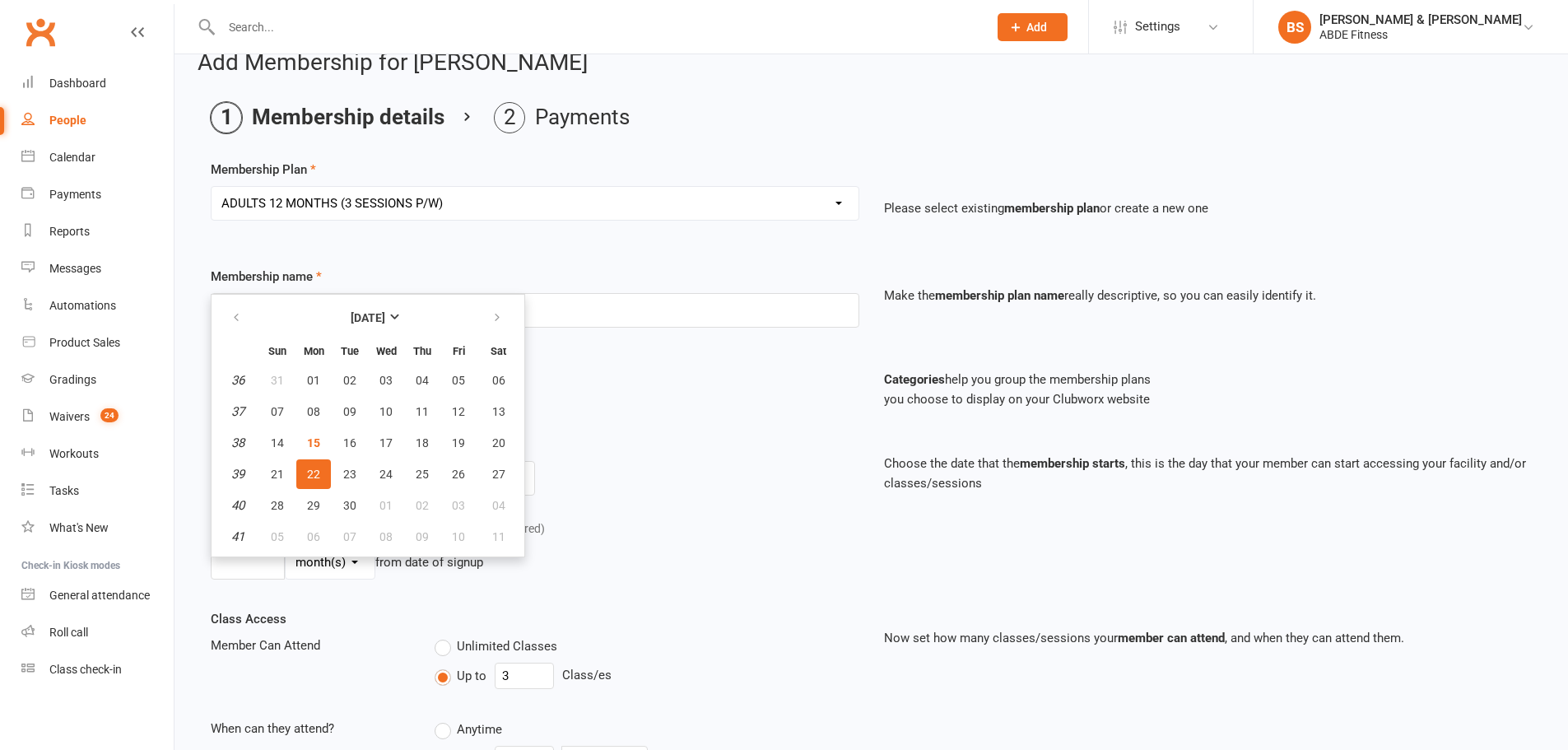
click at [321, 463] on button "22" at bounding box center [314, 475] width 35 height 29
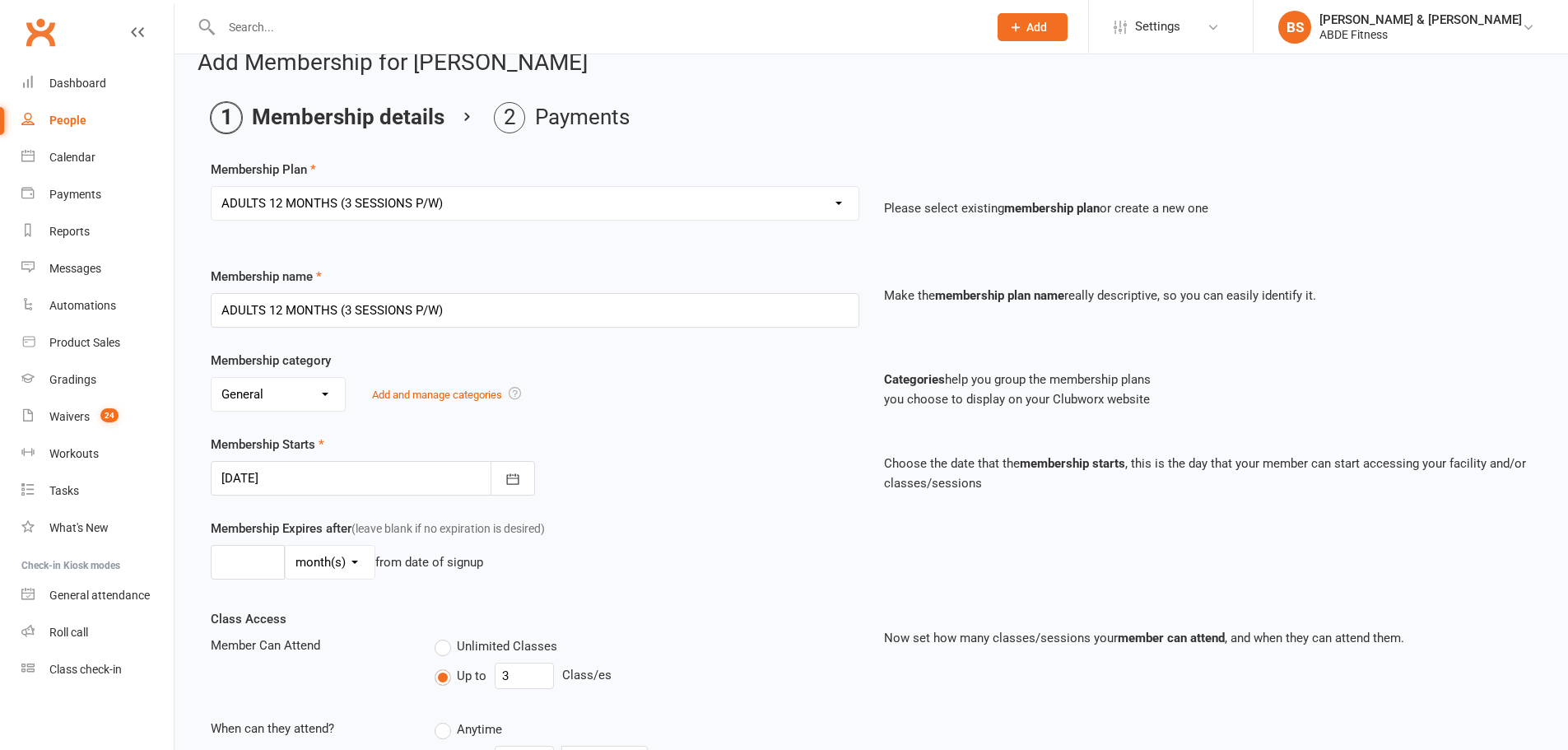
click at [301, 475] on div at bounding box center [373, 478] width 324 height 35
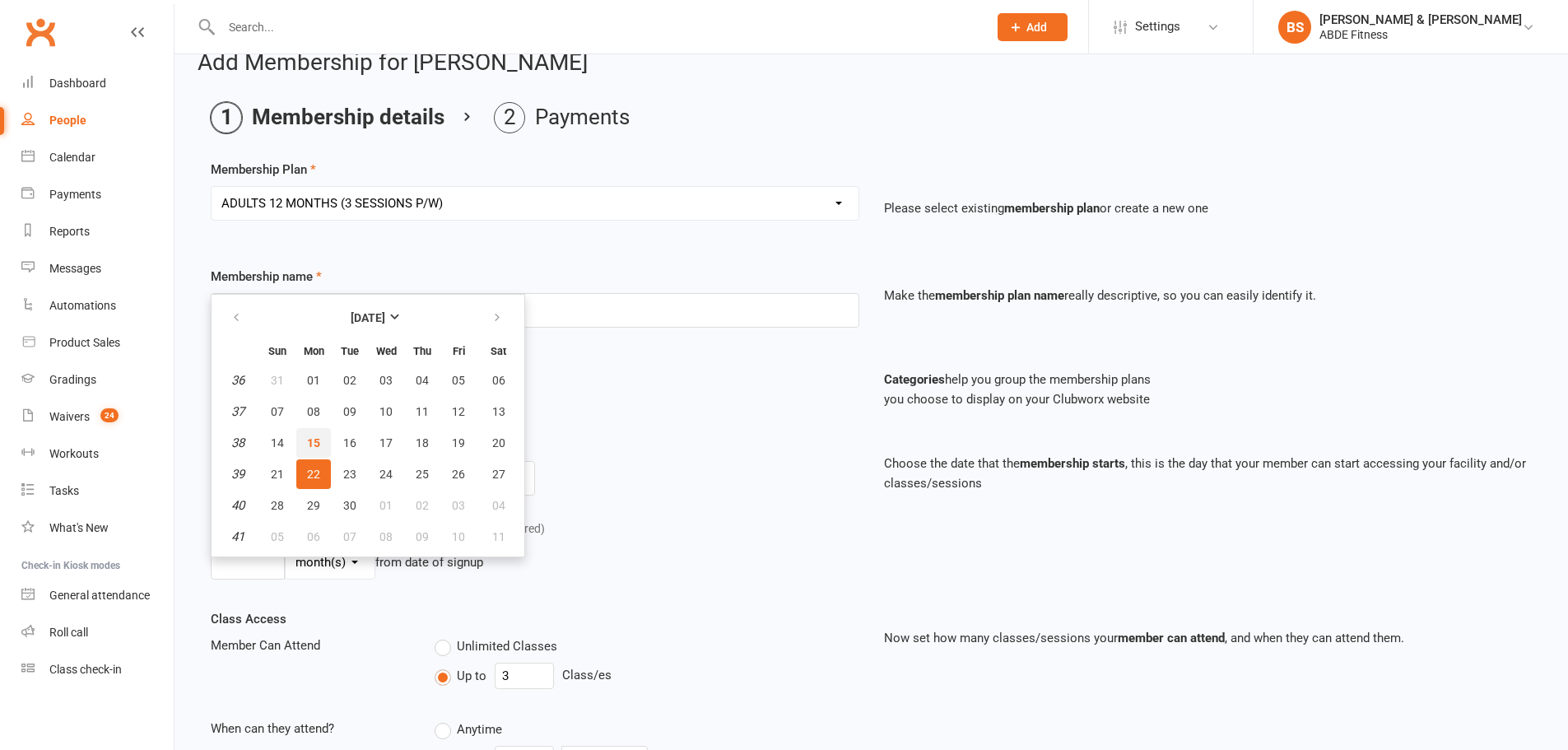
click at [321, 439] on button "15" at bounding box center [314, 443] width 35 height 29
type input "[DATE]"
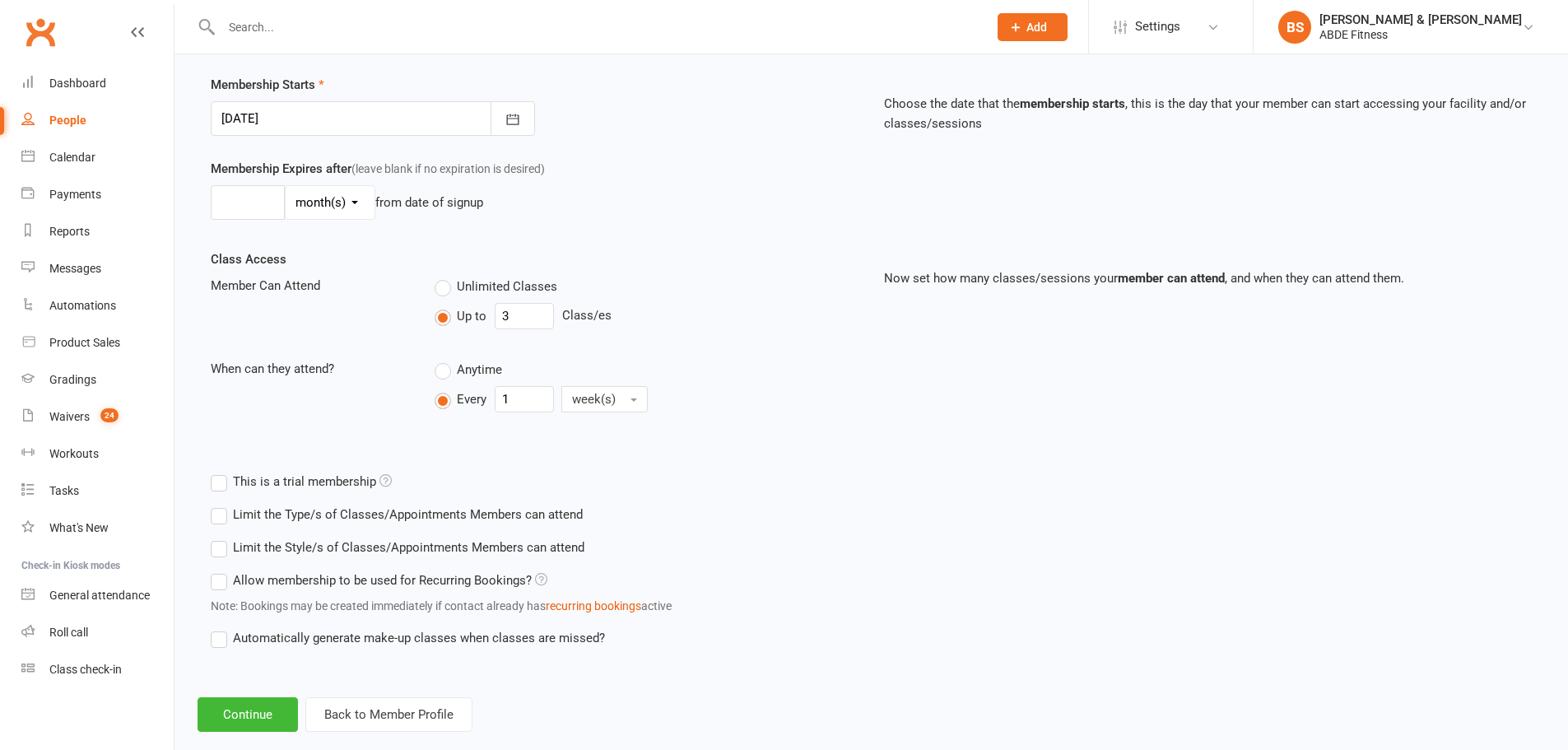
scroll to position [416, 0]
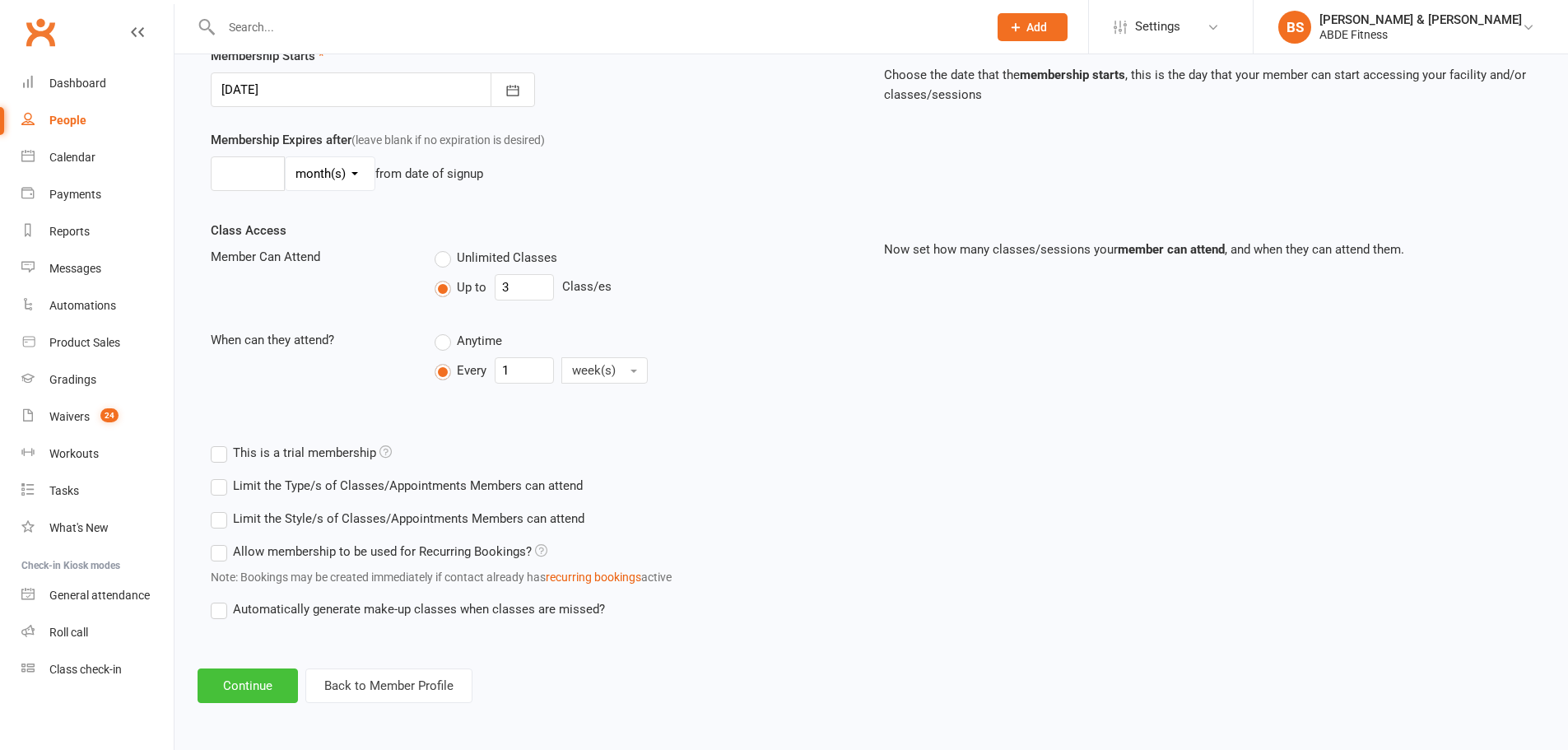
click at [273, 694] on button "Continue" at bounding box center [247, 686] width 100 height 35
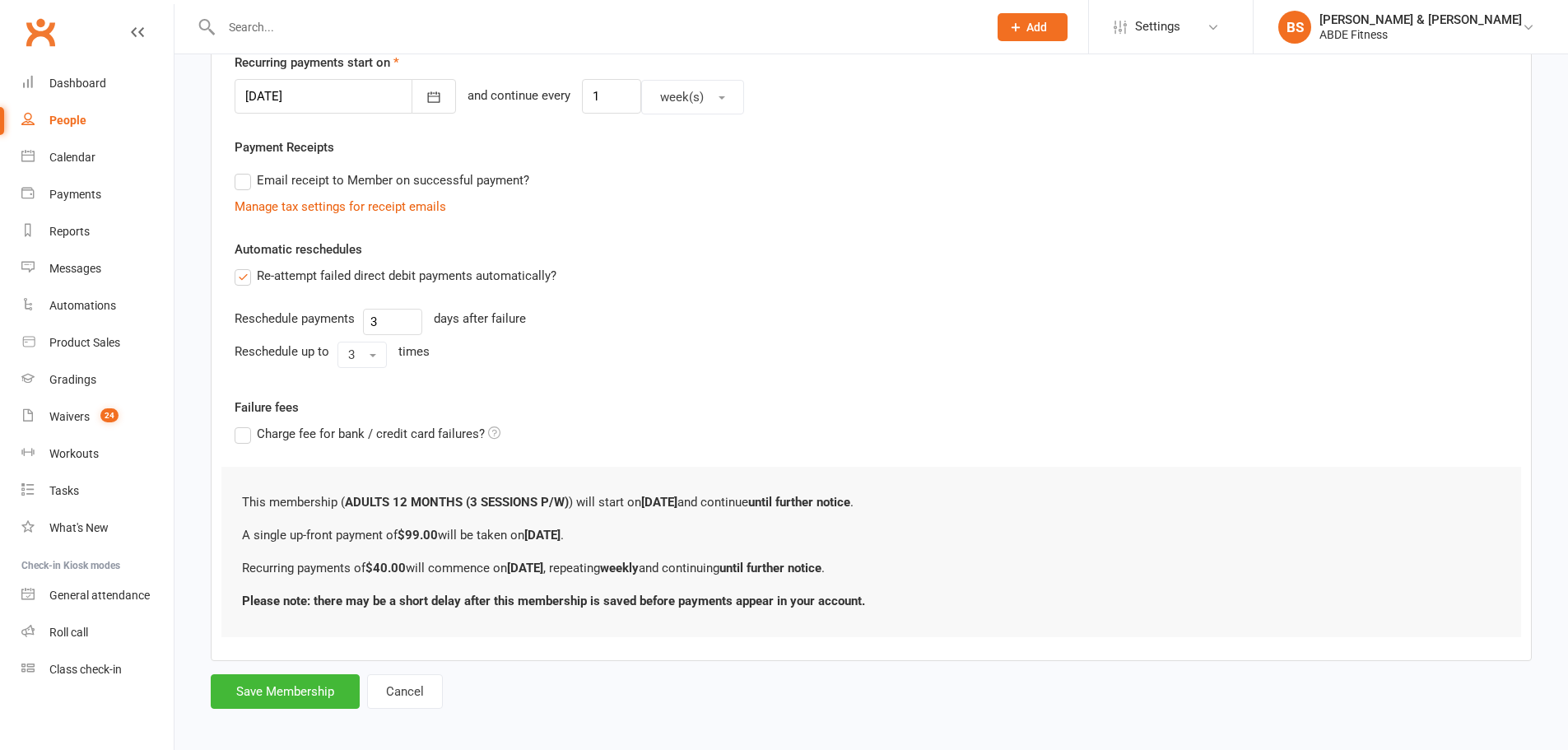
scroll to position [414, 0]
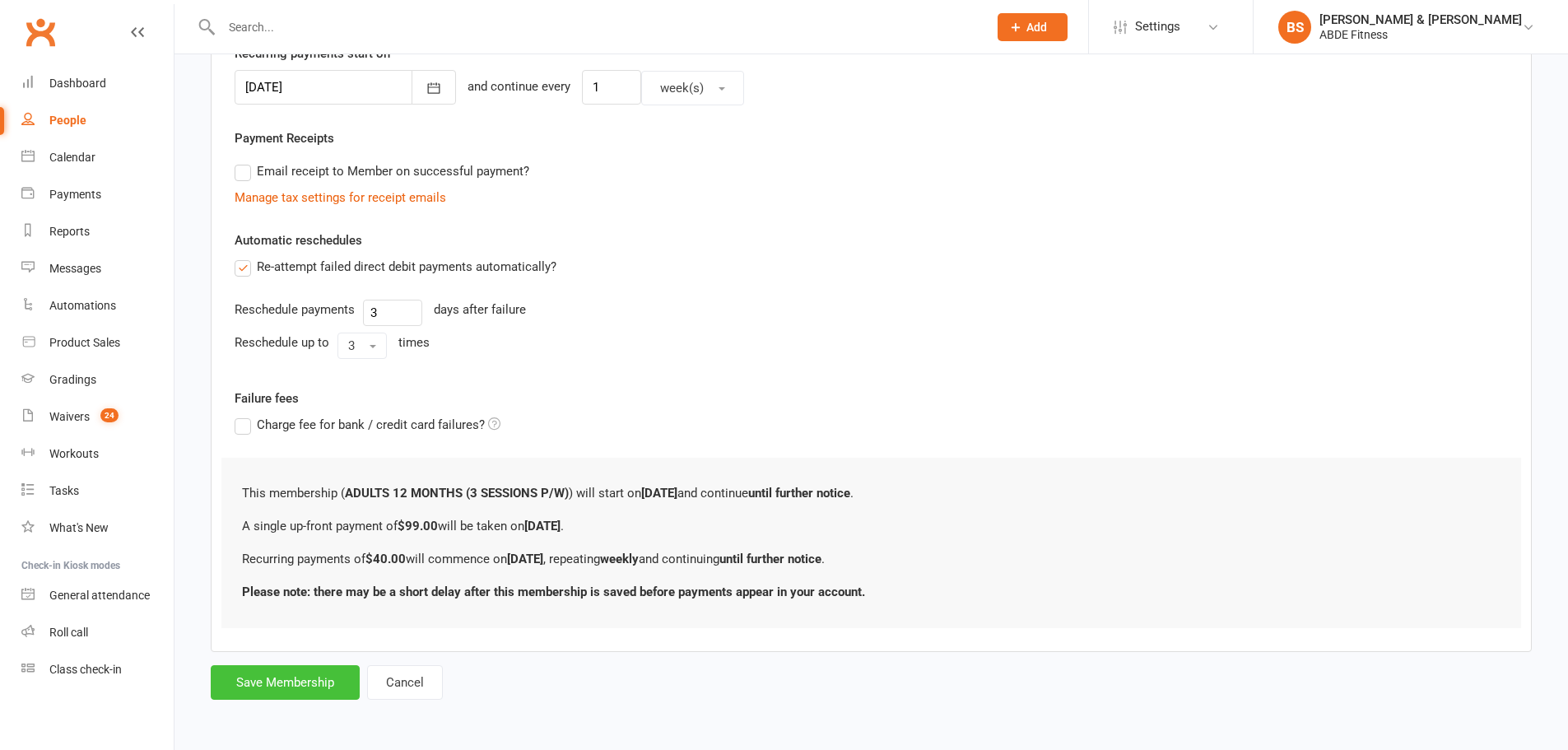
click at [314, 674] on button "Save Membership" at bounding box center [286, 683] width 149 height 35
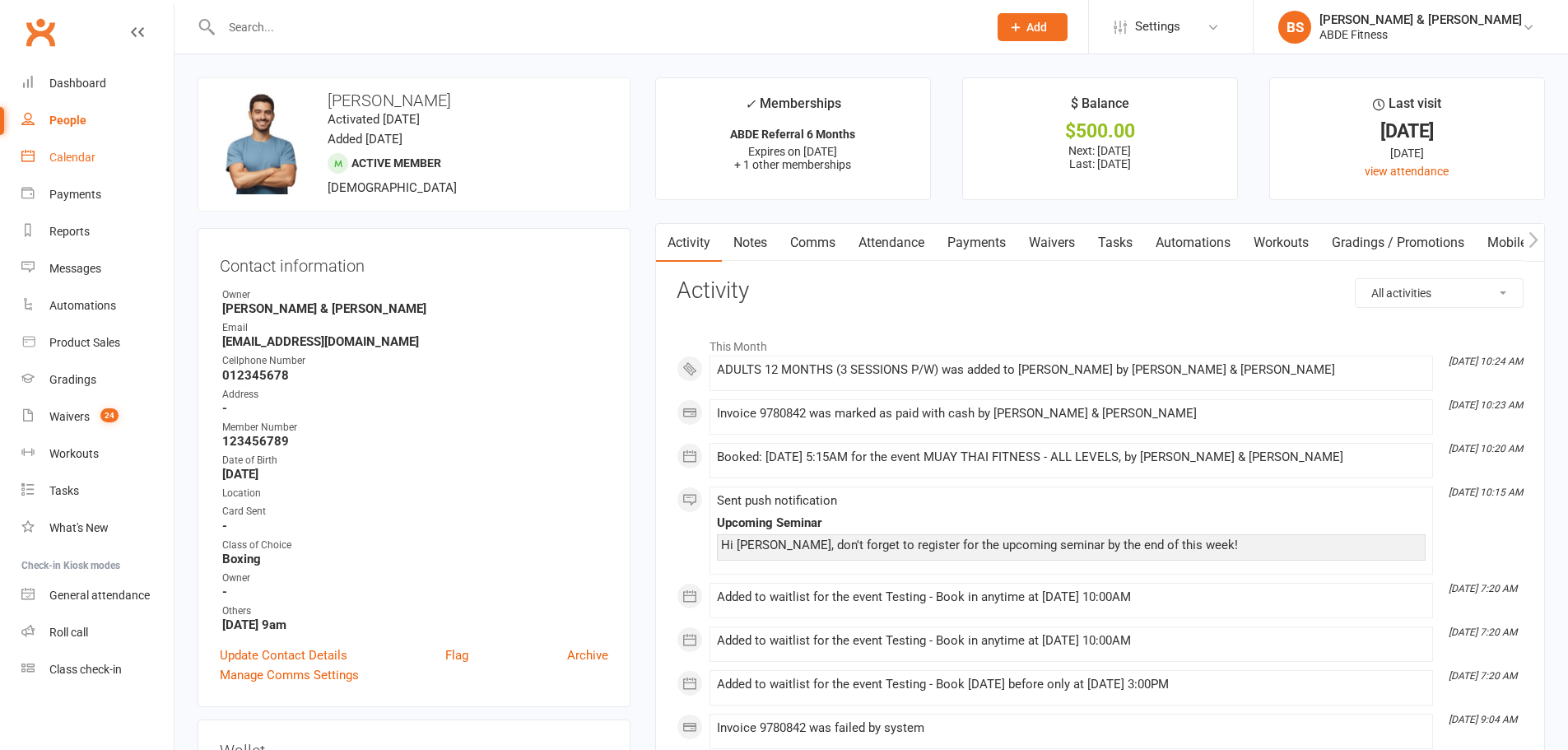
click at [98, 158] on link "Calendar" at bounding box center [97, 158] width 152 height 37
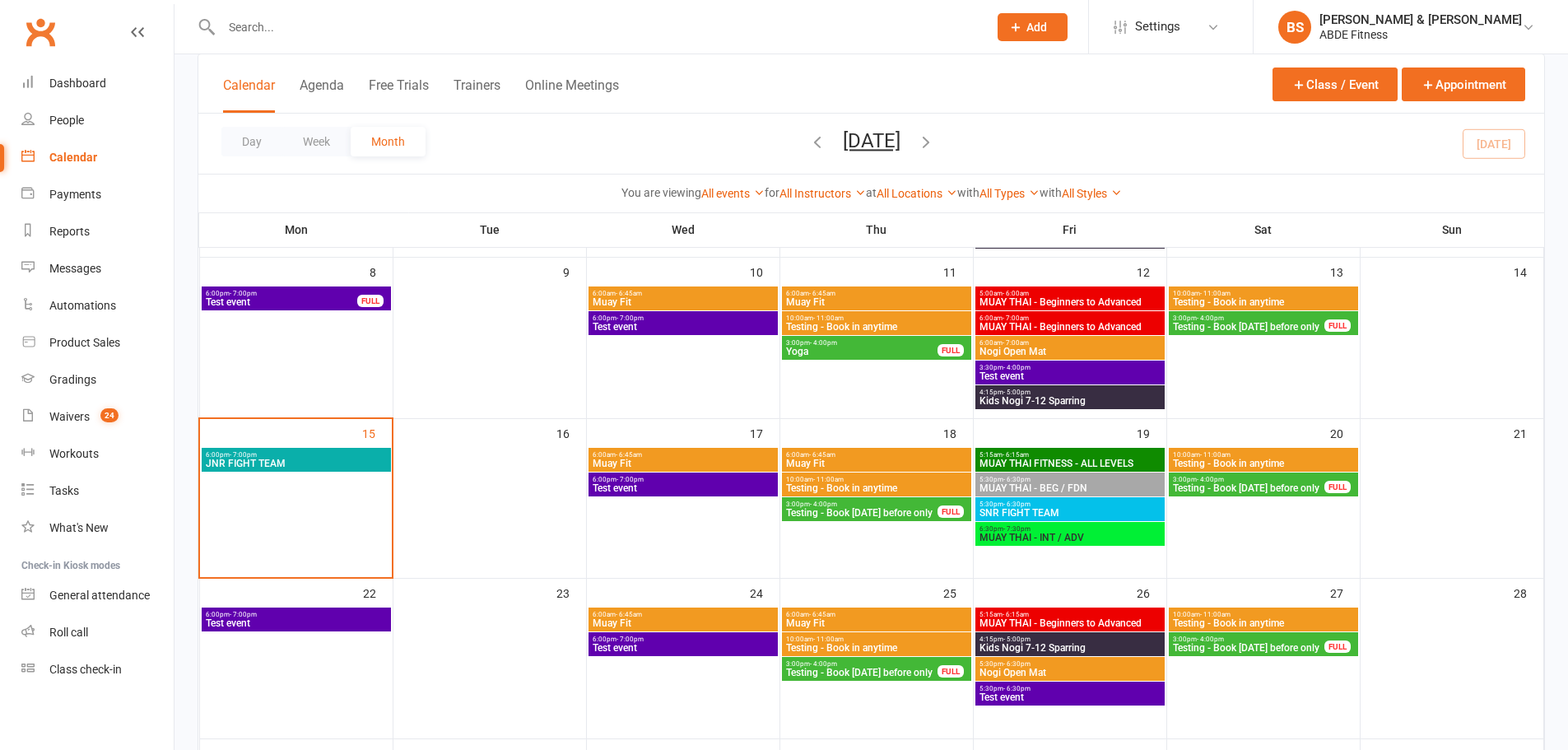
scroll to position [357, 0]
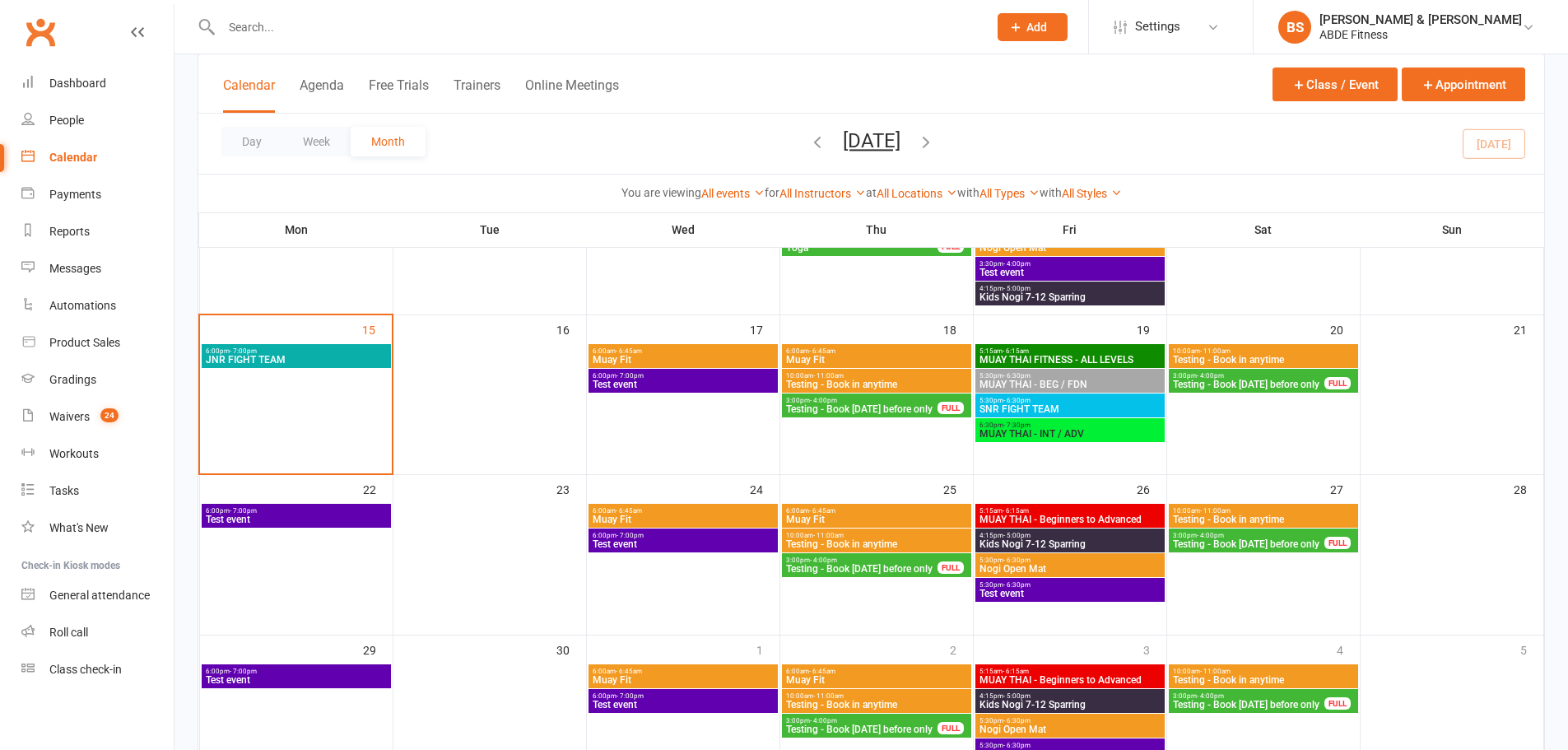
click at [352, 356] on span "JNR FIGHT TEAM" at bounding box center [296, 359] width 182 height 10
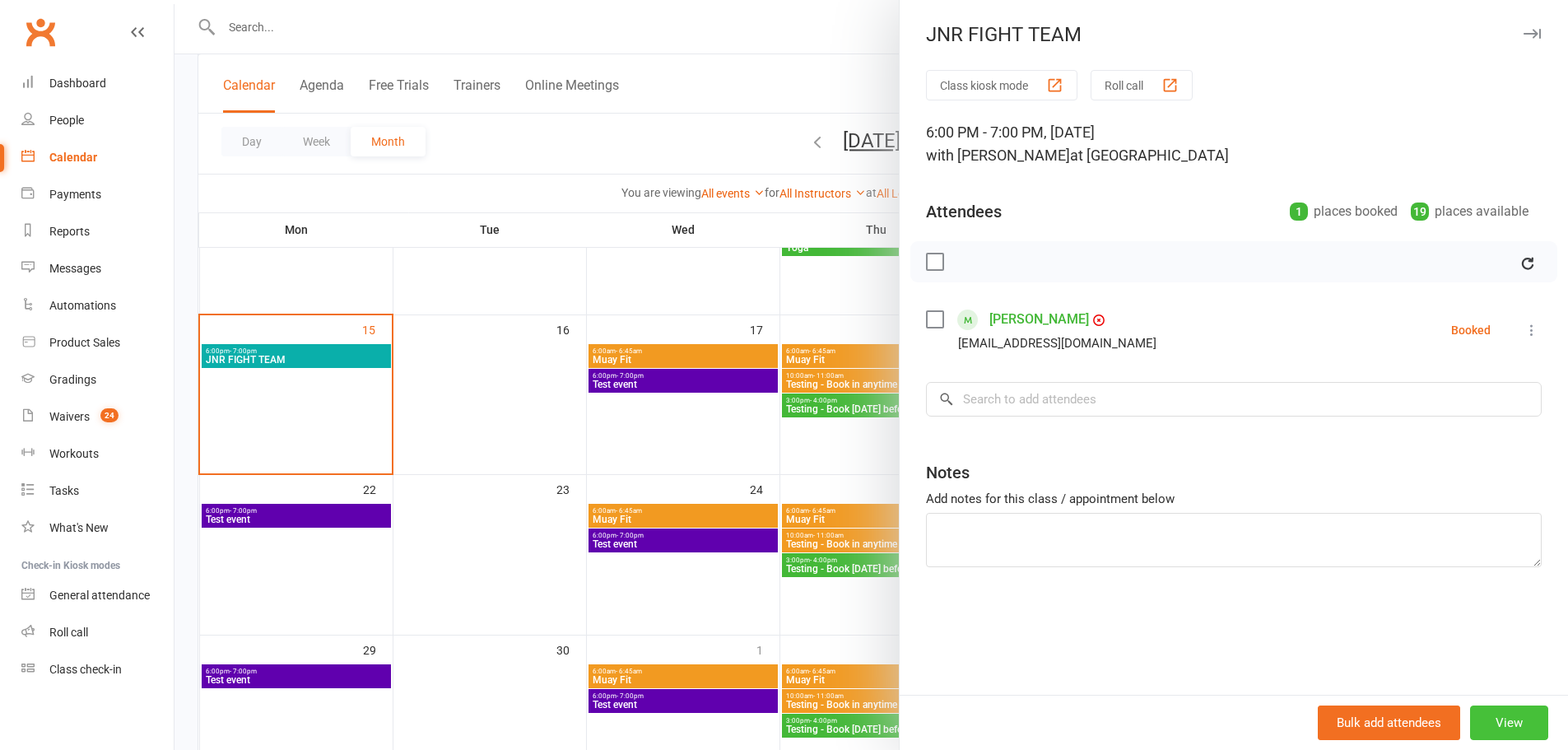
click at [1486, 707] on button "View" at bounding box center [1509, 723] width 78 height 35
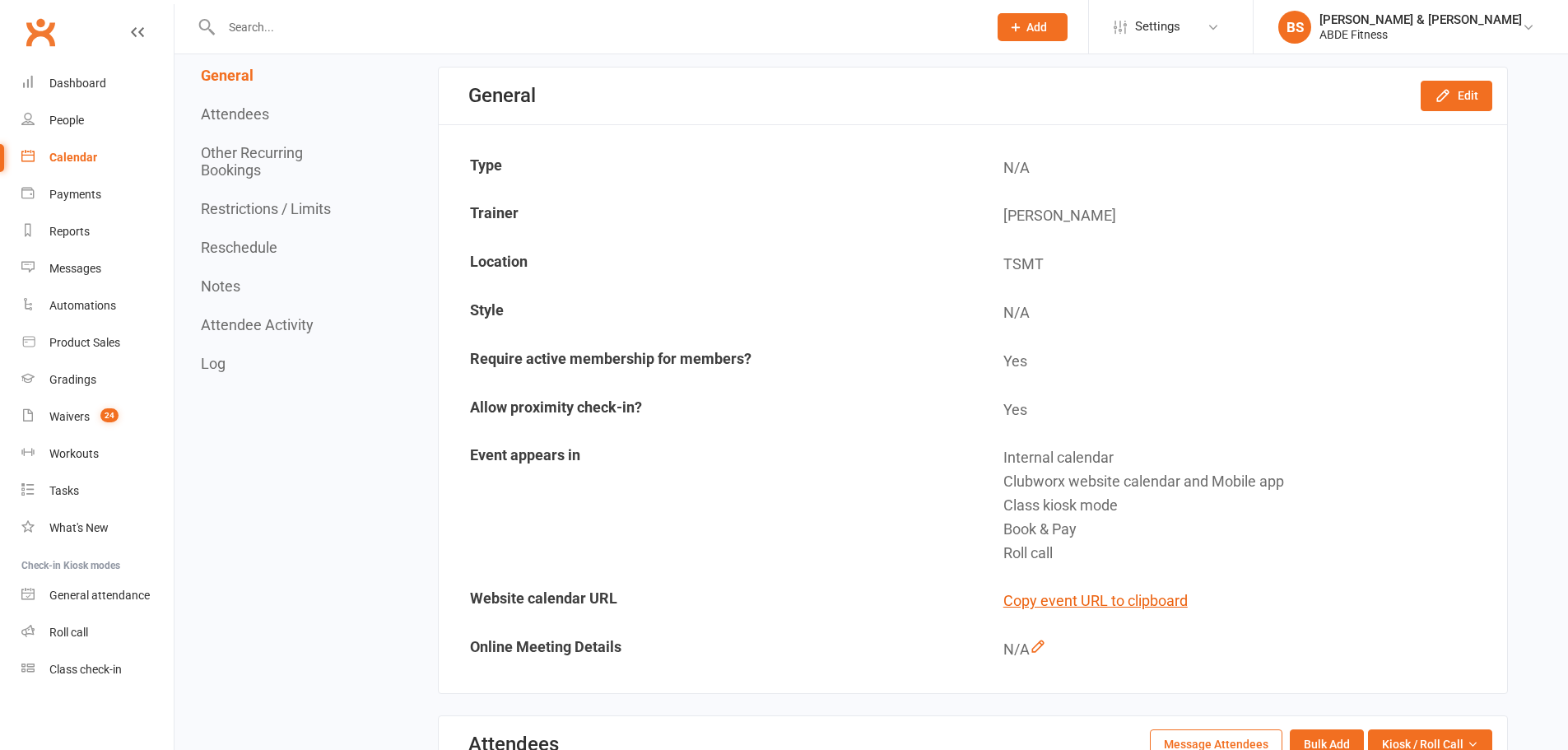
scroll to position [193, 0]
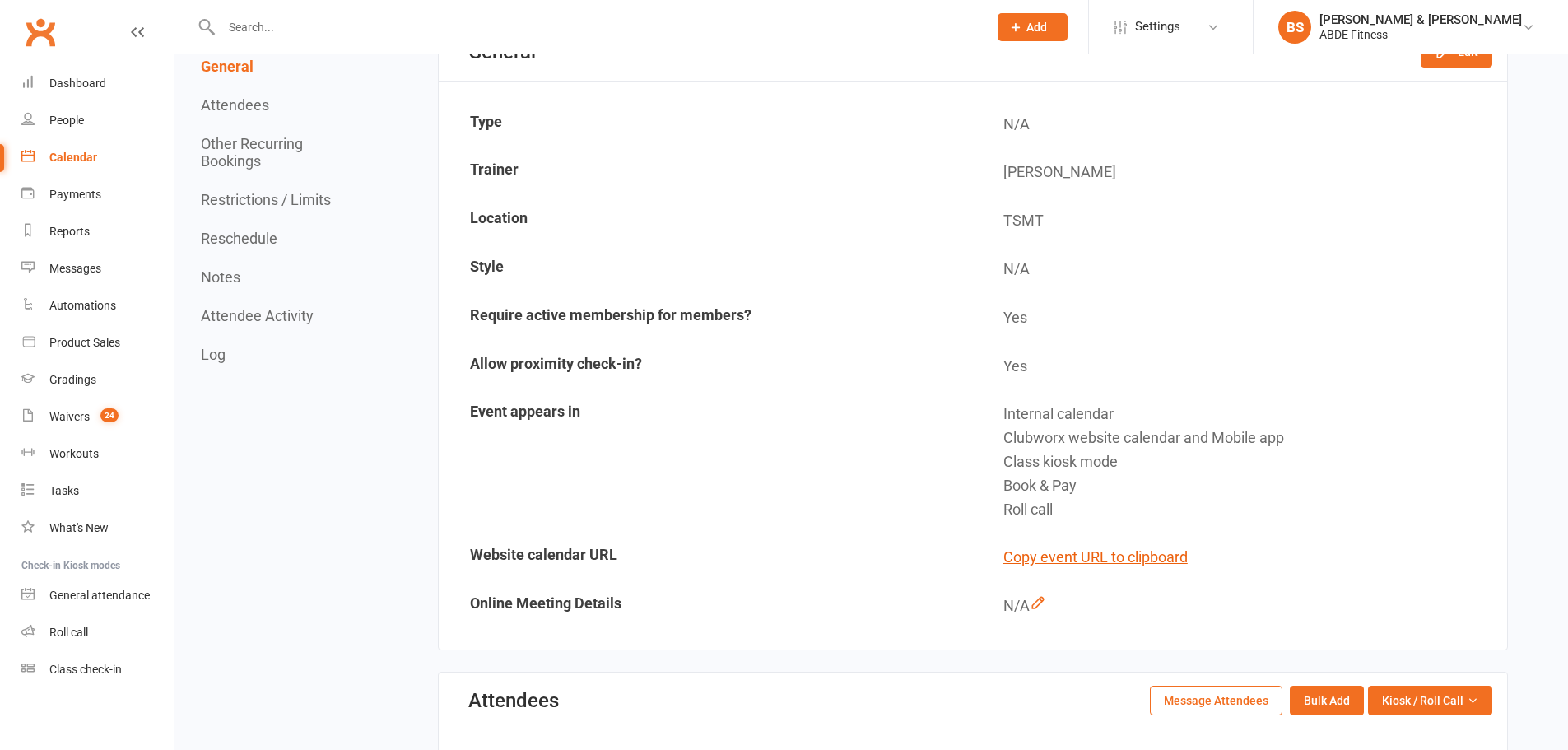
click at [1180, 11] on span "Settings" at bounding box center [1157, 27] width 45 height 37
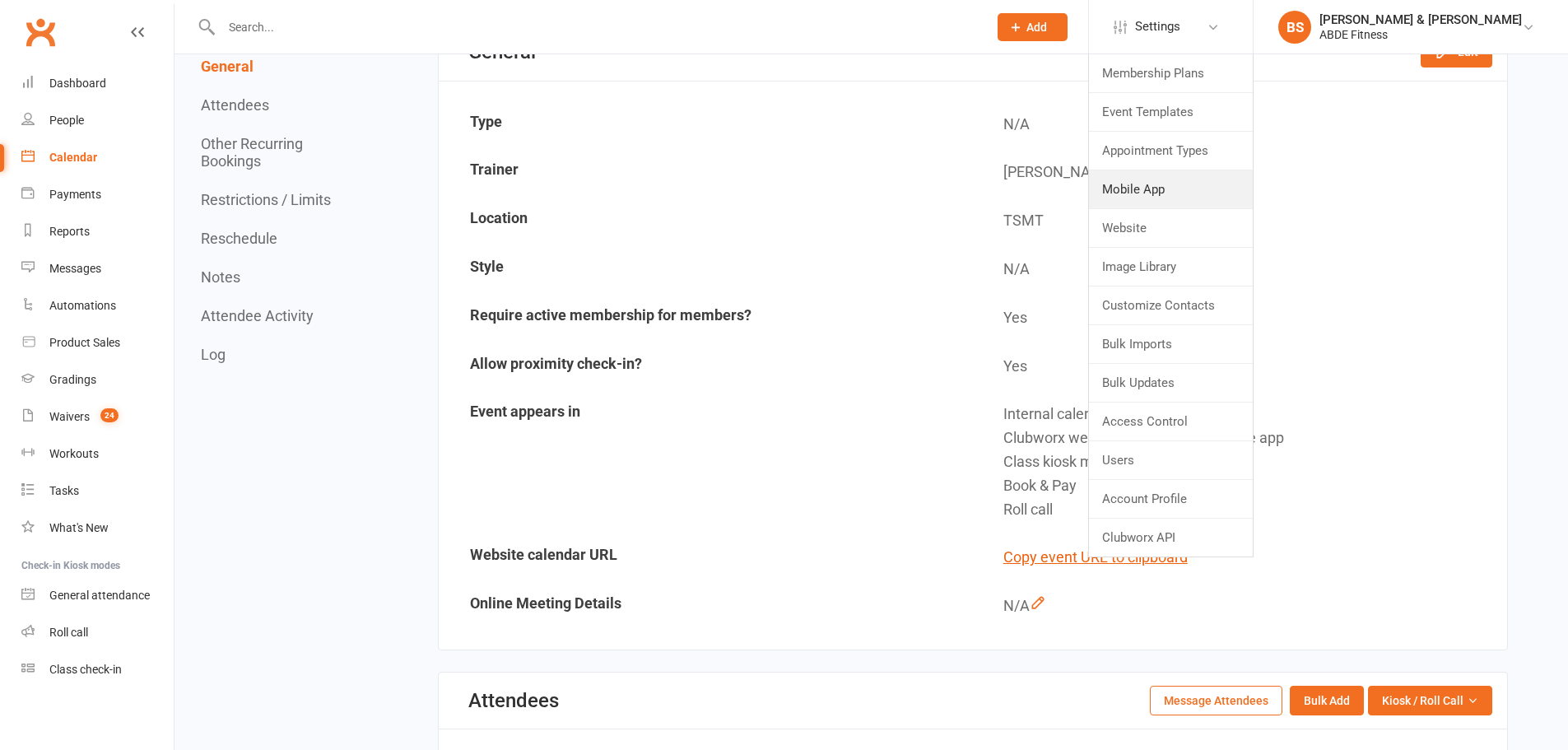
click at [1192, 189] on link "Mobile App" at bounding box center [1171, 189] width 164 height 38
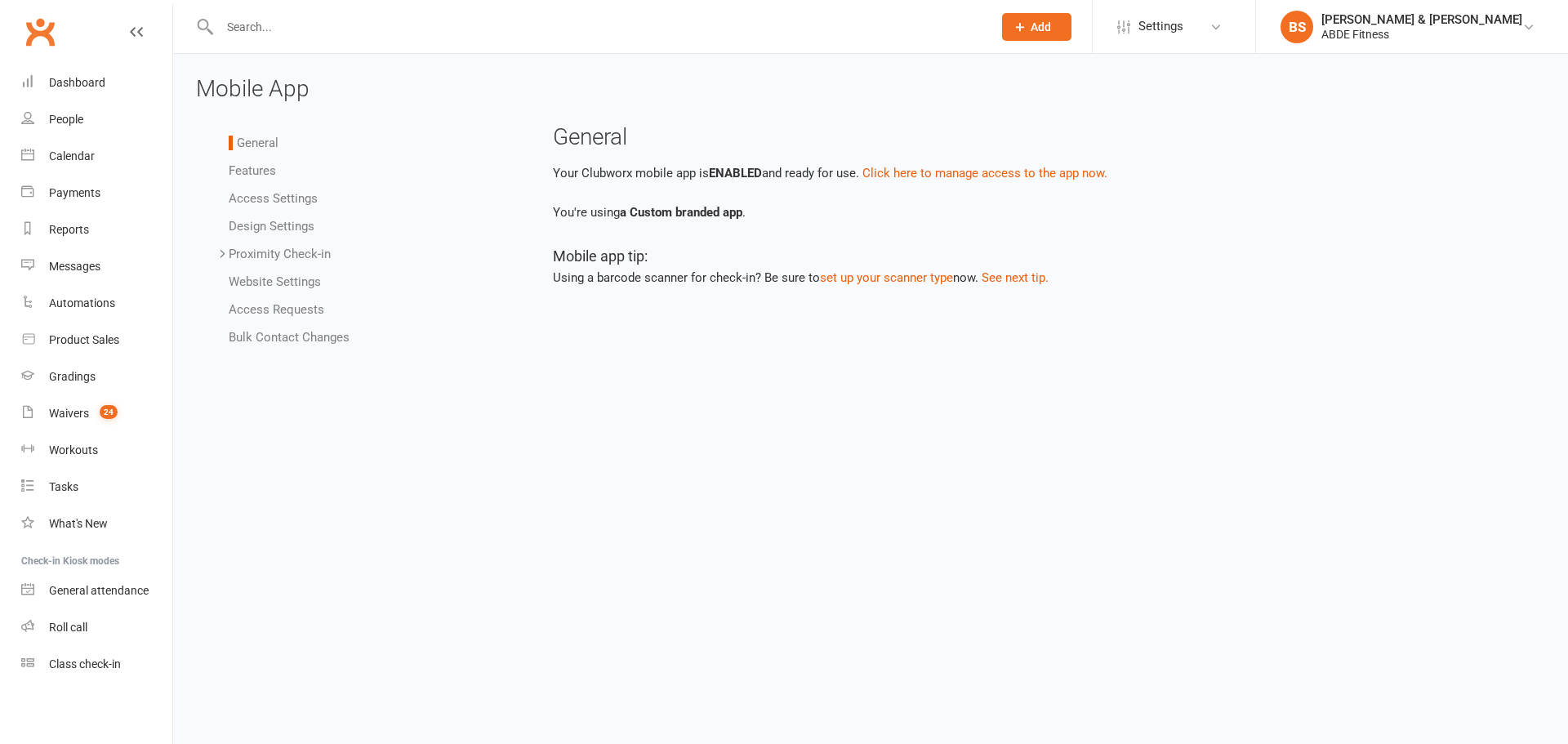
click at [257, 256] on link "Proximity Check-in" at bounding box center [280, 254] width 102 height 15
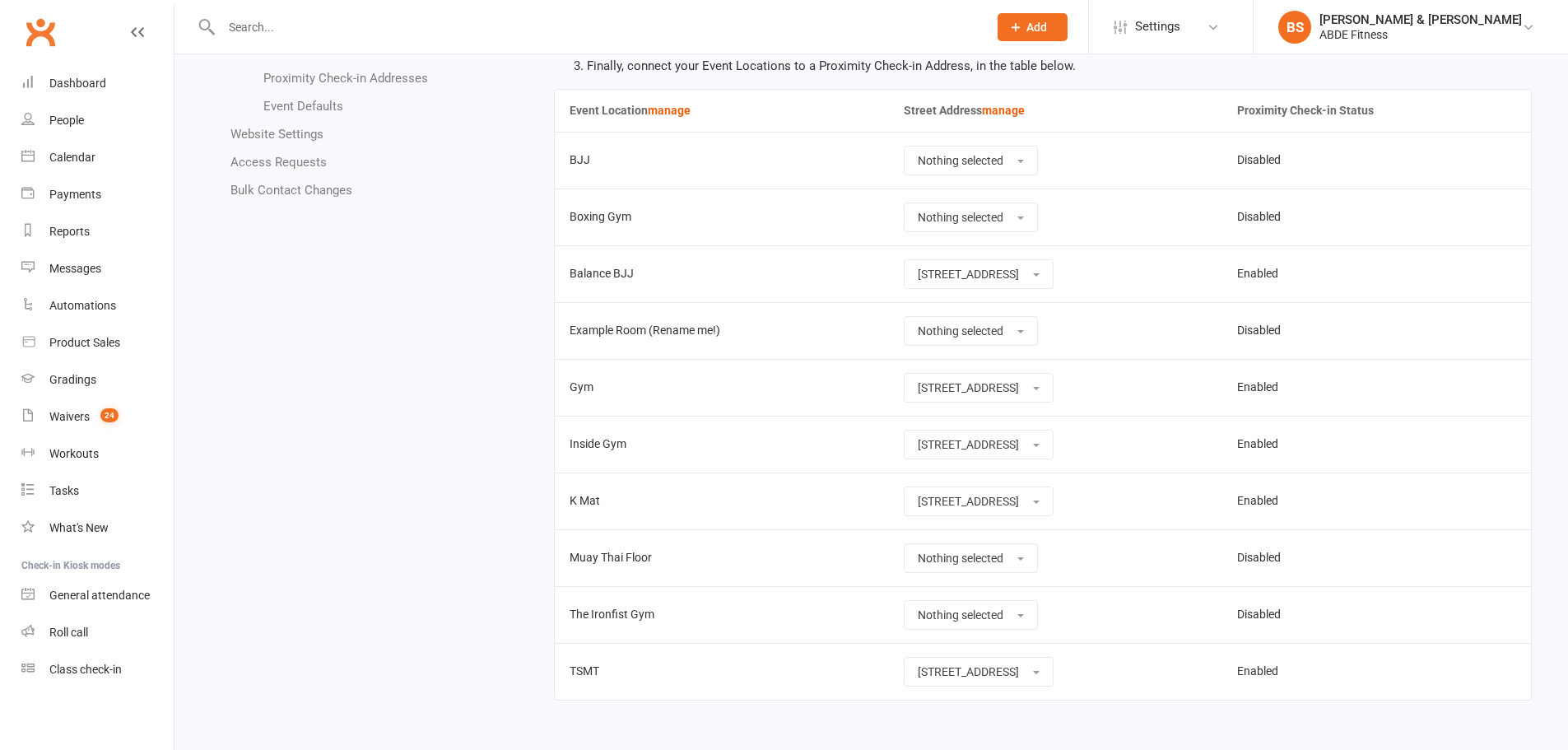
scroll to position [235, 0]
click at [1023, 674] on button "[STREET_ADDRESS]" at bounding box center [978, 671] width 150 height 29
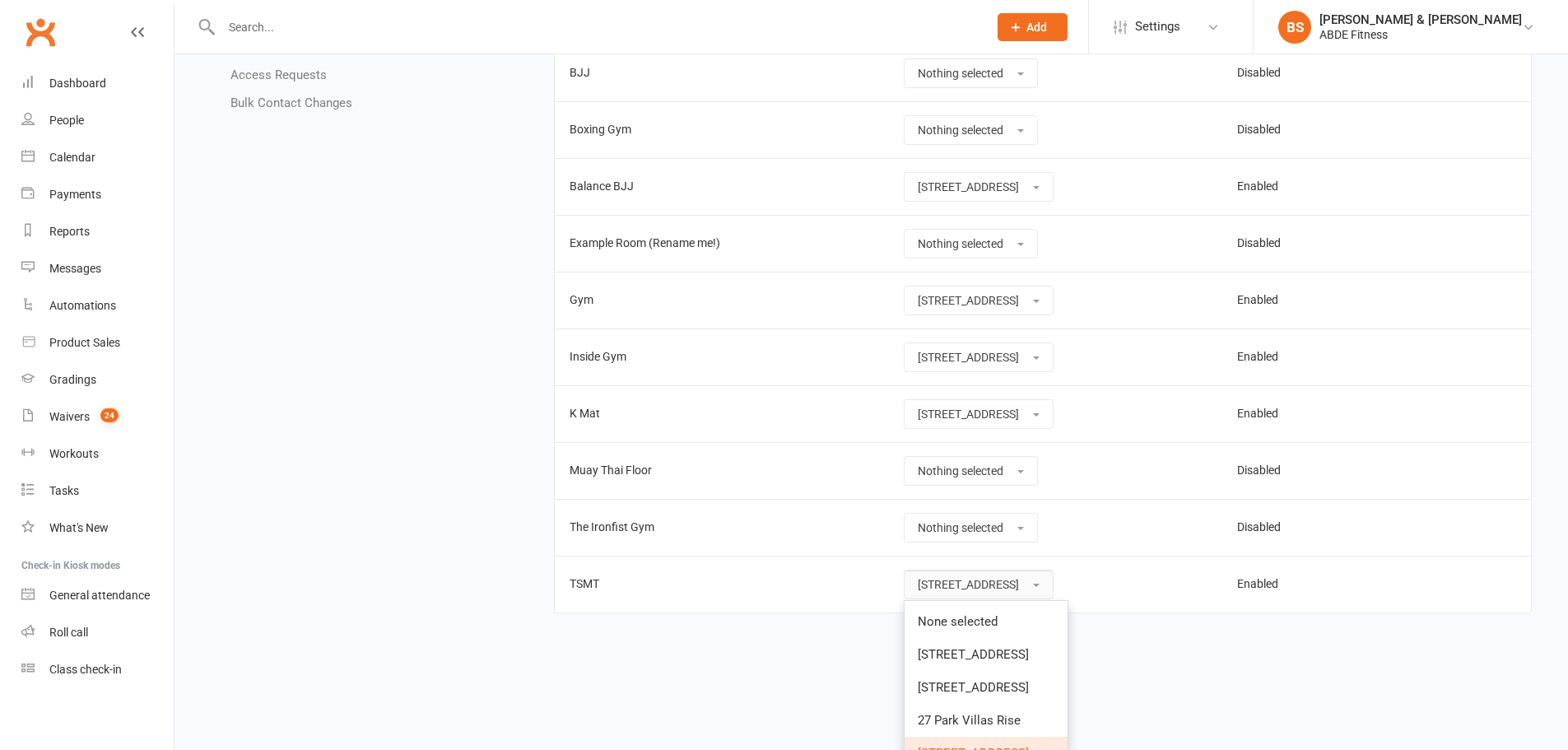
scroll to position [346, 0]
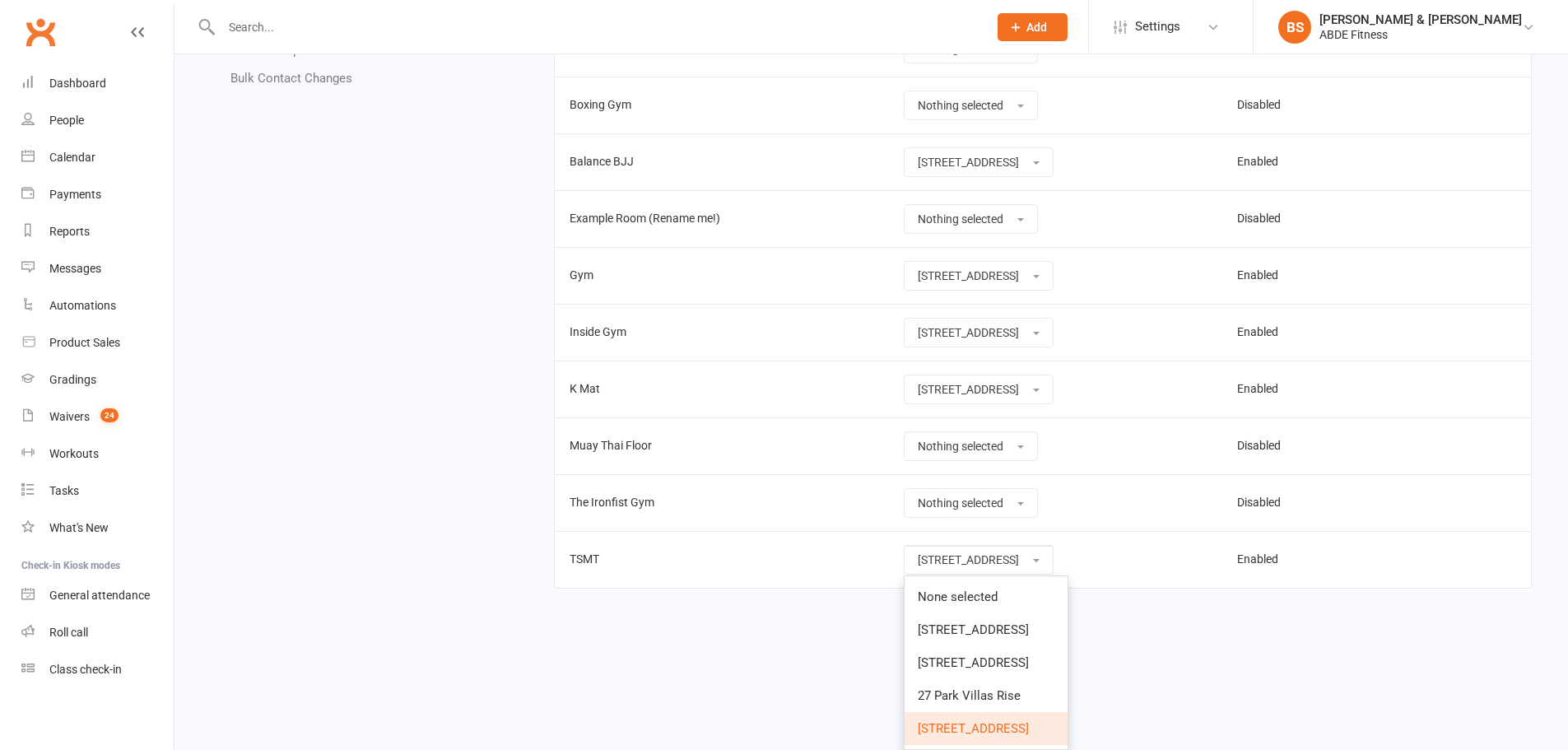
click at [973, 723] on span "[STREET_ADDRESS]" at bounding box center [973, 729] width 111 height 15
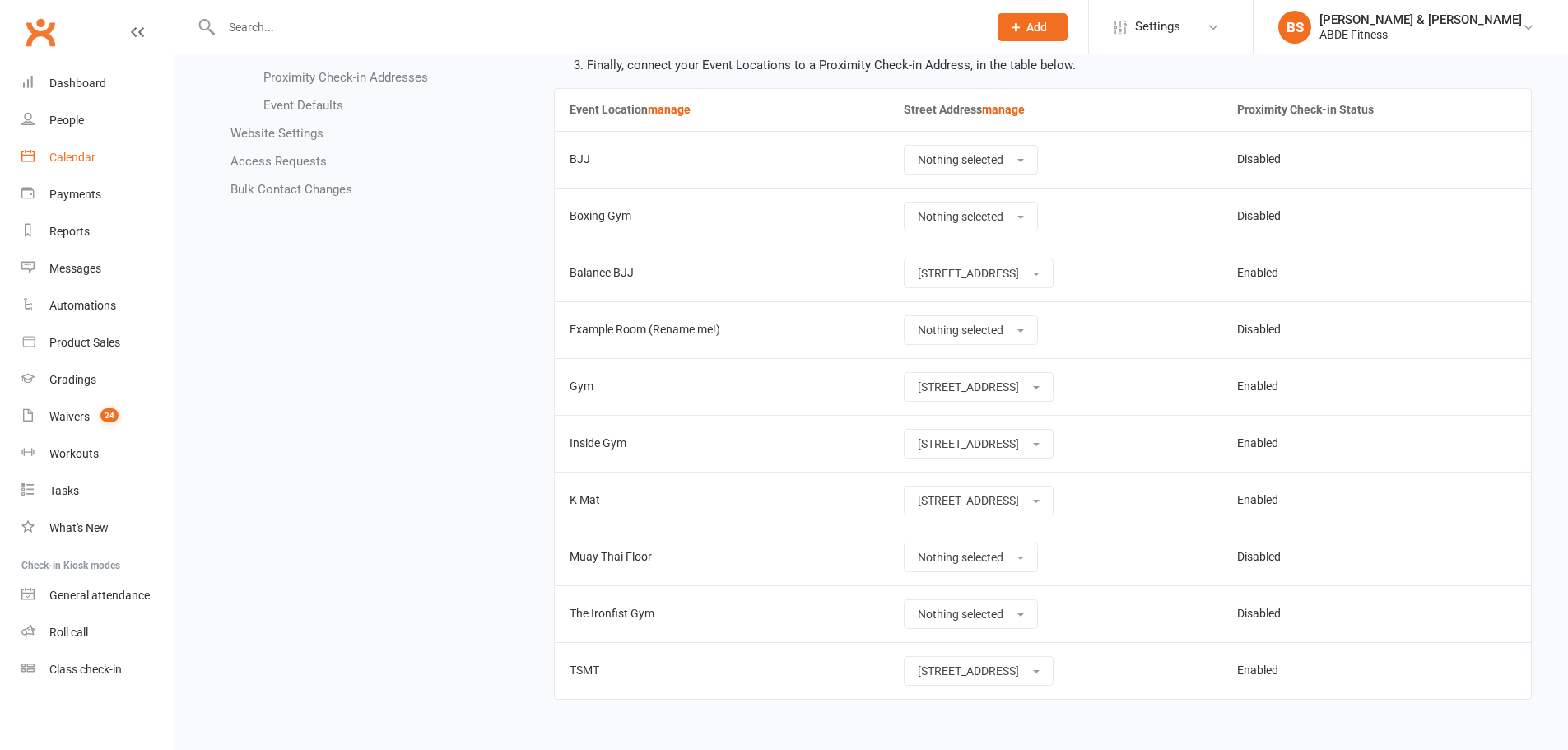
click at [78, 159] on div "Calendar" at bounding box center [73, 158] width 46 height 13
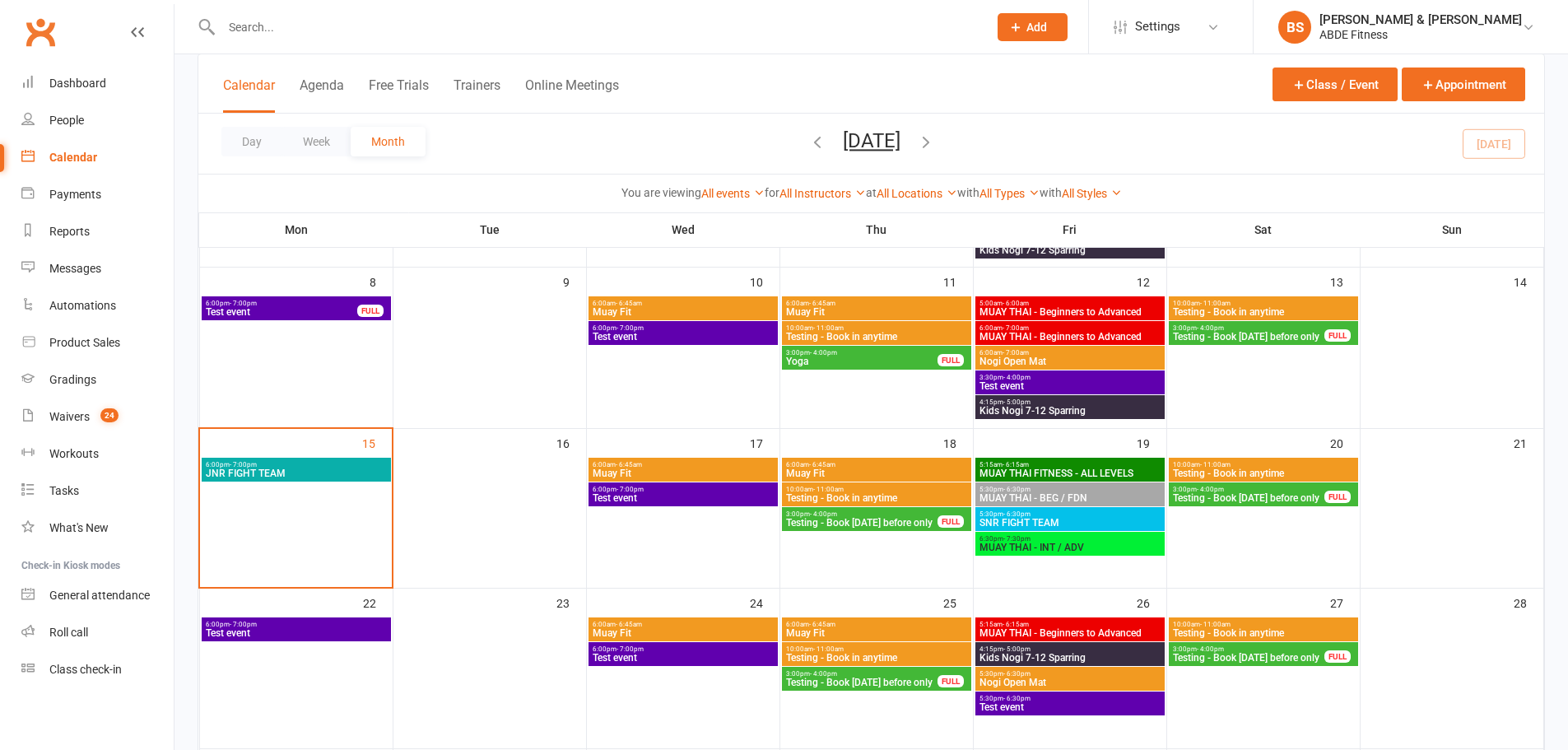
scroll to position [247, 0]
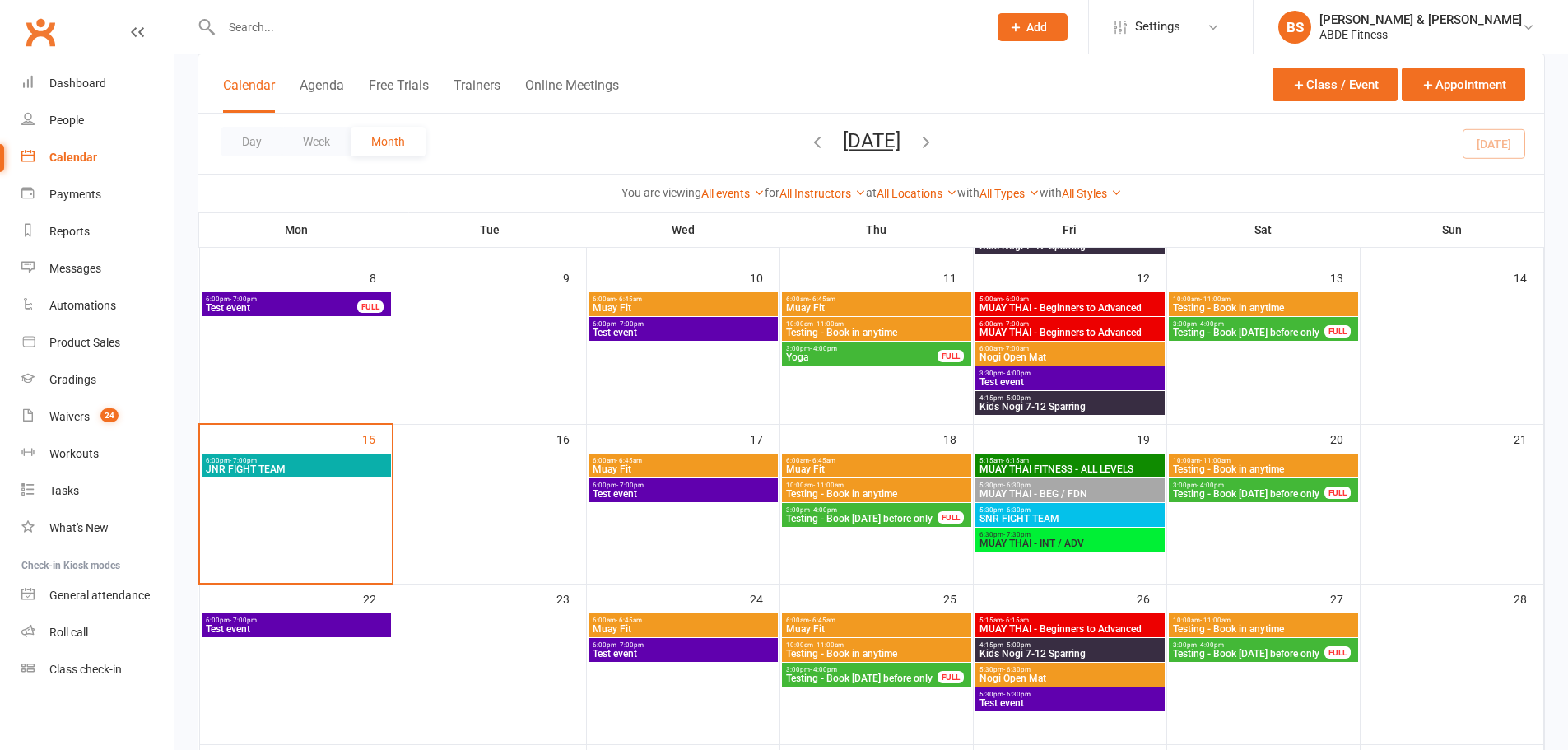
click at [330, 460] on span "6:00pm - 7:00pm" at bounding box center [296, 461] width 182 height 7
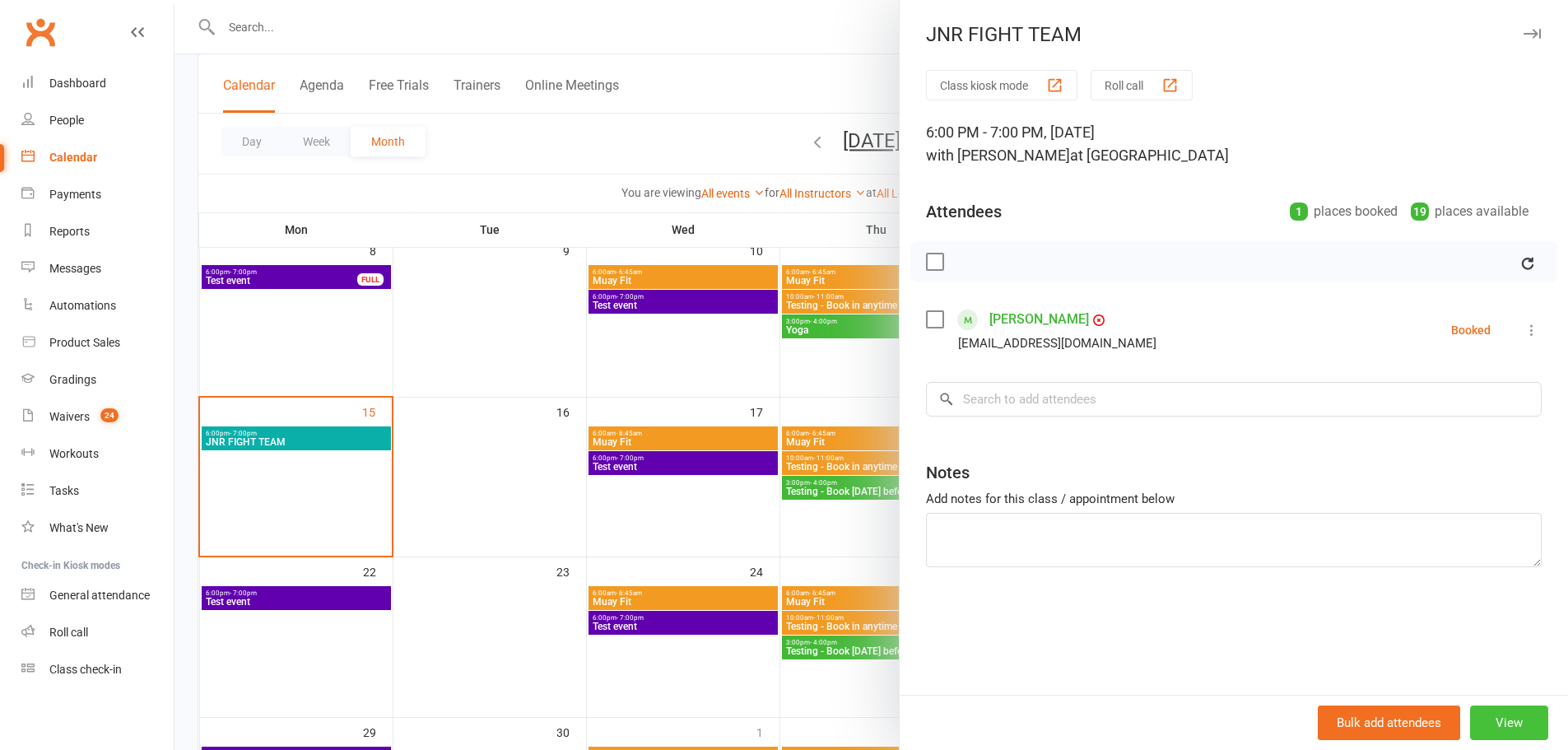
click at [1513, 717] on button "View" at bounding box center [1509, 723] width 78 height 35
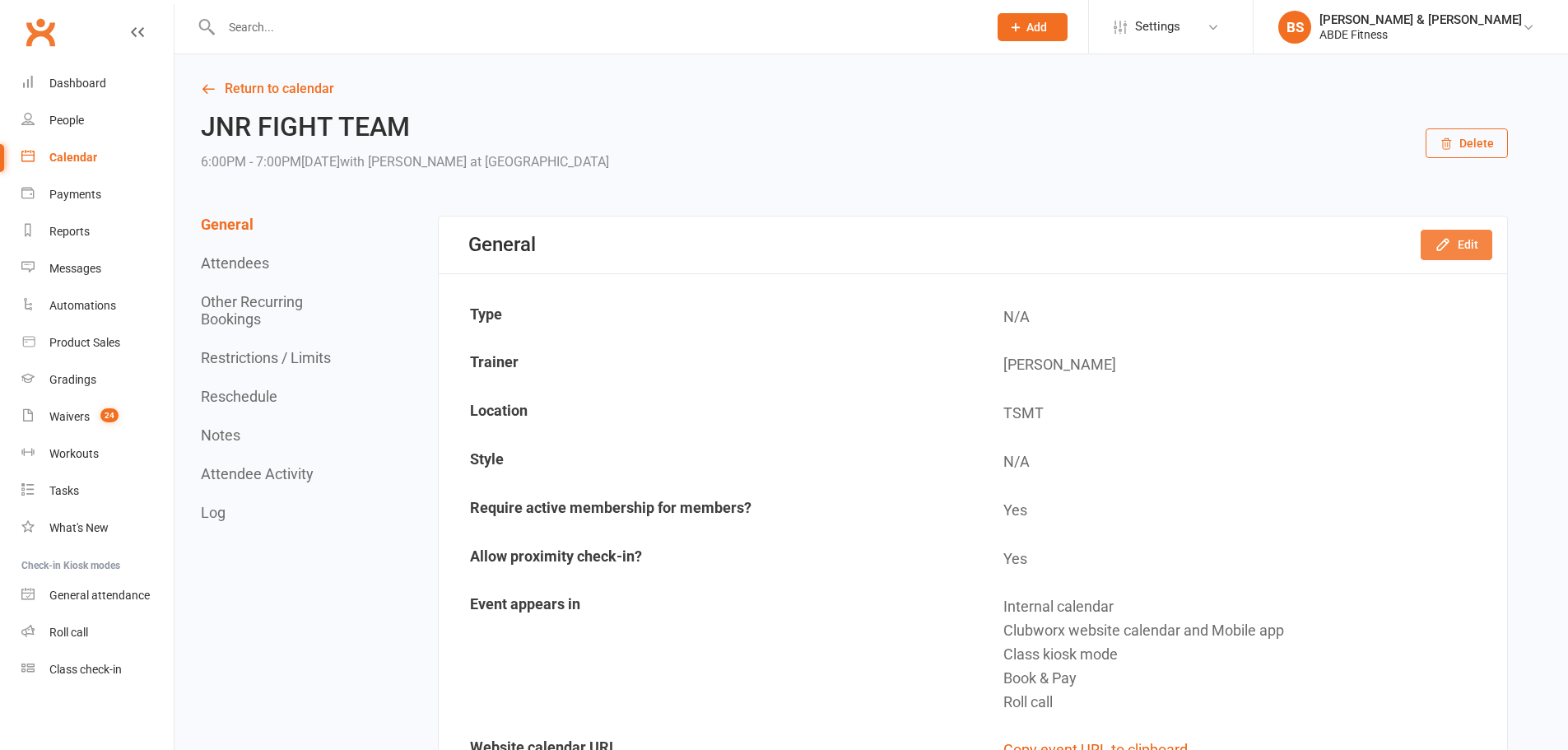
click at [1457, 242] on button "Edit" at bounding box center [1457, 244] width 72 height 29
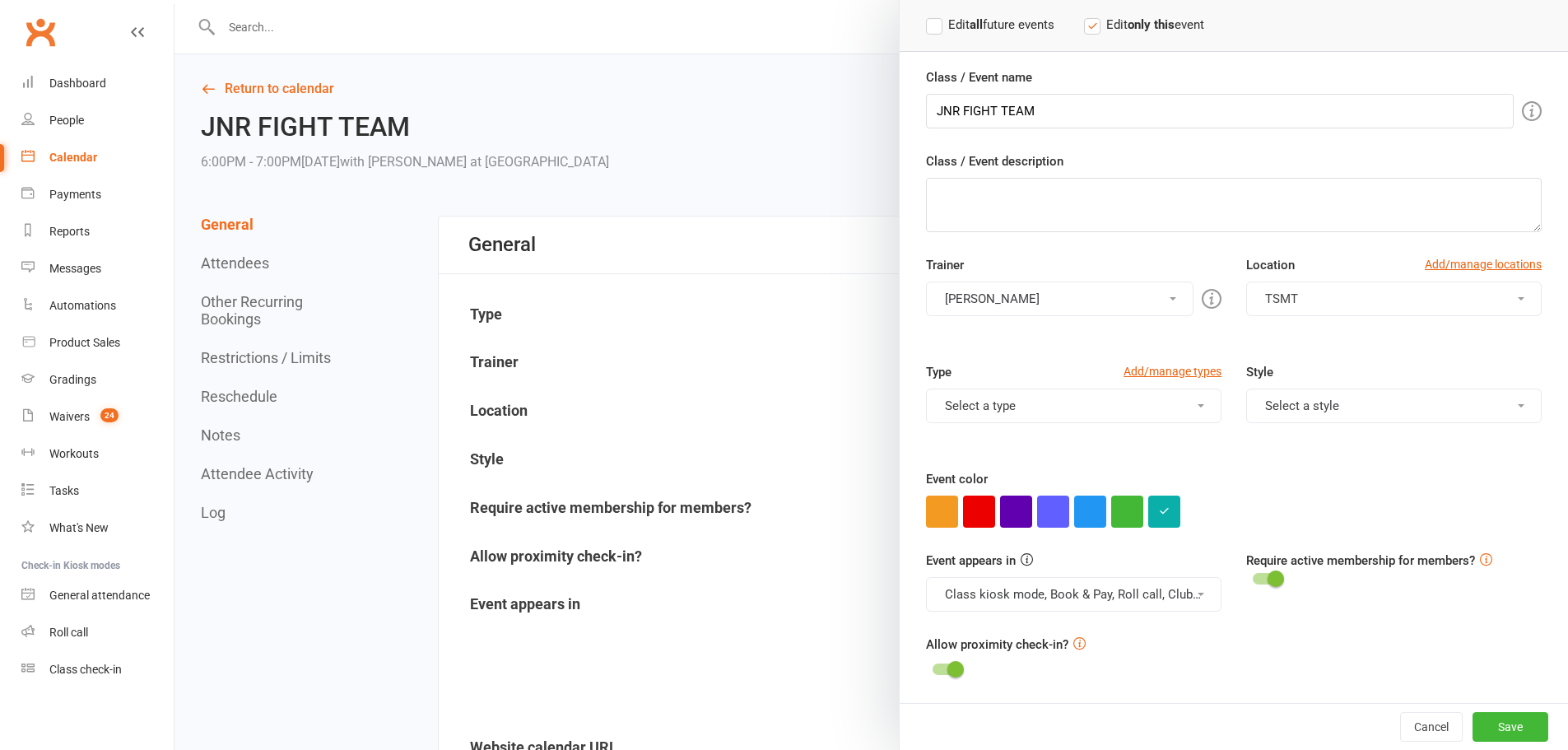
scroll to position [106, 0]
click at [1294, 295] on button "TSMT" at bounding box center [1394, 299] width 296 height 35
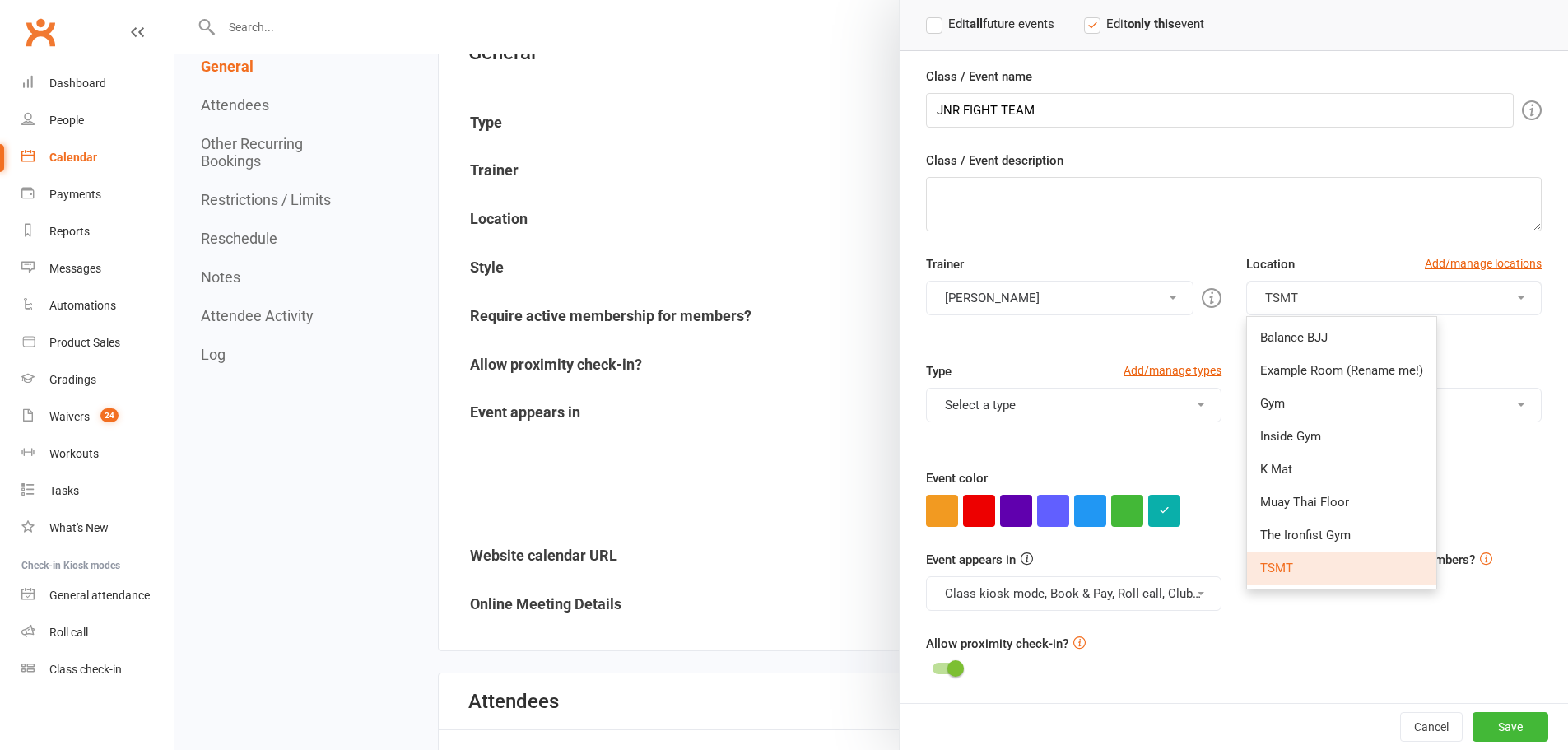
click at [1266, 574] on span "TSMT" at bounding box center [1277, 568] width 33 height 15
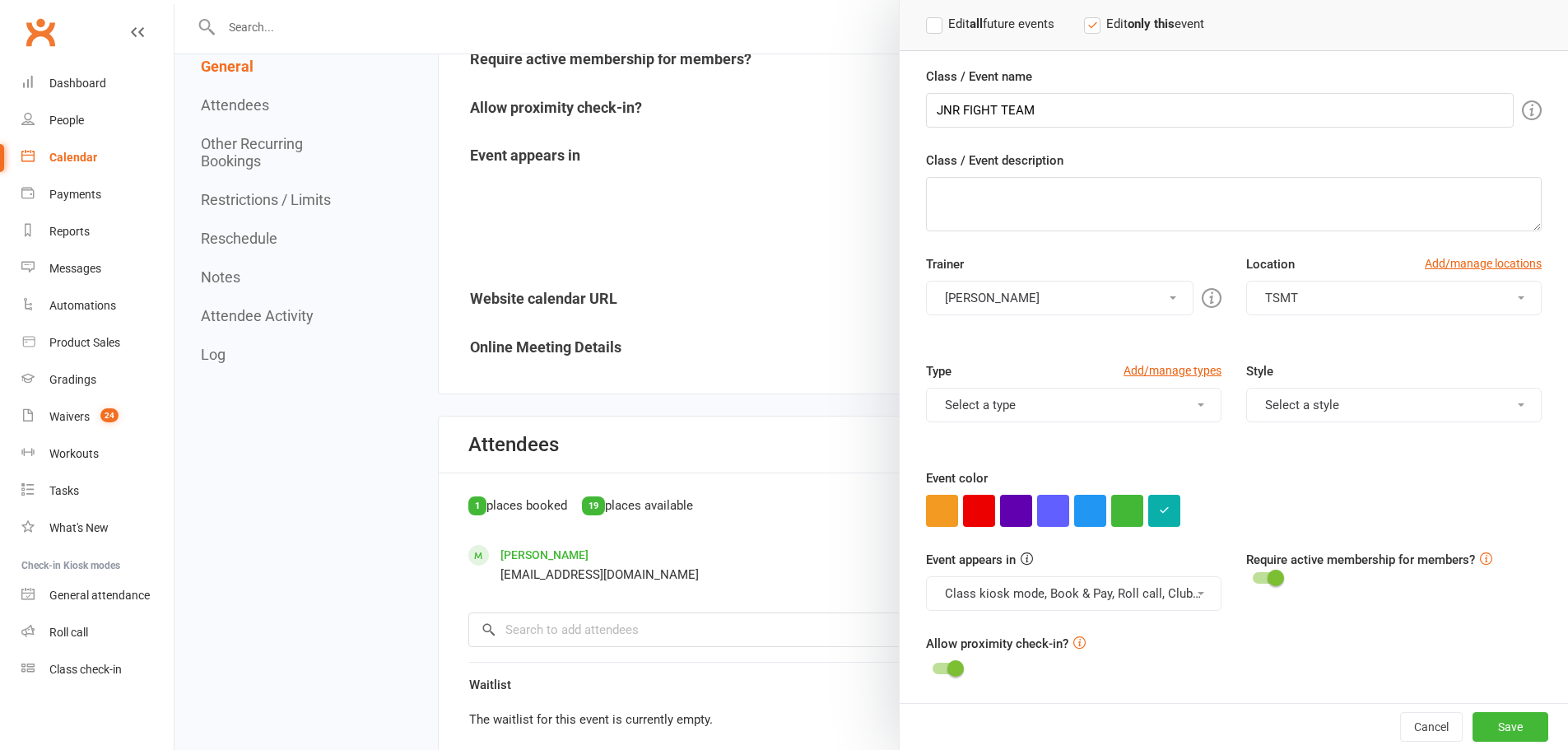
scroll to position [521, 0]
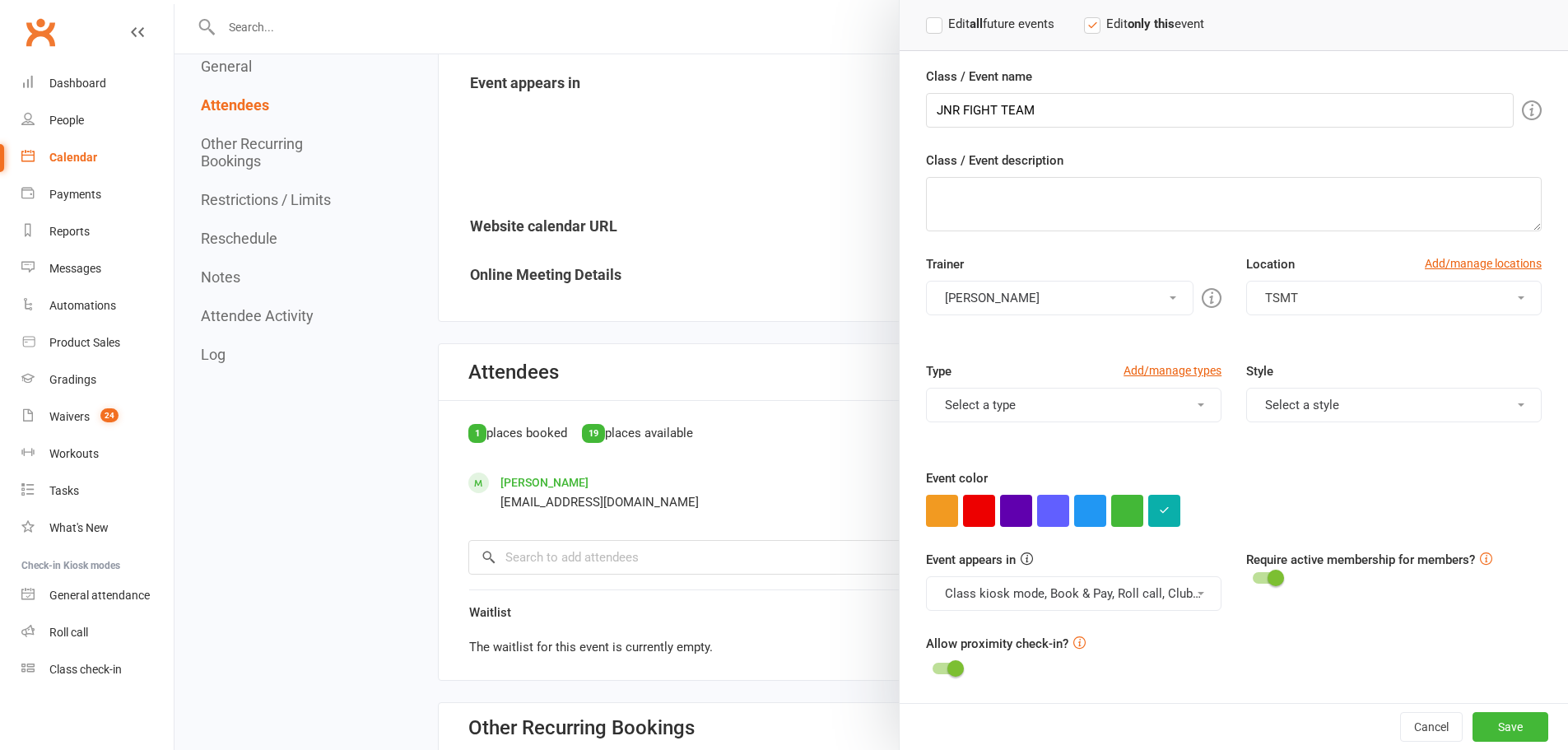
click at [953, 665] on span at bounding box center [955, 669] width 17 height 17
click at [932, 666] on input "checkbox" at bounding box center [932, 666] width 0 height 0
drag, startPoint x: 937, startPoint y: 668, endPoint x: 1013, endPoint y: 660, distance: 76.4
click at [938, 668] on span at bounding box center [939, 669] width 17 height 17
click at [932, 666] on input "checkbox" at bounding box center [932, 666] width 0 height 0
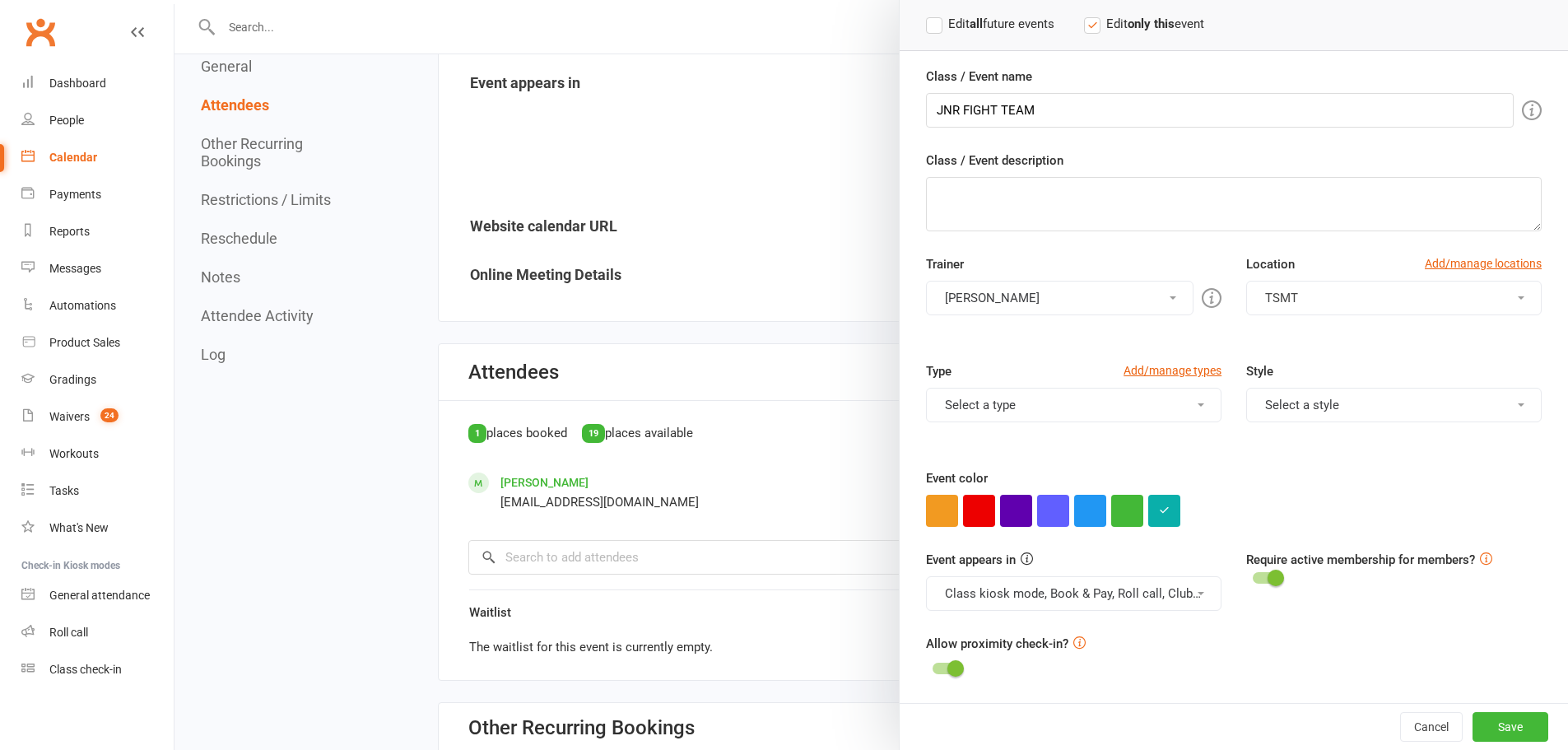
click at [1074, 641] on icon at bounding box center [1079, 642] width 12 height 12
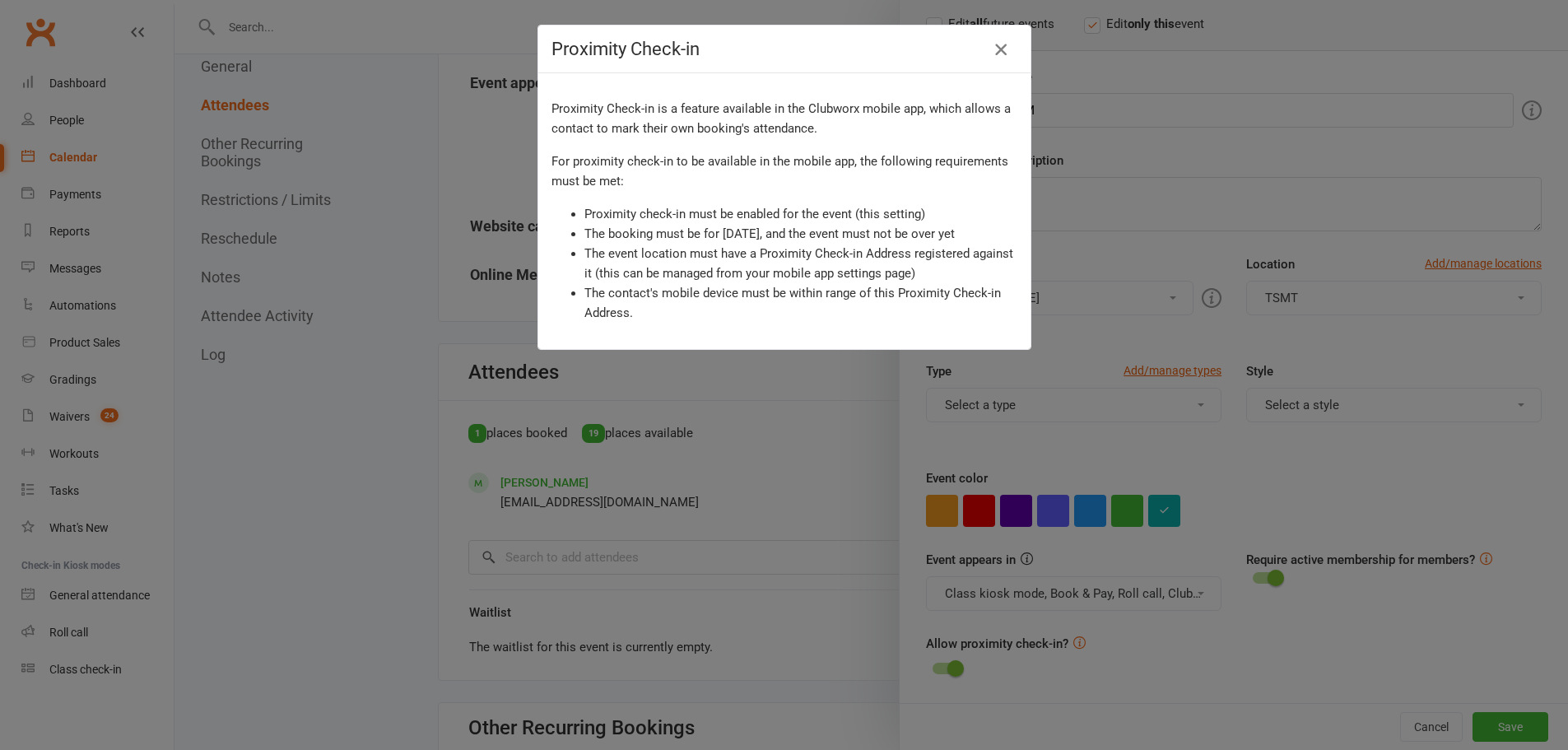
click at [996, 44] on icon "button" at bounding box center [1000, 49] width 19 height 19
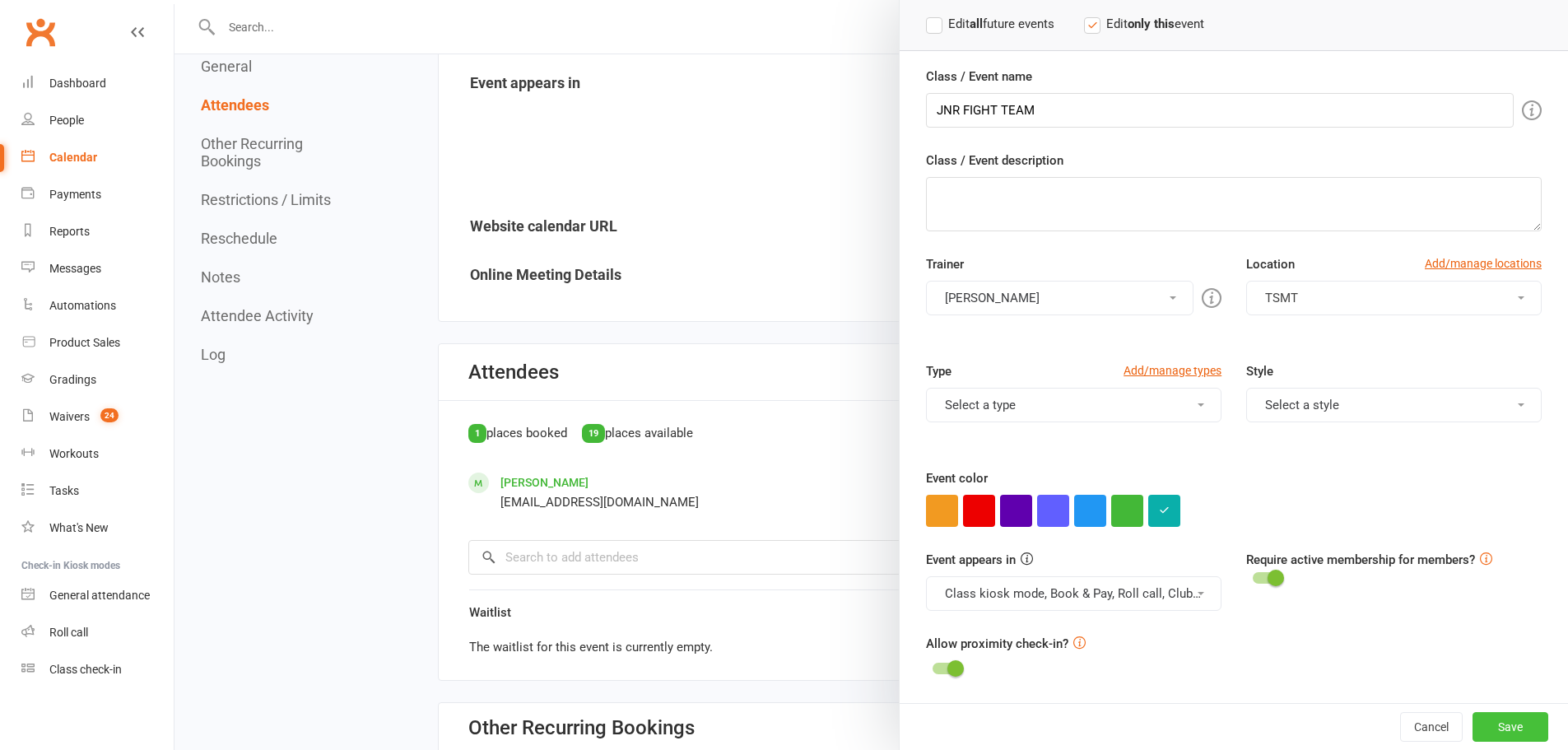
click at [1496, 721] on button "Save" at bounding box center [1510, 727] width 76 height 29
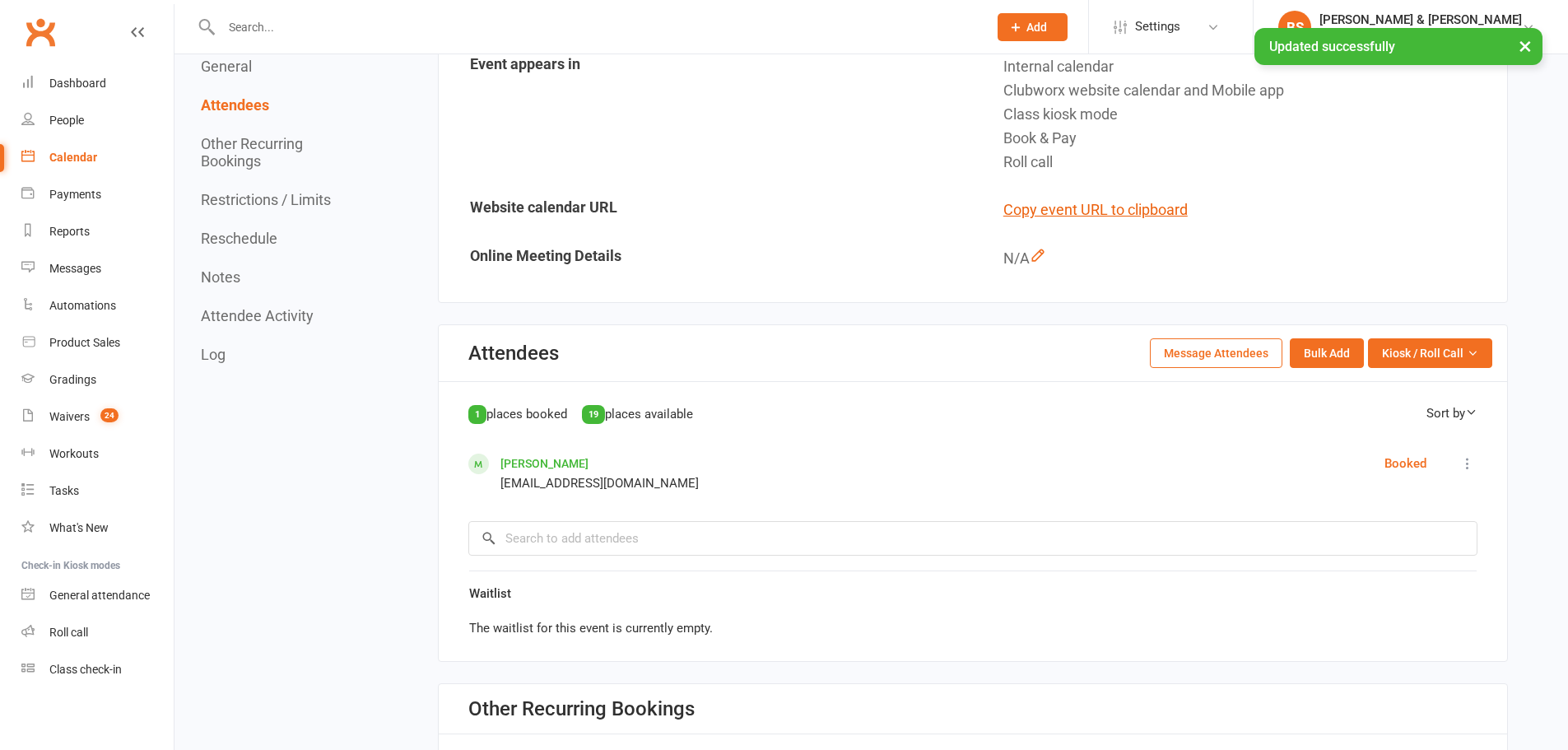
scroll to position [549, 0]
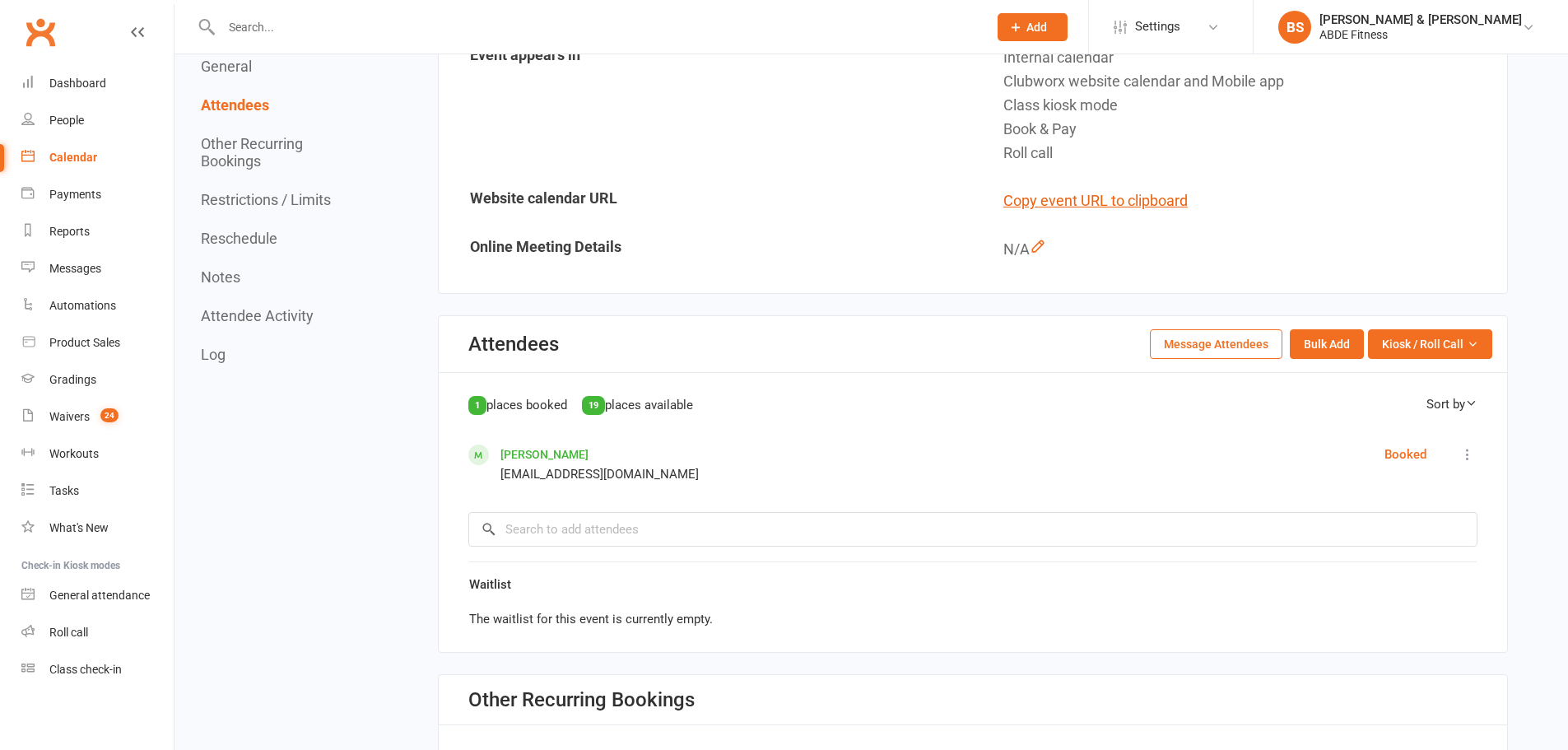
click at [75, 156] on div "Calendar" at bounding box center [74, 158] width 48 height 13
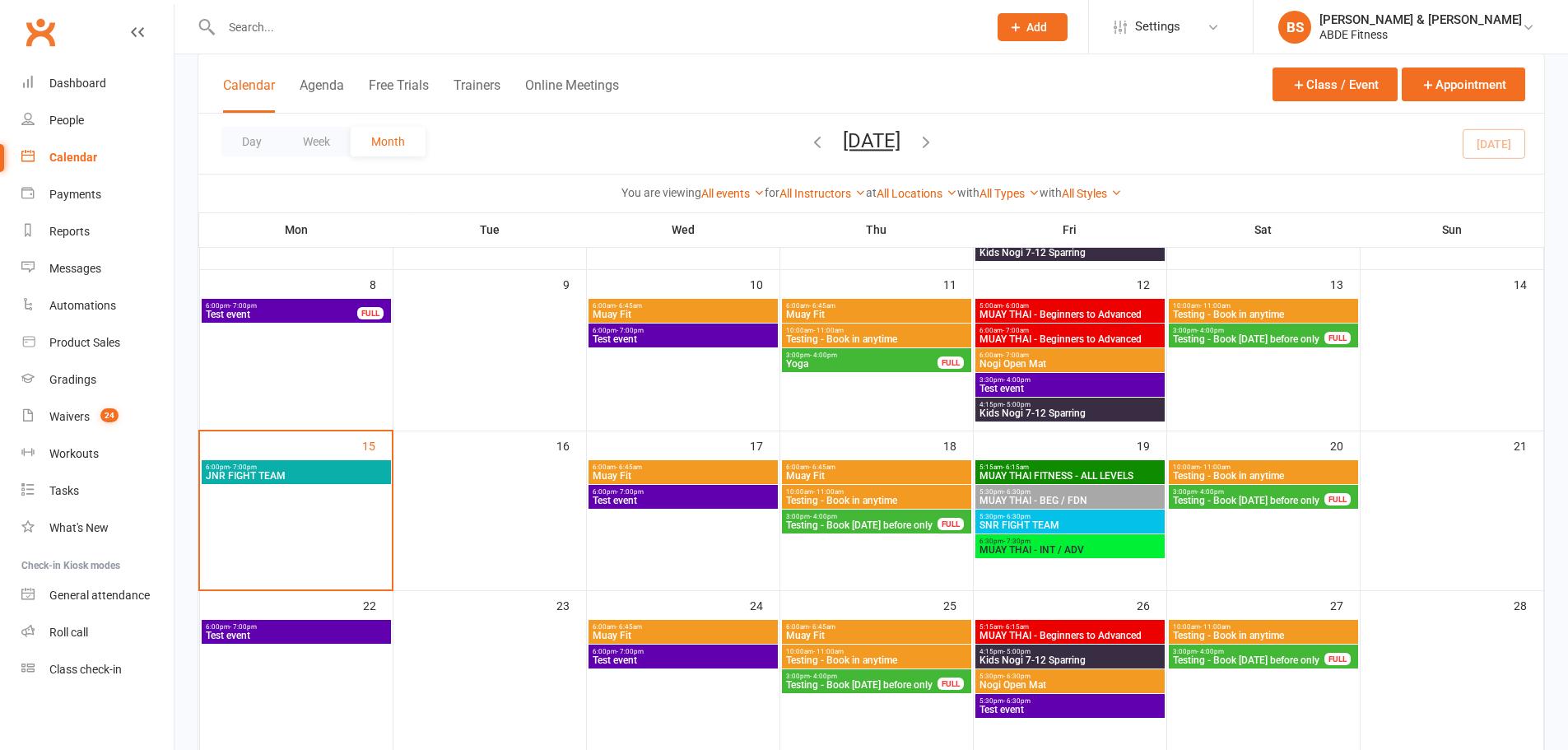
scroll to position [302, 0]
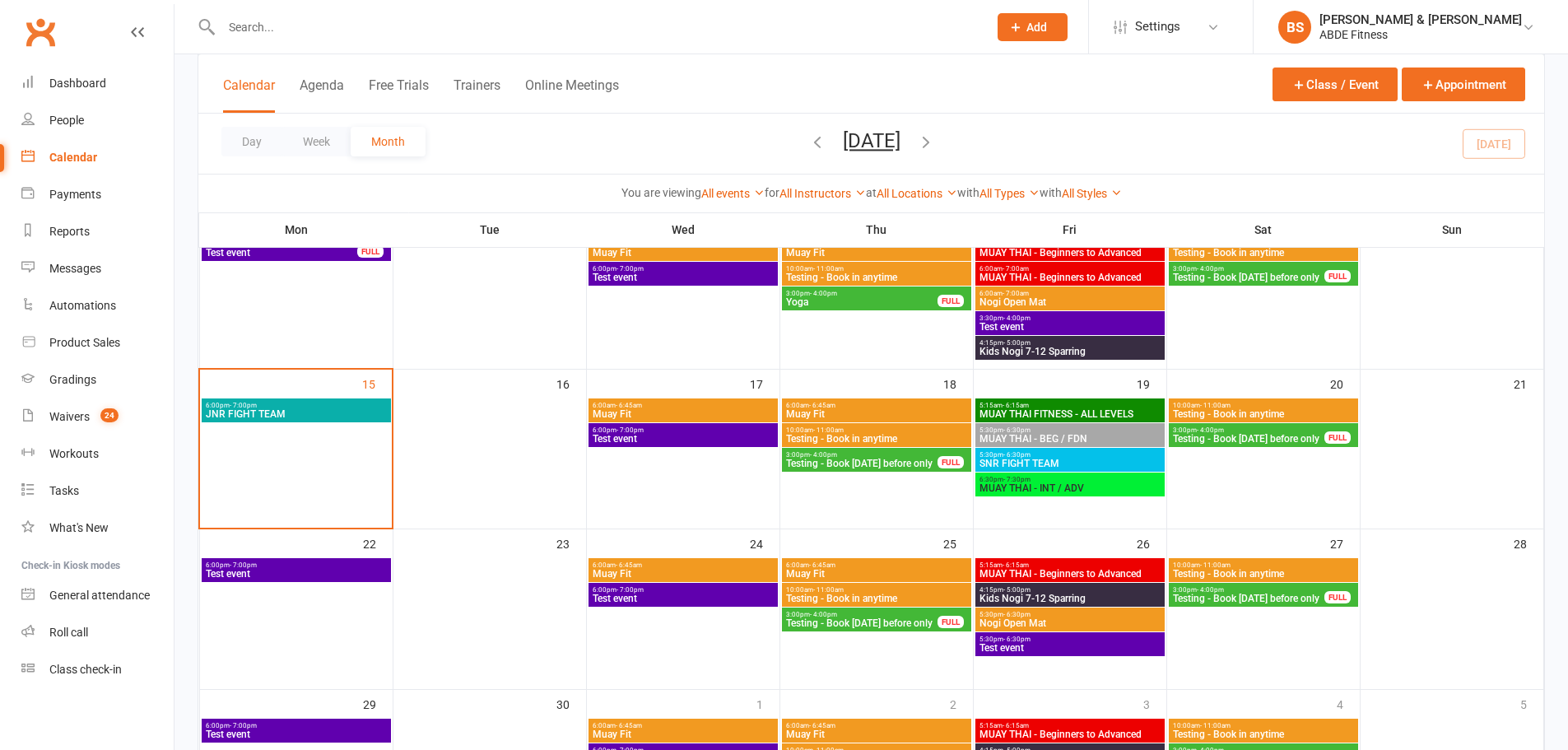
click at [305, 406] on span "6:00pm - 7:00pm" at bounding box center [296, 405] width 182 height 7
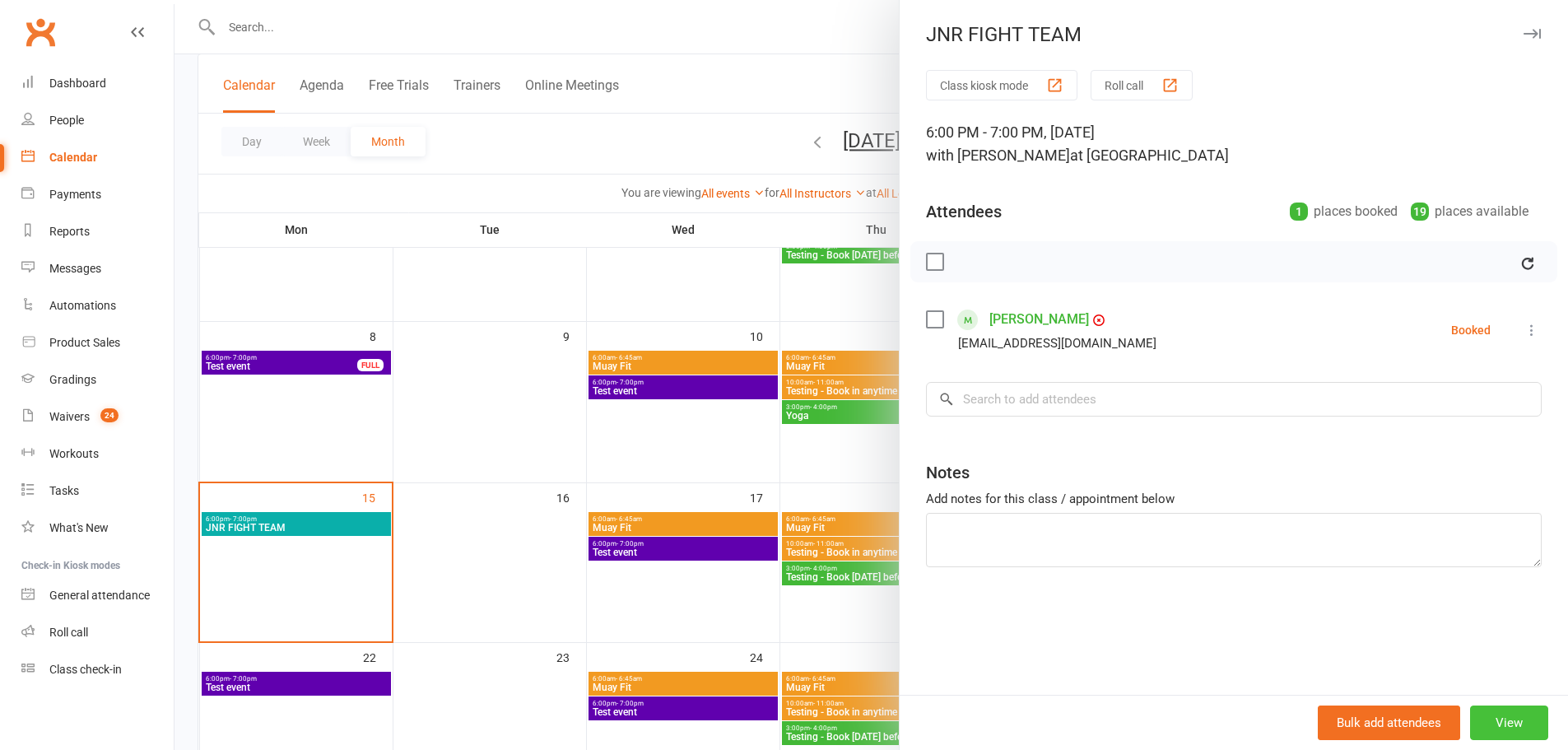
scroll to position [165, 0]
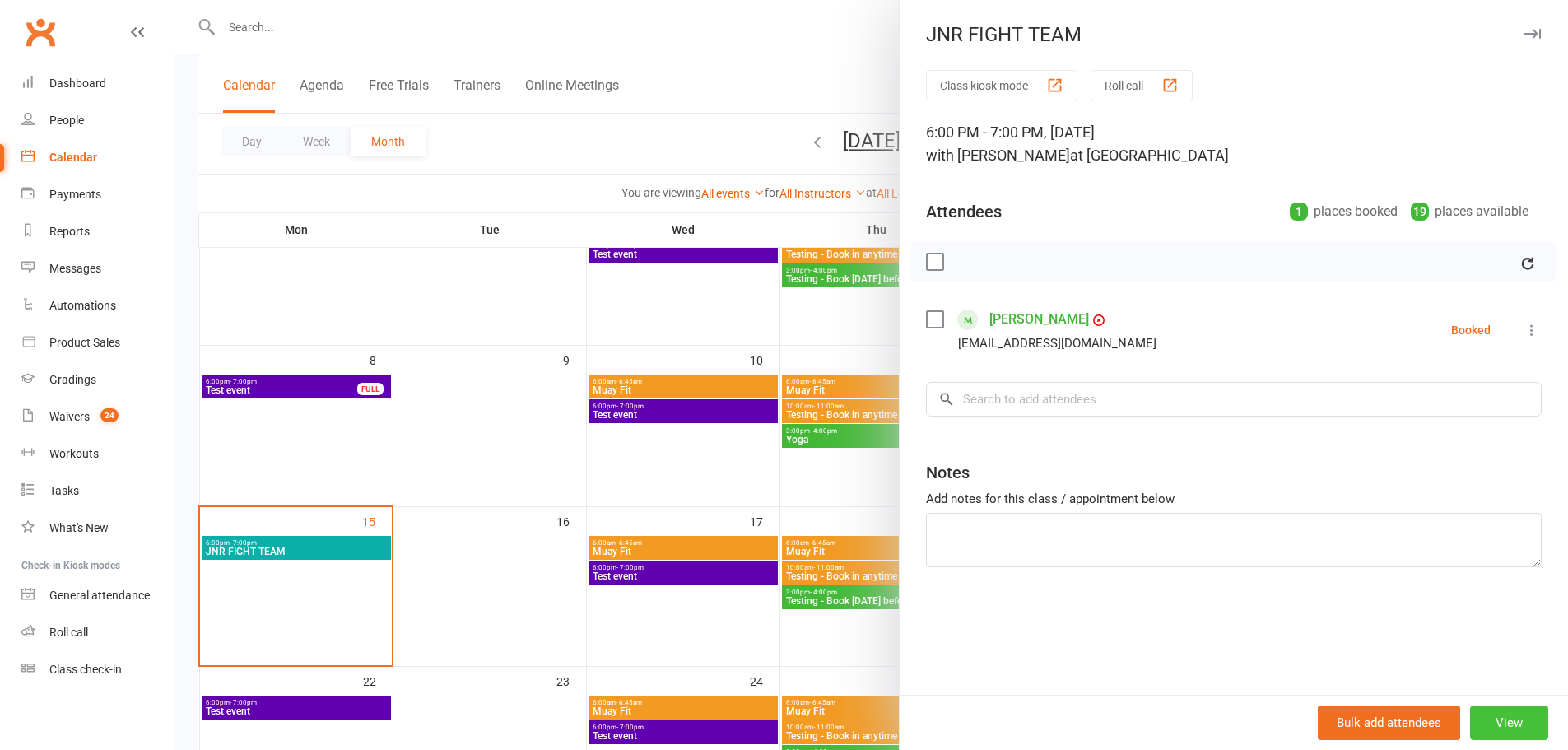
click at [1511, 728] on button "View" at bounding box center [1509, 723] width 78 height 35
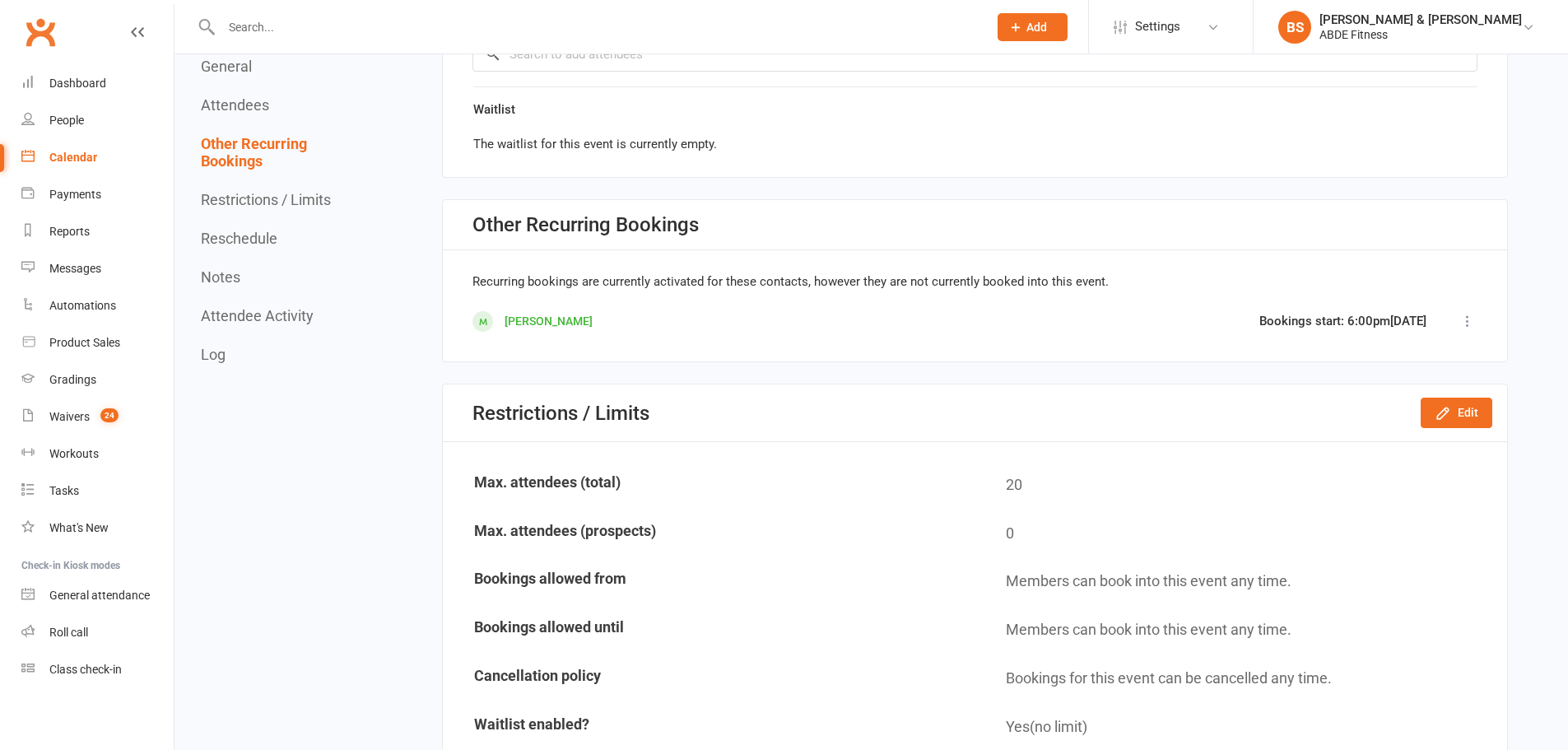
scroll to position [1125, 0]
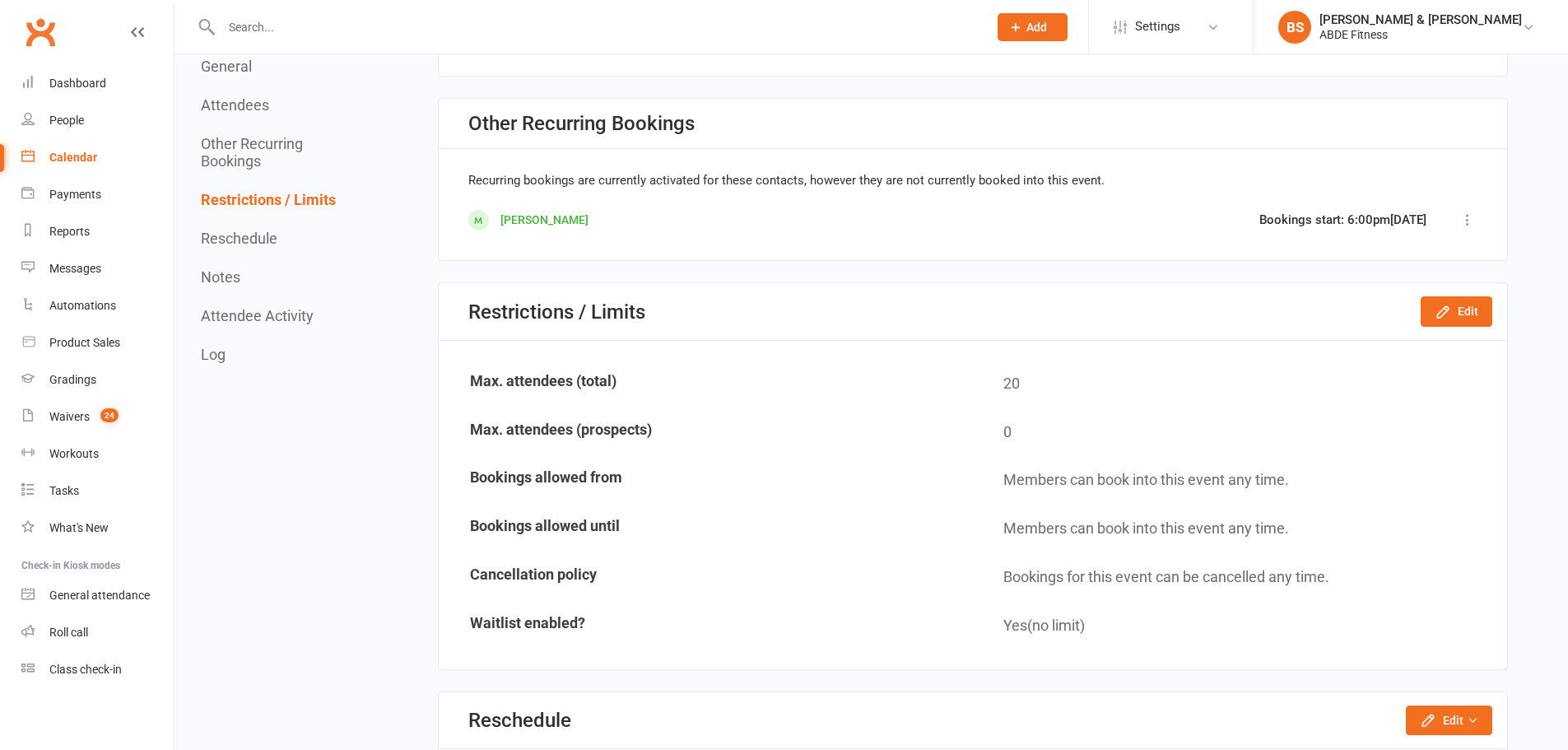
click at [1180, 22] on span "Settings" at bounding box center [1157, 27] width 45 height 37
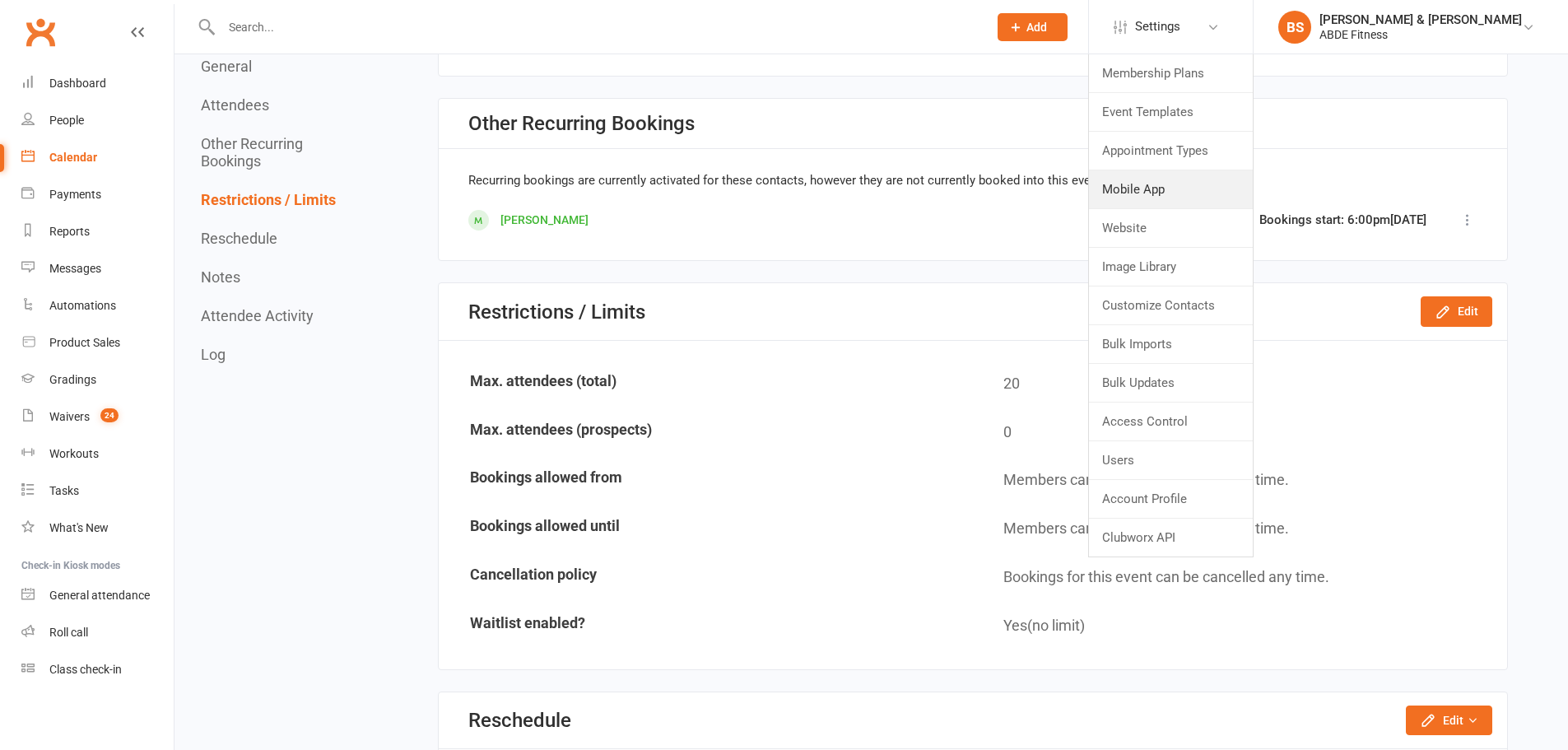
click at [1178, 182] on link "Mobile App" at bounding box center [1171, 189] width 164 height 38
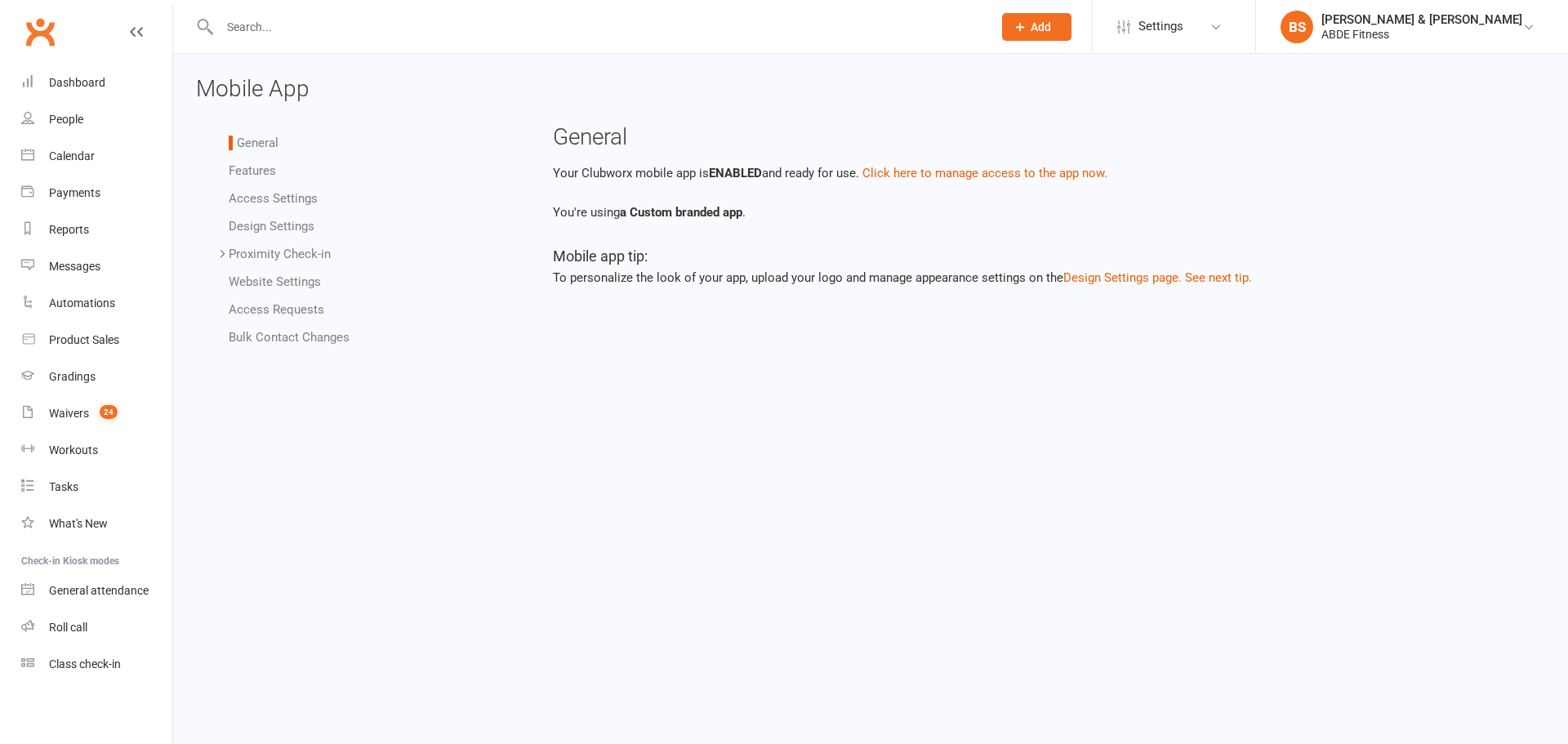
click at [269, 244] on li "Proximity Check-in Event Locations Proximity Check-in Addresses Event Defaults" at bounding box center [372, 253] width 287 height 19
click at [254, 250] on link "Proximity Check-in" at bounding box center [280, 254] width 102 height 15
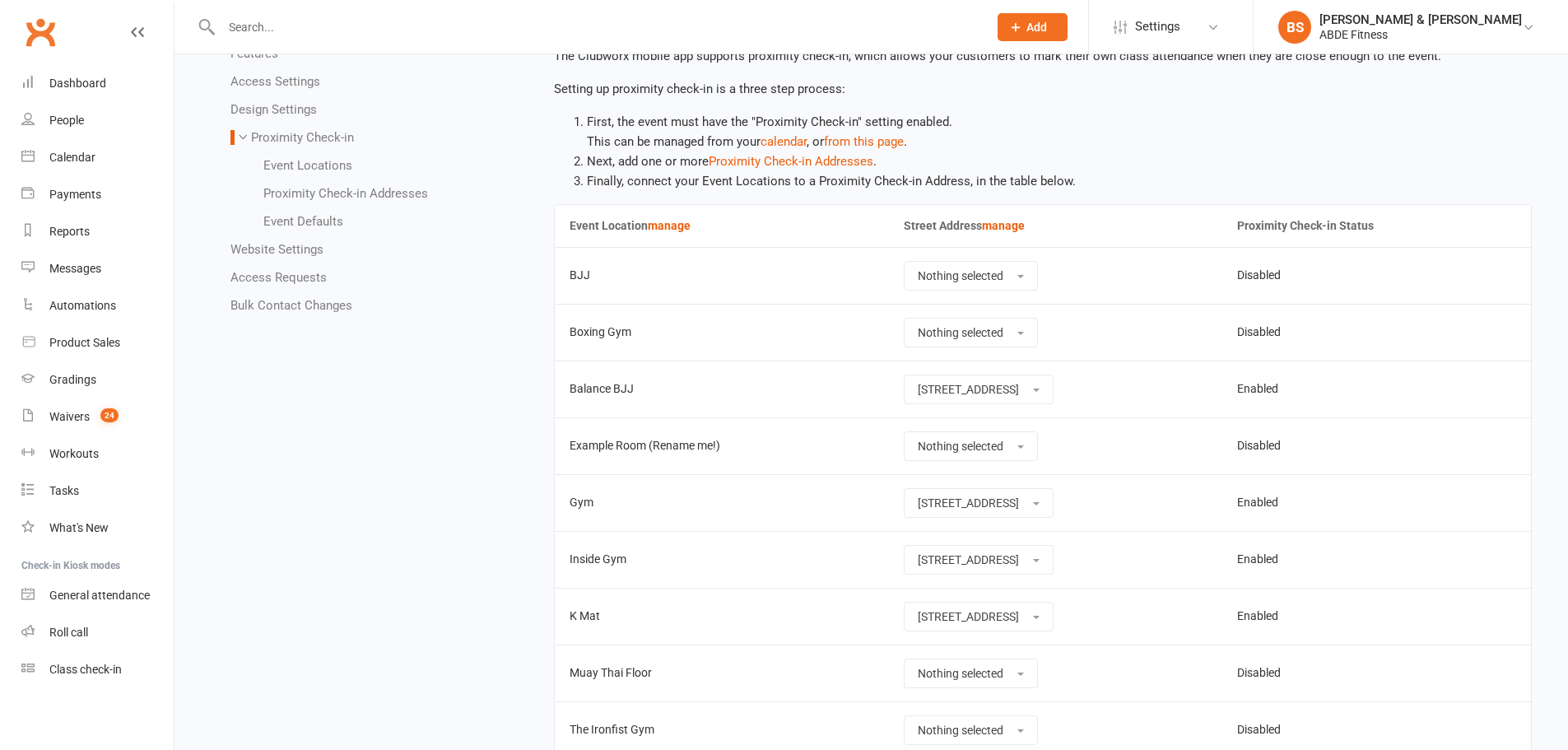
scroll to position [192, 0]
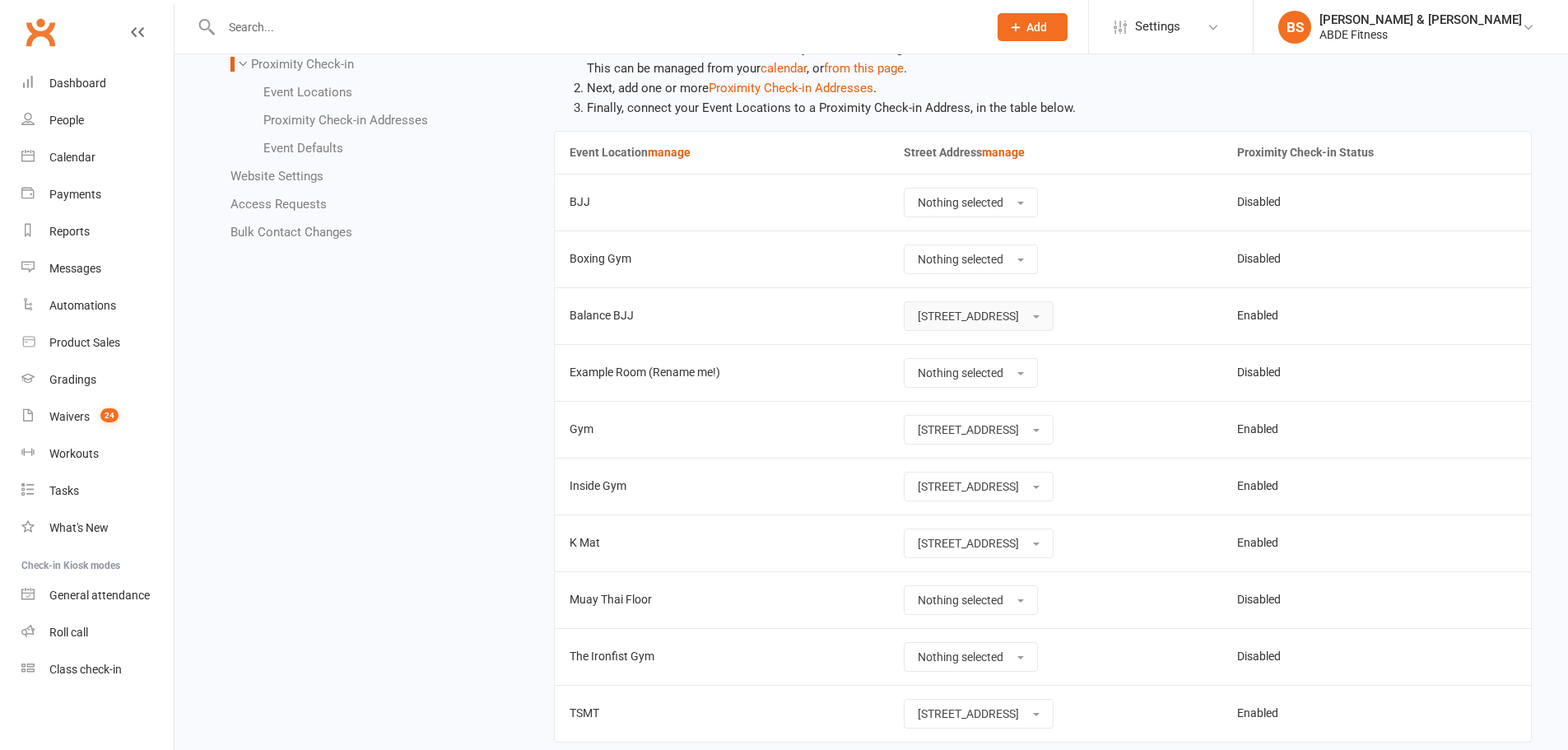
click at [1000, 311] on span "[STREET_ADDRESS]" at bounding box center [968, 316] width 101 height 13
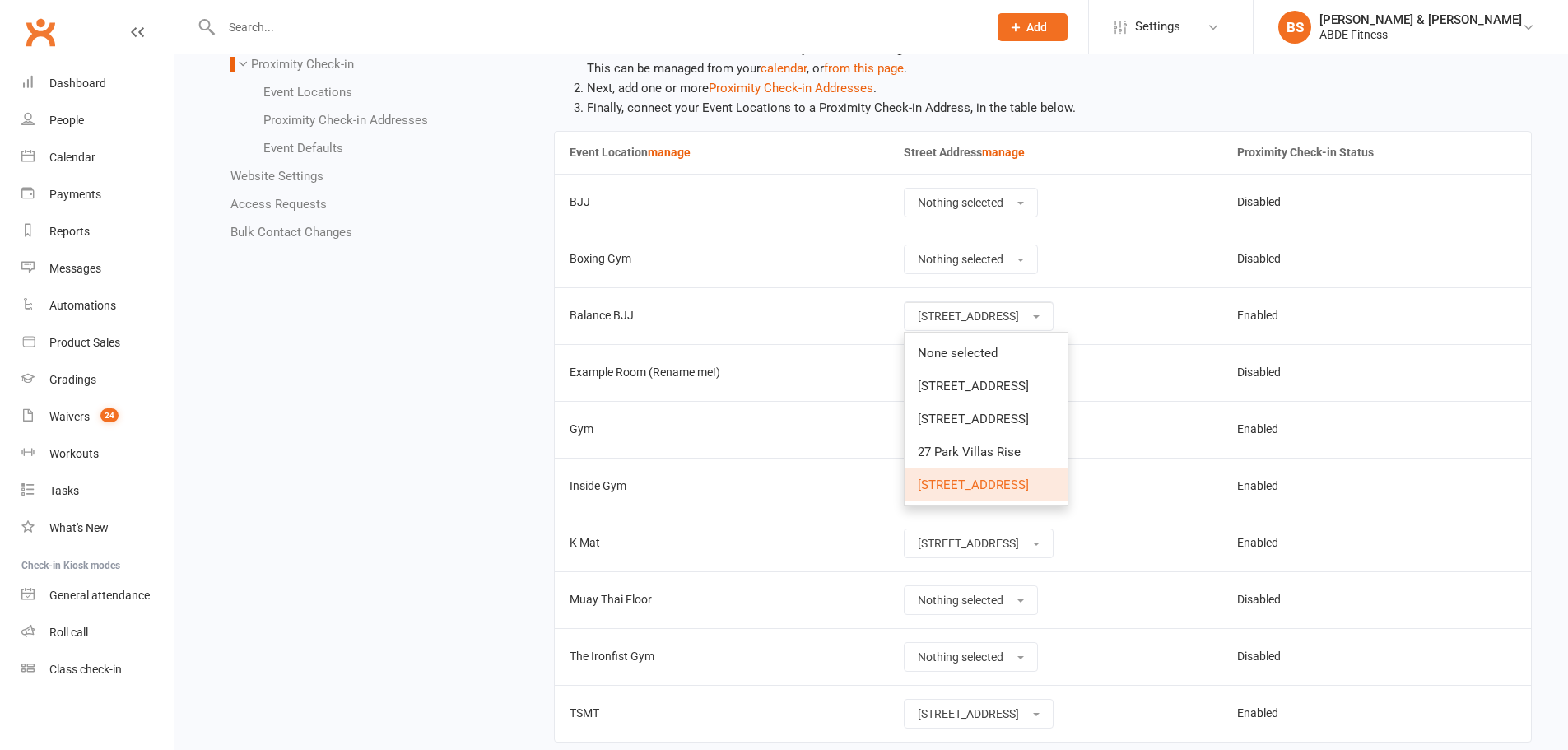
click at [1159, 318] on td "[STREET_ADDRESS] None selected [STREET_ADDRESS] [STREET_ADDRESS] [STREET_ADDRES…" at bounding box center [1056, 316] width 333 height 57
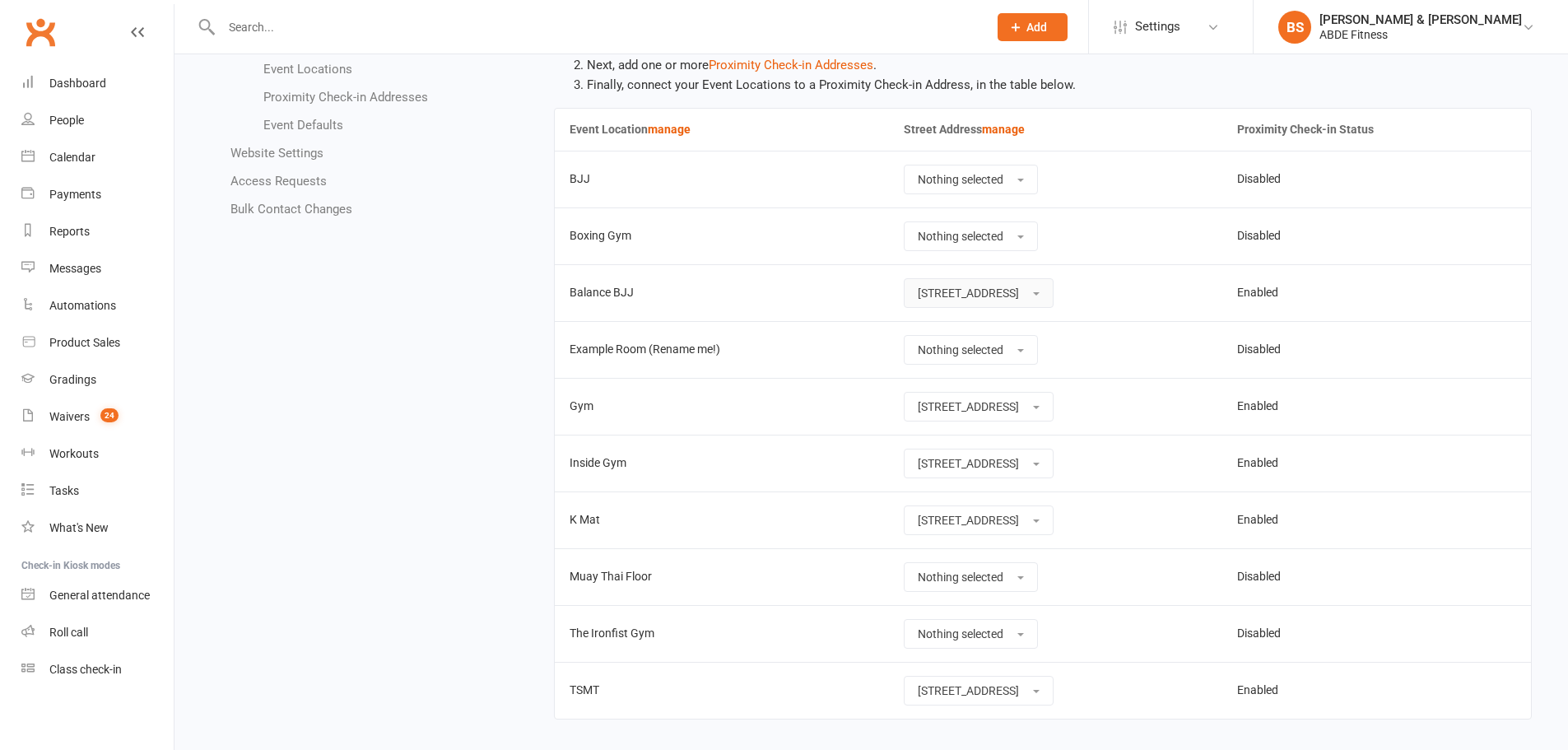
scroll to position [235, 0]
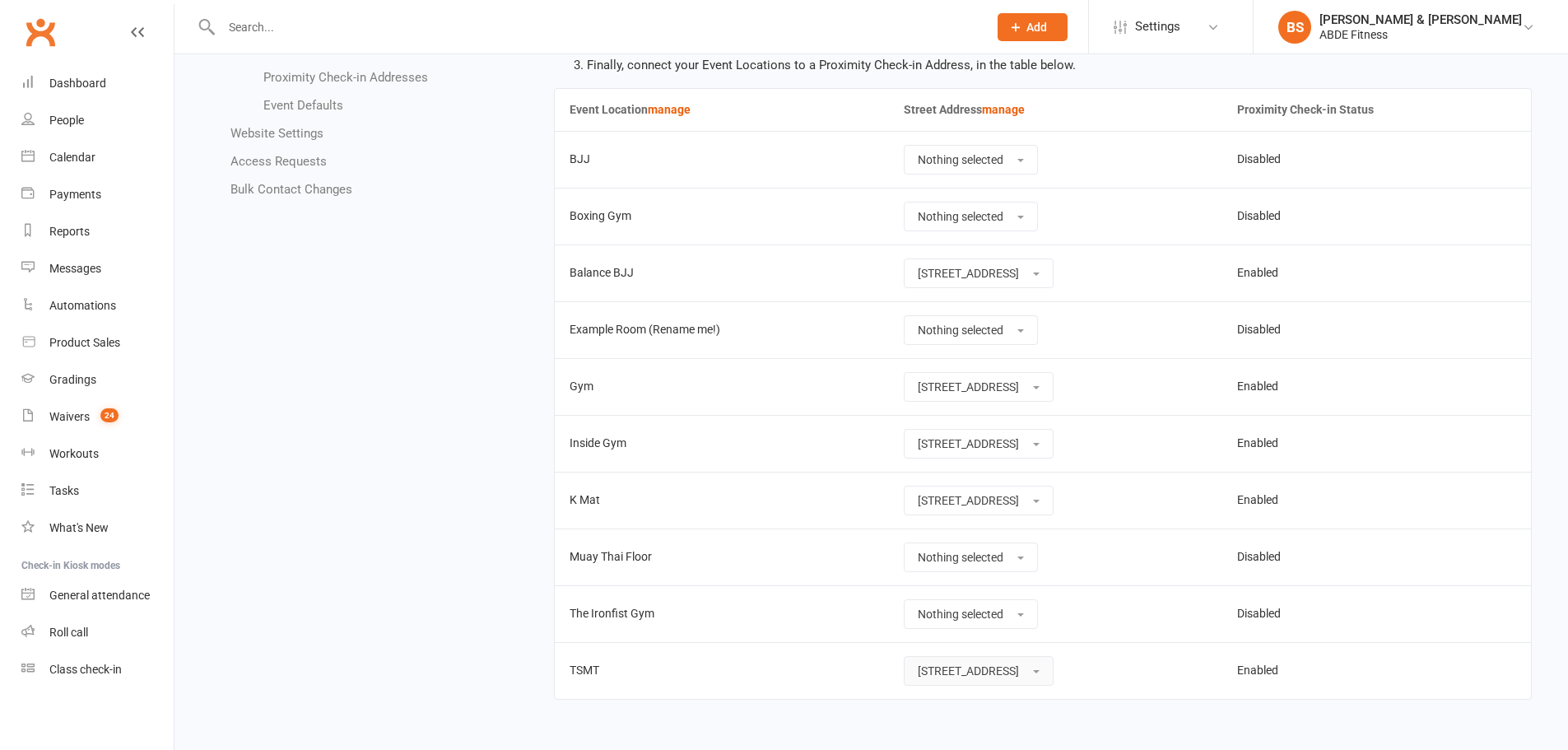
click at [946, 664] on span "[STREET_ADDRESS]" at bounding box center [968, 671] width 101 height 13
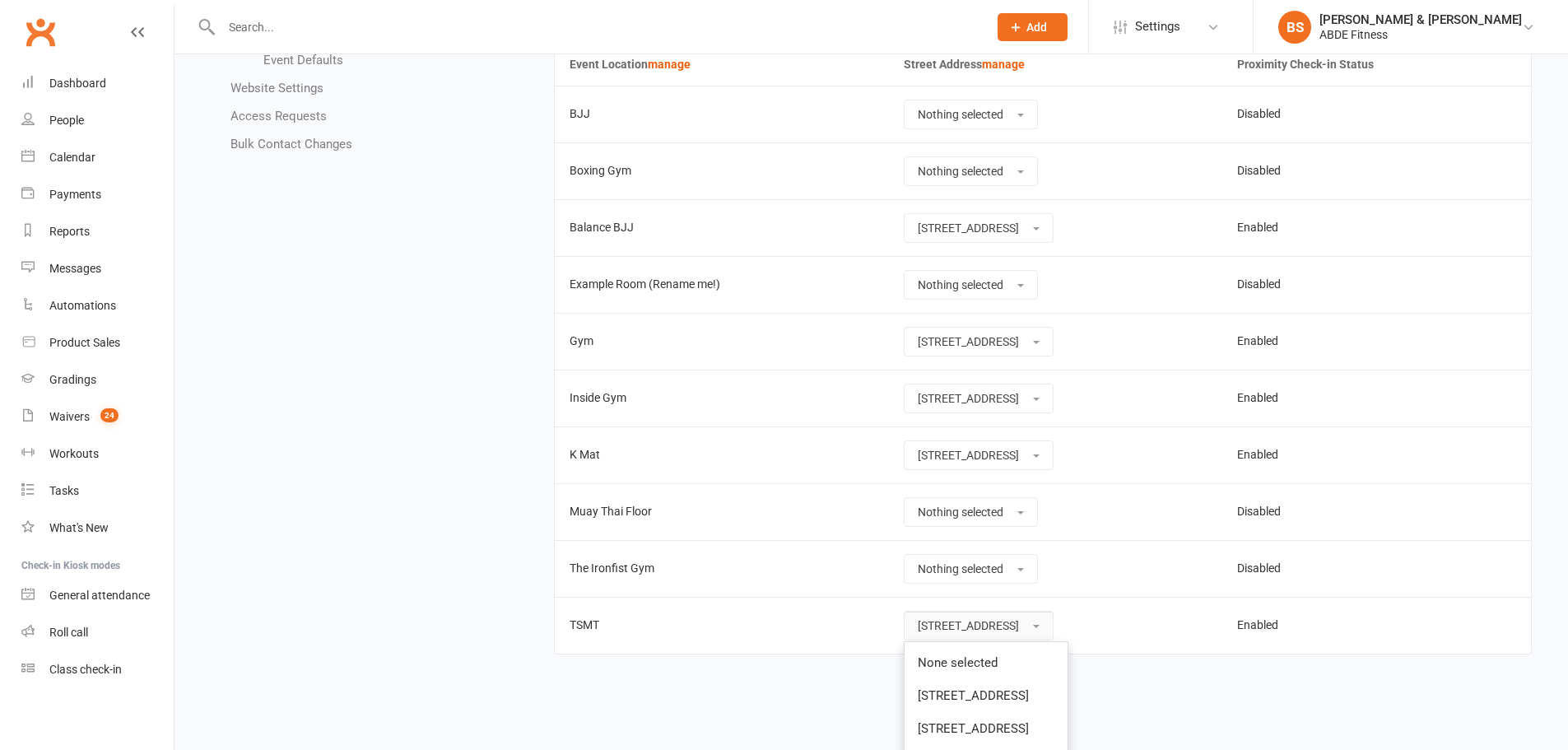
scroll to position [346, 0]
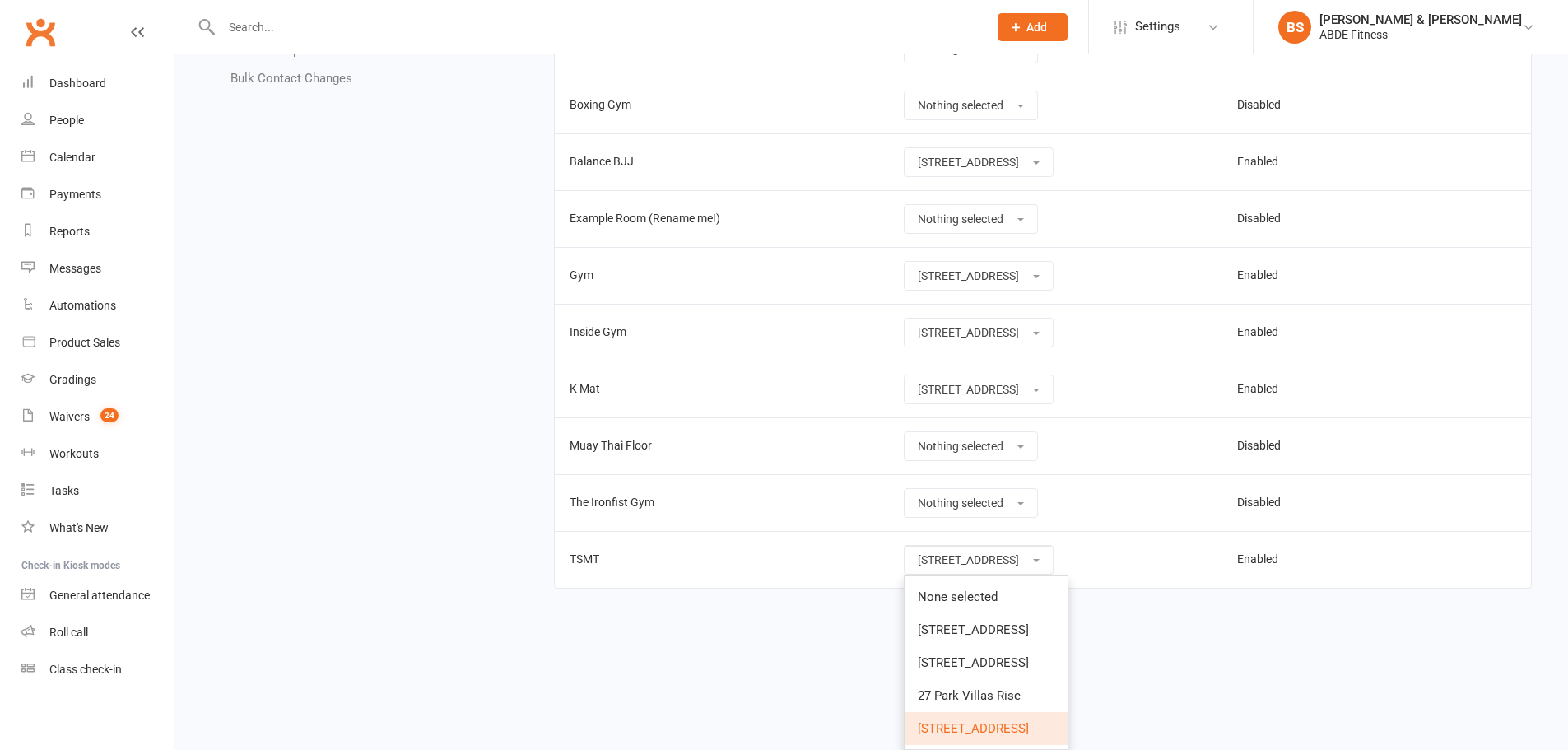
click at [936, 731] on span "[STREET_ADDRESS]" at bounding box center [973, 729] width 111 height 15
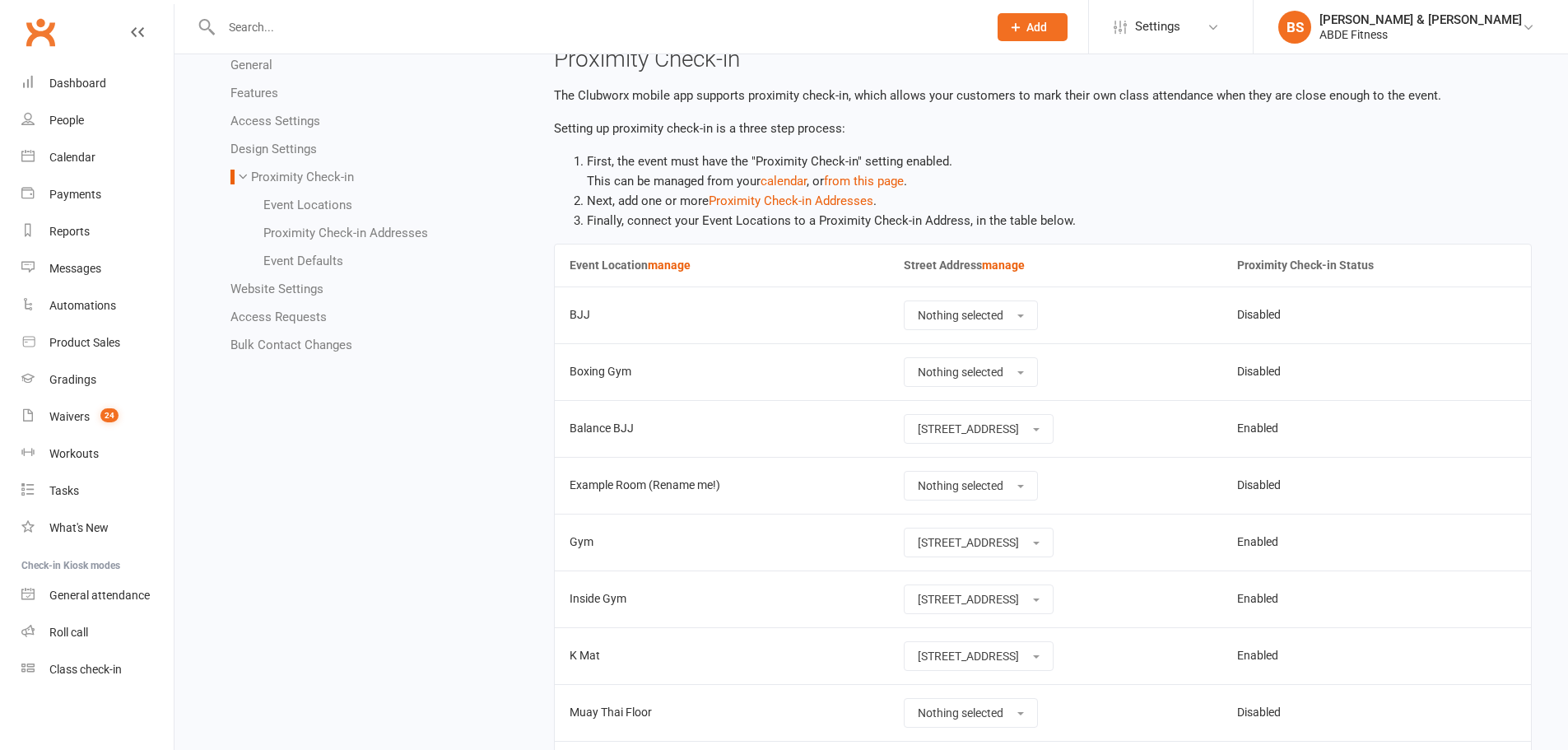
scroll to position [42, 0]
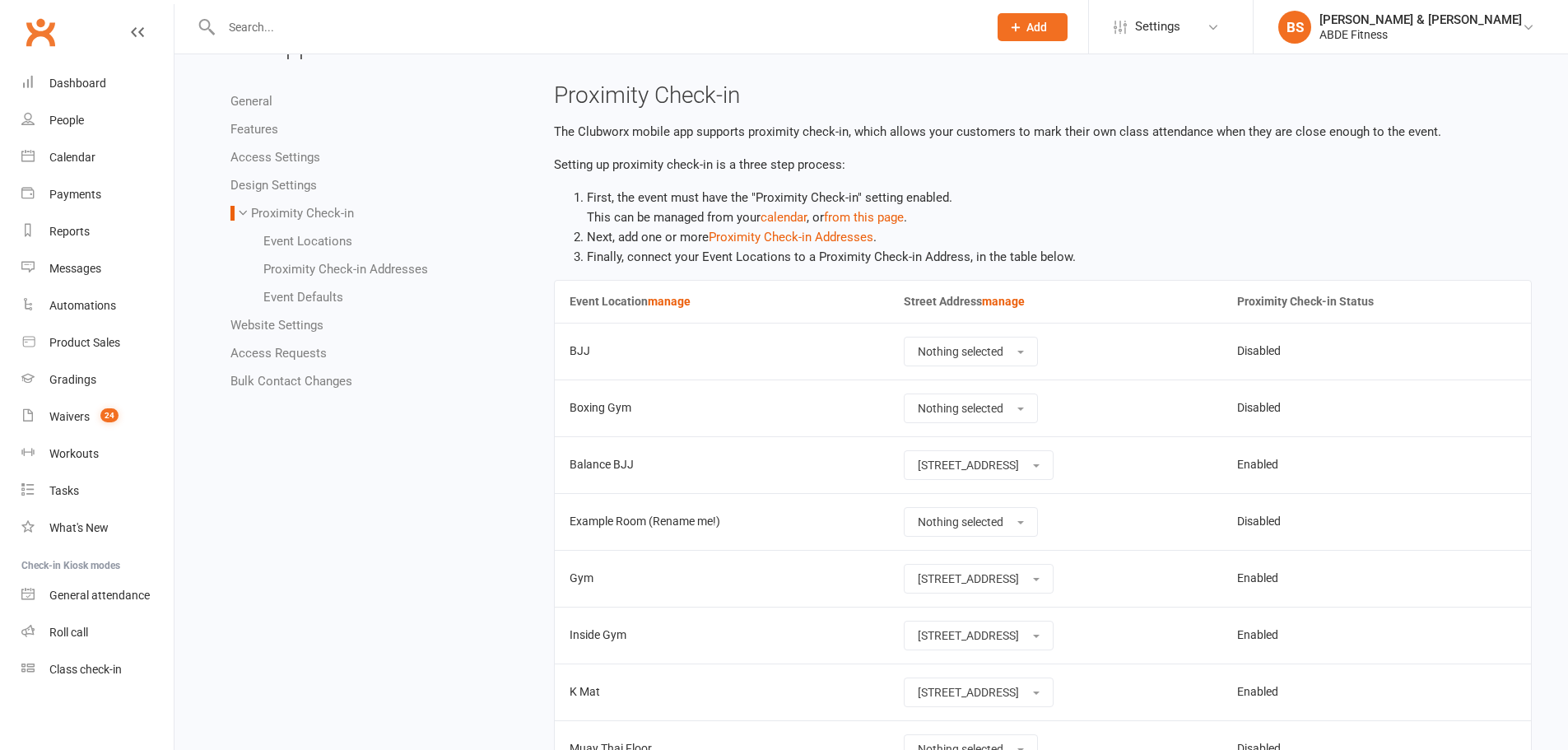
click at [1012, 302] on link "manage" at bounding box center [1003, 301] width 42 height 13
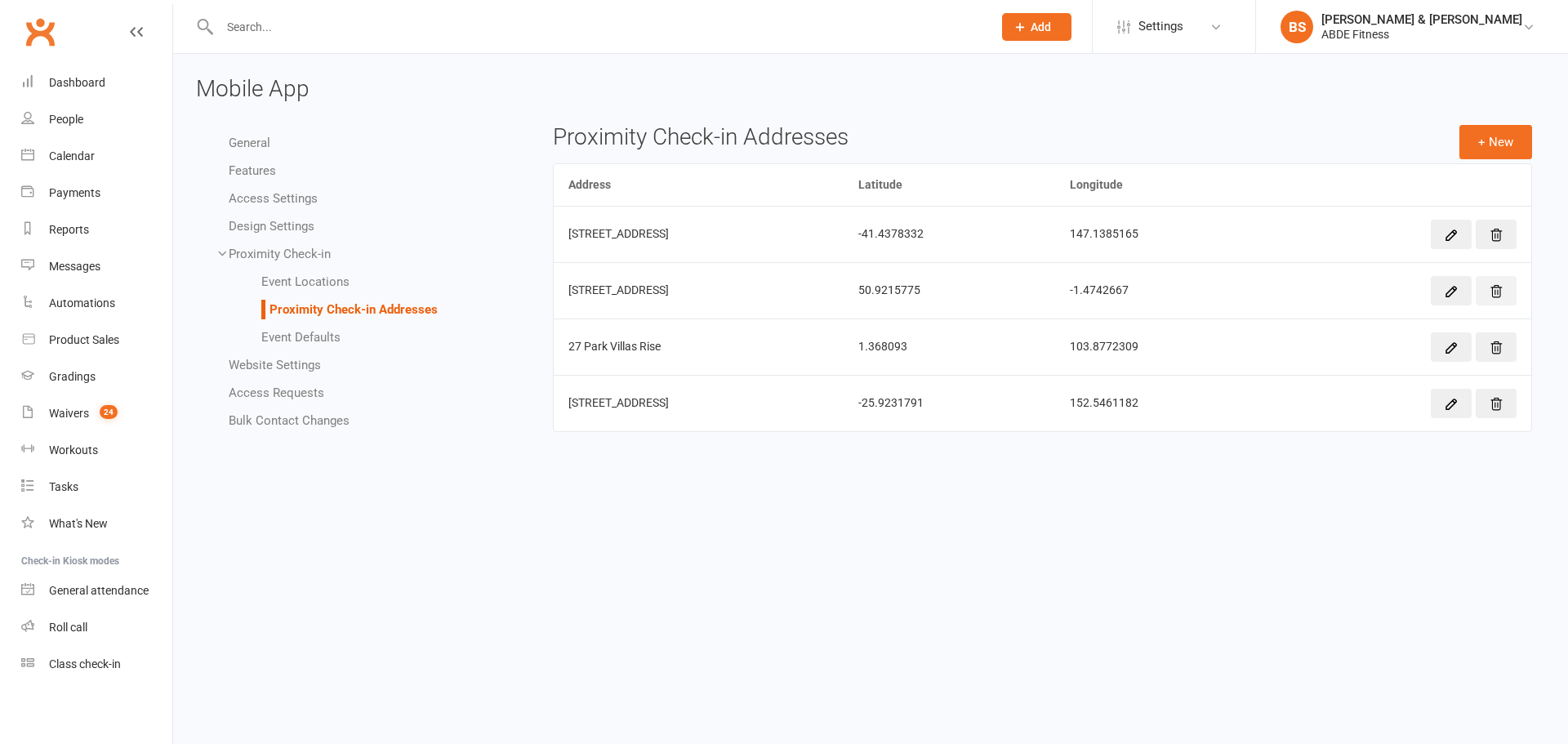
drag, startPoint x: 1505, startPoint y: 287, endPoint x: 875, endPoint y: 49, distance: 673.5
click at [1505, 287] on button at bounding box center [1496, 291] width 41 height 29
click at [1500, 229] on icon at bounding box center [1497, 235] width 15 height 15
click at [1445, 289] on icon "button" at bounding box center [1452, 292] width 15 height 15
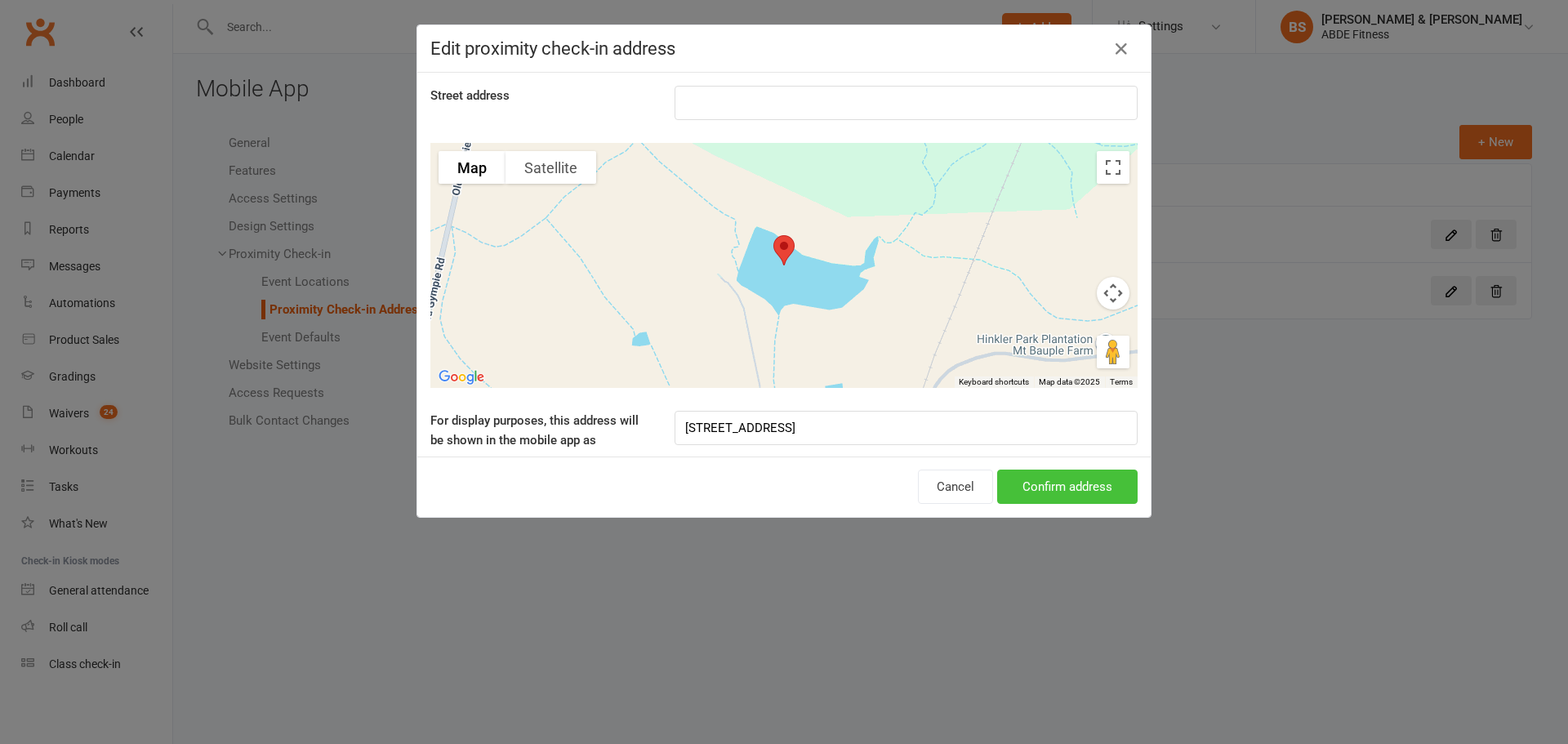
click at [1057, 491] on button "Confirm address" at bounding box center [1068, 487] width 141 height 35
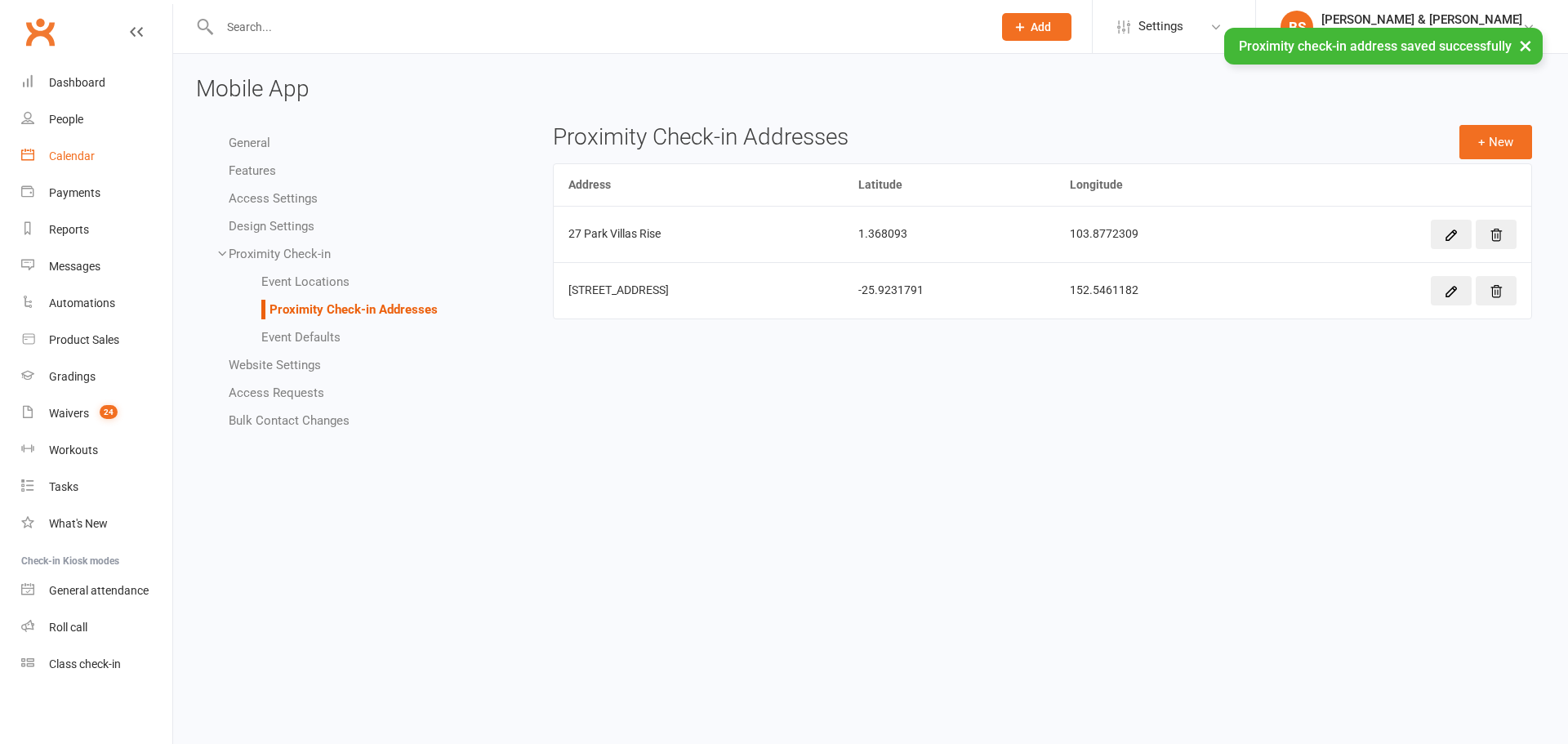
click at [64, 146] on link "Calendar" at bounding box center [96, 156] width 151 height 37
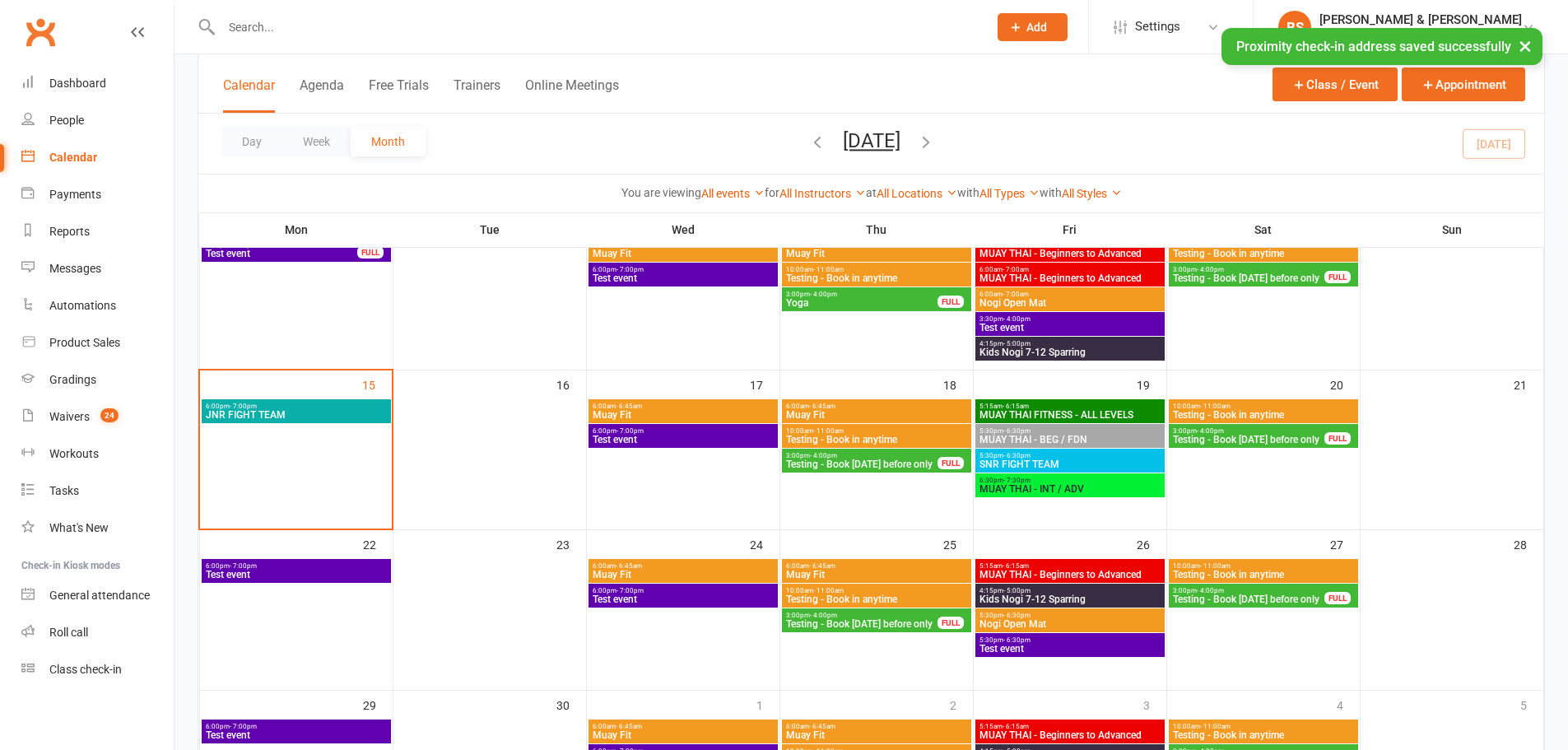
scroll to position [302, 0]
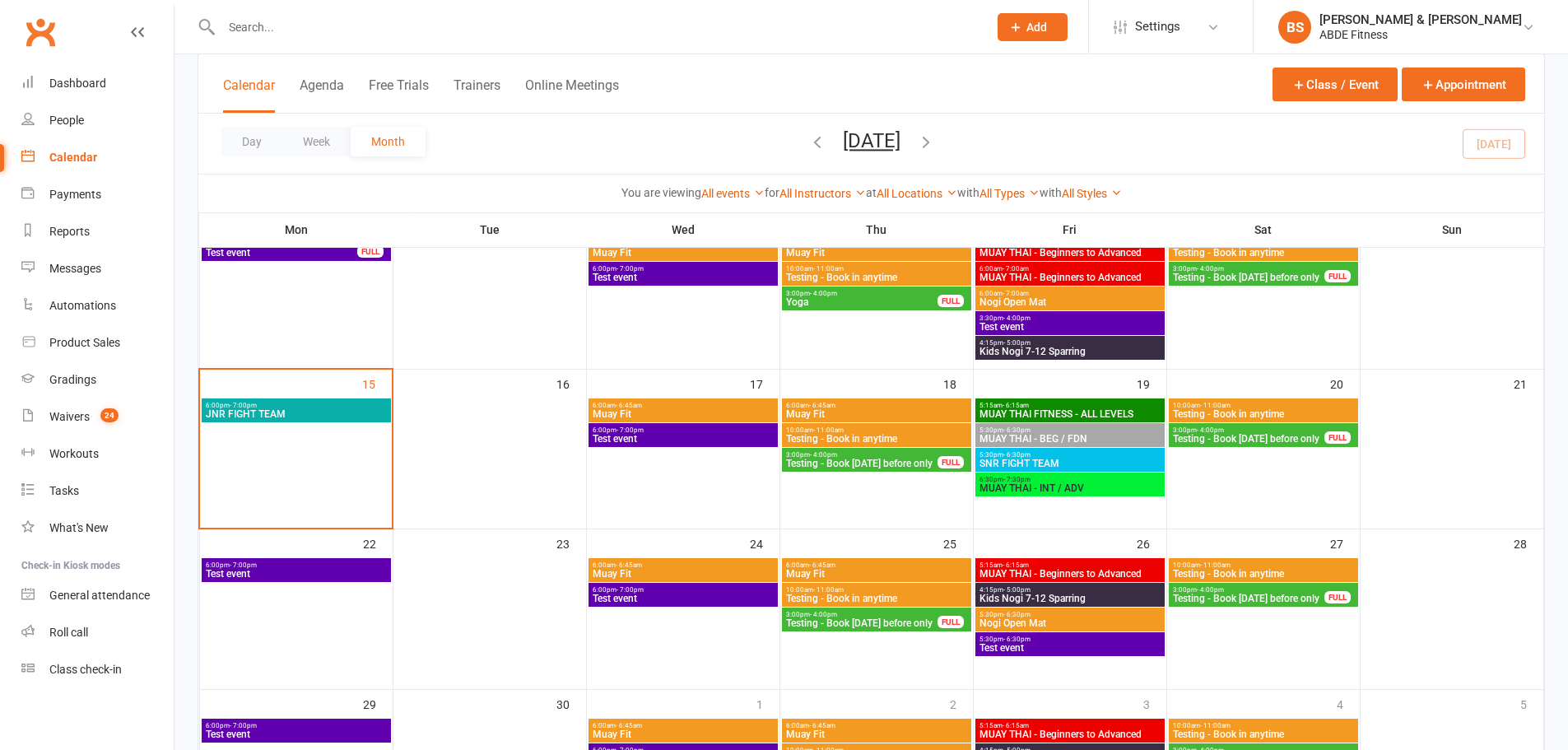
click at [298, 404] on span "6:00pm - 7:00pm" at bounding box center [296, 405] width 182 height 7
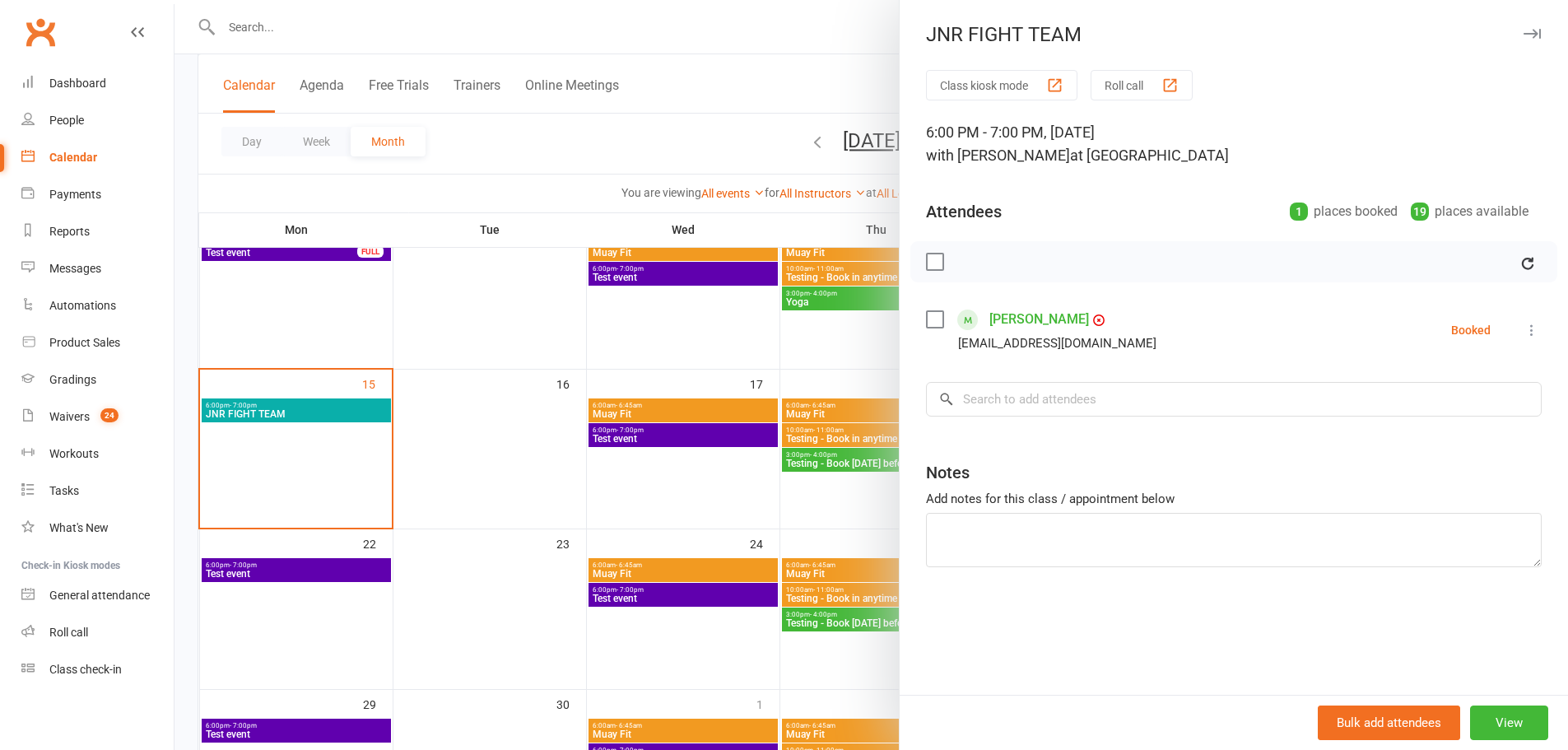
click at [1524, 329] on icon at bounding box center [1532, 330] width 17 height 17
click at [1382, 425] on link "Check in" at bounding box center [1444, 428] width 193 height 33
click at [1524, 333] on icon at bounding box center [1532, 330] width 17 height 17
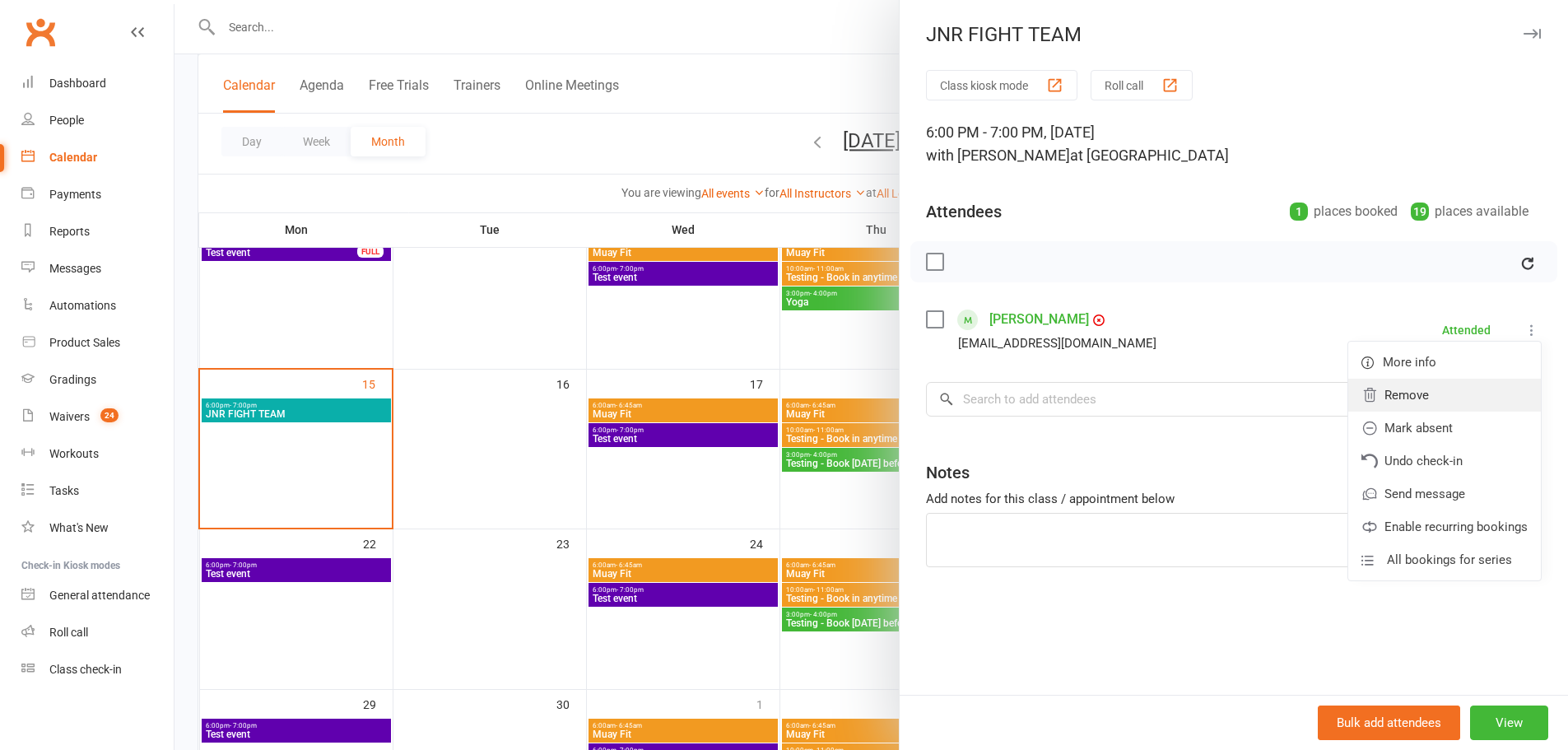
click at [1397, 386] on link "Remove" at bounding box center [1444, 395] width 193 height 33
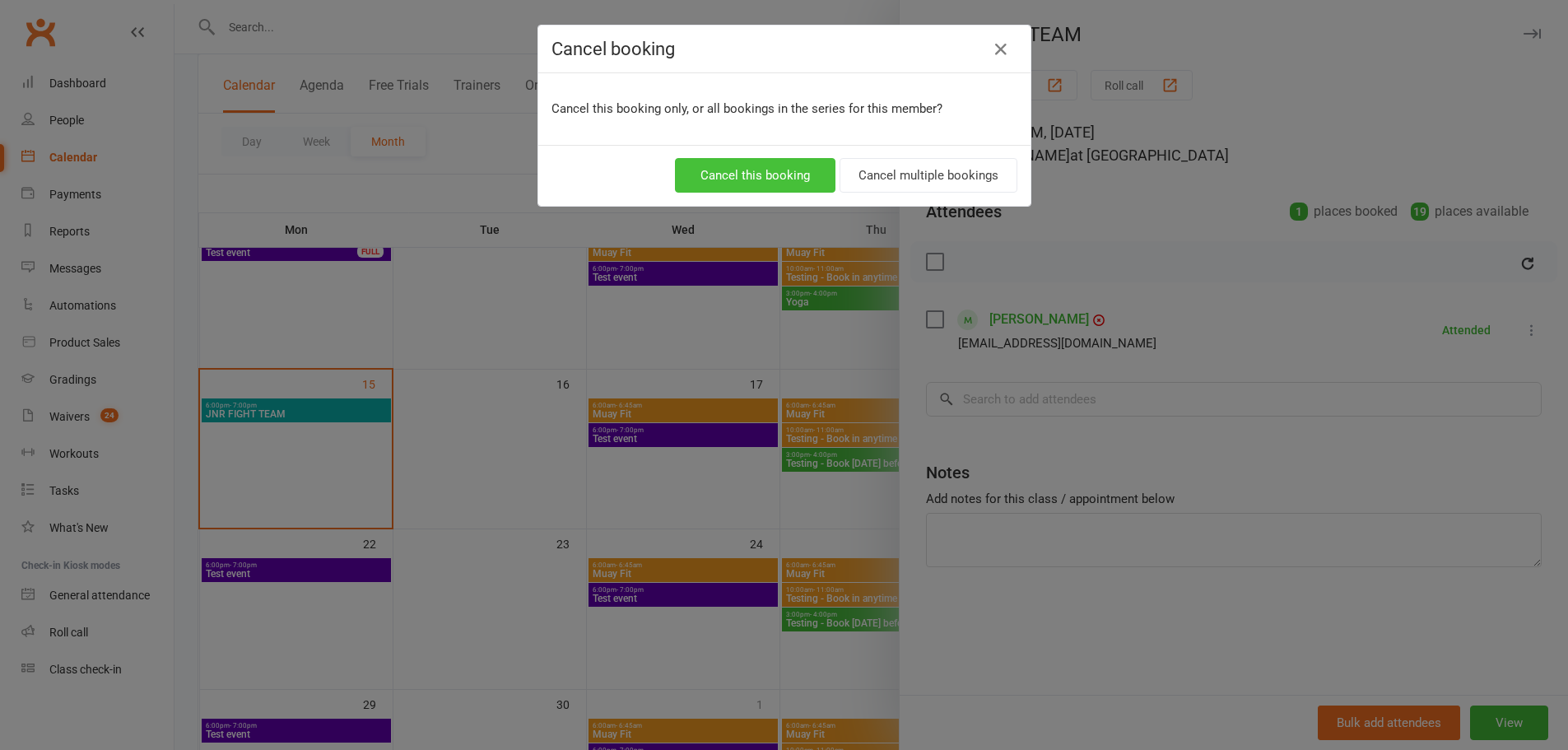
click at [767, 166] on button "Cancel this booking" at bounding box center [755, 176] width 160 height 35
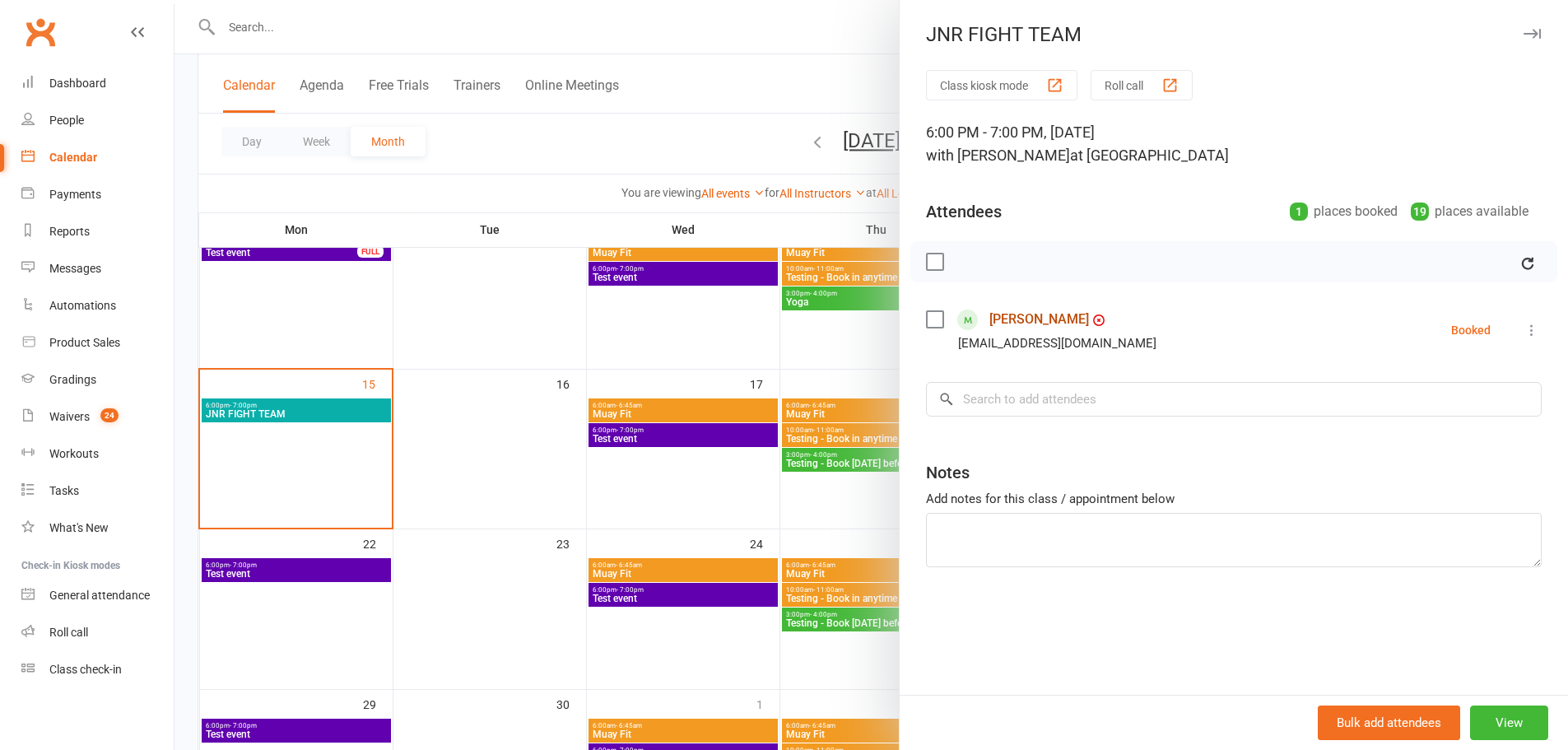
click at [1034, 321] on link "[PERSON_NAME]" at bounding box center [1039, 319] width 99 height 27
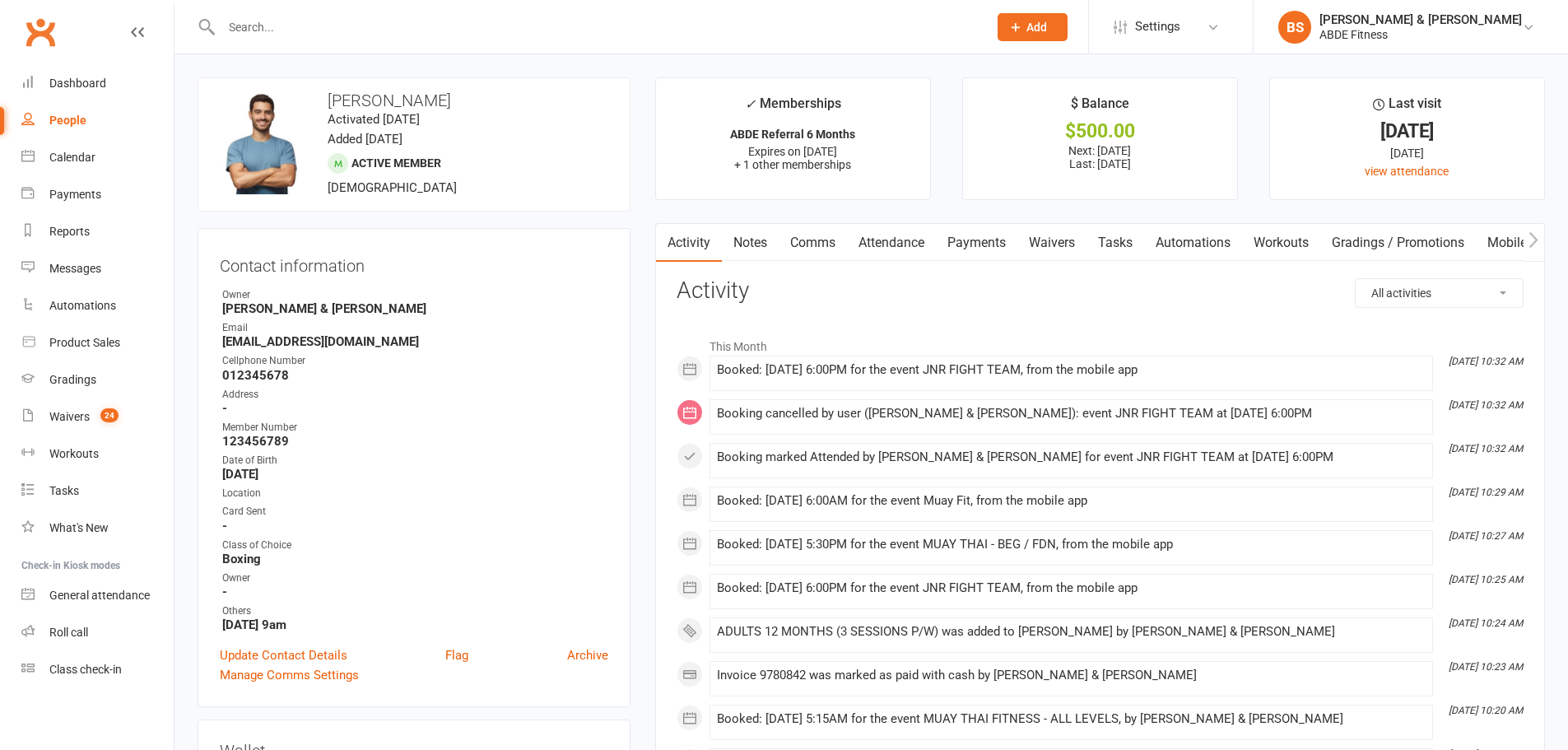
click at [888, 246] on link "Attendance" at bounding box center [891, 242] width 88 height 38
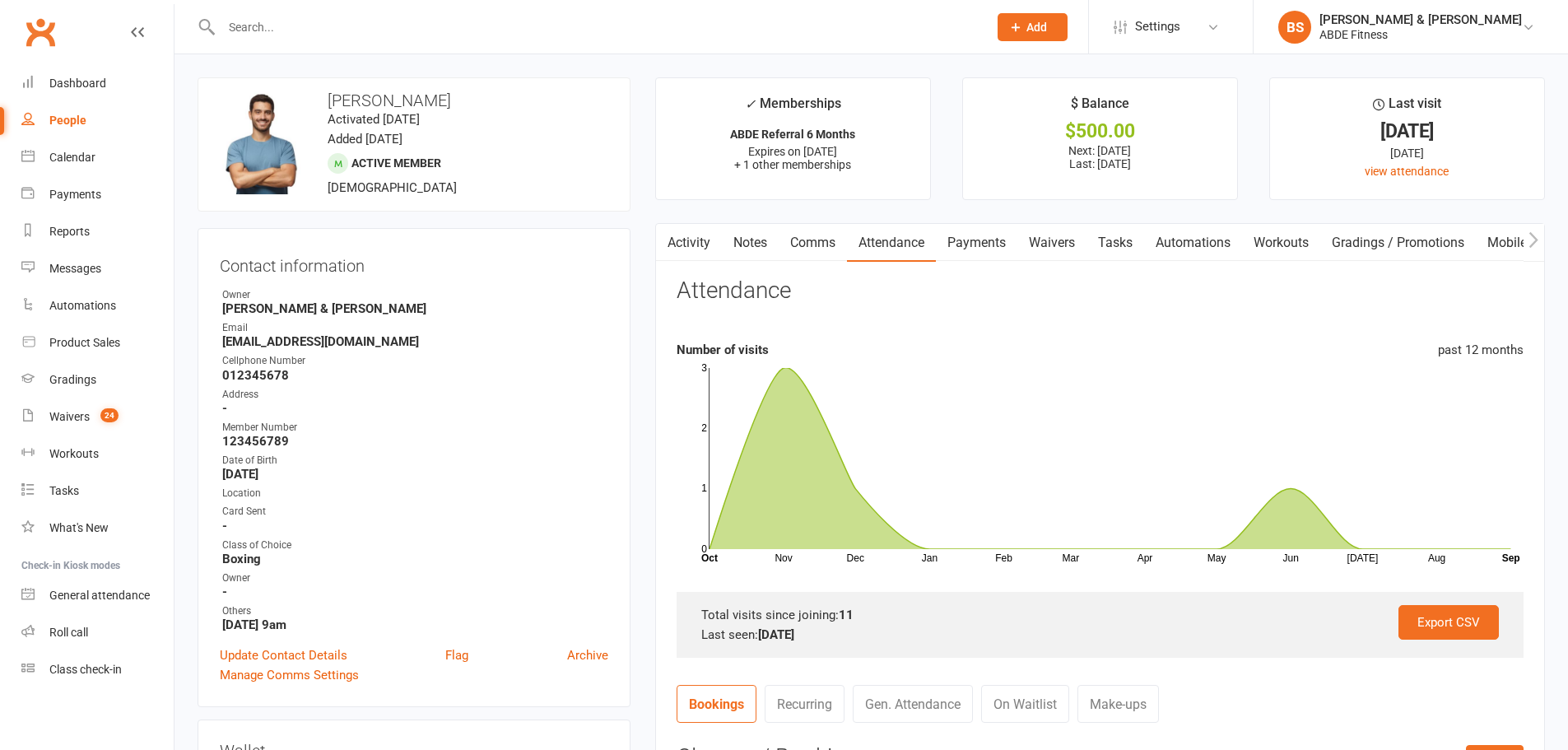
click at [966, 242] on link "Payments" at bounding box center [977, 242] width 81 height 38
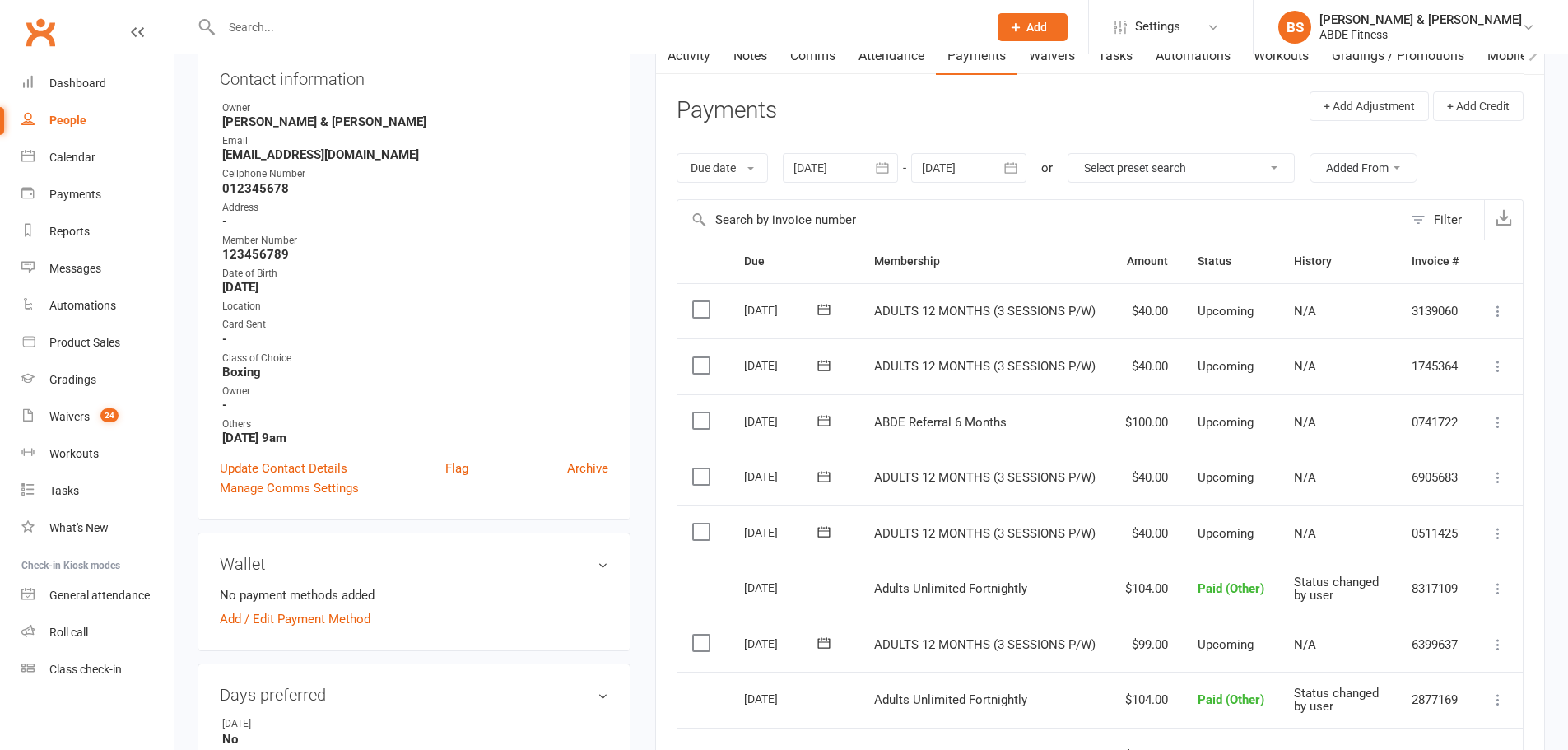
scroll to position [165, 0]
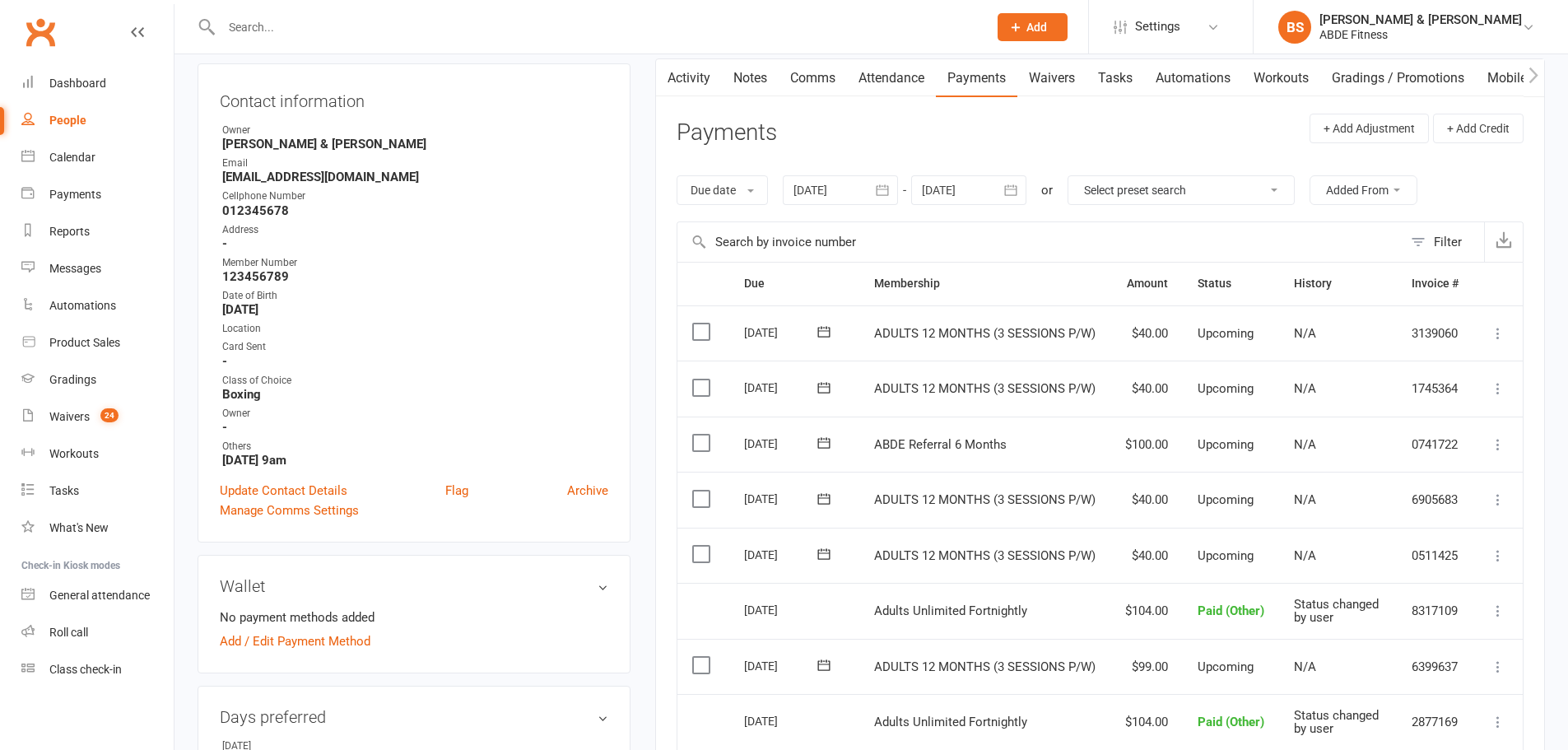
click at [883, 191] on icon "button" at bounding box center [883, 190] width 17 height 17
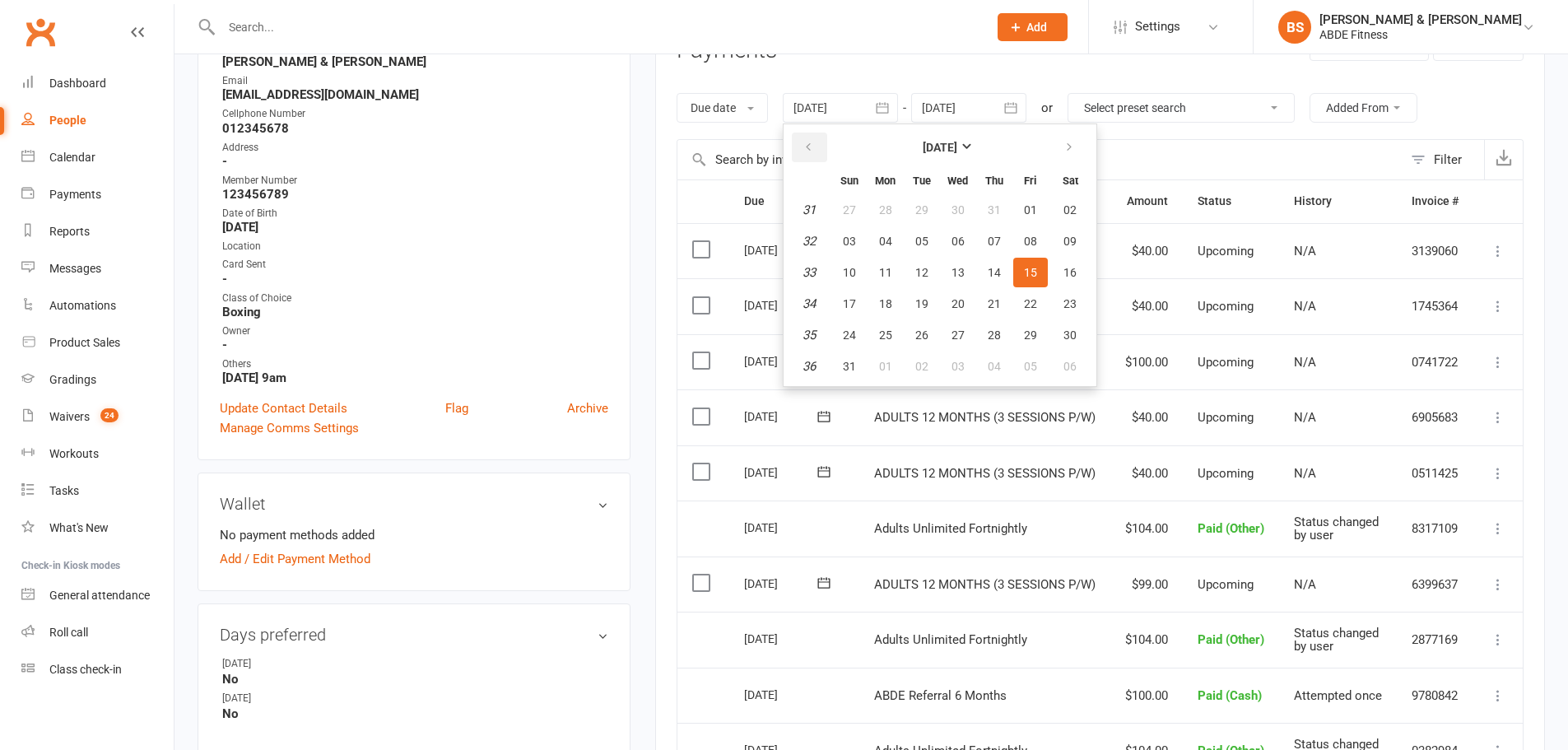
scroll to position [220, 0]
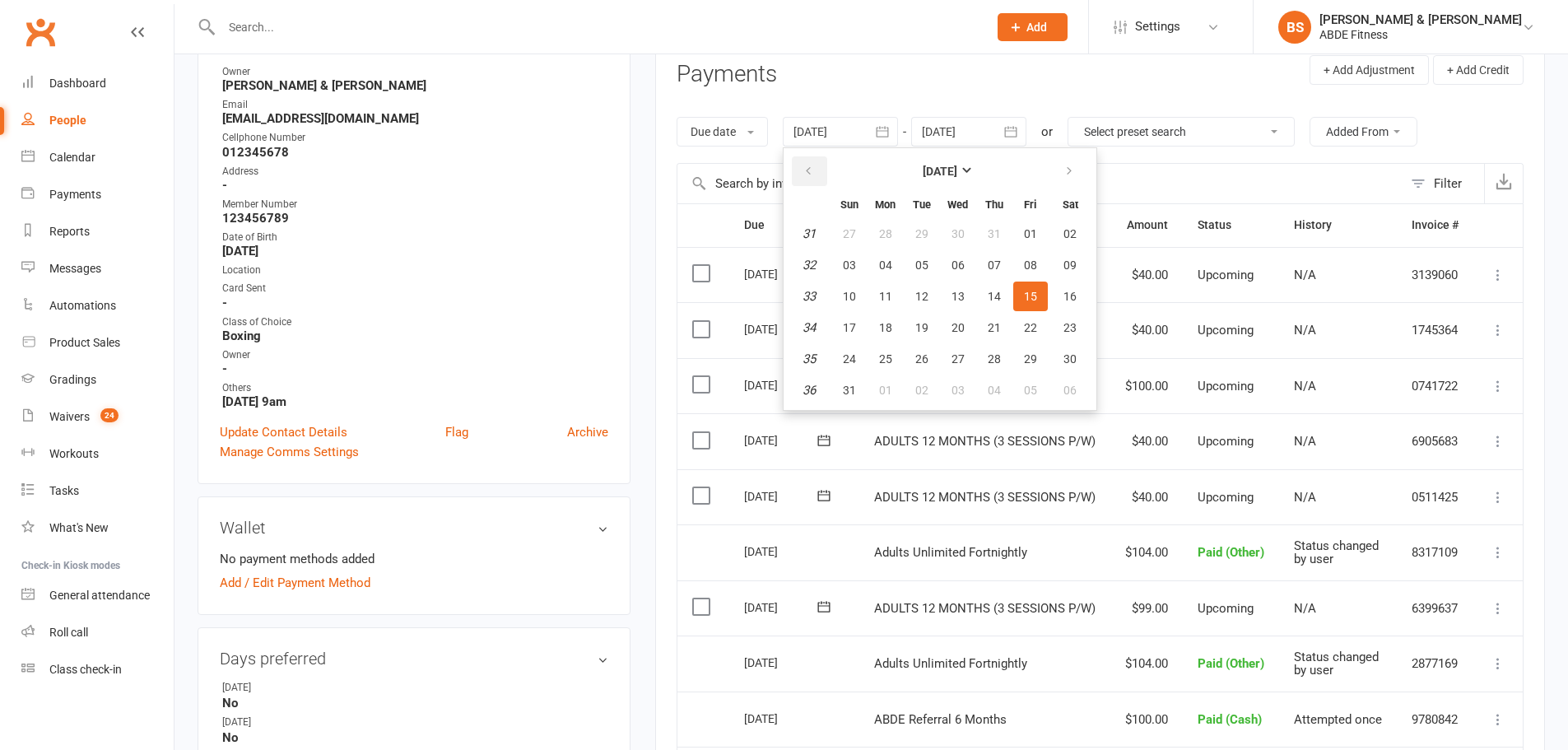
click at [811, 139] on div "[DATE] [DATE] Sun Mon Tue Wed Thu Fri Sat 31 27 28 29 30 31 01 02 32 03 04 05 0…" at bounding box center [840, 132] width 115 height 29
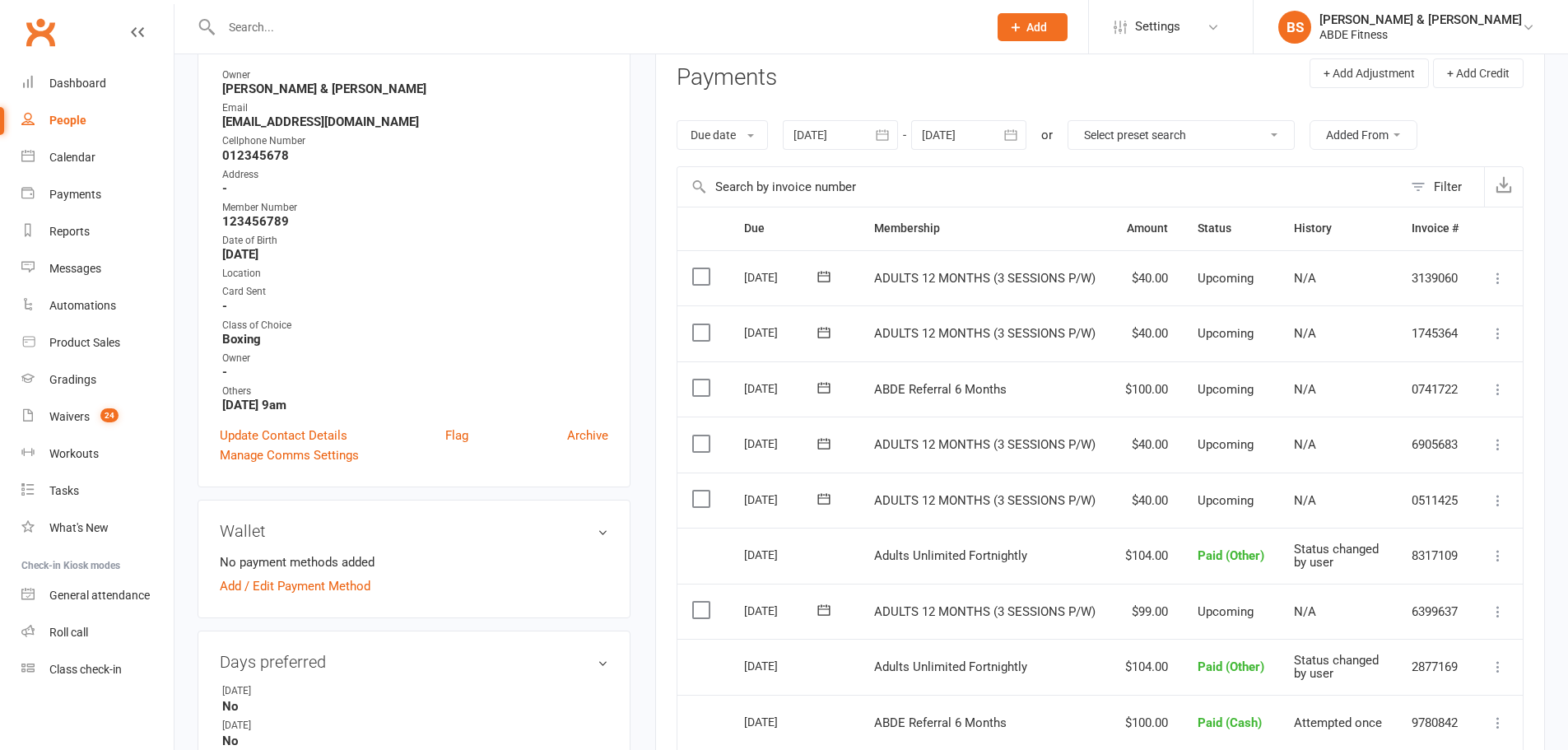
click at [881, 128] on icon "button" at bounding box center [883, 135] width 17 height 17
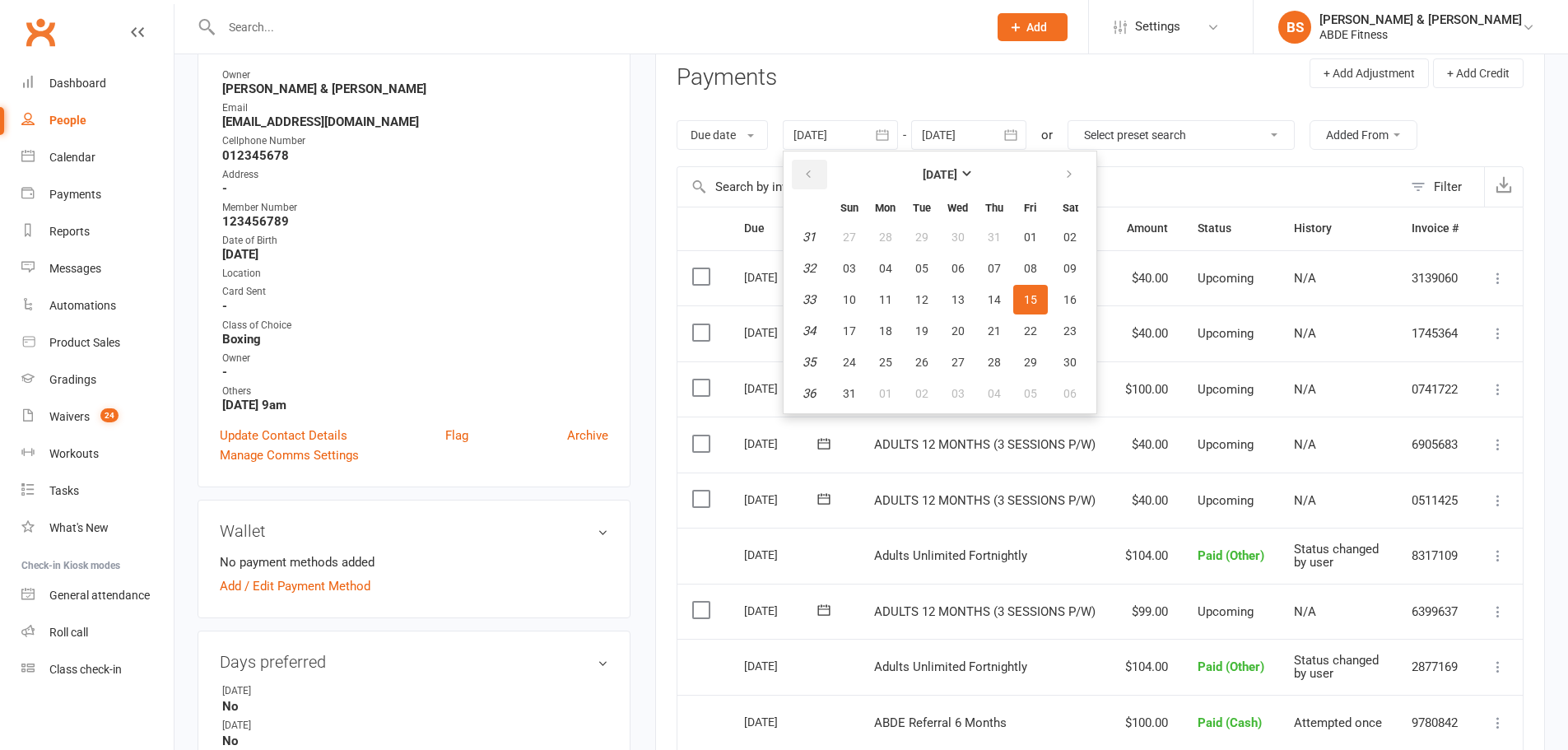
click at [813, 176] on icon "button" at bounding box center [808, 174] width 12 height 13
click at [863, 234] on button "01" at bounding box center [849, 237] width 35 height 29
type input "[DATE]"
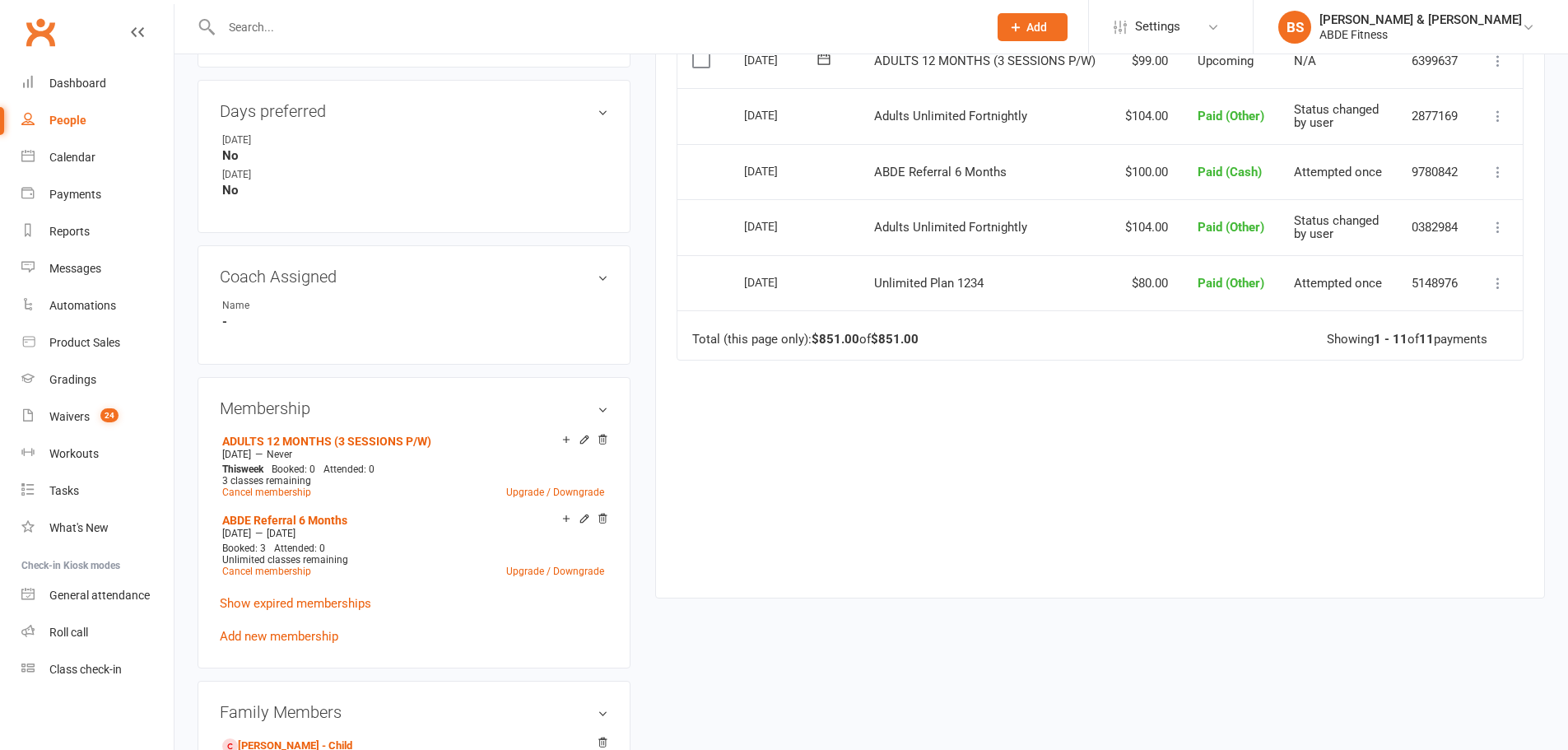
scroll to position [850, 0]
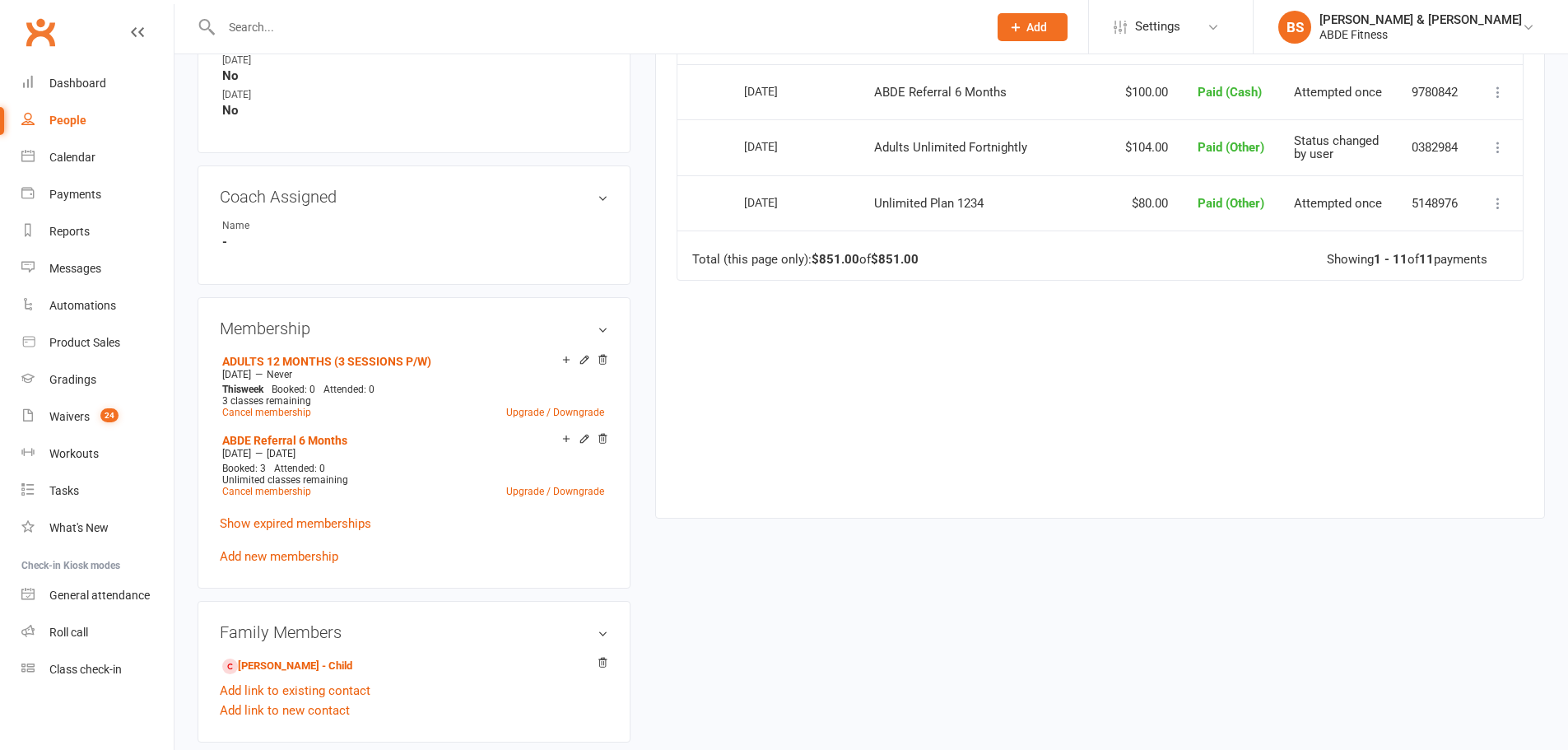
click at [603, 437] on icon at bounding box center [603, 439] width 12 height 12
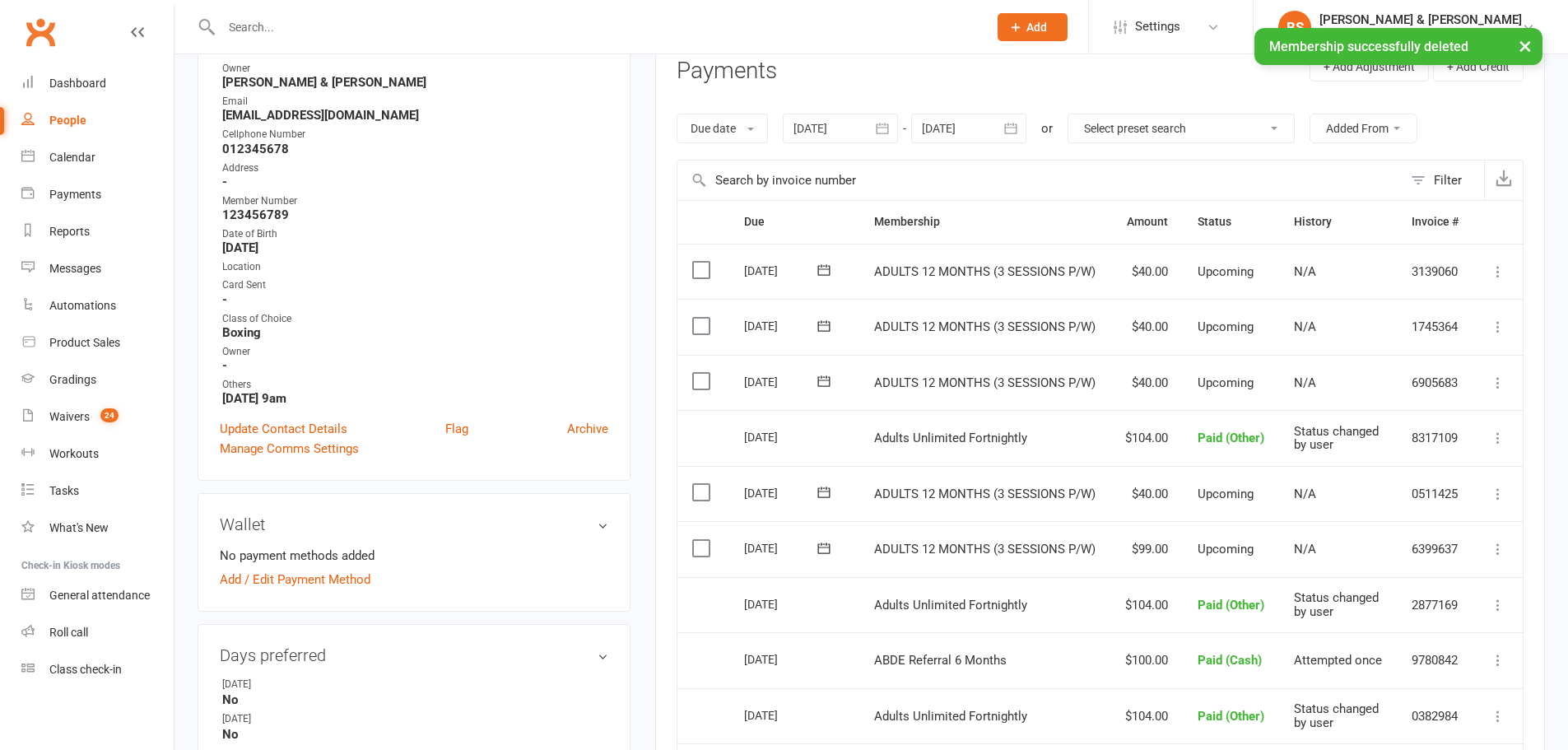
scroll to position [220, 0]
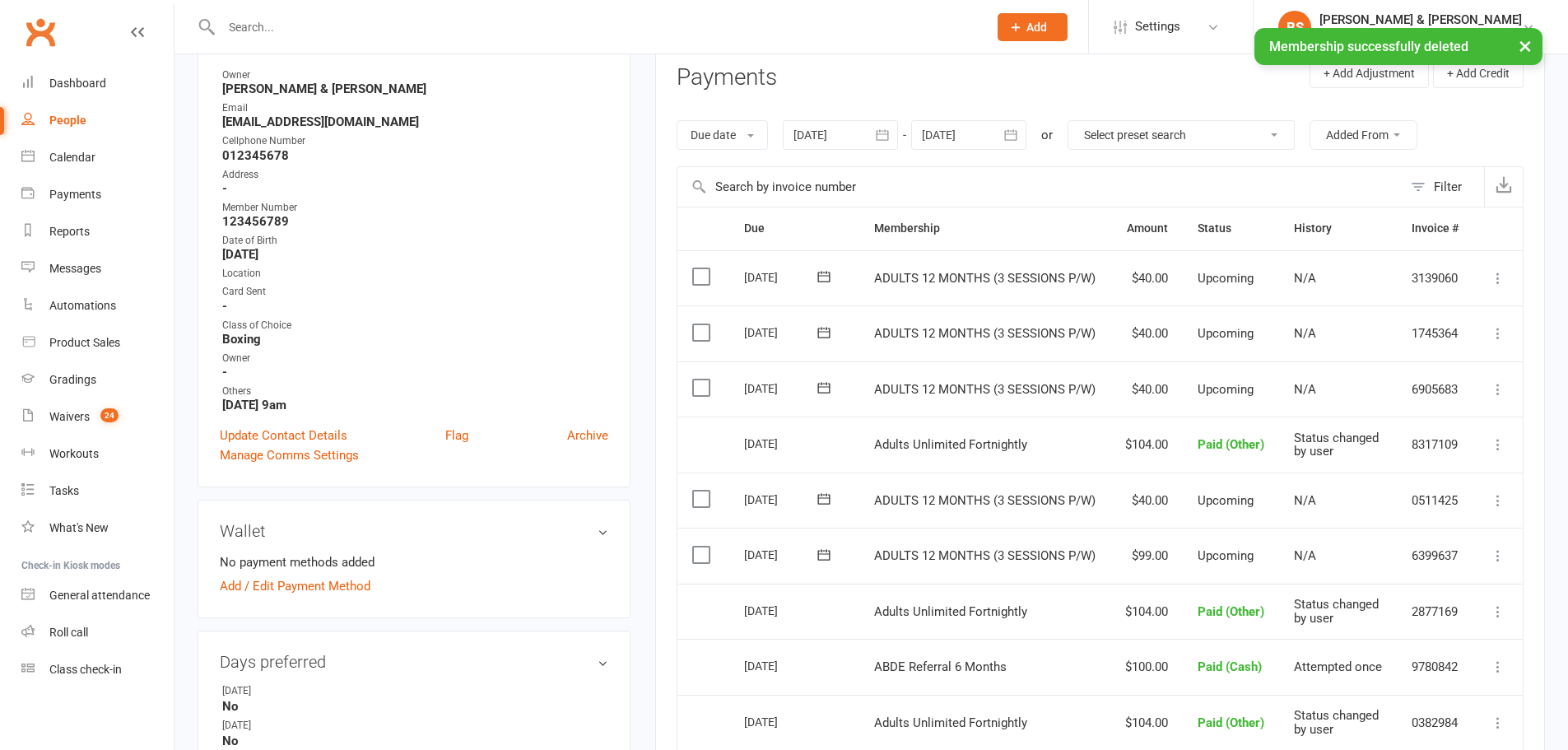
click at [886, 135] on icon "button" at bounding box center [883, 135] width 12 height 11
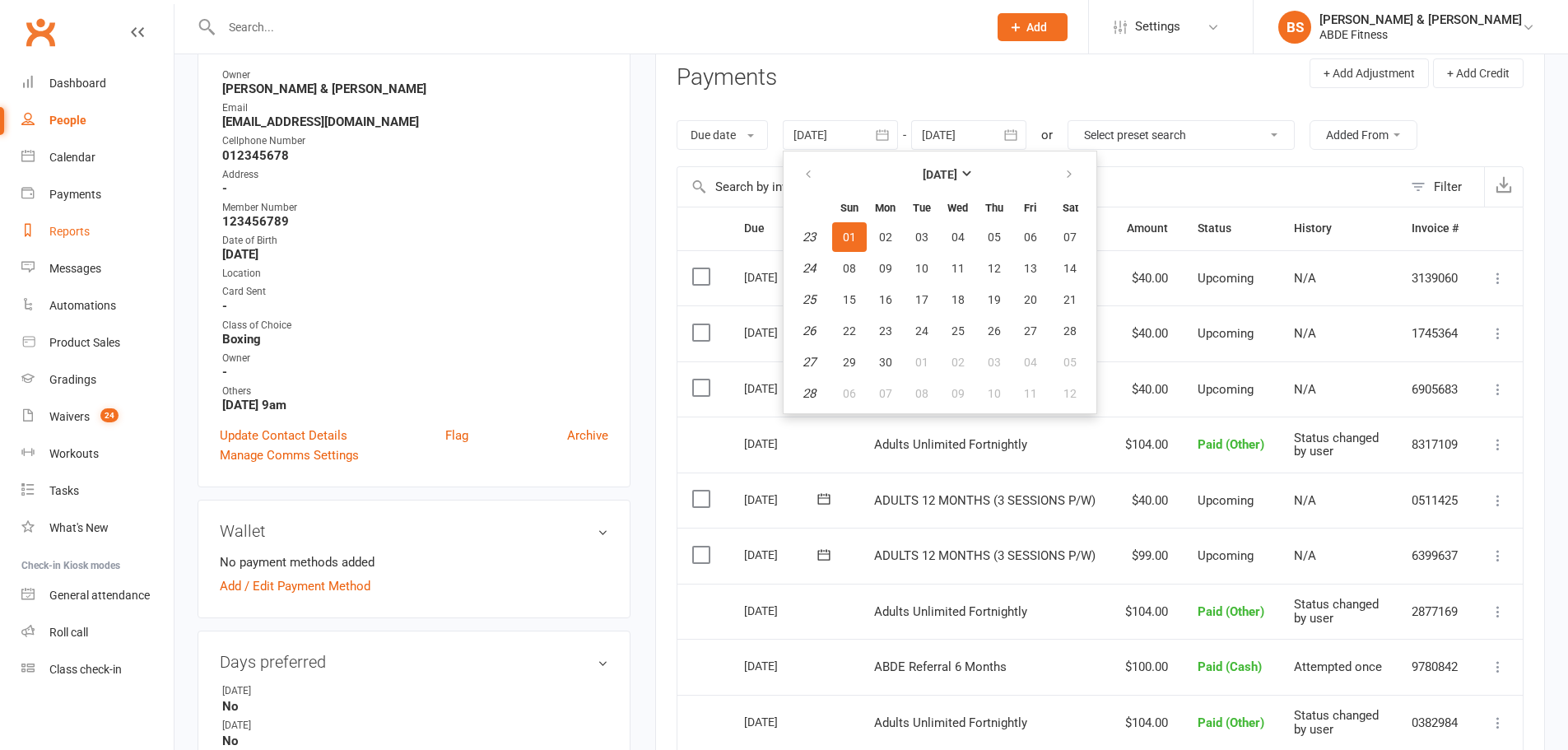
click at [97, 238] on link "Reports" at bounding box center [97, 231] width 152 height 37
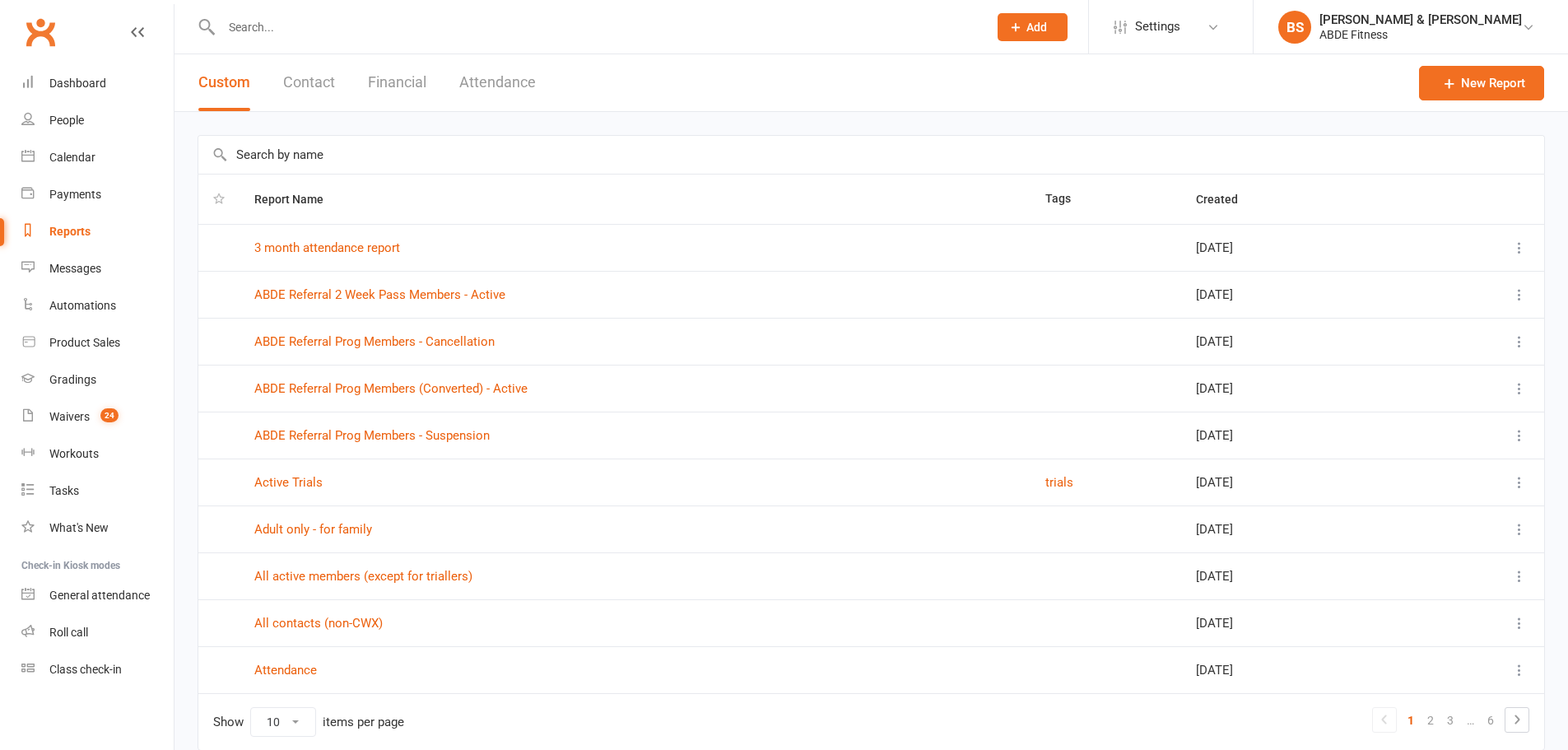
click at [380, 83] on button "Financial" at bounding box center [396, 83] width 58 height 57
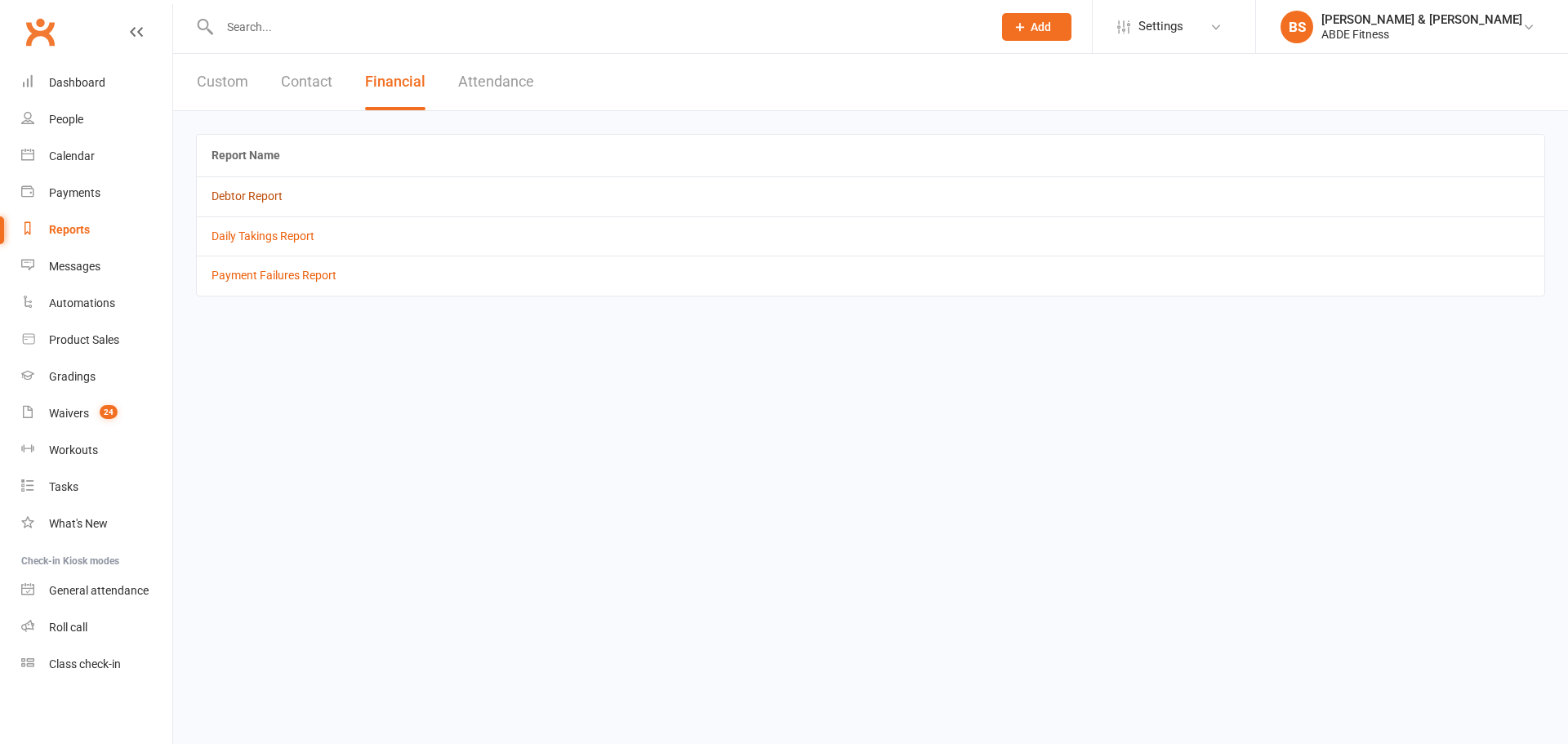
click at [254, 195] on link "Debtor Report" at bounding box center [247, 196] width 71 height 13
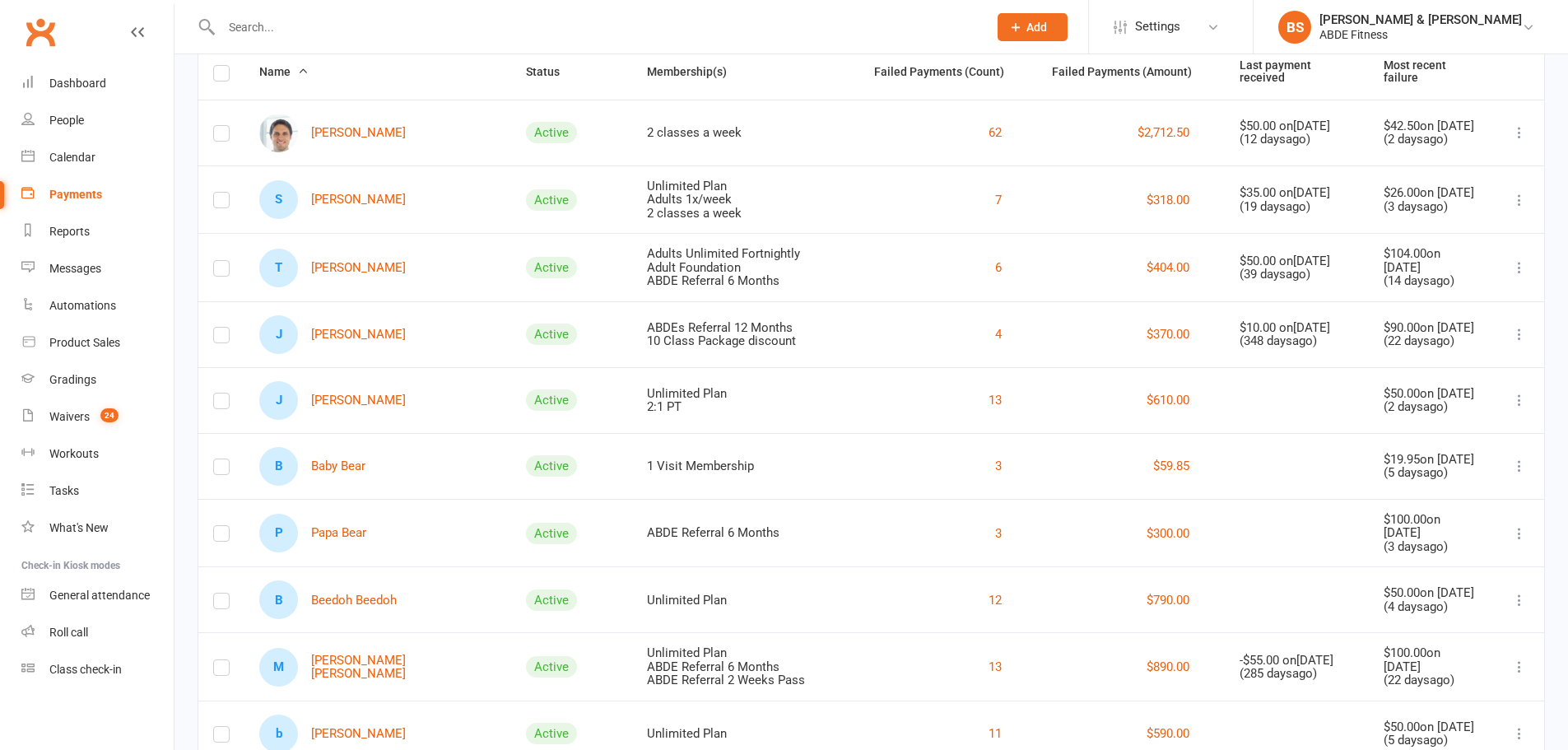
scroll to position [110, 0]
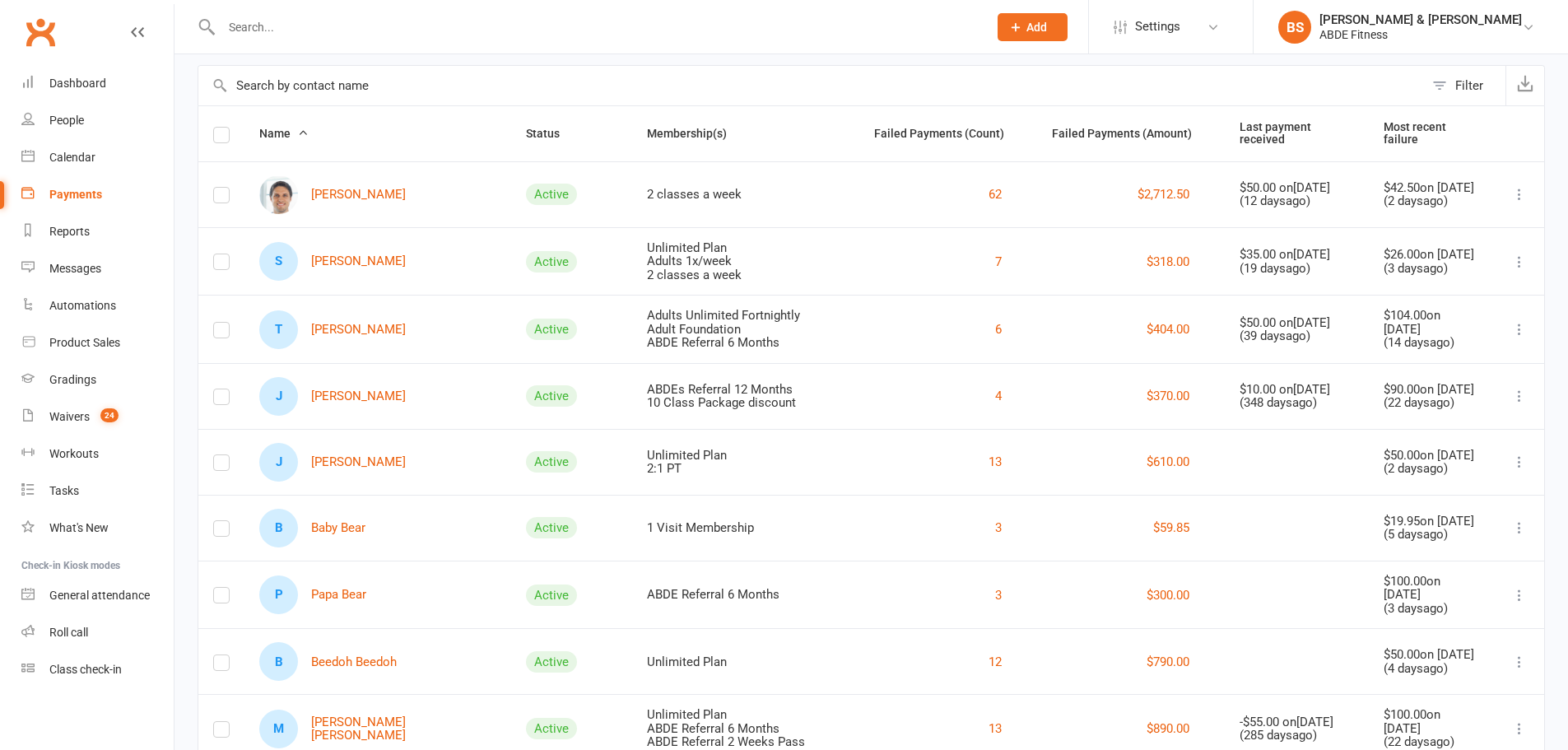
click at [488, 88] on input "text" at bounding box center [811, 85] width 1225 height 40
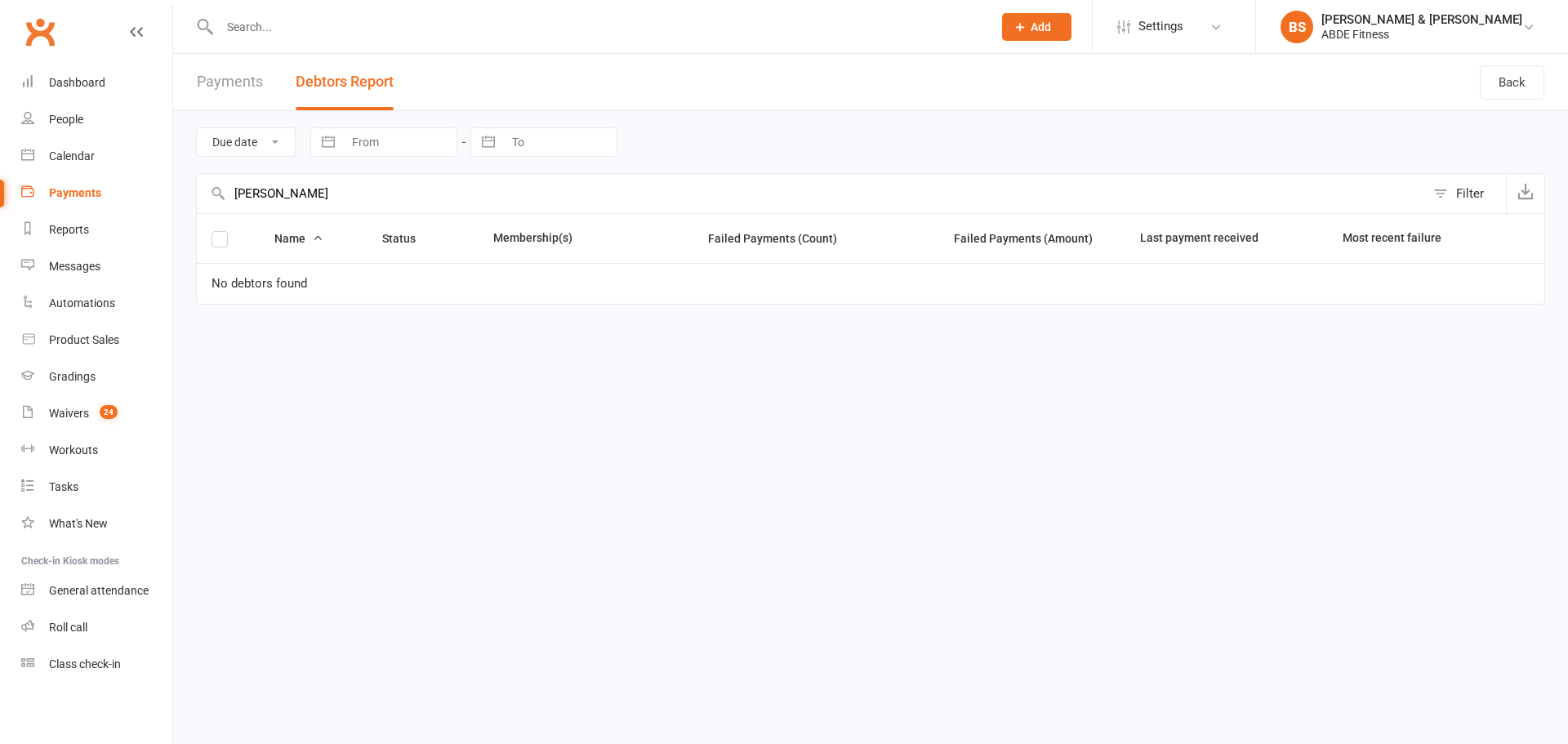
type input "[PERSON_NAME]"
click at [112, 119] on link "People" at bounding box center [96, 120] width 151 height 37
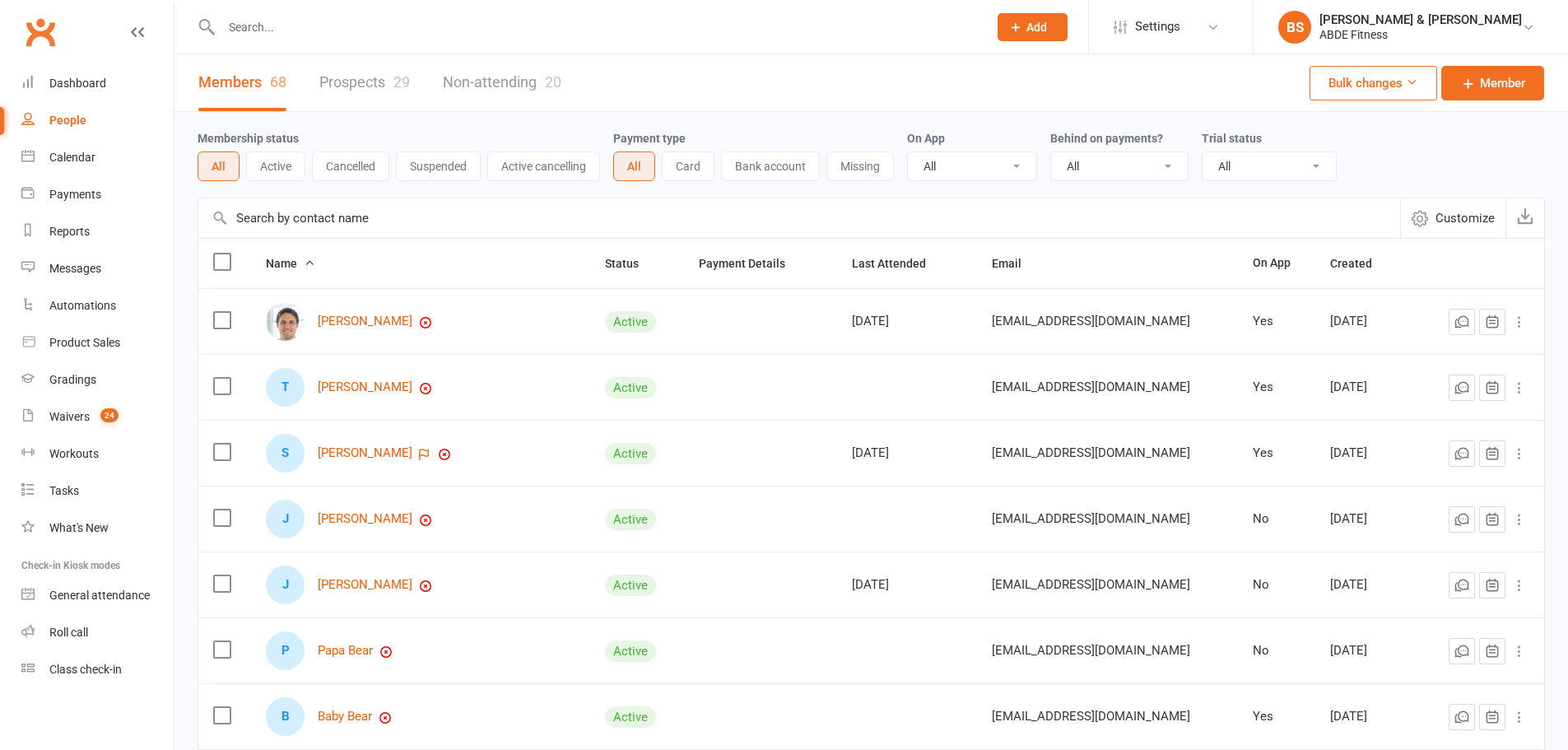
click at [377, 24] on input "text" at bounding box center [596, 27] width 760 height 23
type input "[PERSON_NAME]"
click at [407, 72] on div "[EMAIL_ADDRESS][DOMAIN_NAME]" at bounding box center [416, 73] width 177 height 24
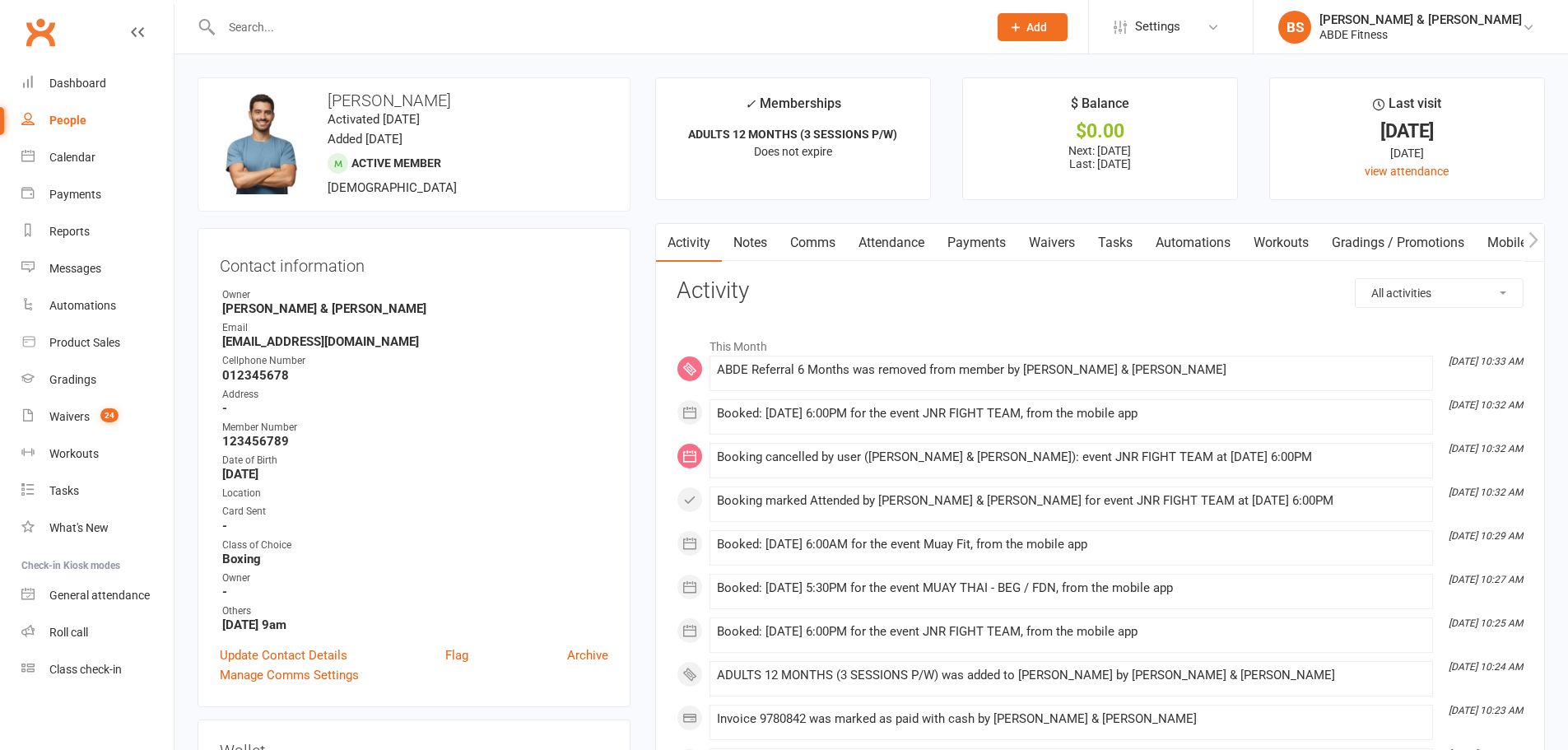
click at [954, 240] on link "Payments" at bounding box center [977, 242] width 81 height 38
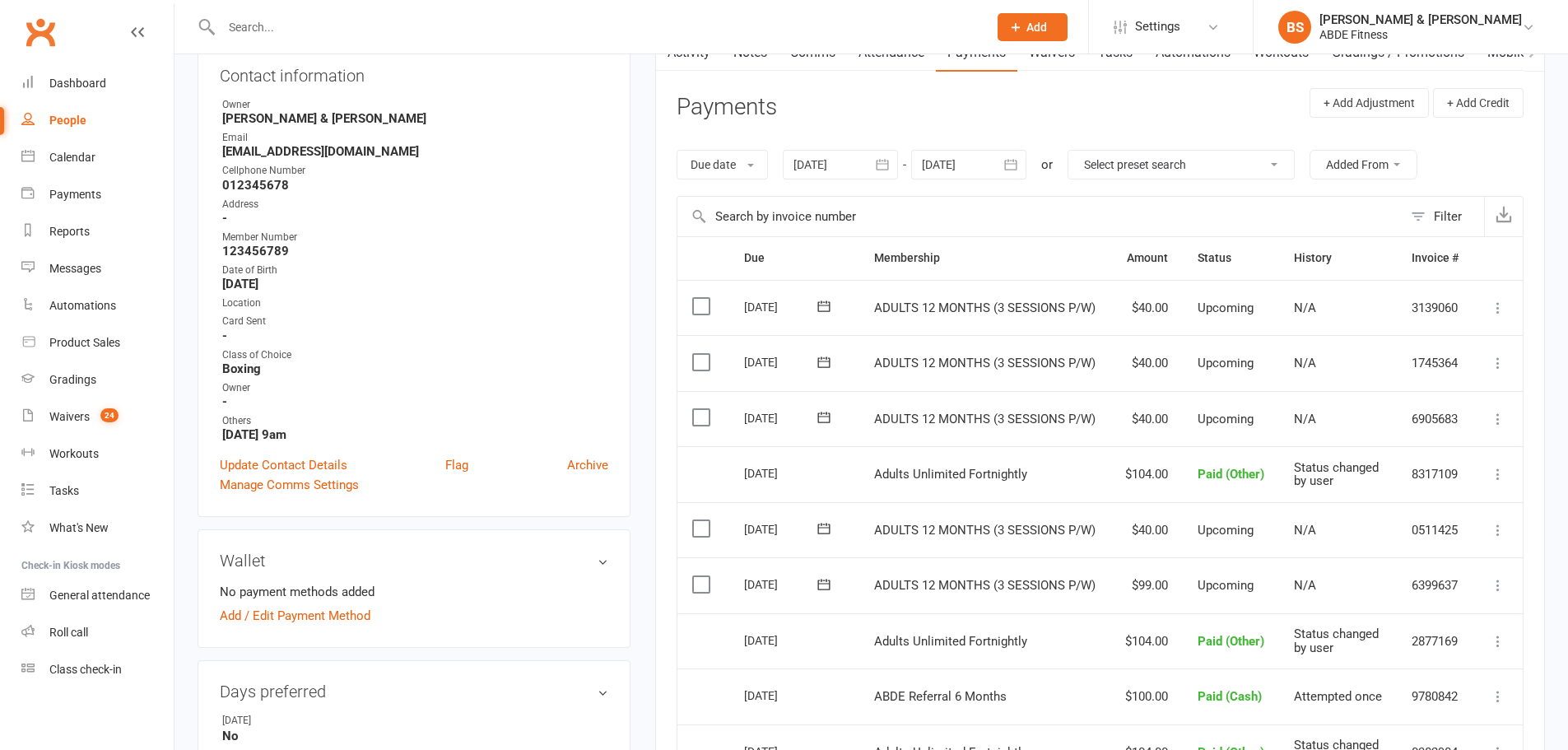
scroll to position [220, 0]
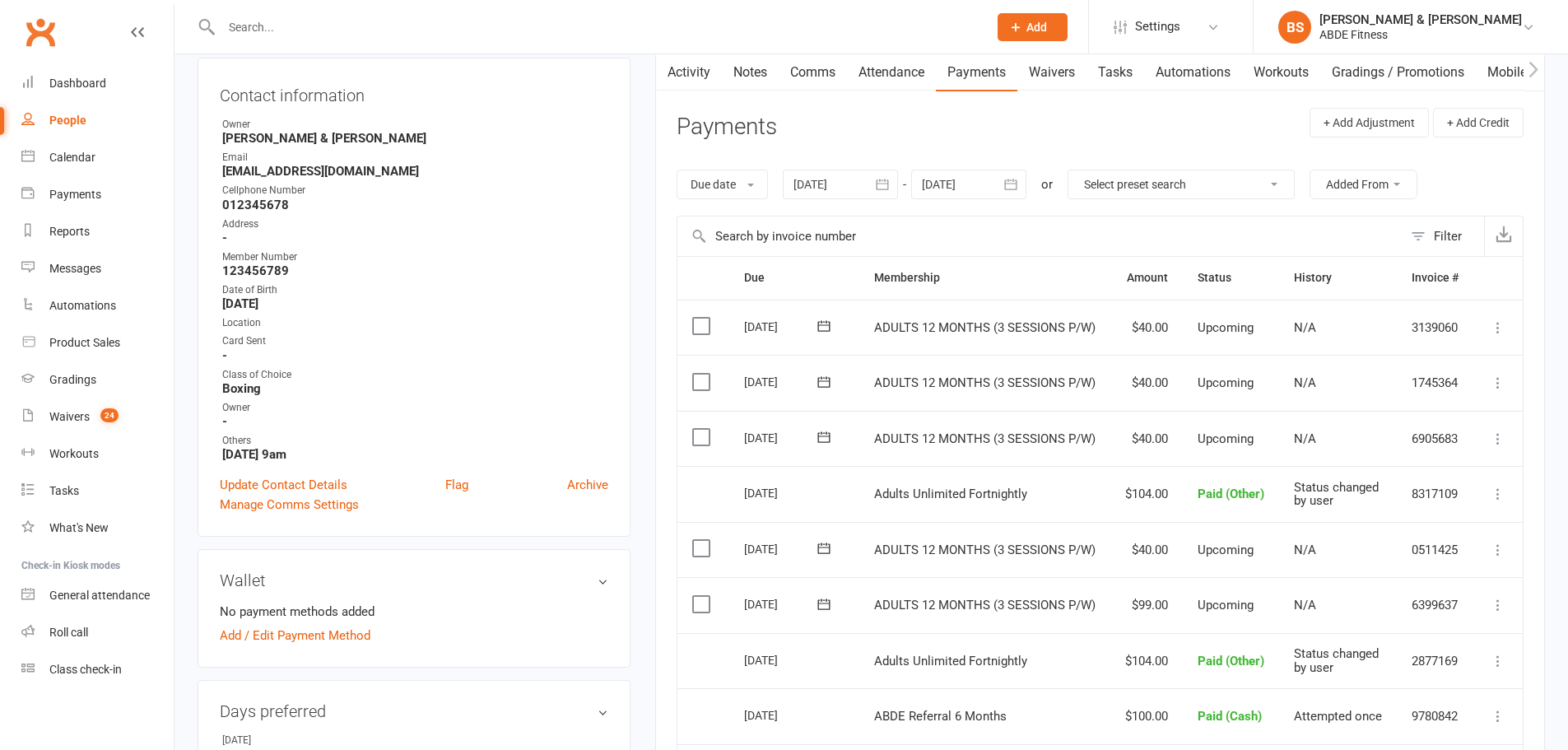
click at [890, 159] on div "Due date Due date Date paid Date failed Date settled [DATE] [DATE] Sun Mon Tue …" at bounding box center [1099, 184] width 847 height 63
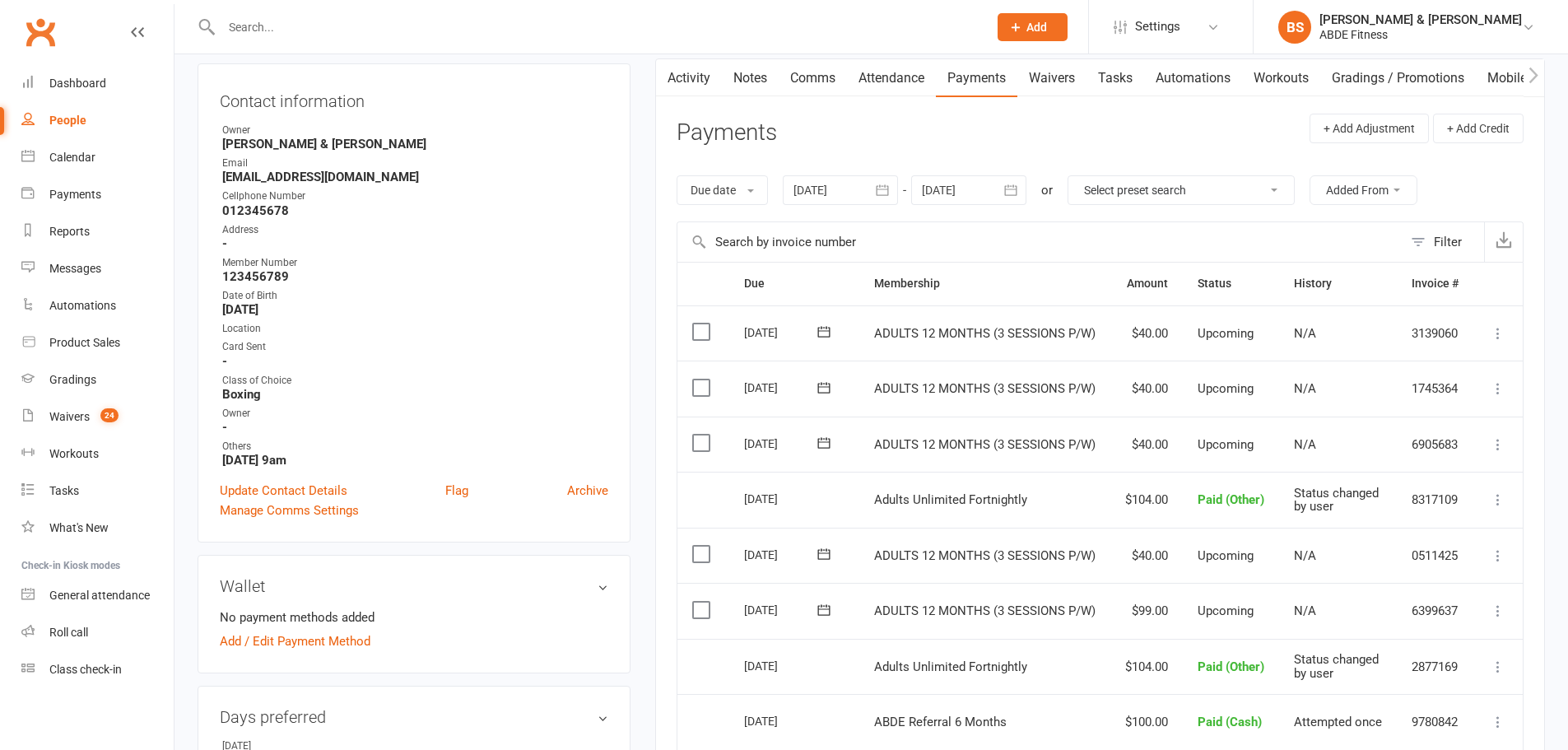
click at [878, 190] on icon "button" at bounding box center [883, 190] width 17 height 17
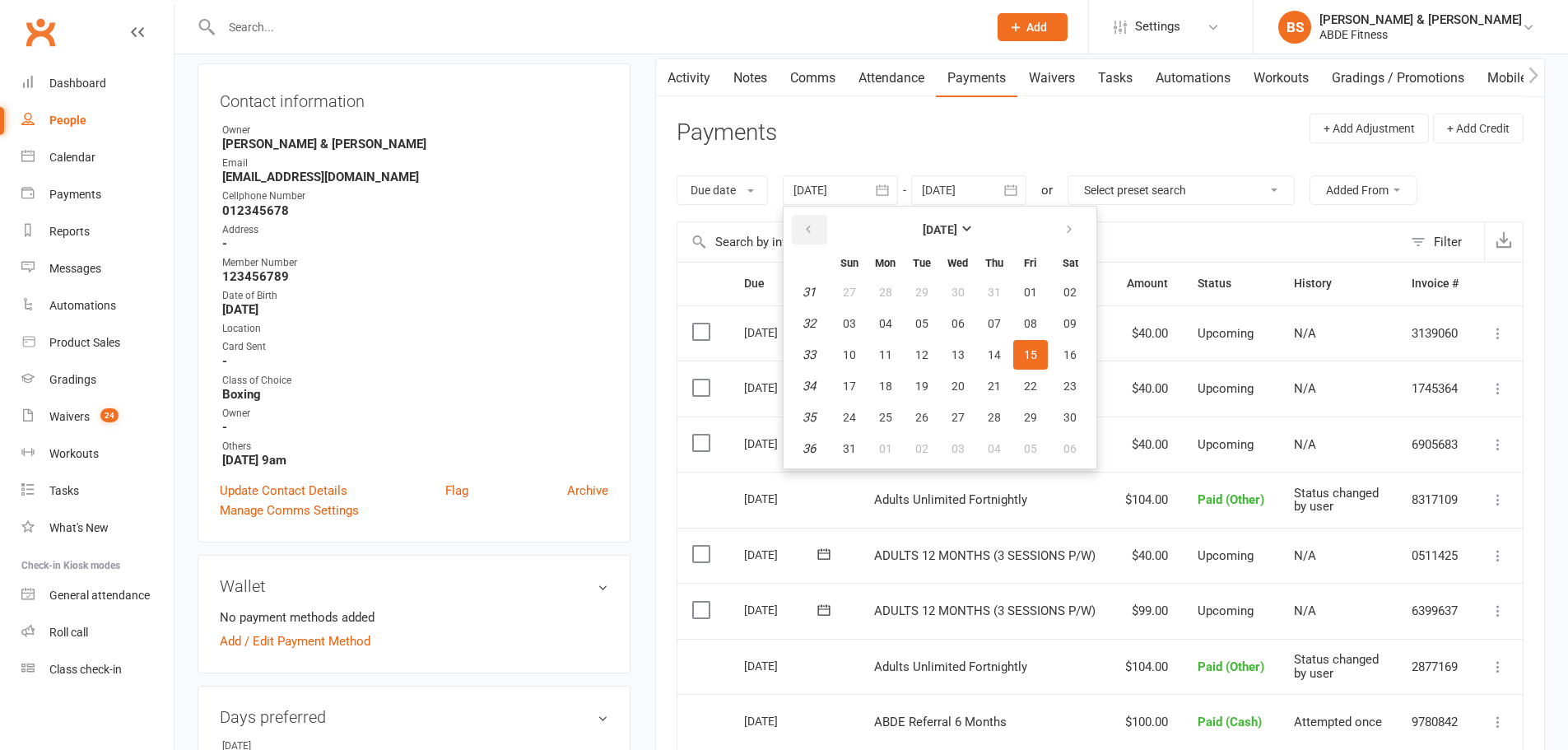
click at [804, 223] on button "button" at bounding box center [810, 229] width 35 height 29
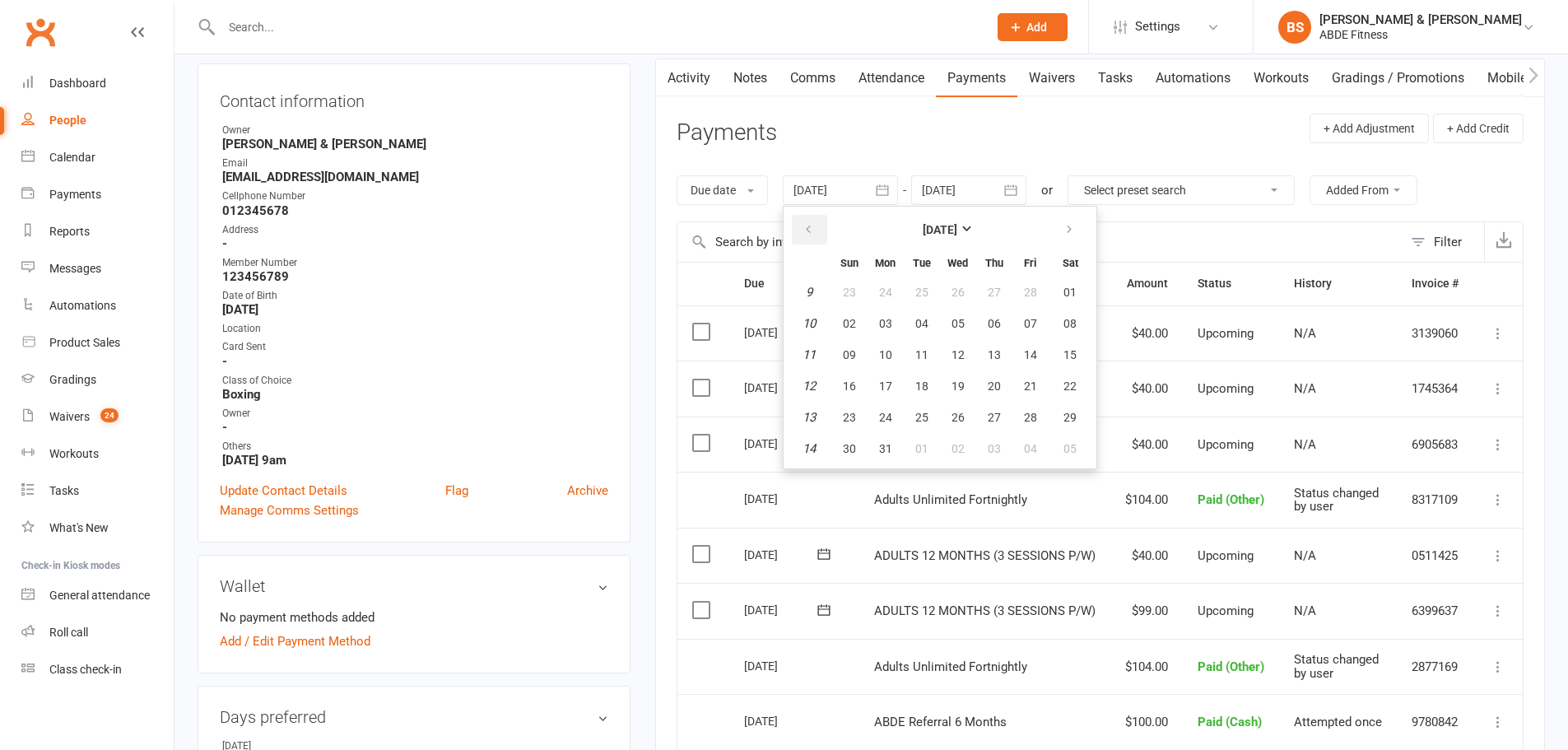
click at [804, 223] on button "button" at bounding box center [810, 229] width 35 height 29
click at [968, 295] on button "01" at bounding box center [958, 292] width 35 height 29
type input "[DATE]"
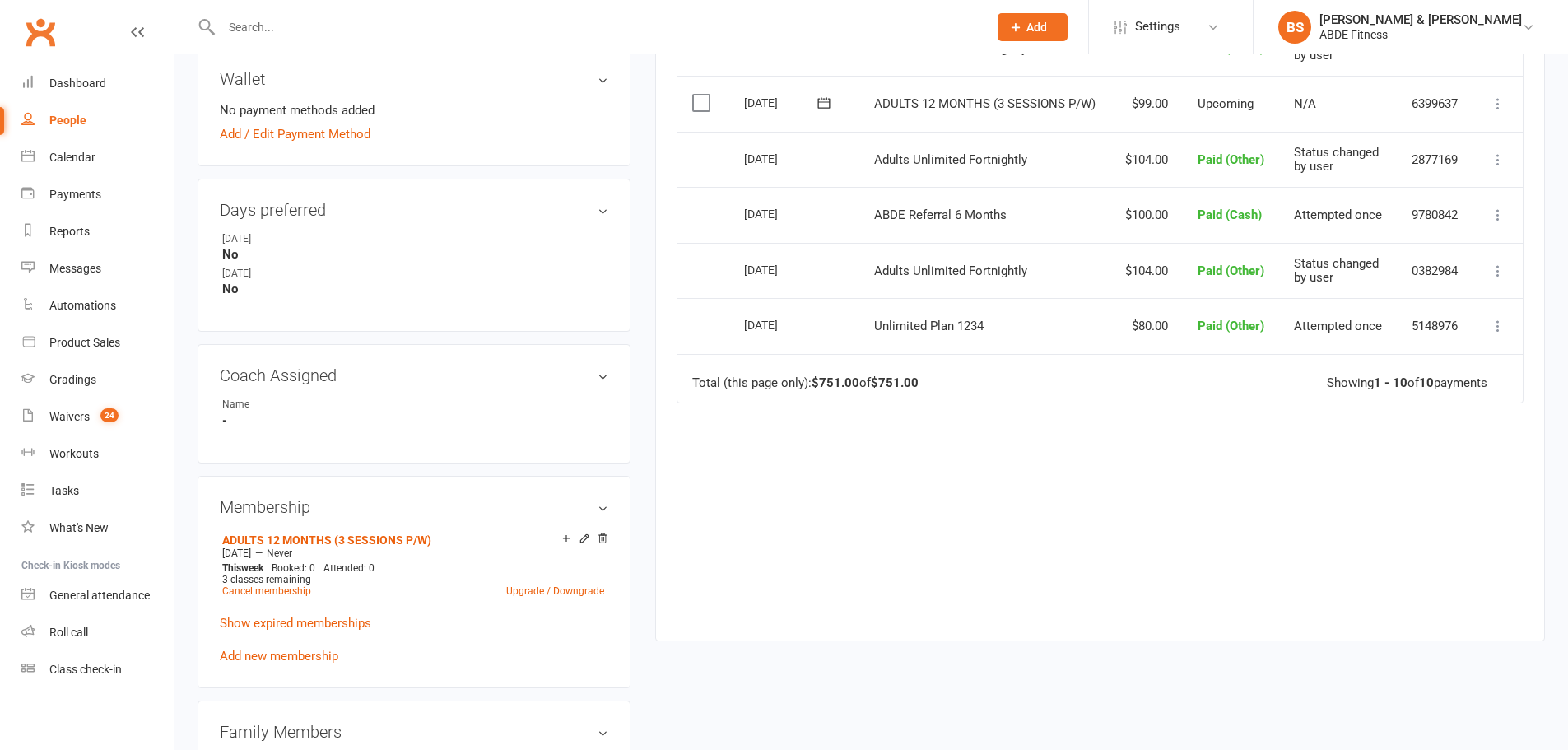
scroll to position [631, 0]
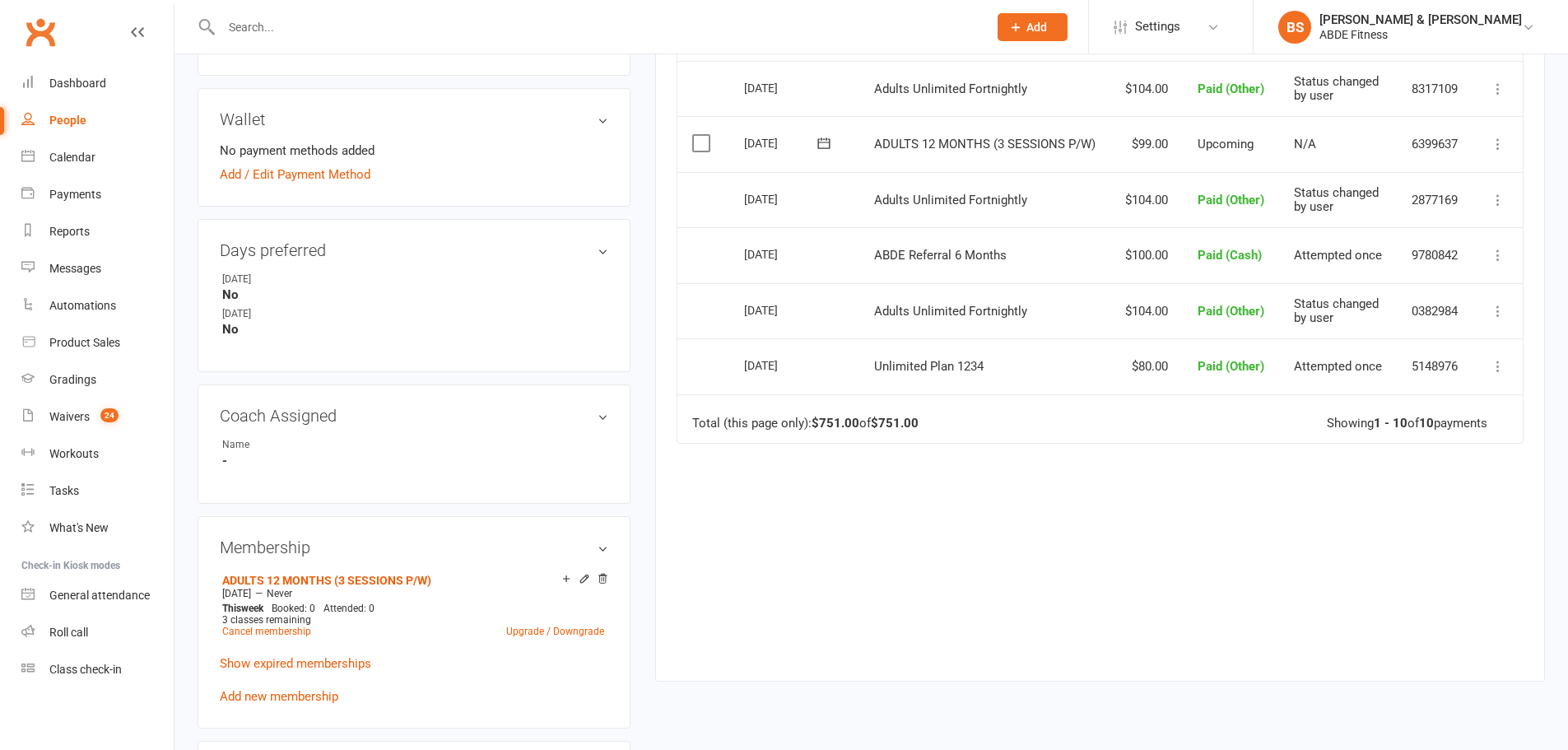
click at [69, 129] on link "People" at bounding box center [97, 121] width 152 height 37
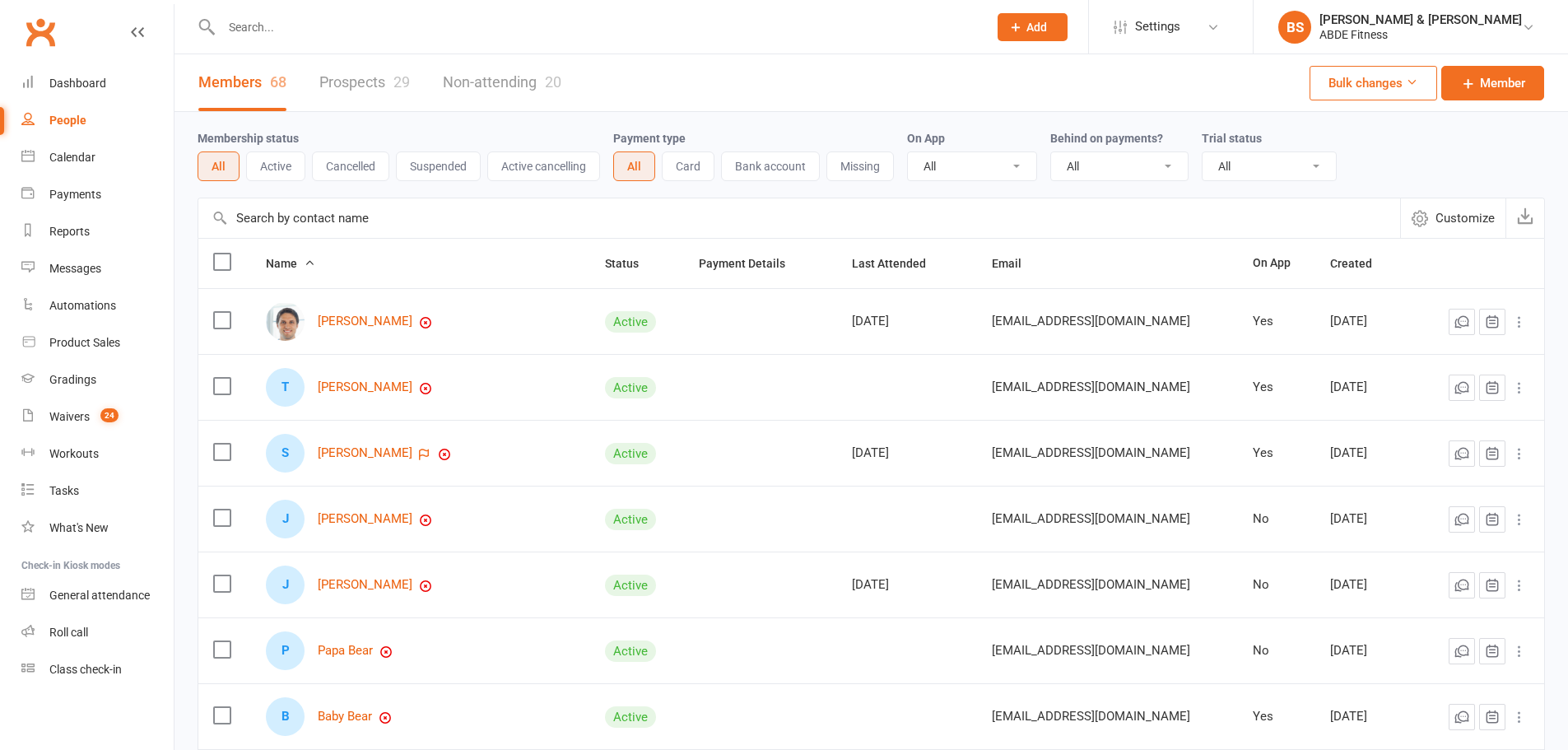
click at [377, 212] on input "text" at bounding box center [799, 217] width 1201 height 40
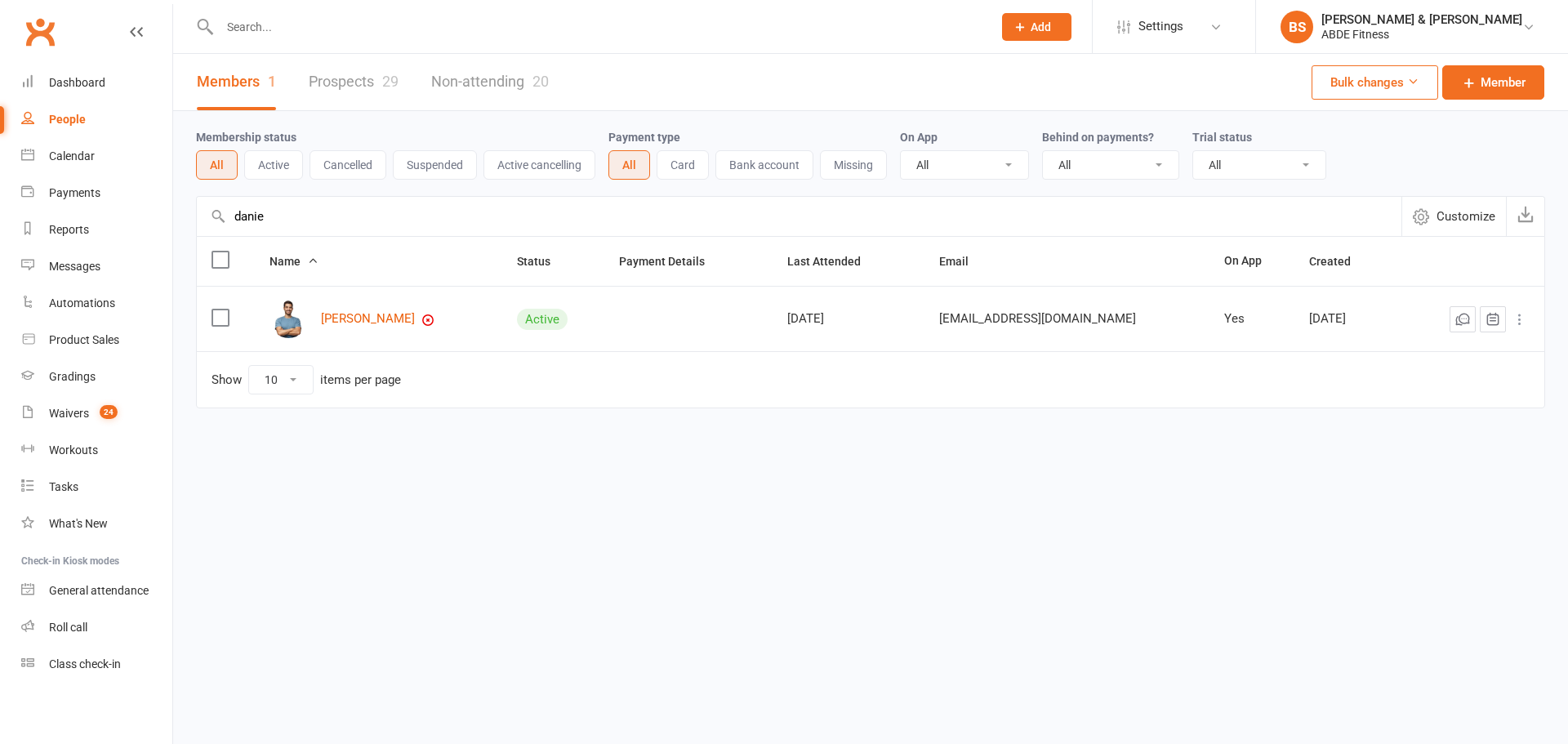
type input "danie"
click at [376, 319] on link "[PERSON_NAME]" at bounding box center [368, 318] width 94 height 14
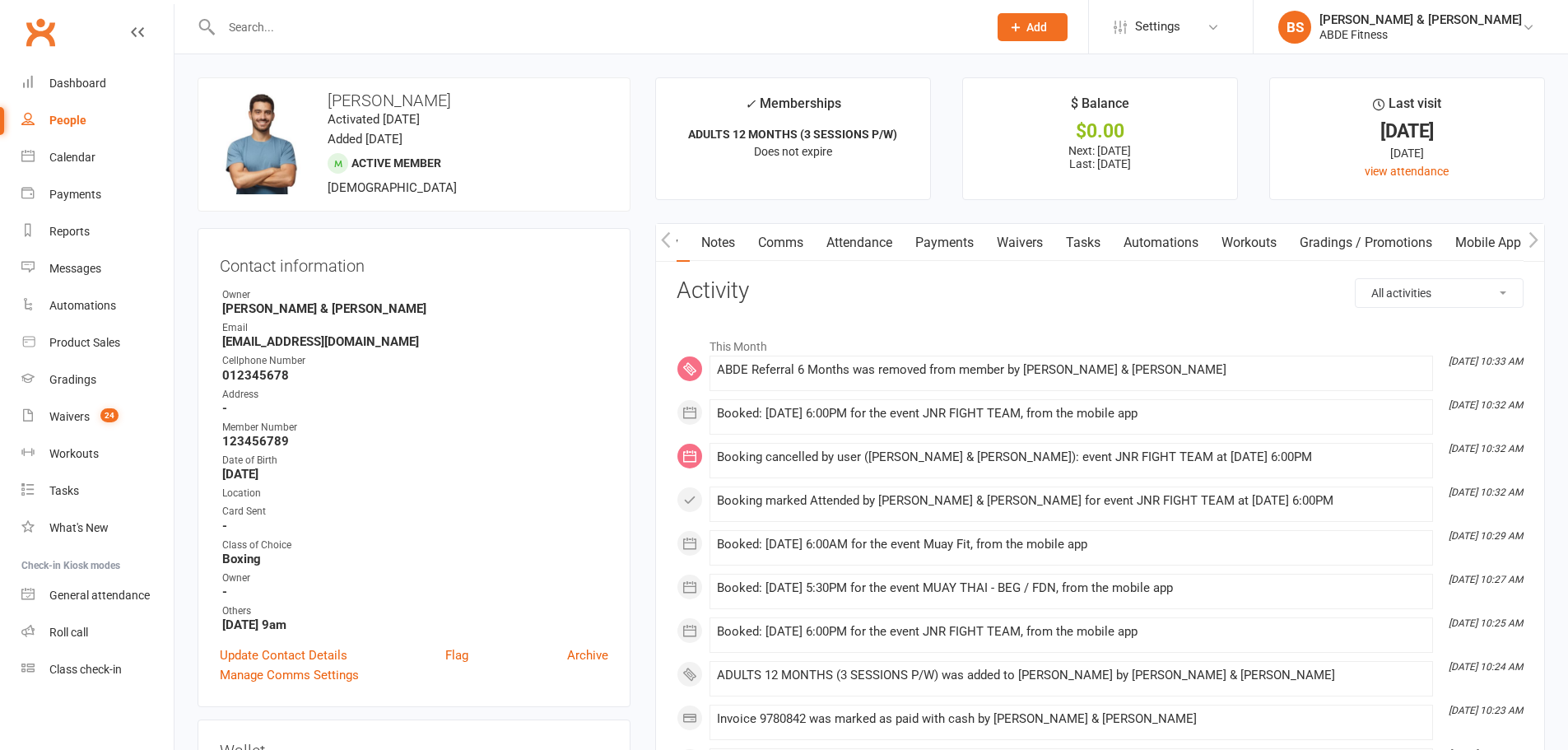
scroll to position [0, 82]
click at [893, 243] on link "Payments" at bounding box center [895, 242] width 81 height 38
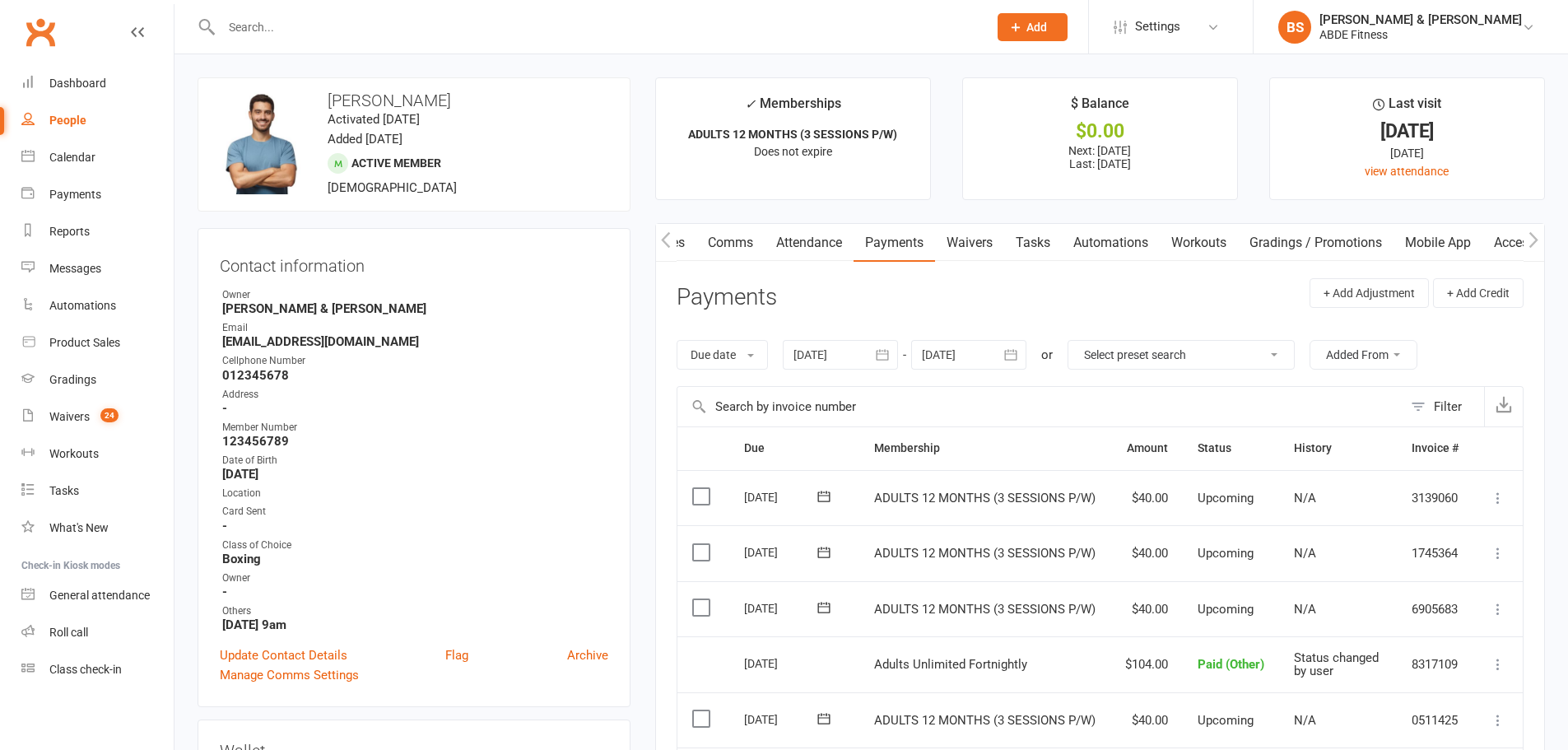
click at [884, 353] on icon "button" at bounding box center [883, 355] width 17 height 17
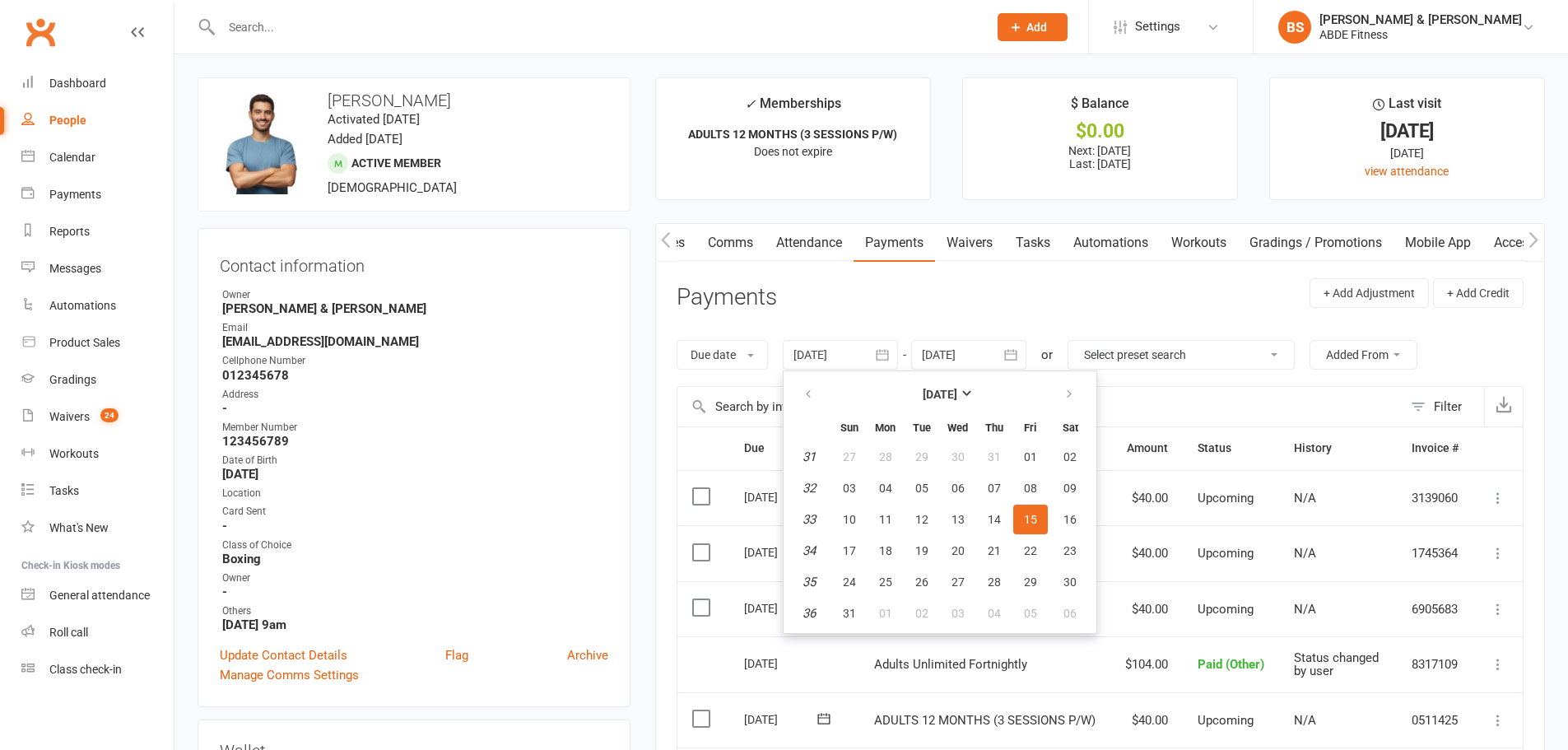
click at [1418, 411] on button "Filter" at bounding box center [1443, 406] width 81 height 40
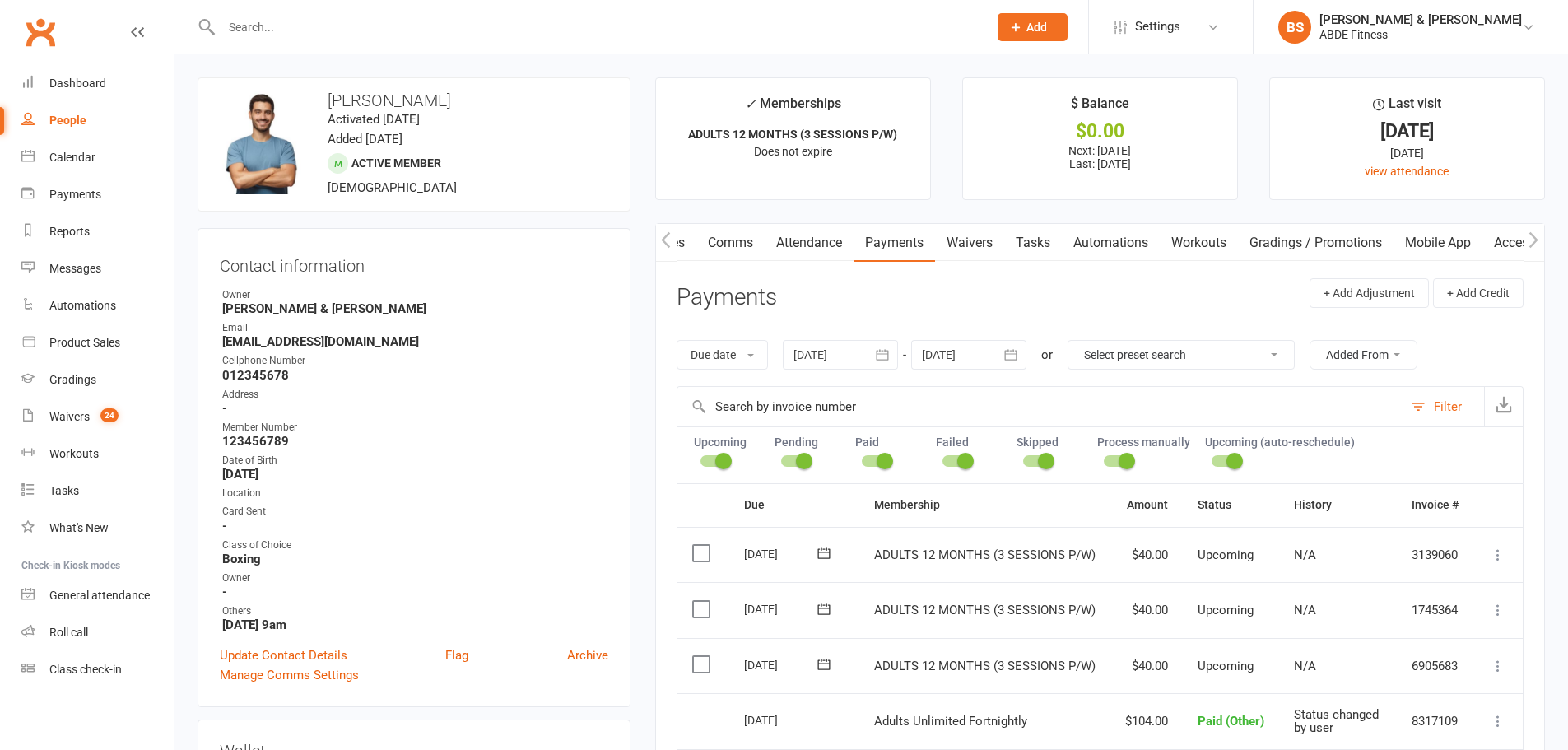
click at [732, 454] on div "Upcoming" at bounding box center [726, 451] width 65 height 31
click at [720, 457] on span at bounding box center [723, 461] width 17 height 17
click at [700, 459] on input "checkbox" at bounding box center [700, 459] width 0 height 0
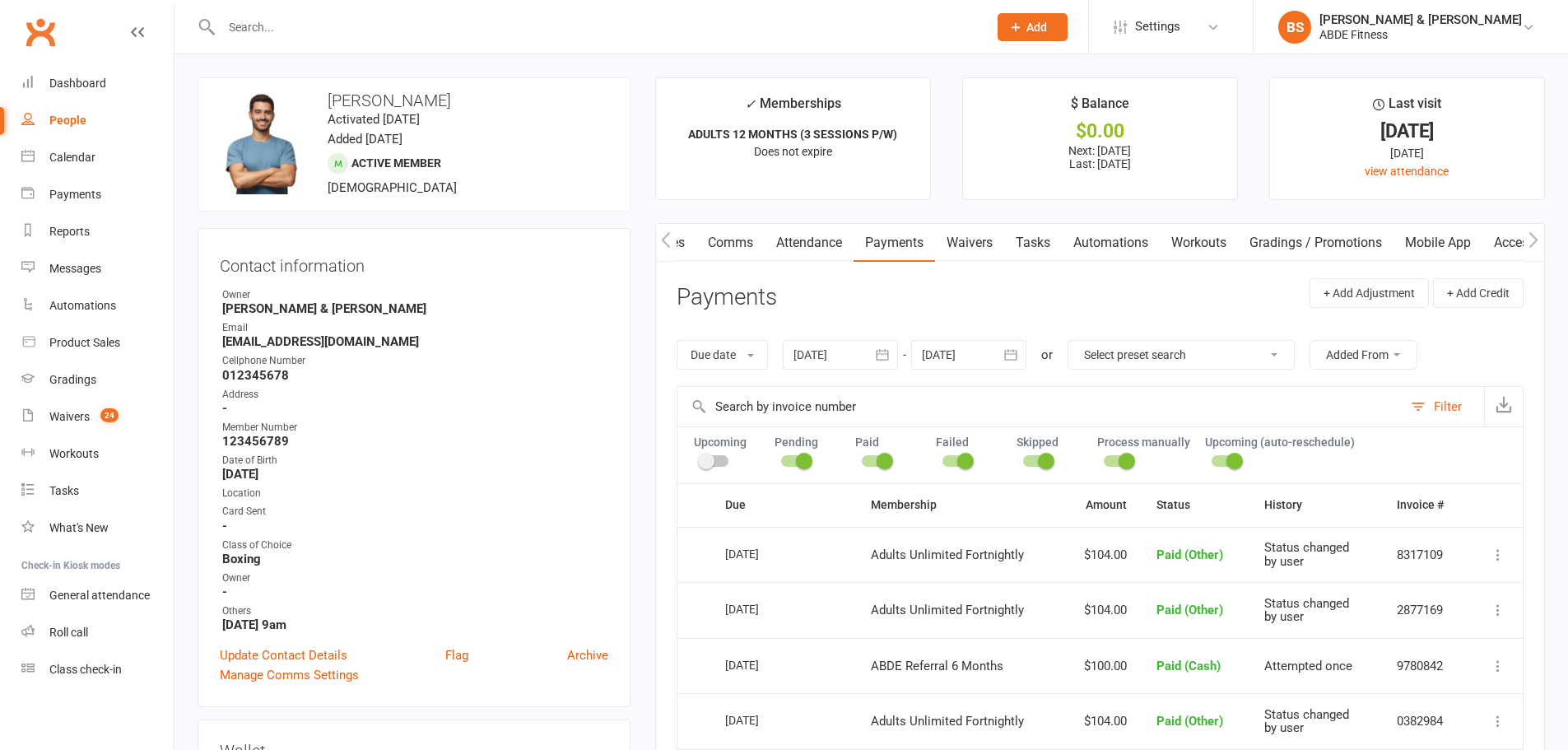
click at [803, 458] on span at bounding box center [804, 461] width 17 height 17
click at [781, 459] on input "checkbox" at bounding box center [781, 459] width 0 height 0
click at [895, 458] on div "Paid" at bounding box center [887, 451] width 65 height 31
click at [888, 461] on span at bounding box center [885, 461] width 17 height 17
click at [861, 459] on input "checkbox" at bounding box center [861, 459] width 0 height 0
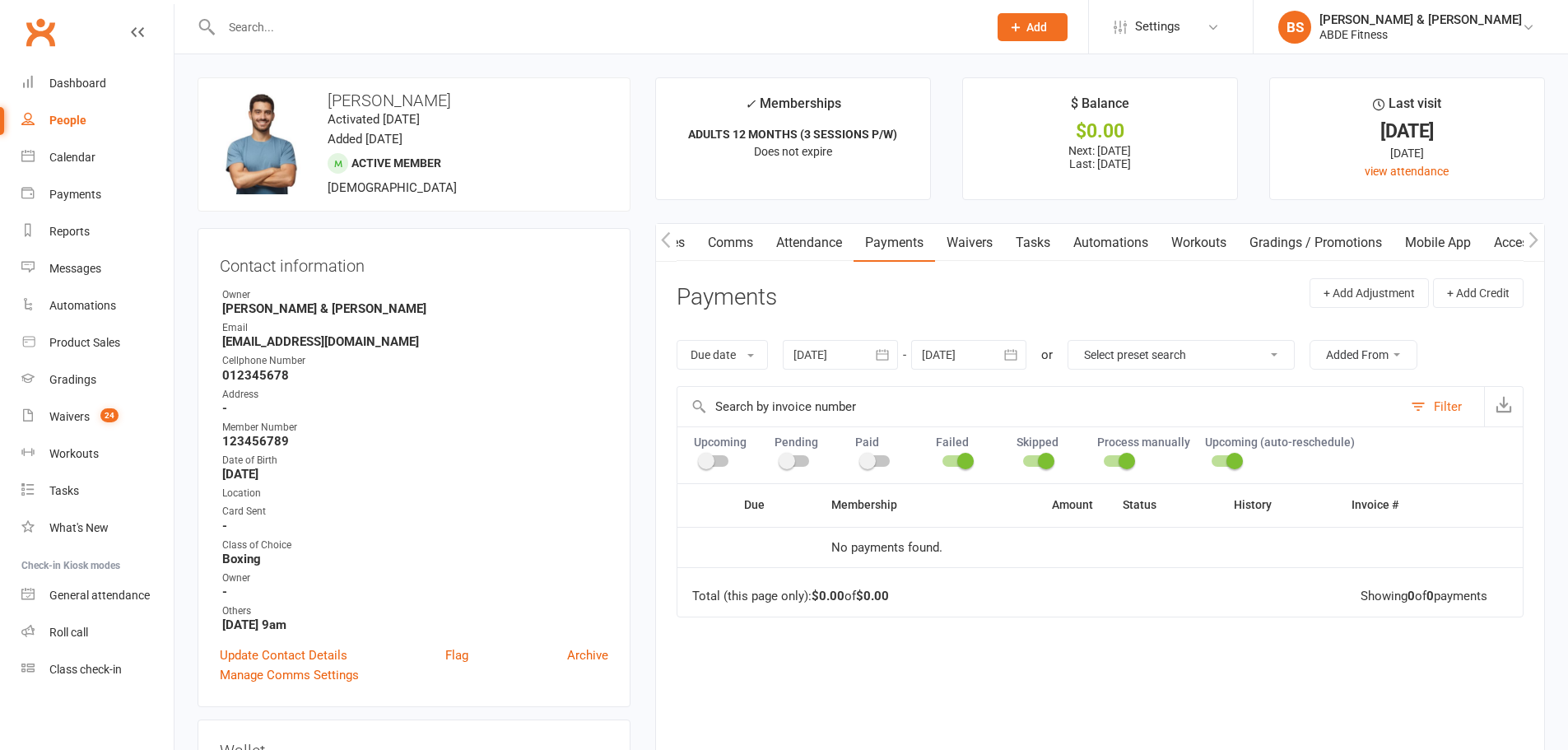
click at [1042, 460] on span at bounding box center [1047, 461] width 17 height 17
click at [1024, 459] on input "checkbox" at bounding box center [1024, 459] width 0 height 0
click at [1129, 461] on span at bounding box center [1127, 461] width 17 height 17
click at [1104, 459] on input "checkbox" at bounding box center [1104, 459] width 0 height 0
click at [1232, 463] on span at bounding box center [1235, 461] width 17 height 17
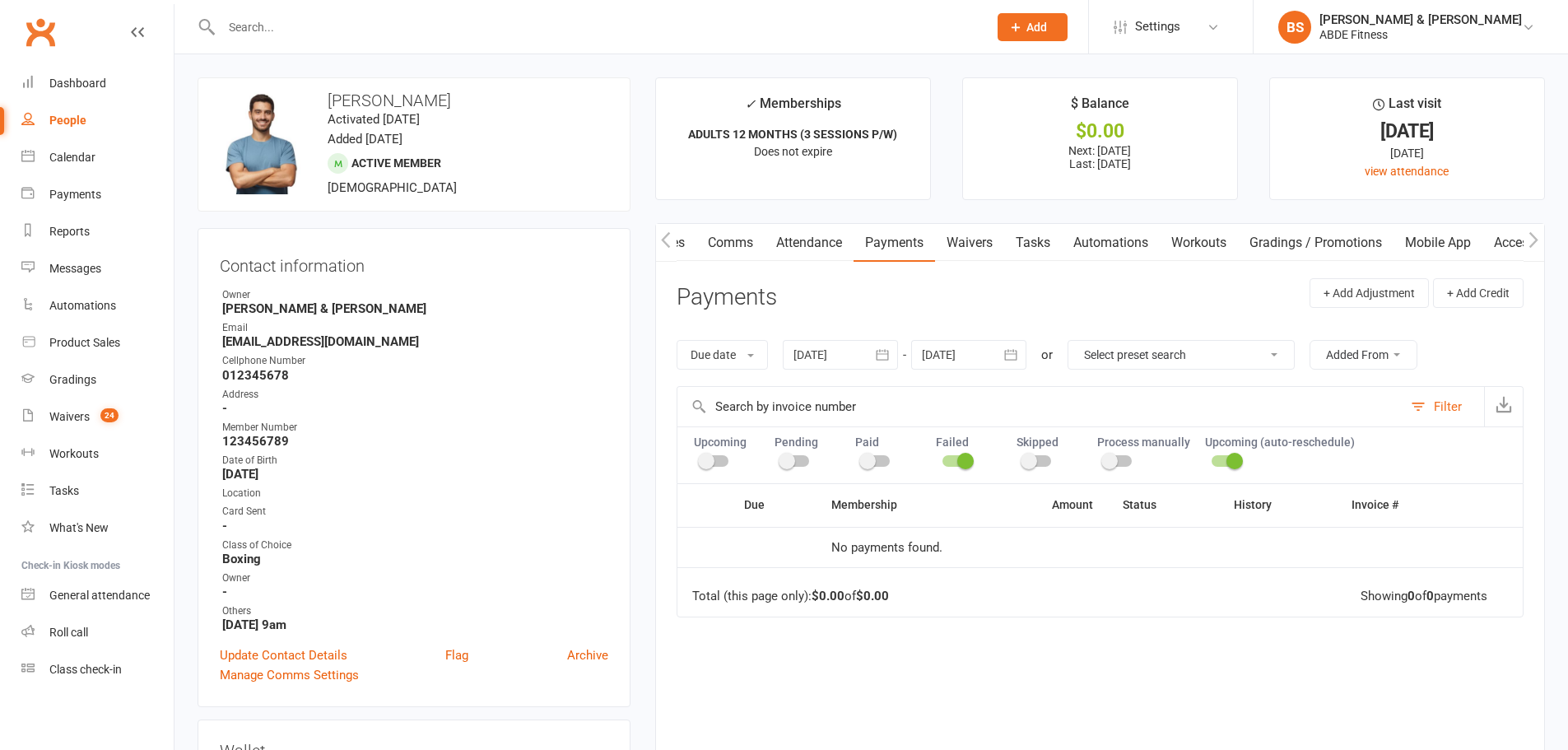
click at [1211, 459] on input "checkbox" at bounding box center [1211, 459] width 0 height 0
click at [1149, 360] on select "Select preset search All failures All skipped payments All pending payments Suc…" at bounding box center [1181, 355] width 226 height 28
select select "0"
click at [1080, 341] on select "Select preset search All failures All skipped payments All pending payments Suc…" at bounding box center [1181, 355] width 226 height 28
type input "[DATE]"
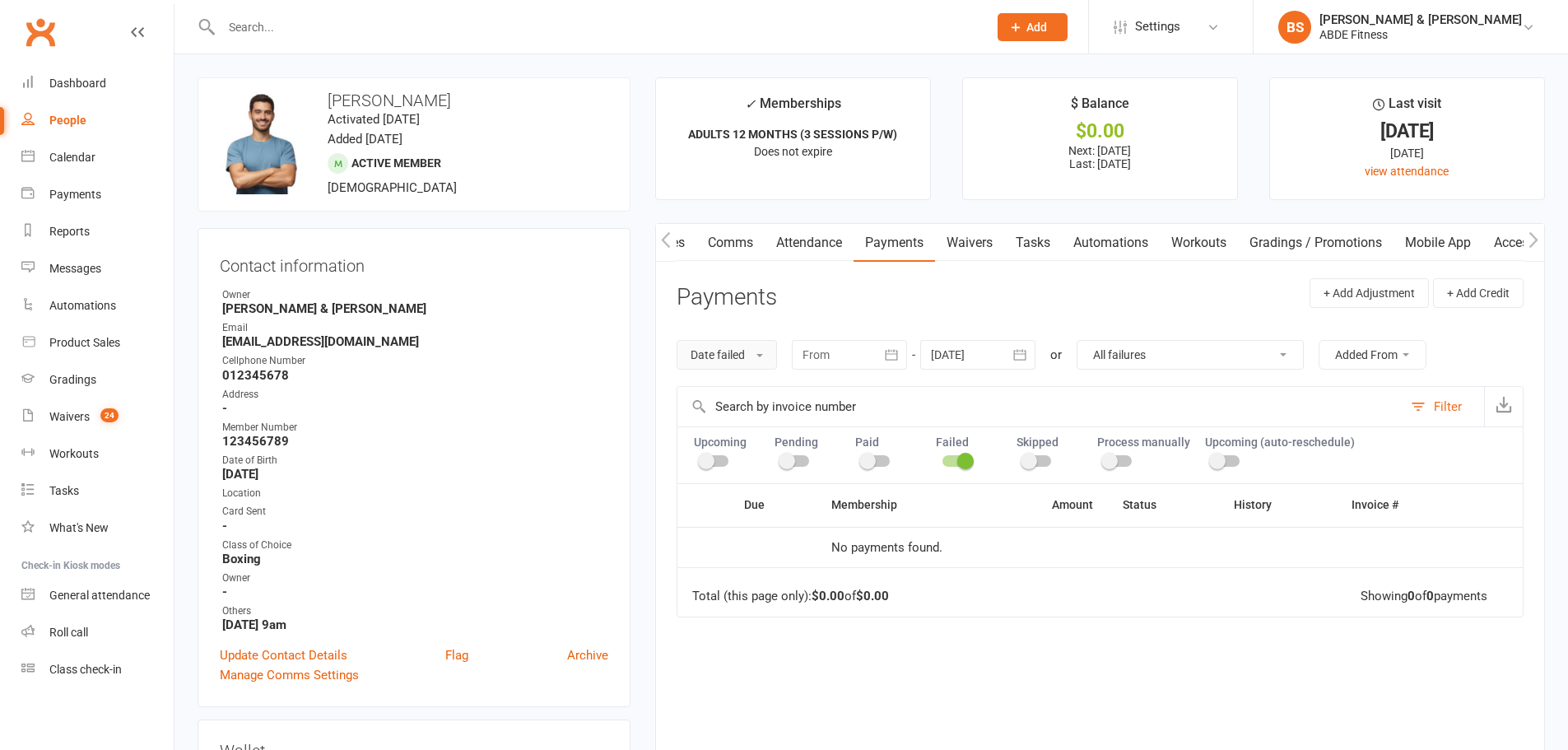
click at [709, 344] on button "Date failed" at bounding box center [726, 355] width 100 height 29
click at [883, 356] on button "button" at bounding box center [892, 355] width 29 height 29
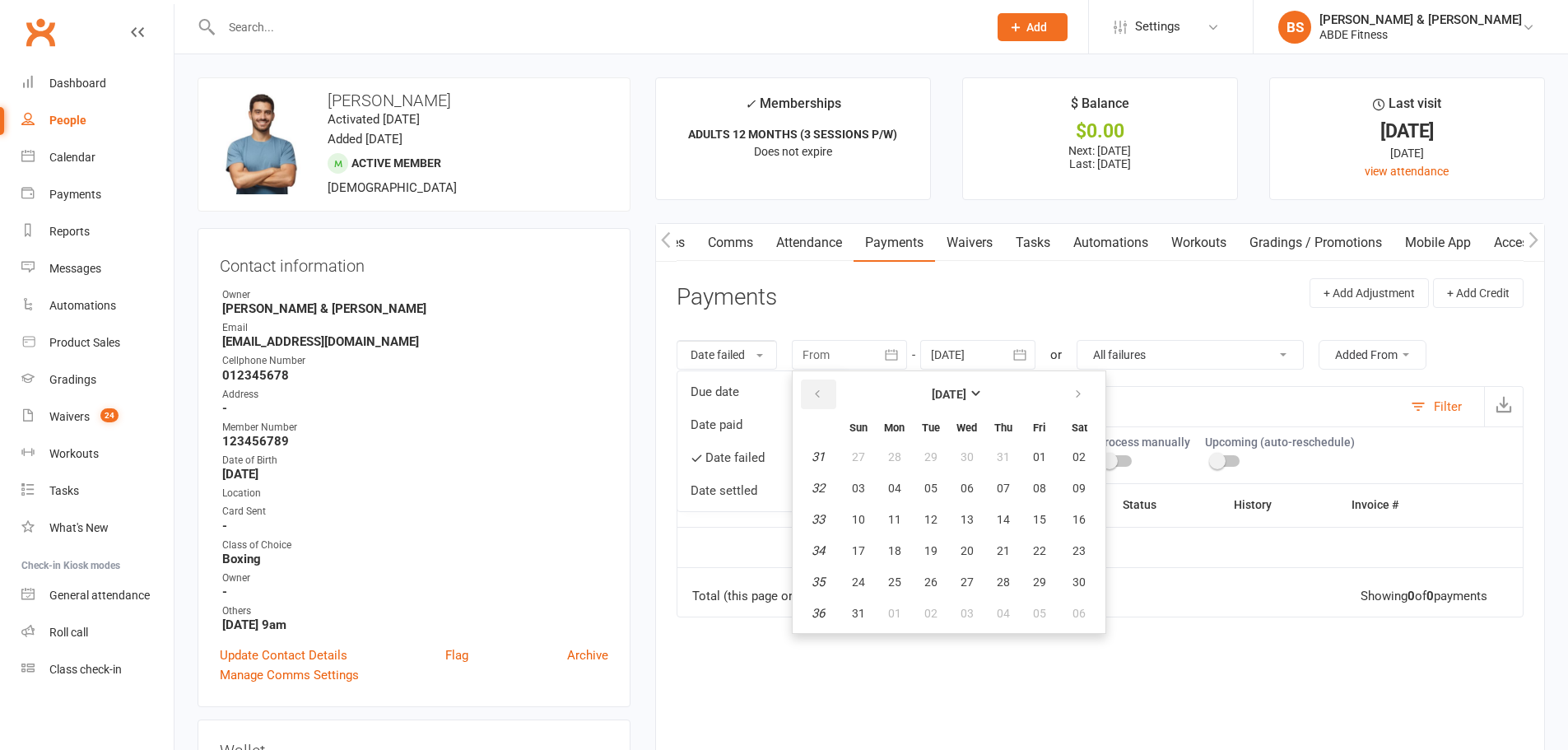
click at [819, 391] on icon "button" at bounding box center [817, 394] width 12 height 13
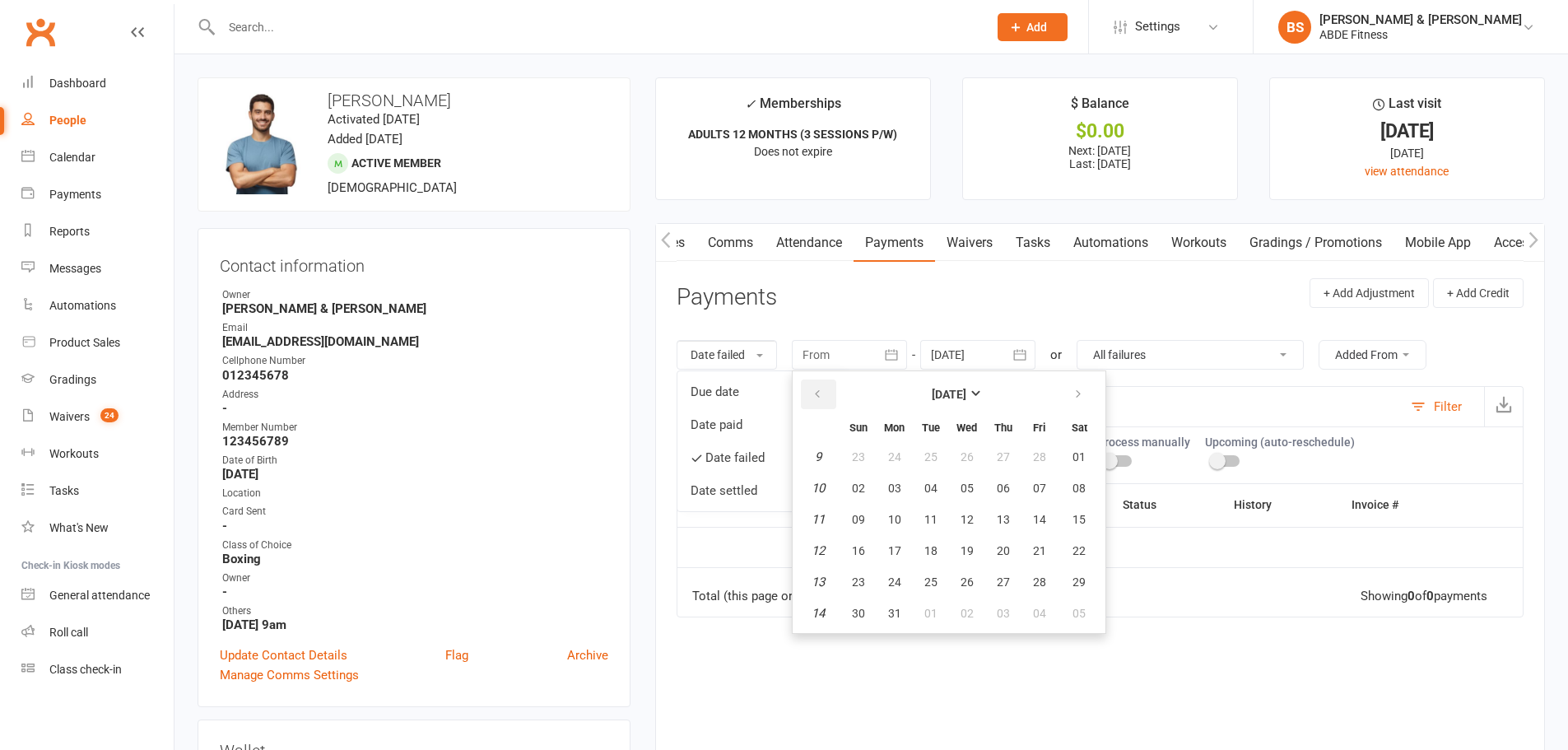
click at [819, 391] on icon "button" at bounding box center [817, 394] width 12 height 13
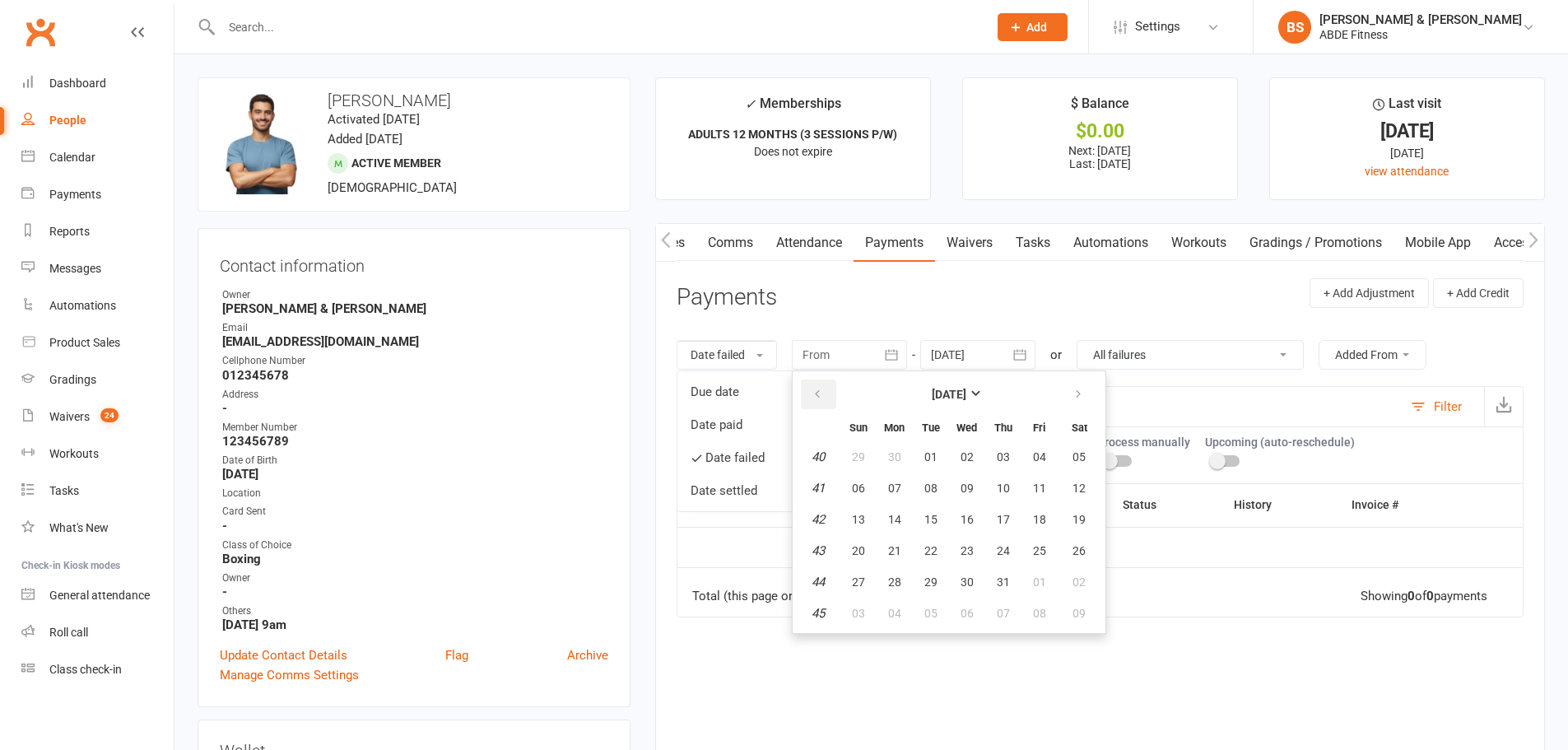
click at [819, 391] on icon "button" at bounding box center [817, 394] width 12 height 13
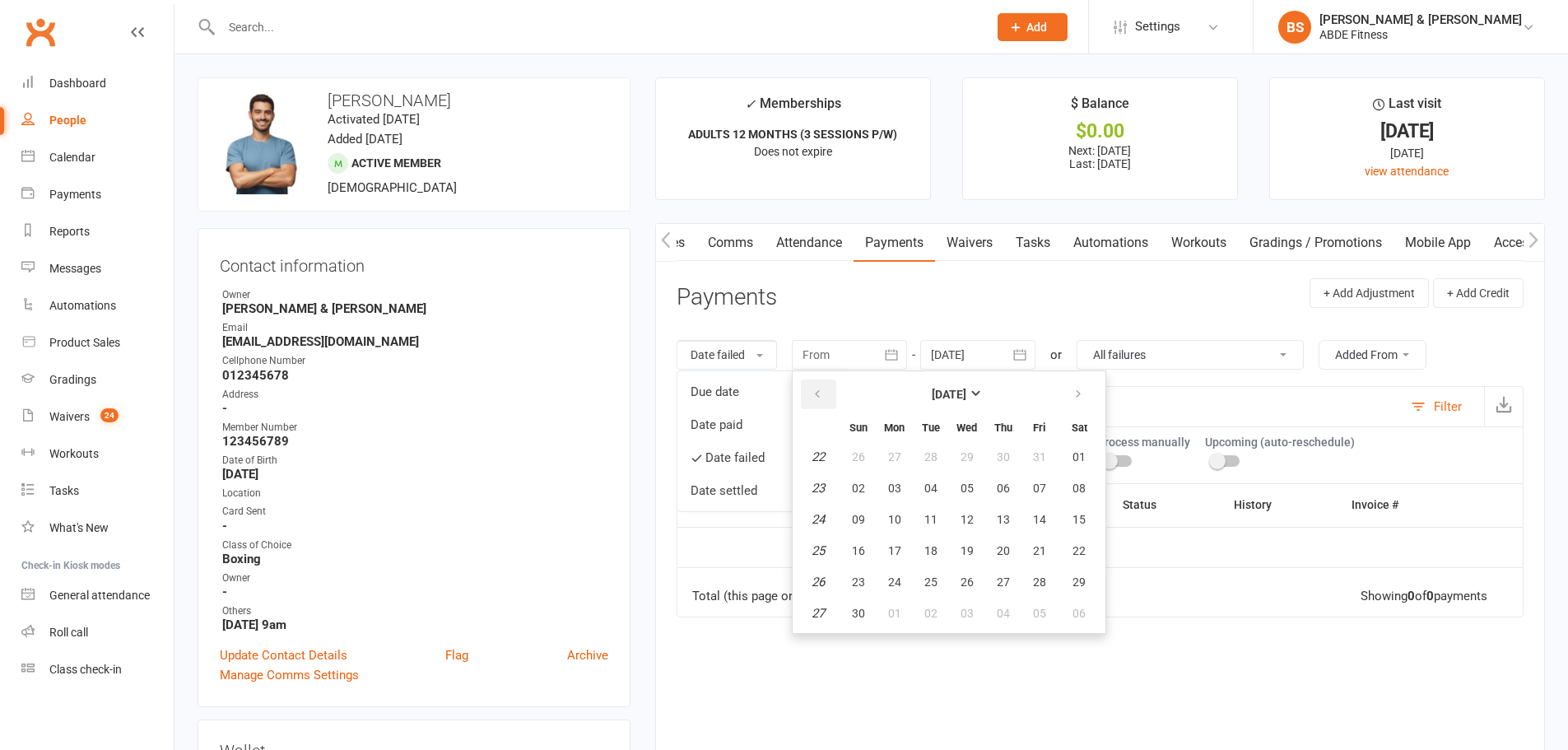
click at [819, 391] on icon "button" at bounding box center [817, 394] width 12 height 13
click at [1042, 452] on span "01" at bounding box center [1039, 457] width 13 height 13
type input "[DATE]"
select select
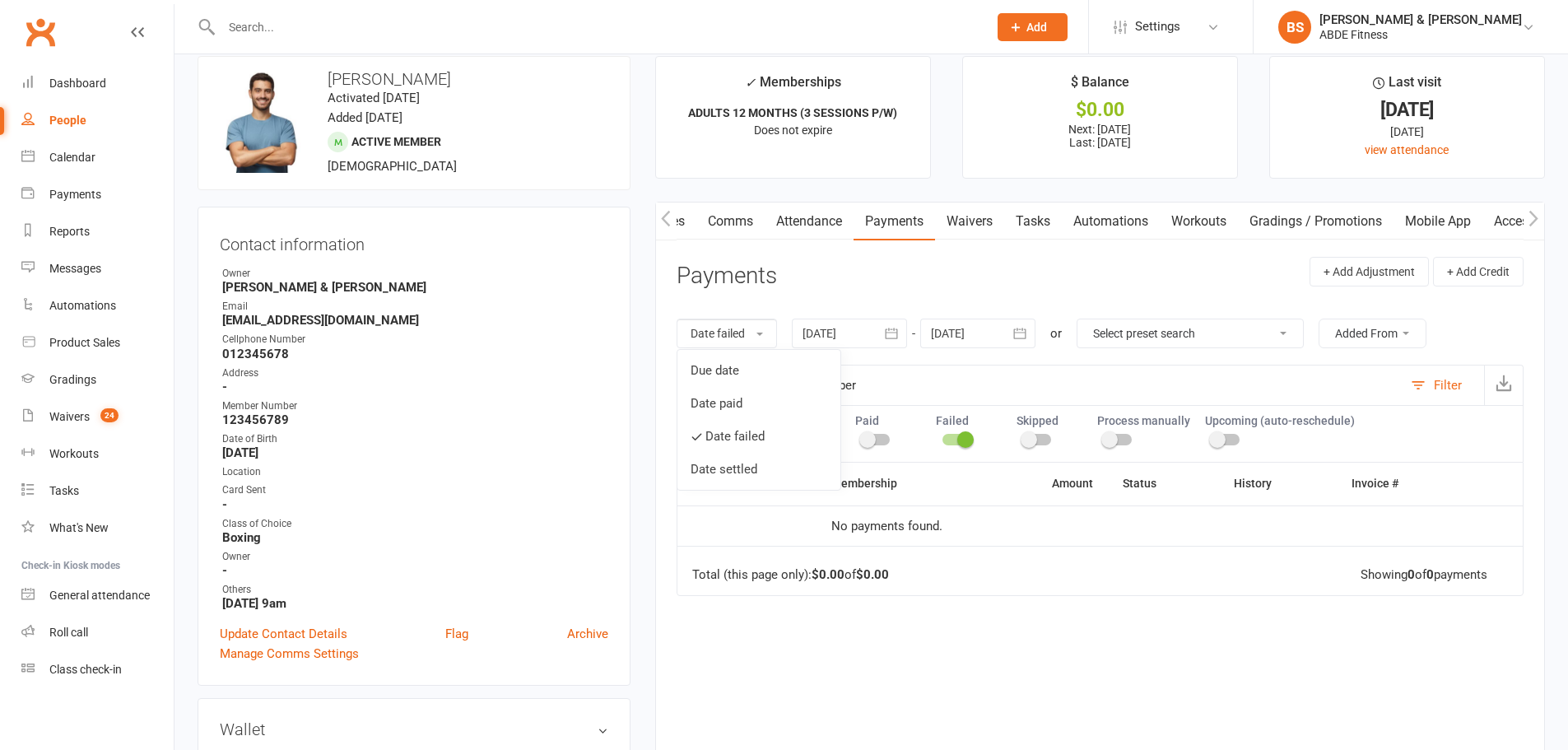
scroll to position [27, 0]
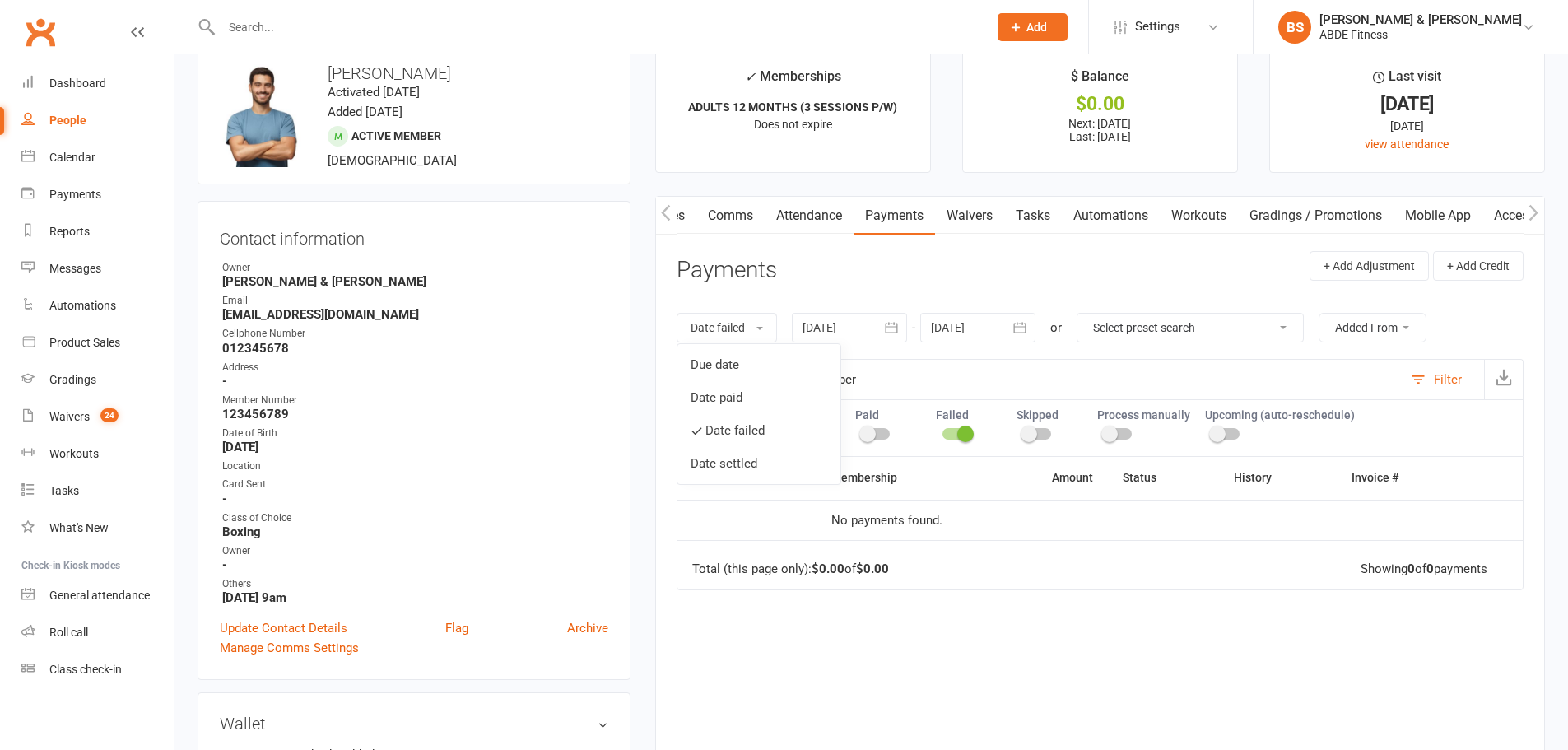
click at [1038, 402] on div "Upcoming Pending Paid Failed Skipped Process manually Upcoming (auto-reschedule)" at bounding box center [1099, 428] width 847 height 57
click at [968, 433] on span at bounding box center [965, 434] width 17 height 17
click at [942, 431] on input "checkbox" at bounding box center [942, 431] width 0 height 0
click at [81, 118] on div "People" at bounding box center [68, 120] width 37 height 13
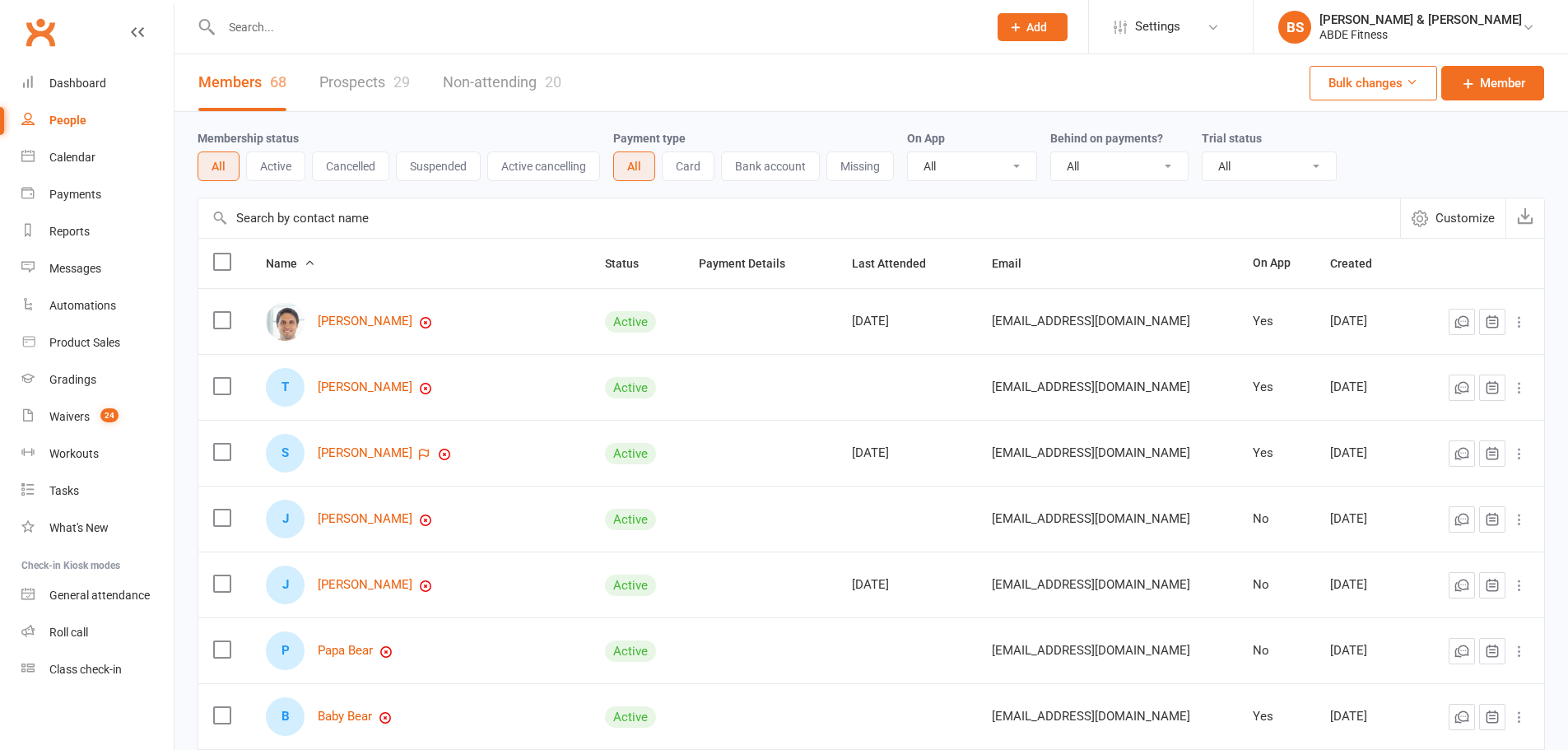
click at [389, 225] on input "text" at bounding box center [799, 217] width 1201 height 40
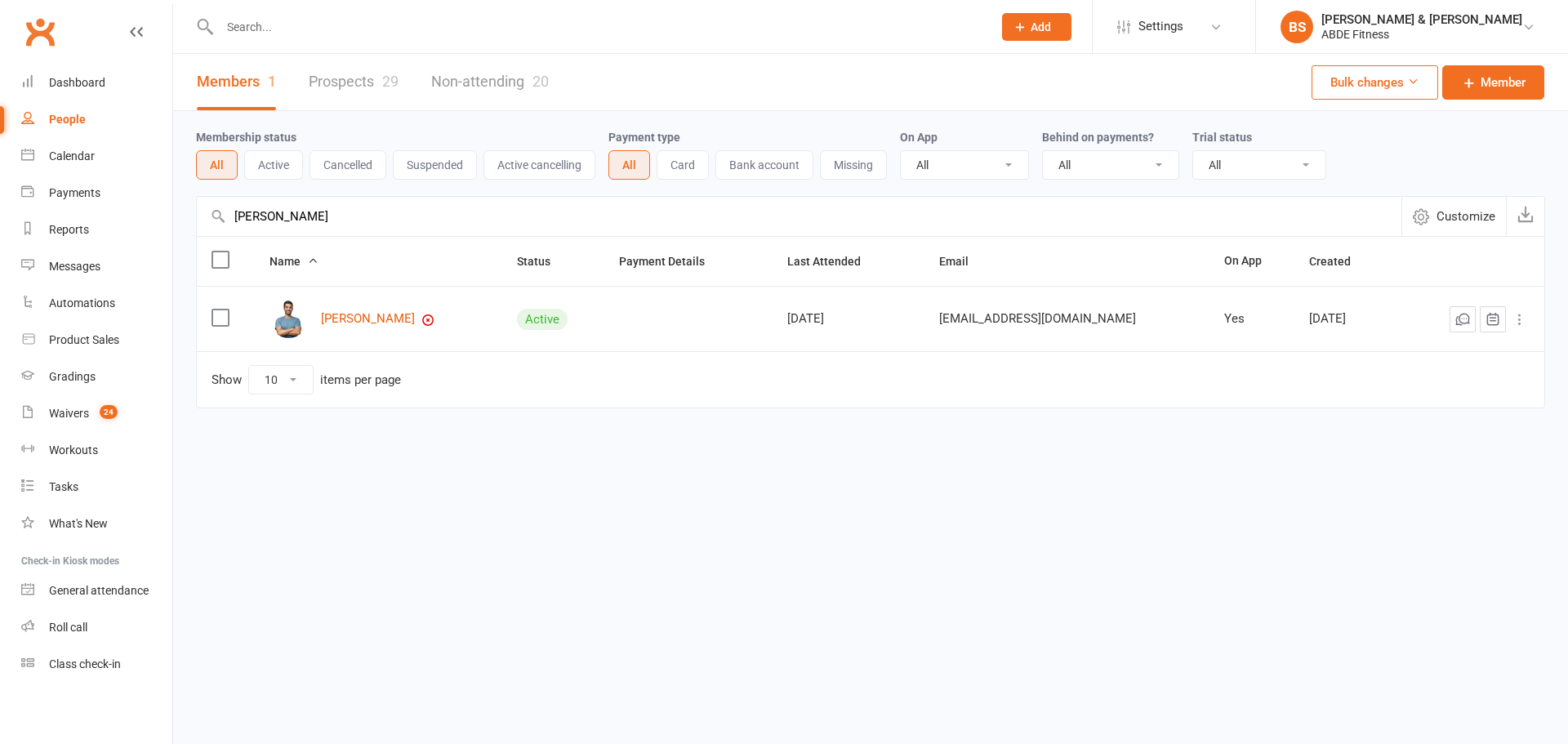
type input "[PERSON_NAME]"
click at [378, 319] on link "[PERSON_NAME]" at bounding box center [368, 318] width 94 height 14
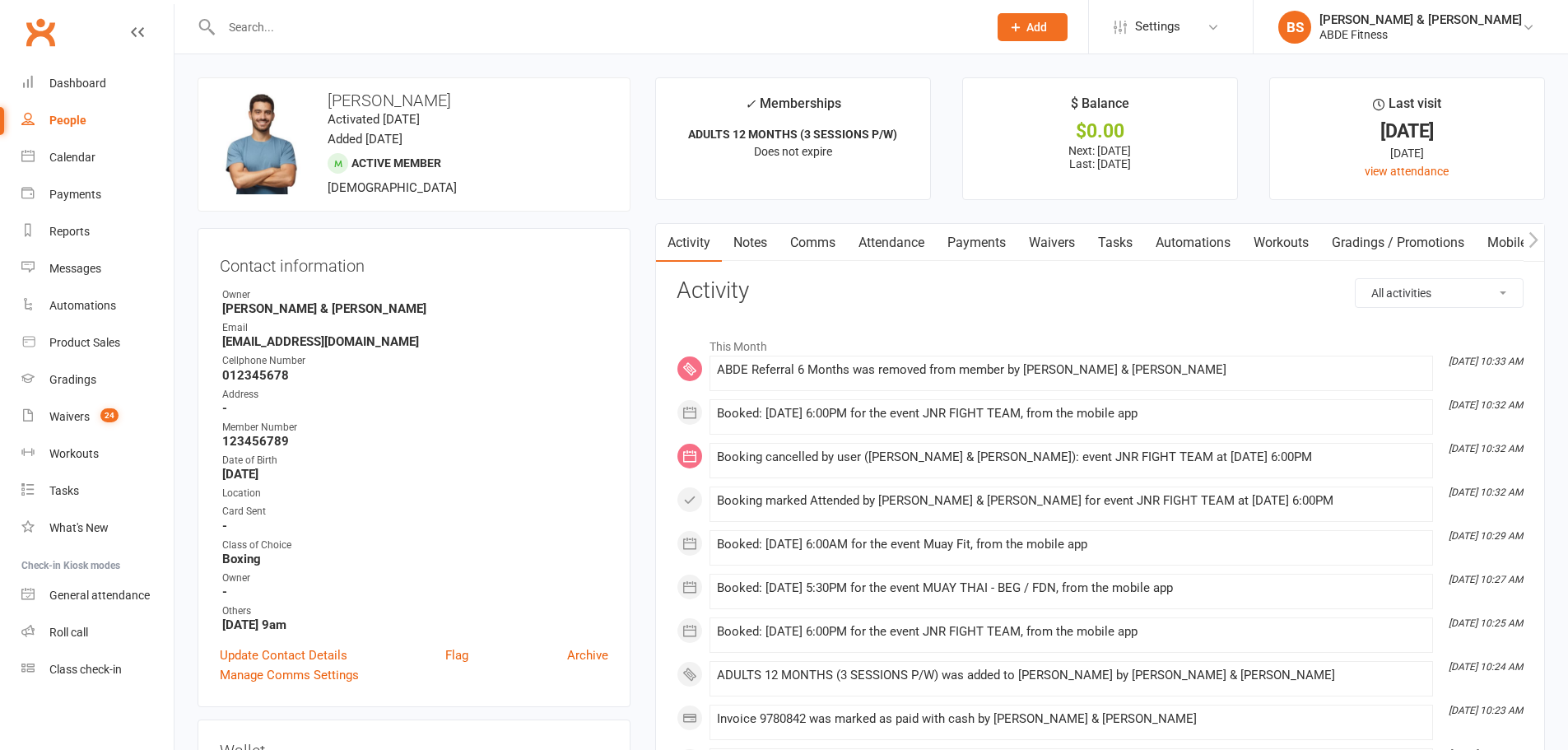
click at [977, 231] on link "Payments" at bounding box center [977, 242] width 81 height 38
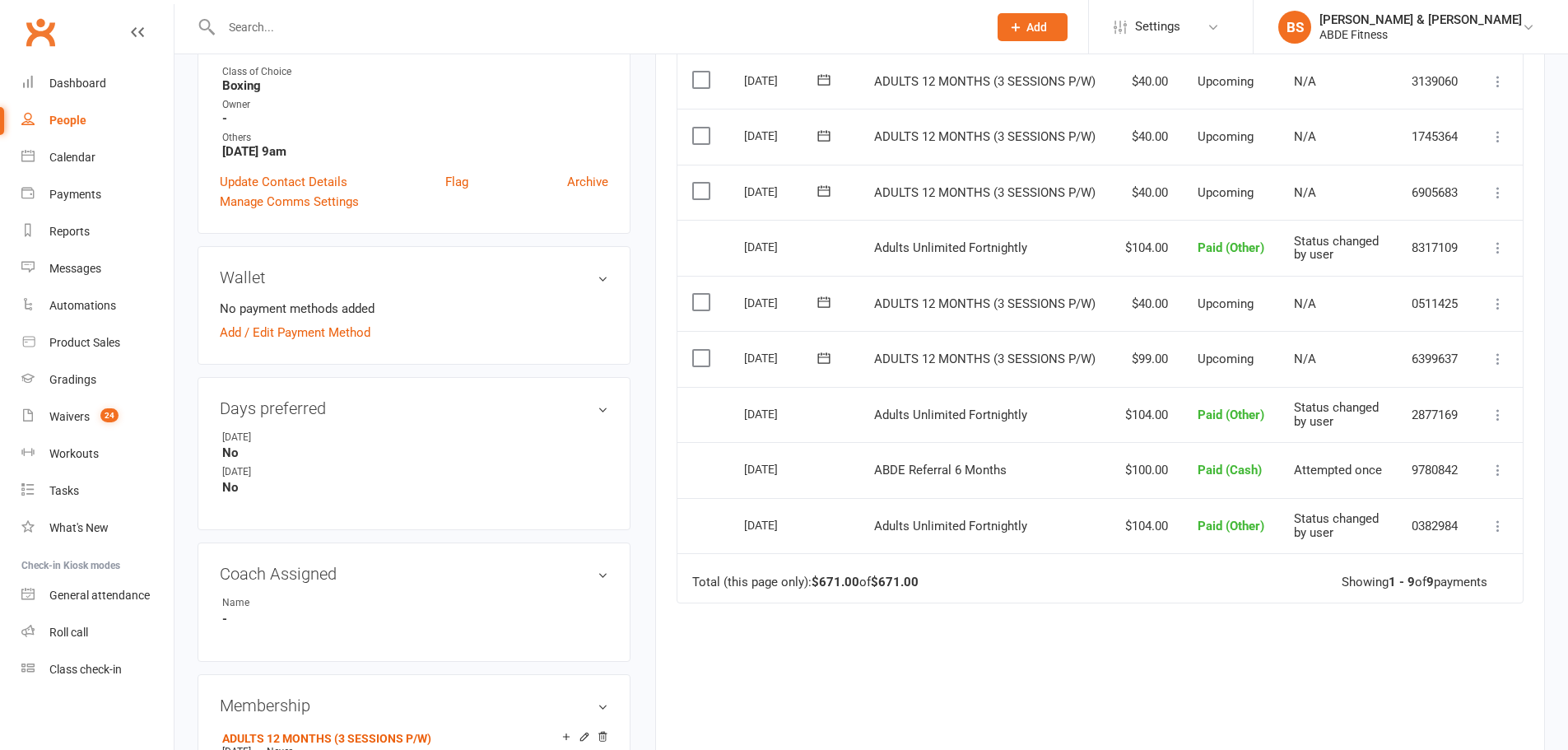
scroll to position [521, 0]
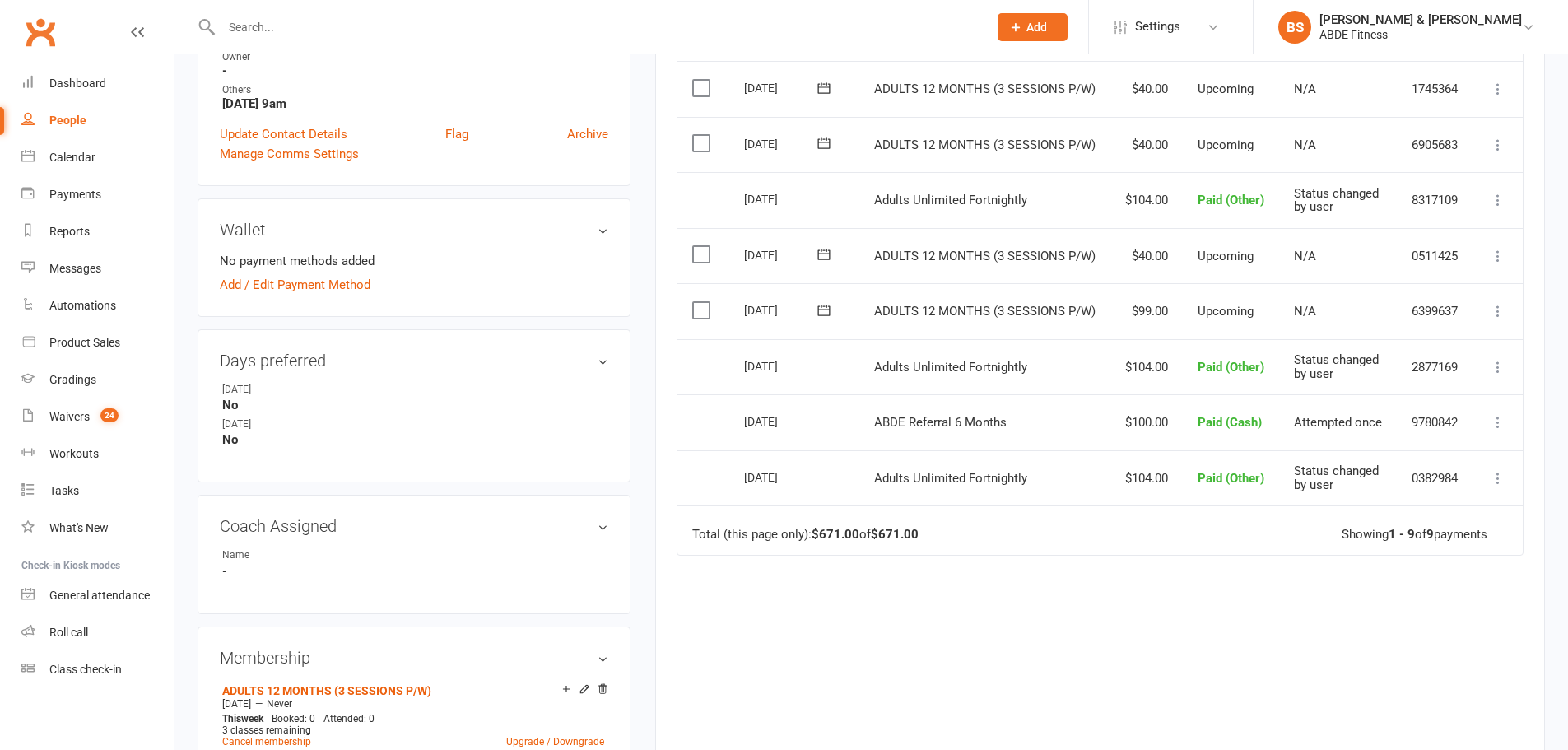
click at [1496, 313] on icon at bounding box center [1498, 311] width 17 height 17
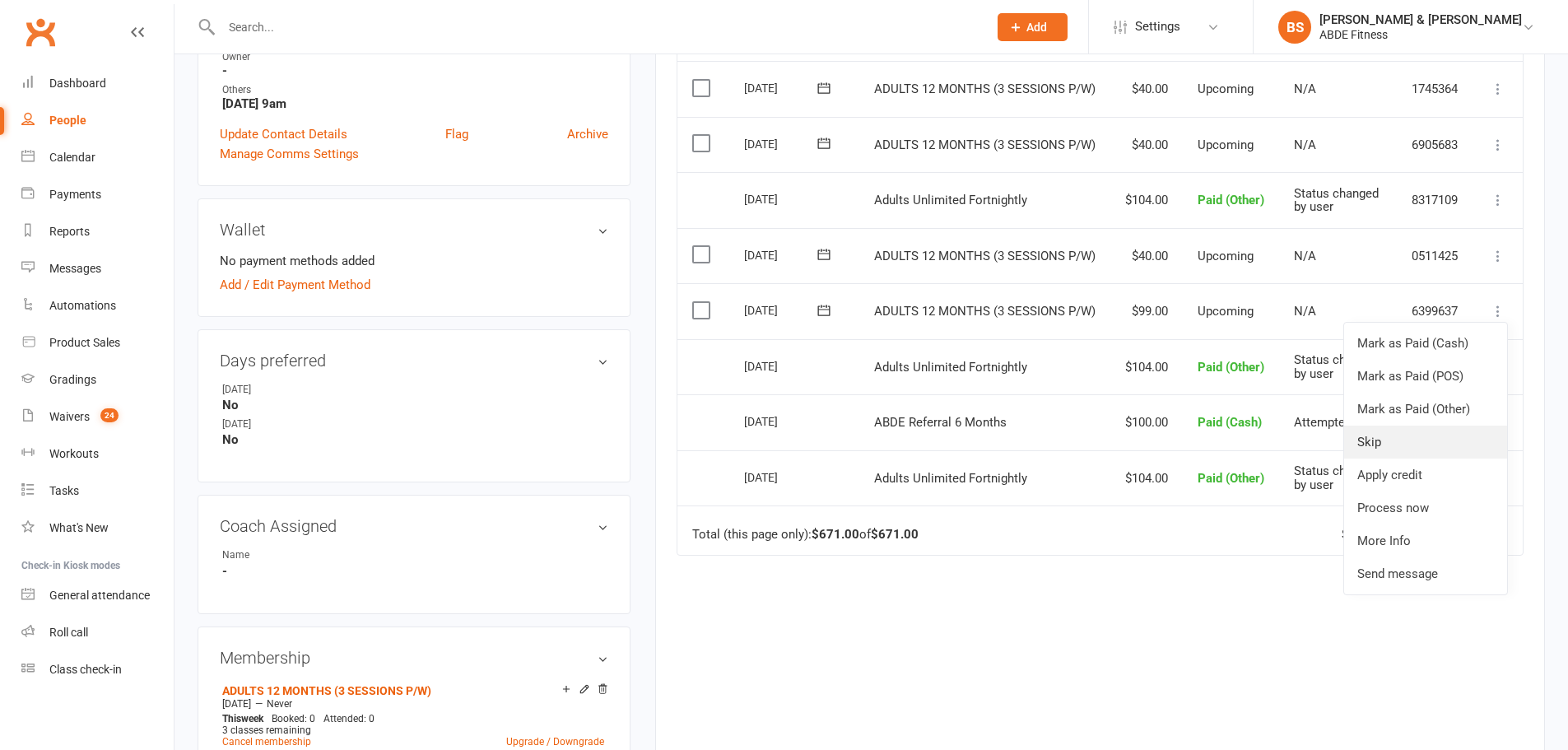
click at [1383, 433] on link "Skip" at bounding box center [1425, 442] width 163 height 33
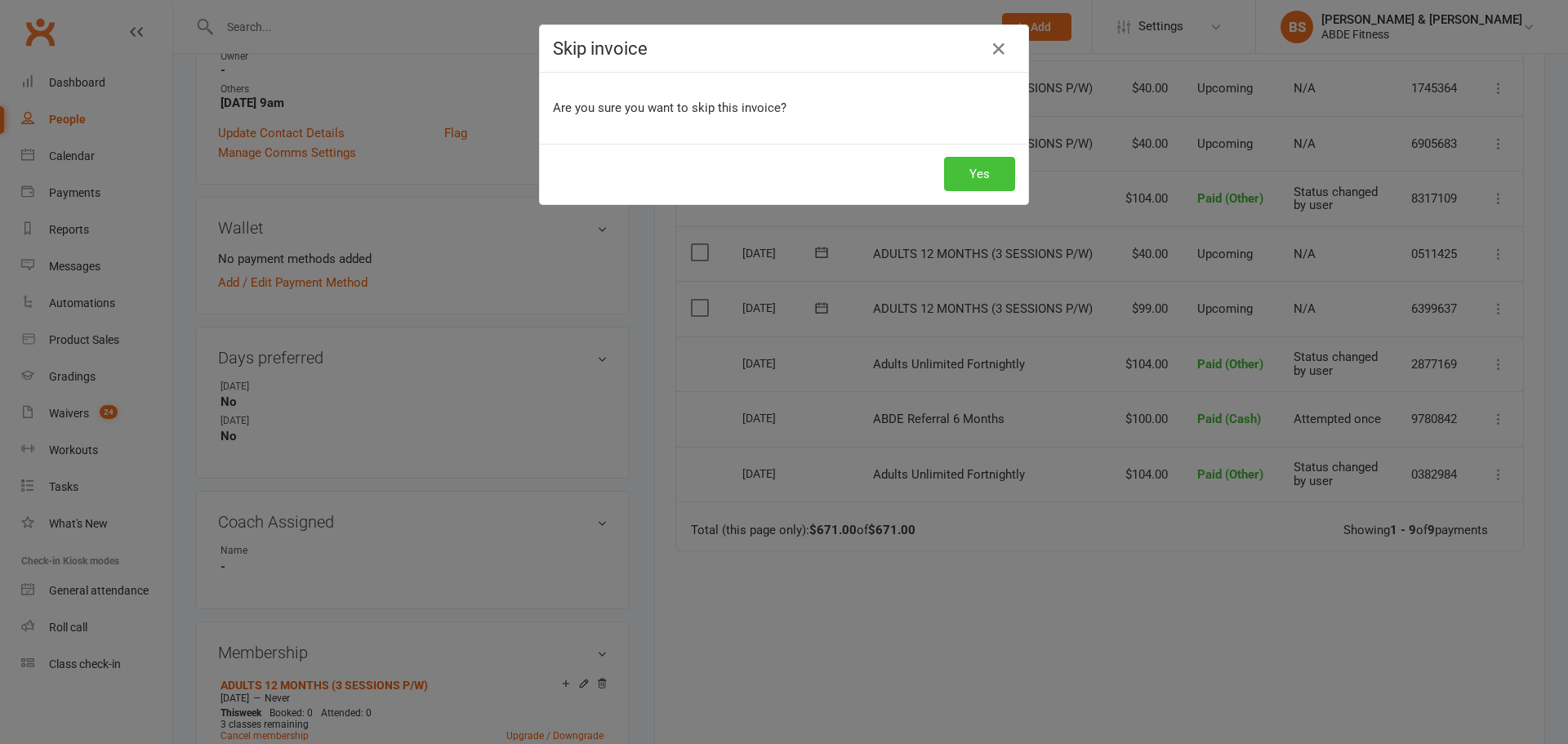
click at [953, 171] on button "Yes" at bounding box center [980, 175] width 71 height 35
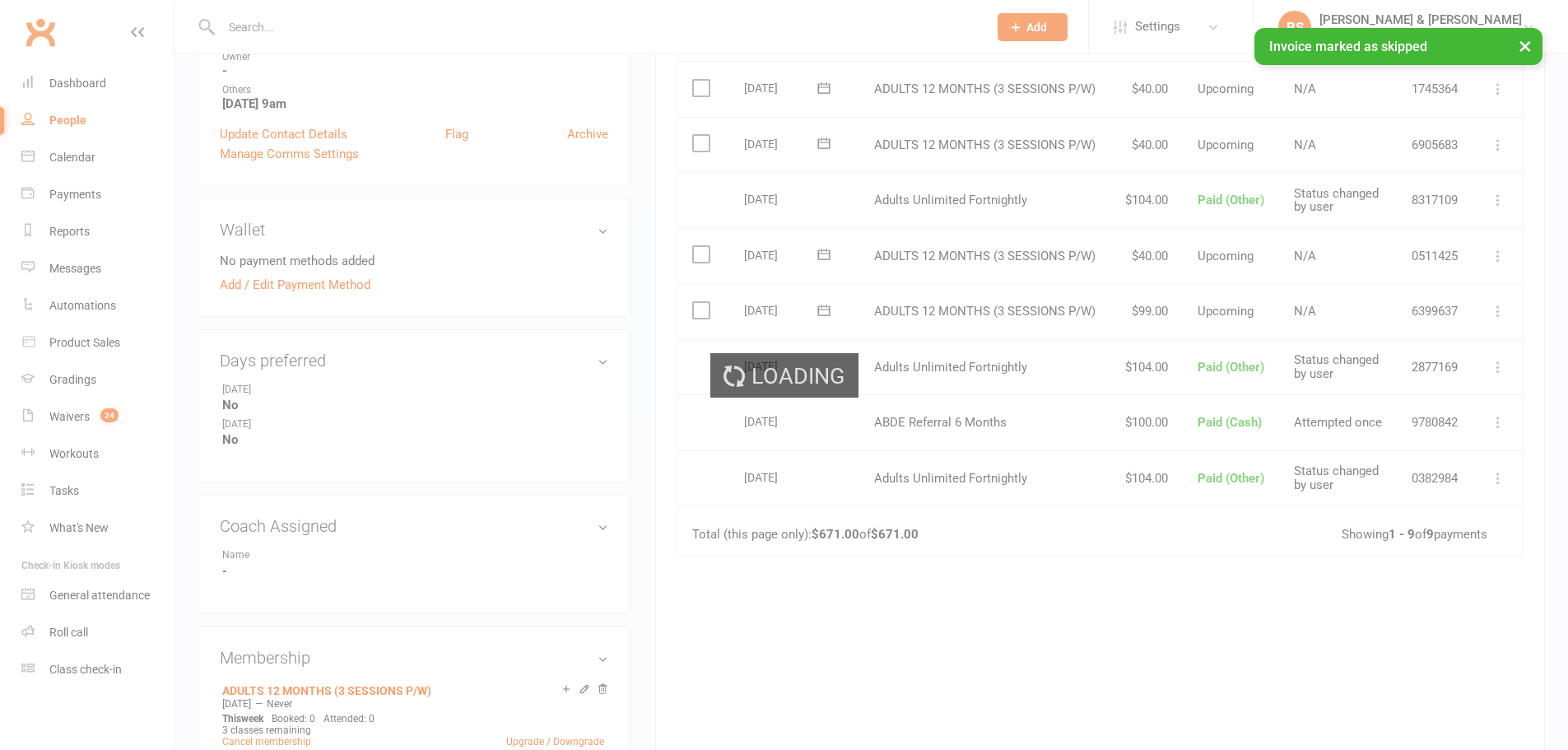
click at [1493, 249] on icon at bounding box center [1498, 256] width 17 height 17
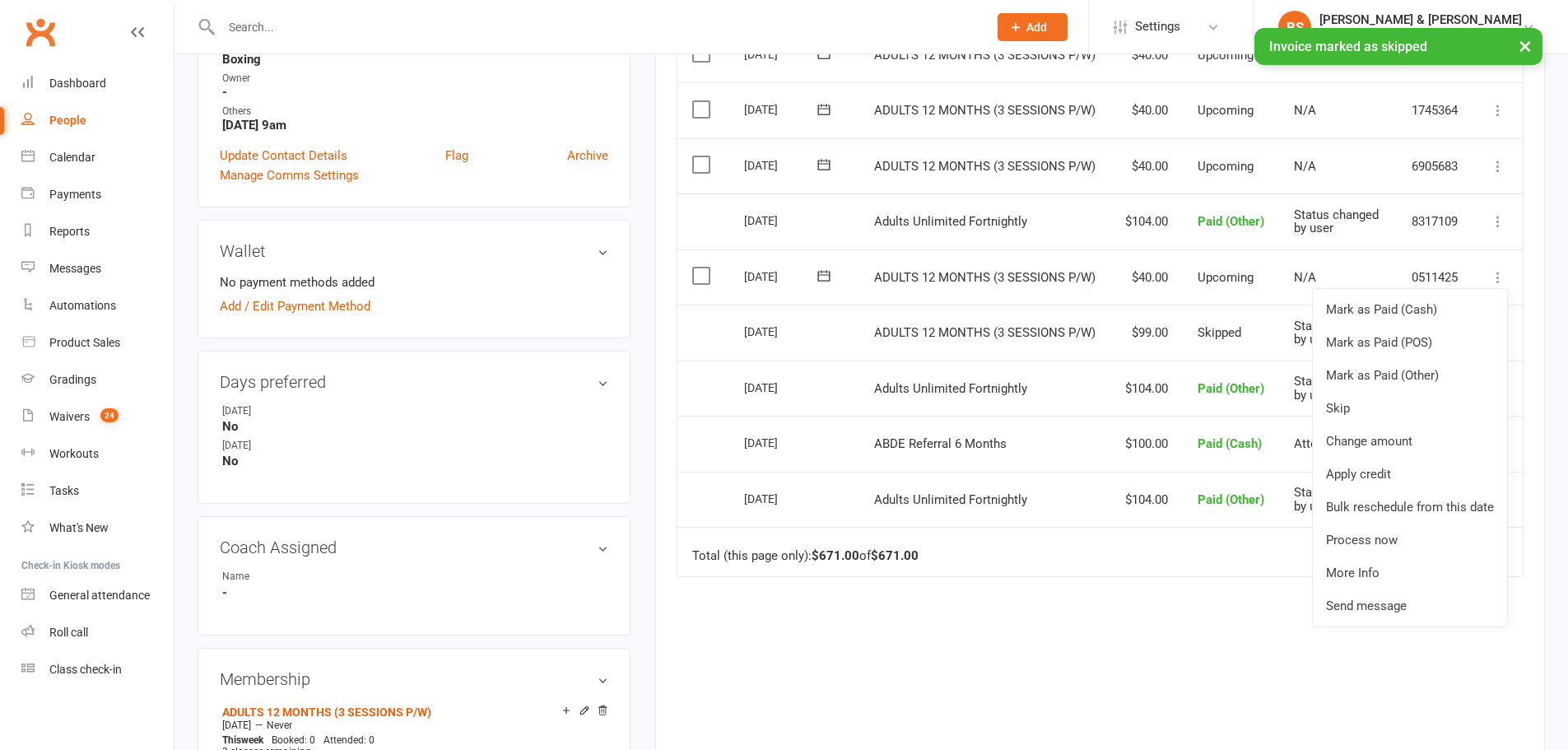
scroll to position [494, 0]
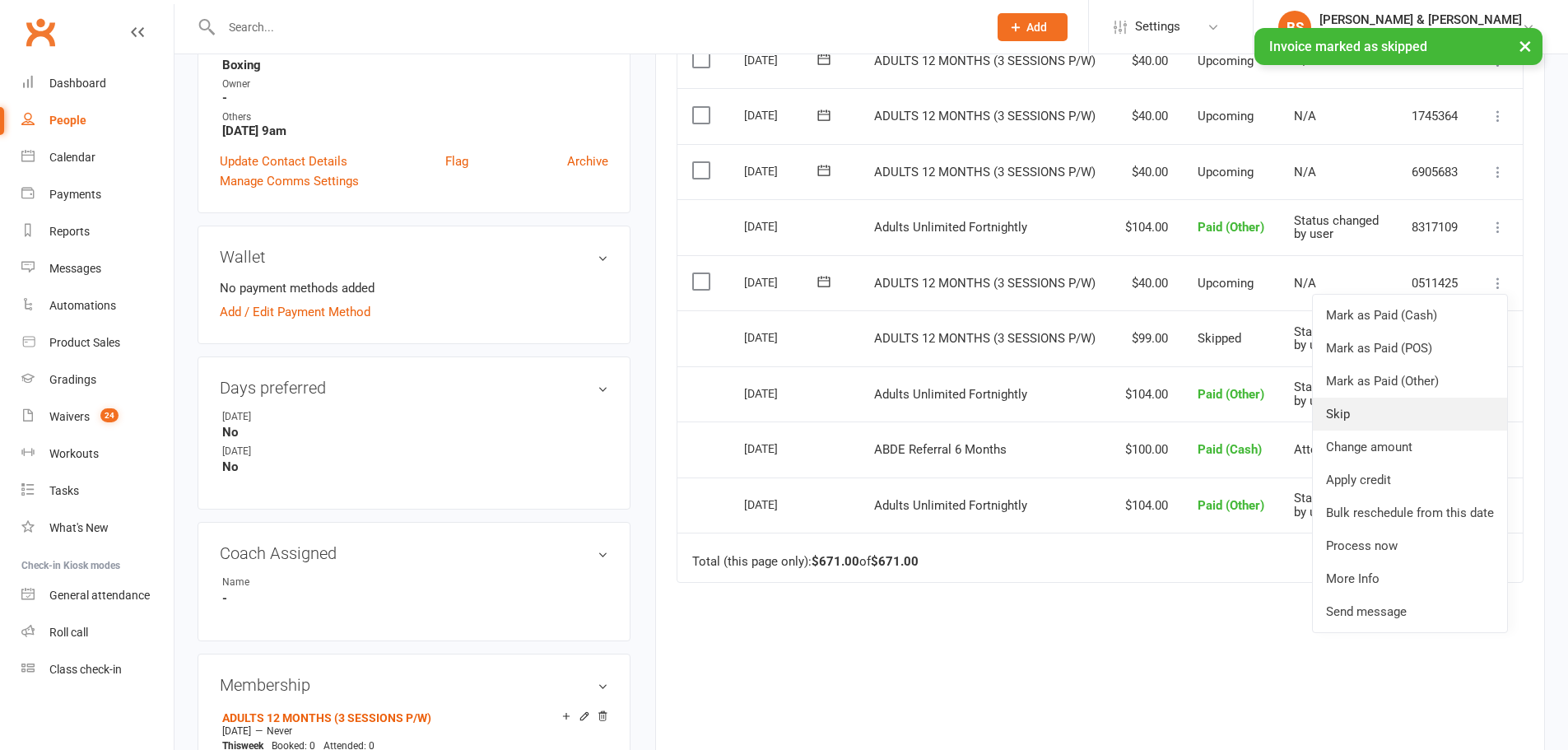
click at [1358, 407] on link "Skip" at bounding box center [1410, 415] width 194 height 33
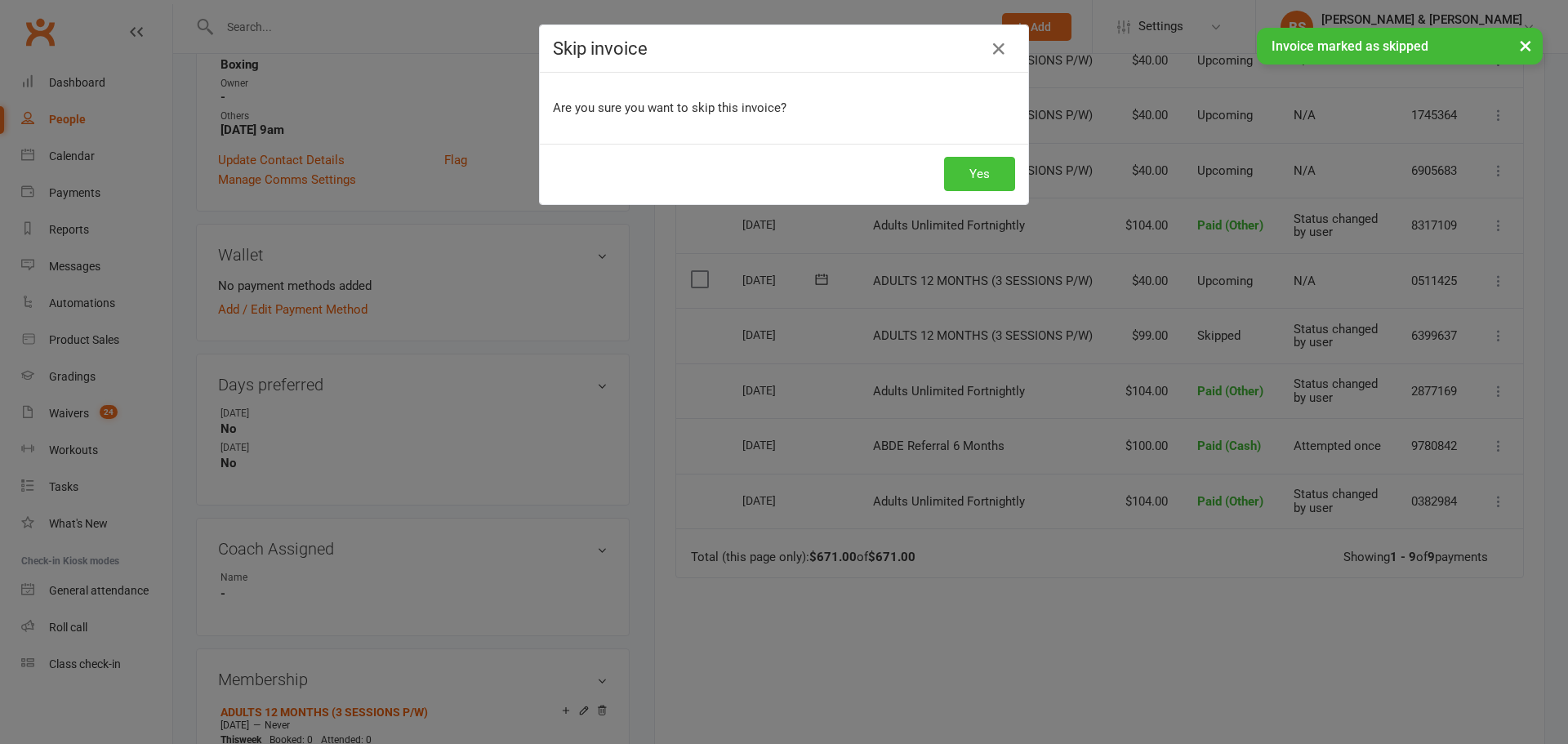
click at [972, 171] on button "Yes" at bounding box center [980, 175] width 71 height 35
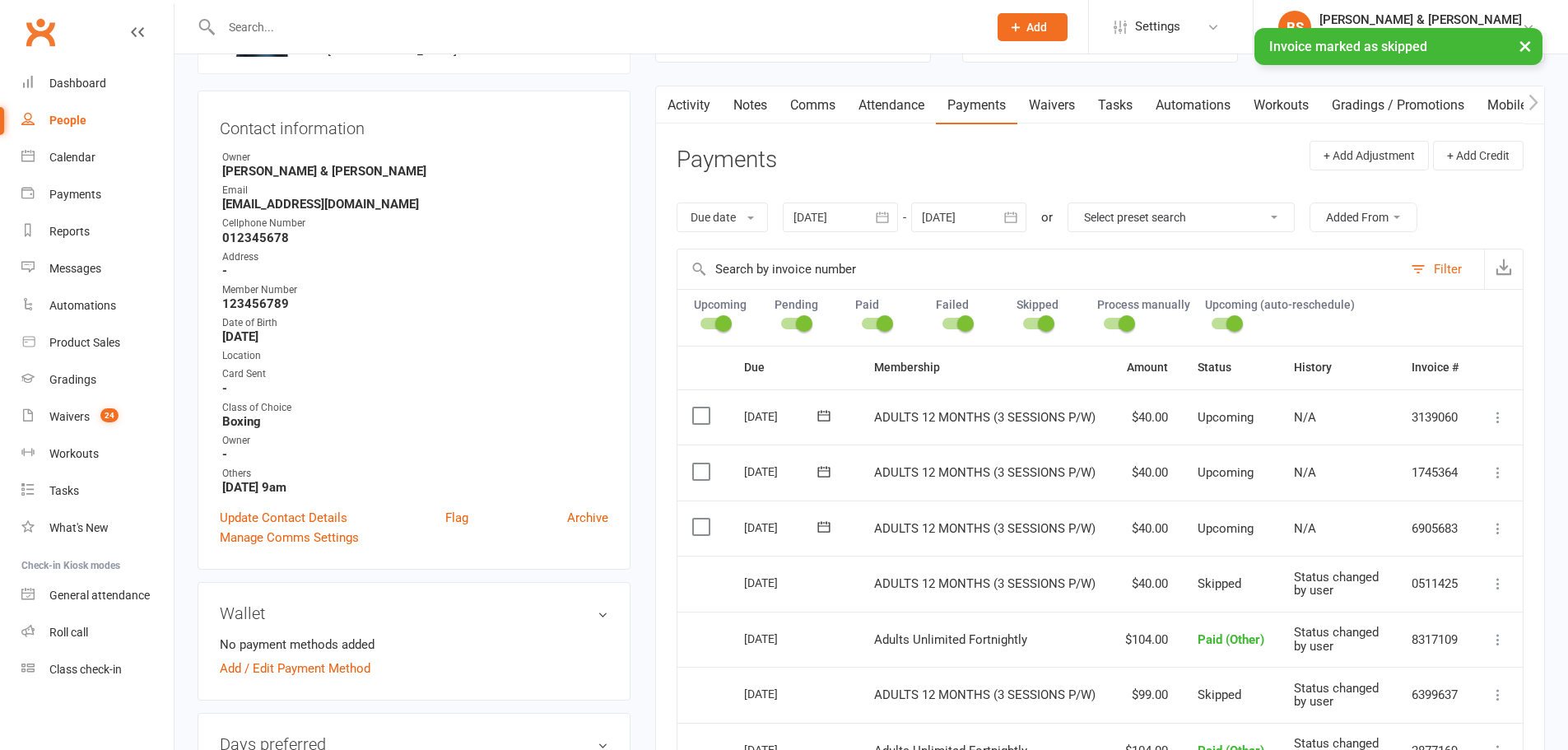
scroll to position [0, 0]
click at [70, 125] on div "People" at bounding box center [68, 125] width 37 height 13
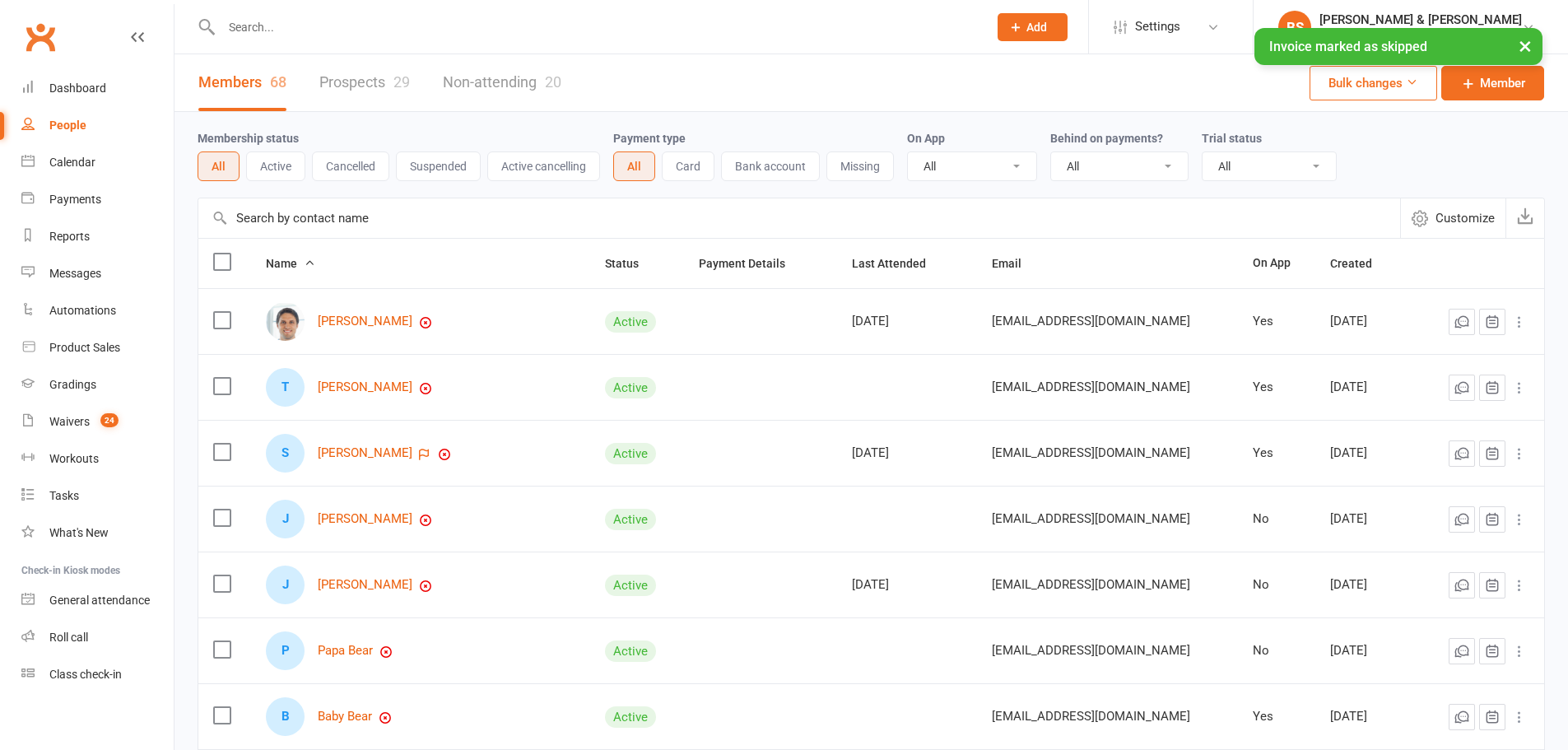
click at [367, 228] on input "text" at bounding box center [799, 217] width 1201 height 40
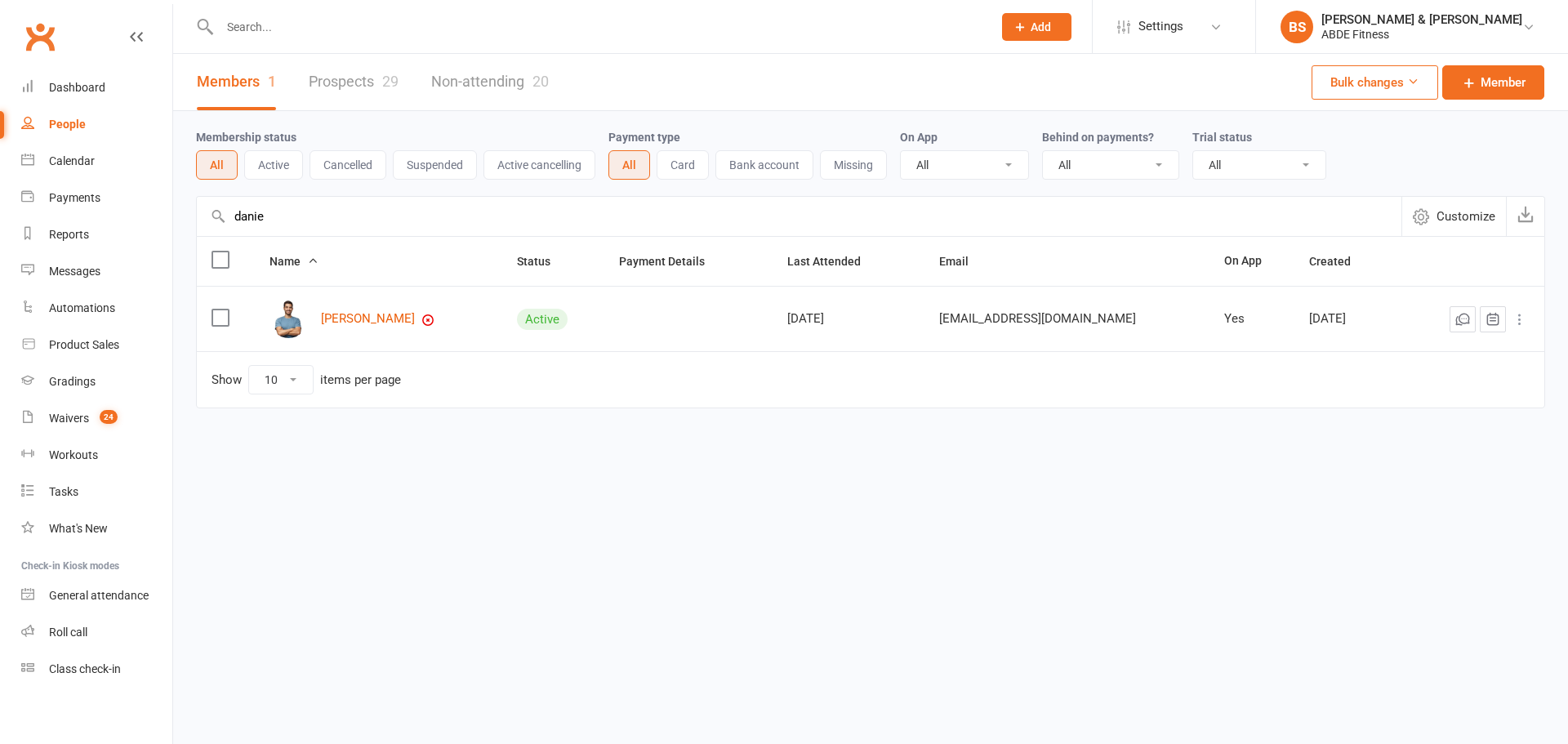
type input "danie"
click at [367, 317] on link "[PERSON_NAME]" at bounding box center [368, 318] width 94 height 14
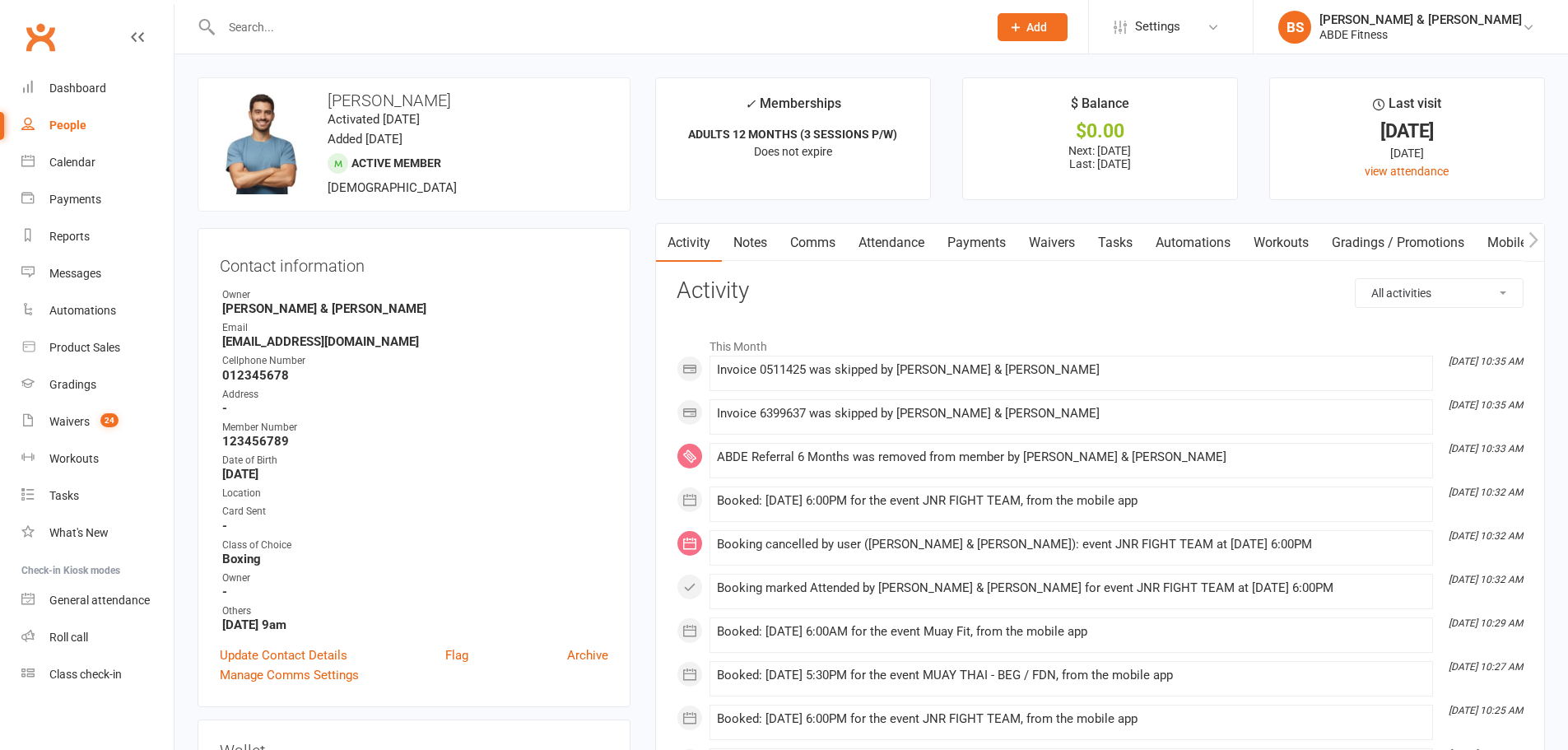
click at [977, 239] on link "Payments" at bounding box center [977, 242] width 81 height 38
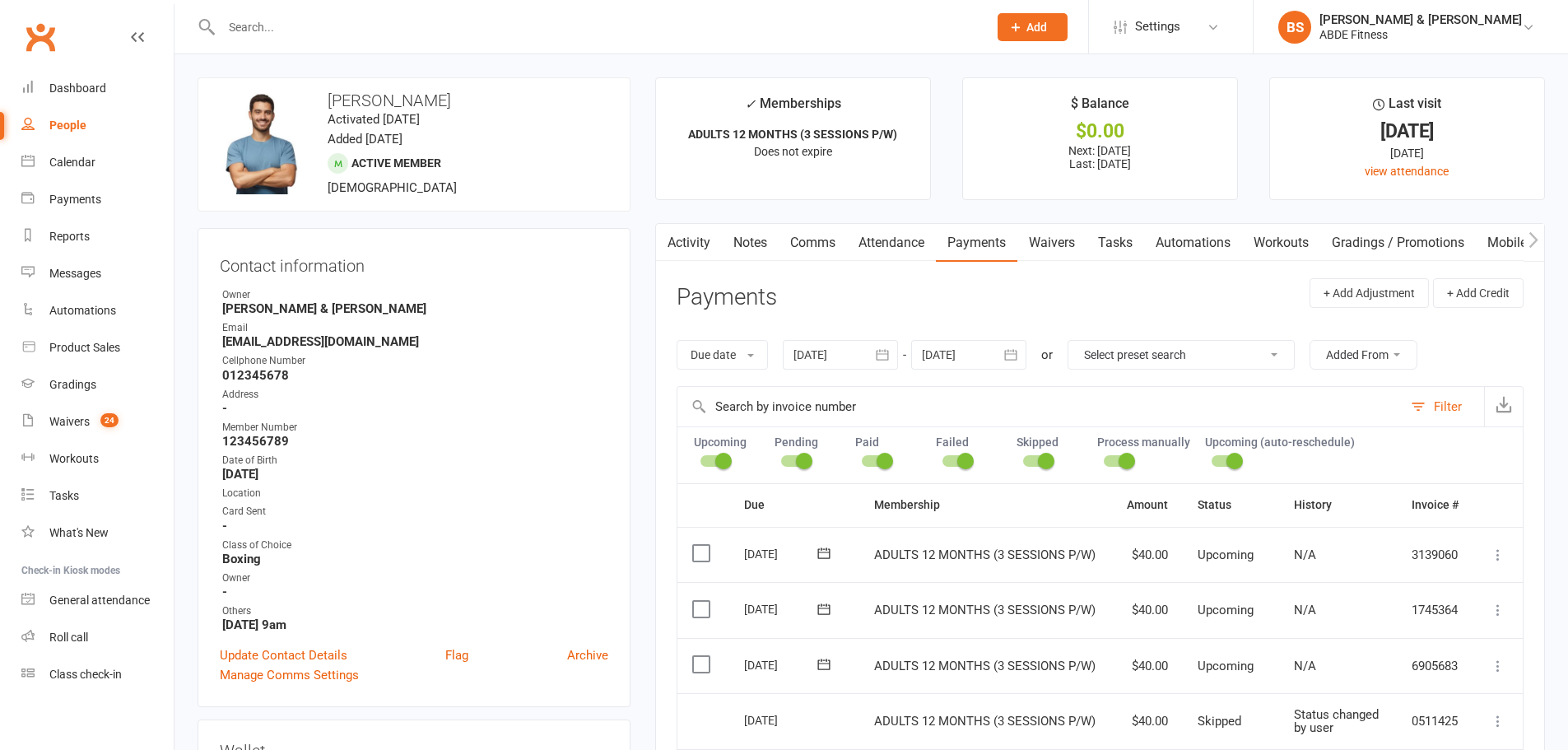
click at [885, 357] on icon "button" at bounding box center [883, 355] width 17 height 17
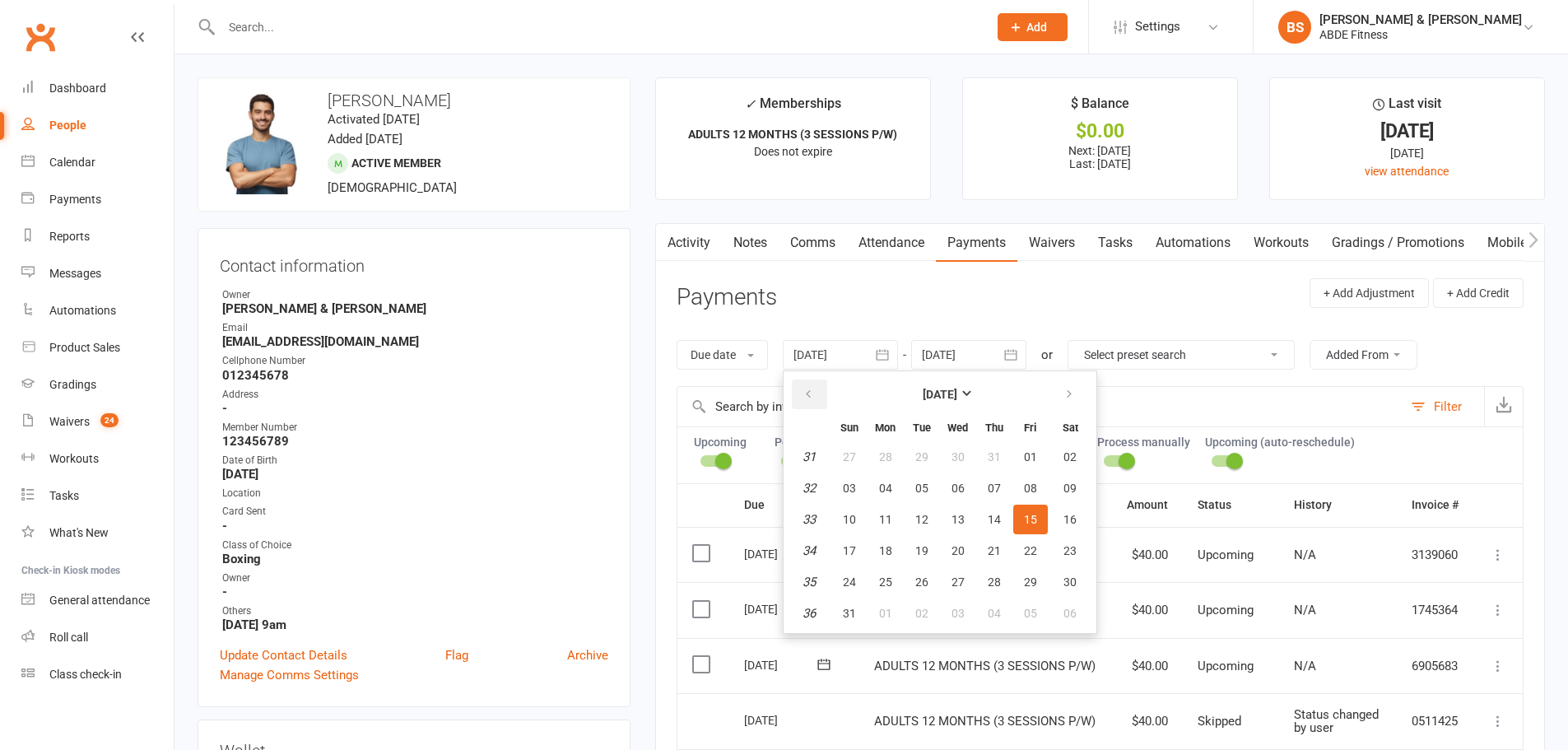
click at [805, 391] on icon "button" at bounding box center [808, 394] width 12 height 13
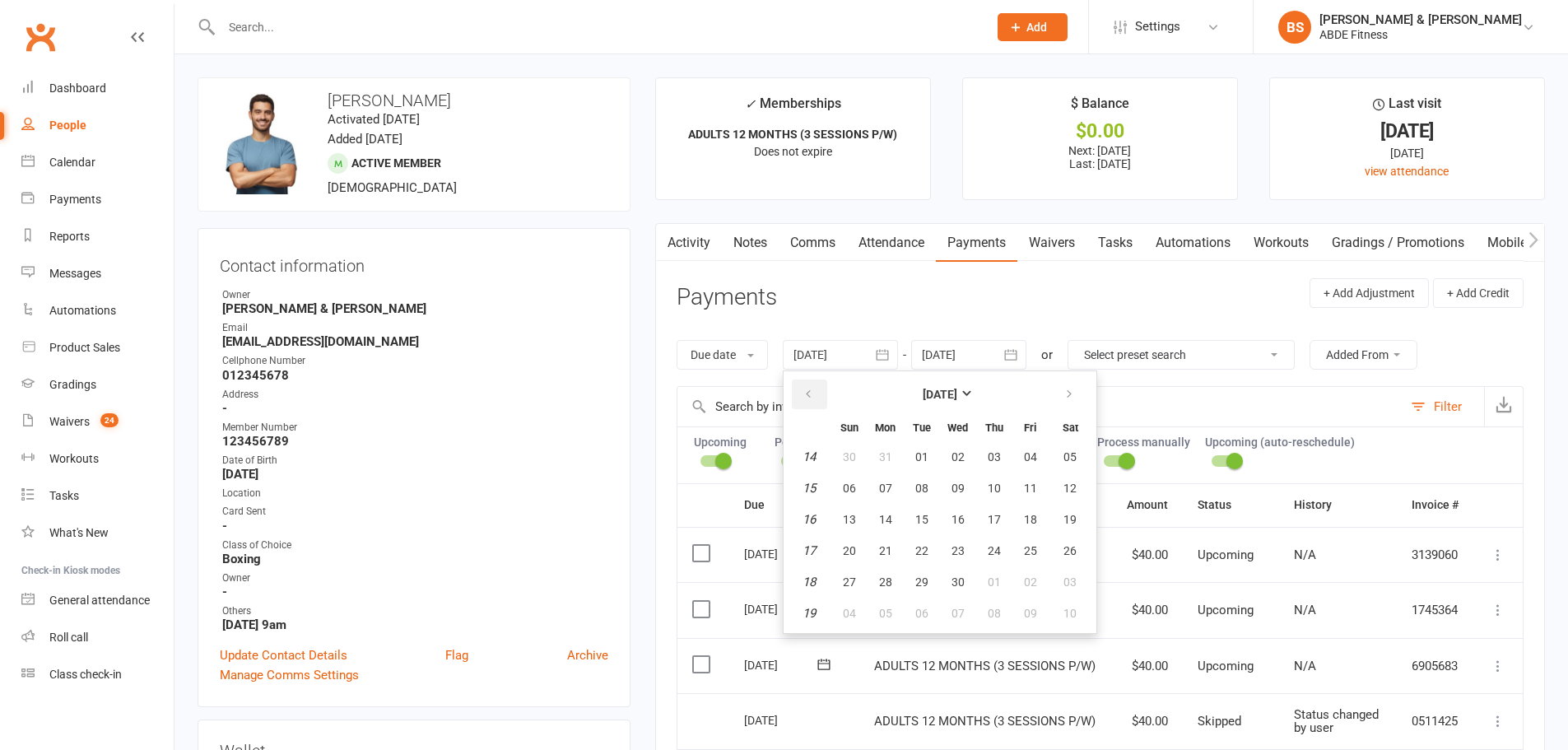
click at [805, 391] on icon "button" at bounding box center [808, 394] width 12 height 13
click at [1034, 461] on span "01" at bounding box center [1030, 457] width 13 height 13
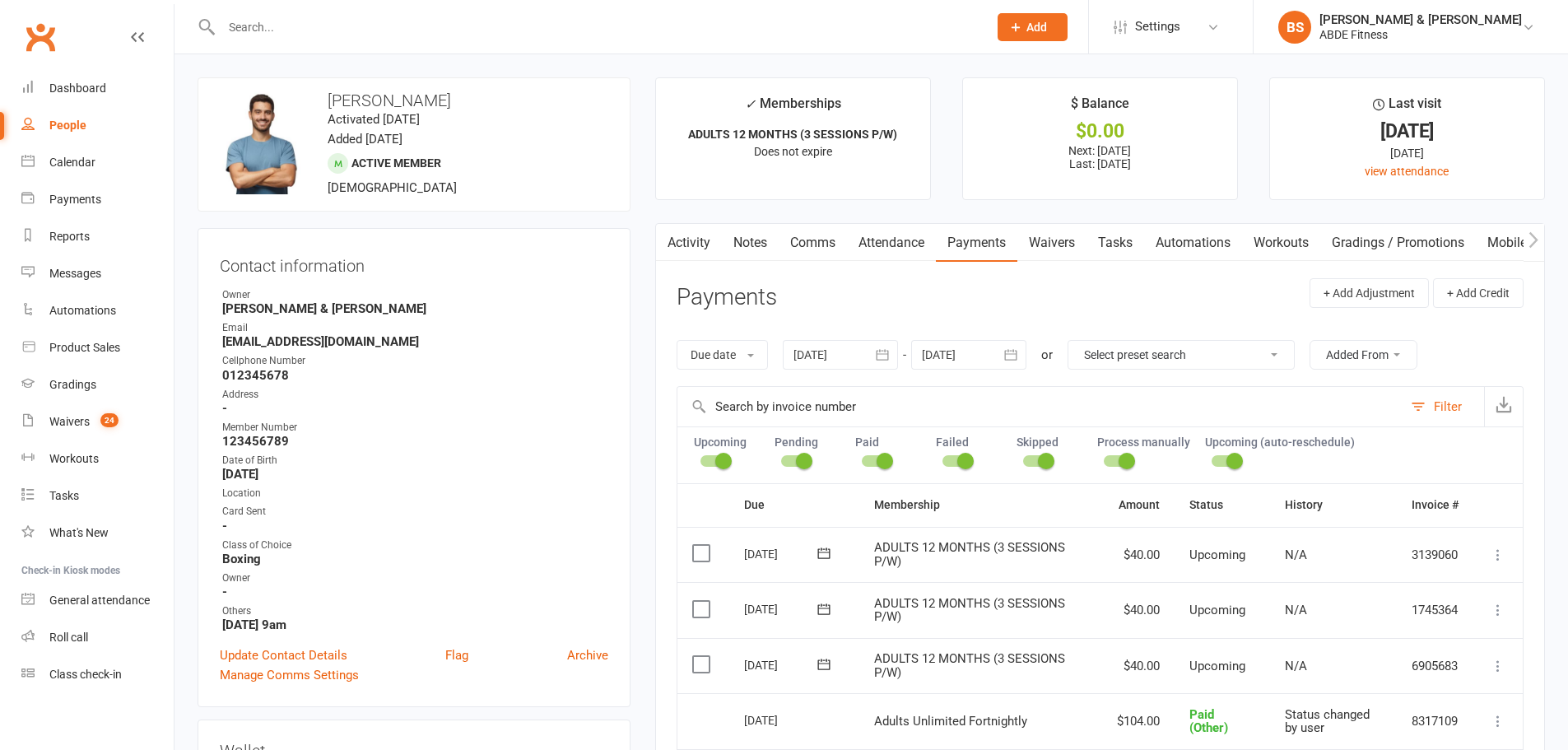
click at [888, 350] on icon "button" at bounding box center [883, 355] width 12 height 11
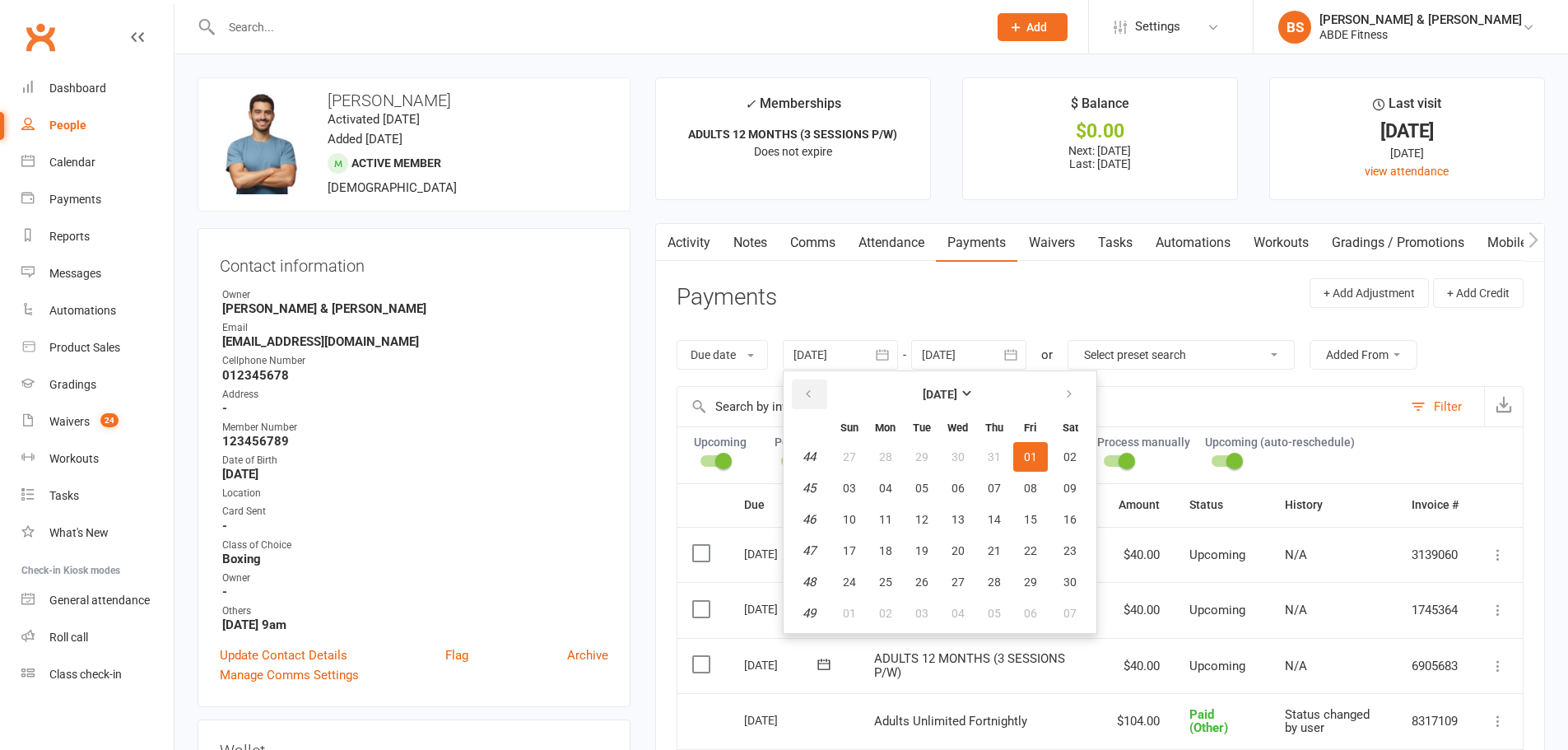
click at [810, 390] on icon "button" at bounding box center [808, 394] width 12 height 13
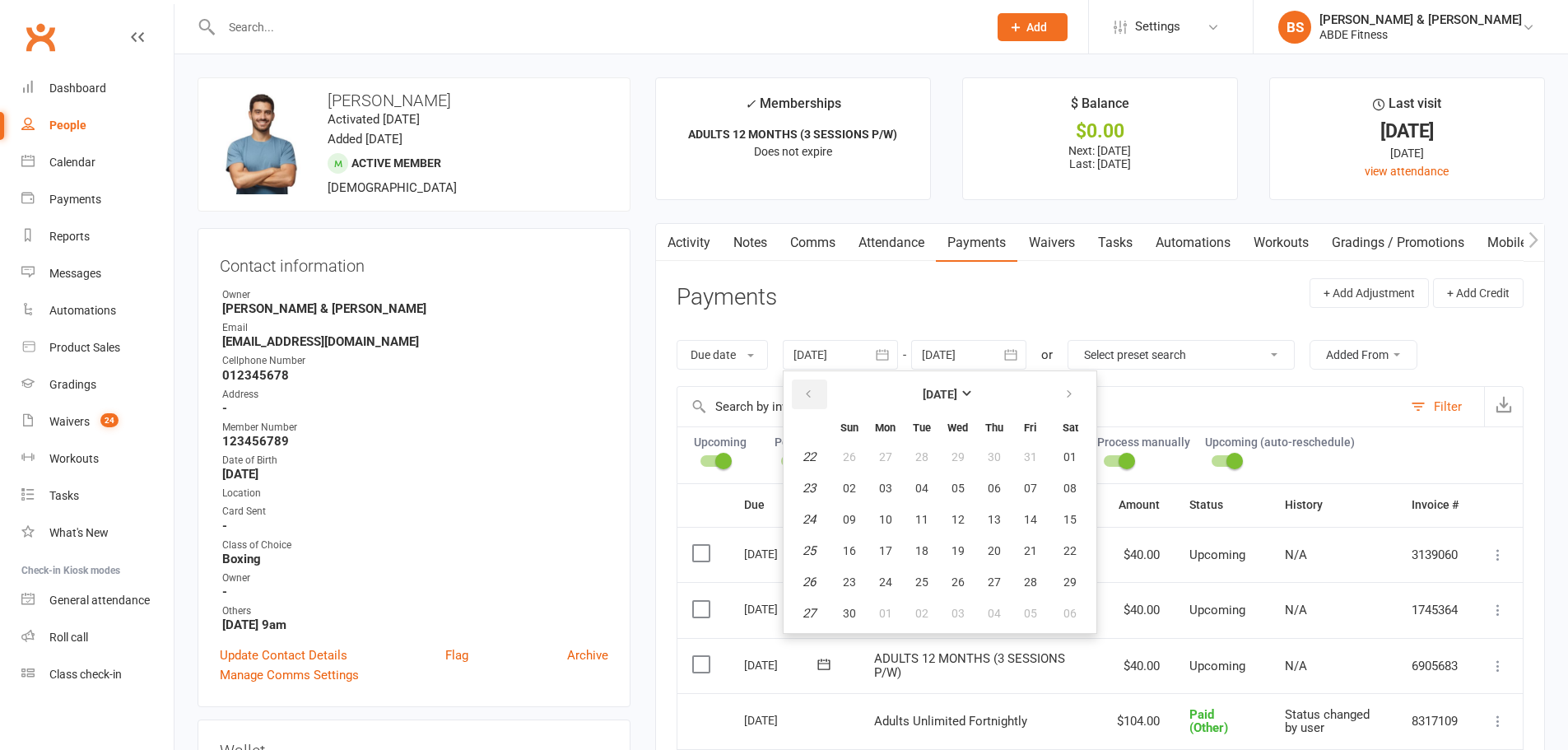
click at [810, 390] on icon "button" at bounding box center [808, 394] width 12 height 13
click at [879, 455] on button "01" at bounding box center [886, 457] width 35 height 29
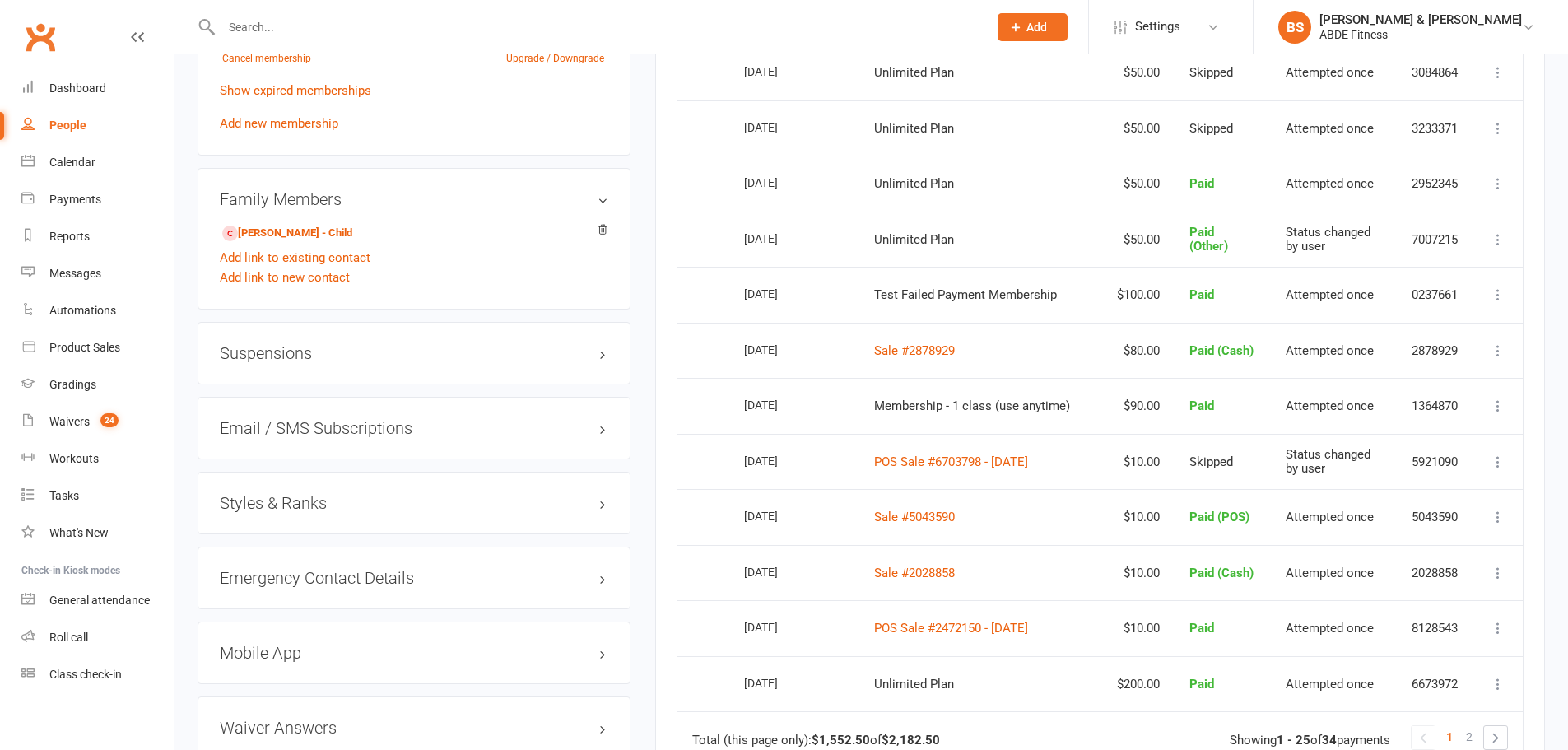
scroll to position [1561, 0]
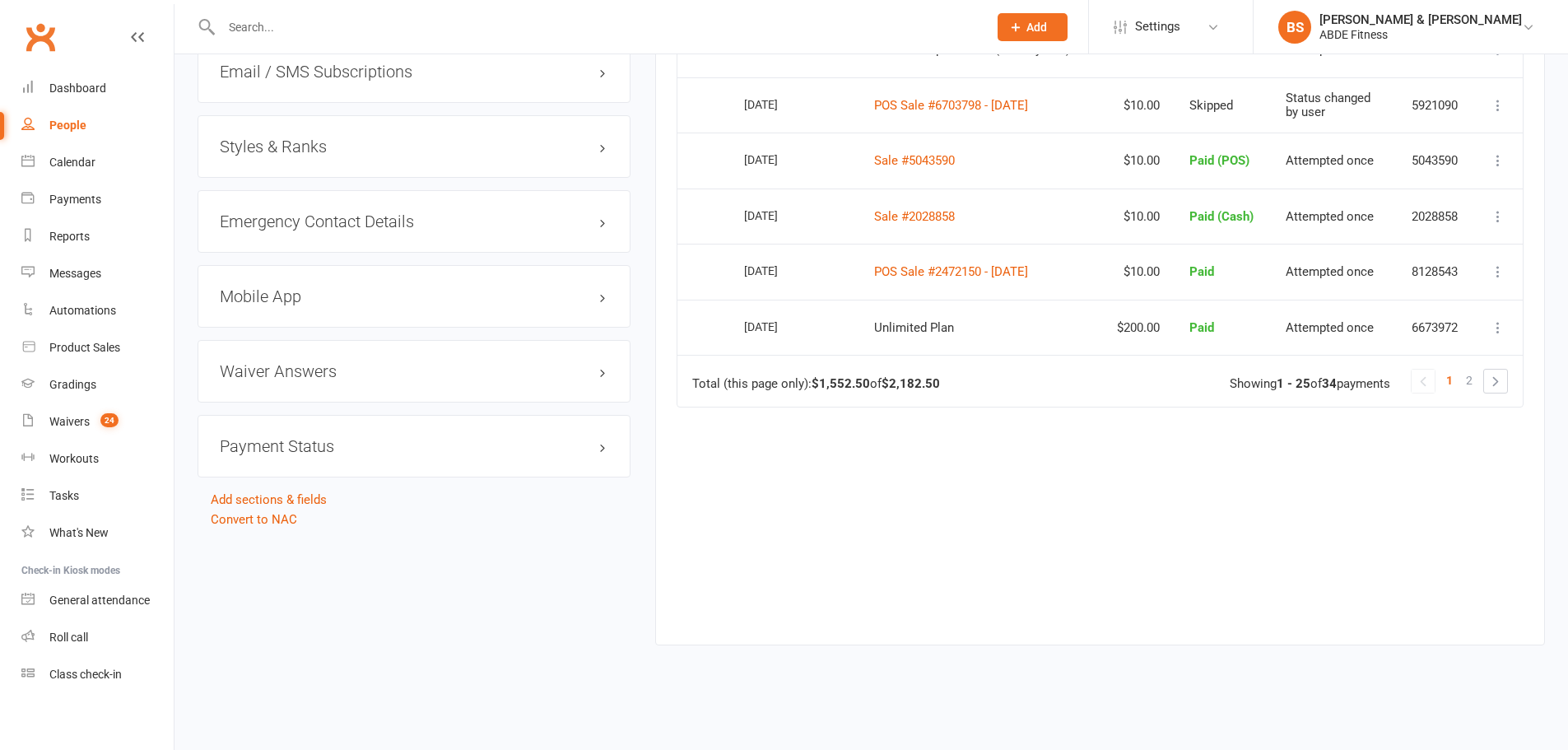
click at [1503, 382] on link at bounding box center [1495, 381] width 23 height 23
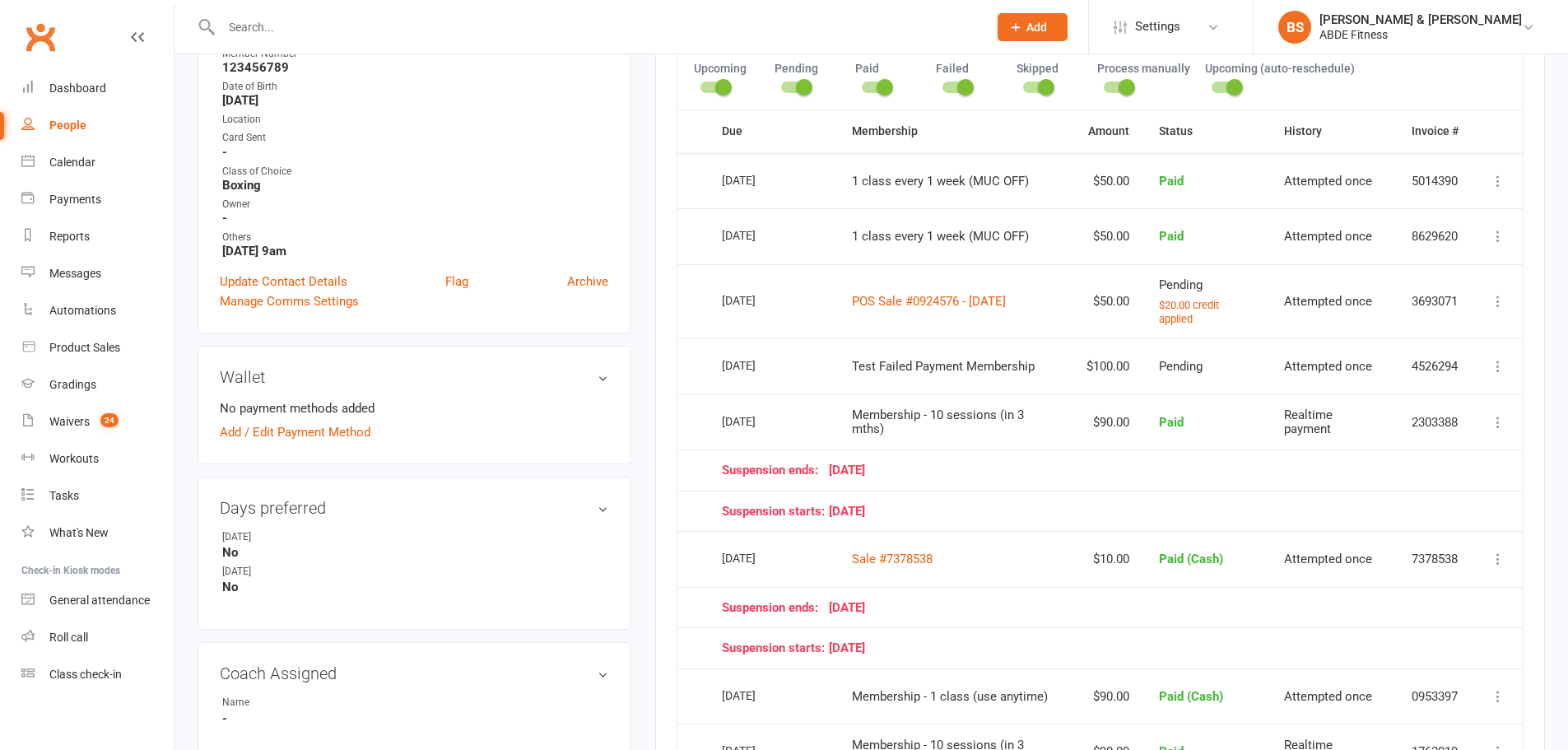
scroll to position [334, 0]
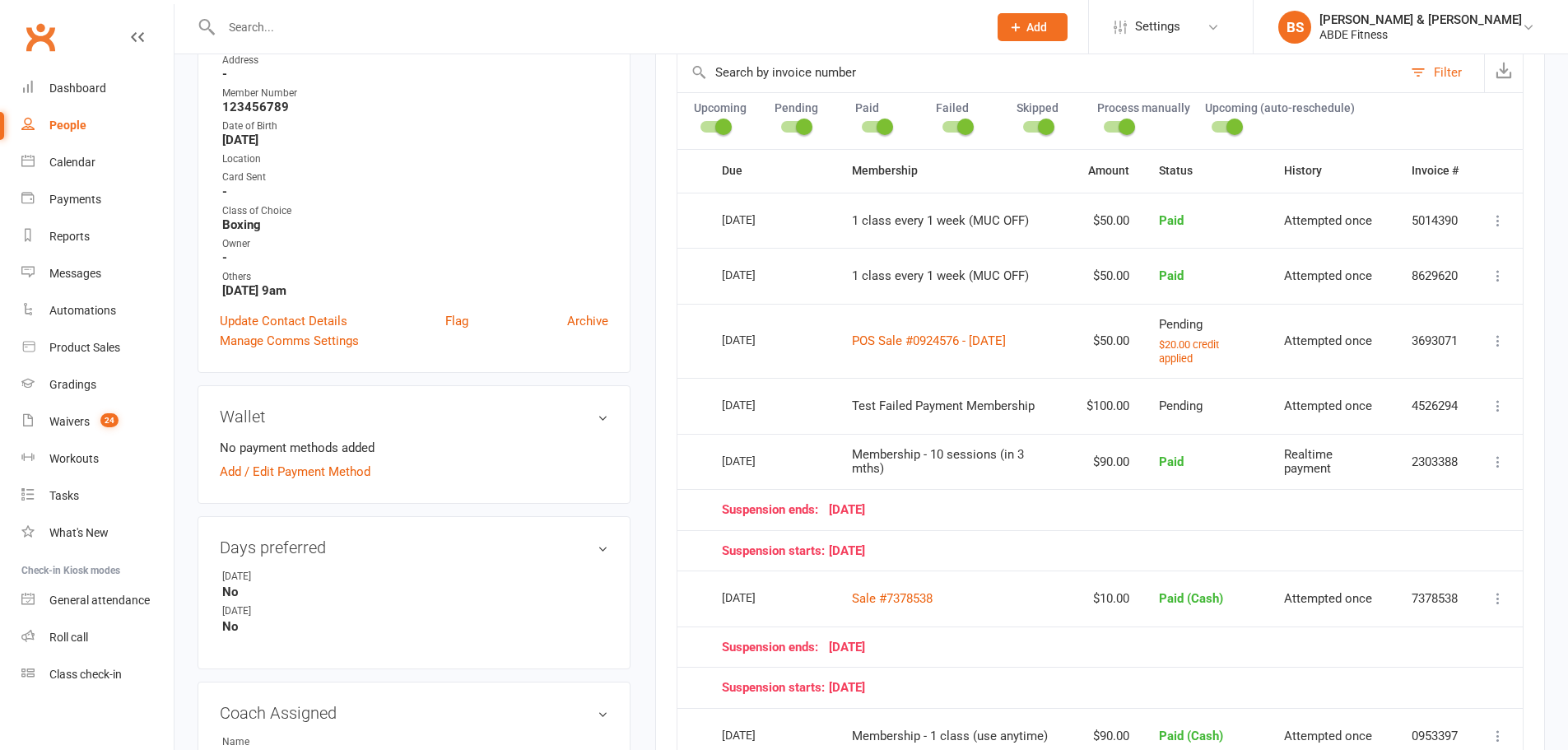
click at [1500, 341] on icon at bounding box center [1498, 341] width 17 height 17
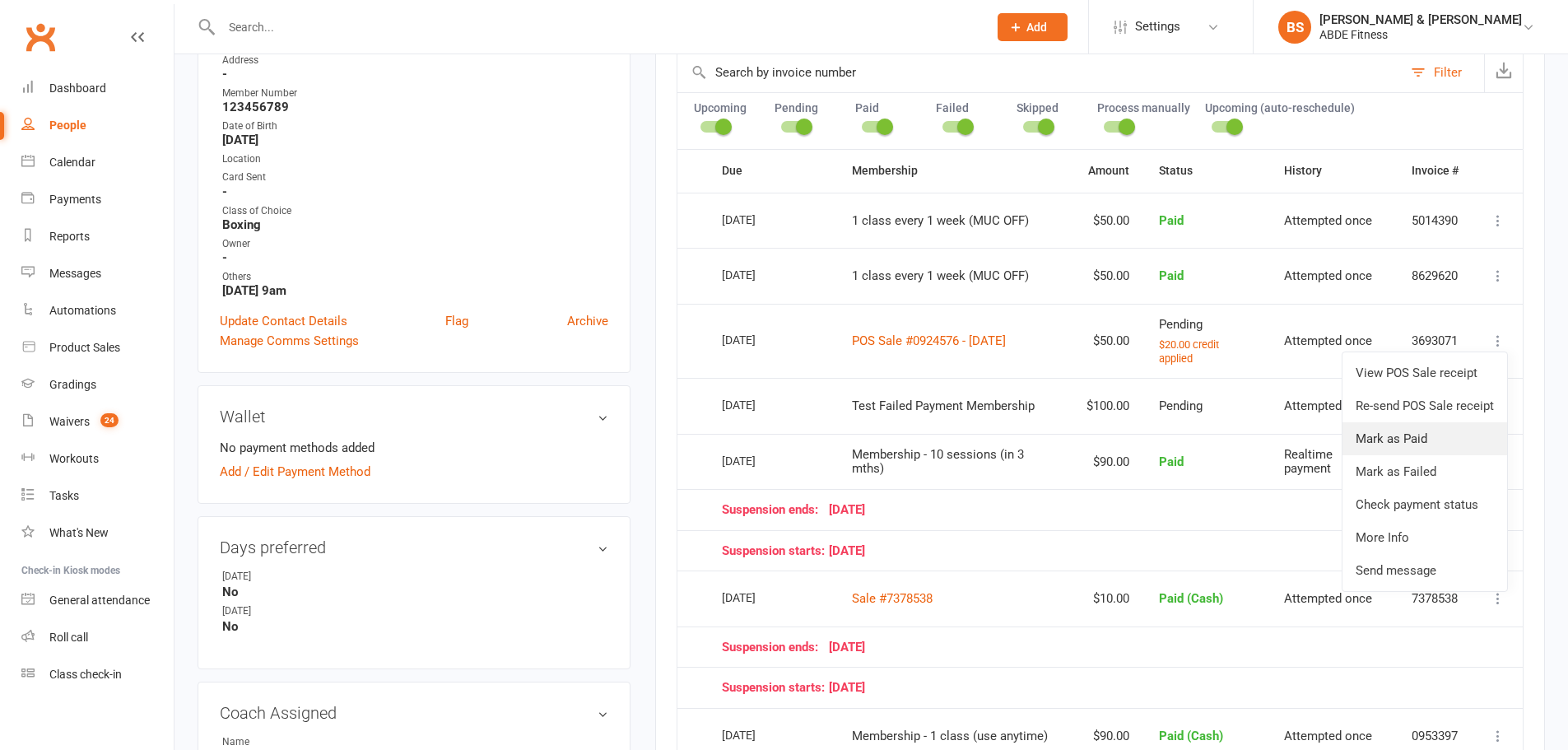
click at [1411, 439] on link "Mark as Paid" at bounding box center [1424, 439] width 165 height 33
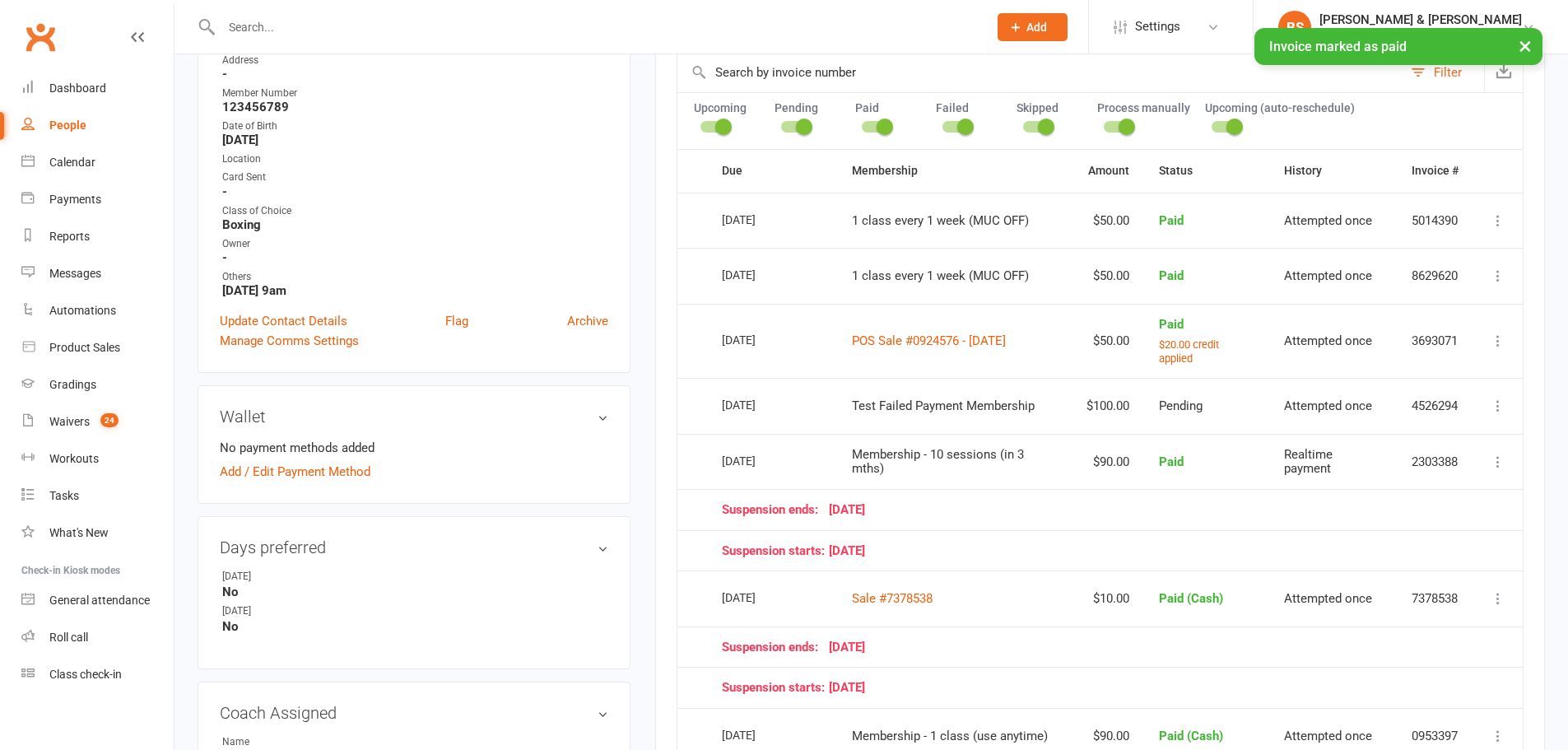
click at [1495, 409] on icon at bounding box center [1498, 406] width 17 height 17
click at [1420, 433] on link "Mark as Paid" at bounding box center [1425, 438] width 163 height 33
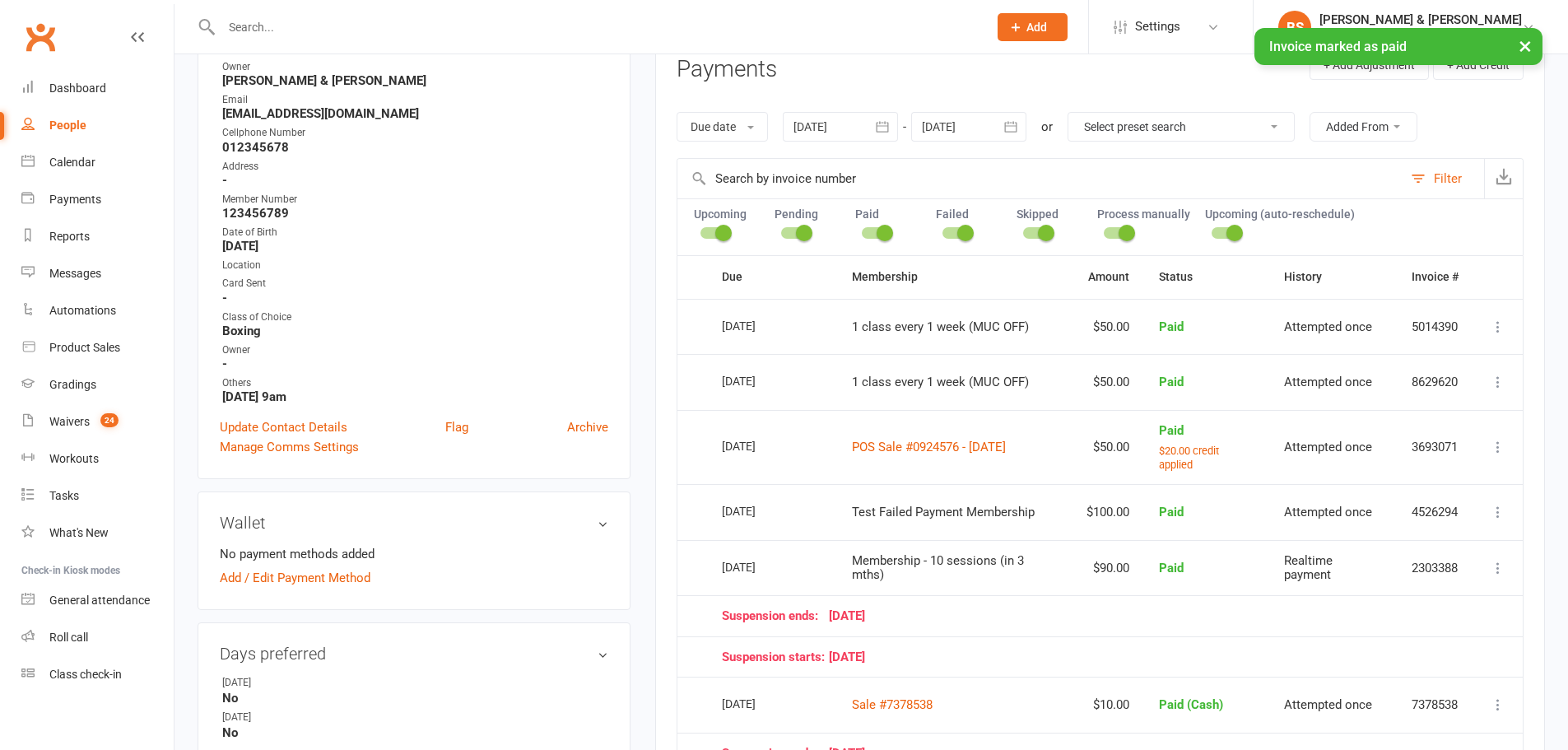
scroll to position [170, 0]
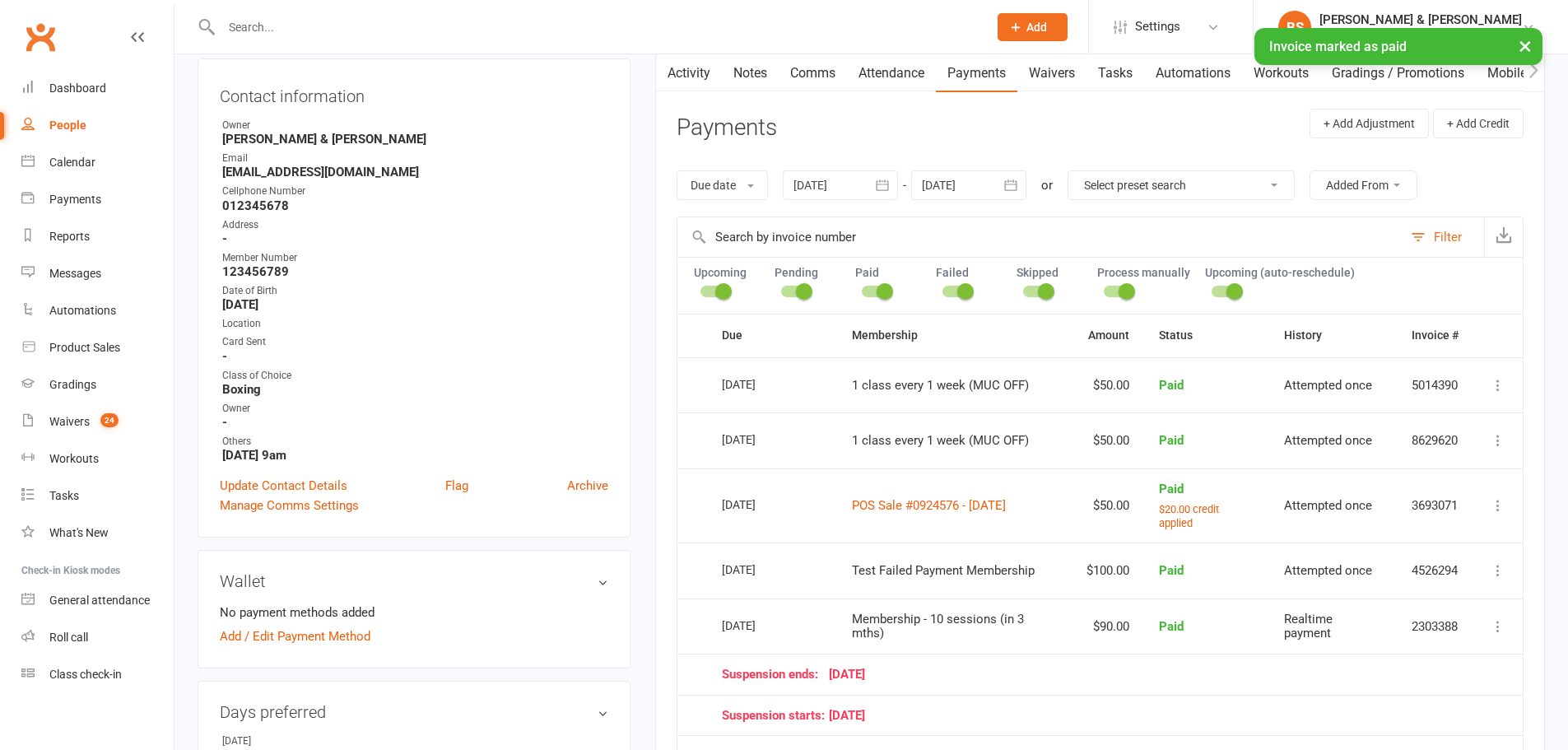
click at [879, 182] on icon "button" at bounding box center [883, 185] width 17 height 17
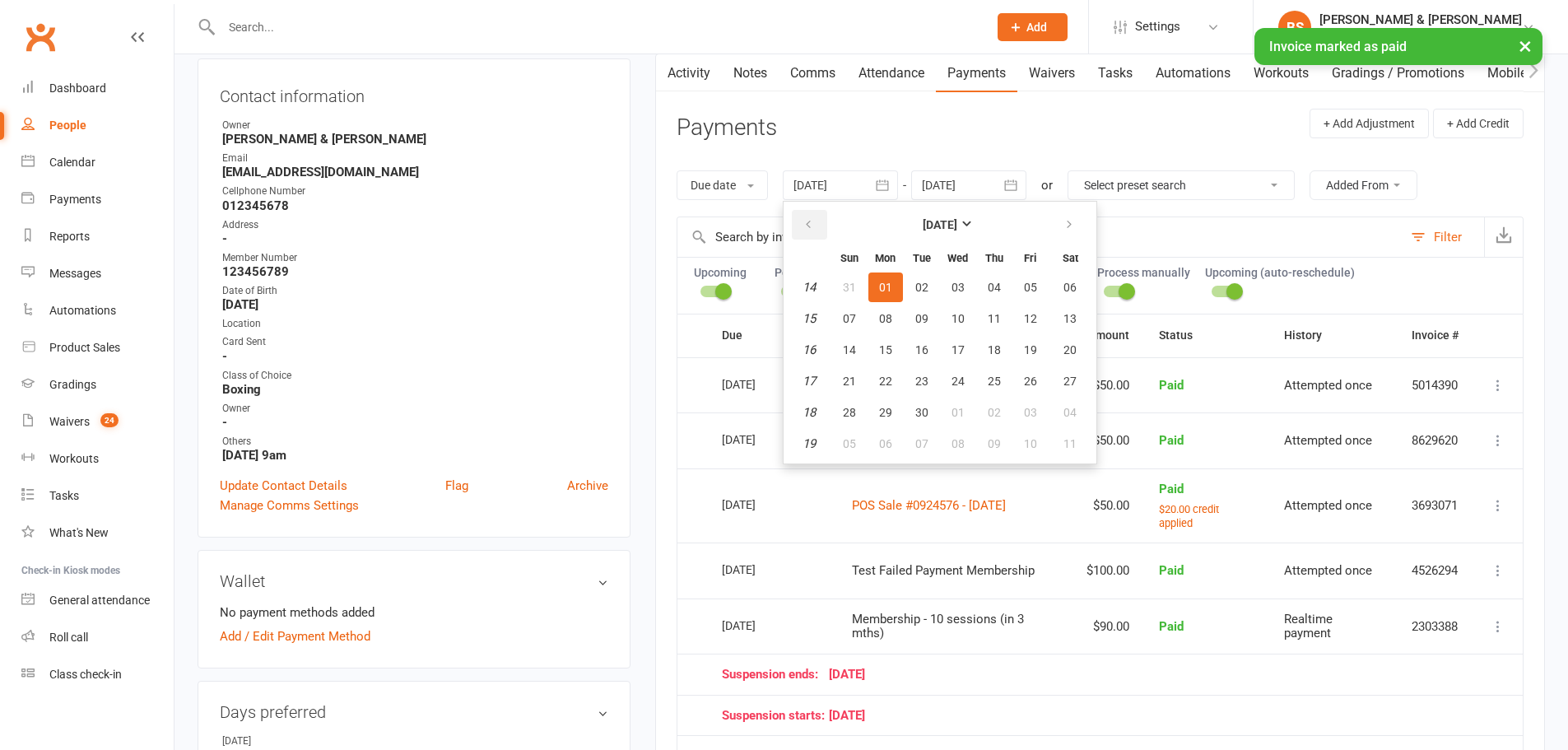
click at [813, 224] on icon "button" at bounding box center [808, 225] width 12 height 13
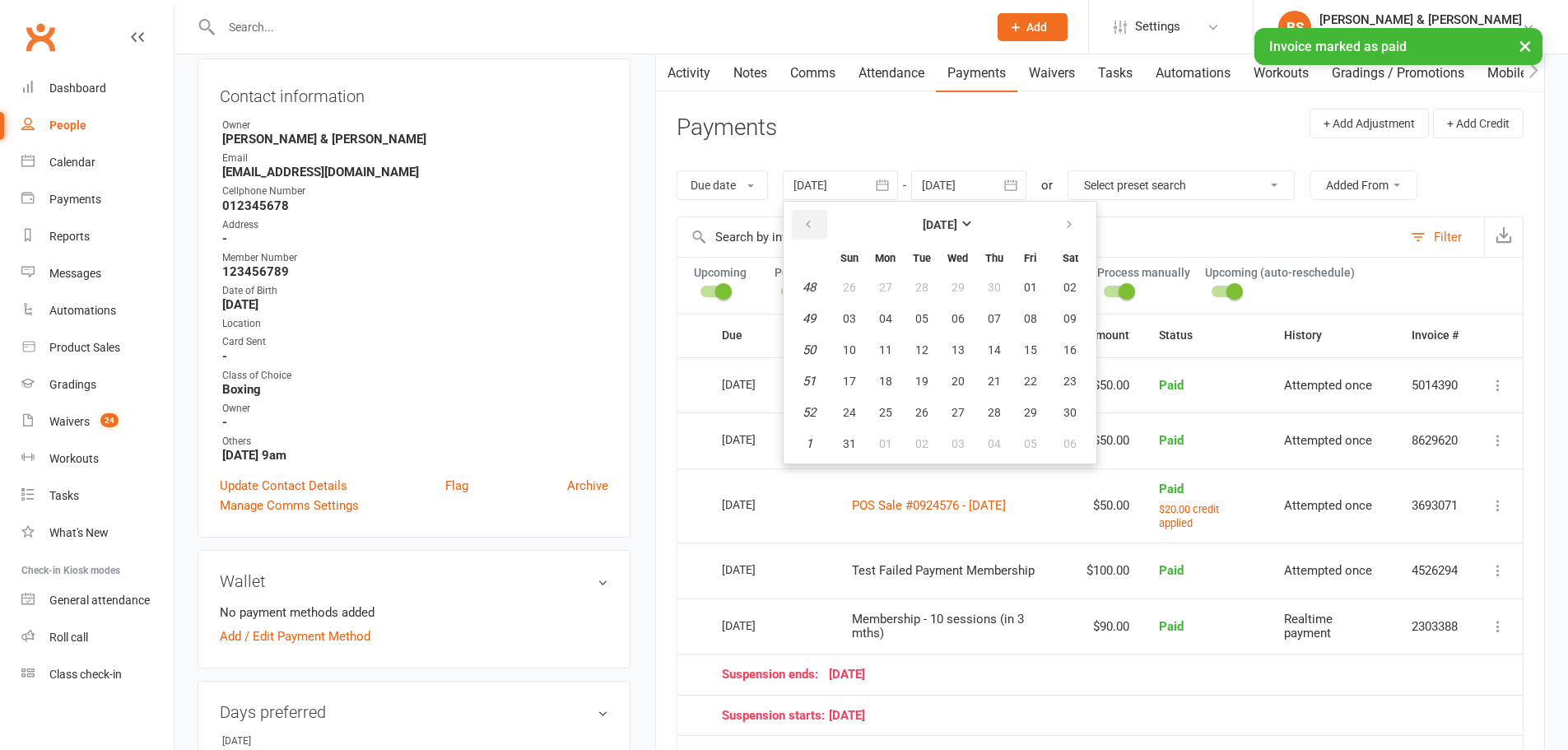
click at [813, 224] on icon "button" at bounding box center [808, 225] width 12 height 13
click at [1073, 291] on span "01" at bounding box center [1070, 287] width 13 height 13
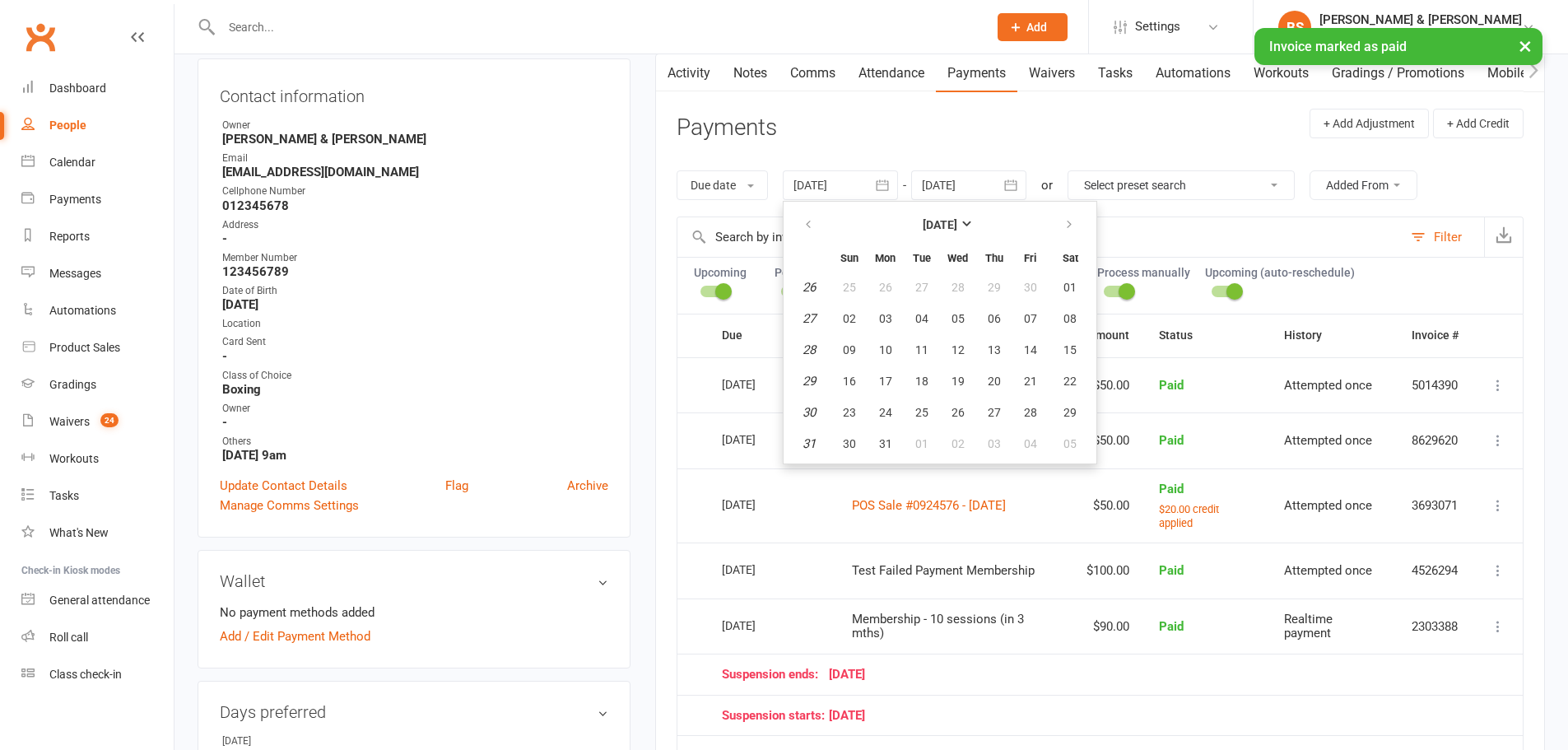
type input "[DATE]"
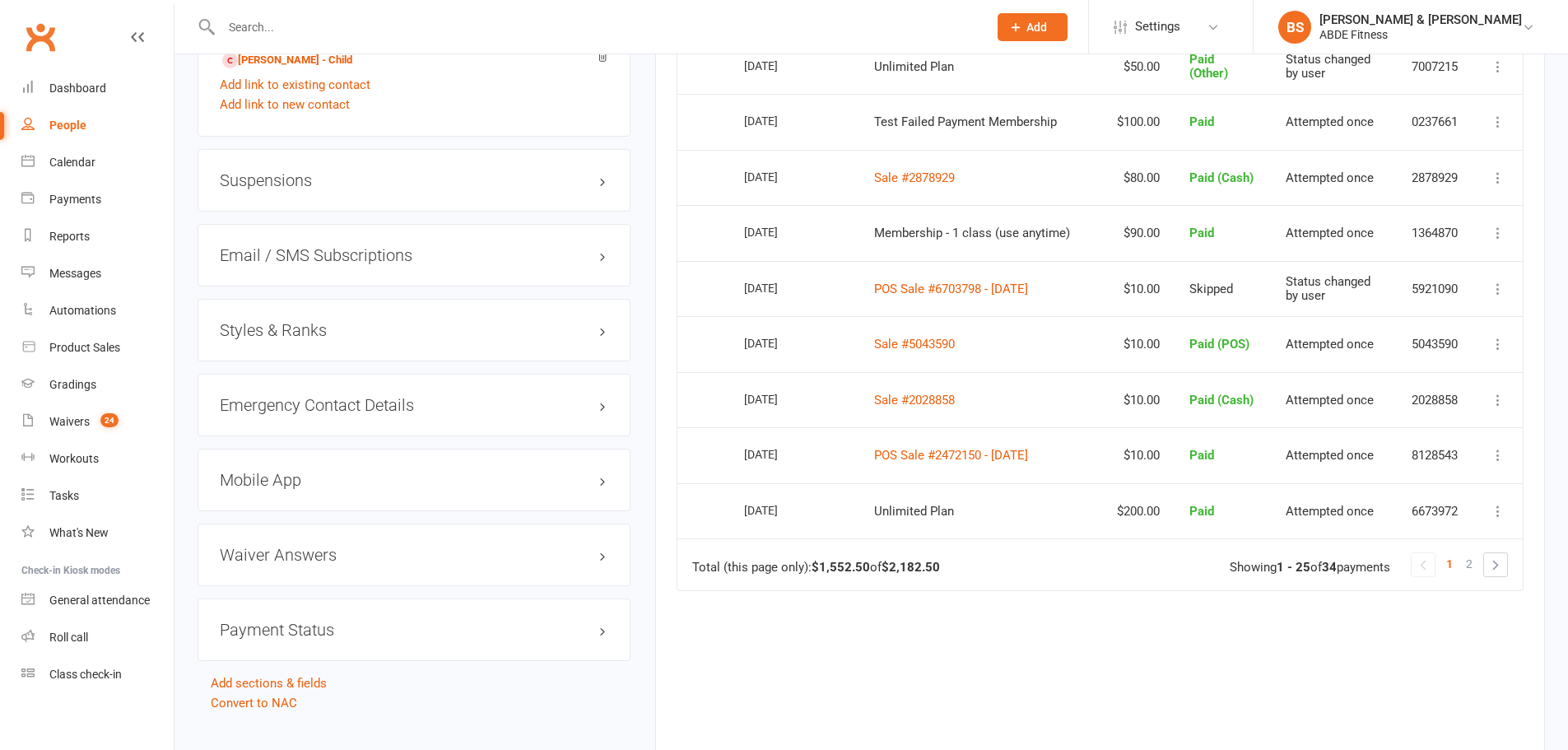
scroll to position [1561, 0]
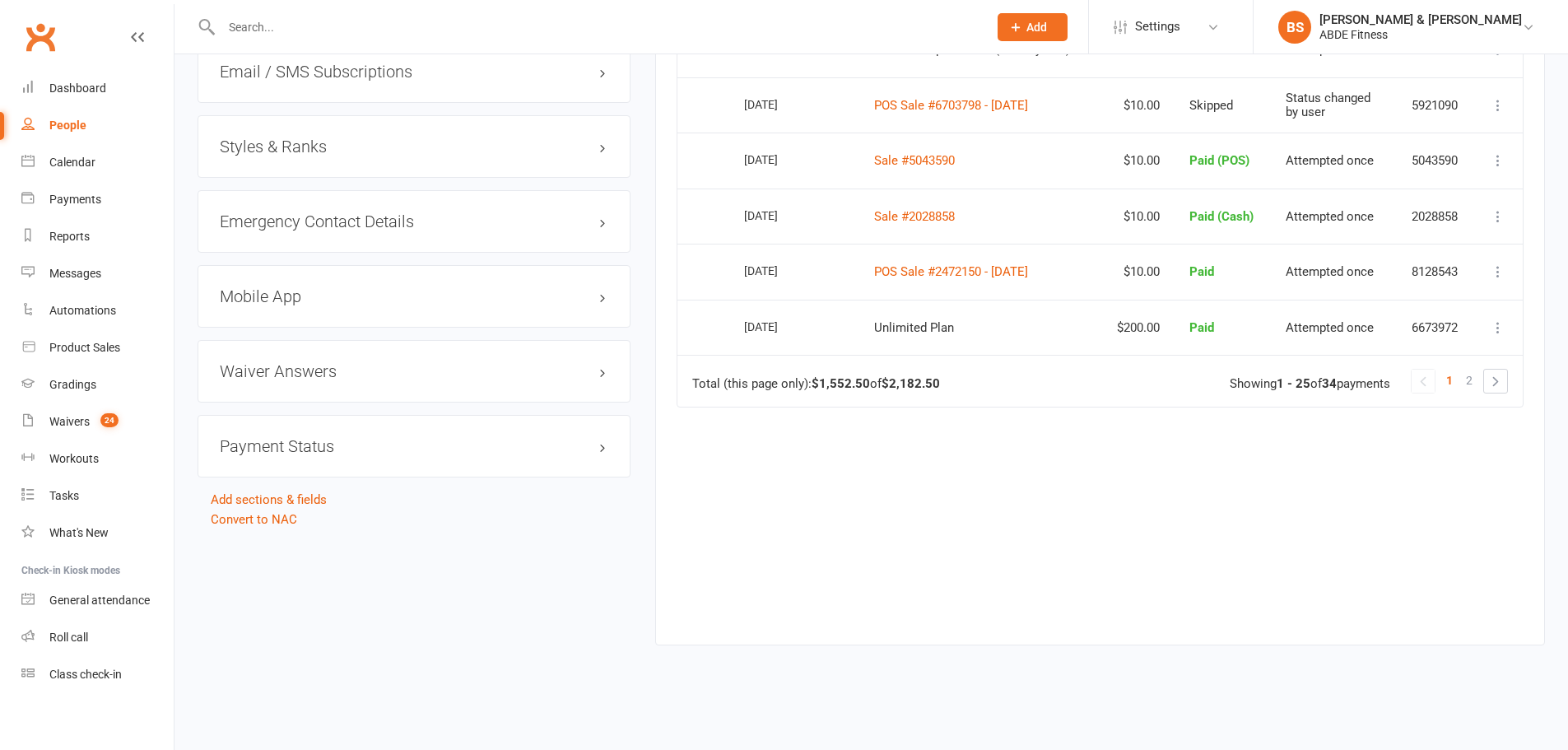
click at [1473, 374] on link "2" at bounding box center [1469, 380] width 19 height 23
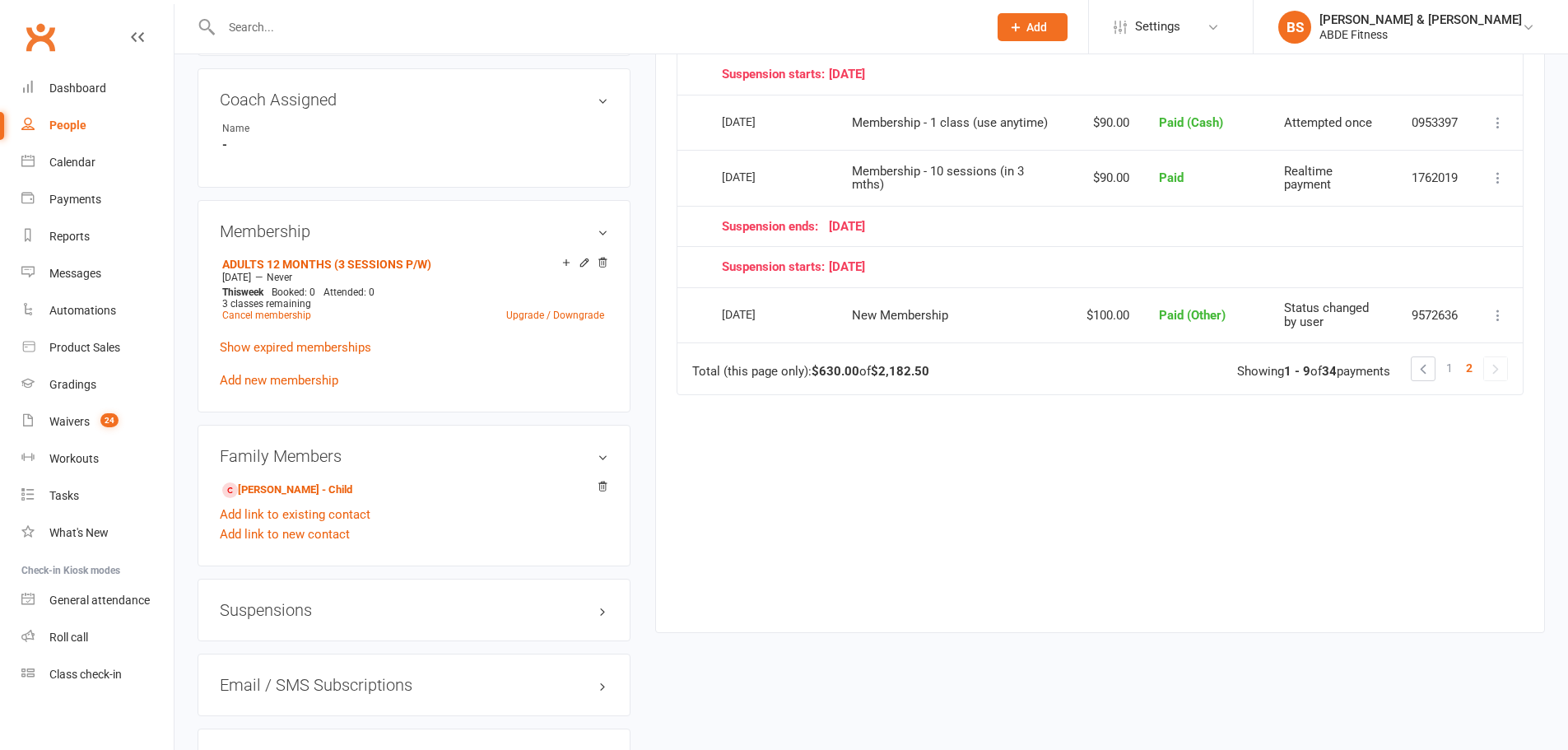
scroll to position [993, 0]
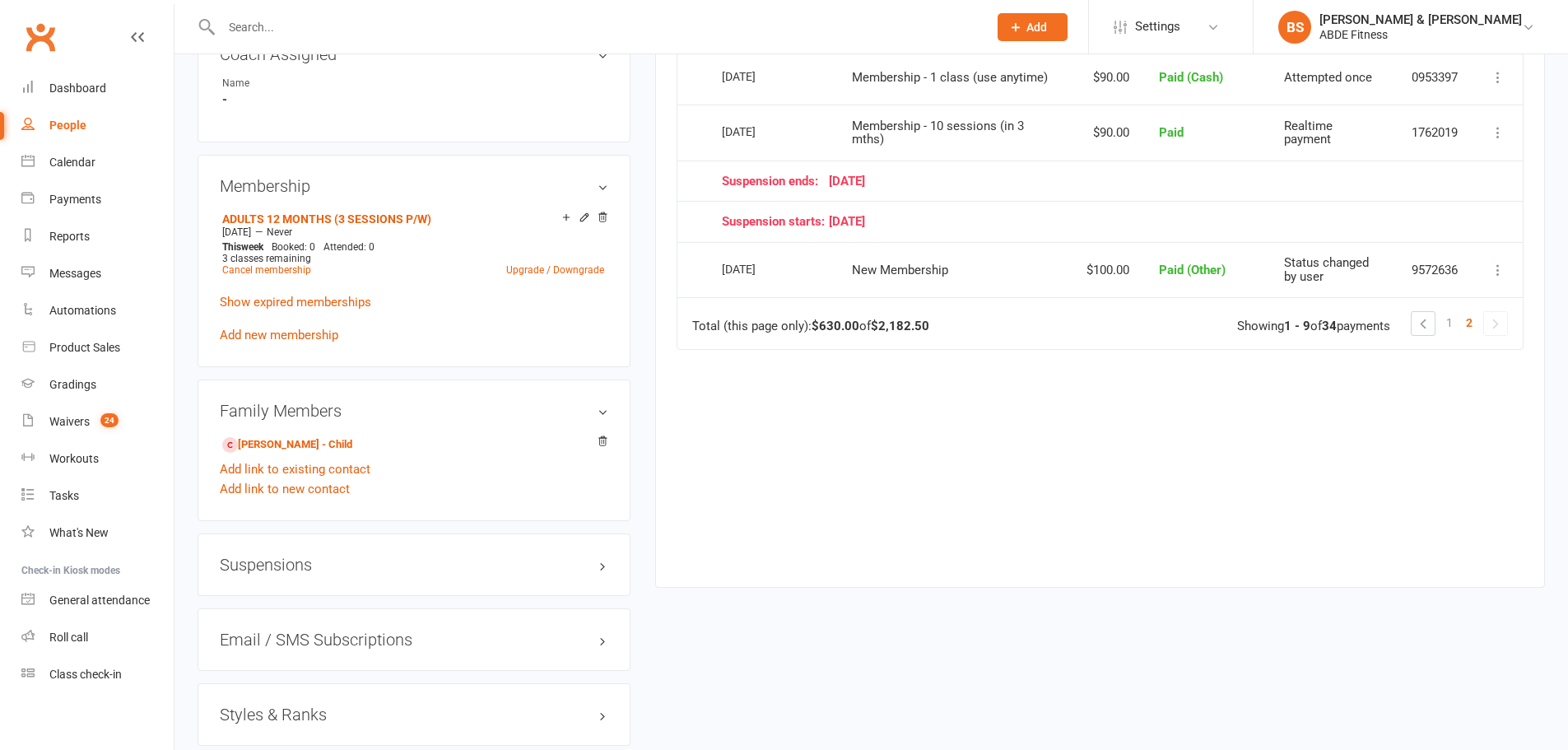
click at [92, 136] on link "People" at bounding box center [97, 125] width 152 height 37
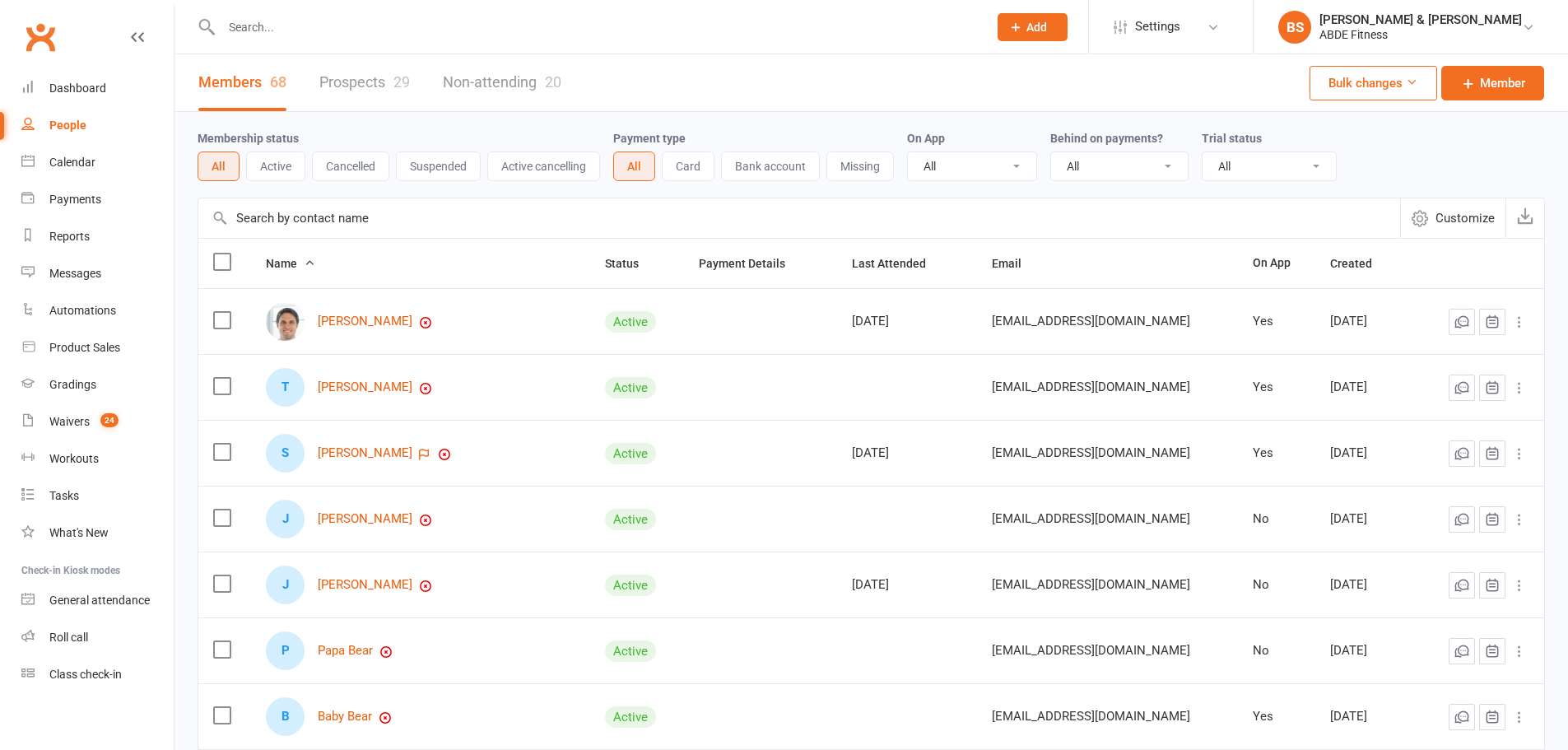
click at [330, 218] on input "text" at bounding box center [799, 217] width 1201 height 40
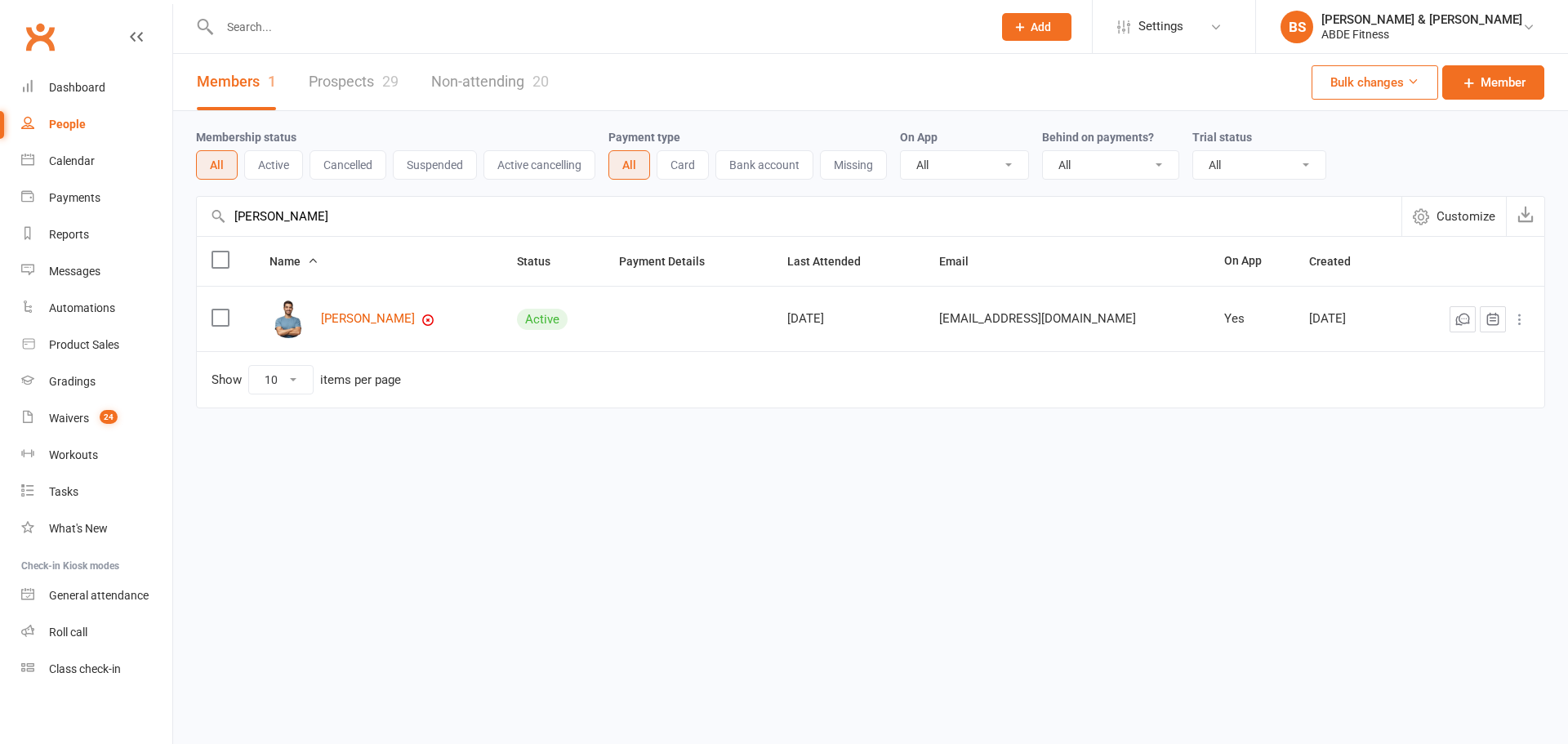
type input "[PERSON_NAME]"
click at [383, 318] on link "[PERSON_NAME]" at bounding box center [368, 318] width 94 height 14
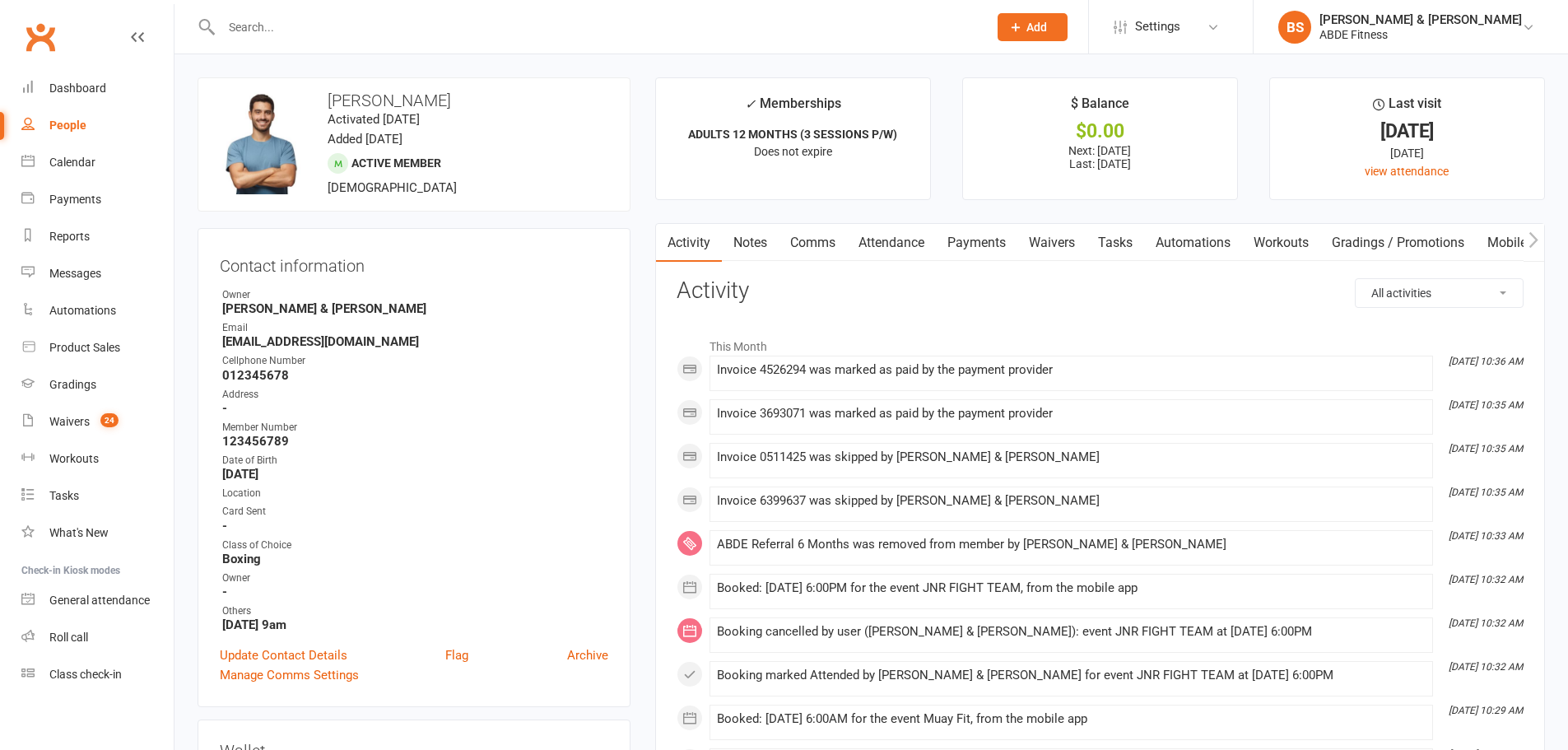
click at [491, 35] on input "text" at bounding box center [596, 27] width 760 height 23
type input "bowbi"
click at [380, 79] on div "[EMAIL_ADDRESS][DOMAIN_NAME]" at bounding box center [416, 73] width 177 height 24
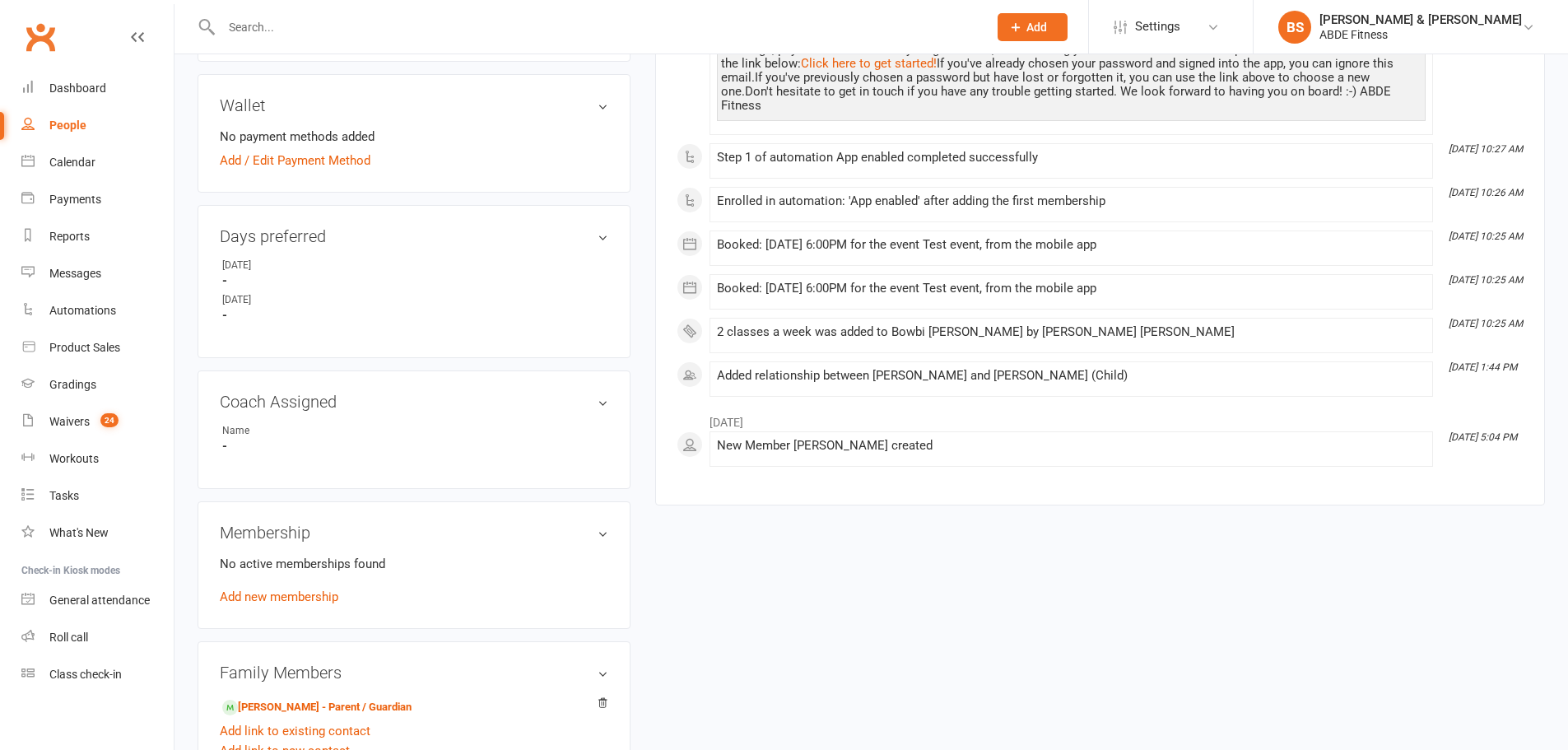
scroll to position [714, 0]
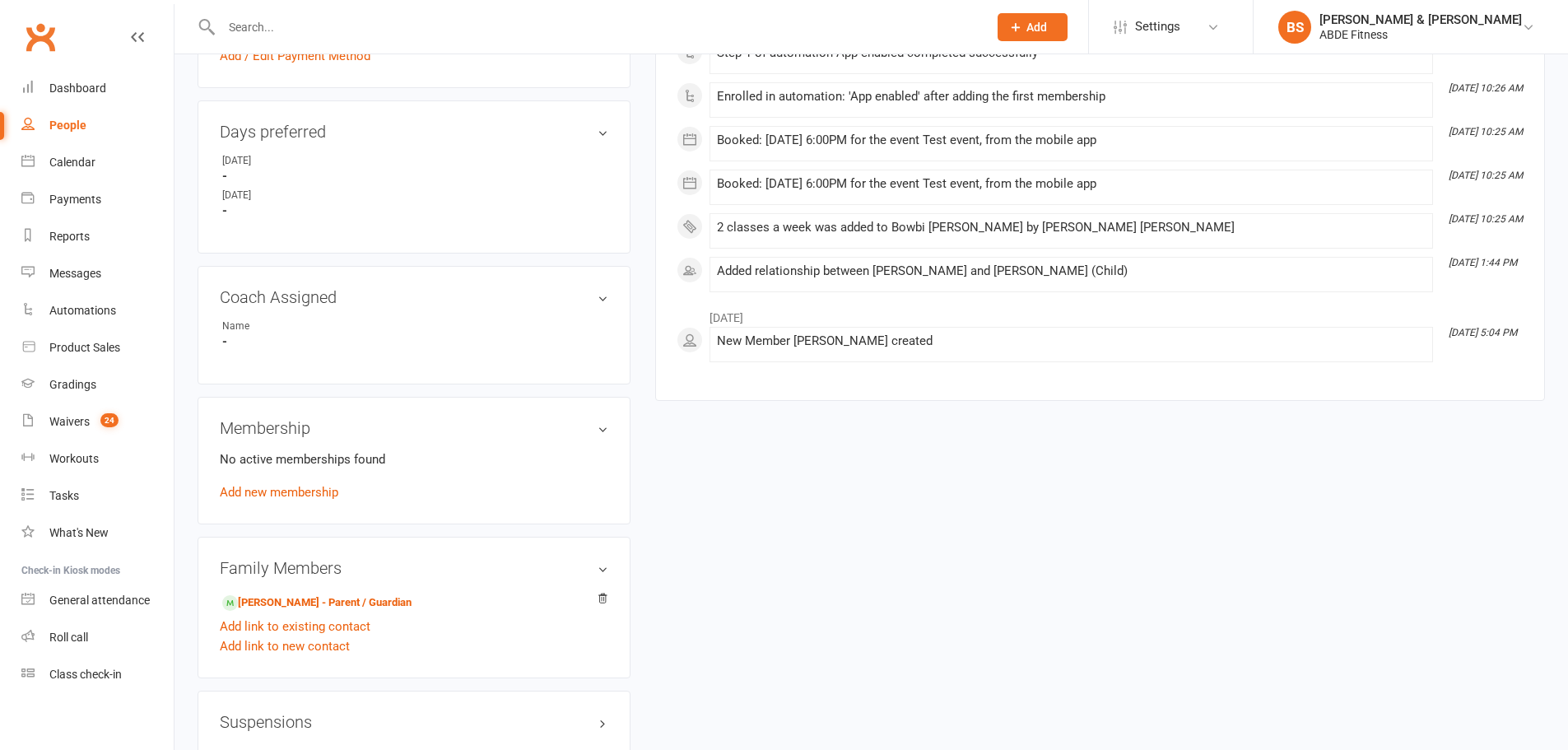
click at [291, 492] on link "Add new membership" at bounding box center [279, 492] width 119 height 15
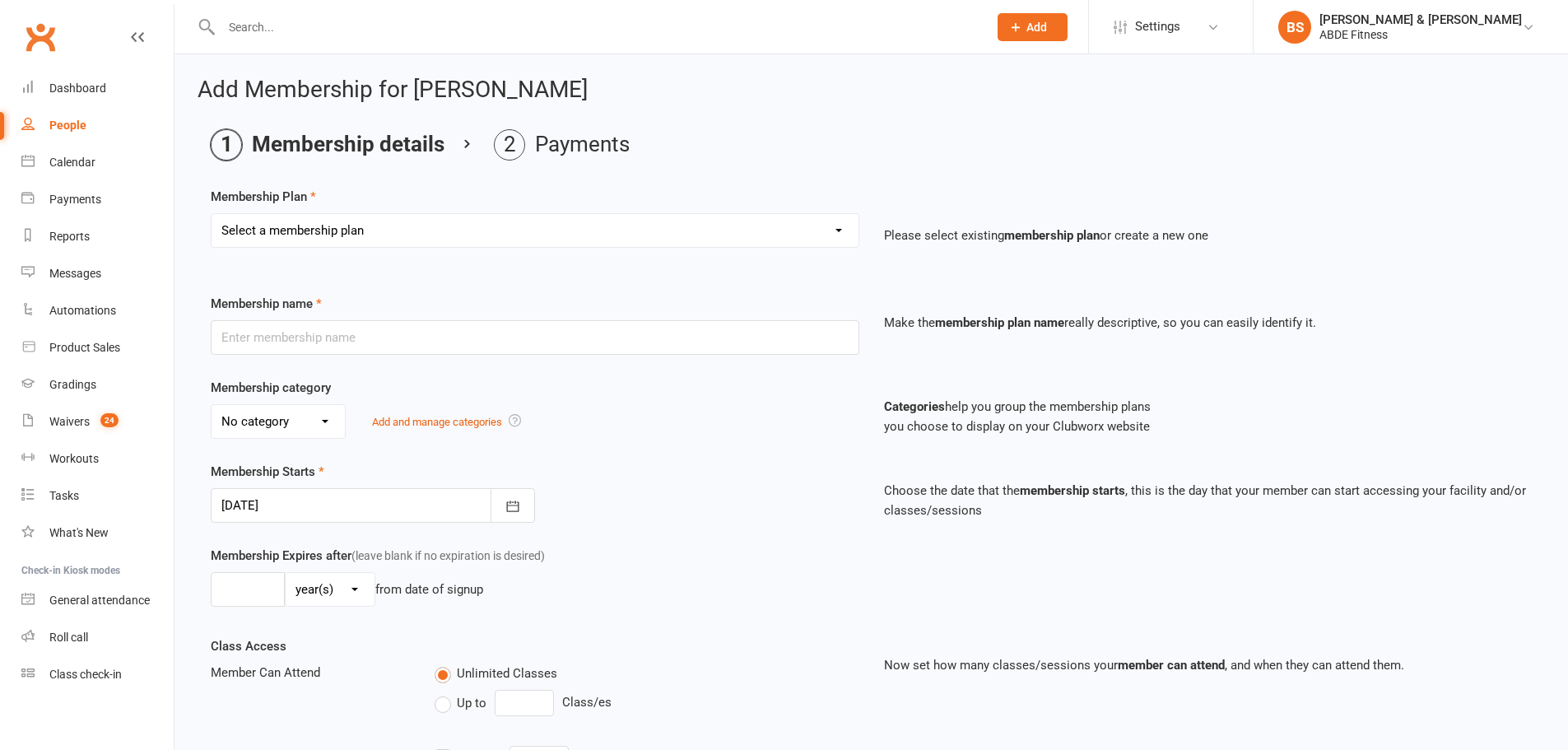
click at [382, 231] on select "Select a membership plan Create new Membership Plan ABDE Referral 2 Weeks Pass …" at bounding box center [535, 230] width 647 height 33
select select "11"
click at [212, 214] on select "Select a membership plan Create new Membership Plan ABDE Referral 2 Weeks Pass …" at bounding box center [535, 230] width 647 height 33
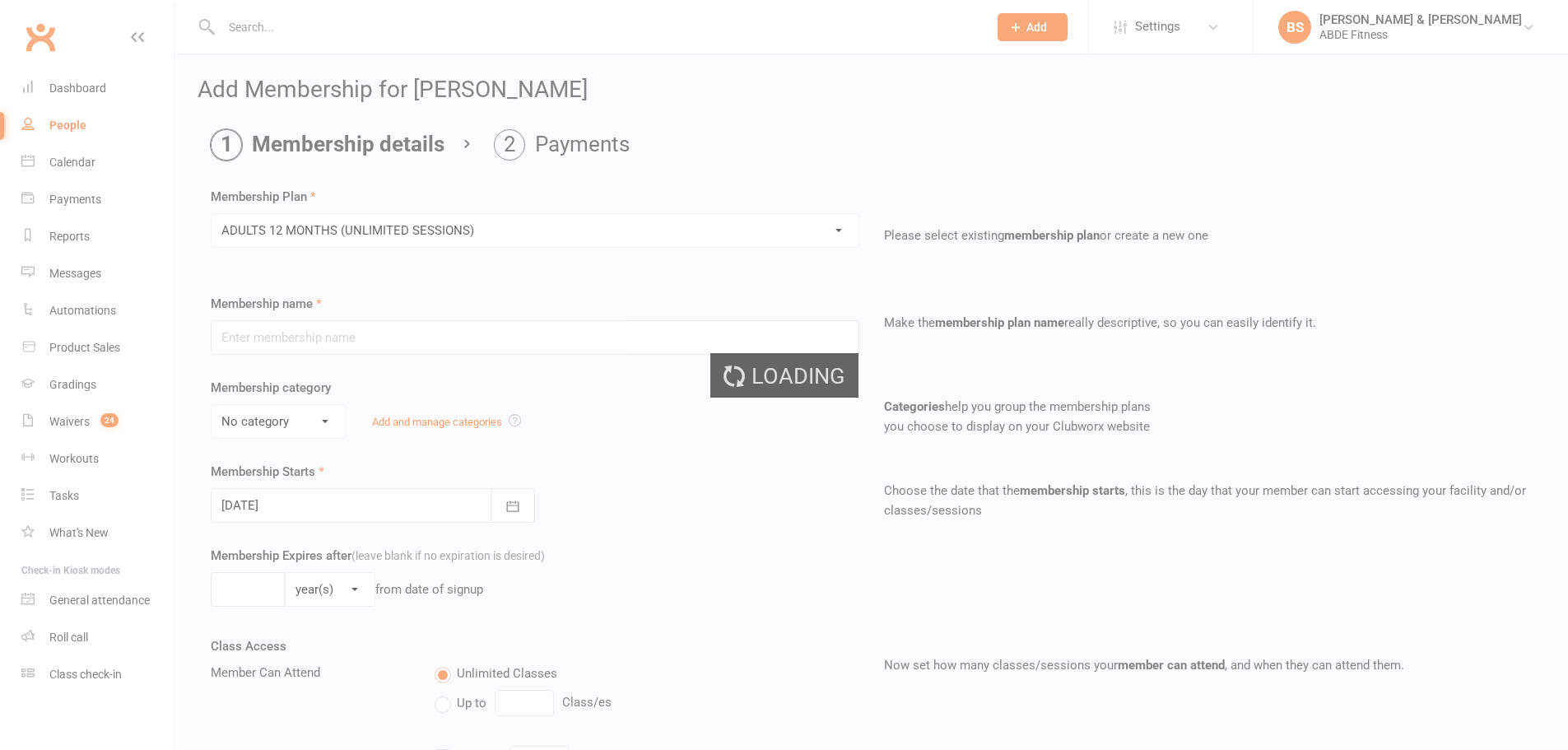
type input "ADULTS 12 MONTHS (UNLIMITED SESSIONS)"
select select "1"
type input "1"
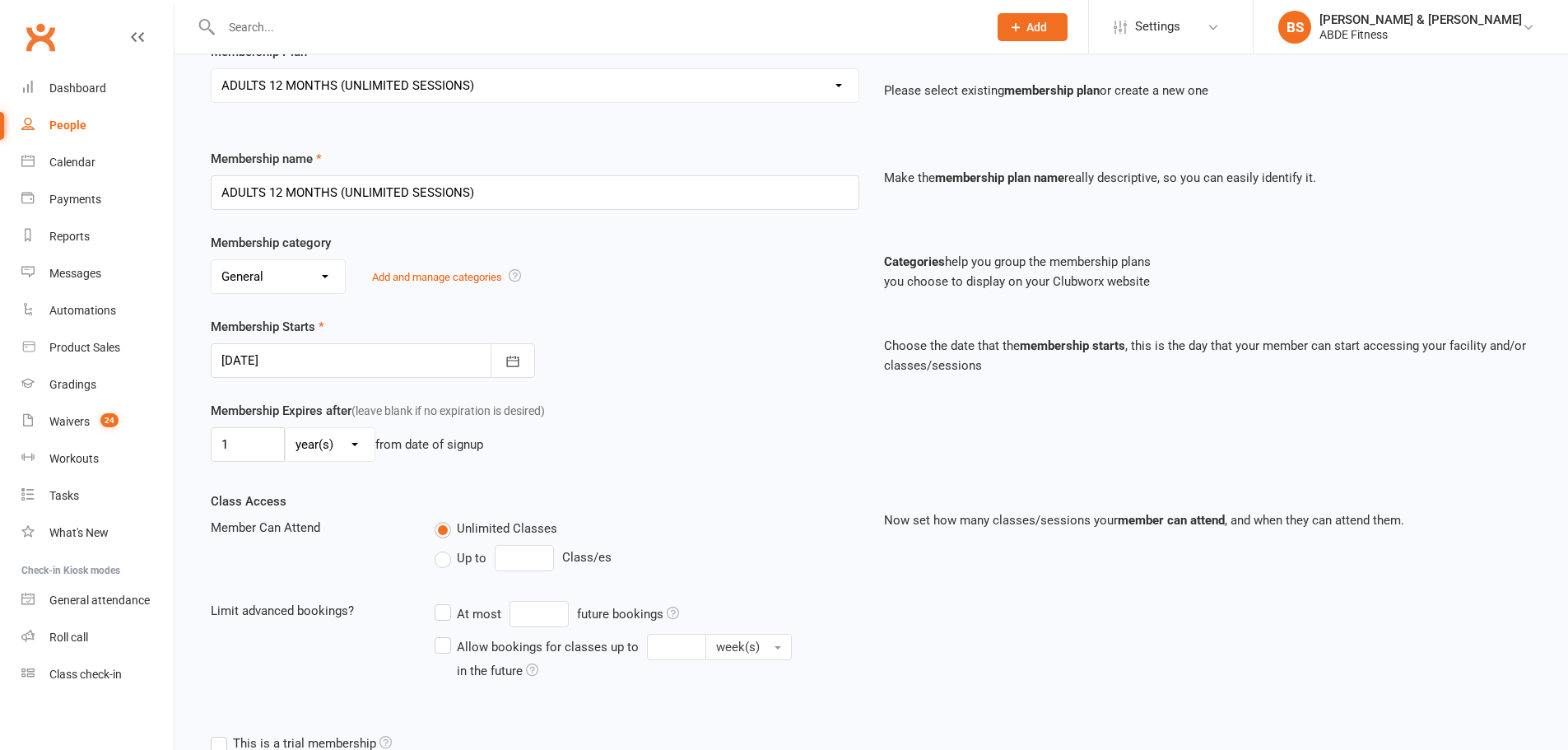
scroll to position [393, 0]
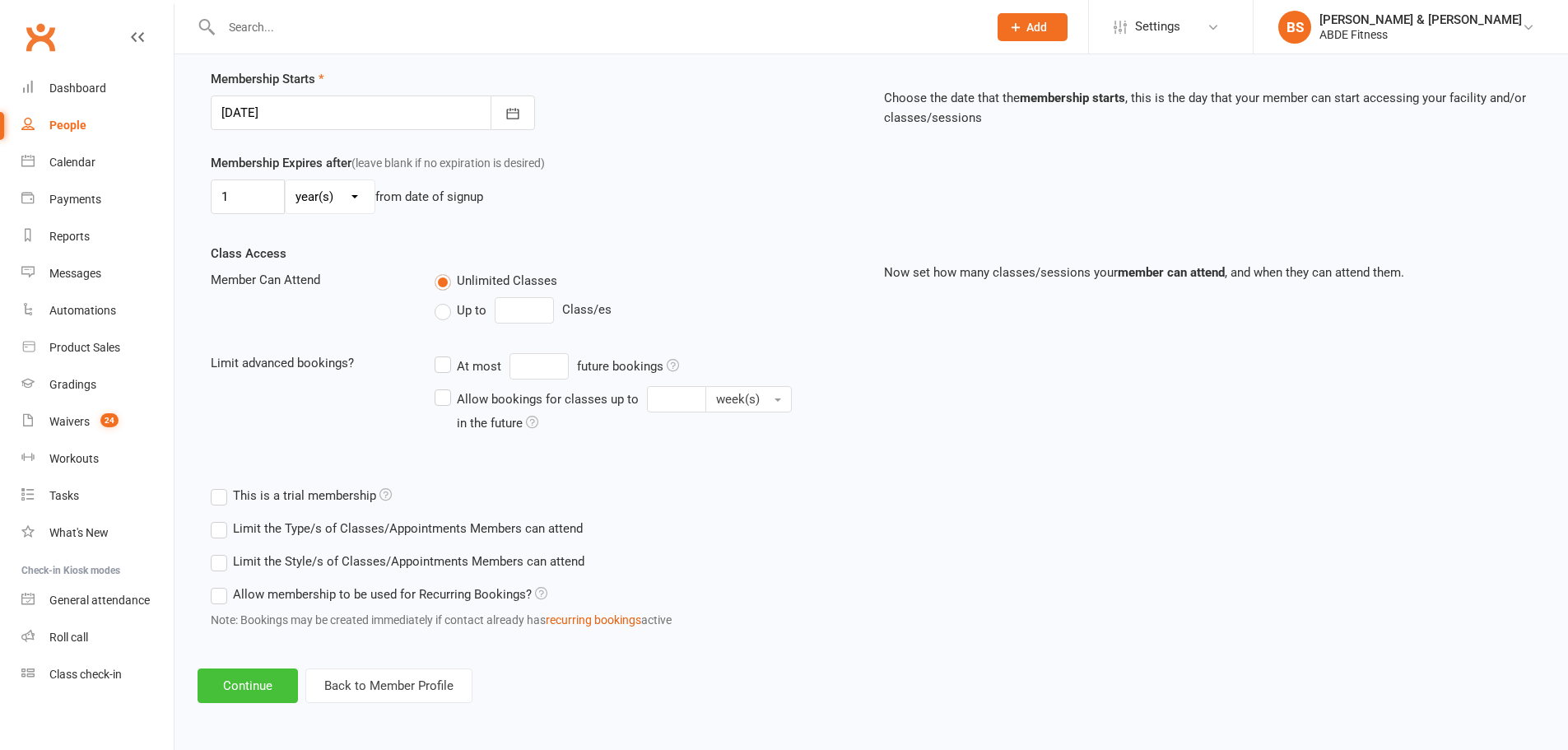
click at [252, 680] on button "Continue" at bounding box center [247, 686] width 100 height 35
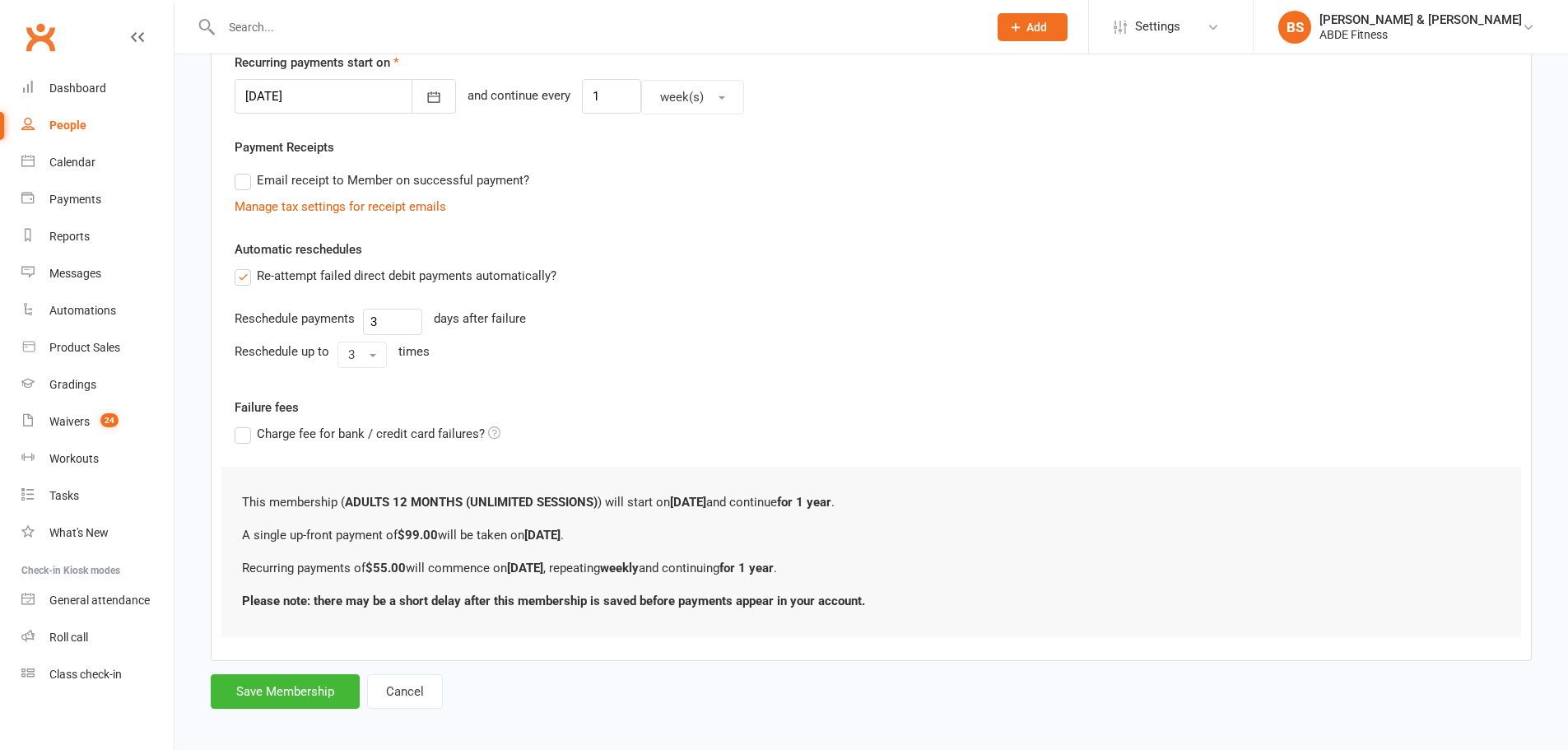
scroll to position [414, 0]
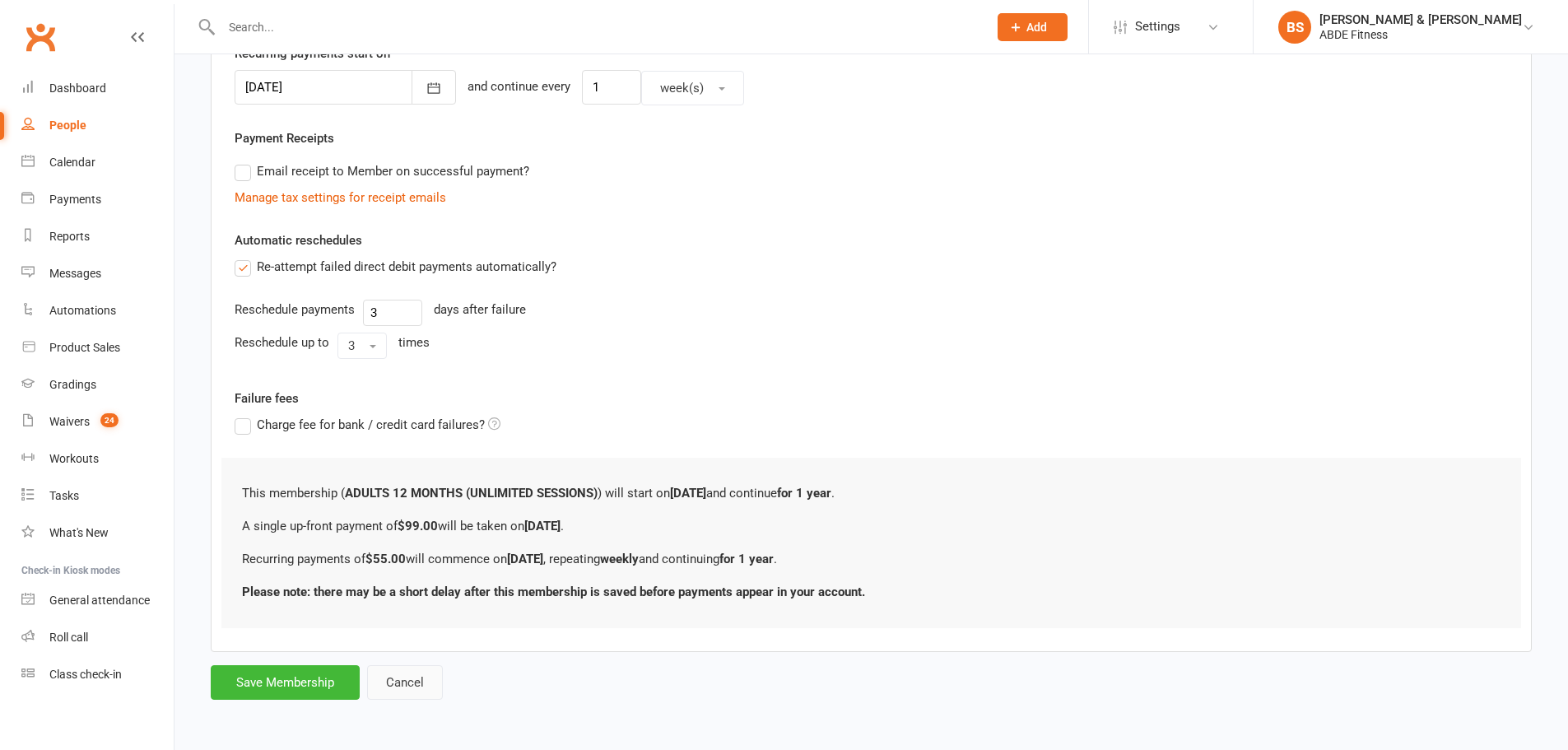
click at [401, 686] on button "Cancel" at bounding box center [404, 683] width 76 height 35
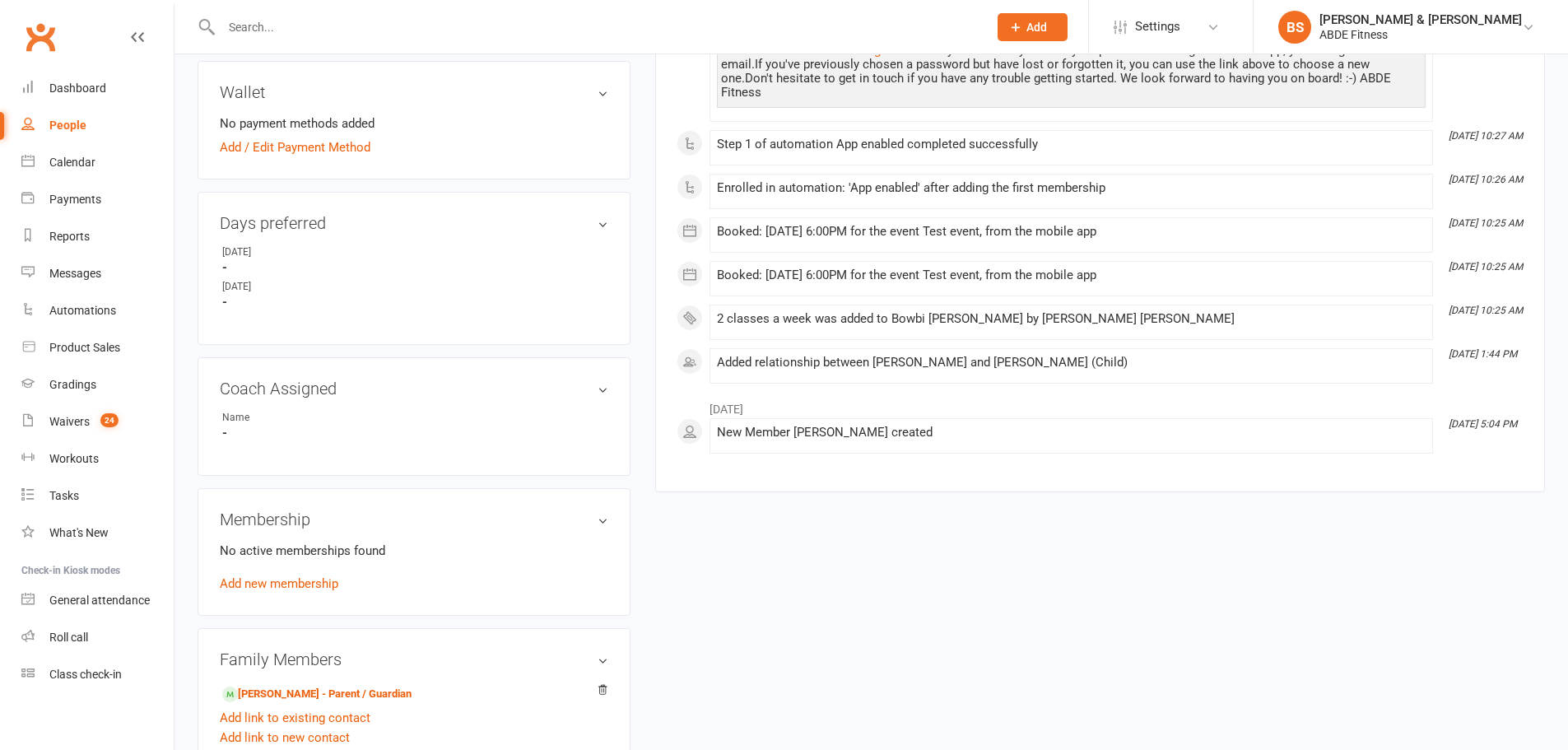
scroll to position [631, 0]
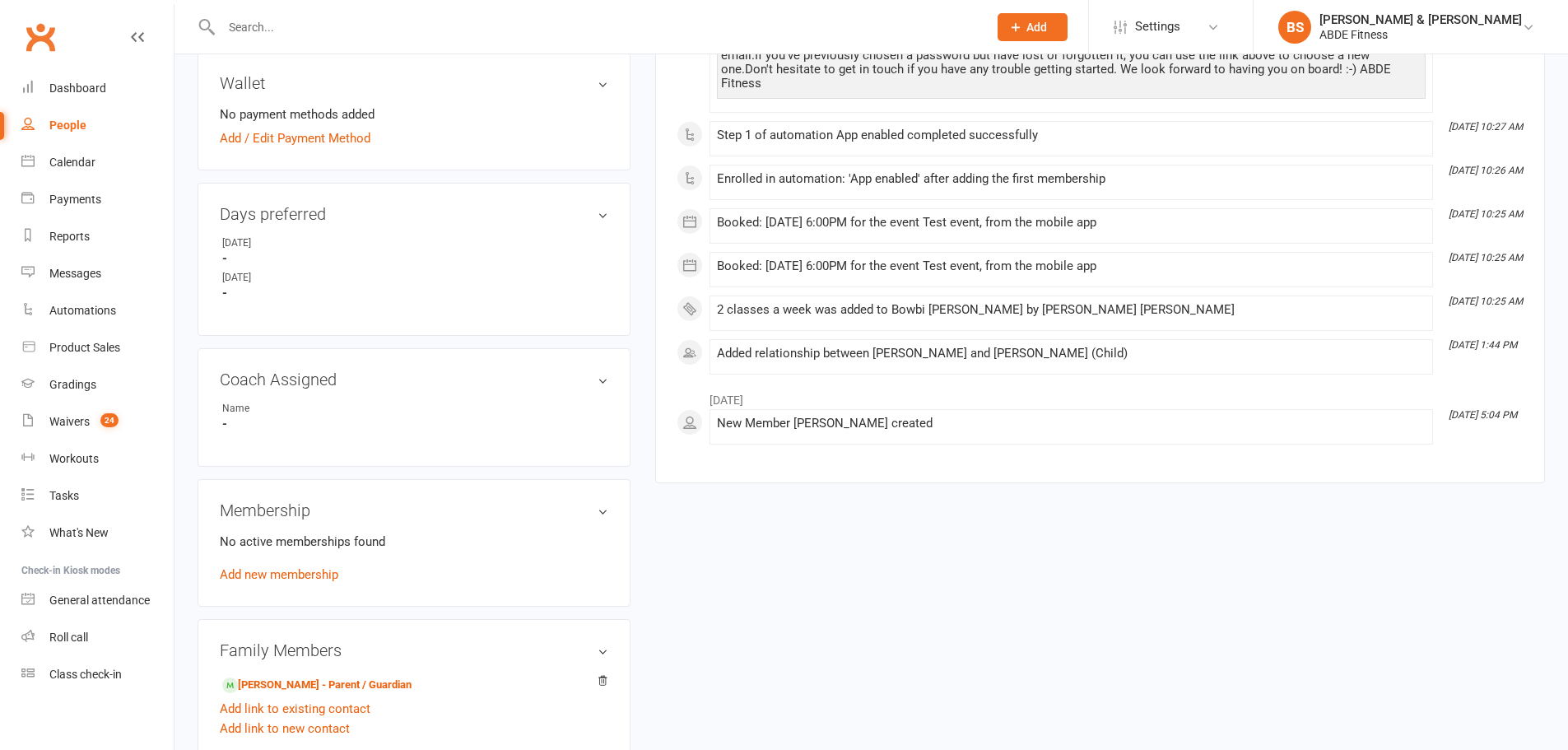
click at [274, 575] on link "Add new membership" at bounding box center [279, 575] width 119 height 15
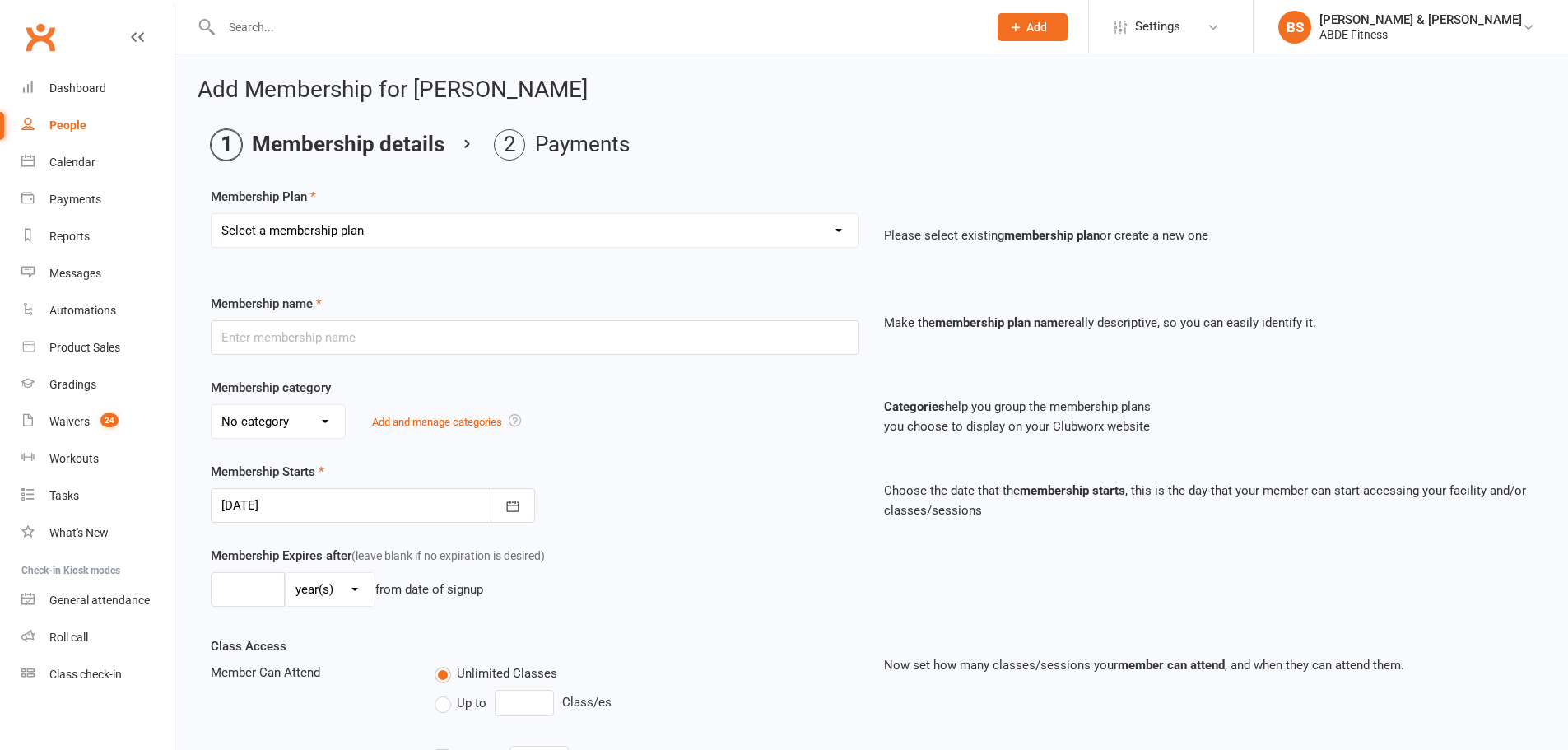
click at [334, 228] on select "Select a membership plan Create new Membership Plan ABDE Referral 2 Weeks Pass …" at bounding box center [535, 230] width 647 height 33
select select "8"
click at [212, 214] on select "Select a membership plan Create new Membership Plan ABDE Referral 2 Weeks Pass …" at bounding box center [535, 230] width 647 height 33
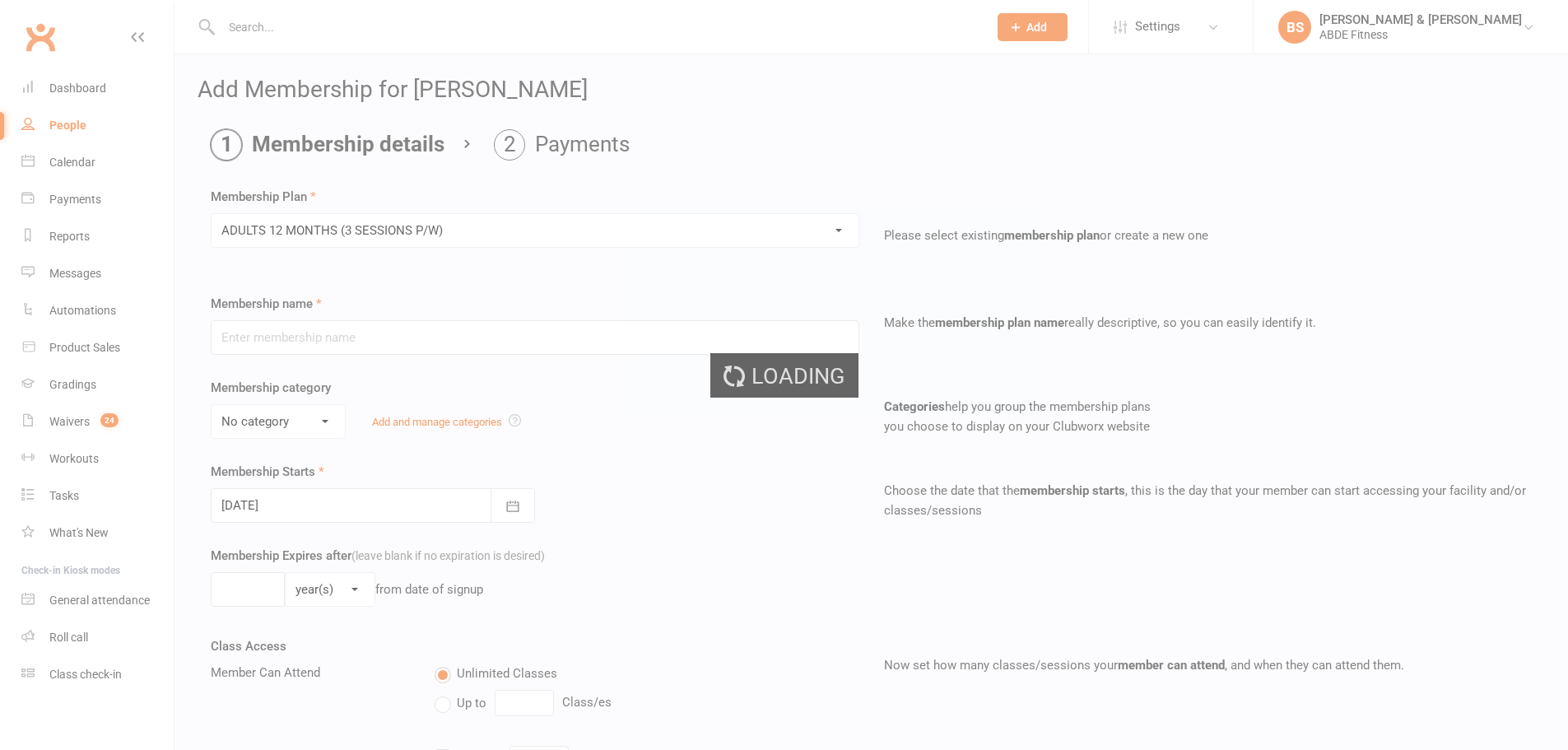
type input "ADULTS 12 MONTHS (3 SESSIONS P/W)"
select select "1"
type input "[DATE]"
select select "2"
type input "3"
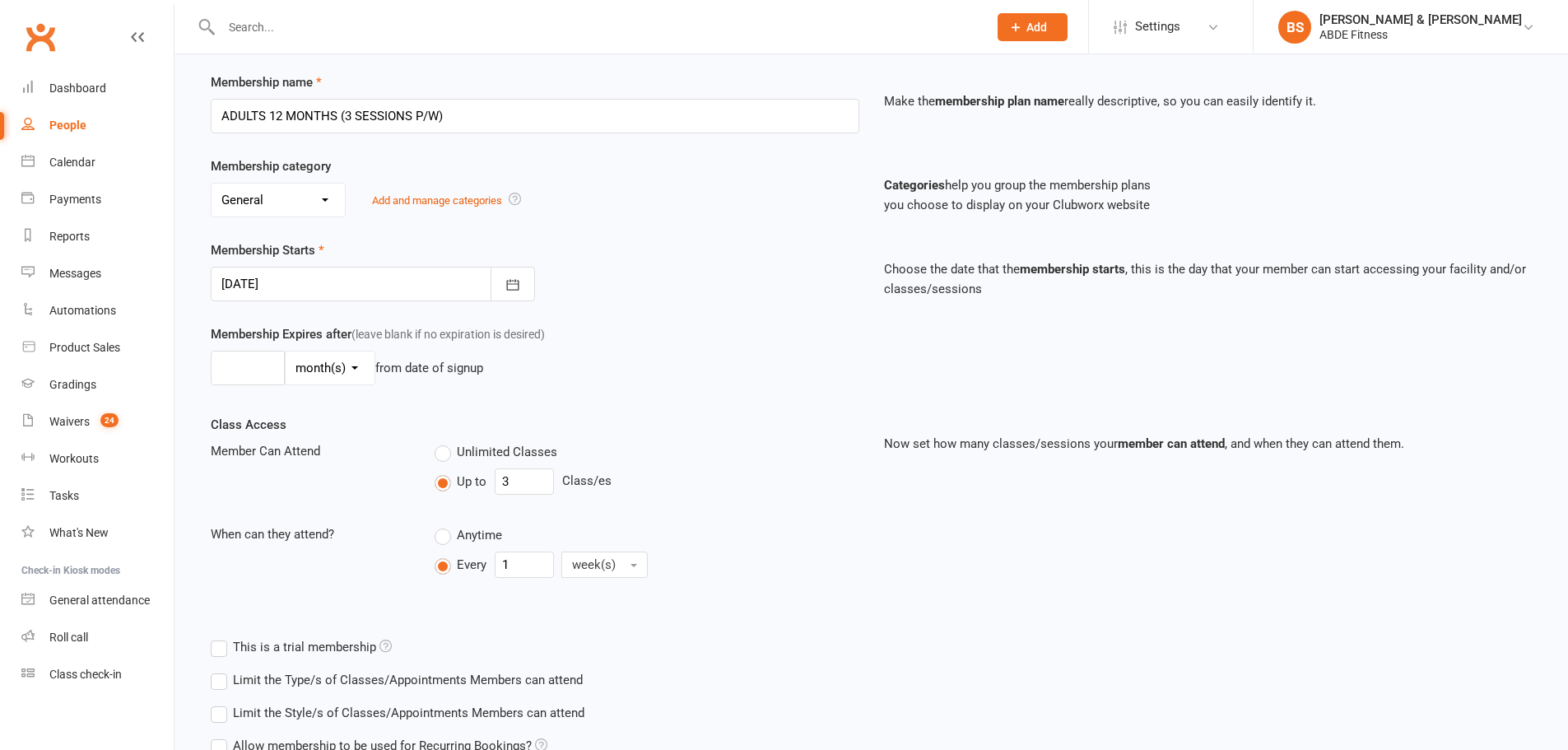
scroll to position [302, 0]
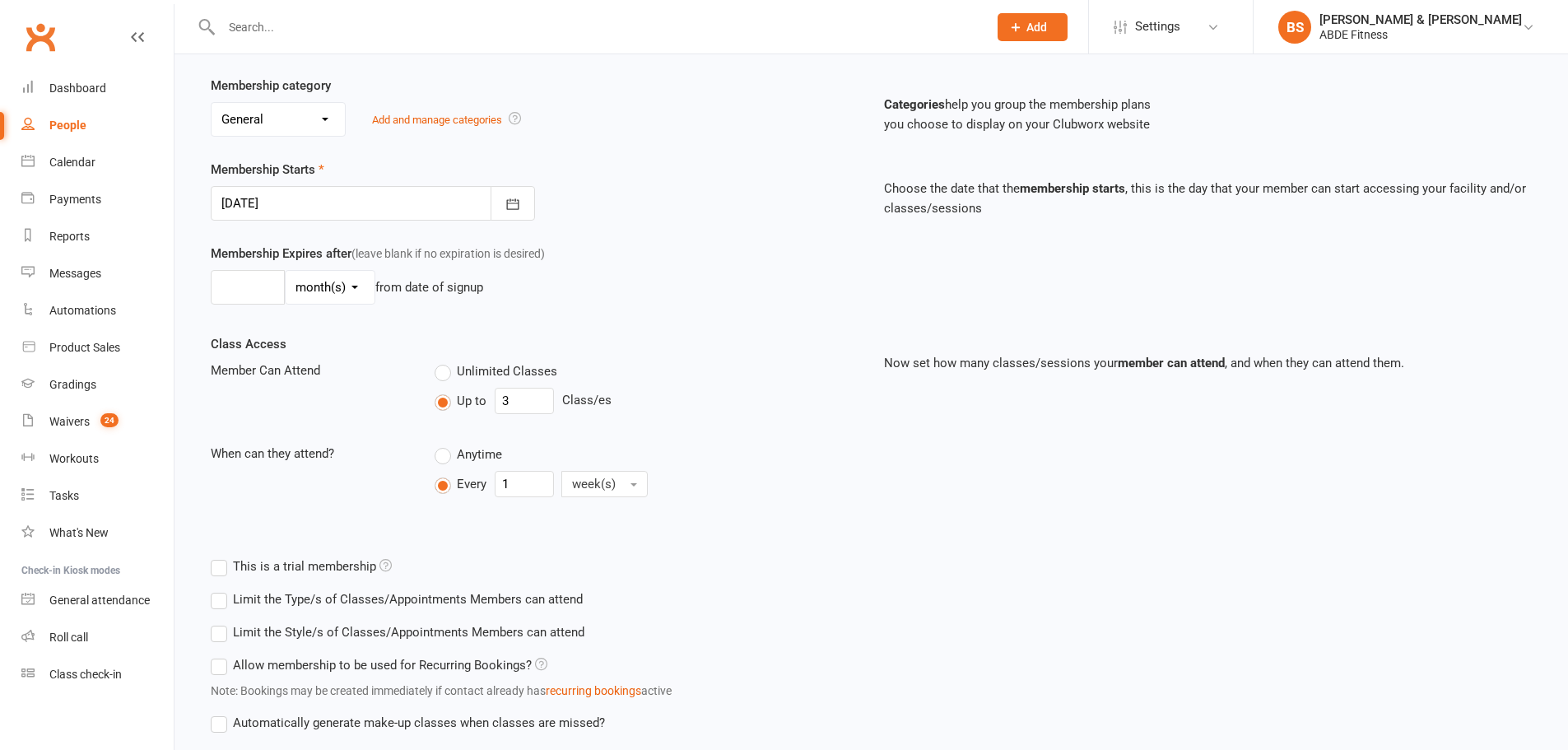
click at [325, 193] on div at bounding box center [373, 204] width 324 height 35
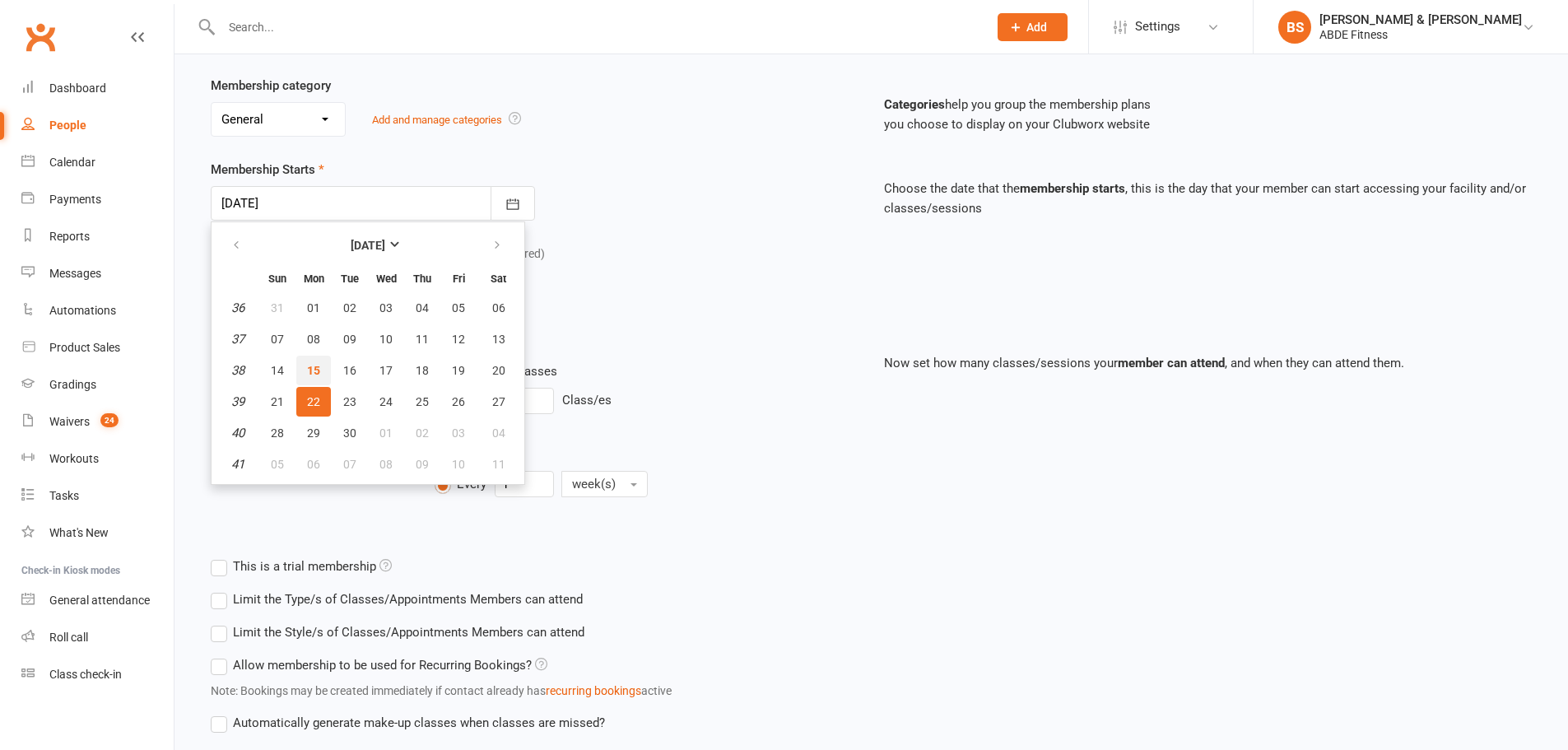
click at [315, 361] on button "15" at bounding box center [314, 370] width 35 height 29
type input "[DATE]"
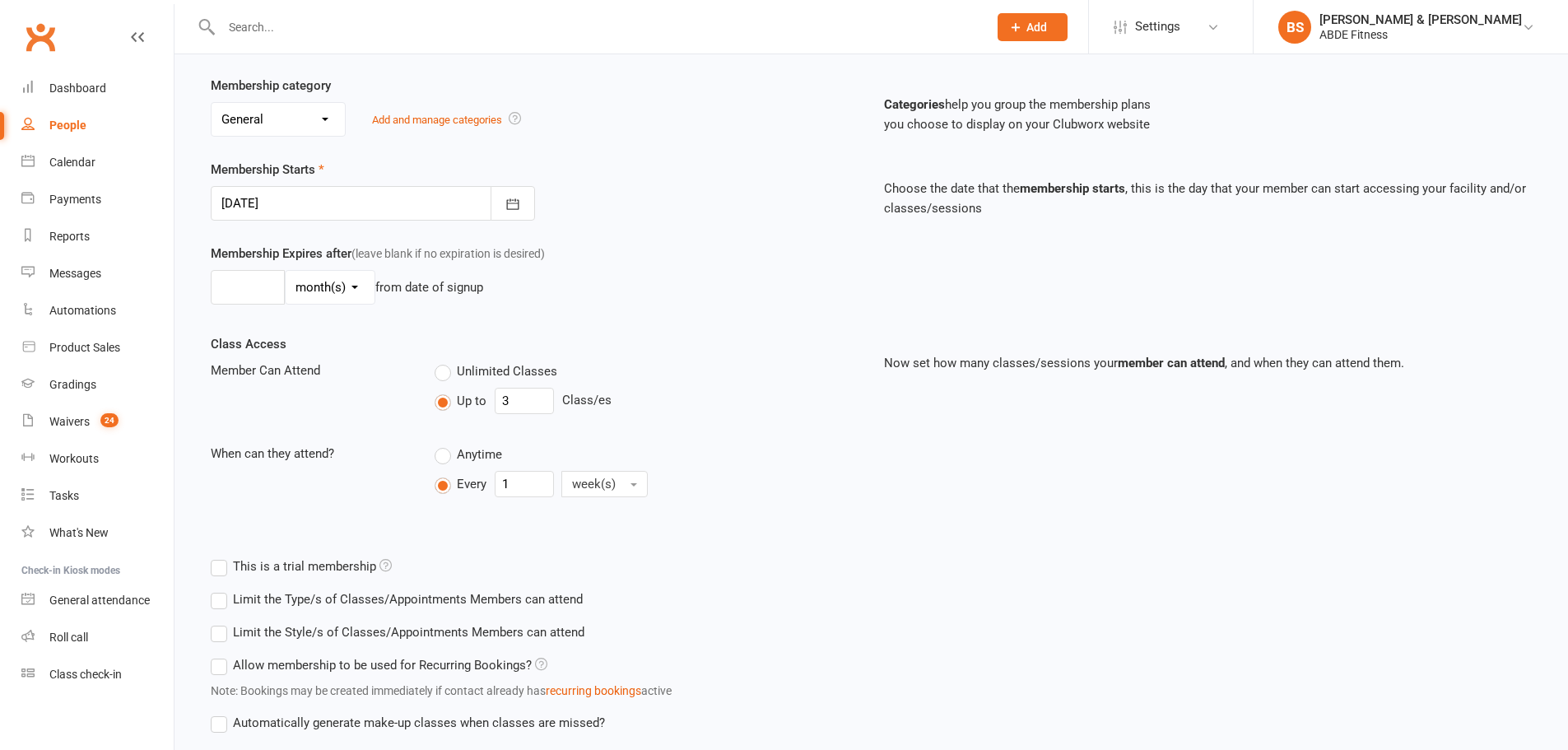
scroll to position [416, 0]
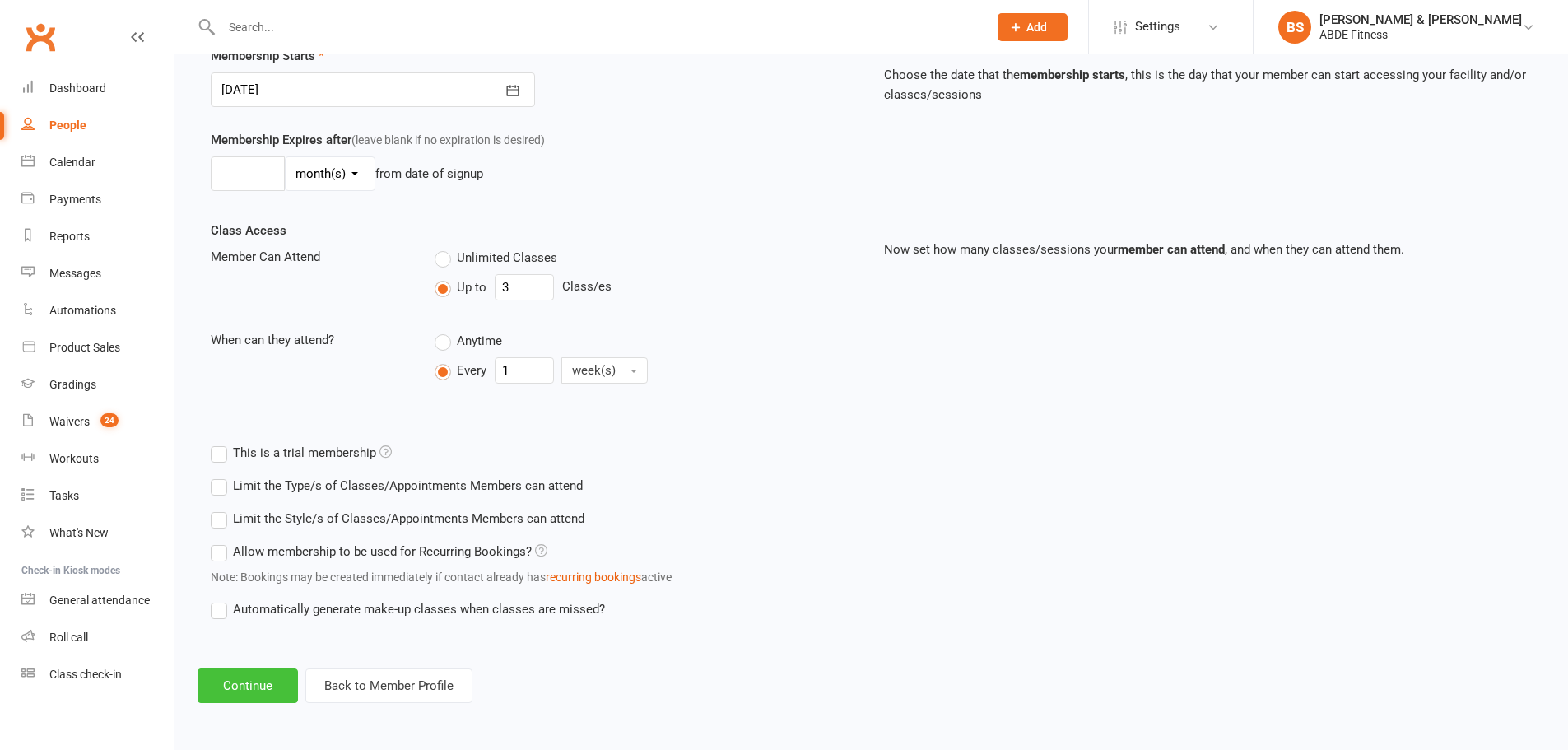
click at [268, 684] on button "Continue" at bounding box center [247, 686] width 100 height 35
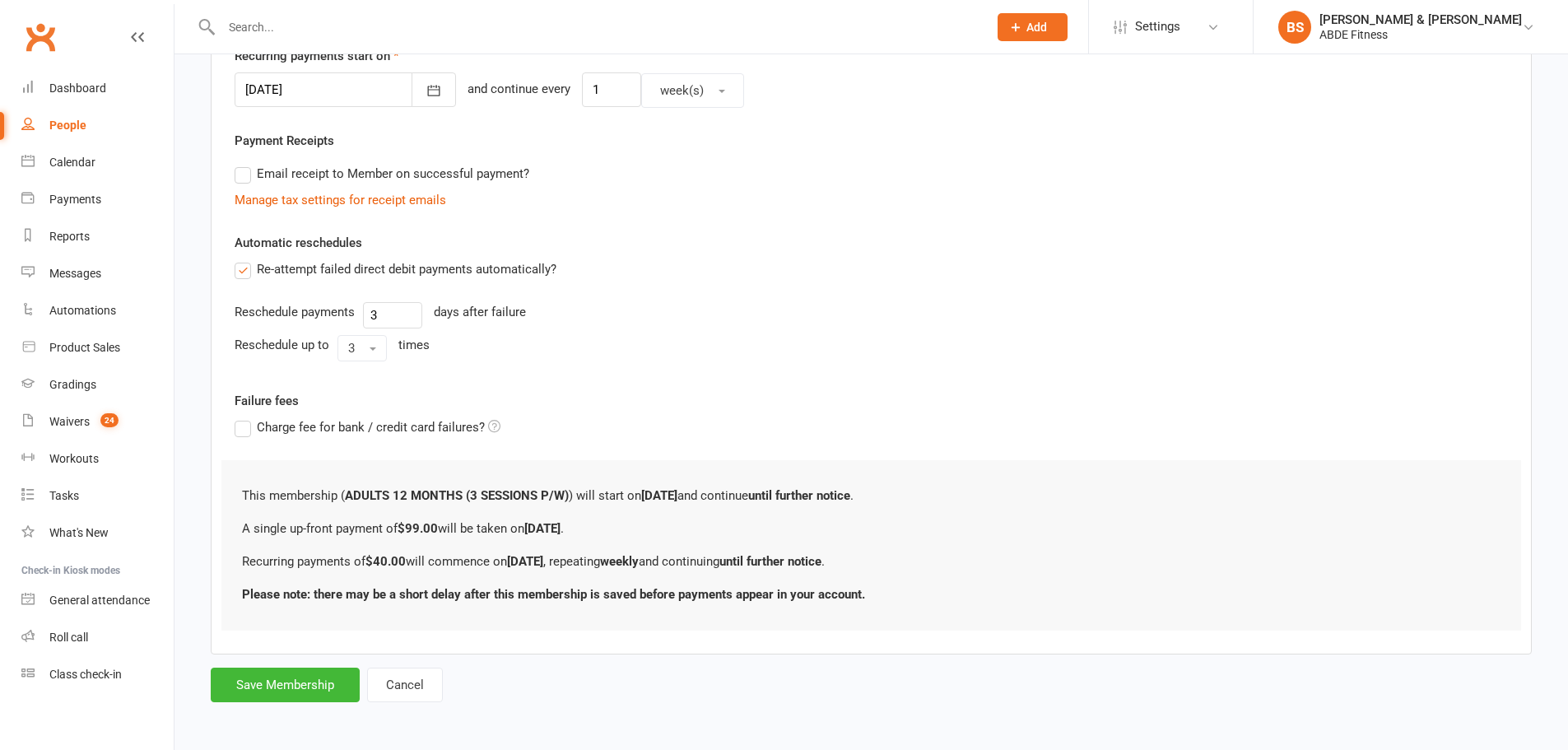
scroll to position [414, 0]
click at [295, 680] on button "Save Membership" at bounding box center [286, 683] width 149 height 35
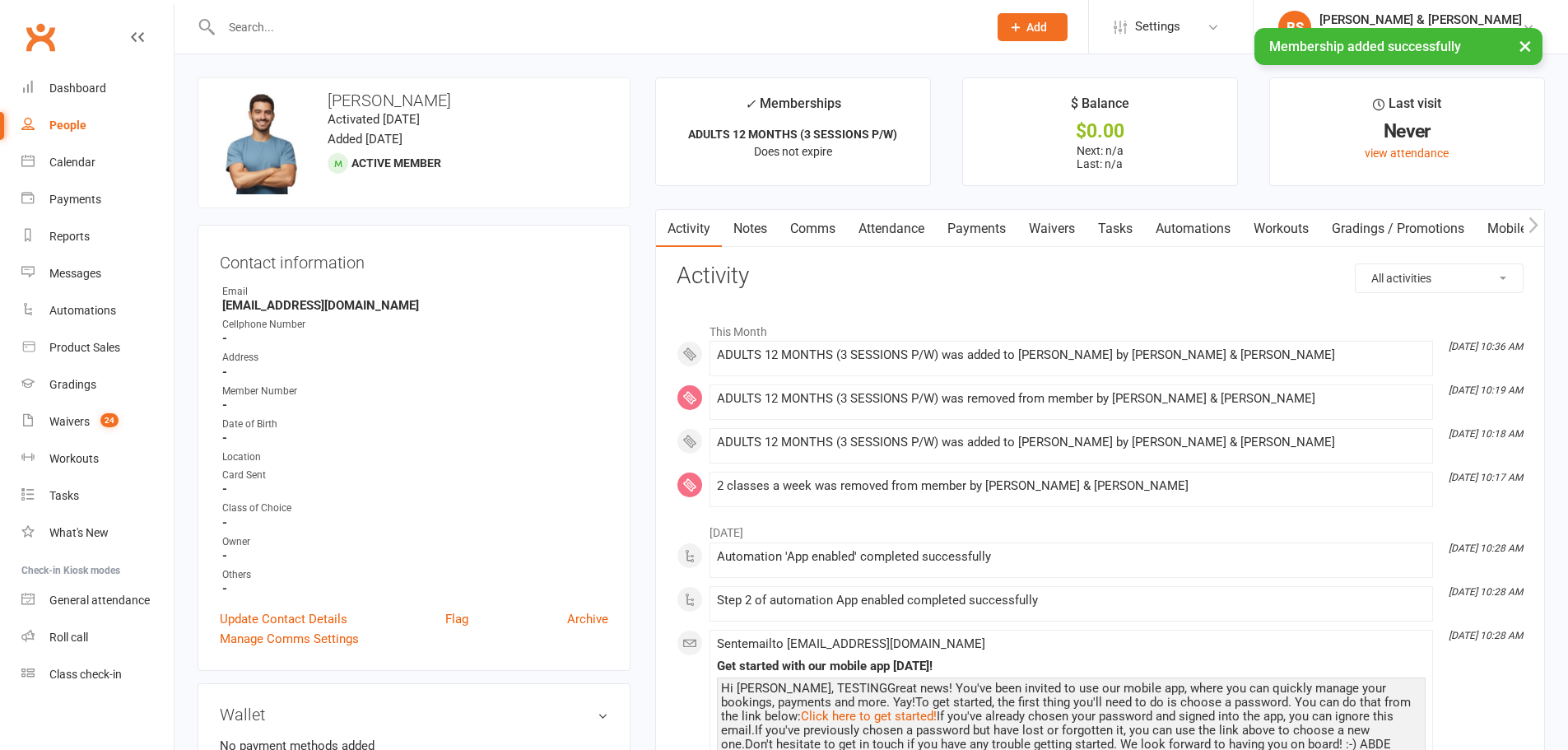
click at [89, 124] on link "People" at bounding box center [97, 125] width 152 height 37
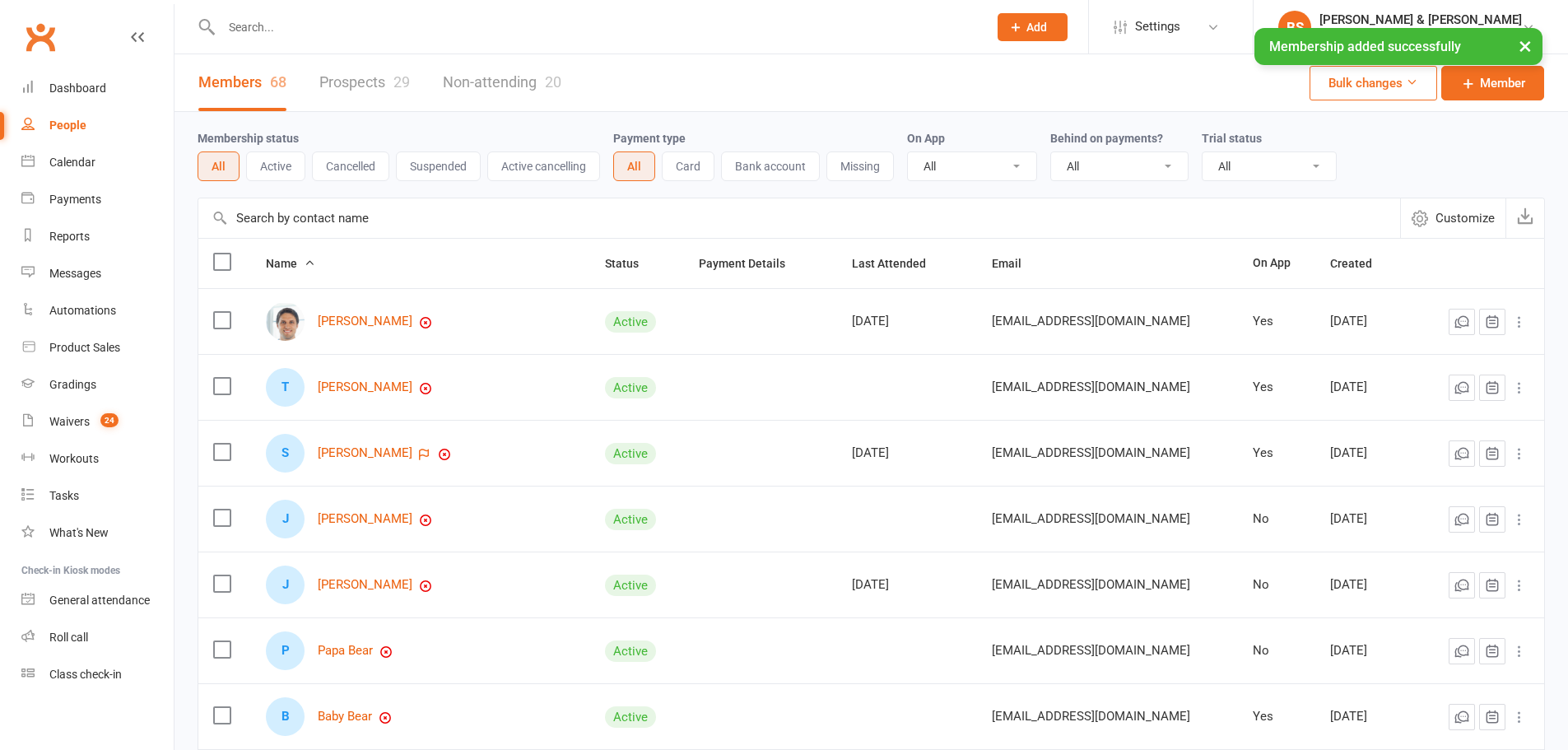
click at [328, 221] on input "text" at bounding box center [799, 217] width 1201 height 40
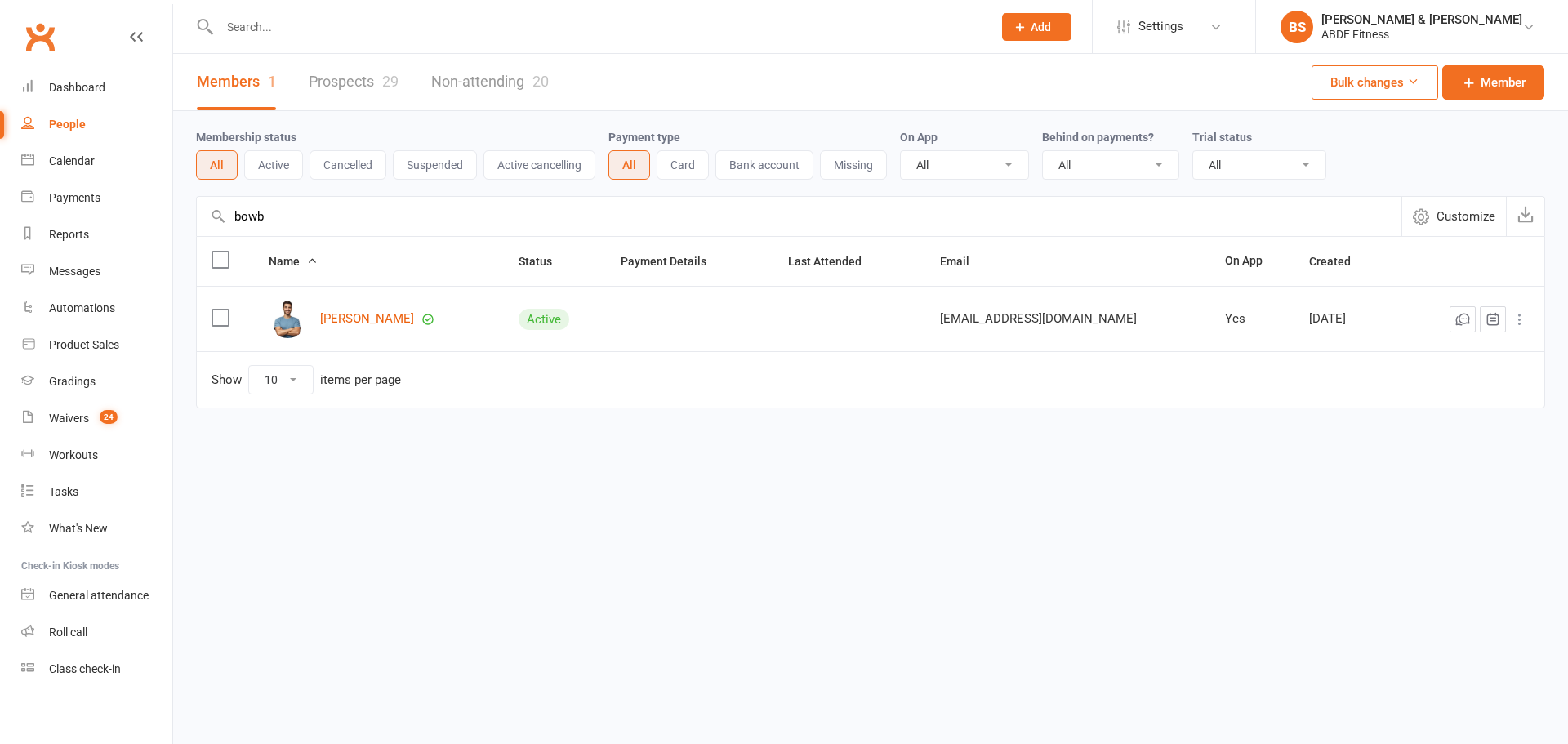
type input "bowb"
click at [87, 165] on div "Calendar" at bounding box center [72, 161] width 46 height 13
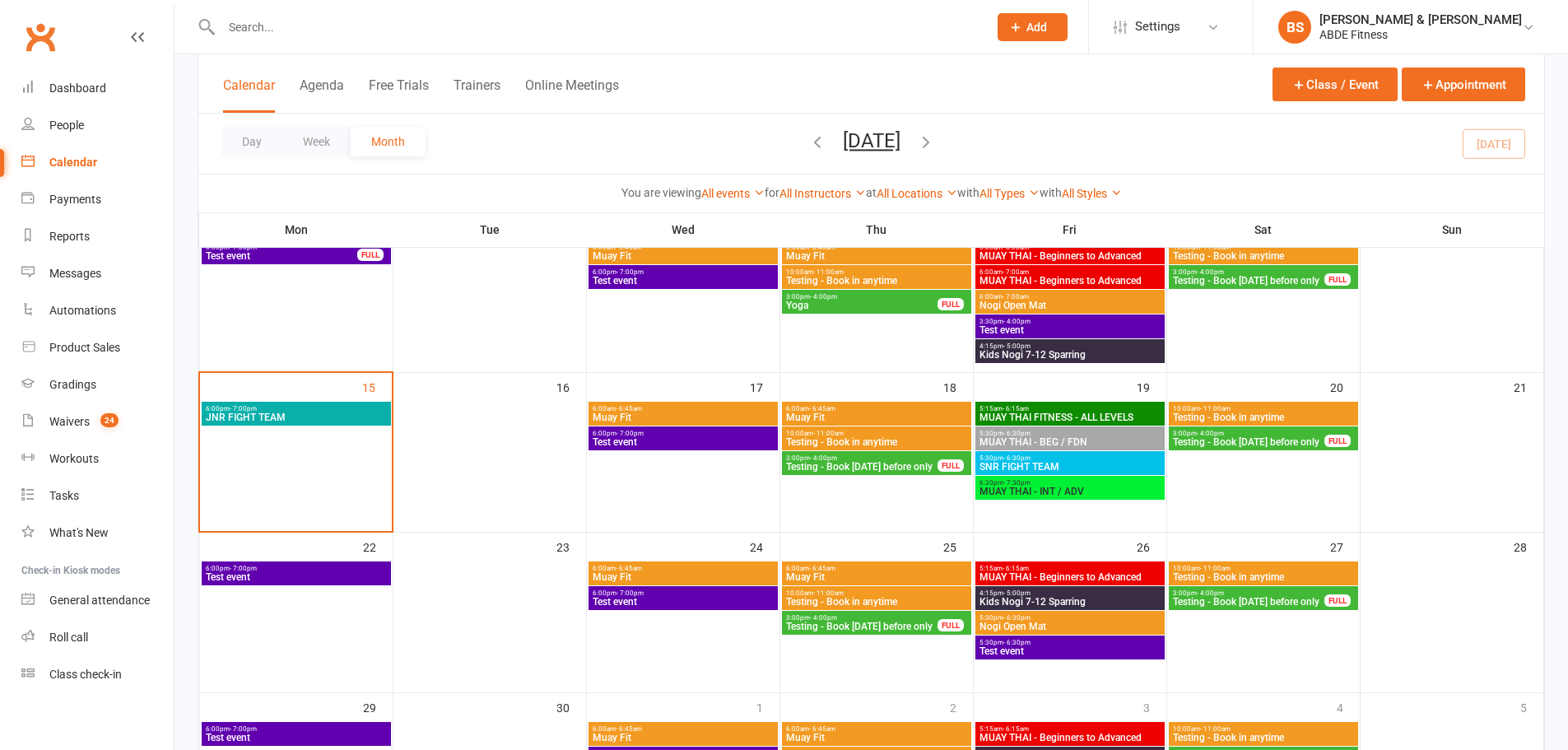
scroll to position [357, 0]
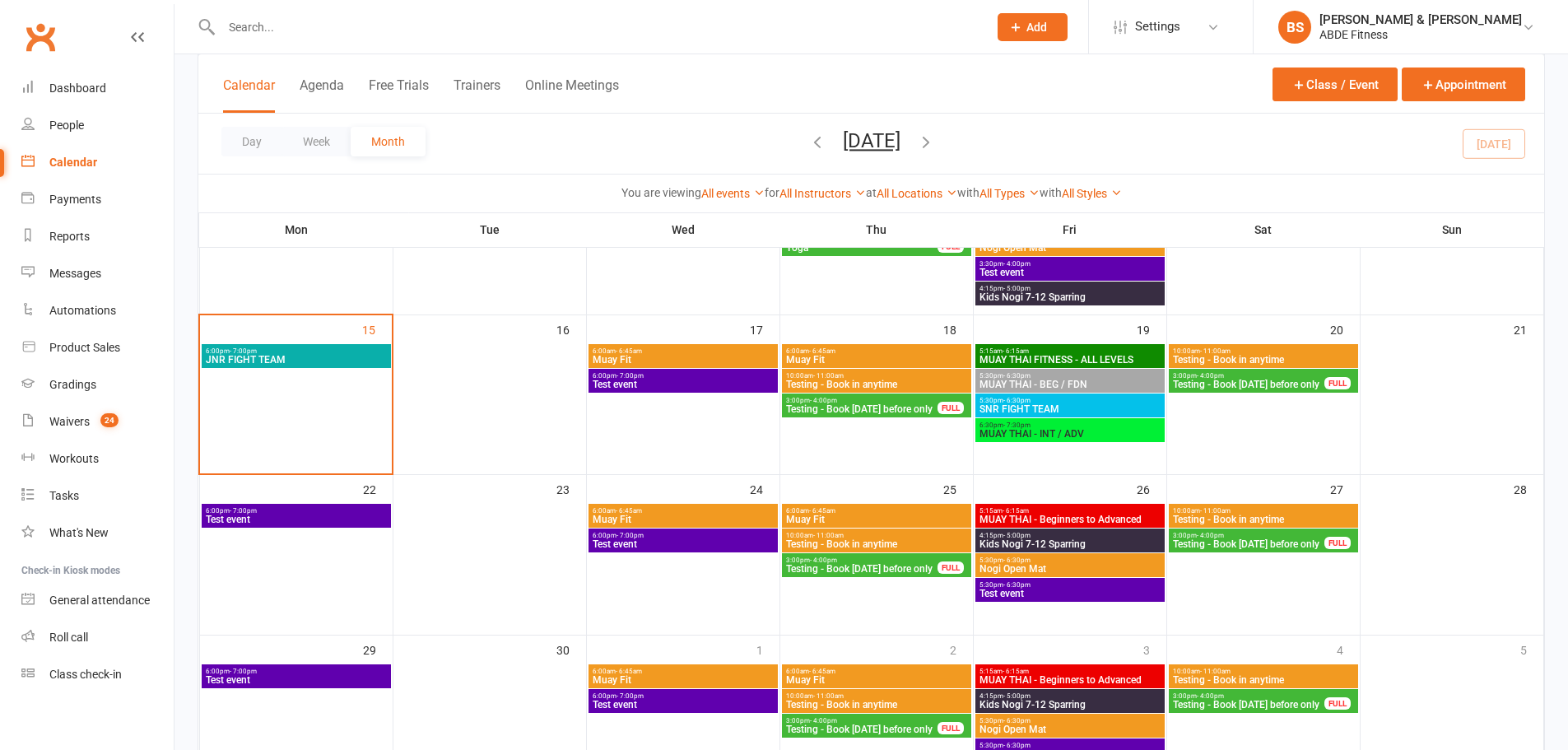
click at [336, 350] on span "6:00pm - 7:00pm" at bounding box center [296, 351] width 182 height 7
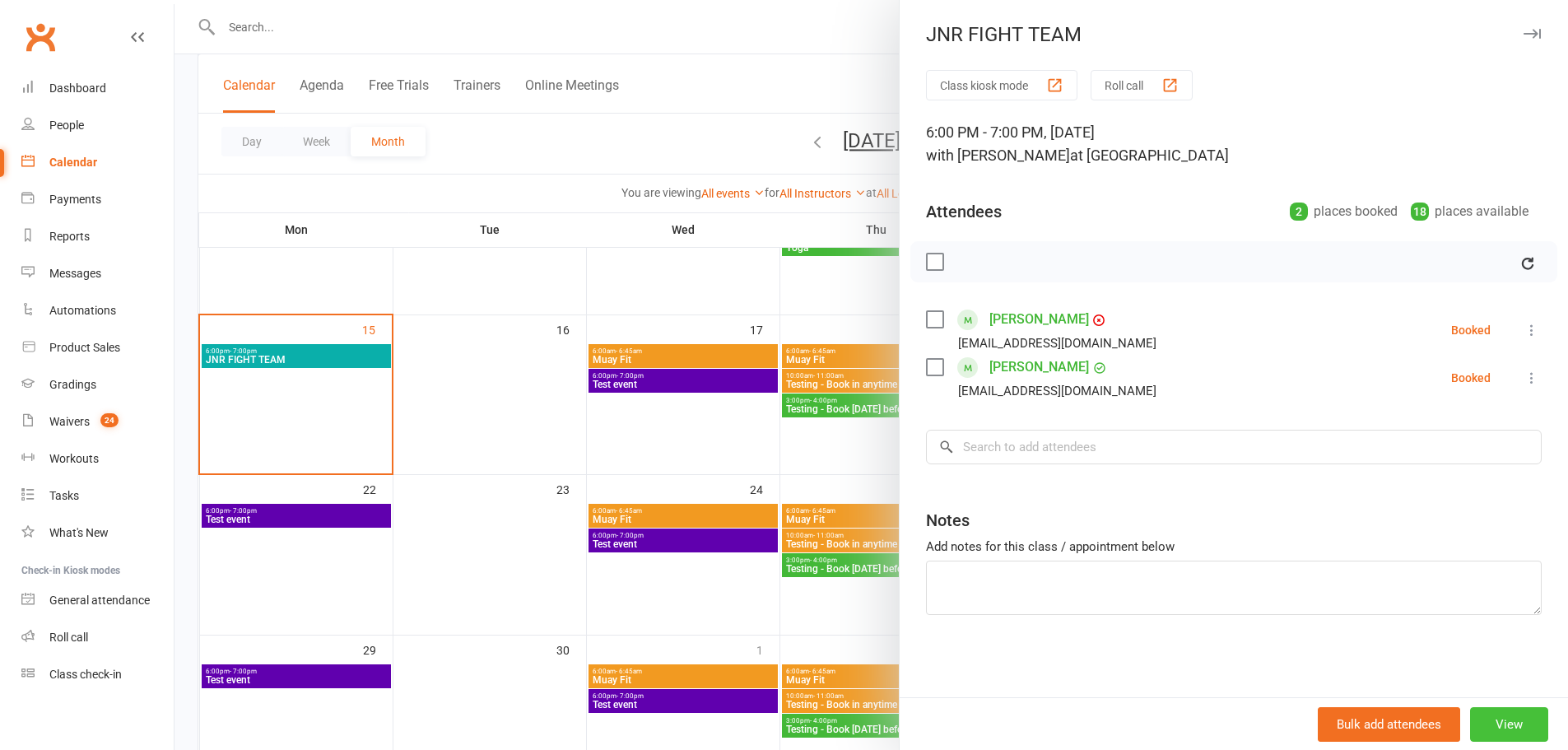
click at [1517, 720] on button "View" at bounding box center [1509, 724] width 78 height 35
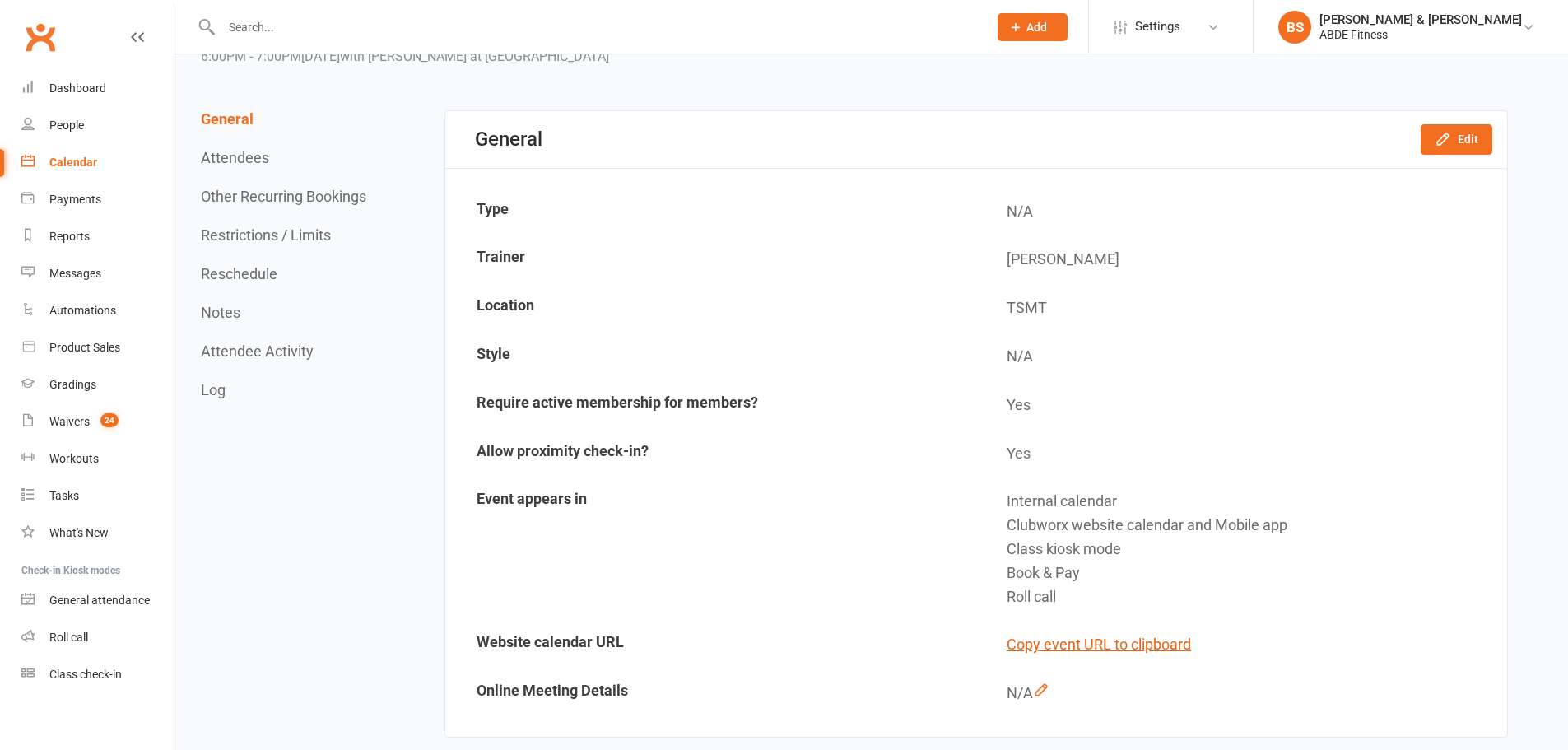
scroll to position [82, 0]
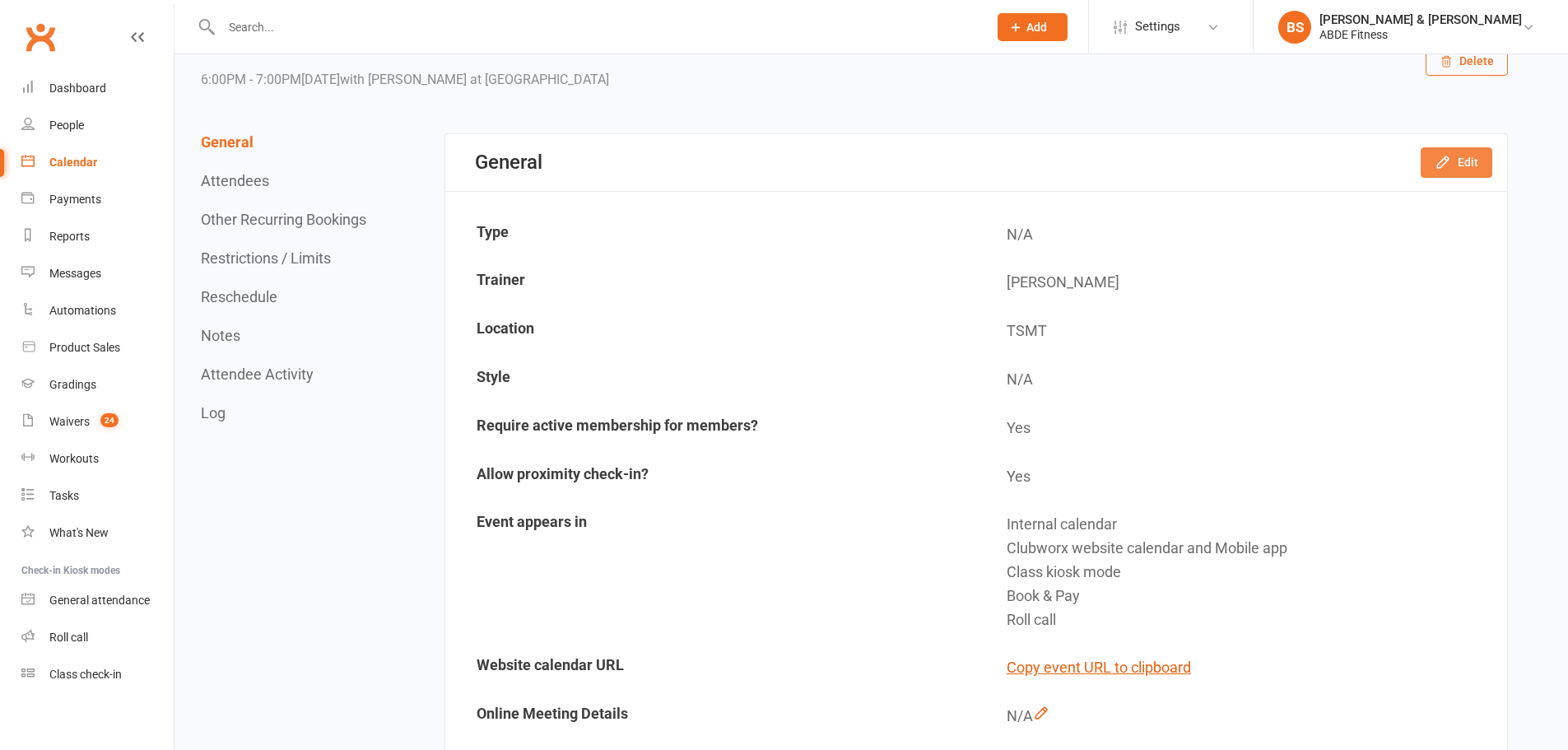
click at [1464, 160] on button "Edit" at bounding box center [1457, 162] width 72 height 29
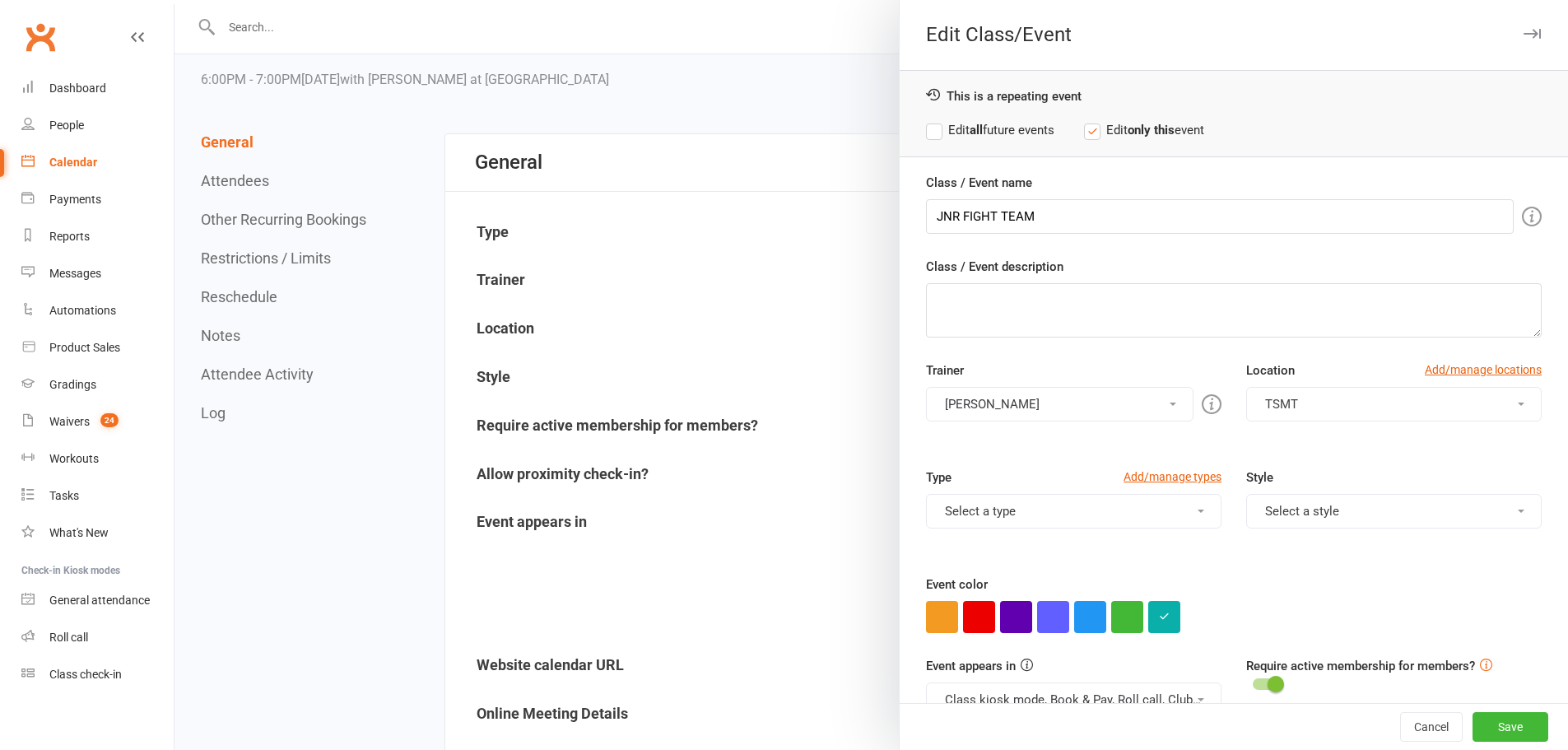
scroll to position [55, 0]
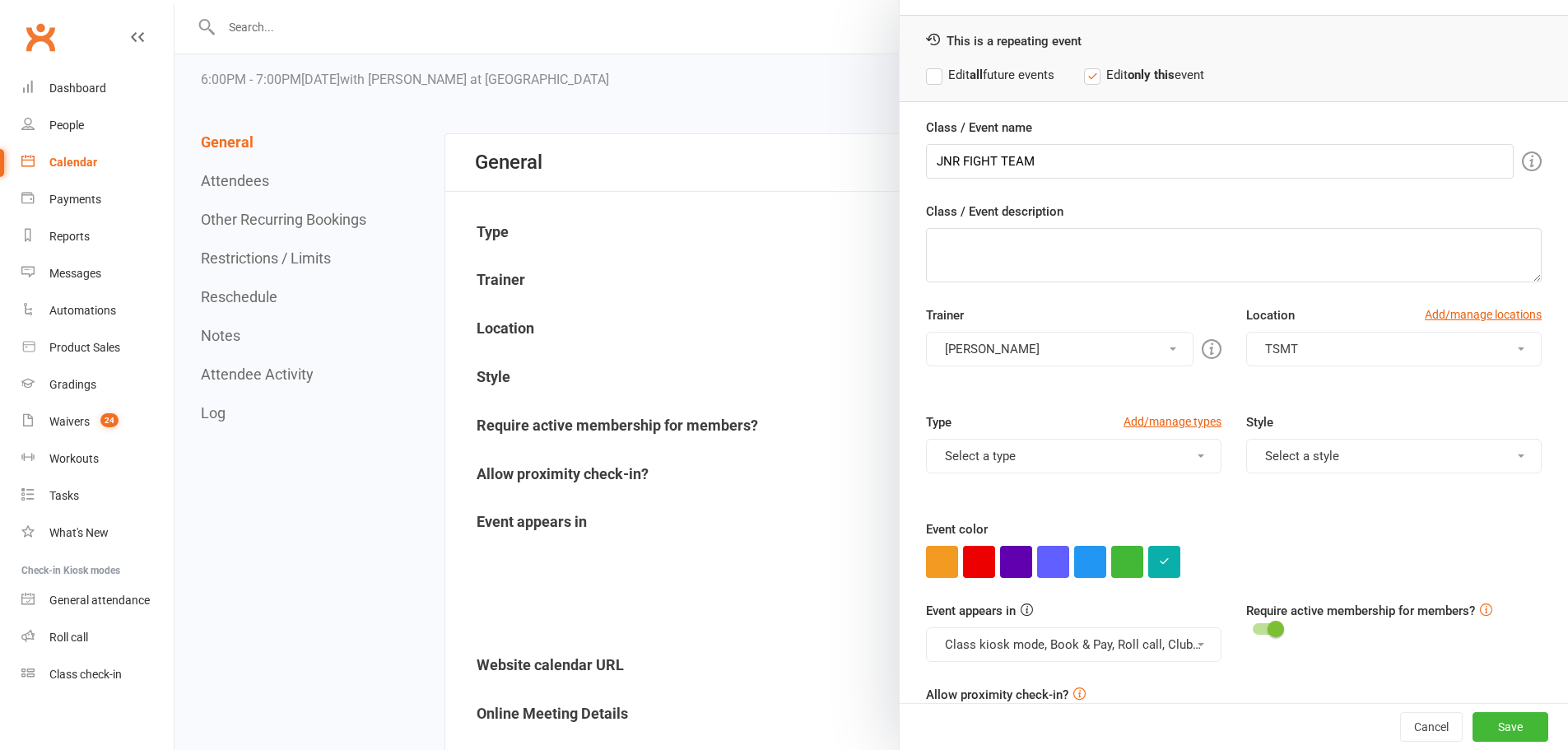
click at [1265, 343] on span "TSMT" at bounding box center [1281, 349] width 33 height 15
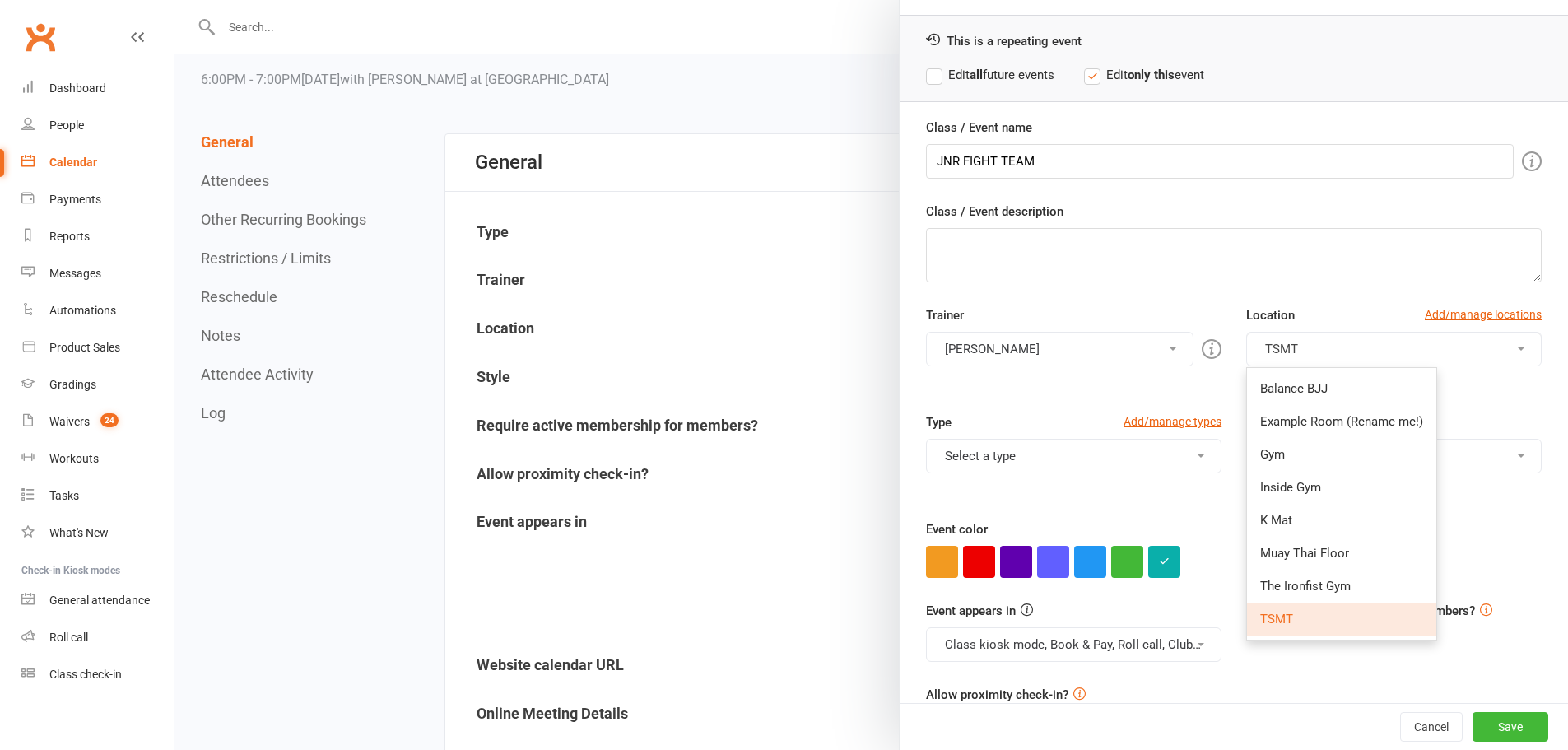
click at [1301, 616] on link "TSMT" at bounding box center [1341, 619] width 189 height 33
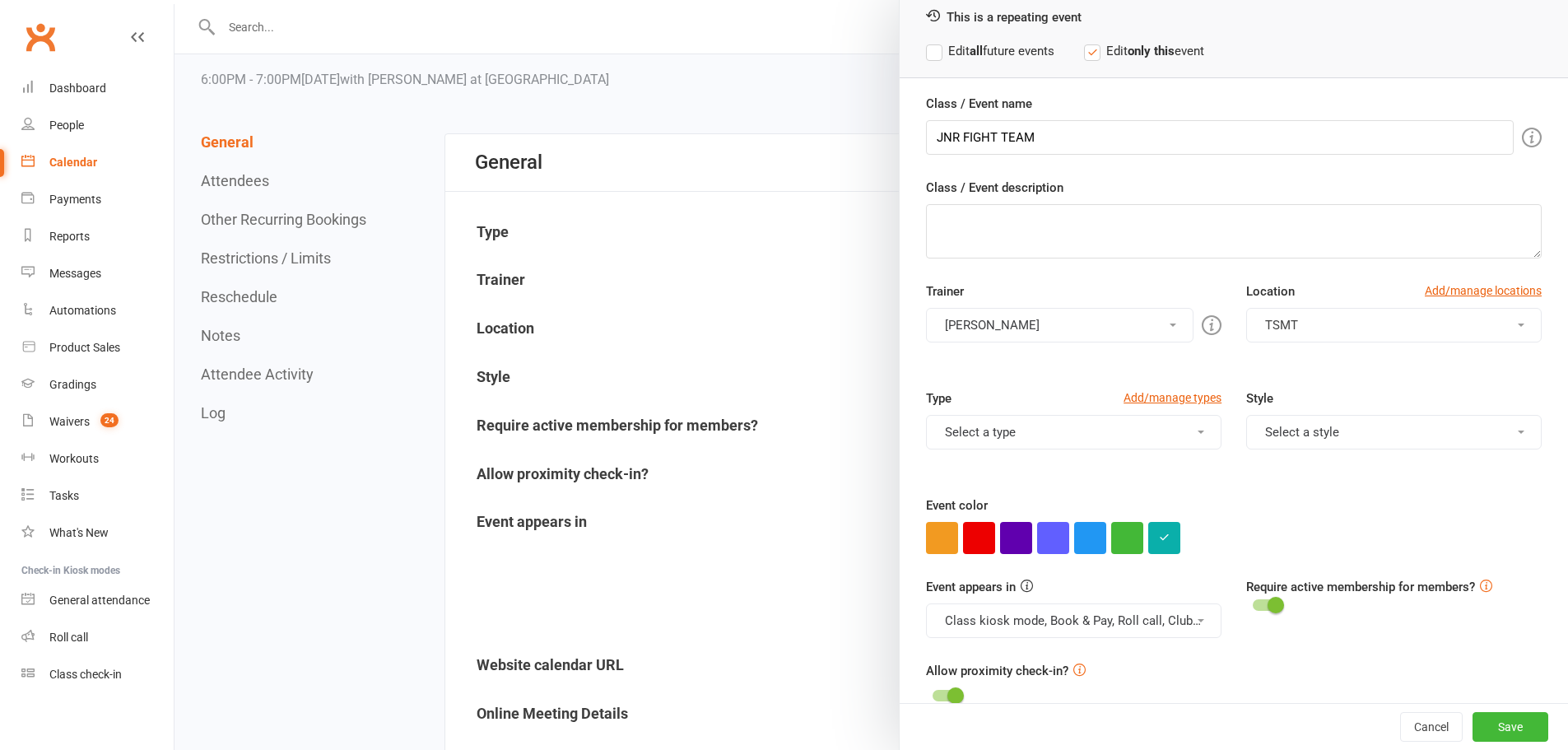
scroll to position [106, 0]
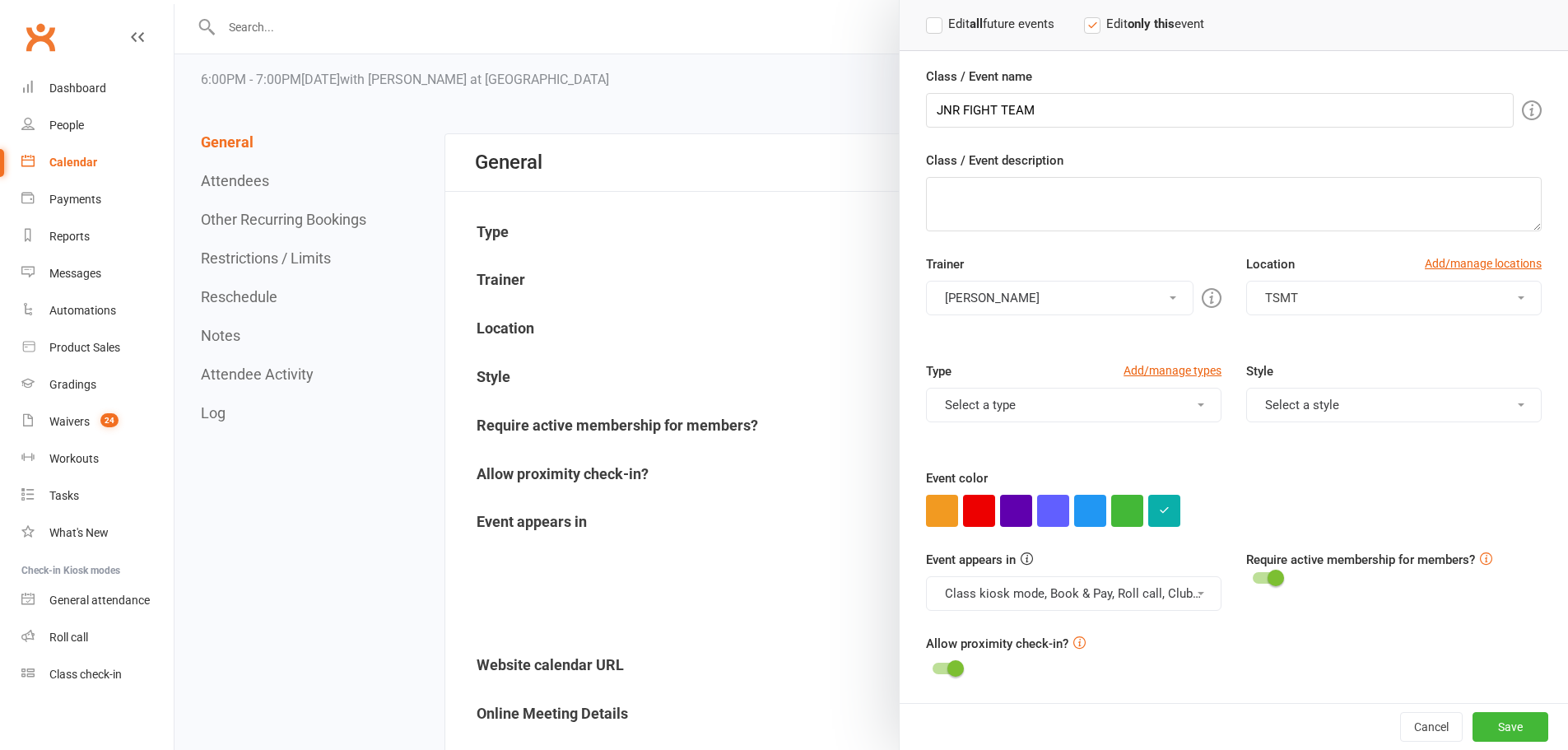
click at [947, 666] on span at bounding box center [955, 669] width 17 height 17
click at [932, 666] on input "checkbox" at bounding box center [932, 666] width 0 height 0
click at [1064, 639] on div "Allow proximity check-in?" at bounding box center [1234, 657] width 615 height 46
click at [1073, 641] on icon at bounding box center [1079, 642] width 12 height 12
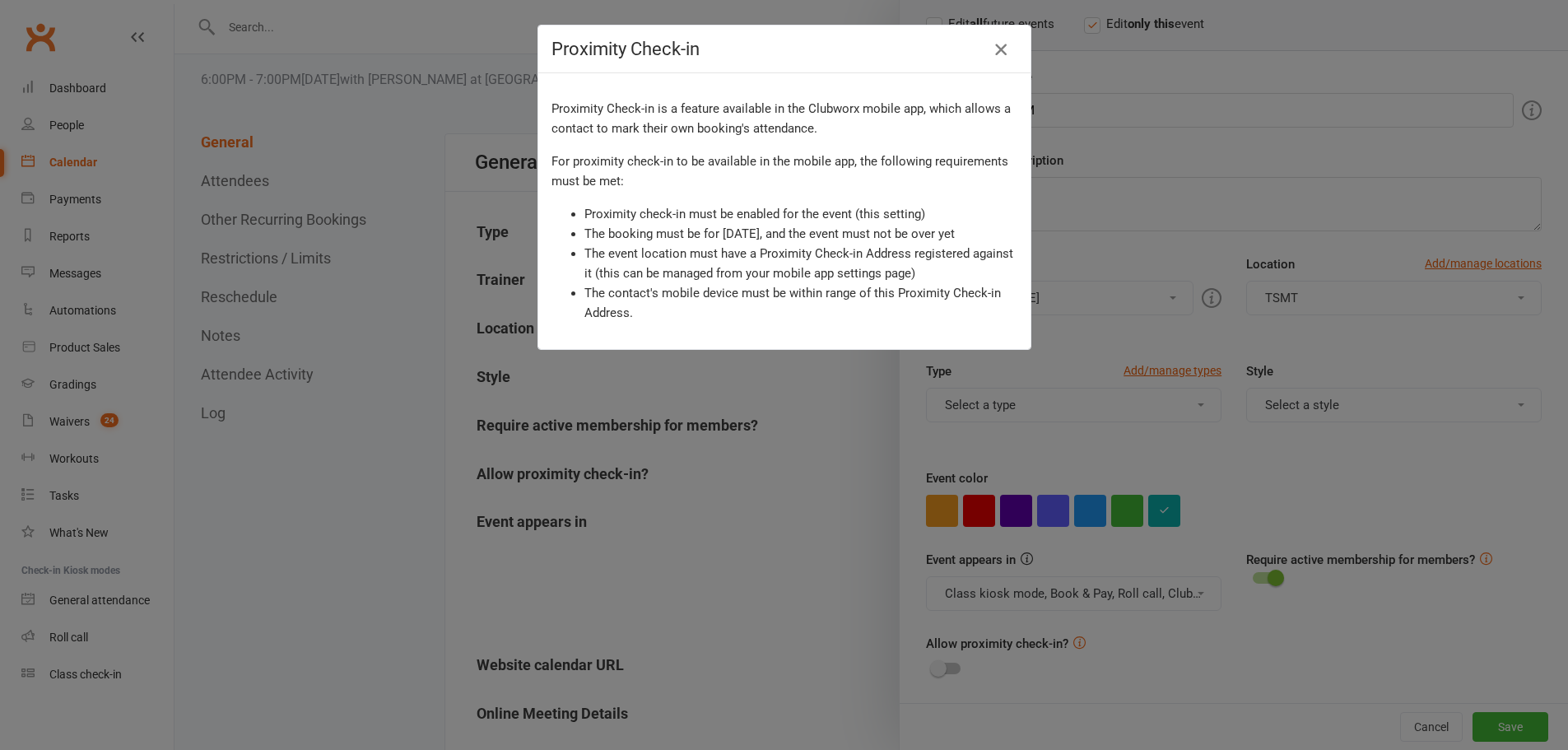
click at [992, 43] on icon "button" at bounding box center [1000, 49] width 19 height 19
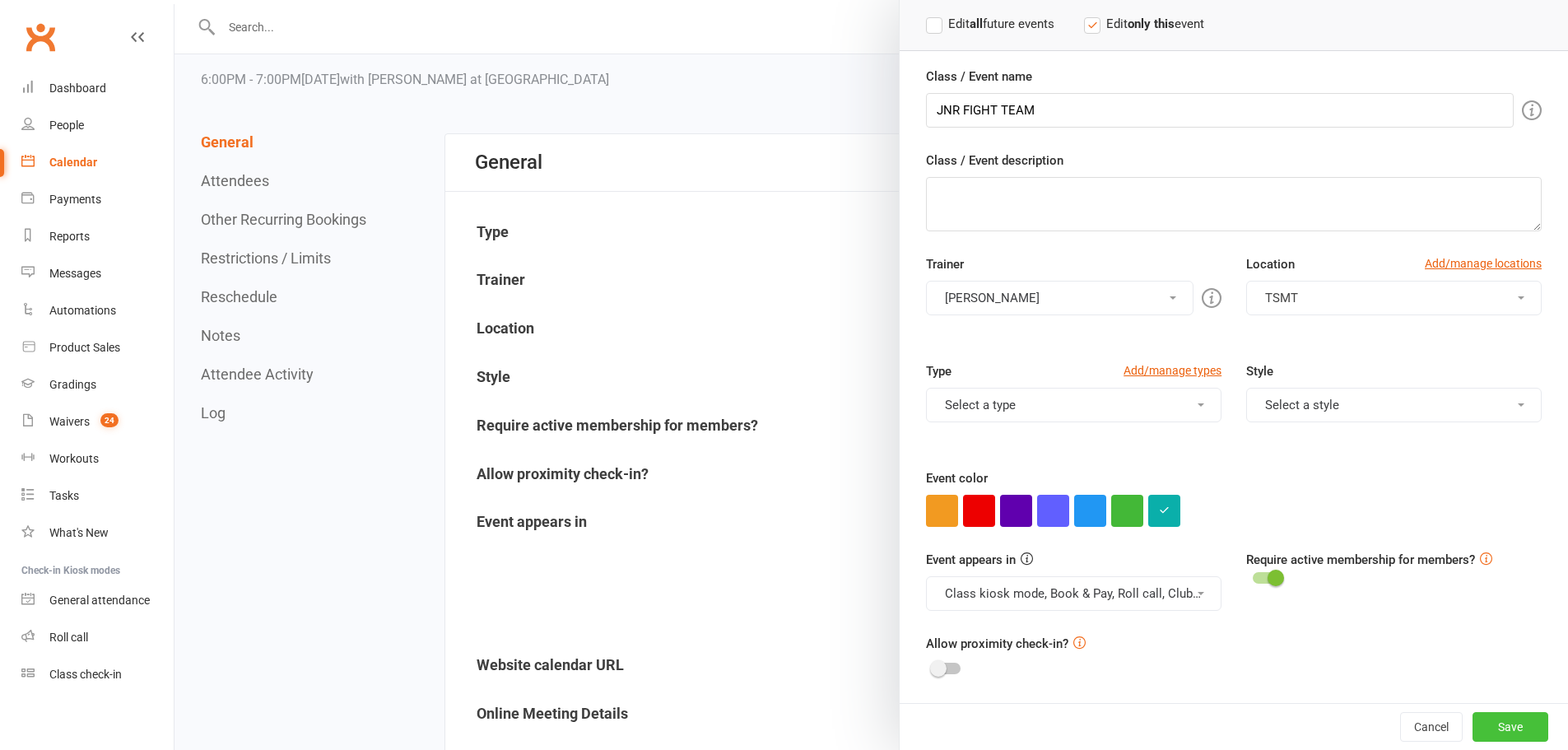
click at [1473, 722] on button "Save" at bounding box center [1510, 727] width 76 height 29
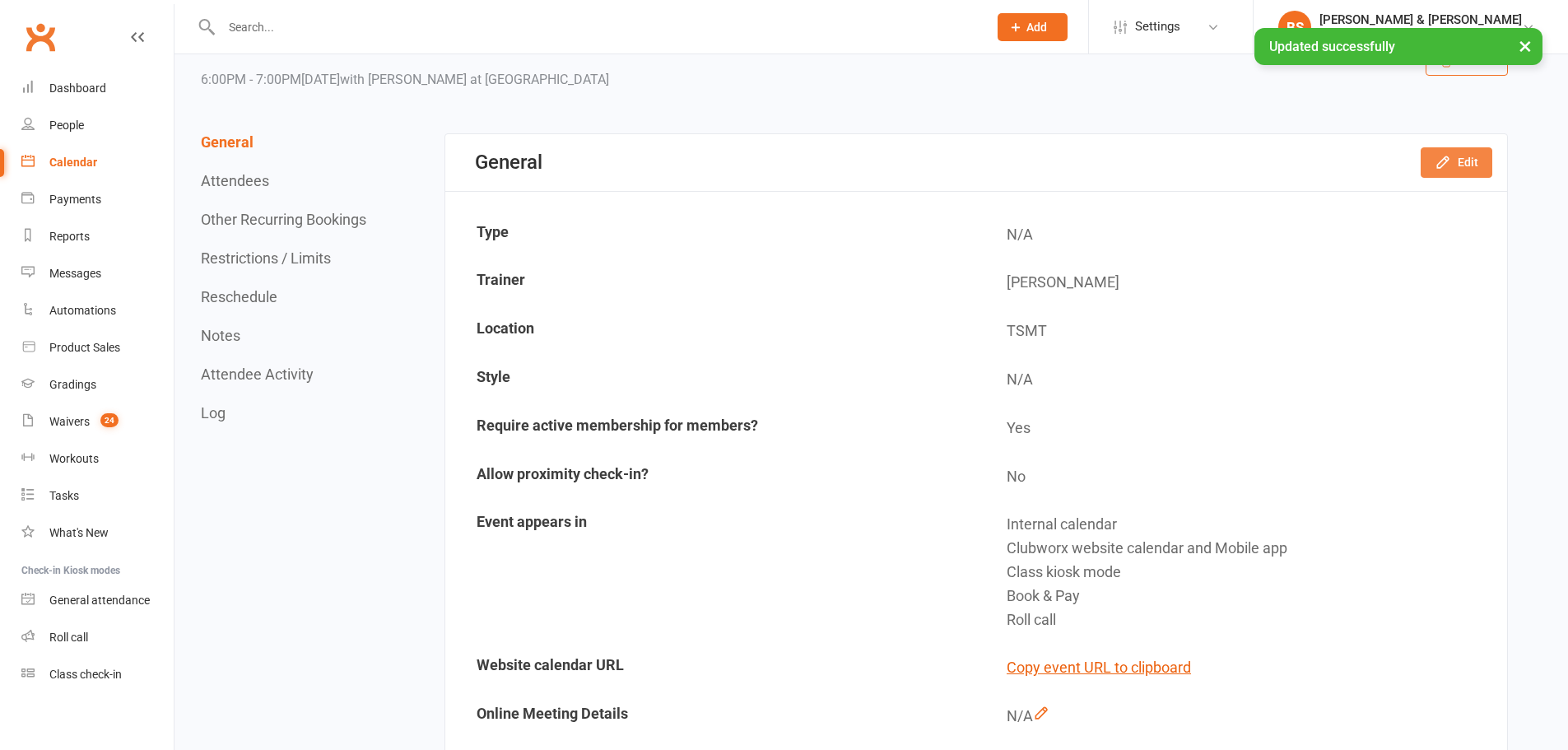
click at [1468, 157] on button "Edit" at bounding box center [1457, 162] width 72 height 29
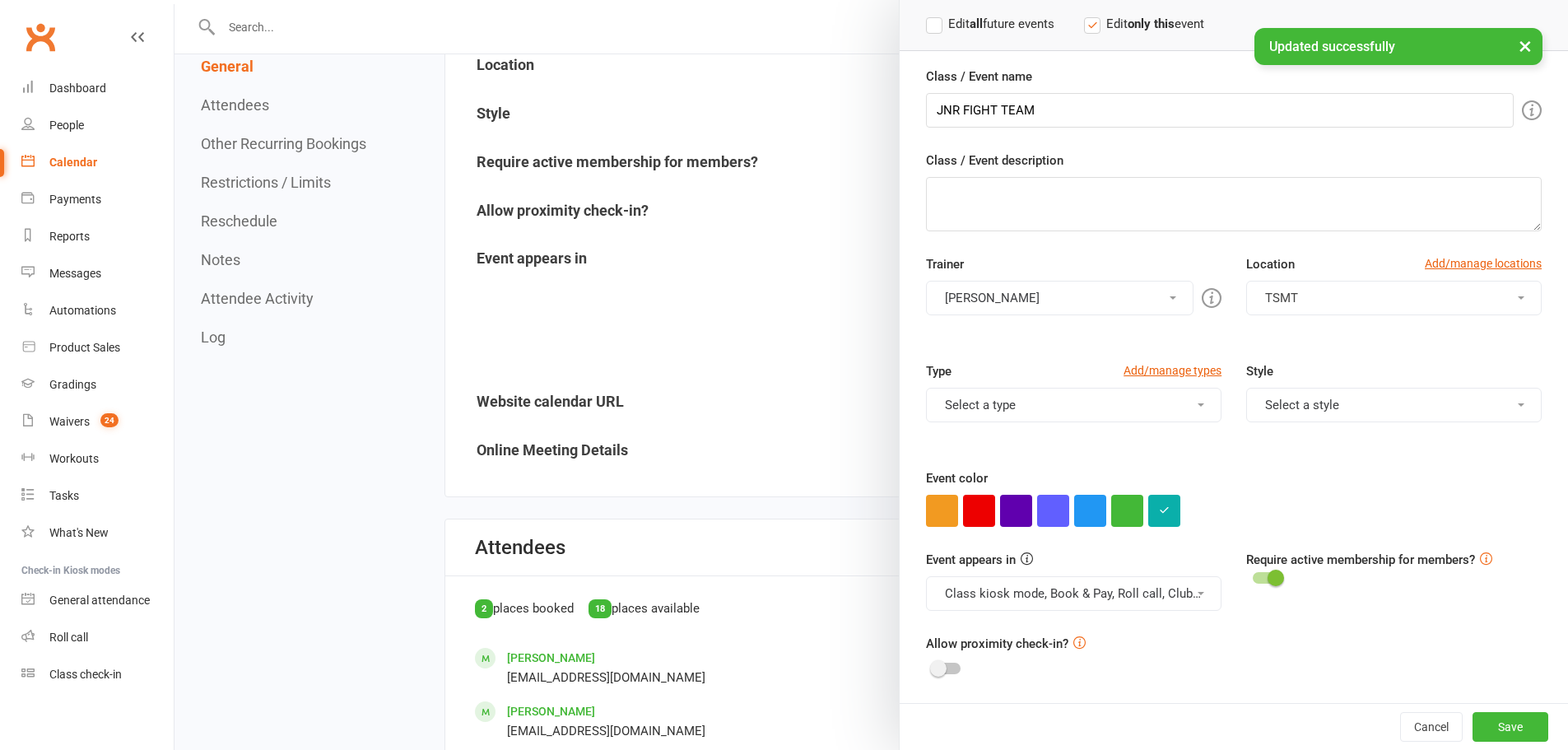
scroll to position [357, 0]
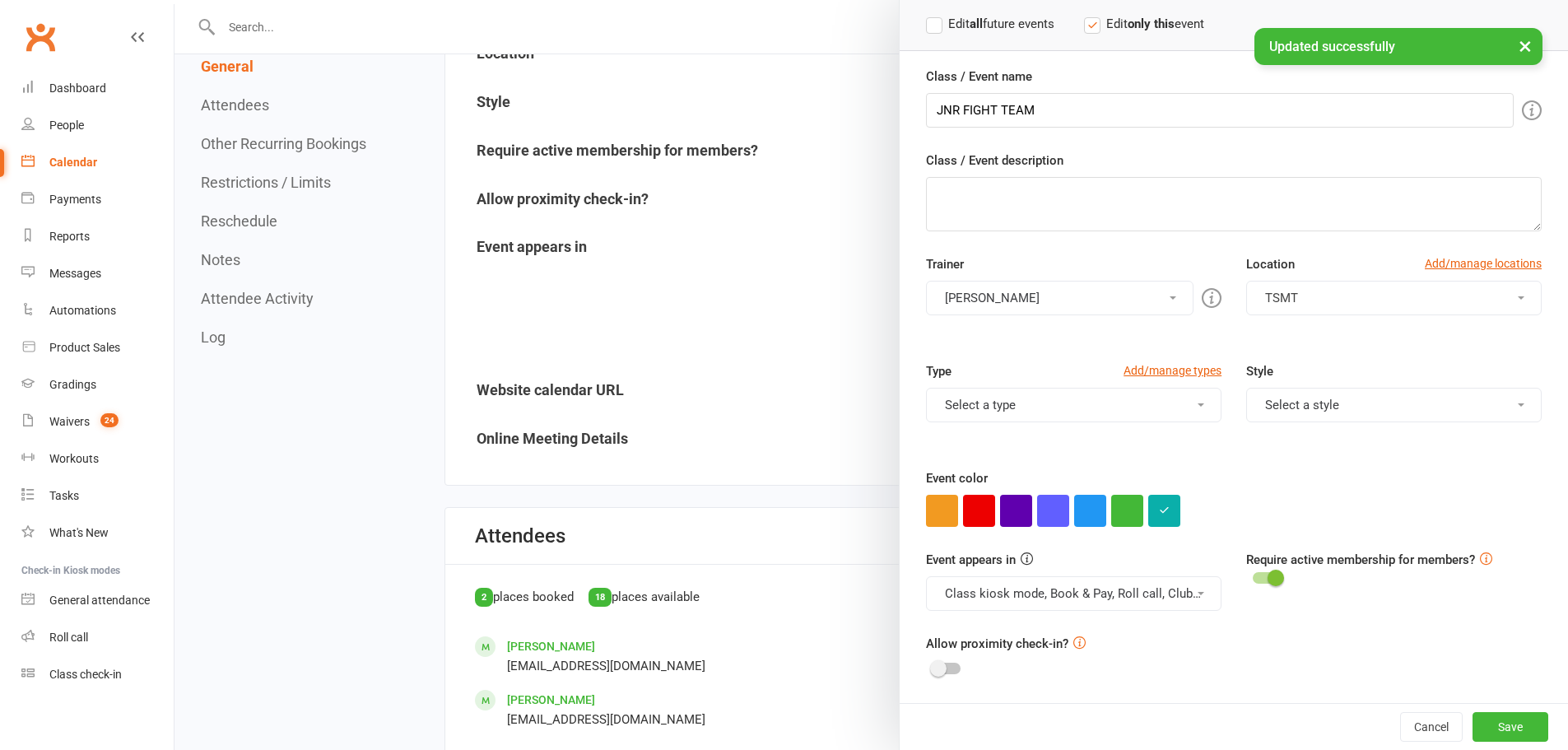
click at [932, 669] on span at bounding box center [939, 669] width 17 height 17
click at [932, 666] on input "checkbox" at bounding box center [932, 666] width 0 height 0
click at [1480, 725] on button "Save" at bounding box center [1510, 727] width 76 height 29
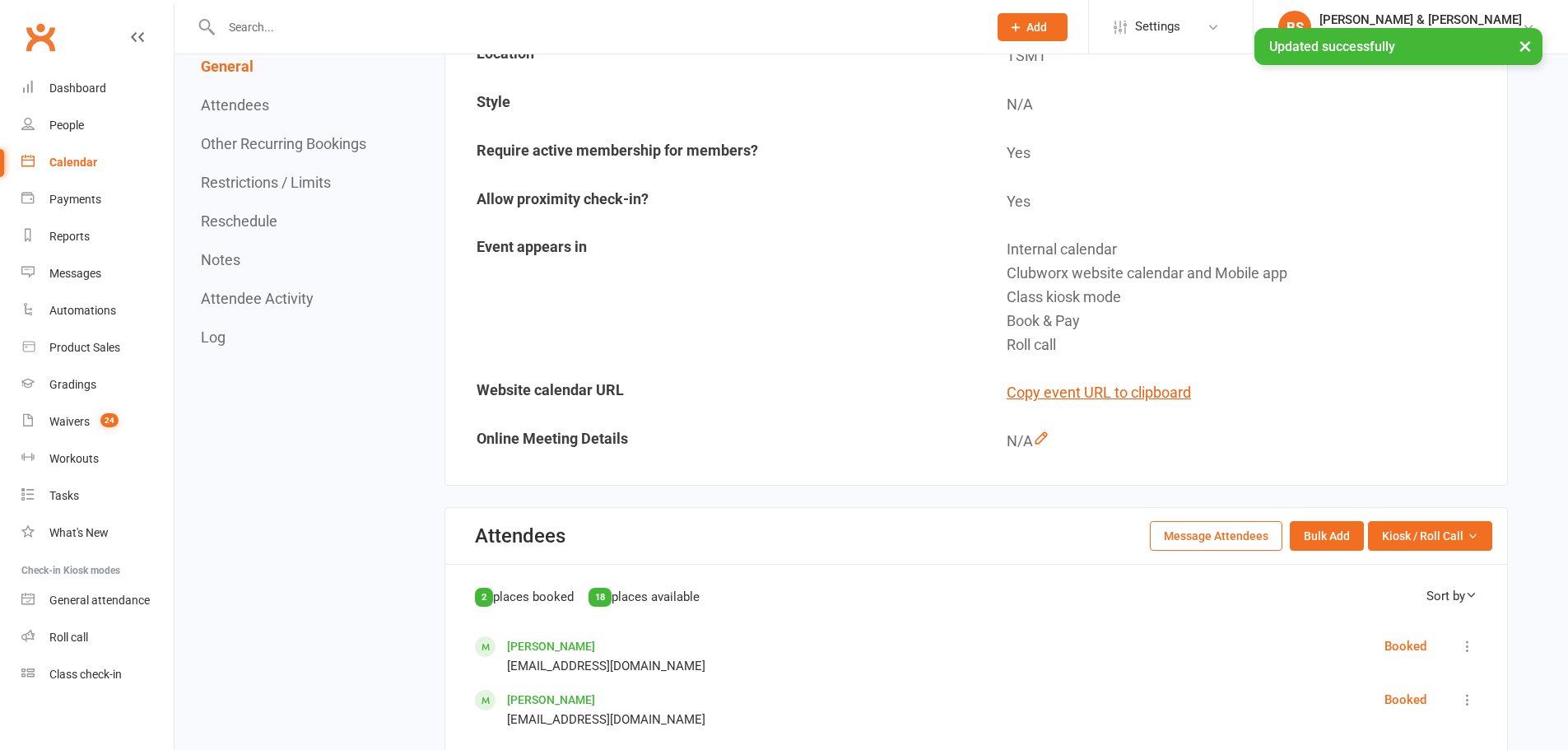
click at [1211, 28] on div "× Updated successfully" at bounding box center [773, 28] width 1547 height 0
click at [1180, 19] on span "Settings" at bounding box center [1157, 27] width 45 height 37
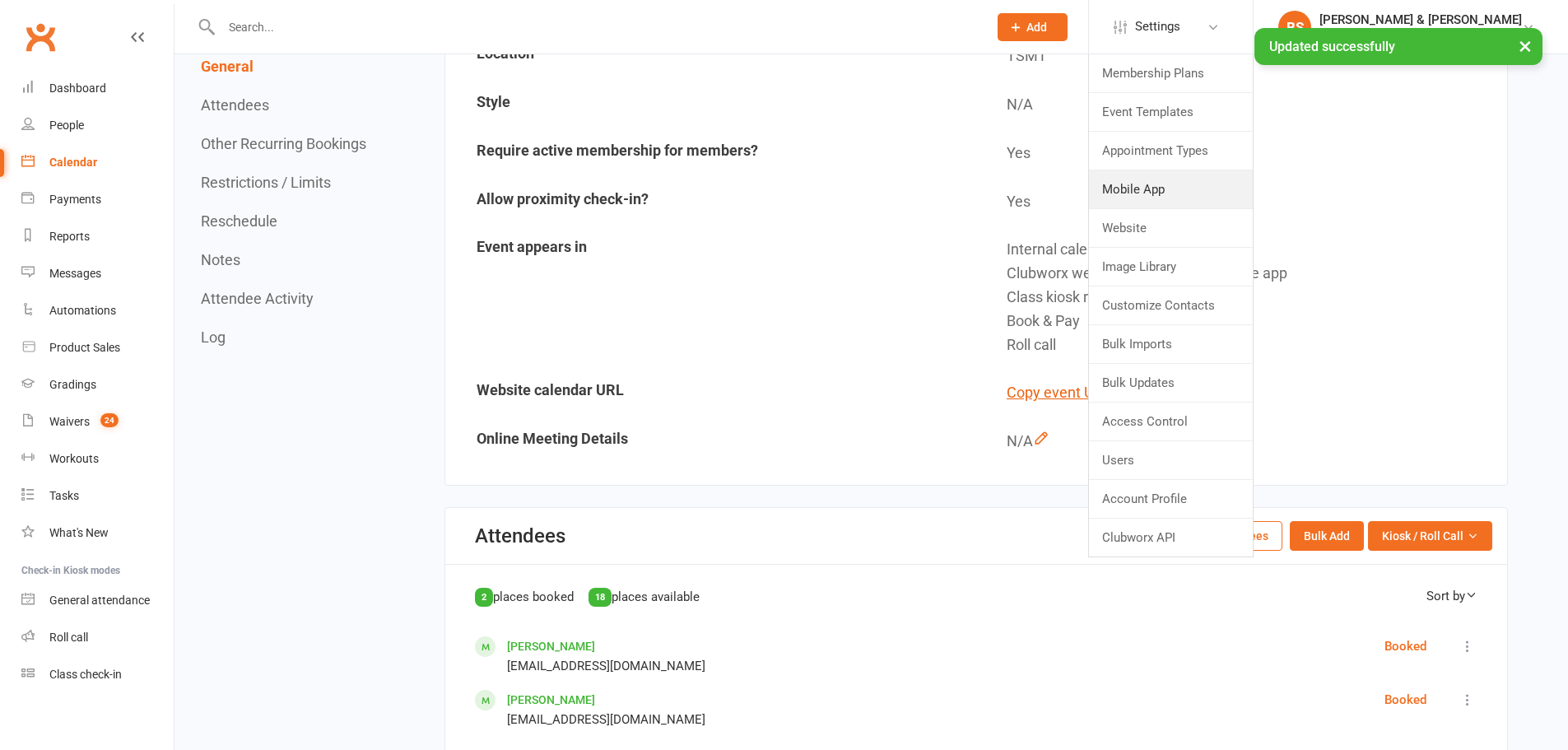
click at [1206, 177] on link "Mobile App" at bounding box center [1171, 189] width 164 height 38
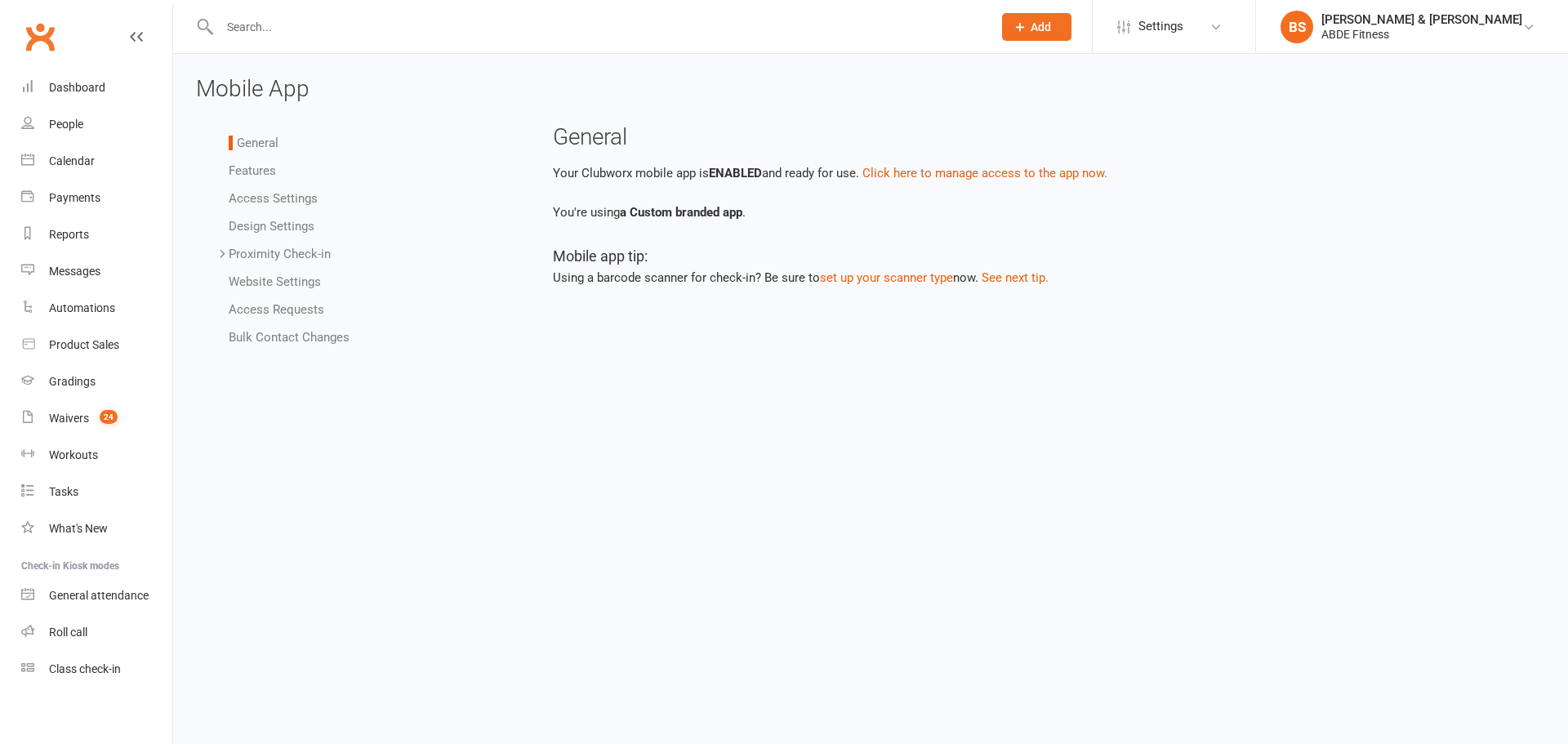
click at [273, 256] on link "Proximity Check-in" at bounding box center [280, 254] width 102 height 15
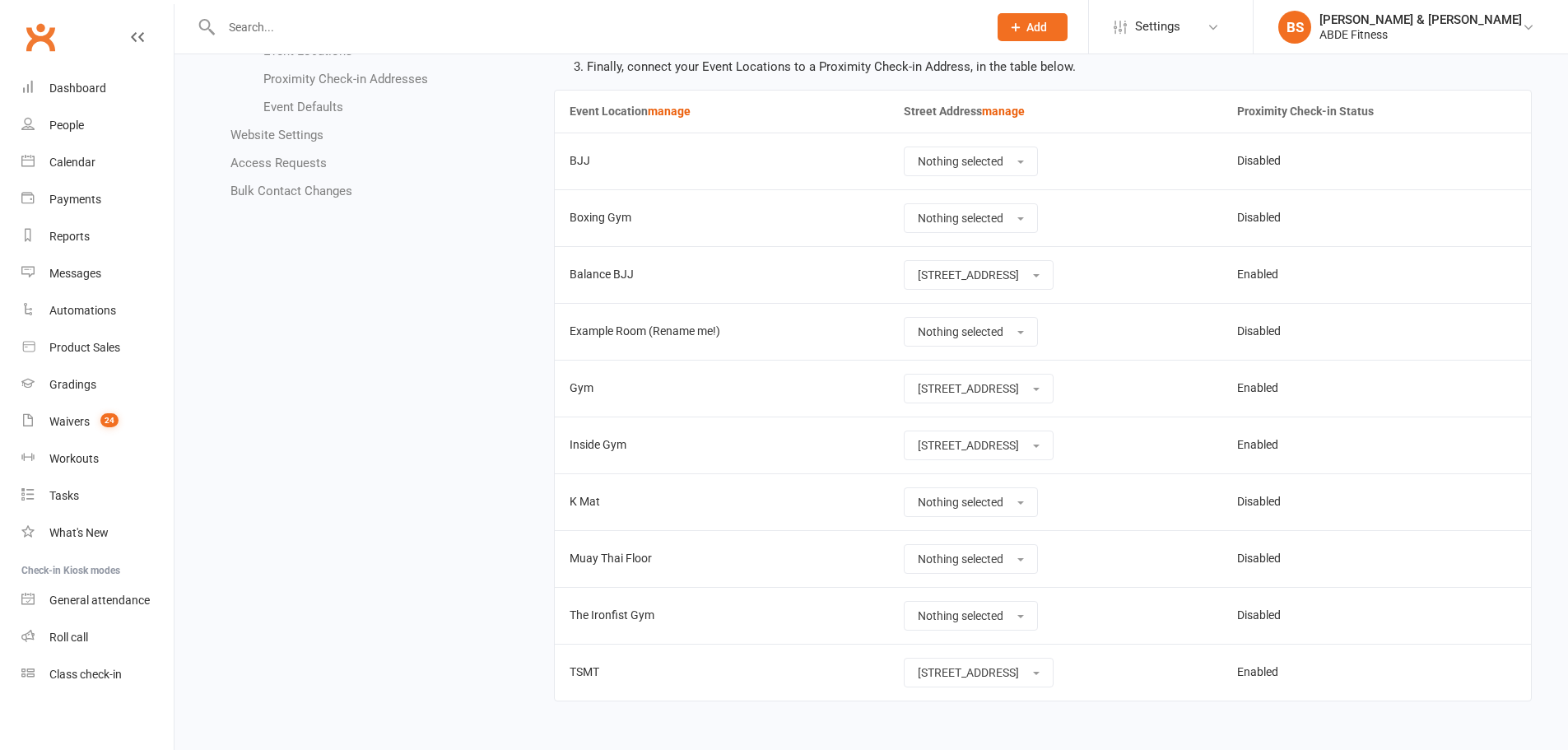
scroll to position [235, 0]
click at [996, 668] on span "[STREET_ADDRESS]" at bounding box center [968, 671] width 101 height 13
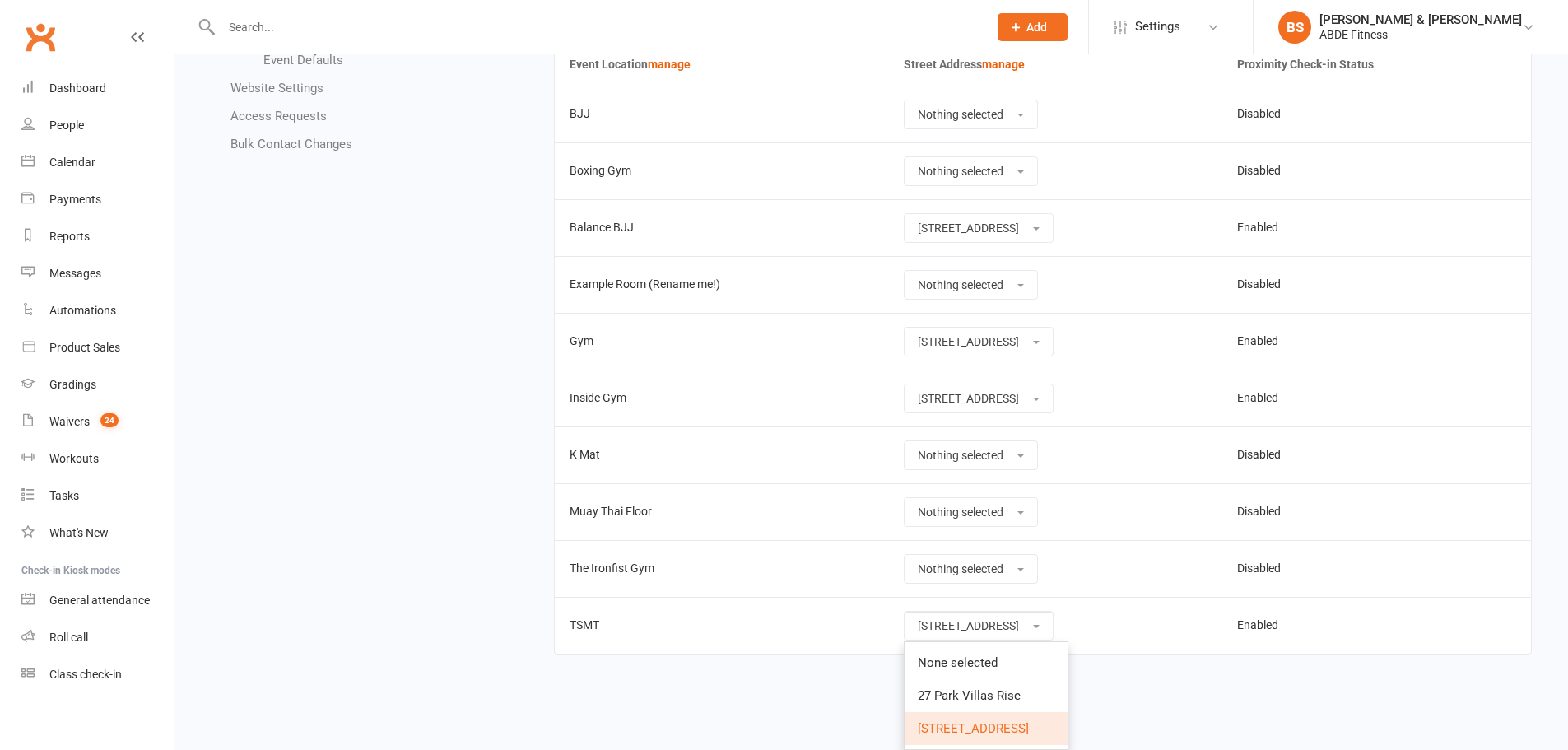
click at [954, 726] on span "[STREET_ADDRESS]" at bounding box center [973, 729] width 111 height 15
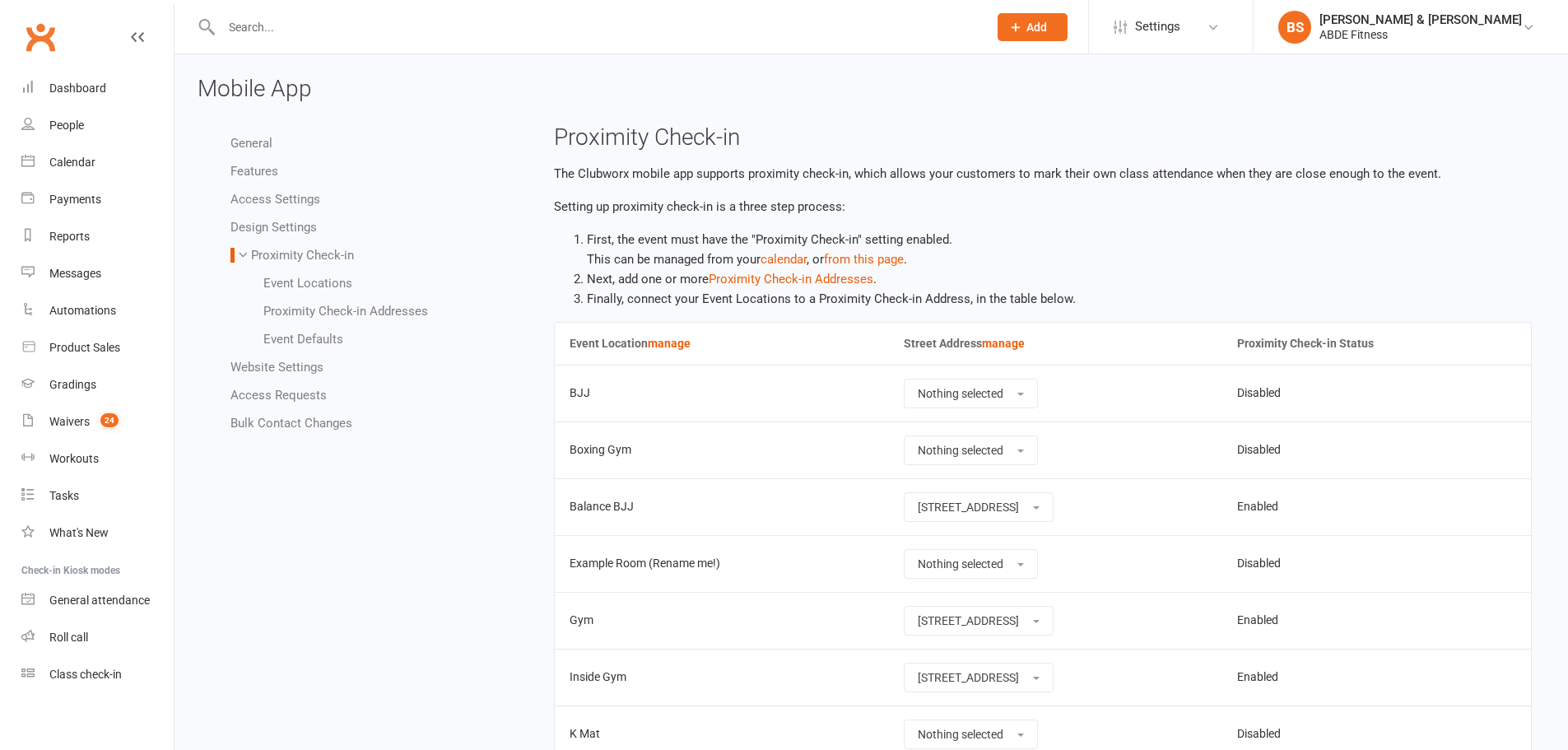
scroll to position [0, 0]
click at [312, 339] on link "Event Defaults" at bounding box center [303, 340] width 80 height 15
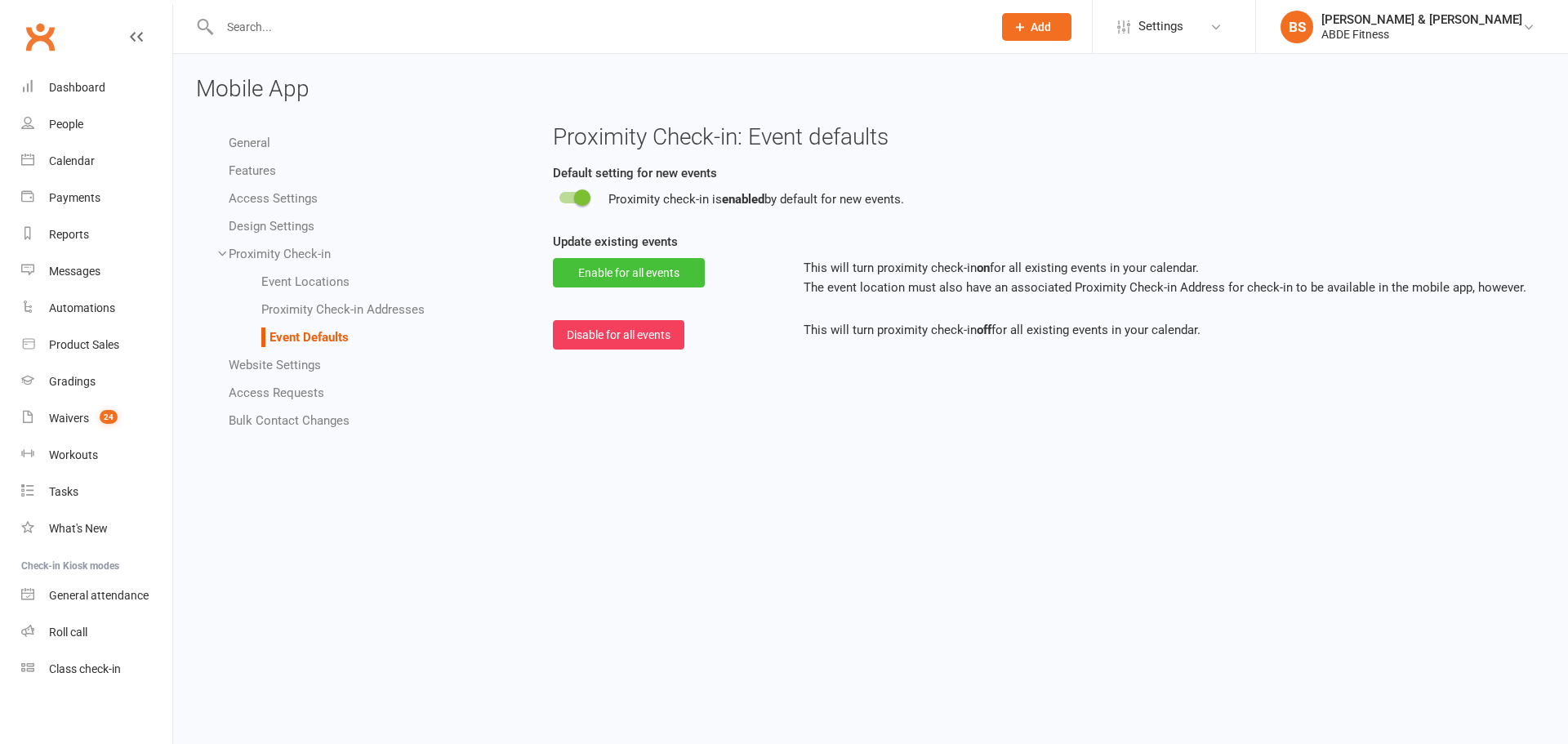
click at [629, 271] on button "Enable for all events" at bounding box center [629, 272] width 152 height 29
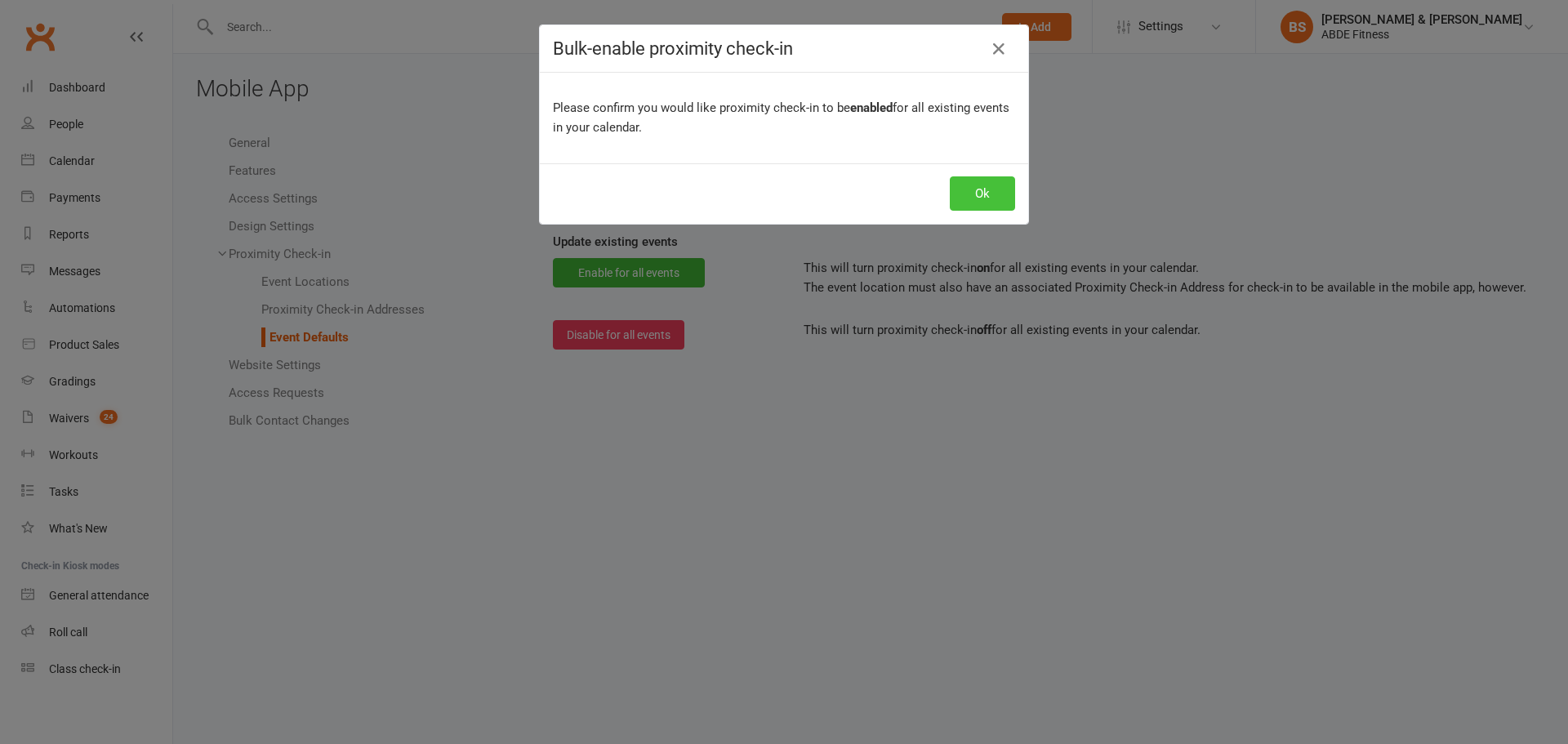
click at [978, 187] on button "Ok" at bounding box center [982, 194] width 65 height 35
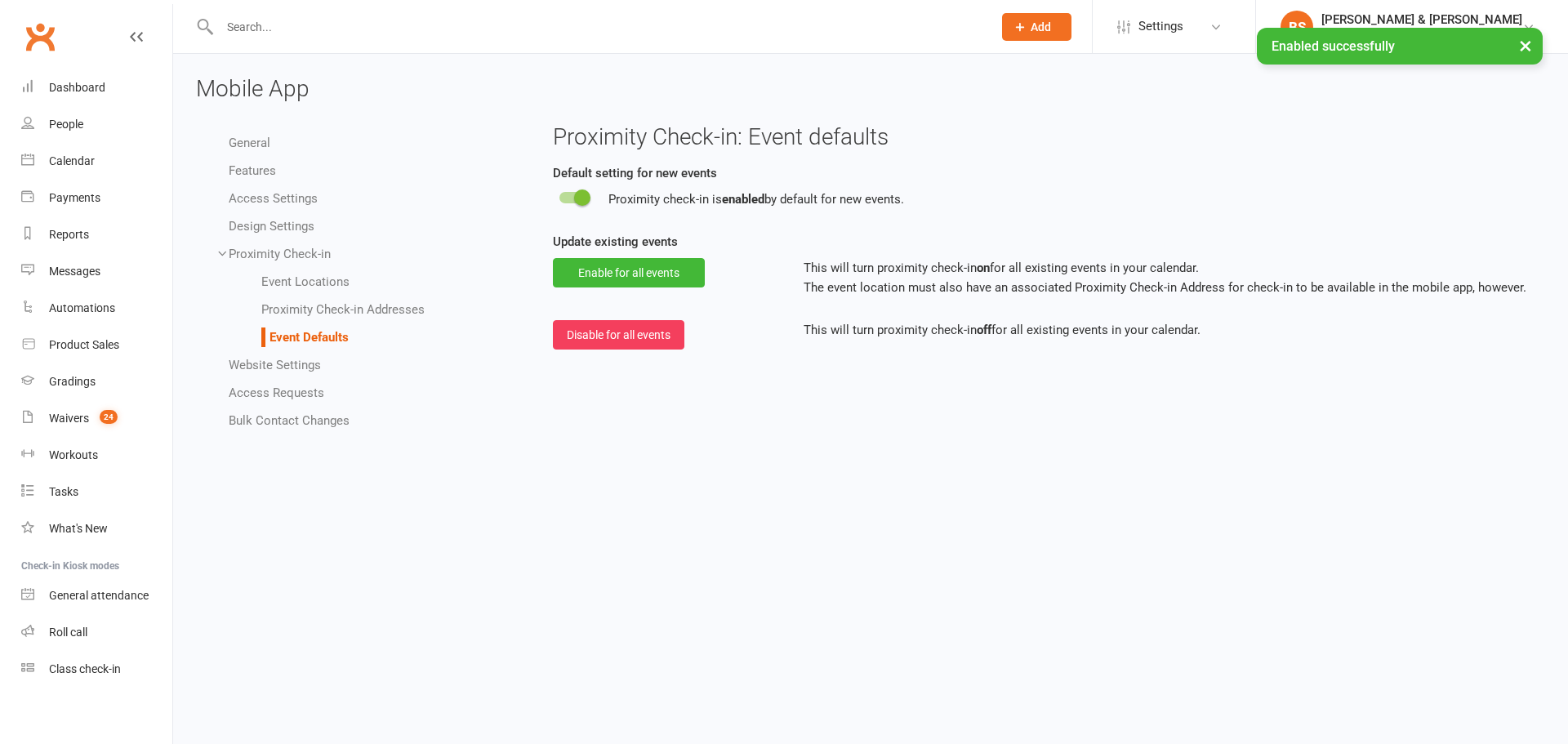
click at [376, 310] on link "Proximity Check-in Addresses" at bounding box center [343, 310] width 164 height 15
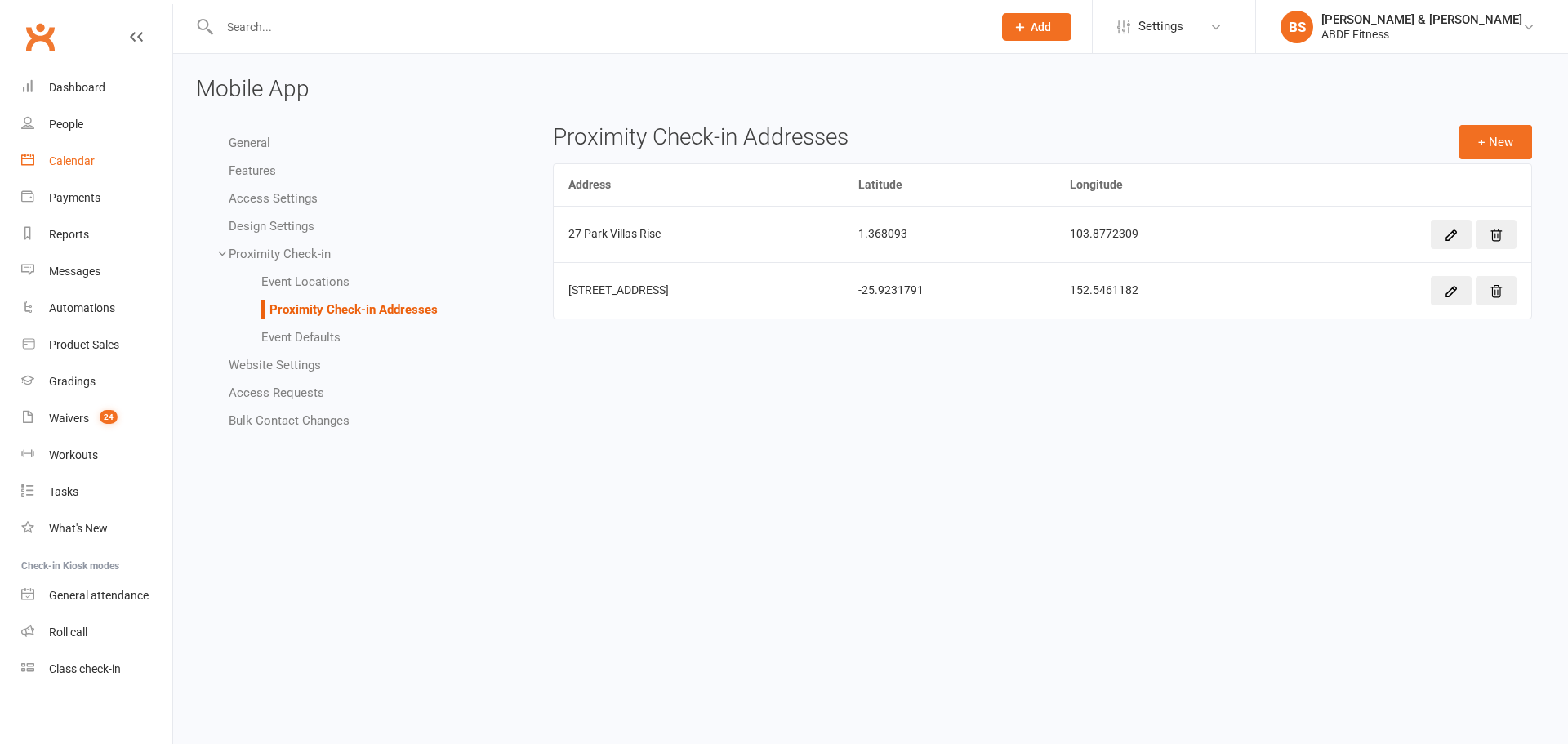
click at [100, 165] on link "Calendar" at bounding box center [96, 161] width 151 height 37
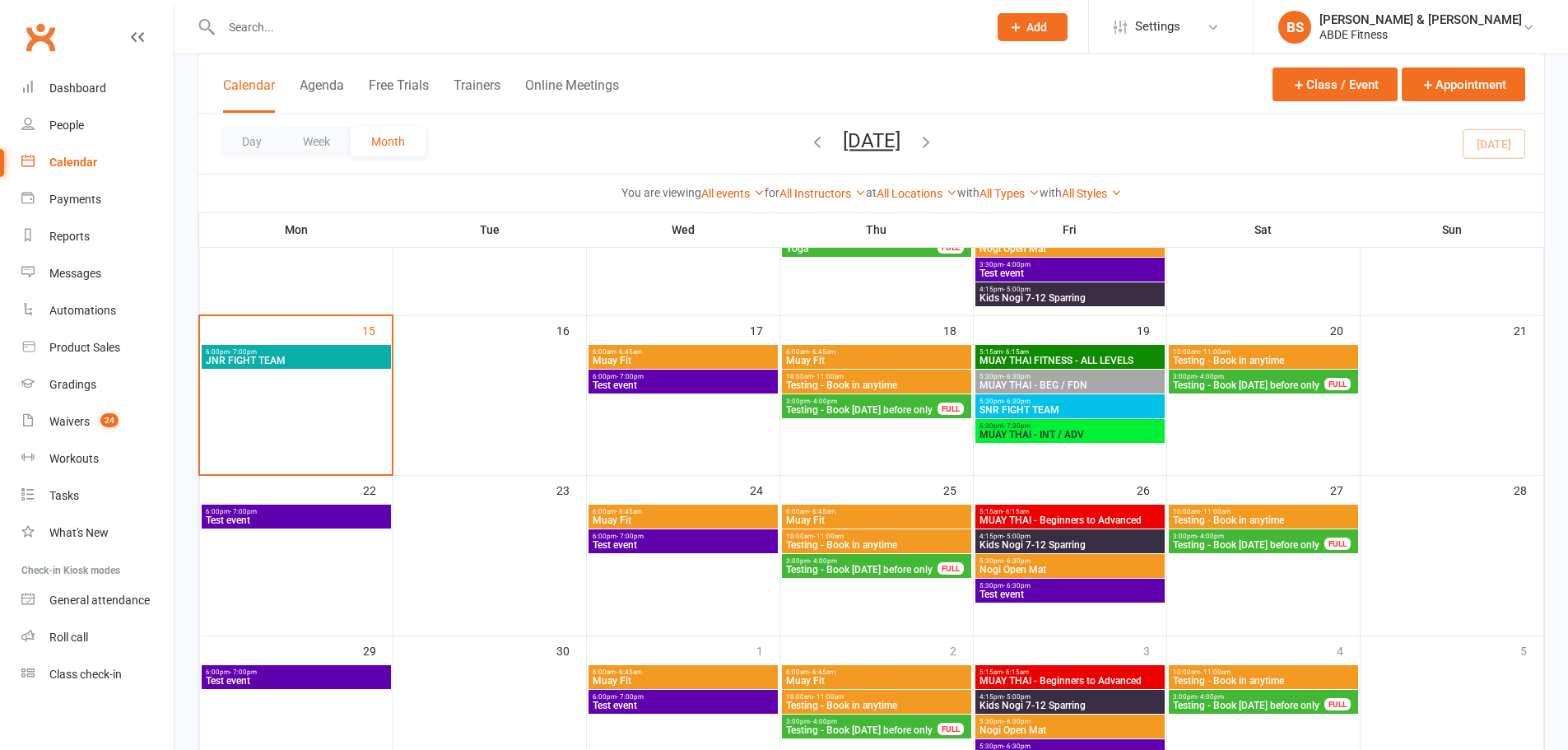
scroll to position [357, 0]
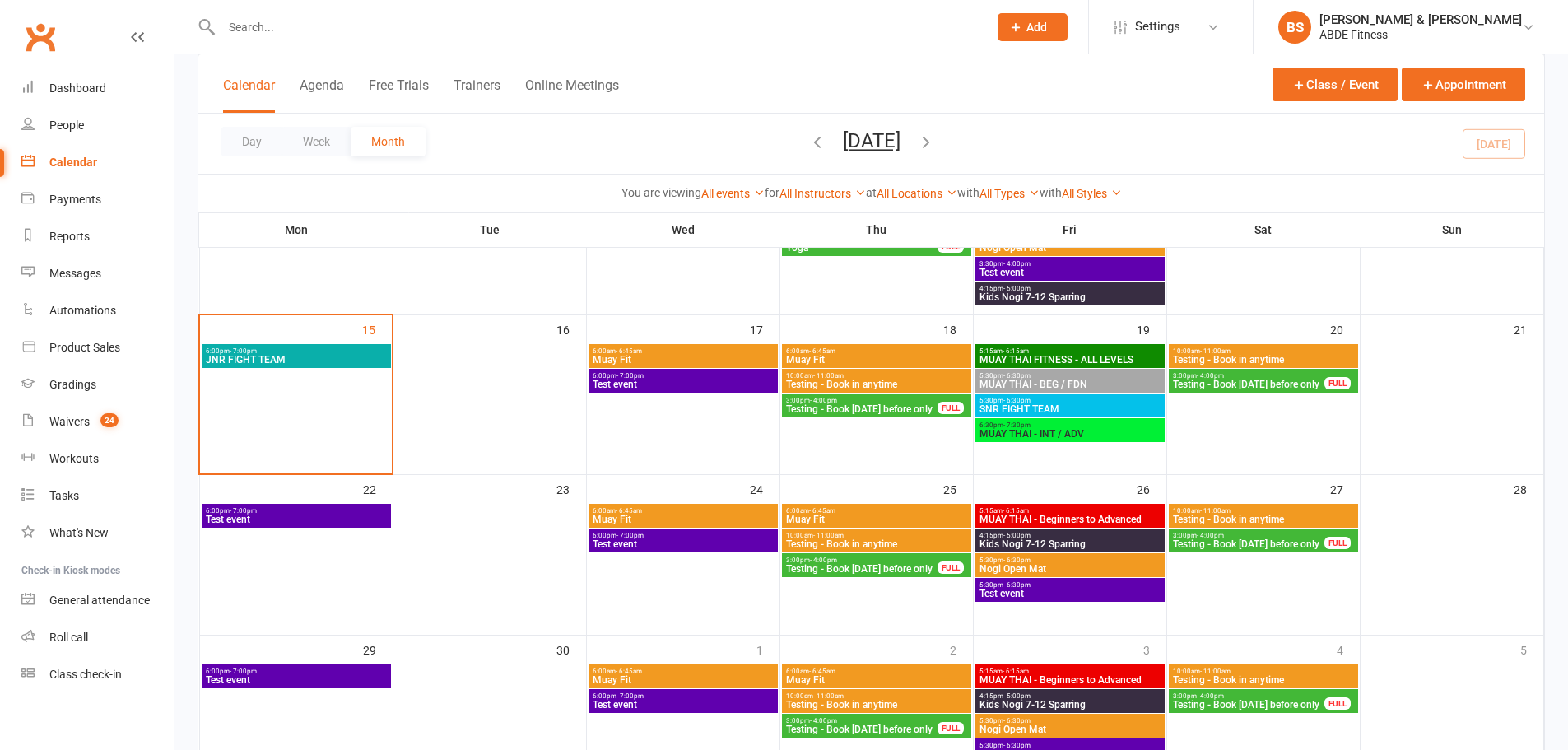
click at [671, 358] on span "Muay Fit" at bounding box center [683, 359] width 182 height 10
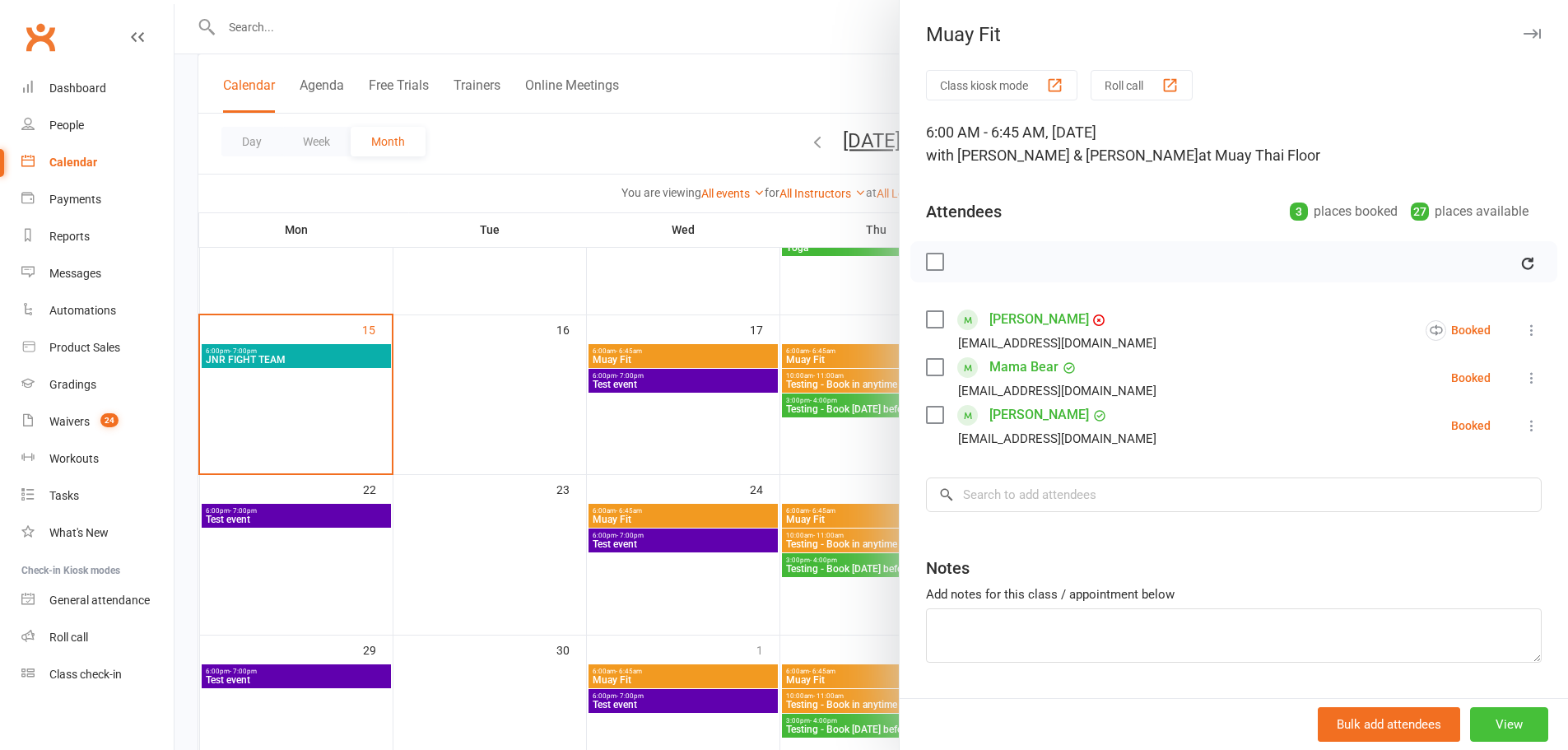
click at [1492, 720] on button "View" at bounding box center [1509, 724] width 78 height 35
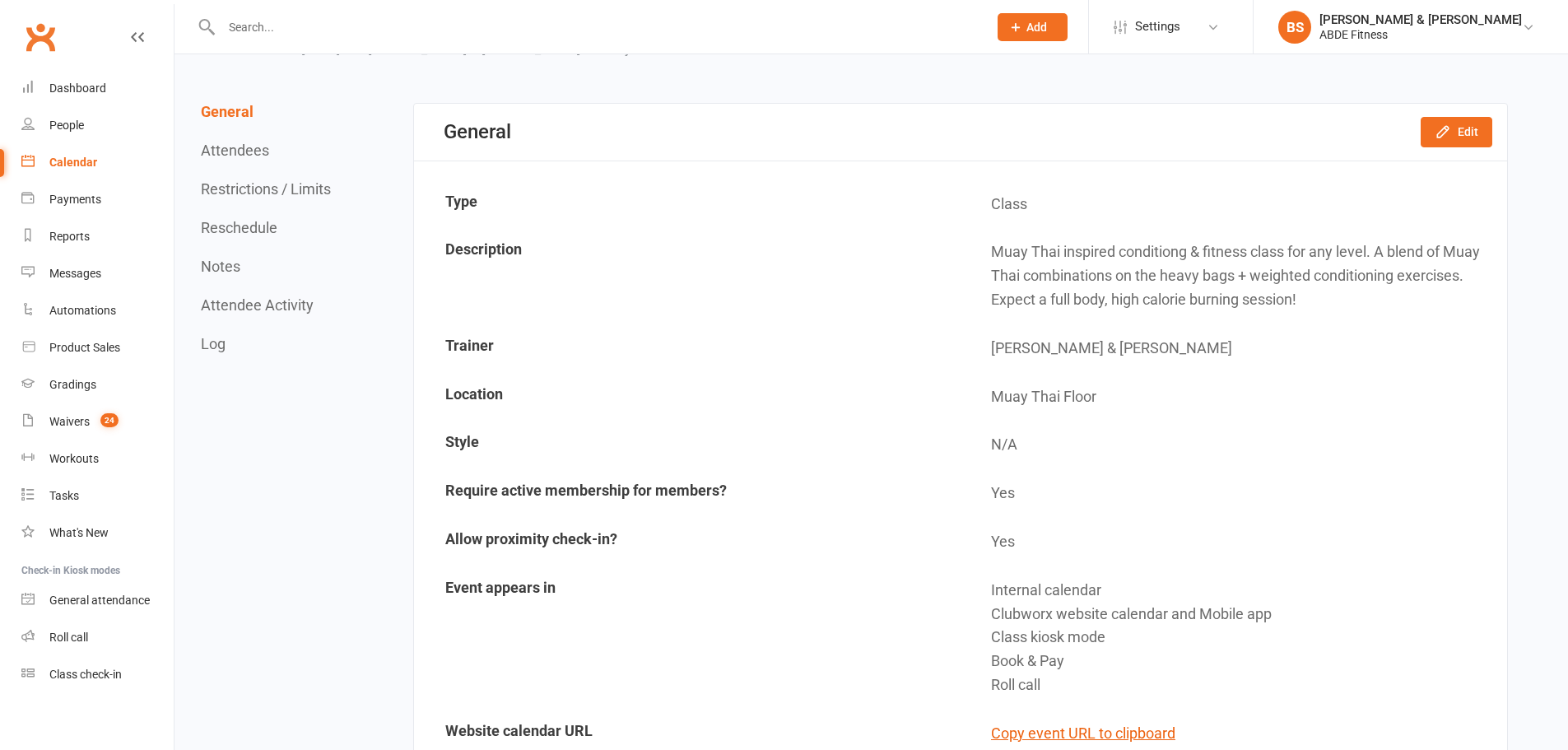
scroll to position [82, 0]
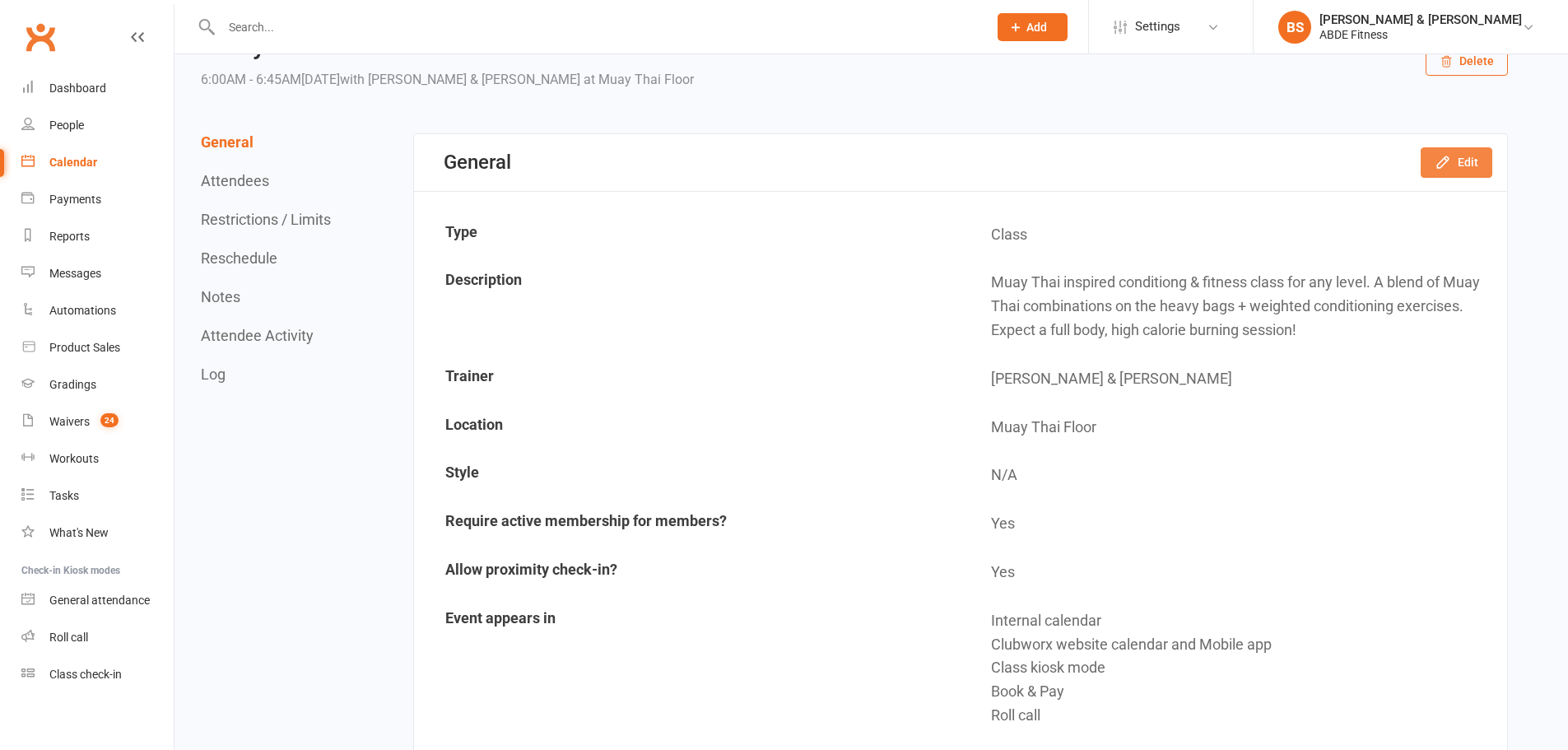
click at [1454, 159] on button "Edit" at bounding box center [1457, 162] width 72 height 29
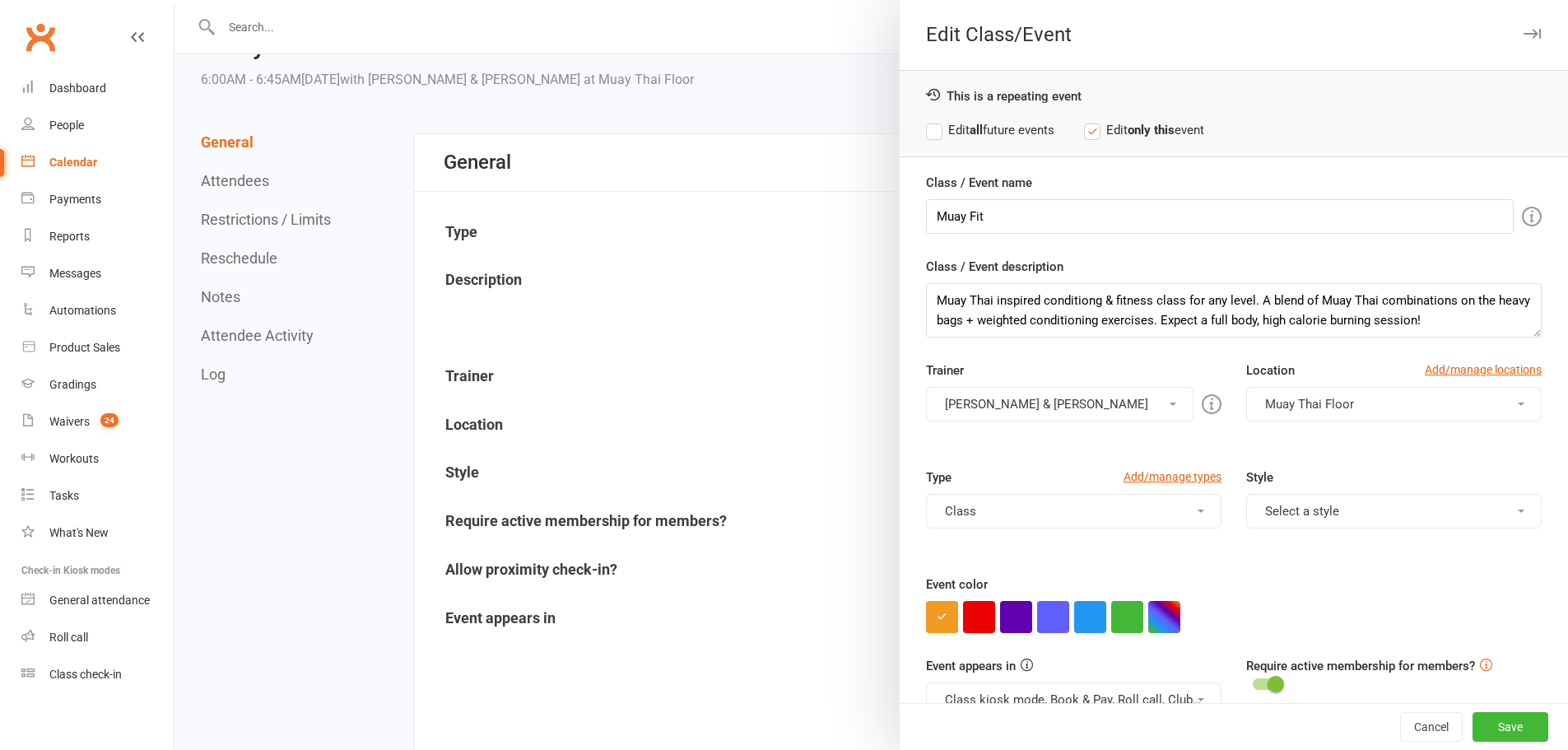
click at [1314, 408] on span "Muay Thai Floor" at bounding box center [1309, 404] width 88 height 15
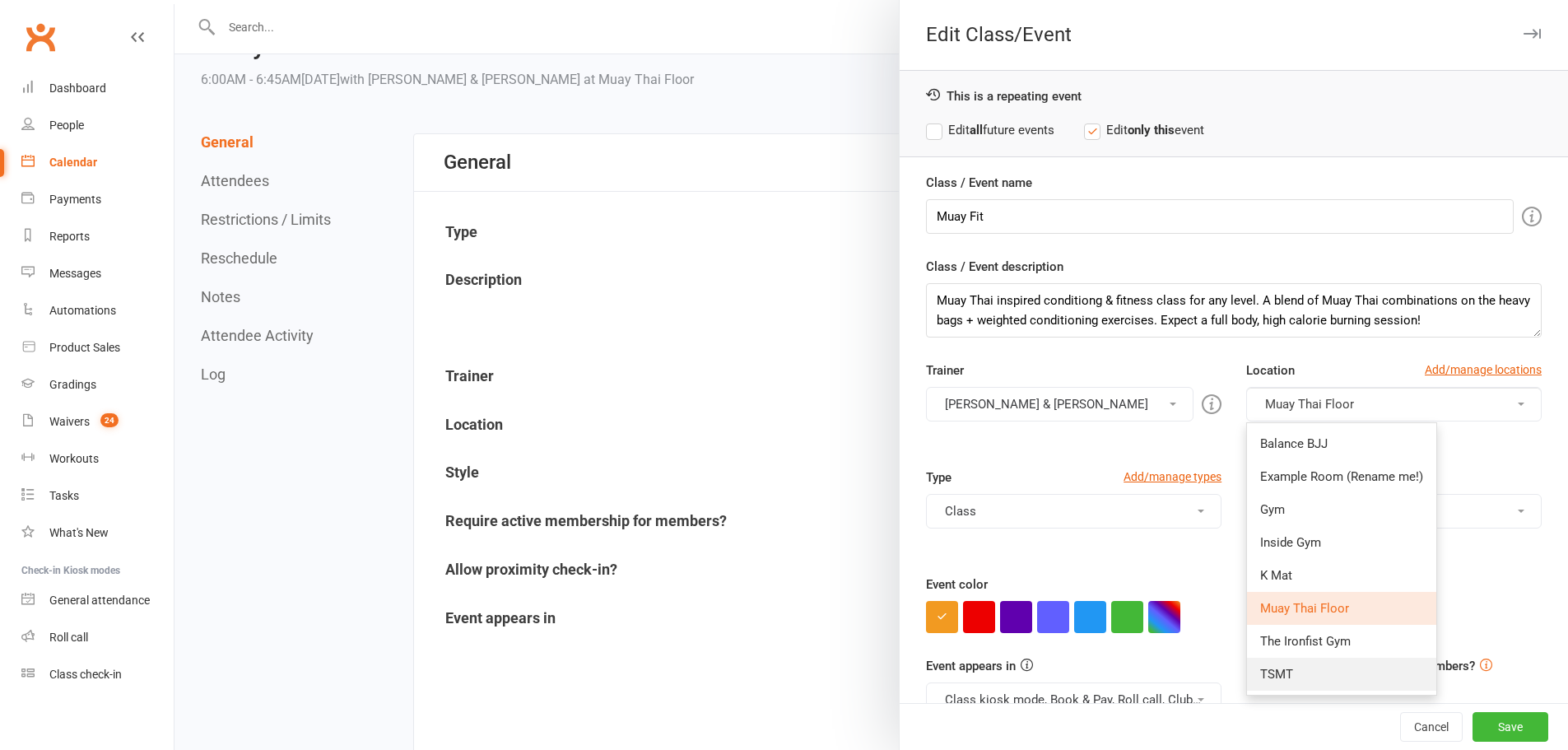
click at [1260, 674] on span "TSMT" at bounding box center [1277, 674] width 33 height 15
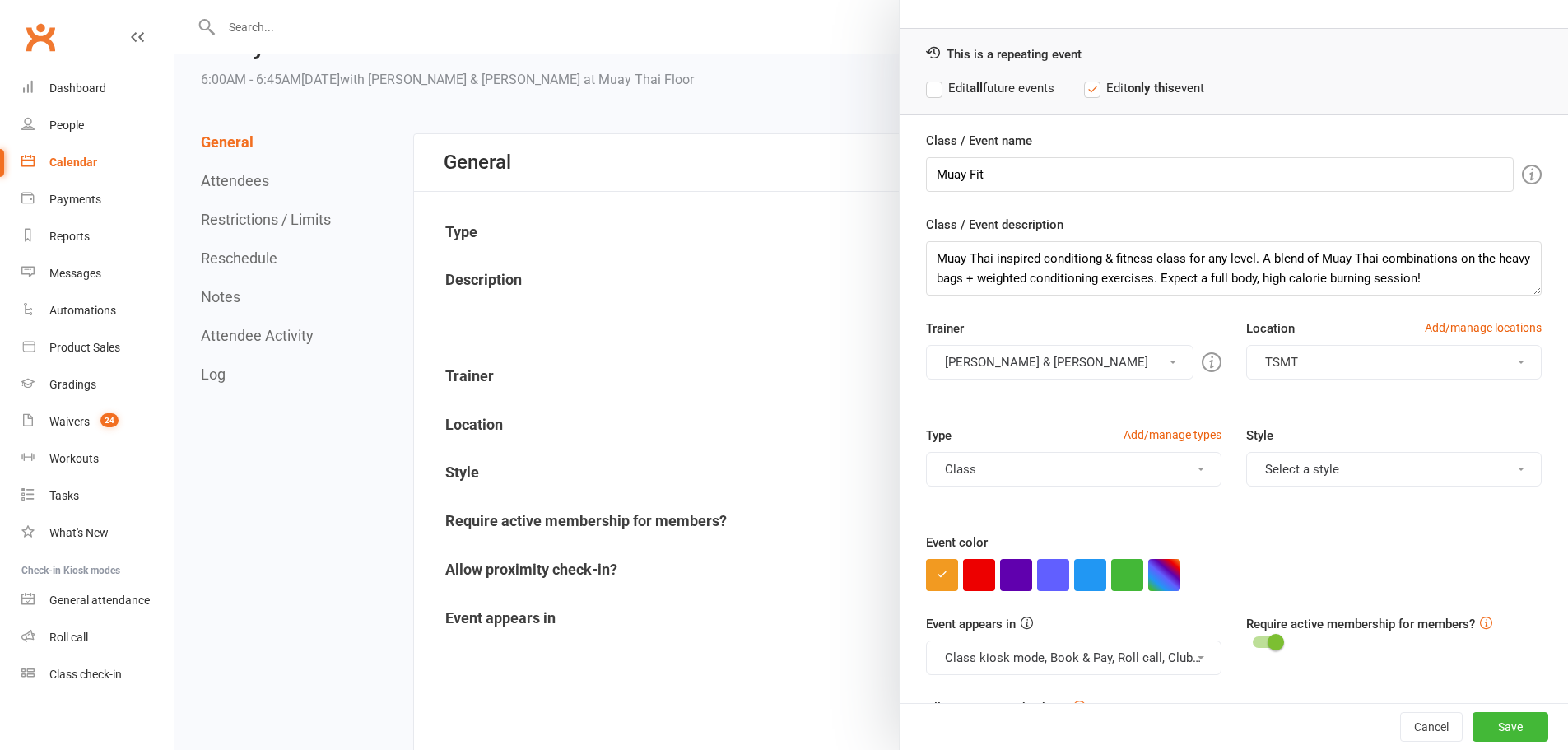
scroll to position [106, 0]
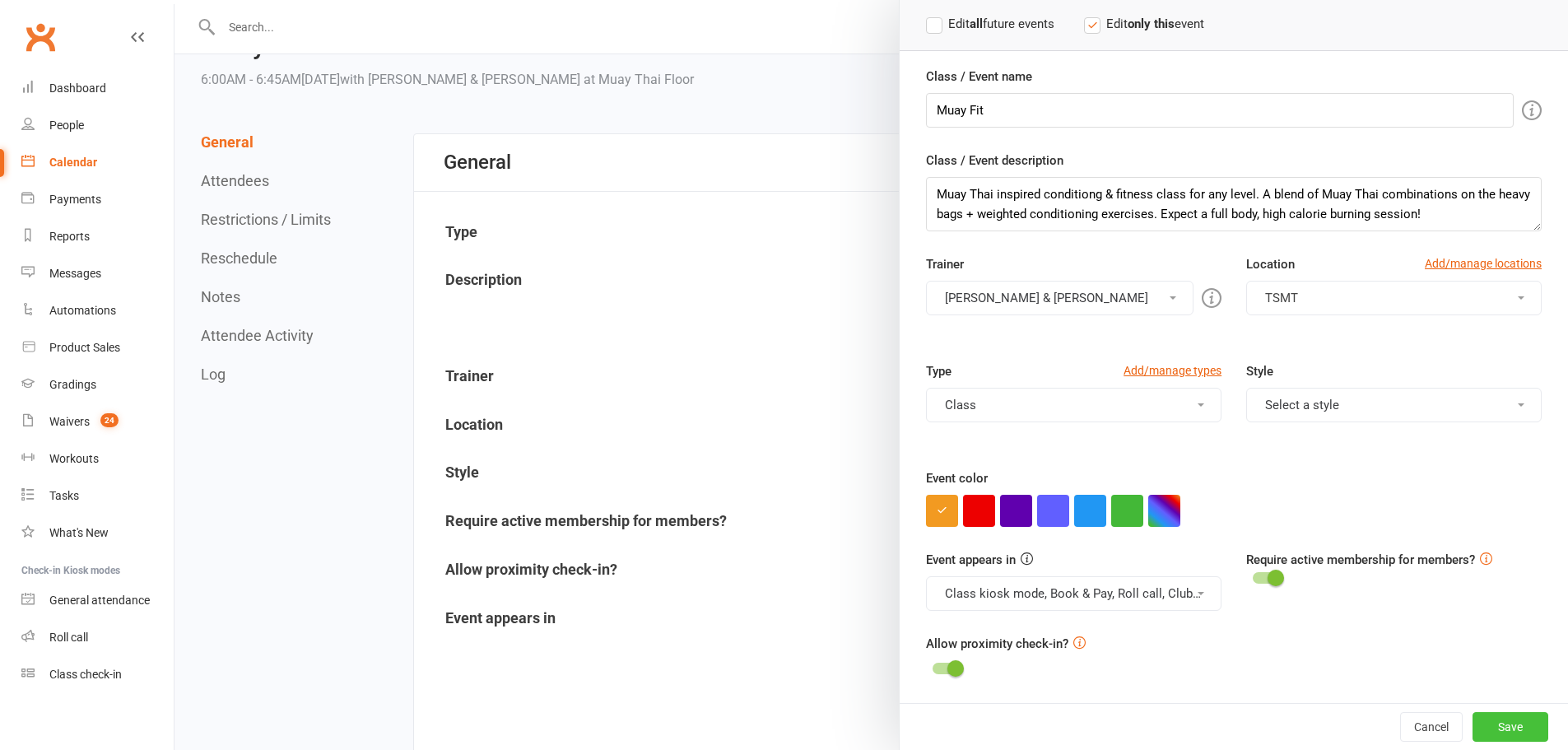
click at [1480, 722] on button "Save" at bounding box center [1510, 727] width 76 height 29
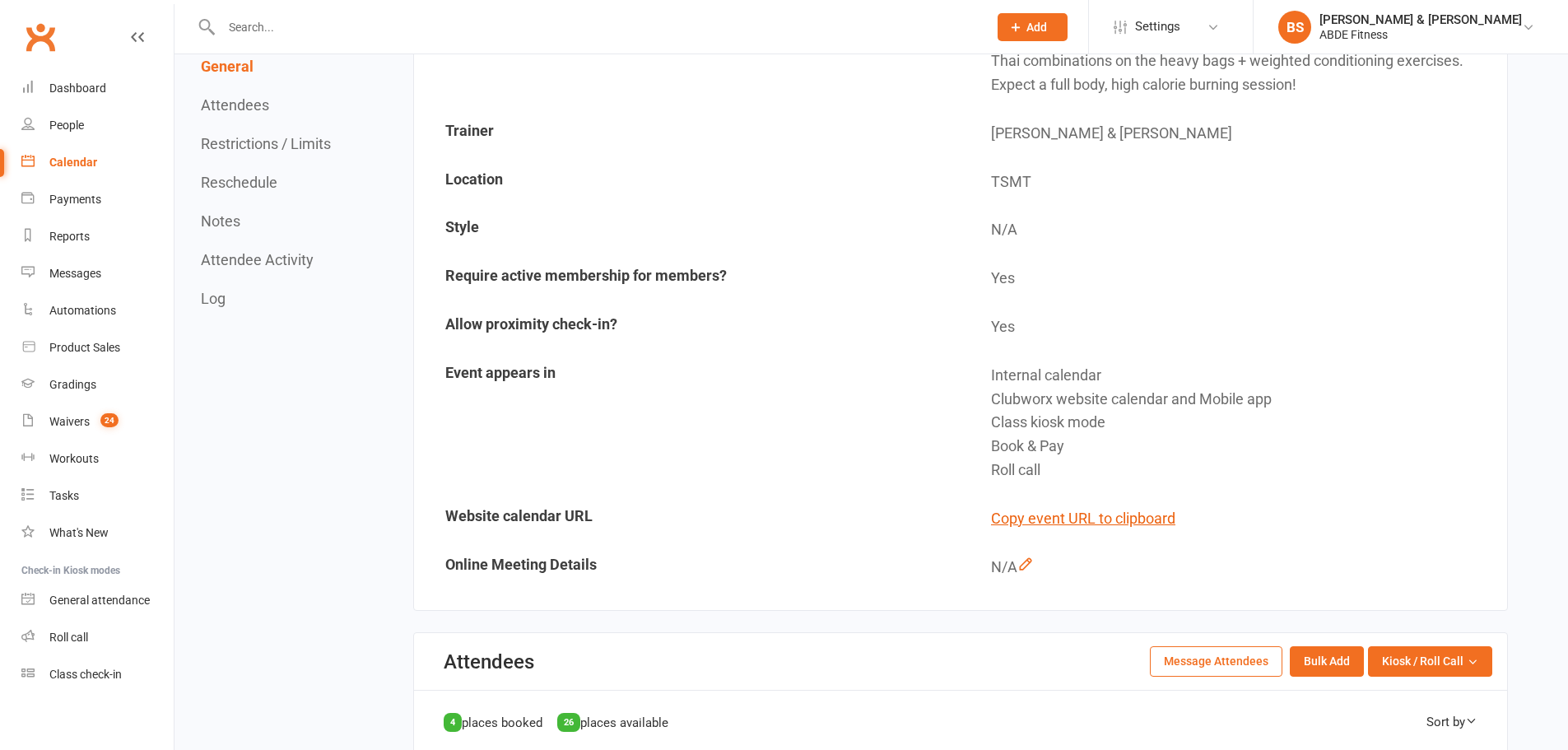
scroll to position [329, 0]
click at [288, 29] on input "text" at bounding box center [596, 27] width 760 height 23
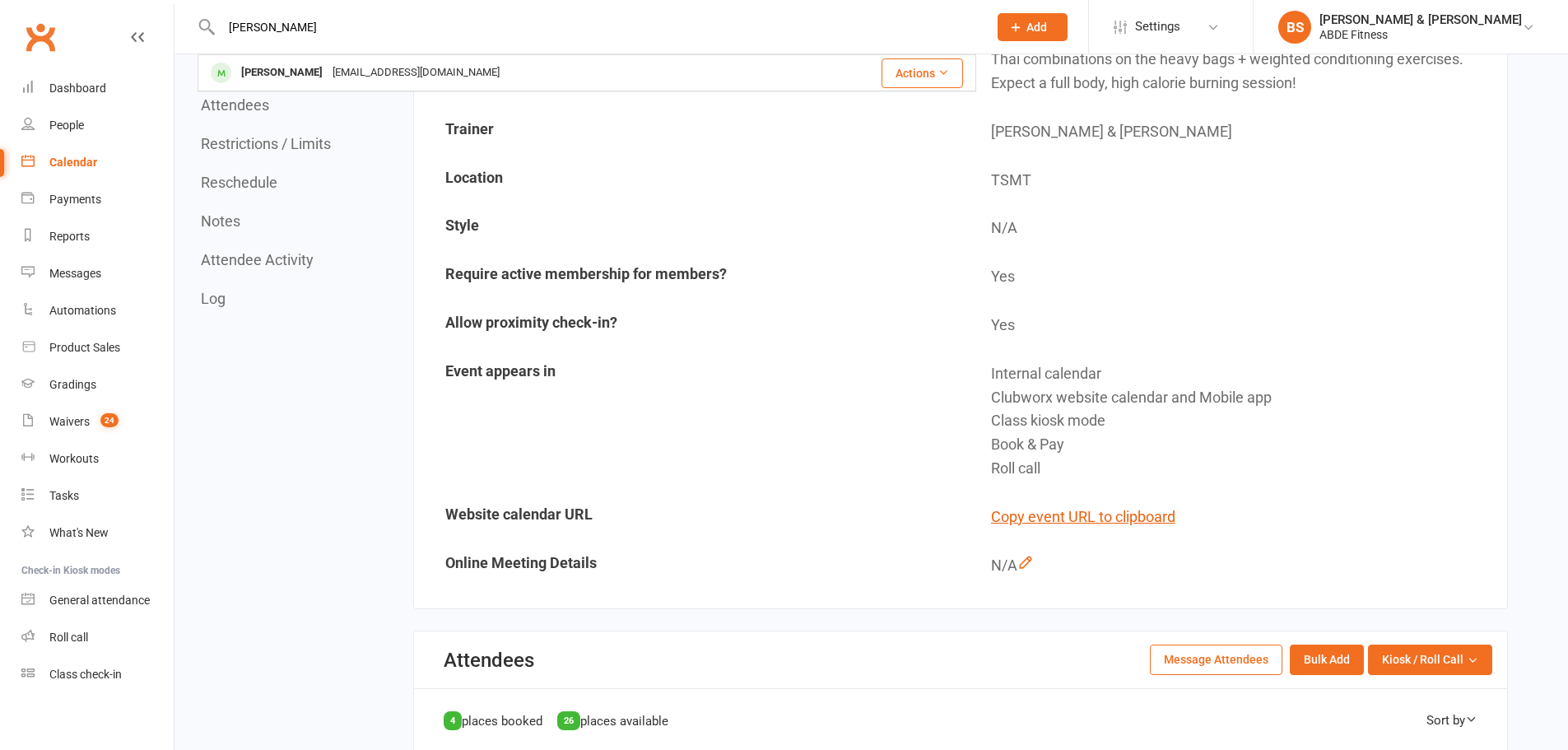
type input "[PERSON_NAME]"
click at [382, 66] on div "[EMAIL_ADDRESS][DOMAIN_NAME]" at bounding box center [416, 73] width 177 height 24
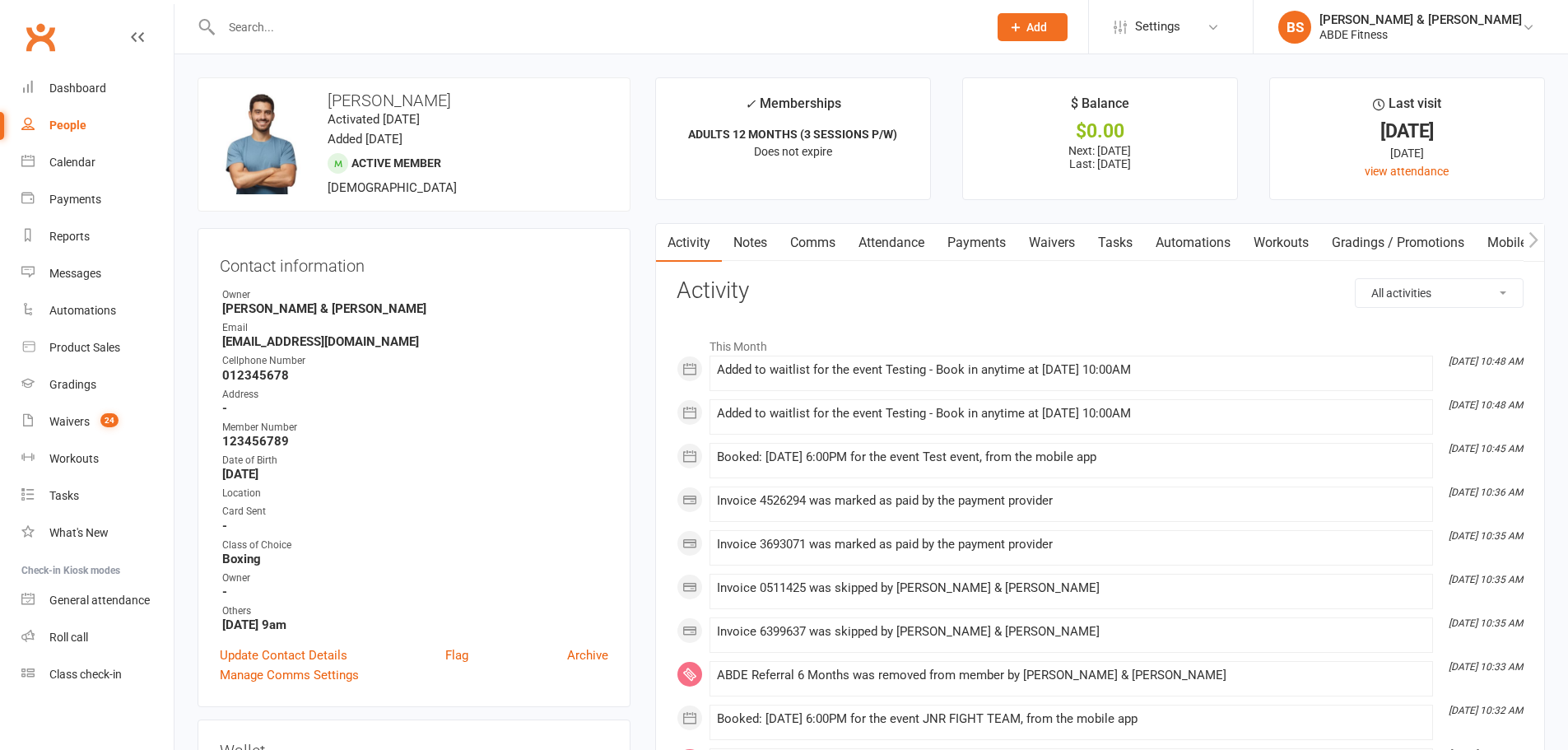
click at [900, 239] on link "Attendance" at bounding box center [891, 242] width 88 height 38
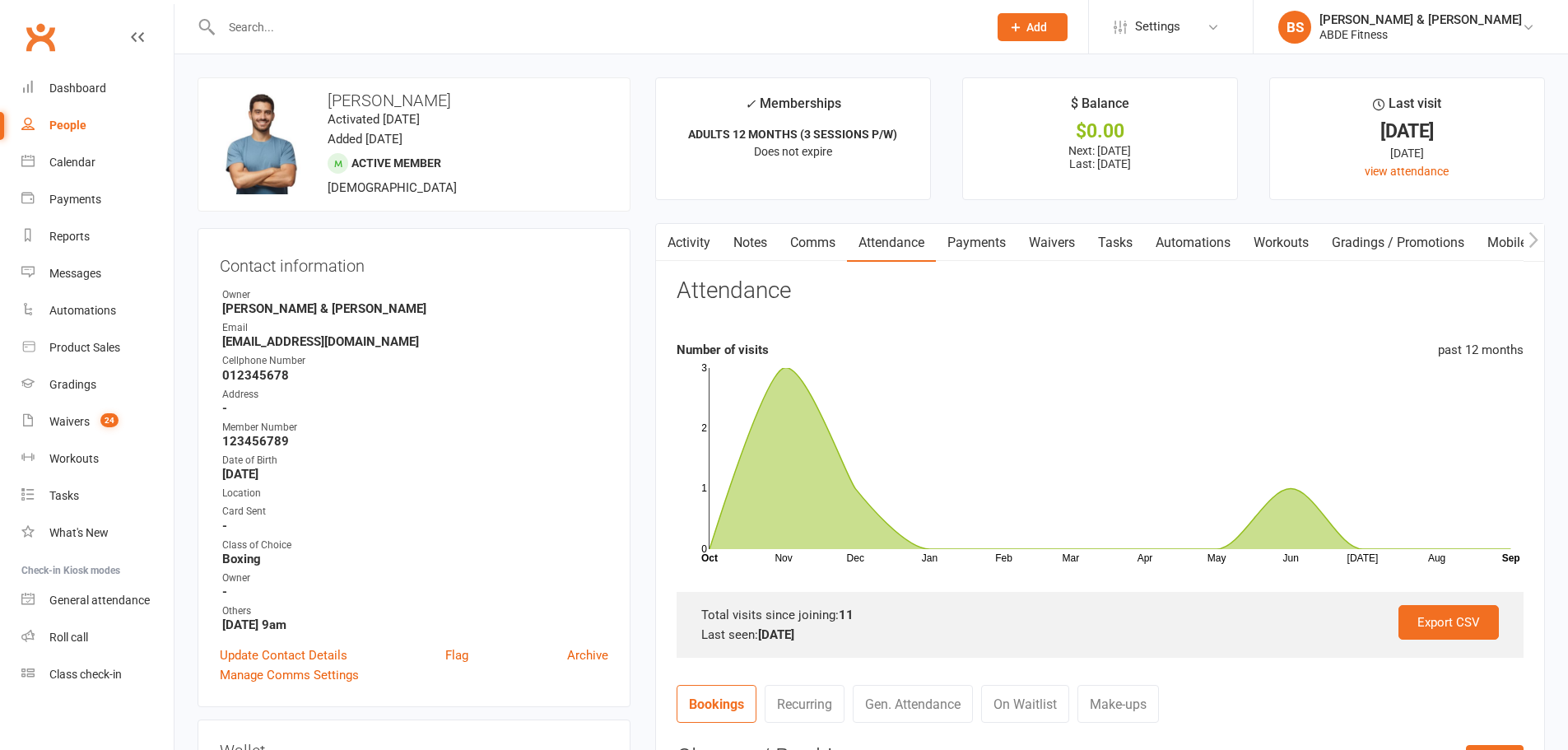
click at [69, 129] on div "People" at bounding box center [68, 125] width 37 height 13
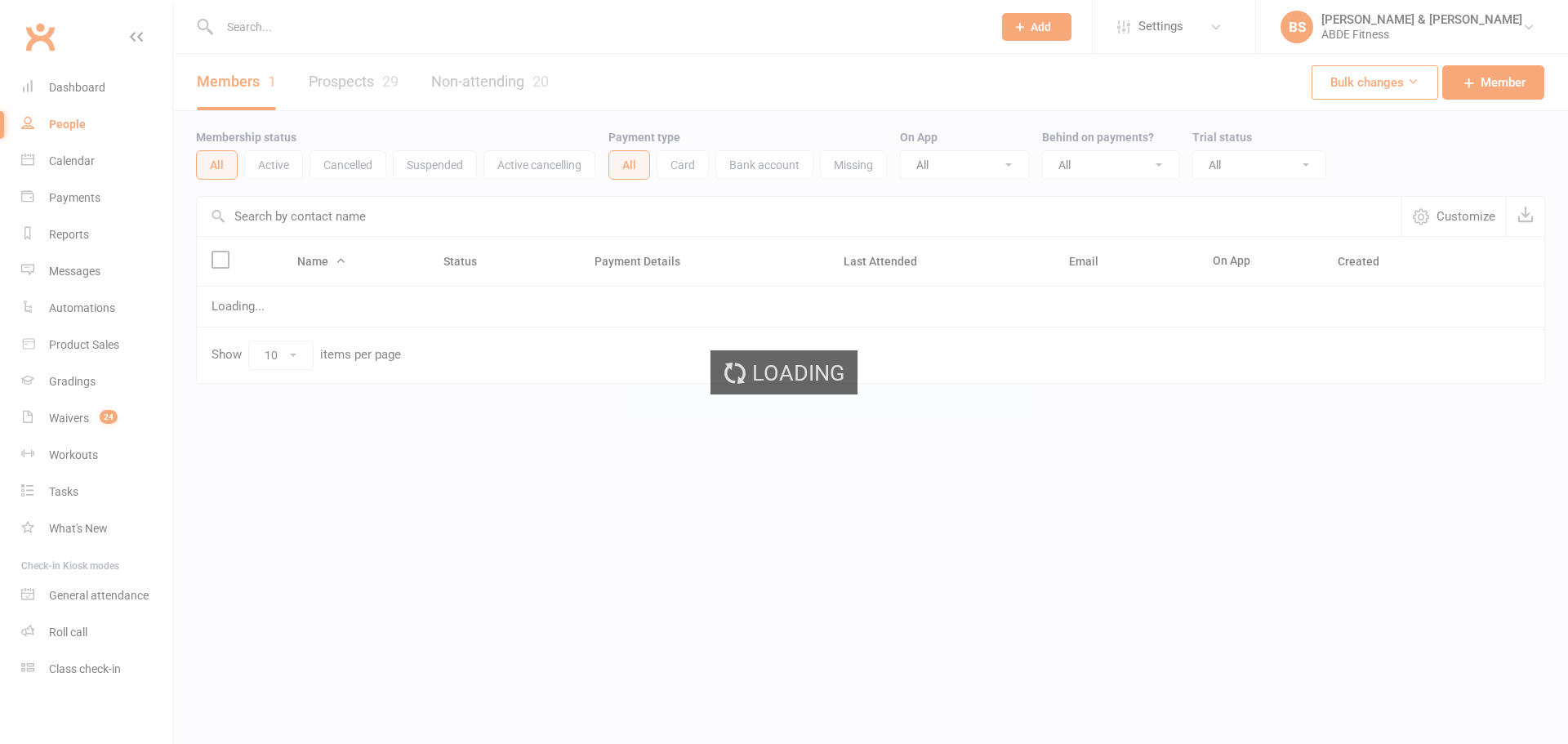
click at [81, 167] on div "Loading" at bounding box center [784, 372] width 1568 height 744
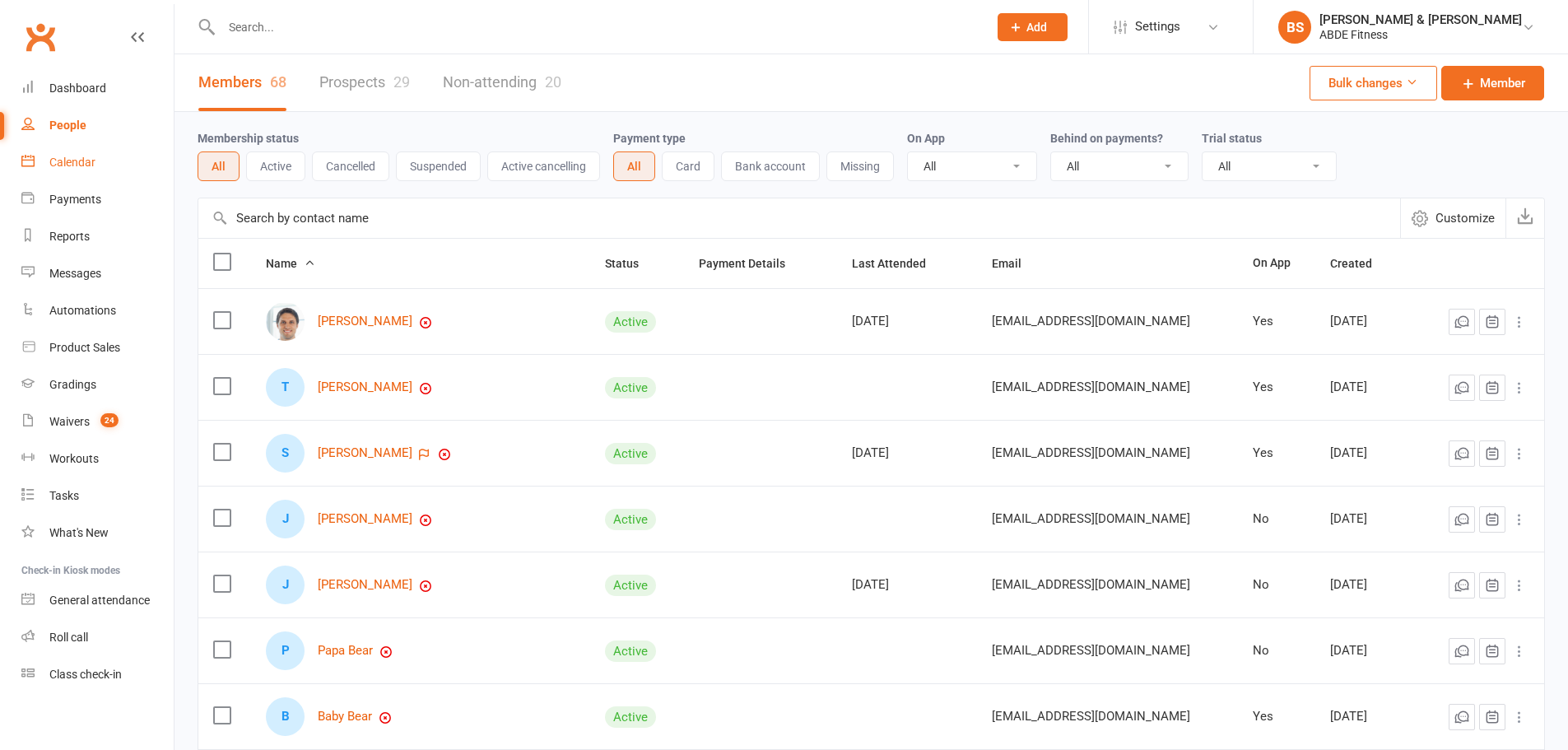
click at [68, 156] on div "Calendar" at bounding box center [73, 162] width 46 height 13
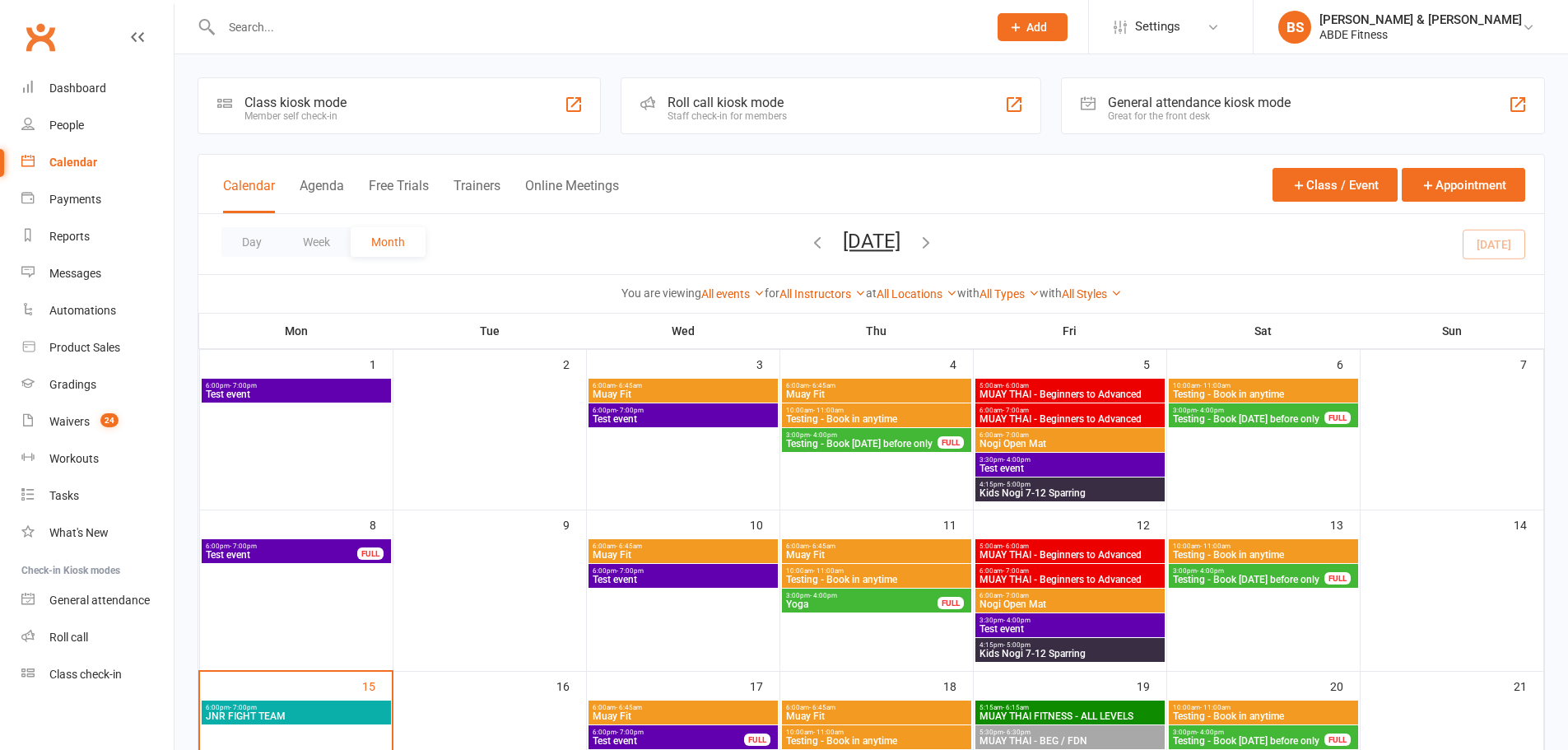
click at [1180, 37] on span "Settings" at bounding box center [1157, 27] width 45 height 37
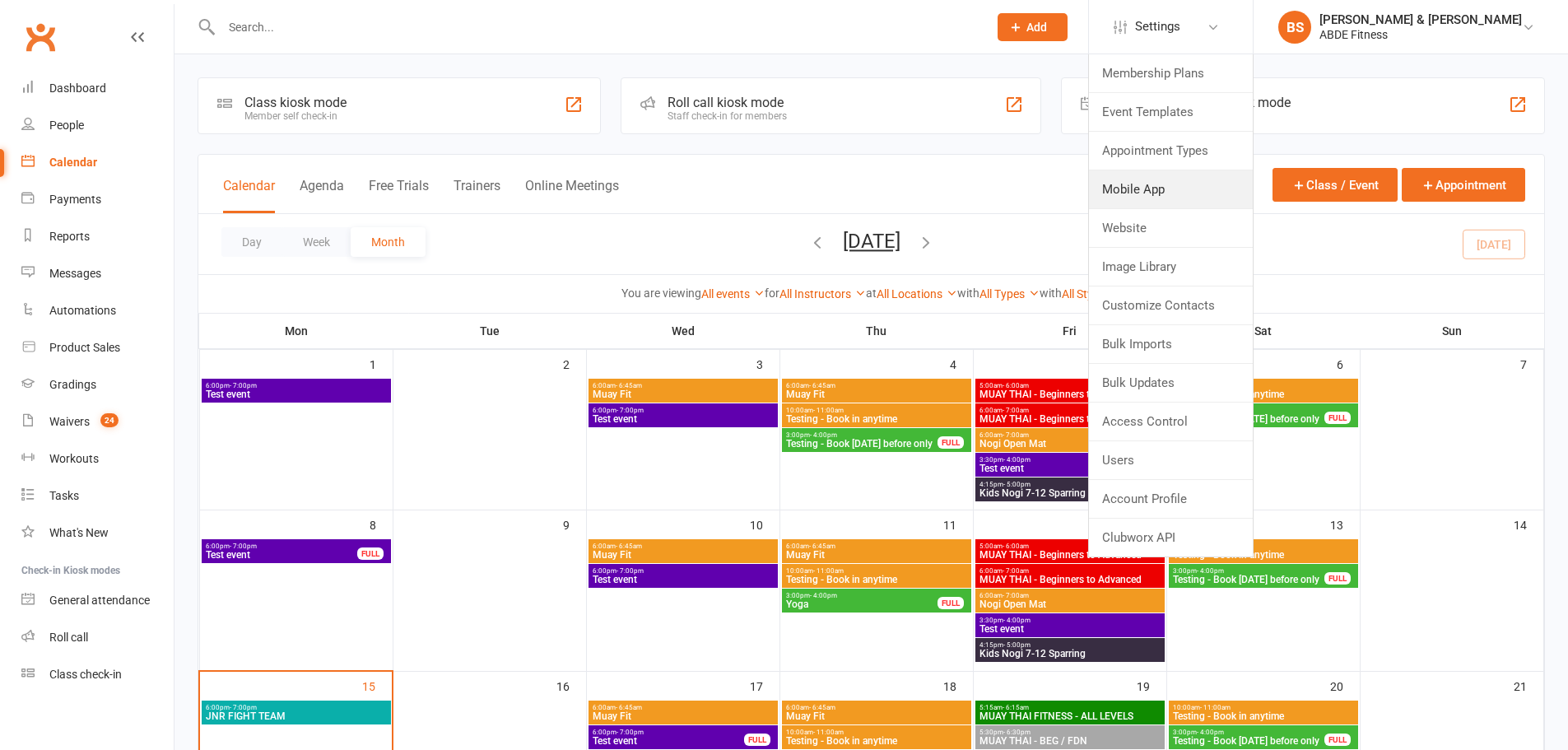
click at [1212, 182] on link "Mobile App" at bounding box center [1171, 189] width 164 height 38
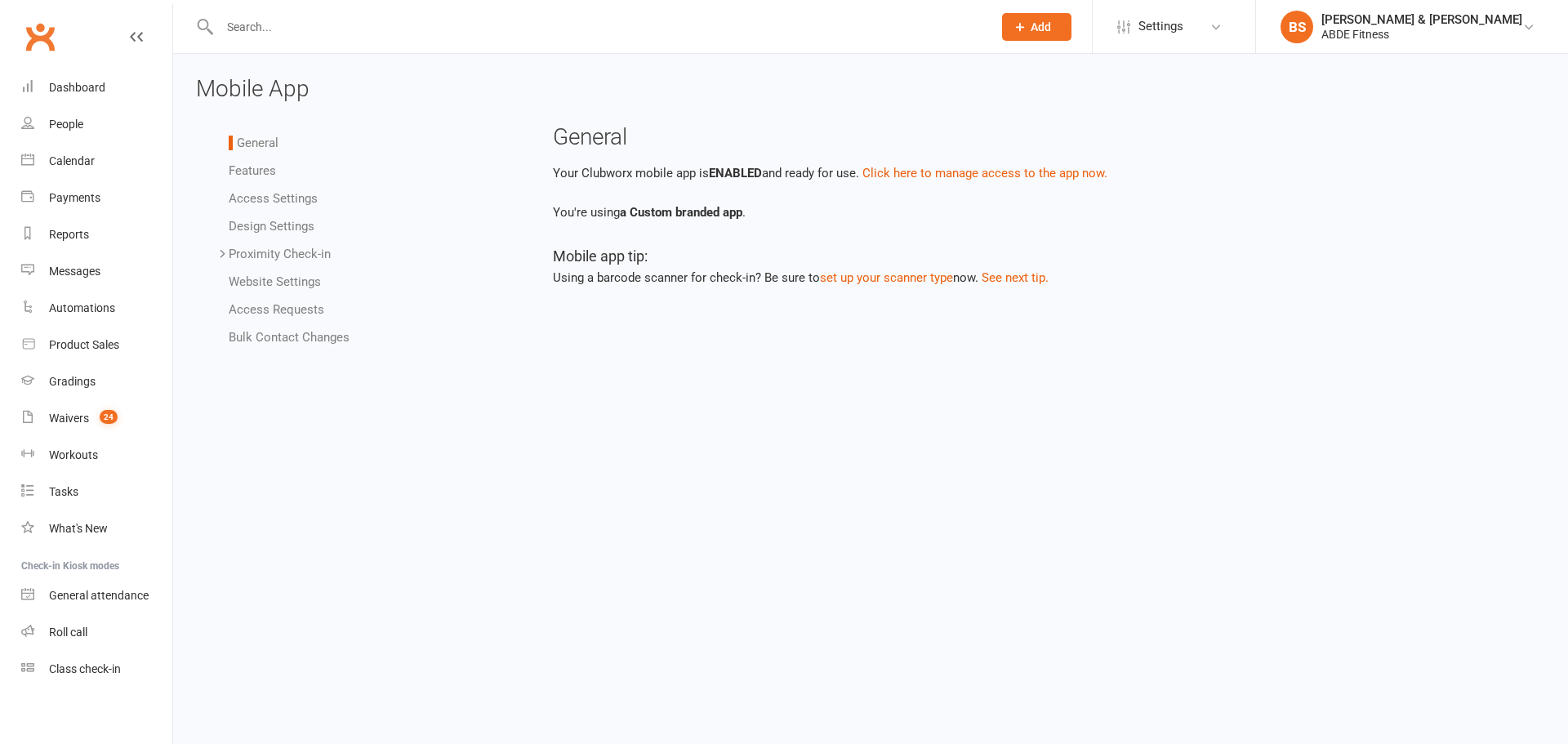
click at [315, 255] on link "Proximity Check-in" at bounding box center [280, 254] width 102 height 15
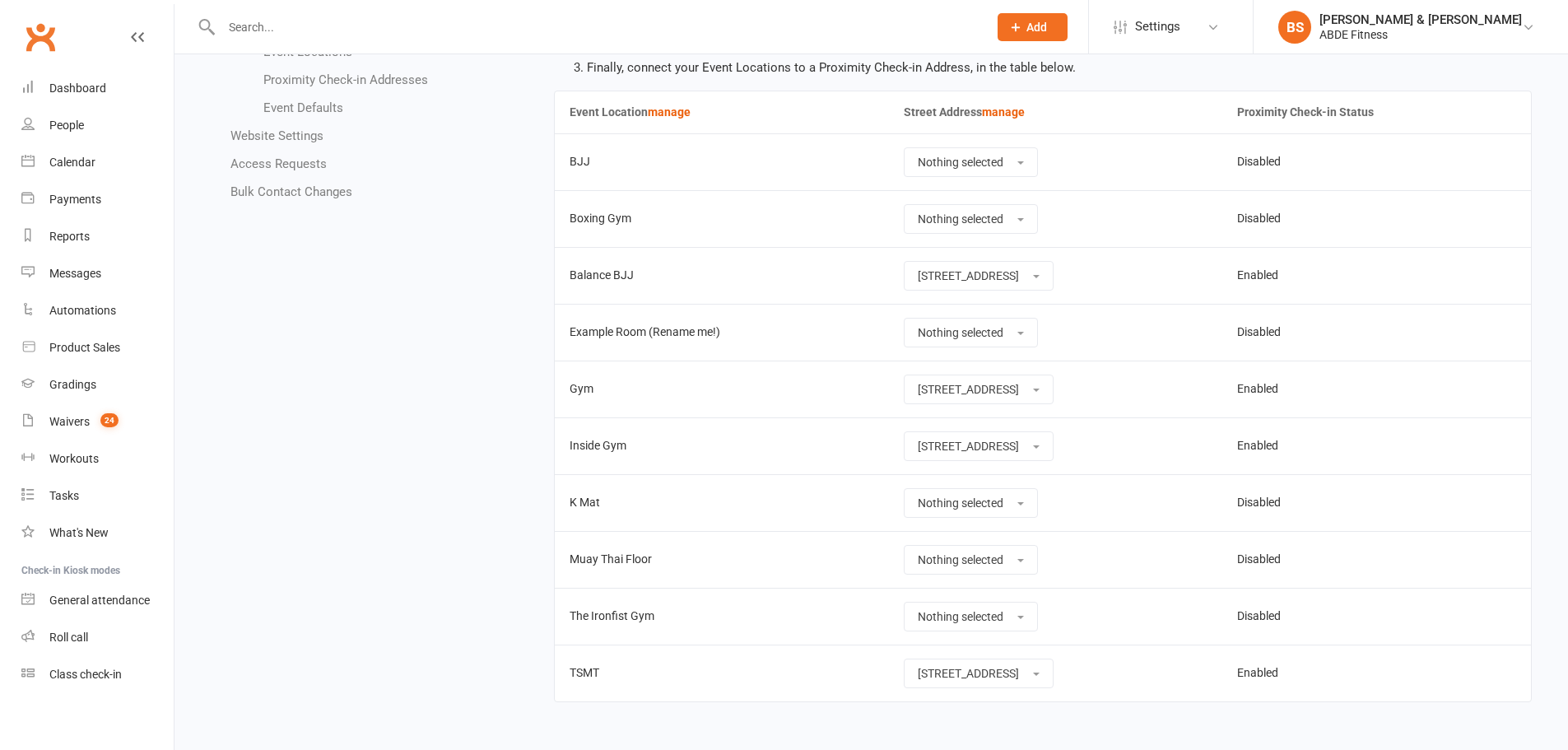
scroll to position [235, 0]
click at [950, 676] on span "[STREET_ADDRESS]" at bounding box center [968, 671] width 101 height 13
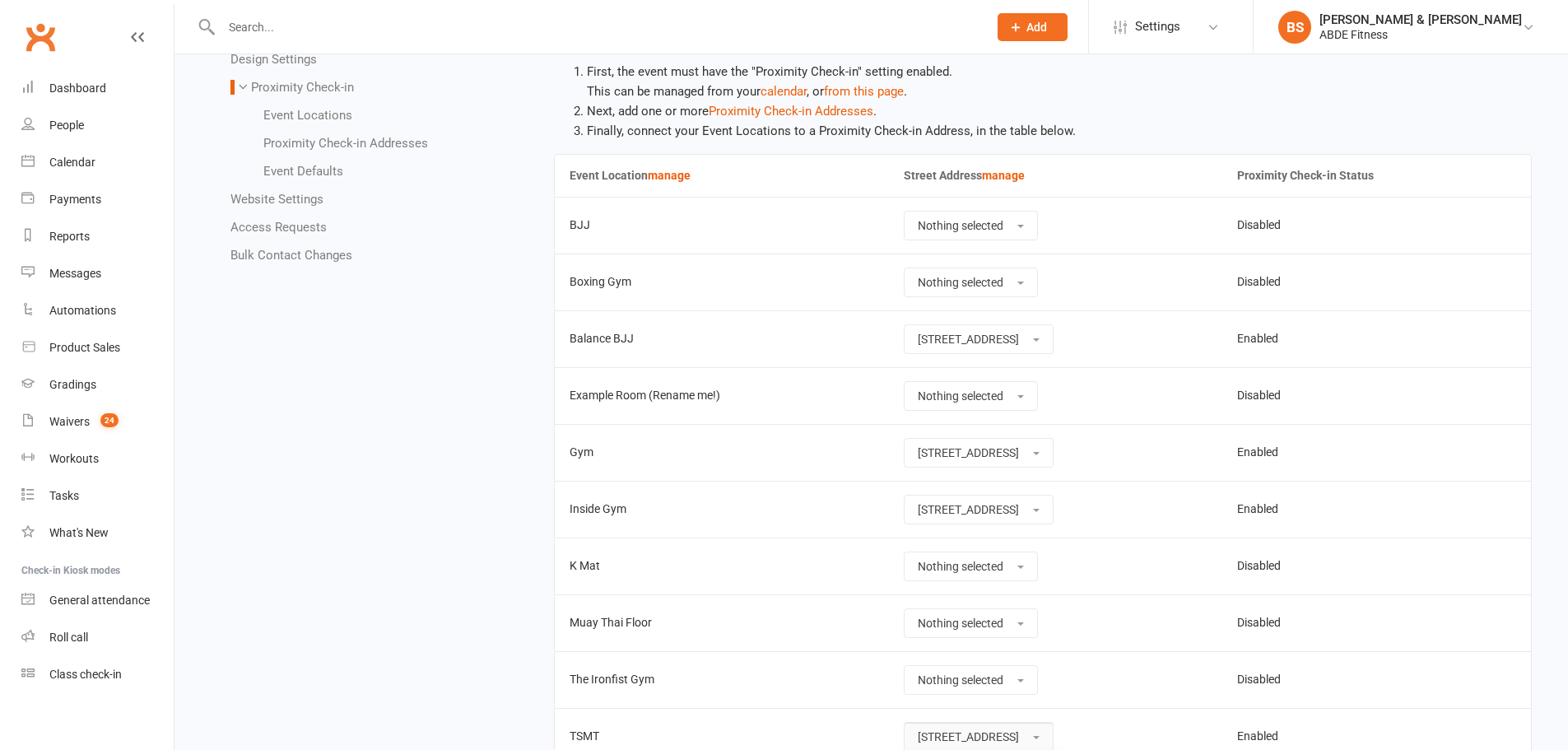
scroll to position [115, 0]
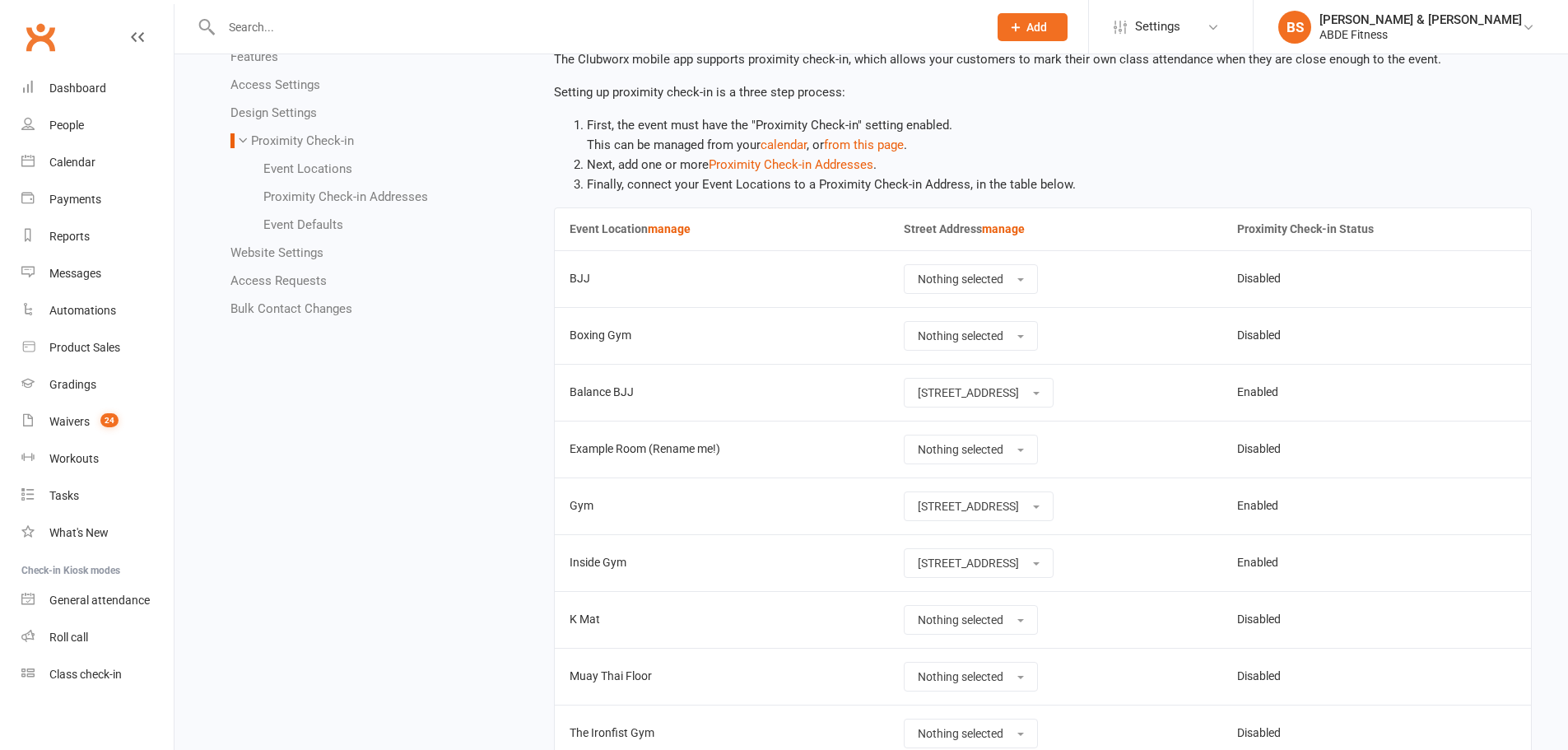
click at [321, 171] on link "Event Locations" at bounding box center [308, 169] width 88 height 15
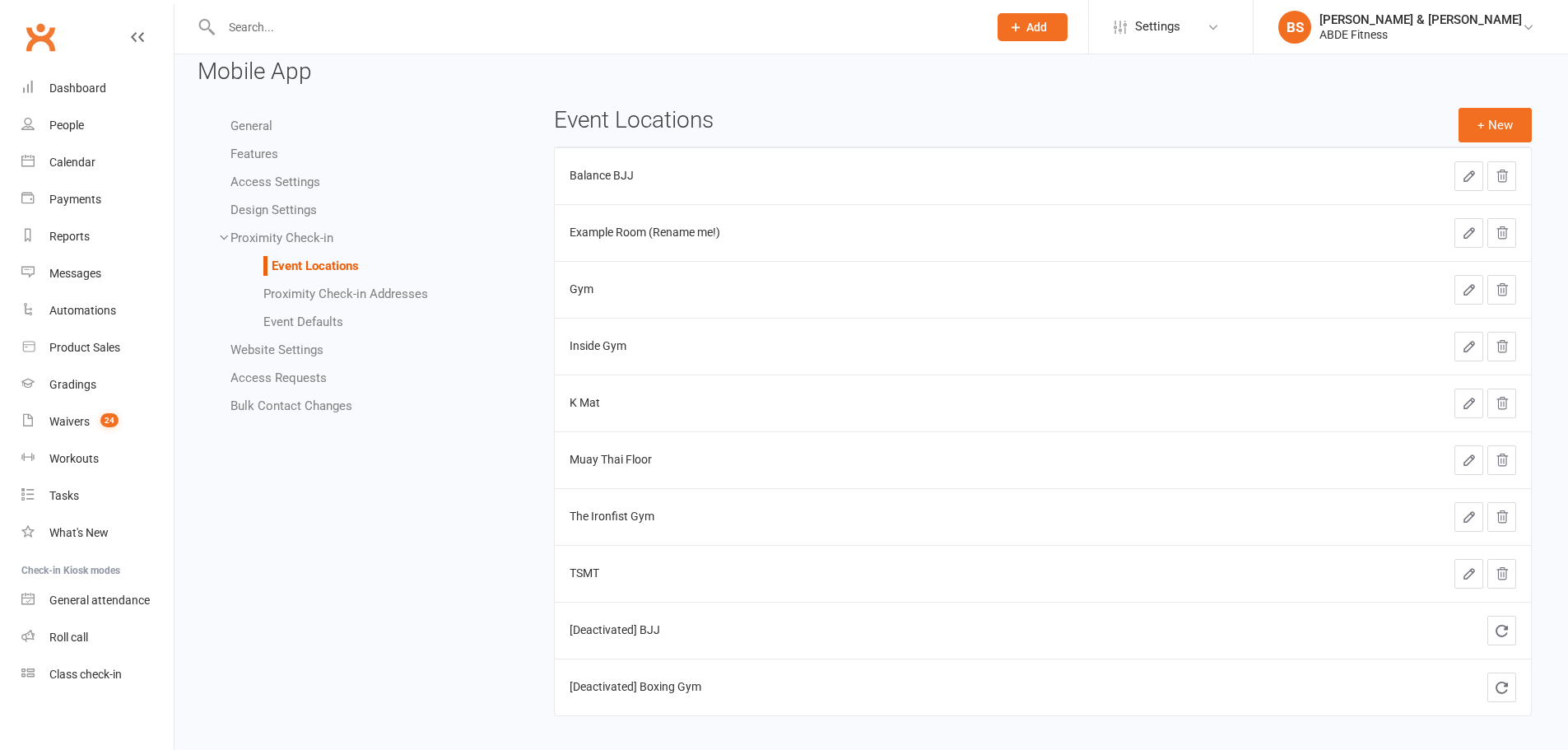
scroll to position [35, 0]
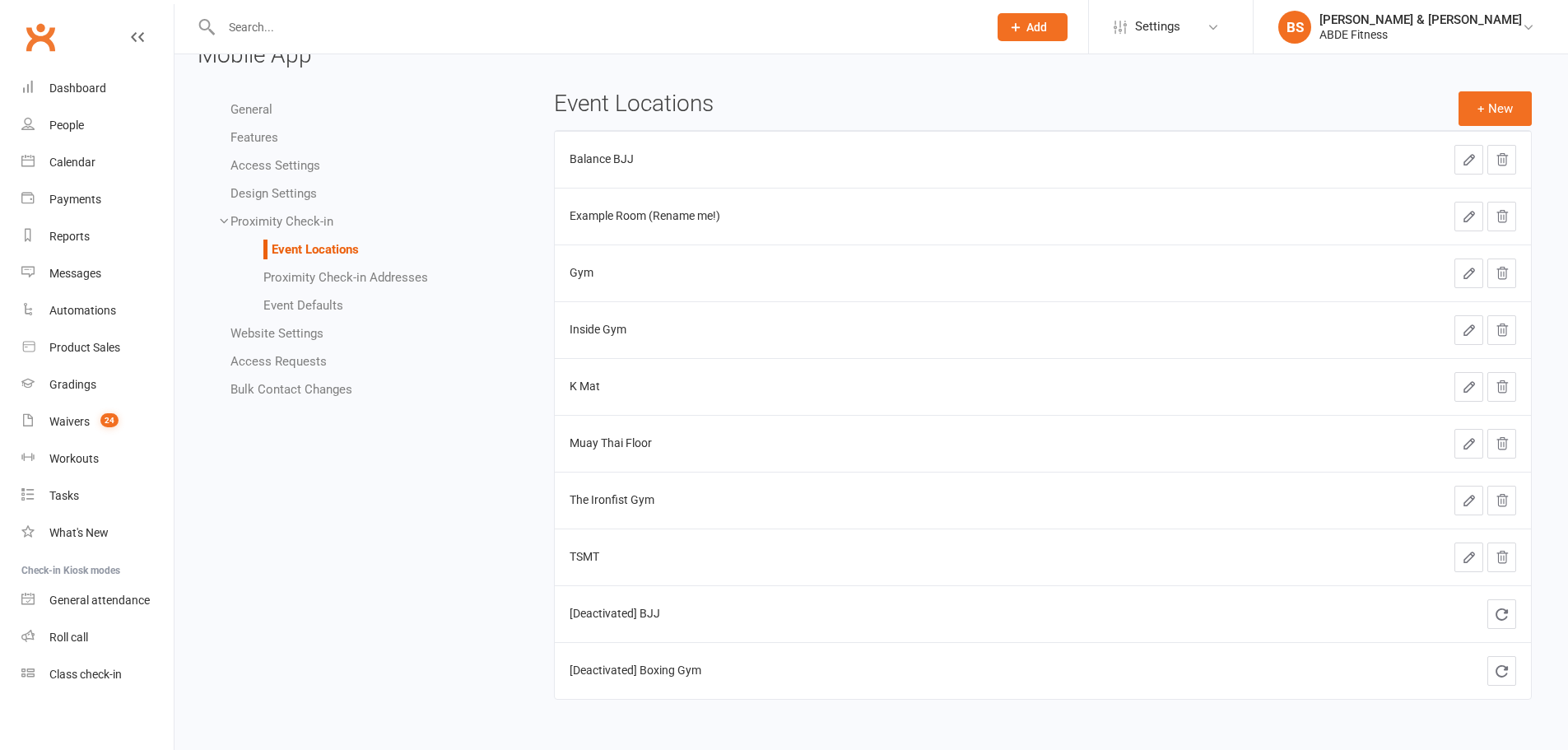
click at [321, 275] on link "Proximity Check-in Addresses" at bounding box center [345, 277] width 165 height 15
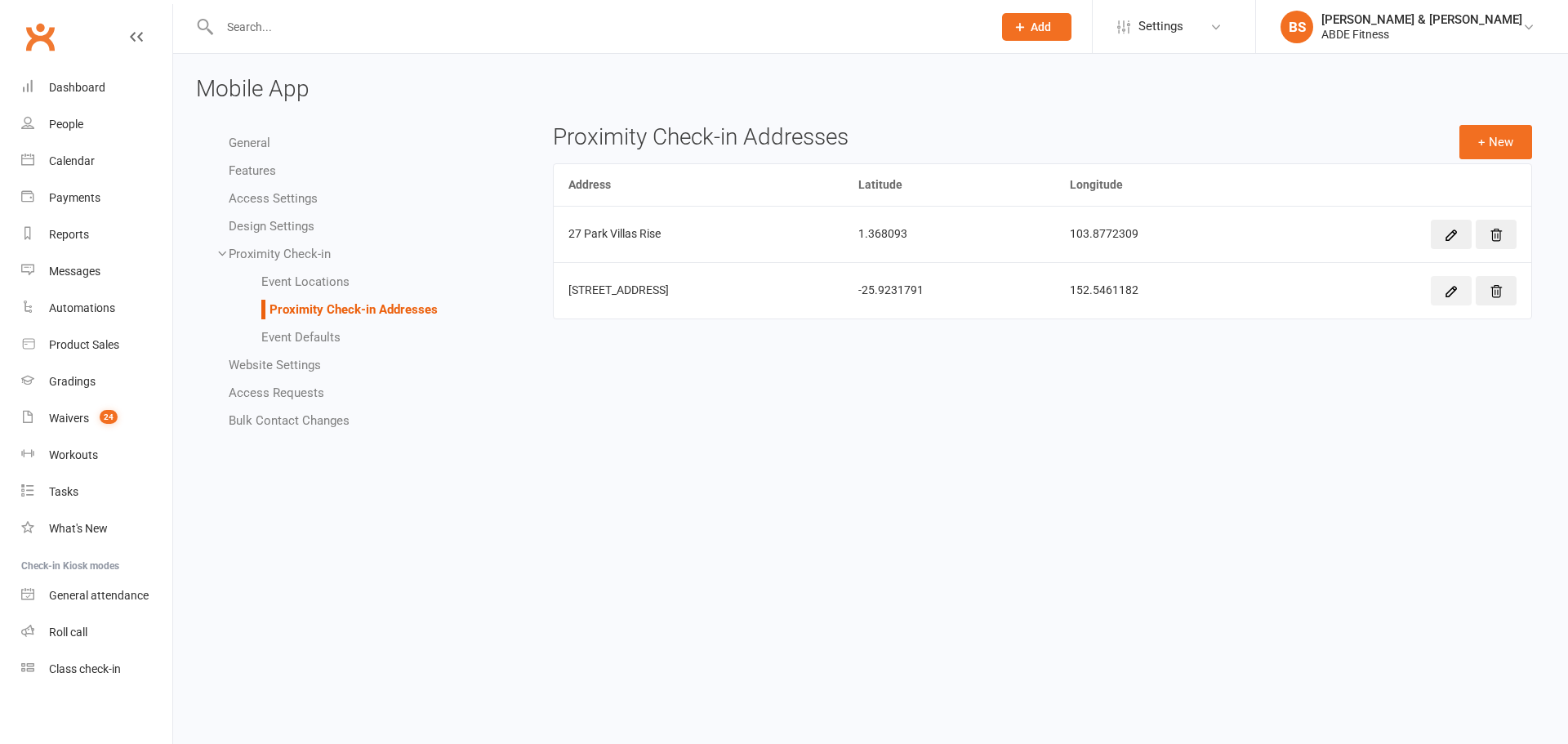
click at [1456, 287] on icon "button" at bounding box center [1451, 292] width 10 height 10
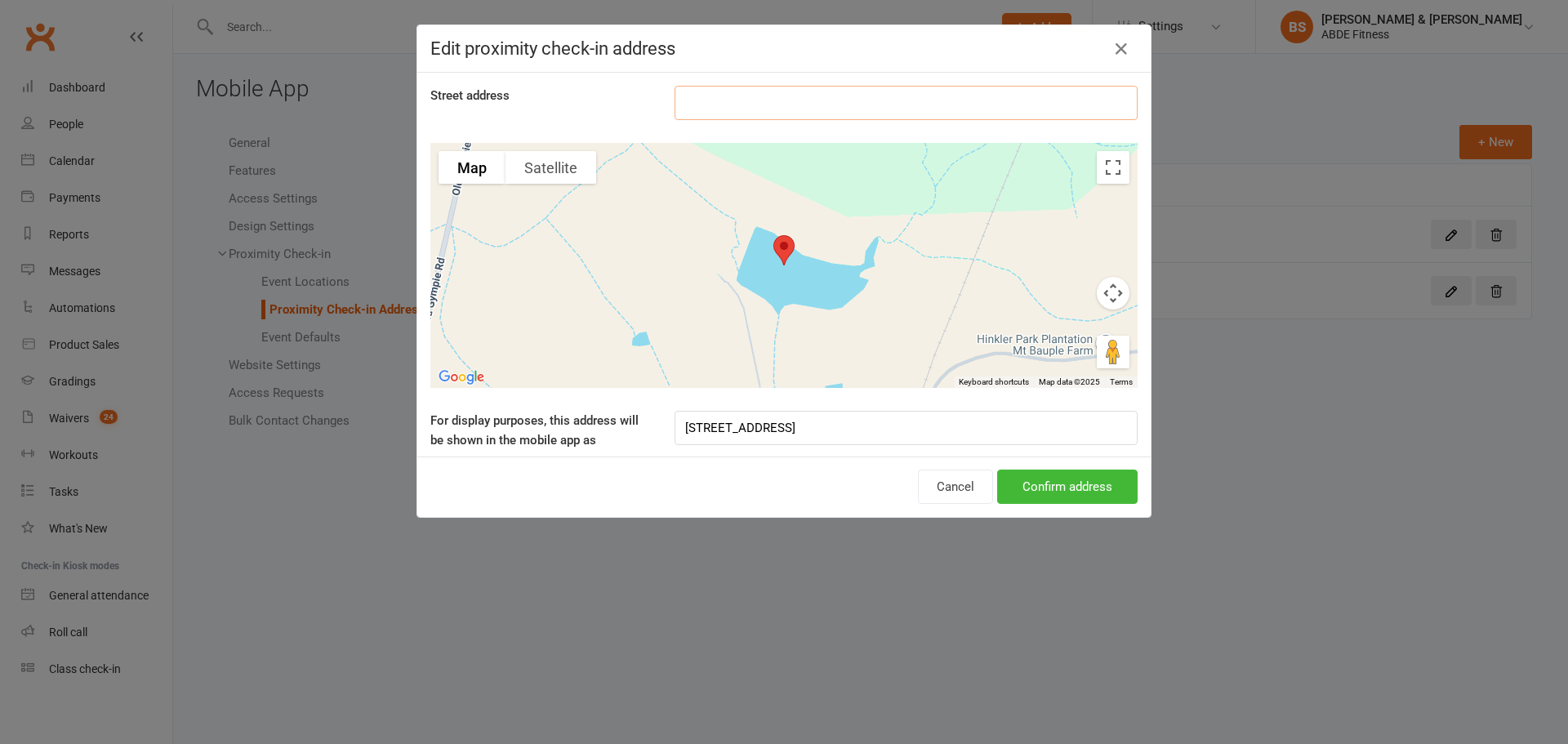
click at [758, 115] on input "text" at bounding box center [906, 103] width 464 height 35
type input "[STREET_ADDRESS]"
click at [1085, 490] on button "Confirm address" at bounding box center [1068, 487] width 141 height 35
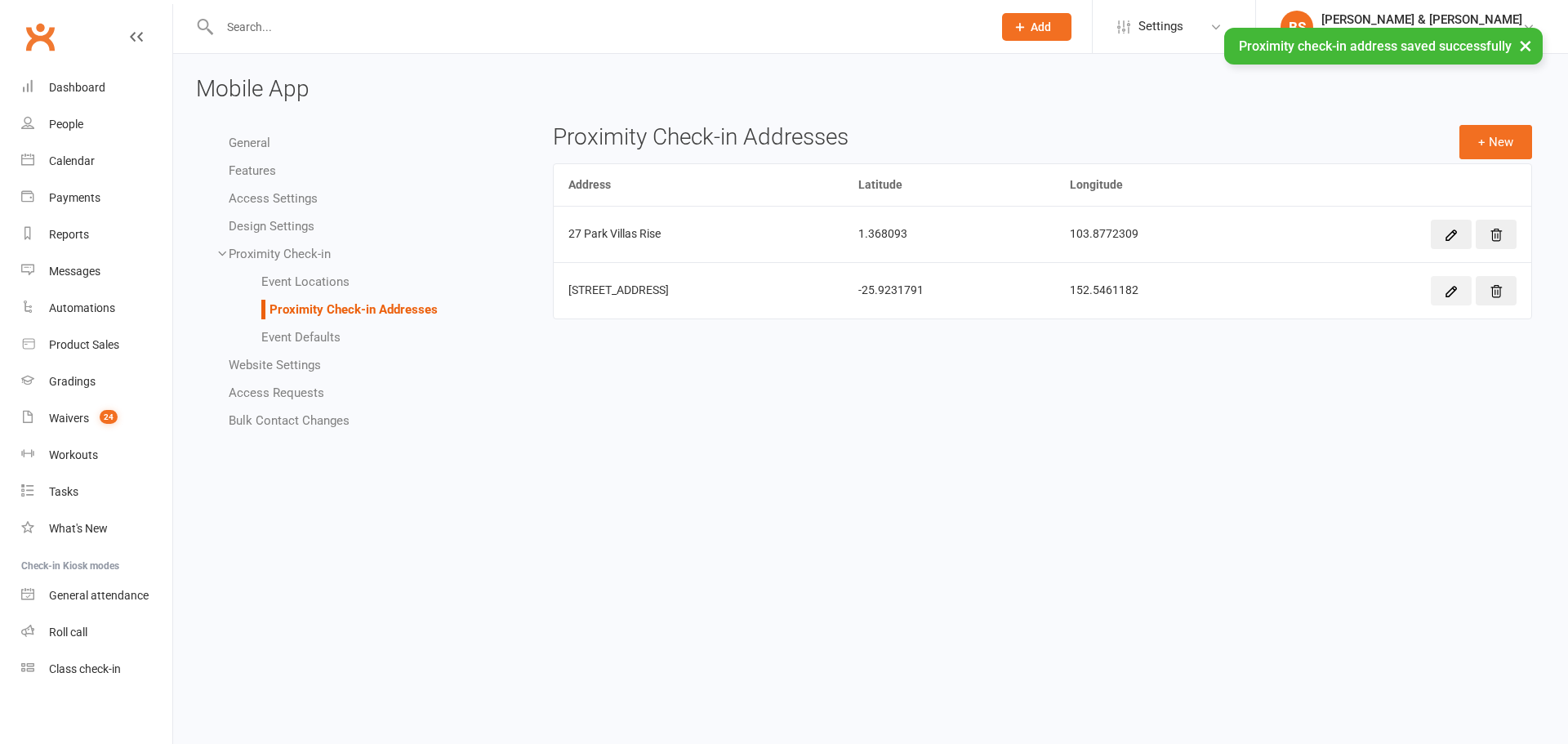
click at [1445, 294] on icon "button" at bounding box center [1452, 292] width 15 height 15
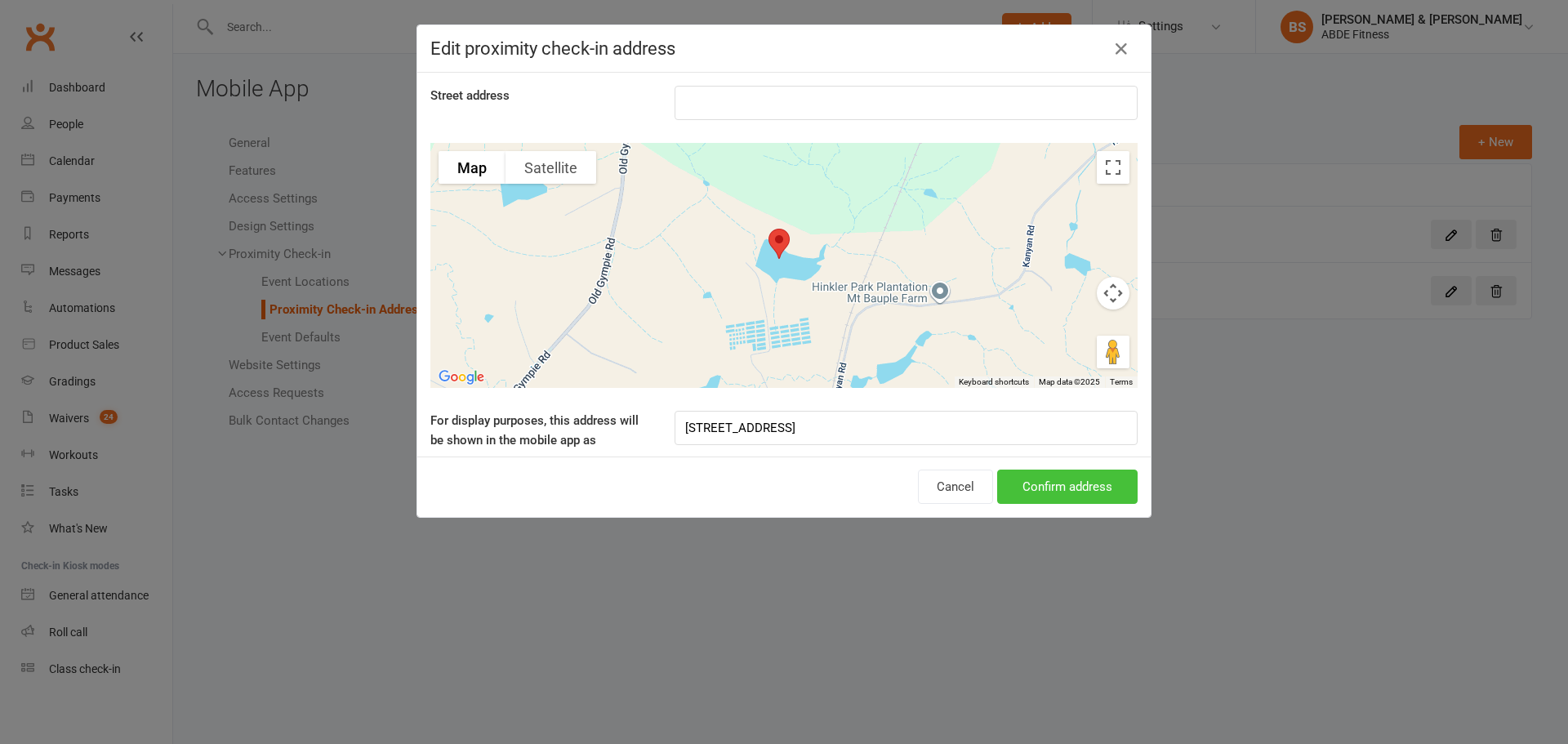
click at [1045, 476] on button "Confirm address" at bounding box center [1068, 487] width 141 height 35
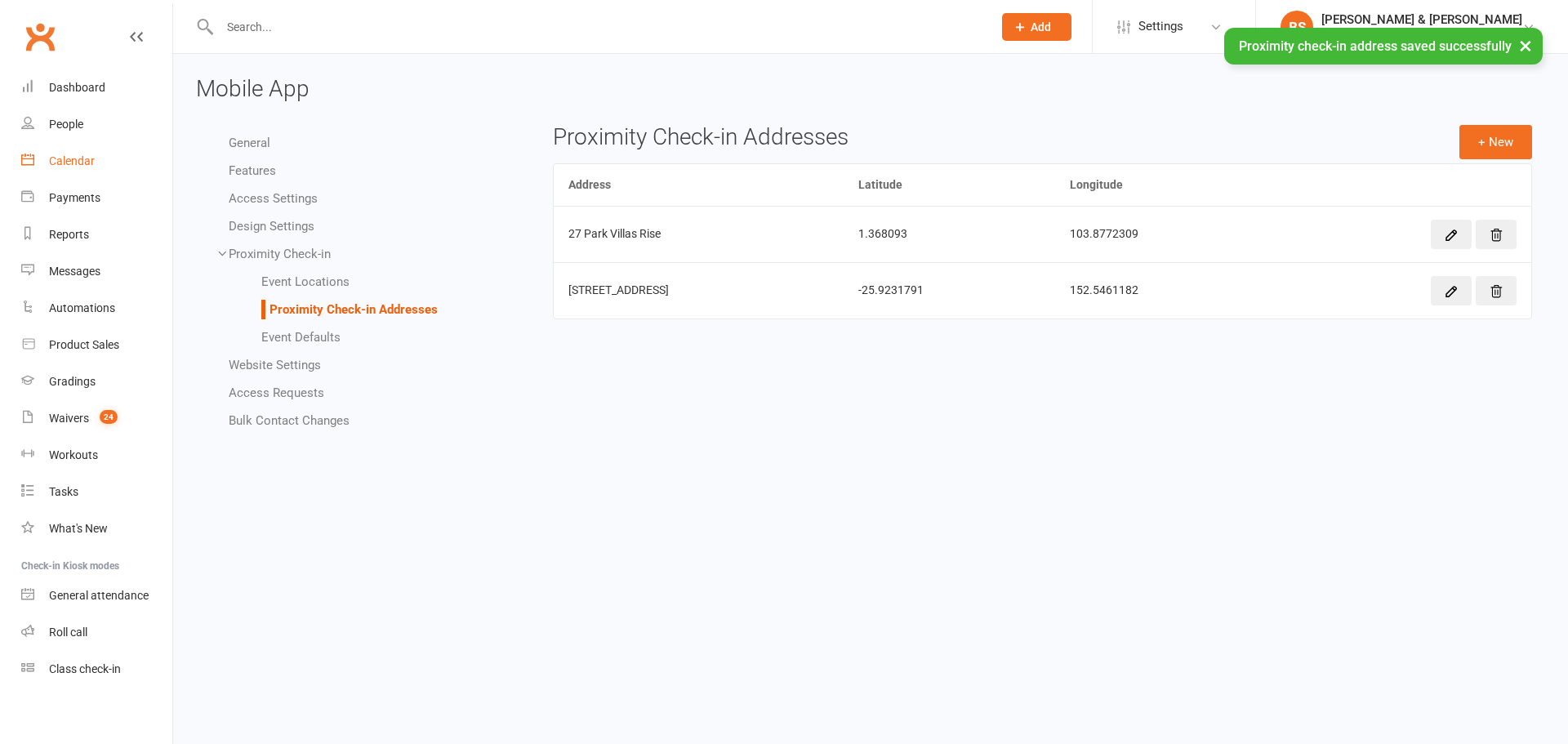
click at [127, 157] on link "Calendar" at bounding box center [96, 161] width 151 height 37
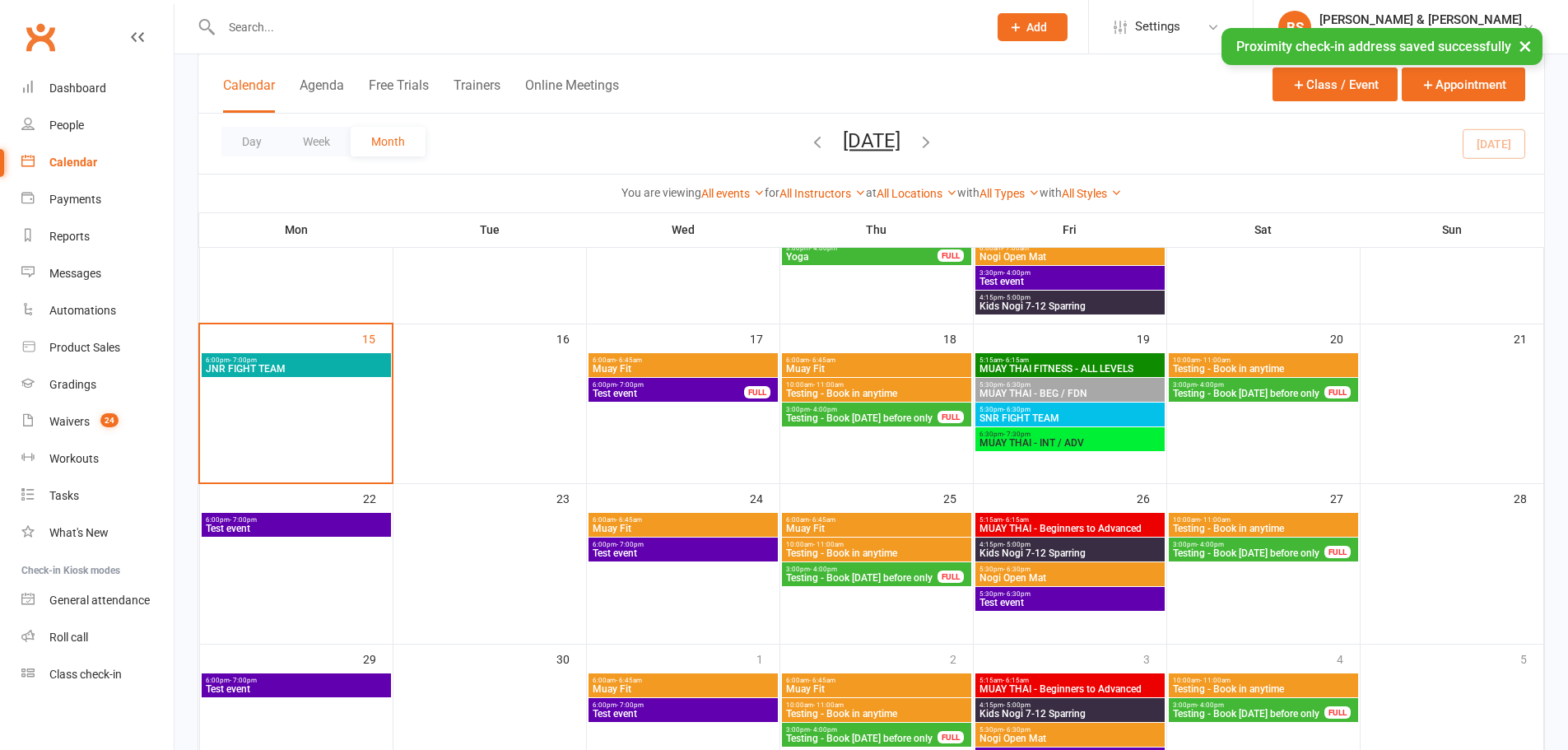
scroll to position [357, 0]
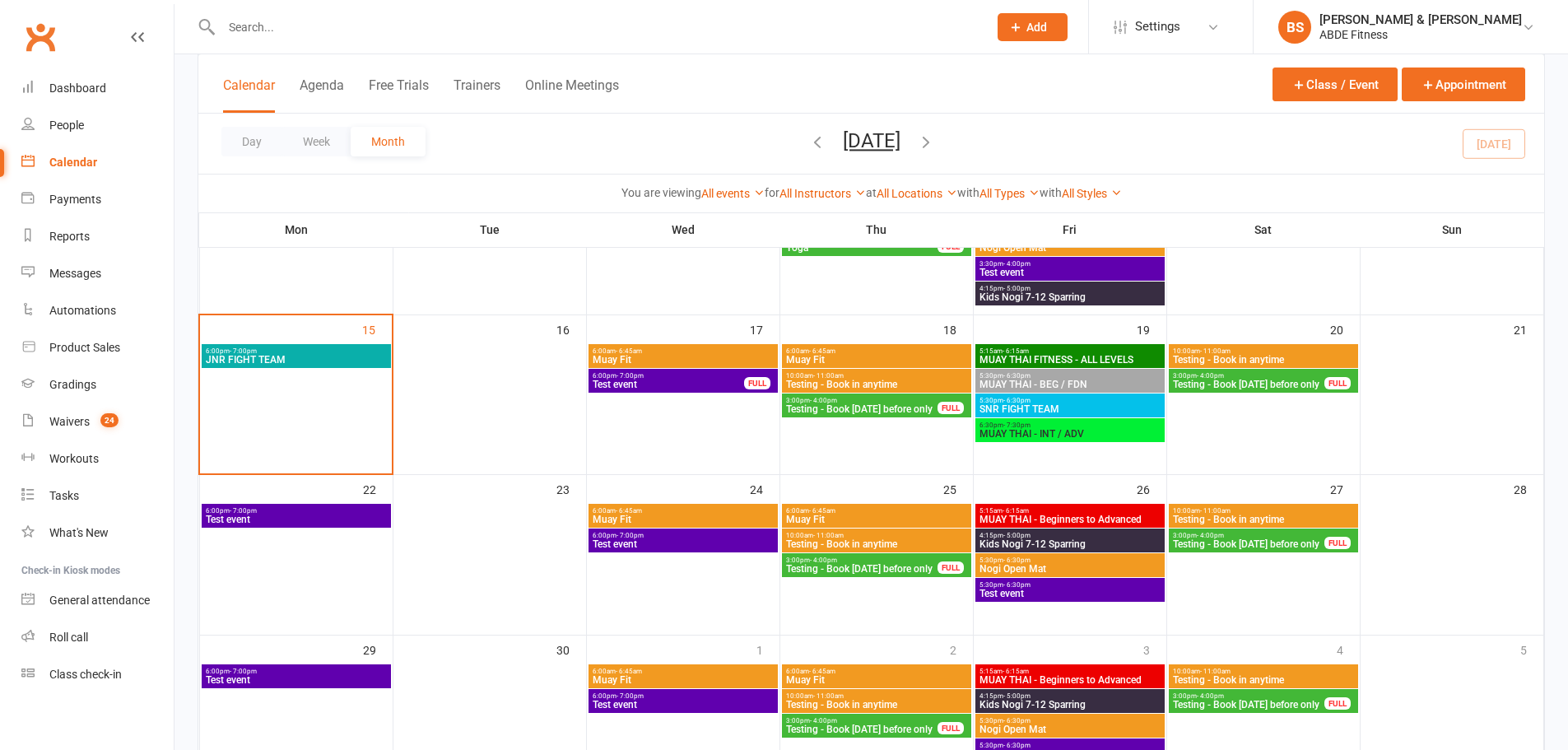
click at [361, 358] on span "JNR FIGHT TEAM" at bounding box center [296, 359] width 182 height 10
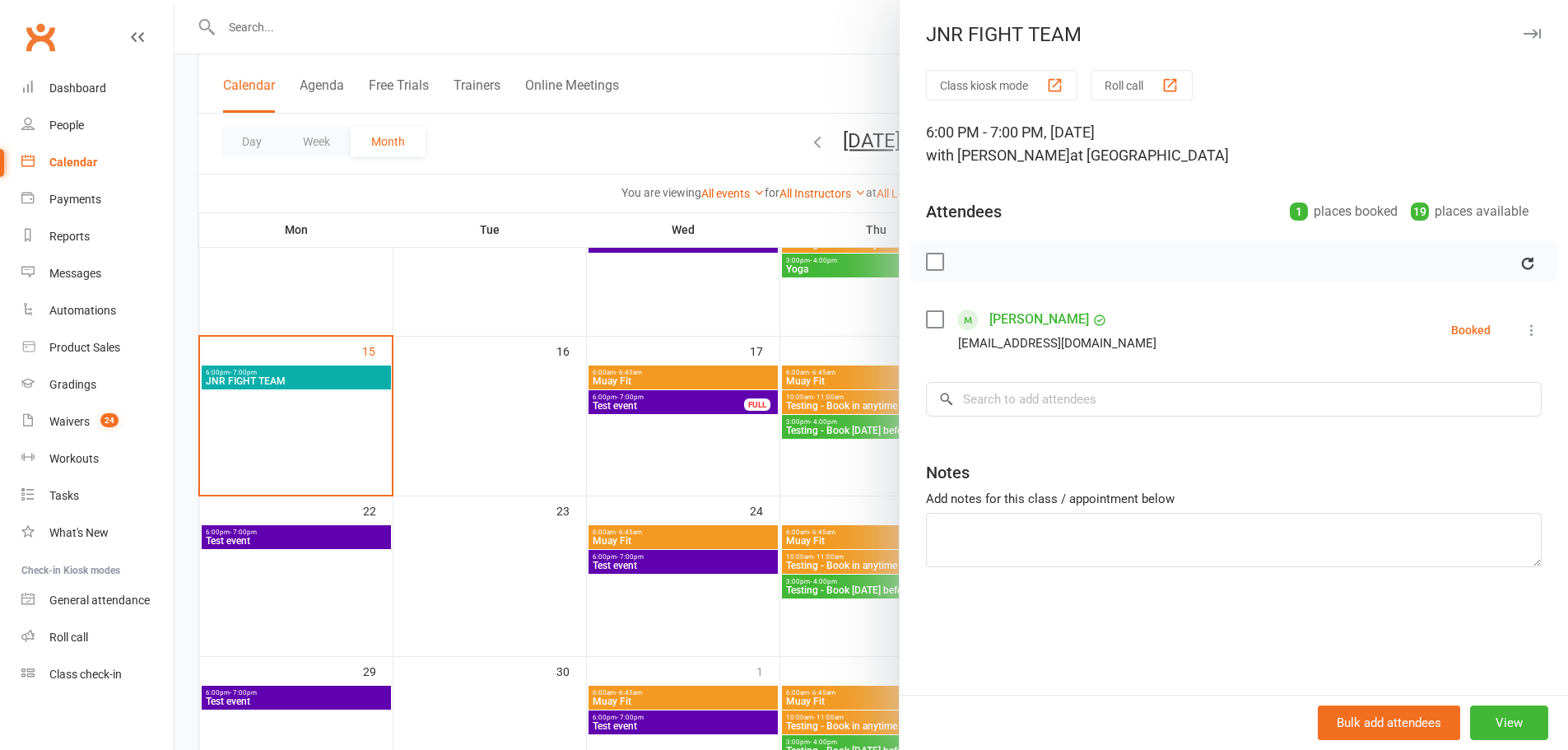
scroll to position [329, 0]
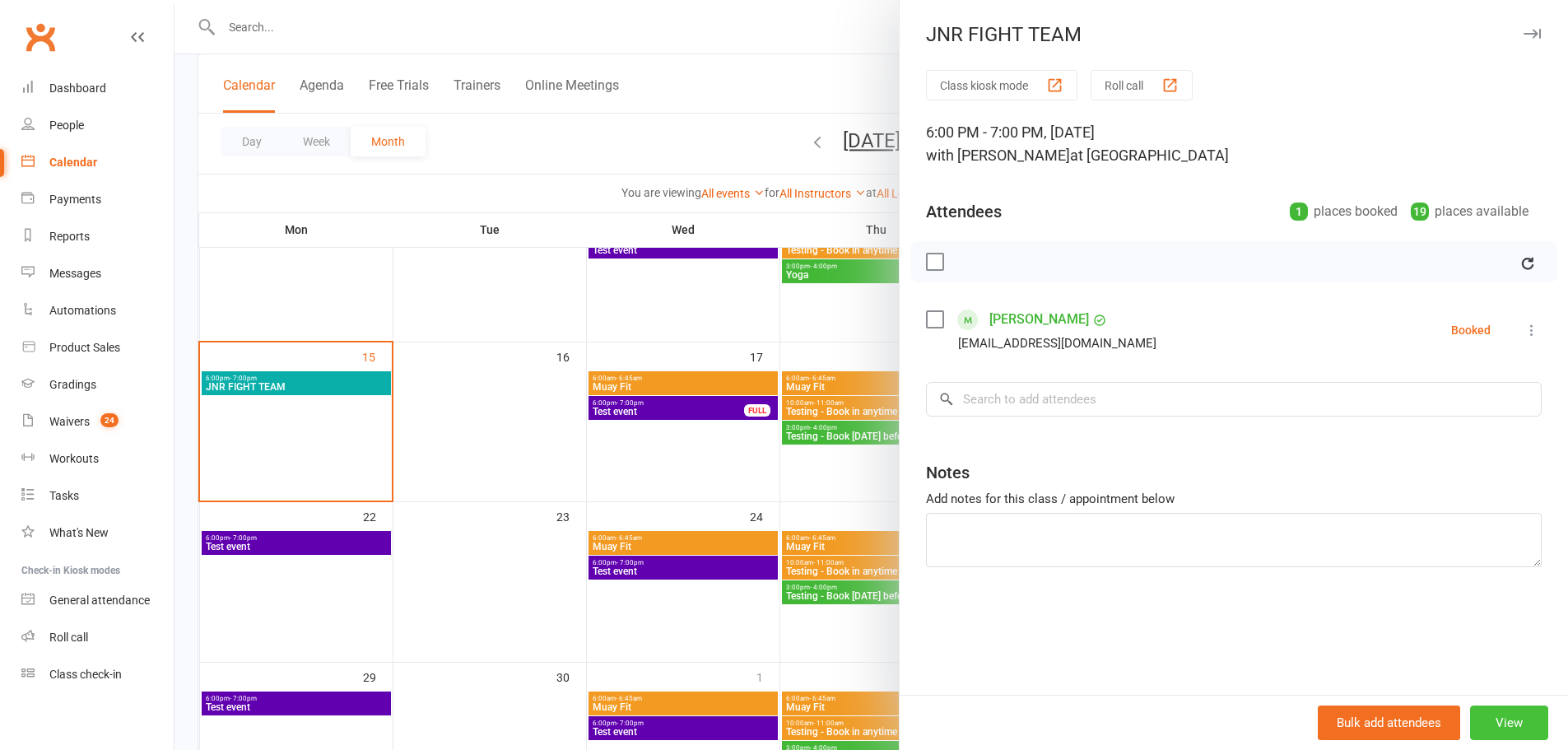
click at [1526, 718] on button "View" at bounding box center [1509, 723] width 78 height 35
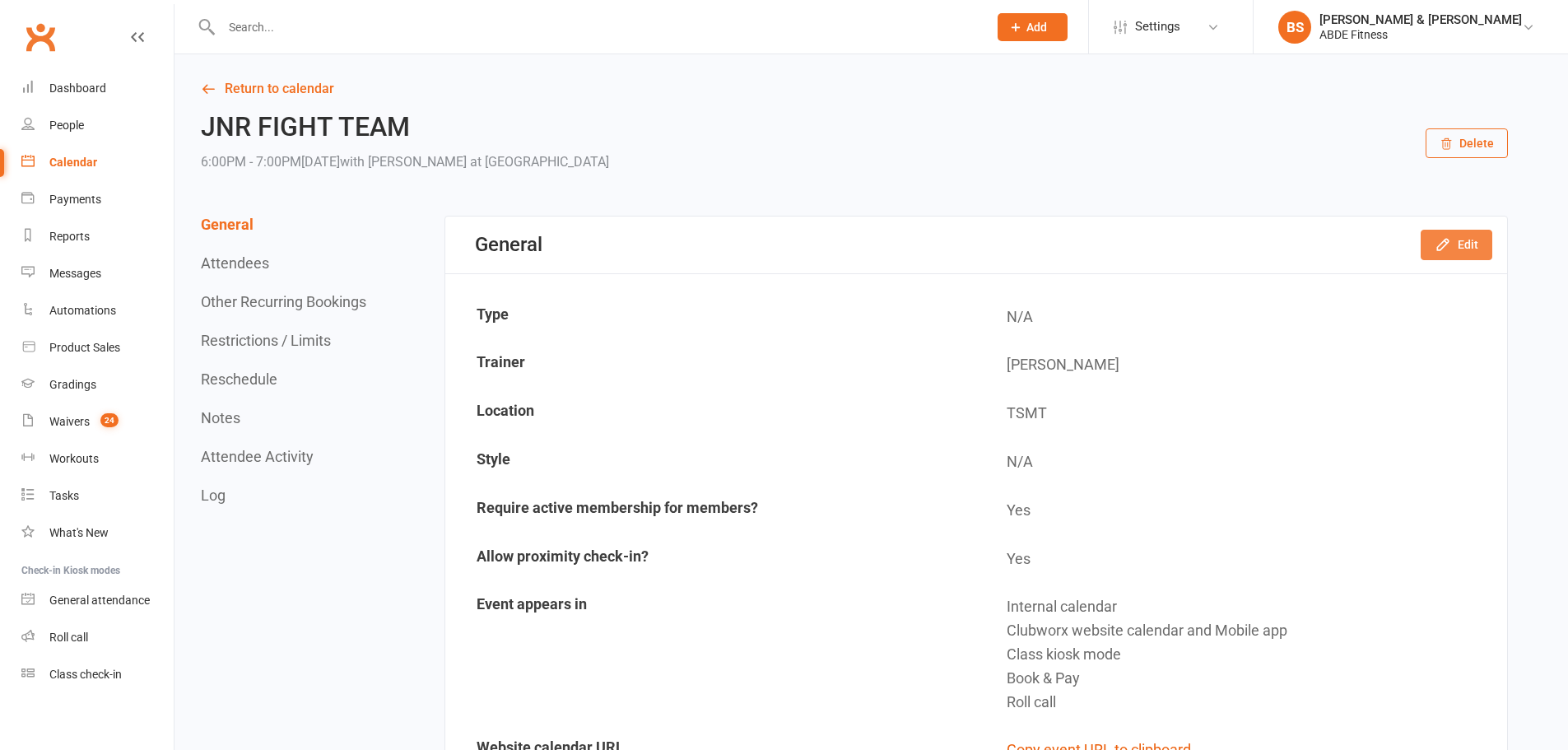
click at [1459, 235] on button "Edit" at bounding box center [1457, 244] width 72 height 29
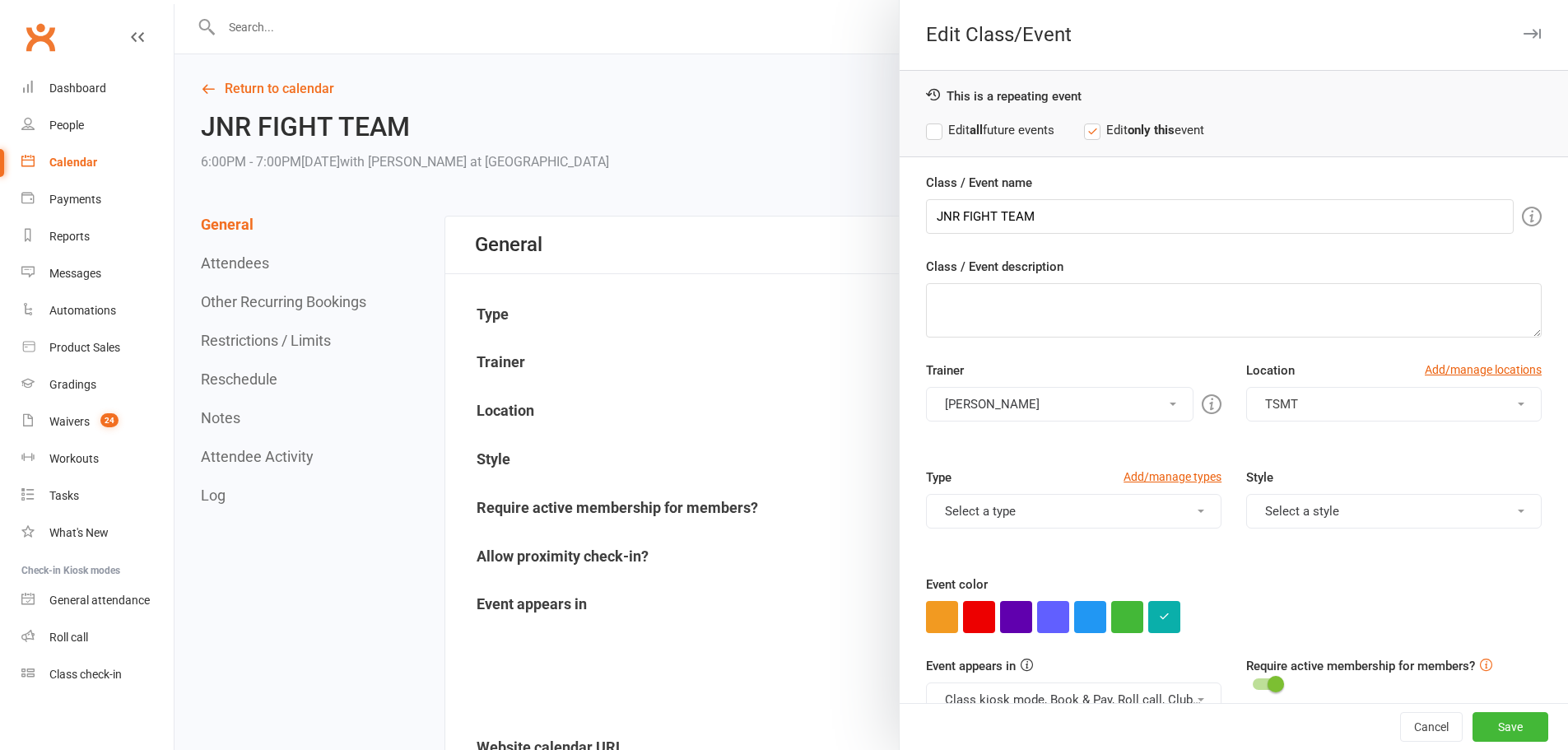
click at [930, 131] on label "Edit all future events" at bounding box center [989, 129] width 128 height 19
click at [1095, 133] on label "Edit only this event" at bounding box center [1144, 129] width 120 height 19
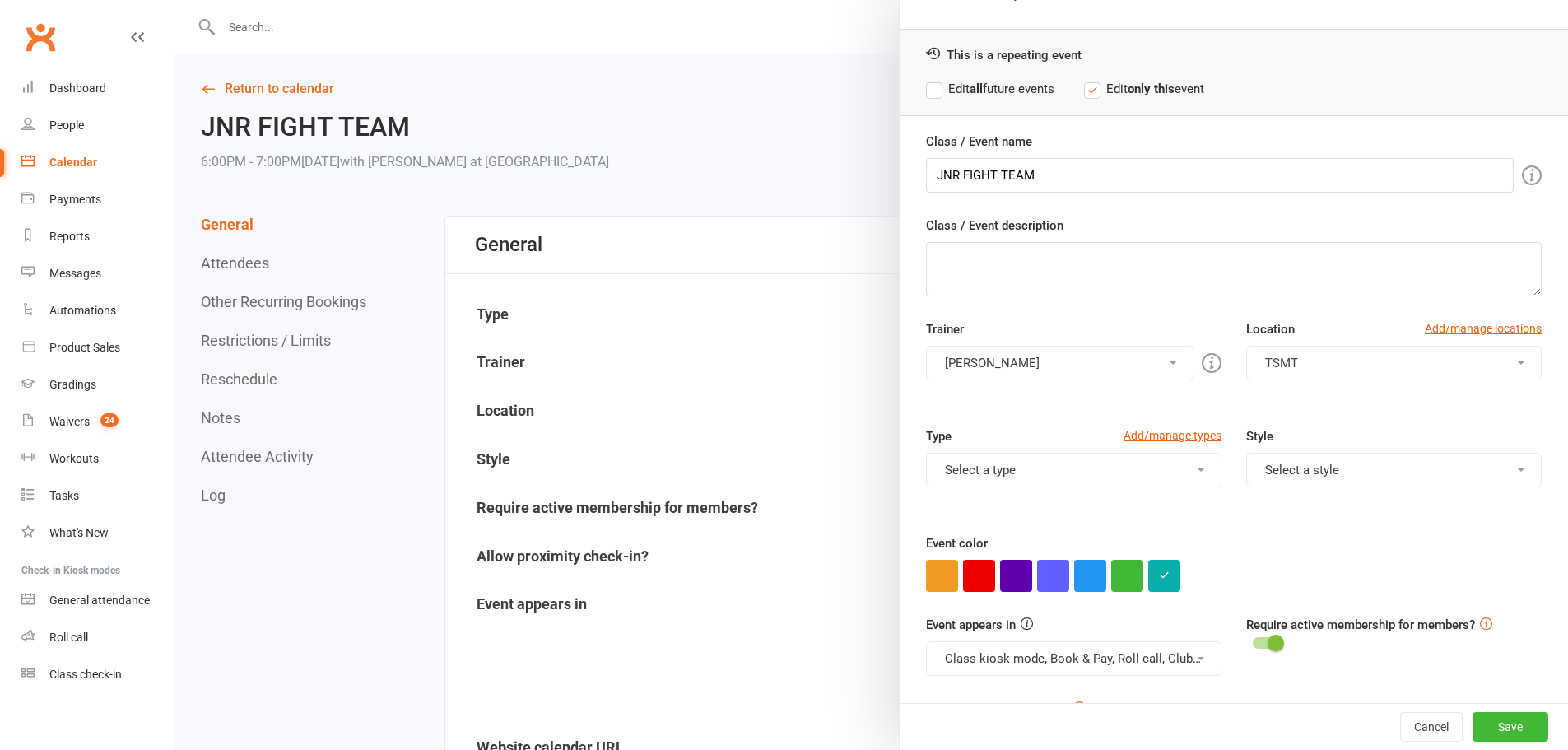
scroll to position [106, 0]
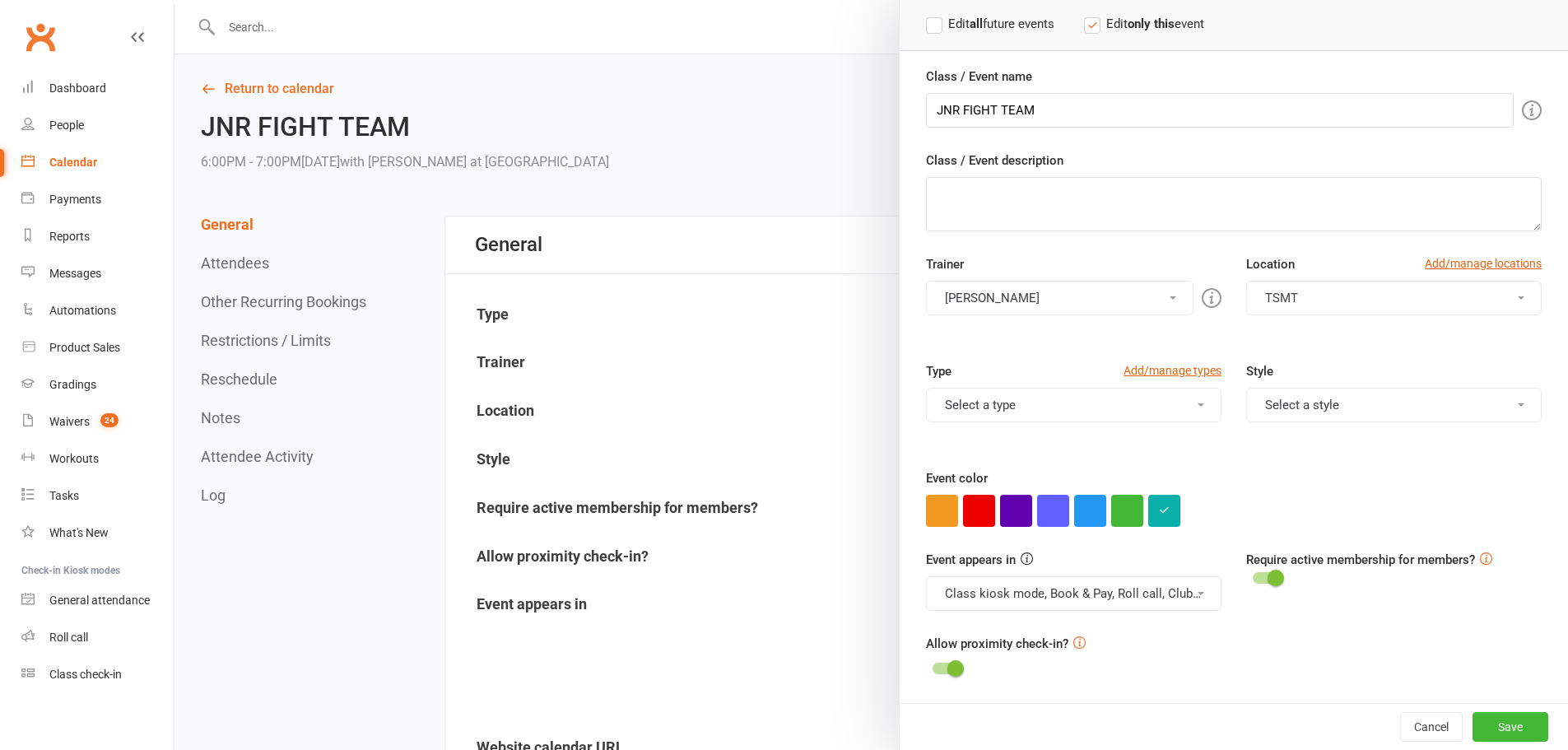
click at [953, 674] on span at bounding box center [955, 669] width 17 height 17
click at [932, 666] on input "checkbox" at bounding box center [932, 666] width 0 height 0
click at [942, 669] on div at bounding box center [946, 668] width 28 height 12
click at [932, 666] on input "checkbox" at bounding box center [932, 666] width 0 height 0
click at [1073, 638] on icon at bounding box center [1079, 642] width 12 height 12
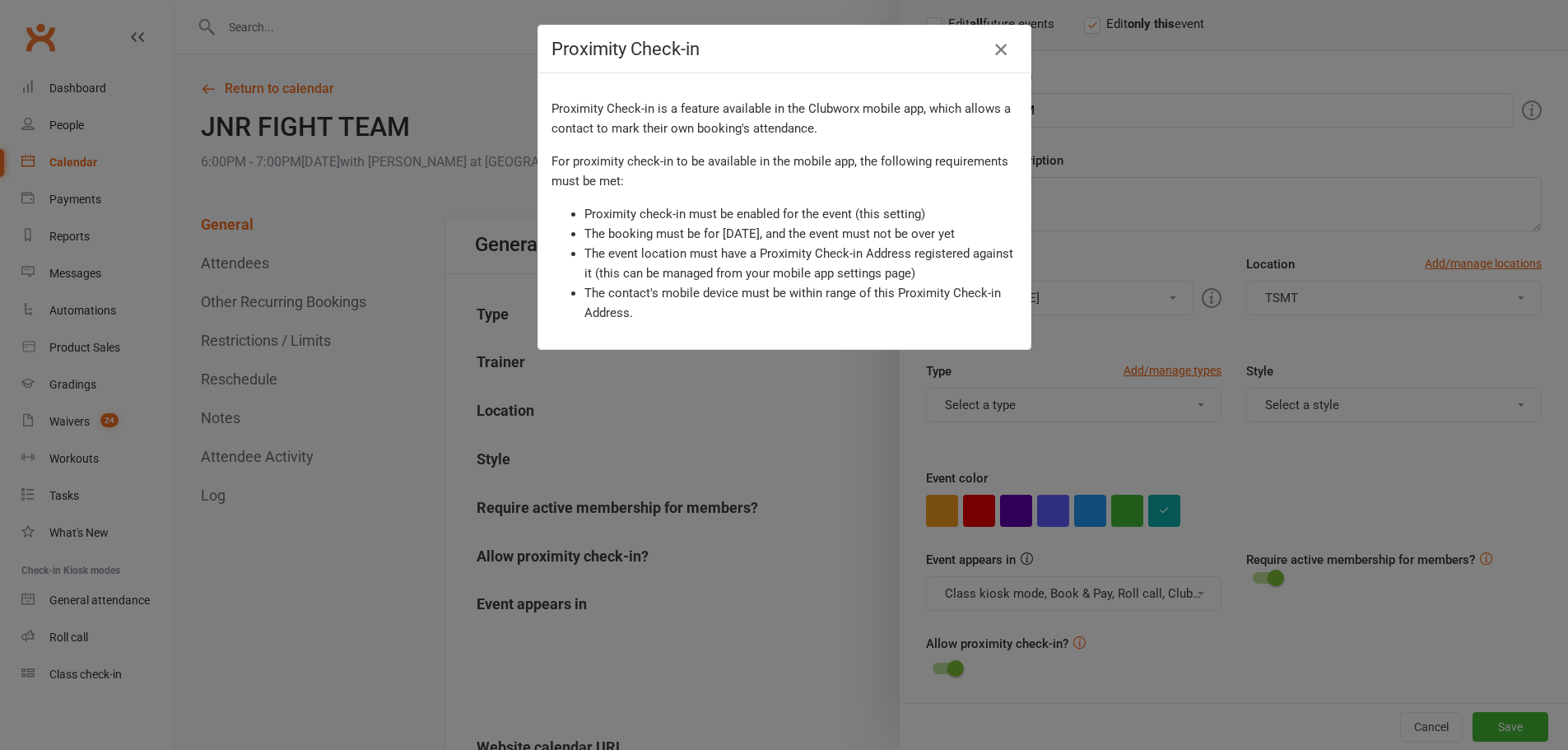
click at [993, 41] on icon "button" at bounding box center [1000, 49] width 19 height 19
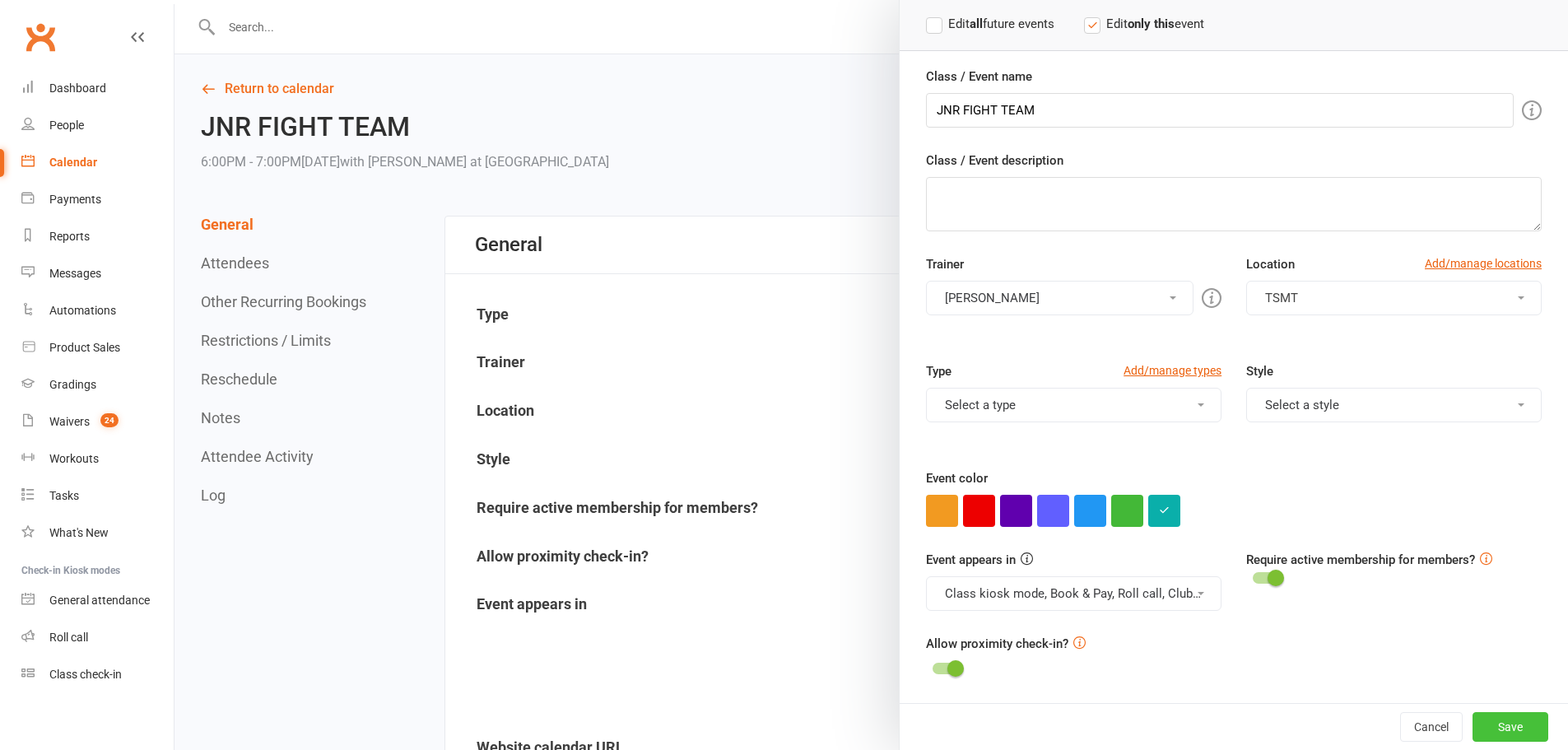
click at [1474, 725] on button "Save" at bounding box center [1510, 727] width 76 height 29
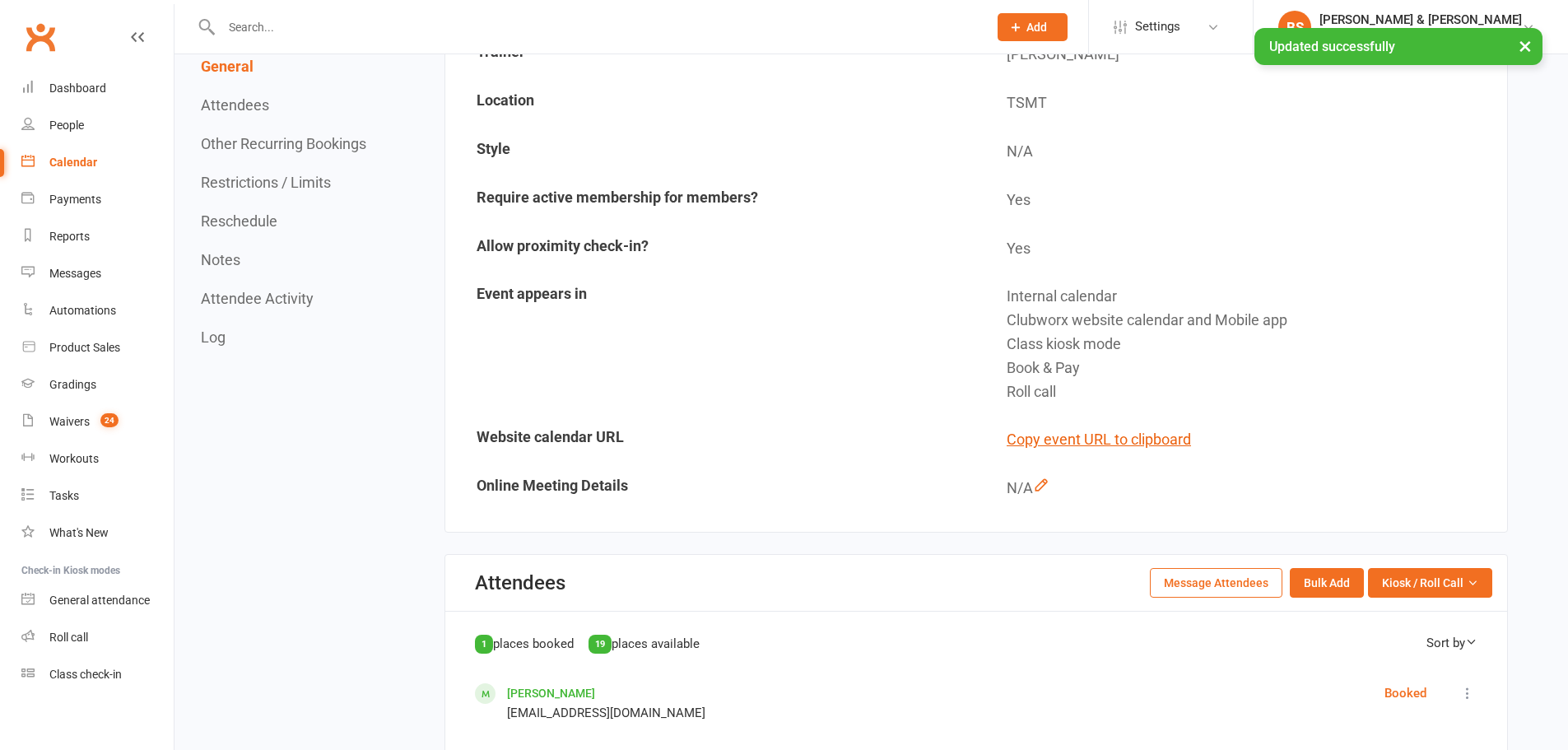
scroll to position [357, 0]
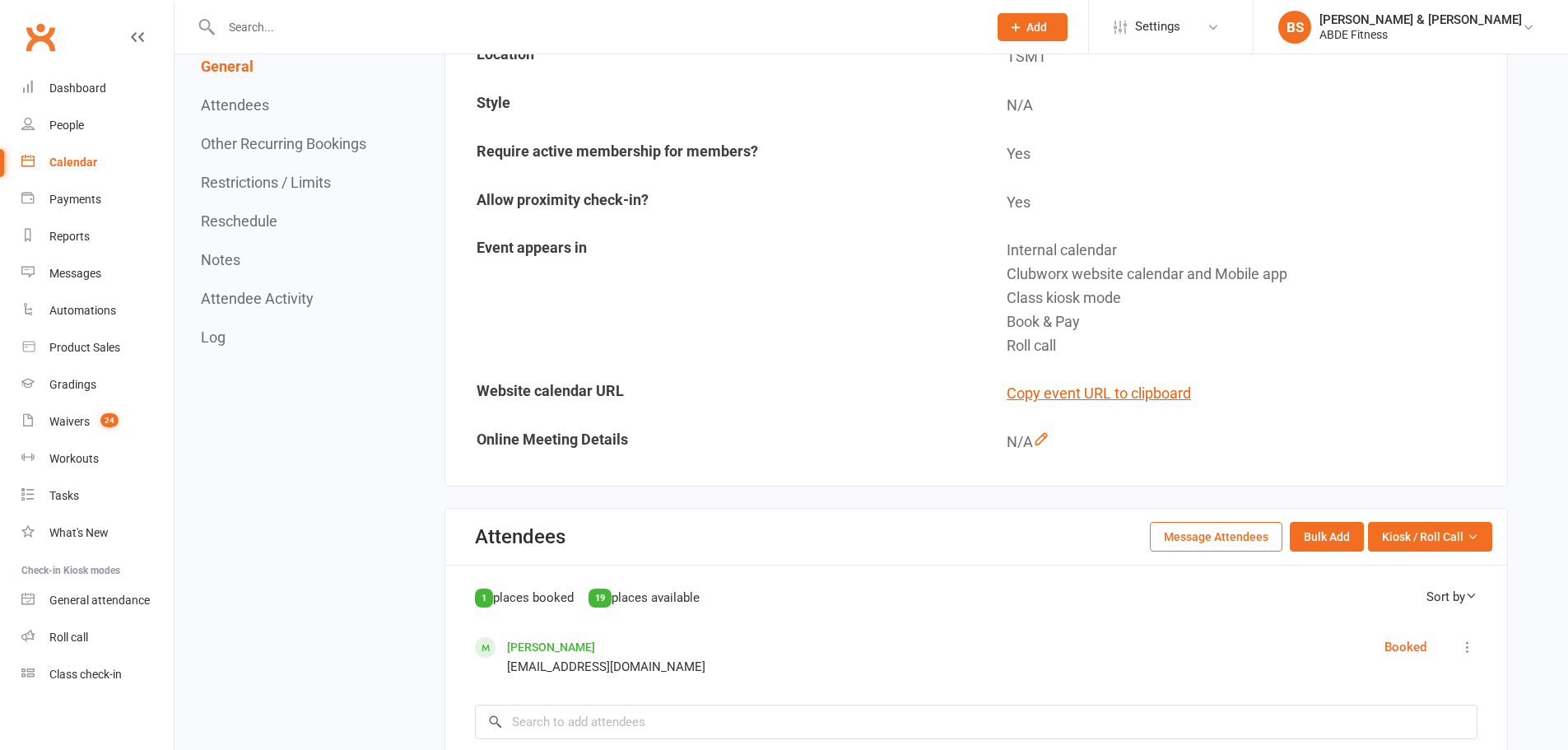
click at [1180, 33] on span "Settings" at bounding box center [1157, 27] width 45 height 37
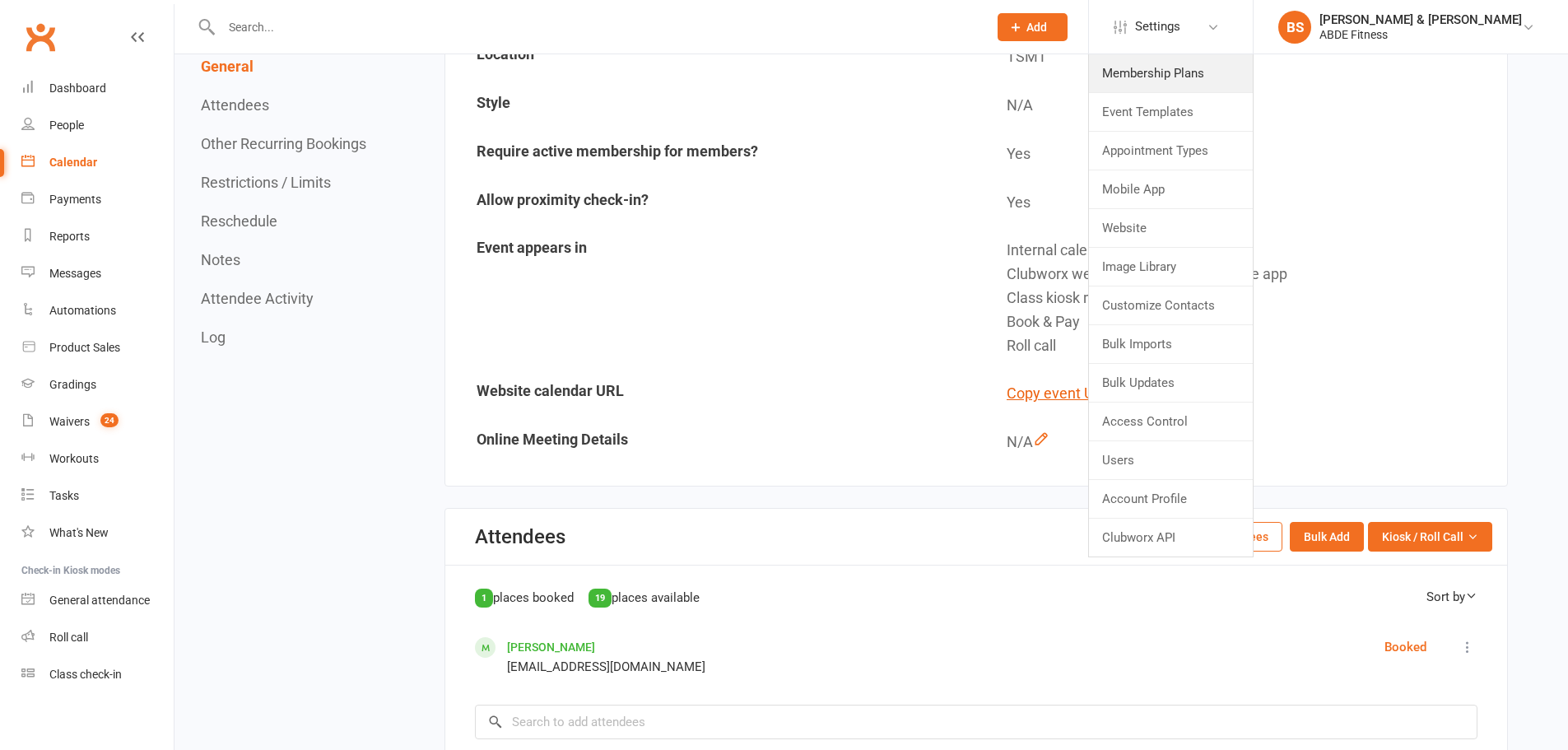
click at [1210, 78] on link "Membership Plans" at bounding box center [1171, 73] width 164 height 38
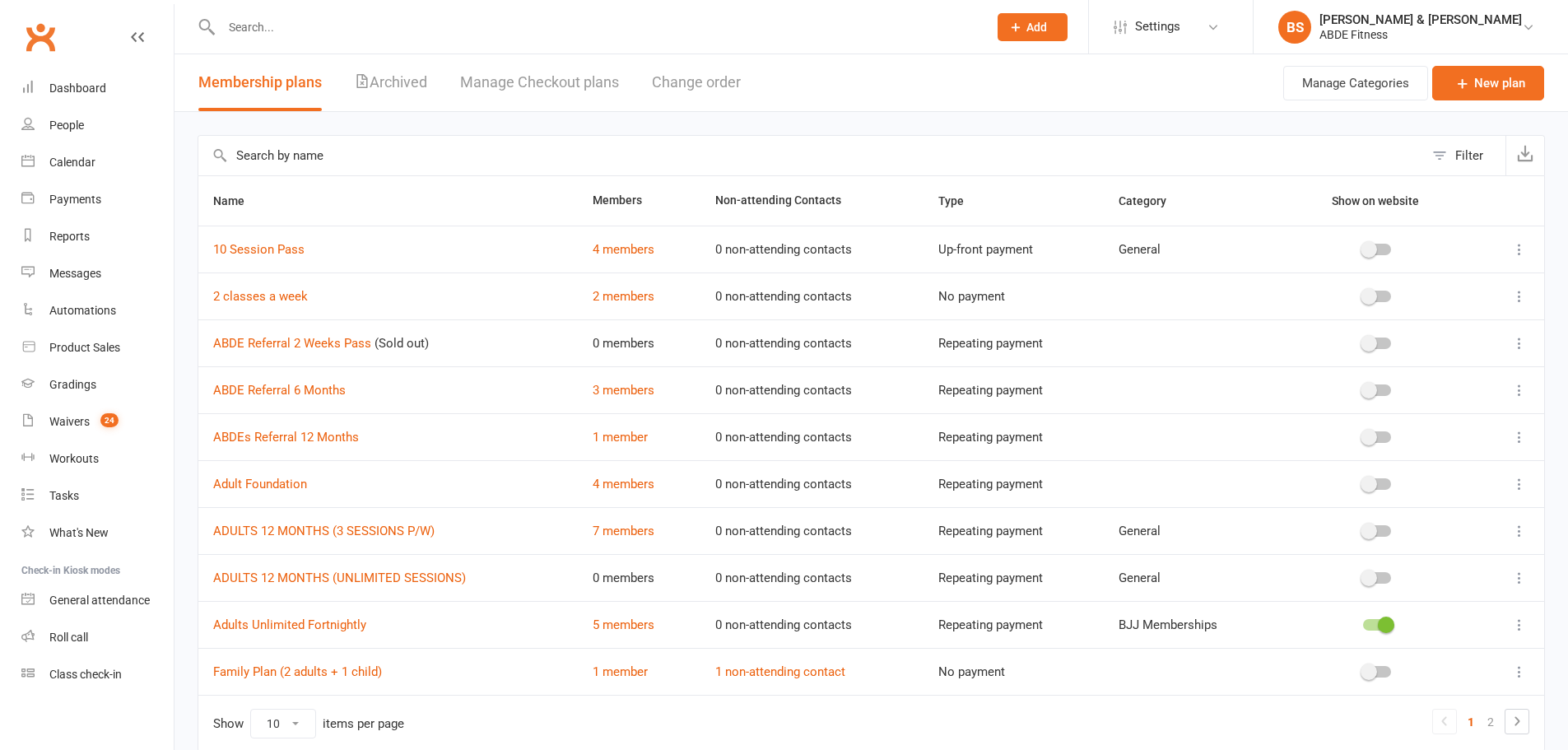
click at [728, 88] on button "Change order" at bounding box center [696, 83] width 88 height 57
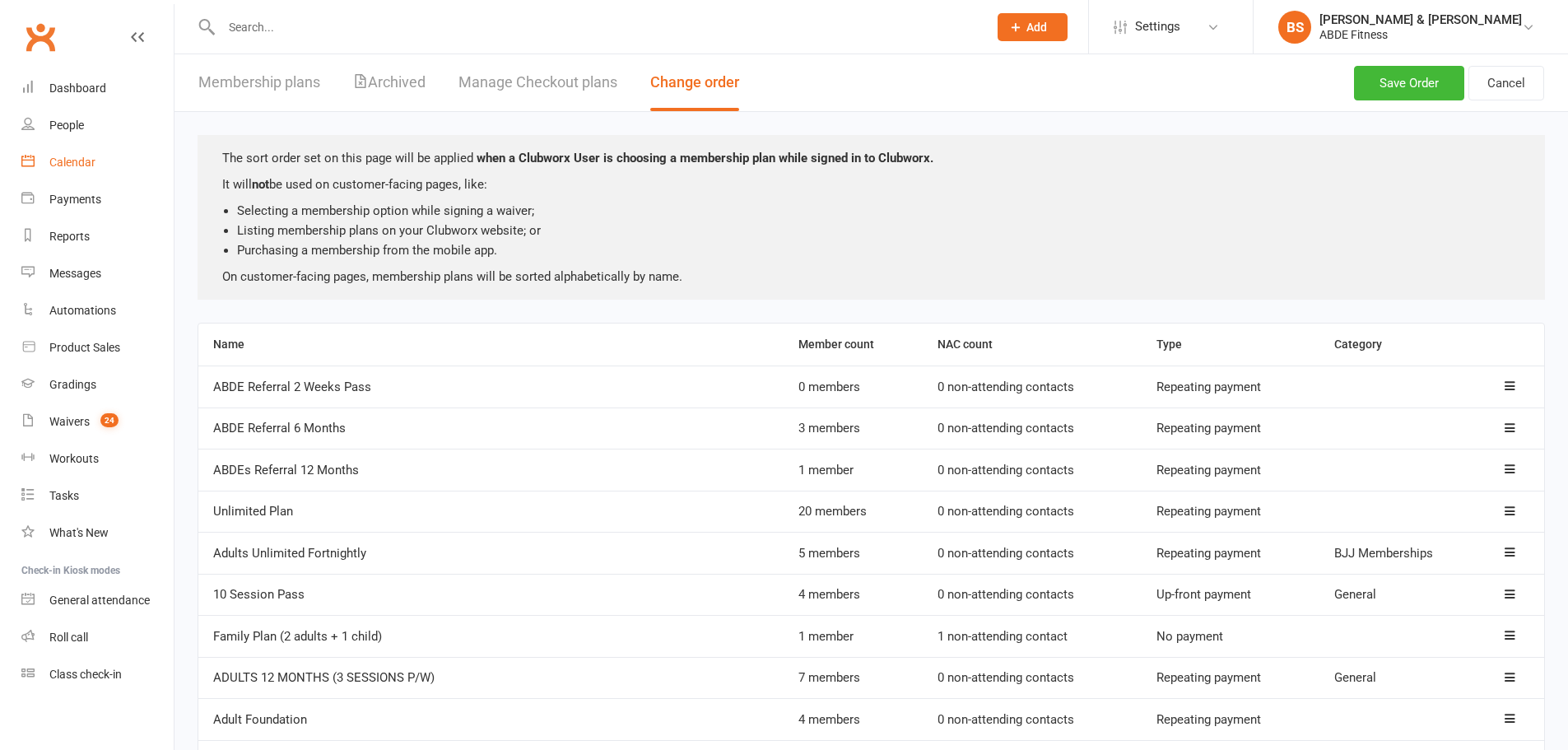
click at [102, 167] on link "Calendar" at bounding box center [97, 162] width 152 height 37
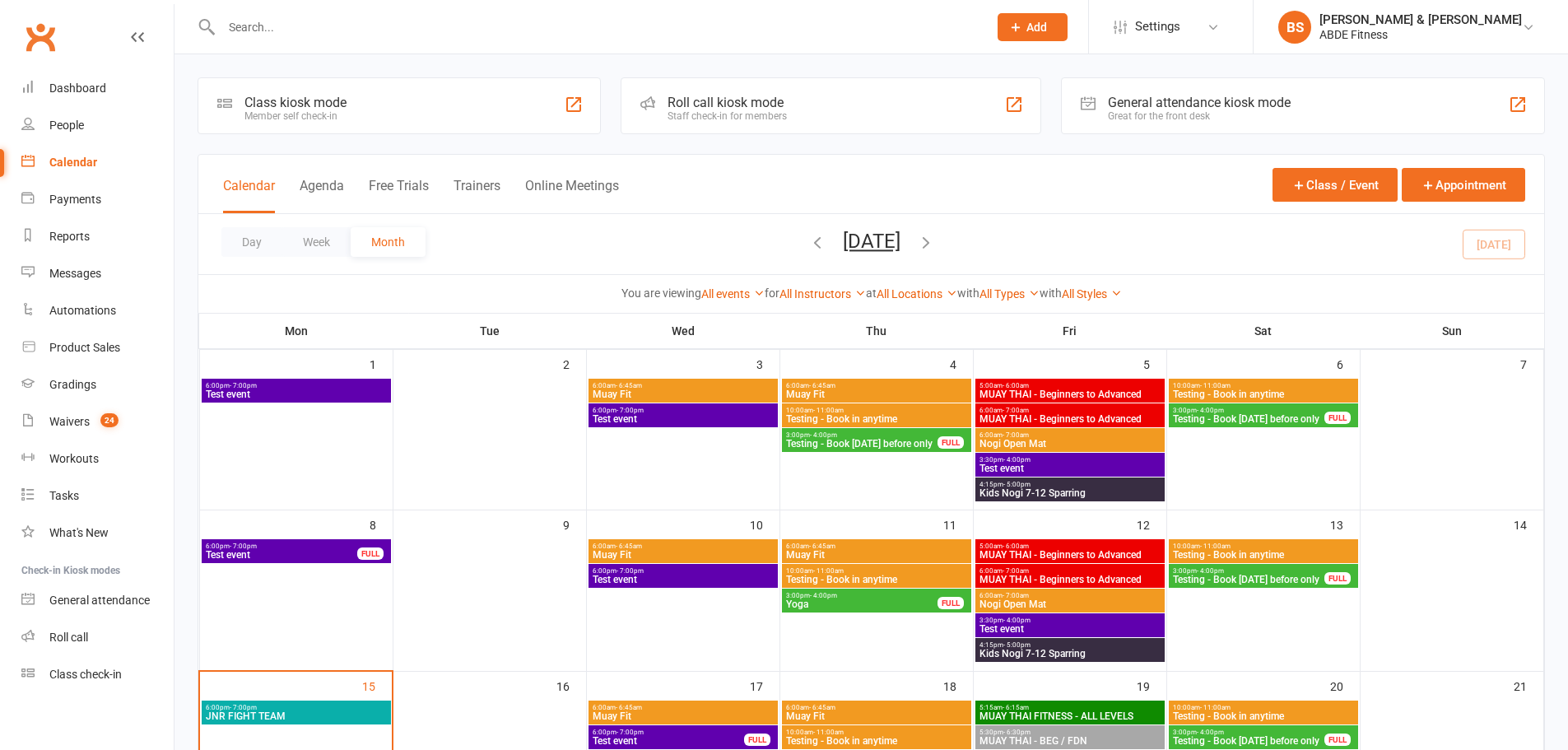
click at [780, 32] on input "text" at bounding box center [596, 27] width 760 height 23
type input "bowbi"
click at [514, 69] on div "[PERSON_NAME] [EMAIL_ADDRESS][DOMAIN_NAME]" at bounding box center [497, 73] width 595 height 34
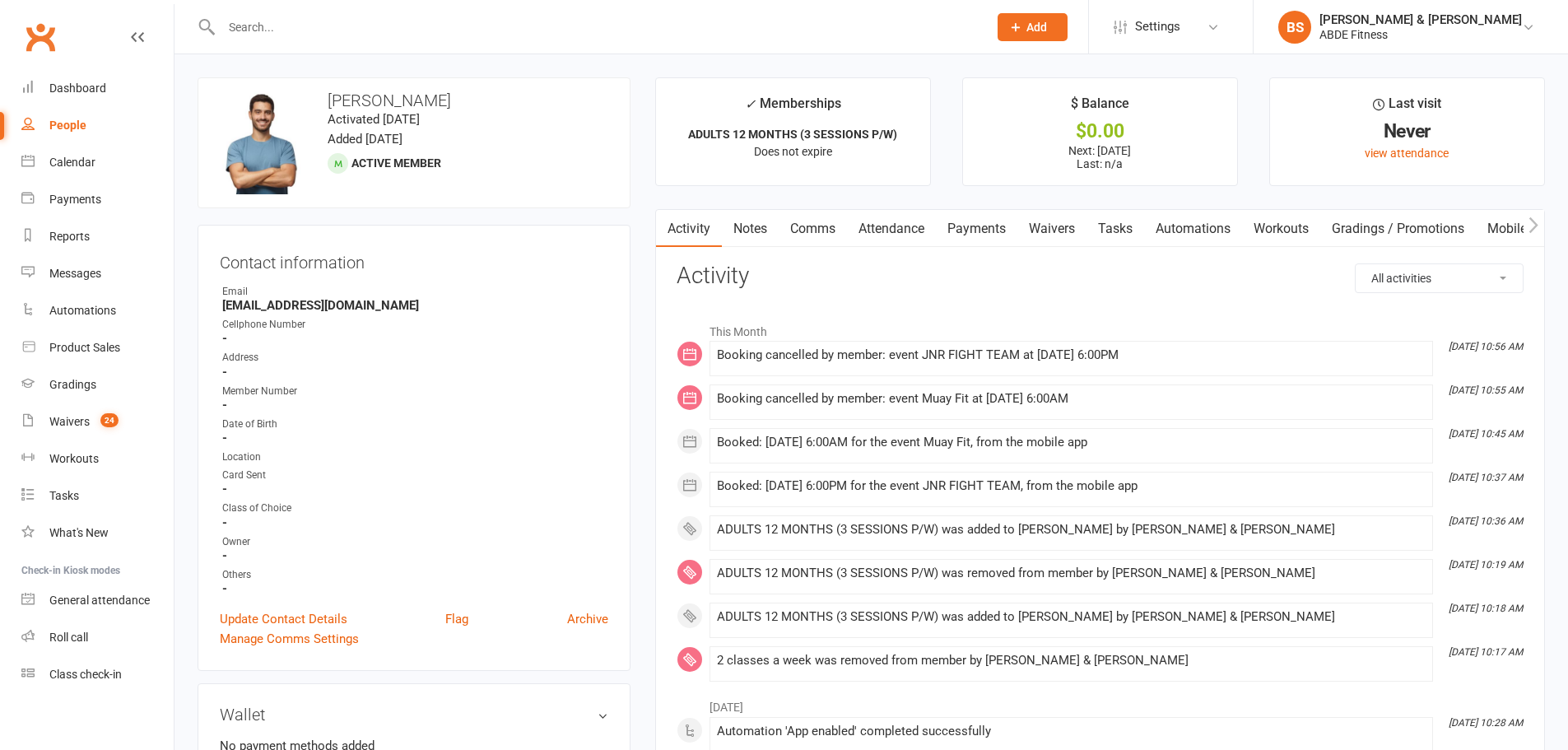
click at [1508, 232] on link "Mobile App" at bounding box center [1520, 229] width 88 height 38
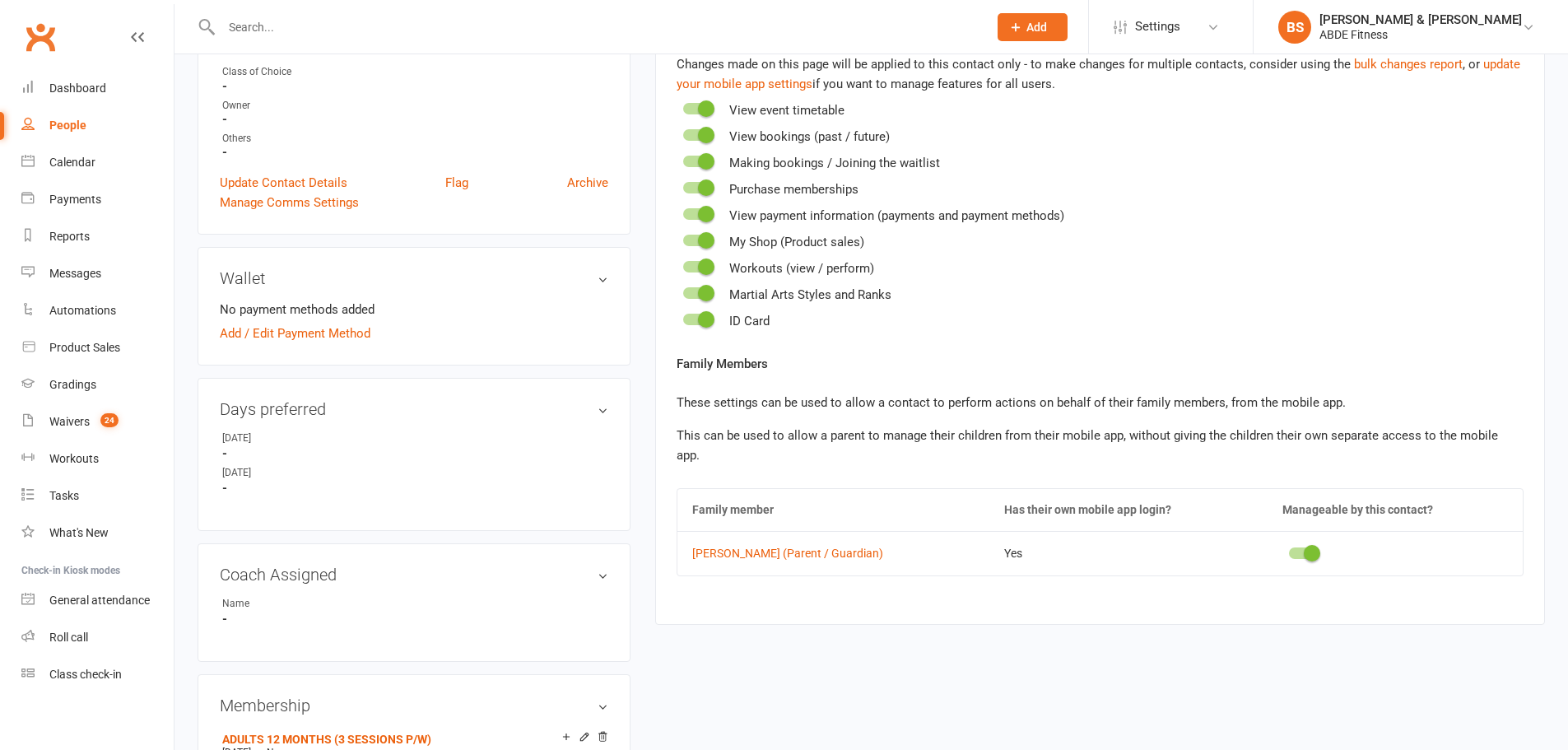
scroll to position [439, 0]
click at [1310, 543] on span at bounding box center [1312, 551] width 17 height 17
click at [1289, 548] on input "checkbox" at bounding box center [1289, 548] width 0 height 0
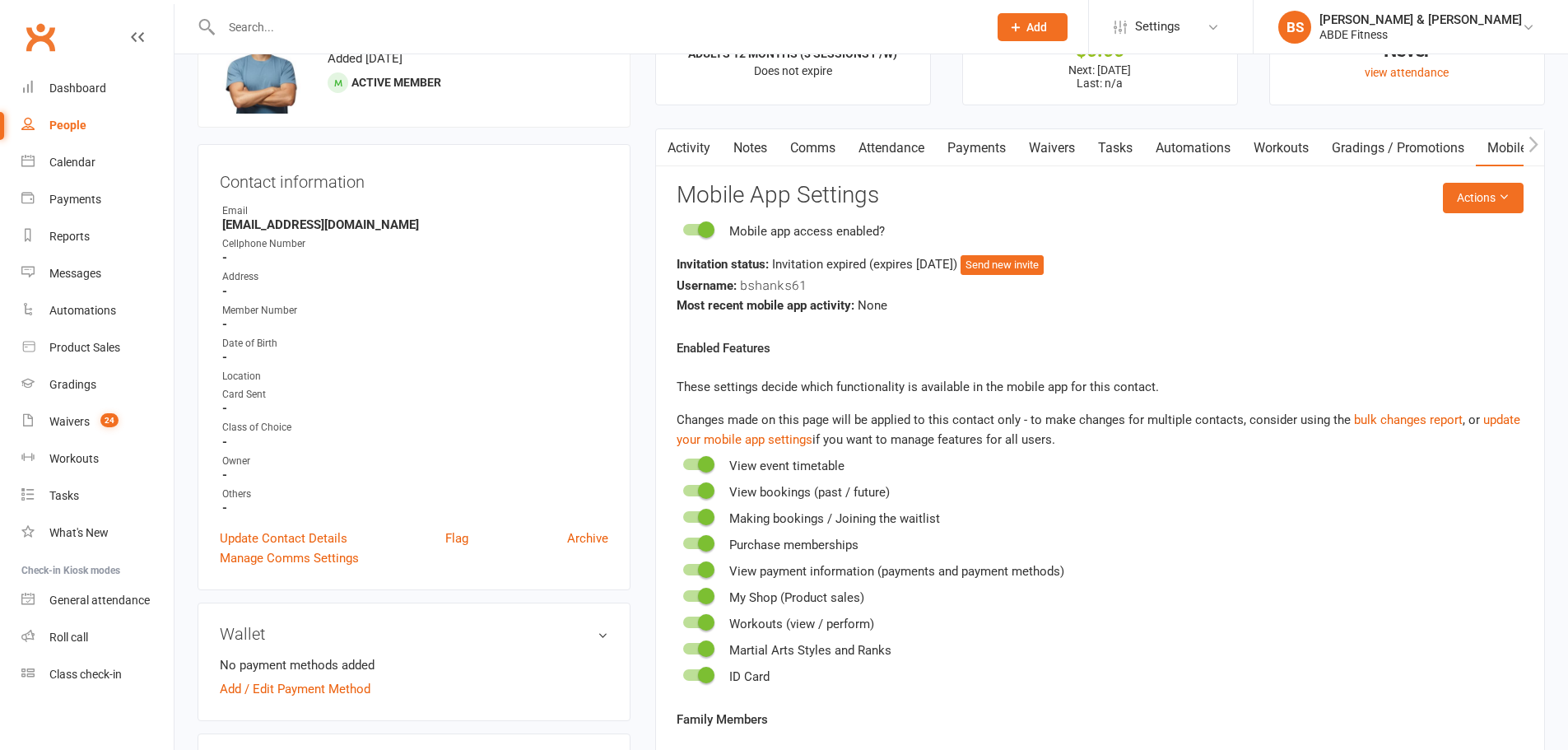
scroll to position [0, 0]
